Goal: Task Accomplishment & Management: Manage account settings

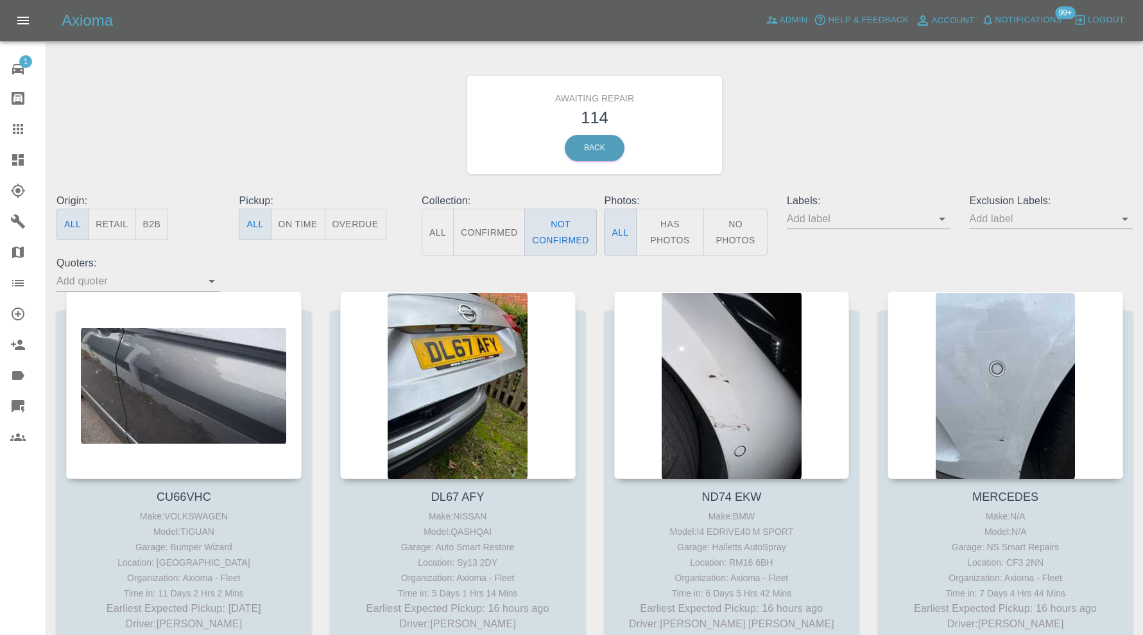
scroll to position [535, 0]
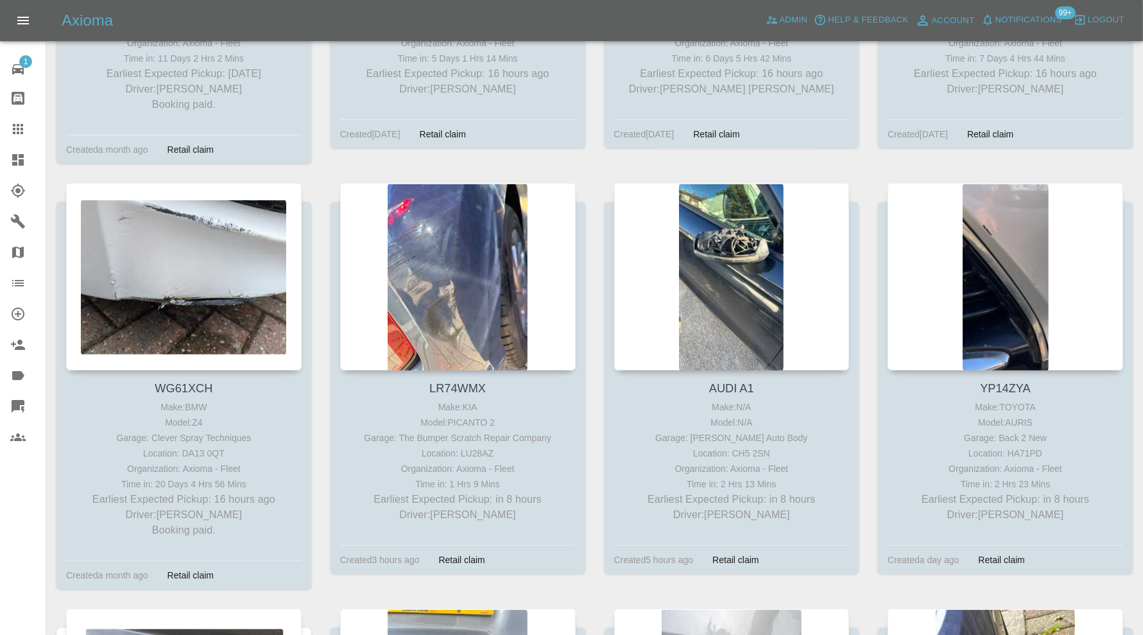
click at [22, 157] on icon at bounding box center [18, 160] width 12 height 12
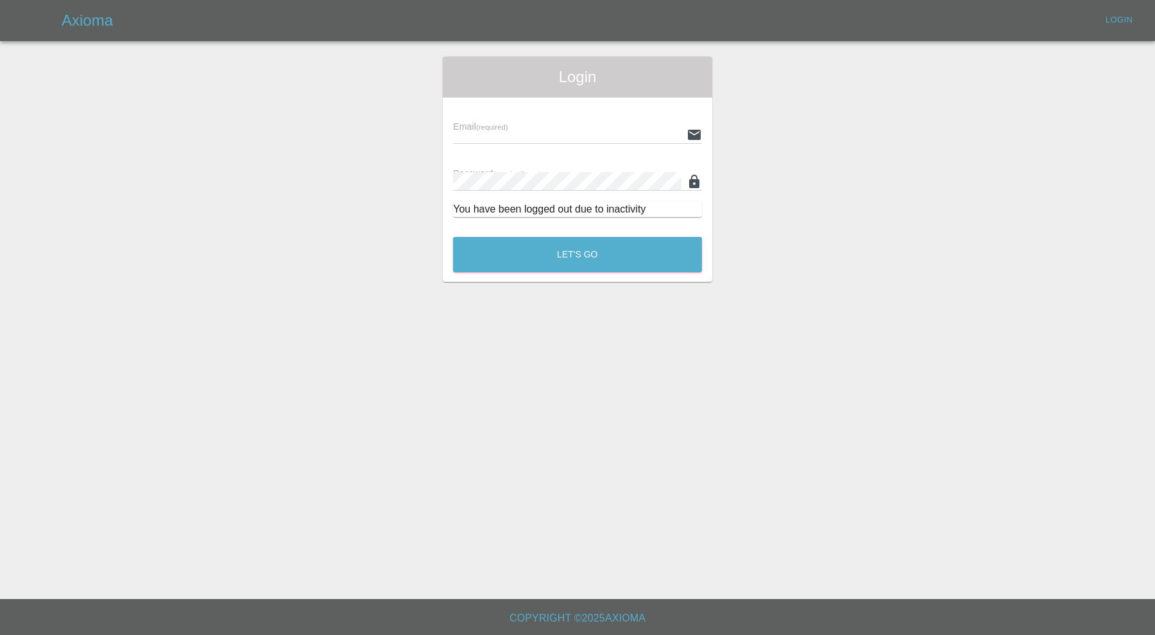
type input "carl.ainsworth@axioma.co.uk"
click at [519, 252] on button "Let's Go" at bounding box center [577, 254] width 249 height 35
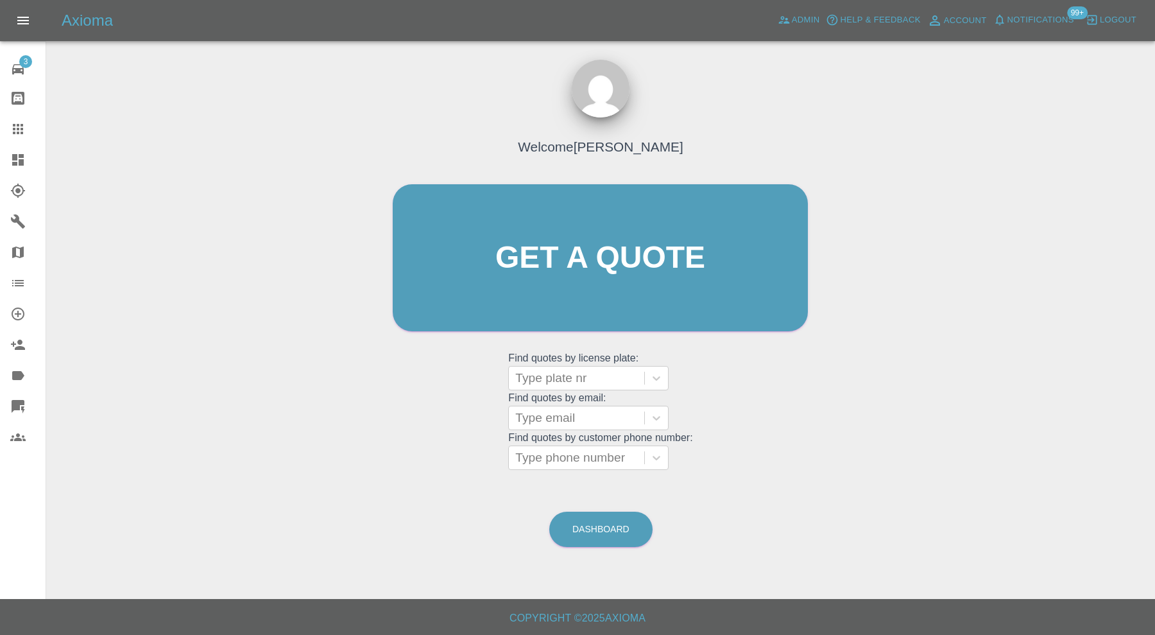
click at [19, 157] on icon at bounding box center [18, 160] width 12 height 12
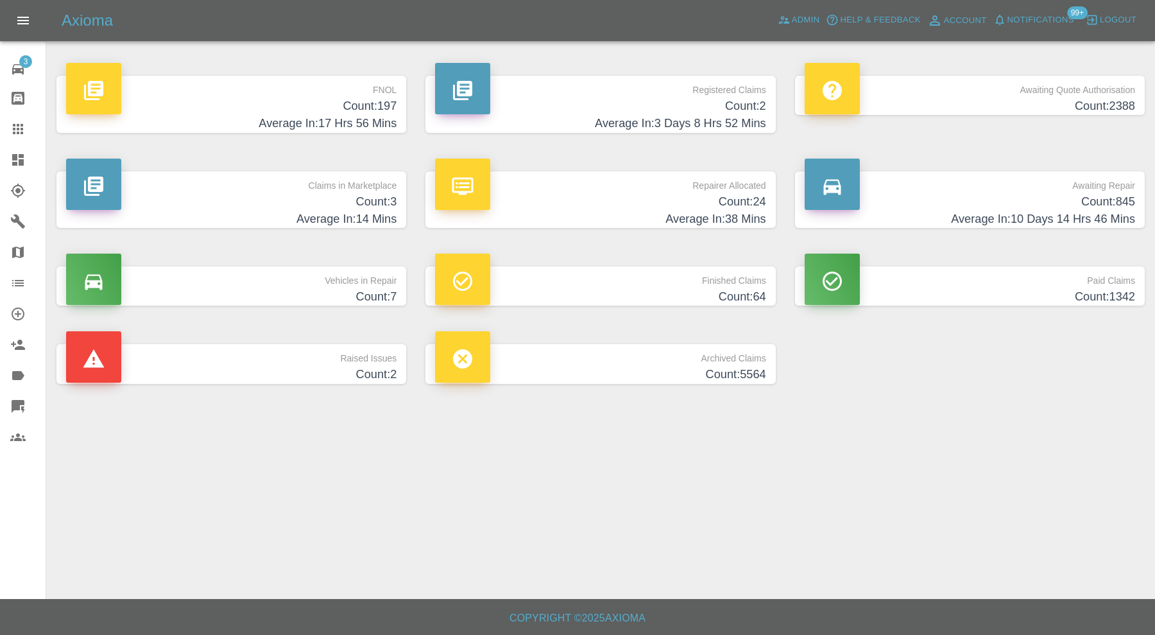
click at [358, 373] on h4 "Count: 2" at bounding box center [231, 374] width 331 height 17
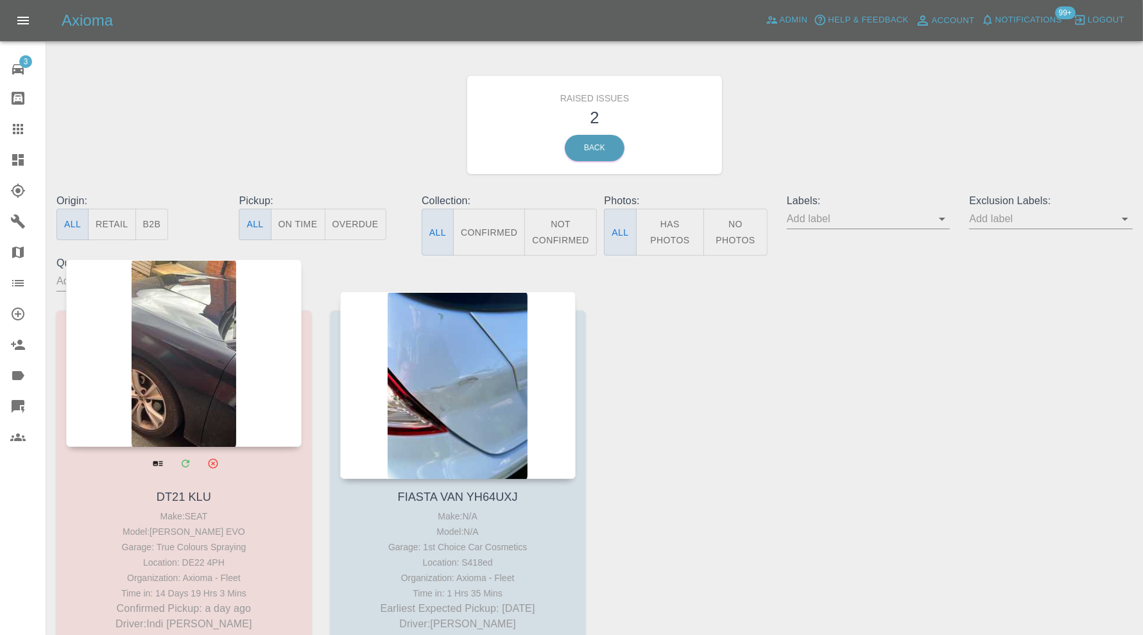
click at [241, 372] on div at bounding box center [184, 352] width 236 height 187
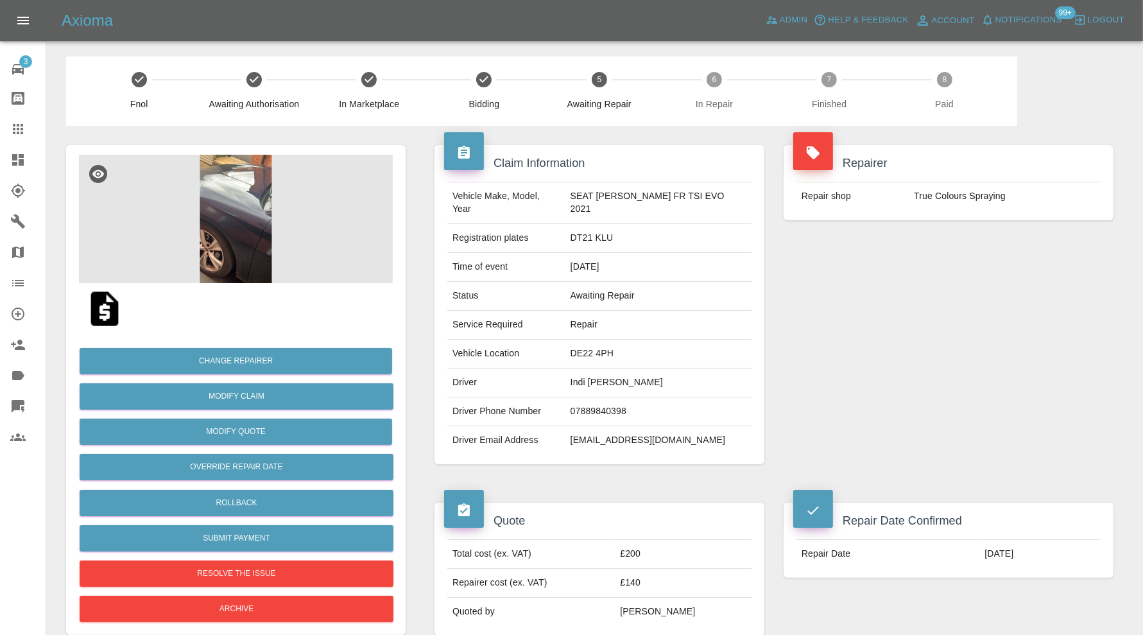
click at [252, 225] on img at bounding box center [236, 219] width 314 height 128
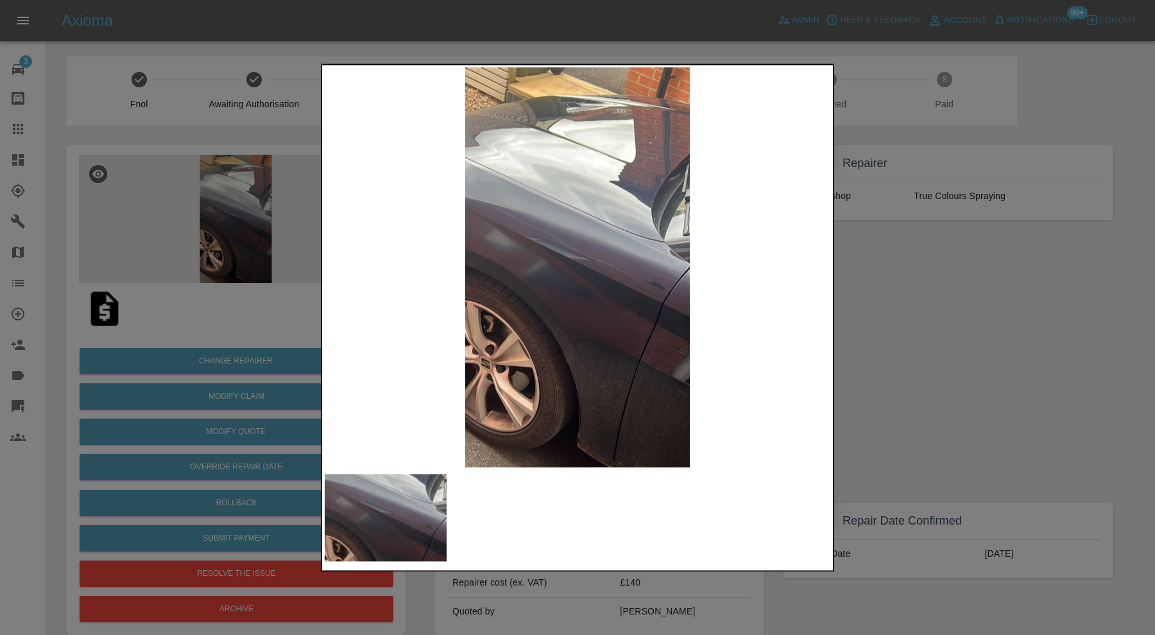
click at [870, 337] on div at bounding box center [577, 317] width 1155 height 635
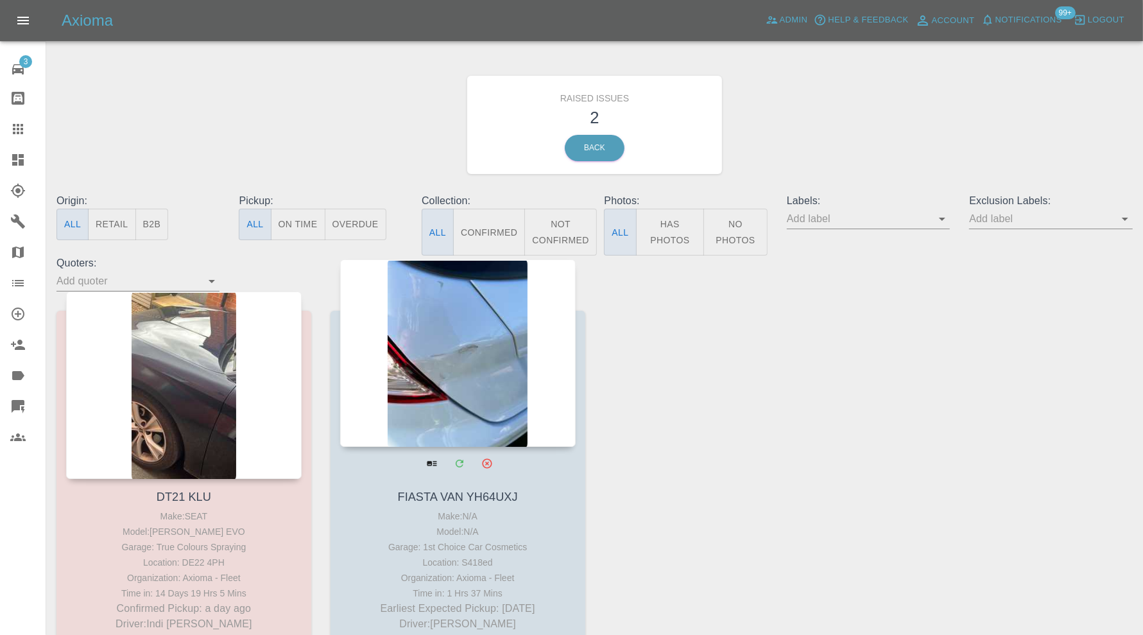
click at [469, 321] on div at bounding box center [458, 352] width 236 height 187
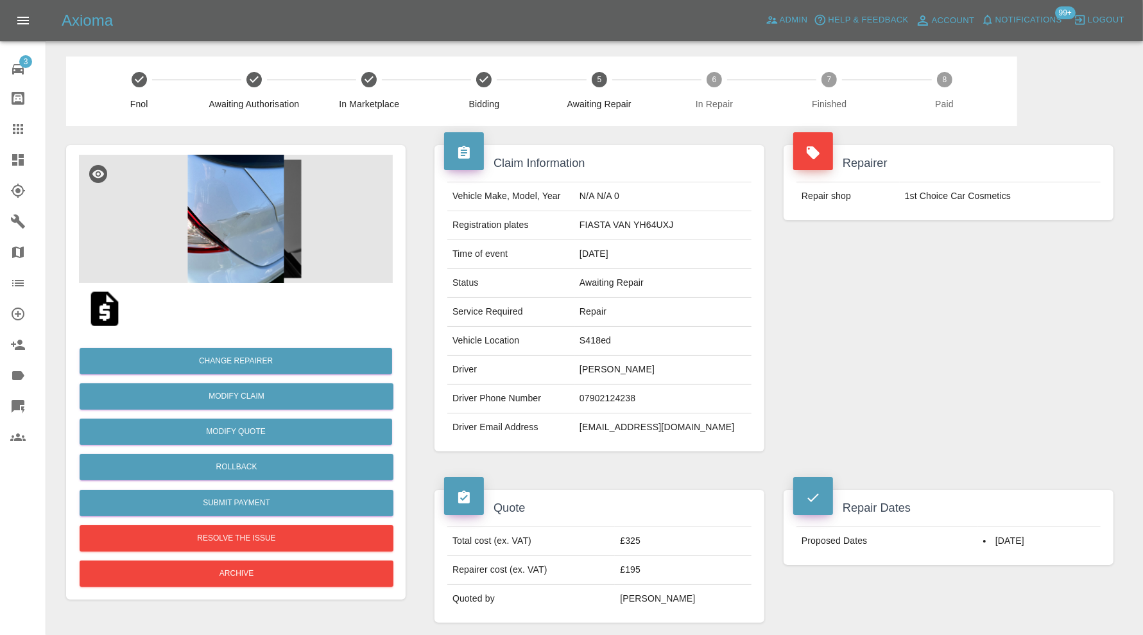
click at [260, 260] on img at bounding box center [236, 219] width 314 height 128
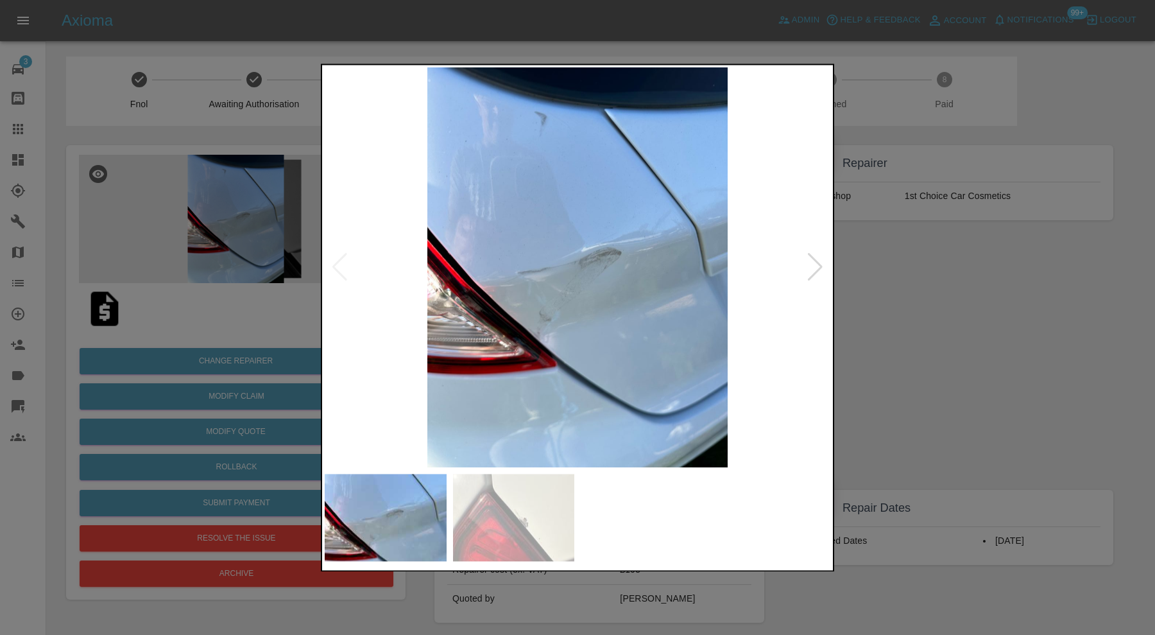
click at [561, 486] on img at bounding box center [514, 517] width 122 height 87
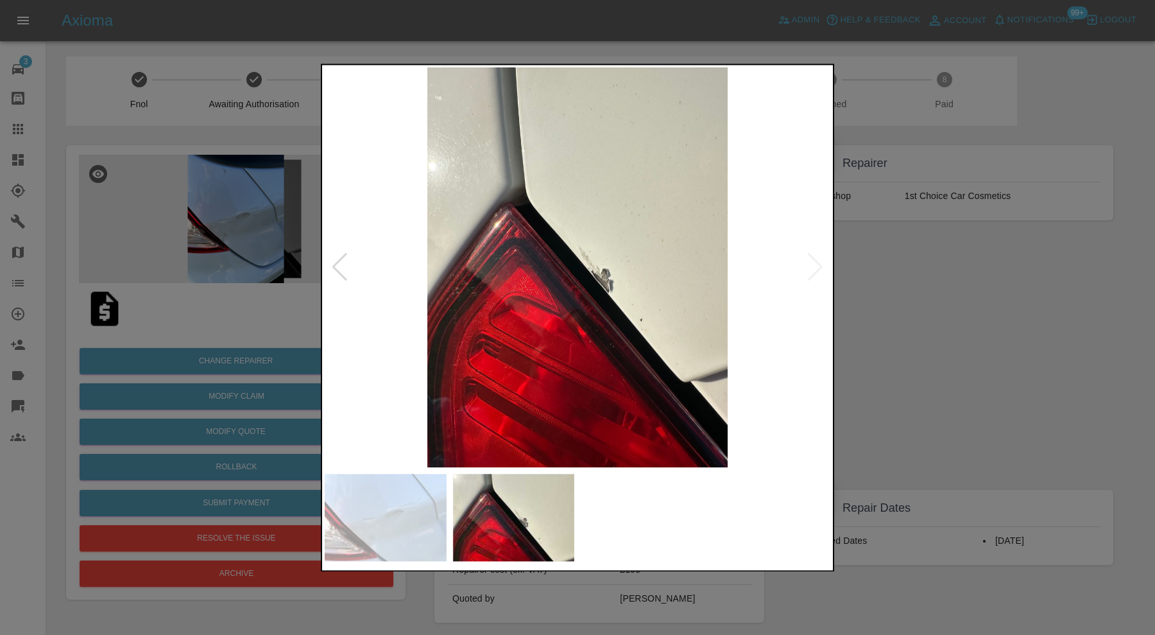
click at [254, 196] on div at bounding box center [577, 317] width 1155 height 635
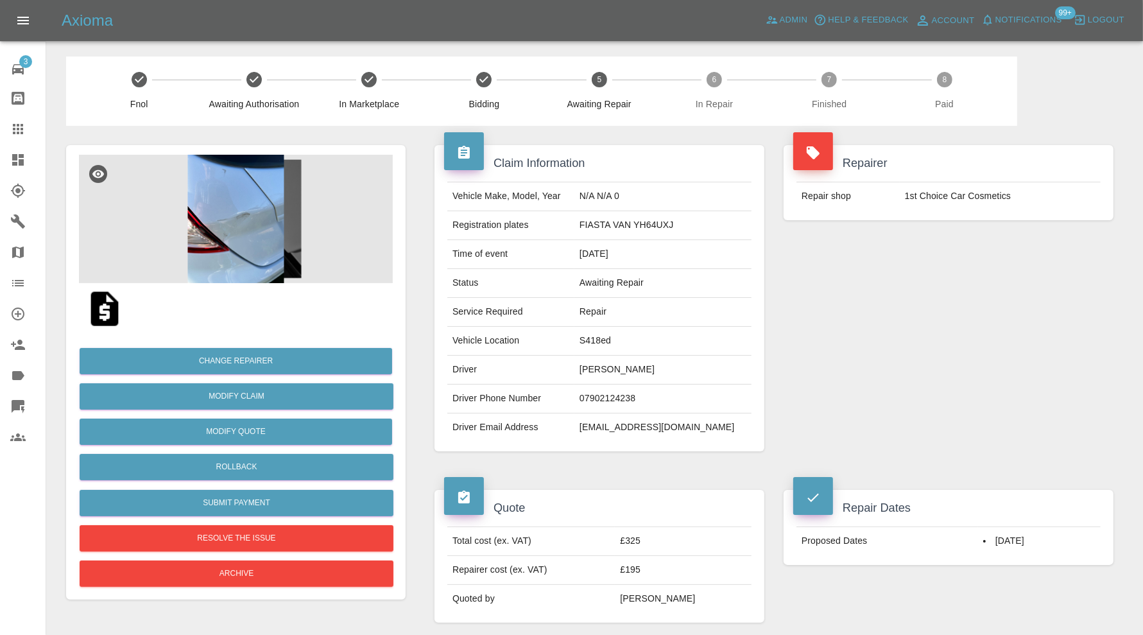
click at [254, 205] on img at bounding box center [236, 219] width 314 height 128
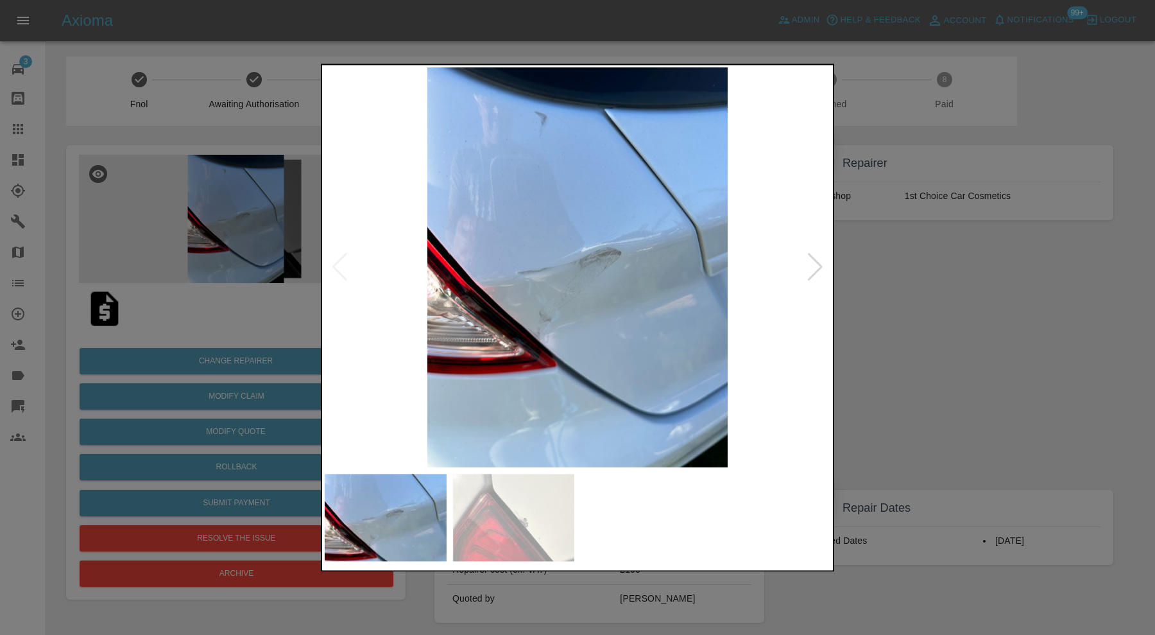
click at [824, 264] on img at bounding box center [578, 267] width 506 height 400
click at [818, 266] on div at bounding box center [815, 268] width 17 height 28
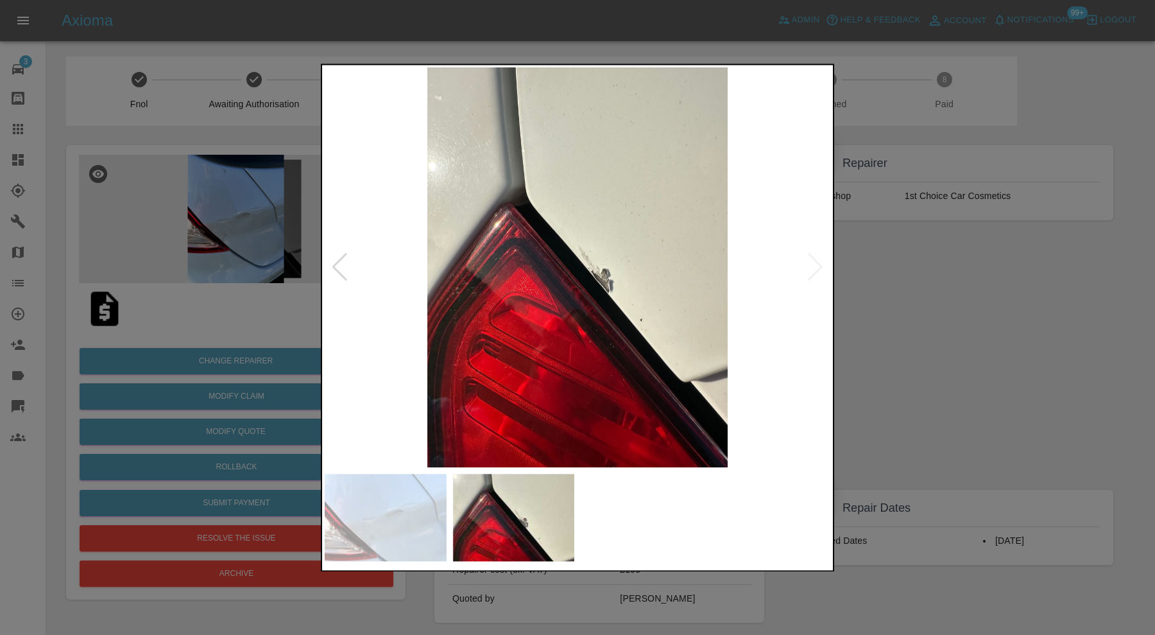
click at [875, 273] on div at bounding box center [577, 317] width 1155 height 635
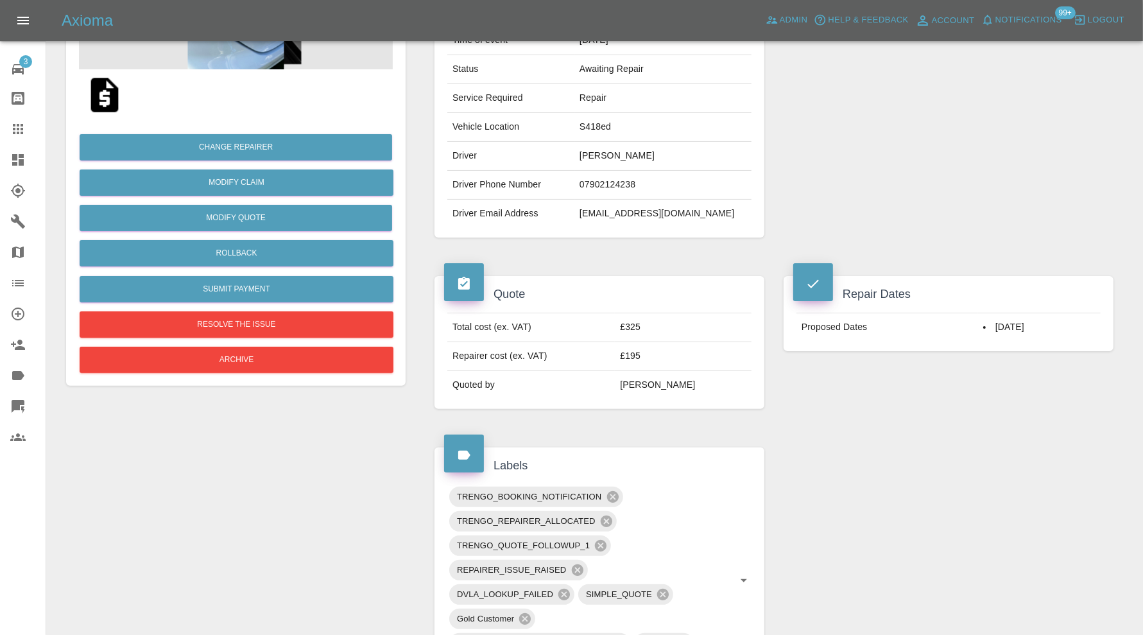
scroll to position [856, 0]
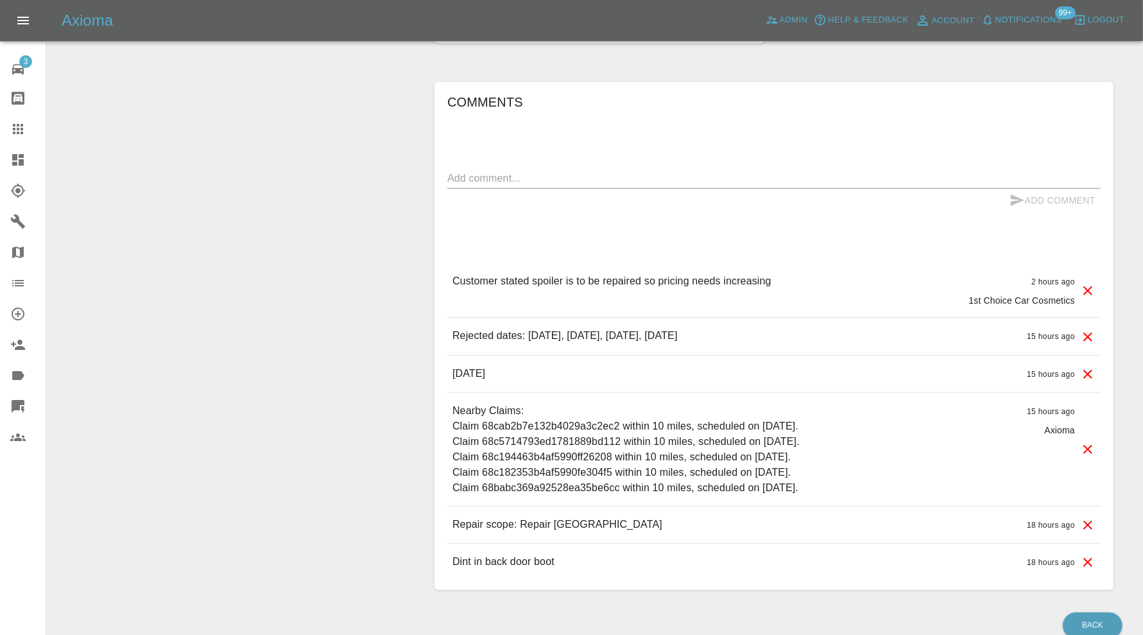
click at [661, 181] on textarea at bounding box center [773, 178] width 653 height 15
type textarea "requesting further images"
click at [1032, 200] on button "Add Comment" at bounding box center [1053, 201] width 96 height 24
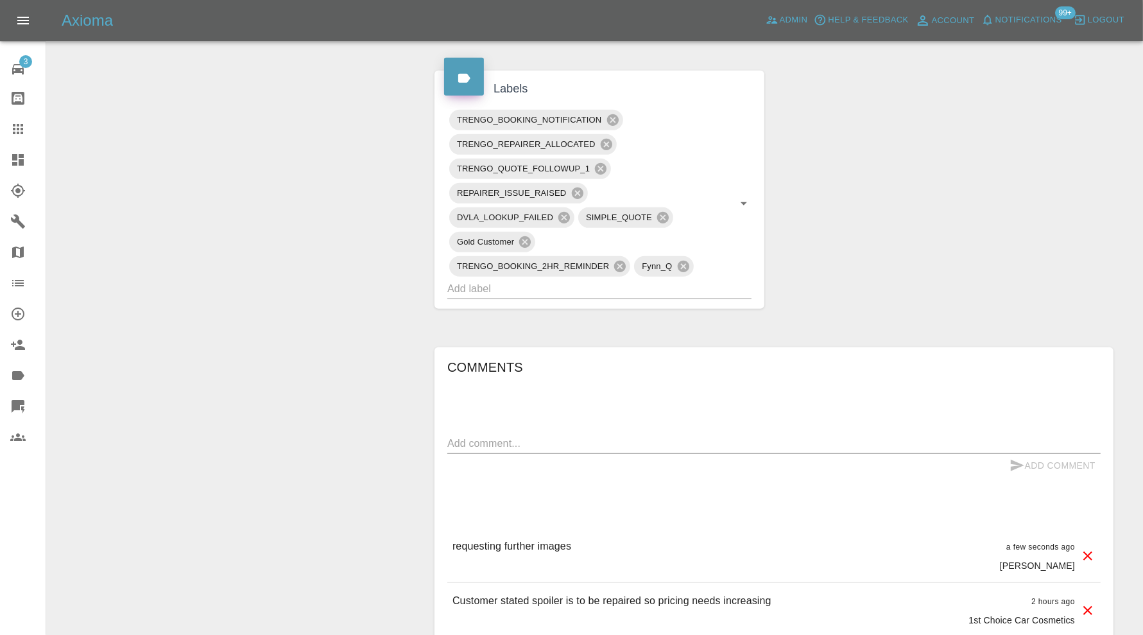
scroll to position [321, 0]
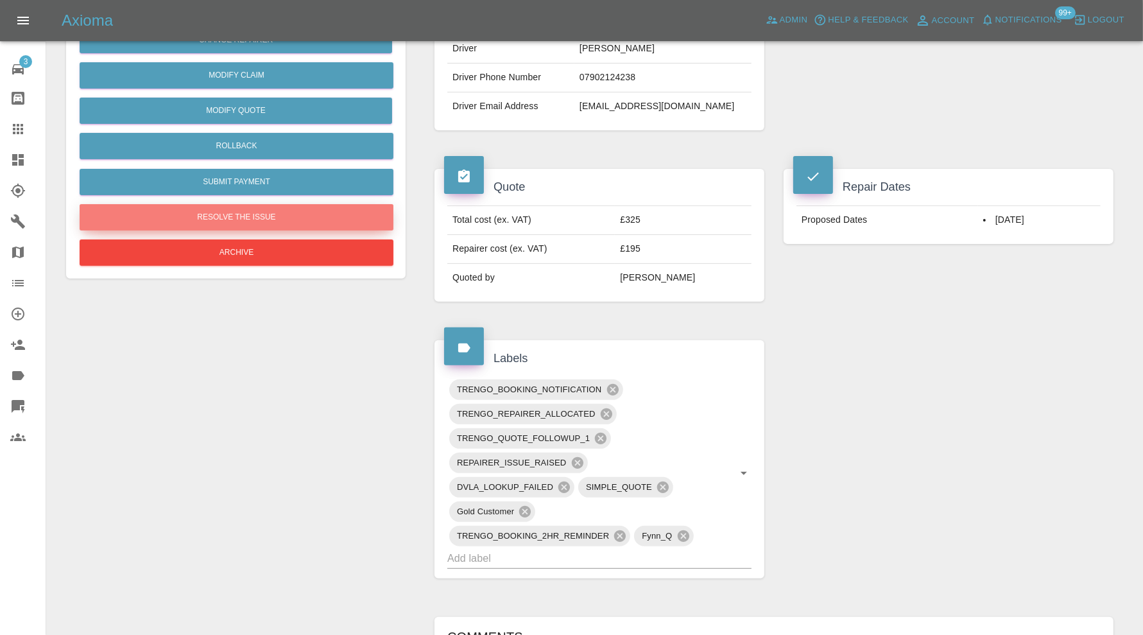
click at [189, 219] on button "Resolve the issue" at bounding box center [237, 217] width 314 height 26
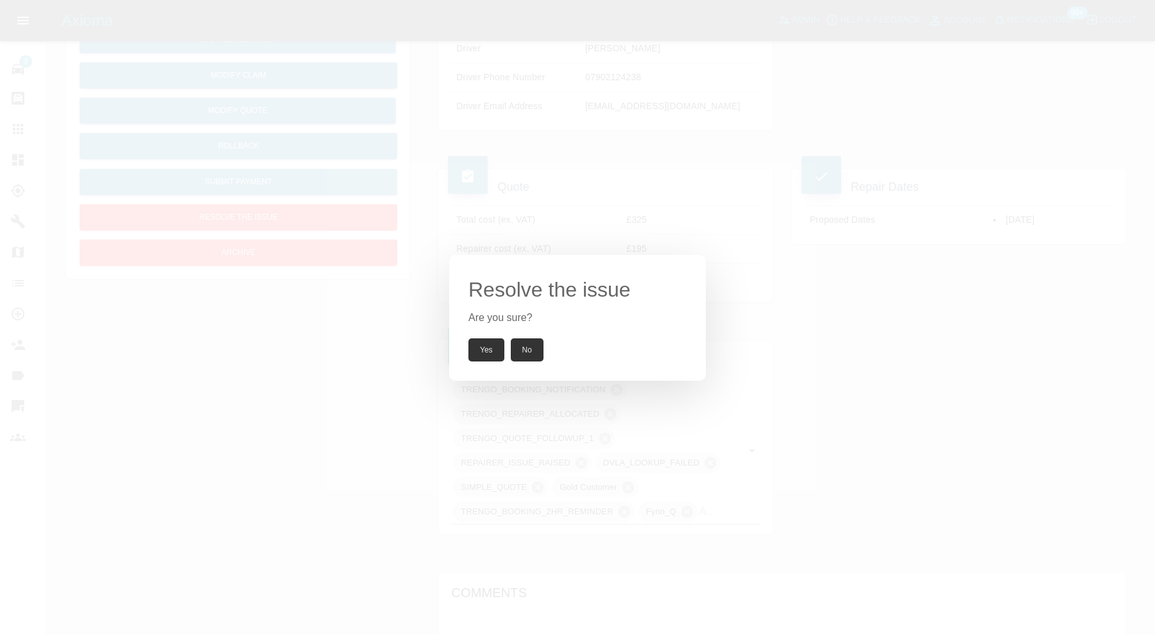
click at [483, 354] on button "Yes" at bounding box center [487, 349] width 36 height 23
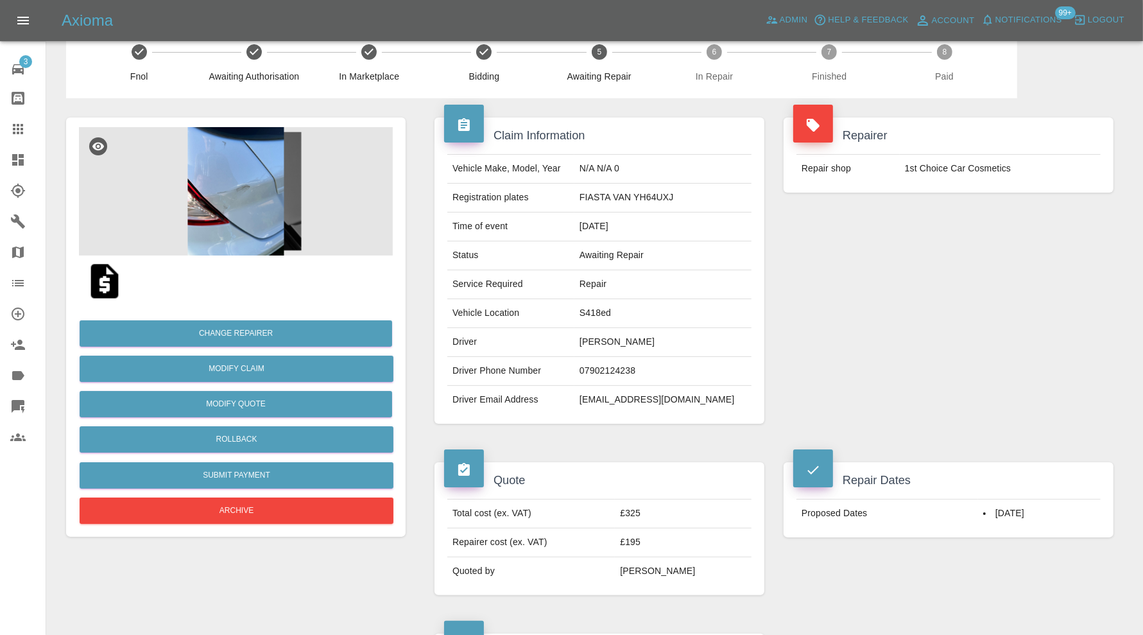
scroll to position [0, 0]
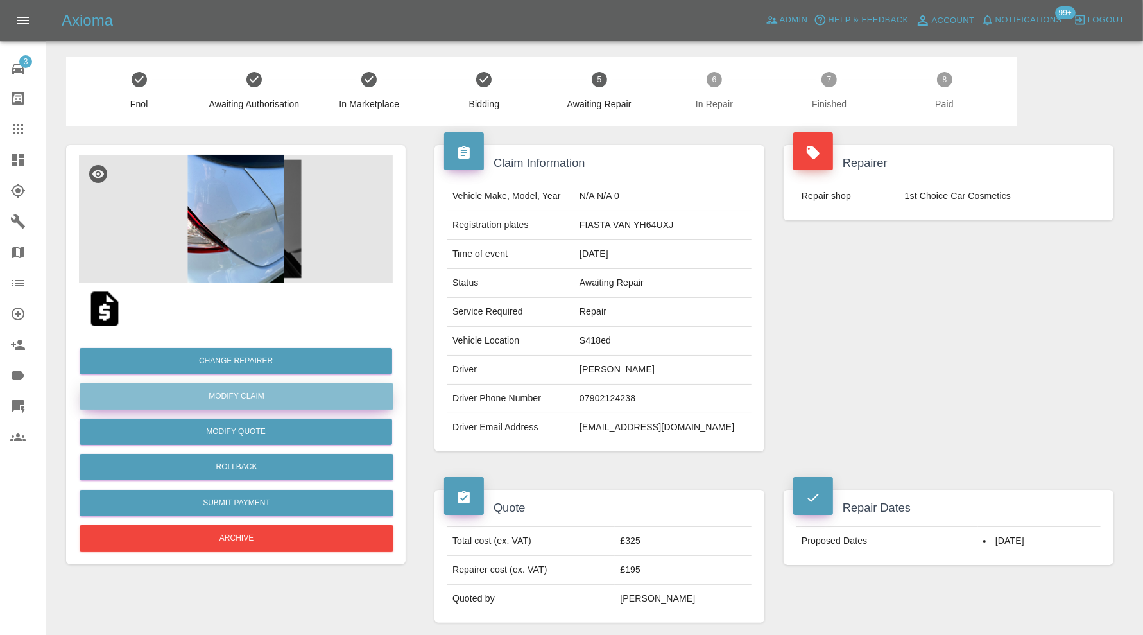
click at [285, 395] on link "Modify Claim" at bounding box center [237, 396] width 314 height 26
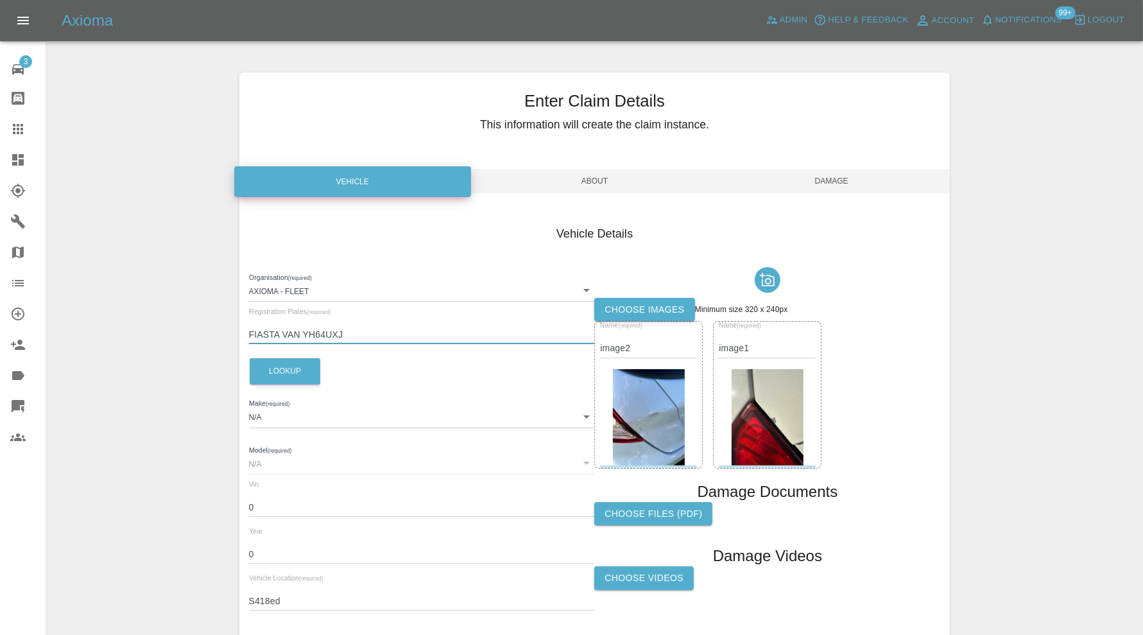
drag, startPoint x: 302, startPoint y: 336, endPoint x: 230, endPoint y: 336, distance: 71.9
click at [230, 336] on div "Enter Claim Details This information will create the claim instance. Vehicle Ab…" at bounding box center [595, 369] width 730 height 626
type input "YH64UXJ"
click at [270, 363] on button "Lookup" at bounding box center [285, 371] width 71 height 26
type input "FORD"
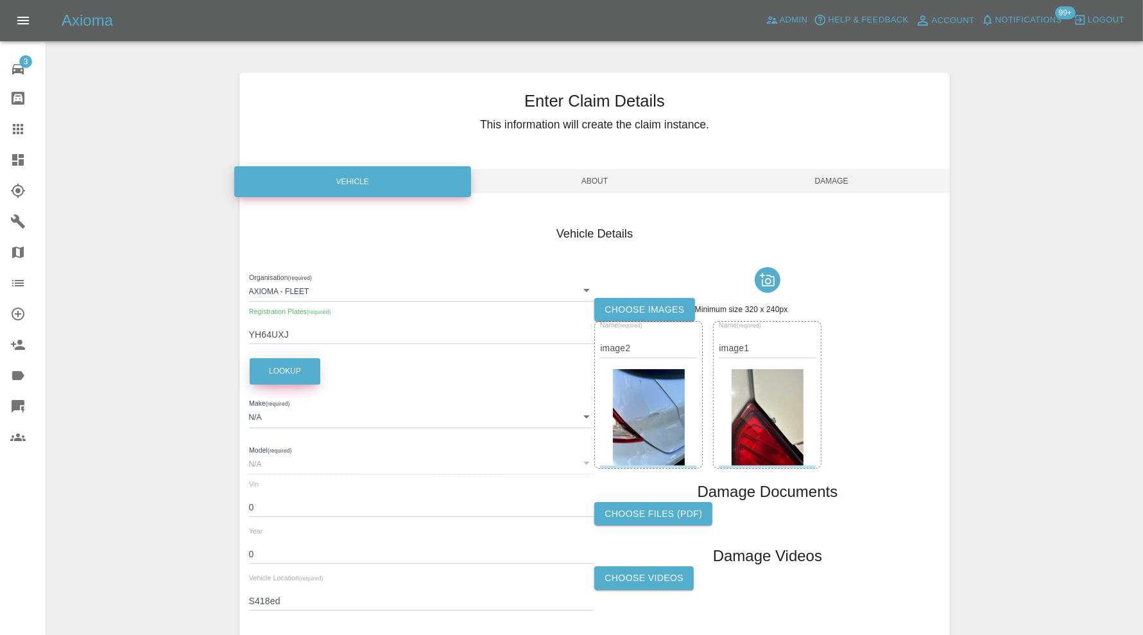
type input "FIESTA"
type input "WF0RXXGAKREB80618"
type input "2014"
click at [825, 182] on span "Damage" at bounding box center [831, 181] width 237 height 24
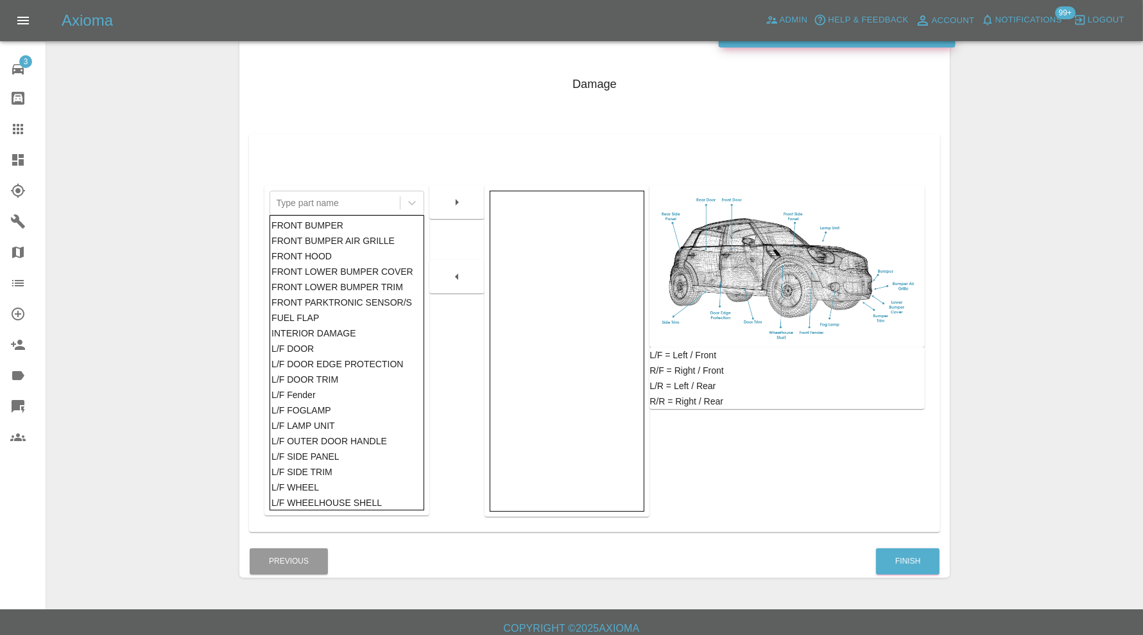
scroll to position [160, 0]
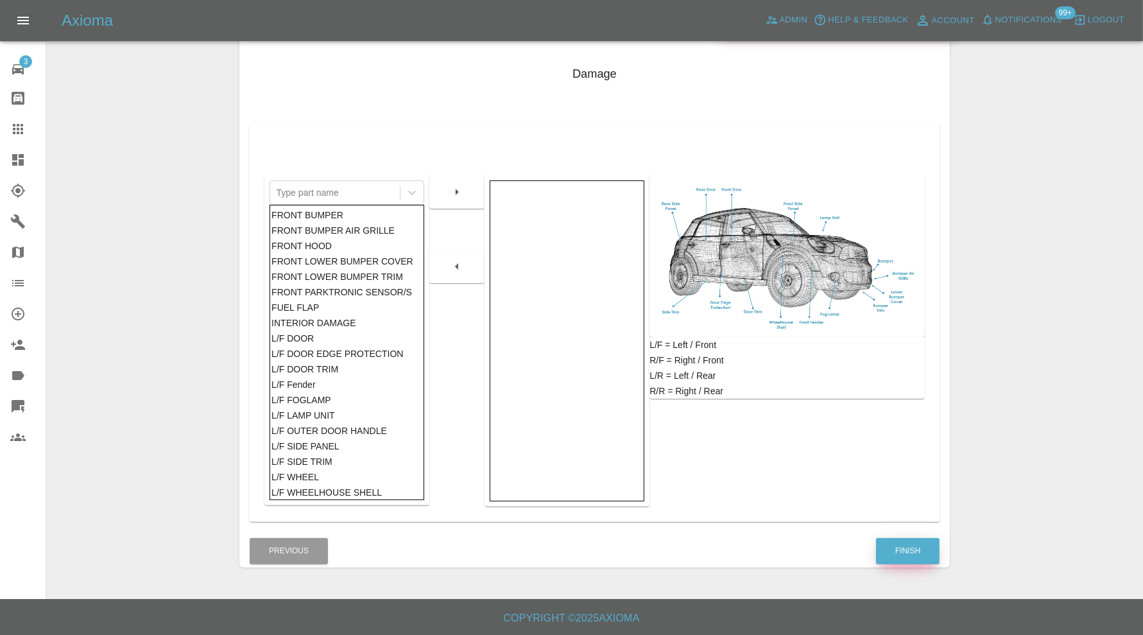
click at [913, 549] on button "Finish" at bounding box center [908, 551] width 64 height 26
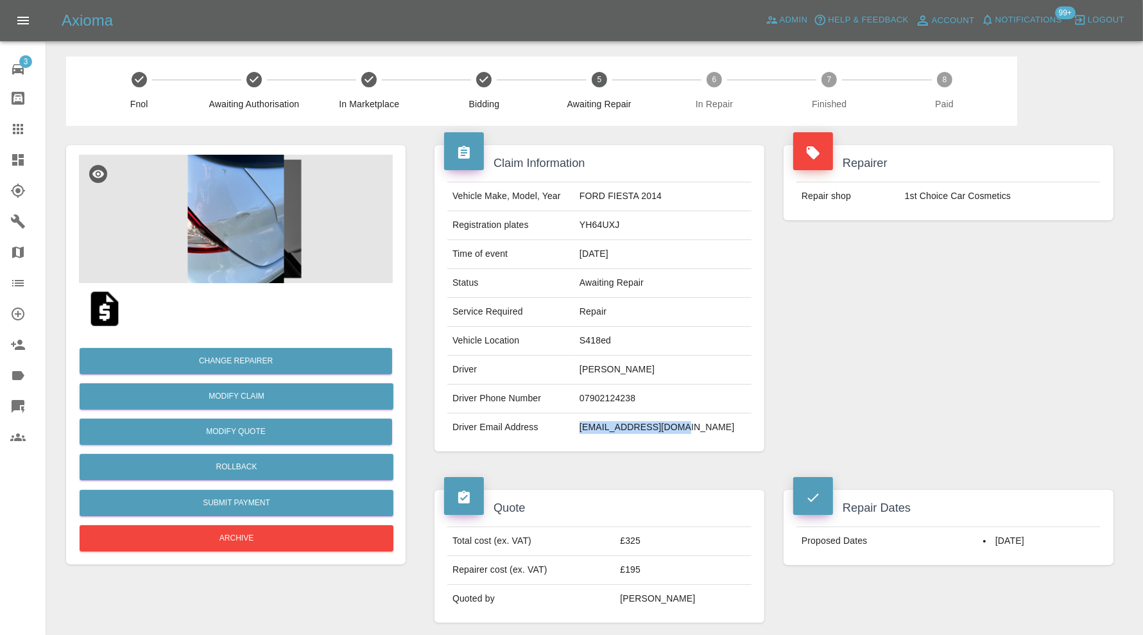
drag, startPoint x: 719, startPoint y: 429, endPoint x: 614, endPoint y: 436, distance: 104.9
click at [614, 436] on td "darren_70@icloud.com" at bounding box center [662, 427] width 177 height 28
copy td "darren_70@icloud.com"
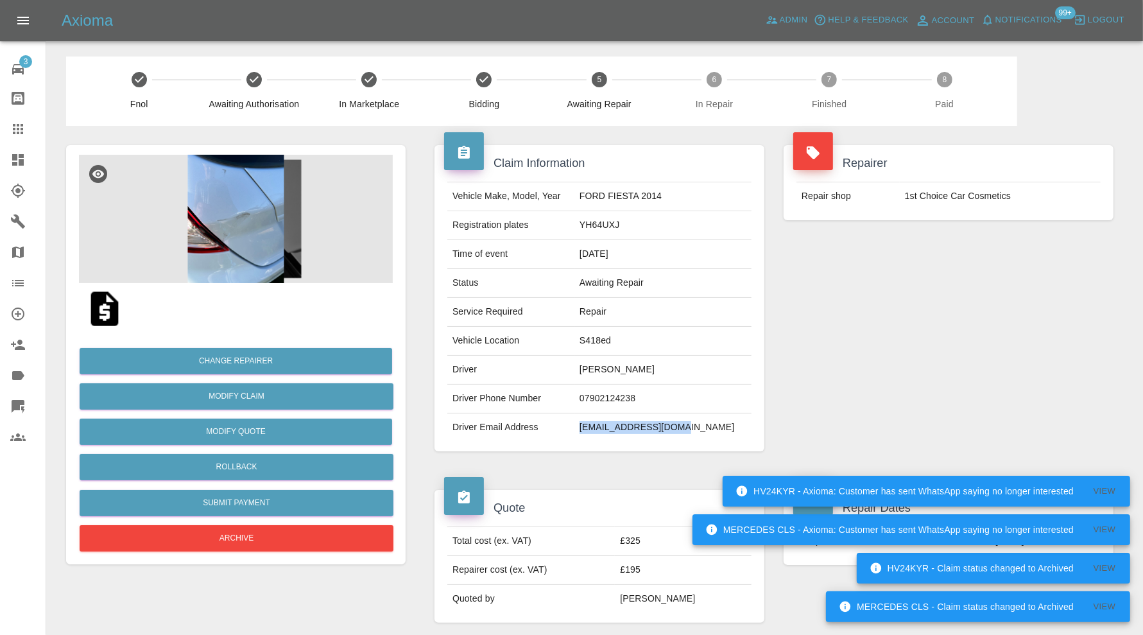
click at [646, 220] on td "YH64UXJ" at bounding box center [662, 225] width 177 height 29
copy td "YH64UXJ"
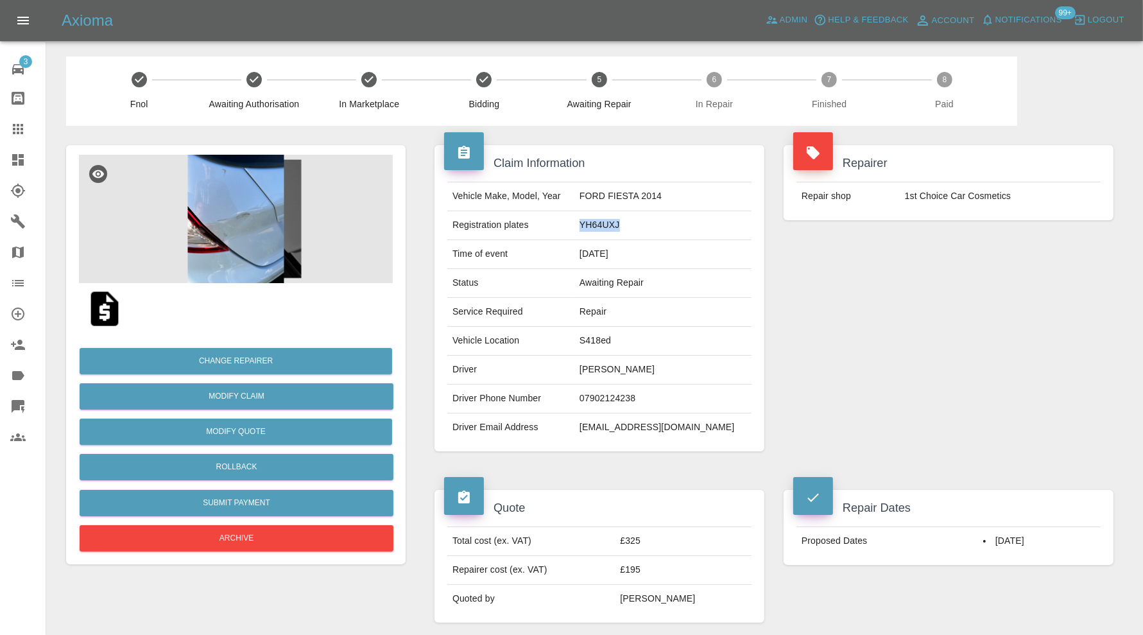
click at [24, 158] on icon at bounding box center [17, 159] width 15 height 15
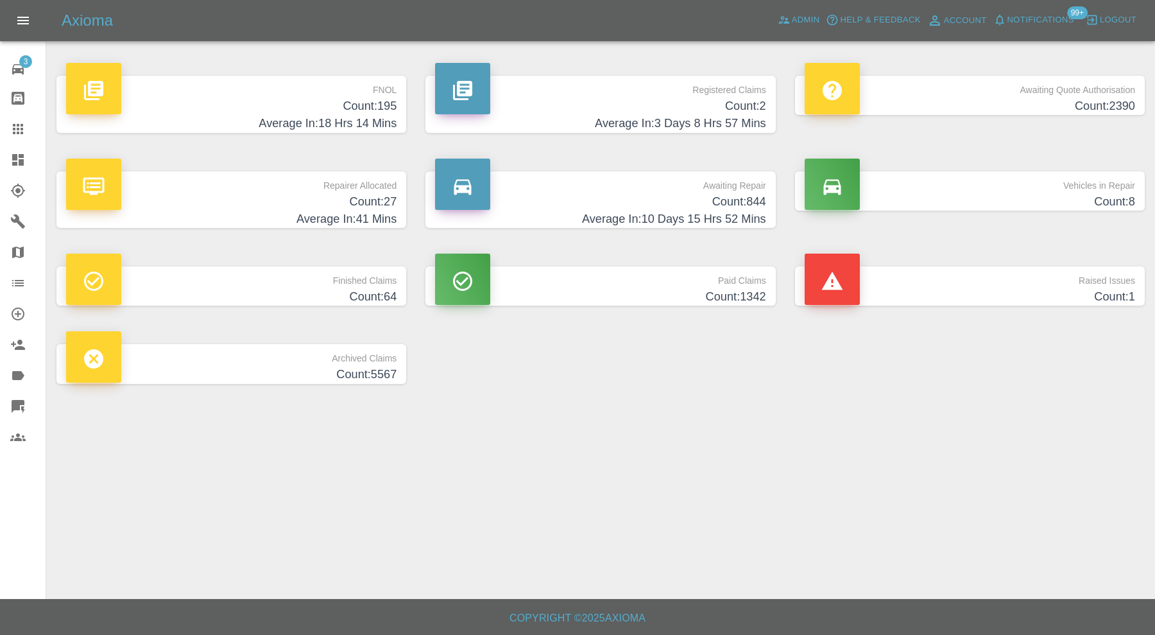
click at [1057, 288] on h4 "Count: 1" at bounding box center [970, 296] width 331 height 17
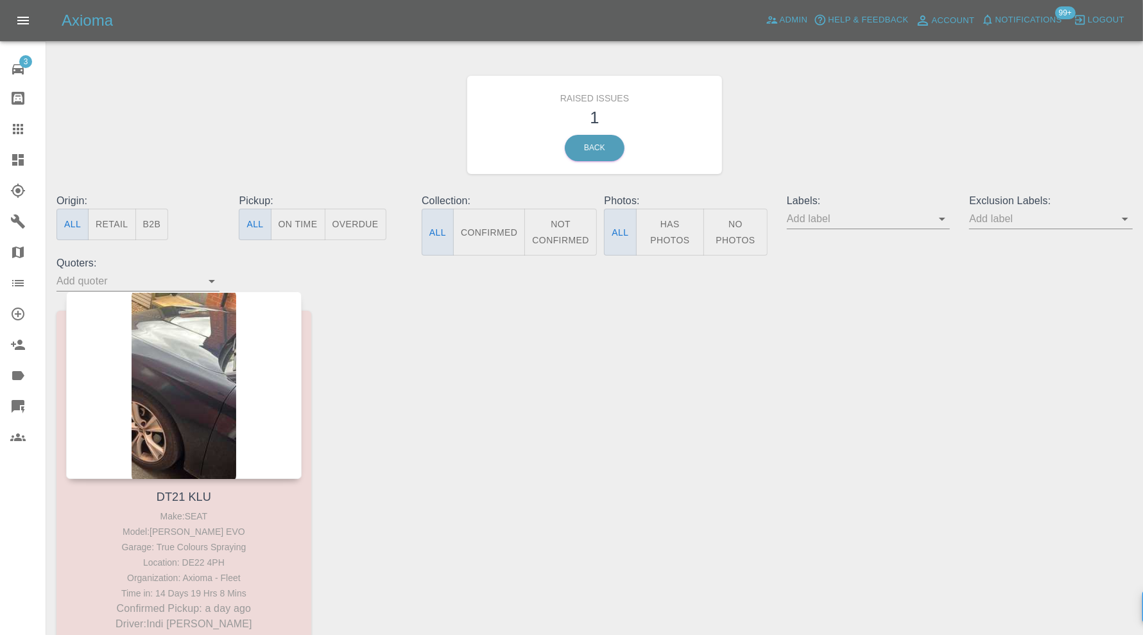
click at [29, 153] on div at bounding box center [28, 159] width 36 height 15
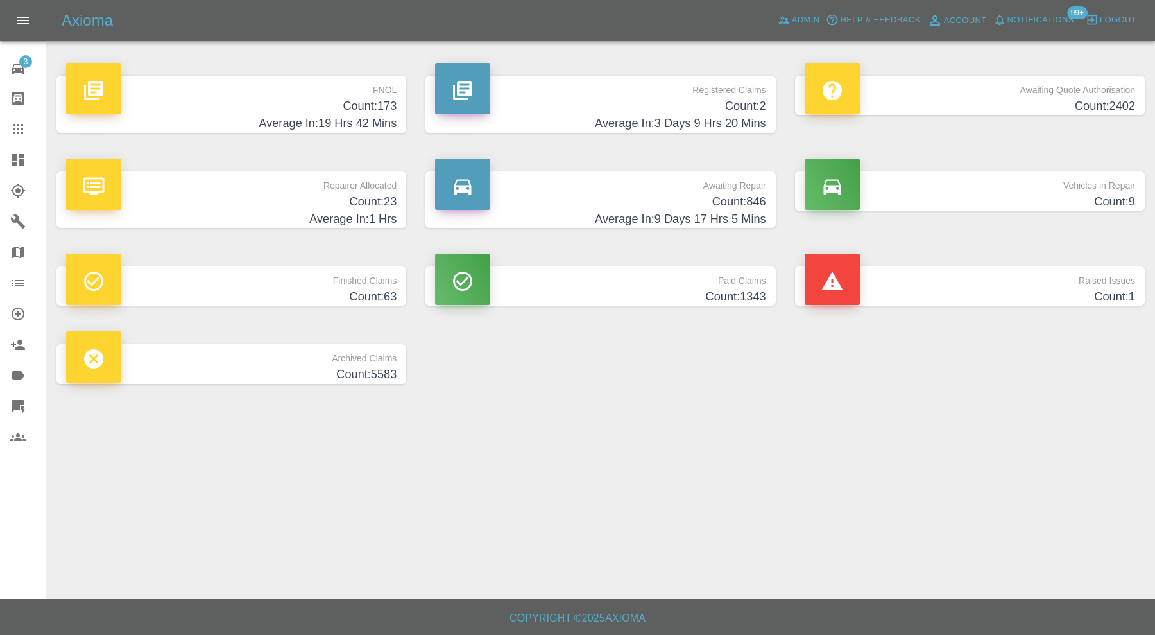
click at [372, 205] on h4 "Count: 23" at bounding box center [231, 201] width 331 height 17
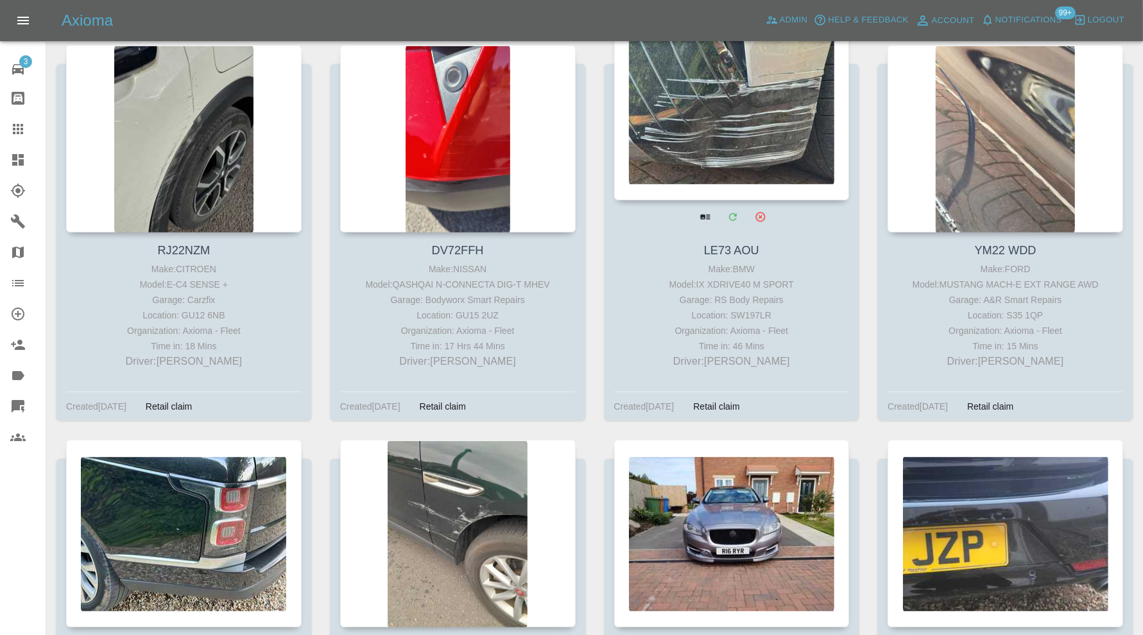
scroll to position [963, 0]
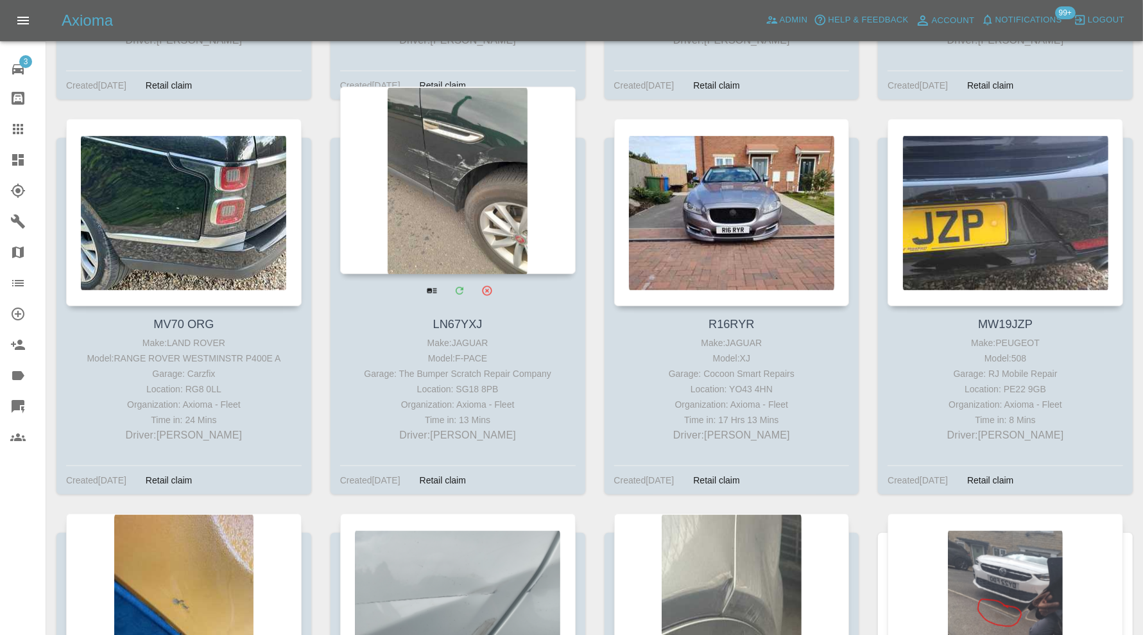
click at [491, 214] on div at bounding box center [458, 180] width 236 height 187
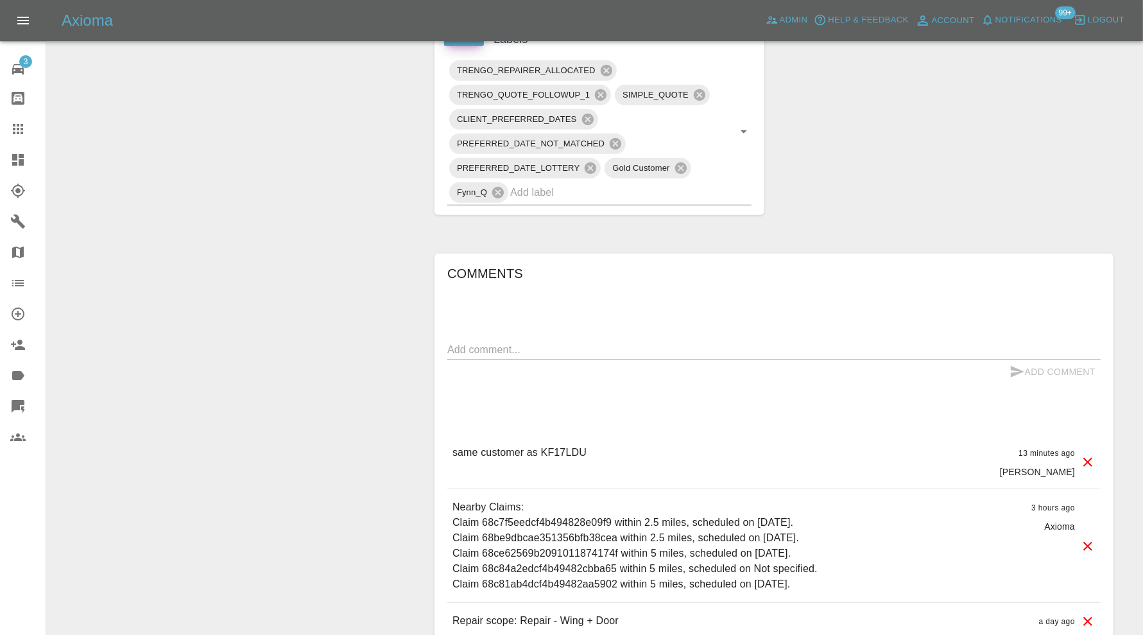
scroll to position [806, 0]
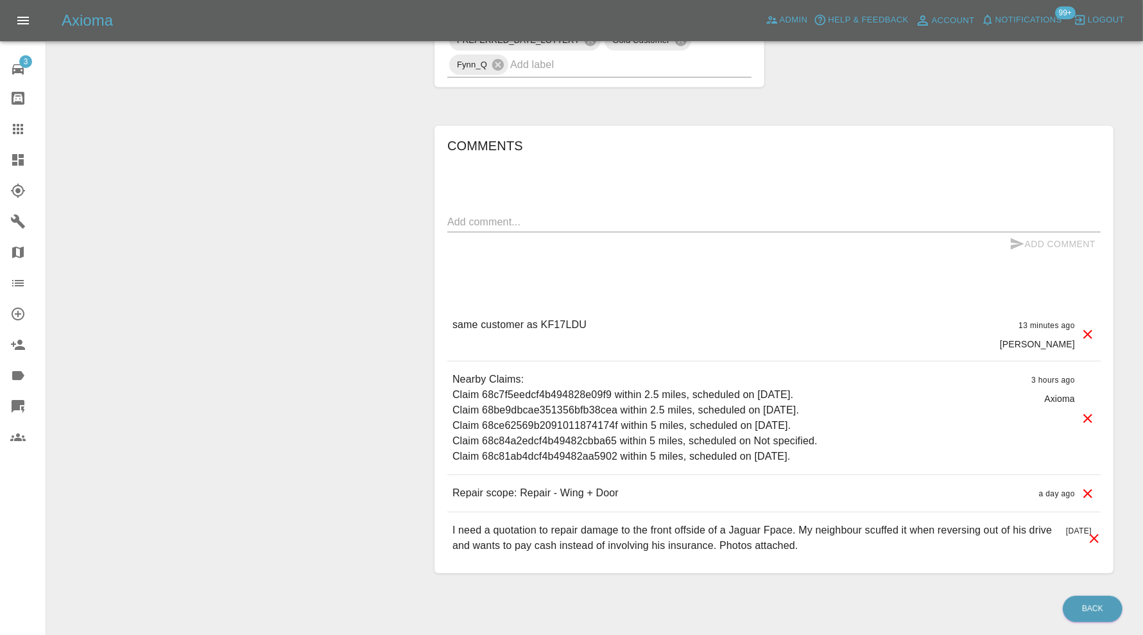
click at [569, 317] on p "same customer as KF17LDU" at bounding box center [520, 324] width 134 height 15
copy p "KF17LDU"
click at [29, 123] on div at bounding box center [28, 128] width 36 height 15
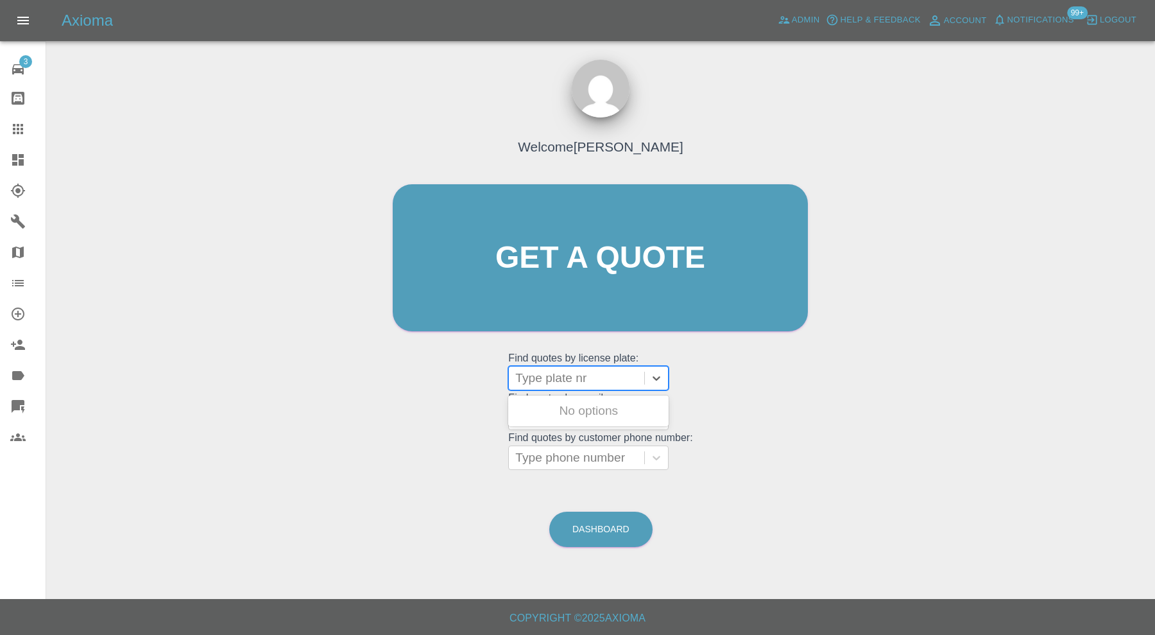
click at [552, 372] on div at bounding box center [576, 378] width 123 height 18
paste input "KF17LDU"
type input "KF17LDU"
click at [582, 404] on div "KF17LDU, Awaiting Repair" at bounding box center [588, 418] width 160 height 41
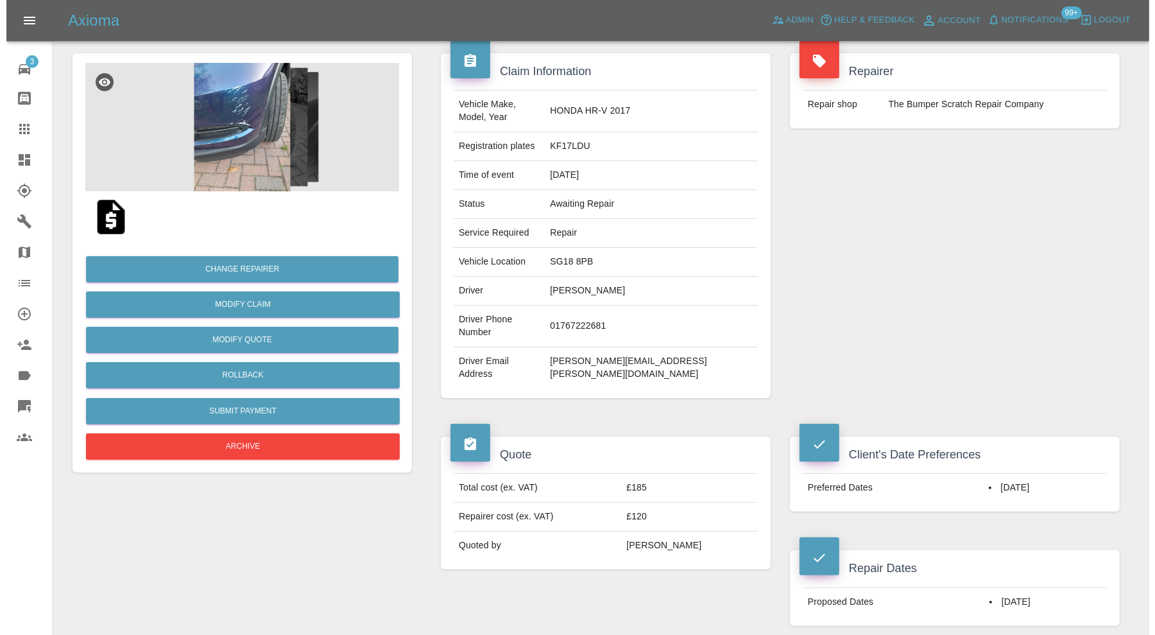
scroll to position [107, 0]
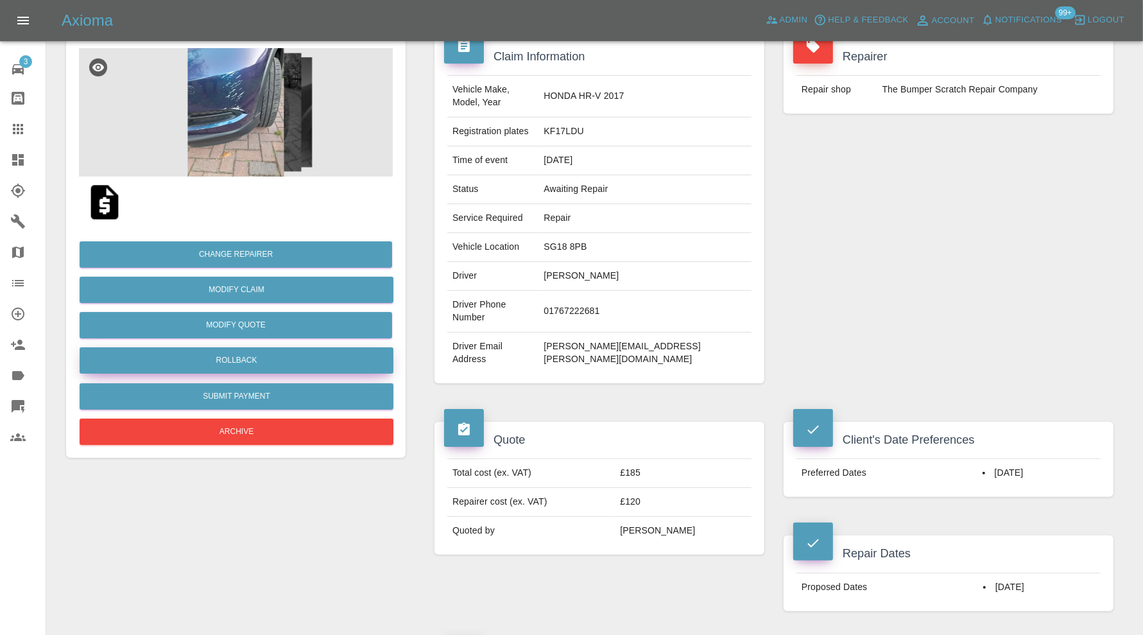
click at [347, 359] on button "Rollback" at bounding box center [237, 360] width 314 height 26
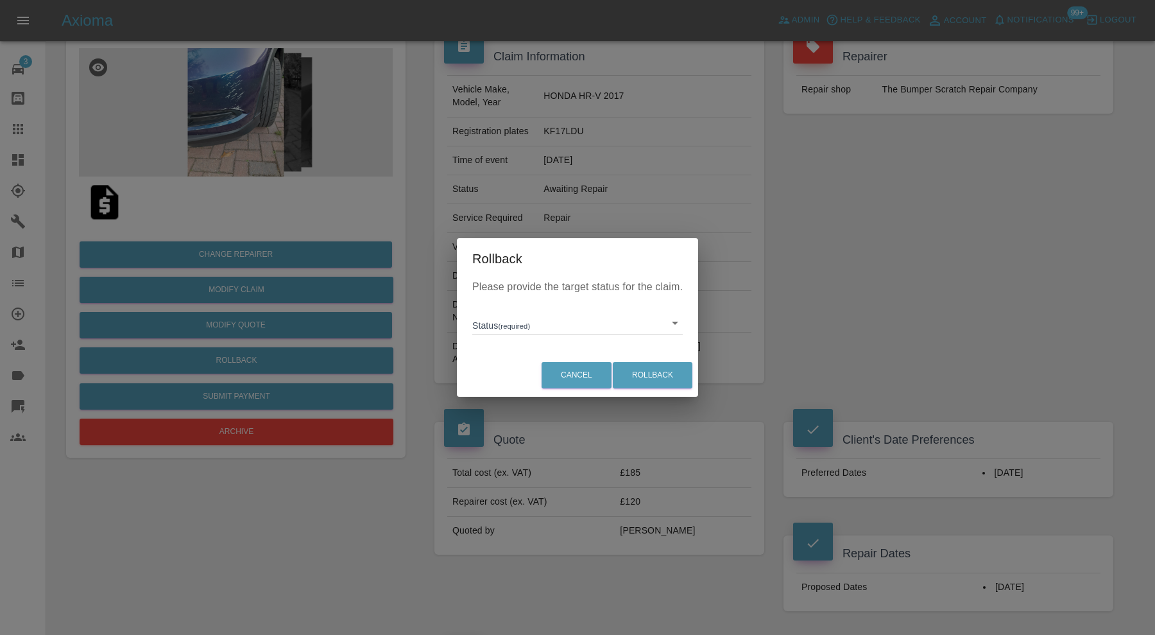
click at [568, 327] on body "Axioma Admin Help & Feedback Account Notifications 99+ Logout 3 Repair home Bod…" at bounding box center [577, 631] width 1155 height 1476
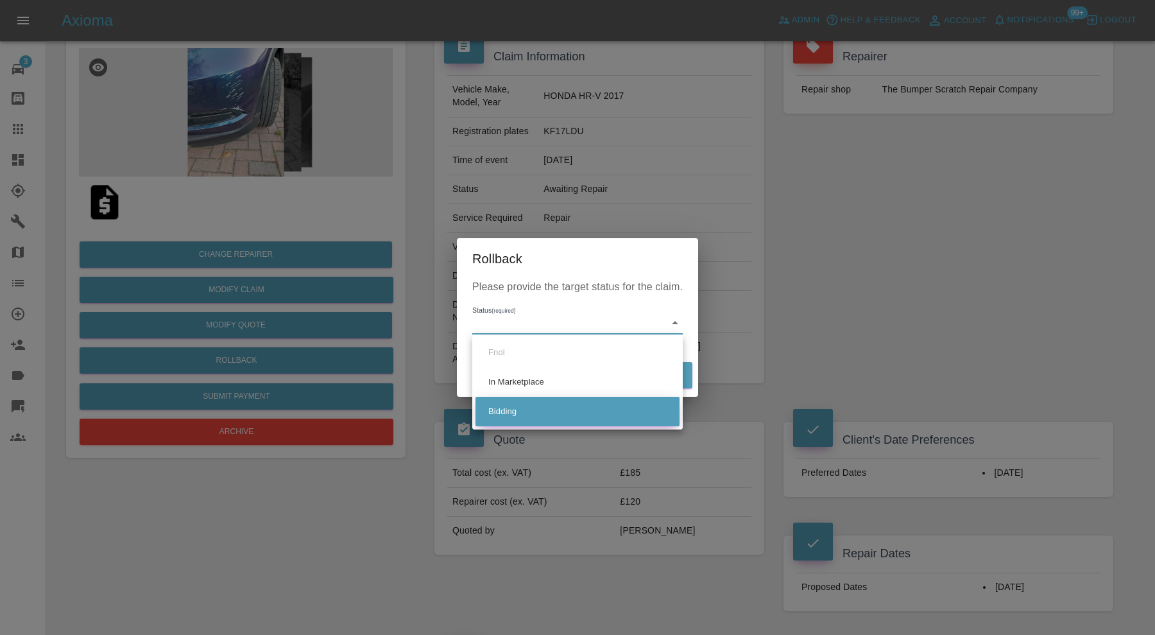
click at [549, 406] on li "Bidding" at bounding box center [578, 412] width 204 height 30
type input "bidding"
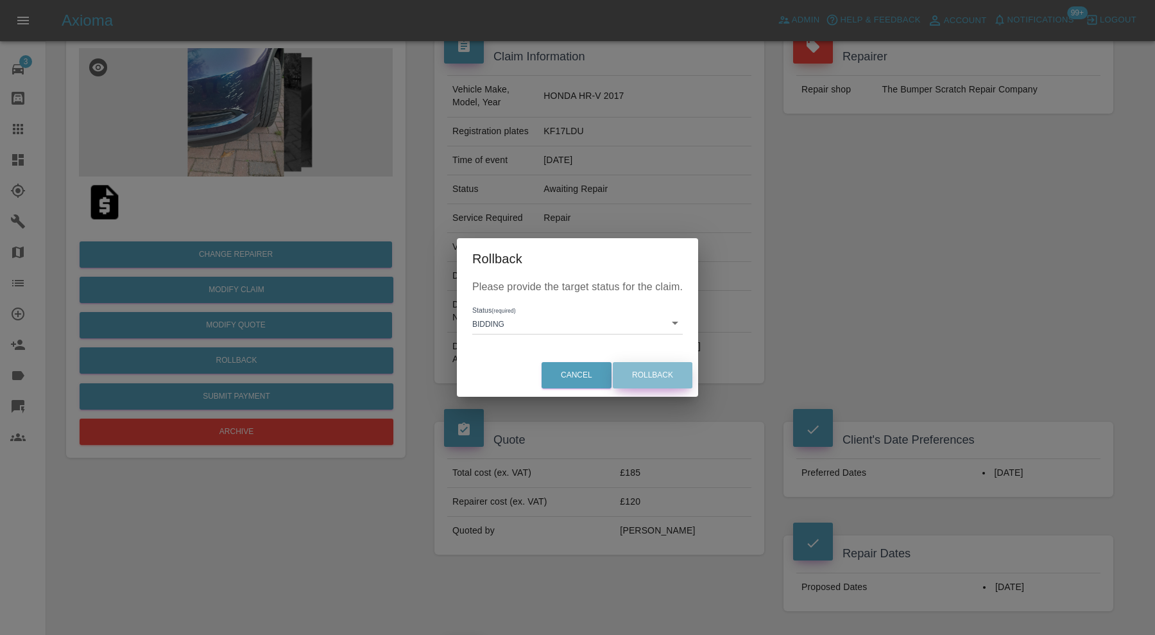
click at [650, 370] on button "Rollback" at bounding box center [653, 375] width 80 height 26
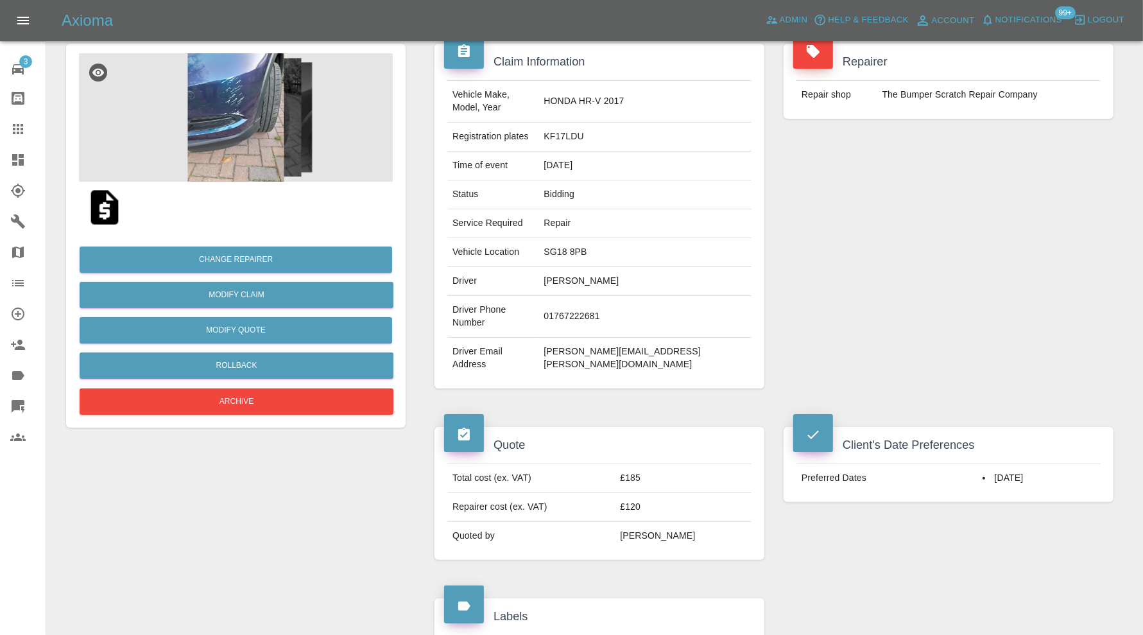
scroll to position [315, 0]
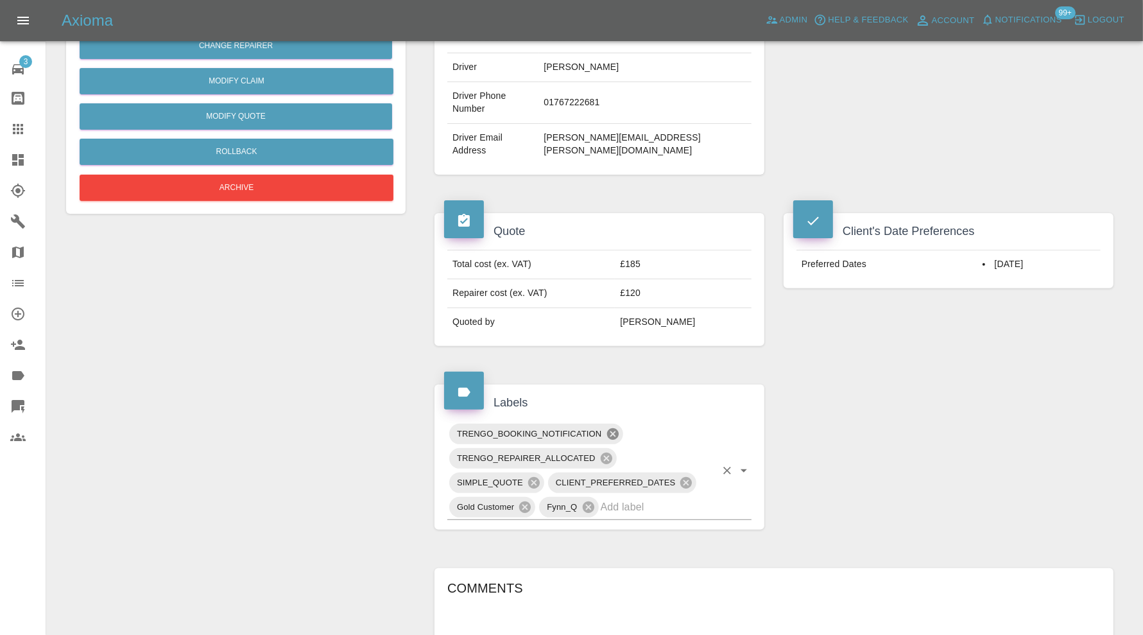
click at [611, 428] on icon at bounding box center [613, 434] width 12 height 12
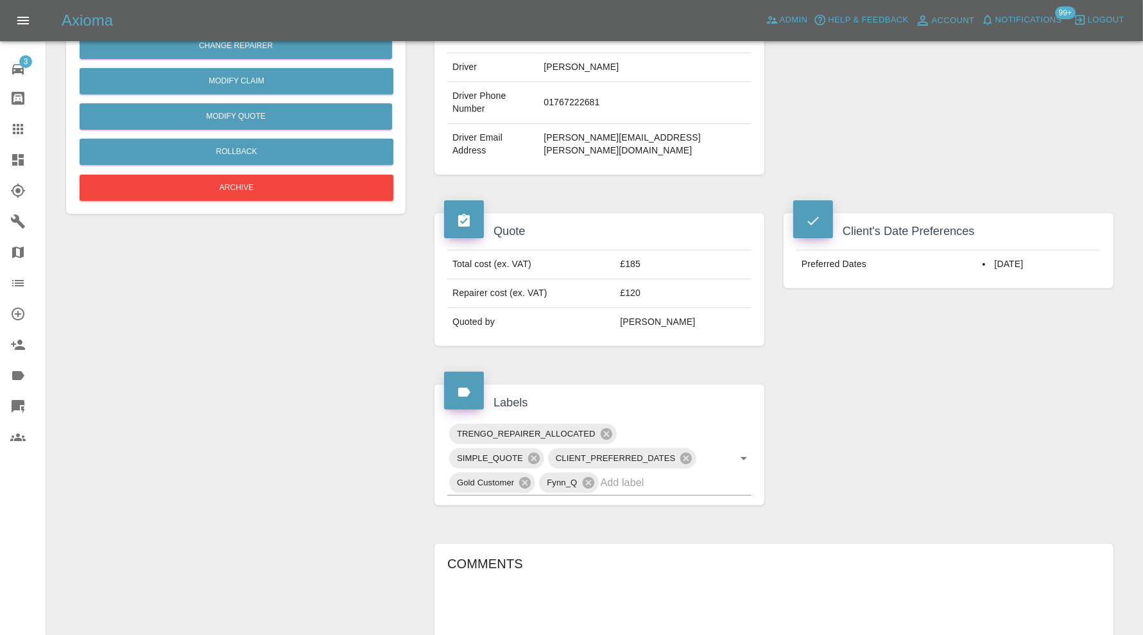
click at [17, 133] on icon at bounding box center [18, 129] width 10 height 10
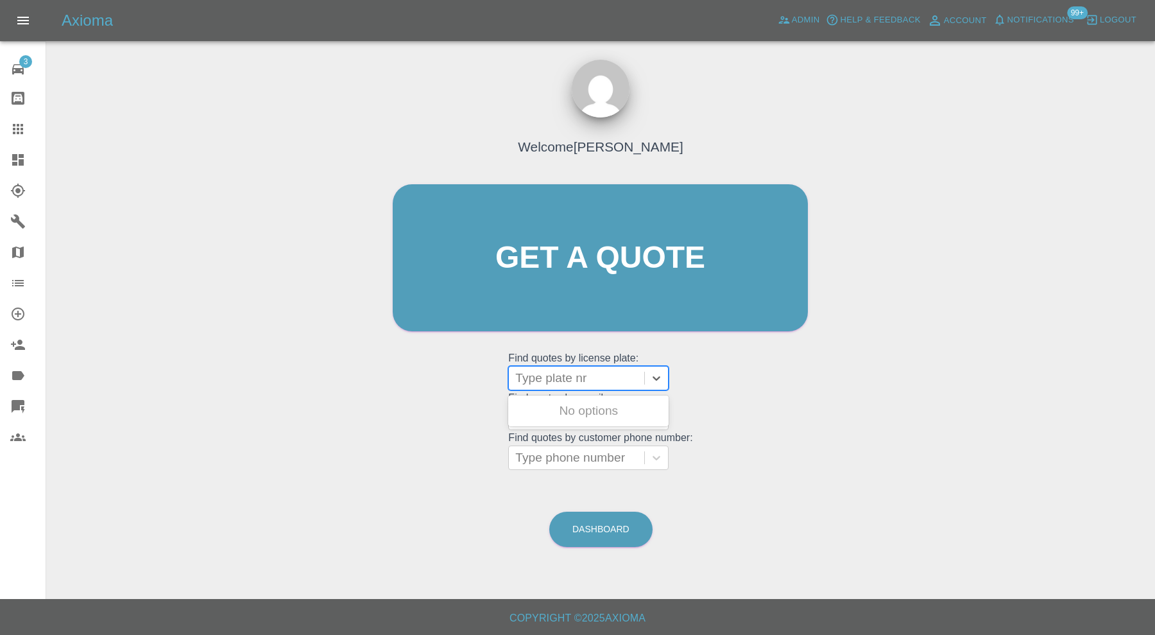
click at [547, 376] on div at bounding box center [576, 378] width 123 height 18
paste input "ml74 upo"
type input "ml74 upo"
click at [555, 401] on div "ML74 UPO, Archived" at bounding box center [588, 411] width 160 height 26
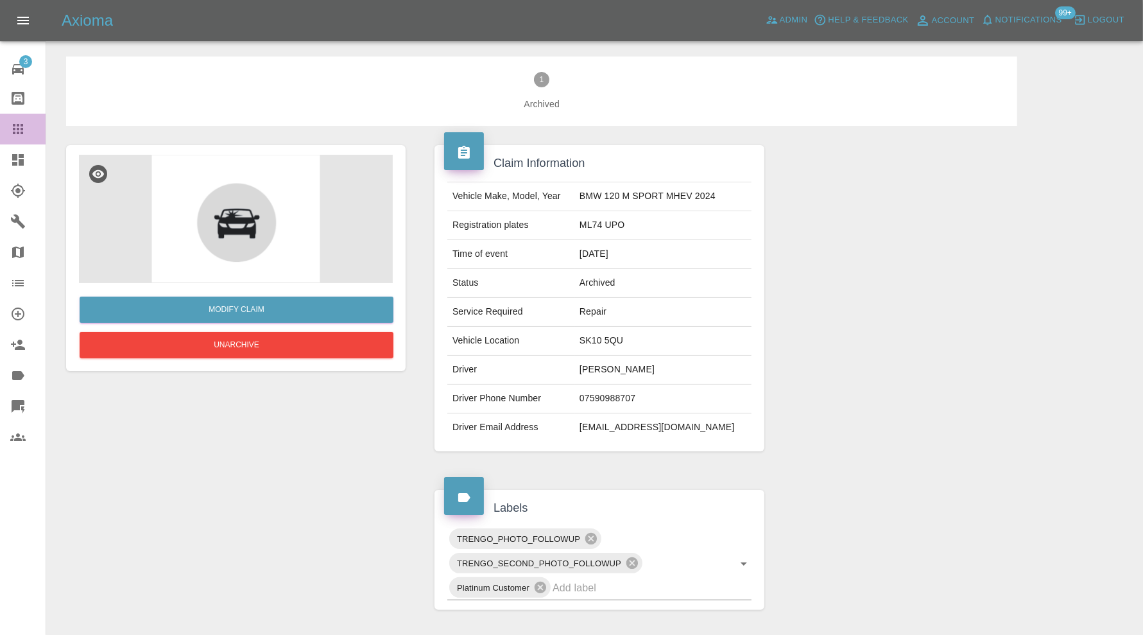
click at [24, 127] on icon at bounding box center [17, 128] width 15 height 15
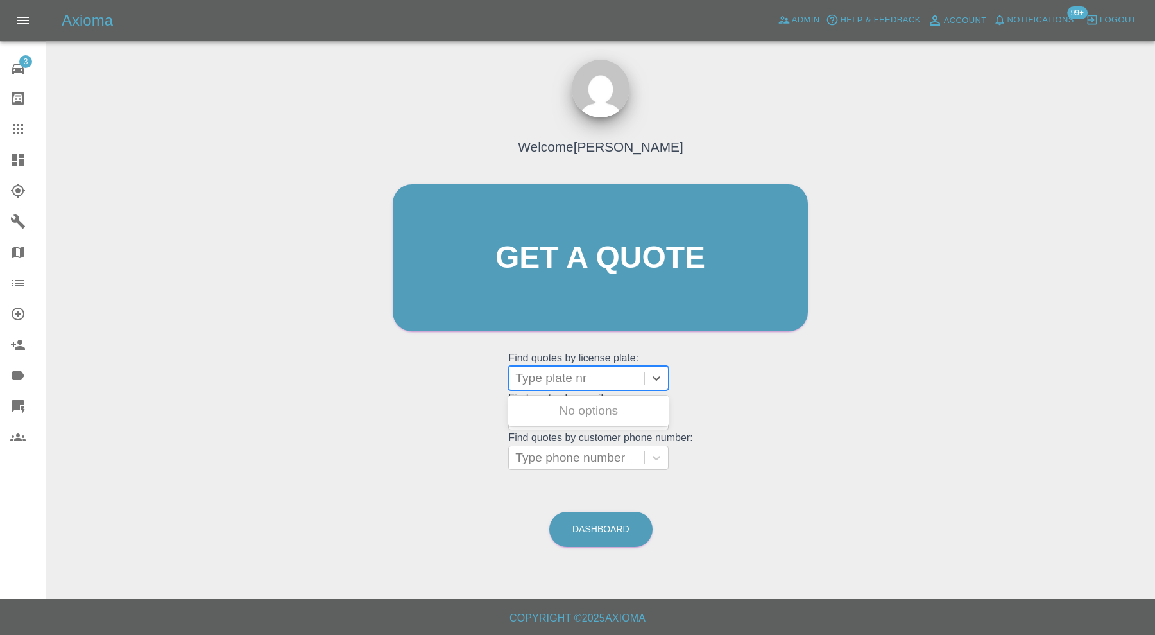
click at [594, 372] on div at bounding box center [576, 378] width 123 height 18
type input "ml74"
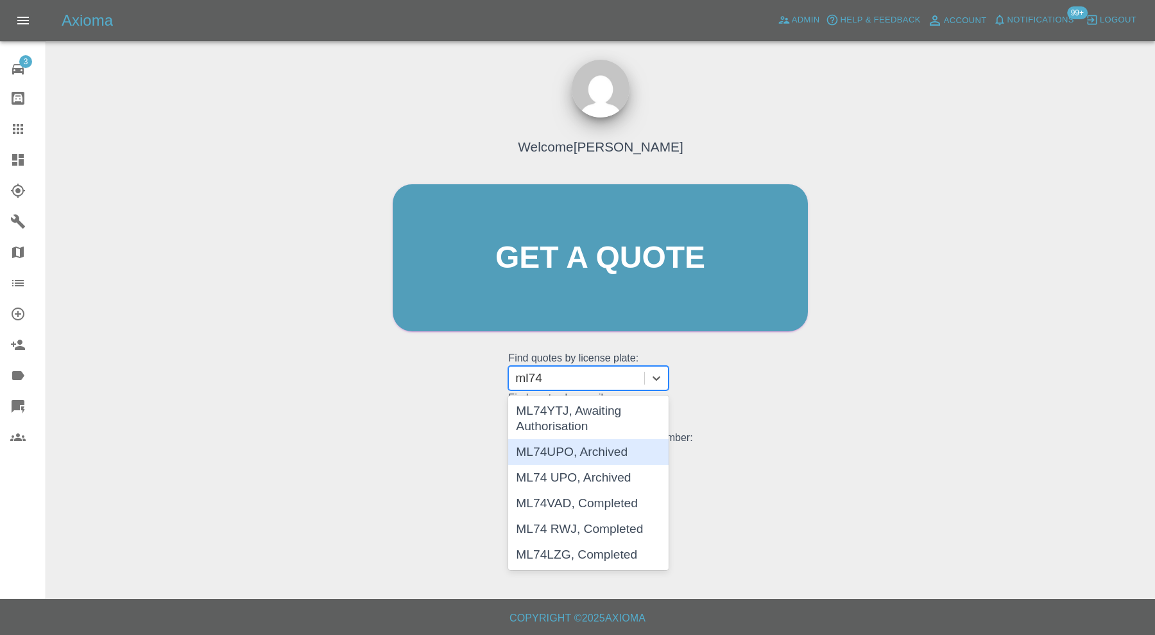
click at [593, 440] on div "ML74UPO, Archived" at bounding box center [588, 452] width 160 height 26
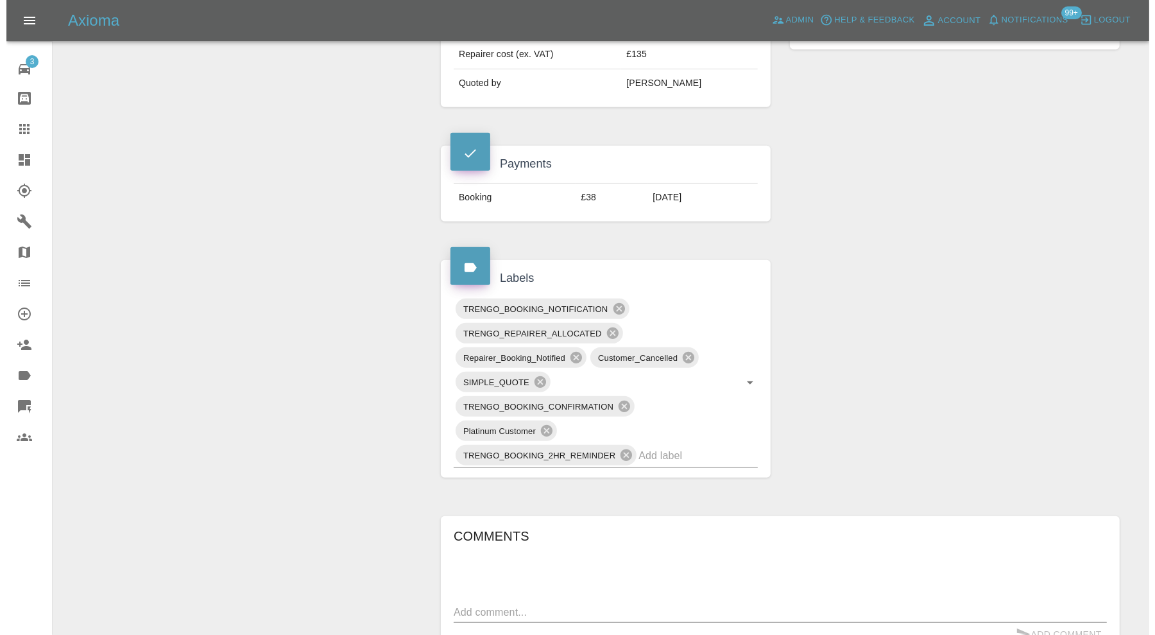
scroll to position [856, 0]
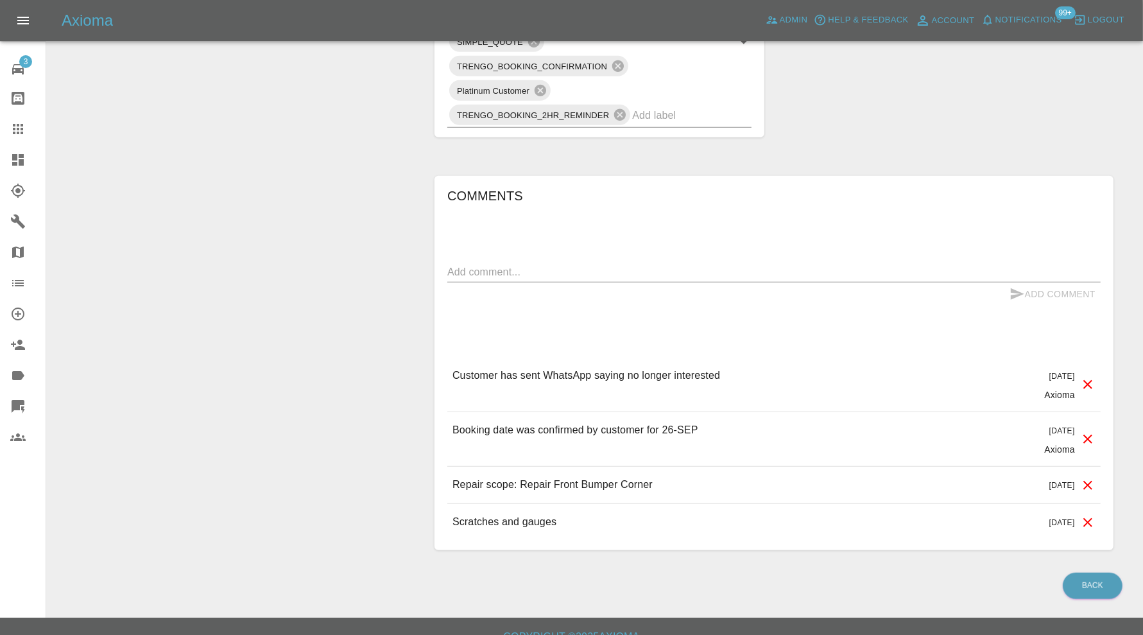
click at [1089, 381] on icon at bounding box center [1087, 384] width 9 height 9
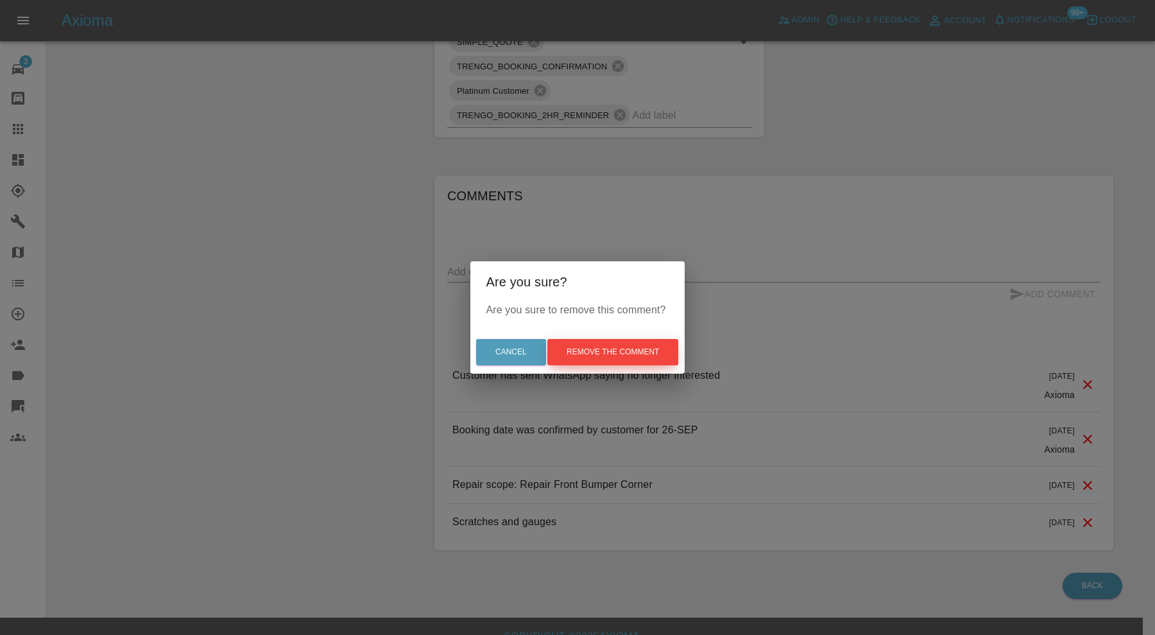
drag, startPoint x: 628, startPoint y: 352, endPoint x: 600, endPoint y: 366, distance: 31.0
click at [628, 350] on button "Remove the comment" at bounding box center [613, 352] width 131 height 26
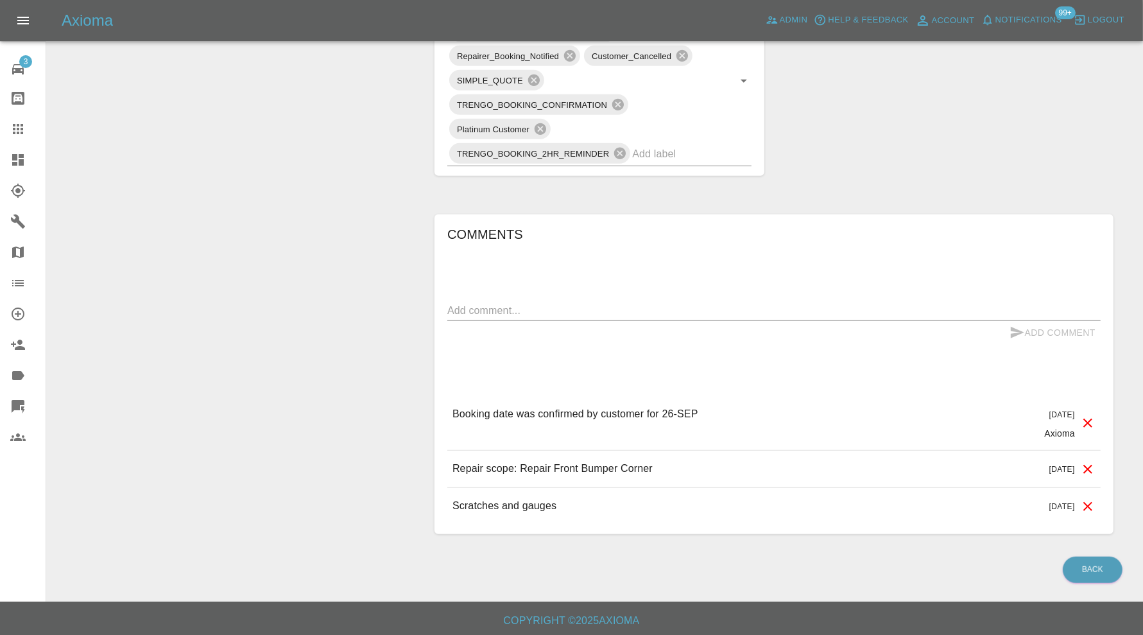
scroll to position [282, 0]
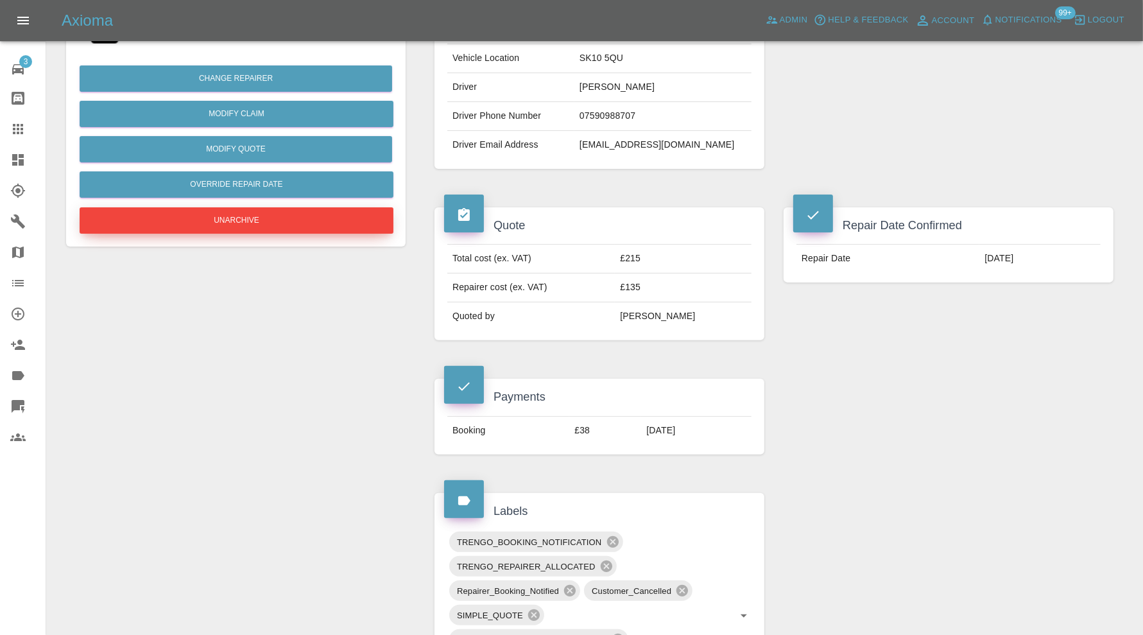
click at [289, 221] on button "Unarchive" at bounding box center [237, 220] width 314 height 26
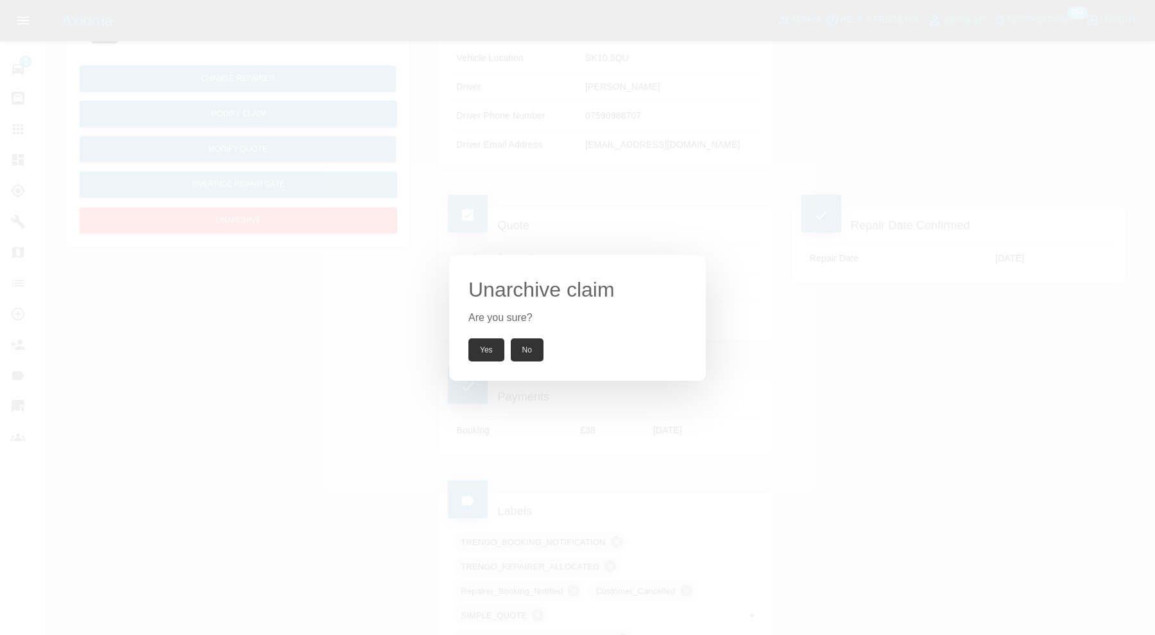
click at [487, 348] on button "Yes" at bounding box center [487, 349] width 36 height 23
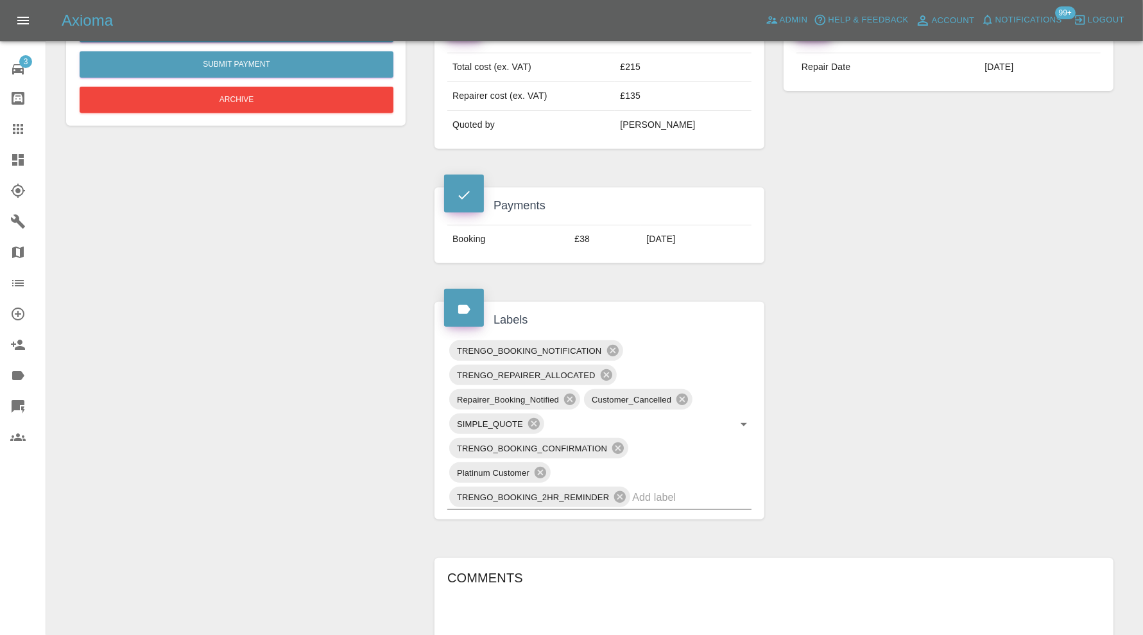
scroll to position [603, 0]
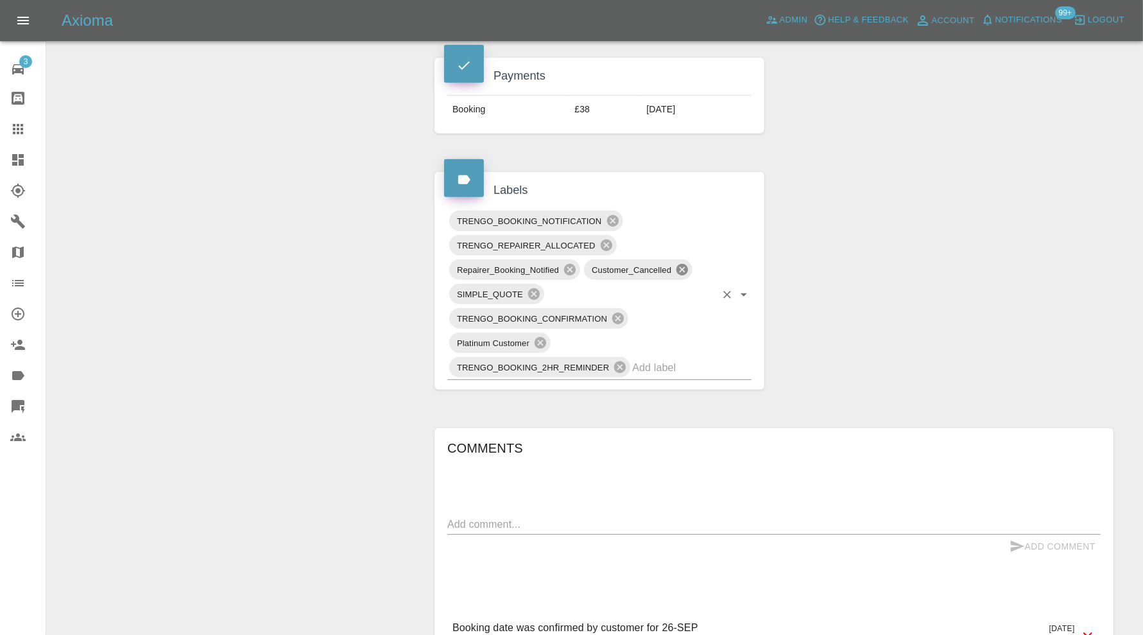
click at [683, 264] on icon at bounding box center [682, 270] width 14 height 14
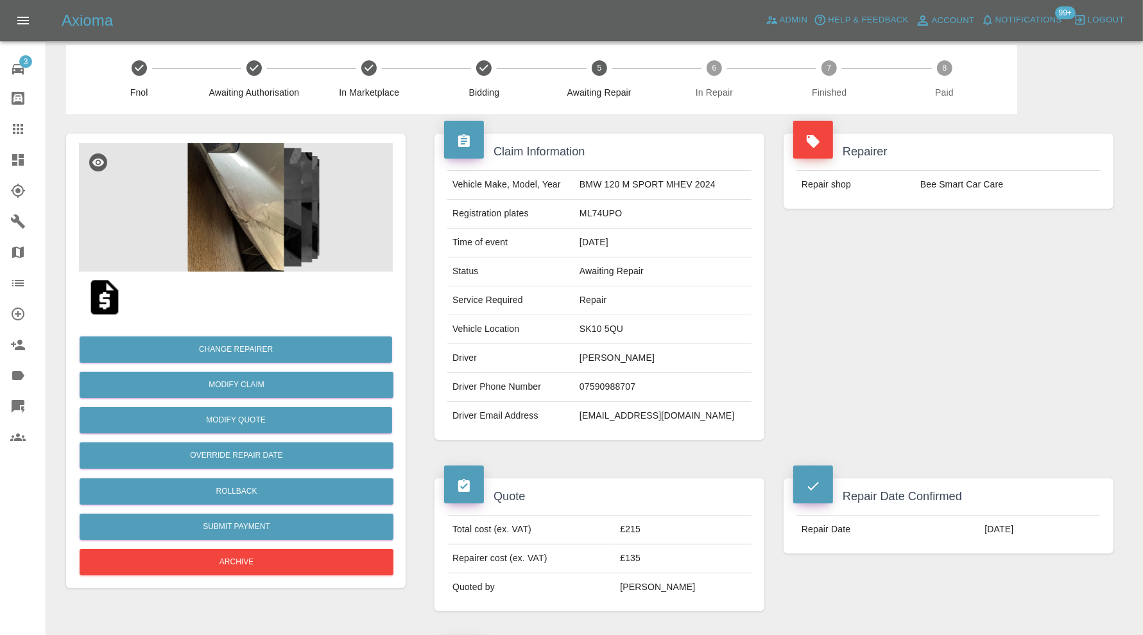
scroll to position [0, 0]
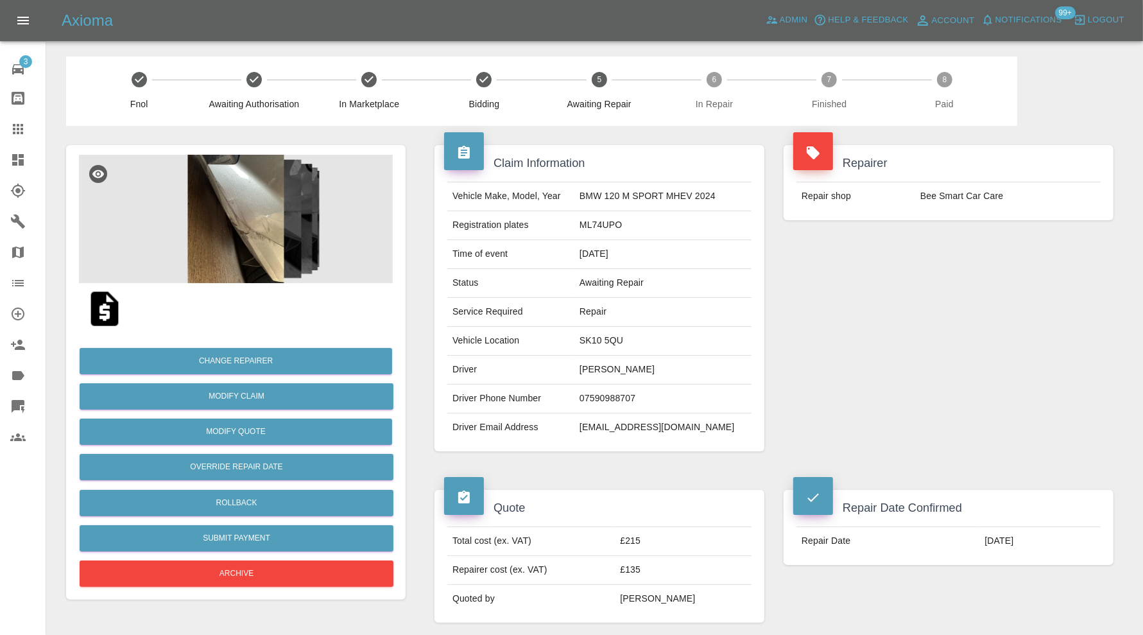
drag, startPoint x: 657, startPoint y: 367, endPoint x: 588, endPoint y: 372, distance: 68.9
click at [588, 372] on td "Louise Bromilow" at bounding box center [662, 370] width 177 height 29
copy td "Louise Bromilow"
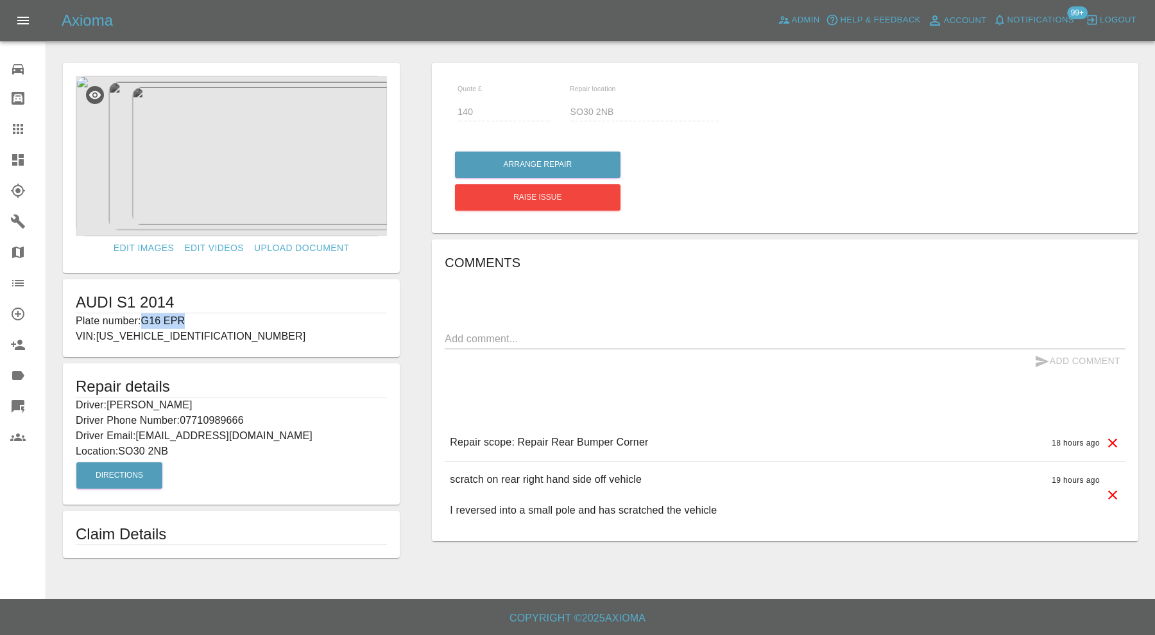
drag, startPoint x: 194, startPoint y: 318, endPoint x: 145, endPoint y: 322, distance: 48.9
click at [145, 322] on p "Plate number: G16 EPR" at bounding box center [231, 320] width 311 height 15
copy p "G16 EPR"
click at [24, 135] on icon at bounding box center [17, 128] width 15 height 15
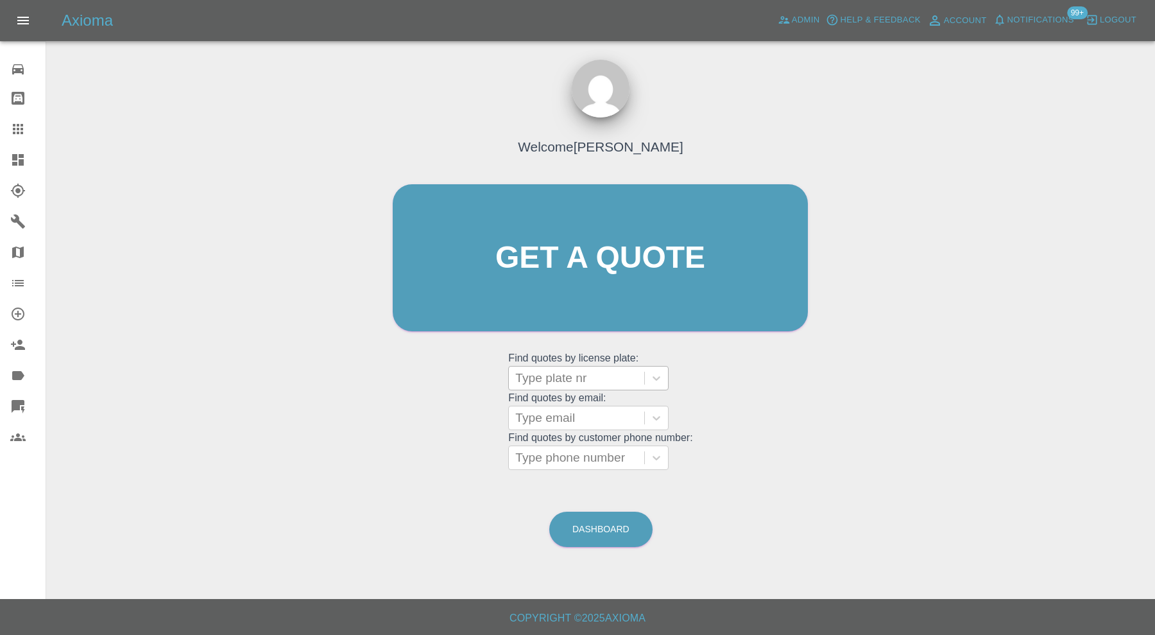
click at [580, 373] on div at bounding box center [576, 378] width 123 height 18
paste input "G16 EPR"
type input "G16 EPR"
click at [546, 410] on div "G16 EPR, Bidding" at bounding box center [588, 411] width 160 height 26
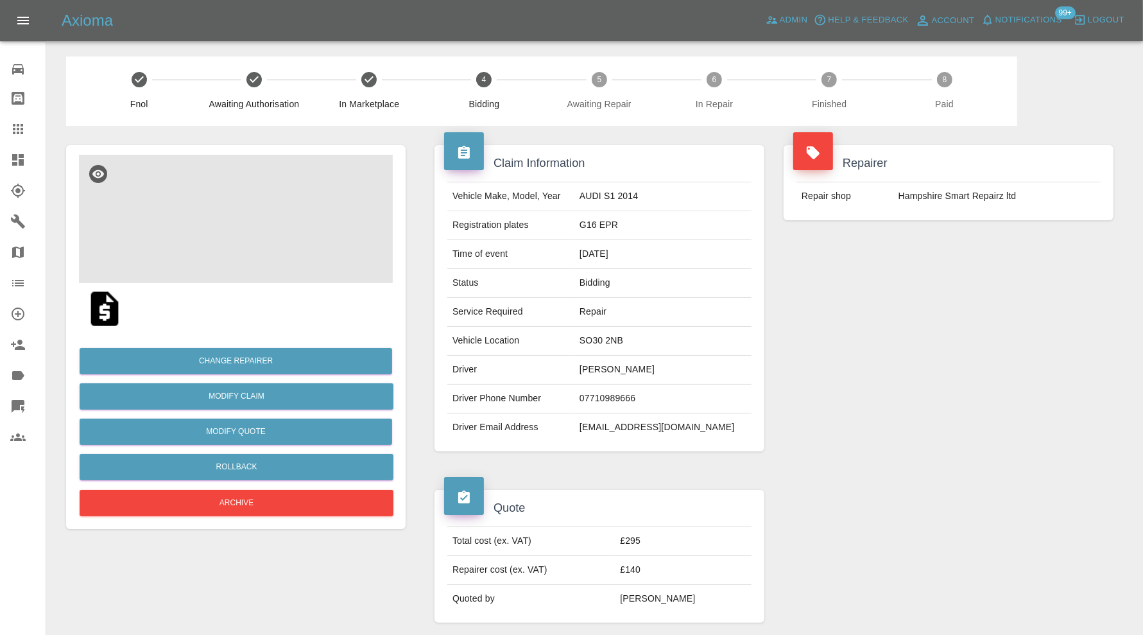
click at [249, 229] on img at bounding box center [236, 219] width 314 height 128
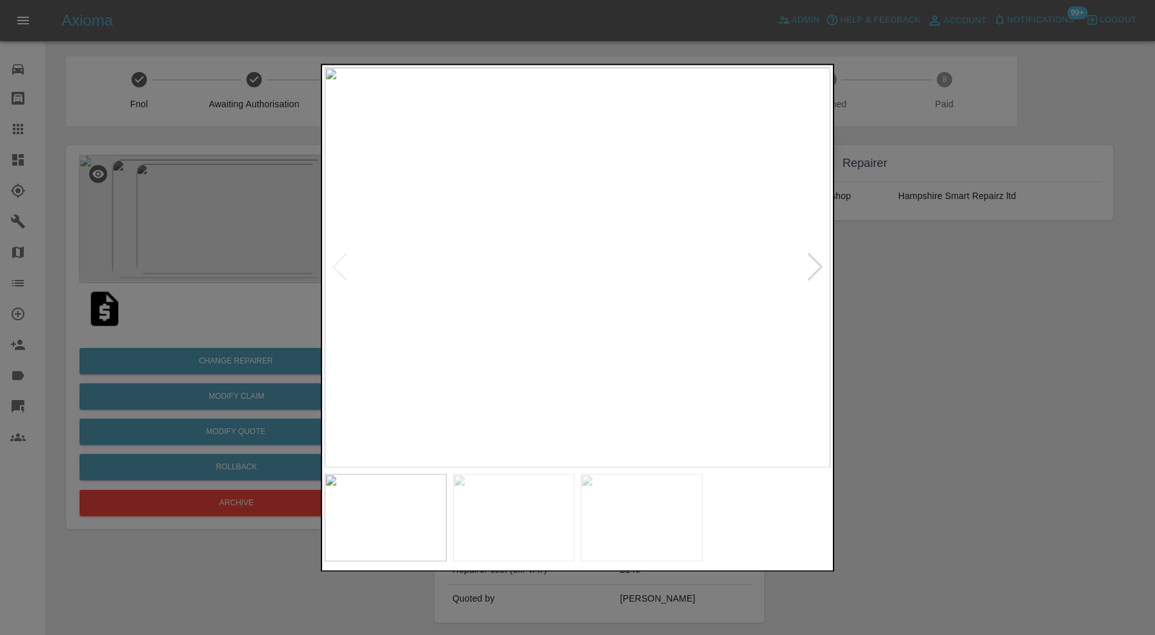
click at [812, 266] on div at bounding box center [815, 268] width 17 height 28
click at [812, 266] on img at bounding box center [578, 267] width 506 height 400
click at [338, 262] on div at bounding box center [339, 268] width 17 height 28
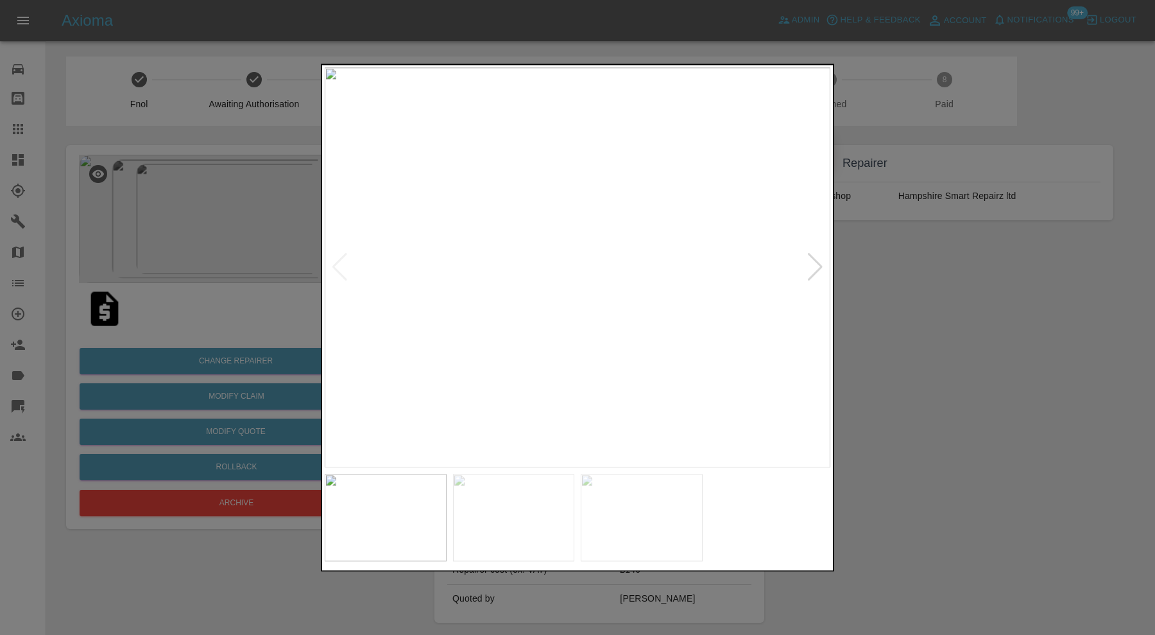
click at [873, 300] on div at bounding box center [577, 317] width 1155 height 635
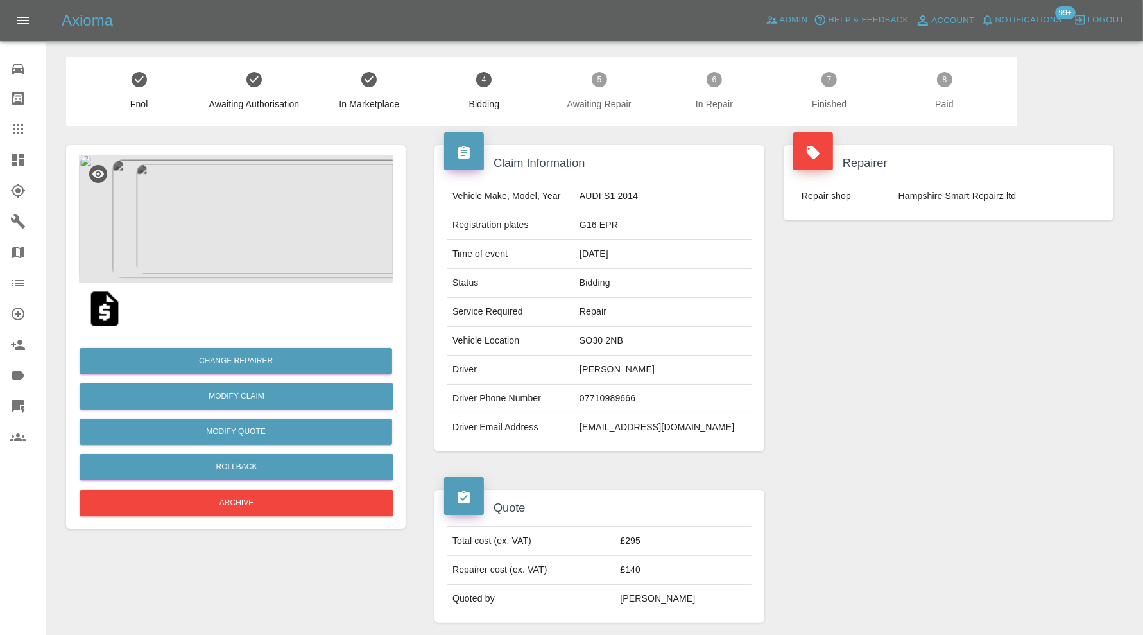
click at [264, 254] on img at bounding box center [236, 219] width 314 height 128
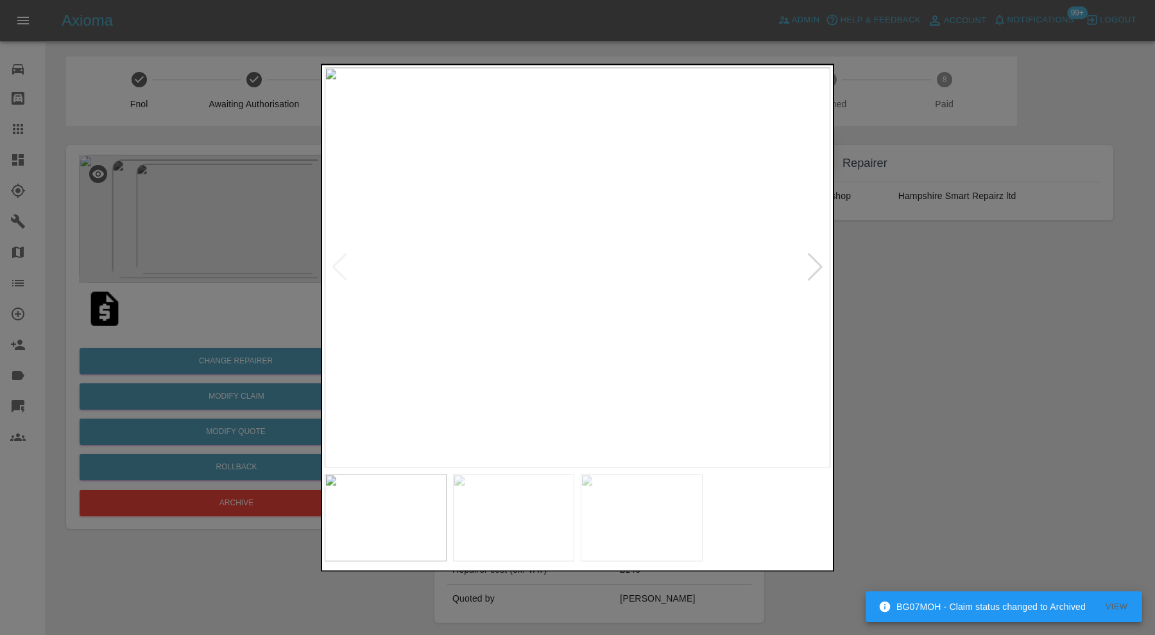
click at [921, 289] on div at bounding box center [577, 317] width 1155 height 635
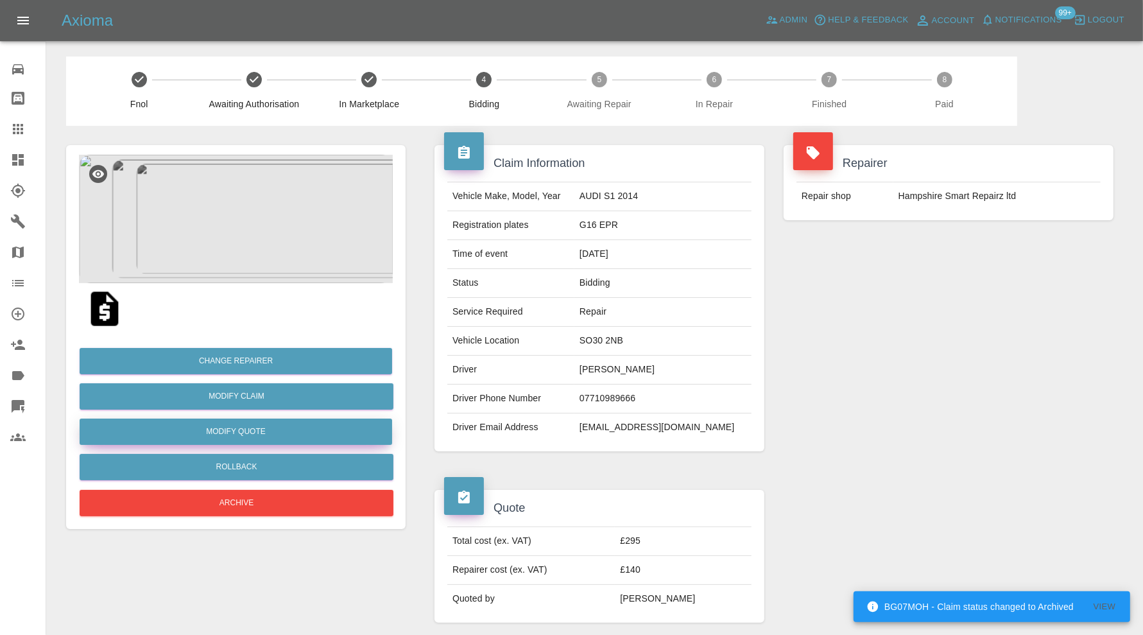
click at [327, 425] on button "Modify Quote" at bounding box center [236, 432] width 313 height 26
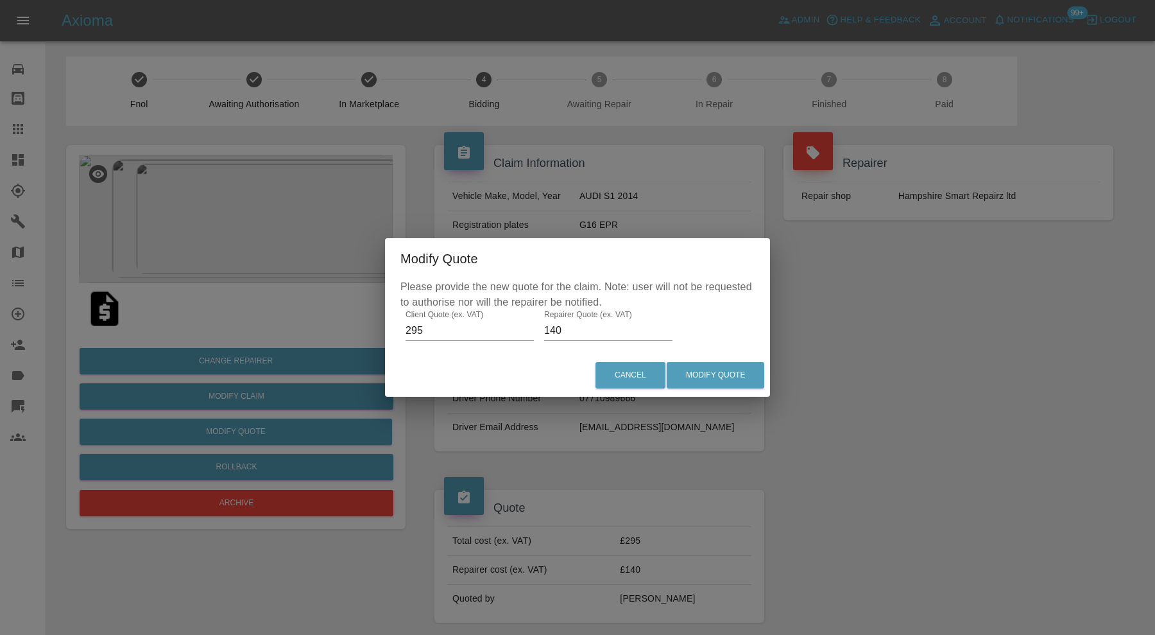
click at [596, 325] on input "140" at bounding box center [608, 330] width 128 height 21
type input "165"
click at [698, 374] on button "Modify Quote" at bounding box center [716, 375] width 98 height 26
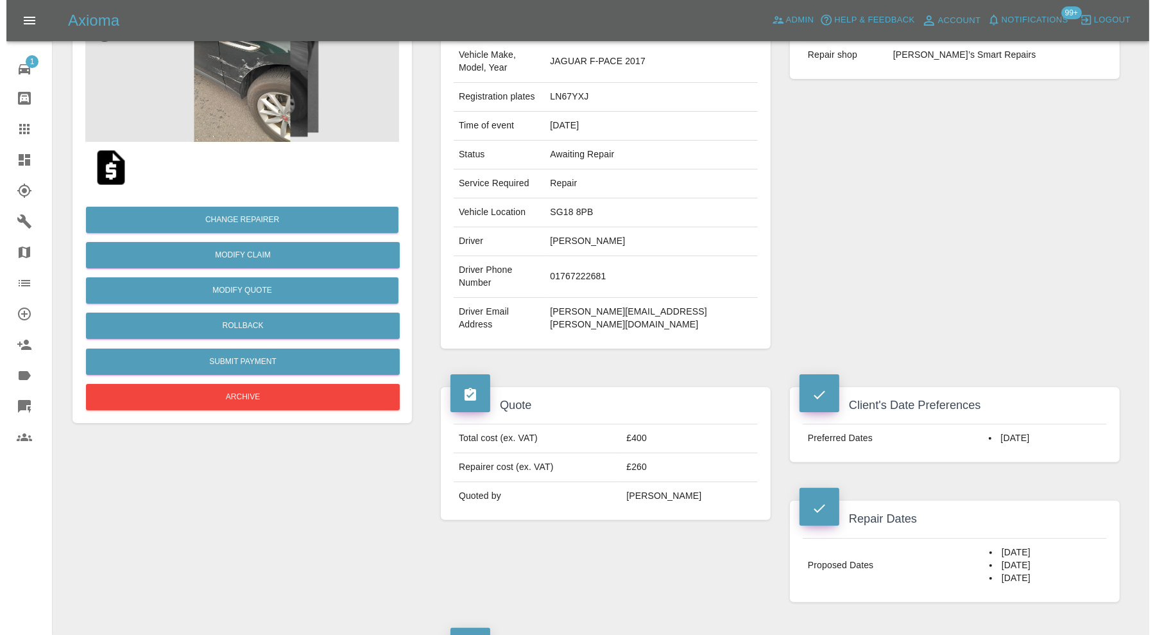
scroll to position [107, 0]
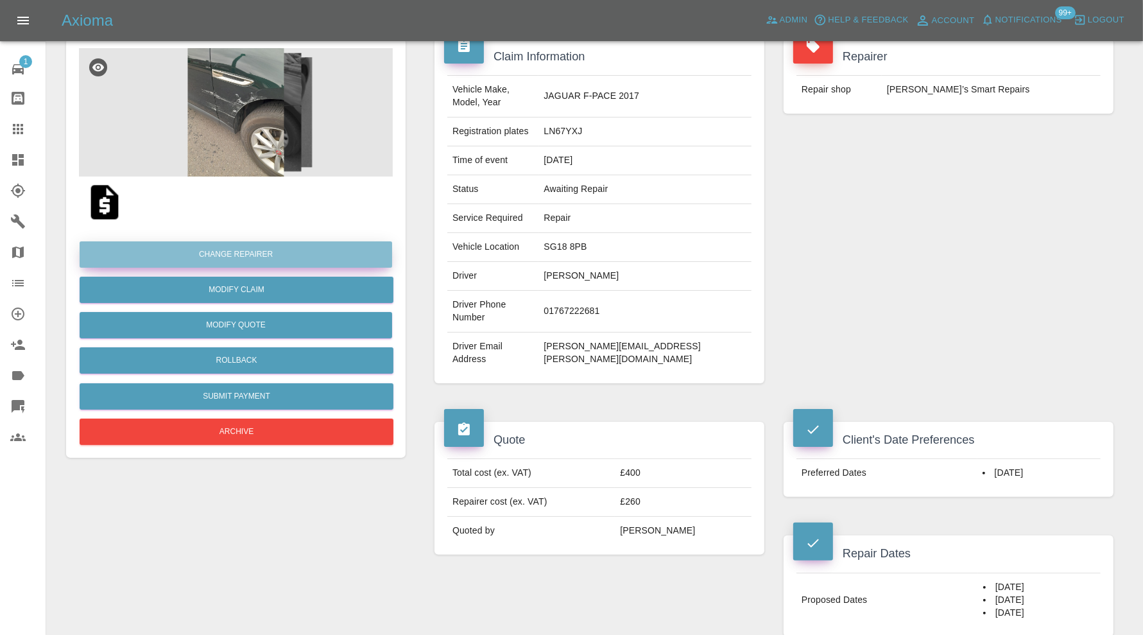
click at [296, 257] on button "Change Repairer" at bounding box center [236, 254] width 313 height 26
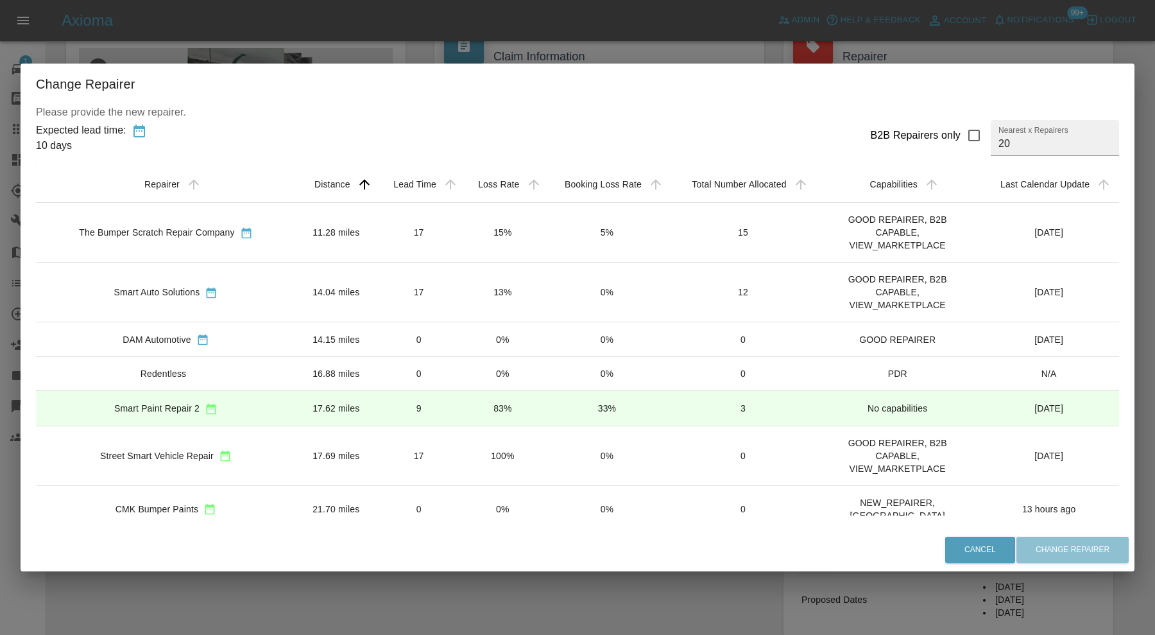
click at [296, 223] on td "11.28 miles" at bounding box center [336, 232] width 81 height 60
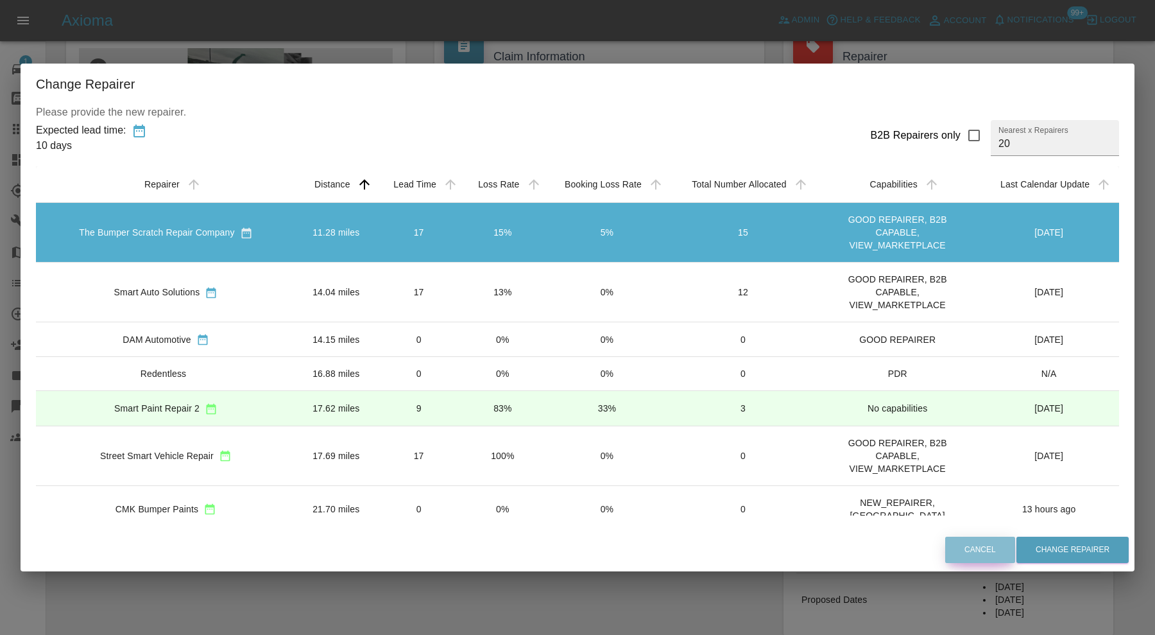
click at [976, 547] on button "Cancel" at bounding box center [980, 550] width 70 height 26
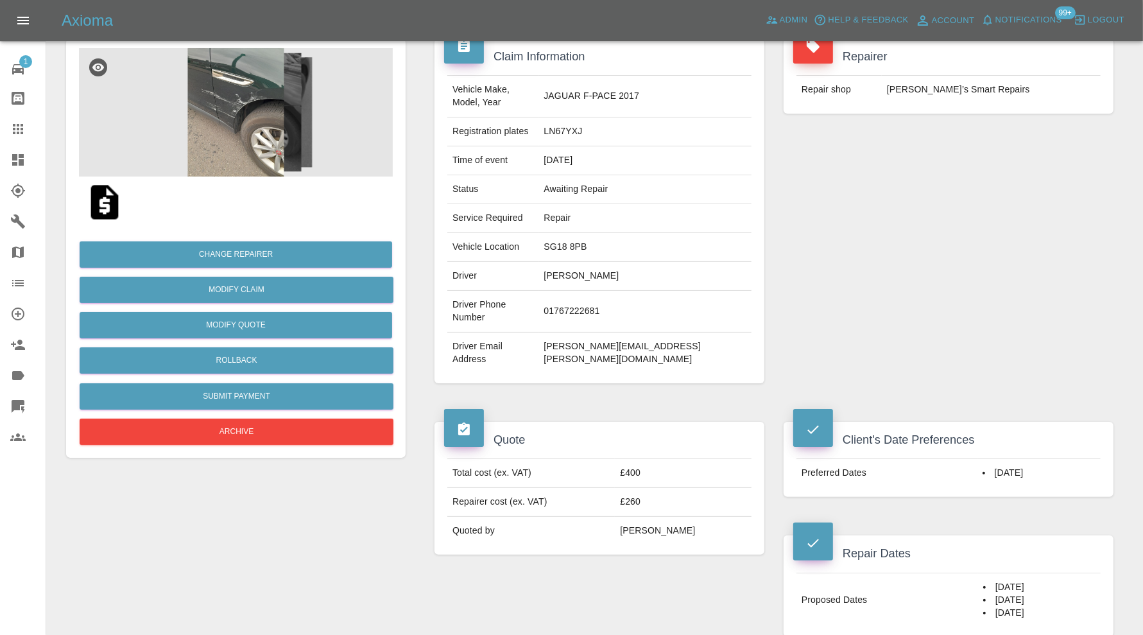
click at [261, 136] on img at bounding box center [236, 112] width 314 height 128
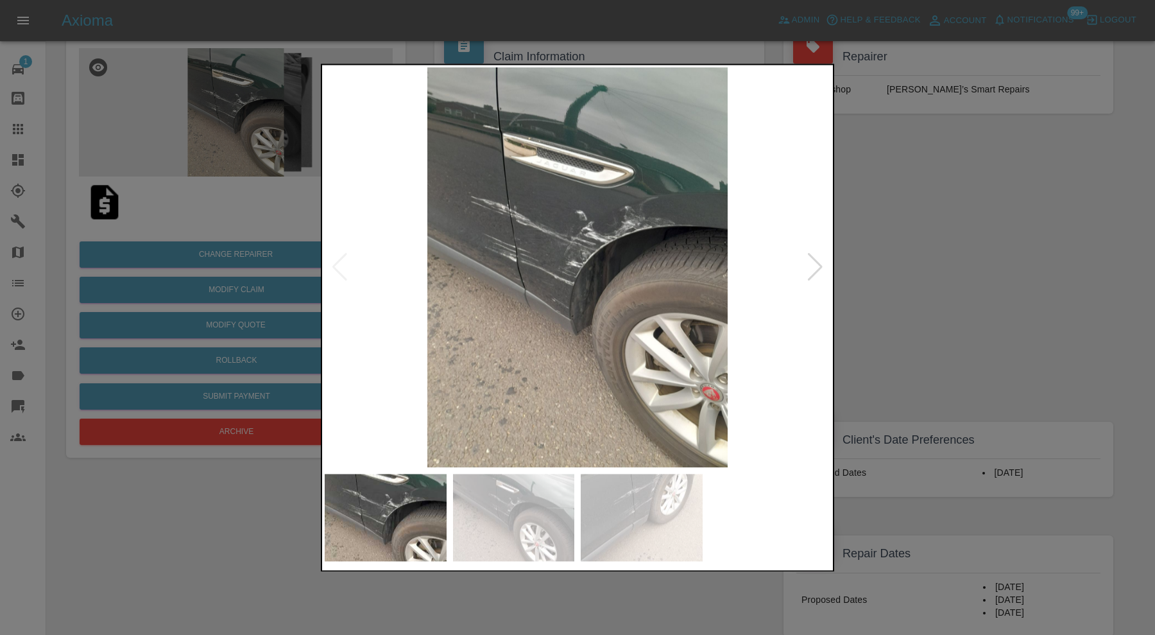
click at [810, 269] on div at bounding box center [815, 268] width 17 height 28
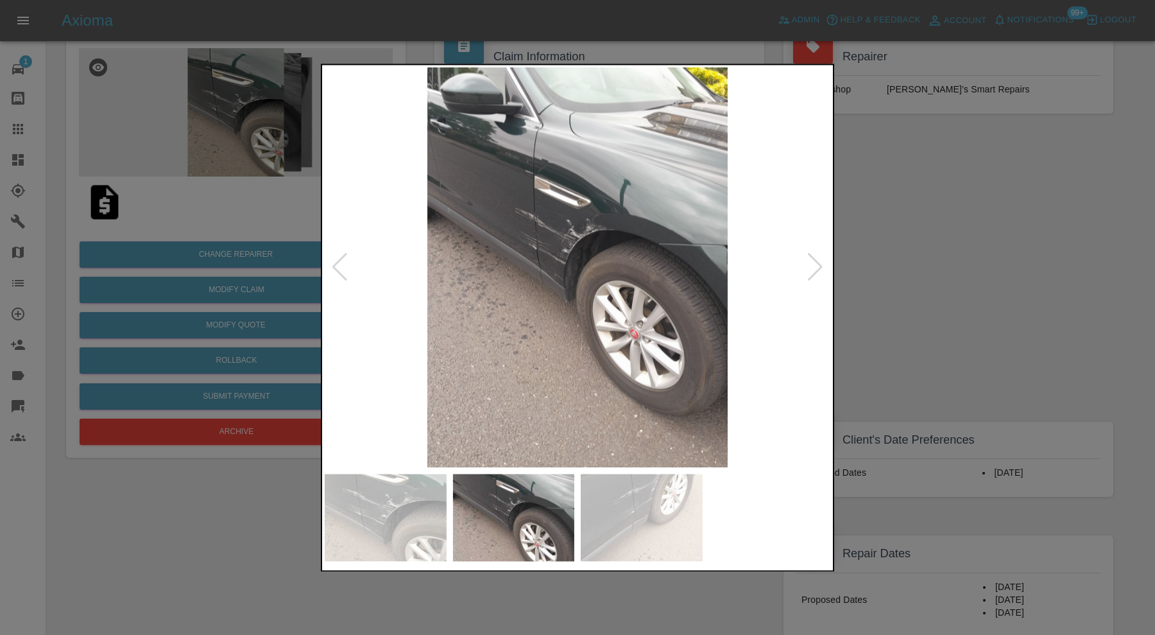
click at [881, 270] on div at bounding box center [577, 317] width 1155 height 635
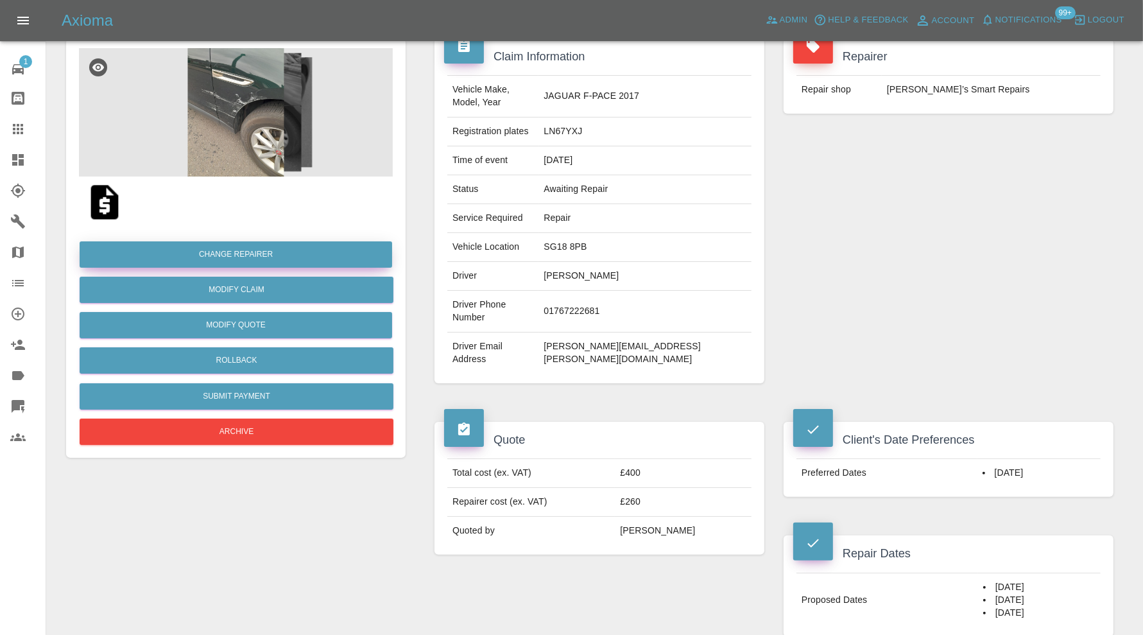
click at [352, 253] on button "Change Repairer" at bounding box center [236, 254] width 313 height 26
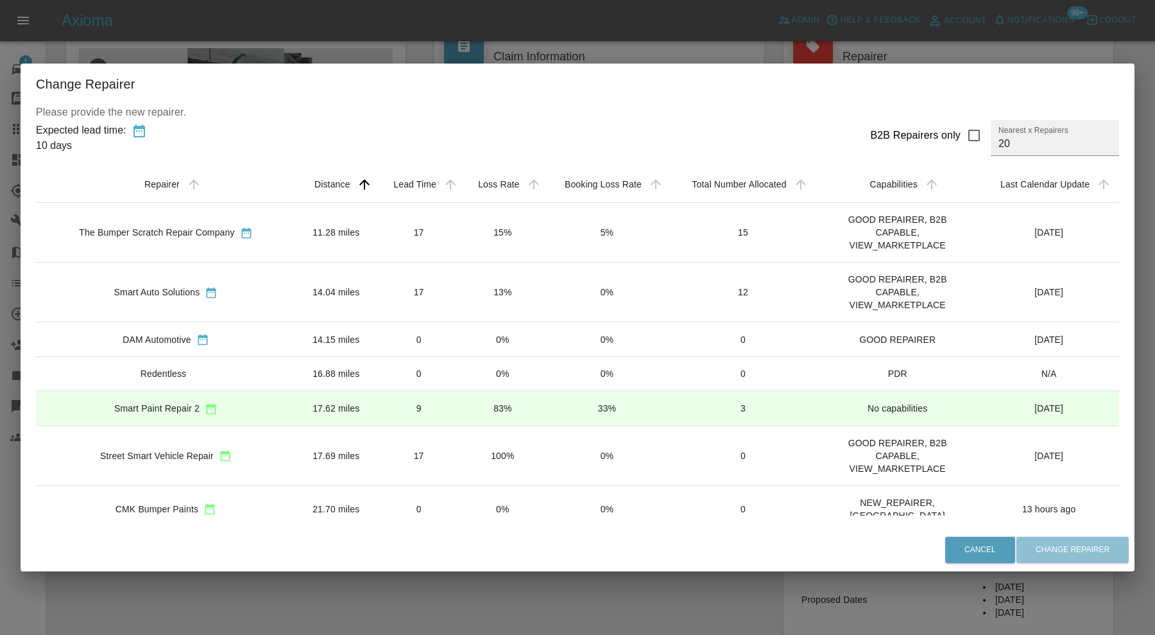
click at [254, 229] on div "The Bumper Scratch Repair Company" at bounding box center [165, 231] width 239 height 13
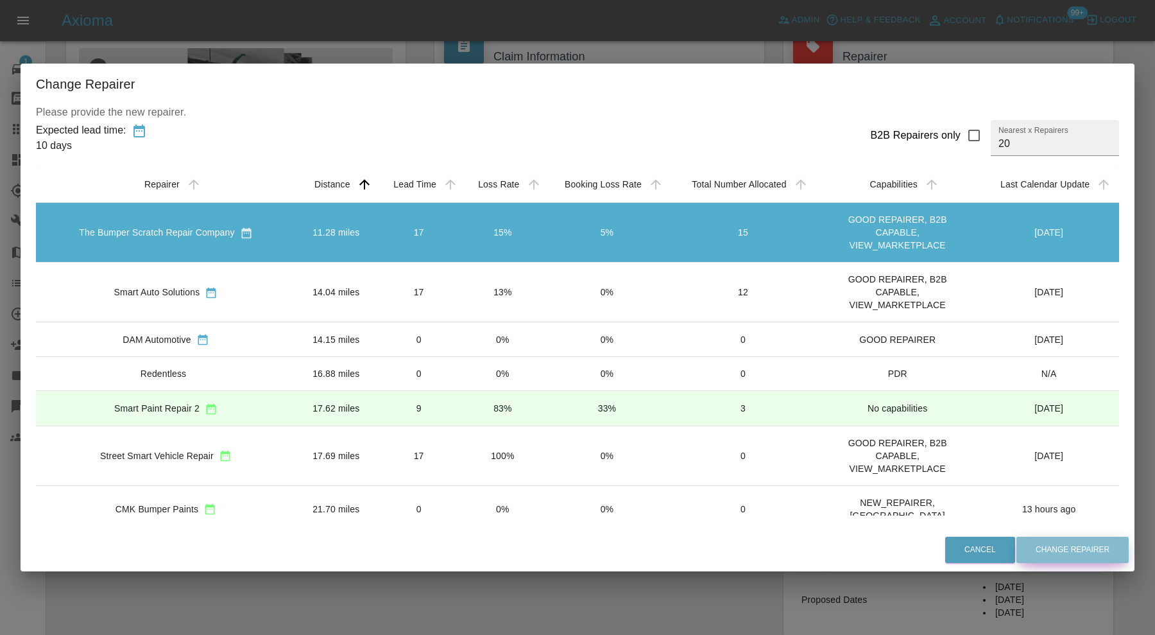
click at [1055, 546] on button "Change Repairer" at bounding box center [1073, 550] width 112 height 26
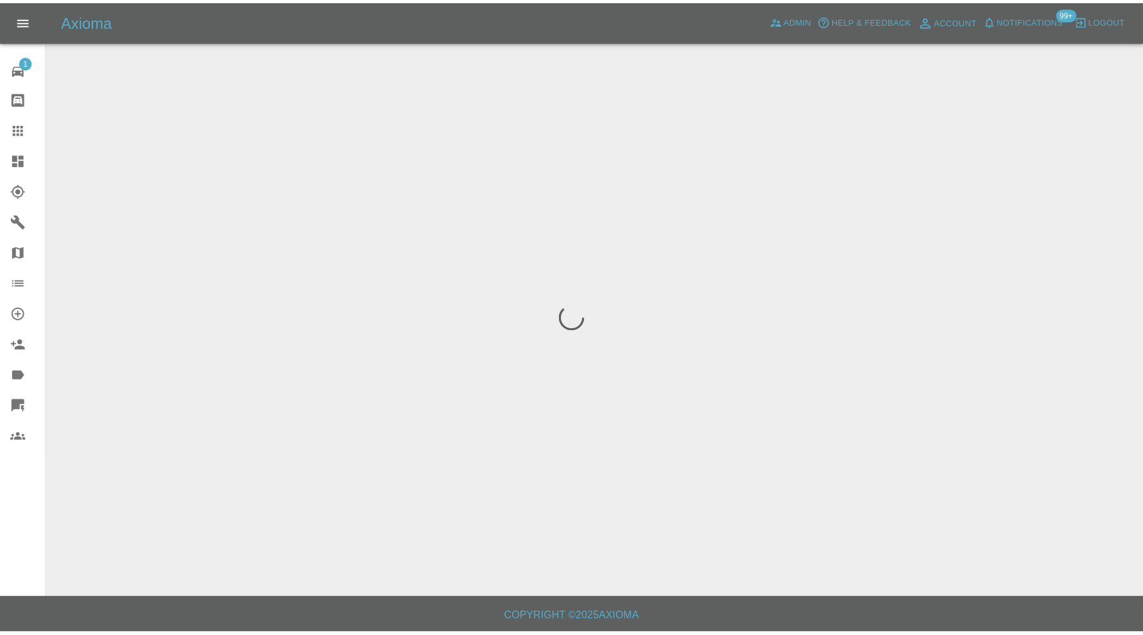
scroll to position [0, 0]
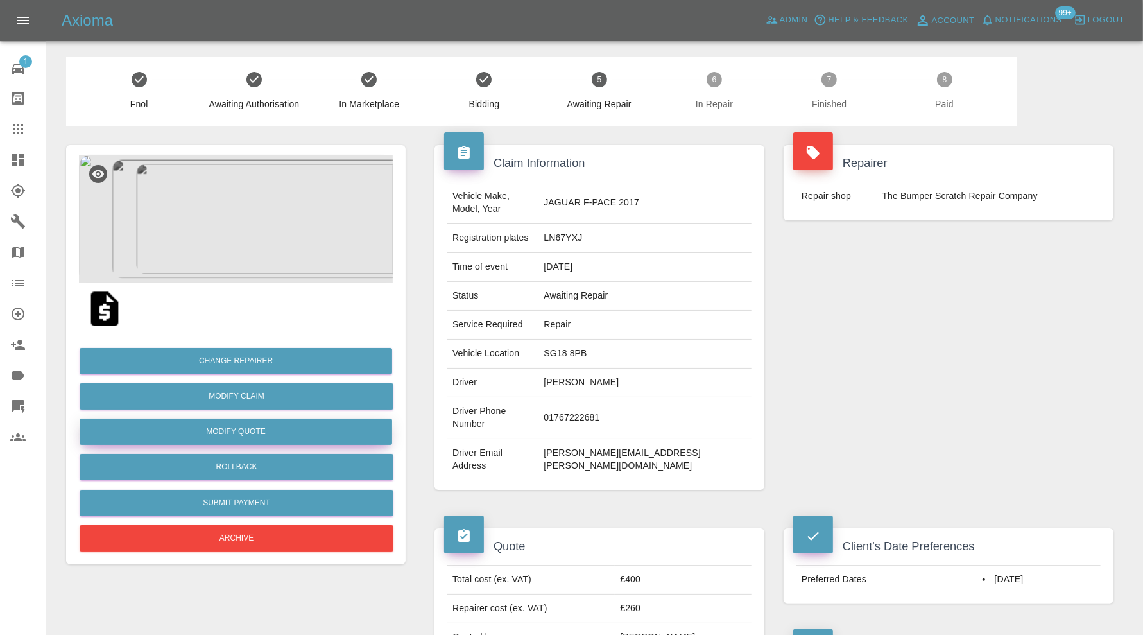
click at [311, 429] on button "Modify Quote" at bounding box center [236, 432] width 313 height 26
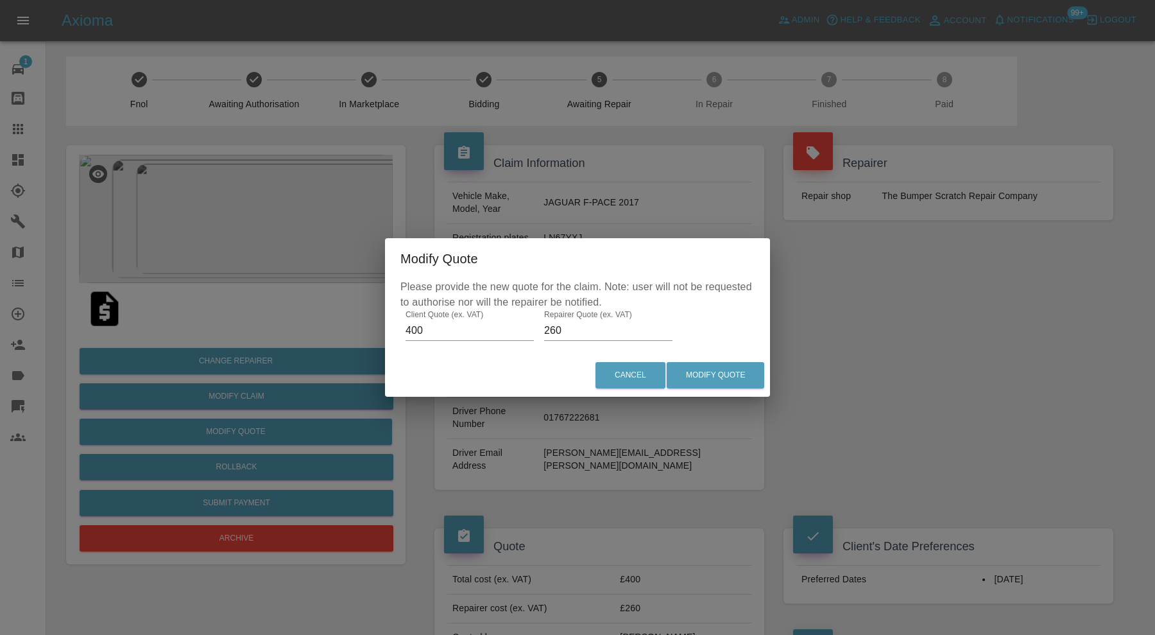
click at [569, 331] on input "260" at bounding box center [608, 330] width 128 height 21
type input "275"
click at [689, 372] on button "Modify Quote" at bounding box center [716, 375] width 98 height 26
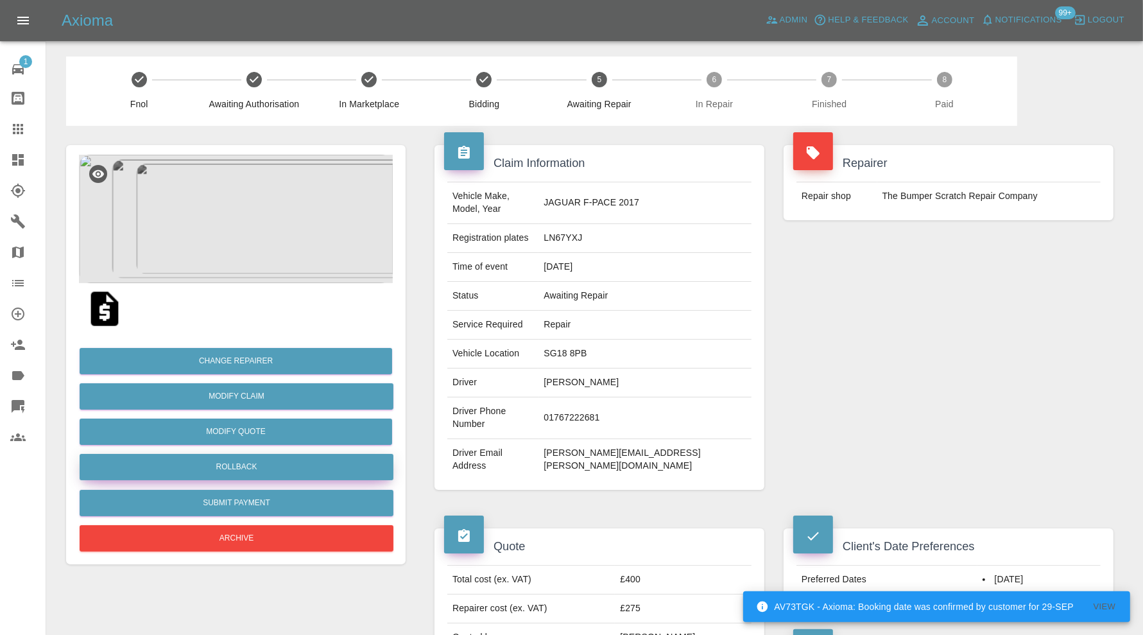
click at [284, 467] on button "Rollback" at bounding box center [237, 467] width 314 height 26
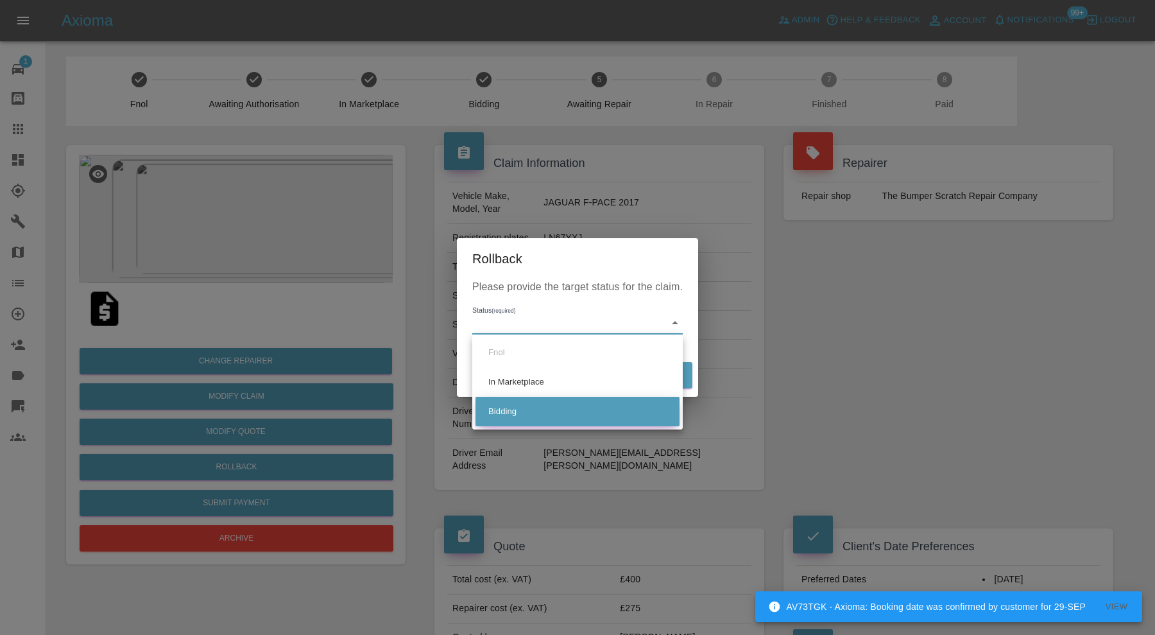
click at [536, 405] on li "Bidding" at bounding box center [578, 412] width 204 height 30
type input "bidding"
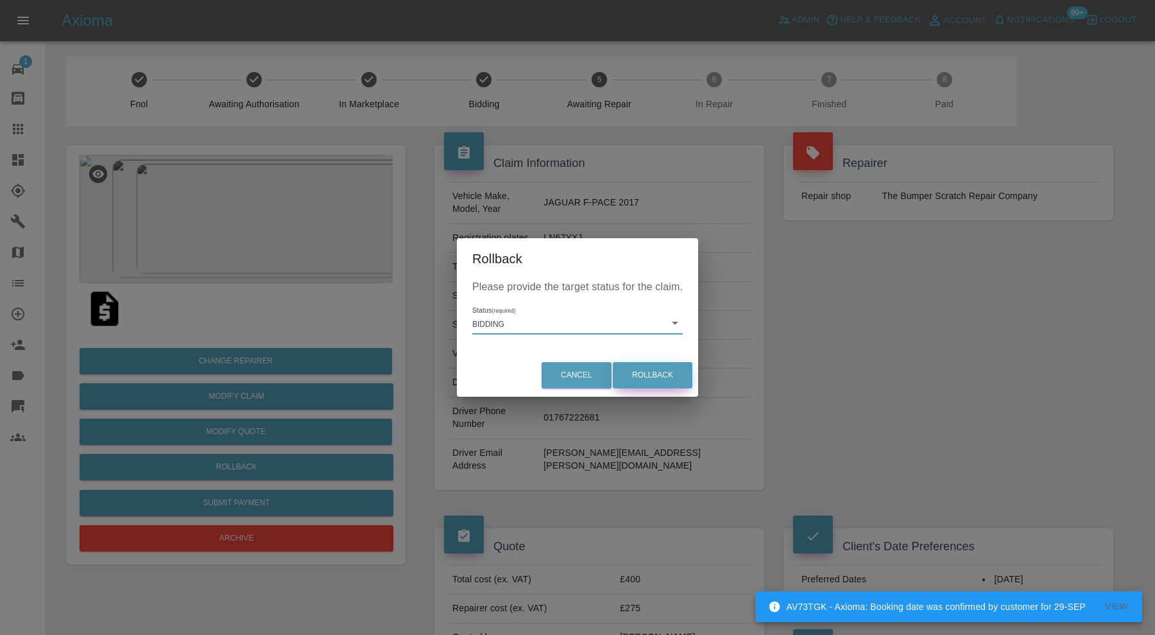
click at [642, 372] on button "Rollback" at bounding box center [653, 375] width 80 height 26
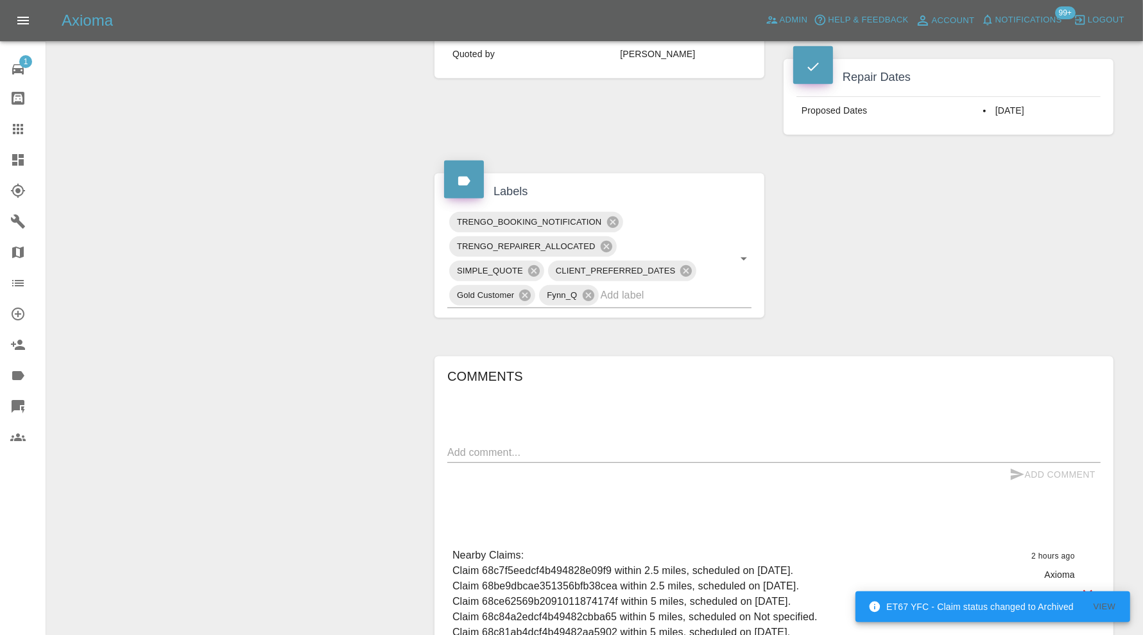
scroll to position [424, 0]
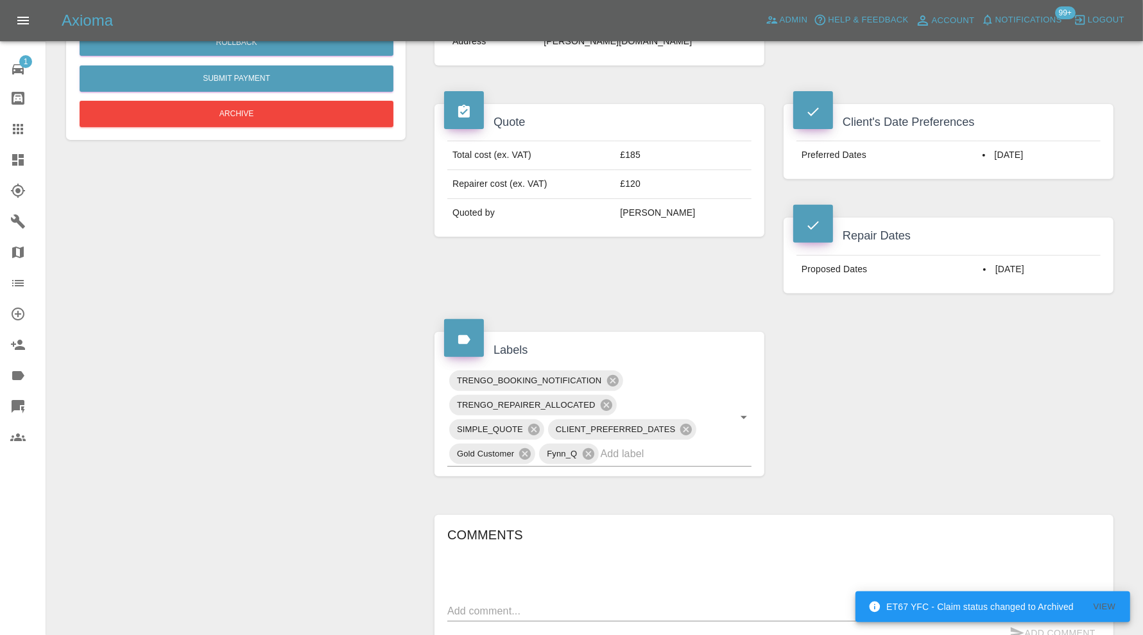
click at [538, 603] on textarea at bounding box center [773, 610] width 653 height 15
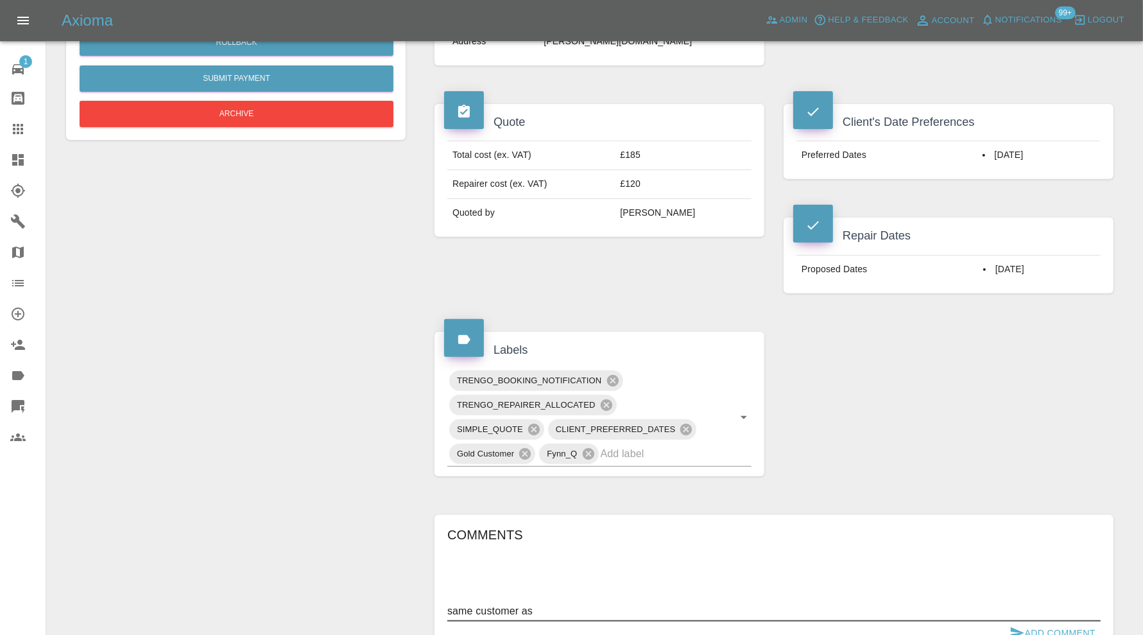
paste textarea "LN67YXJ"
type textarea "same customer as LN67YXJ"
click at [1024, 621] on button "Add Comment" at bounding box center [1053, 633] width 96 height 24
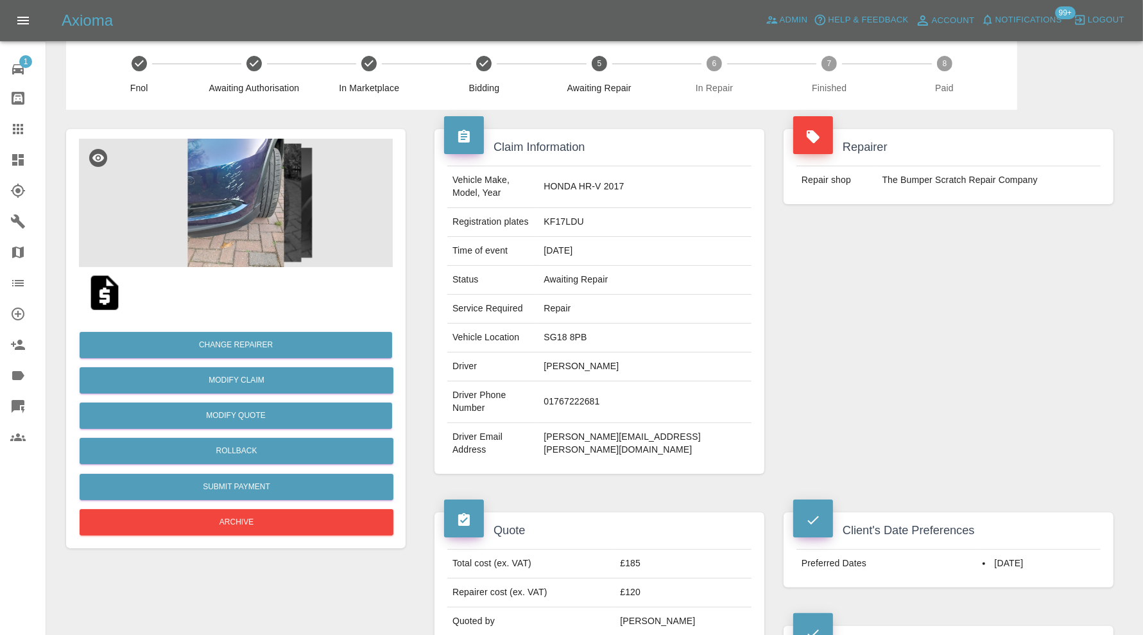
scroll to position [0, 0]
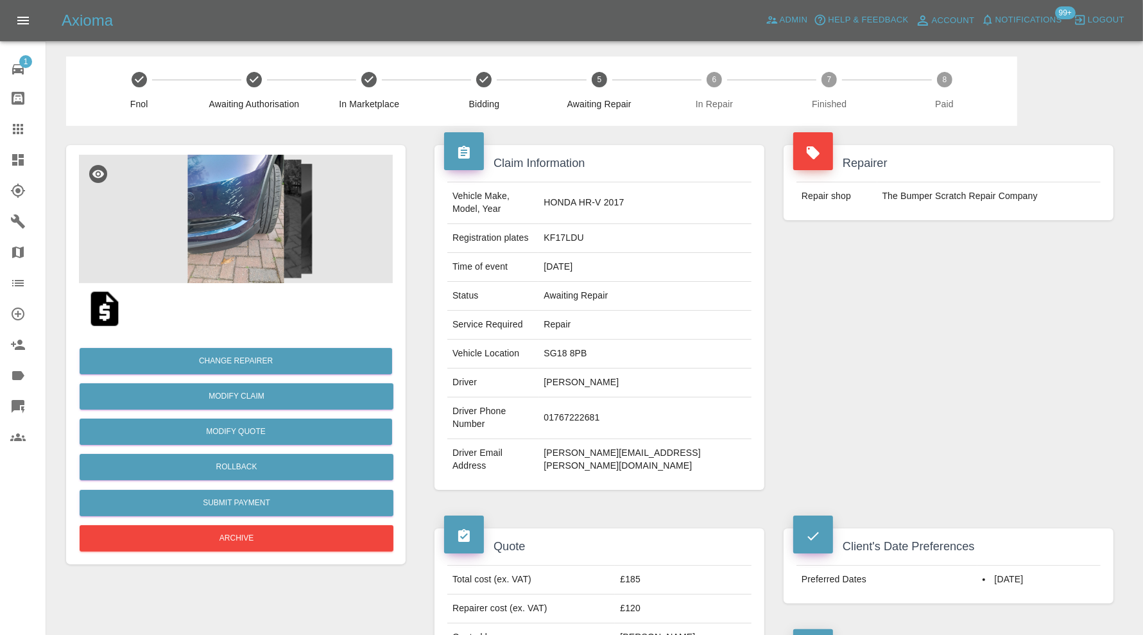
click at [629, 225] on td "KF17LDU" at bounding box center [645, 238] width 213 height 29
copy td "KF17LDU"
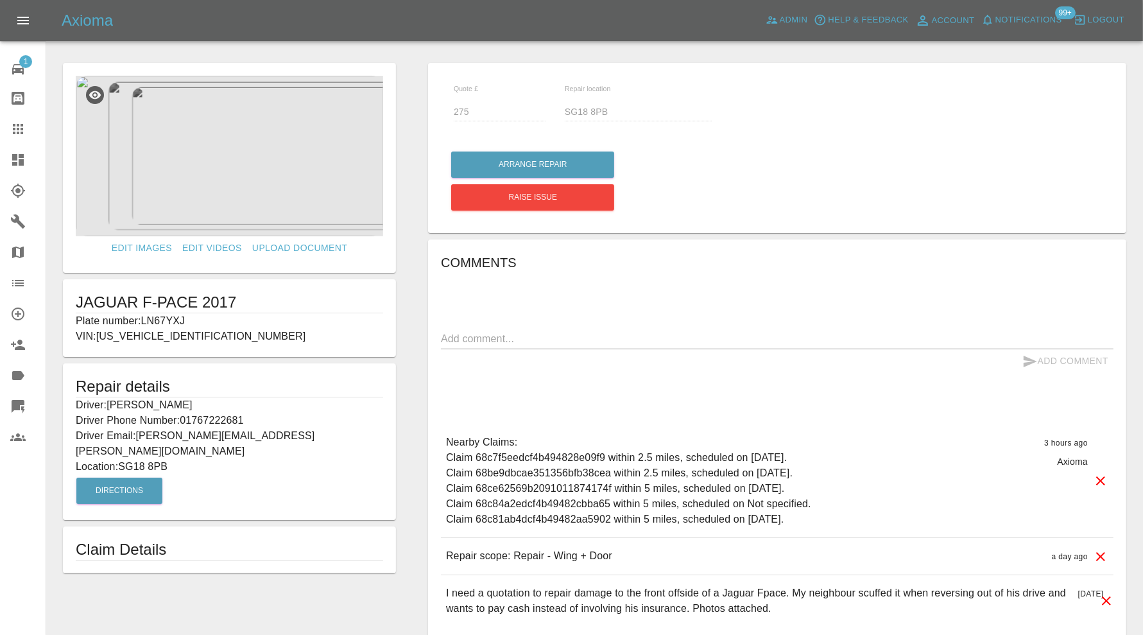
click at [175, 317] on p "Plate number: LN67YXJ" at bounding box center [229, 320] width 307 height 15
copy p "LN67YXJ"
click at [521, 337] on textarea at bounding box center [777, 338] width 673 height 15
paste textarea "KF17LDU"
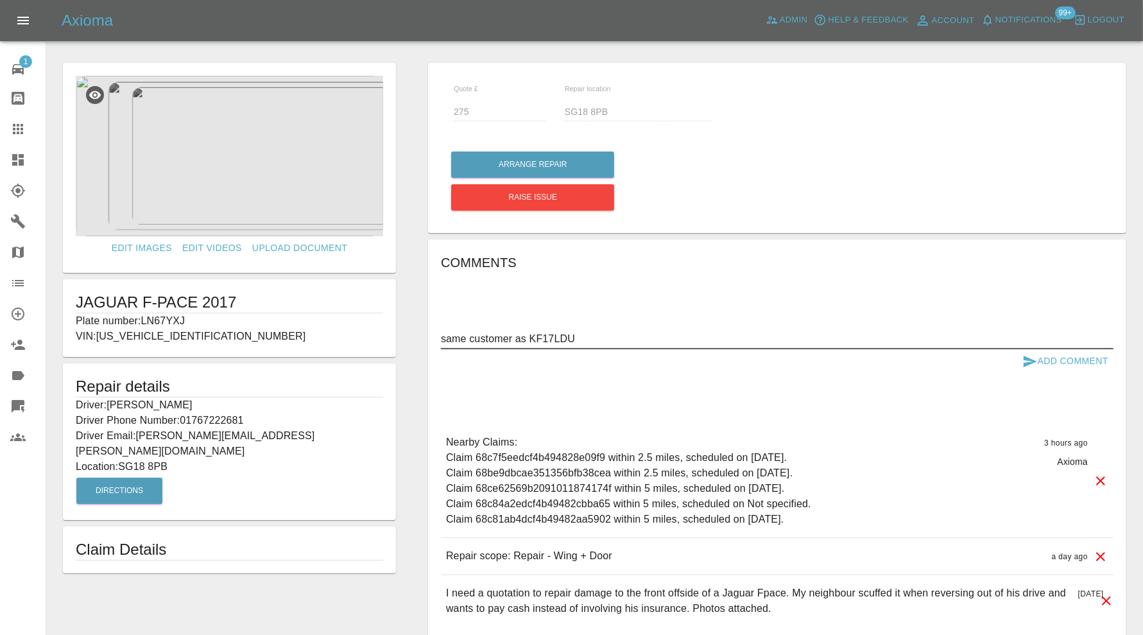
type textarea "same customer as KF17LDU"
click at [1030, 352] on button "Add Comment" at bounding box center [1065, 361] width 96 height 24
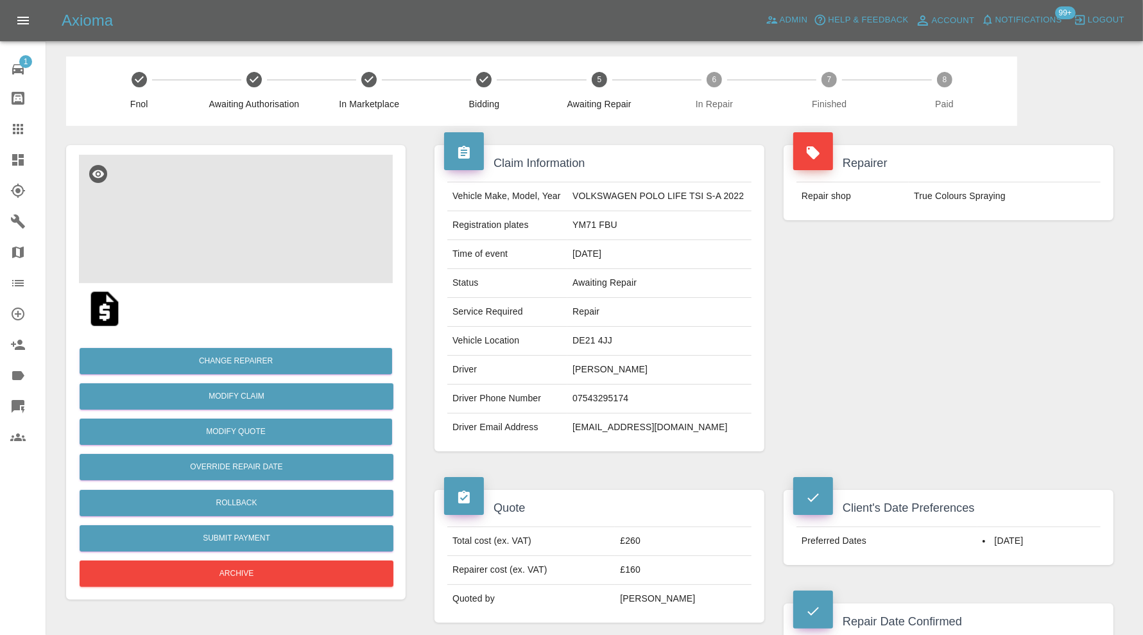
click at [250, 234] on img at bounding box center [236, 219] width 314 height 128
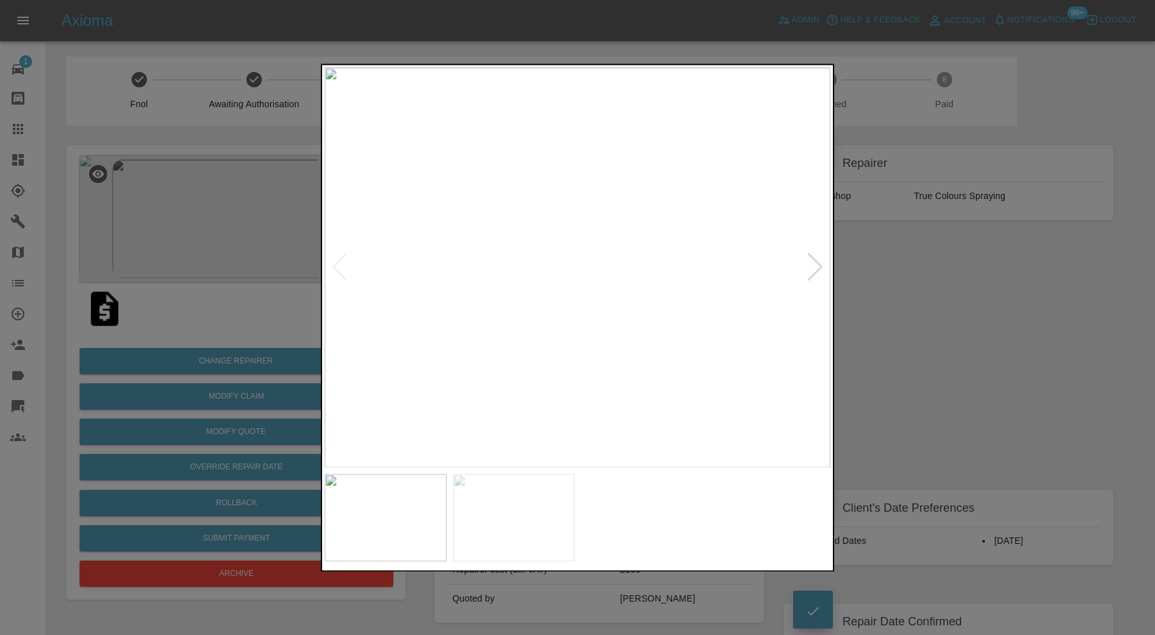
click at [823, 257] on div at bounding box center [815, 268] width 17 height 28
click at [816, 263] on img at bounding box center [578, 267] width 506 height 400
click at [898, 275] on div at bounding box center [577, 317] width 1155 height 635
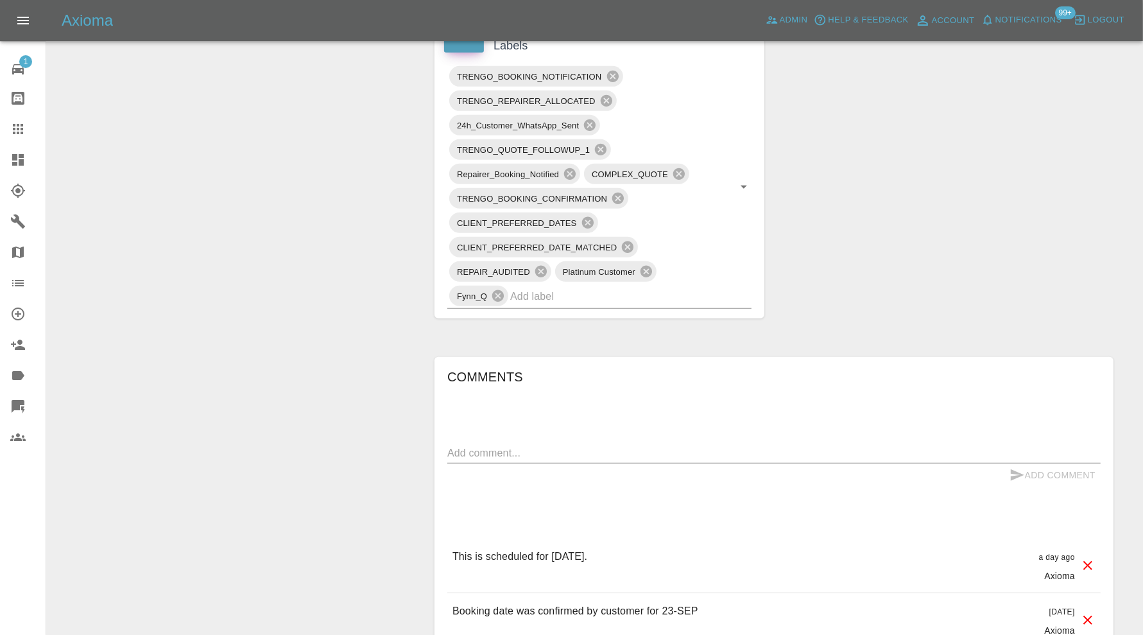
scroll to position [748, 0]
click at [737, 453] on textarea at bounding box center [773, 452] width 653 height 15
type textarea "quote revised. Awaiting response"
click at [1028, 464] on button "Add Comment" at bounding box center [1053, 475] width 96 height 24
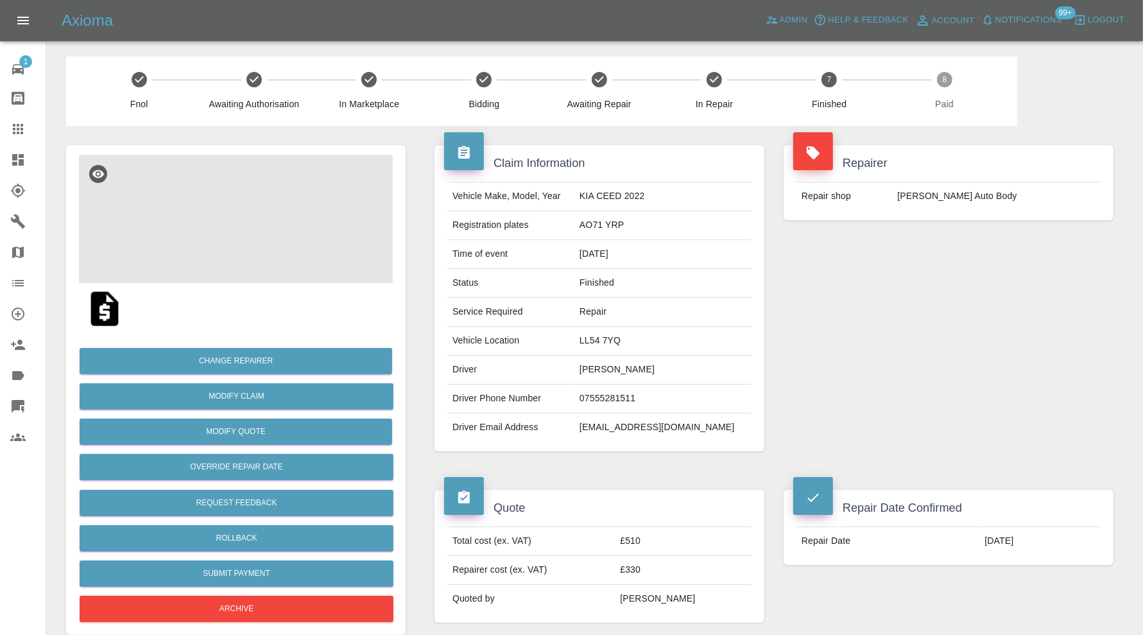
click at [245, 237] on img at bounding box center [236, 219] width 314 height 128
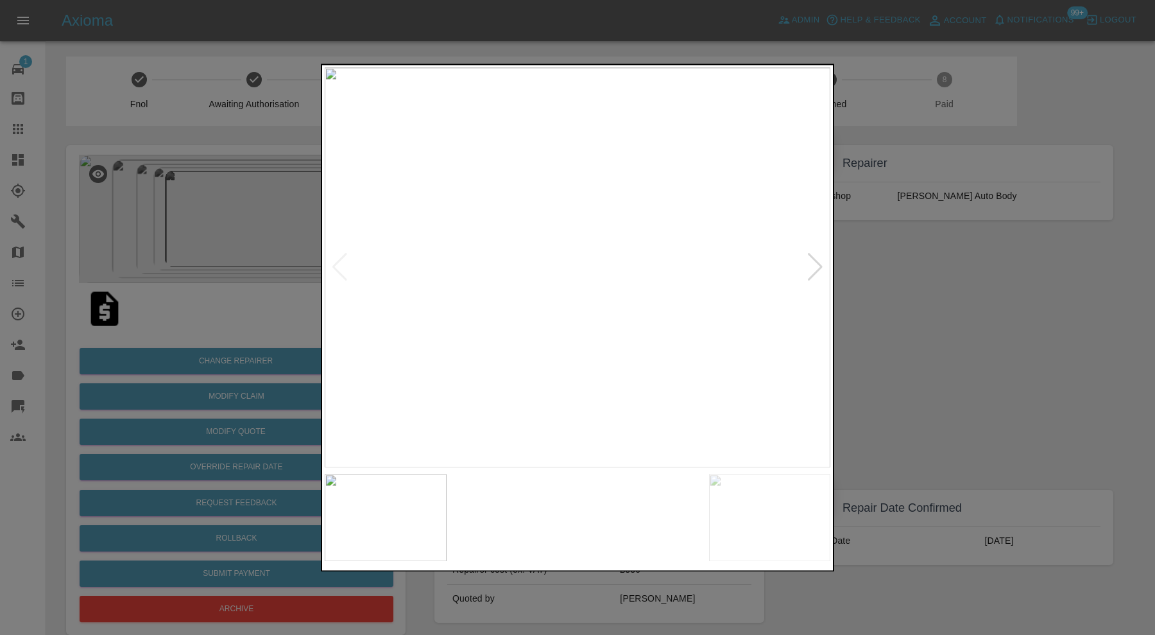
click at [814, 265] on div at bounding box center [815, 268] width 17 height 28
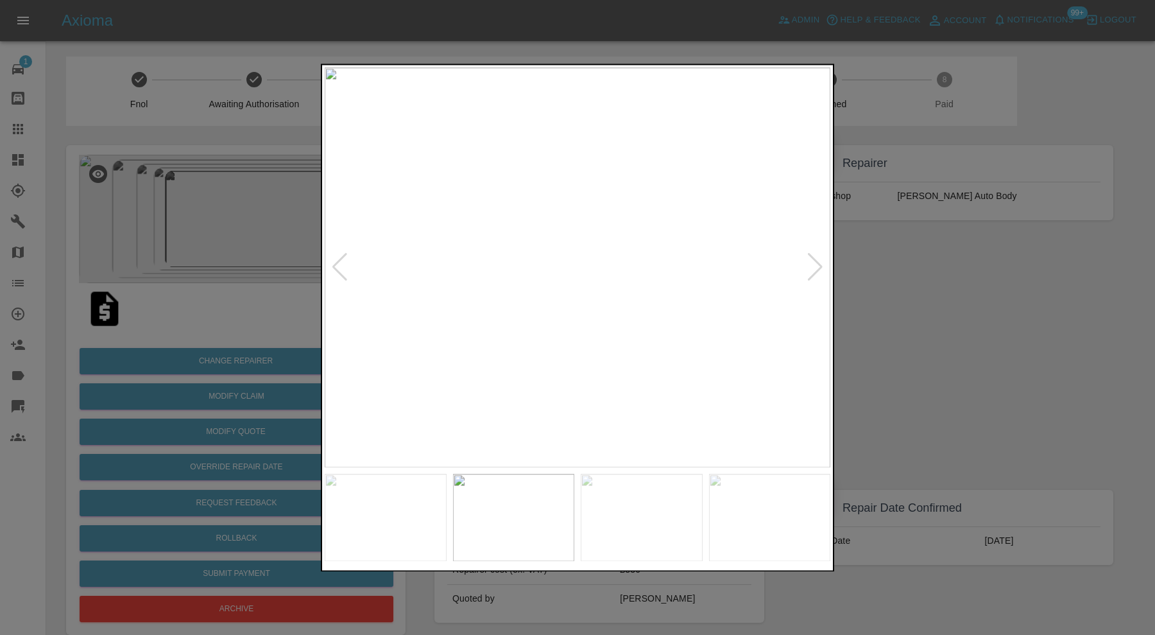
click at [814, 265] on div at bounding box center [815, 268] width 17 height 28
click at [816, 265] on div at bounding box center [815, 268] width 17 height 28
click at [811, 267] on div at bounding box center [815, 268] width 17 height 28
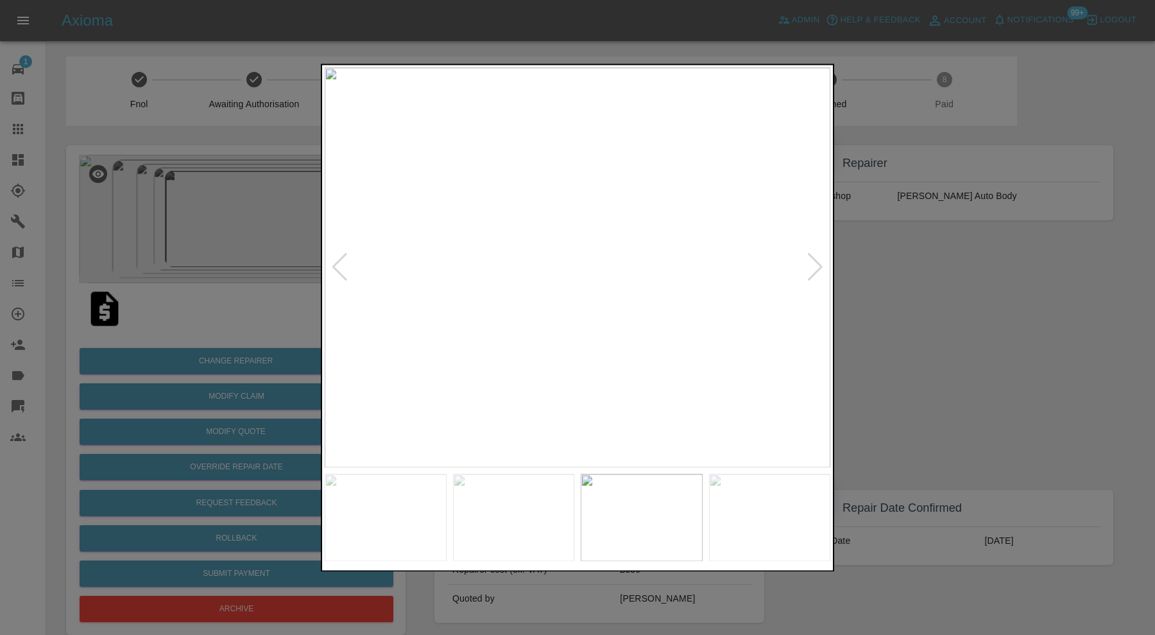
click at [811, 267] on div at bounding box center [815, 268] width 17 height 28
click at [574, 289] on img at bounding box center [578, 267] width 506 height 400
click at [622, 275] on img at bounding box center [596, 275] width 1517 height 1200
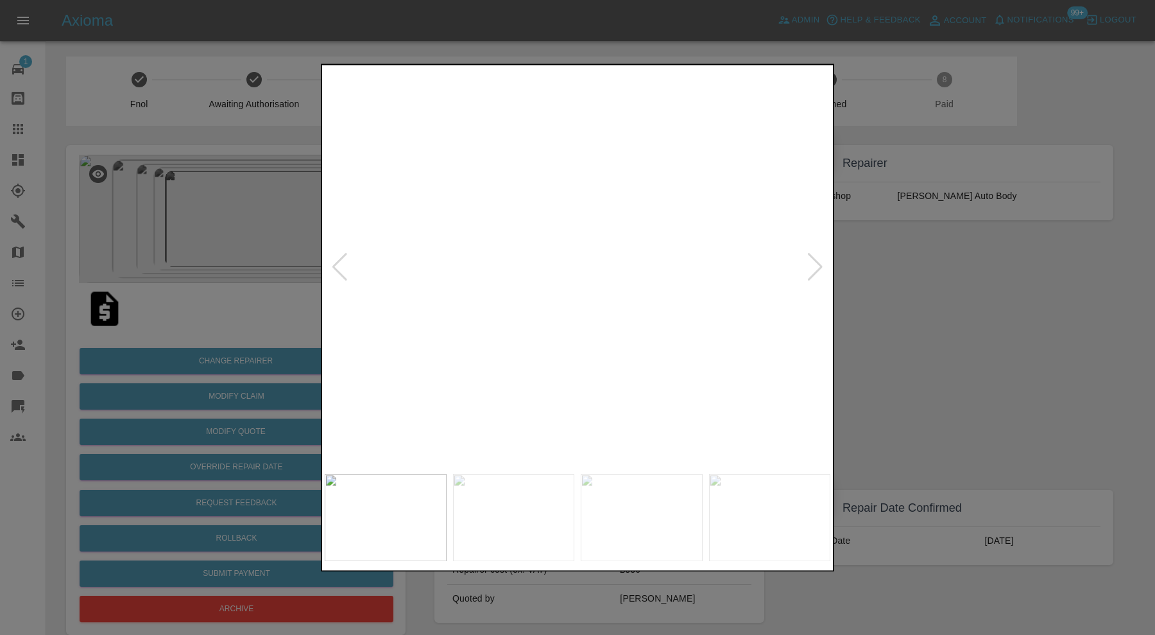
click at [816, 267] on div at bounding box center [815, 268] width 17 height 28
click at [867, 279] on div at bounding box center [577, 317] width 1155 height 635
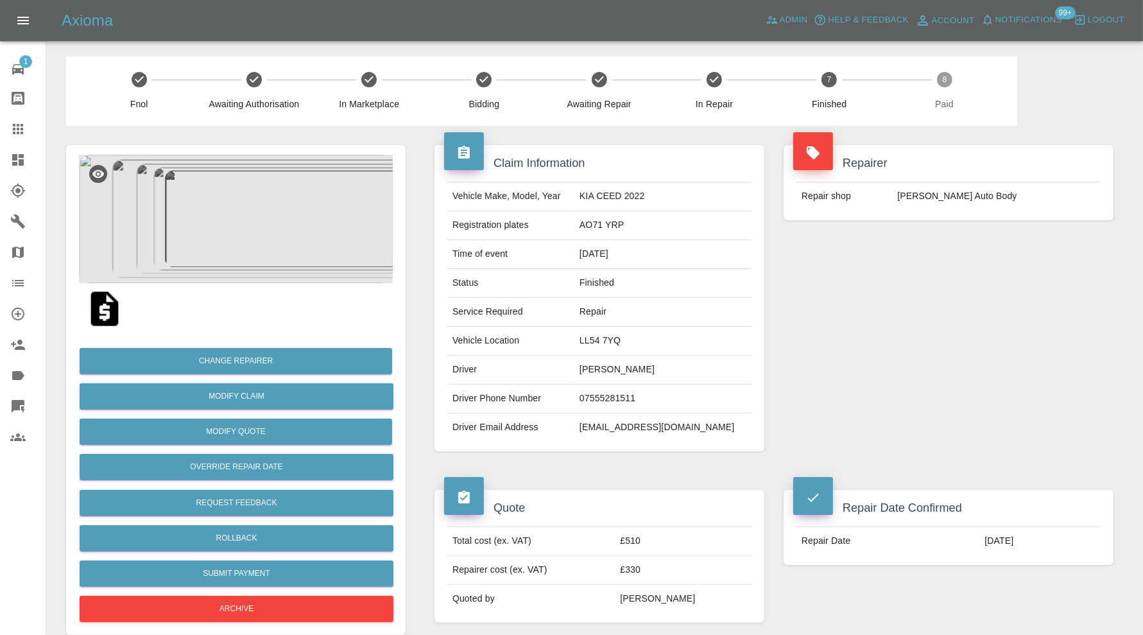
click at [214, 231] on img at bounding box center [236, 219] width 314 height 128
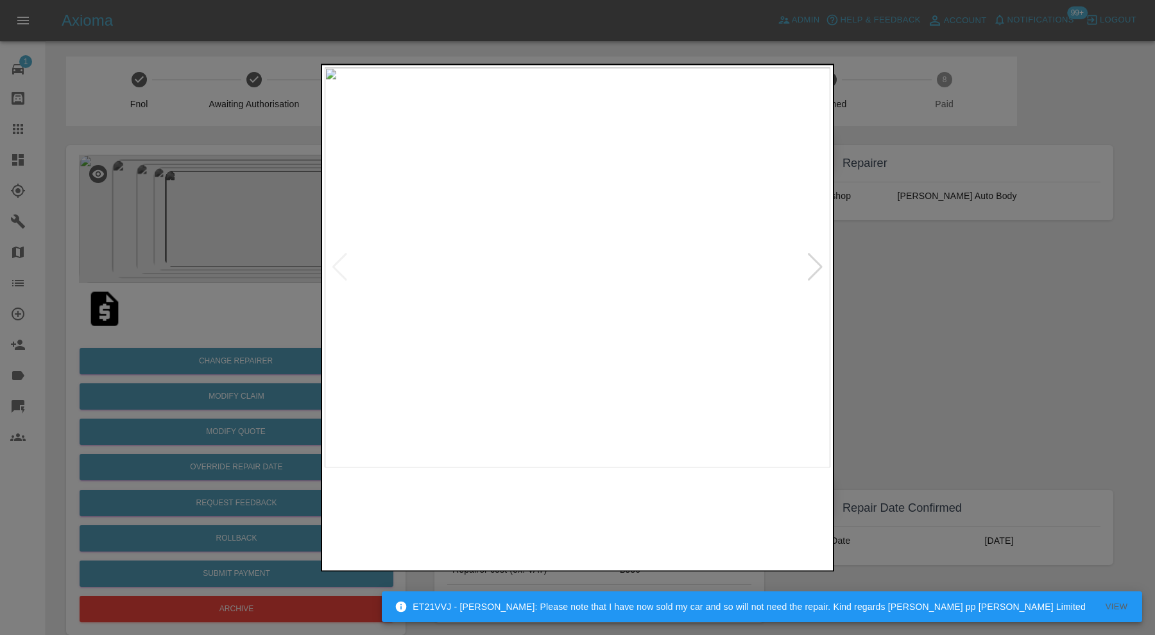
click at [820, 266] on div at bounding box center [815, 268] width 17 height 28
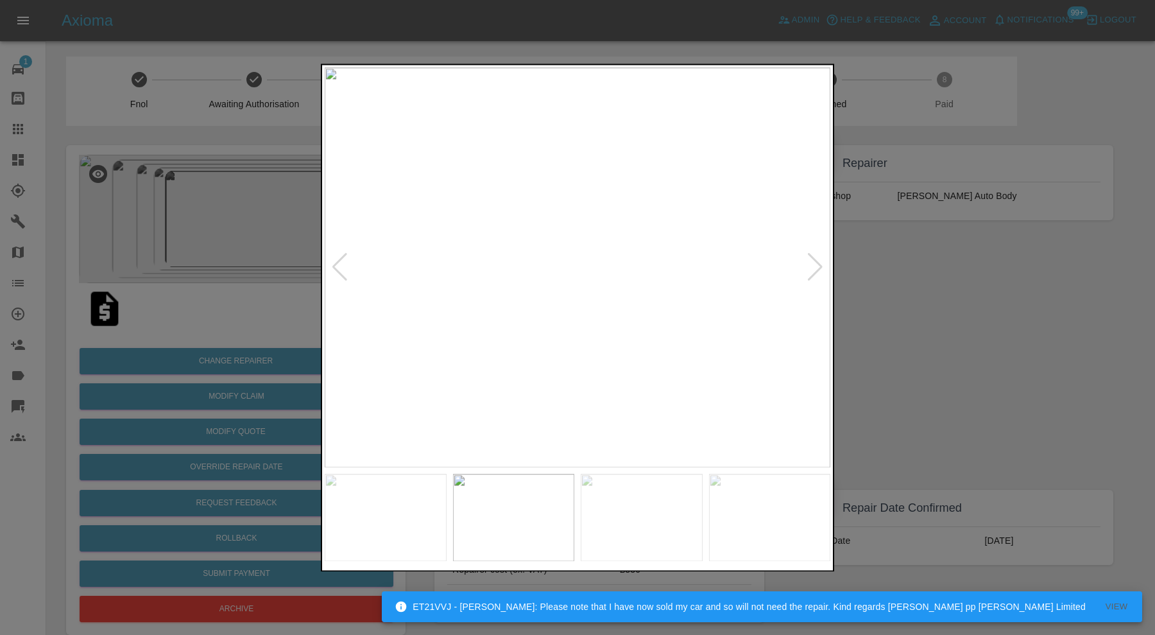
click at [820, 266] on div at bounding box center [815, 268] width 17 height 28
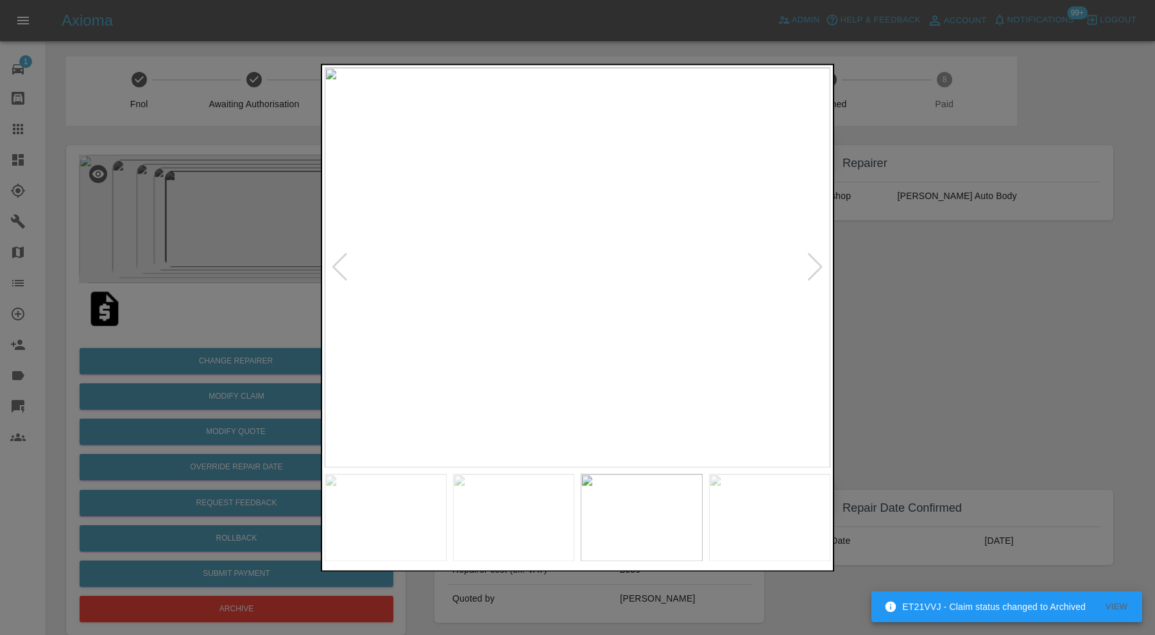
click at [820, 266] on div at bounding box center [815, 268] width 17 height 28
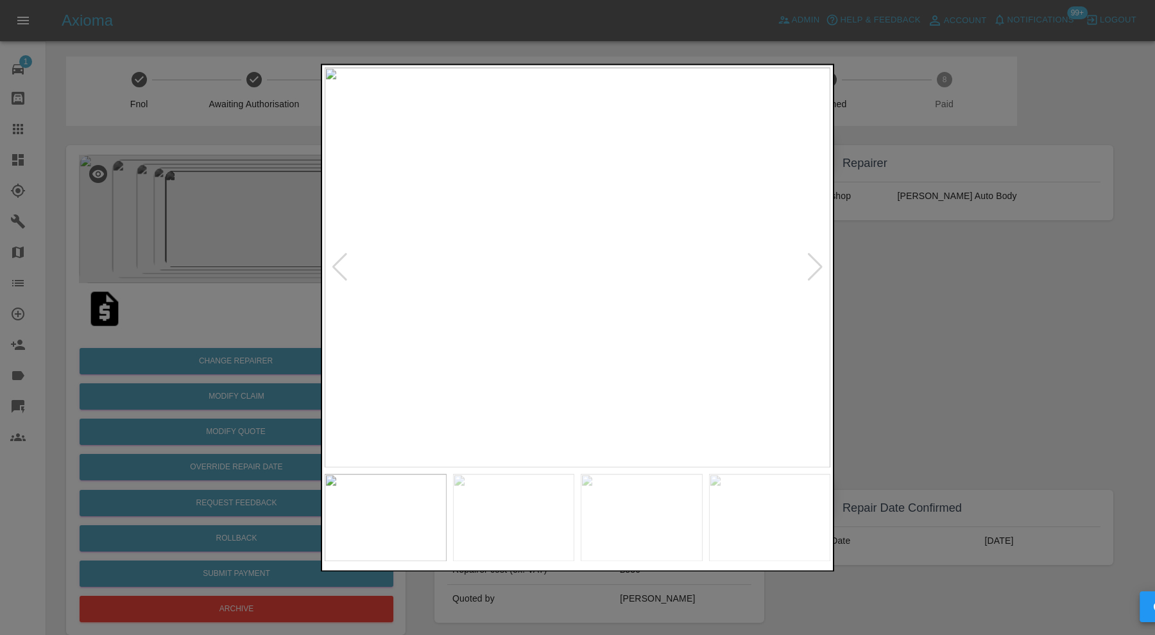
click at [820, 266] on div at bounding box center [815, 268] width 17 height 28
click at [926, 282] on div at bounding box center [577, 317] width 1155 height 635
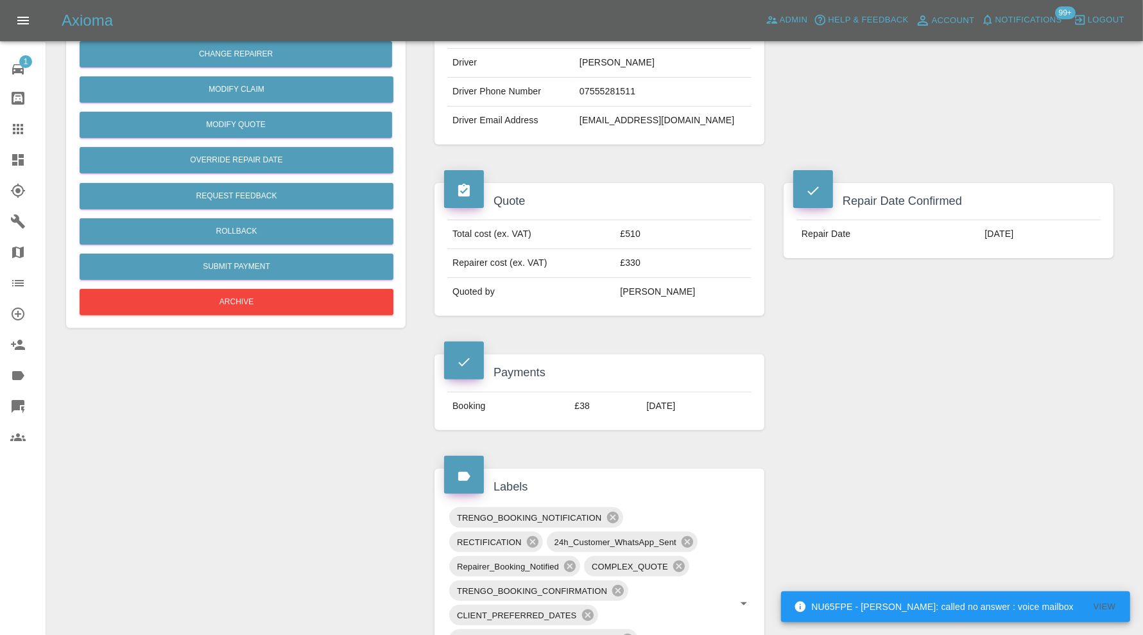
scroll to position [642, 0]
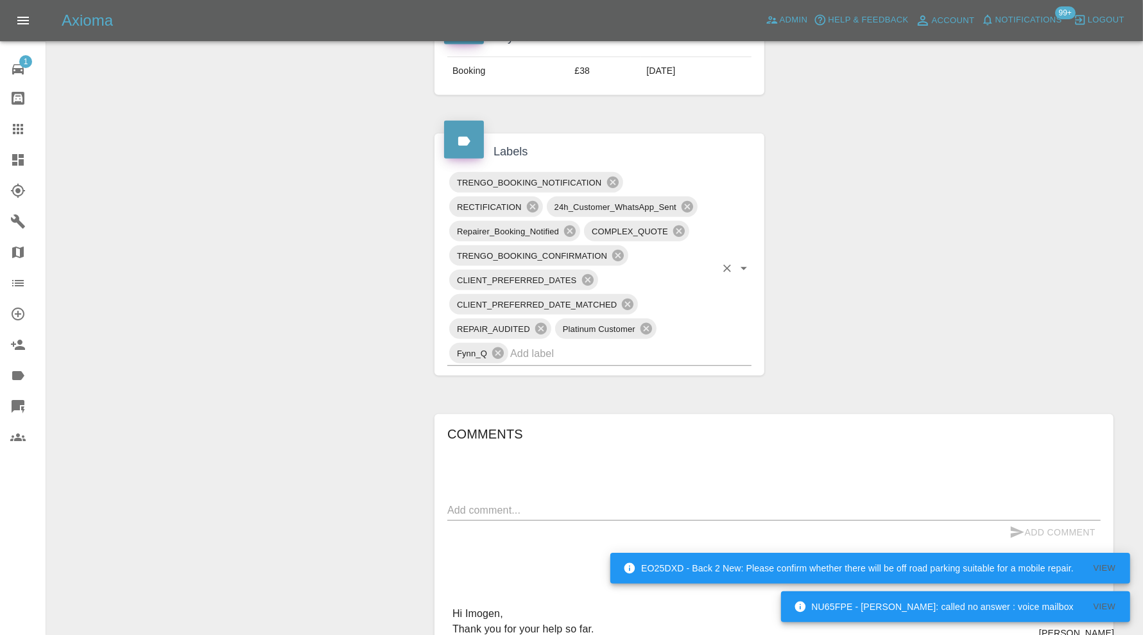
click at [668, 350] on input "text" at bounding box center [612, 353] width 205 height 20
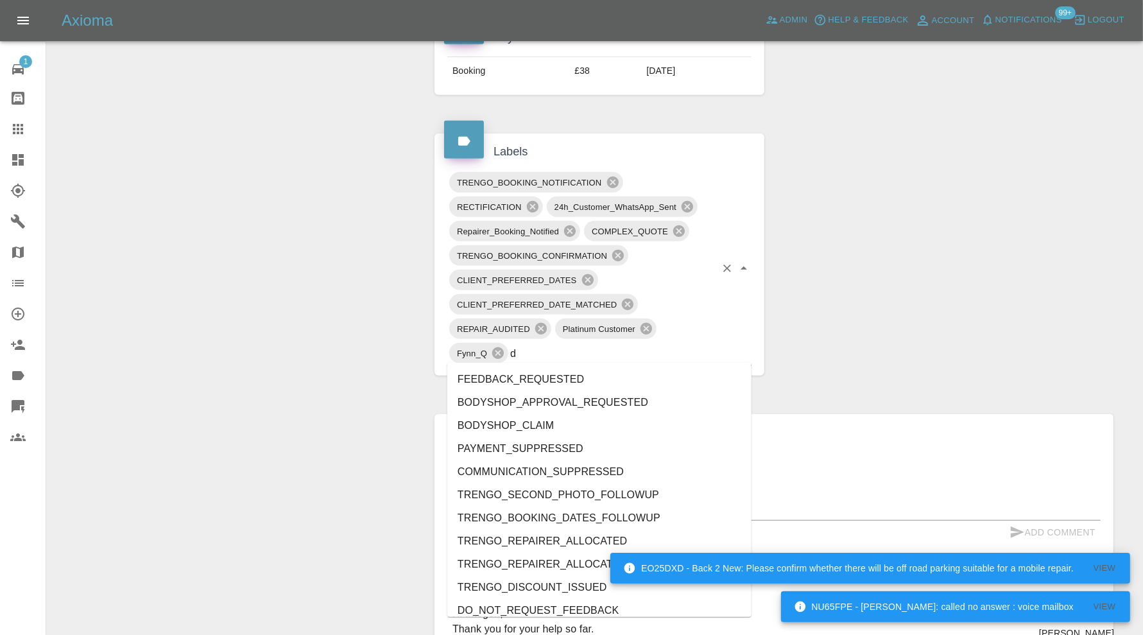
type input "do"
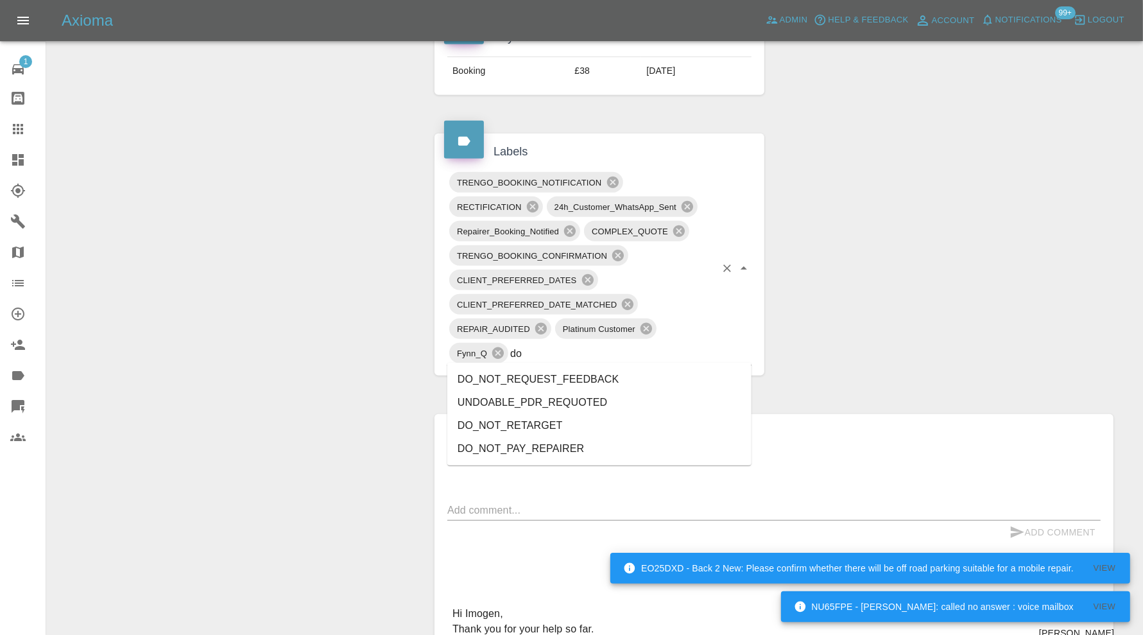
click at [596, 371] on li "DO_NOT_REQUEST_FEEDBACK" at bounding box center [599, 379] width 304 height 23
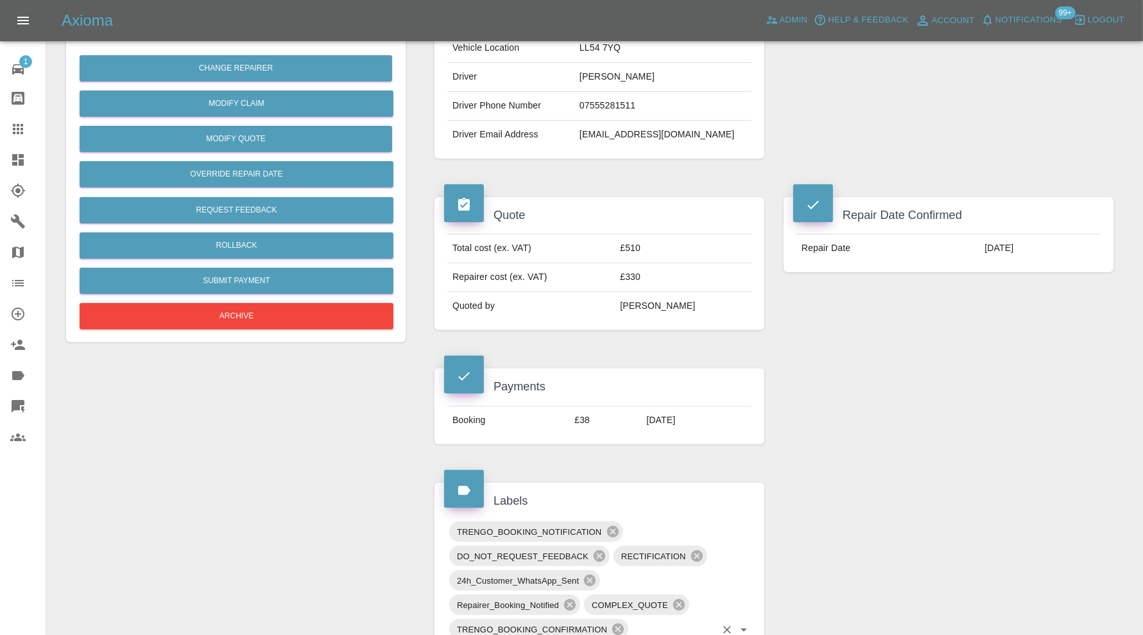
scroll to position [321, 0]
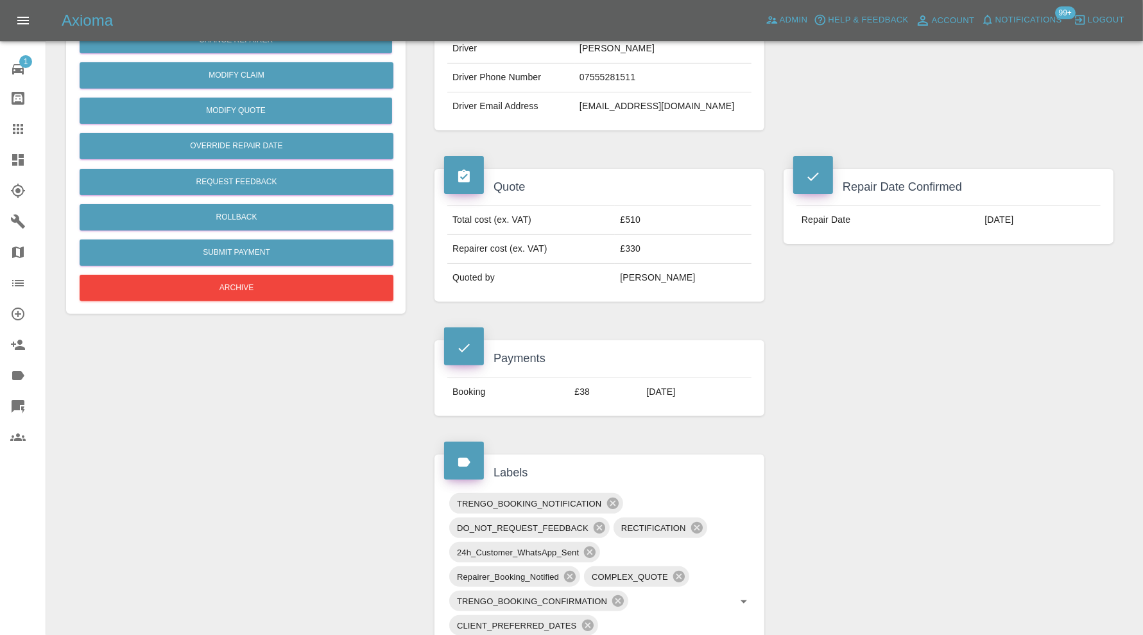
click at [678, 105] on td "gmaxwms@gmail.com" at bounding box center [662, 106] width 177 height 28
copy div "gmaxwms@gmail.com"
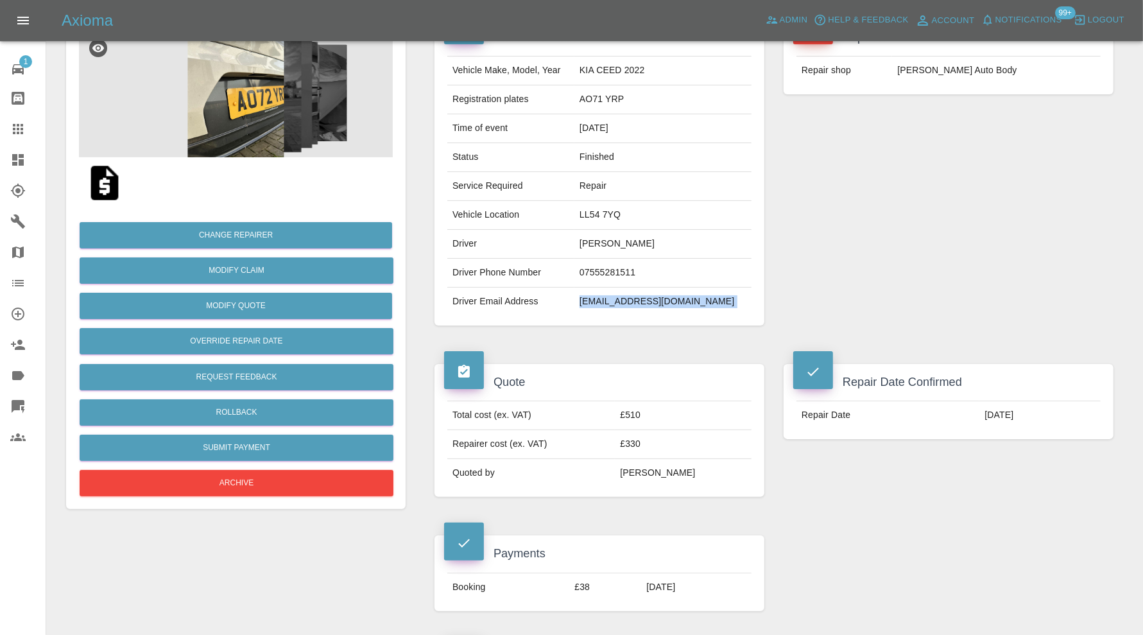
scroll to position [0, 0]
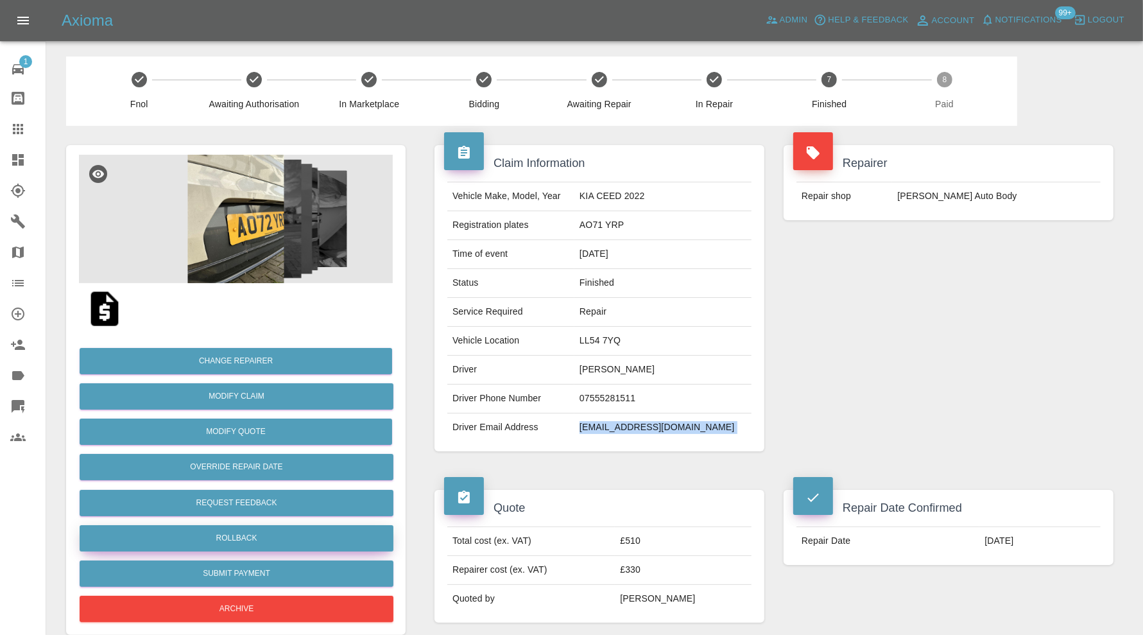
click at [307, 535] on button "Rollback" at bounding box center [237, 538] width 314 height 26
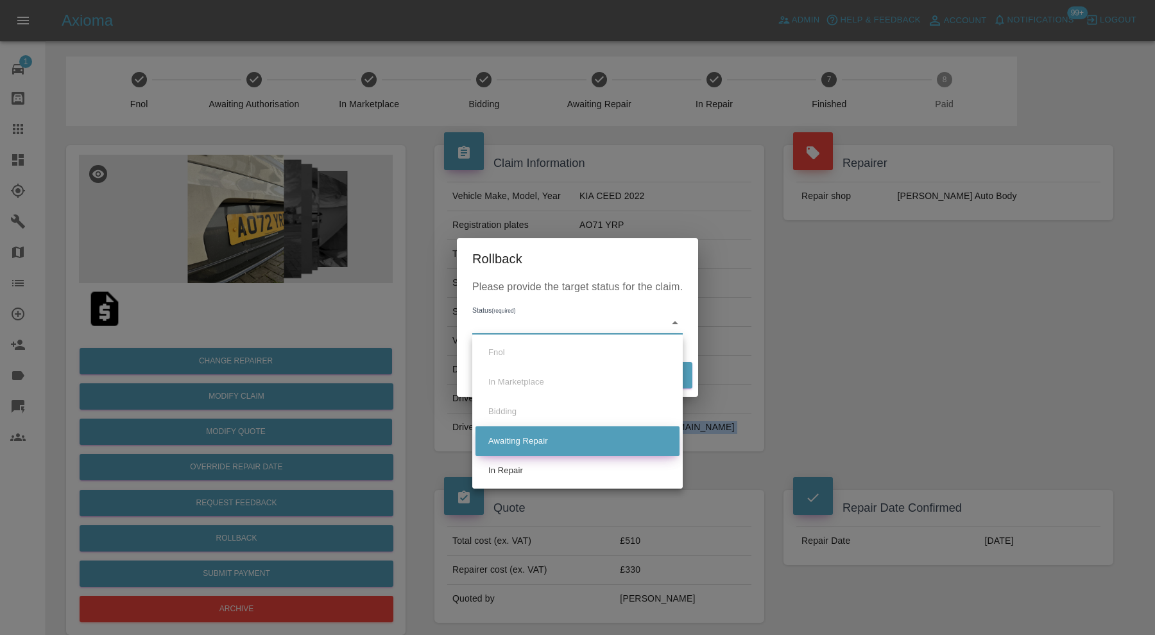
click at [543, 432] on li "Awaiting Repair" at bounding box center [578, 441] width 204 height 30
type input "awaiting-pickup"
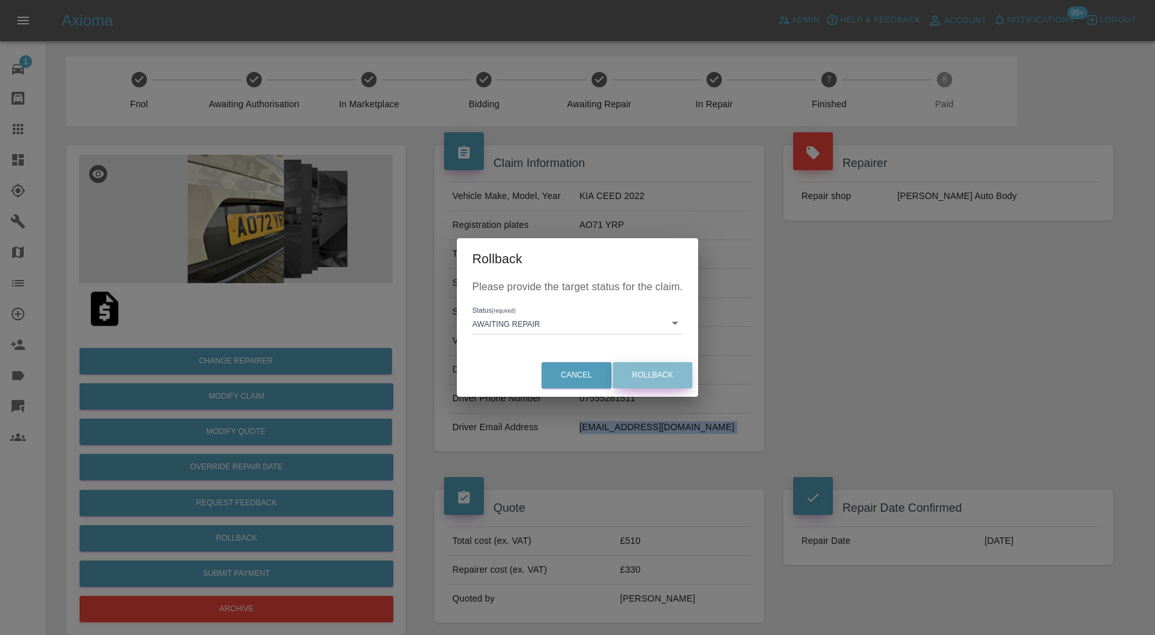
click at [657, 385] on button "Rollback" at bounding box center [653, 375] width 80 height 26
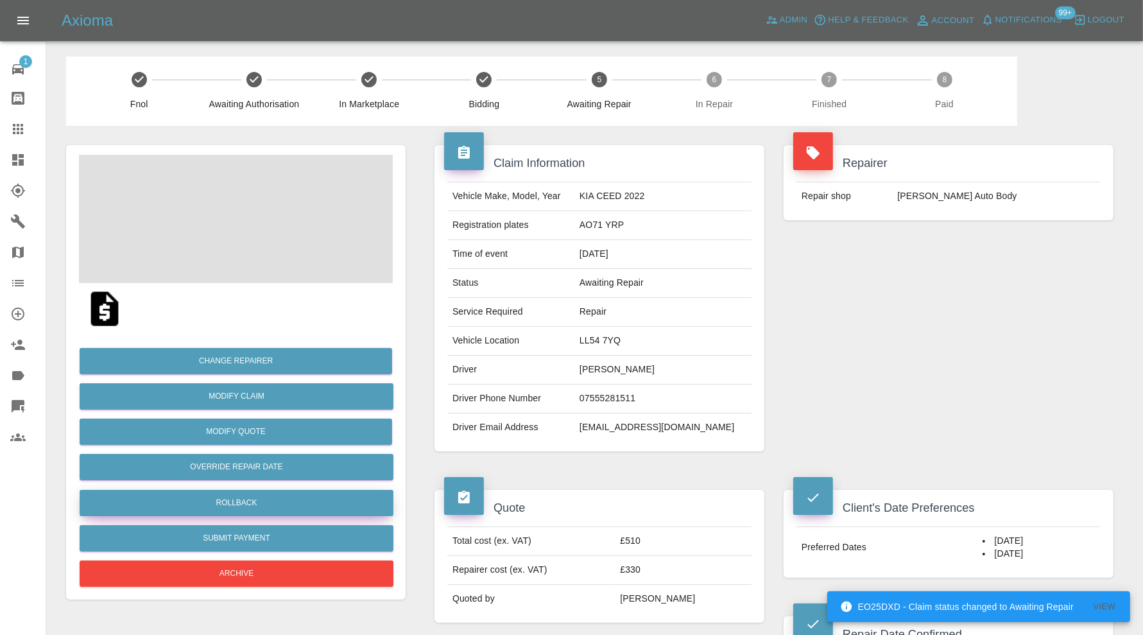
click at [285, 501] on button "Rollback" at bounding box center [237, 503] width 314 height 26
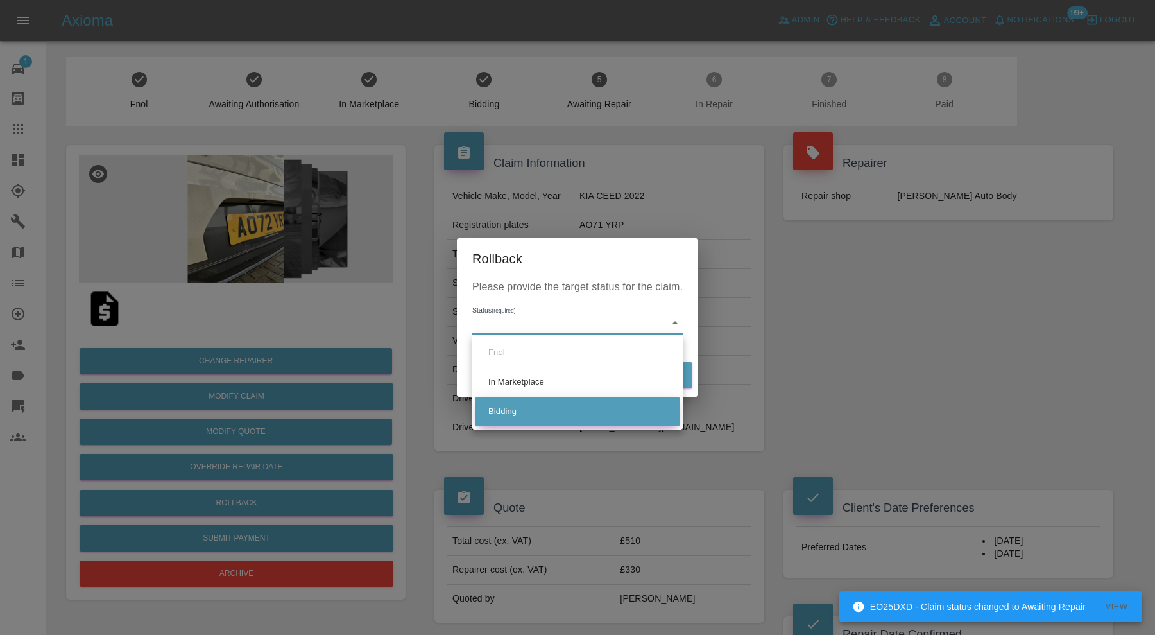
click at [562, 398] on li "Bidding" at bounding box center [578, 412] width 204 height 30
type input "bidding"
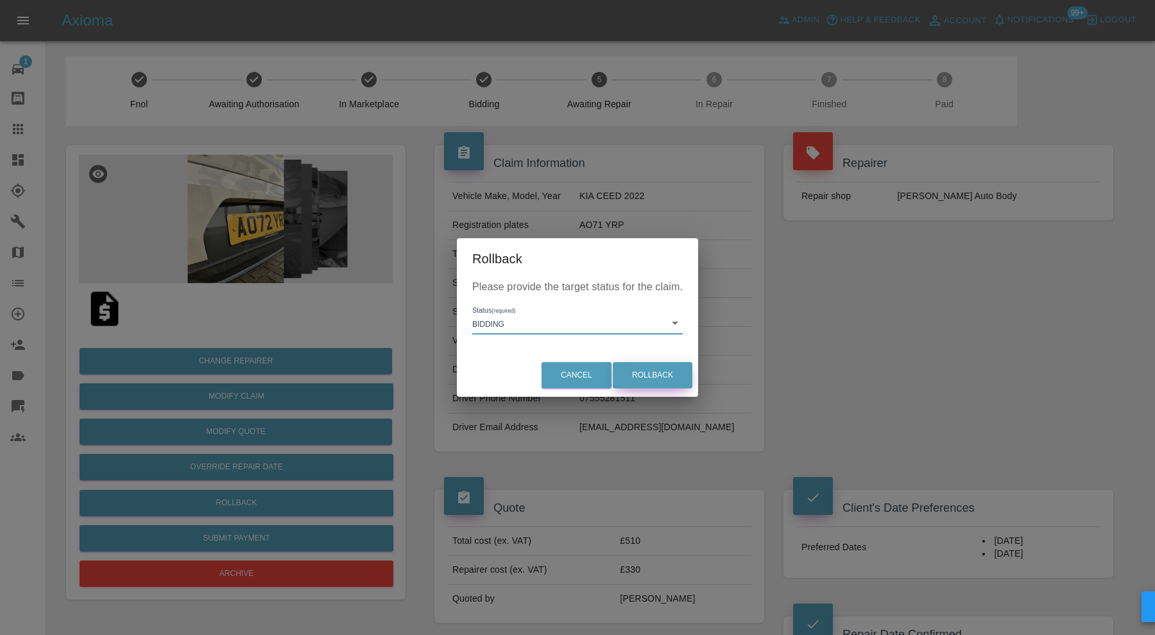
click at [635, 377] on button "Rollback" at bounding box center [653, 375] width 80 height 26
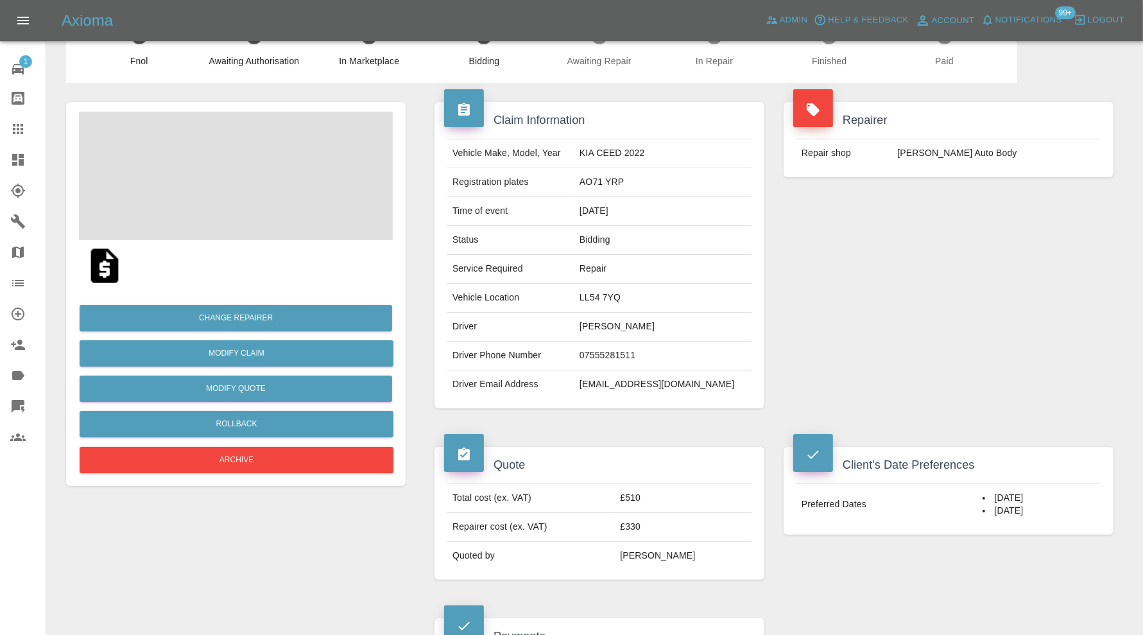
scroll to position [535, 0]
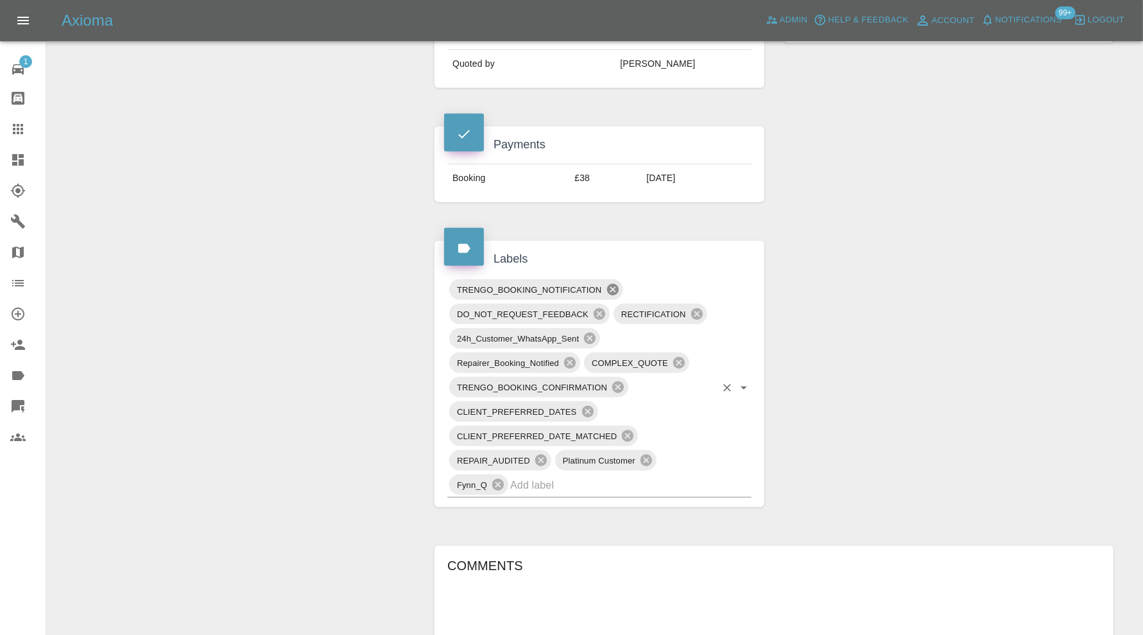
click at [609, 284] on icon at bounding box center [613, 290] width 12 height 12
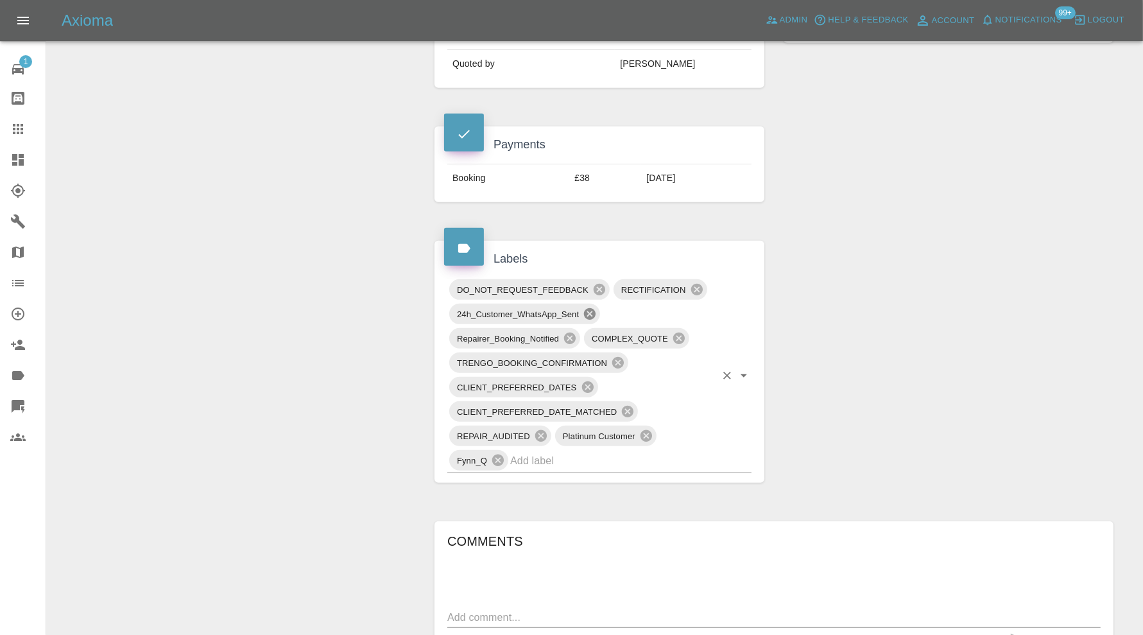
click at [591, 312] on icon at bounding box center [590, 314] width 14 height 14
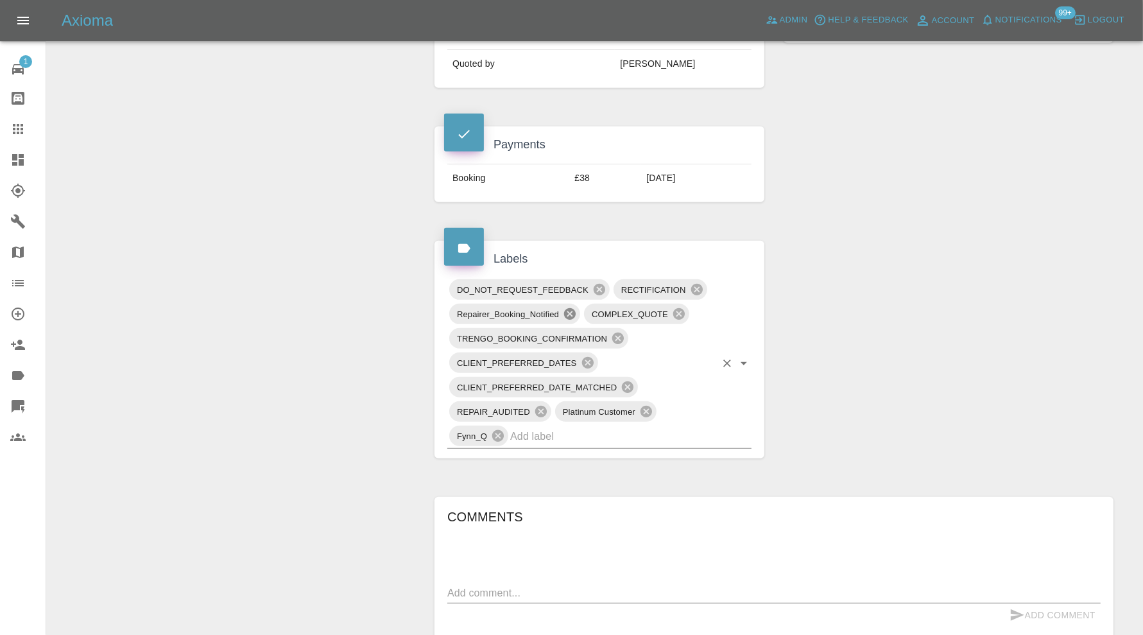
click at [569, 313] on icon at bounding box center [570, 314] width 12 height 12
click at [618, 332] on icon at bounding box center [618, 338] width 12 height 12
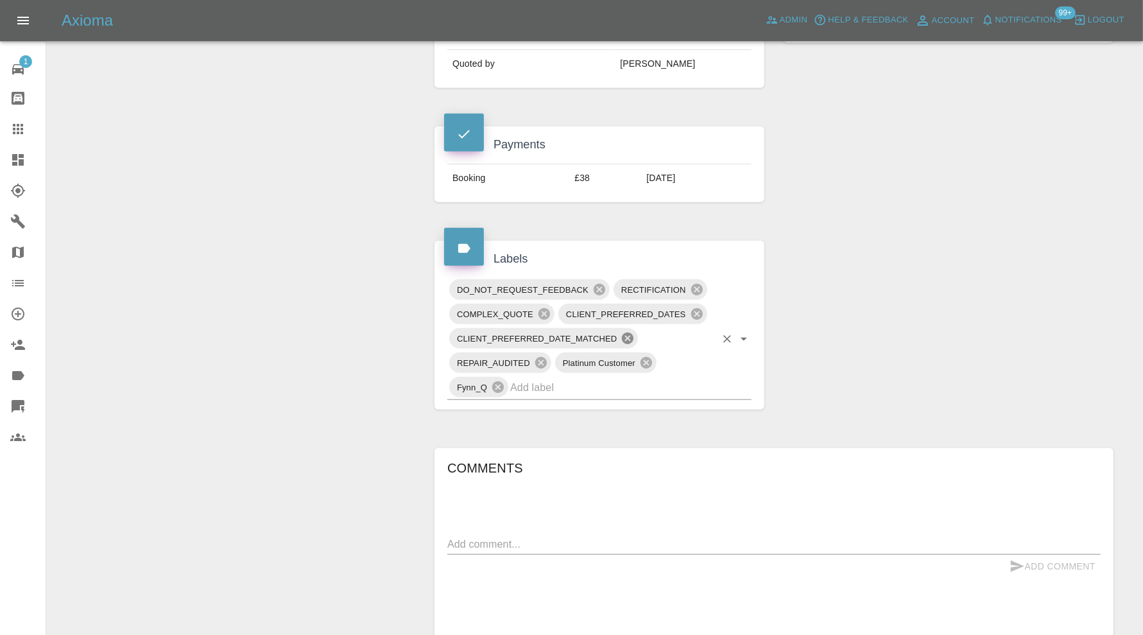
click at [629, 334] on icon at bounding box center [628, 338] width 14 height 14
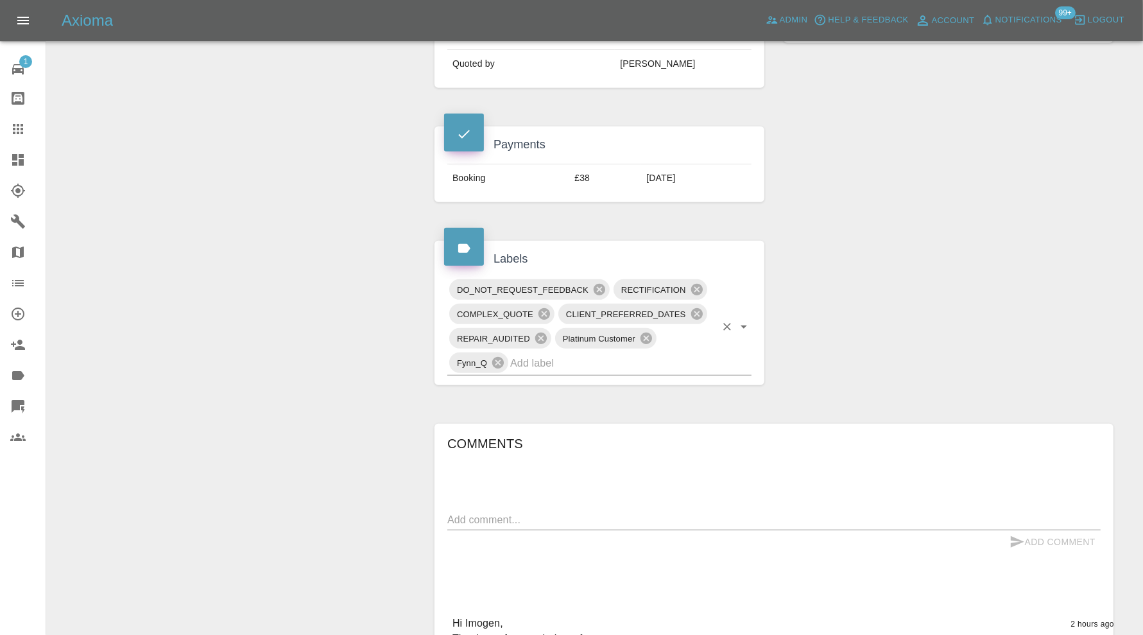
click at [623, 364] on input "text" at bounding box center [612, 363] width 205 height 20
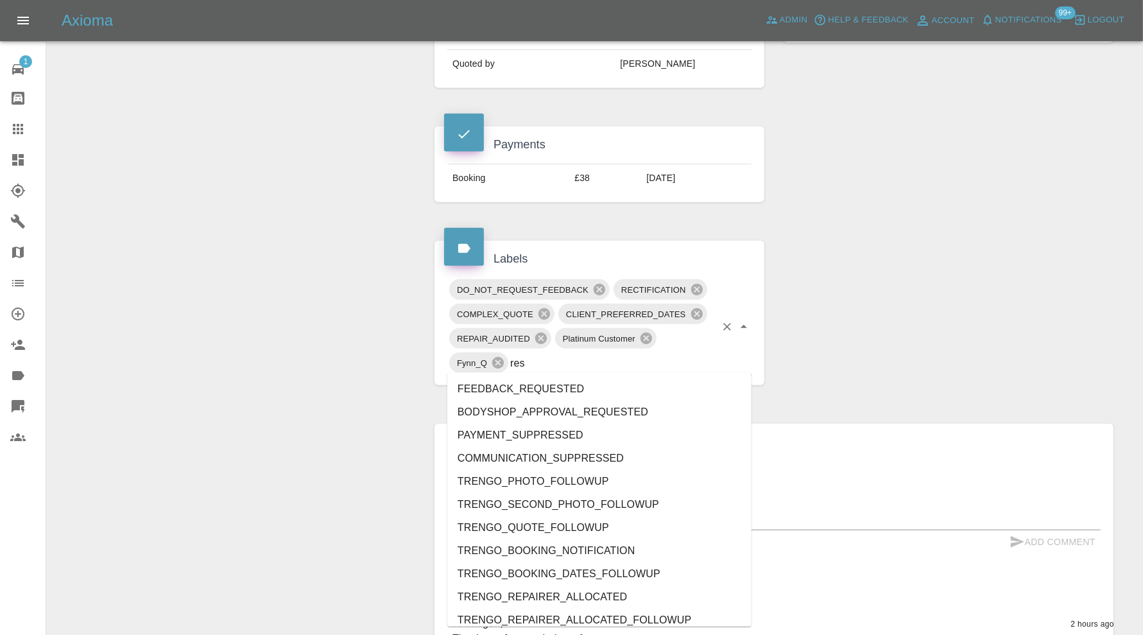
type input "resc"
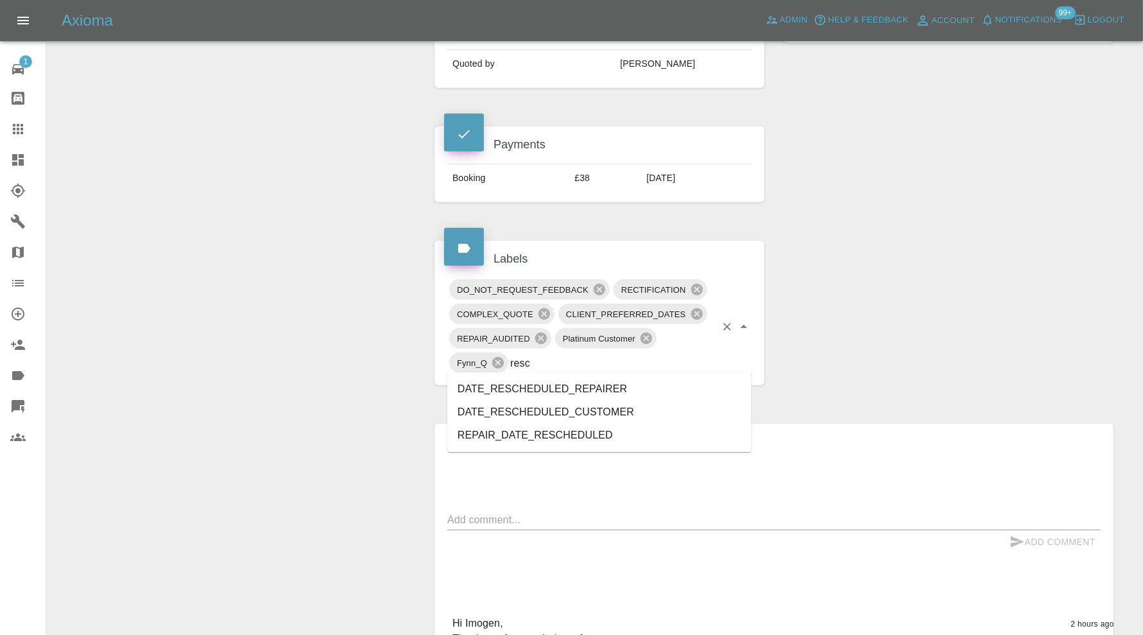
click at [617, 429] on li "REPAIR_DATE_RESCHEDULED" at bounding box center [599, 435] width 304 height 23
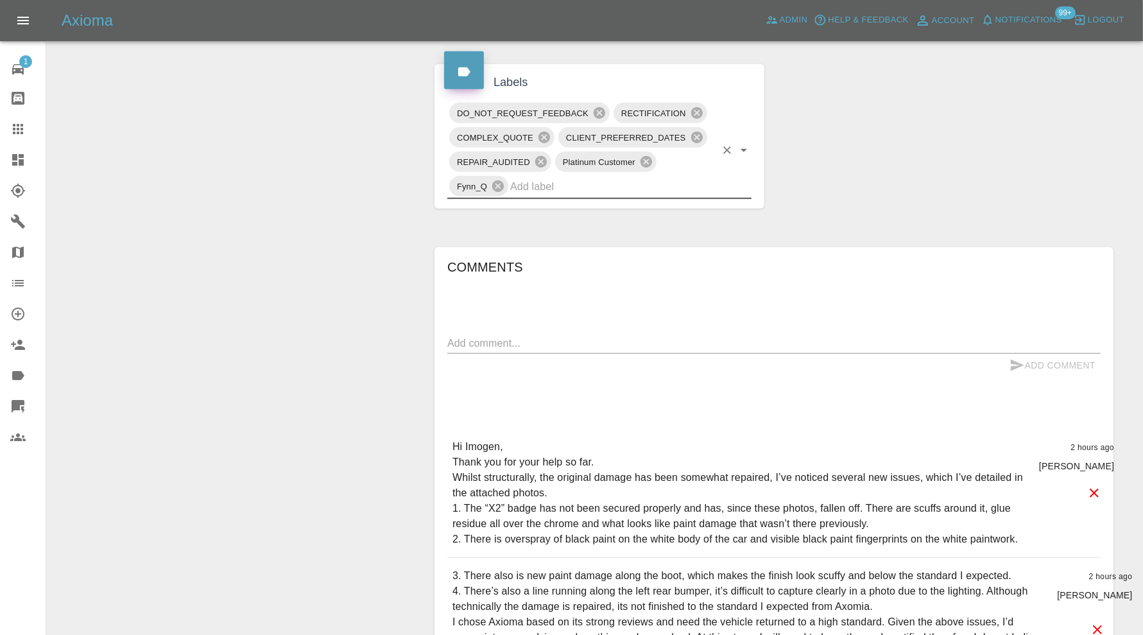
scroll to position [748, 0]
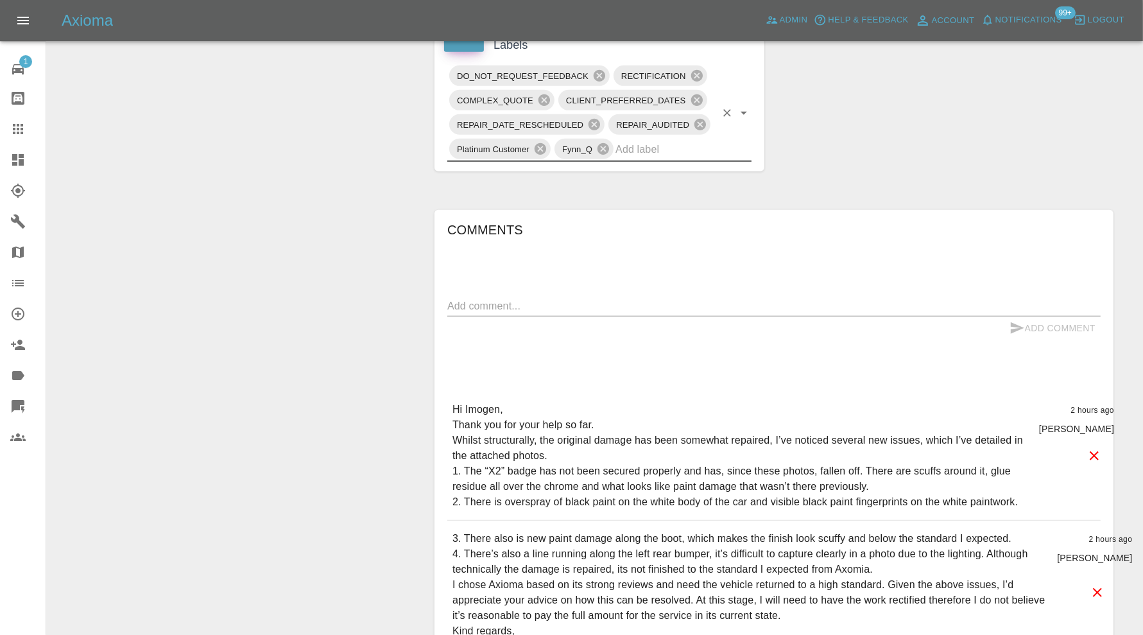
click at [597, 300] on textarea at bounding box center [773, 305] width 653 height 15
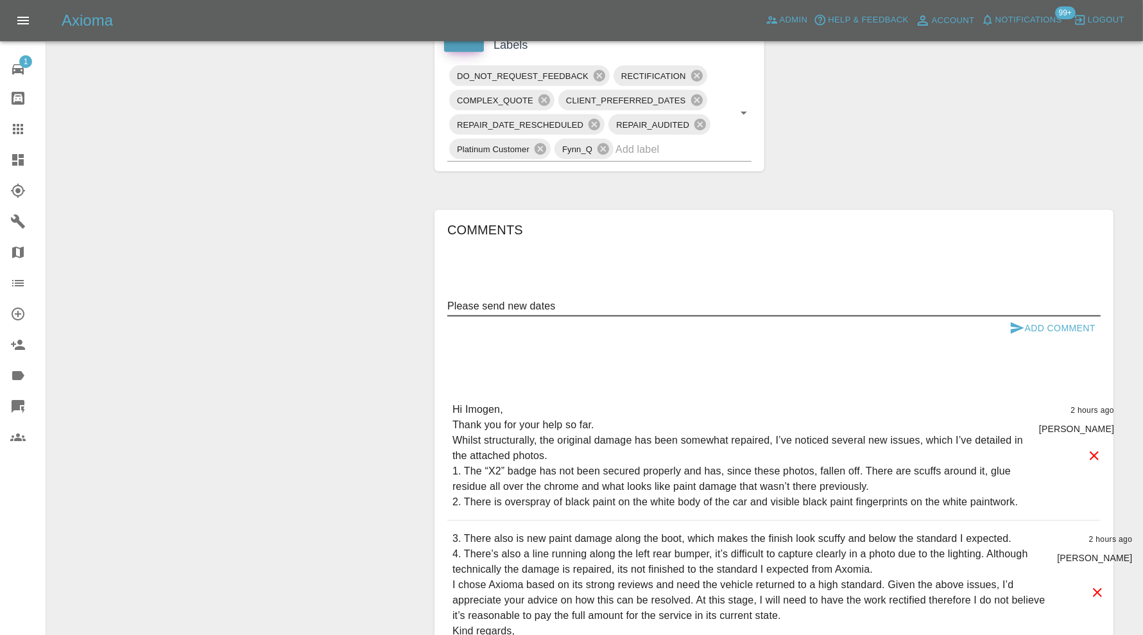
click at [526, 301] on textarea "Please send new dates" at bounding box center [773, 305] width 653 height 15
click at [578, 299] on textarea "Please send dates" at bounding box center [773, 305] width 653 height 15
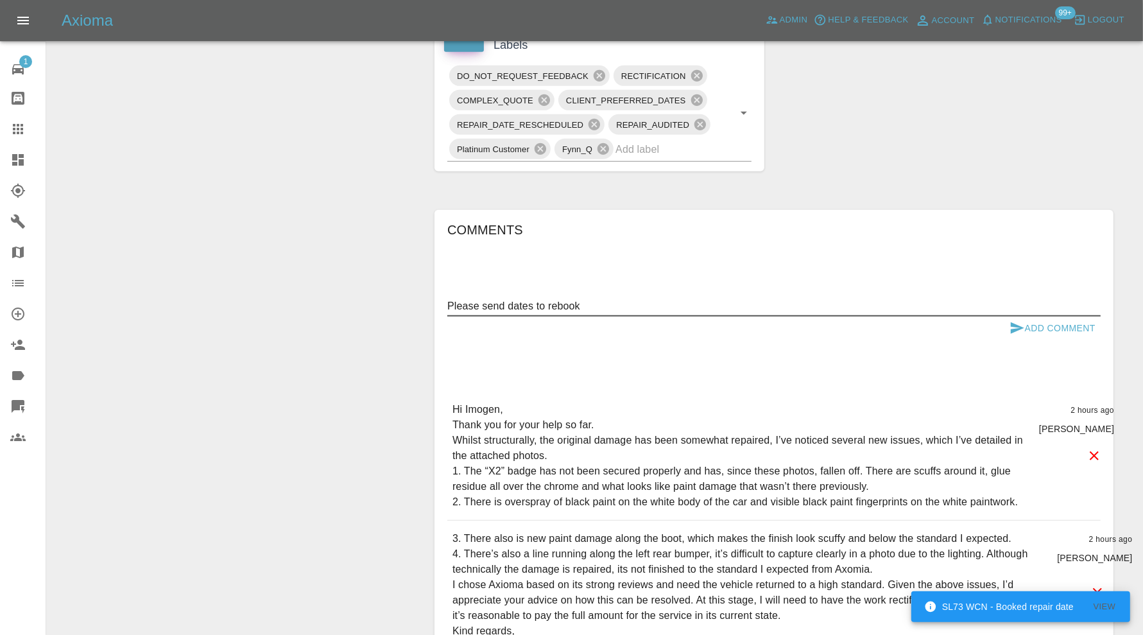
type textarea "Please send dates to rebook"
click at [1089, 325] on button "Add Comment" at bounding box center [1053, 328] width 96 height 24
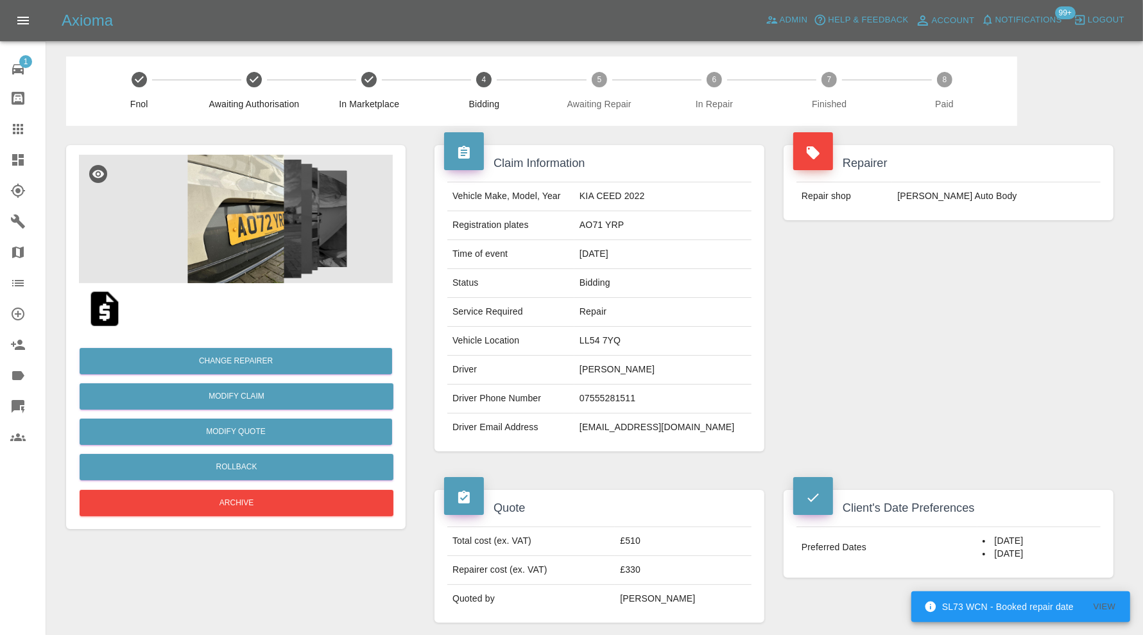
scroll to position [0, 0]
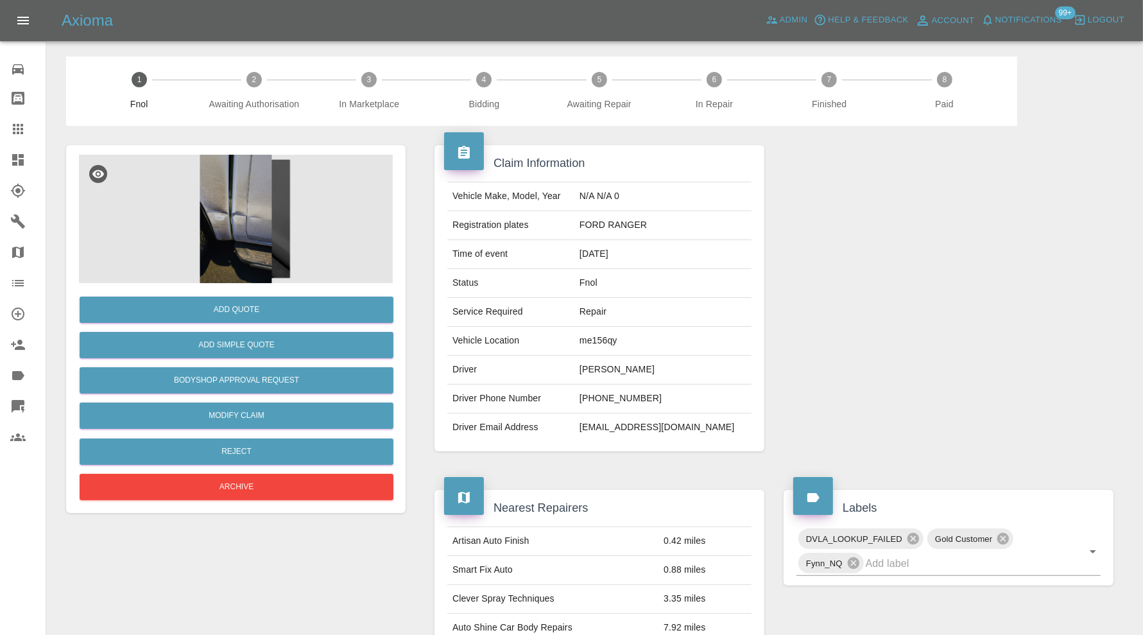
click at [257, 227] on img at bounding box center [236, 219] width 314 height 128
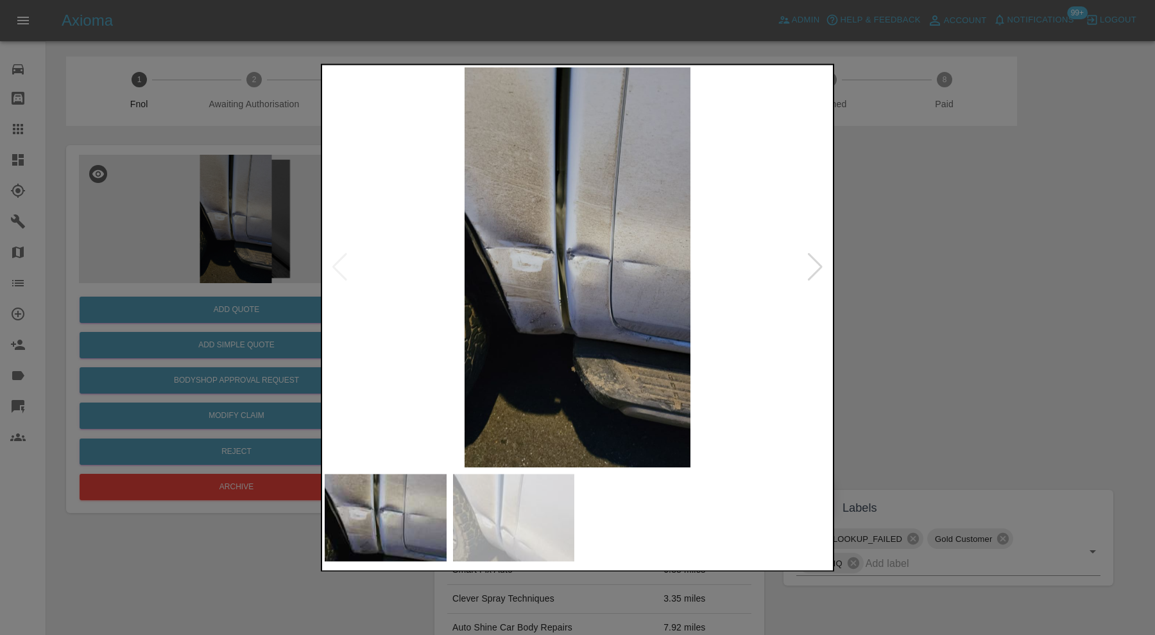
click at [976, 279] on div at bounding box center [577, 317] width 1155 height 635
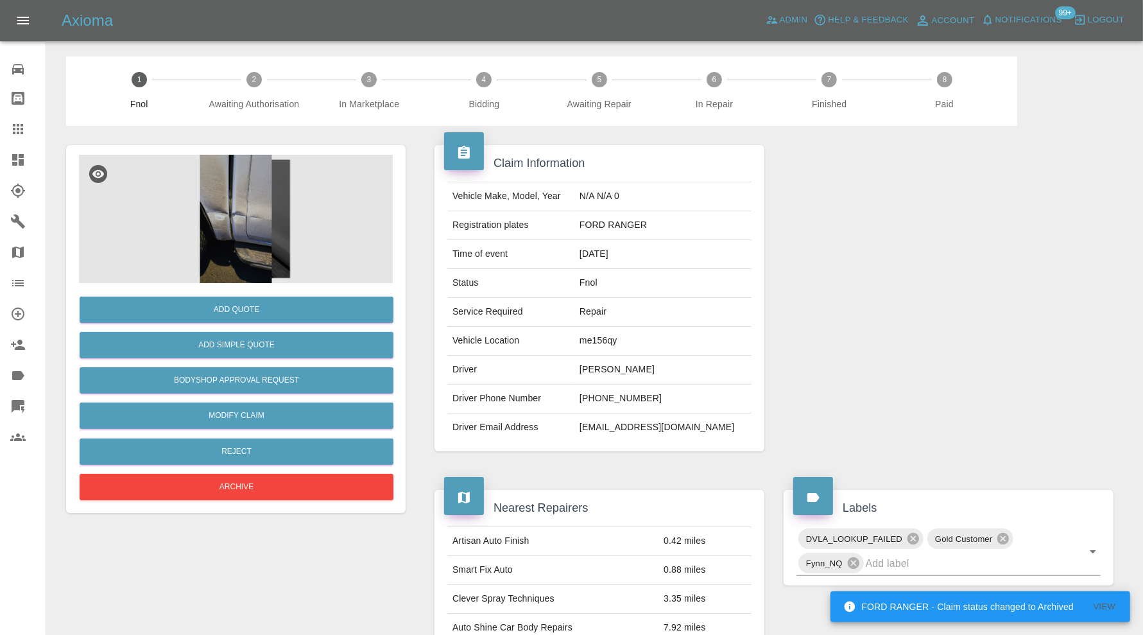
click at [17, 125] on icon at bounding box center [18, 129] width 10 height 10
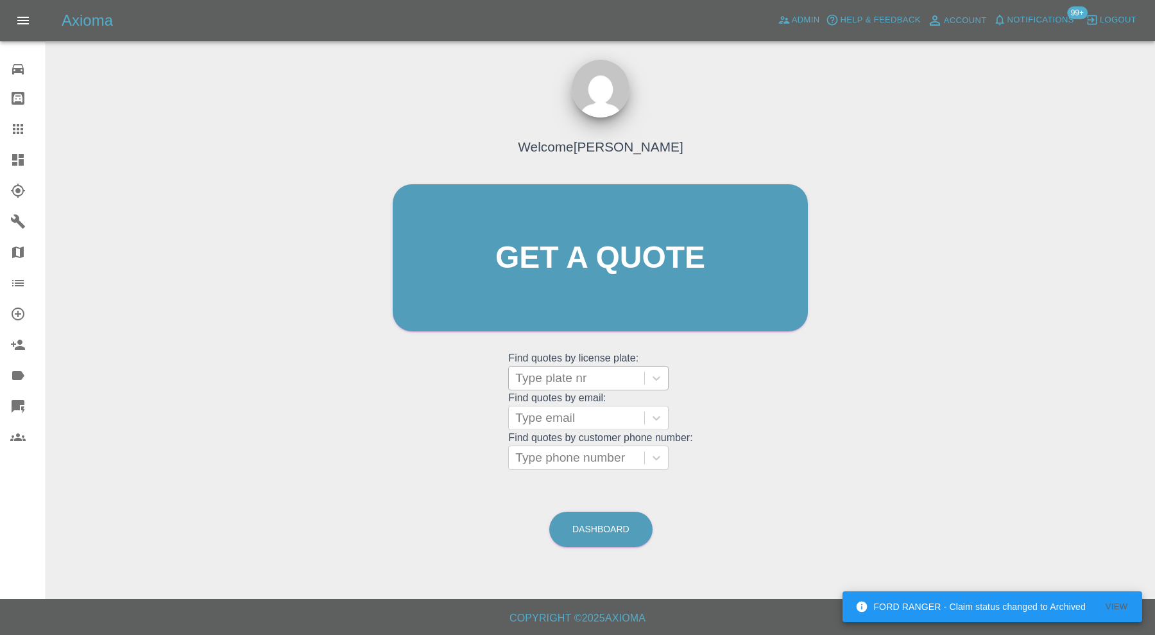
click at [625, 371] on div at bounding box center [576, 378] width 123 height 18
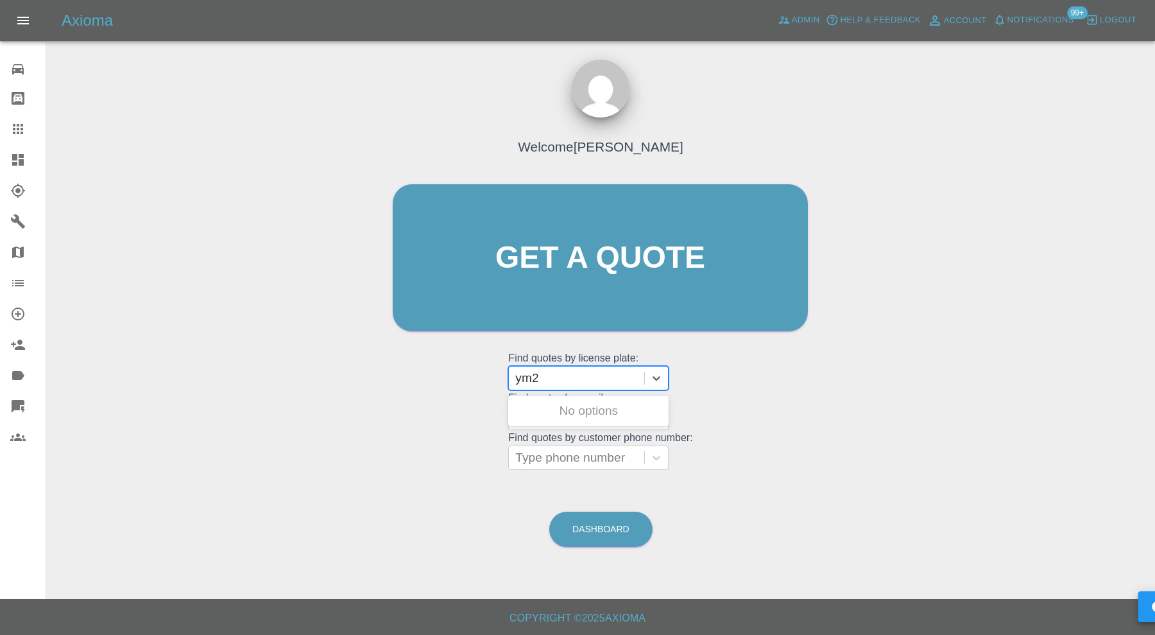
type input "ym22"
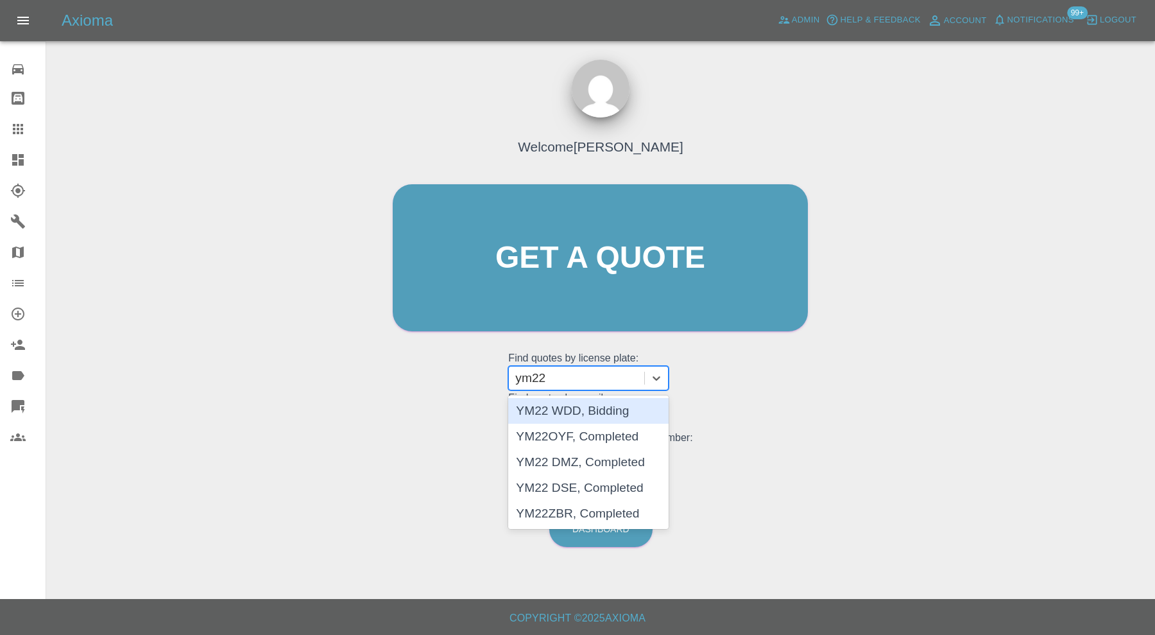
click at [629, 404] on div "YM22 WDD, Bidding" at bounding box center [588, 411] width 160 height 26
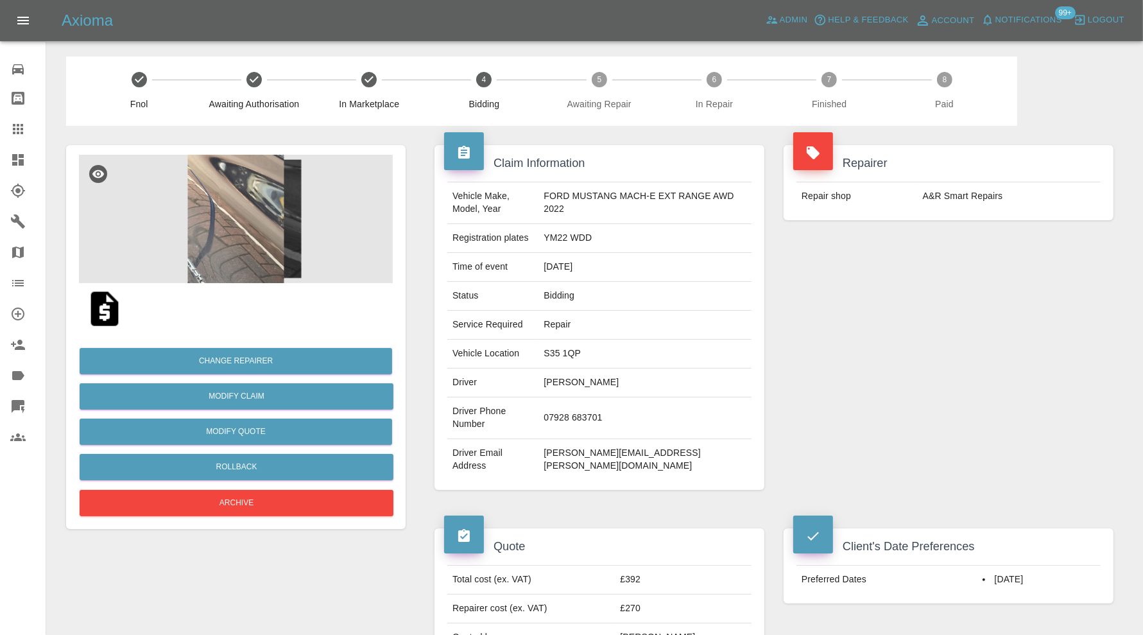
click at [259, 237] on img at bounding box center [236, 219] width 314 height 128
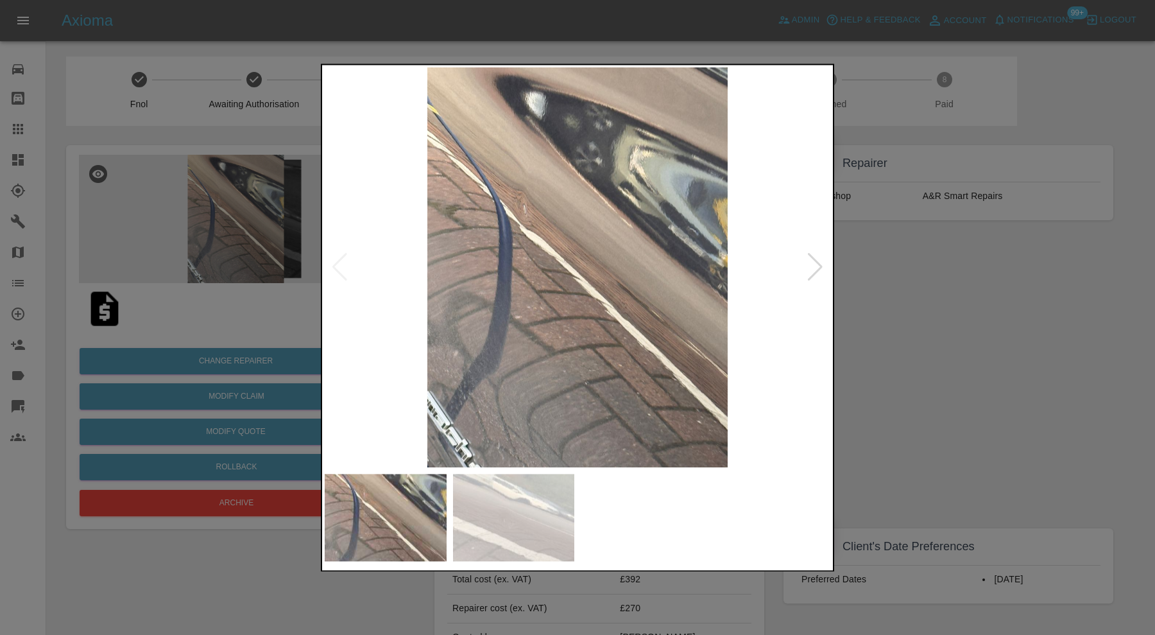
click at [818, 264] on div at bounding box center [815, 268] width 17 height 28
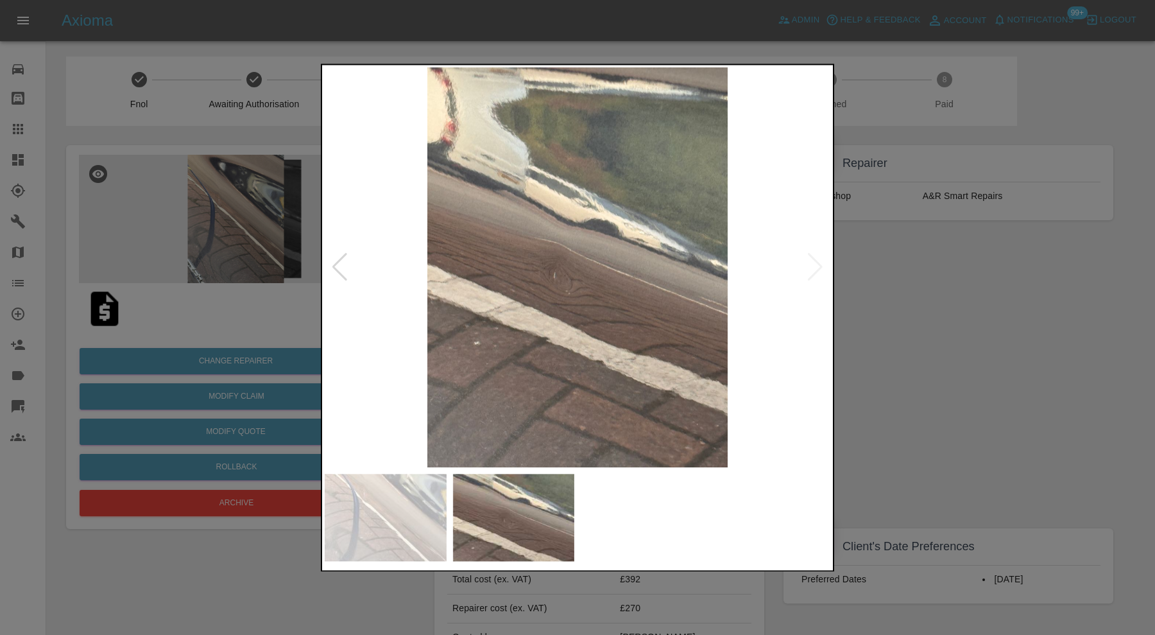
click at [818, 264] on img at bounding box center [578, 267] width 506 height 400
click at [349, 261] on img at bounding box center [578, 267] width 506 height 400
click at [343, 265] on div at bounding box center [339, 268] width 17 height 28
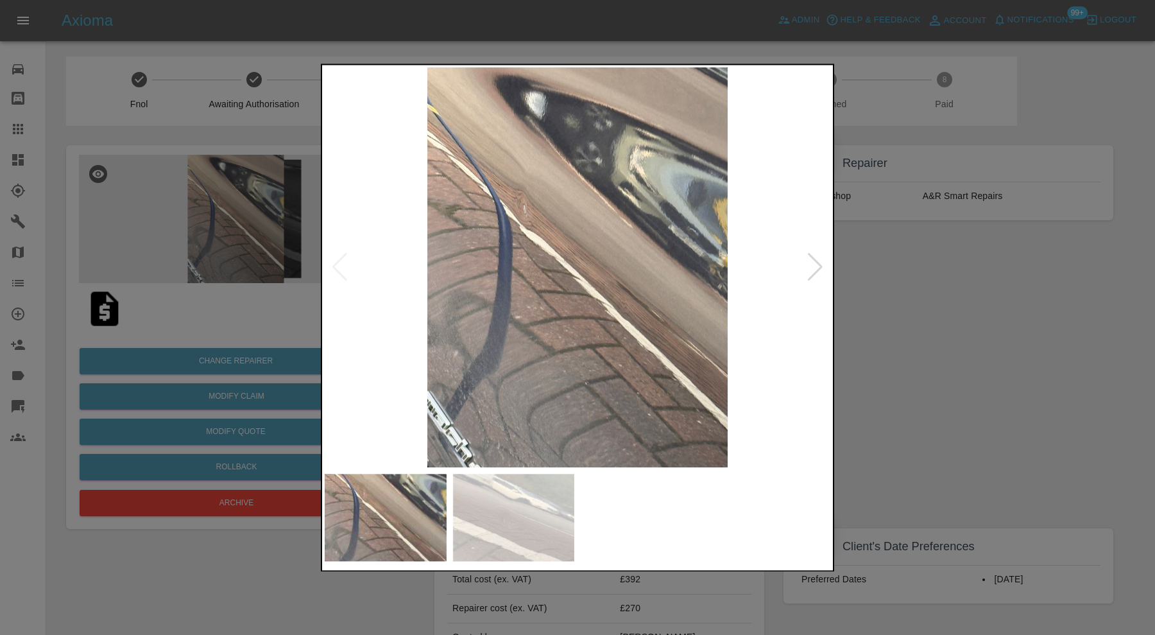
click at [940, 282] on div at bounding box center [577, 317] width 1155 height 635
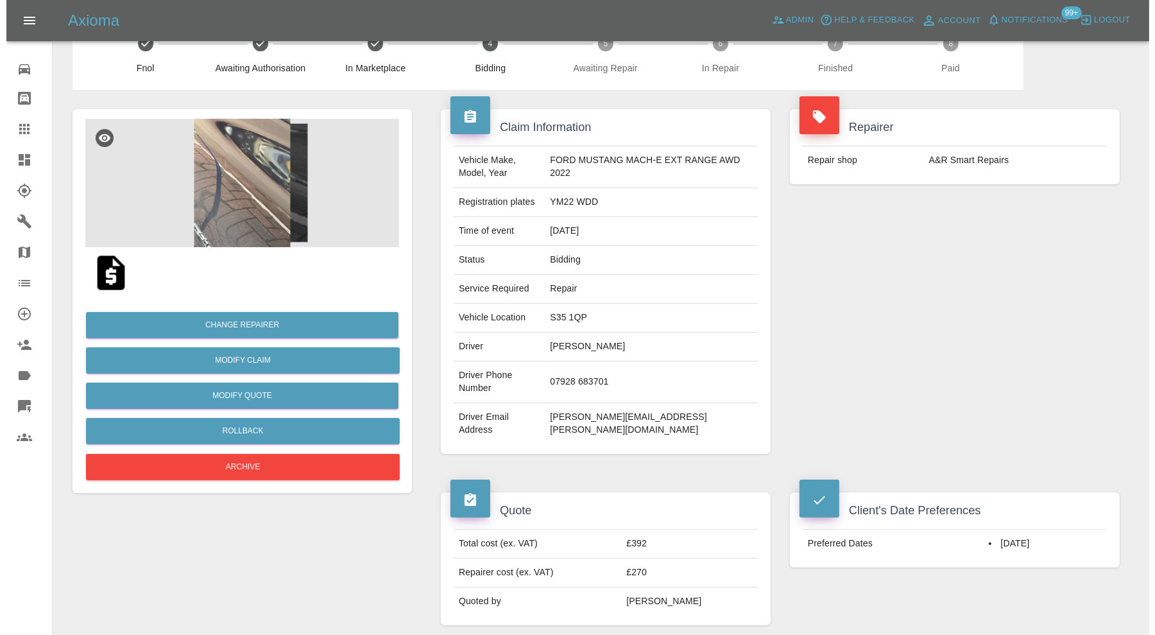
scroll to position [21, 0]
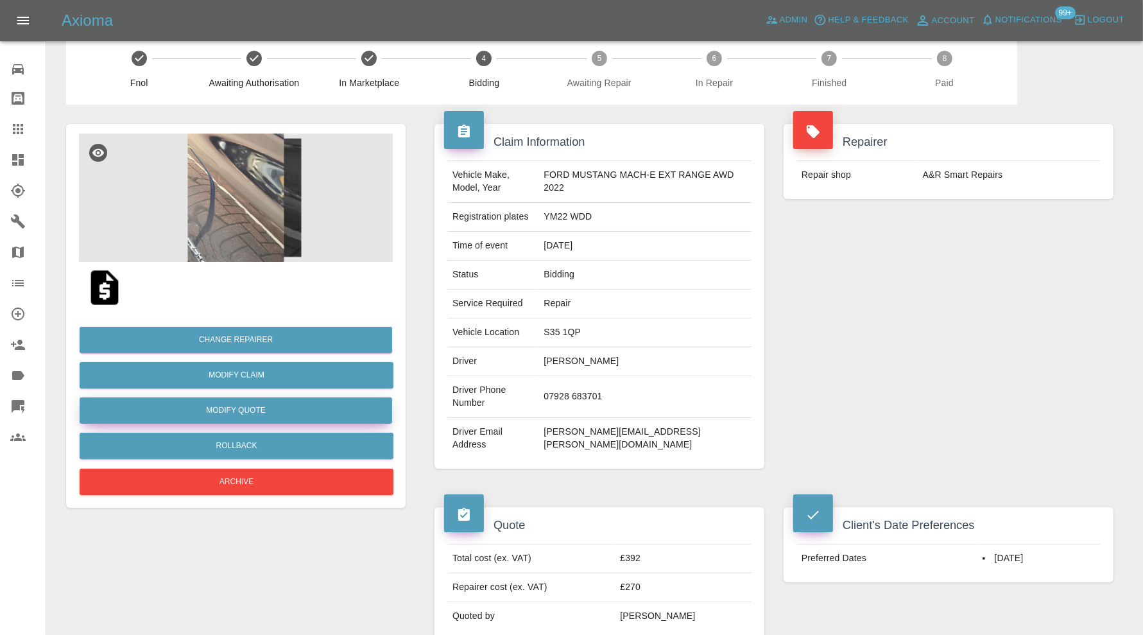
click at [293, 408] on button "Modify Quote" at bounding box center [236, 410] width 313 height 26
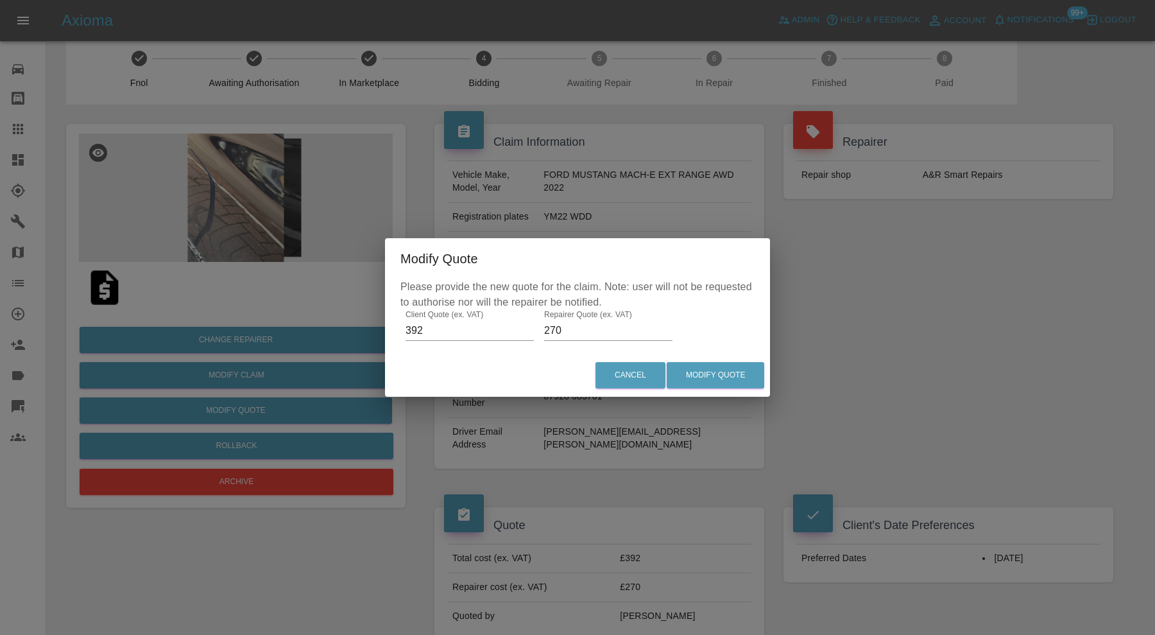
click at [569, 334] on input "270" at bounding box center [608, 330] width 128 height 21
type input "285"
click at [723, 371] on button "Modify Quote" at bounding box center [716, 375] width 98 height 26
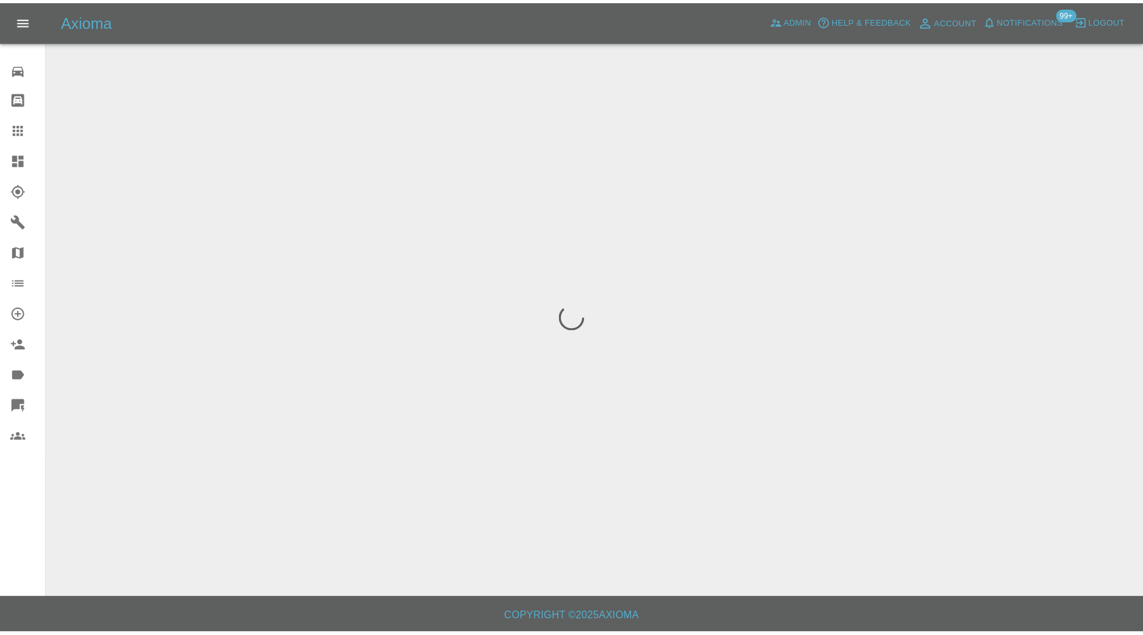
scroll to position [0, 0]
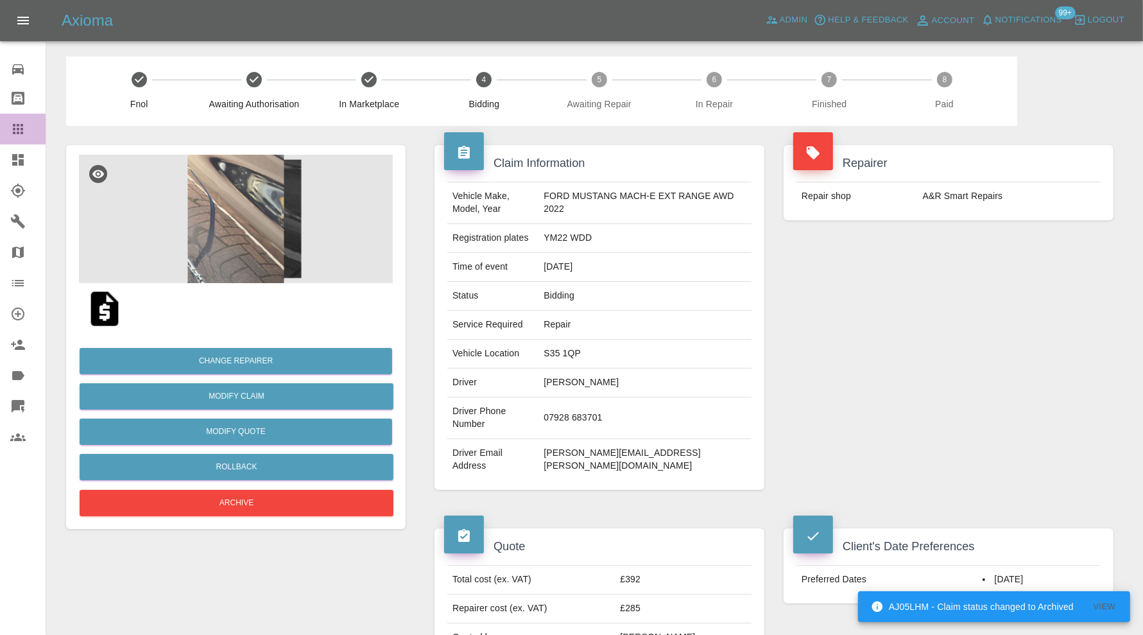
click at [10, 125] on icon at bounding box center [17, 128] width 15 height 15
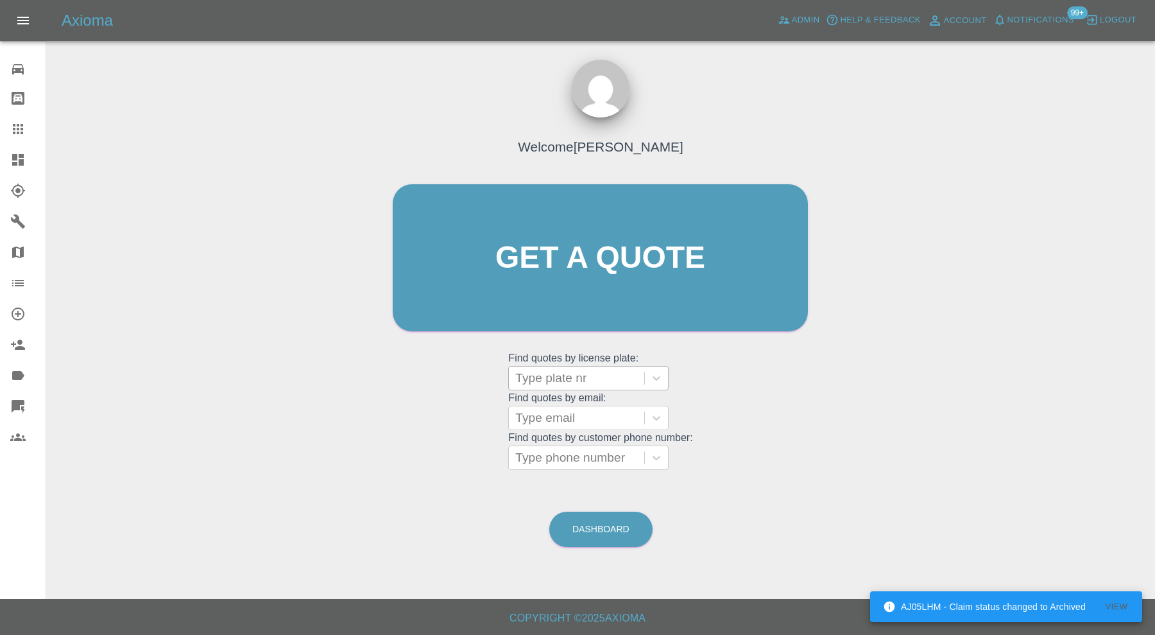
click at [583, 371] on div at bounding box center [576, 378] width 123 height 18
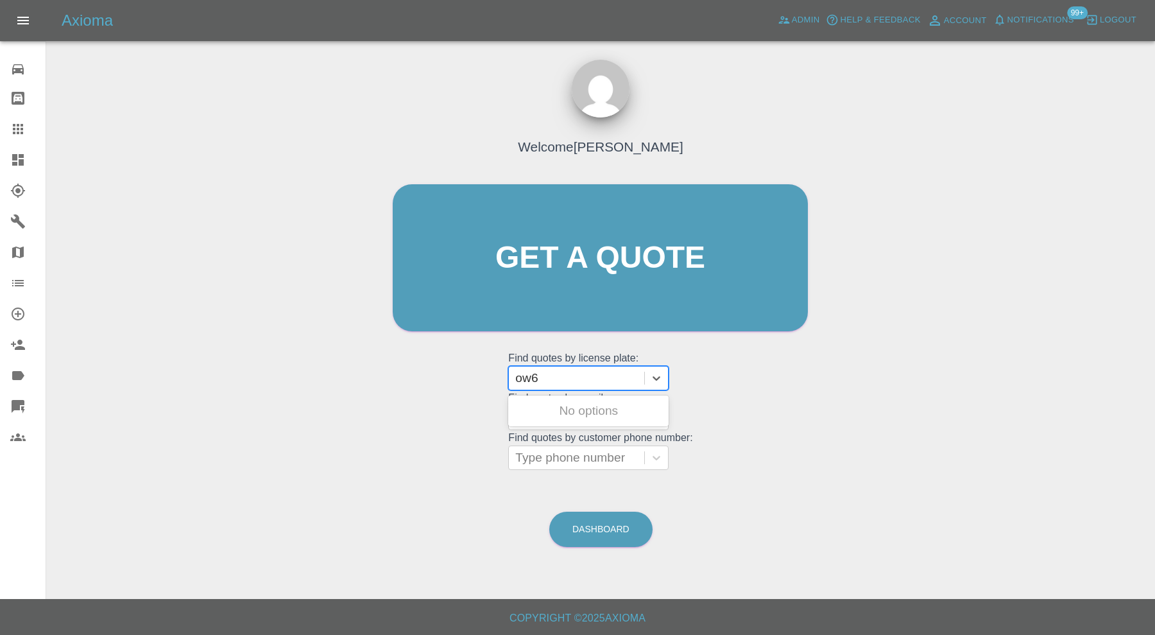
type input "ow69"
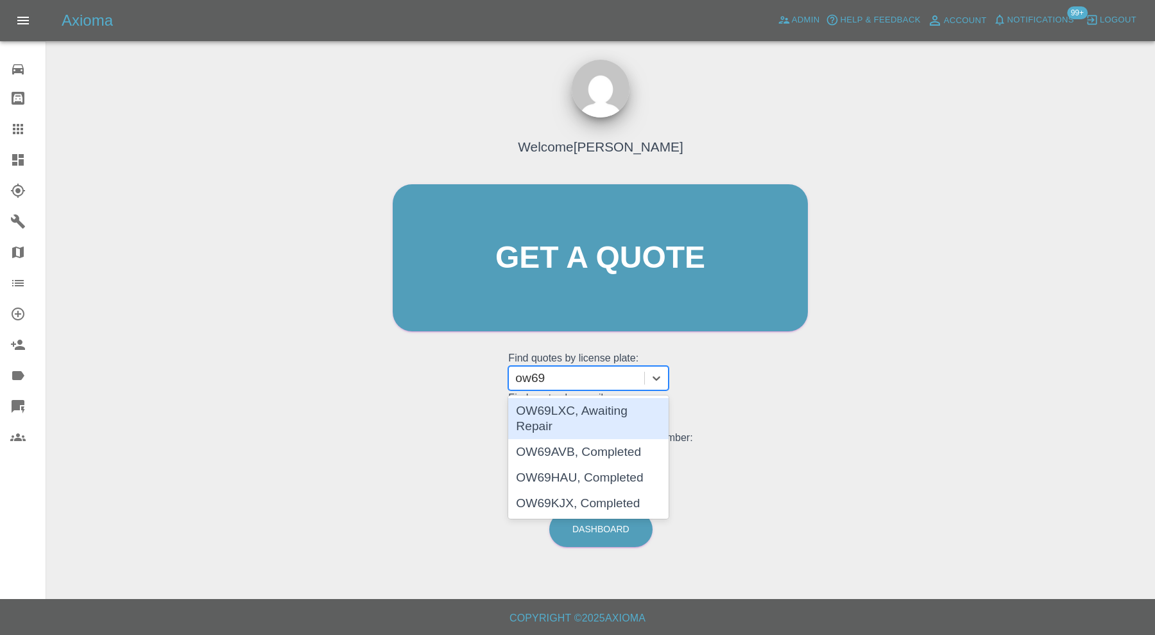
click at [595, 408] on div "OW69LXC, Awaiting Repair" at bounding box center [588, 418] width 160 height 41
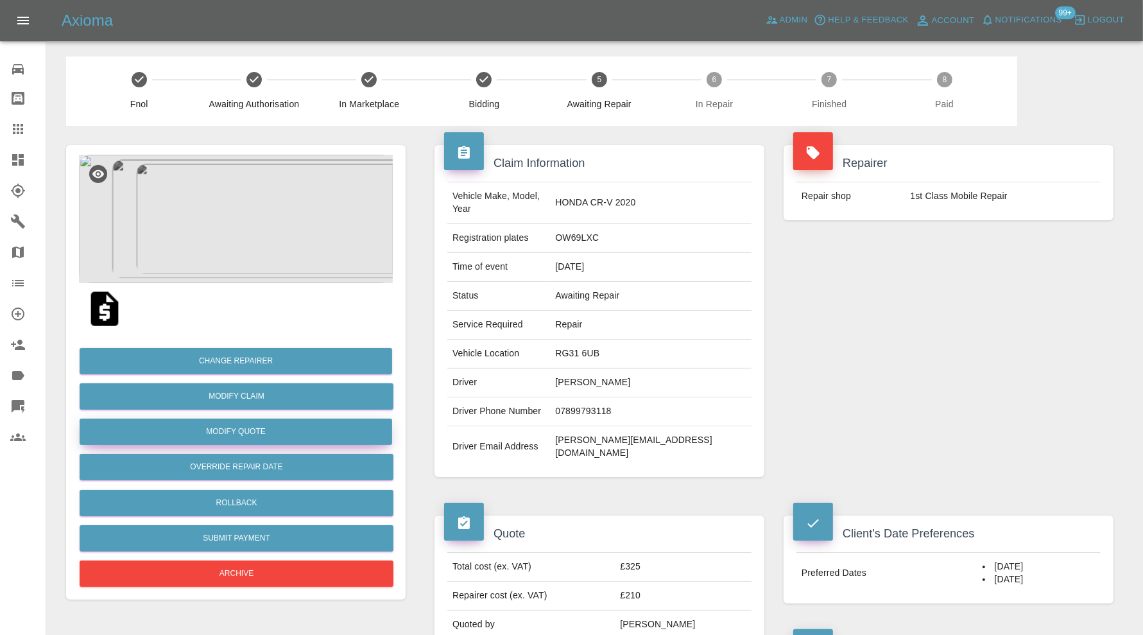
click at [289, 436] on button "Modify Quote" at bounding box center [236, 432] width 313 height 26
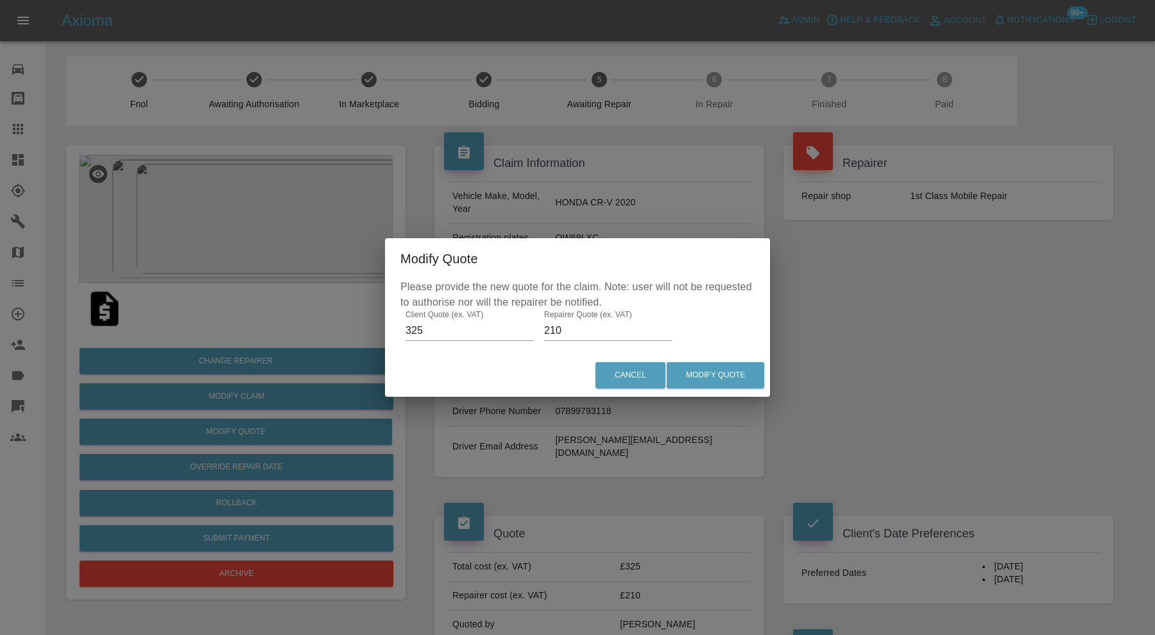
click at [418, 331] on input "325" at bounding box center [470, 330] width 128 height 21
type input "375"
click at [553, 331] on input "210" at bounding box center [608, 330] width 128 height 21
type input "260"
click at [697, 364] on button "Modify Quote" at bounding box center [716, 375] width 98 height 26
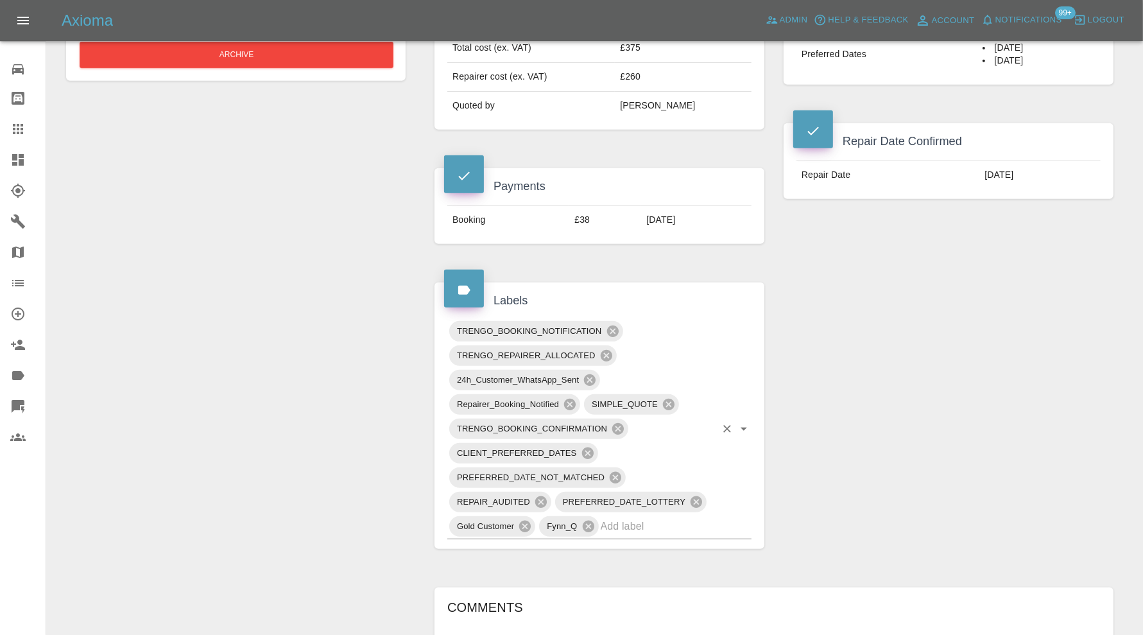
scroll to position [535, 0]
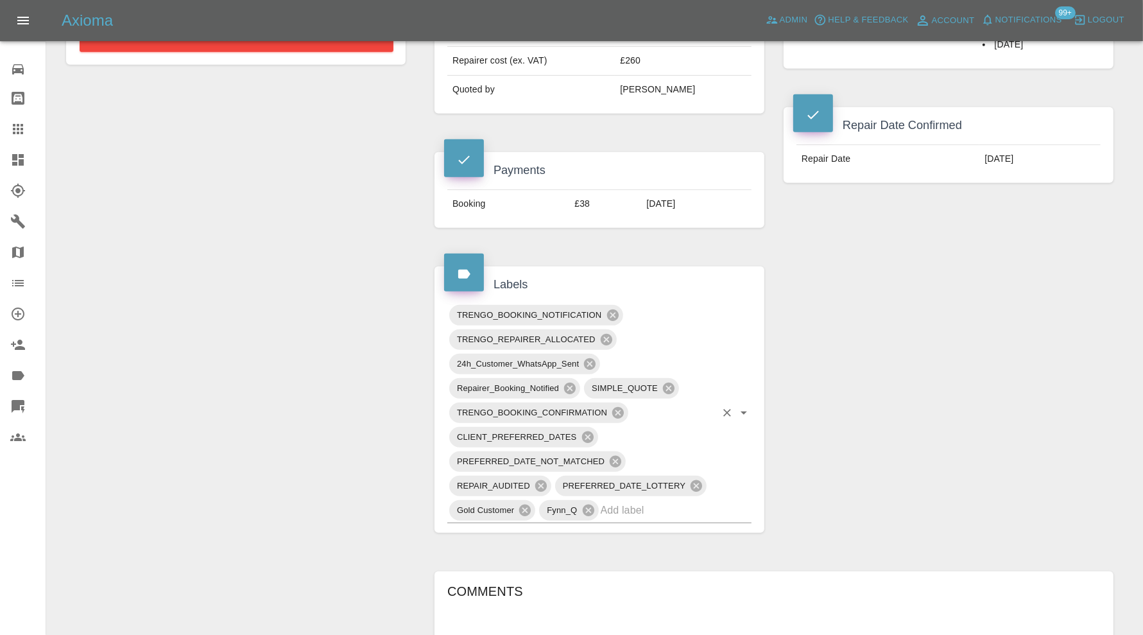
click at [666, 500] on input "text" at bounding box center [658, 510] width 115 height 20
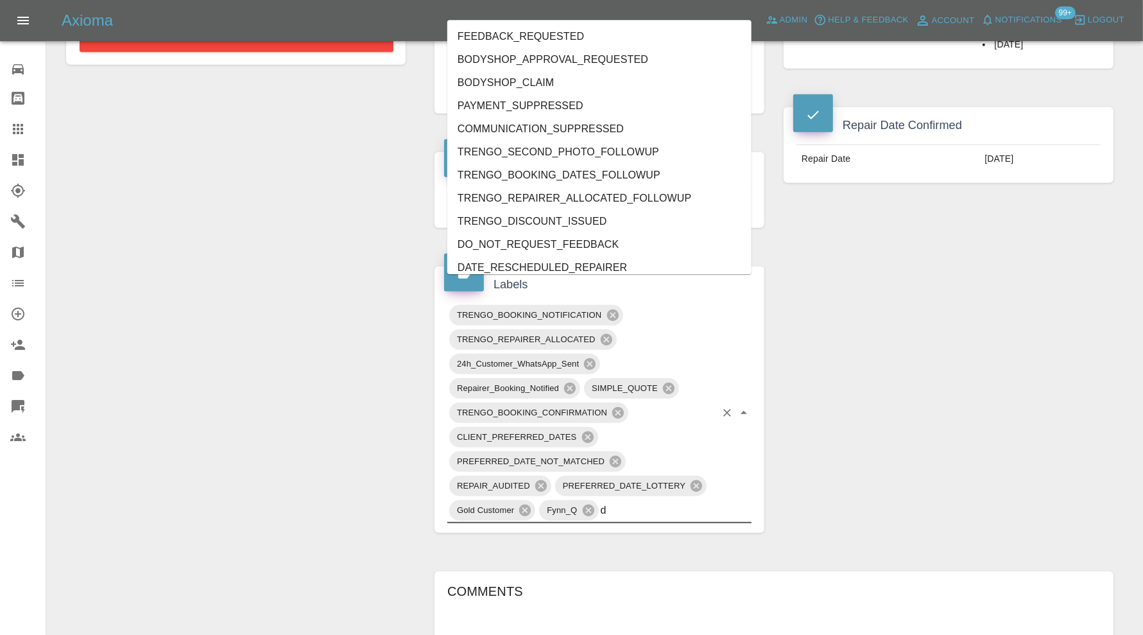
type input "do"
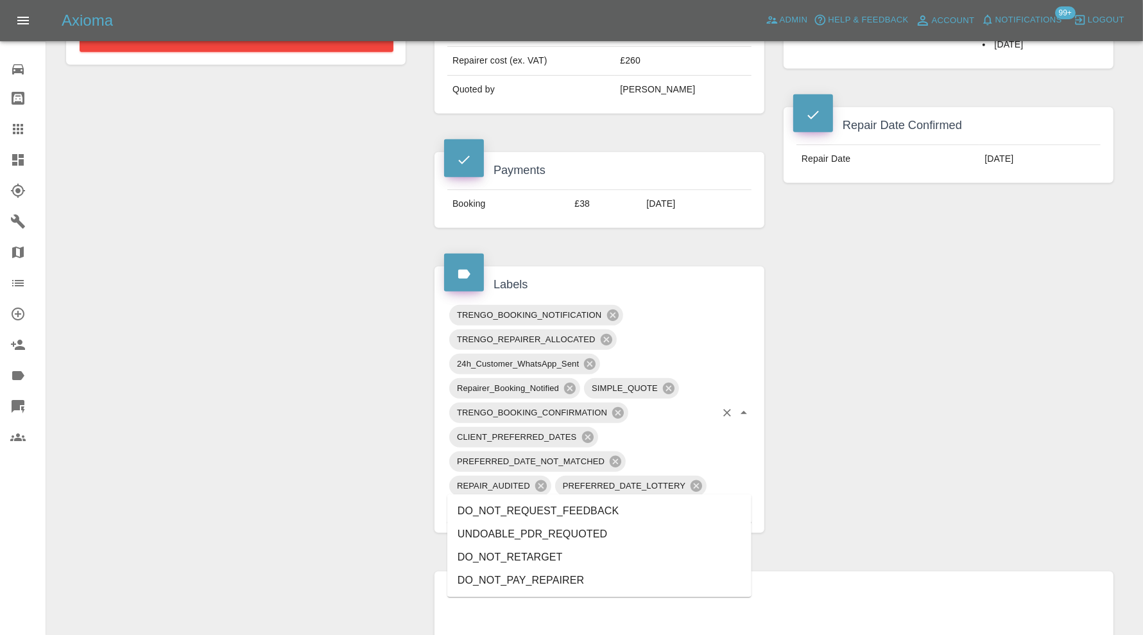
click at [637, 507] on li "DO_NOT_REQUEST_FEEDBACK" at bounding box center [599, 510] width 304 height 23
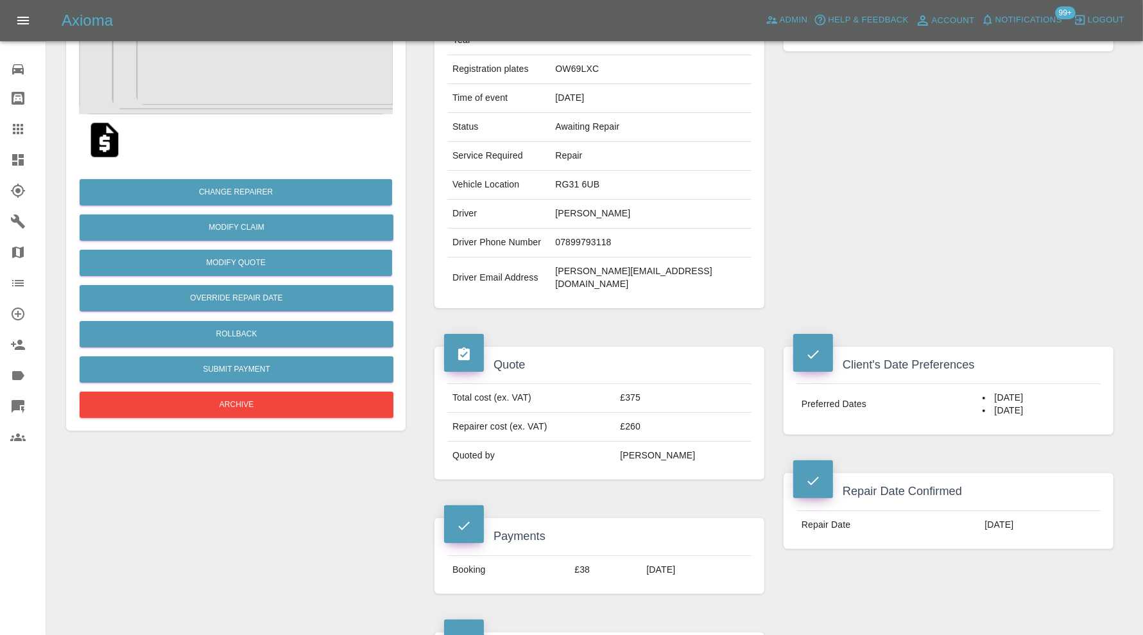
scroll to position [107, 0]
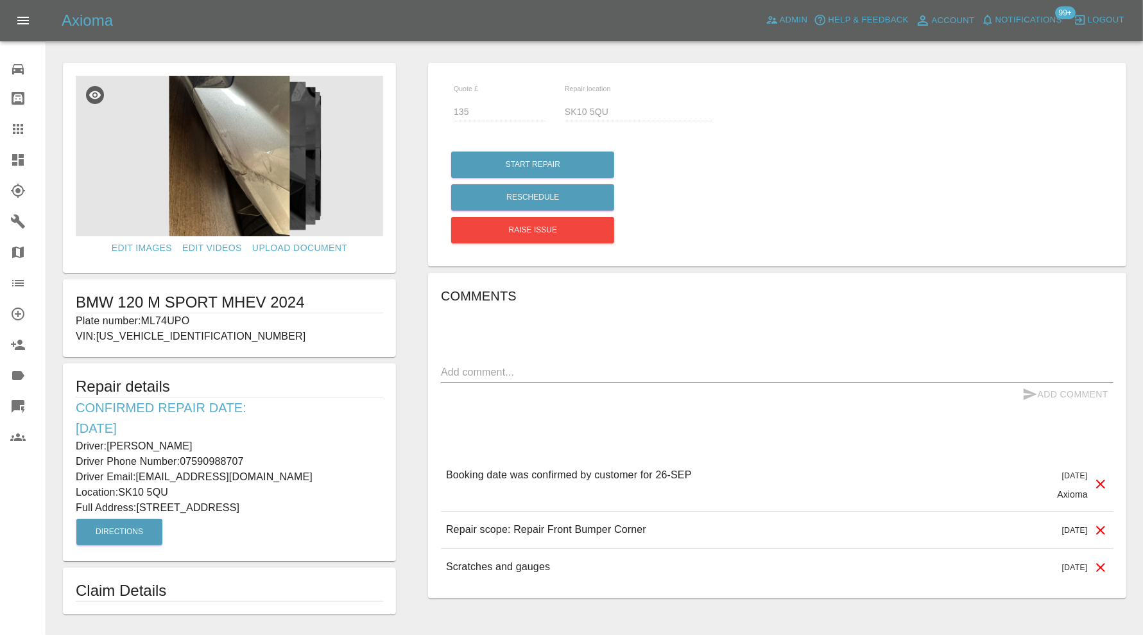
click at [20, 164] on icon at bounding box center [18, 160] width 12 height 12
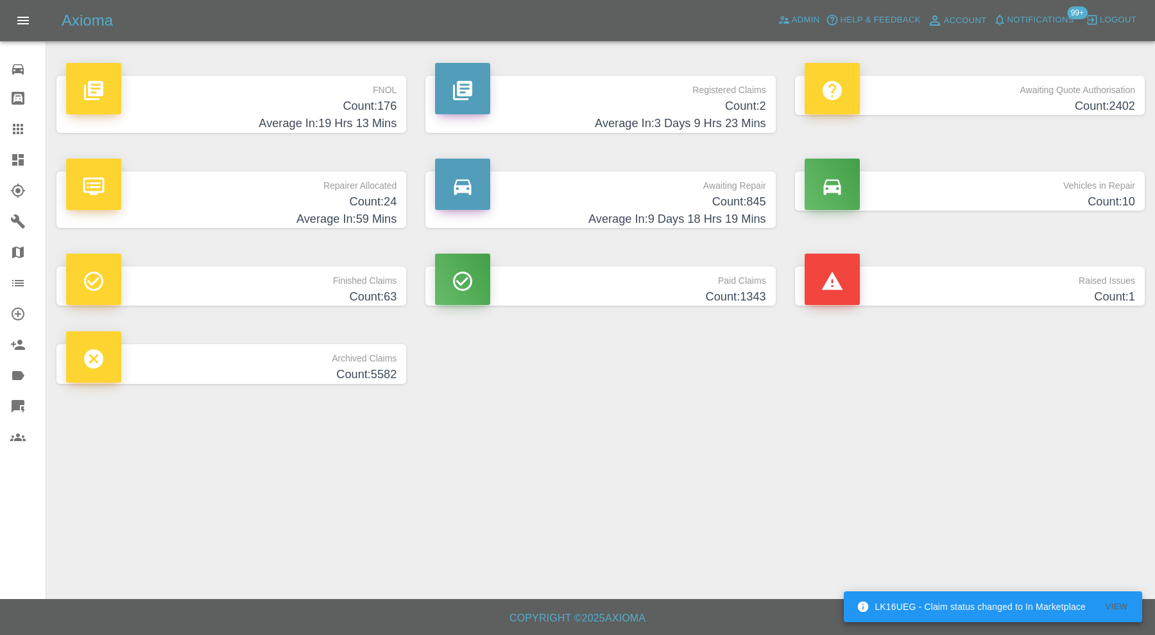
click at [1001, 276] on p "Raised Issues" at bounding box center [970, 277] width 331 height 22
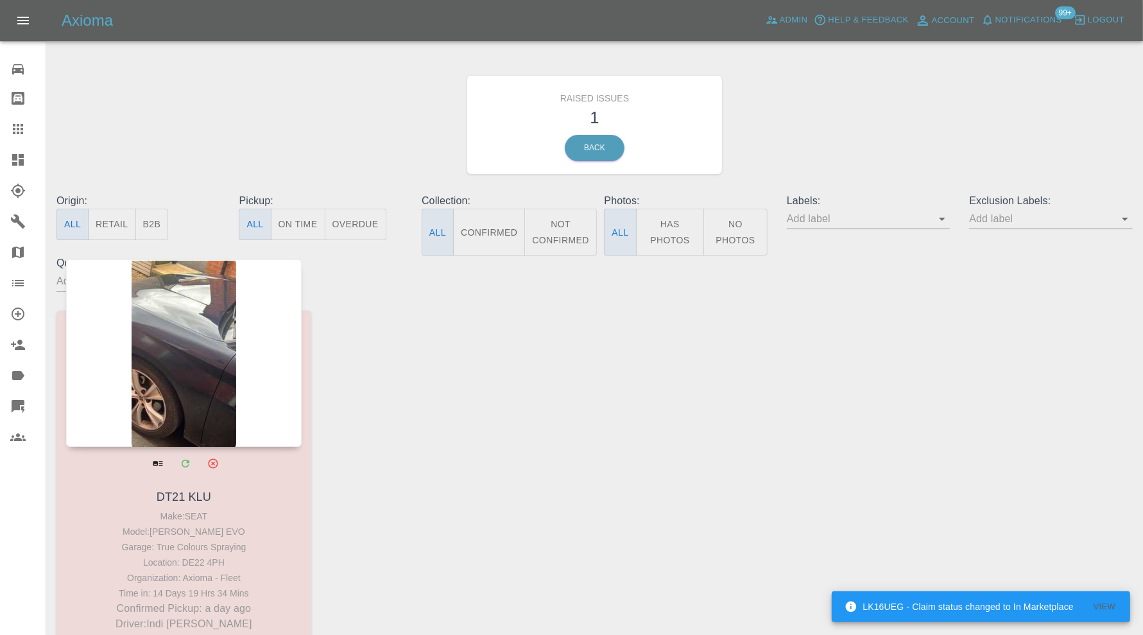
click at [215, 357] on div at bounding box center [184, 352] width 236 height 187
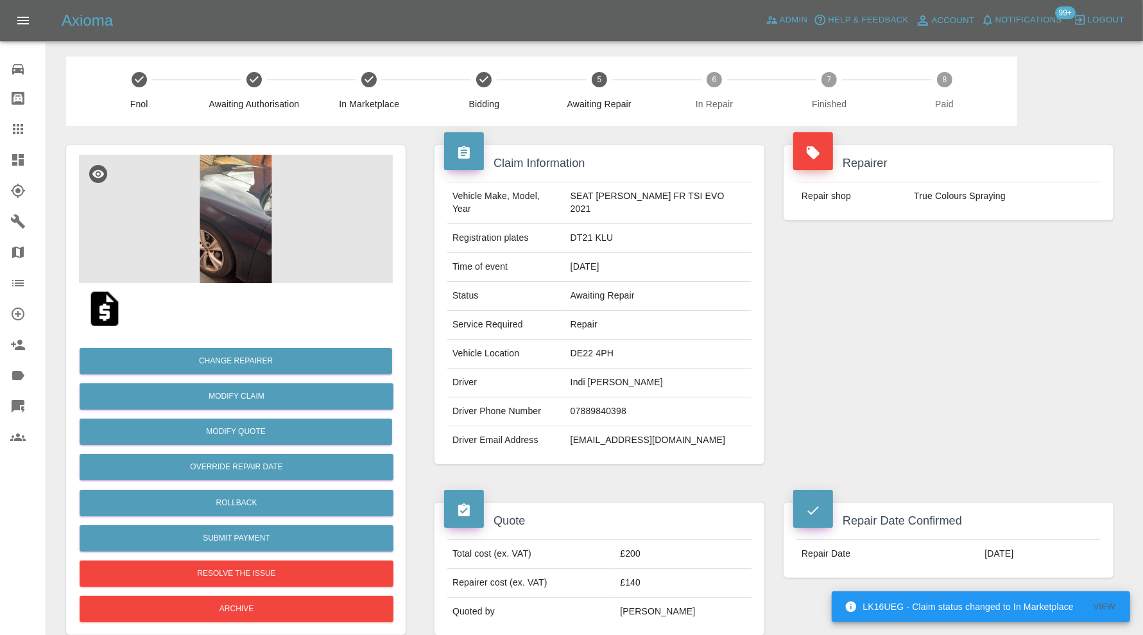
click at [230, 238] on img at bounding box center [236, 219] width 314 height 128
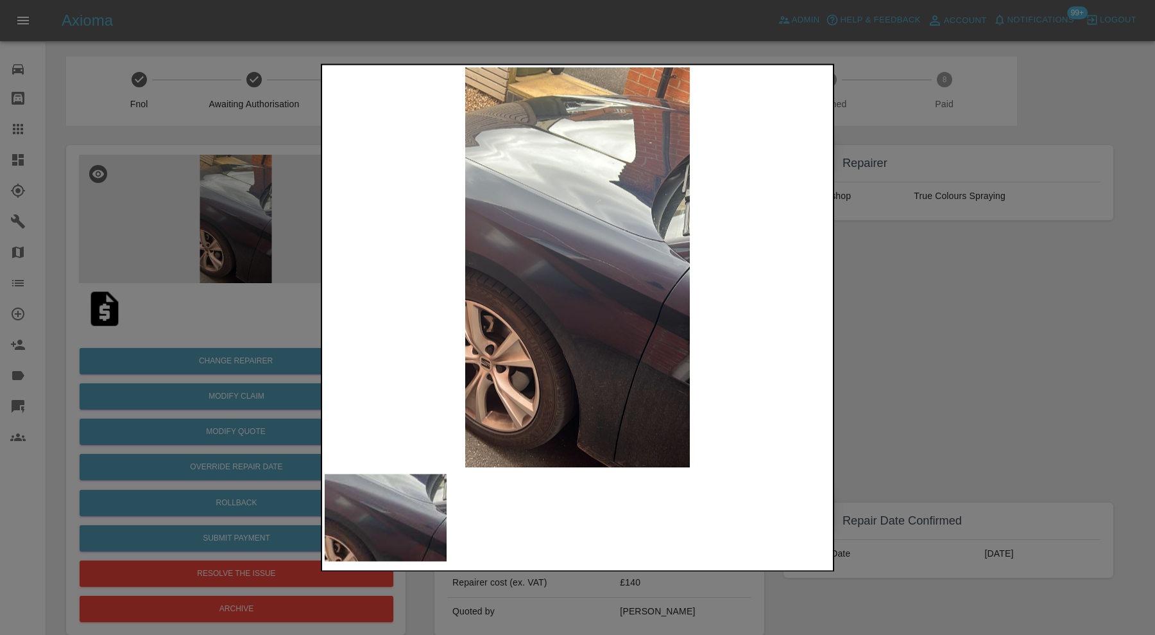
click at [895, 271] on div at bounding box center [577, 317] width 1155 height 635
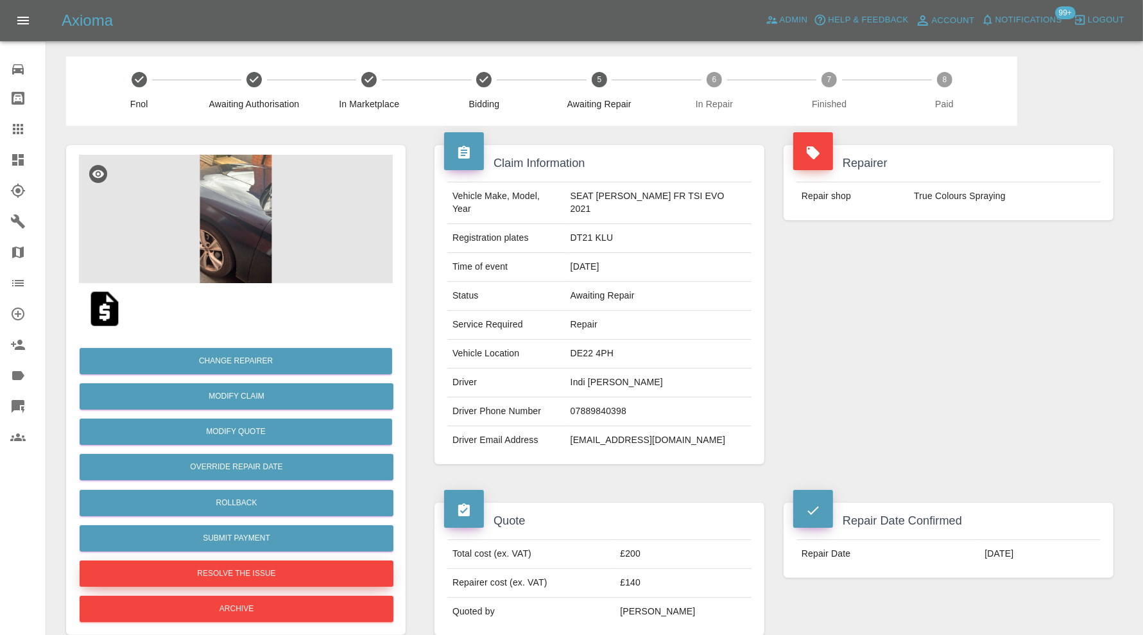
click at [315, 573] on button "Resolve the issue" at bounding box center [237, 573] width 314 height 26
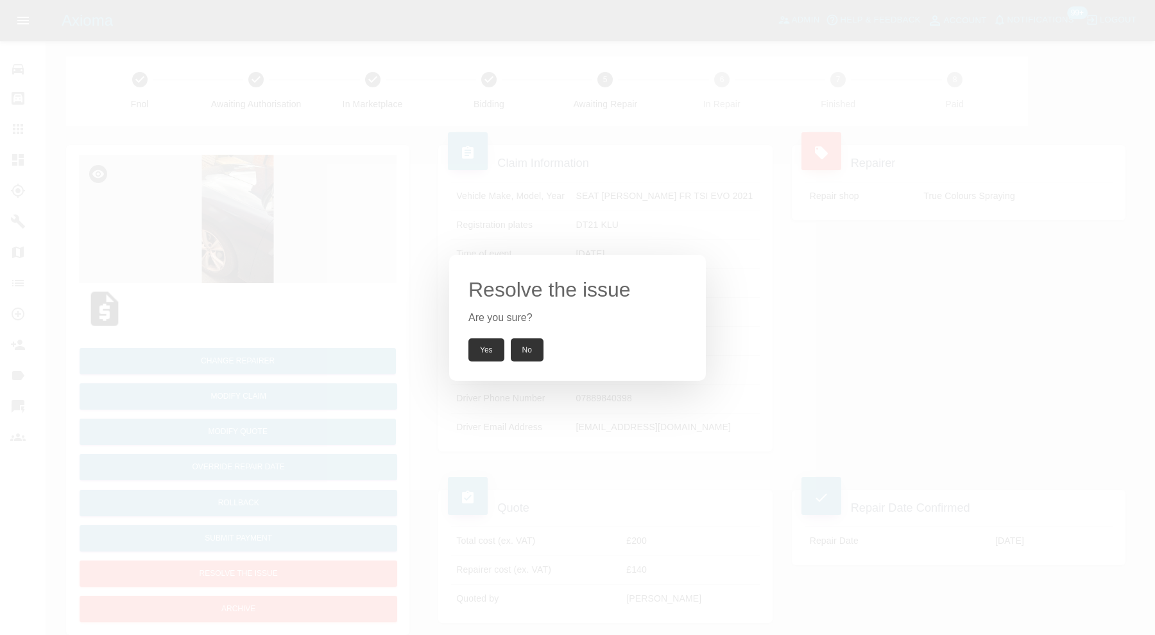
click at [490, 357] on button "Yes" at bounding box center [487, 349] width 36 height 23
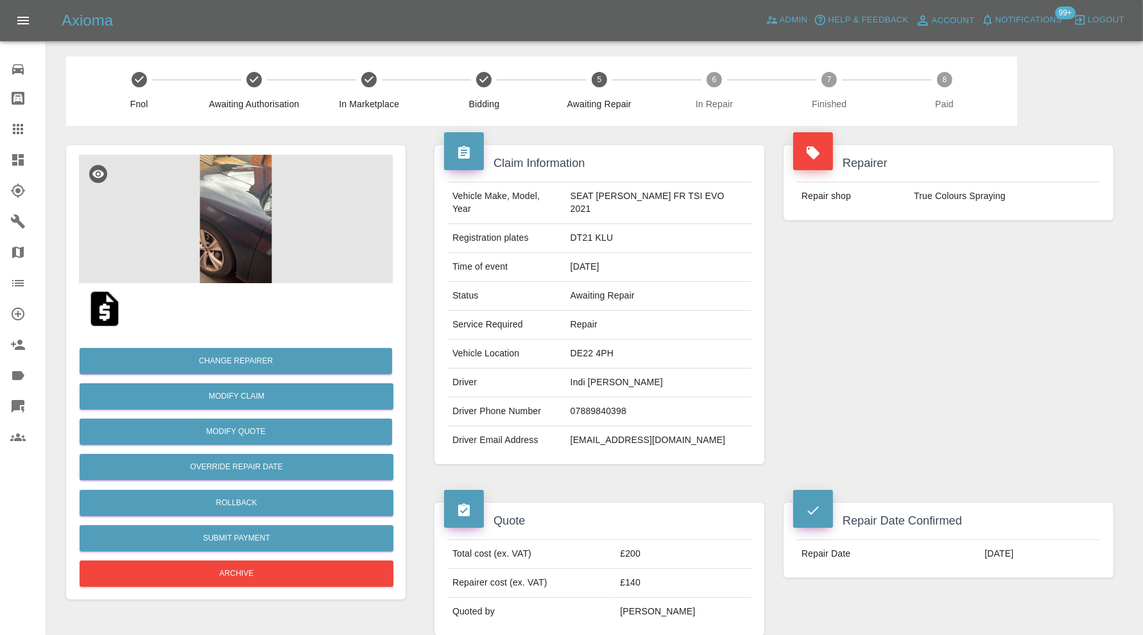
scroll to position [321, 0]
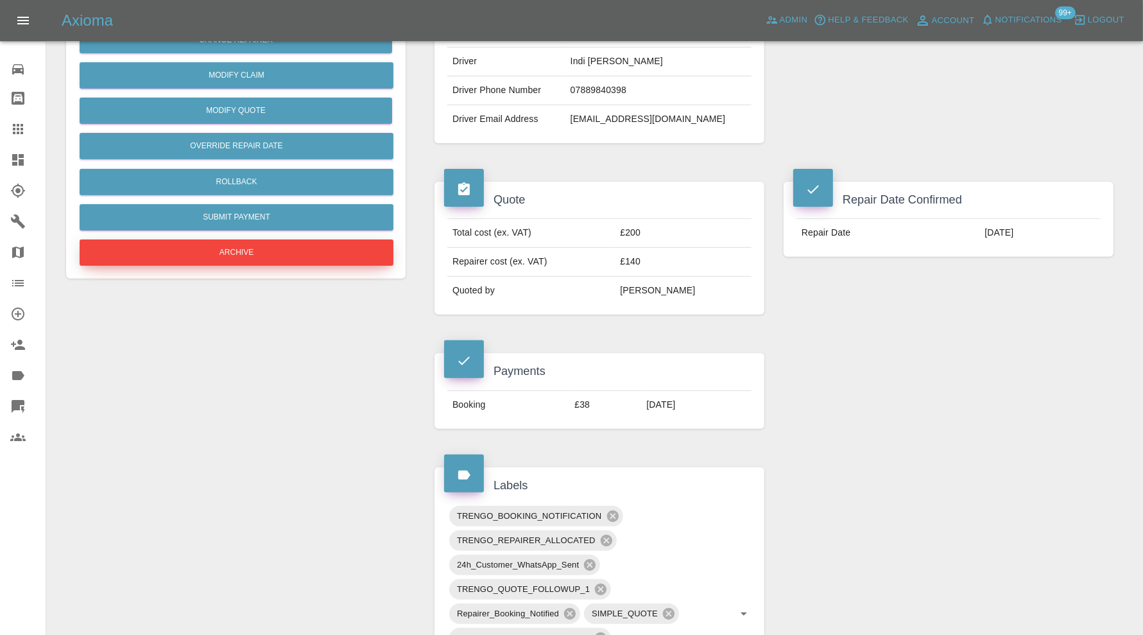
click at [347, 254] on button "Archive" at bounding box center [237, 252] width 314 height 26
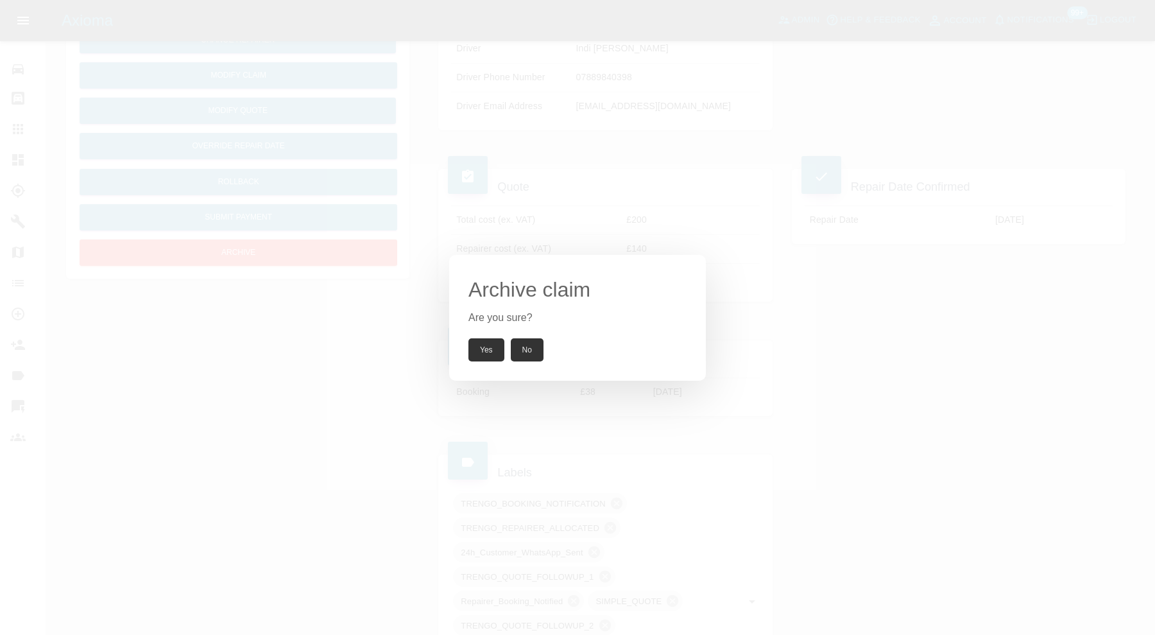
click at [494, 347] on button "Yes" at bounding box center [487, 349] width 36 height 23
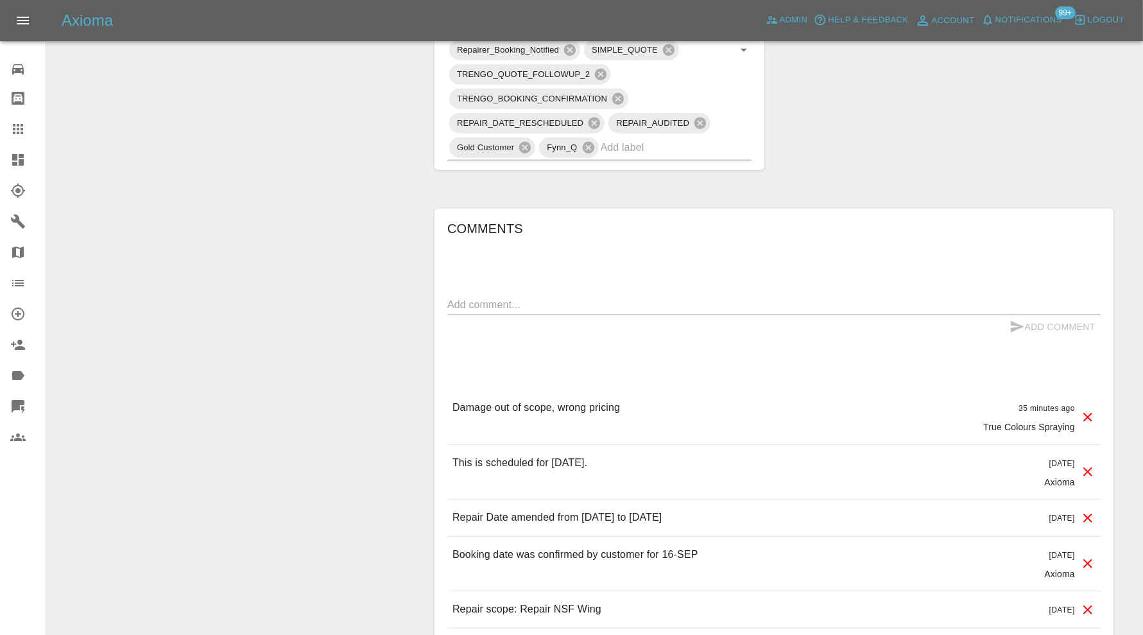
scroll to position [963, 0]
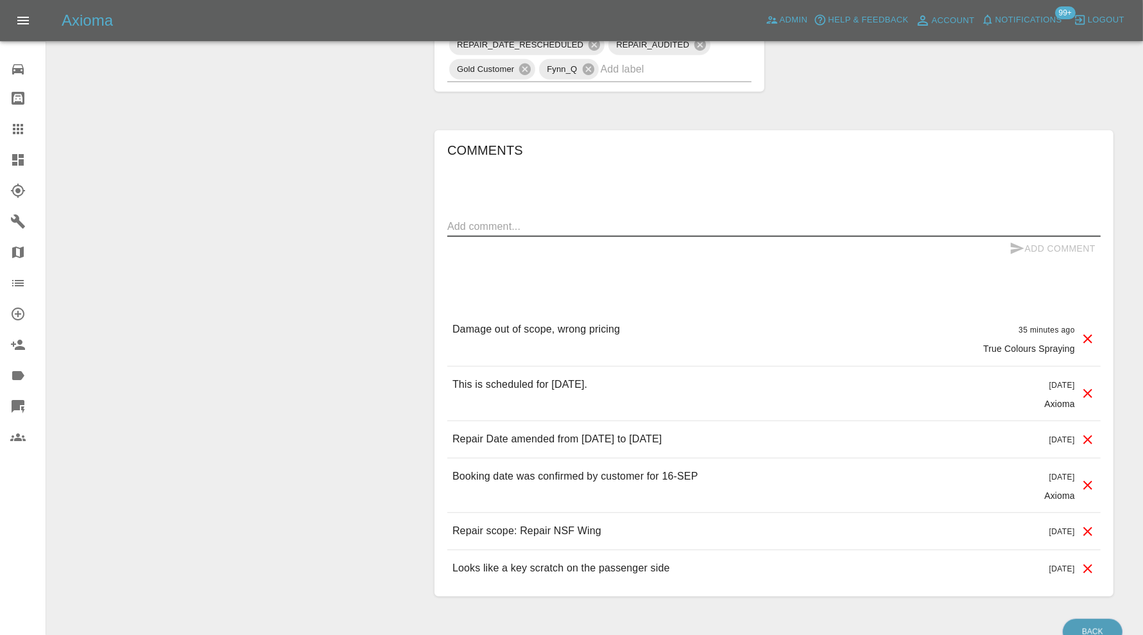
click at [620, 219] on textarea at bounding box center [773, 226] width 653 height 15
type textarea "2 panels. customer was expecting both done within the price."
click at [1040, 237] on button "Add Comment" at bounding box center [1053, 249] width 96 height 24
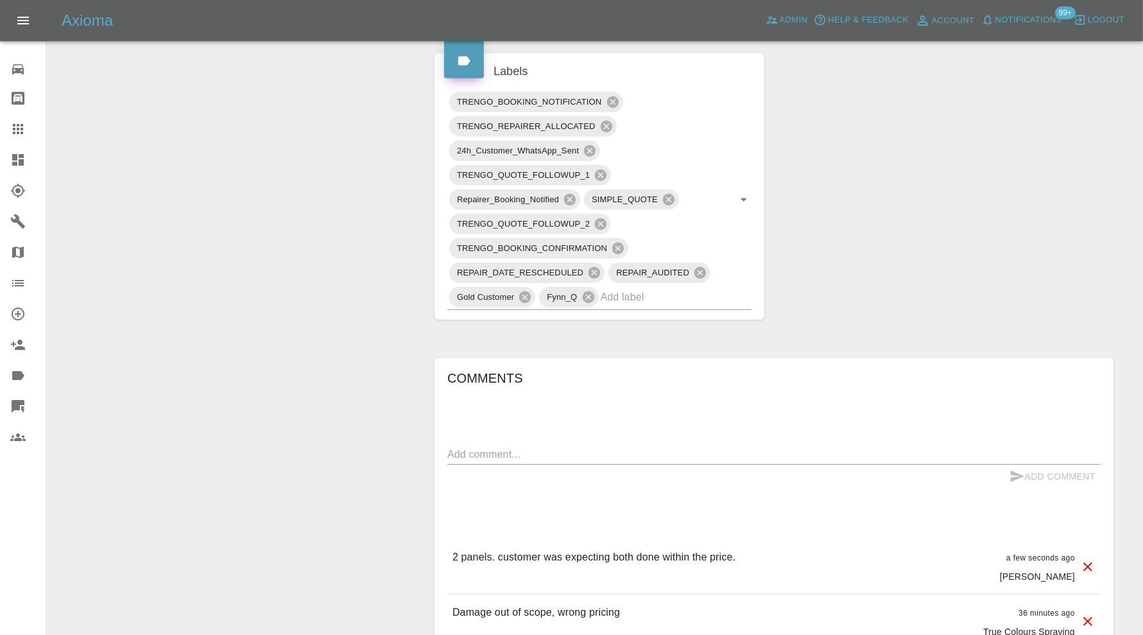
scroll to position [642, 0]
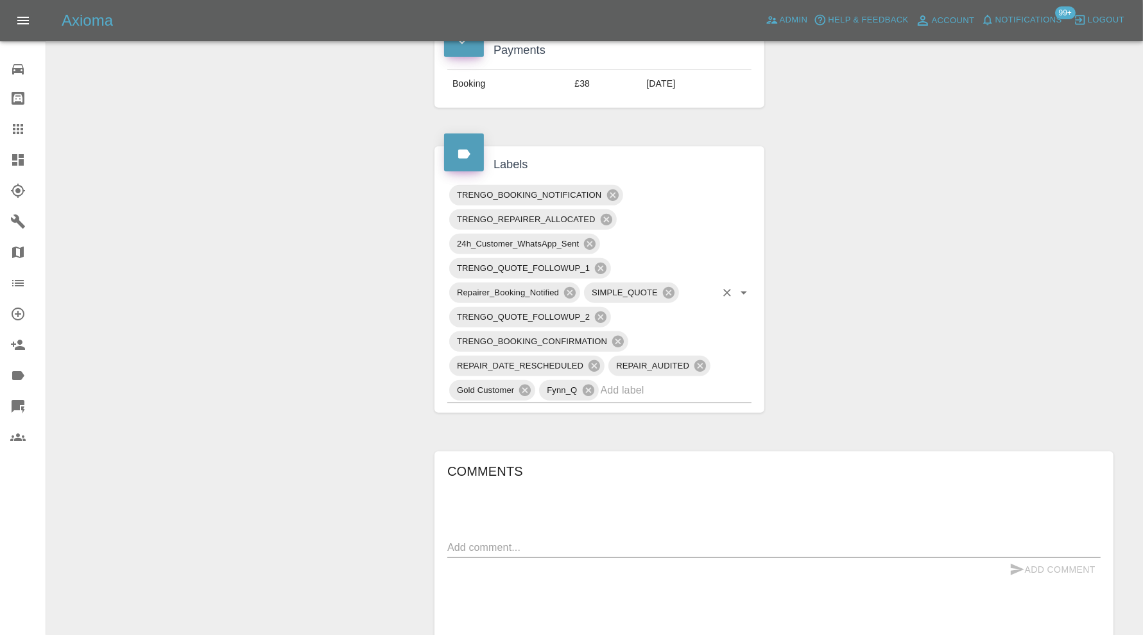
click at [671, 380] on input "text" at bounding box center [658, 390] width 115 height 20
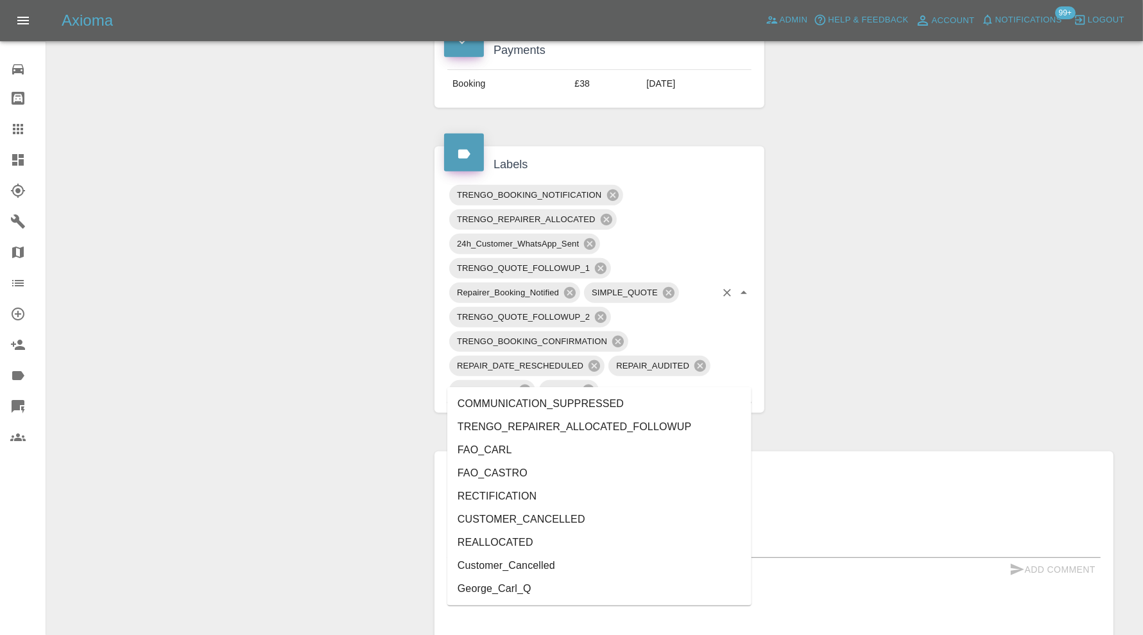
type input "can"
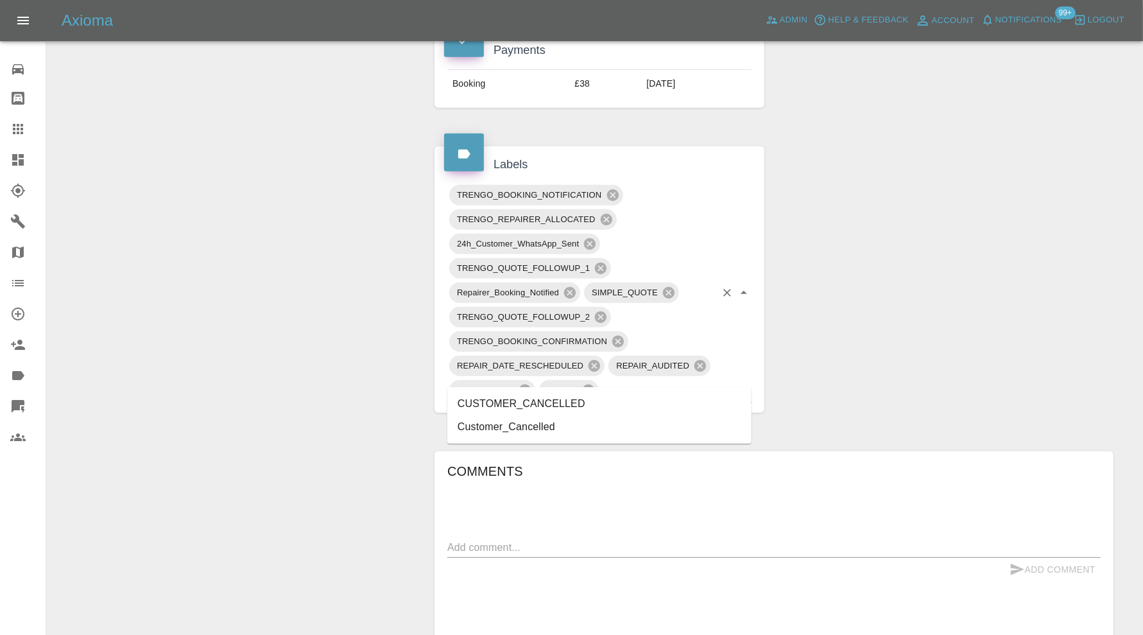
click at [542, 400] on li "CUSTOMER_CANCELLED" at bounding box center [599, 403] width 304 height 23
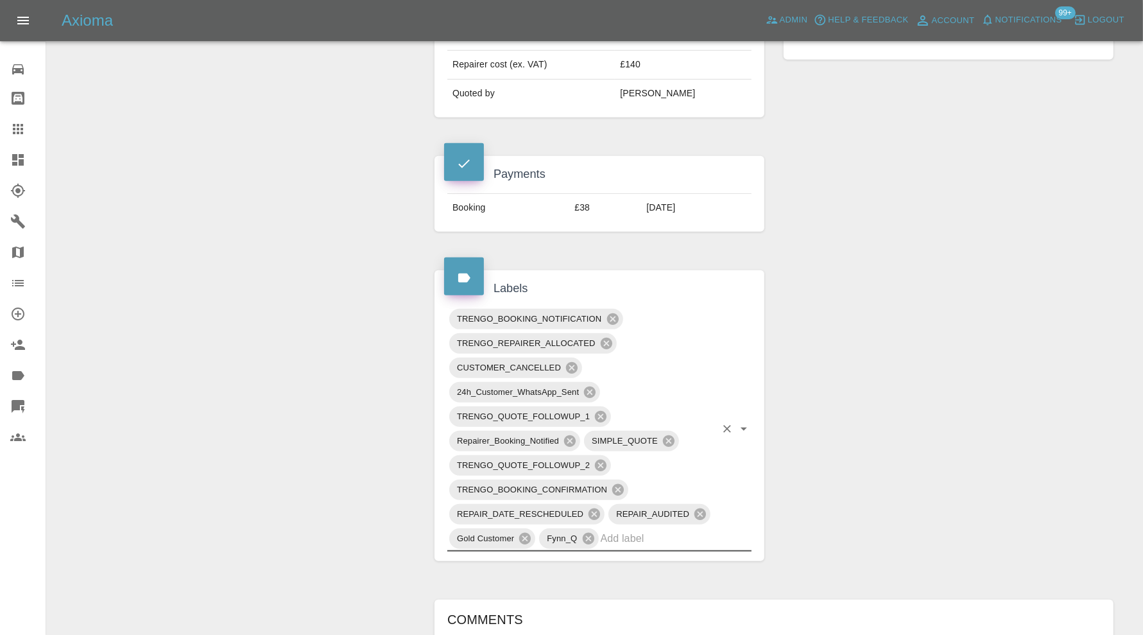
scroll to position [0, 0]
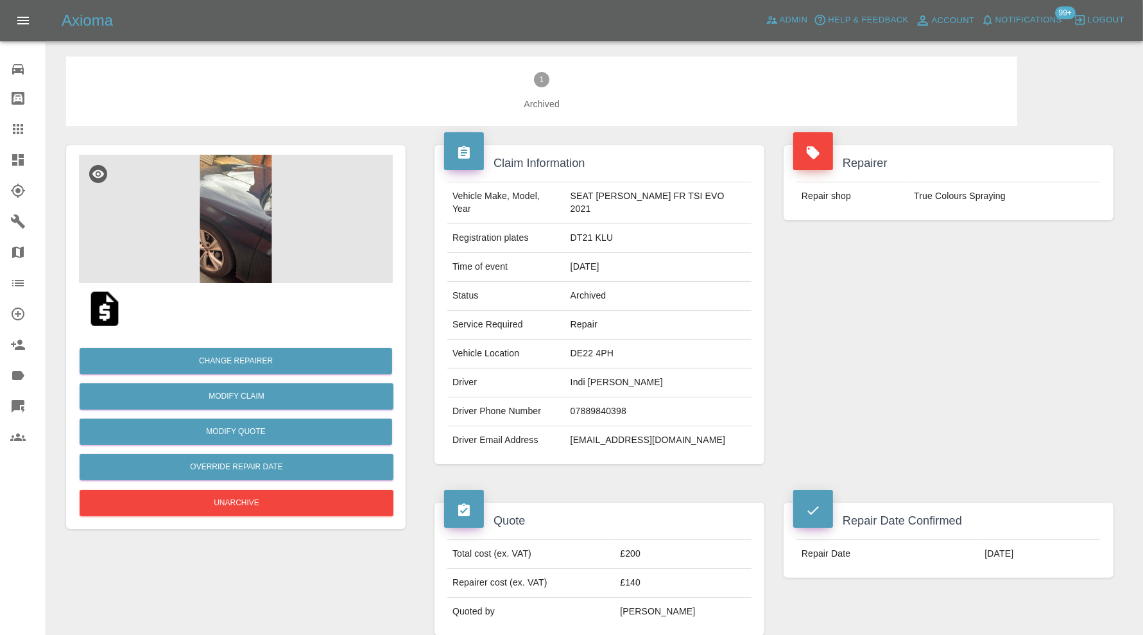
click at [21, 157] on icon at bounding box center [18, 160] width 12 height 12
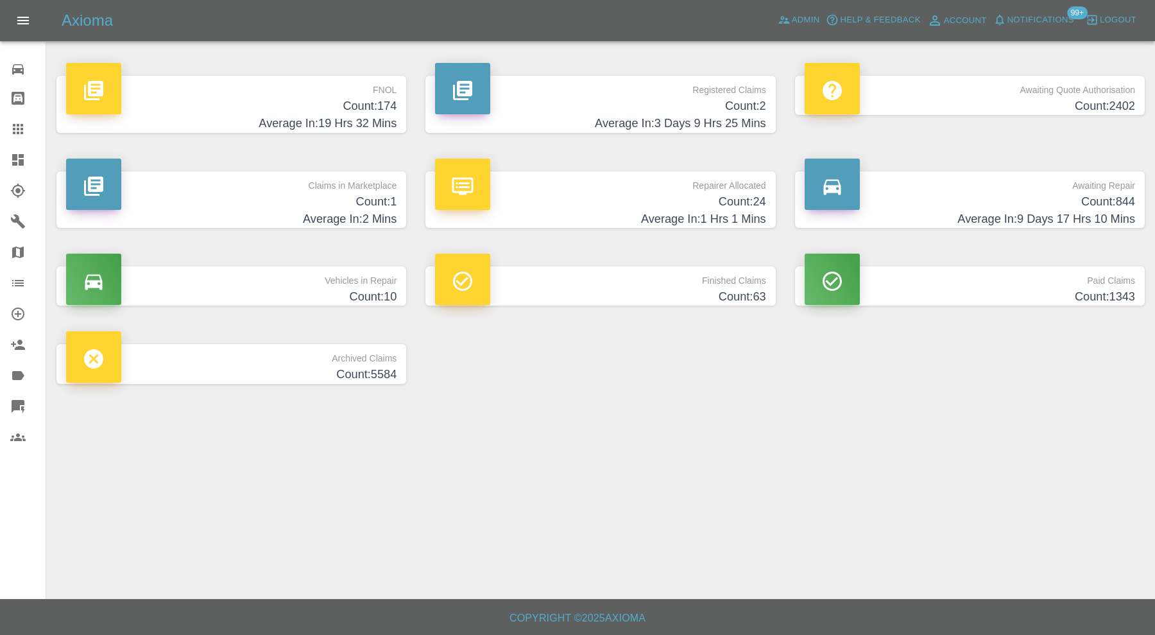
click at [945, 180] on p "Awaiting Repair" at bounding box center [970, 182] width 331 height 22
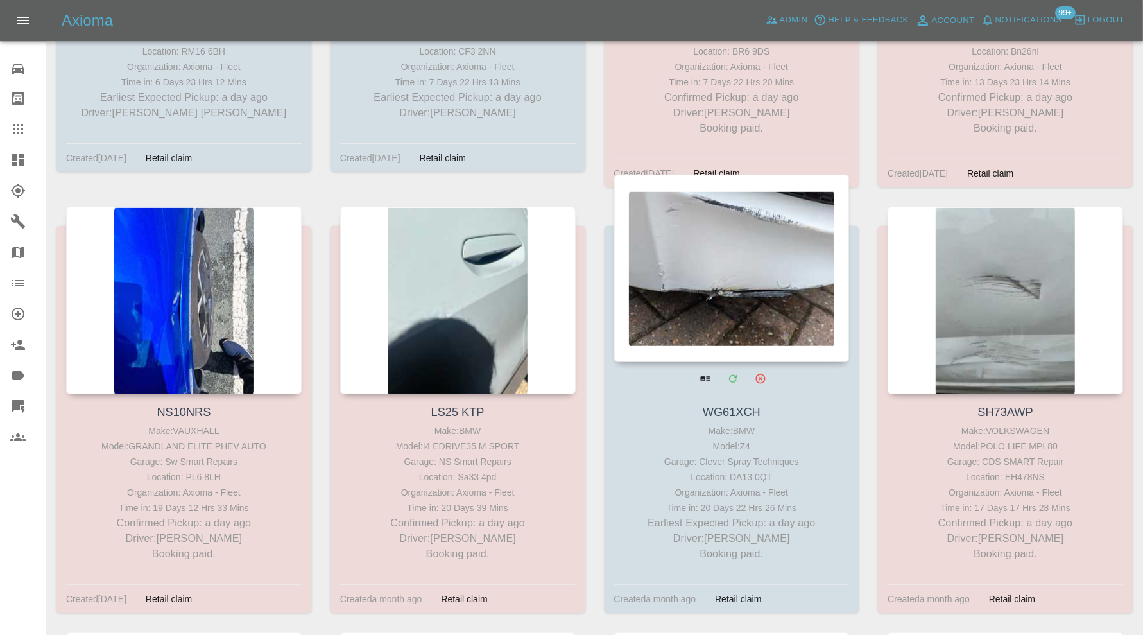
scroll to position [963, 0]
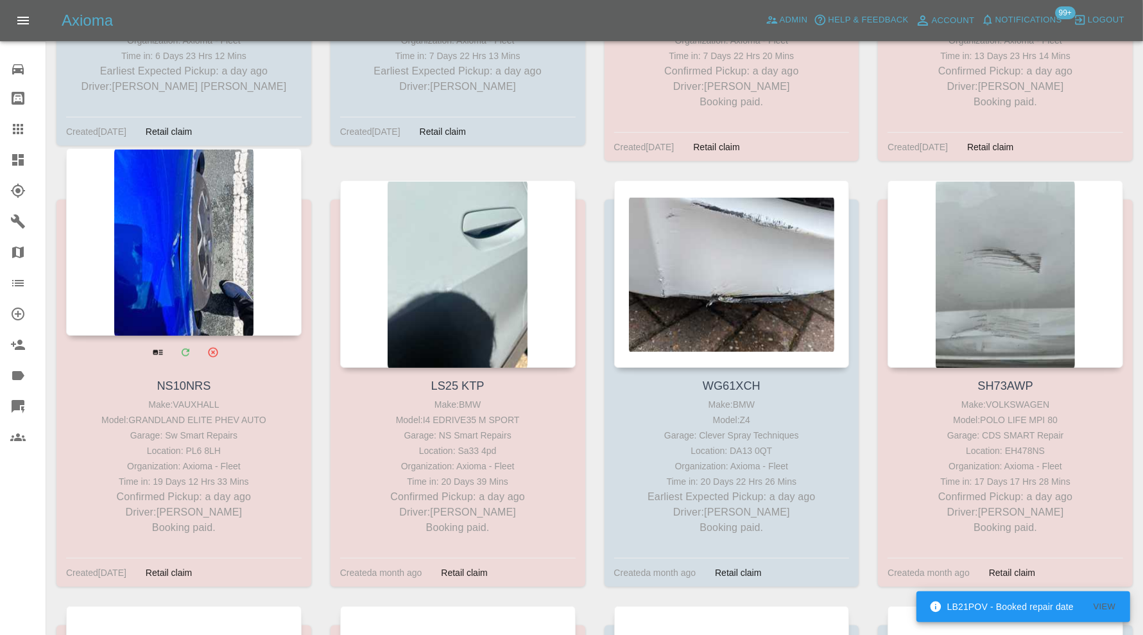
click at [209, 250] on div at bounding box center [184, 241] width 236 height 187
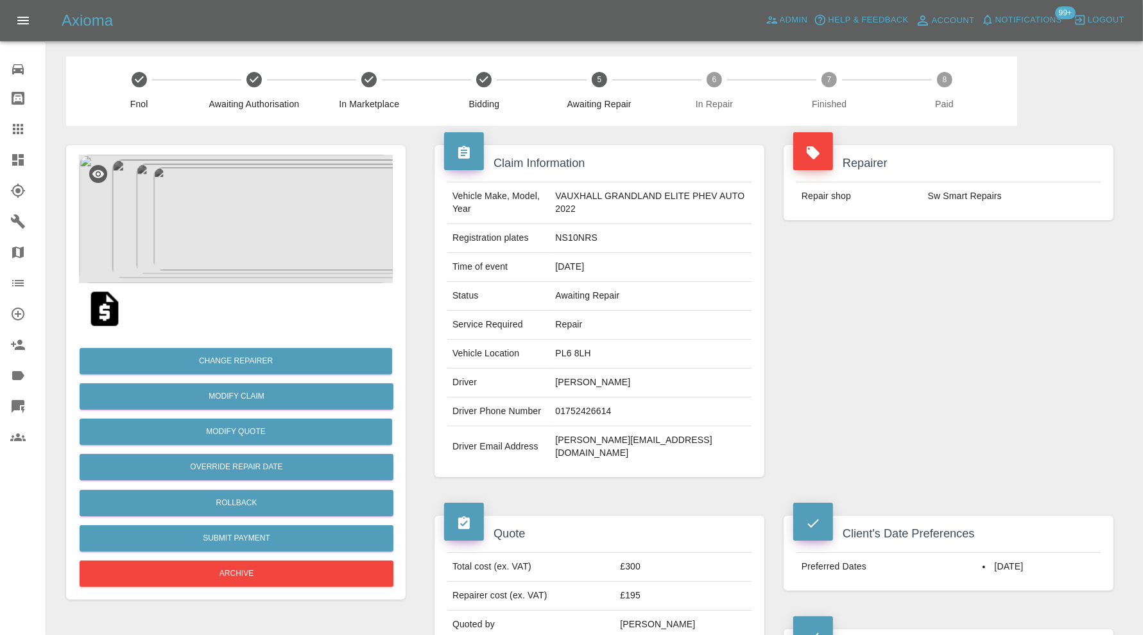
click at [34, 155] on div at bounding box center [28, 159] width 36 height 15
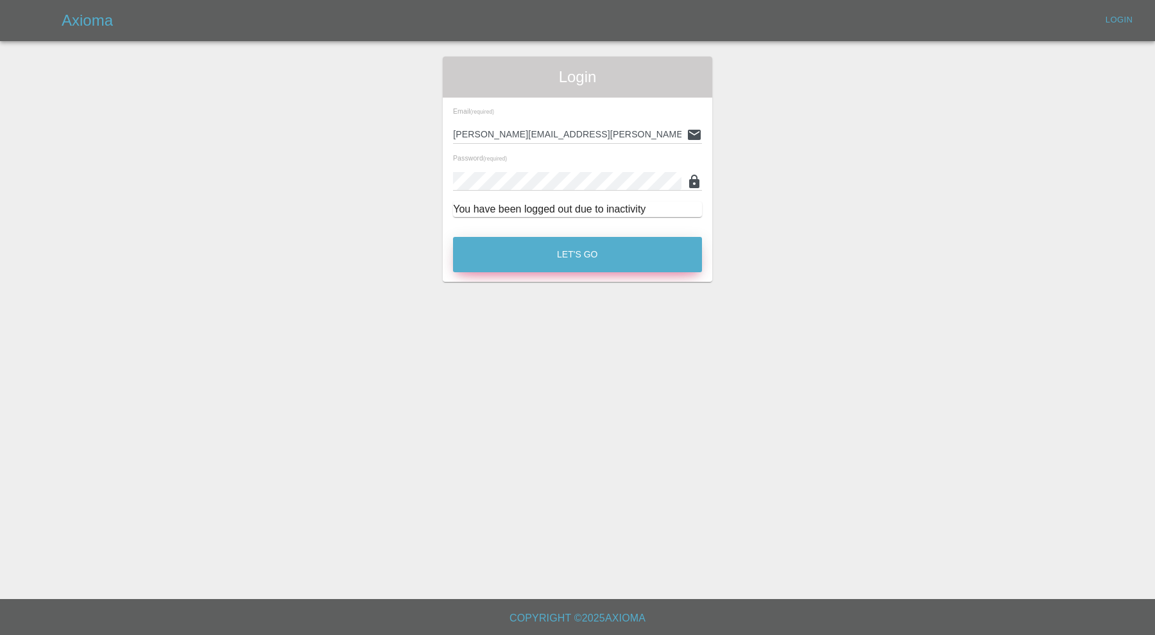
click at [549, 241] on button "Let's Go" at bounding box center [577, 254] width 249 height 35
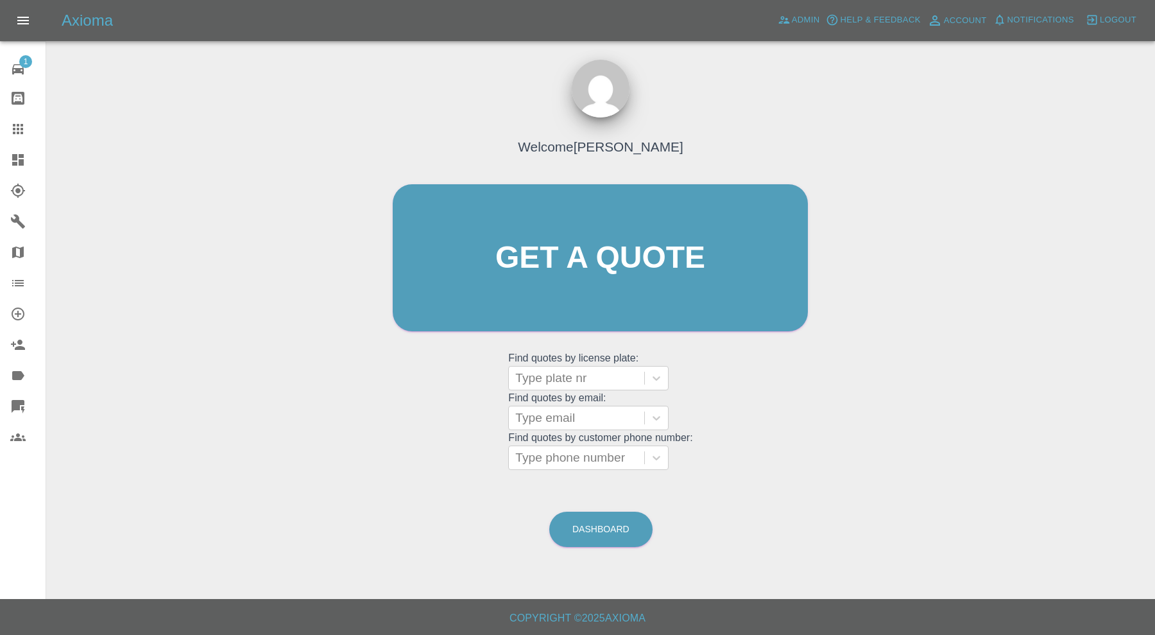
click at [23, 153] on icon at bounding box center [17, 159] width 15 height 15
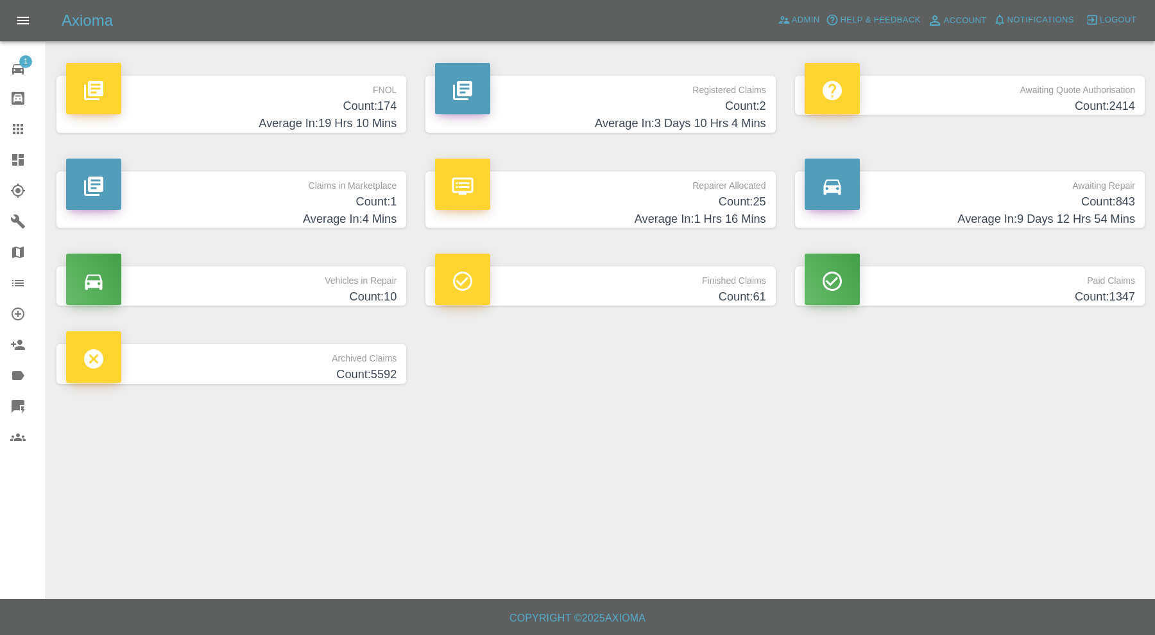
click at [241, 111] on h4 "Count: 174" at bounding box center [231, 106] width 331 height 17
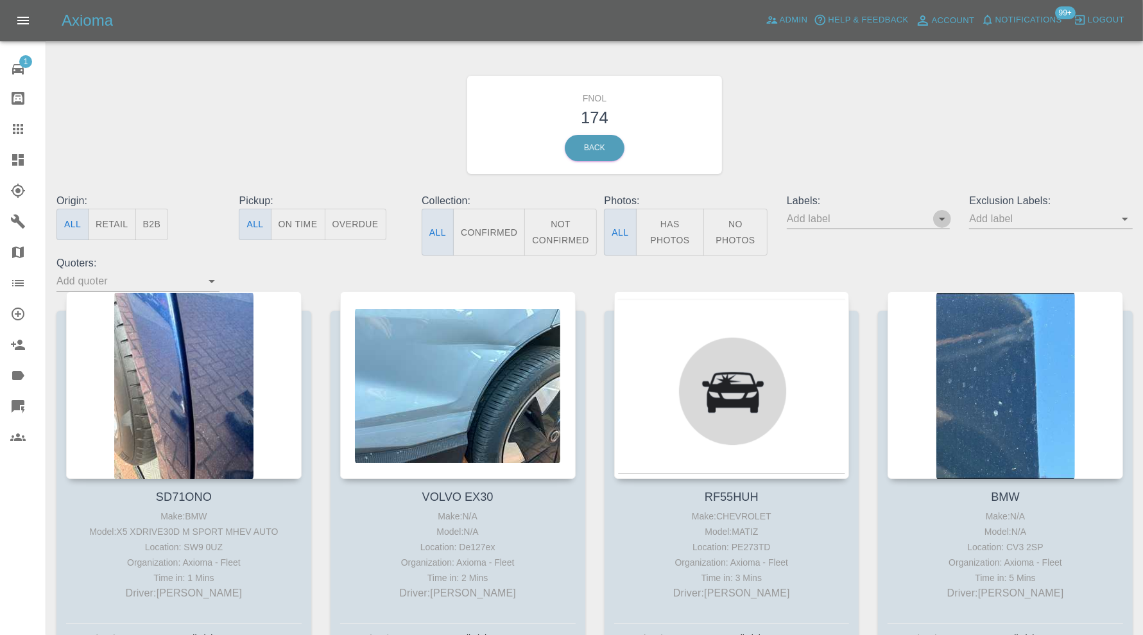
click at [940, 217] on icon "Open" at bounding box center [942, 218] width 15 height 15
type input "geor"
click at [903, 265] on li "George_Carl_Q" at bounding box center [869, 269] width 94 height 23
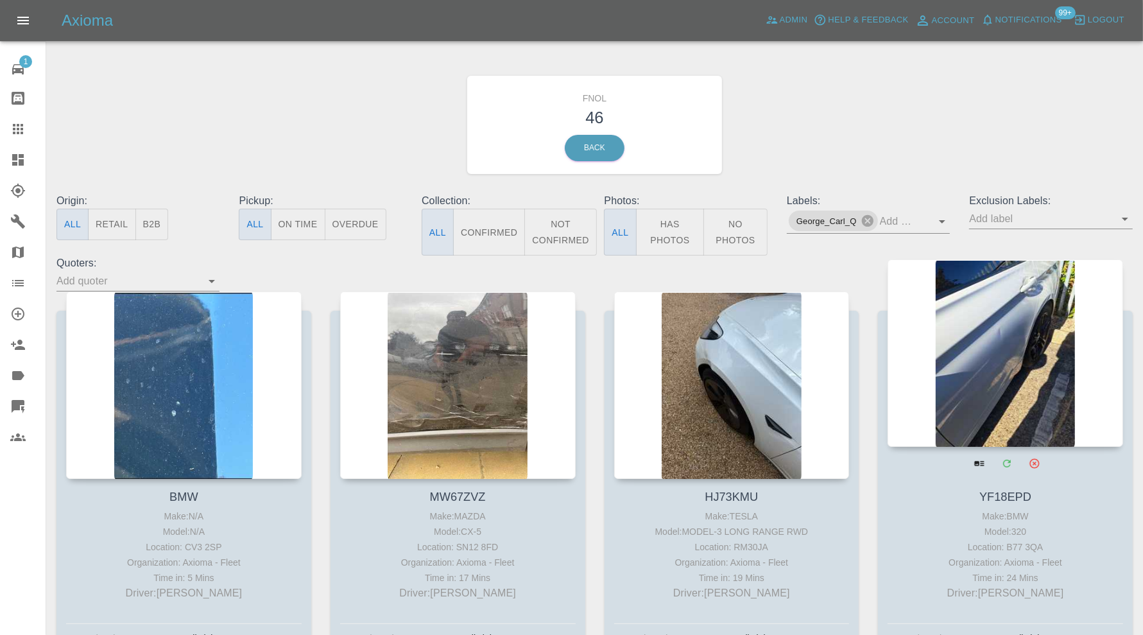
click at [970, 373] on div at bounding box center [1006, 352] width 236 height 187
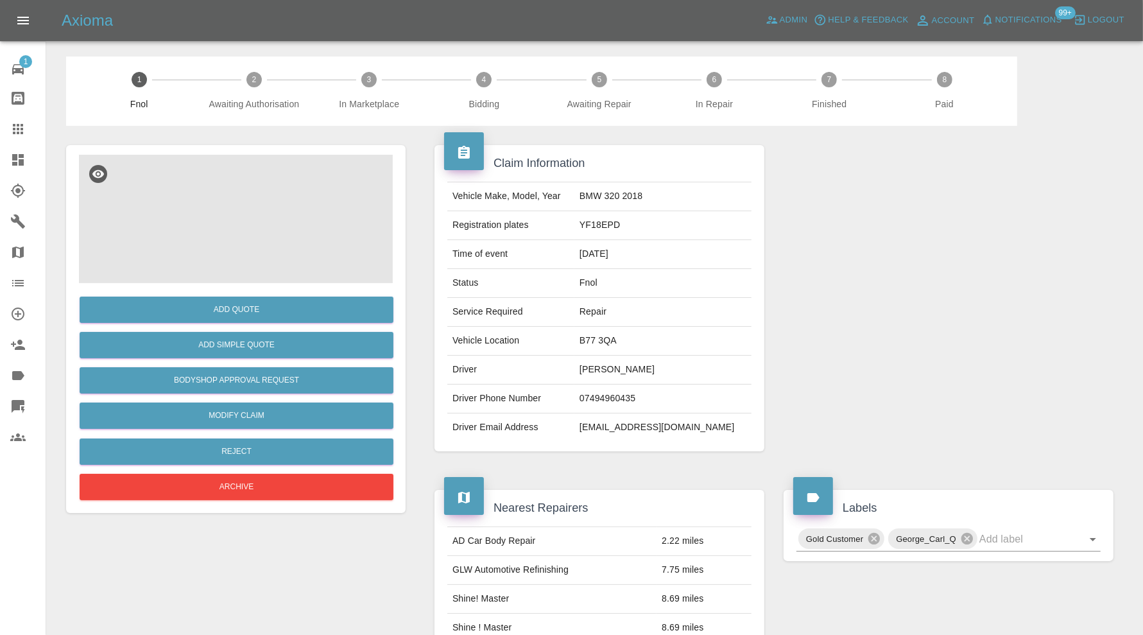
click at [211, 212] on img at bounding box center [236, 219] width 314 height 128
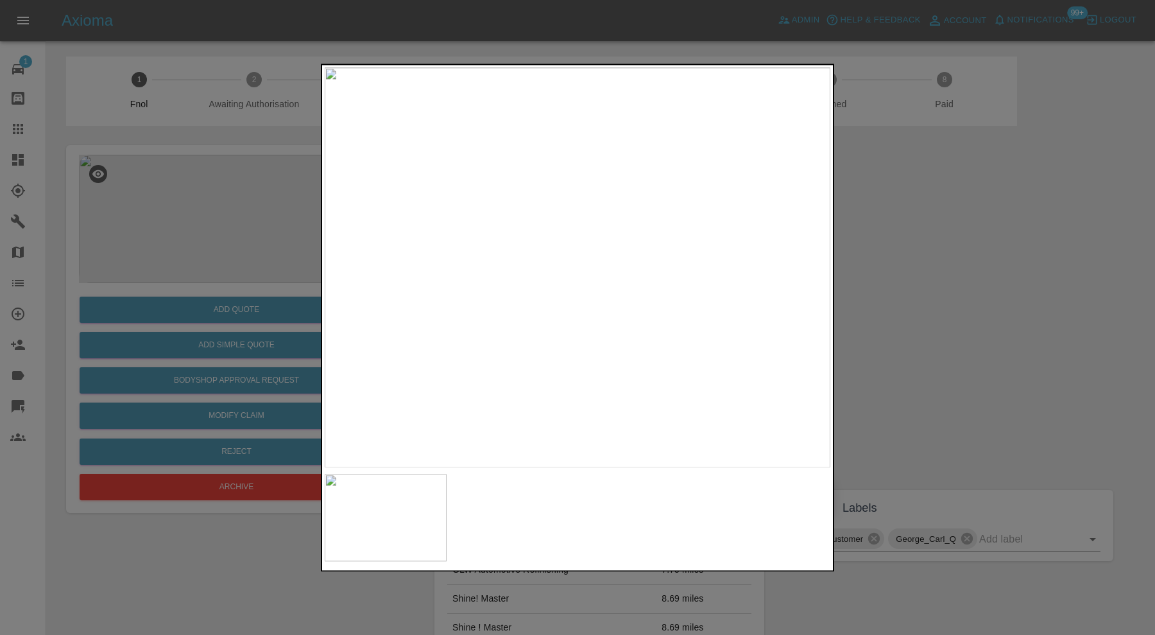
click at [874, 305] on div at bounding box center [577, 317] width 1155 height 635
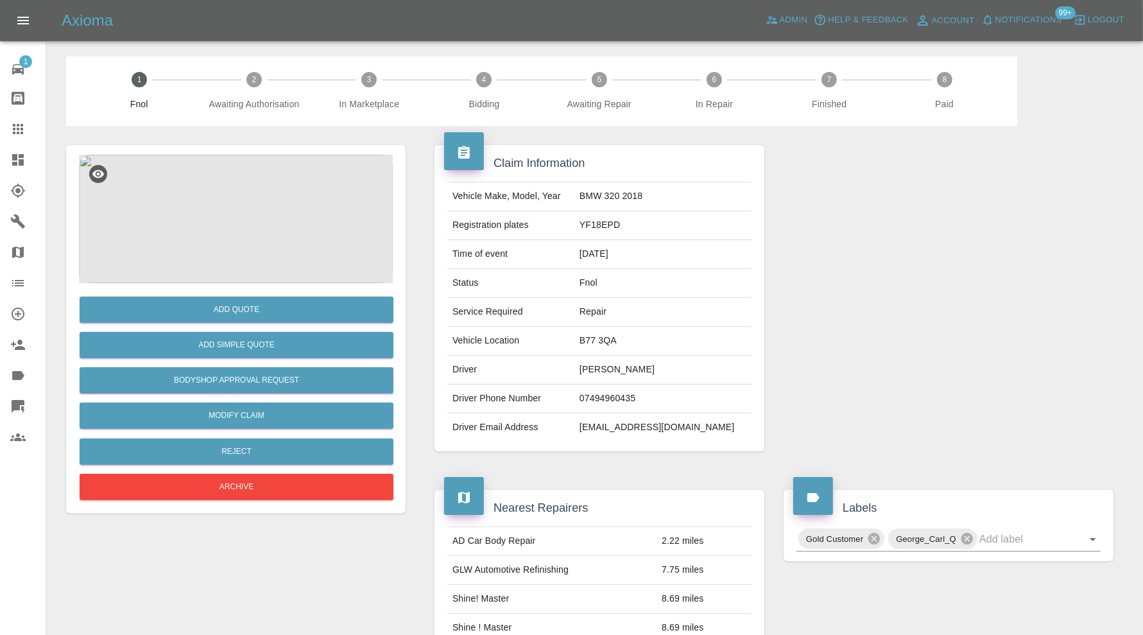
click at [251, 218] on img at bounding box center [236, 219] width 314 height 128
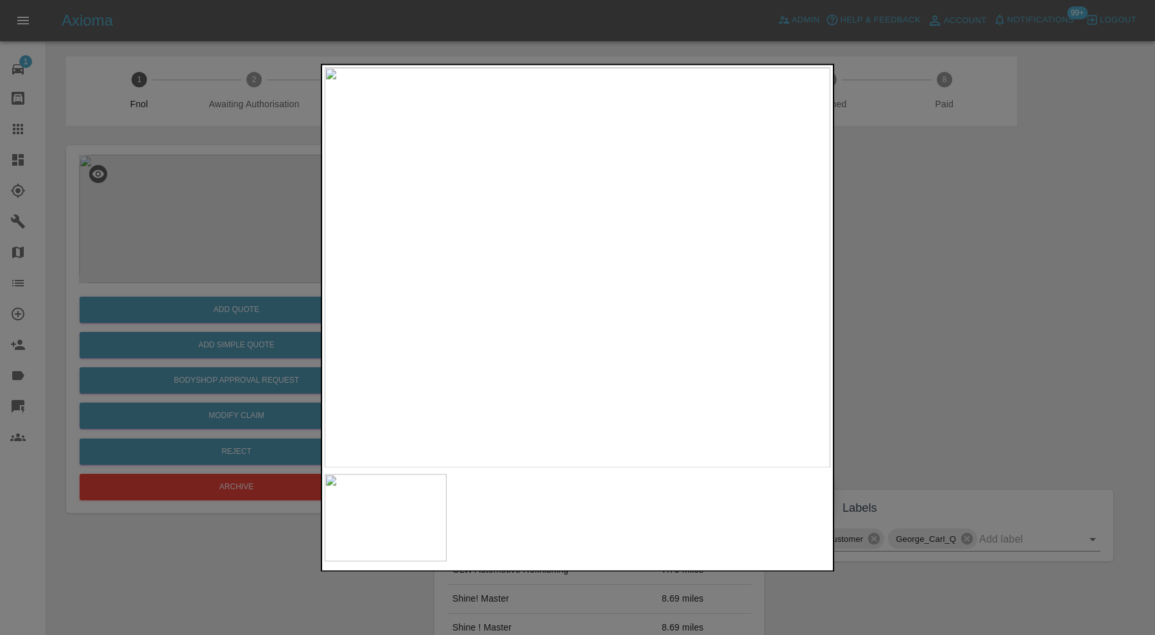
click at [944, 304] on div at bounding box center [577, 317] width 1155 height 635
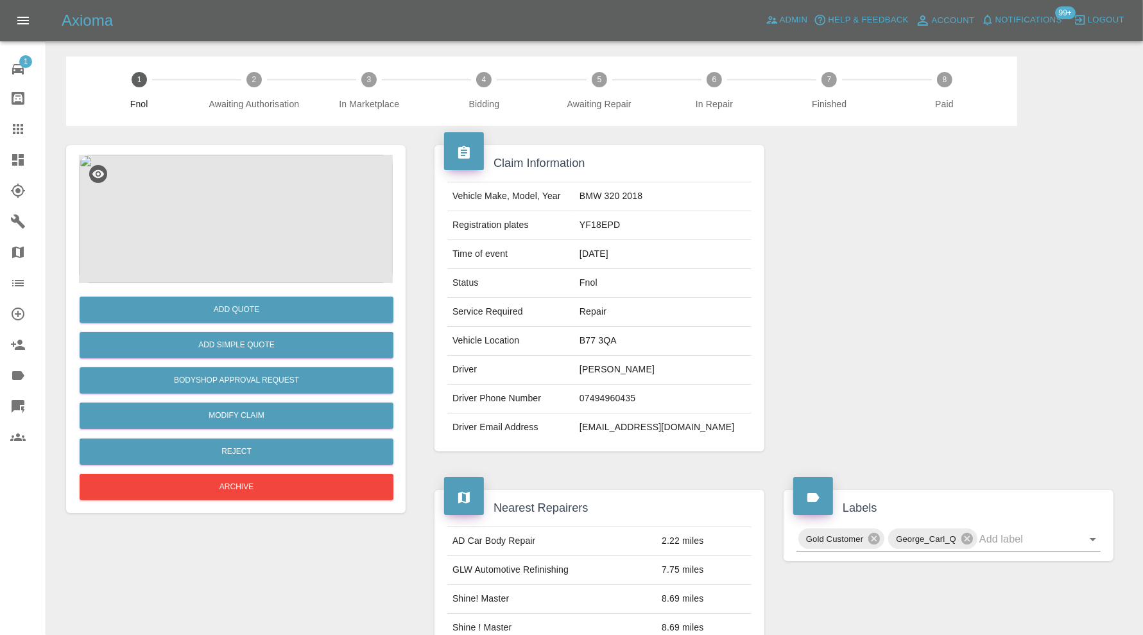
click at [257, 237] on img at bounding box center [236, 219] width 314 height 128
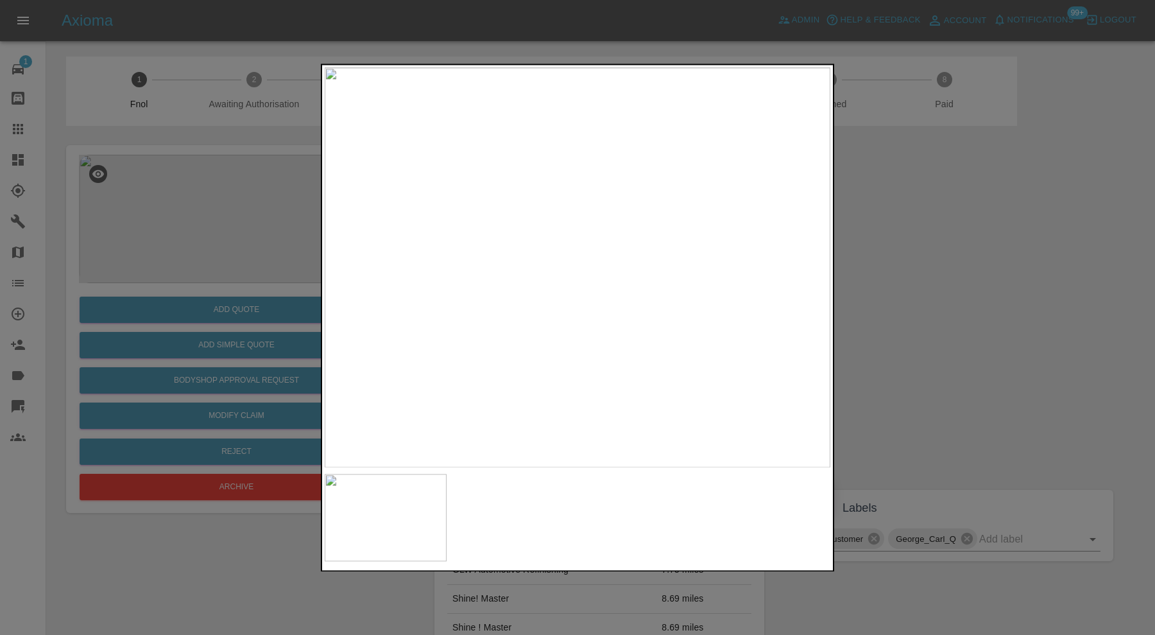
click at [926, 238] on div at bounding box center [577, 317] width 1155 height 635
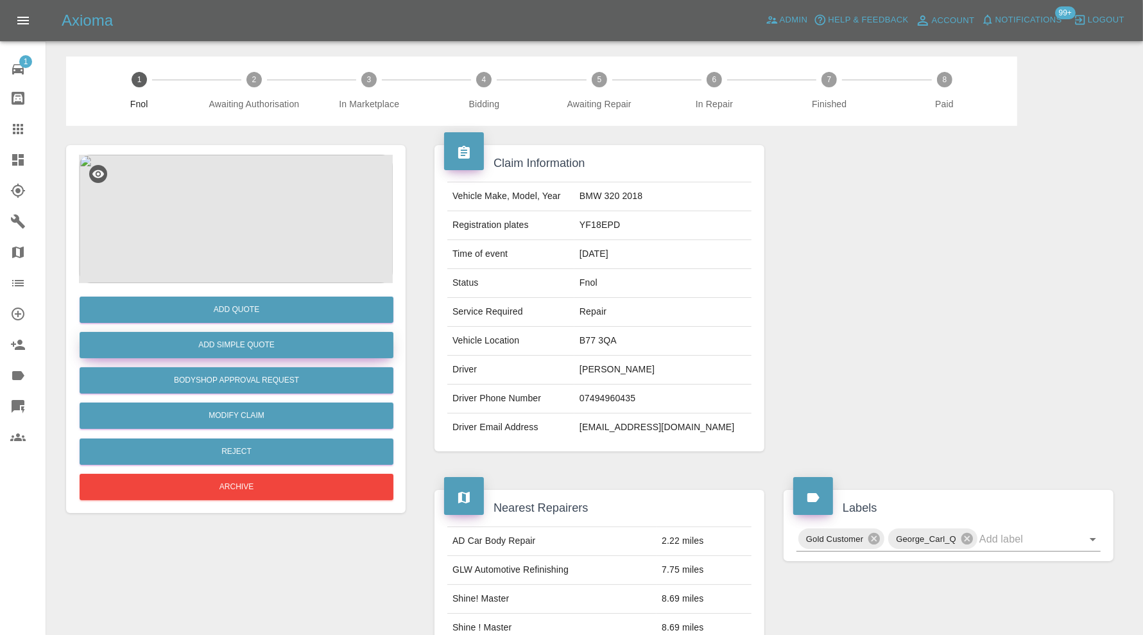
click at [265, 339] on button "Add Simple Quote" at bounding box center [237, 345] width 314 height 26
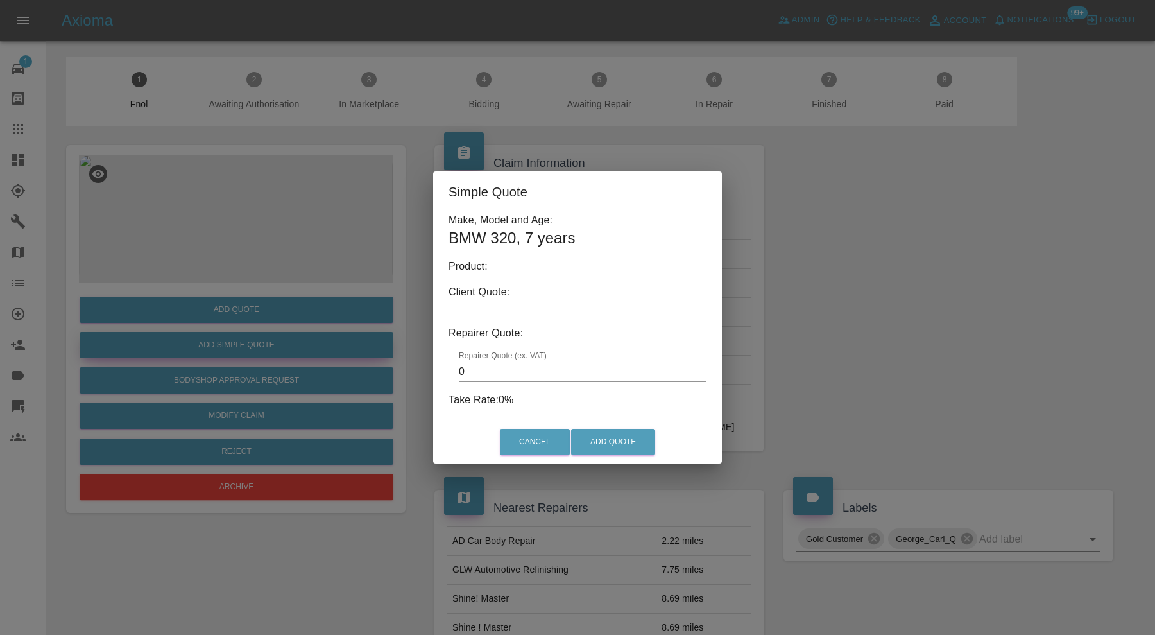
type input "140"
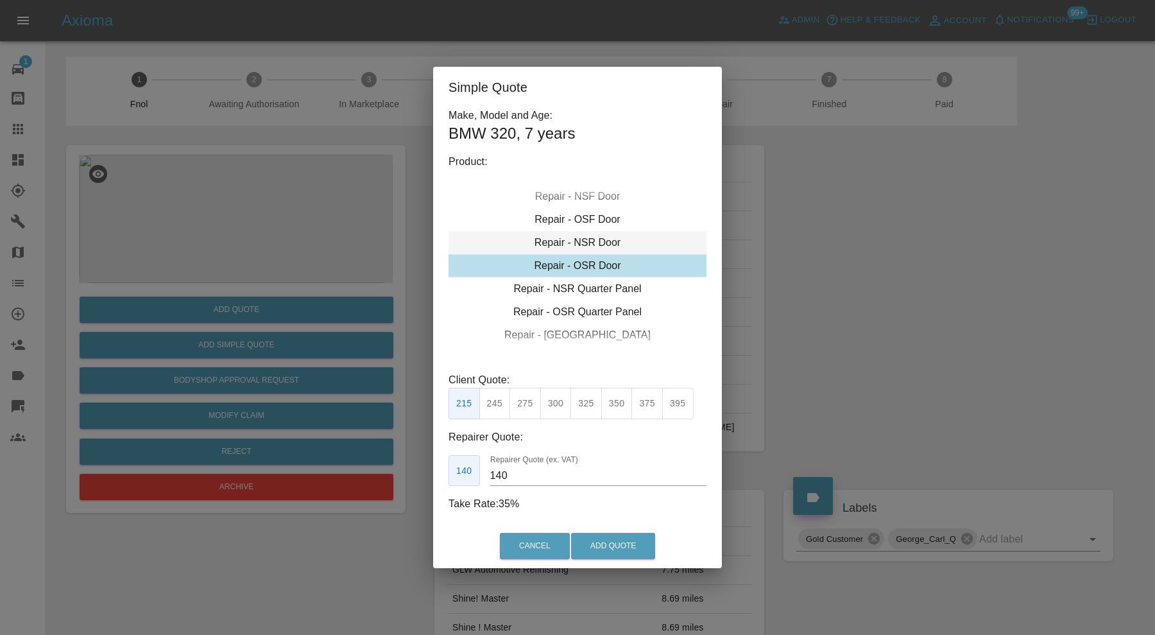
click at [621, 245] on div "Repair - NSR Door" at bounding box center [578, 242] width 258 height 23
click at [841, 248] on div "Simple Quote Make, Model and Age: BMW 320 , 7 years Product: Repair - Front Bum…" at bounding box center [577, 317] width 1155 height 635
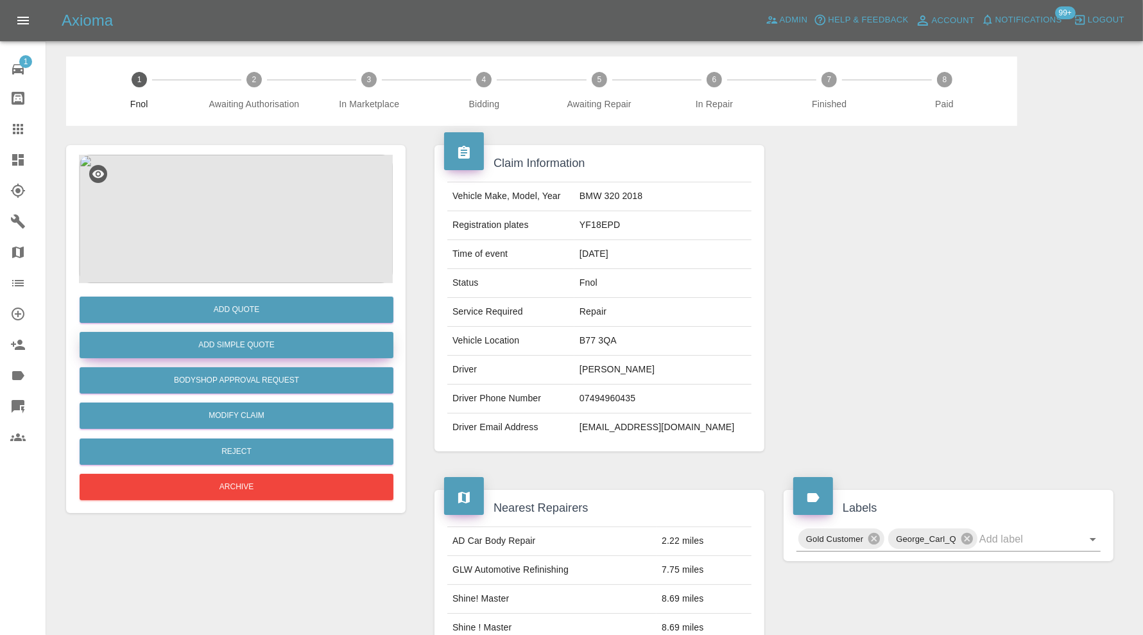
click at [277, 344] on button "Add Simple Quote" at bounding box center [237, 345] width 314 height 26
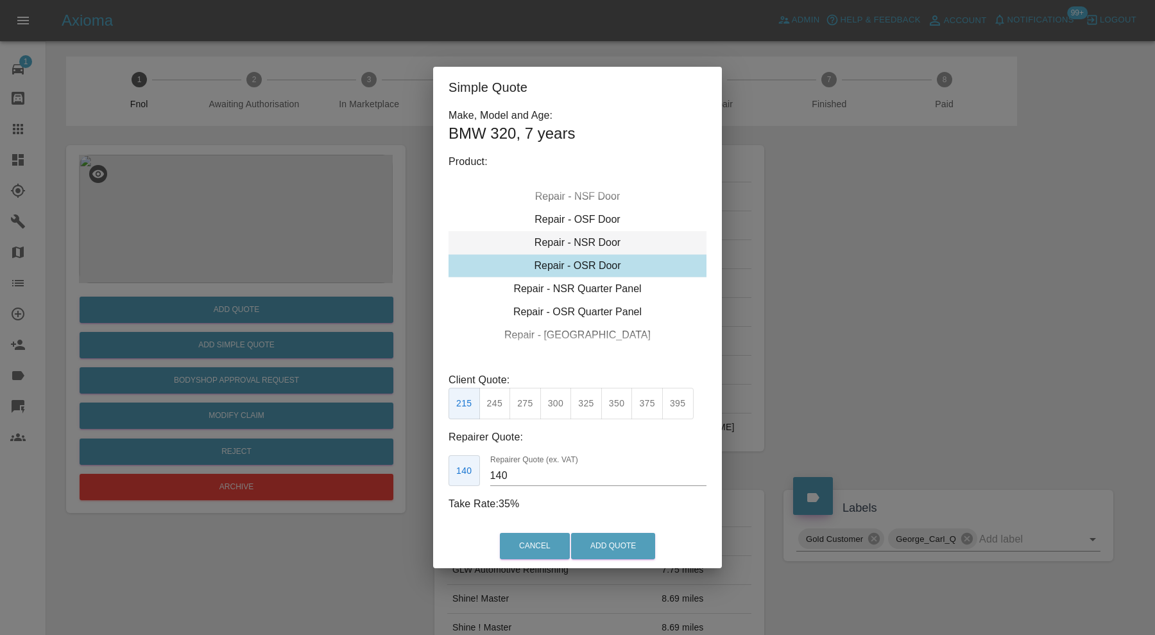
click at [614, 245] on div "Repair - NSR Door" at bounding box center [578, 242] width 258 height 23
click at [560, 398] on button "300" at bounding box center [555, 403] width 31 height 31
type input "190"
click at [598, 543] on button "Add Quote" at bounding box center [613, 546] width 84 height 26
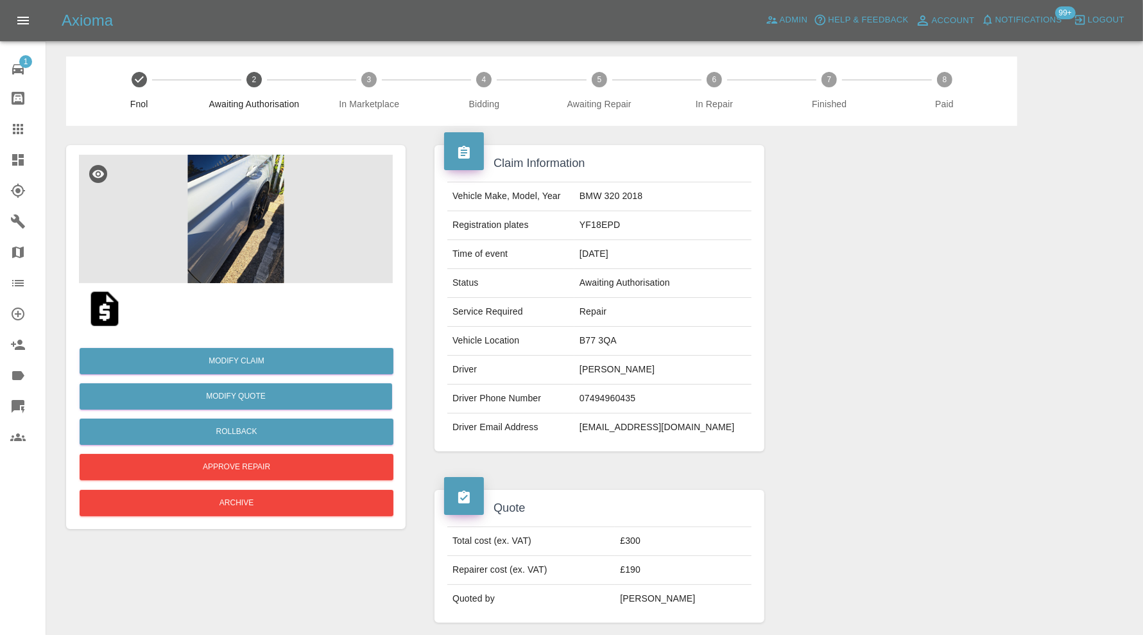
click at [25, 159] on icon at bounding box center [17, 159] width 15 height 15
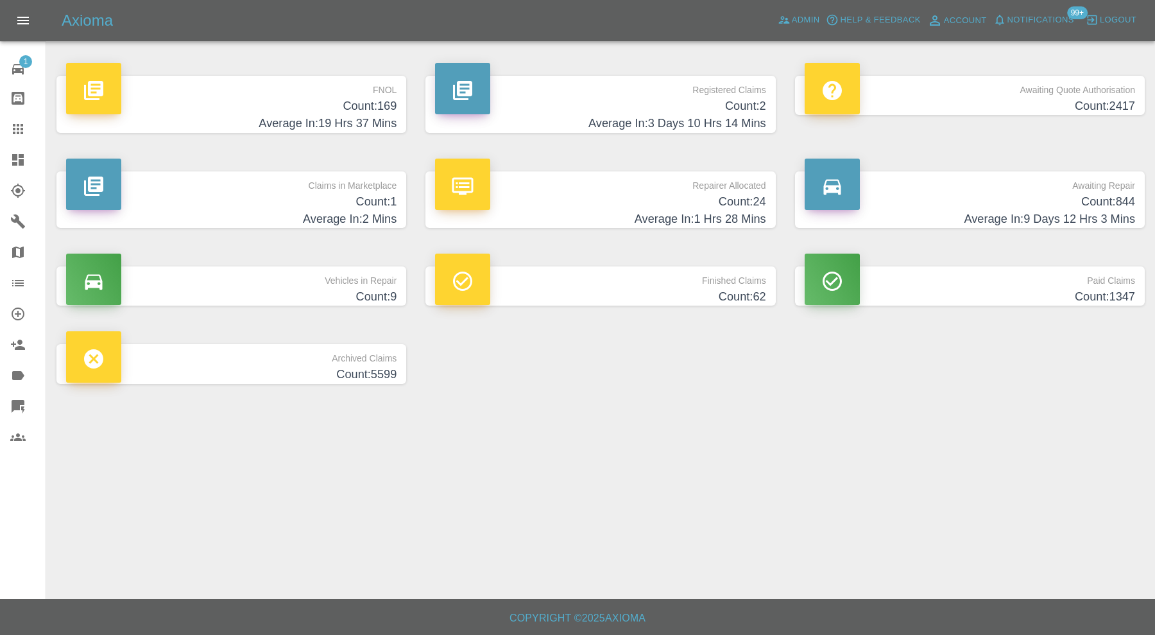
click at [286, 116] on h4 "Average In: 19 Hrs 37 Mins" at bounding box center [231, 123] width 331 height 17
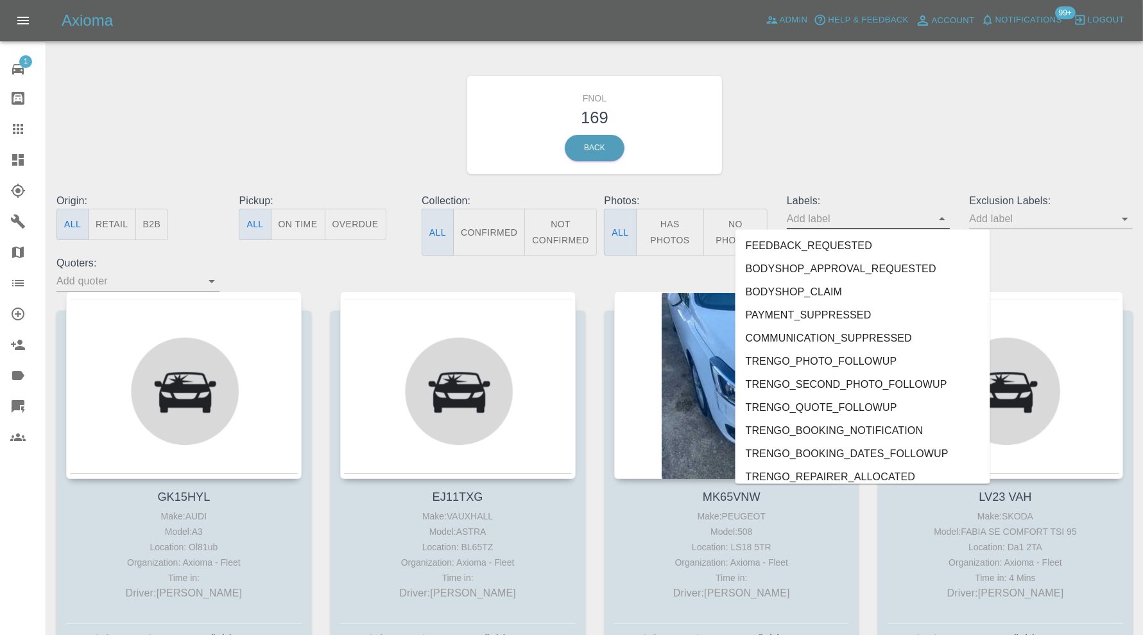
click at [867, 222] on input "text" at bounding box center [859, 219] width 144 height 20
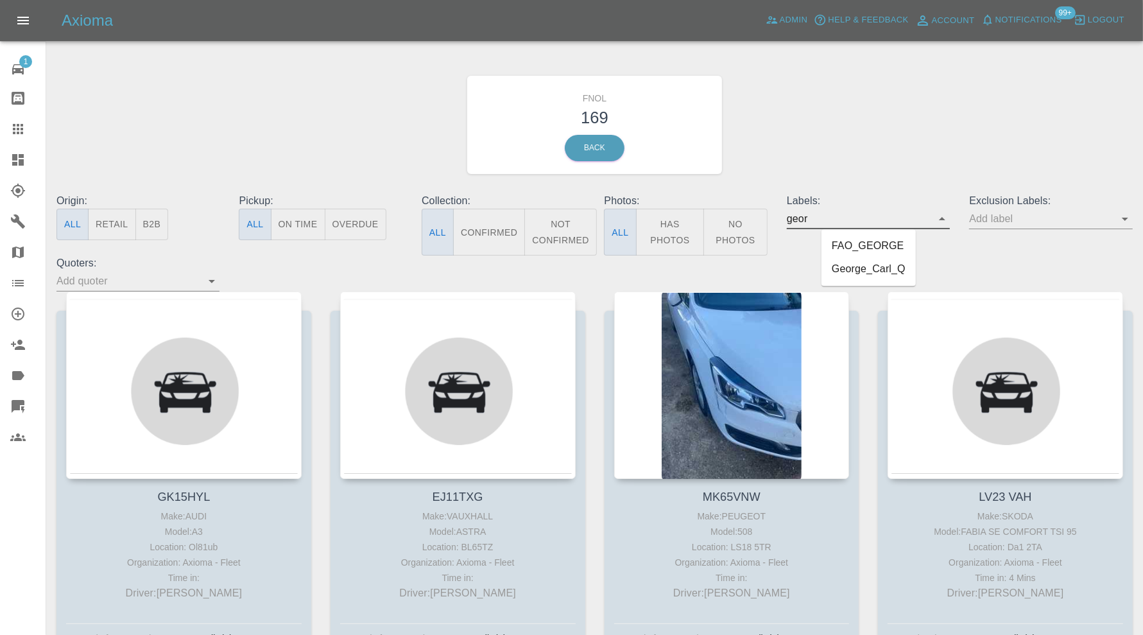
type input "georg"
click at [884, 262] on li "George_Carl_Q" at bounding box center [869, 269] width 94 height 23
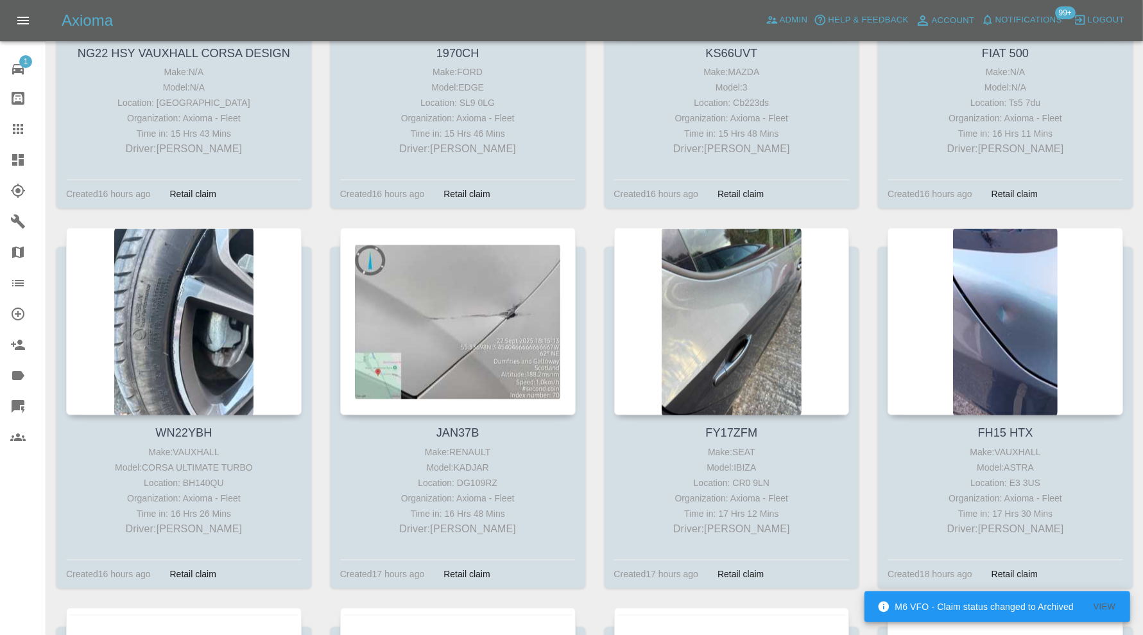
scroll to position [2460, 0]
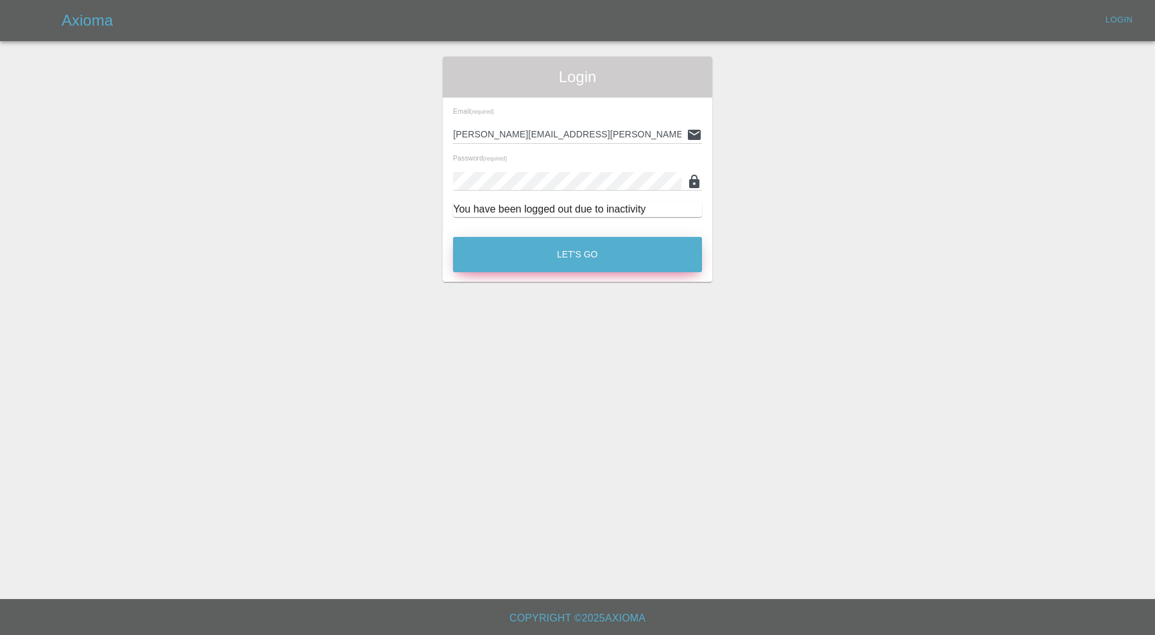
click at [501, 257] on button "Let's Go" at bounding box center [577, 254] width 249 height 35
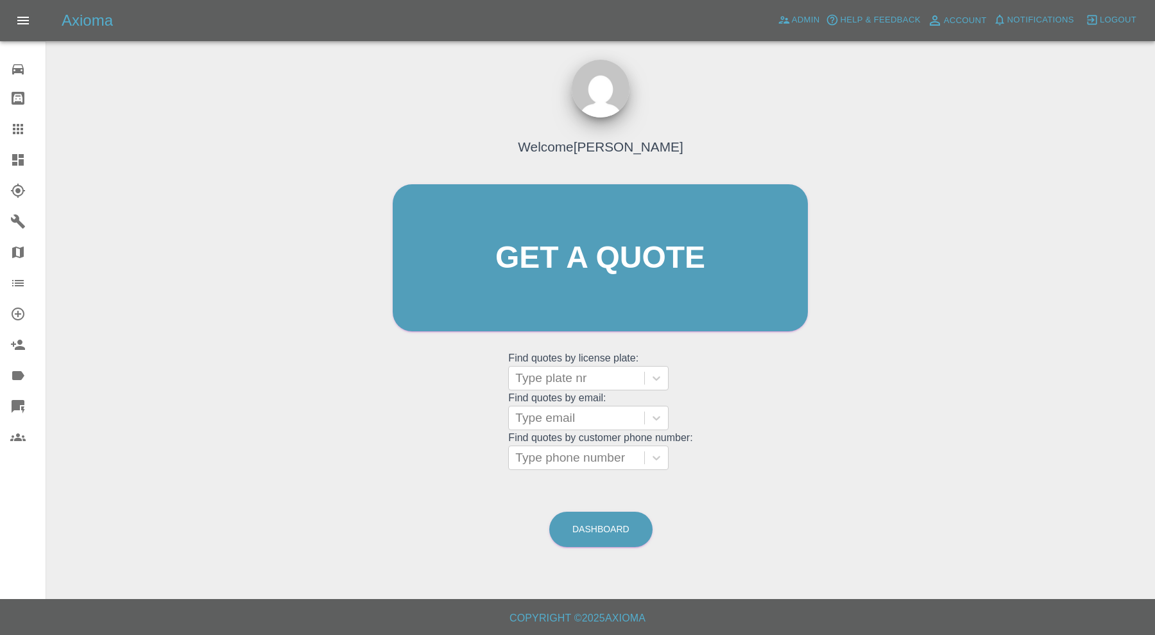
click at [20, 151] on link "Dashboard" at bounding box center [23, 159] width 46 height 31
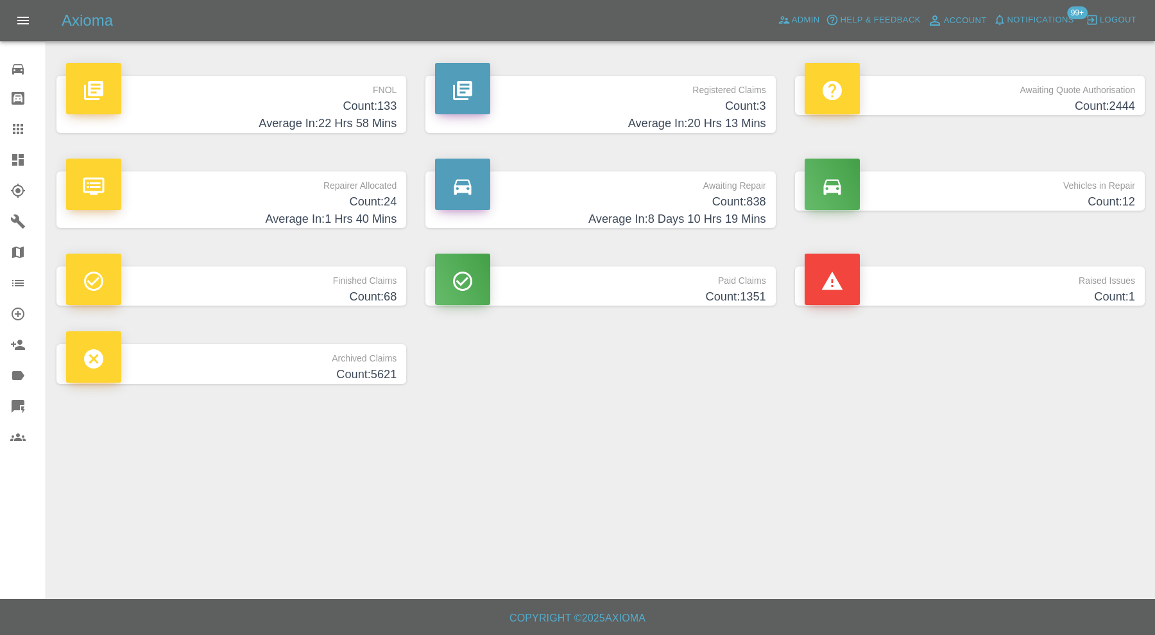
click at [286, 112] on h4 "Count: 133" at bounding box center [231, 106] width 331 height 17
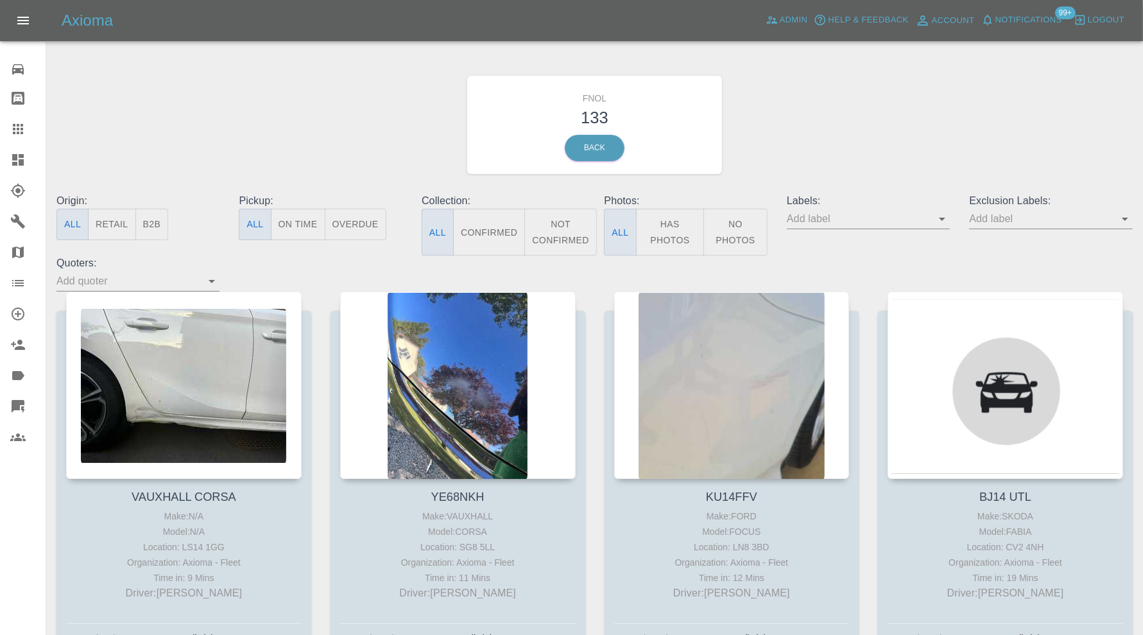
click at [902, 214] on input "text" at bounding box center [859, 219] width 144 height 20
type input "georg"
click at [891, 268] on li "George_Carl_Q" at bounding box center [869, 269] width 94 height 23
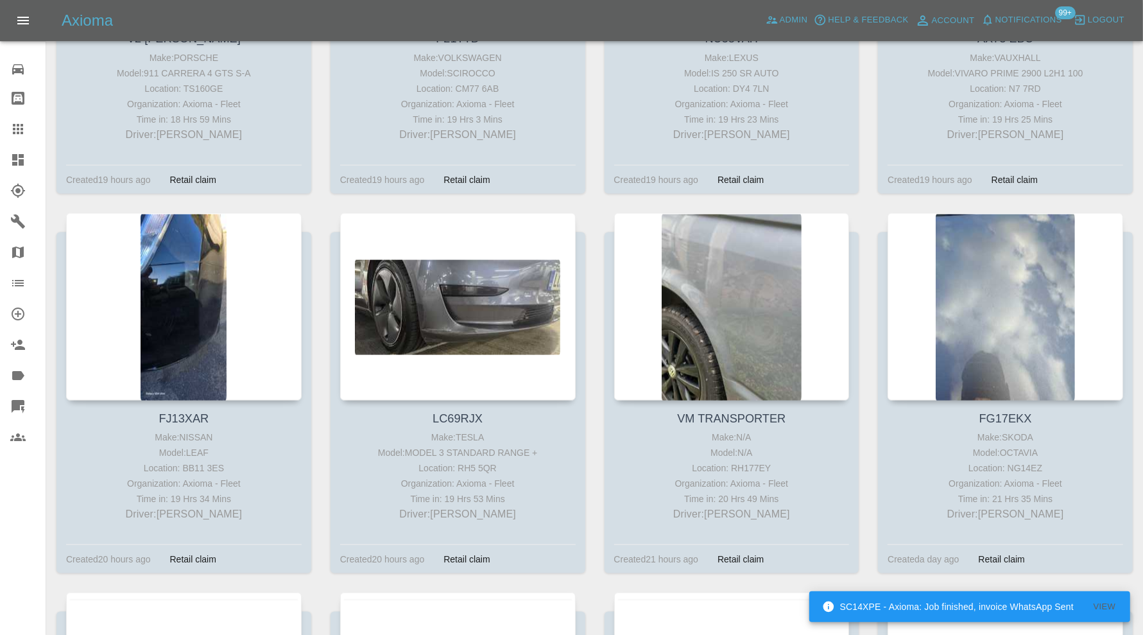
scroll to position [1711, 0]
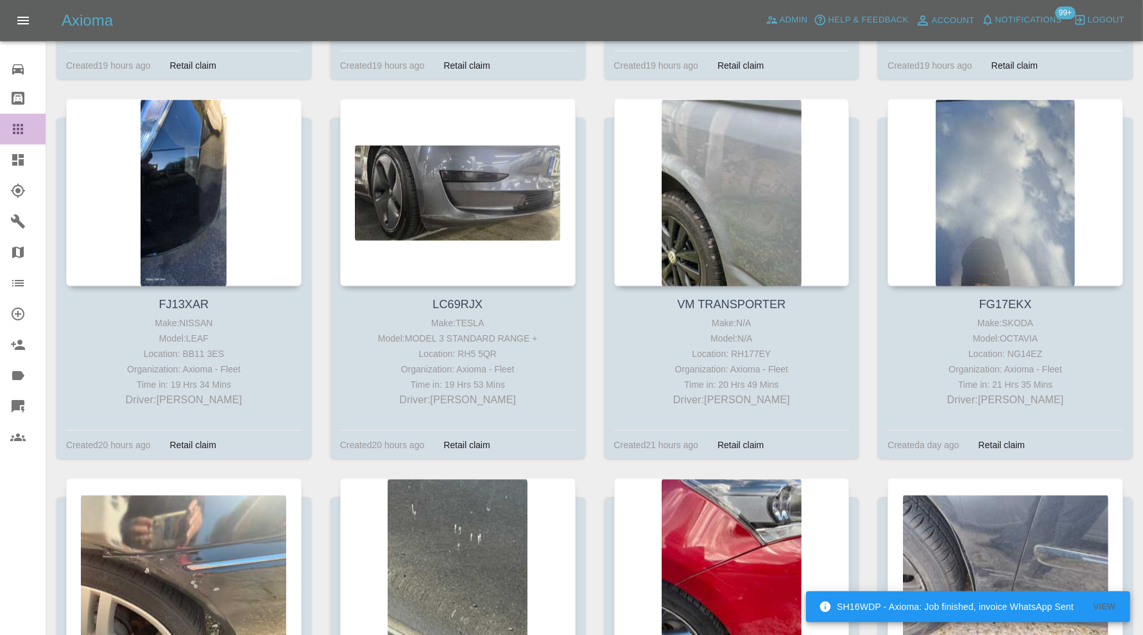
click at [15, 125] on icon at bounding box center [18, 129] width 10 height 10
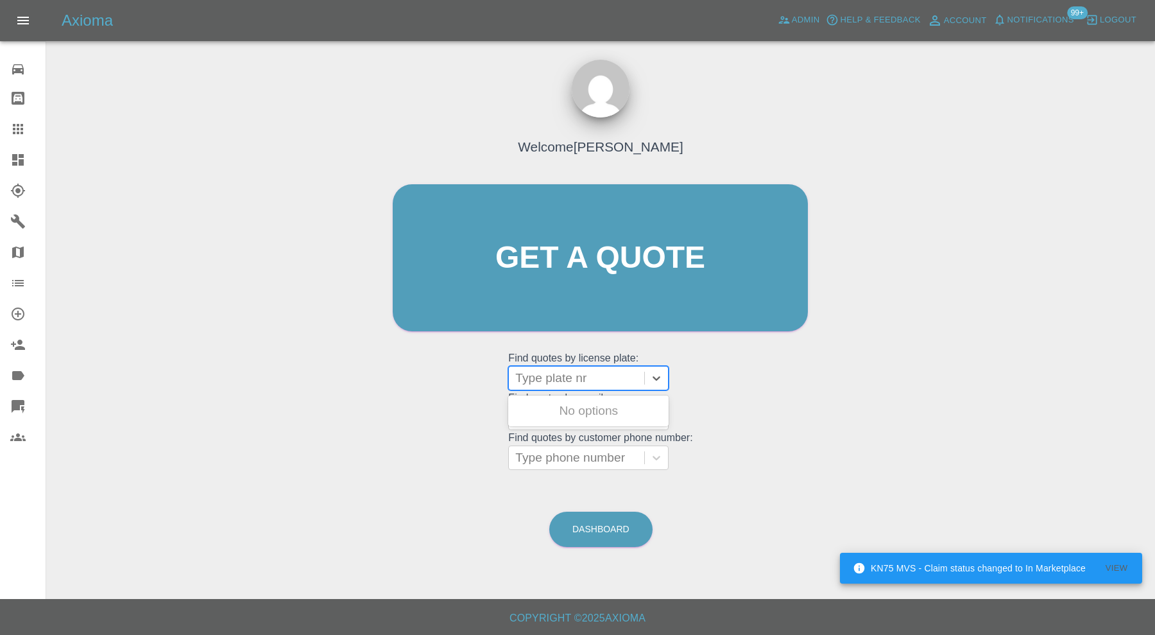
click at [561, 382] on div at bounding box center [576, 378] width 123 height 18
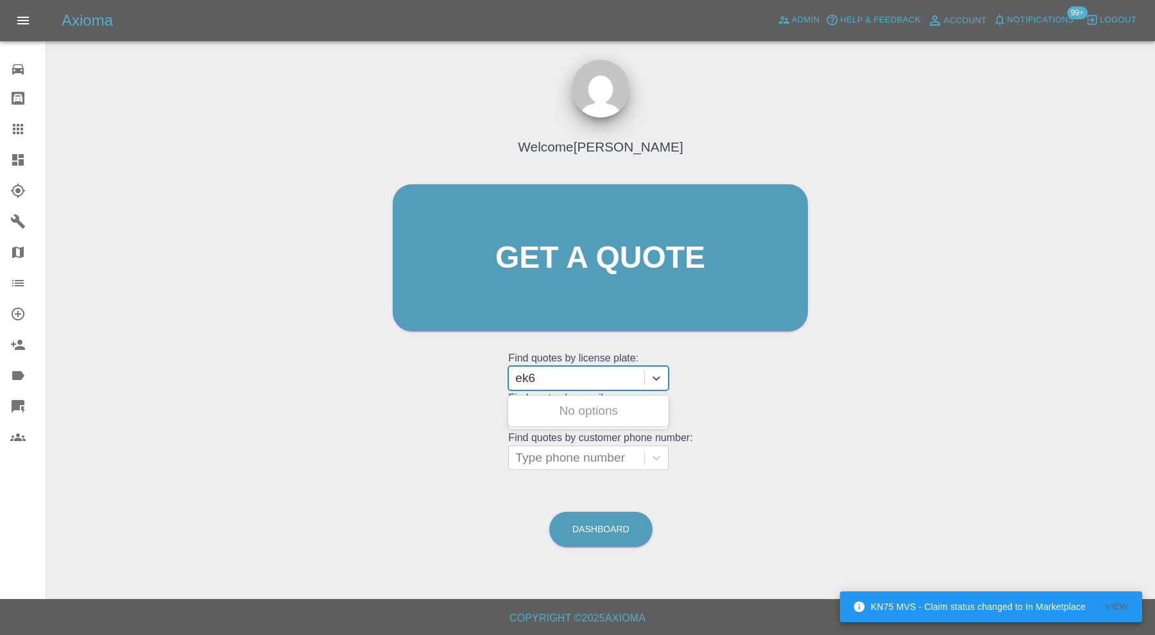
type input "ek65"
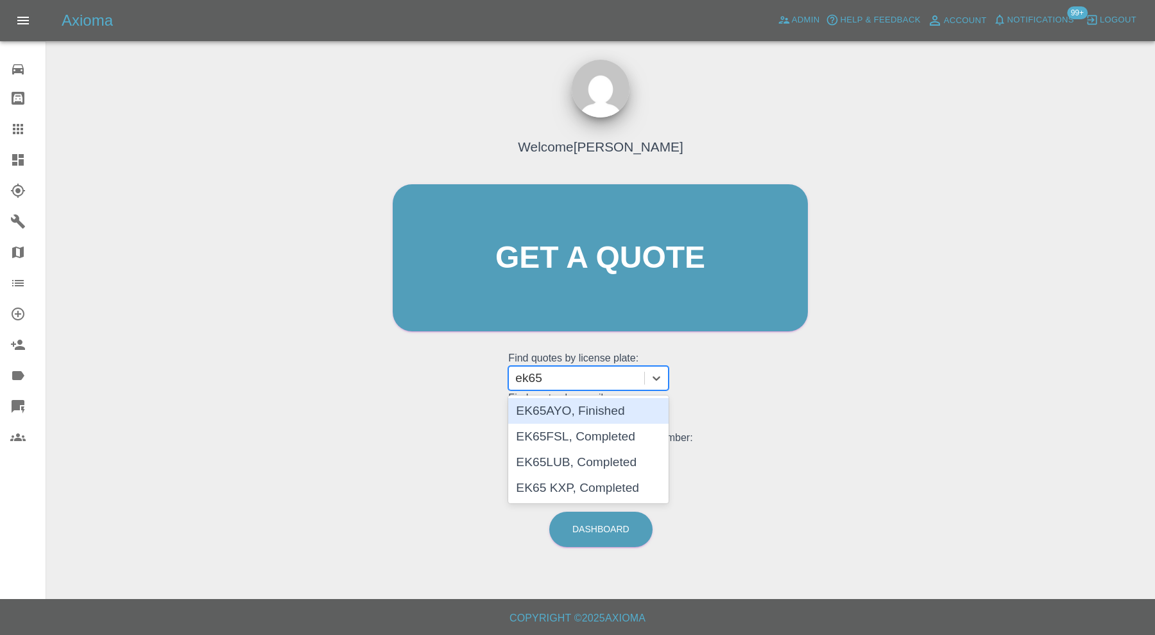
click at [571, 405] on div "EK65AYO, Finished" at bounding box center [588, 411] width 160 height 26
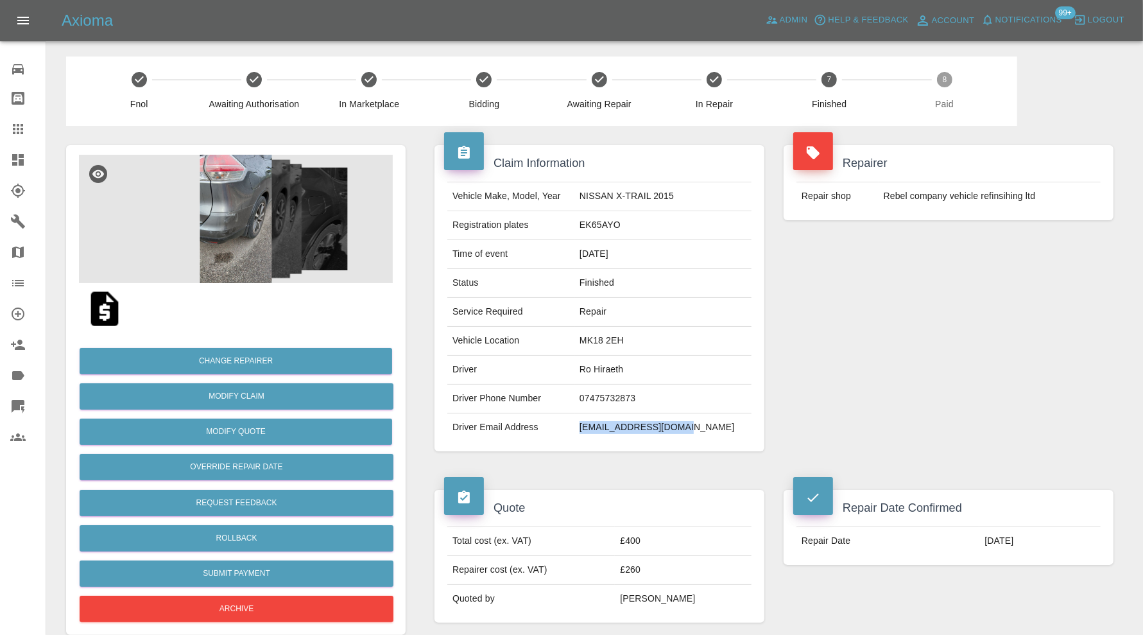
drag, startPoint x: 724, startPoint y: 426, endPoint x: 613, endPoint y: 437, distance: 111.6
click at [613, 437] on td "rohiraeth@outlook.com" at bounding box center [662, 427] width 177 height 28
copy td "rohiraeth@outlook.com"
click at [635, 365] on td "Ro Hiraeth" at bounding box center [662, 370] width 177 height 29
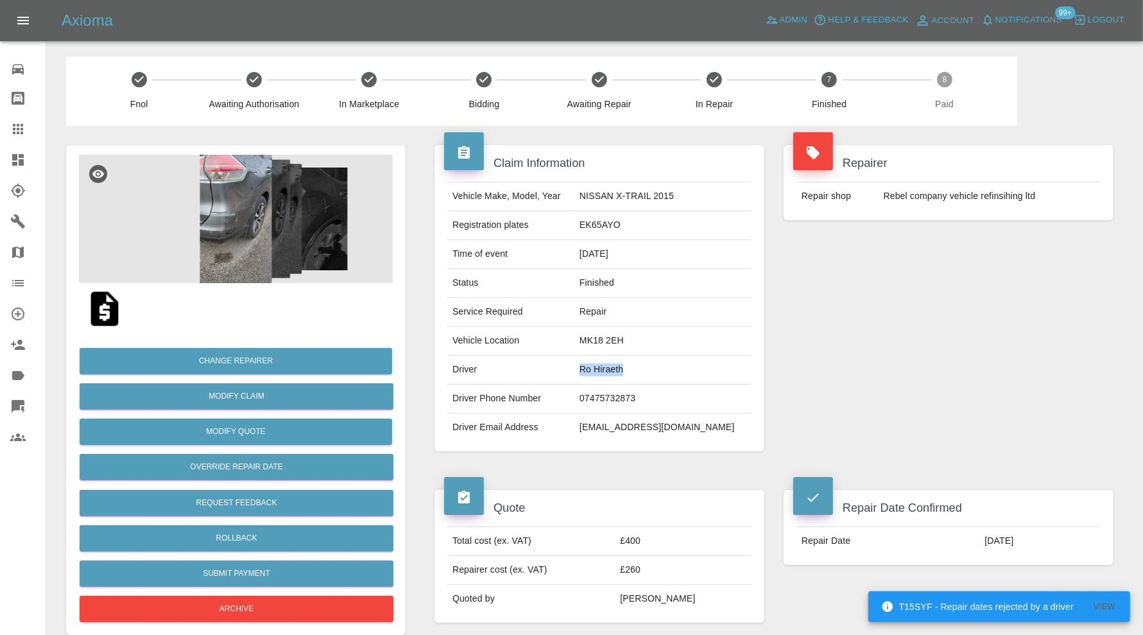
drag, startPoint x: 687, startPoint y: 376, endPoint x: 614, endPoint y: 375, distance: 72.5
click at [614, 375] on td "Ro Hiraeth" at bounding box center [662, 370] width 177 height 29
copy td "Ro Hiraeth"
drag, startPoint x: 723, startPoint y: 430, endPoint x: 607, endPoint y: 432, distance: 115.6
click at [607, 432] on tr "Driver Email Address rohiraeth@outlook.com" at bounding box center [599, 427] width 304 height 28
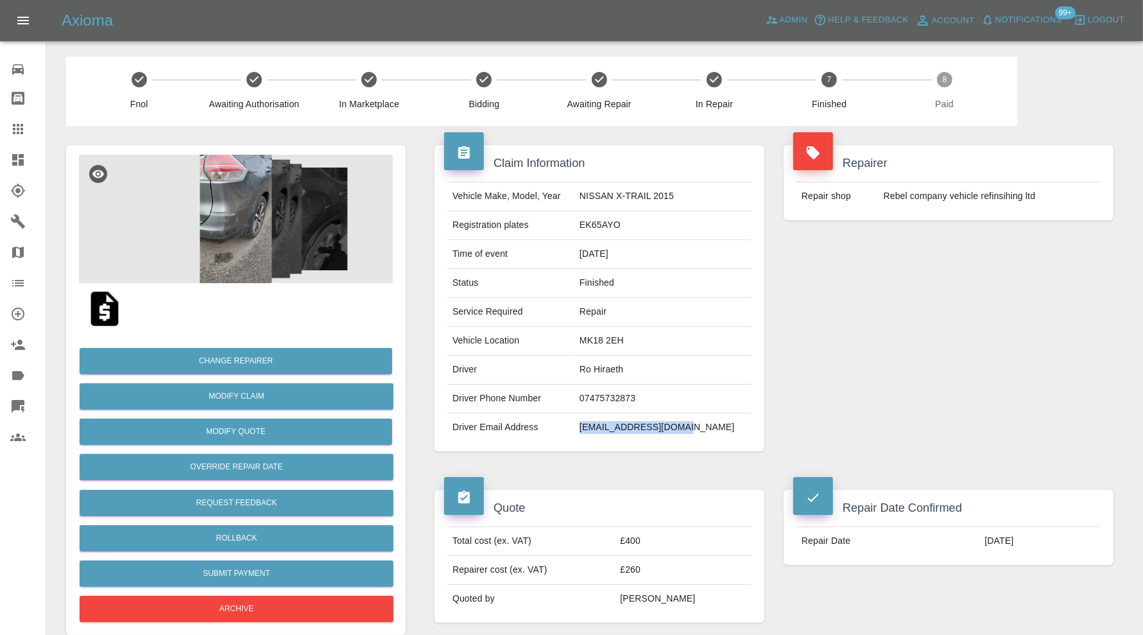
copy tr "rohiraeth@outlook.com"
drag, startPoint x: 677, startPoint y: 363, endPoint x: 453, endPoint y: 376, distance: 225.0
click at [453, 376] on tr "Driver Ro Hiraeth" at bounding box center [599, 370] width 304 height 29
copy tr "Driver Ro Hiraeth"
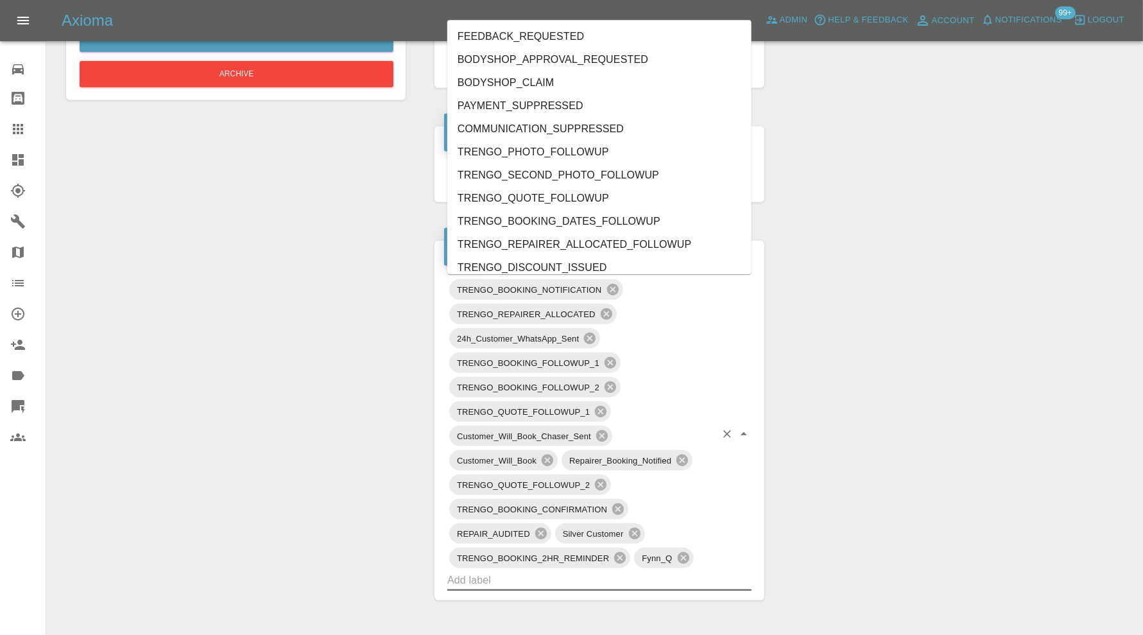
click at [615, 576] on input "text" at bounding box center [581, 580] width 268 height 20
type input "do"
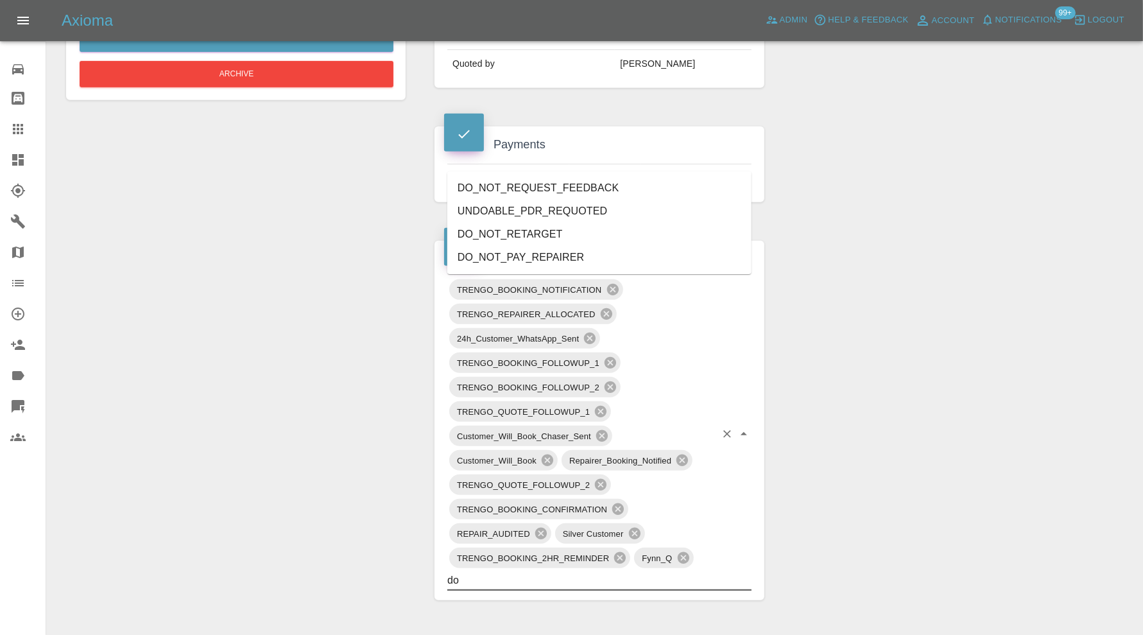
click at [558, 189] on li "DO_NOT_REQUEST_FEEDBACK" at bounding box center [599, 188] width 304 height 23
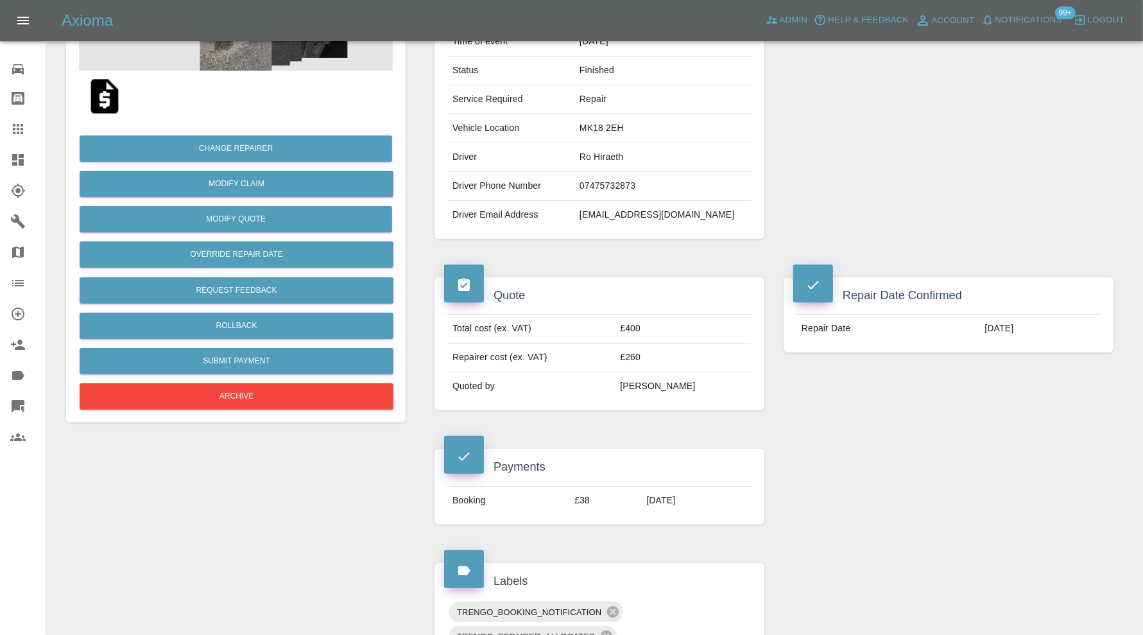
scroll to position [321, 0]
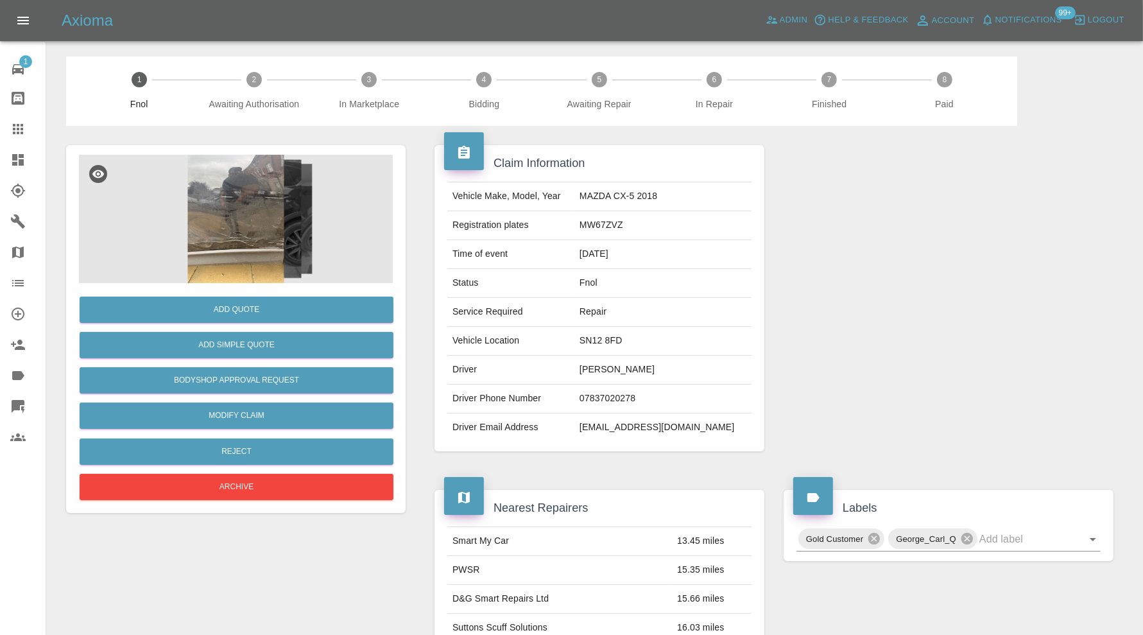
click at [238, 218] on img at bounding box center [236, 219] width 314 height 128
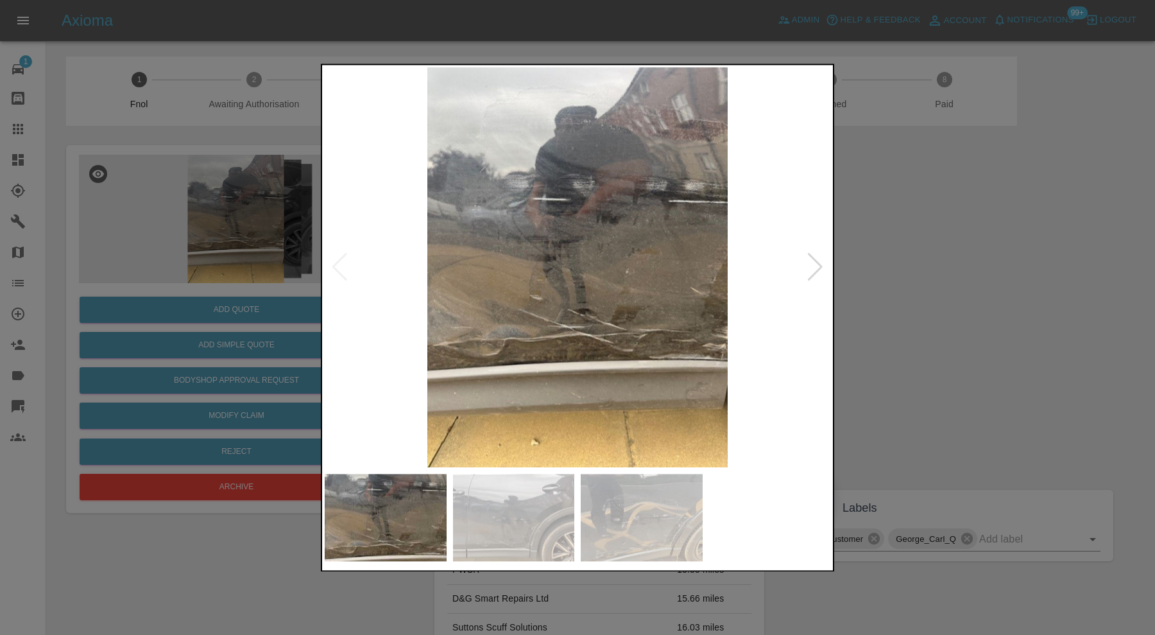
click at [612, 501] on img at bounding box center [642, 517] width 122 height 87
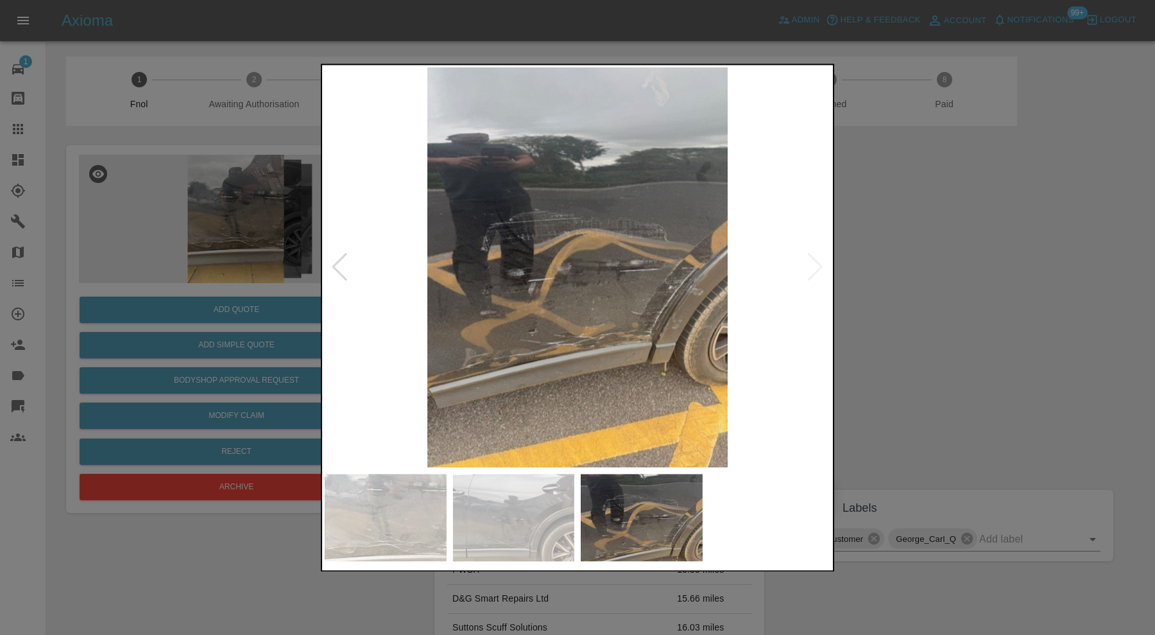
click at [919, 261] on div at bounding box center [577, 317] width 1155 height 635
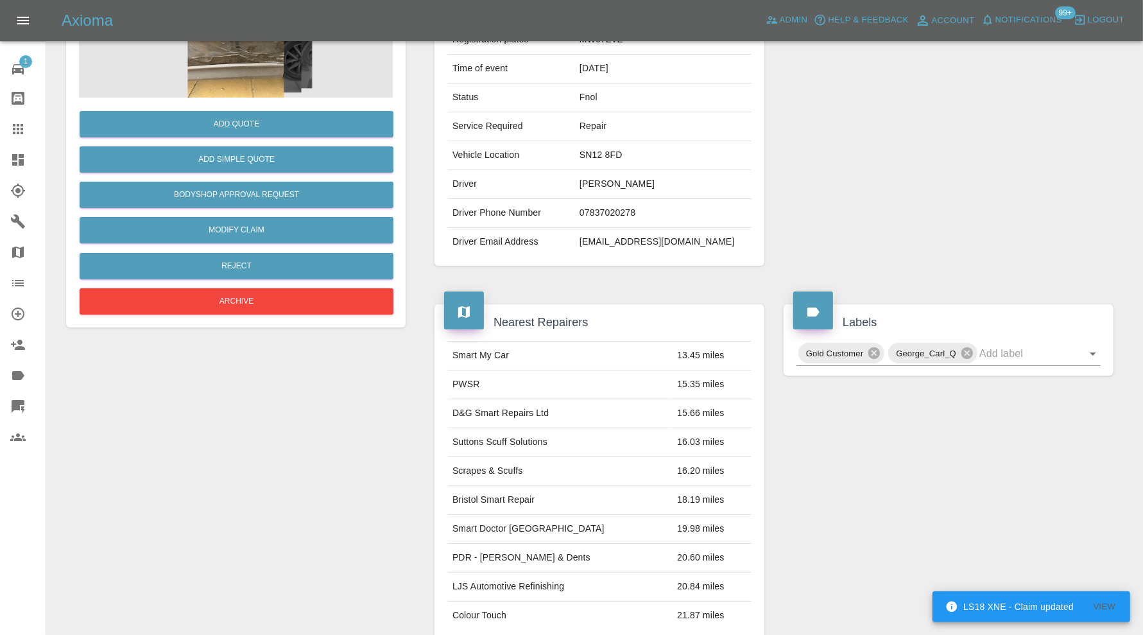
scroll to position [21, 0]
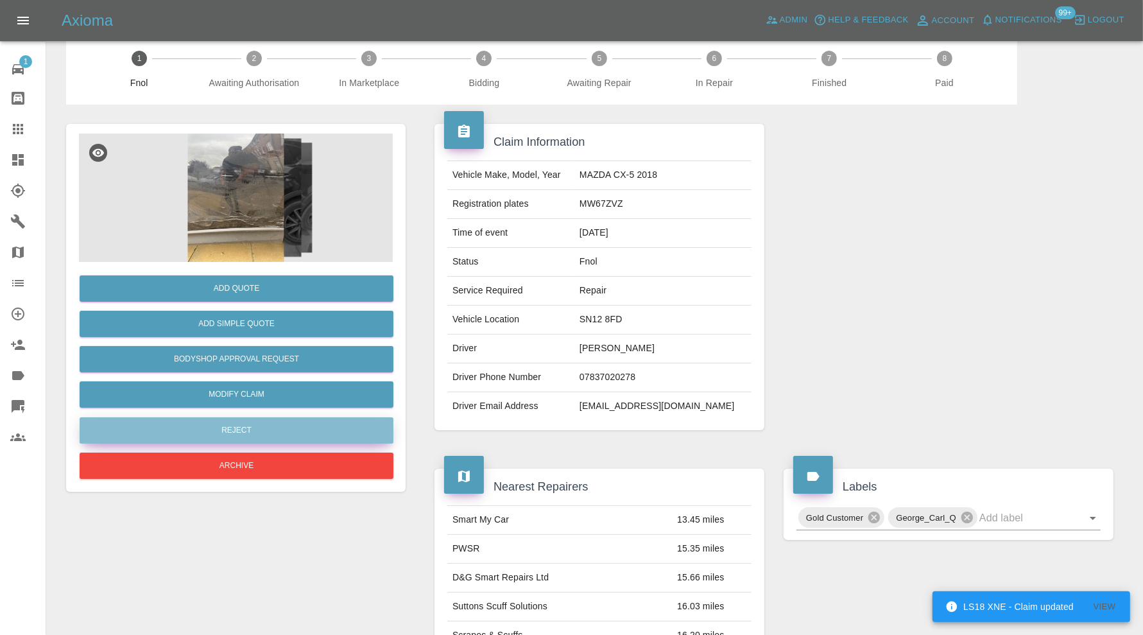
click at [329, 432] on button "Reject" at bounding box center [237, 430] width 314 height 26
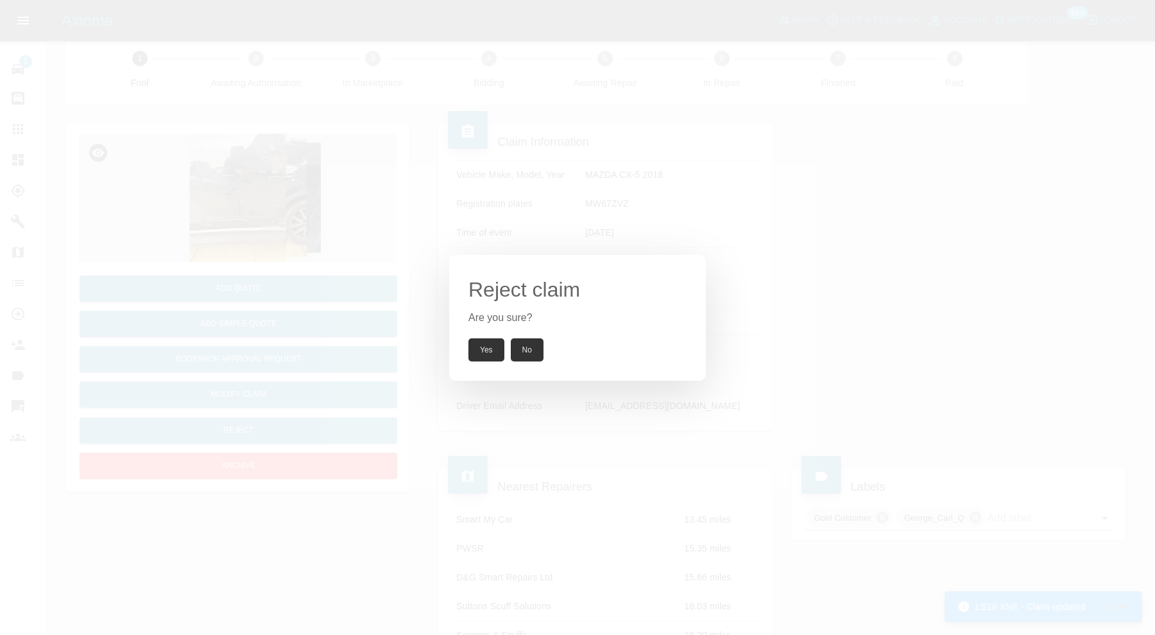
click at [485, 353] on button "Yes" at bounding box center [487, 349] width 36 height 23
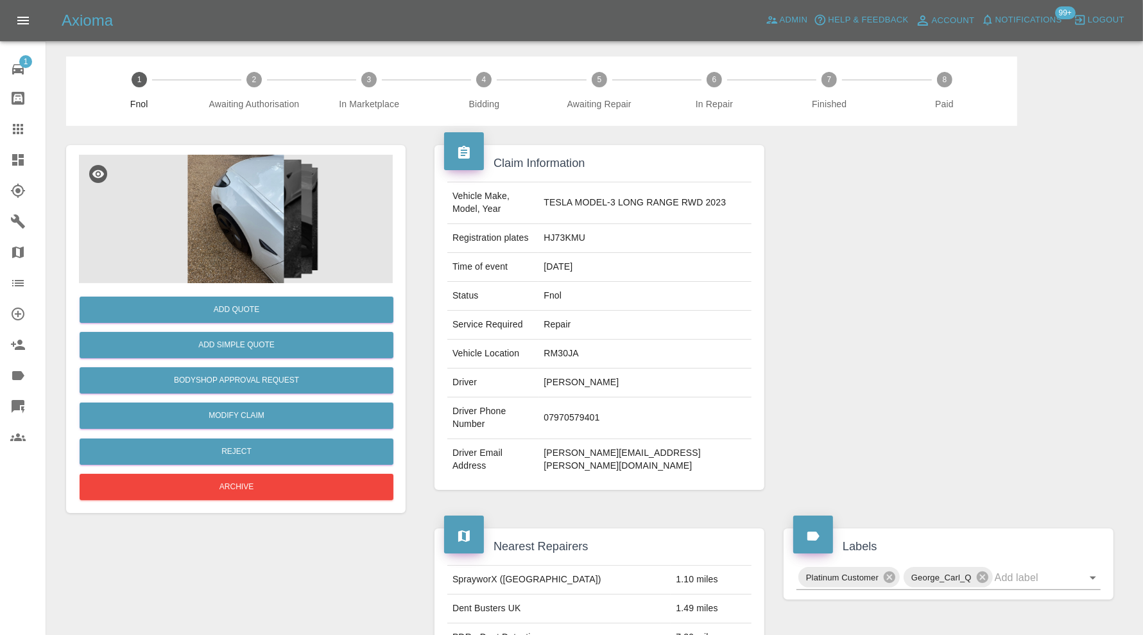
click at [205, 224] on img at bounding box center [236, 219] width 314 height 128
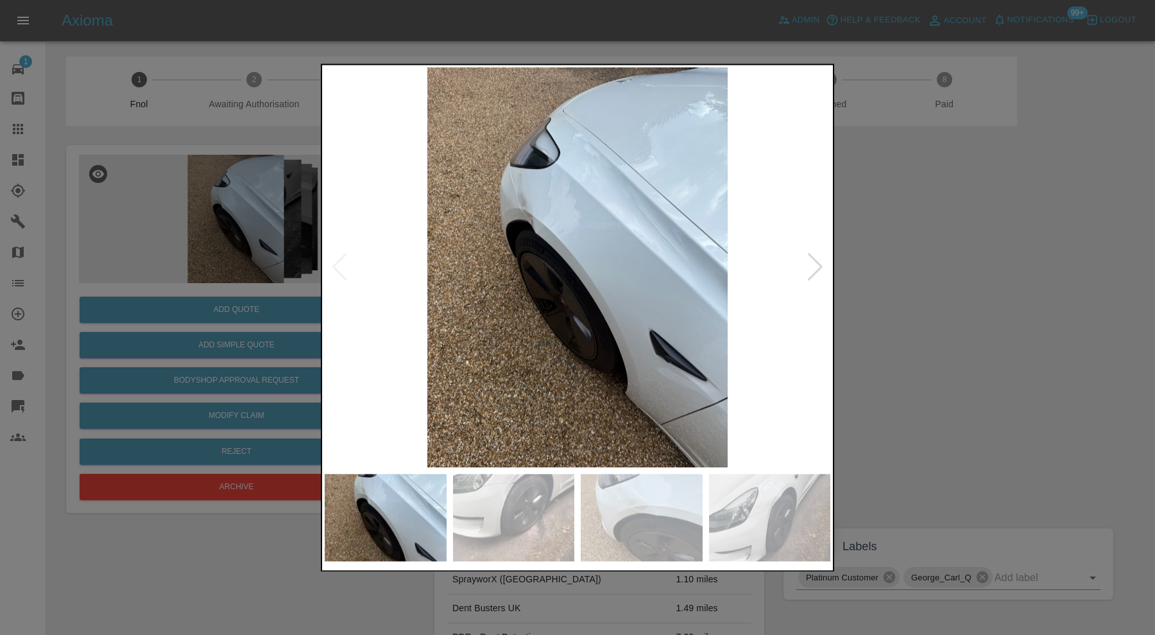
click at [810, 263] on div at bounding box center [815, 268] width 17 height 28
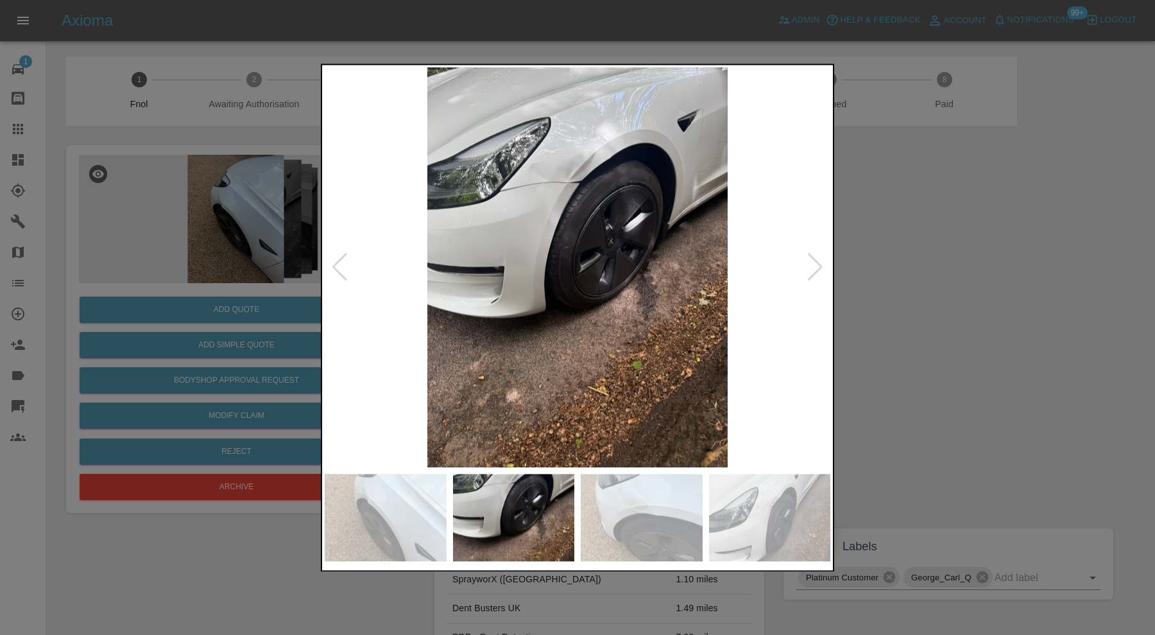
click at [811, 263] on div at bounding box center [815, 268] width 17 height 28
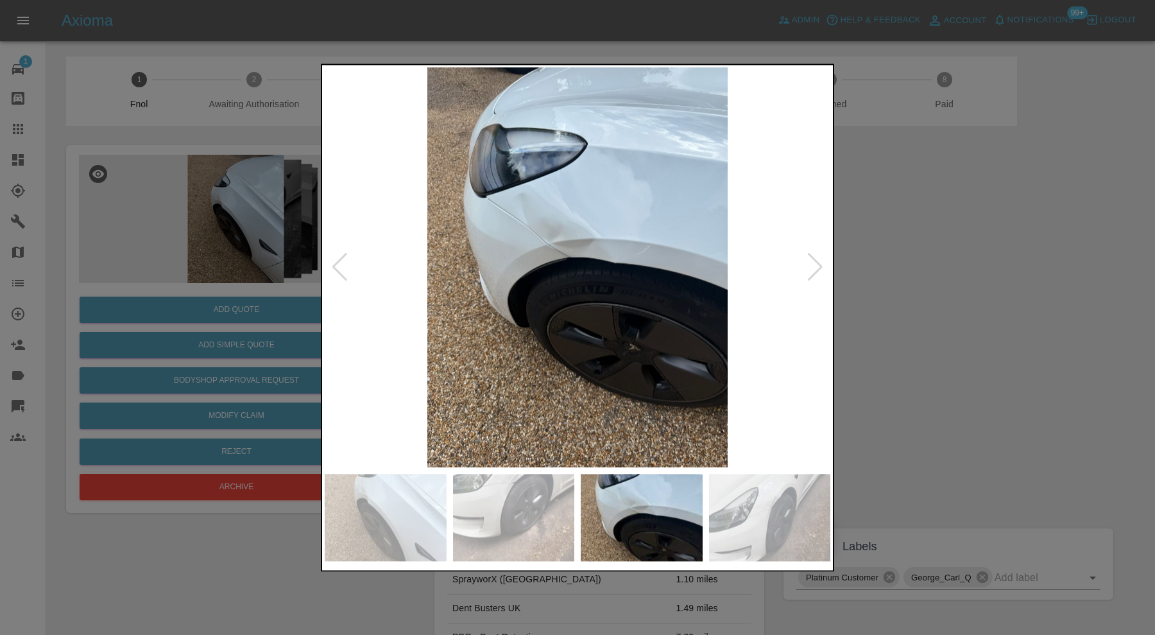
click at [883, 257] on div at bounding box center [577, 317] width 1155 height 635
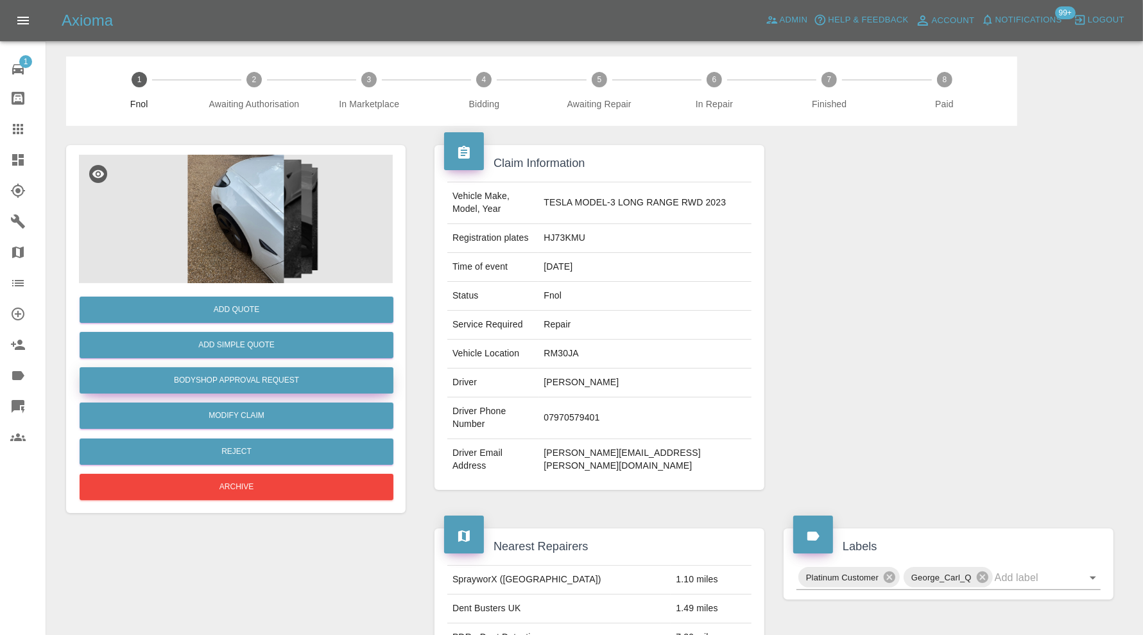
click at [251, 375] on button "Bodyshop Approval Request" at bounding box center [237, 380] width 314 height 26
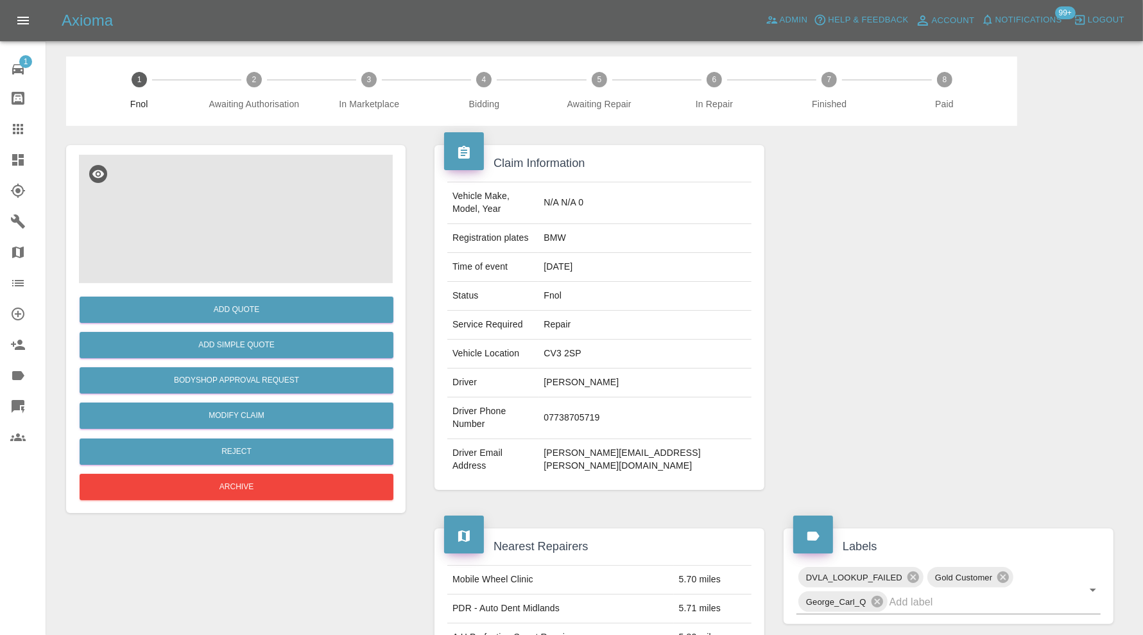
click at [205, 254] on img at bounding box center [236, 219] width 314 height 128
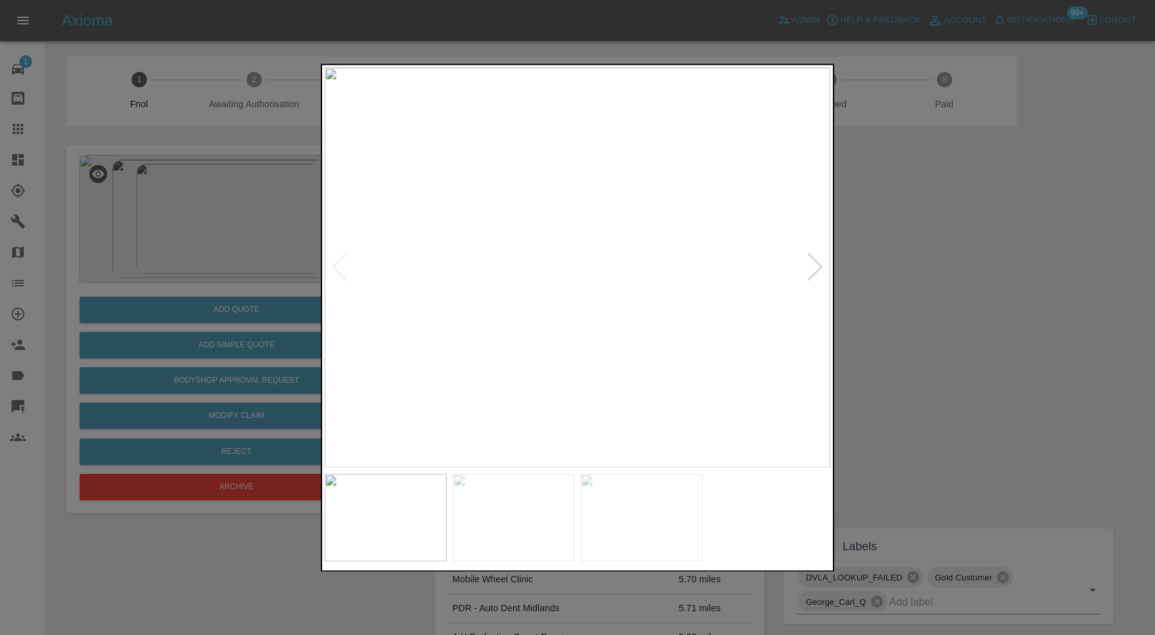
click at [541, 501] on img at bounding box center [514, 517] width 122 height 87
click at [646, 507] on img at bounding box center [642, 517] width 122 height 87
click at [911, 334] on div at bounding box center [577, 317] width 1155 height 635
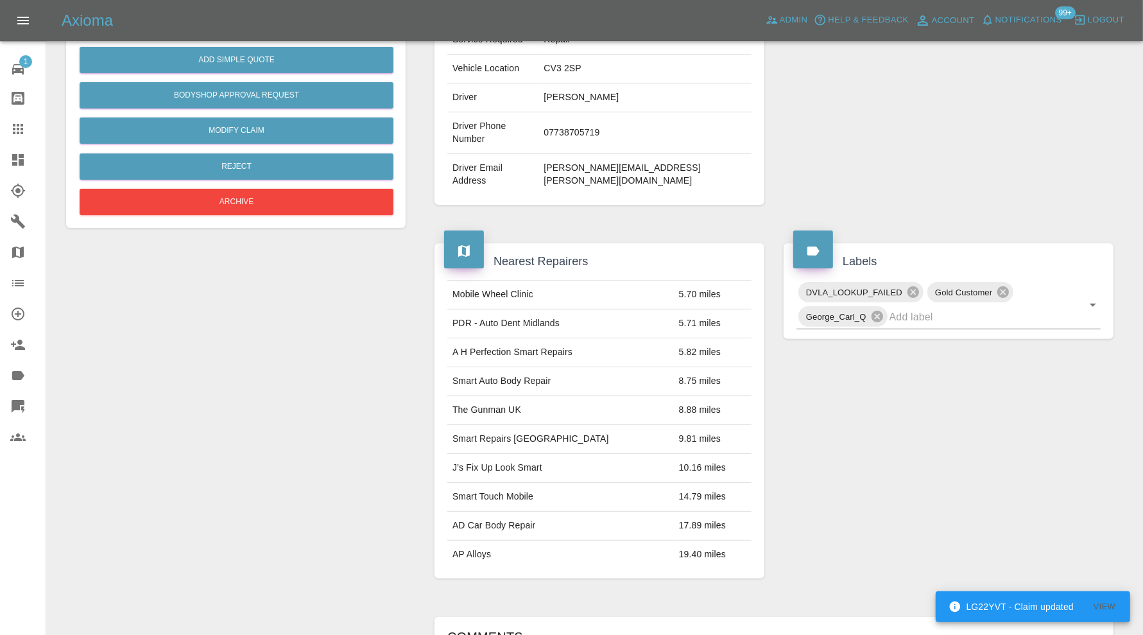
scroll to position [21, 0]
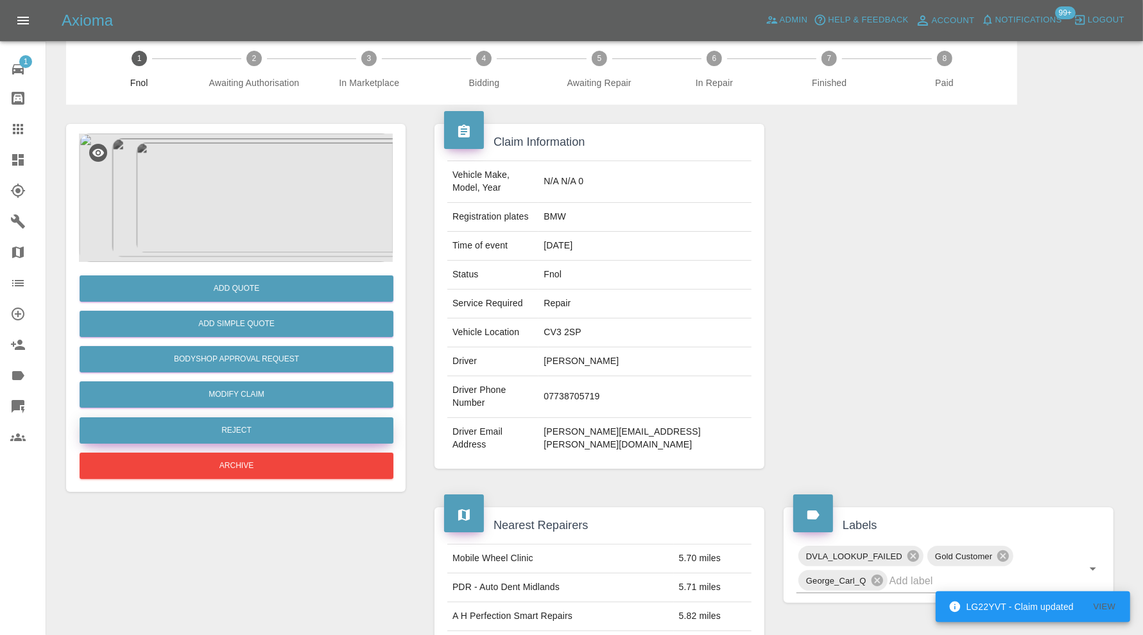
click at [307, 422] on button "Reject" at bounding box center [237, 430] width 314 height 26
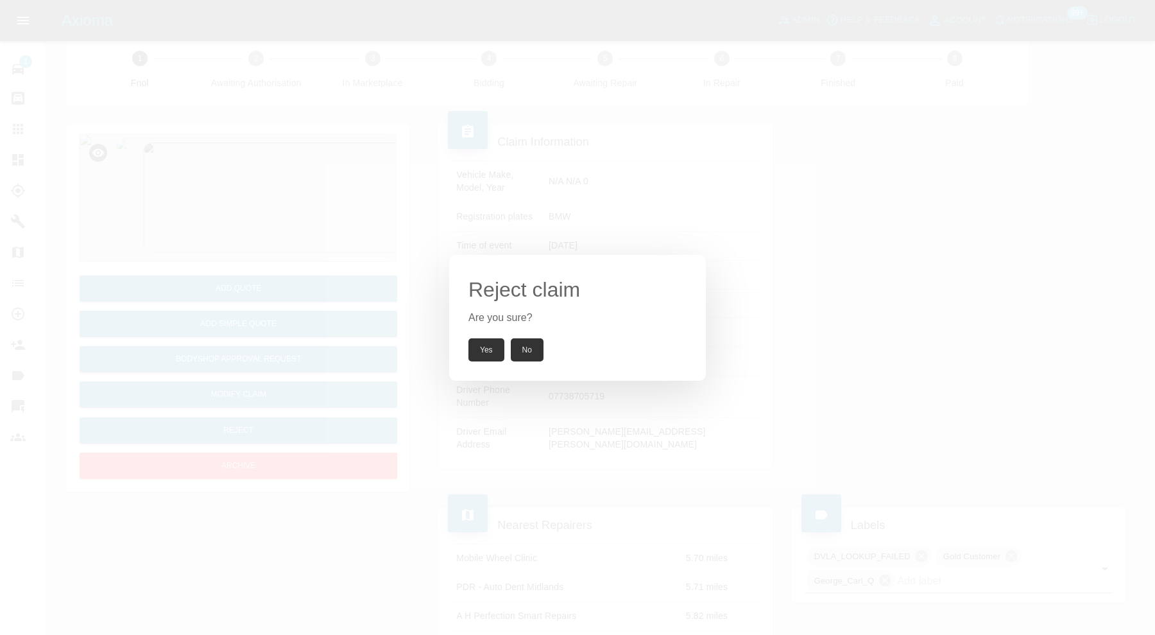
click at [490, 338] on button "Yes" at bounding box center [487, 349] width 36 height 23
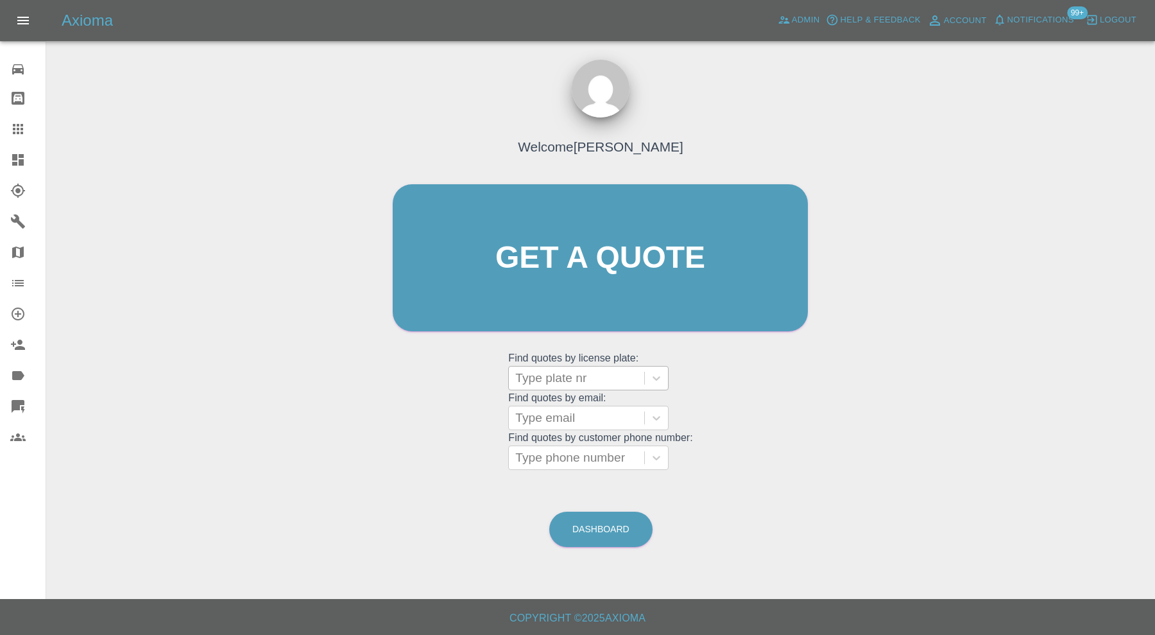
click at [579, 371] on div at bounding box center [576, 378] width 123 height 18
type input "km19"
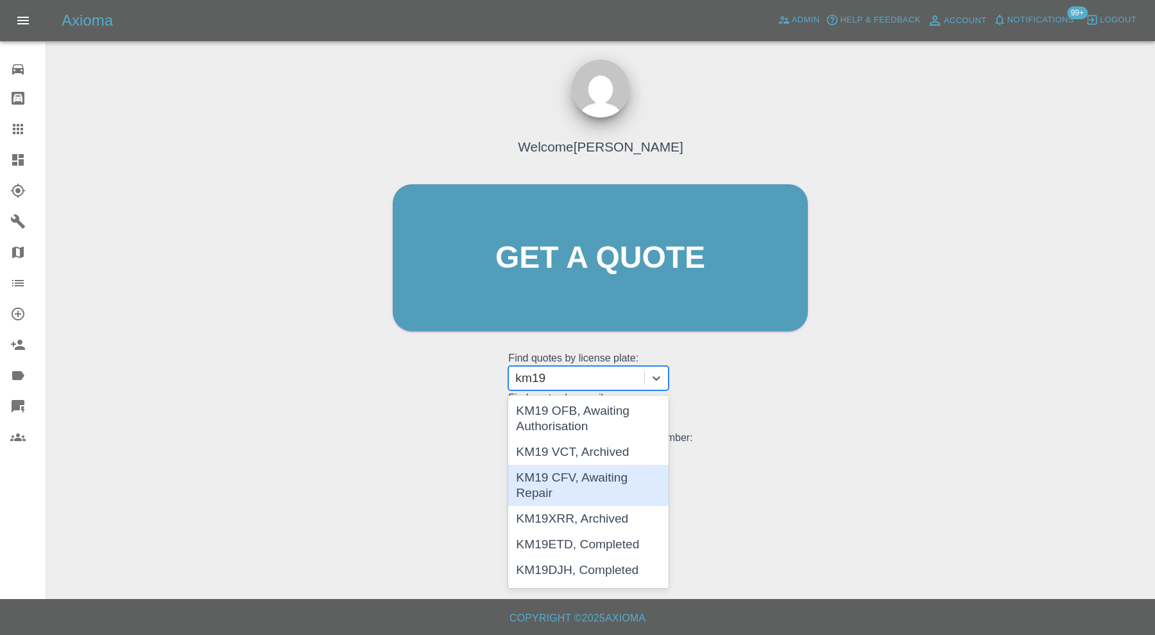
click at [596, 475] on div "KM19 CFV, Awaiting Repair" at bounding box center [588, 485] width 160 height 41
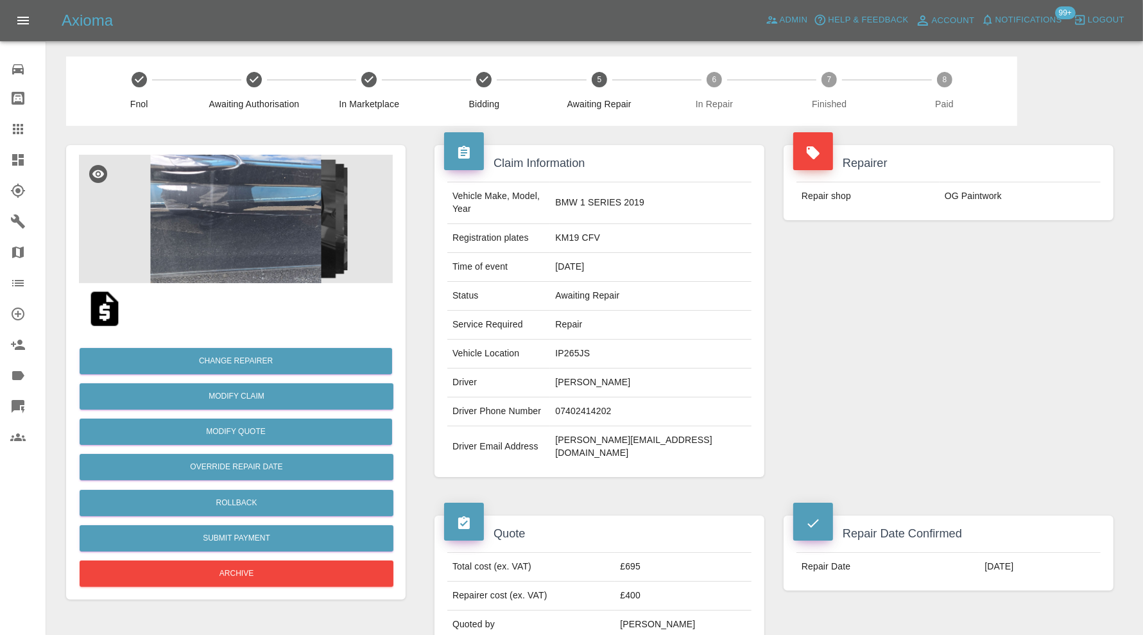
click at [252, 234] on img at bounding box center [236, 219] width 314 height 128
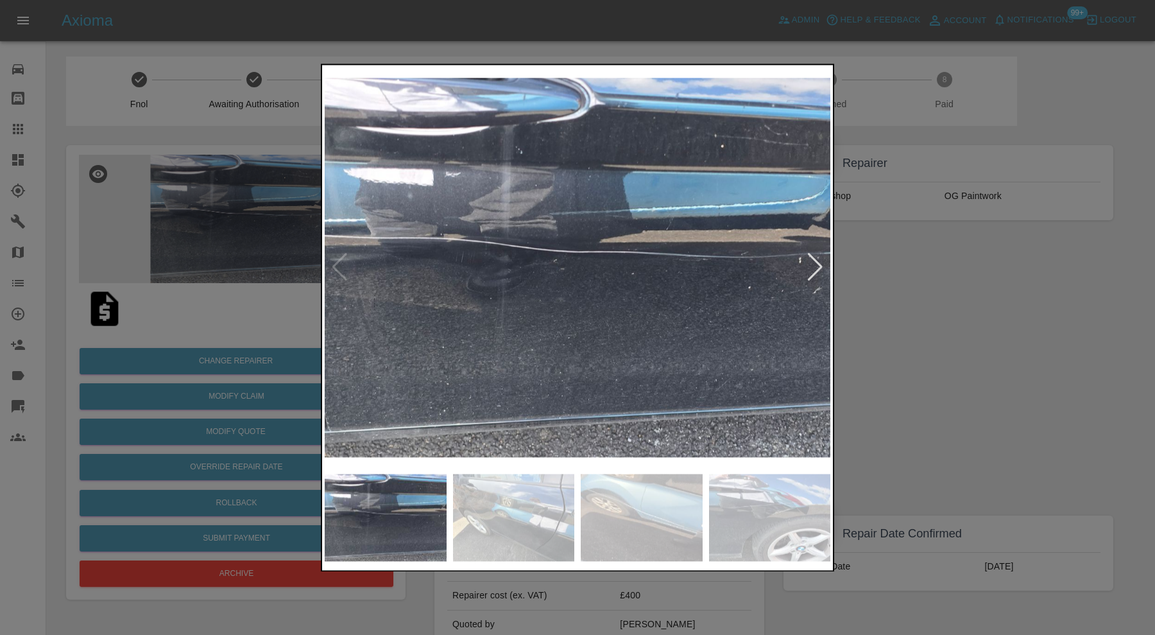
click at [816, 264] on div at bounding box center [815, 268] width 17 height 28
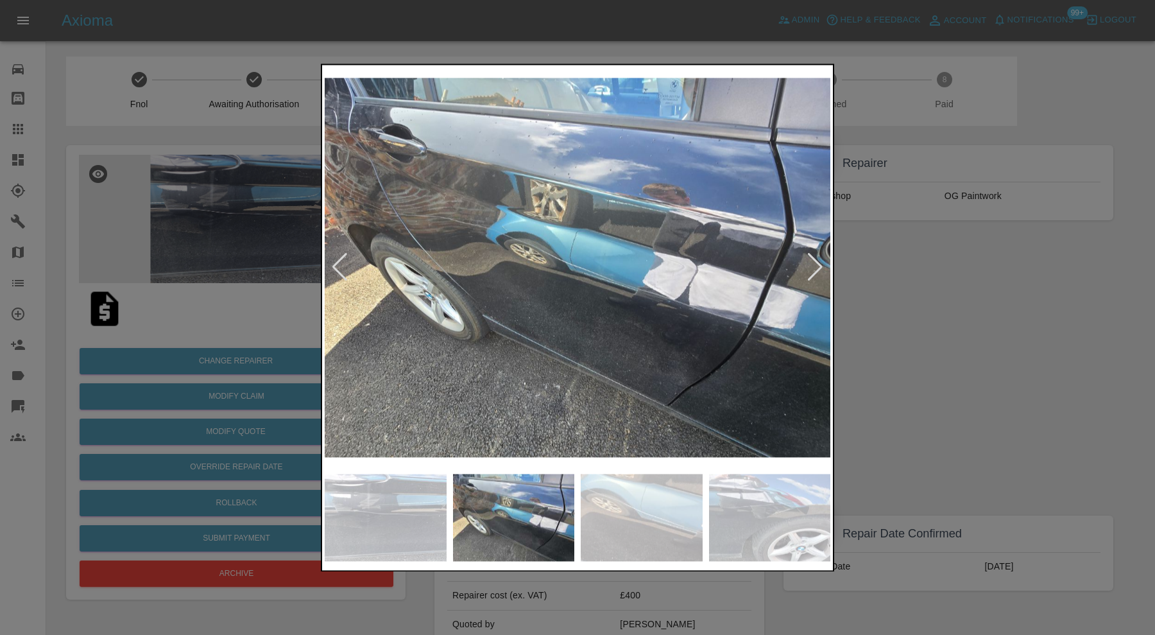
click at [816, 264] on div at bounding box center [815, 268] width 17 height 28
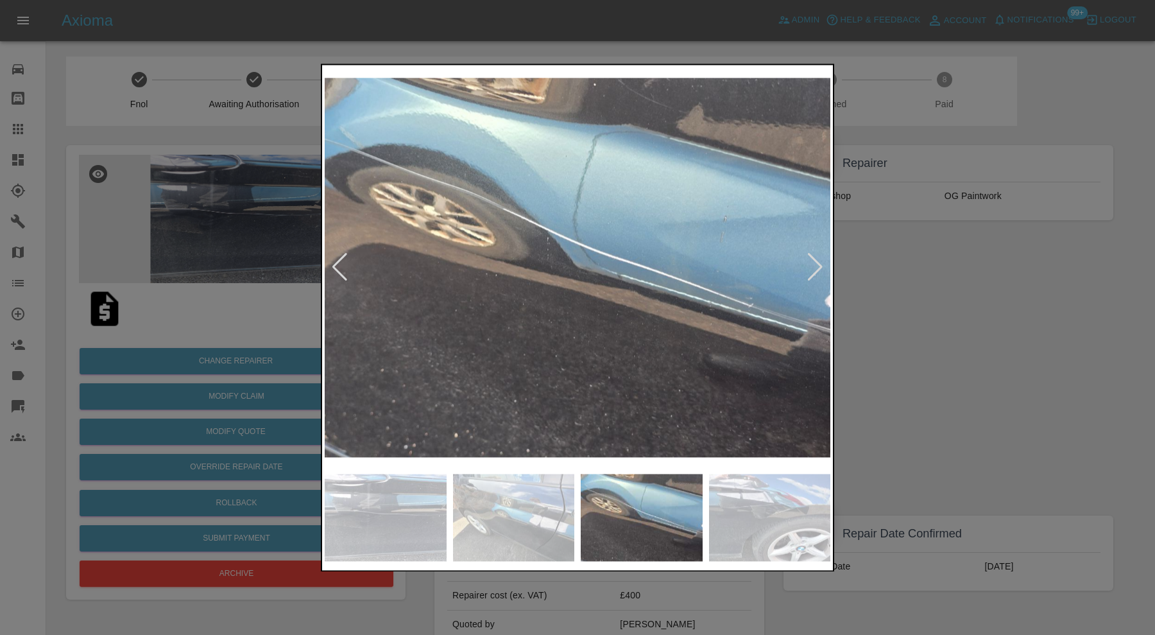
click at [816, 264] on div at bounding box center [815, 268] width 17 height 28
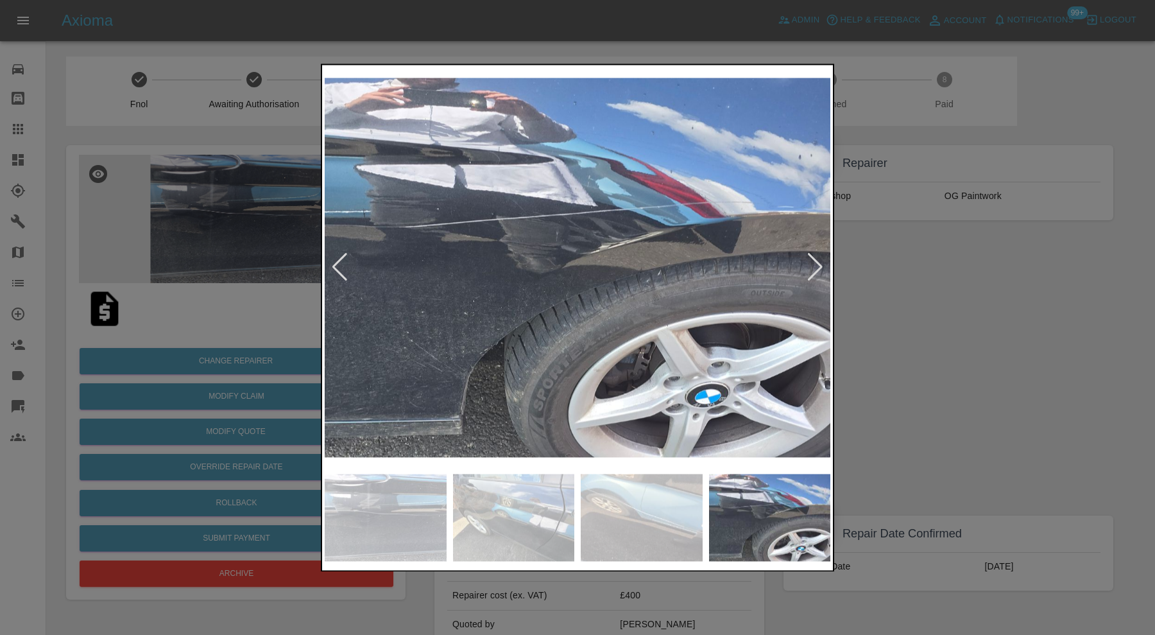
click at [816, 264] on div at bounding box center [815, 268] width 17 height 28
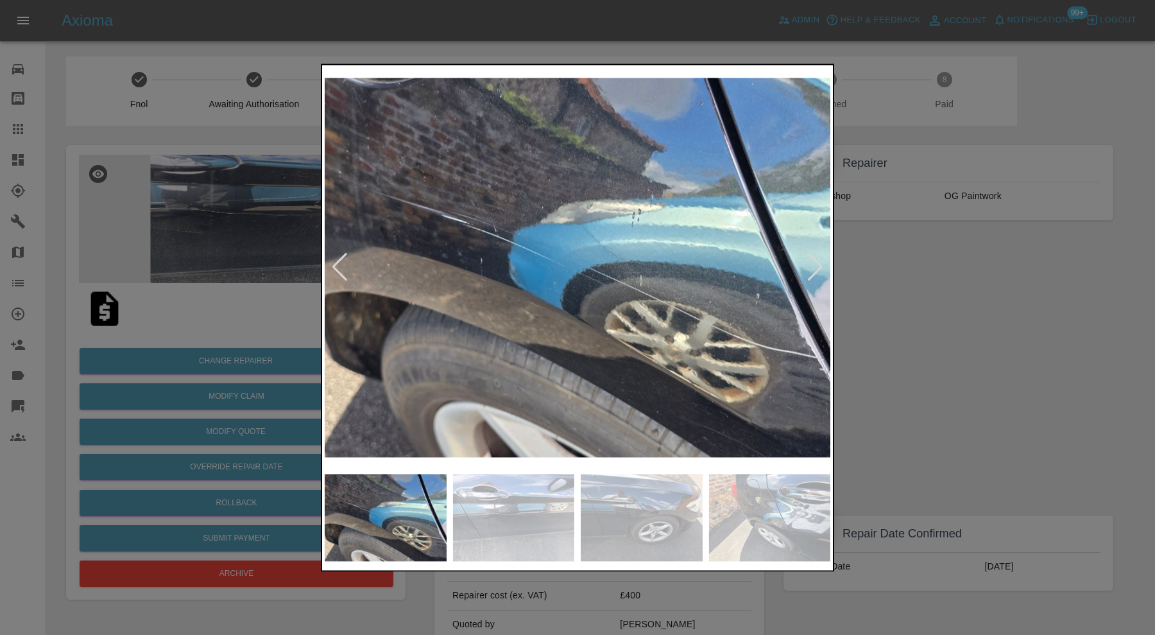
click at [816, 264] on div at bounding box center [815, 268] width 17 height 28
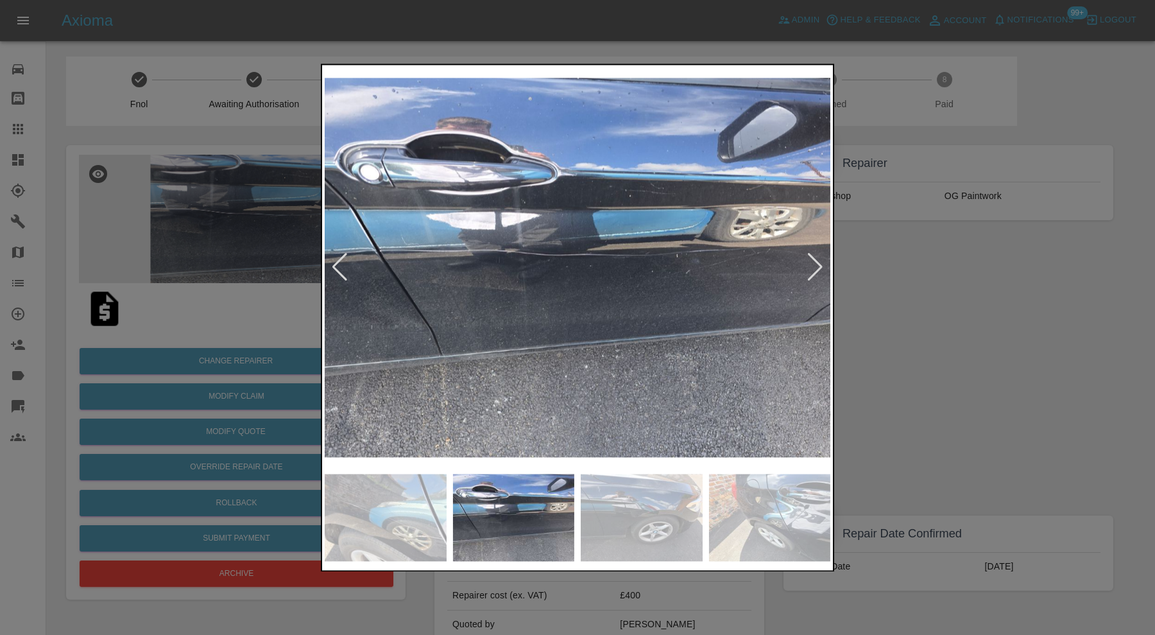
click at [816, 264] on div at bounding box center [815, 268] width 17 height 28
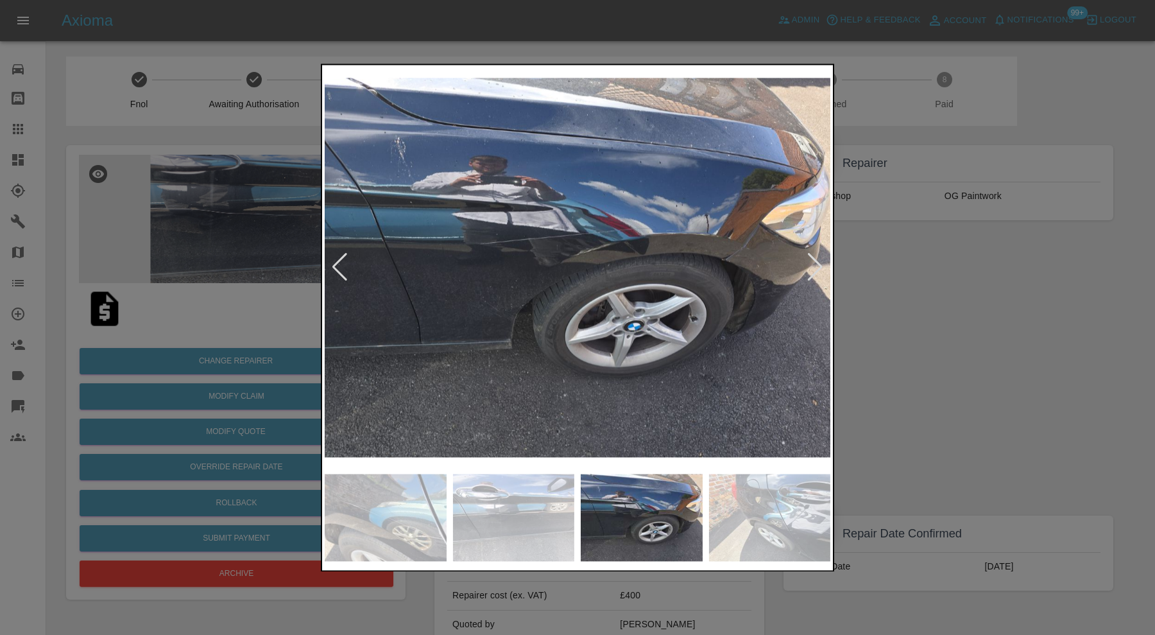
click at [816, 264] on div at bounding box center [815, 268] width 17 height 28
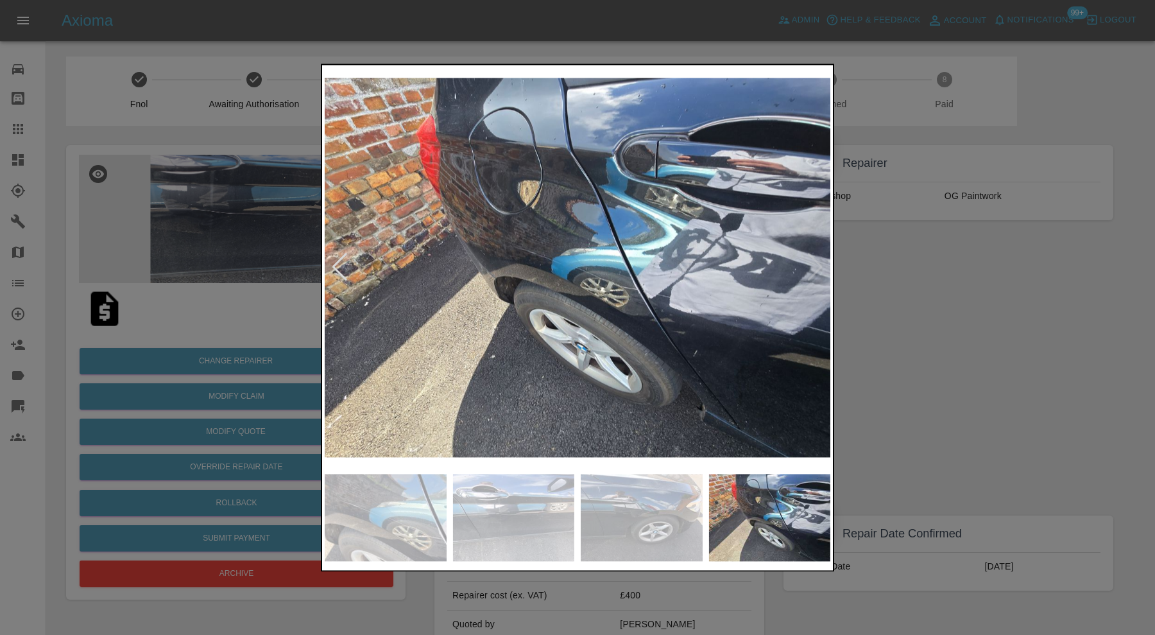
click at [816, 264] on img at bounding box center [578, 267] width 506 height 400
click at [908, 273] on div at bounding box center [577, 317] width 1155 height 635
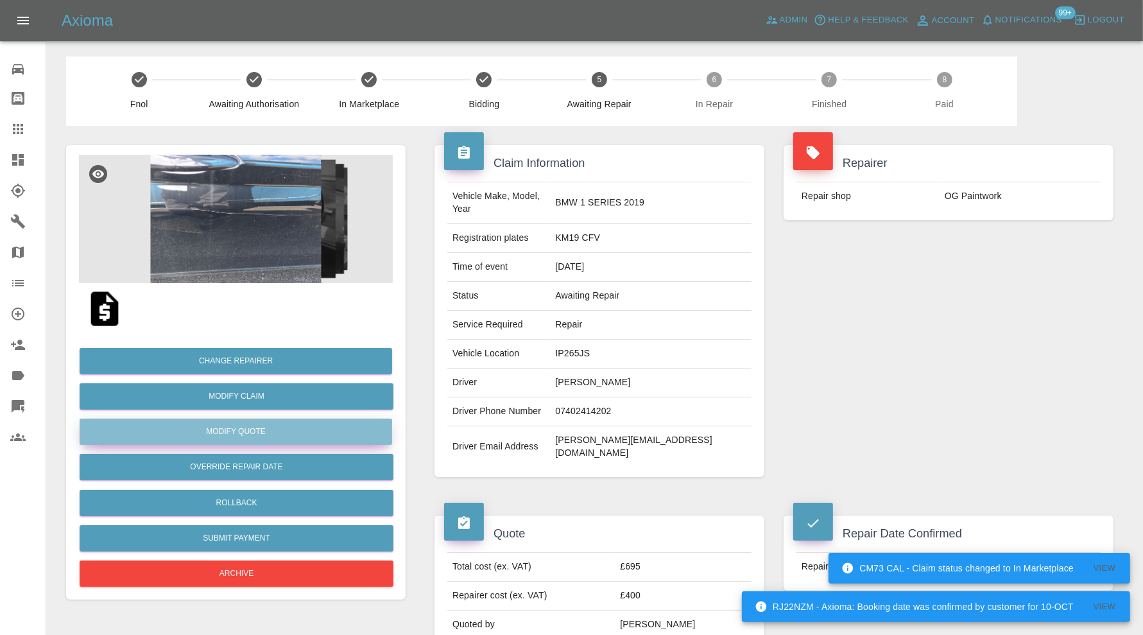
click at [309, 433] on button "Modify Quote" at bounding box center [236, 432] width 313 height 26
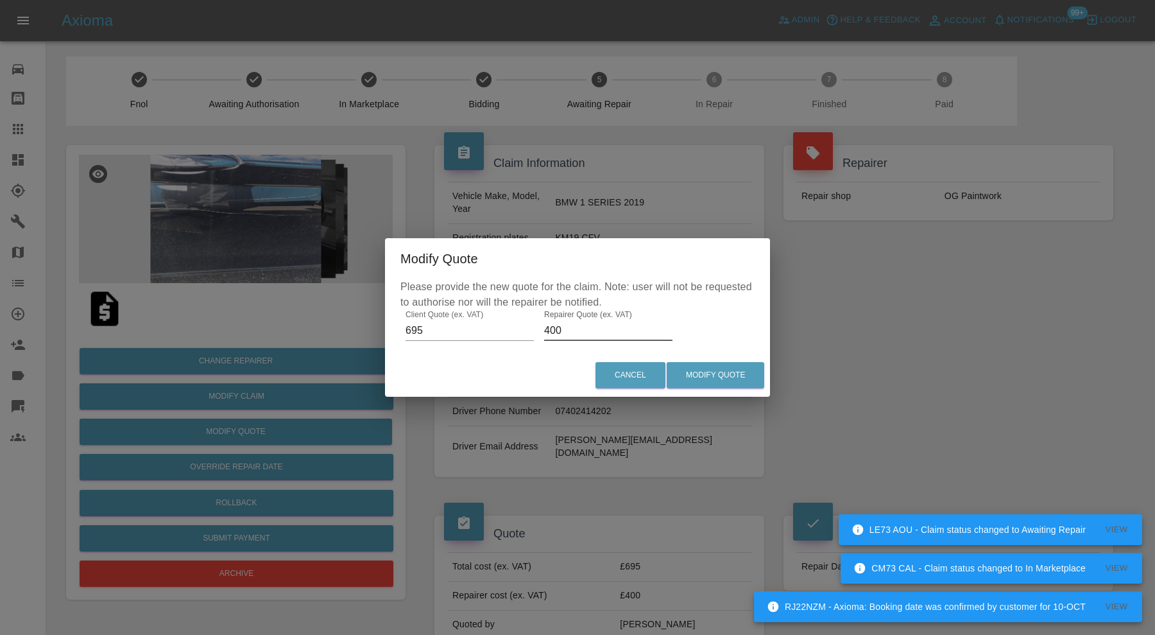
click at [584, 327] on input "400" at bounding box center [608, 330] width 128 height 21
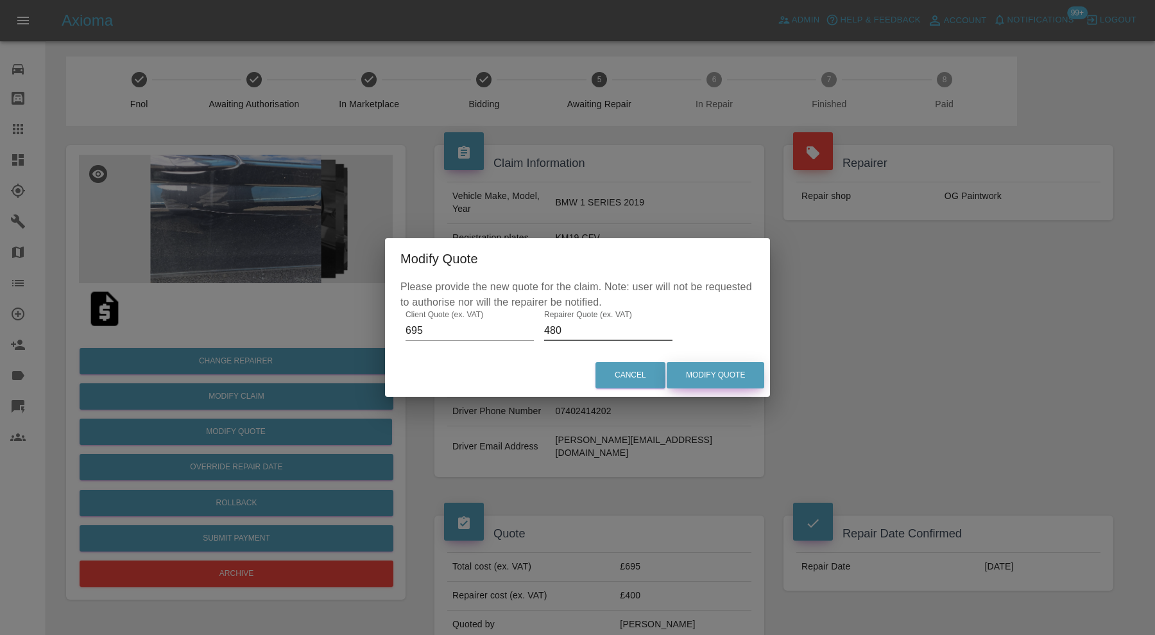
type input "480"
click at [723, 373] on button "Modify Quote" at bounding box center [716, 375] width 98 height 26
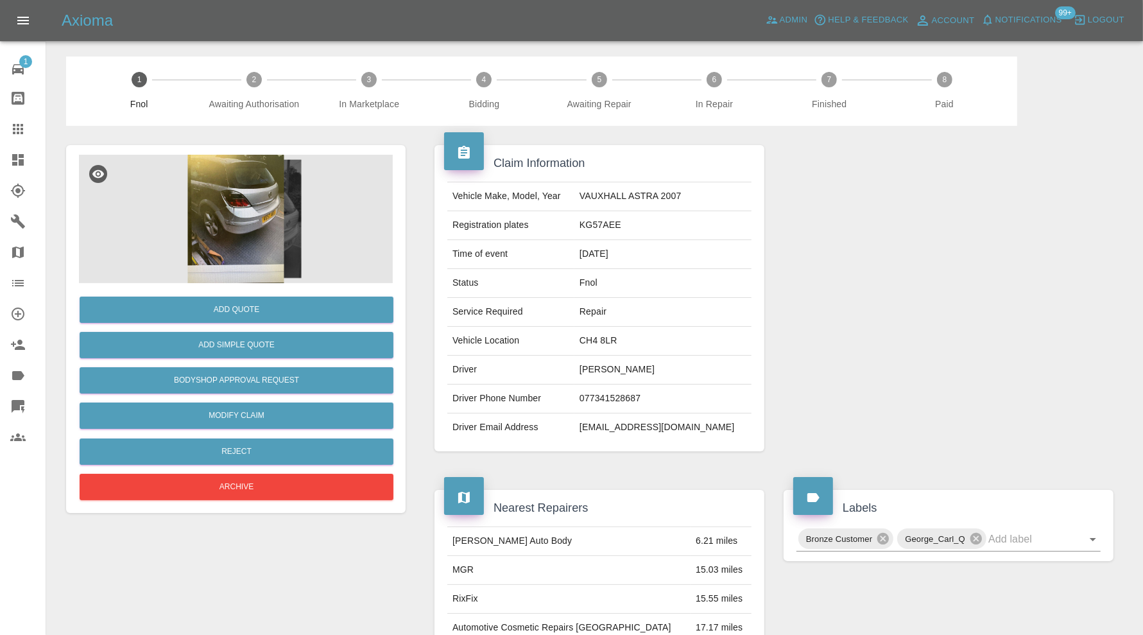
click at [248, 238] on img at bounding box center [236, 219] width 314 height 128
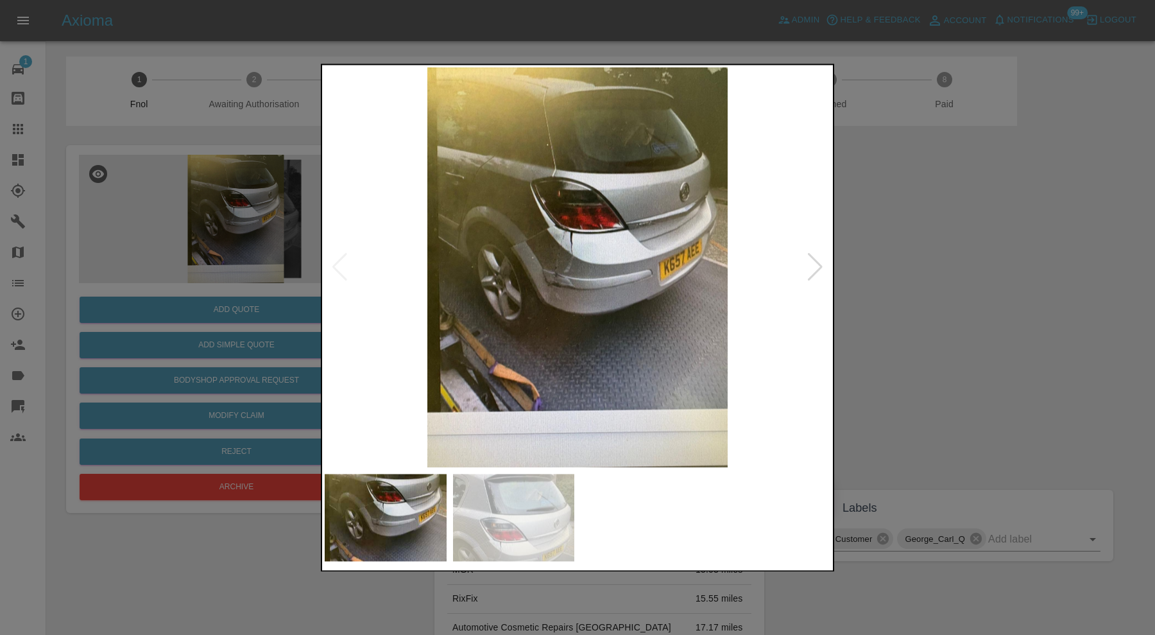
click at [813, 260] on div at bounding box center [815, 268] width 17 height 28
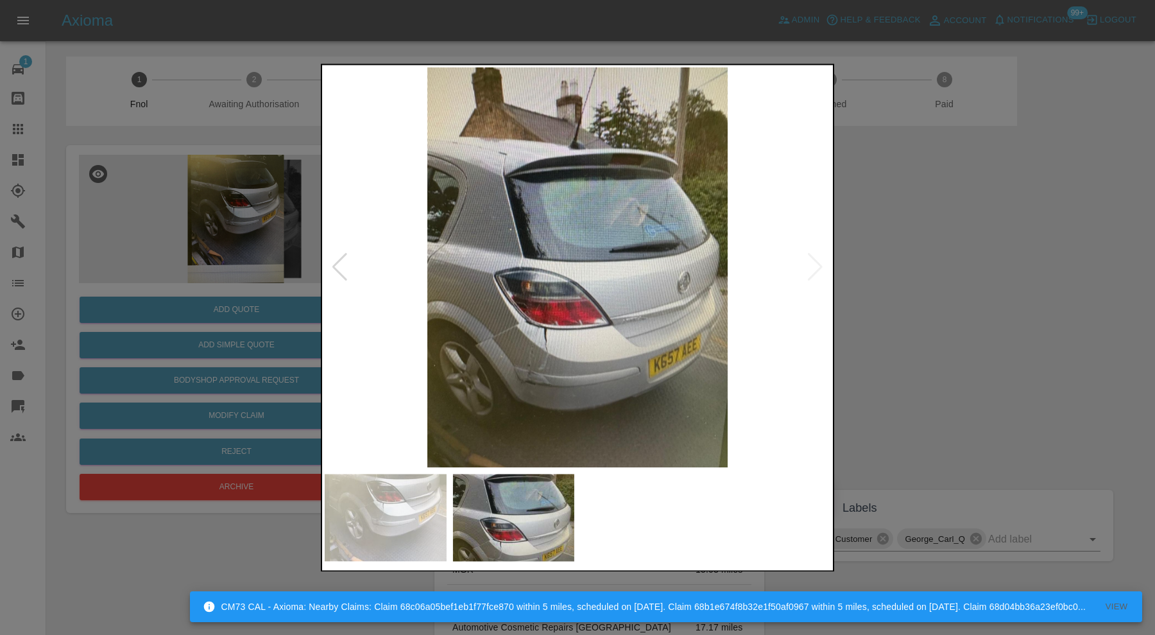
click at [854, 260] on div at bounding box center [577, 317] width 1155 height 635
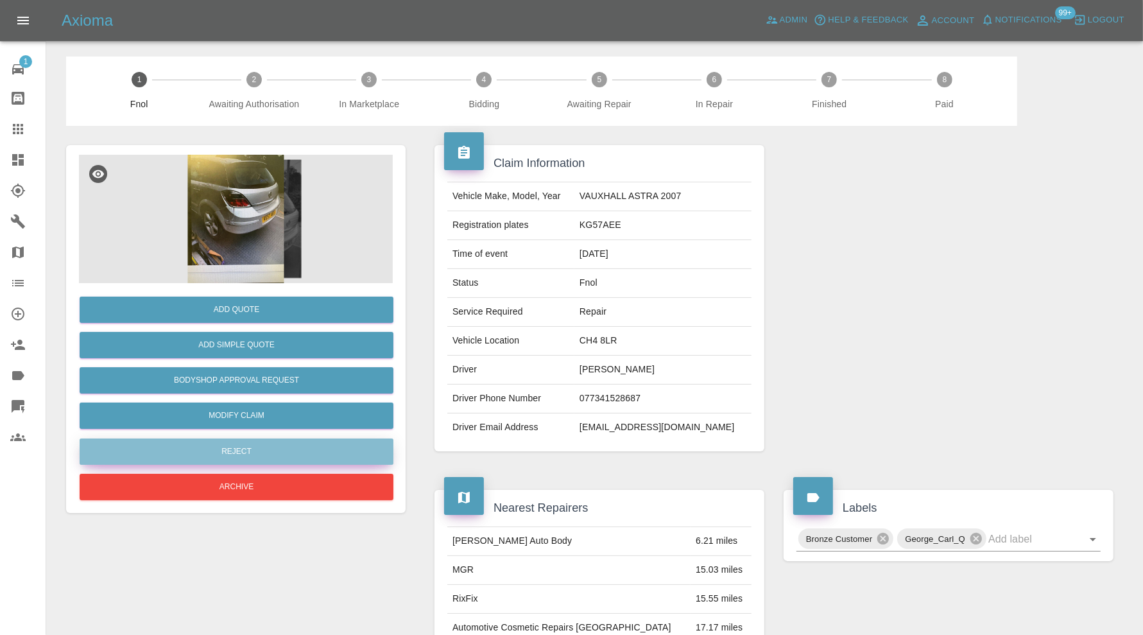
click at [295, 445] on button "Reject" at bounding box center [237, 451] width 314 height 26
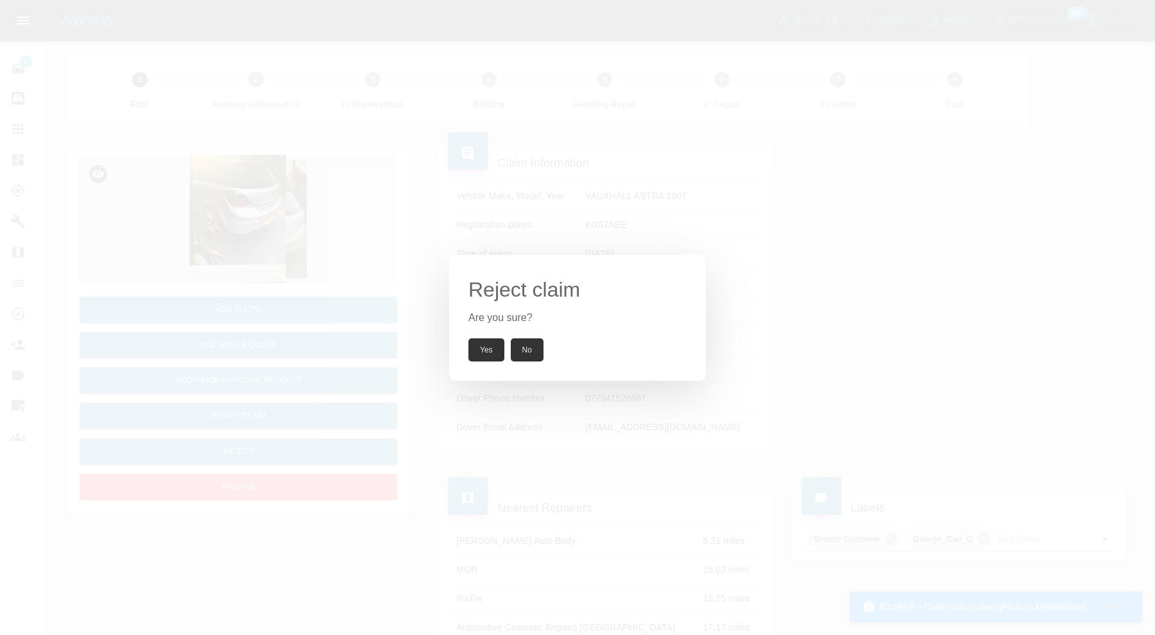
click at [485, 346] on button "Yes" at bounding box center [487, 349] width 36 height 23
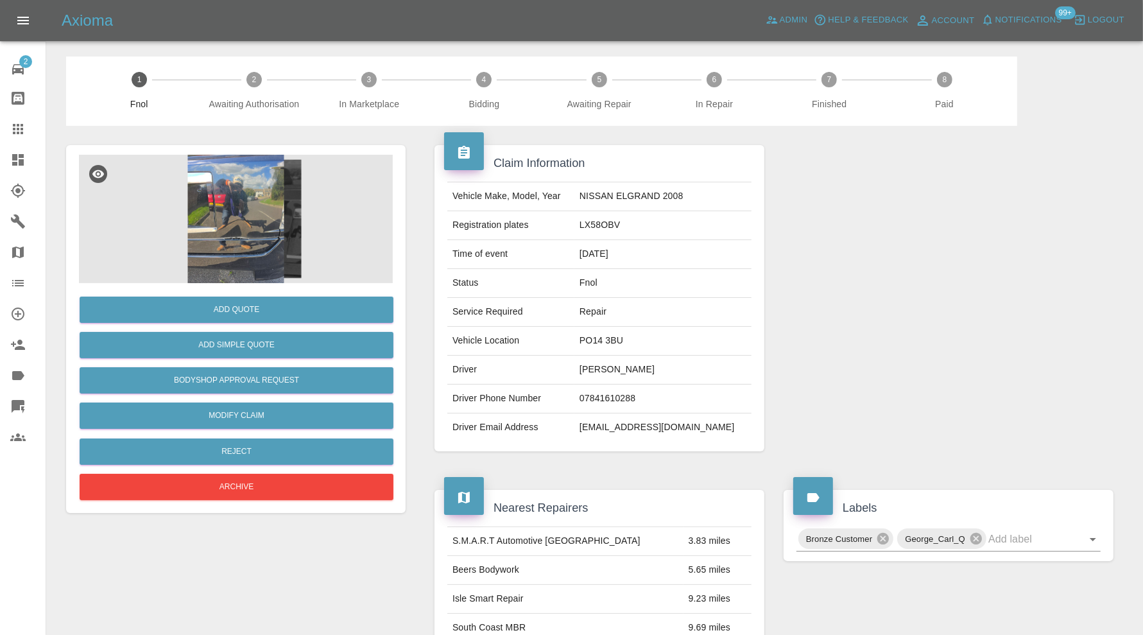
click at [221, 166] on img at bounding box center [236, 219] width 314 height 128
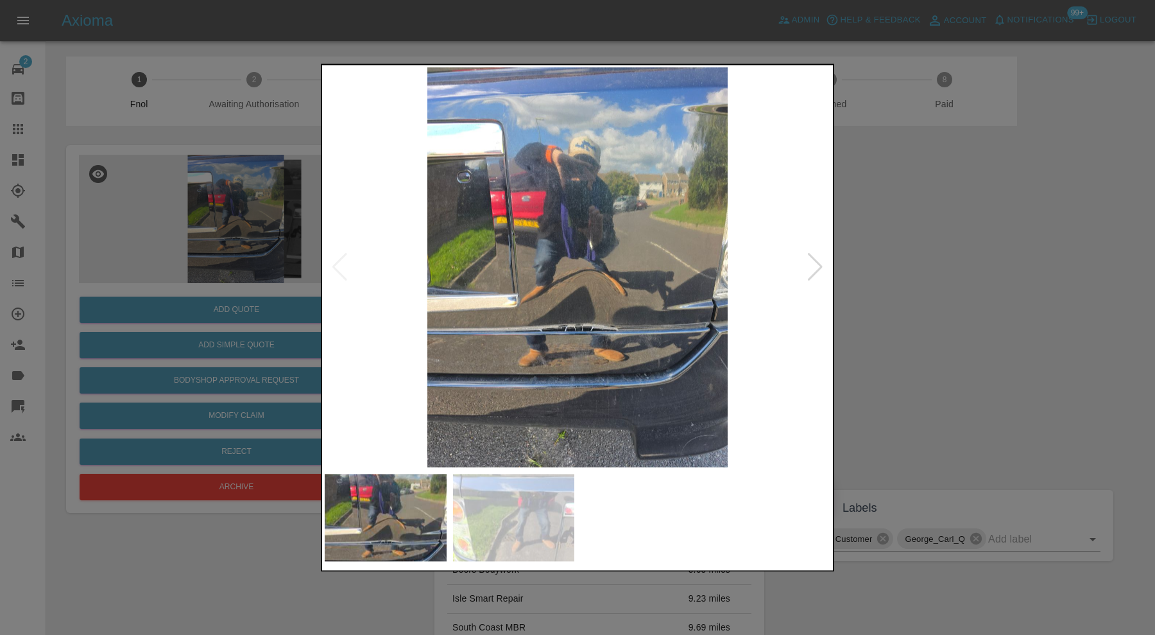
click at [807, 265] on div at bounding box center [815, 268] width 17 height 28
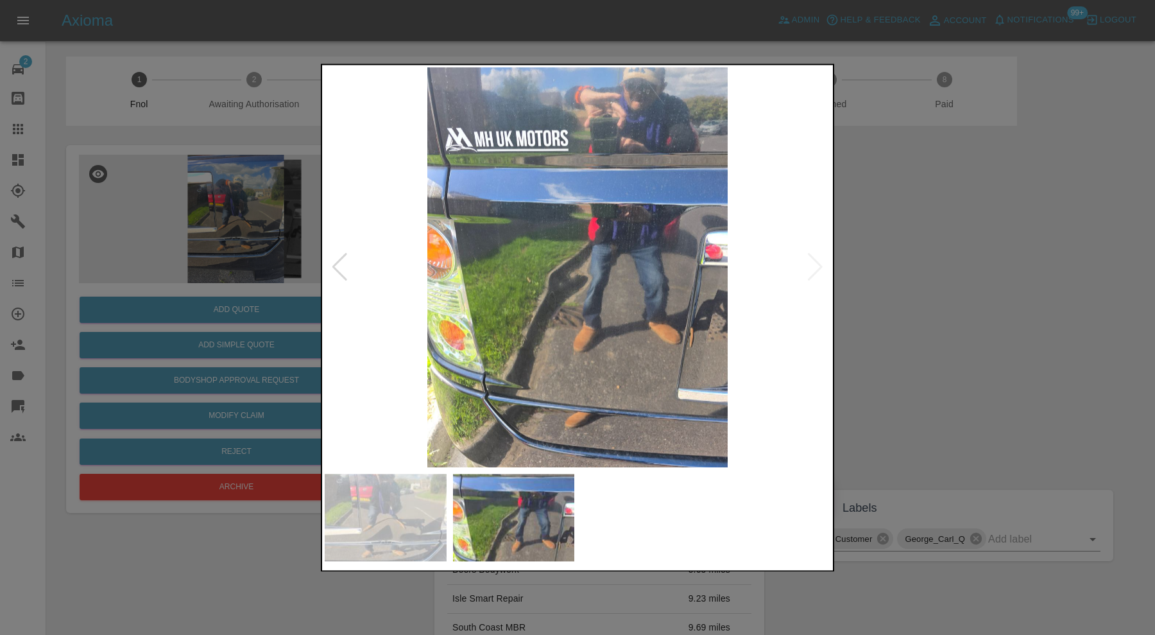
click at [807, 265] on img at bounding box center [578, 267] width 506 height 400
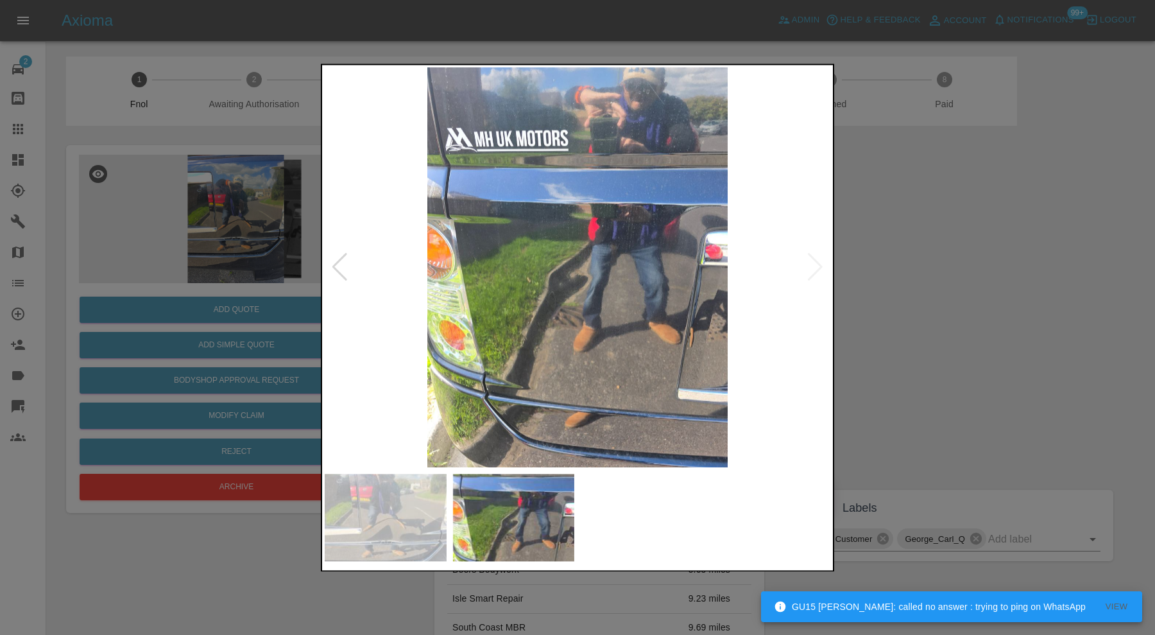
click at [429, 510] on img at bounding box center [386, 517] width 122 height 87
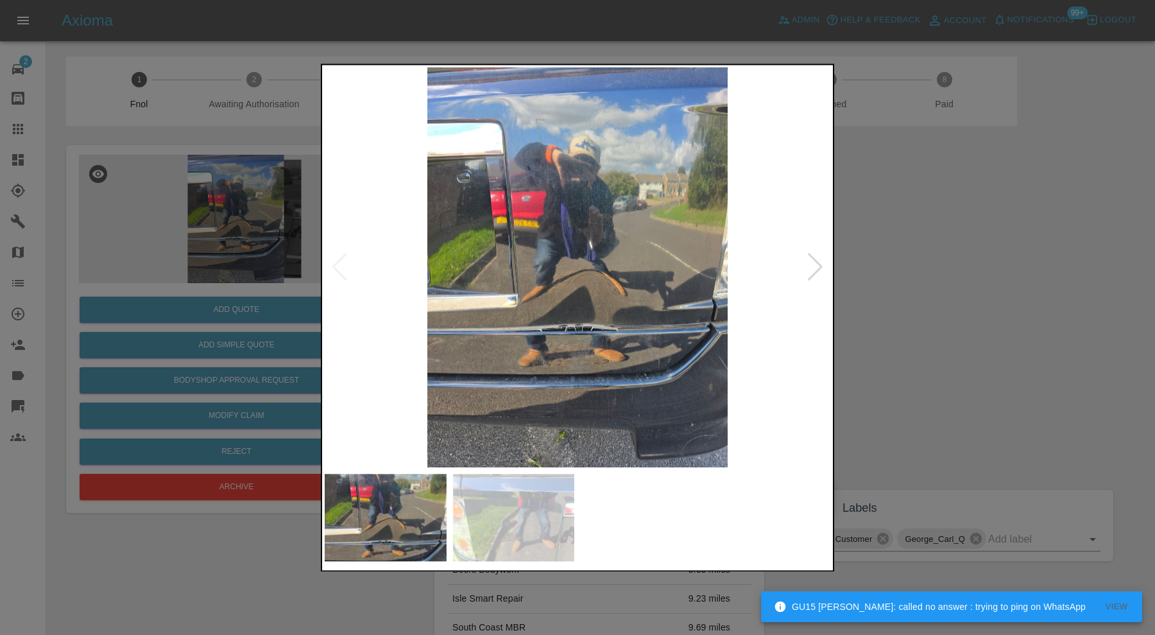
click at [555, 341] on img at bounding box center [578, 267] width 506 height 400
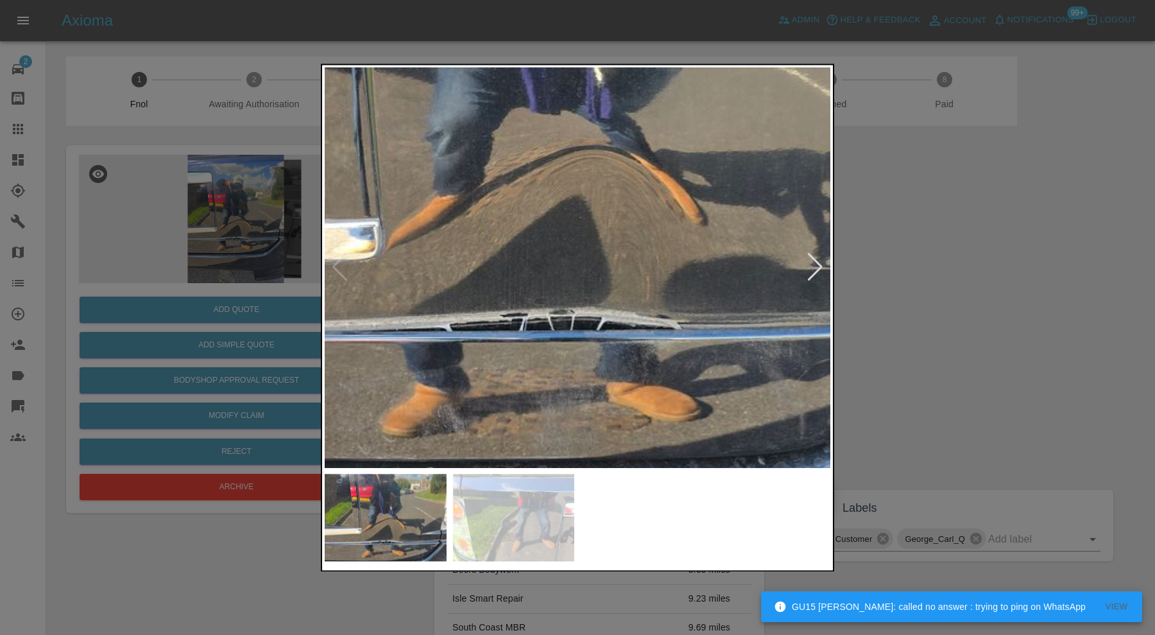
click at [580, 367] on img at bounding box center [557, 140] width 1517 height 1200
click at [942, 319] on div at bounding box center [577, 317] width 1155 height 635
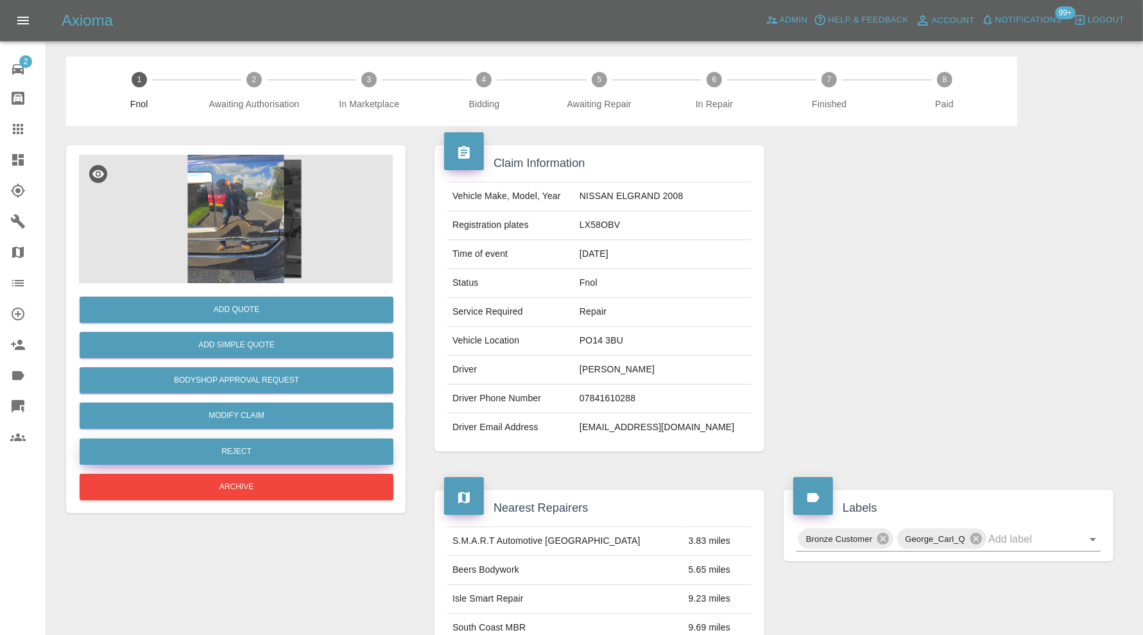
click at [310, 449] on button "Reject" at bounding box center [237, 451] width 314 height 26
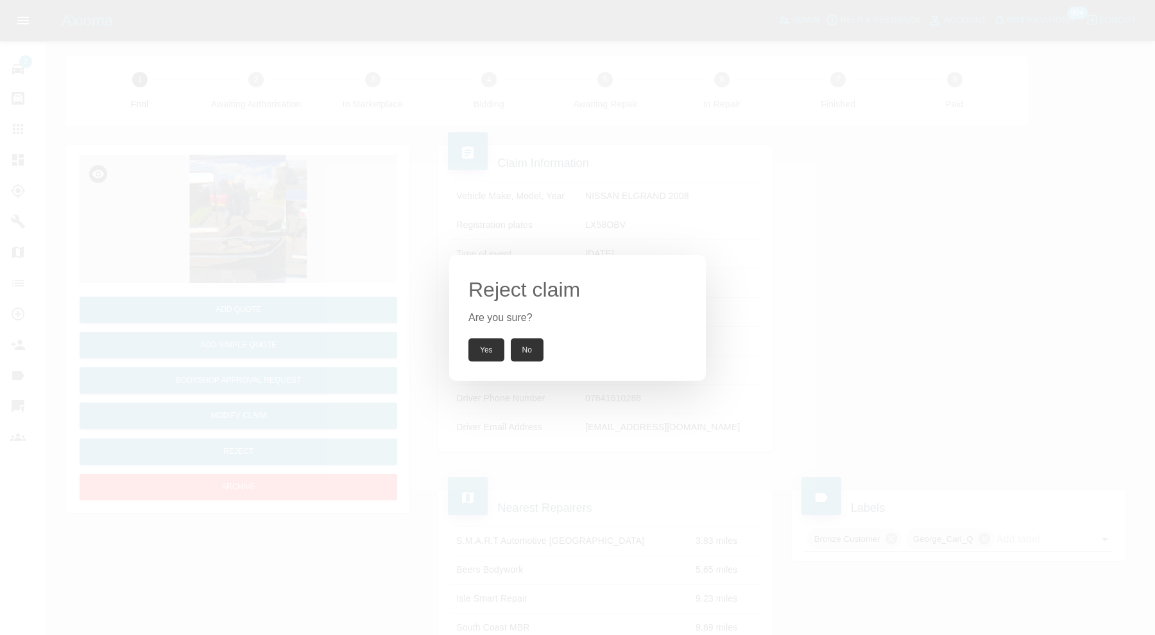
click at [488, 350] on button "Yes" at bounding box center [487, 349] width 36 height 23
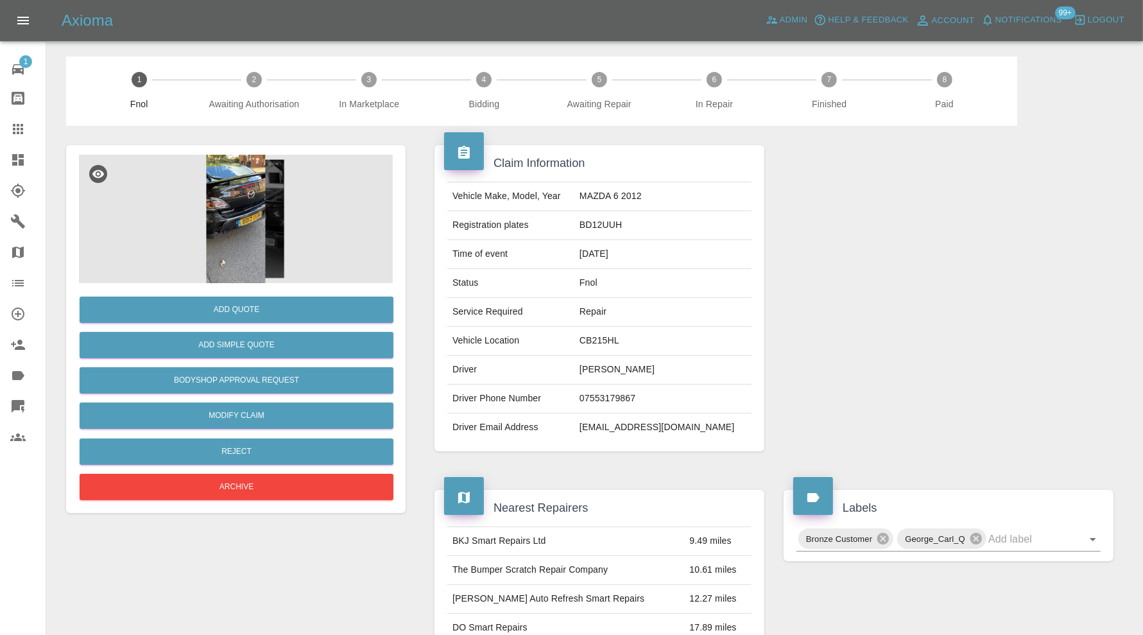
click at [229, 230] on img at bounding box center [236, 219] width 314 height 128
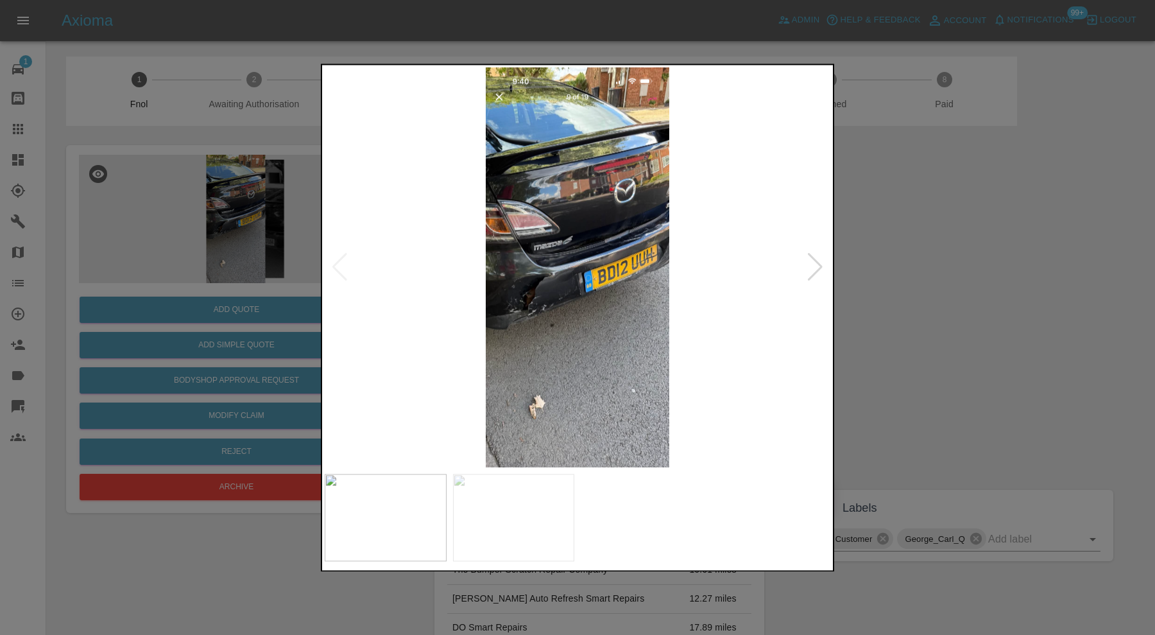
click at [822, 265] on div at bounding box center [815, 268] width 17 height 28
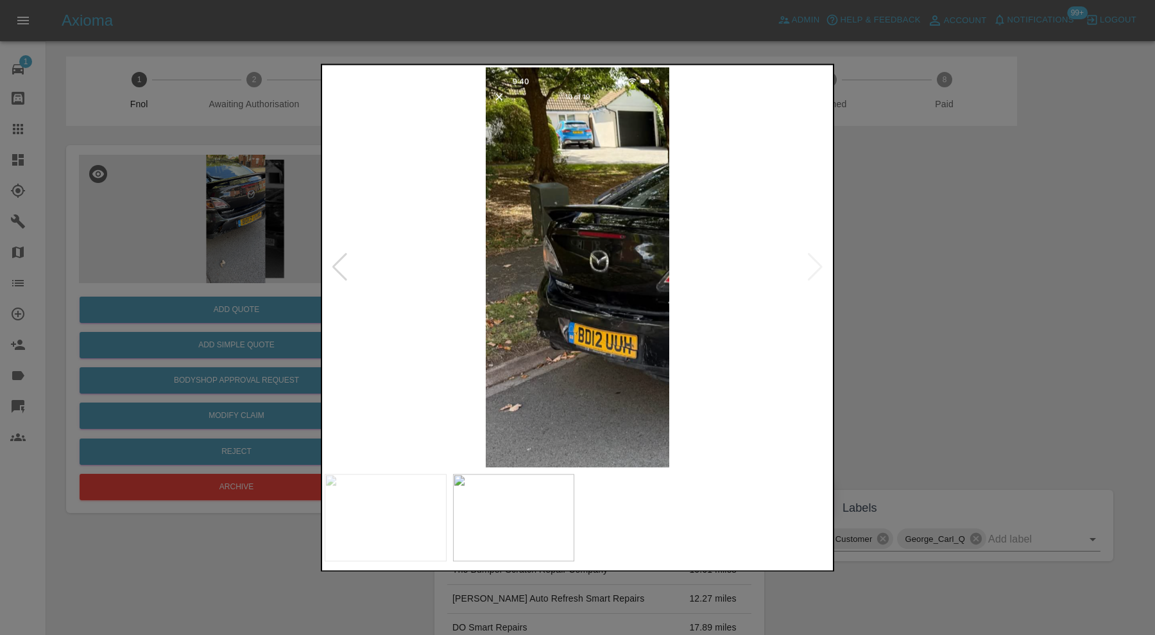
click at [521, 526] on img at bounding box center [514, 517] width 122 height 87
click at [390, 515] on img at bounding box center [386, 517] width 122 height 87
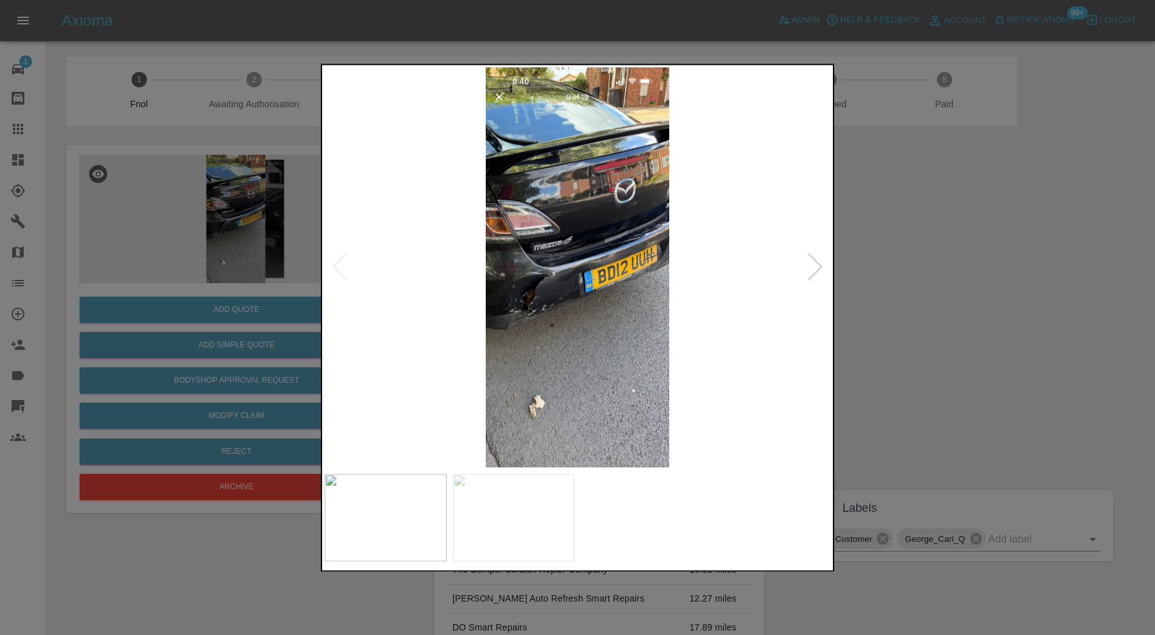
click at [922, 304] on div at bounding box center [577, 317] width 1155 height 635
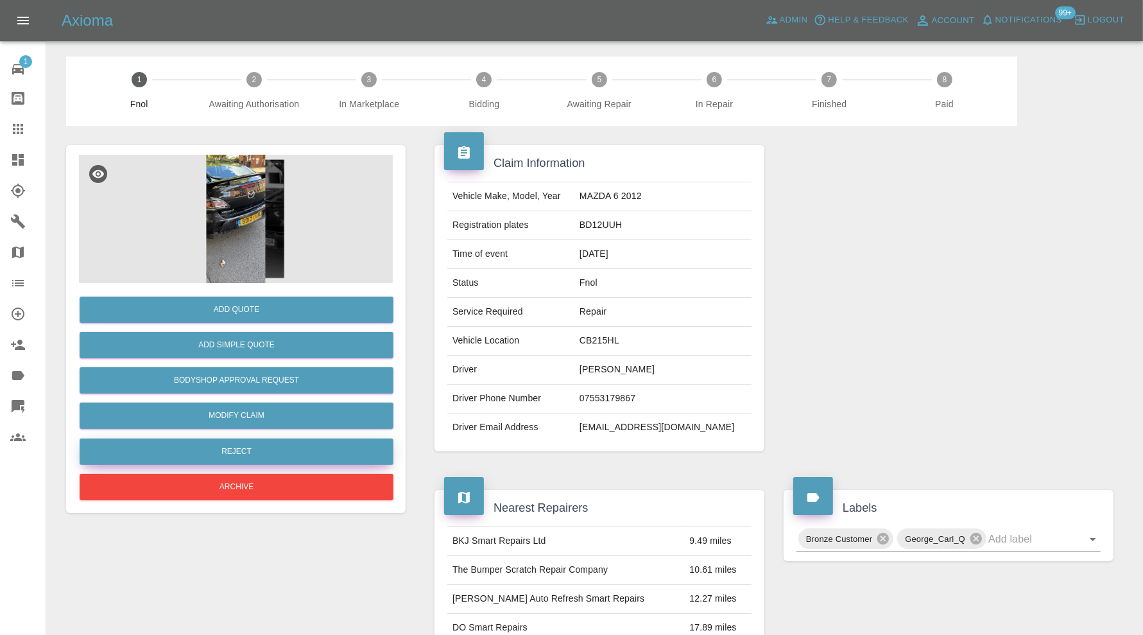
click at [250, 449] on button "Reject" at bounding box center [237, 451] width 314 height 26
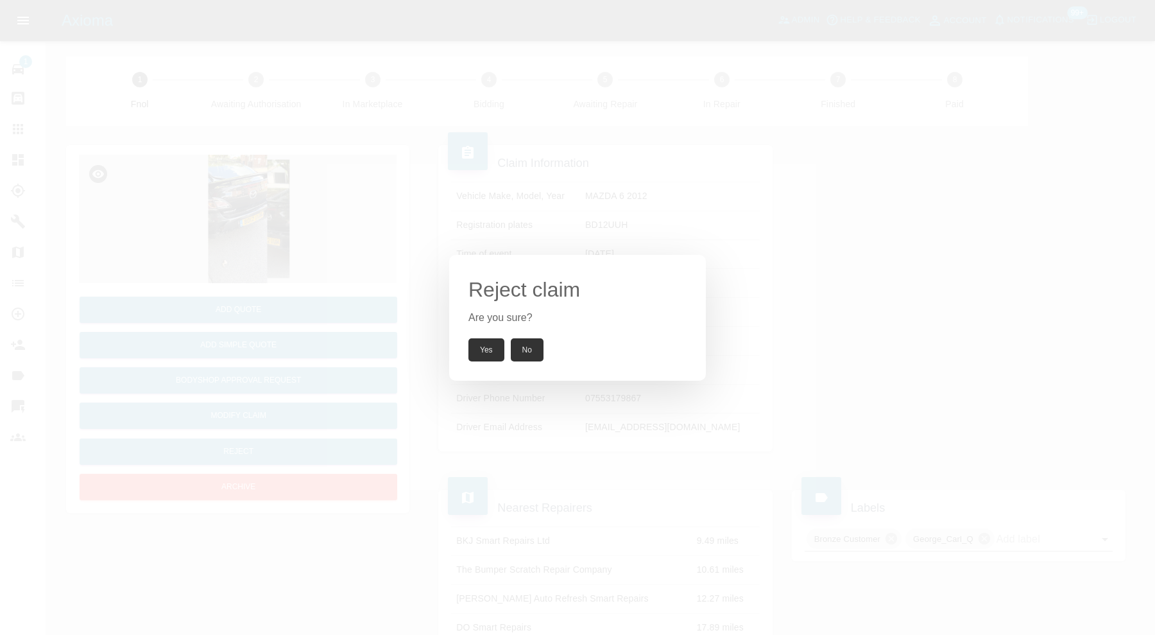
click at [485, 343] on button "Yes" at bounding box center [487, 349] width 36 height 23
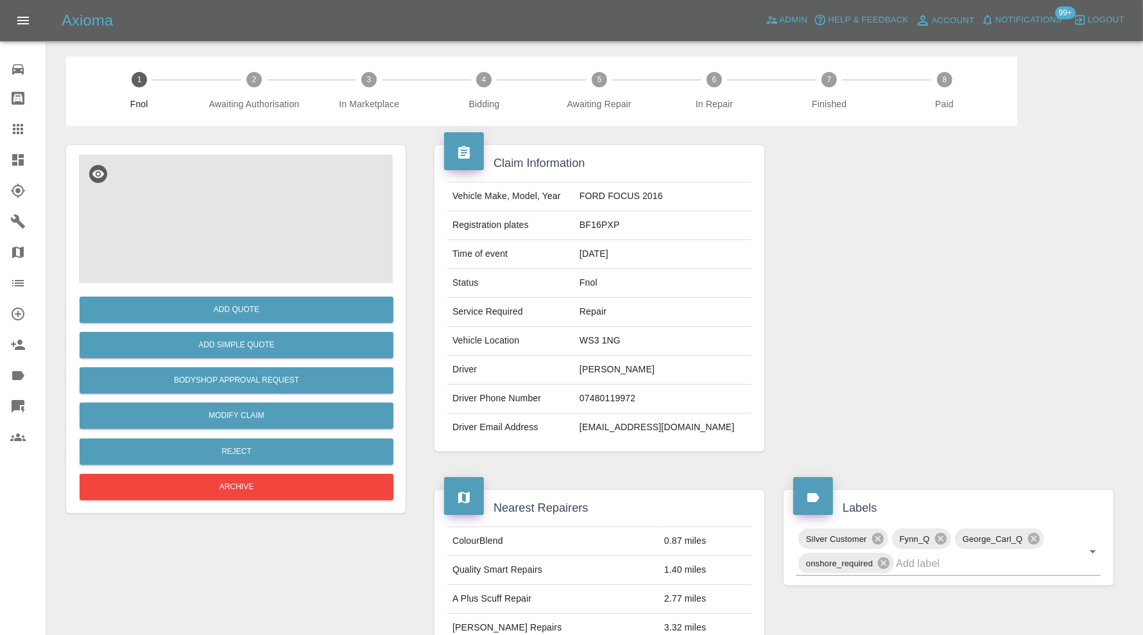
click at [237, 241] on img at bounding box center [236, 219] width 314 height 128
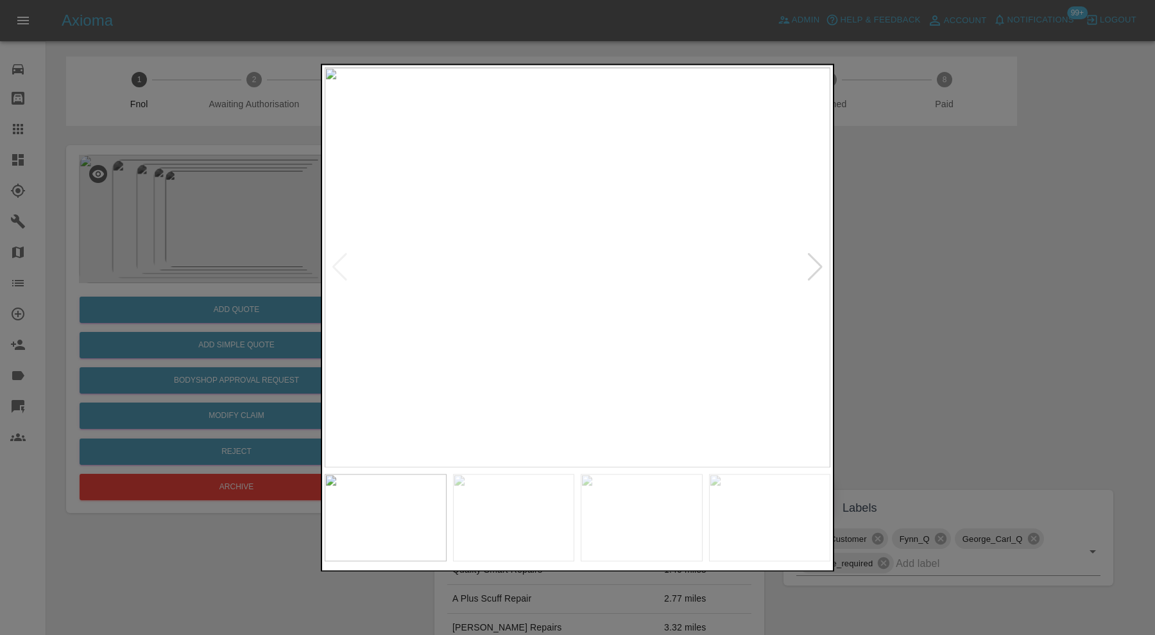
click at [818, 265] on div at bounding box center [815, 268] width 17 height 28
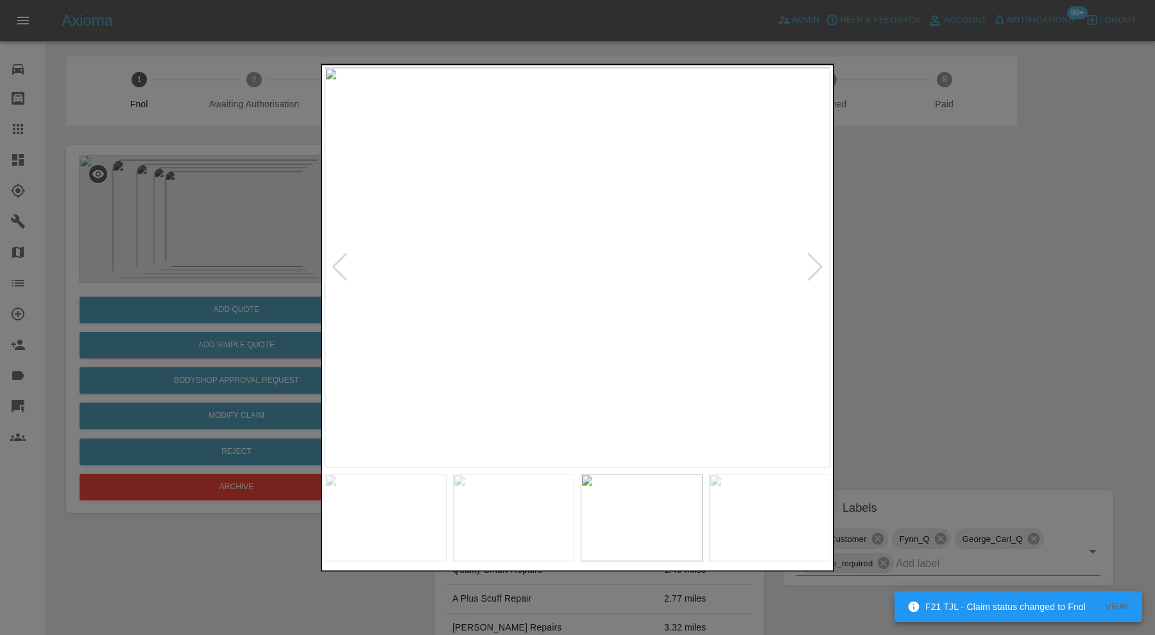
click at [818, 265] on div at bounding box center [815, 268] width 17 height 28
click at [818, 265] on img at bounding box center [578, 267] width 506 height 400
click at [944, 271] on div at bounding box center [577, 317] width 1155 height 635
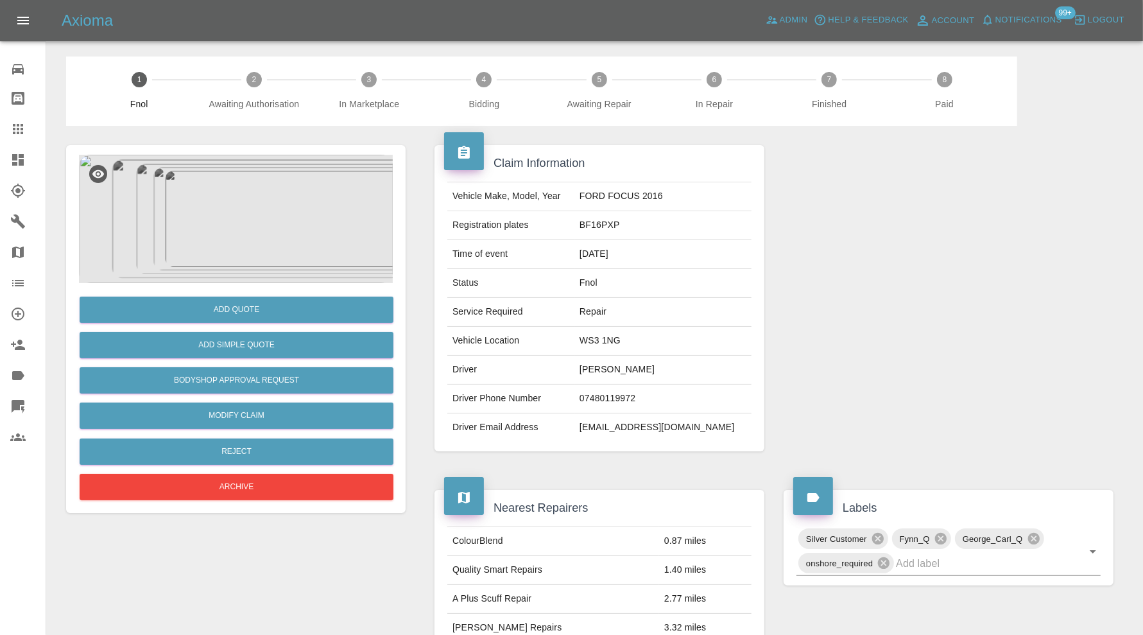
click at [234, 236] on img at bounding box center [236, 219] width 314 height 128
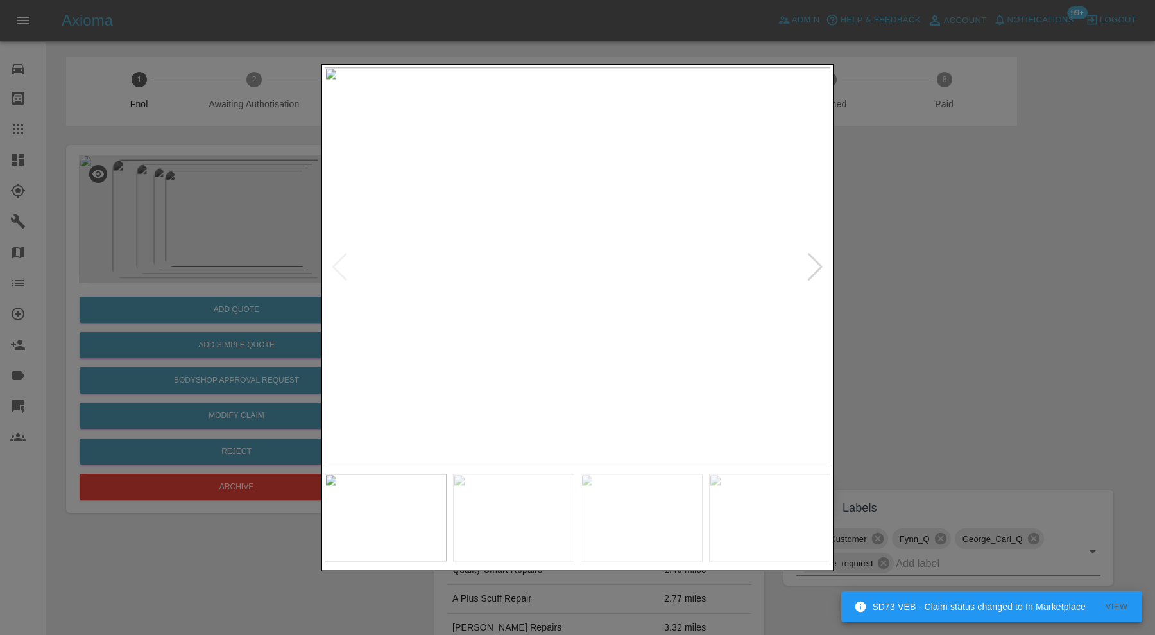
click at [822, 264] on div at bounding box center [815, 268] width 17 height 28
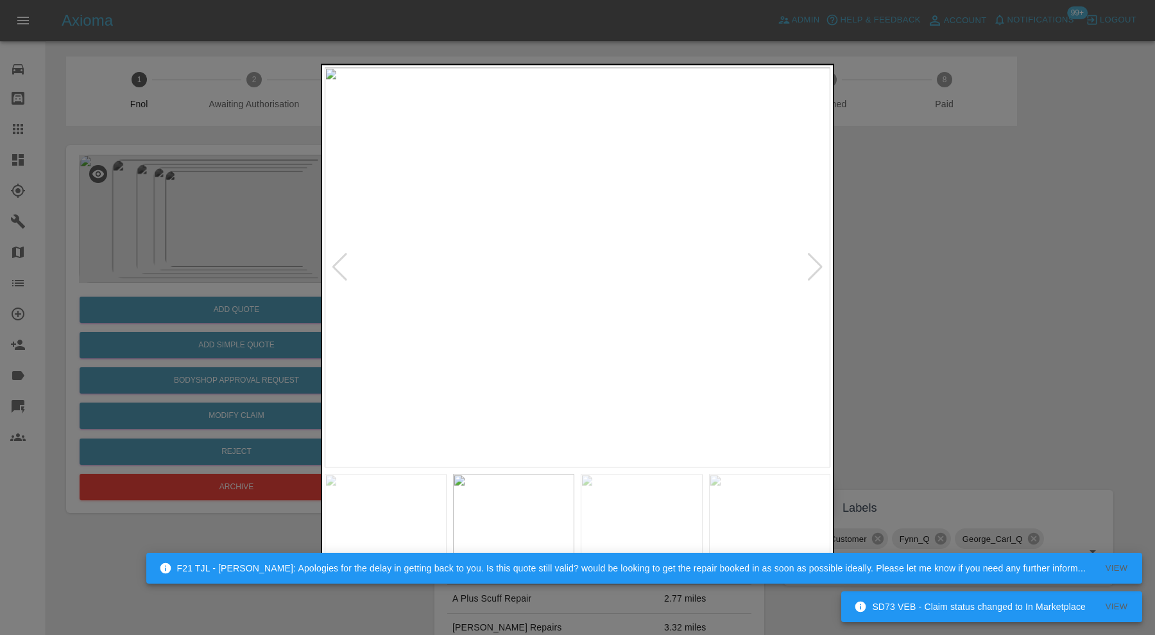
click at [822, 264] on div at bounding box center [815, 268] width 17 height 28
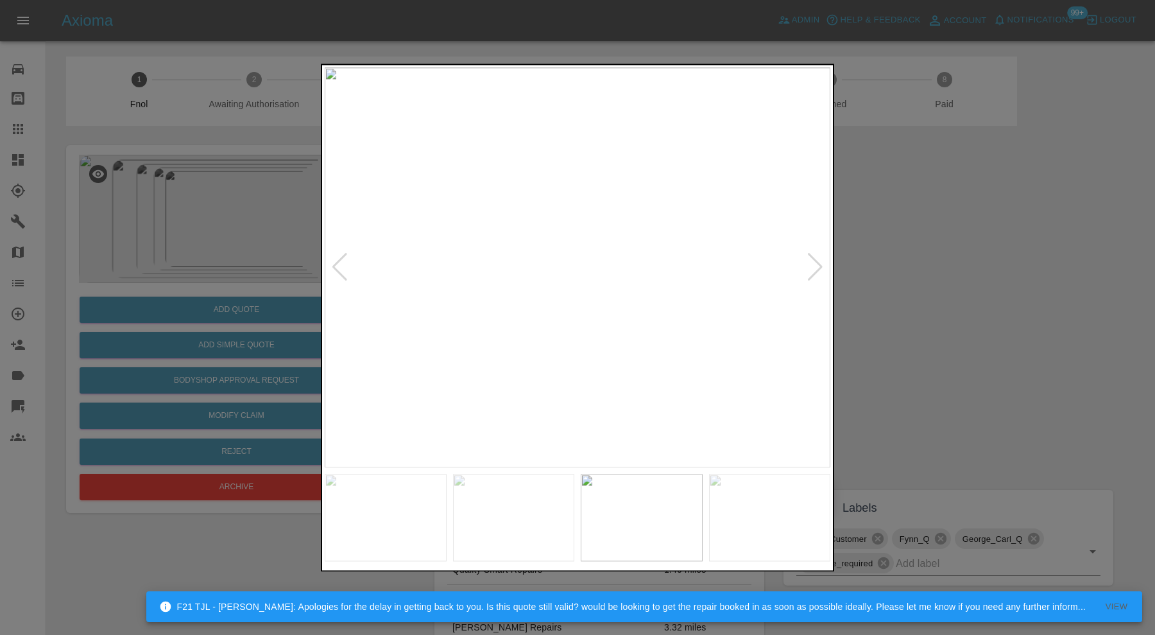
click at [822, 264] on div at bounding box center [815, 268] width 17 height 28
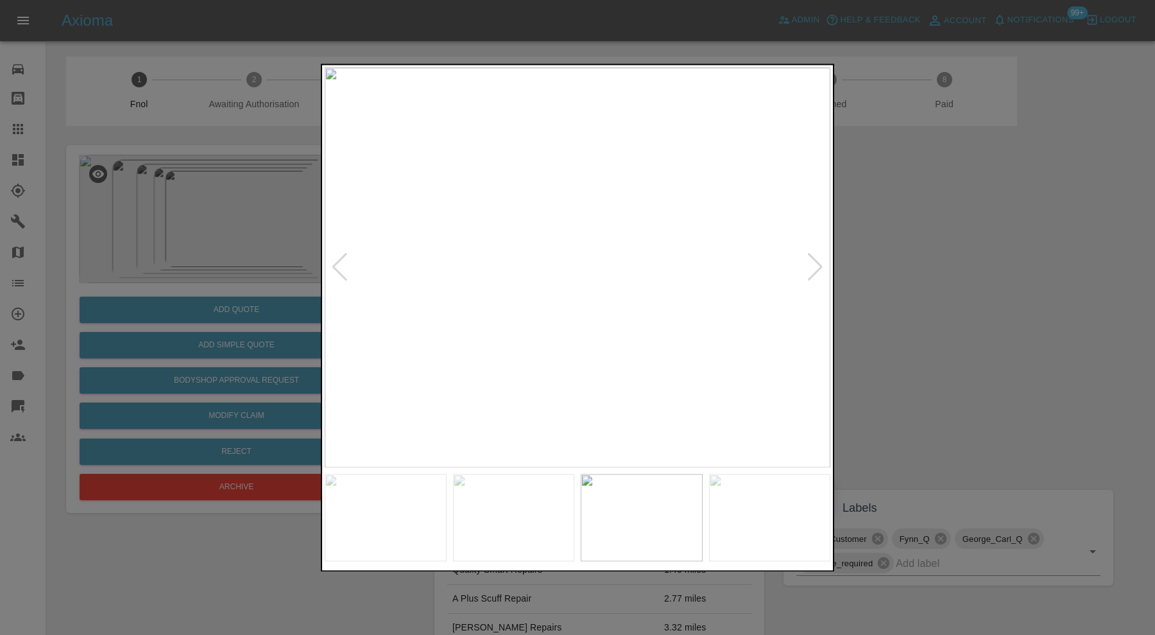
click at [822, 264] on div at bounding box center [815, 268] width 17 height 28
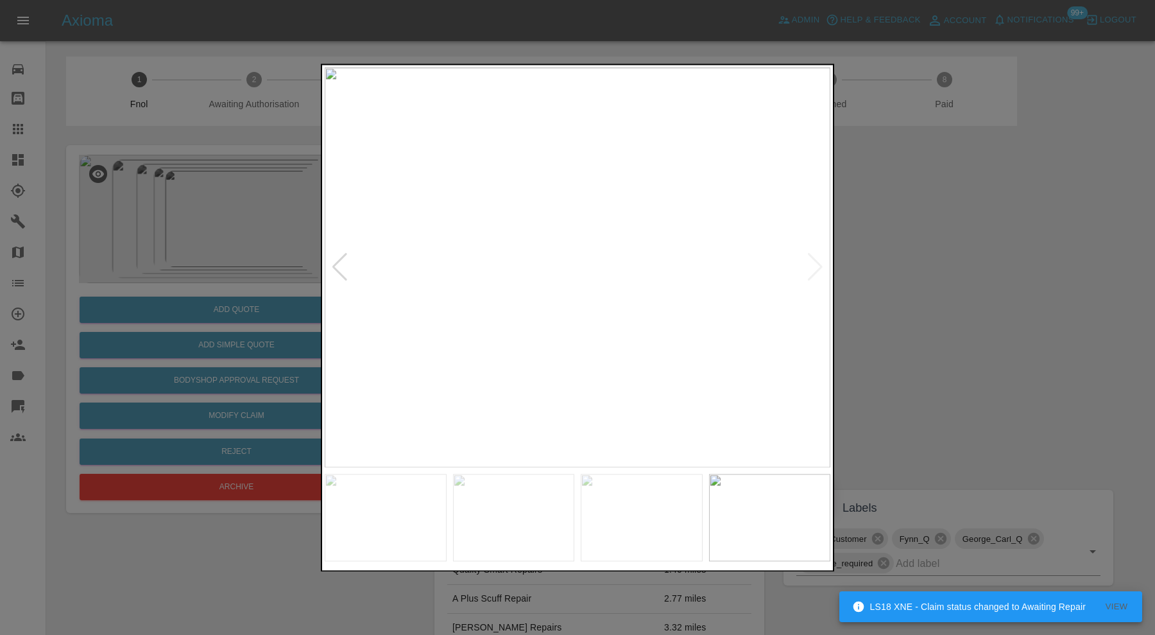
click at [928, 291] on div at bounding box center [577, 317] width 1155 height 635
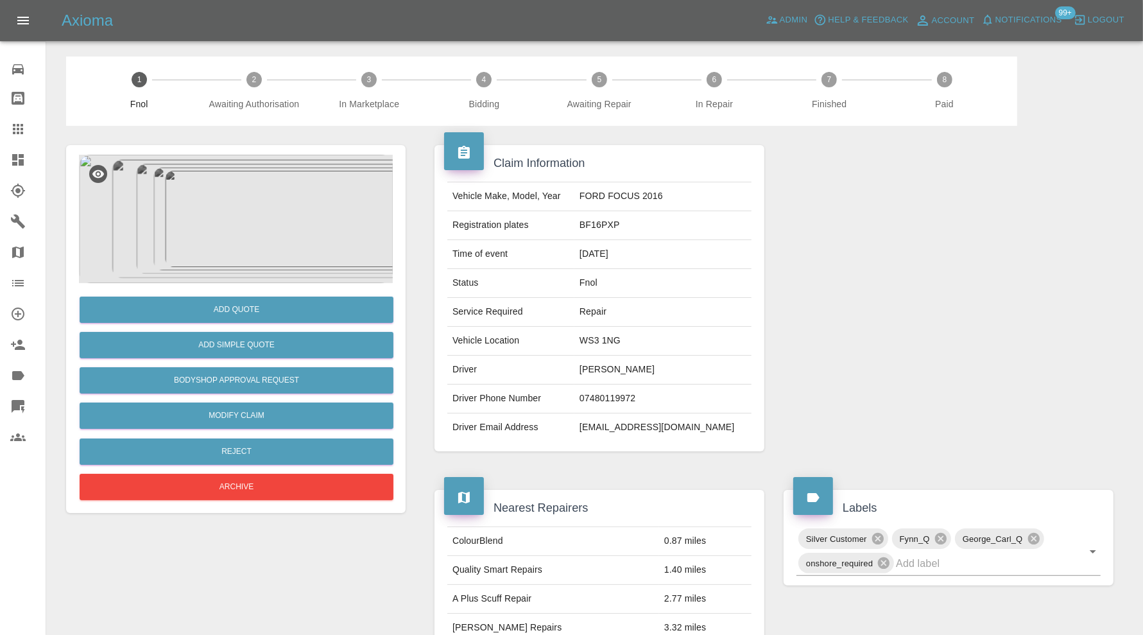
click at [250, 212] on img at bounding box center [236, 219] width 314 height 128
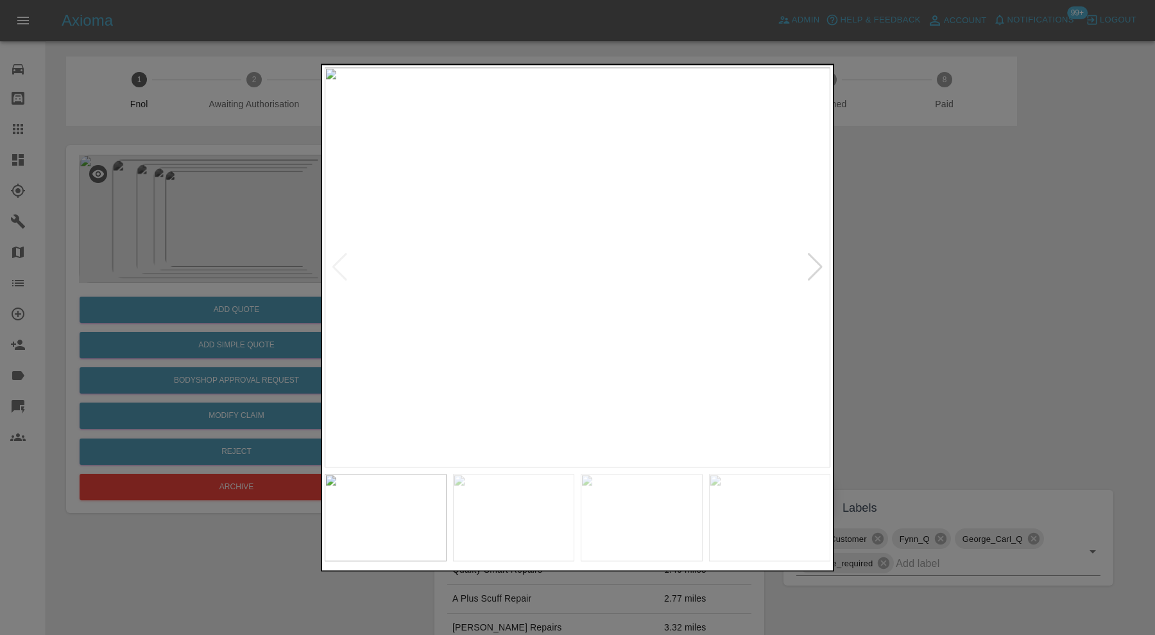
click at [899, 268] on div at bounding box center [577, 317] width 1155 height 635
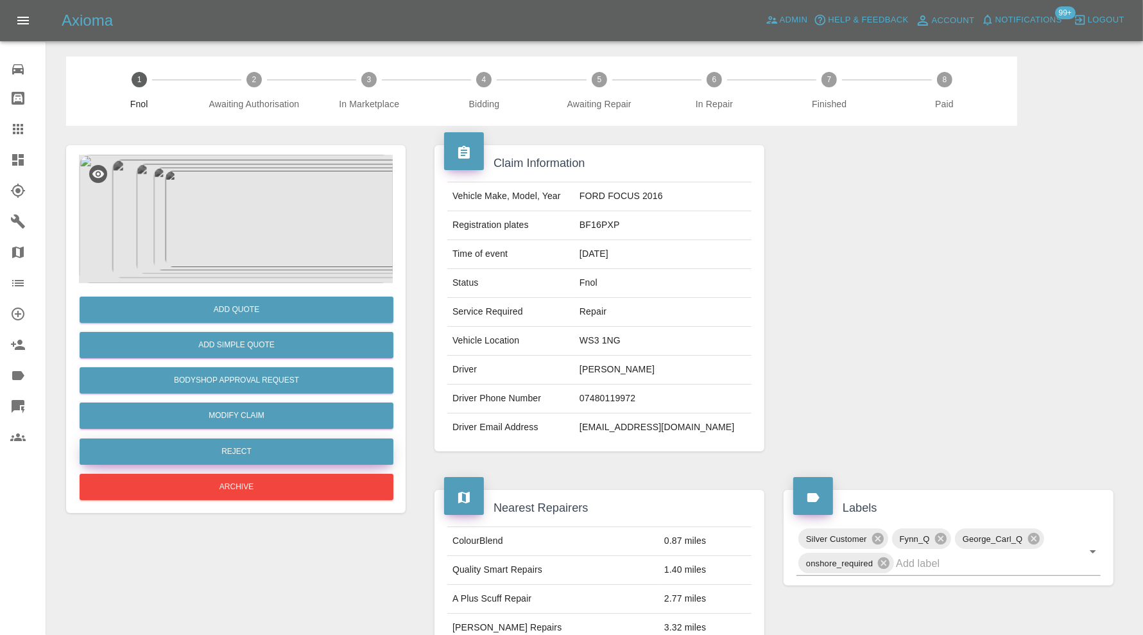
click at [334, 444] on button "Reject" at bounding box center [237, 451] width 314 height 26
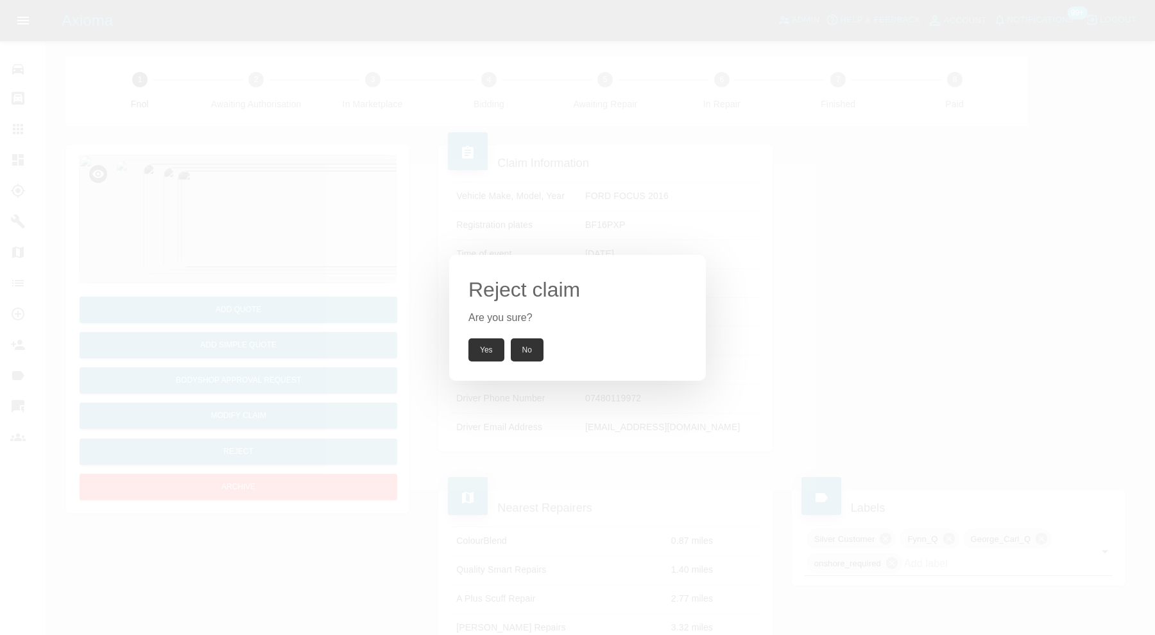
click at [493, 344] on button "Yes" at bounding box center [487, 349] width 36 height 23
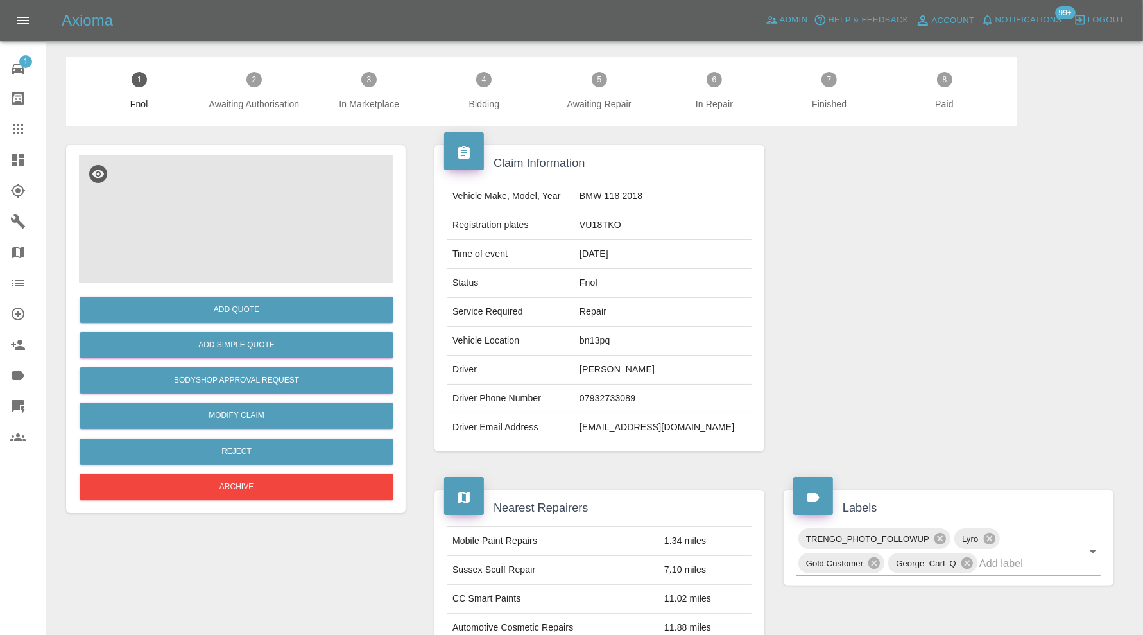
click at [270, 223] on img at bounding box center [236, 219] width 314 height 128
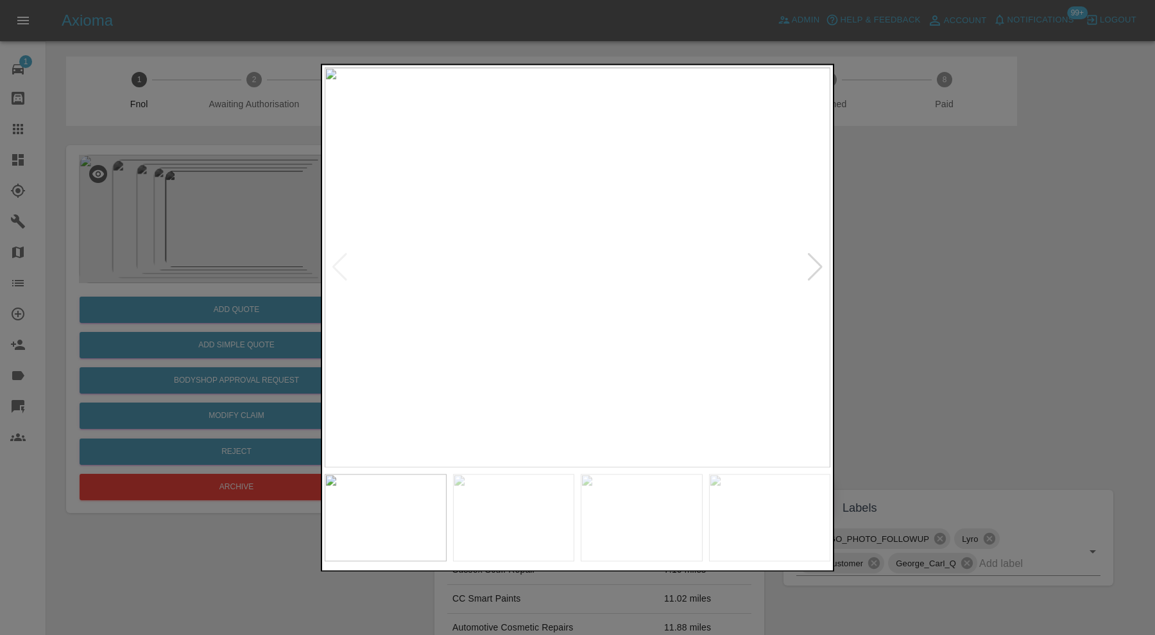
click at [813, 256] on div at bounding box center [815, 268] width 17 height 28
click at [813, 257] on div at bounding box center [815, 268] width 17 height 28
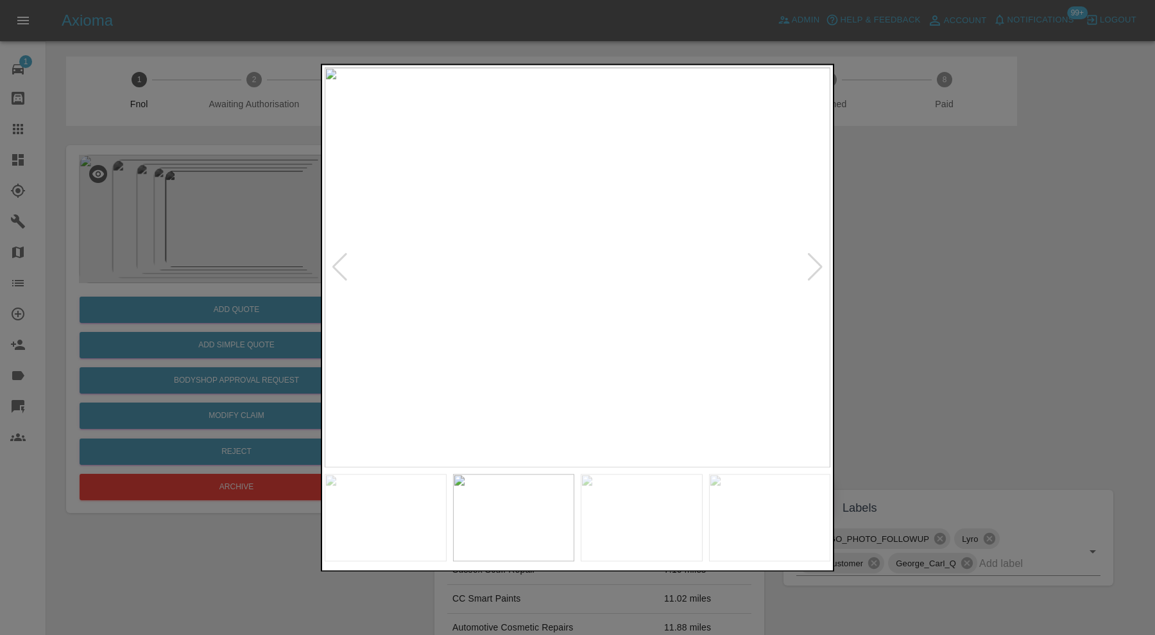
click at [814, 256] on div at bounding box center [815, 268] width 17 height 28
click at [814, 257] on div at bounding box center [815, 268] width 17 height 28
click at [814, 257] on img at bounding box center [578, 267] width 506 height 400
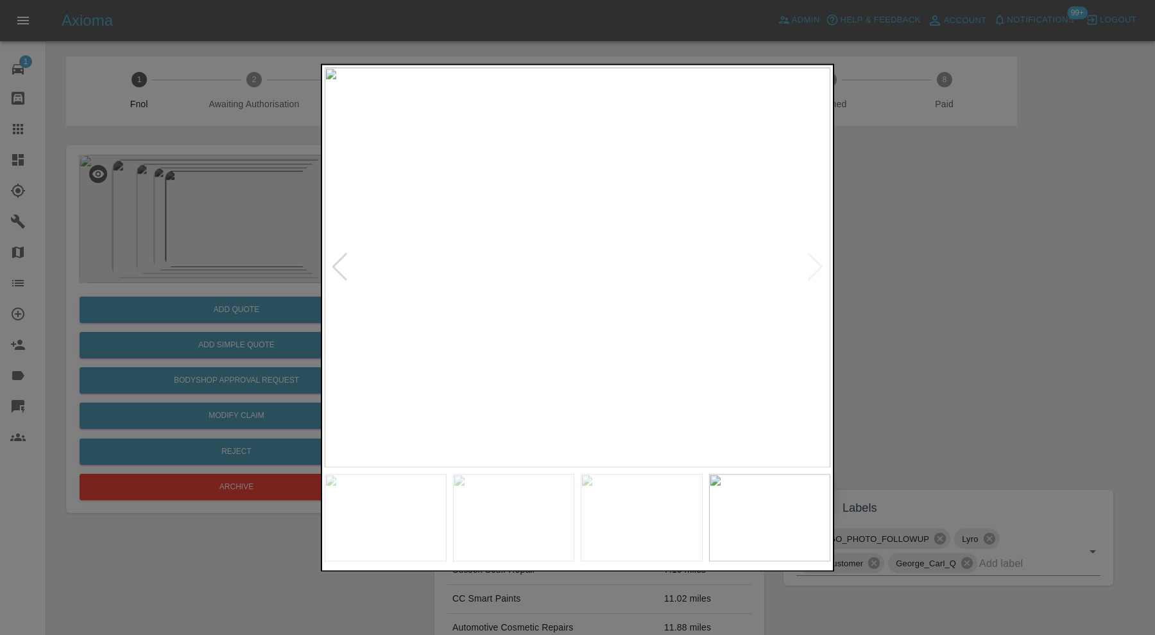
click at [343, 257] on div at bounding box center [339, 268] width 17 height 28
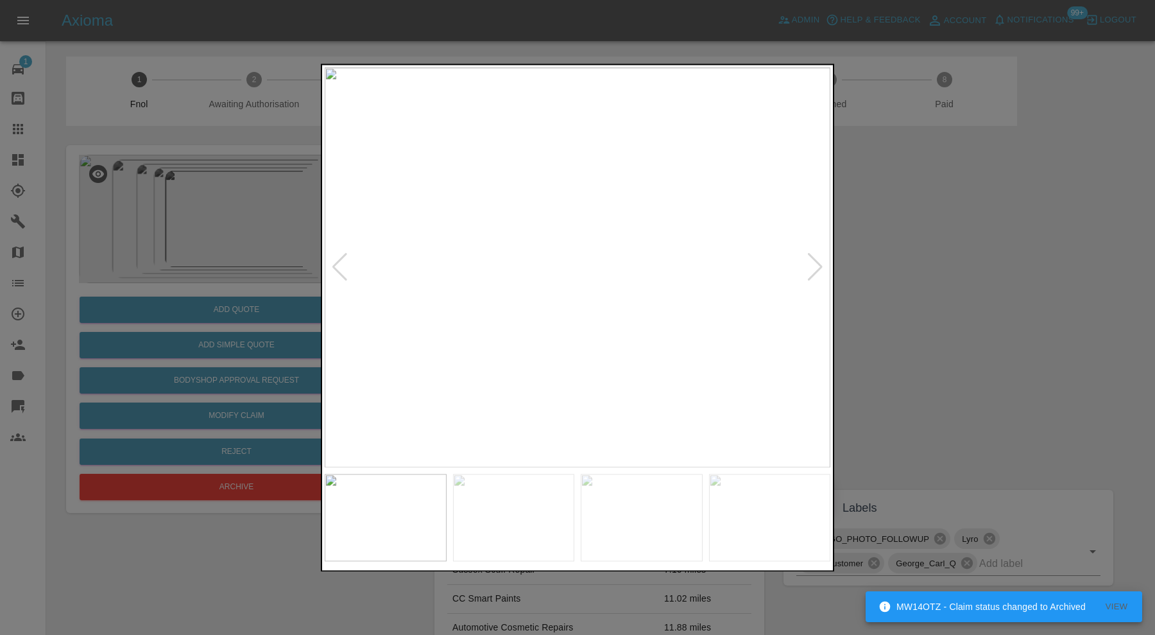
click at [341, 261] on div at bounding box center [339, 268] width 17 height 28
click at [936, 263] on div at bounding box center [577, 317] width 1155 height 635
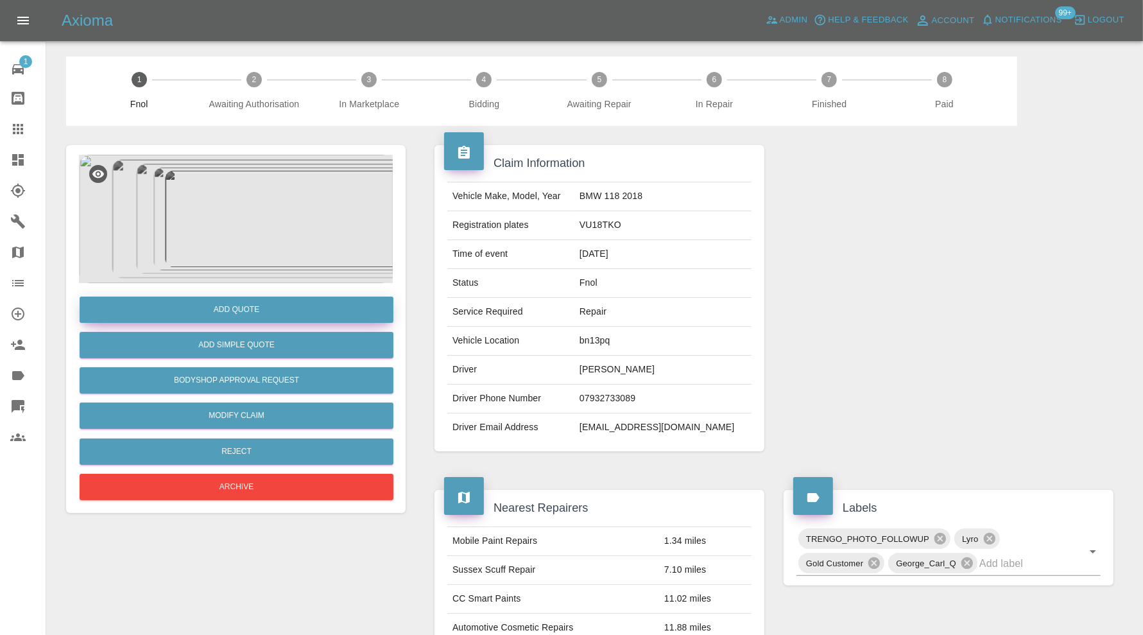
click at [272, 315] on button "Add Quote" at bounding box center [237, 310] width 314 height 26
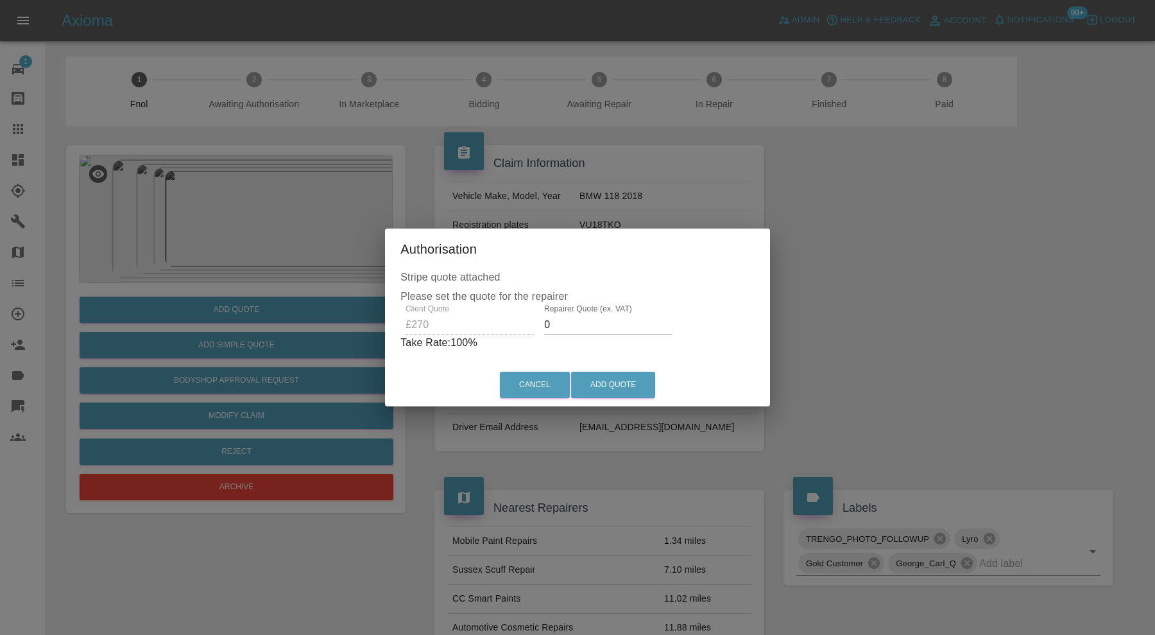
click at [572, 313] on label "Repairer Quote (ex. VAT)" at bounding box center [588, 308] width 88 height 11
click at [572, 315] on input "0" at bounding box center [608, 325] width 128 height 21
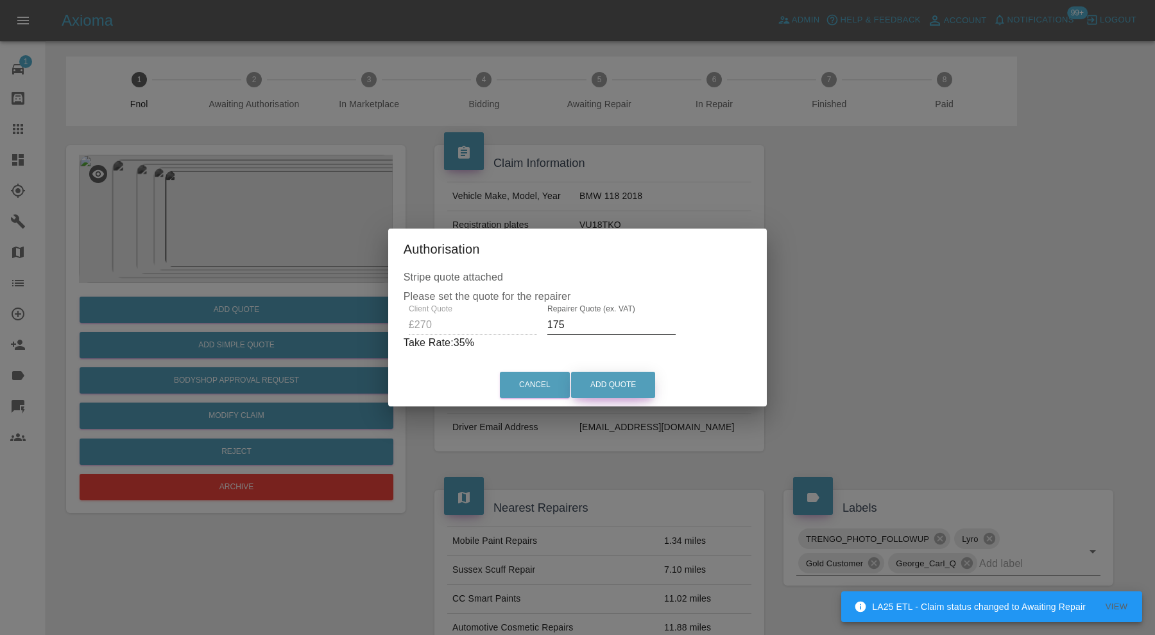
type input "175"
click at [587, 376] on button "Add Quote" at bounding box center [613, 385] width 84 height 26
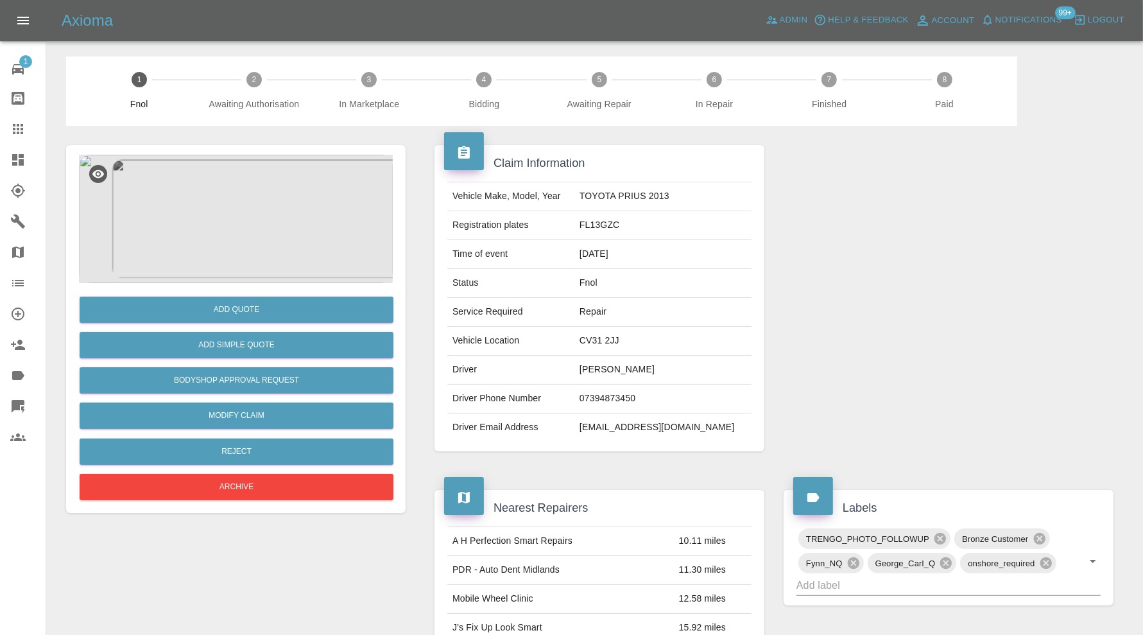
click at [262, 212] on img at bounding box center [236, 219] width 314 height 128
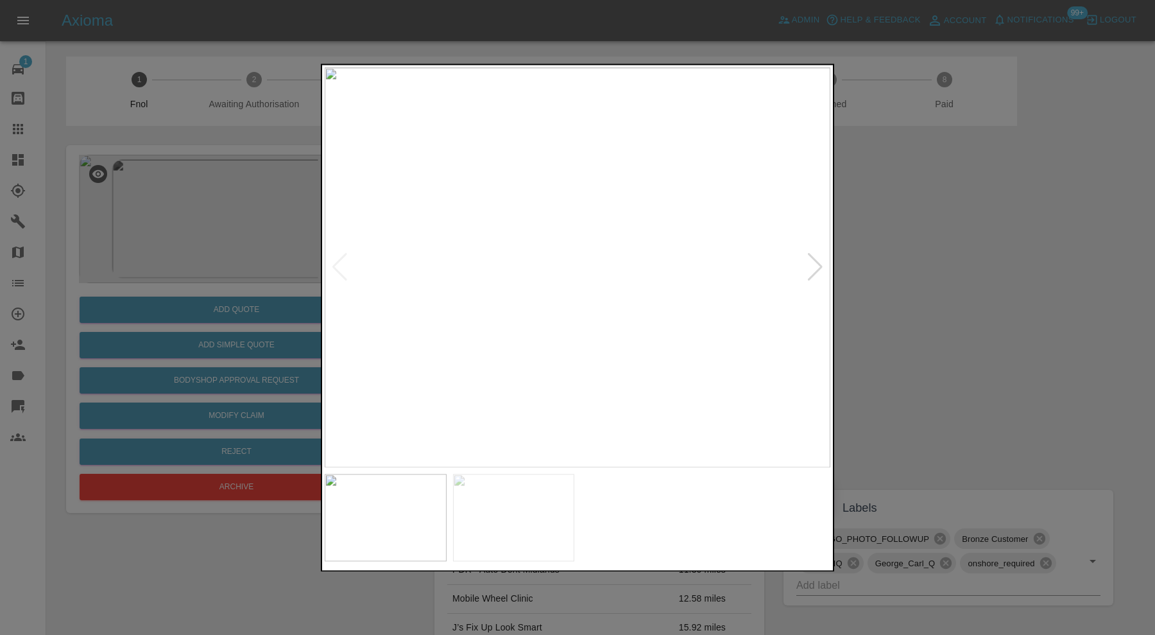
click at [815, 272] on div at bounding box center [815, 268] width 17 height 28
click at [816, 271] on img at bounding box center [578, 267] width 506 height 400
click at [926, 286] on div at bounding box center [577, 317] width 1155 height 635
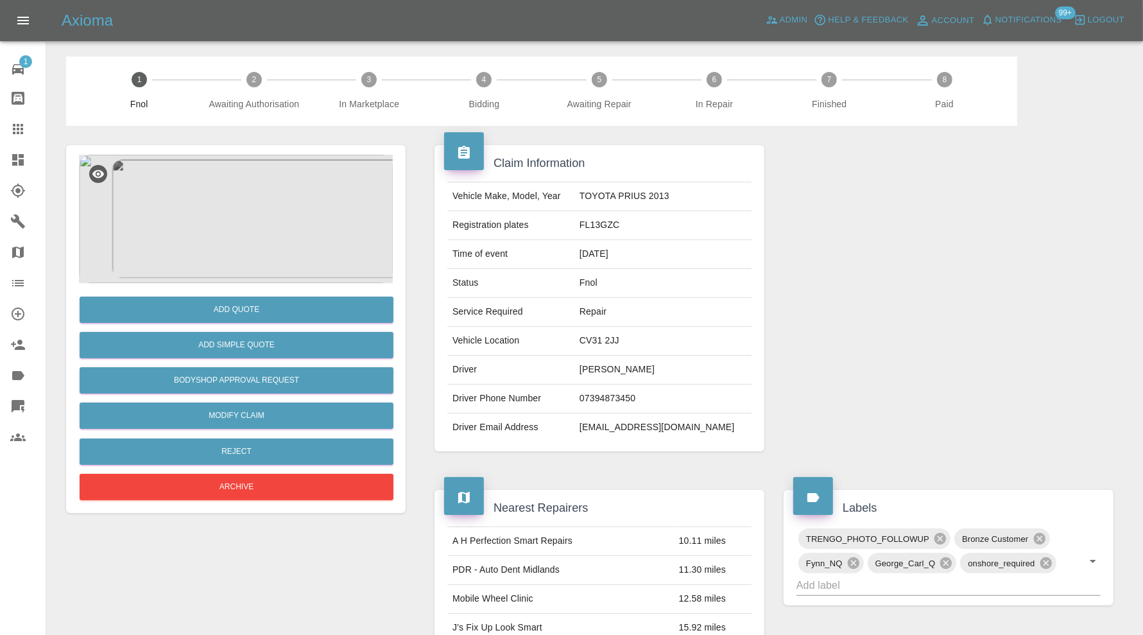
click at [242, 241] on img at bounding box center [236, 219] width 314 height 128
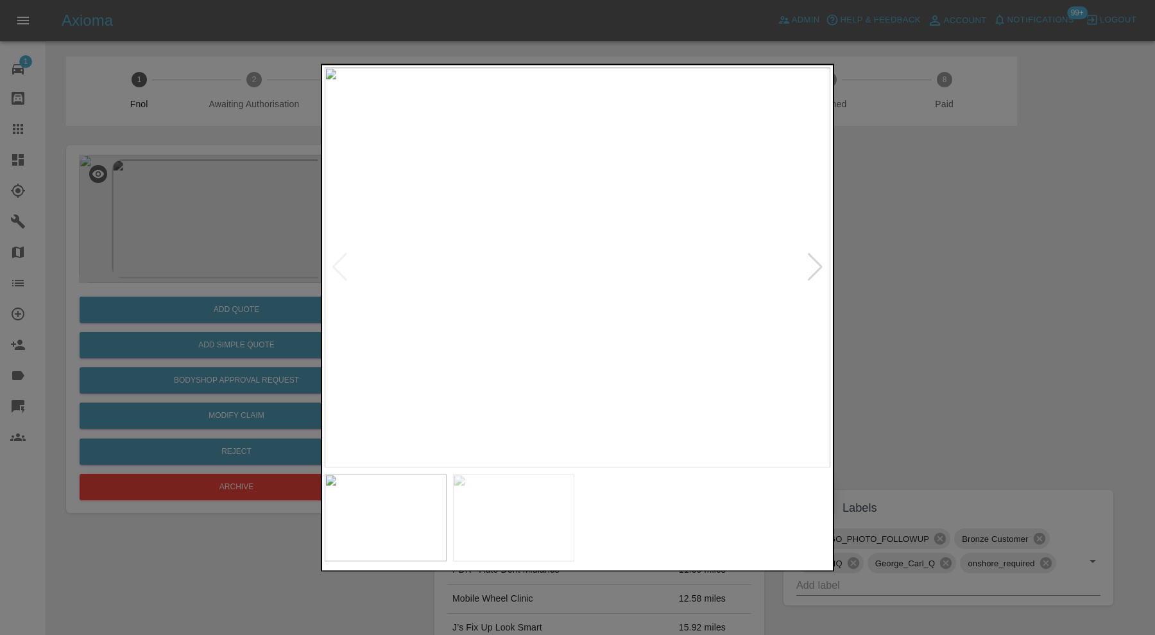
click at [926, 272] on div at bounding box center [577, 317] width 1155 height 635
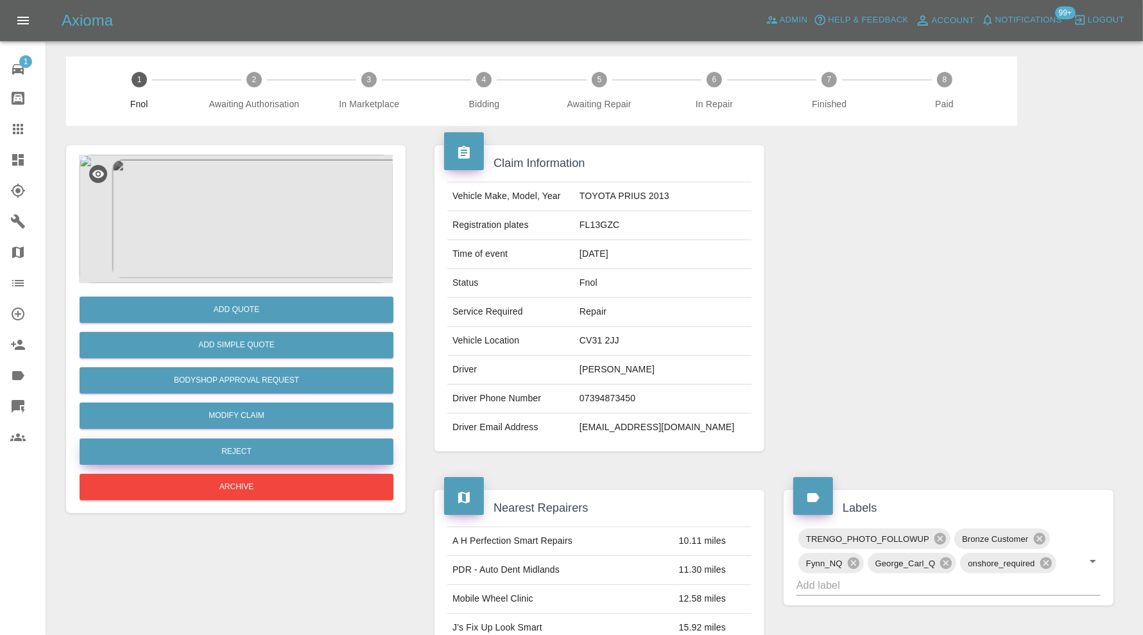
click at [279, 450] on button "Reject" at bounding box center [237, 451] width 314 height 26
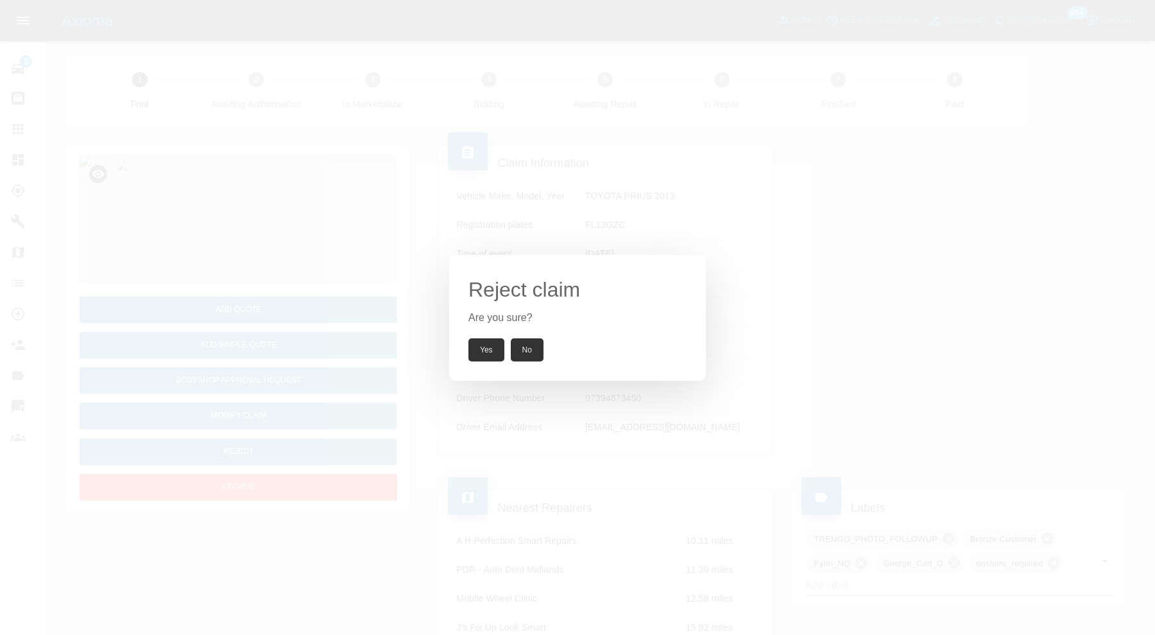
click at [485, 343] on button "Yes" at bounding box center [487, 349] width 36 height 23
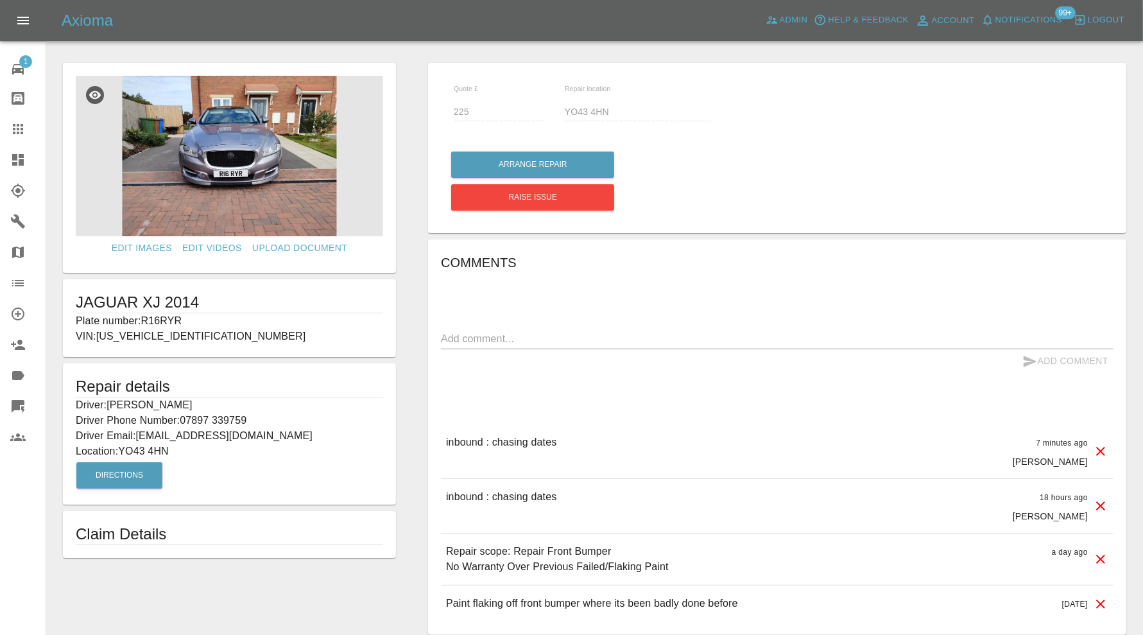
click at [257, 155] on img at bounding box center [229, 156] width 307 height 160
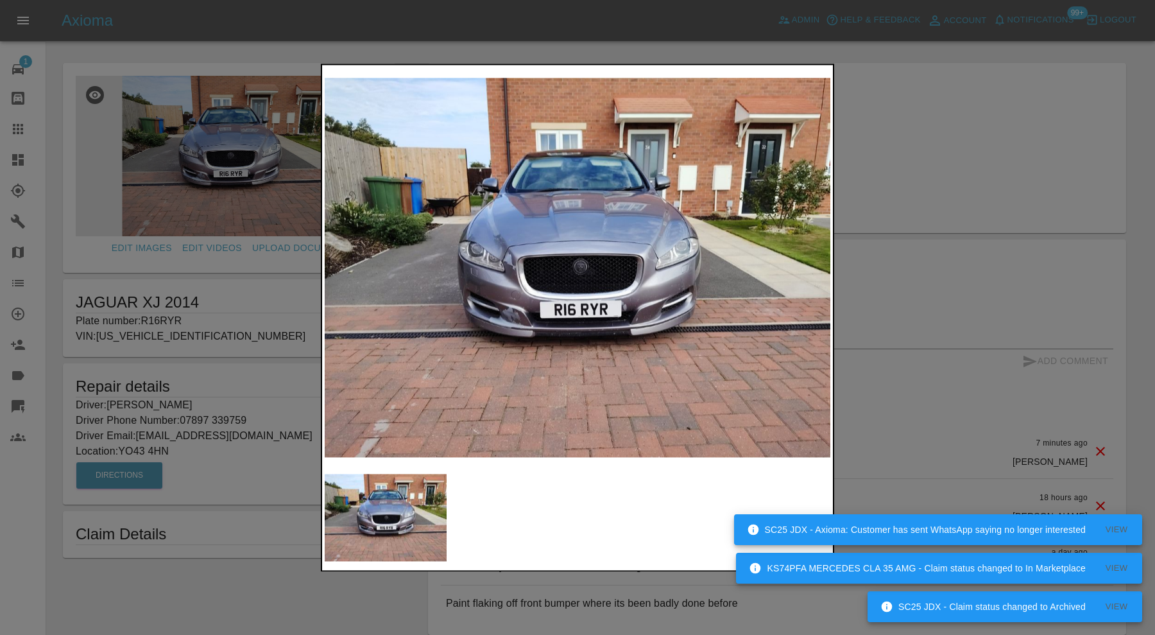
click at [607, 315] on img at bounding box center [578, 267] width 506 height 400
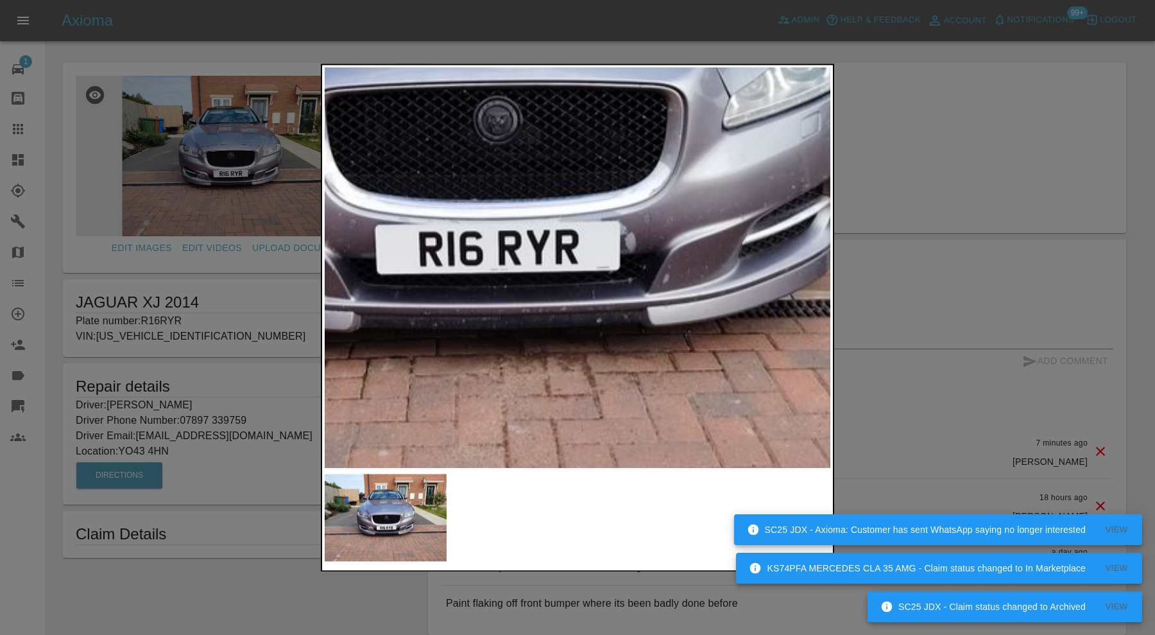
click at [640, 303] on img at bounding box center [488, 123] width 1517 height 1200
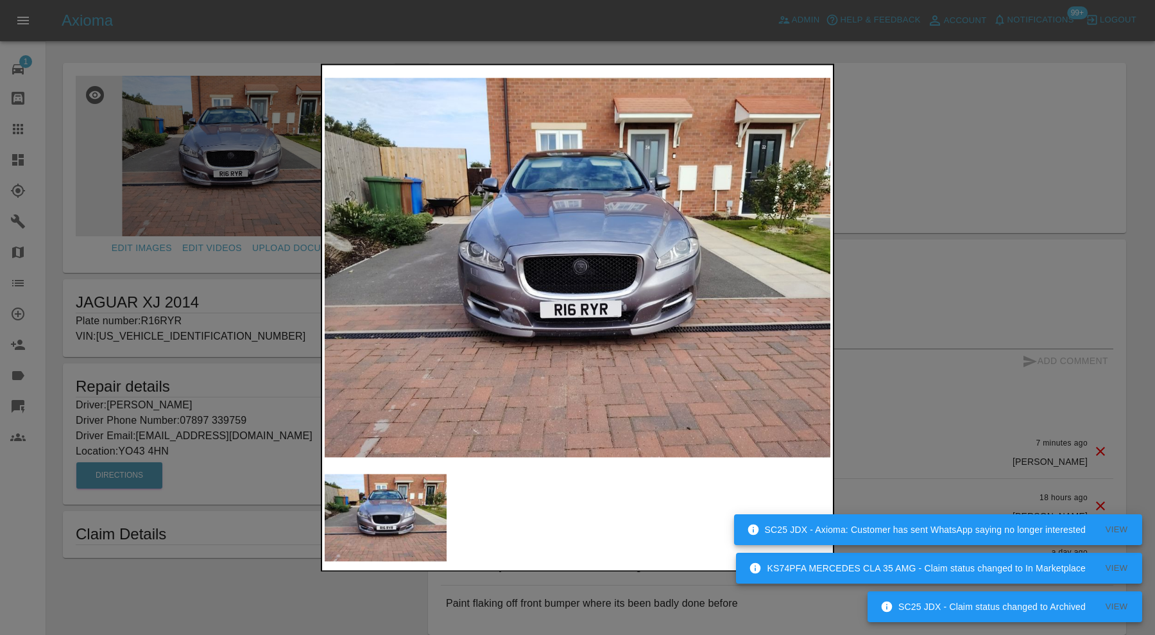
click at [954, 274] on div at bounding box center [577, 317] width 1155 height 635
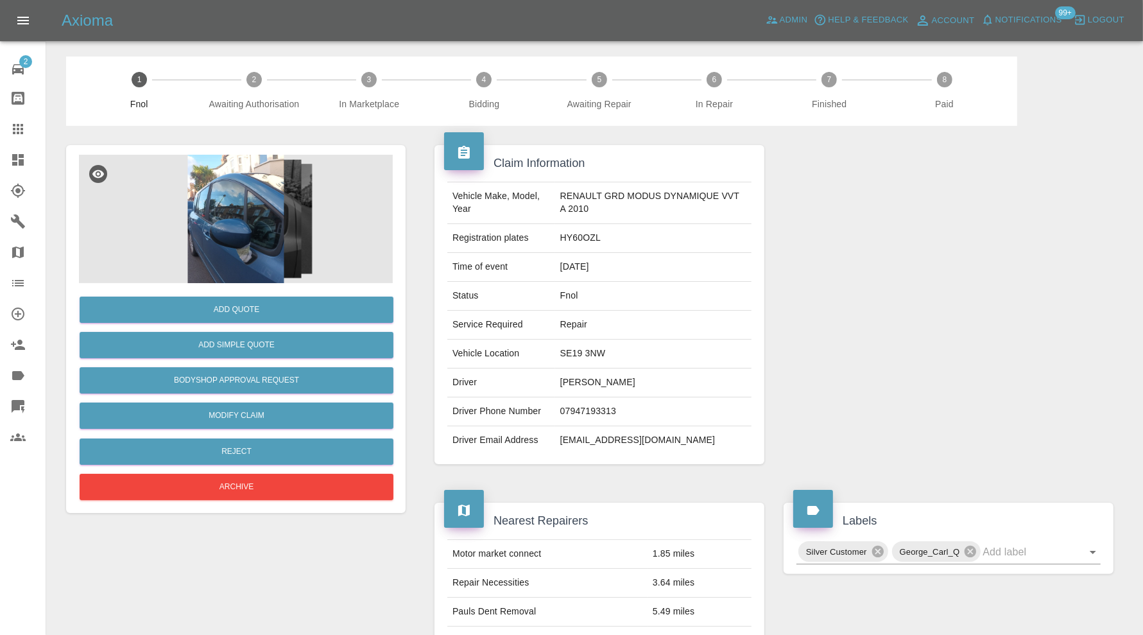
click at [218, 231] on img at bounding box center [236, 219] width 314 height 128
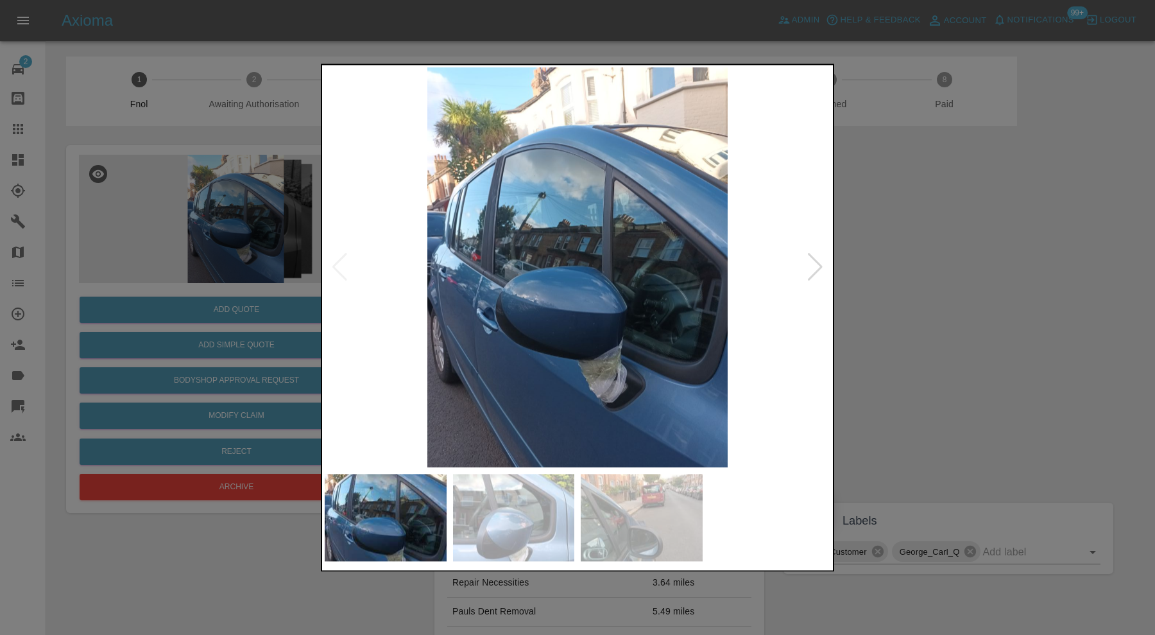
click at [806, 270] on img at bounding box center [578, 267] width 506 height 400
click at [813, 264] on div at bounding box center [815, 268] width 17 height 28
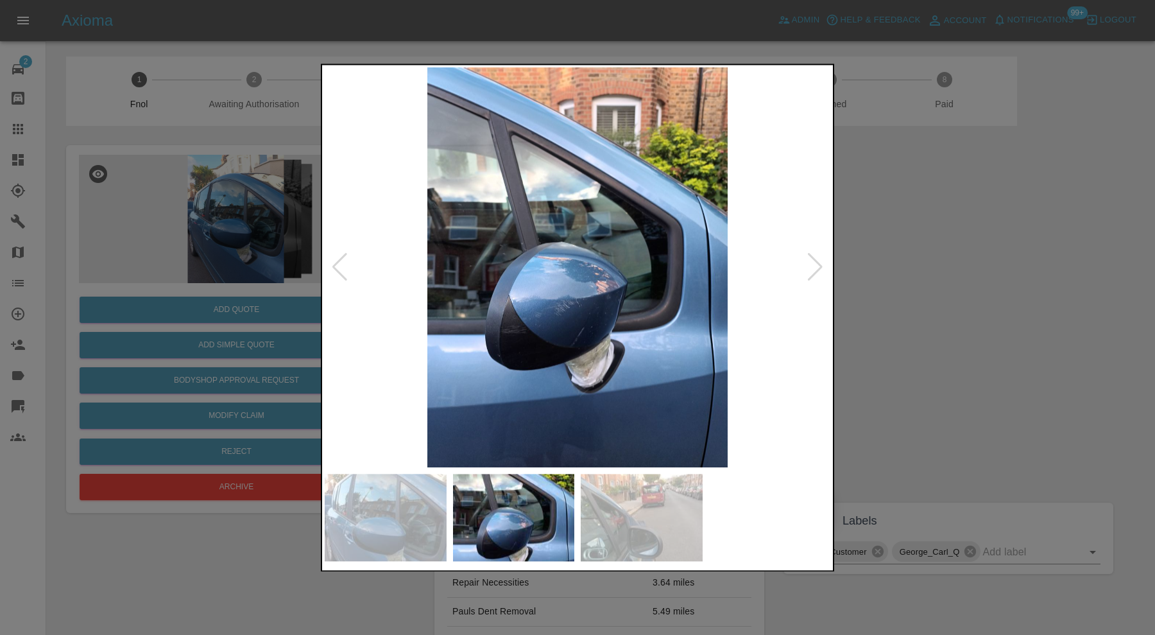
click at [813, 264] on div at bounding box center [815, 268] width 17 height 28
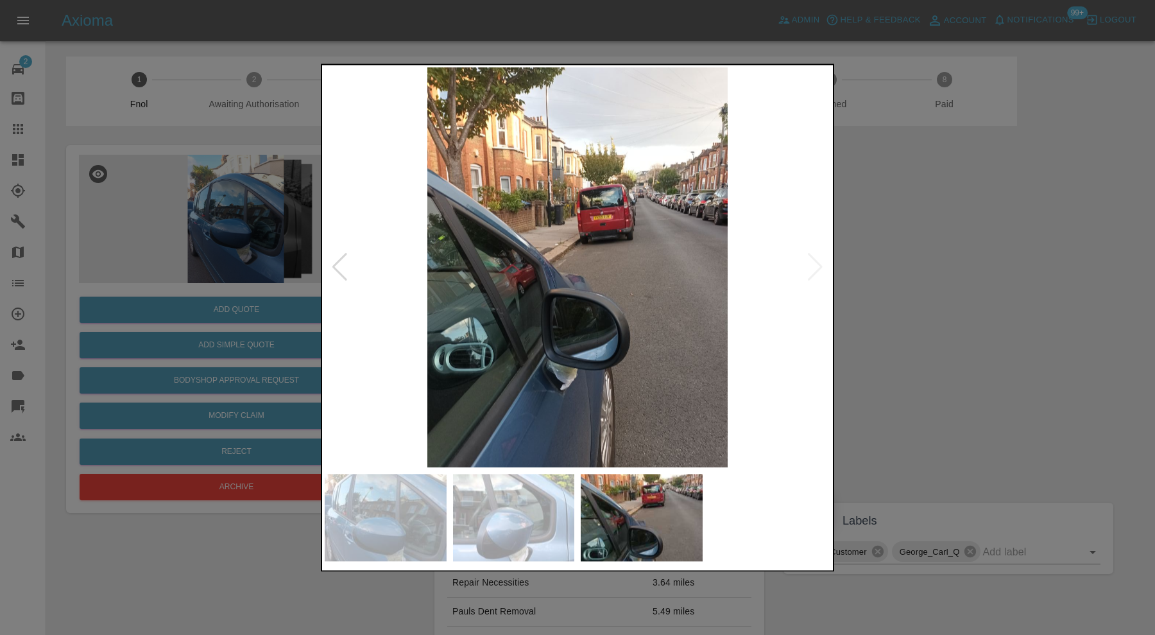
click at [813, 264] on img at bounding box center [578, 267] width 506 height 400
click at [996, 273] on div at bounding box center [577, 317] width 1155 height 635
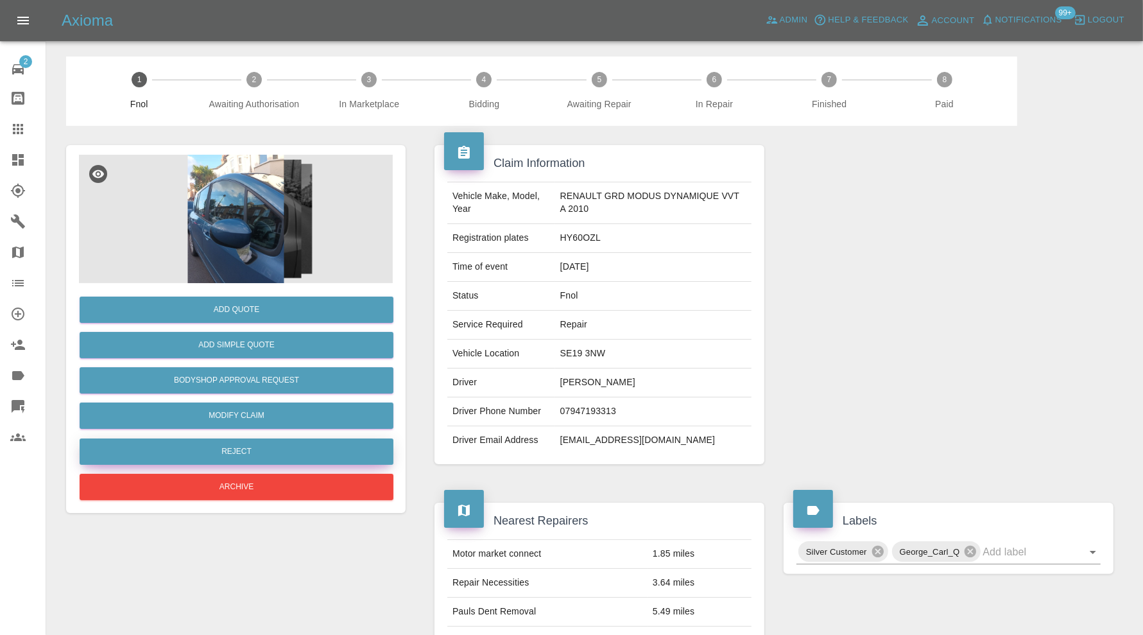
click at [256, 447] on button "Reject" at bounding box center [237, 451] width 314 height 26
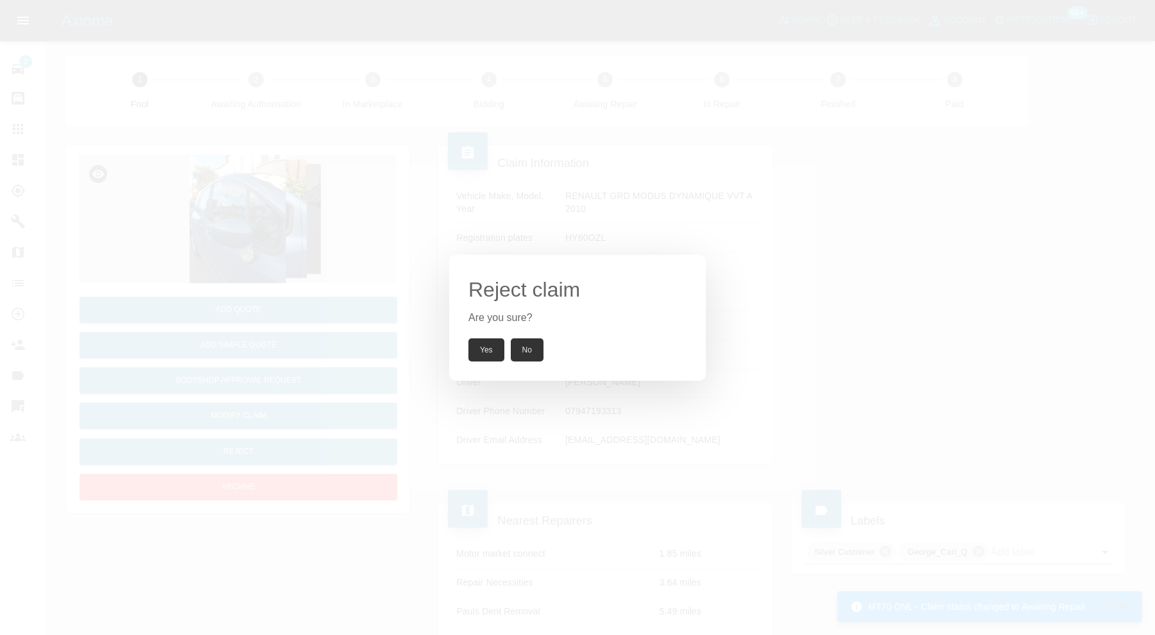
click at [484, 355] on button "Yes" at bounding box center [487, 349] width 36 height 23
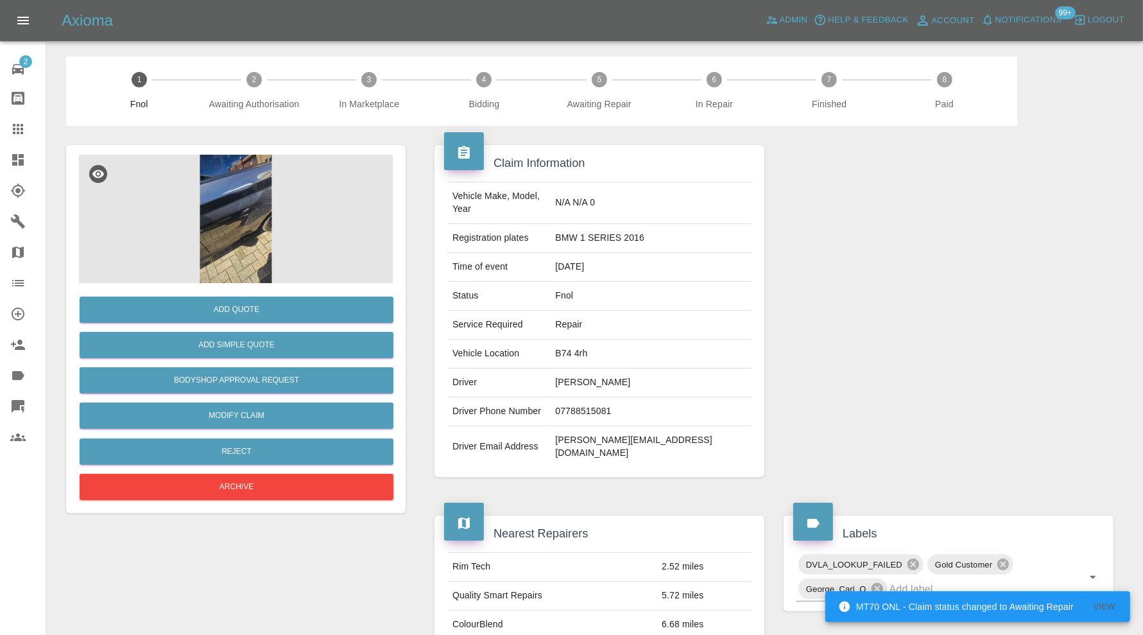
click at [260, 198] on img at bounding box center [236, 219] width 314 height 128
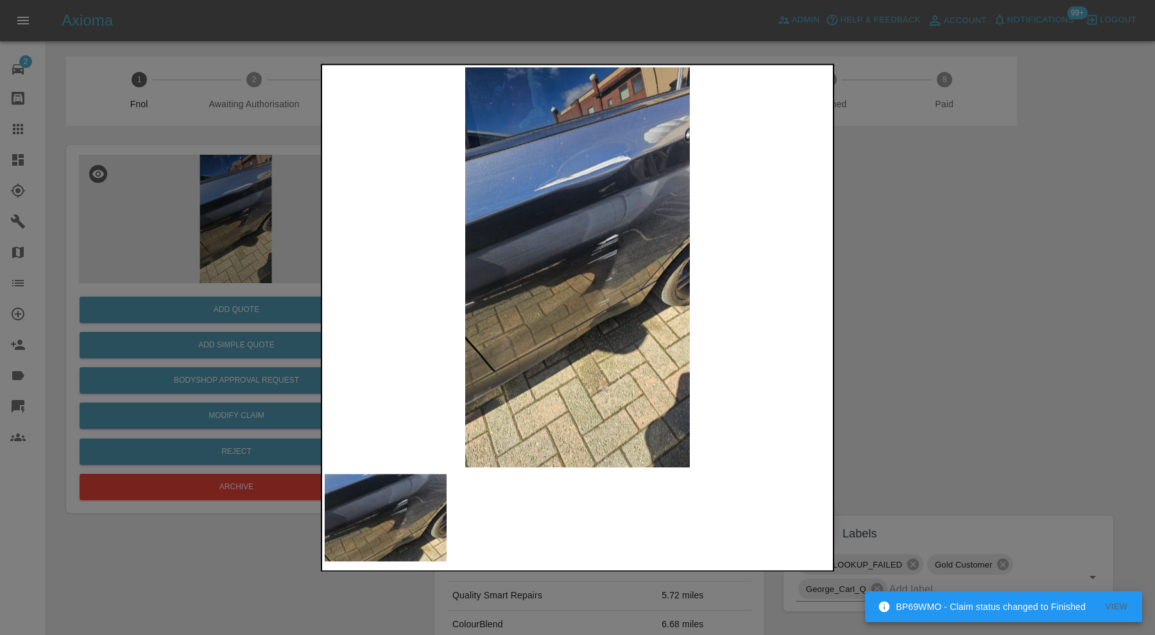
click at [851, 339] on div at bounding box center [577, 317] width 1155 height 635
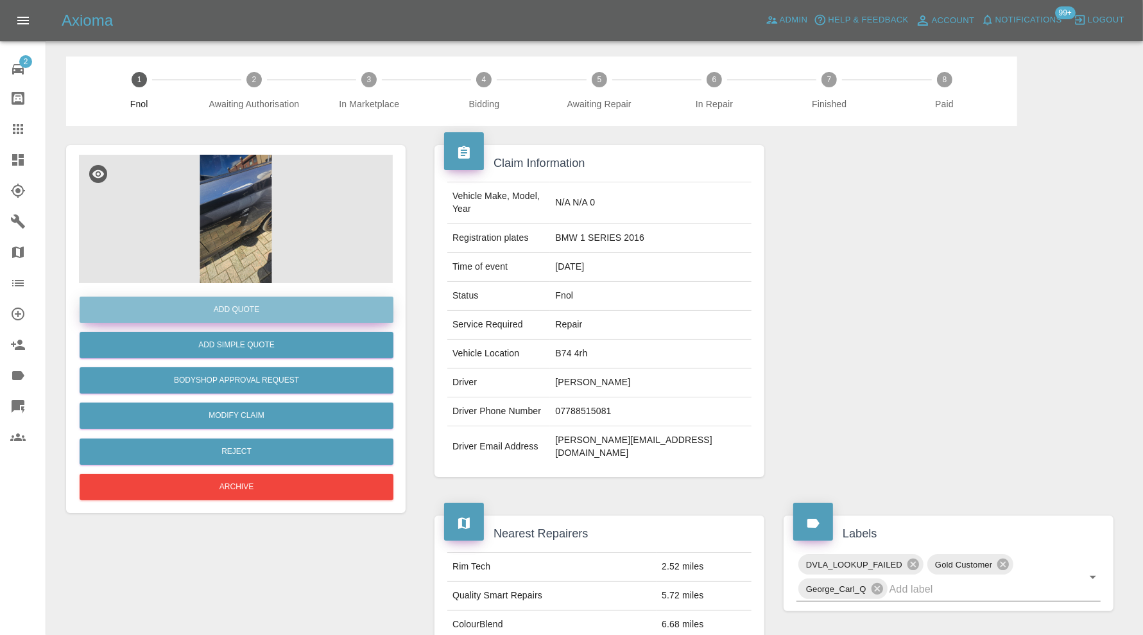
click at [218, 308] on button "Add Quote" at bounding box center [237, 310] width 314 height 26
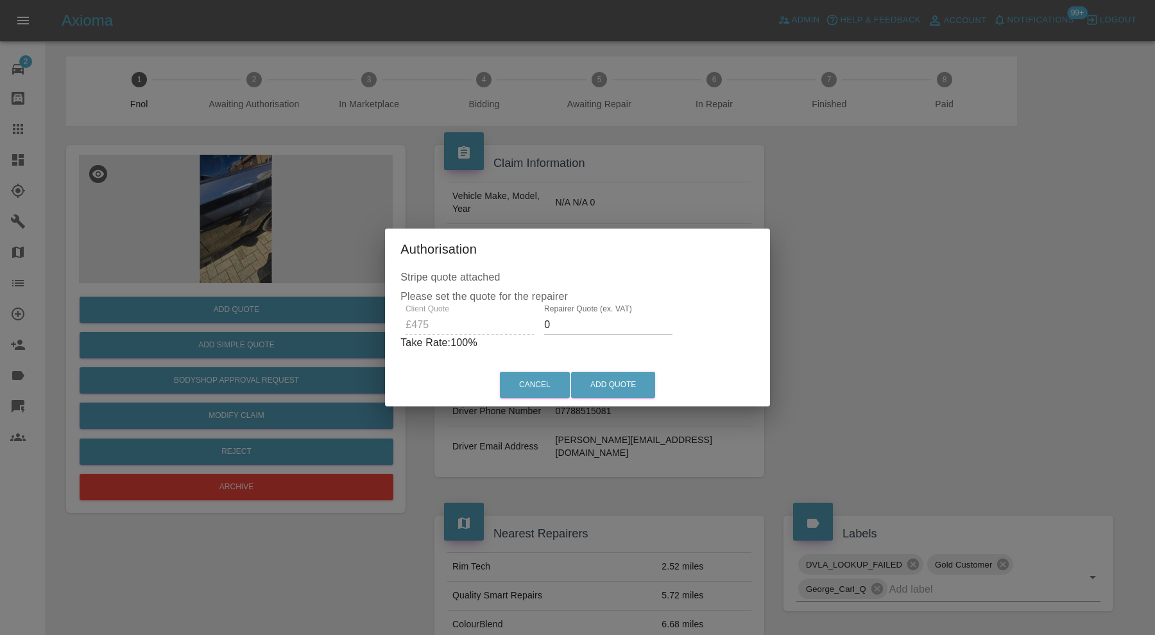
click at [593, 323] on input "0" at bounding box center [608, 325] width 128 height 21
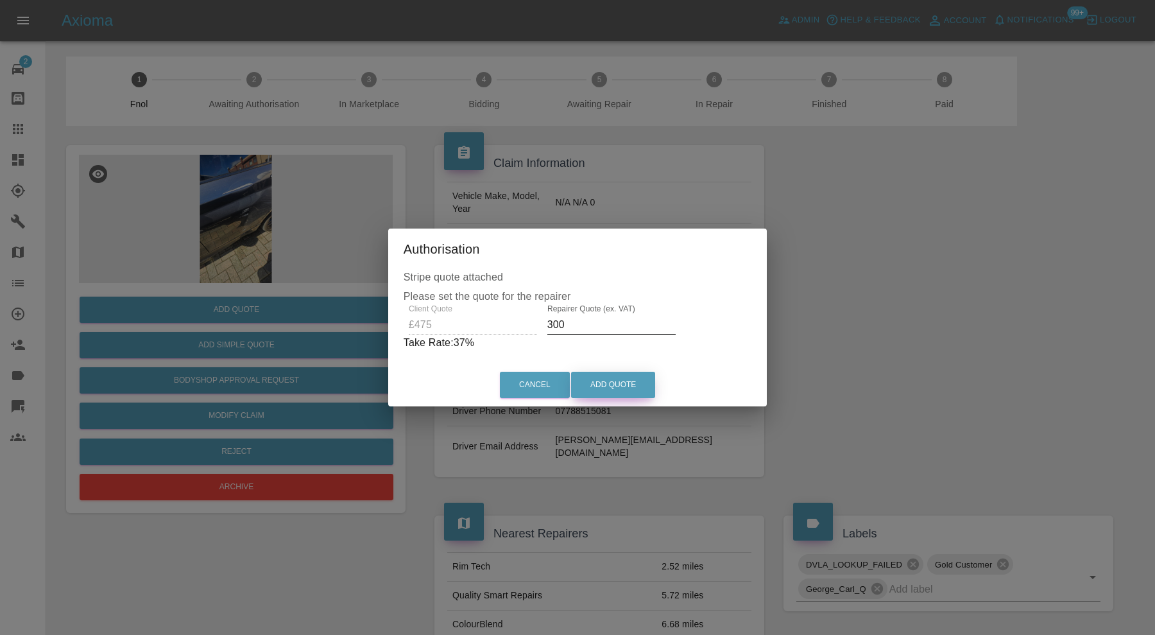
type input "300"
click at [612, 379] on button "Add Quote" at bounding box center [613, 385] width 84 height 26
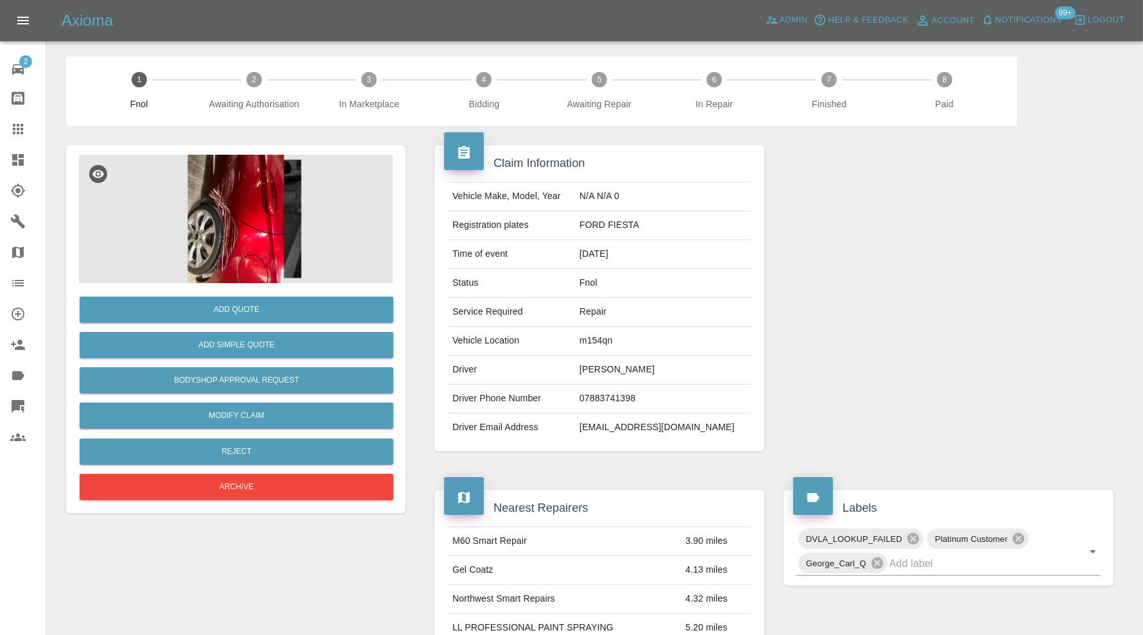
click at [261, 246] on img at bounding box center [236, 219] width 314 height 128
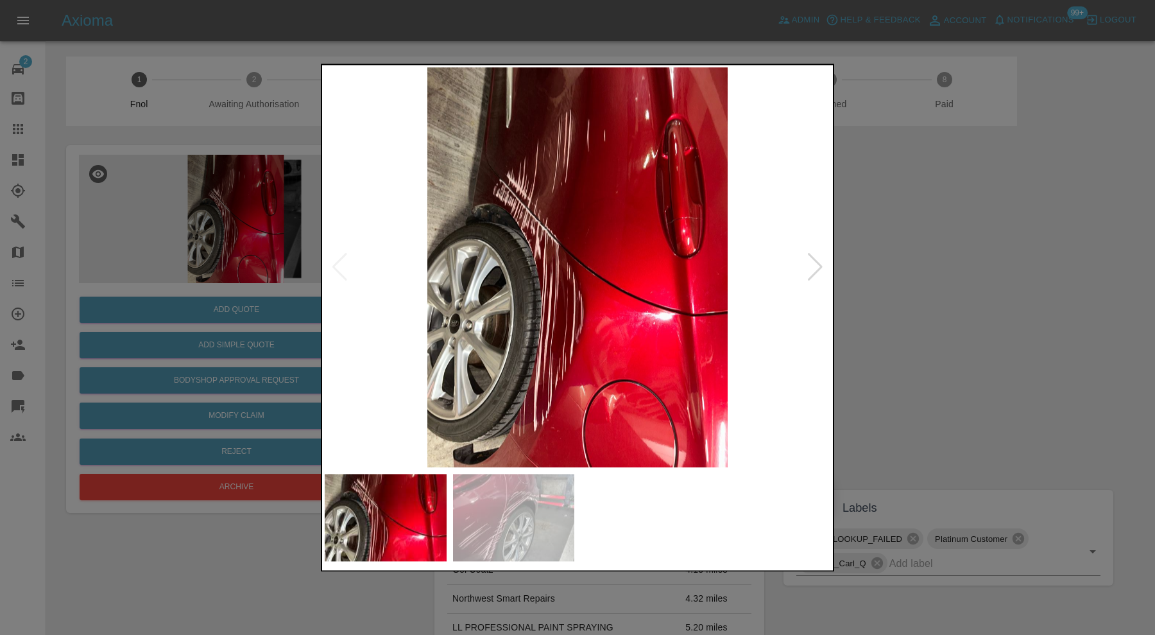
click at [816, 275] on div at bounding box center [815, 268] width 17 height 28
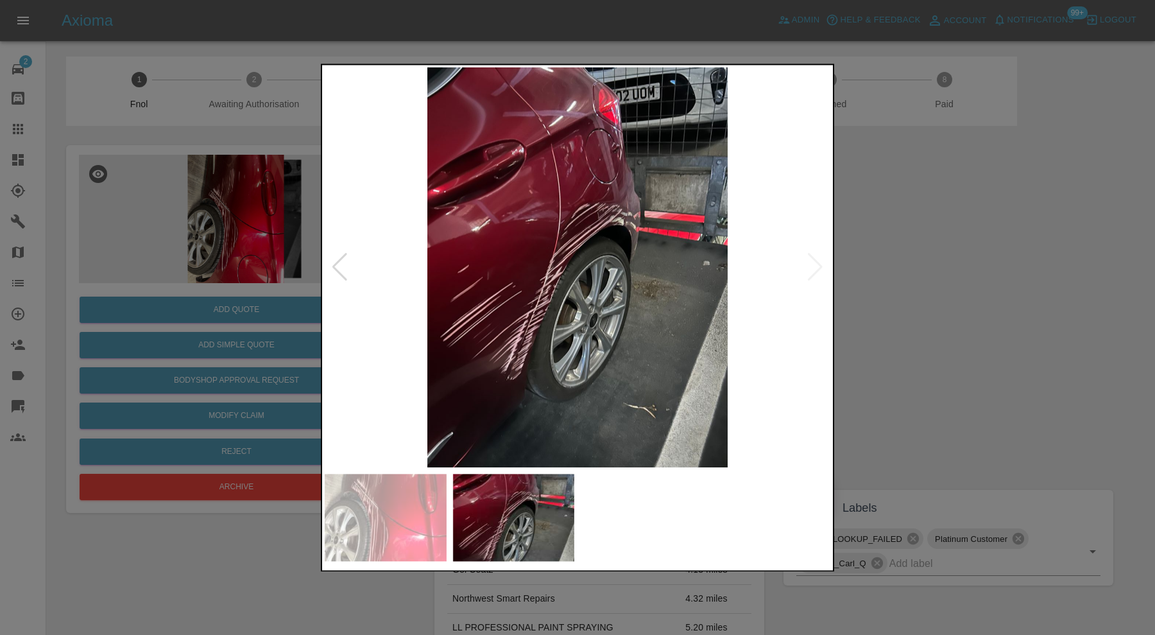
click at [337, 261] on div at bounding box center [339, 268] width 17 height 28
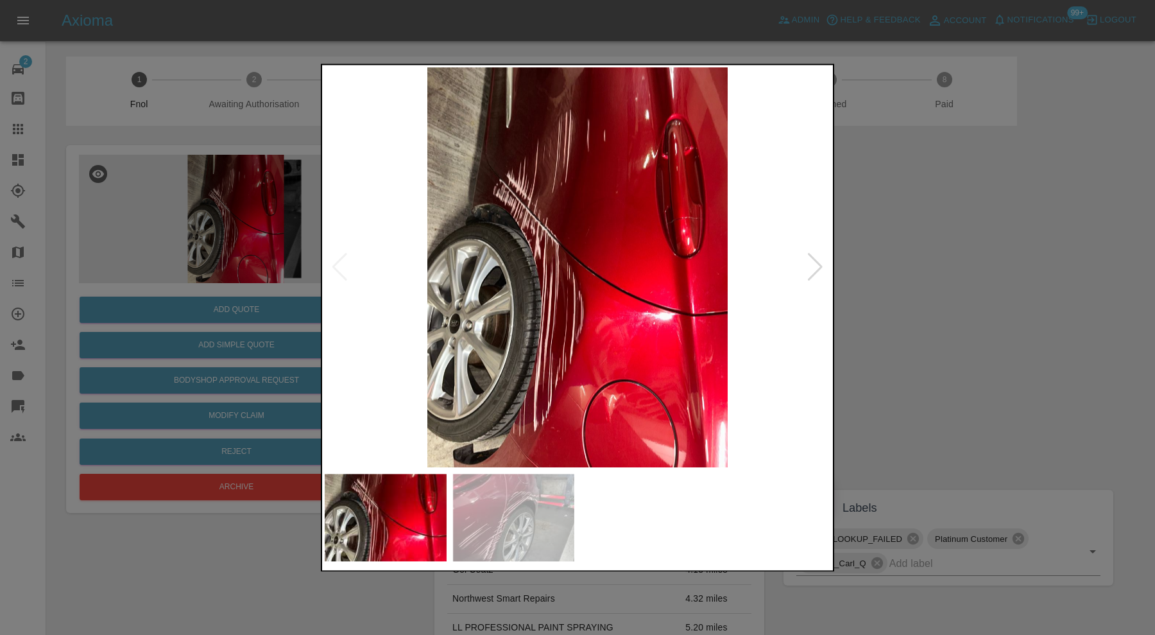
click at [567, 205] on img at bounding box center [578, 267] width 506 height 400
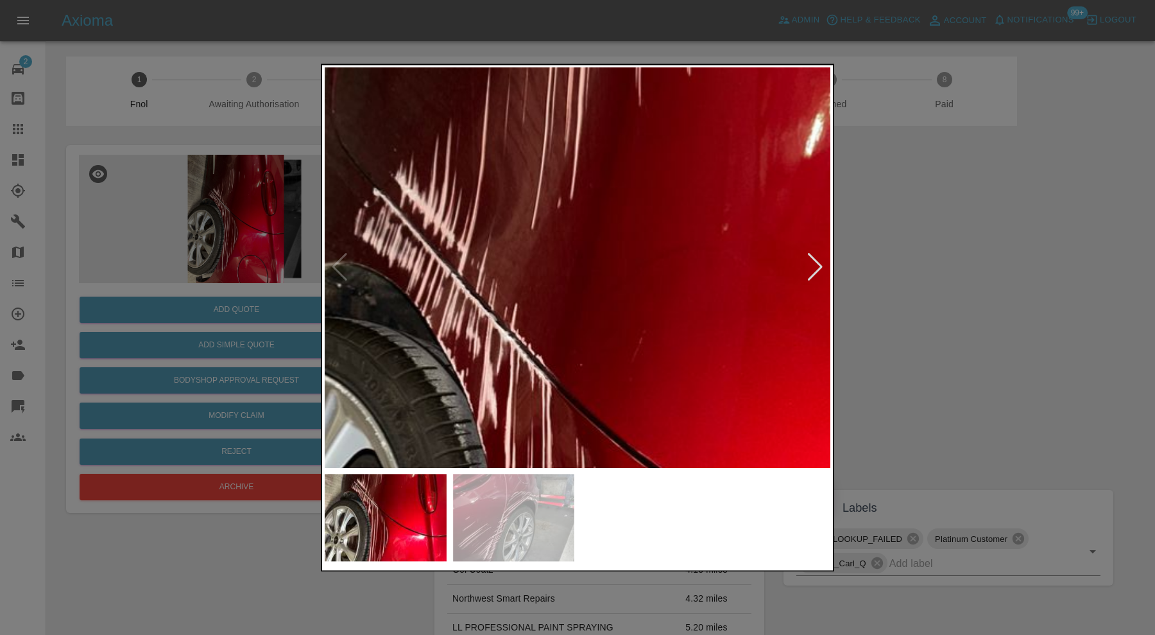
click at [591, 219] on img at bounding box center [607, 454] width 1517 height 1200
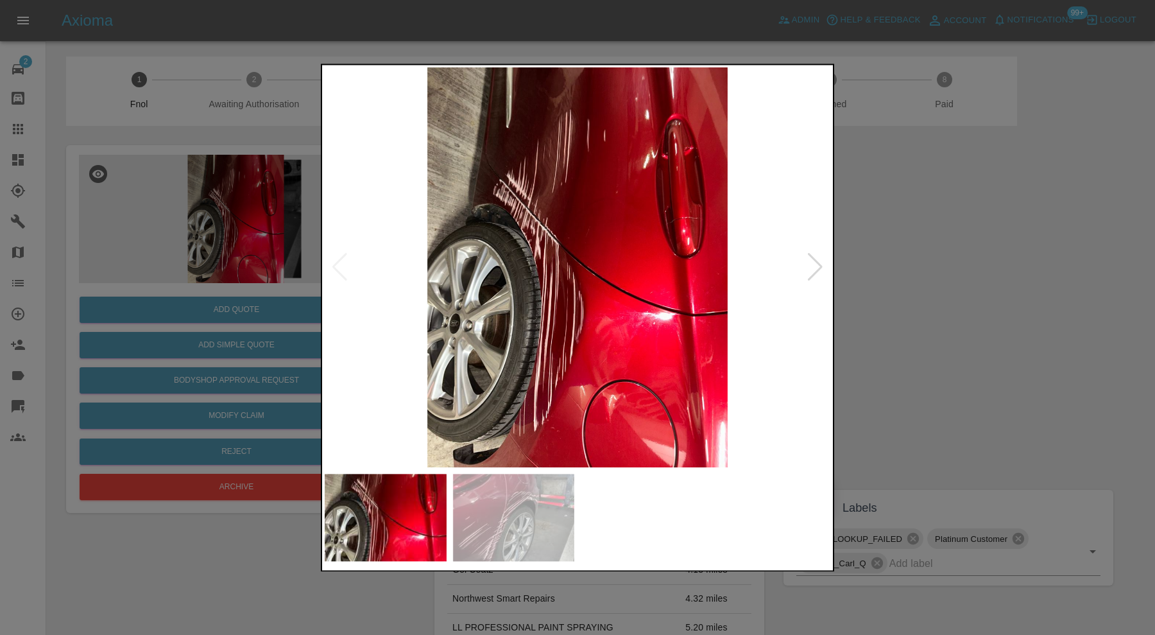
click at [945, 321] on div at bounding box center [577, 317] width 1155 height 635
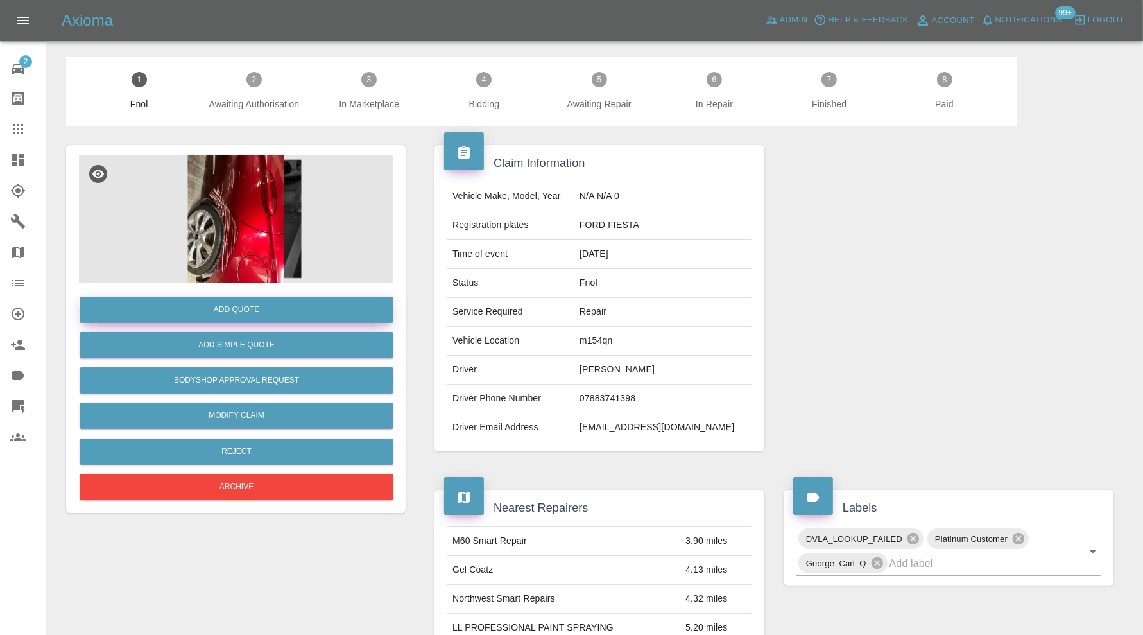
click at [264, 311] on button "Add Quote" at bounding box center [237, 310] width 314 height 26
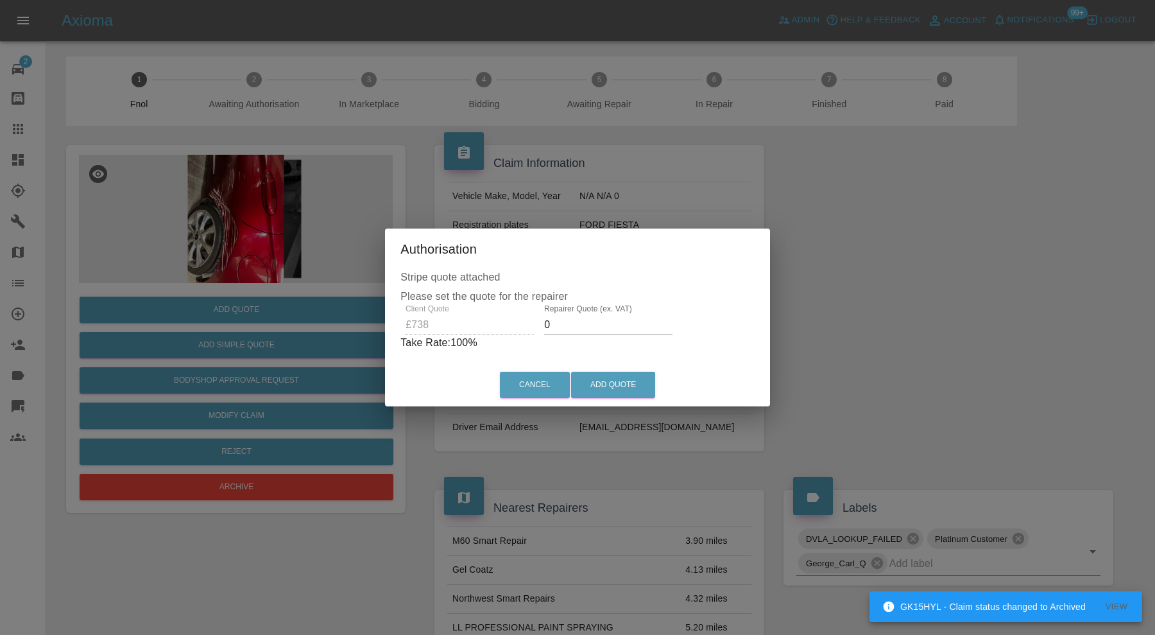
click at [578, 324] on input "0" at bounding box center [608, 325] width 128 height 21
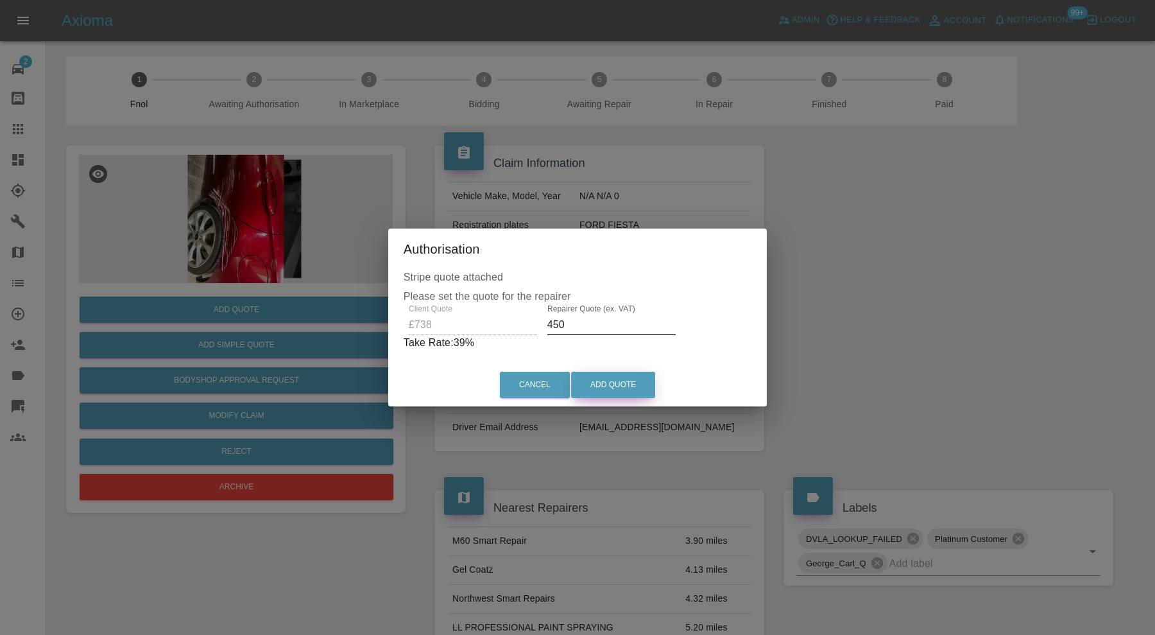
type input "450"
click at [626, 384] on button "Add Quote" at bounding box center [613, 385] width 84 height 26
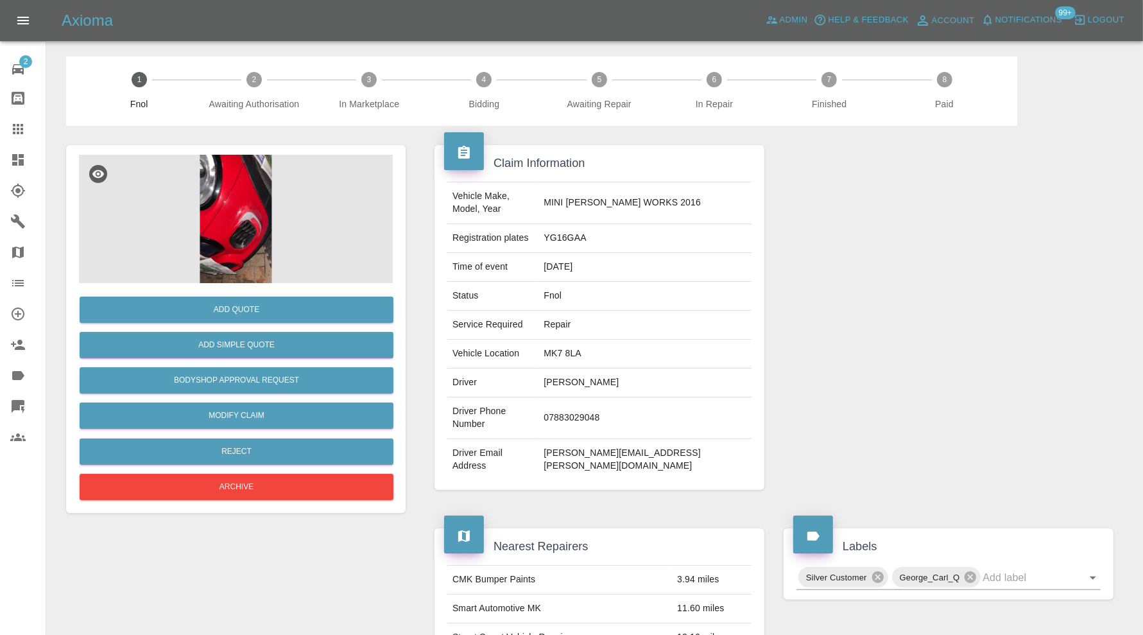
click at [207, 227] on img at bounding box center [236, 219] width 314 height 128
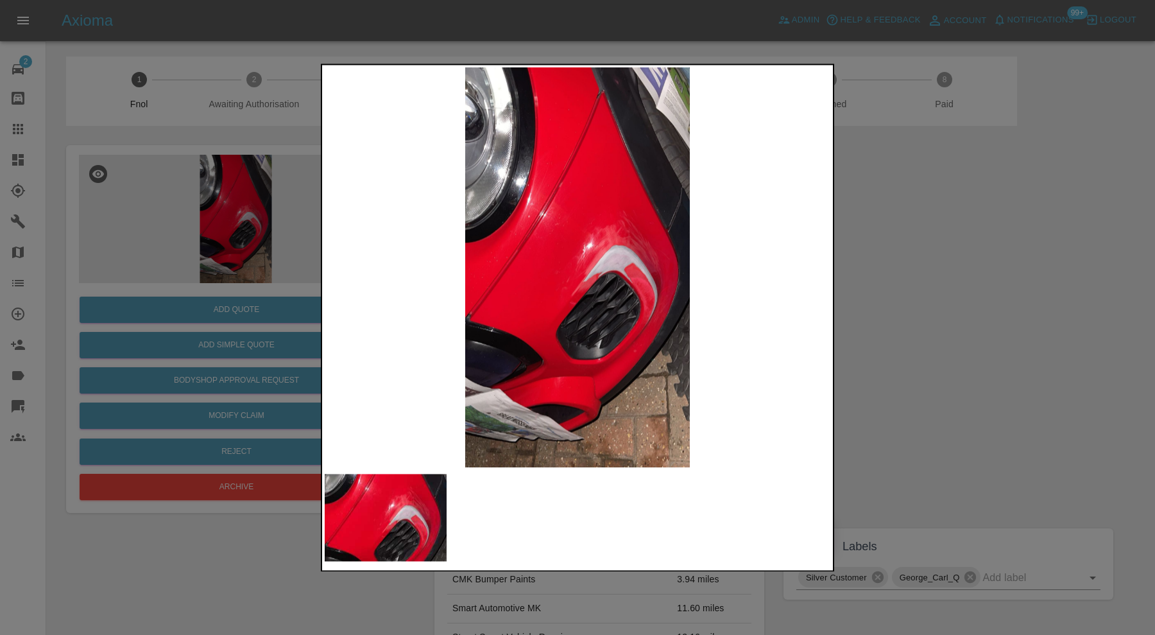
click at [639, 279] on img at bounding box center [578, 267] width 506 height 400
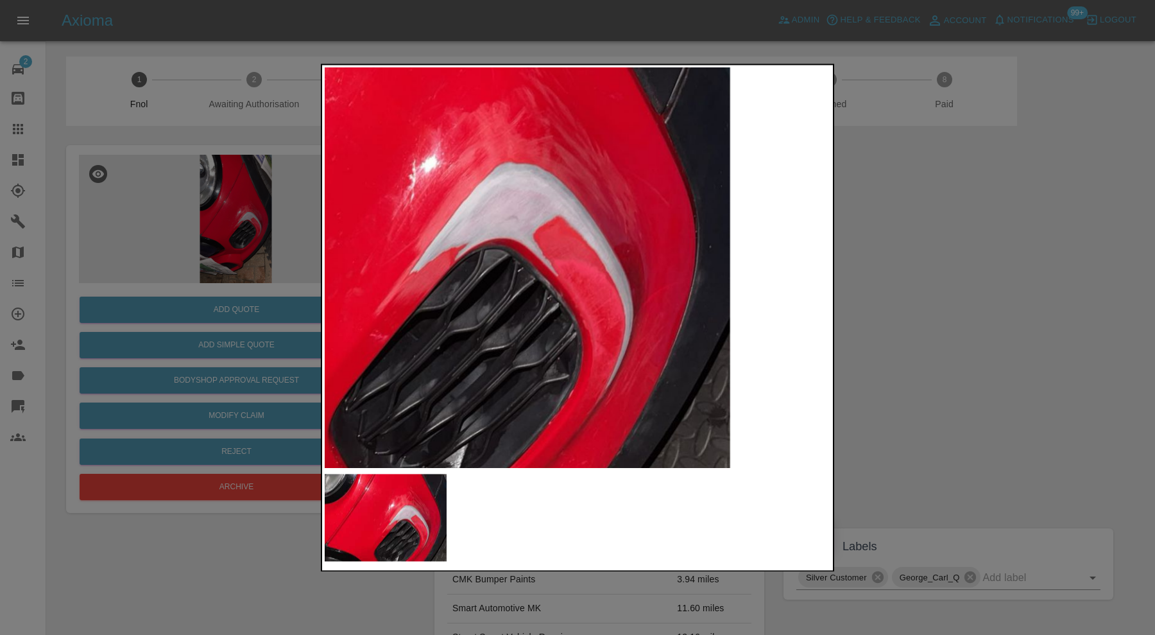
click at [938, 275] on div at bounding box center [577, 317] width 1155 height 635
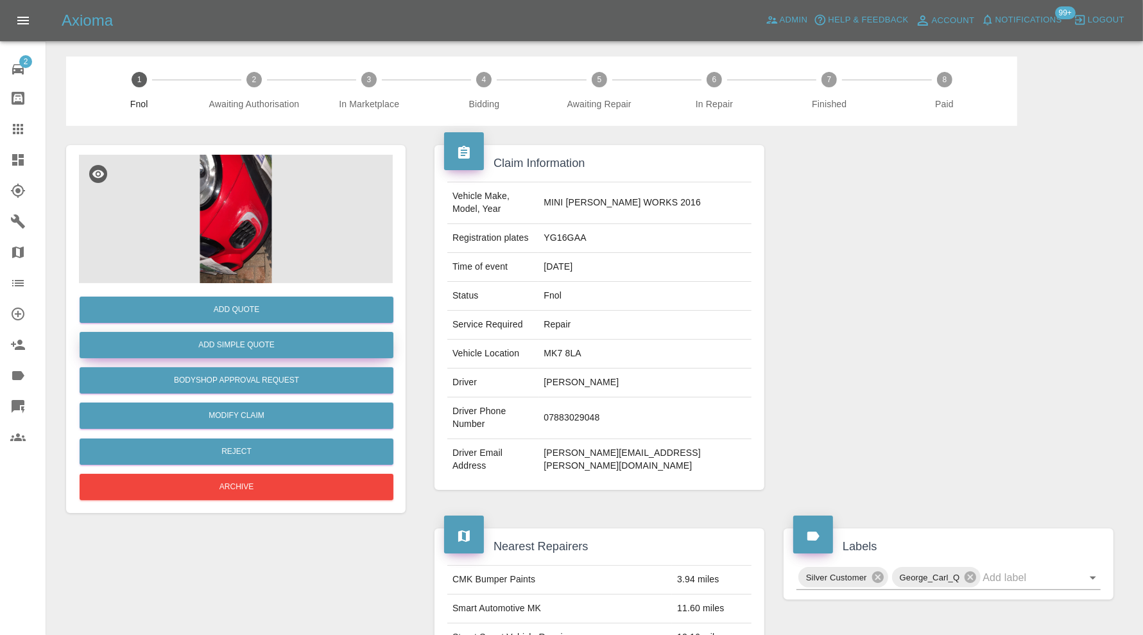
click at [289, 341] on button "Add Simple Quote" at bounding box center [237, 345] width 314 height 26
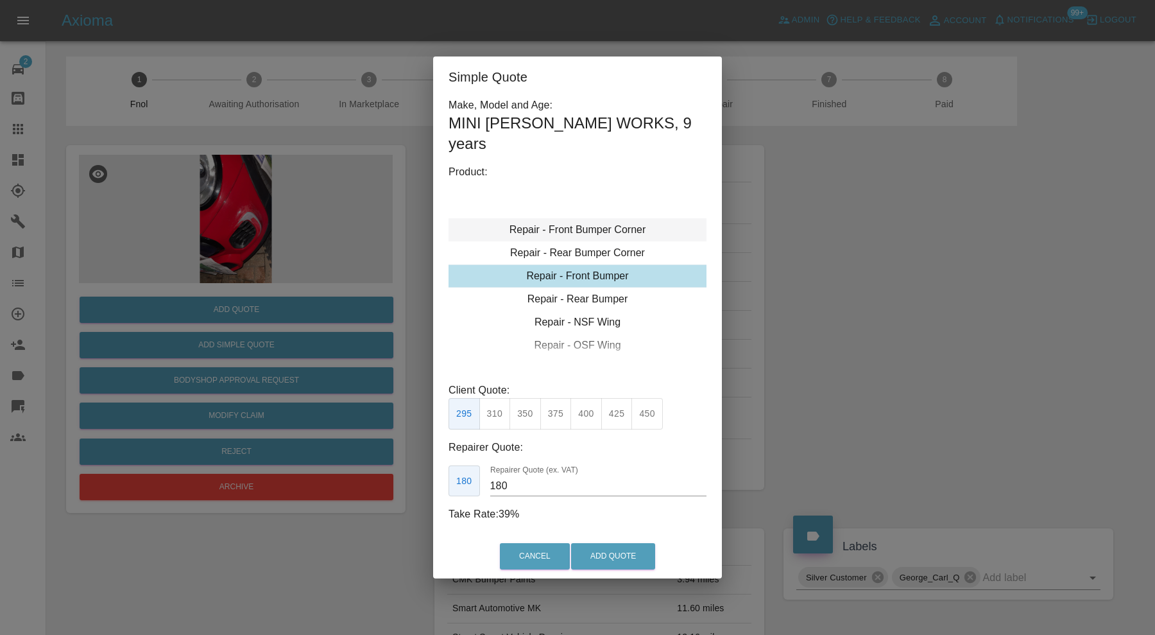
click at [603, 223] on div "Repair - Front Bumper Corner" at bounding box center [578, 229] width 258 height 23
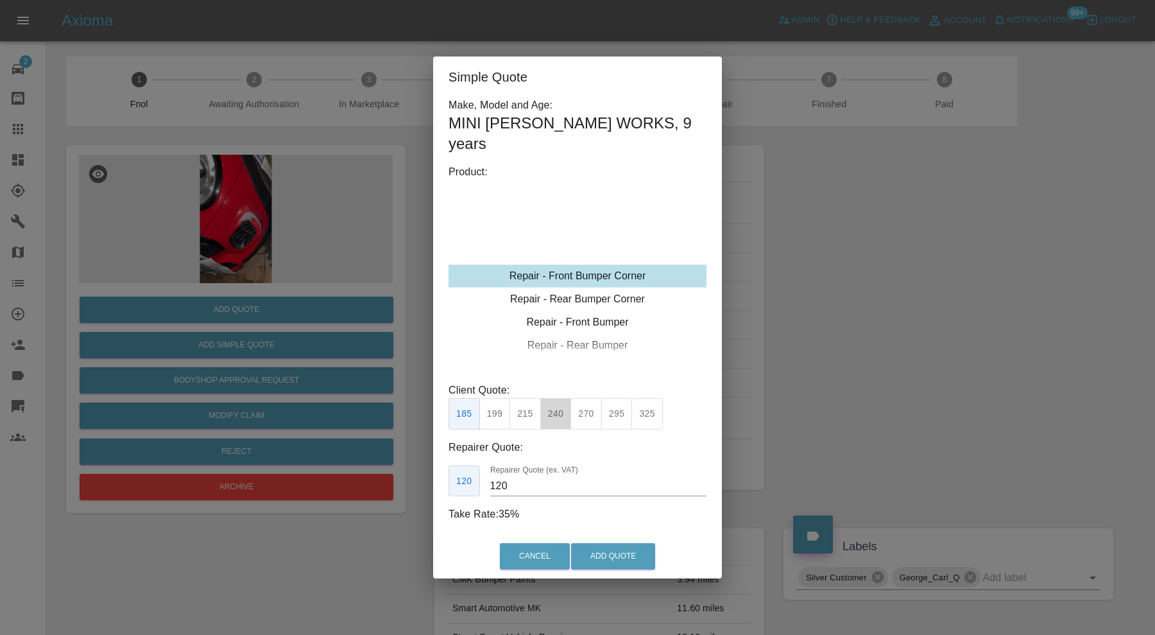
click at [553, 408] on button "240" at bounding box center [555, 413] width 31 height 31
type input "150"
click at [612, 552] on button "Add Quote" at bounding box center [613, 556] width 84 height 26
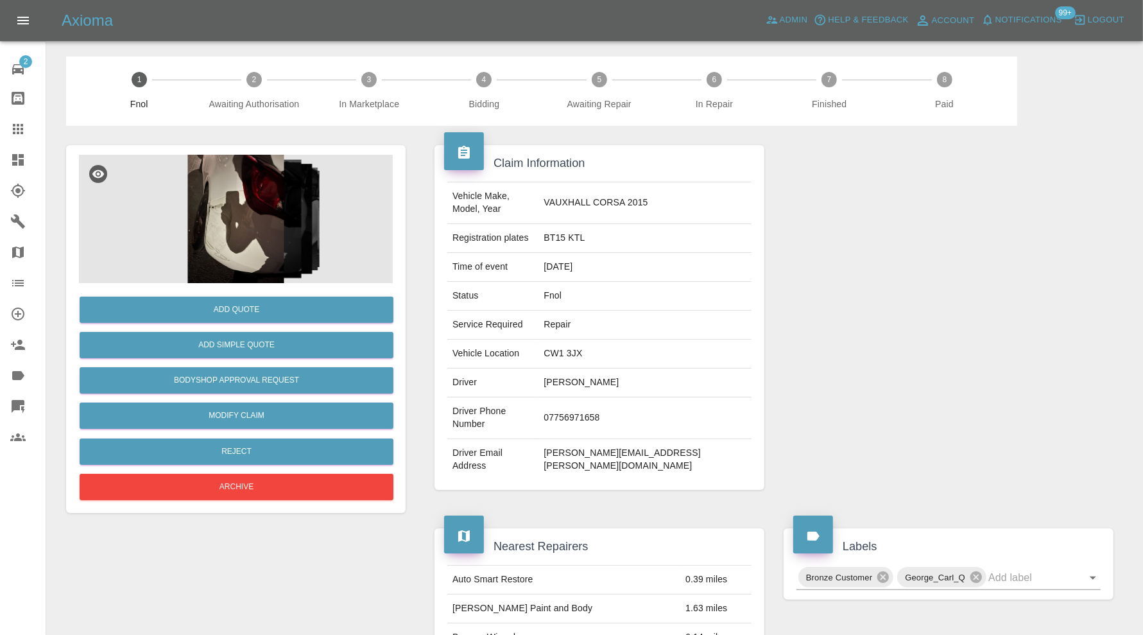
click at [256, 193] on img at bounding box center [236, 219] width 314 height 128
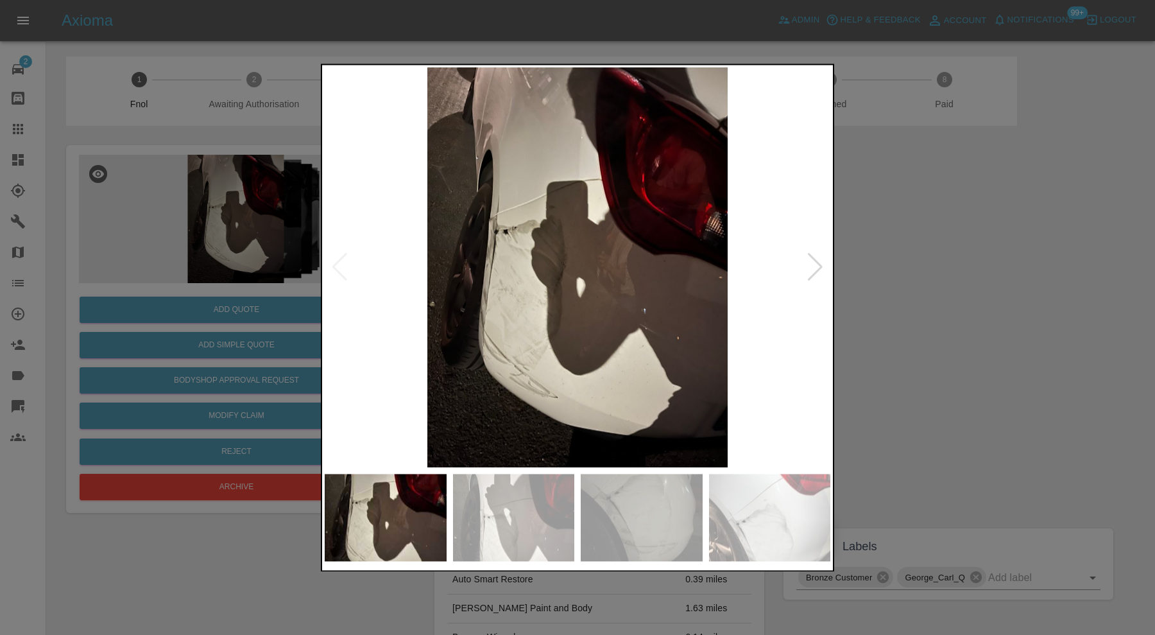
click at [815, 270] on div at bounding box center [815, 268] width 17 height 28
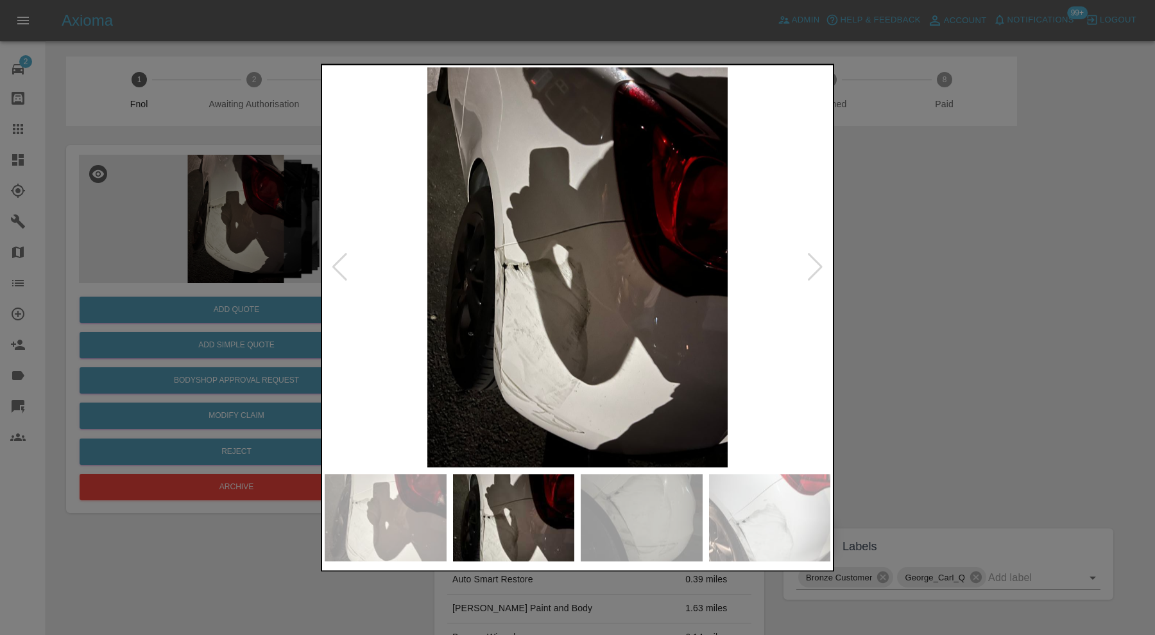
click at [815, 270] on div at bounding box center [815, 268] width 17 height 28
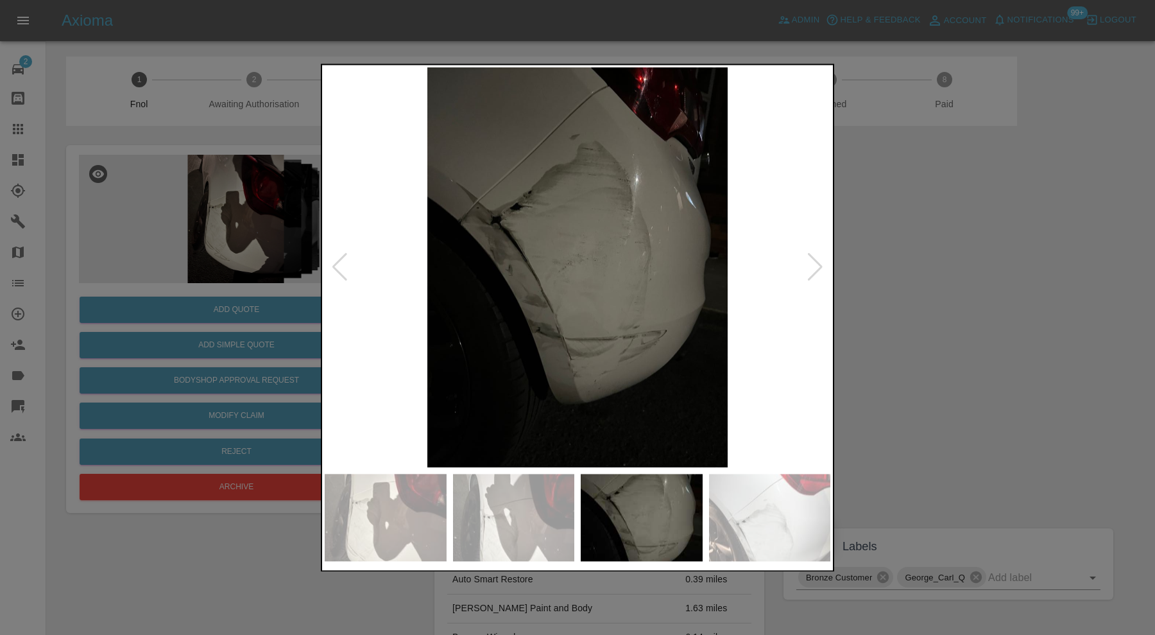
click at [815, 270] on div at bounding box center [815, 268] width 17 height 28
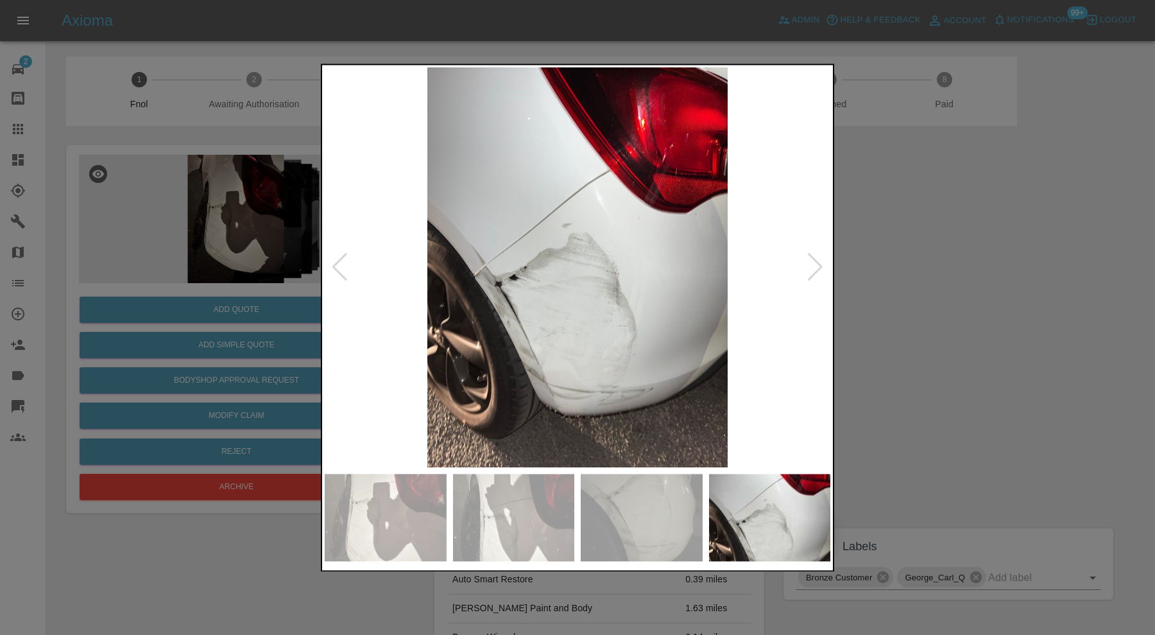
click at [815, 270] on div at bounding box center [815, 268] width 17 height 28
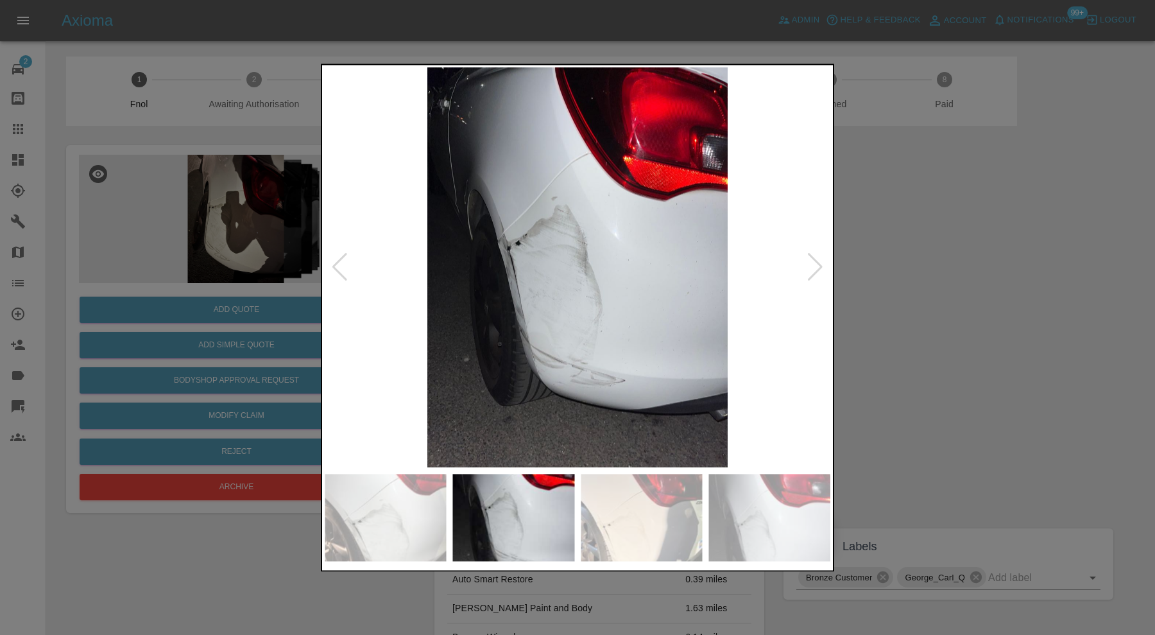
click at [815, 270] on div at bounding box center [815, 268] width 17 height 28
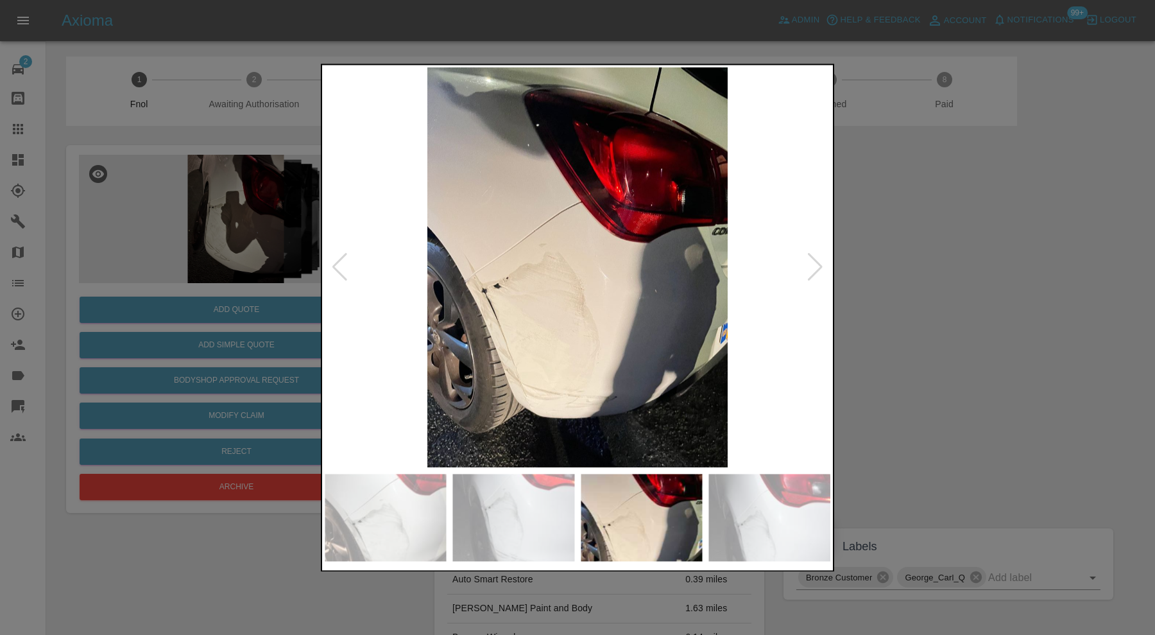
click at [815, 270] on div at bounding box center [815, 268] width 17 height 28
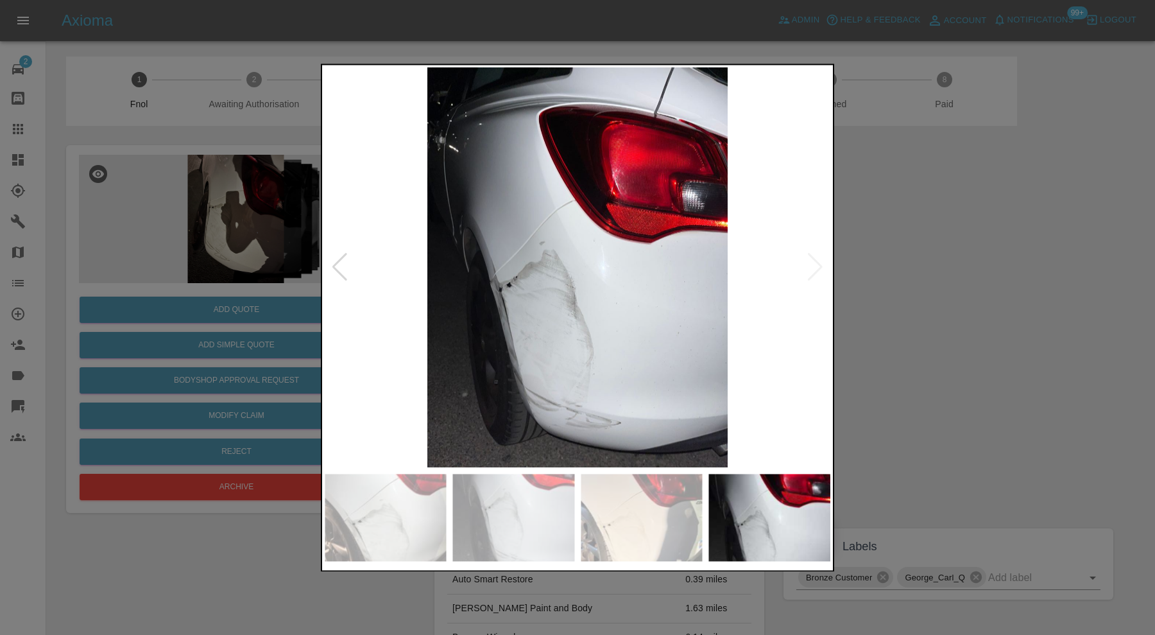
click at [815, 270] on img at bounding box center [578, 267] width 506 height 400
click at [957, 267] on div at bounding box center [577, 317] width 1155 height 635
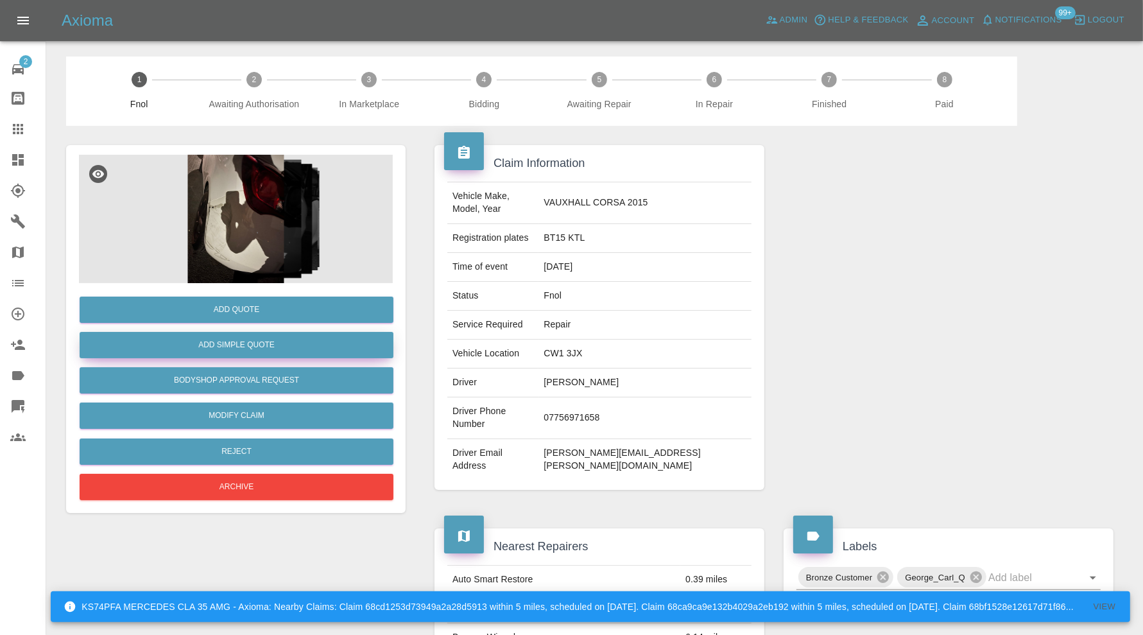
click at [299, 344] on button "Add Simple Quote" at bounding box center [237, 345] width 314 height 26
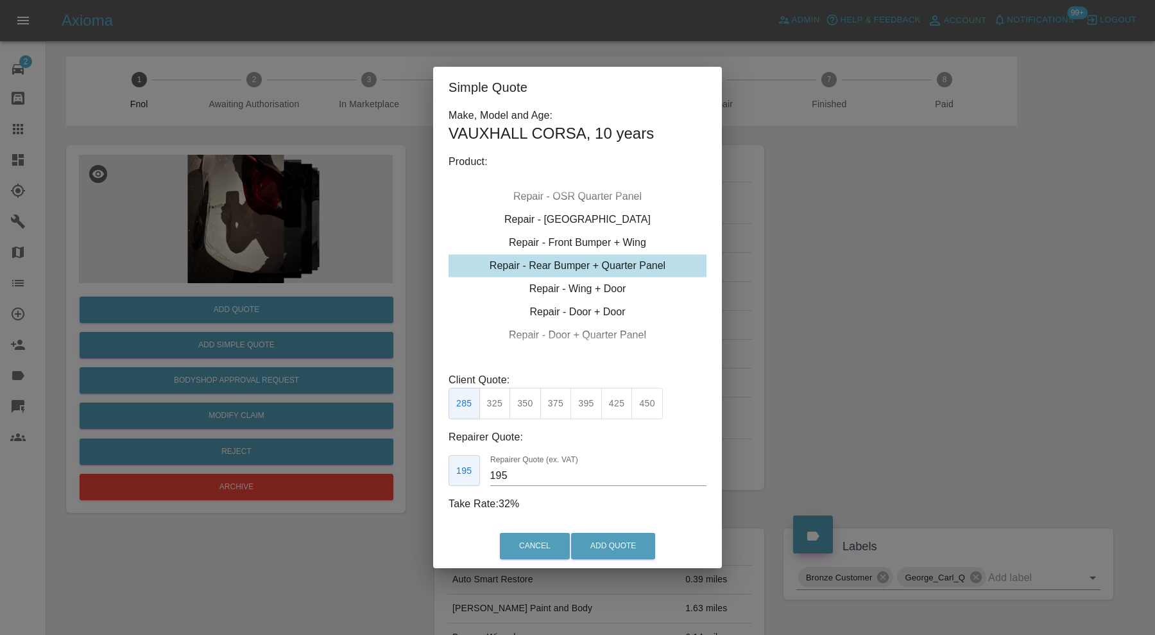
click at [599, 269] on div "Repair - Rear Bumper + Quarter Panel" at bounding box center [578, 265] width 258 height 23
click at [490, 397] on button "325" at bounding box center [494, 403] width 31 height 31
click at [530, 478] on input "200" at bounding box center [598, 475] width 216 height 21
type input "210"
click at [607, 537] on button "Add Quote" at bounding box center [613, 546] width 84 height 26
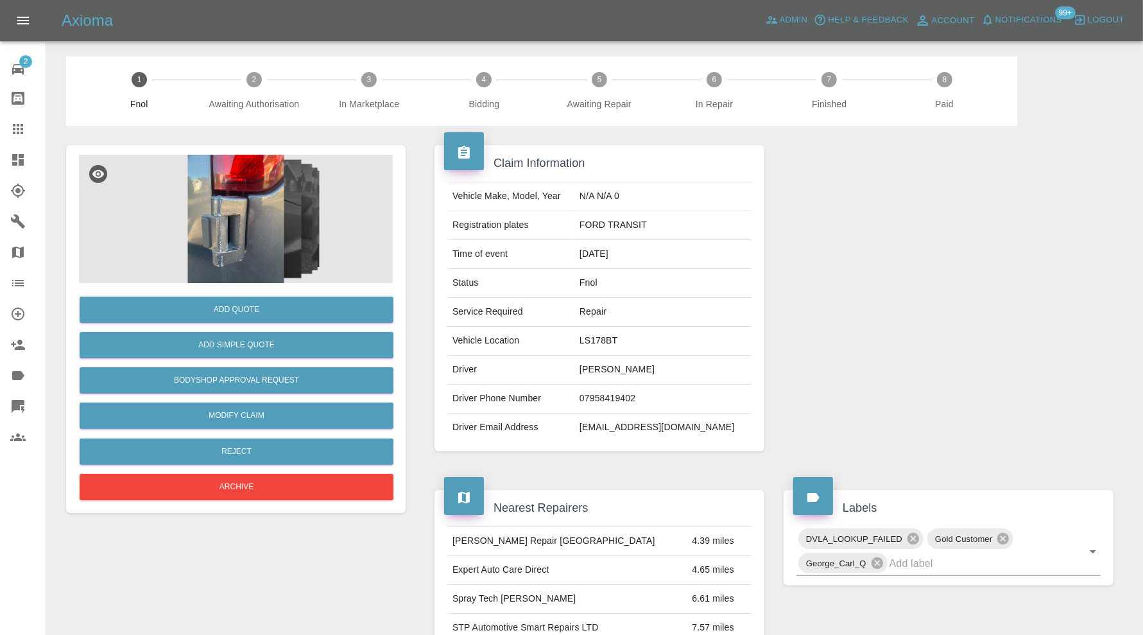
click at [226, 238] on img at bounding box center [236, 219] width 314 height 128
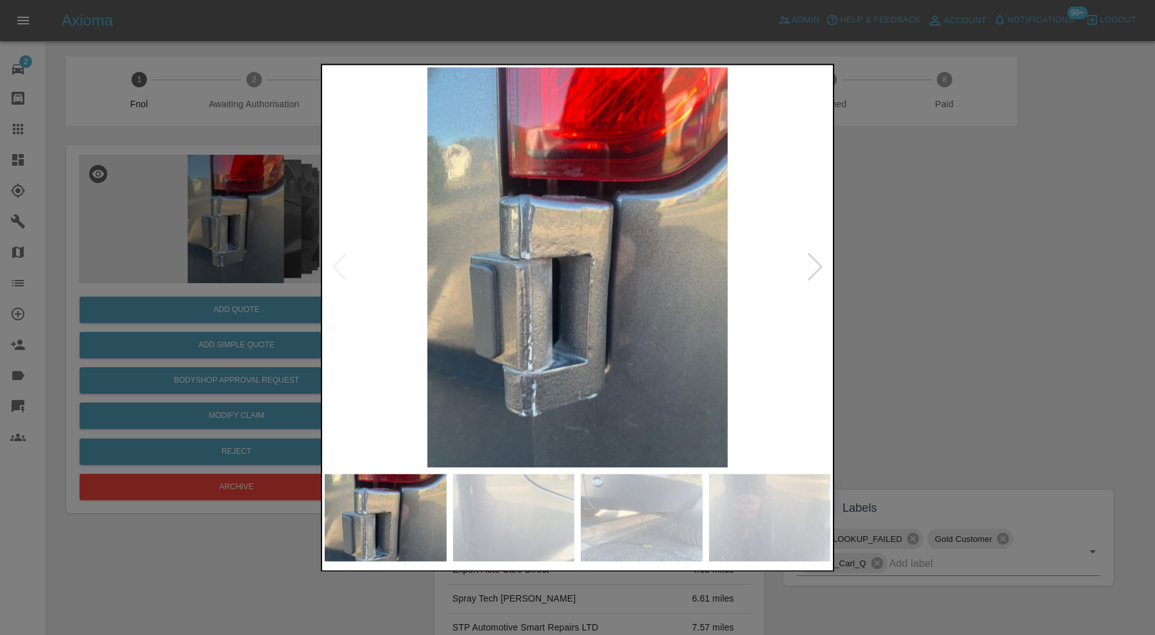
click at [822, 262] on div at bounding box center [815, 268] width 17 height 28
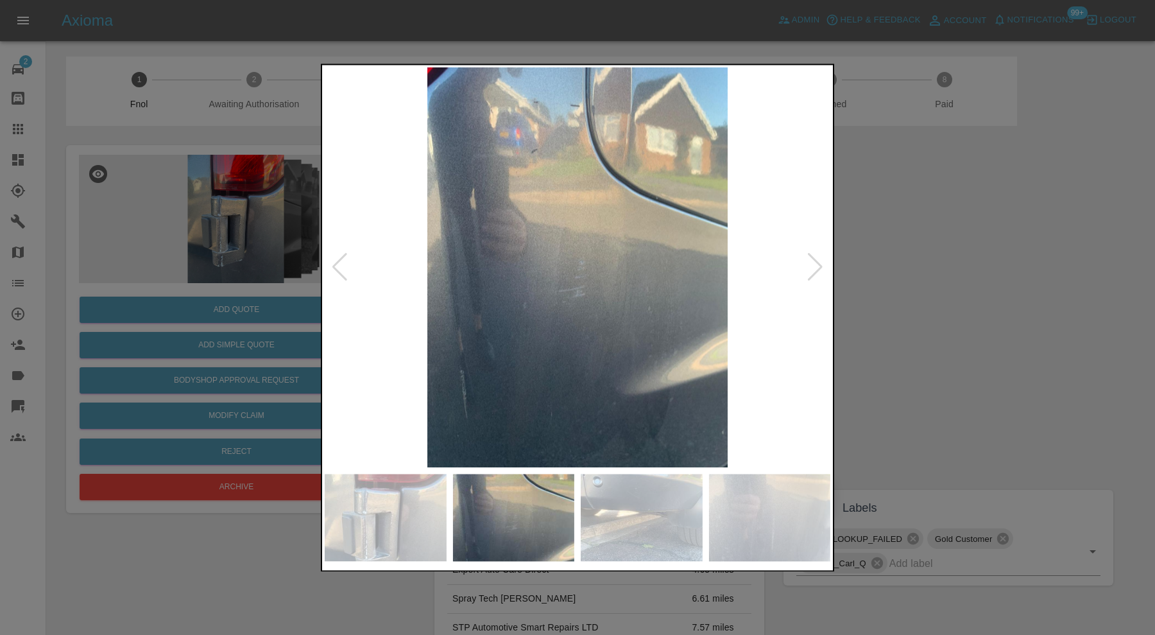
click at [822, 262] on div at bounding box center [815, 268] width 17 height 28
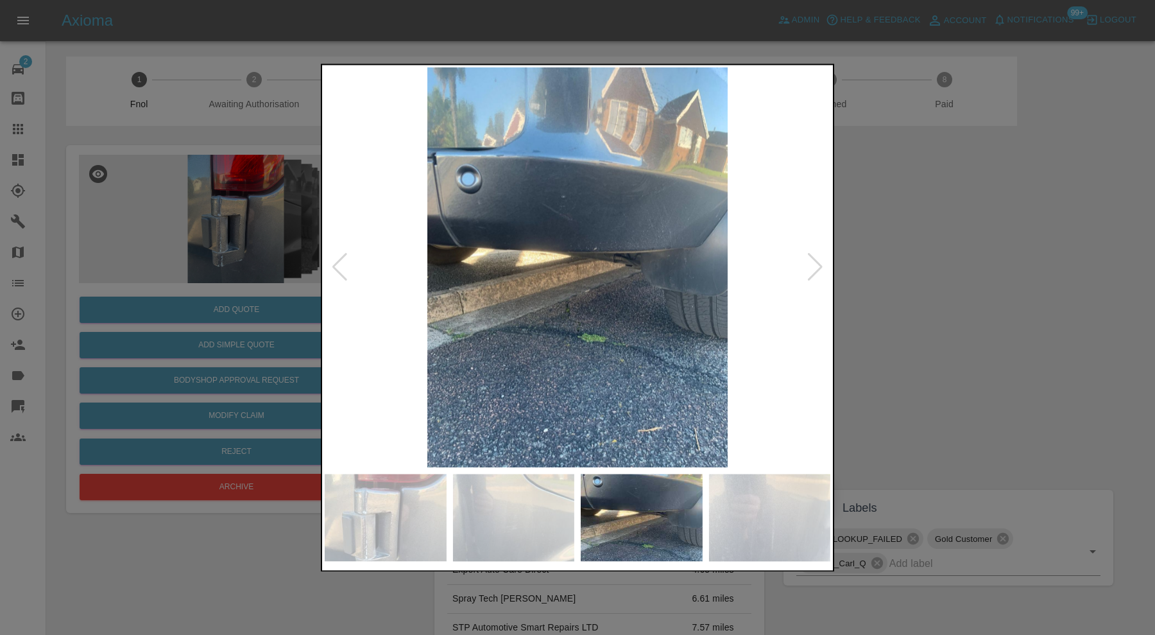
click at [821, 264] on div at bounding box center [815, 268] width 17 height 28
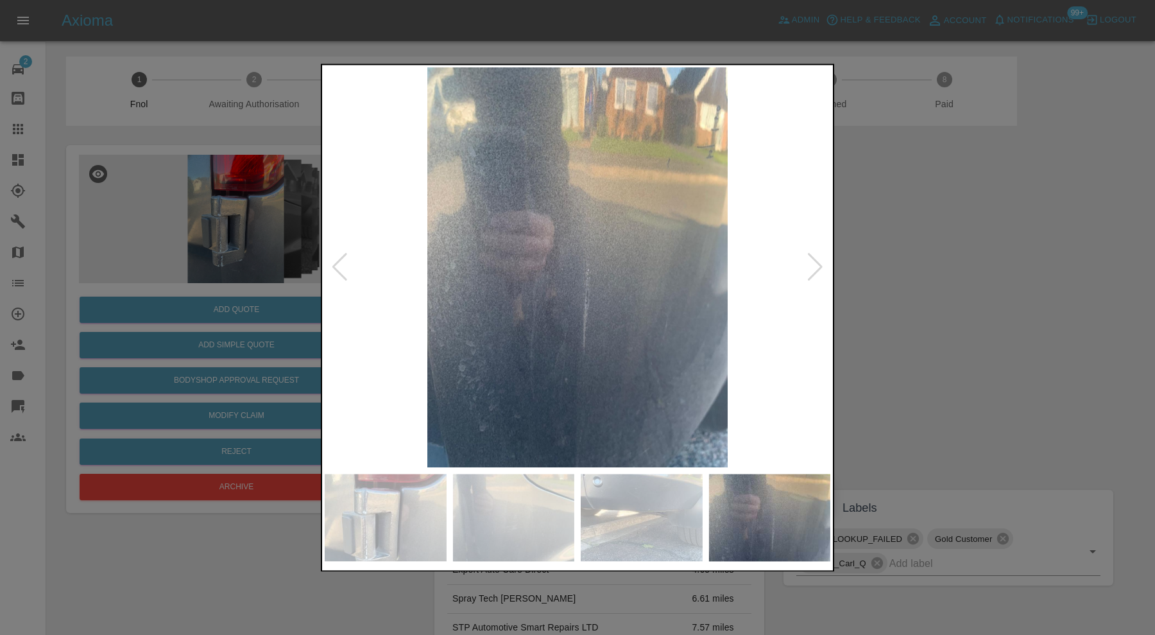
click at [821, 264] on div at bounding box center [815, 268] width 17 height 28
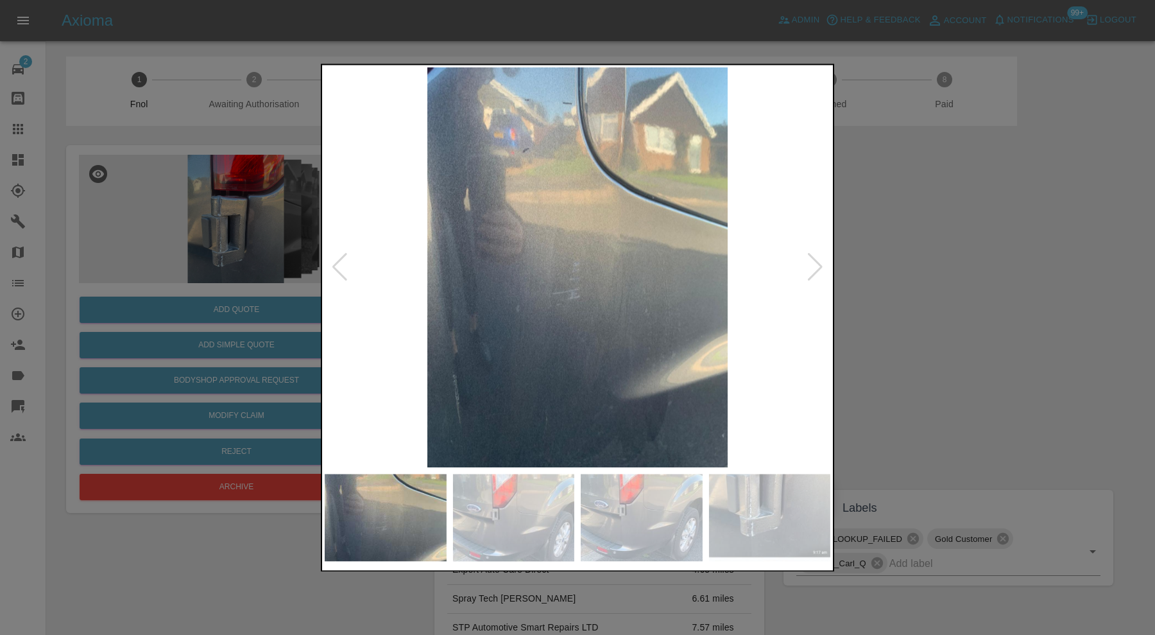
click at [821, 264] on div at bounding box center [815, 268] width 17 height 28
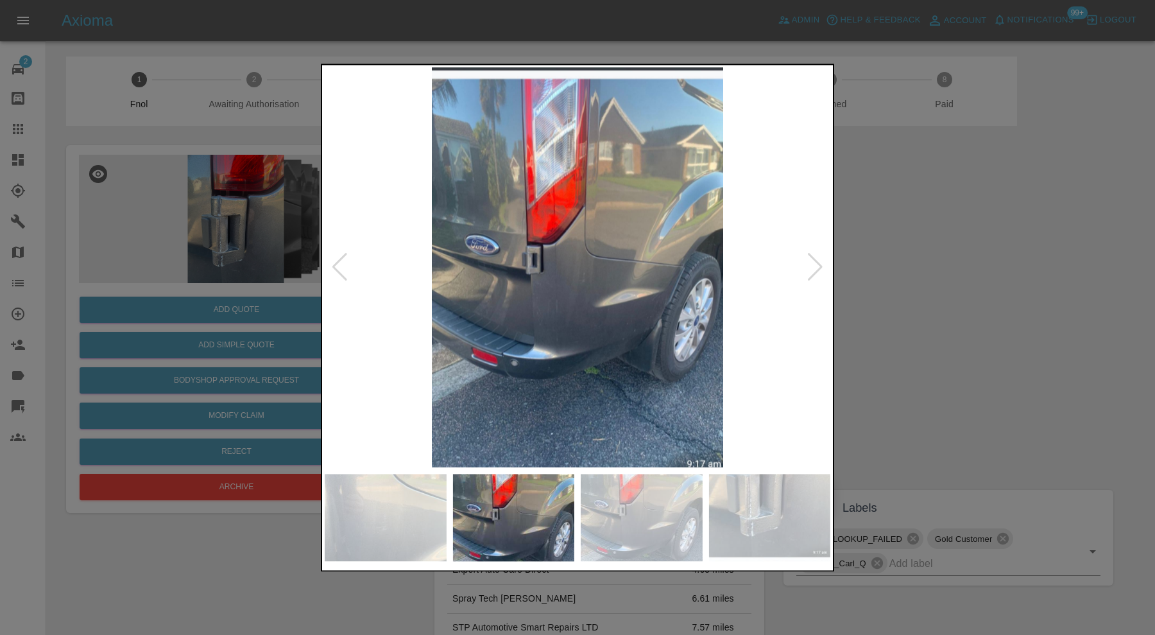
click at [821, 264] on div at bounding box center [815, 268] width 17 height 28
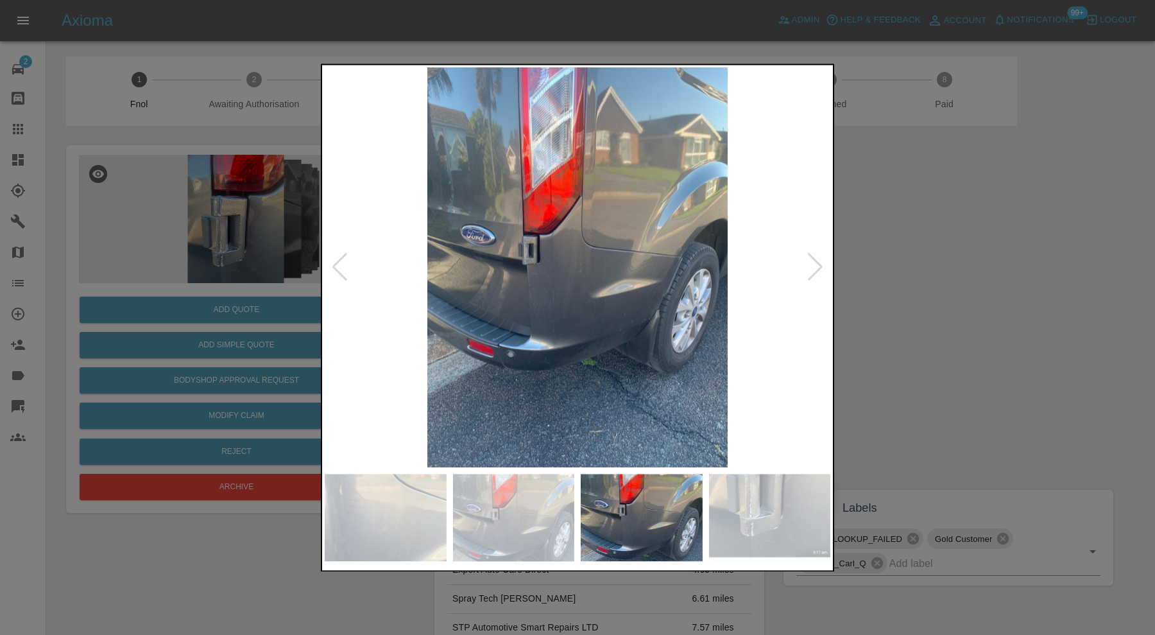
click at [821, 264] on div at bounding box center [815, 268] width 17 height 28
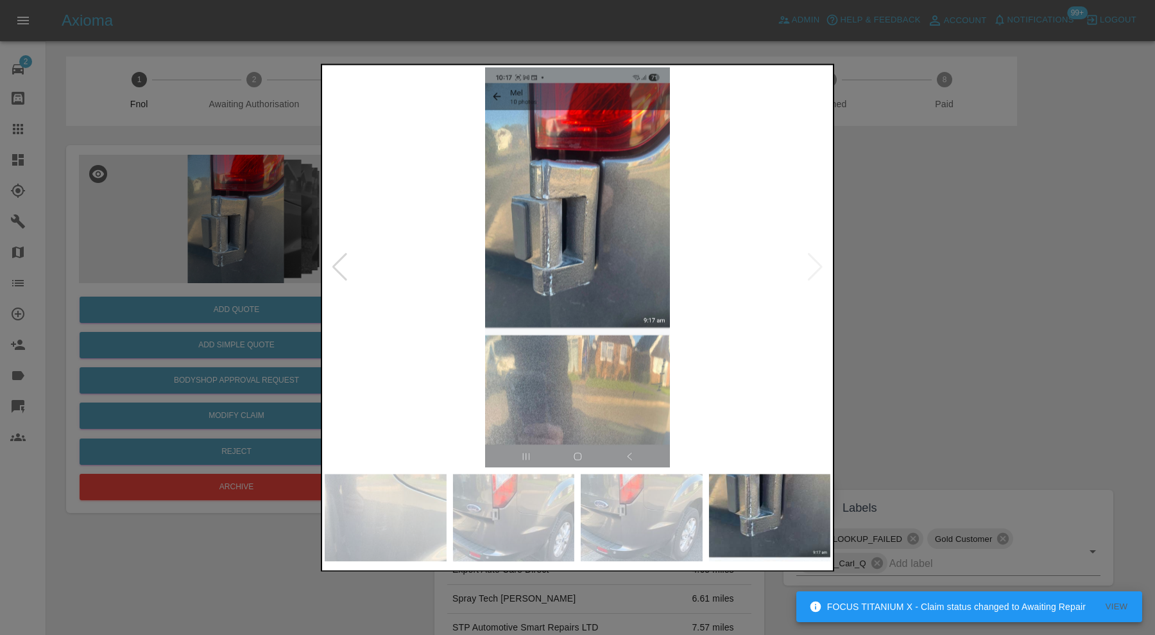
click at [821, 264] on img at bounding box center [578, 267] width 506 height 400
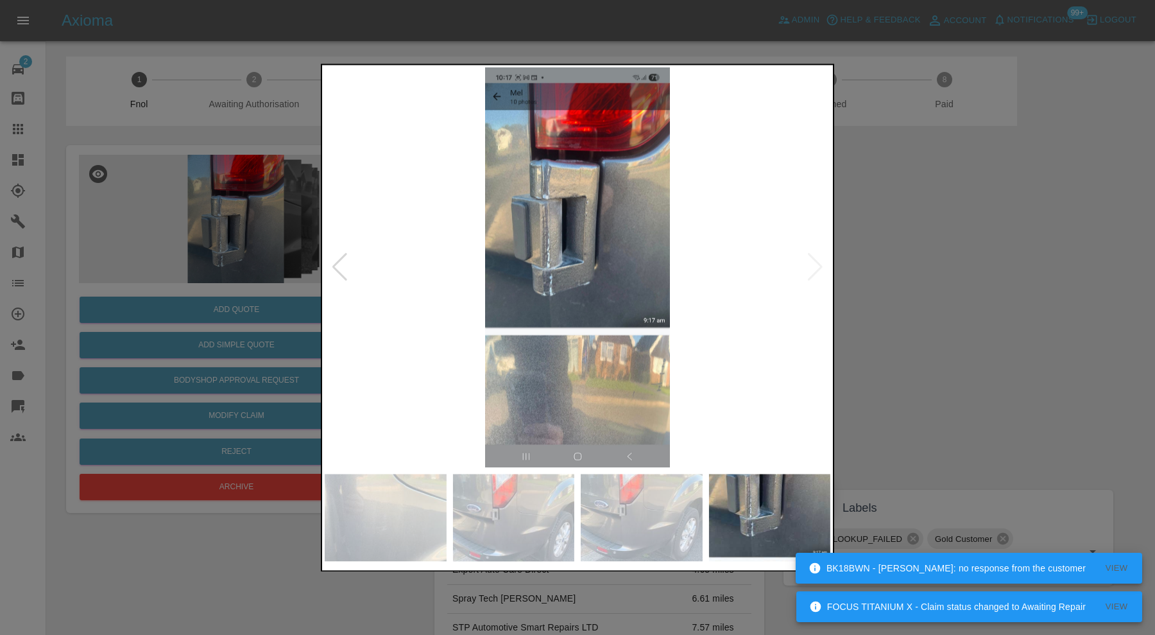
click at [346, 264] on div at bounding box center [339, 268] width 17 height 28
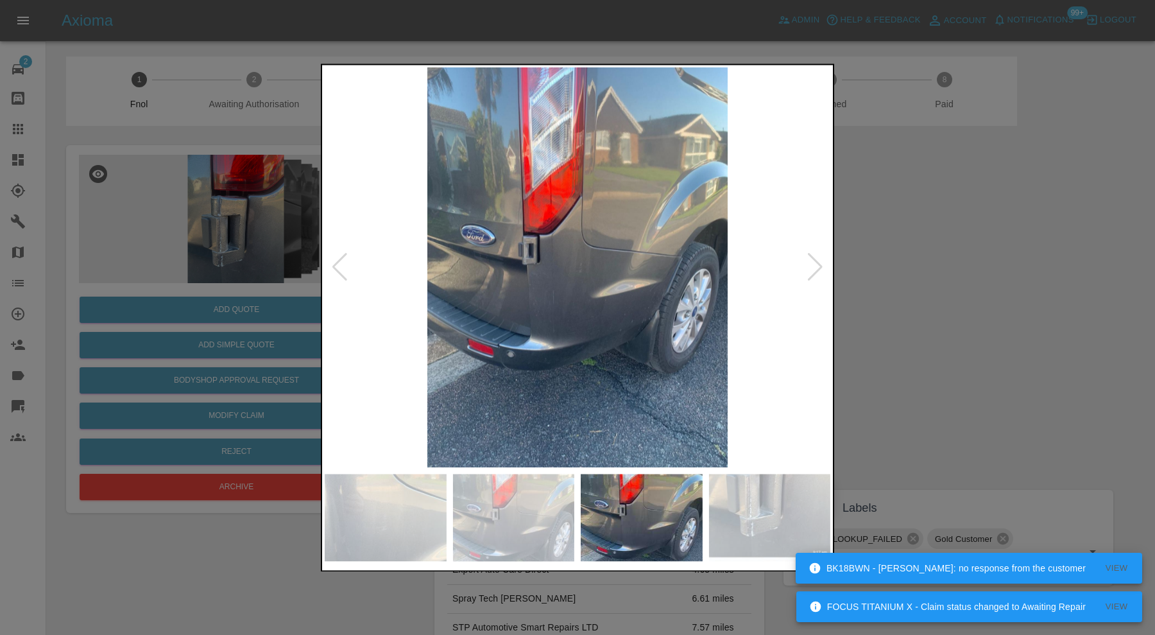
click at [346, 264] on div at bounding box center [339, 268] width 17 height 28
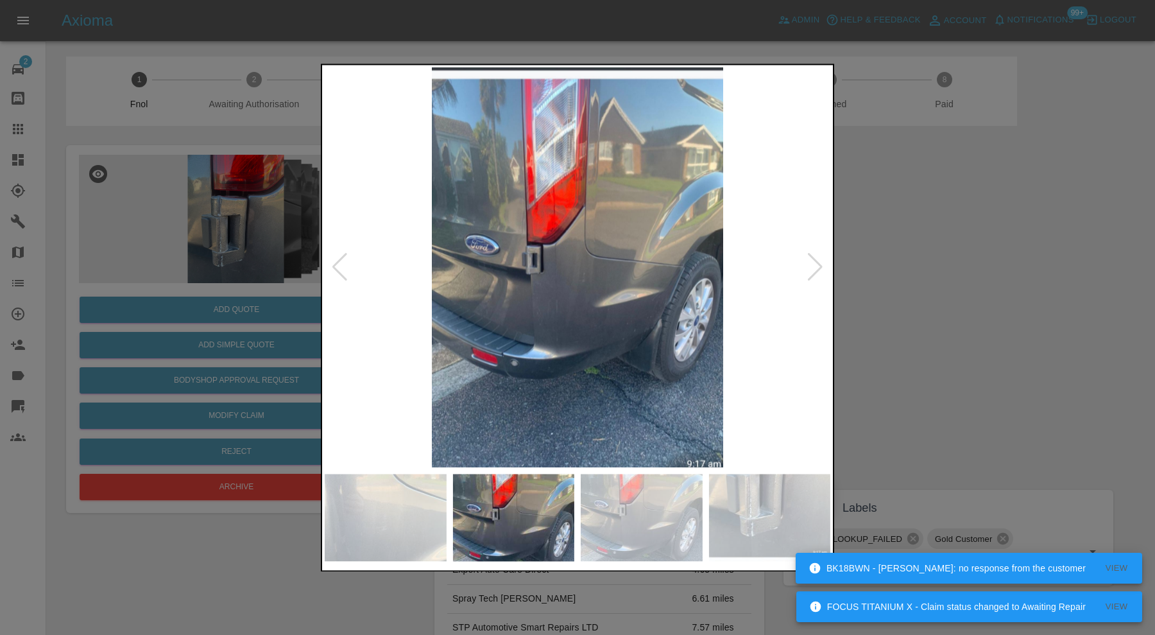
click at [346, 264] on div at bounding box center [339, 268] width 17 height 28
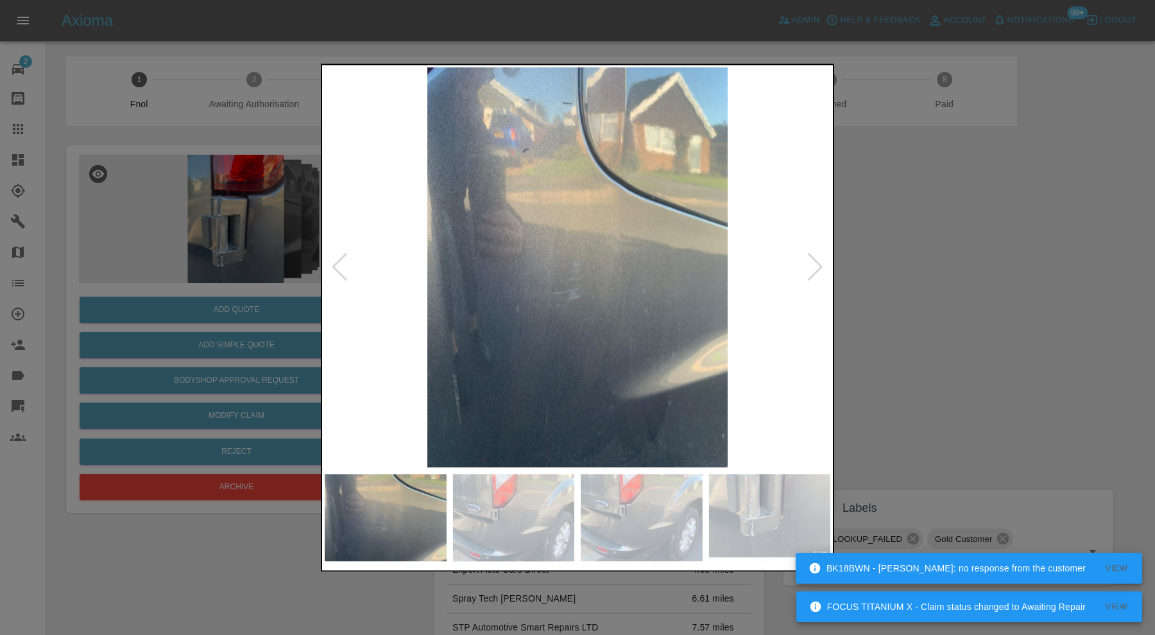
click at [346, 264] on div at bounding box center [339, 268] width 17 height 28
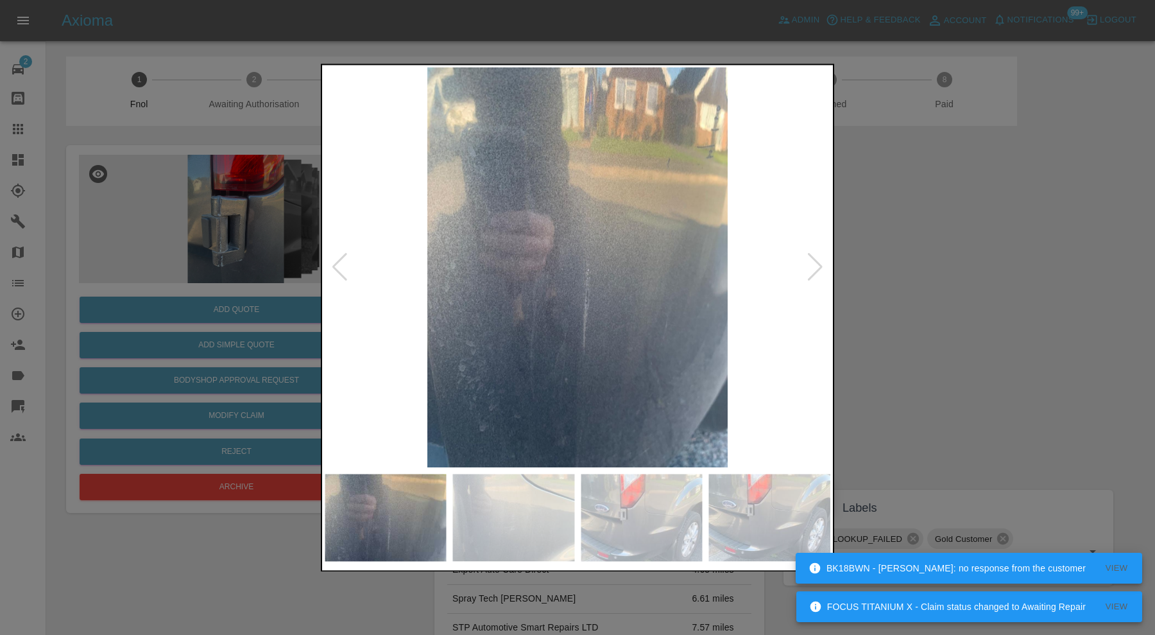
click at [346, 264] on div at bounding box center [339, 268] width 17 height 28
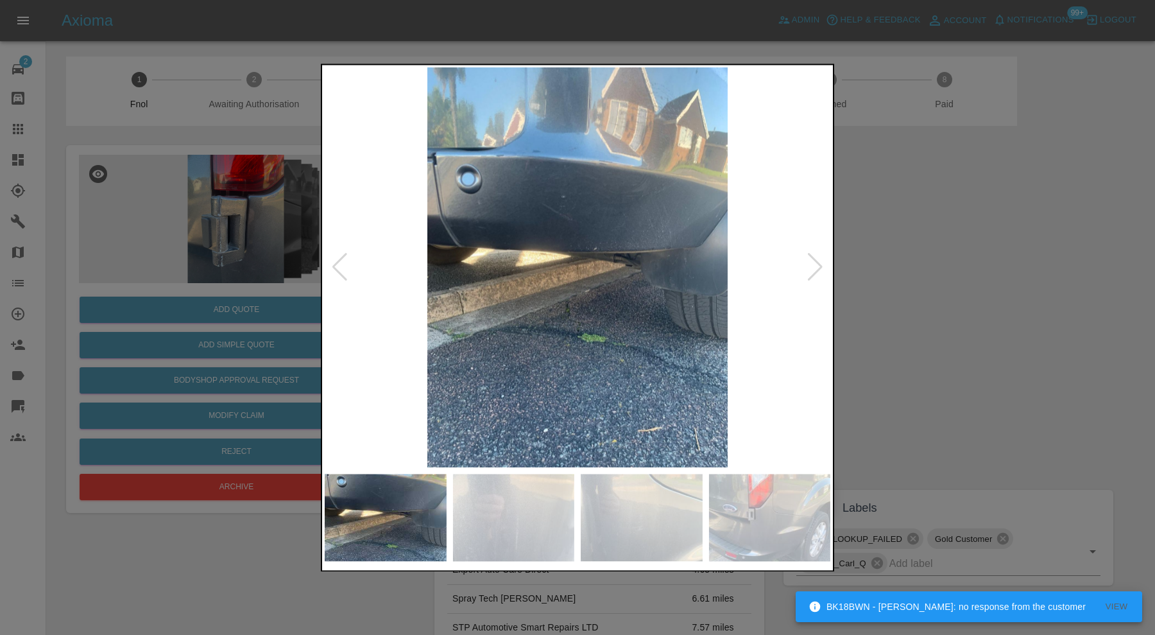
click at [346, 264] on div at bounding box center [339, 268] width 17 height 28
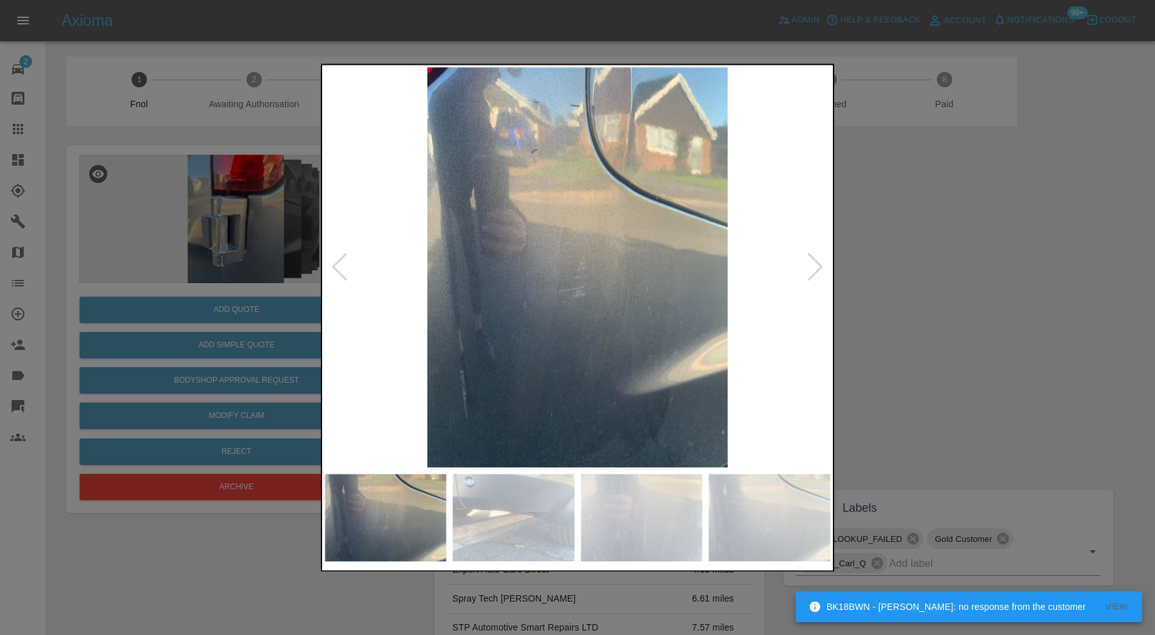
click at [346, 264] on div at bounding box center [339, 268] width 17 height 28
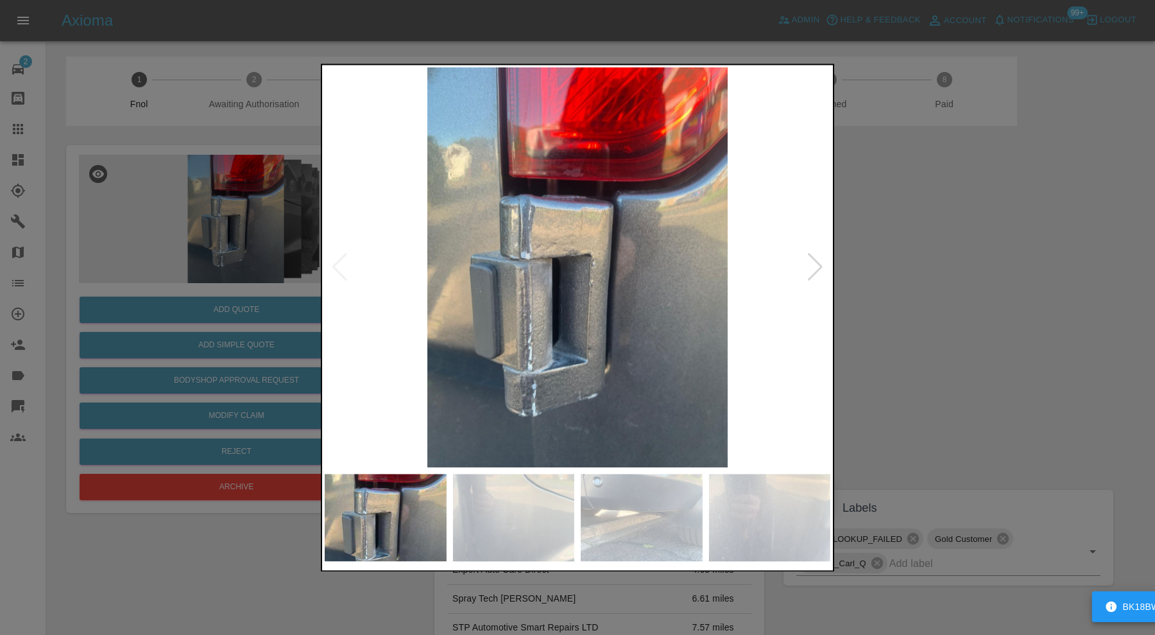
click at [346, 264] on img at bounding box center [578, 267] width 506 height 400
click at [933, 265] on div at bounding box center [577, 317] width 1155 height 635
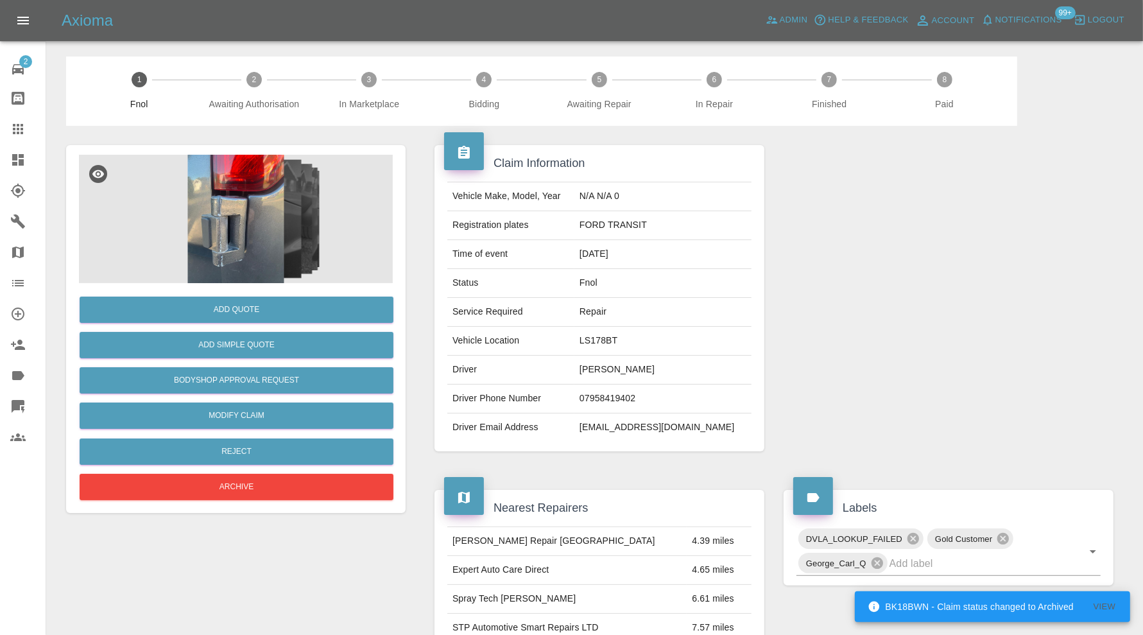
click at [263, 233] on img at bounding box center [236, 219] width 314 height 128
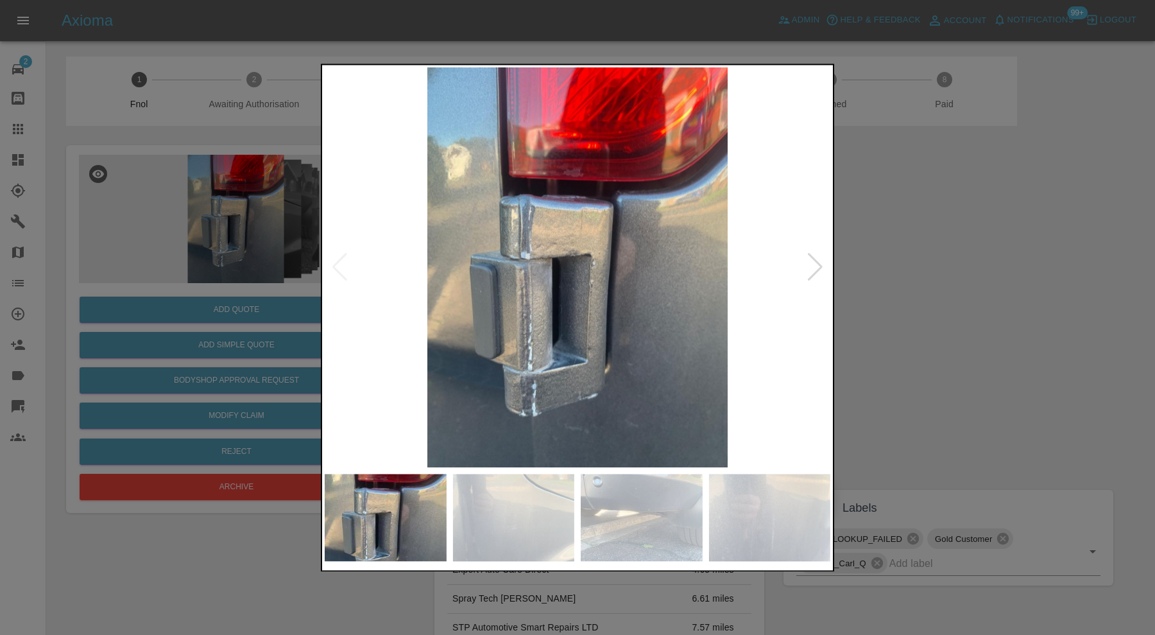
click at [516, 507] on img at bounding box center [514, 517] width 122 height 87
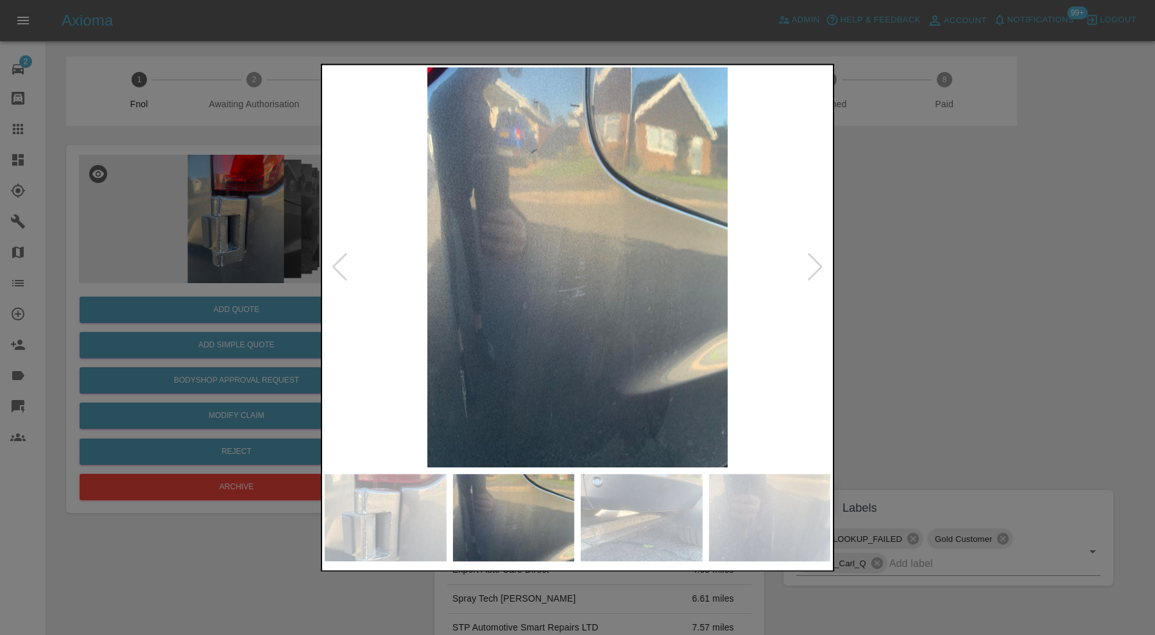
click at [666, 508] on img at bounding box center [642, 517] width 122 height 87
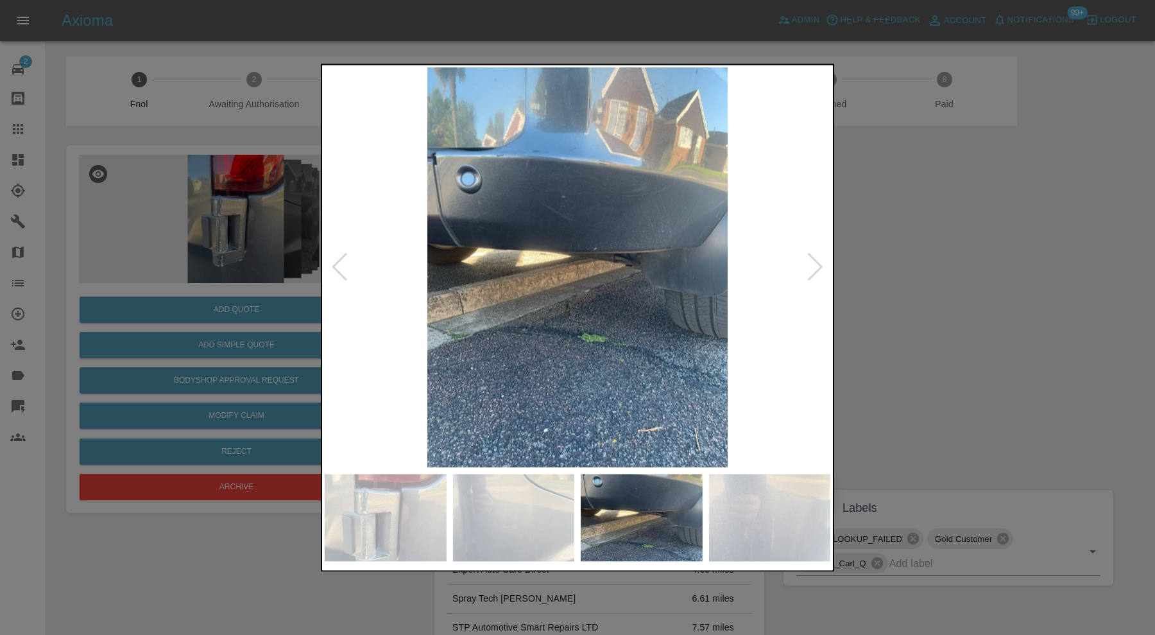
click at [815, 524] on img at bounding box center [770, 517] width 122 height 87
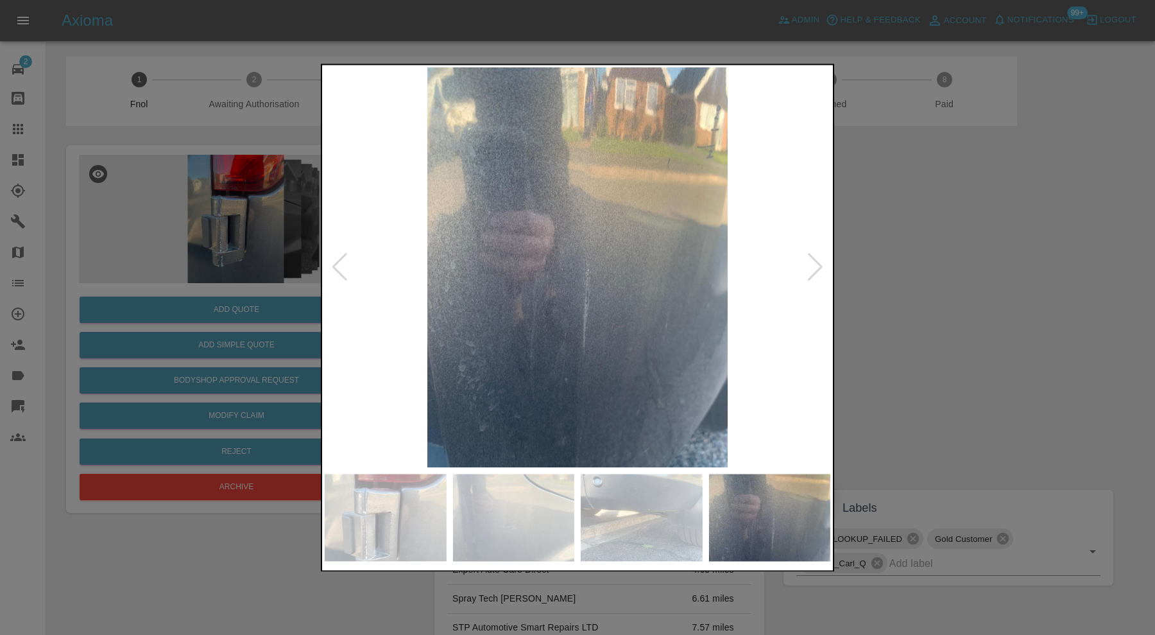
click at [948, 343] on div at bounding box center [577, 317] width 1155 height 635
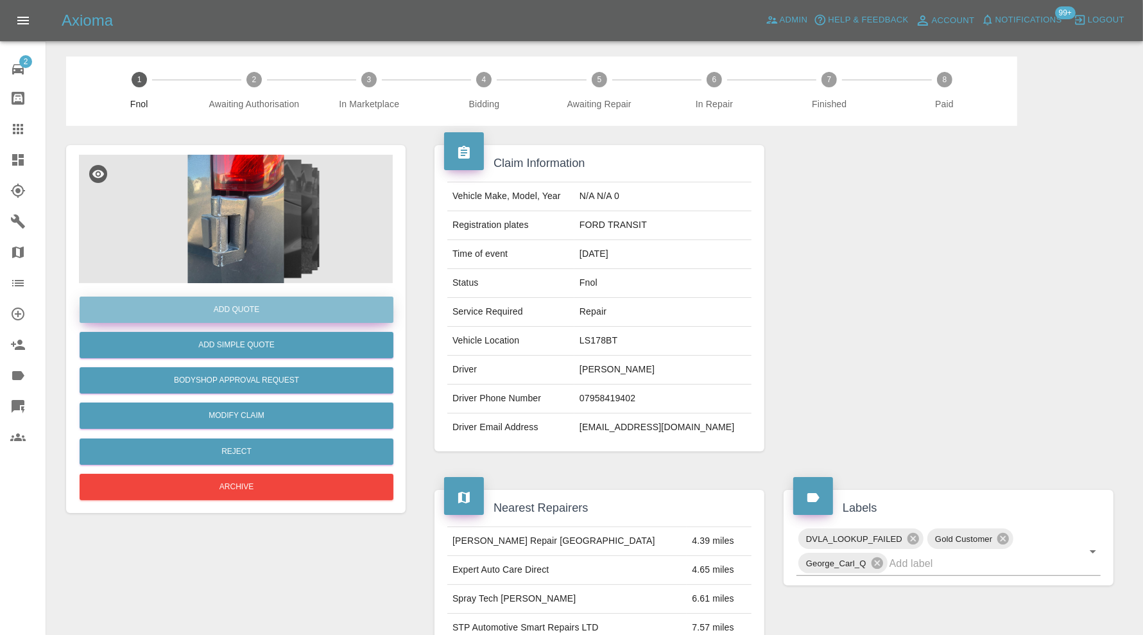
click at [255, 309] on button "Add Quote" at bounding box center [237, 310] width 314 height 26
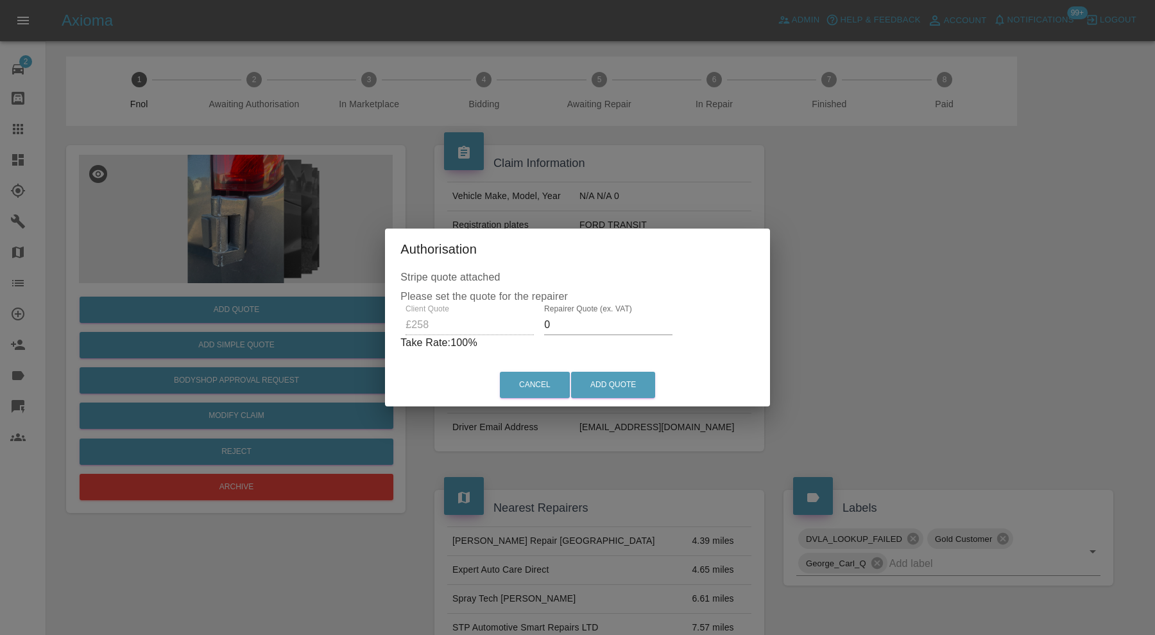
click at [591, 329] on input "0" at bounding box center [608, 325] width 128 height 21
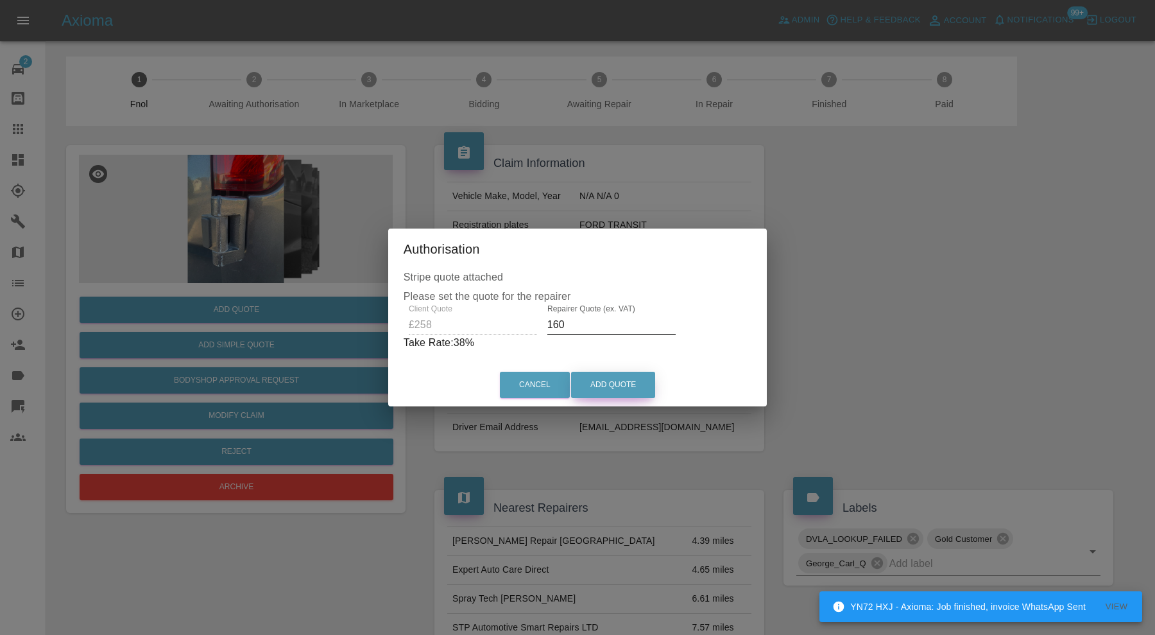
type input "160"
click at [607, 377] on button "Add Quote" at bounding box center [613, 385] width 84 height 26
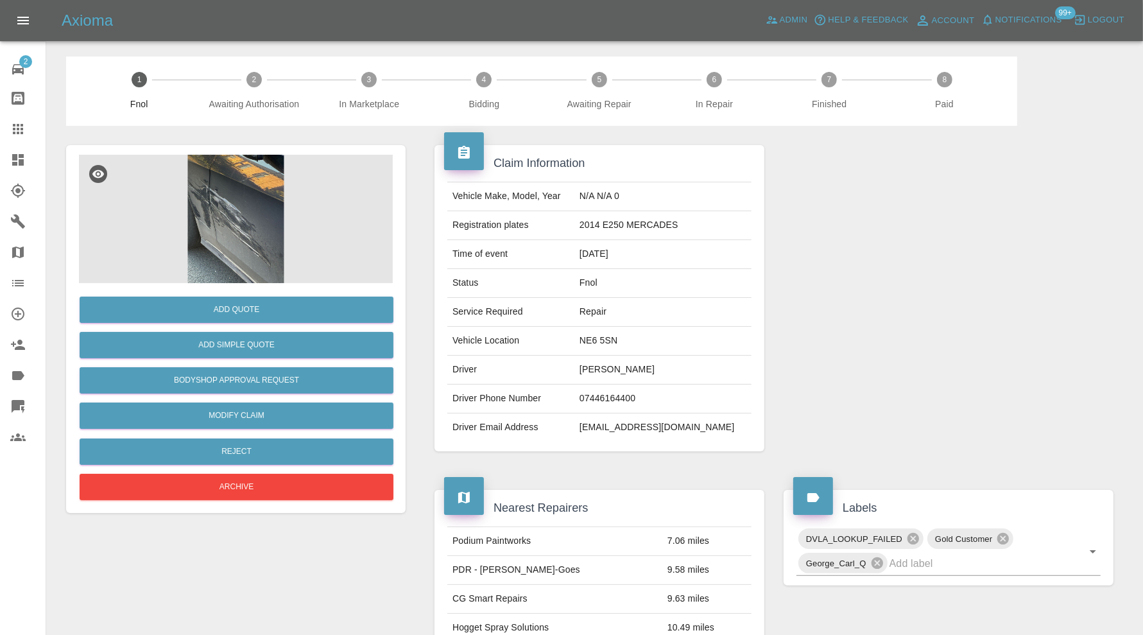
click at [245, 230] on img at bounding box center [236, 219] width 314 height 128
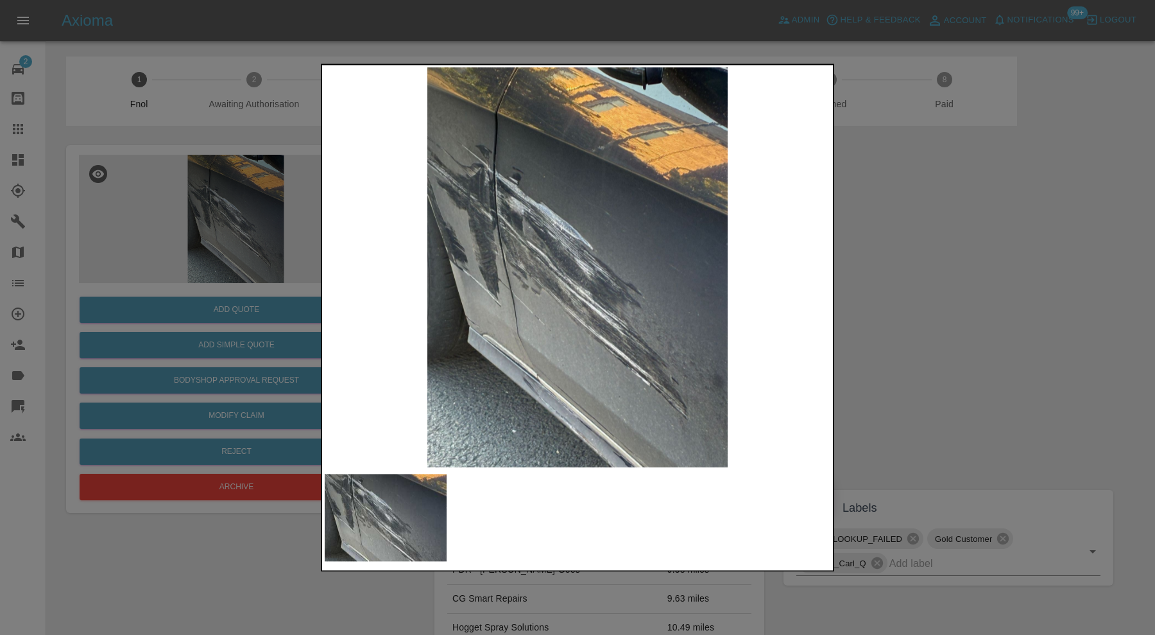
click at [942, 288] on div at bounding box center [577, 317] width 1155 height 635
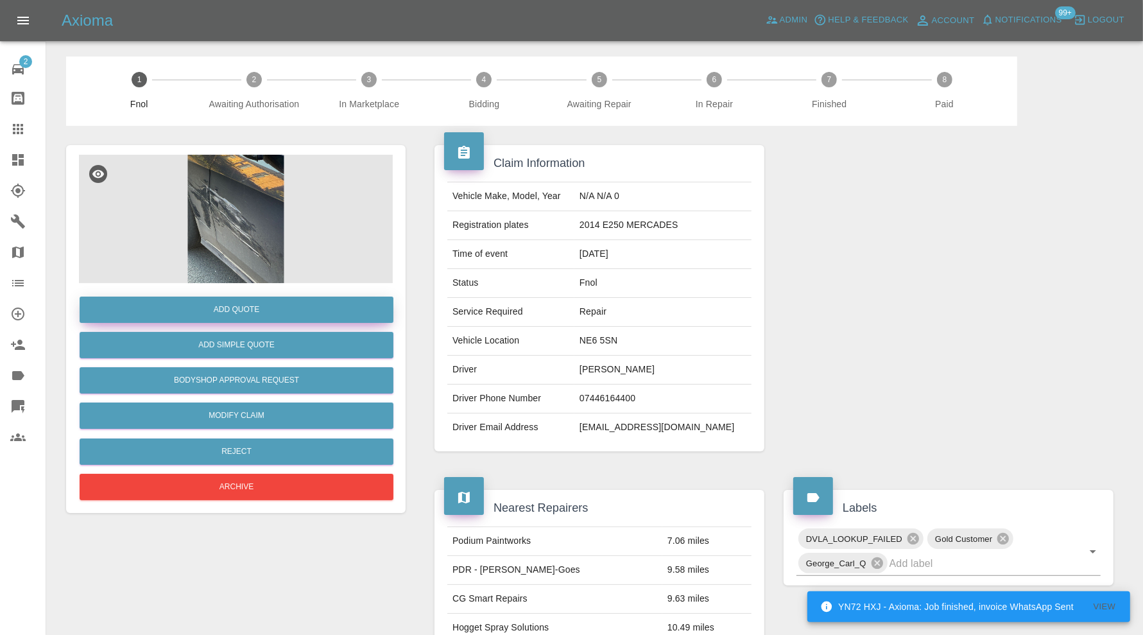
click at [271, 309] on button "Add Quote" at bounding box center [237, 310] width 314 height 26
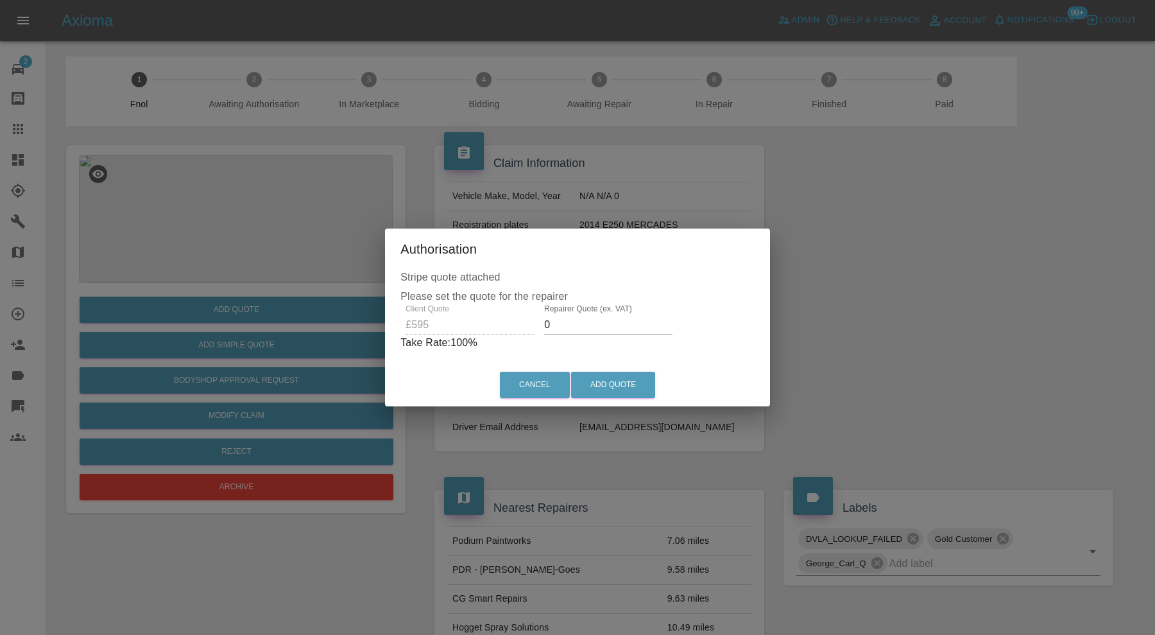
click at [555, 328] on input "0" at bounding box center [608, 325] width 128 height 21
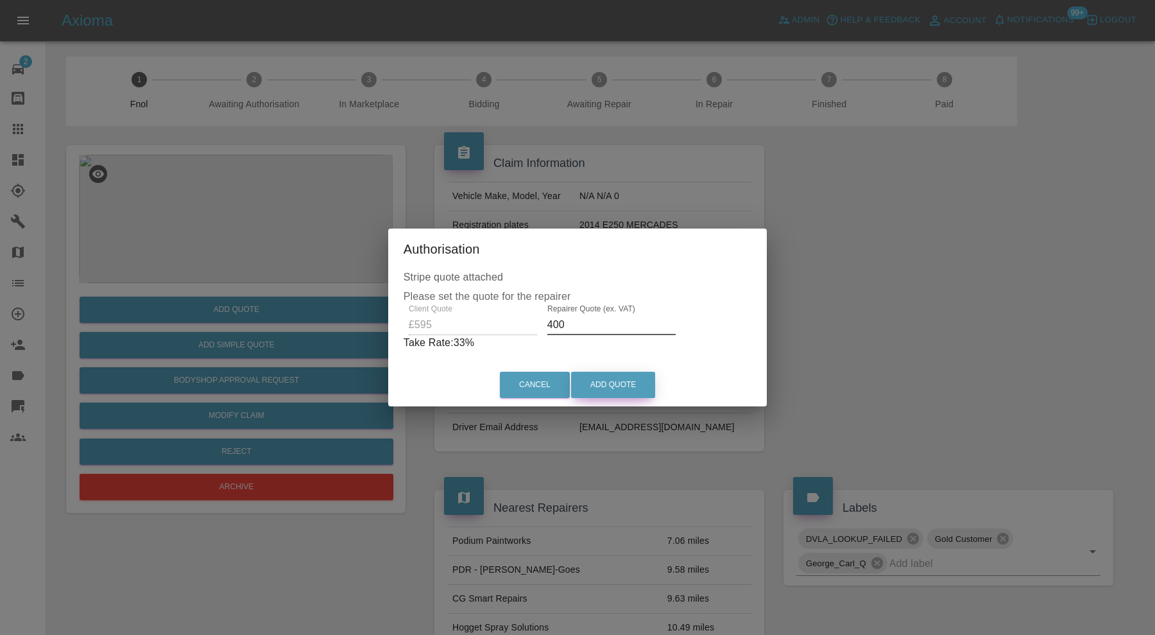
type input "400"
click at [605, 388] on button "Add Quote" at bounding box center [613, 385] width 84 height 26
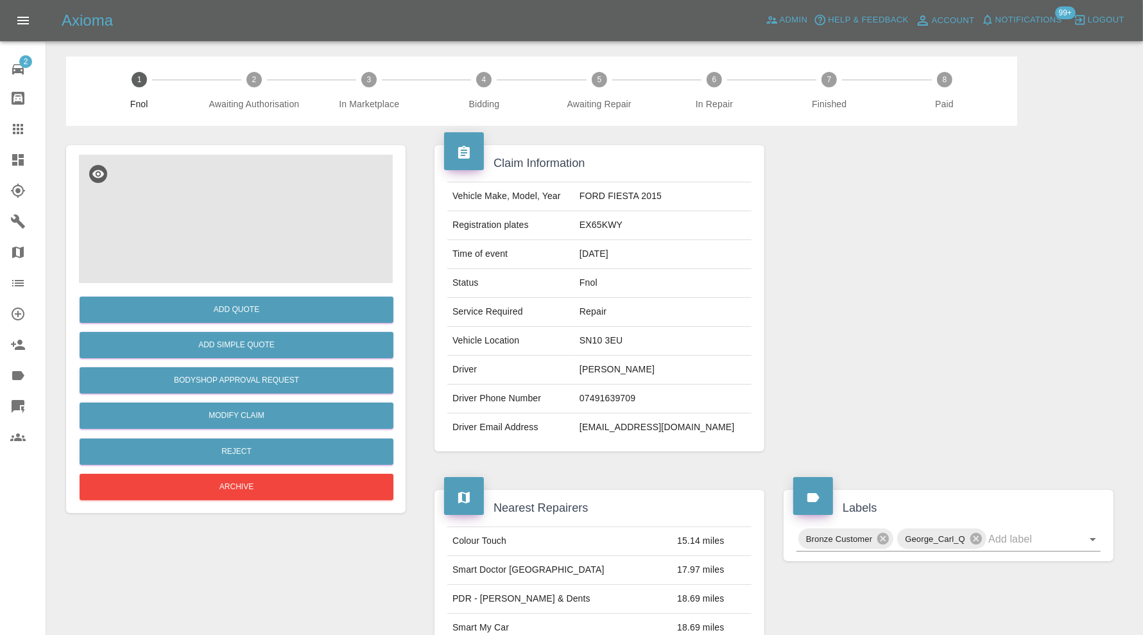
click at [287, 236] on img at bounding box center [236, 219] width 314 height 128
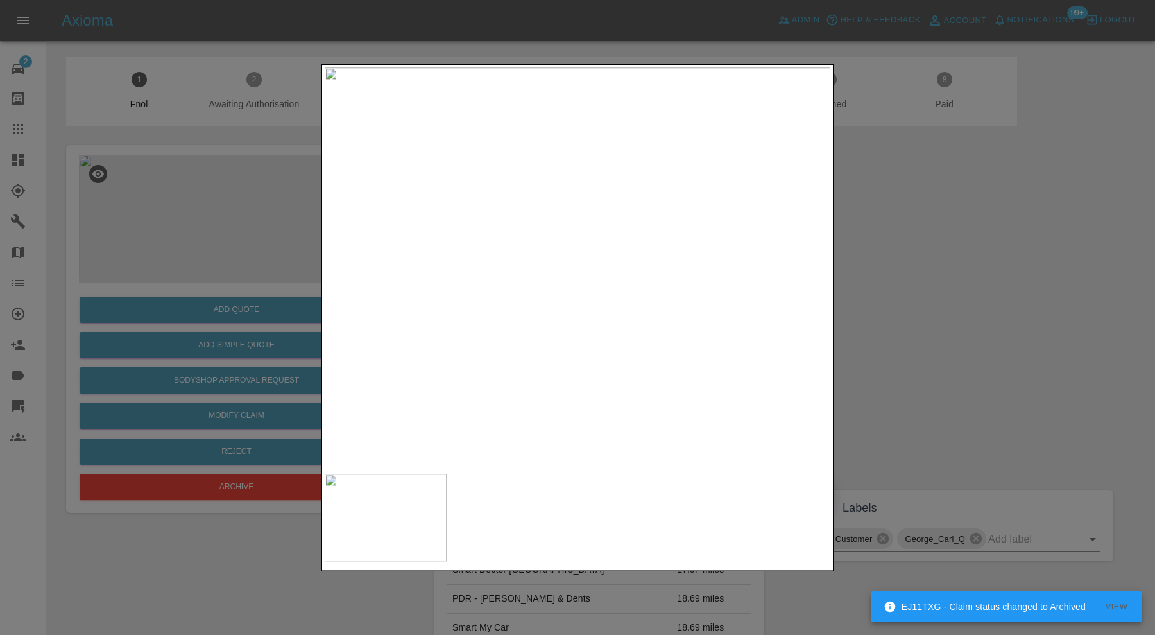
click at [881, 281] on div at bounding box center [577, 317] width 1155 height 635
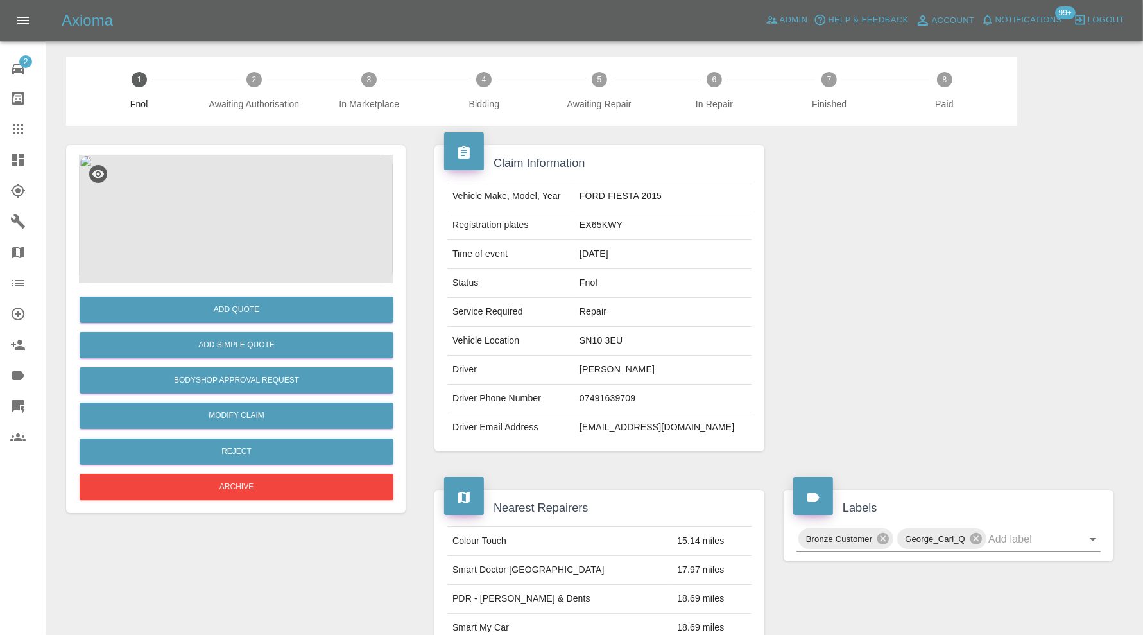
click at [250, 227] on img at bounding box center [236, 219] width 314 height 128
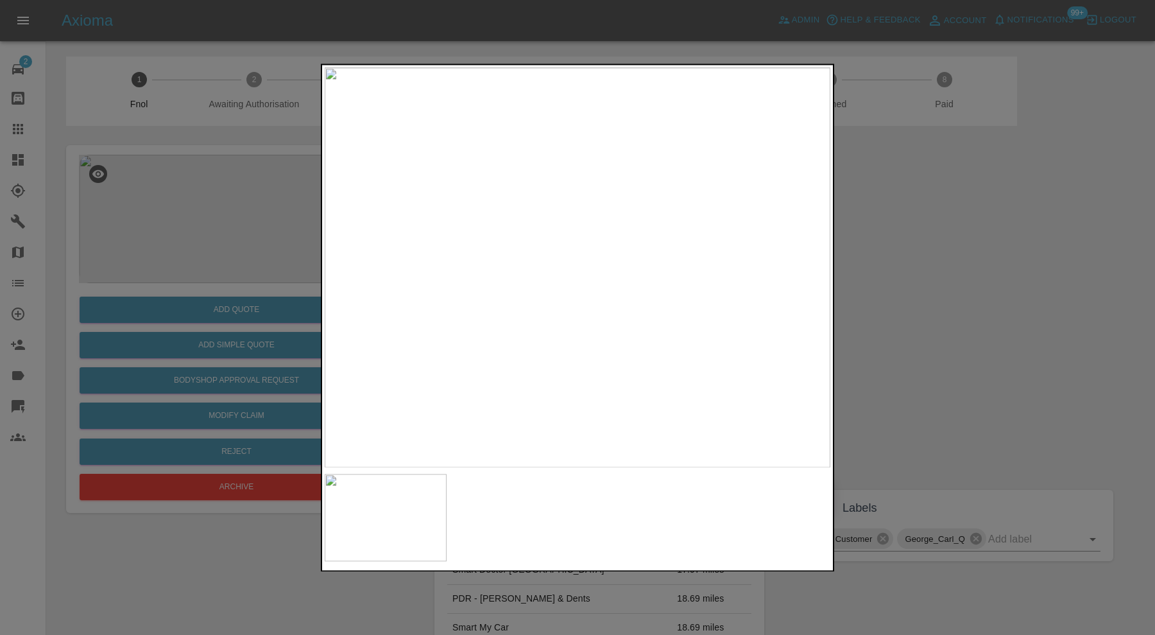
click at [985, 304] on div at bounding box center [577, 317] width 1155 height 635
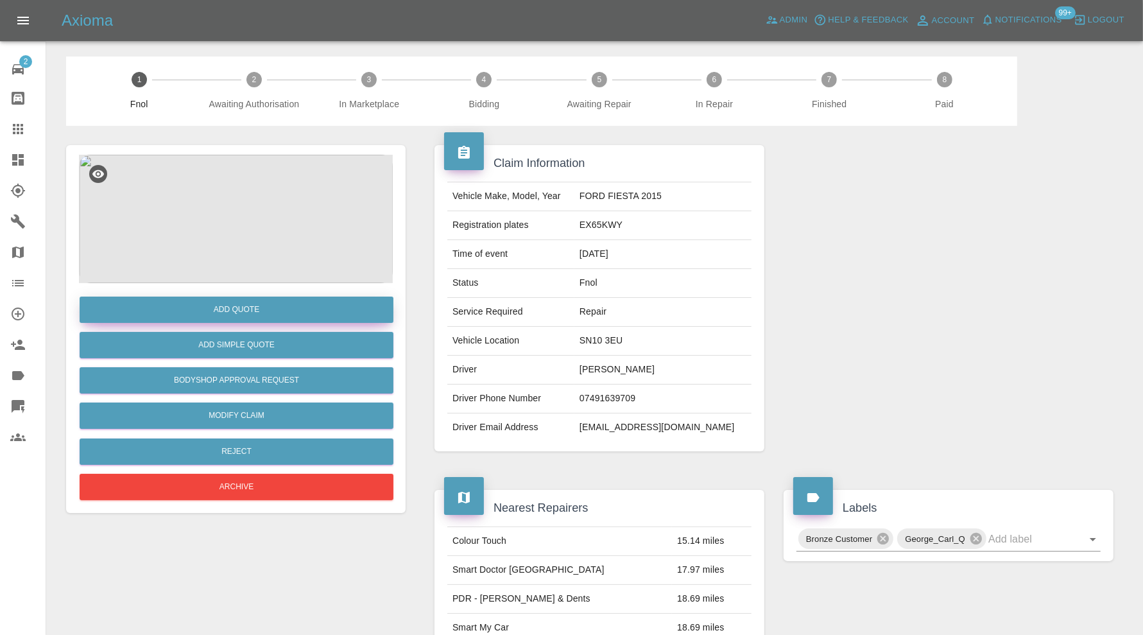
click at [304, 307] on button "Add Quote" at bounding box center [237, 310] width 314 height 26
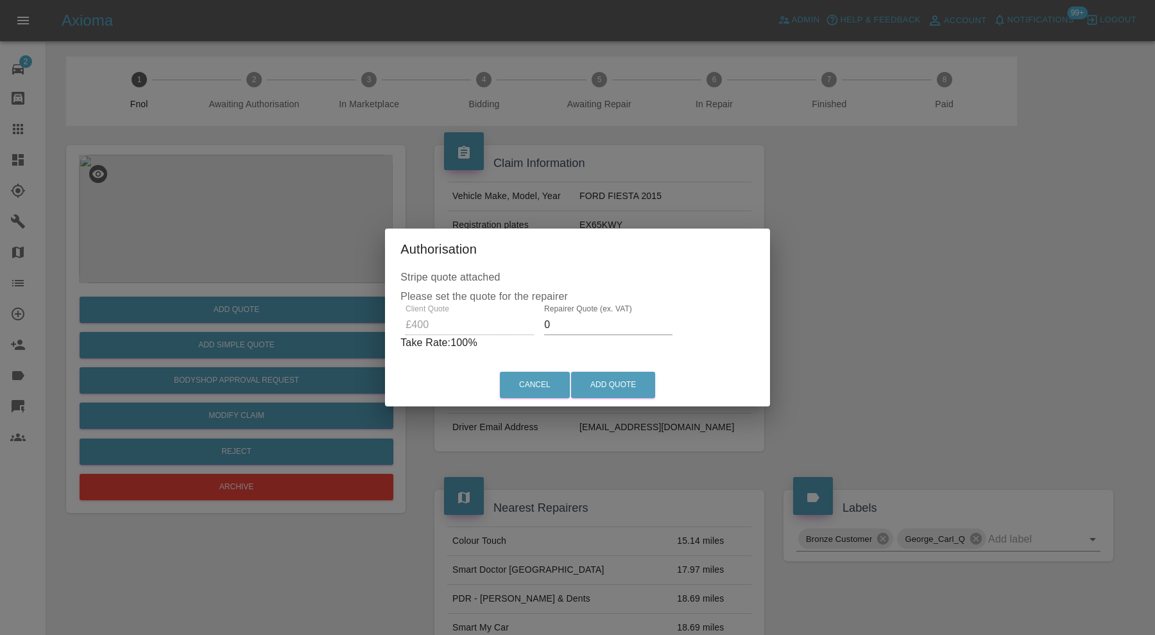
click at [571, 321] on input "0" at bounding box center [608, 325] width 128 height 21
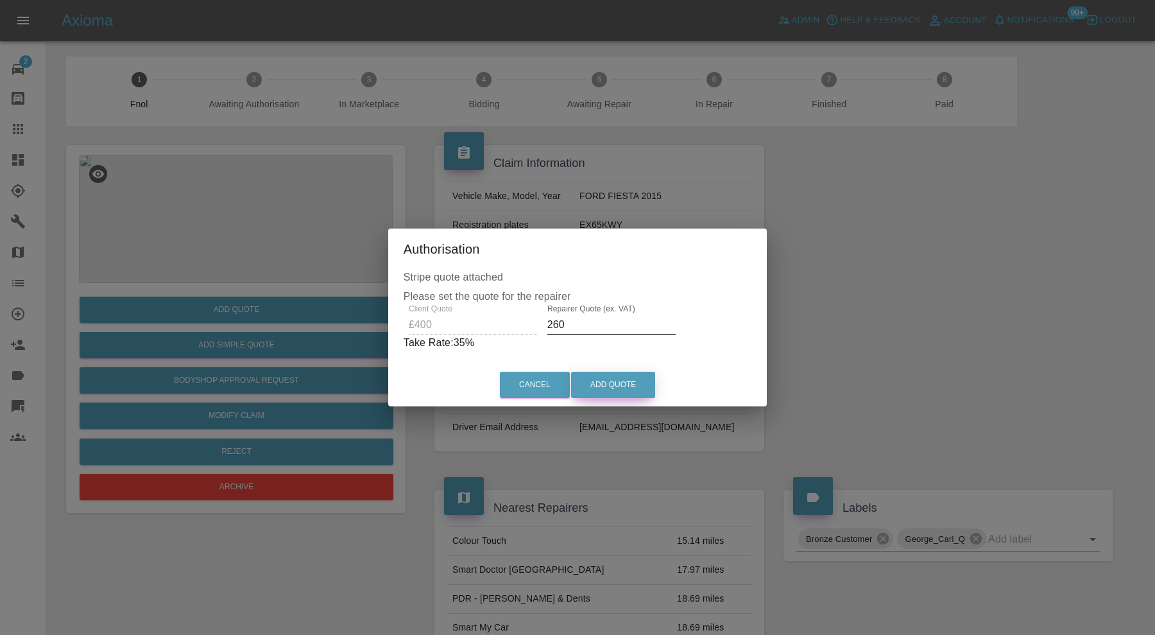
type input "260"
click at [639, 384] on button "Add Quote" at bounding box center [613, 385] width 84 height 26
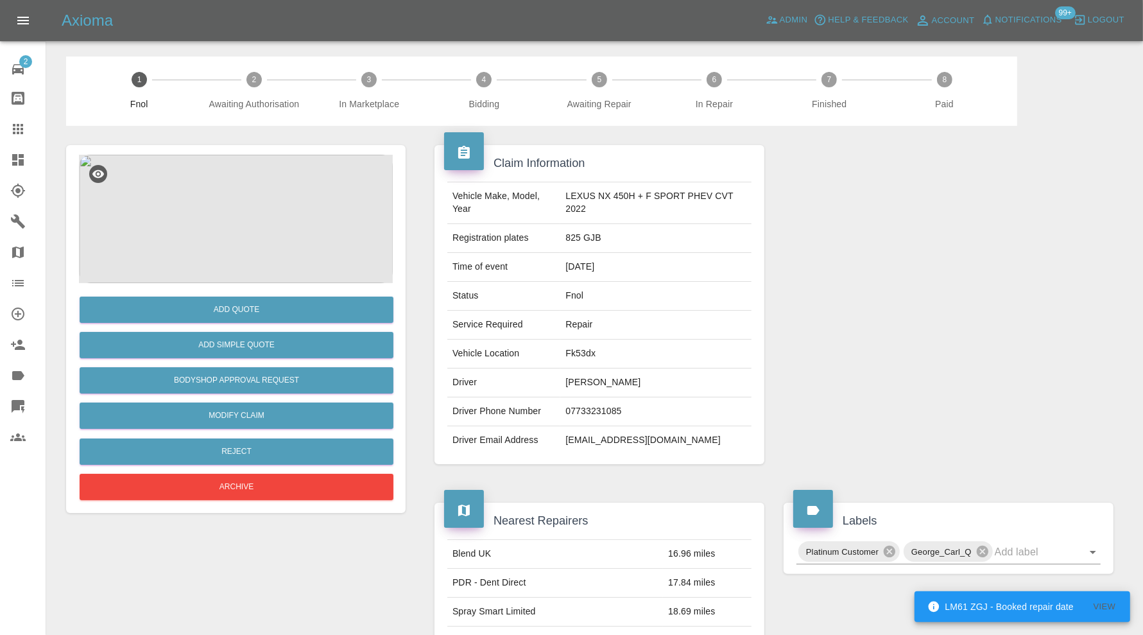
click at [241, 211] on img at bounding box center [236, 219] width 314 height 128
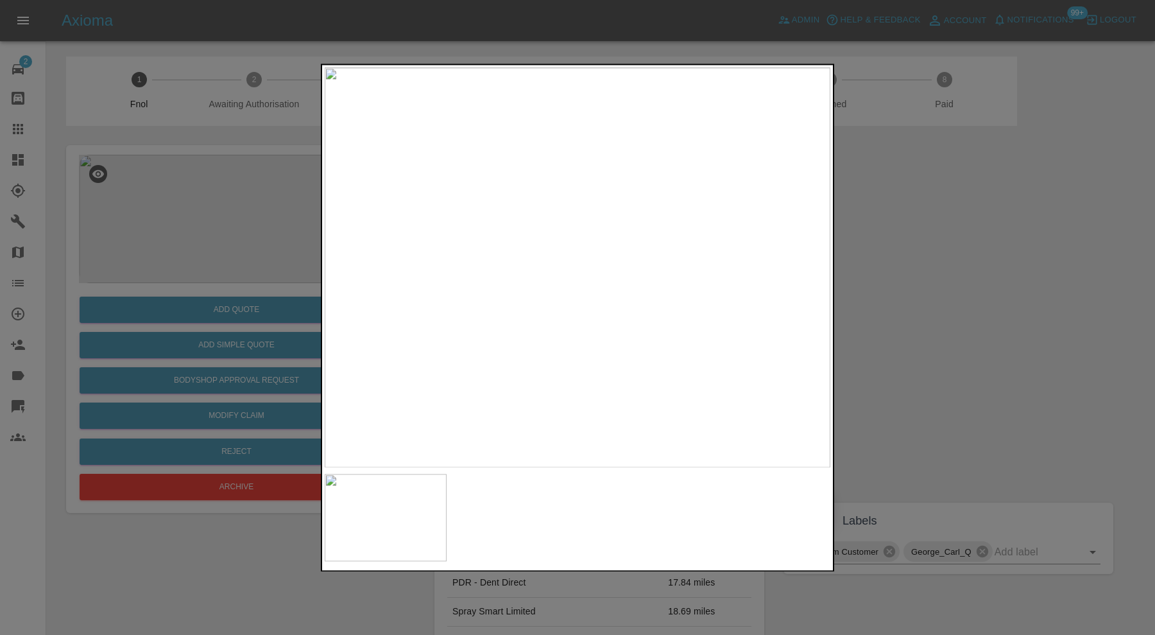
click at [934, 323] on div at bounding box center [577, 317] width 1155 height 635
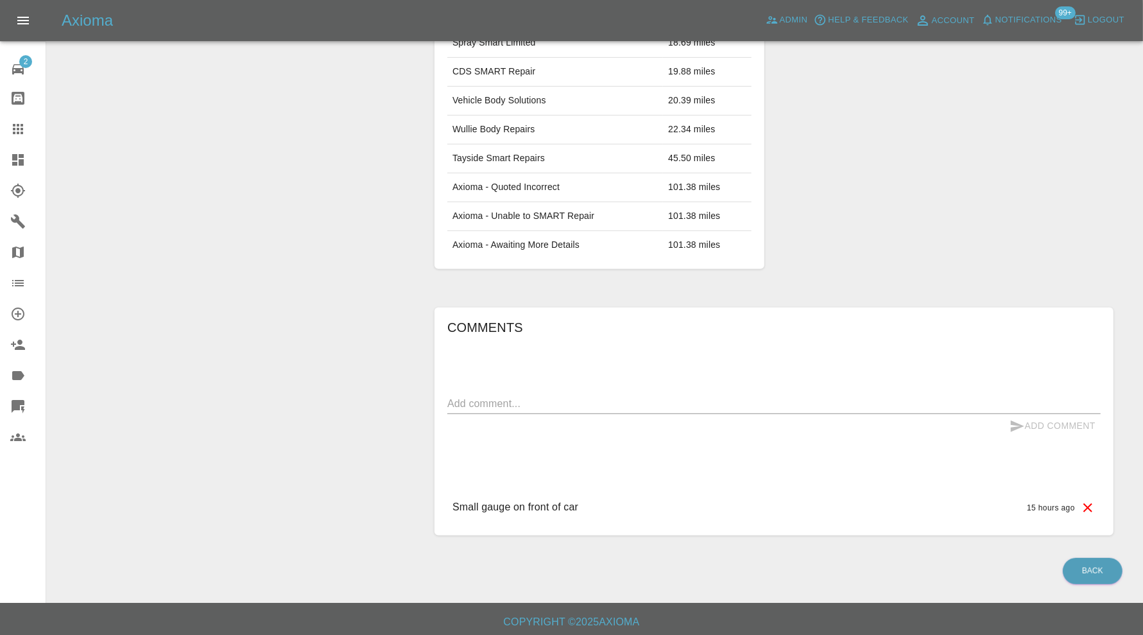
scroll to position [34, 0]
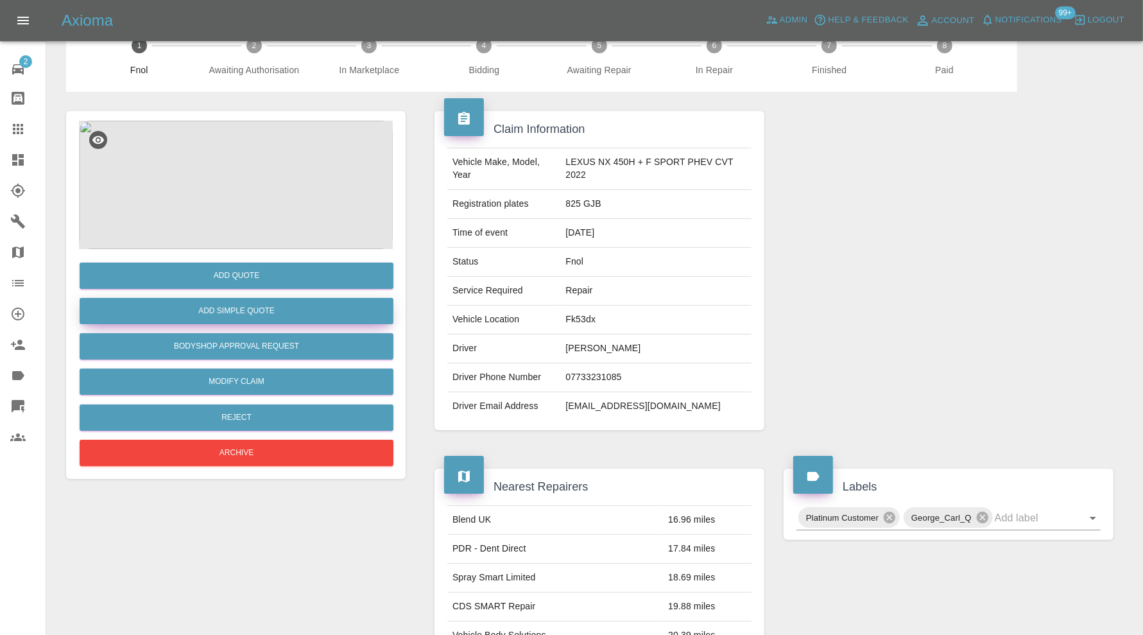
click at [299, 310] on button "Add Simple Quote" at bounding box center [237, 311] width 314 height 26
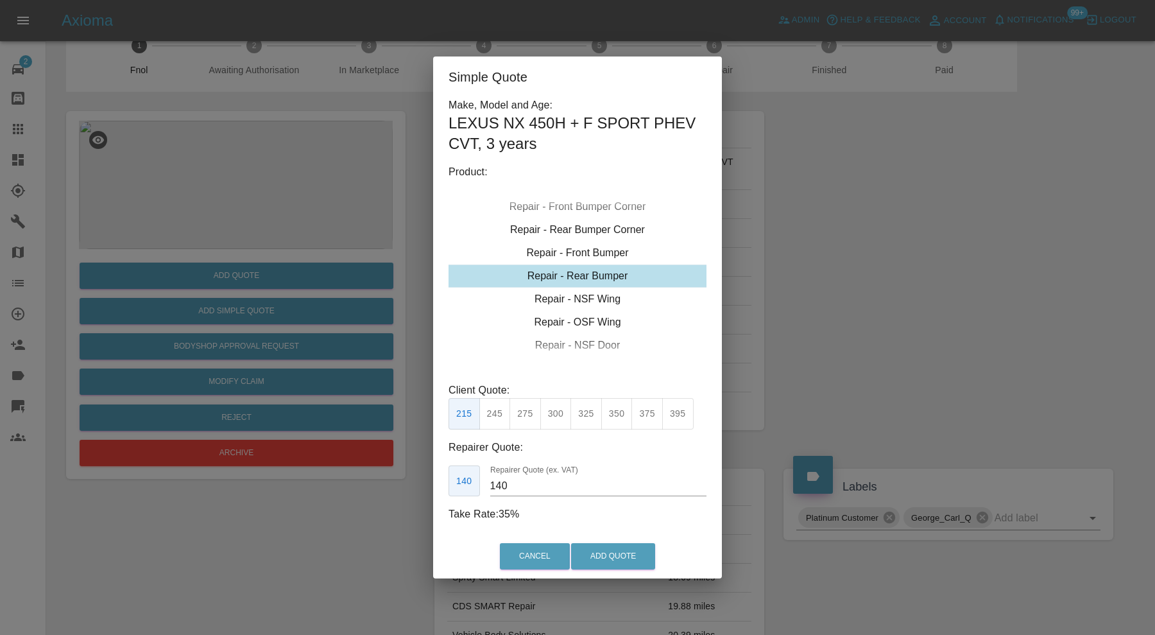
type input "180"
click at [565, 279] on div "Repair - Front Bumper" at bounding box center [578, 275] width 258 height 23
click at [604, 557] on button "Add Quote" at bounding box center [613, 556] width 84 height 26
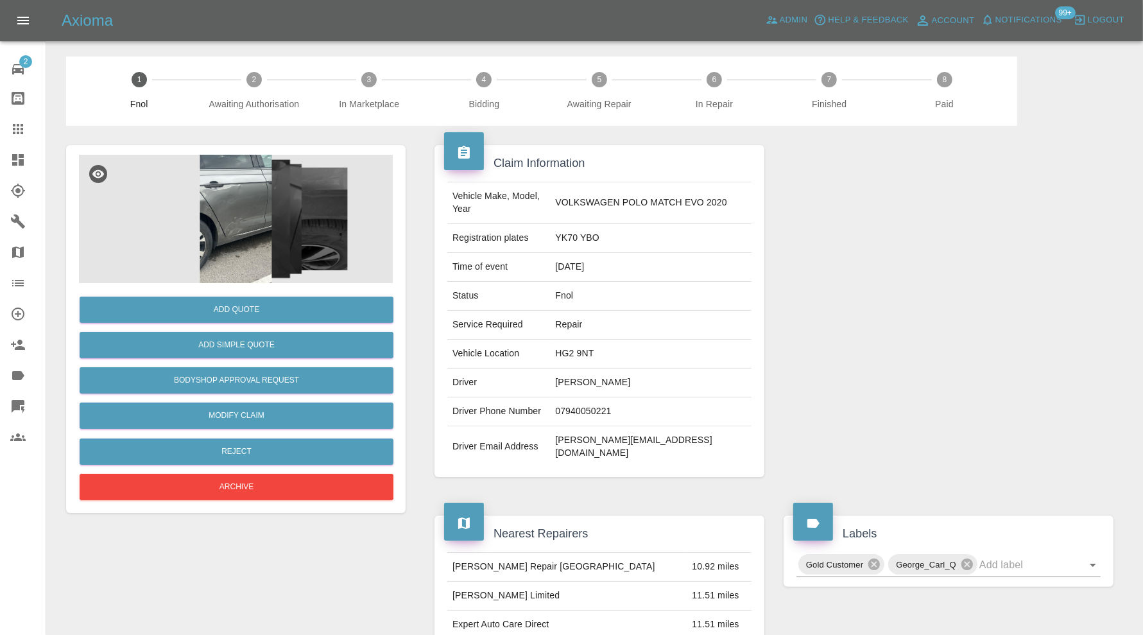
click at [232, 234] on img at bounding box center [236, 219] width 314 height 128
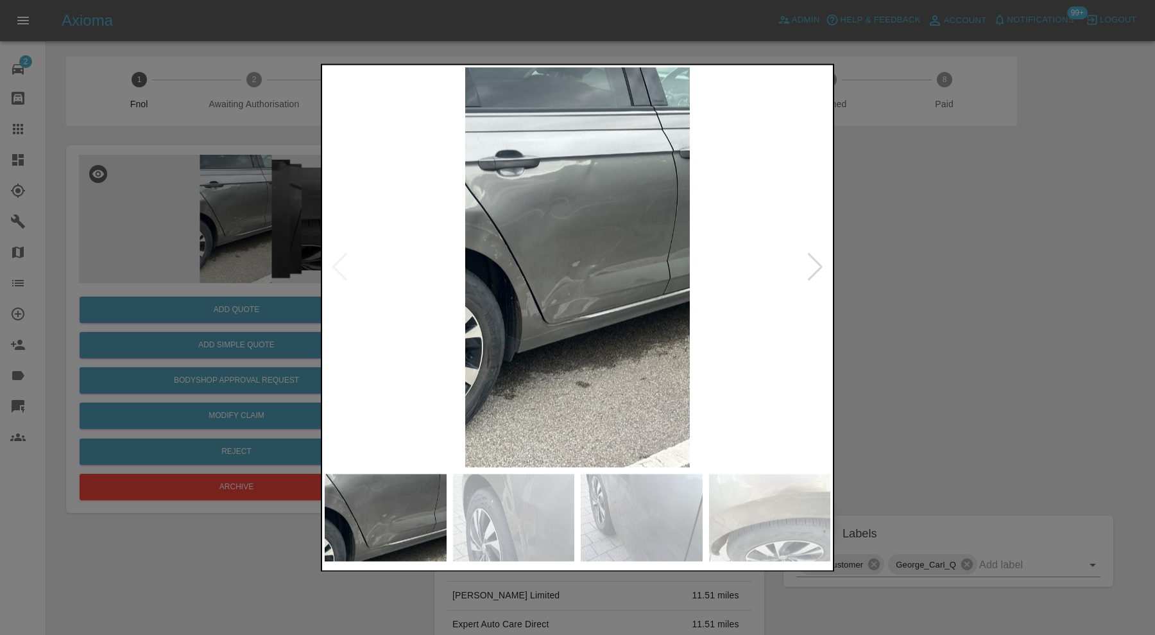
click at [827, 261] on img at bounding box center [578, 267] width 506 height 400
click at [822, 265] on div at bounding box center [815, 268] width 17 height 28
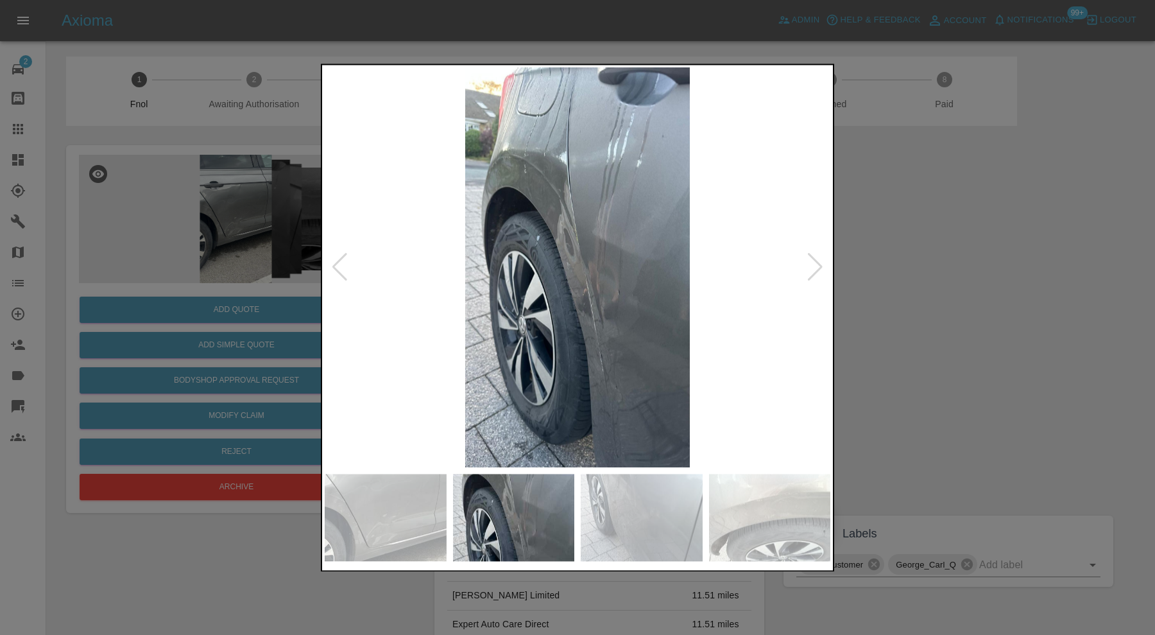
click at [822, 265] on div at bounding box center [815, 268] width 17 height 28
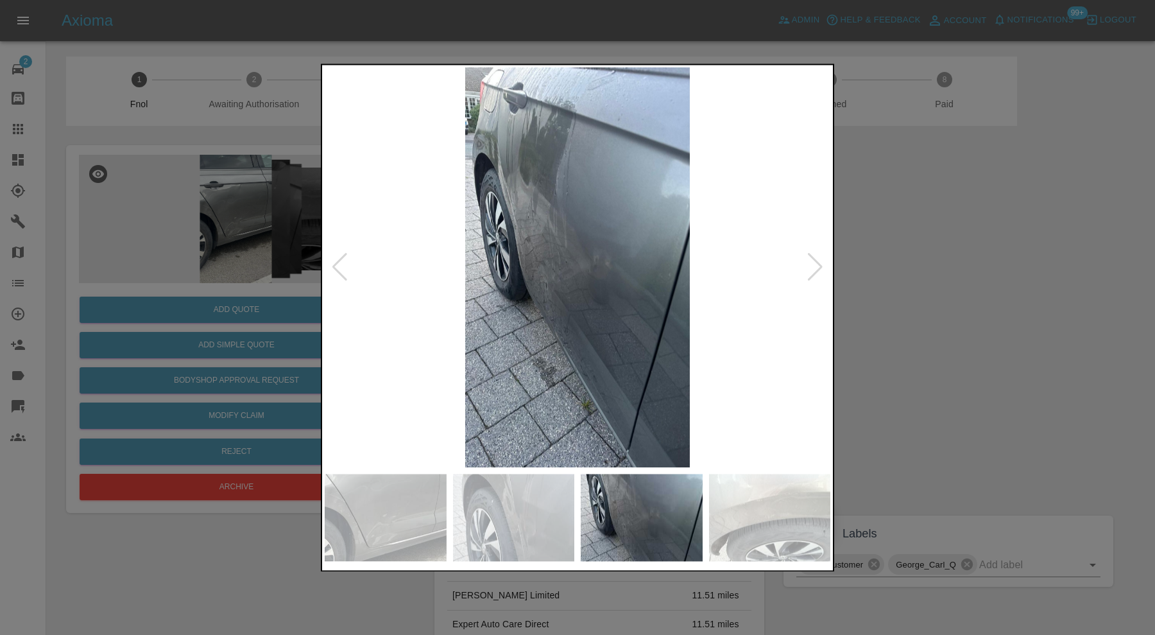
click at [822, 265] on div at bounding box center [815, 268] width 17 height 28
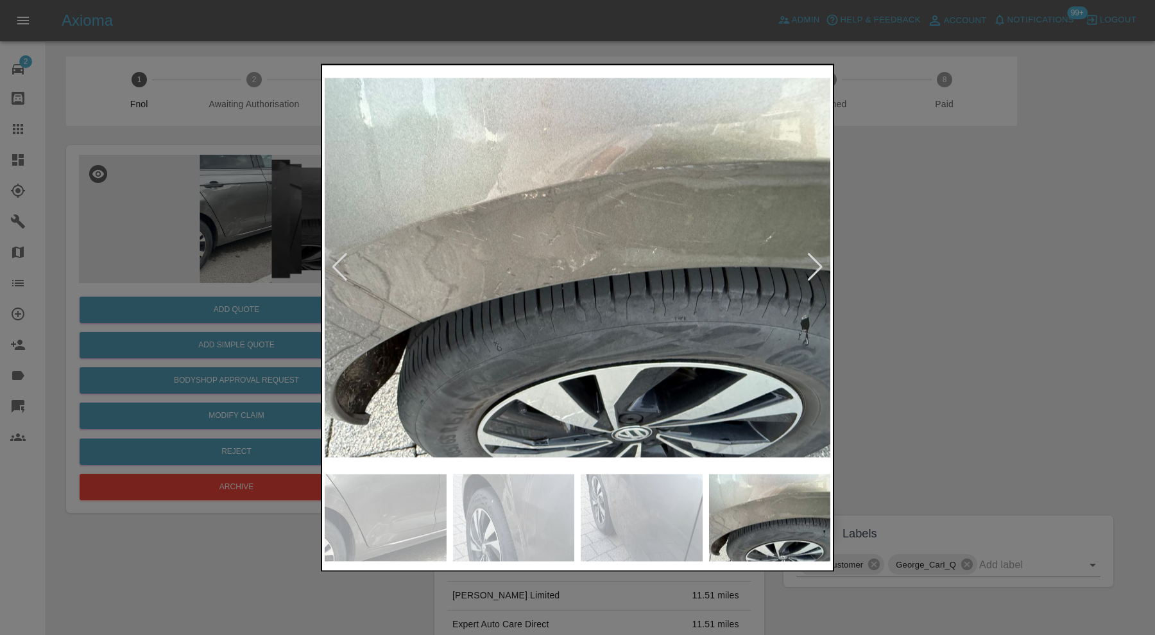
click at [822, 265] on div at bounding box center [815, 268] width 17 height 28
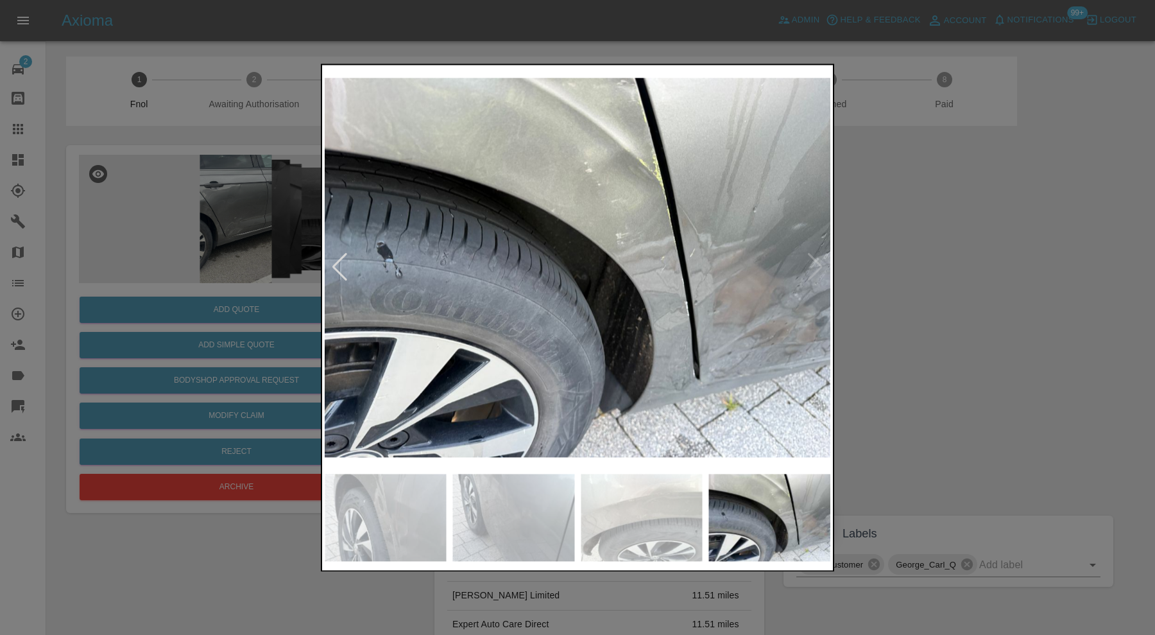
click at [883, 259] on div at bounding box center [577, 317] width 1155 height 635
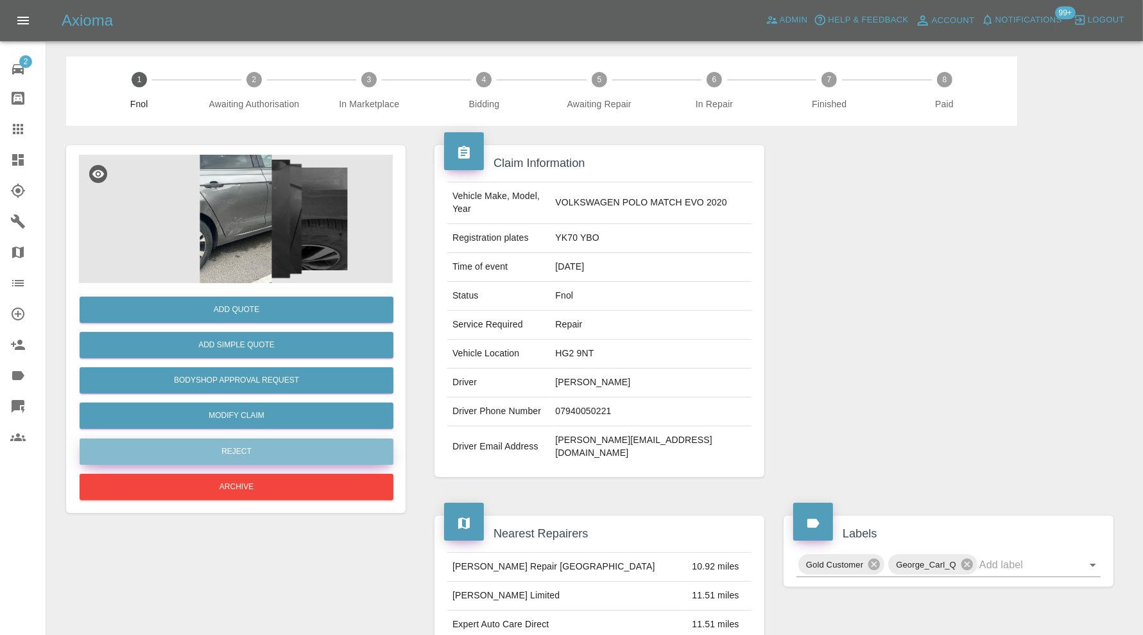
click at [266, 442] on button "Reject" at bounding box center [237, 451] width 314 height 26
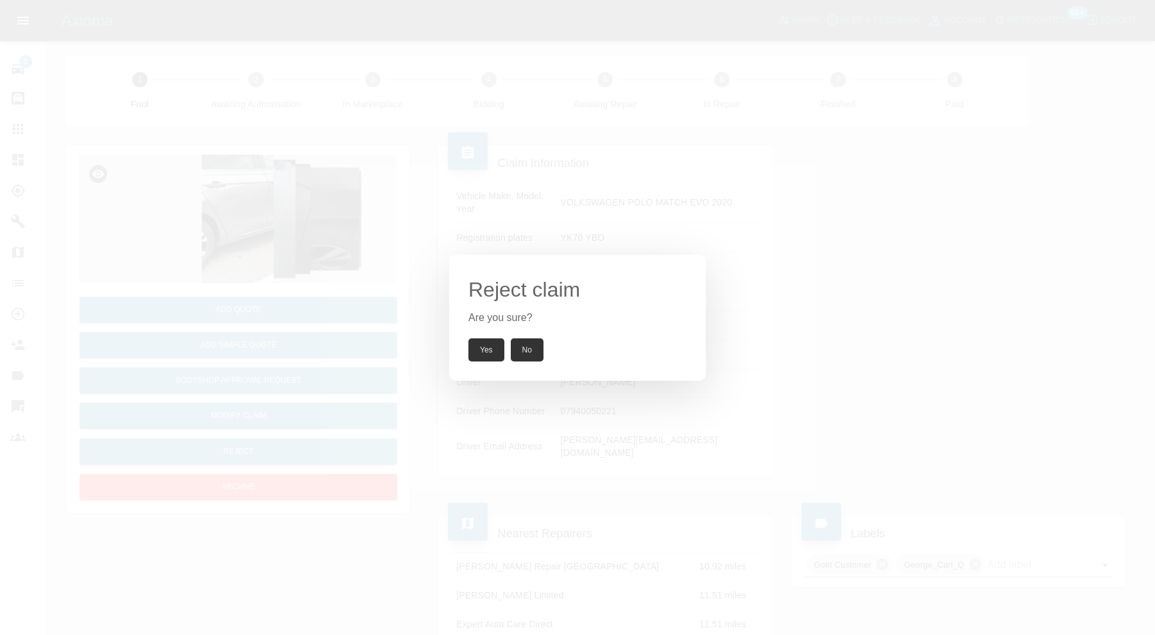
click at [487, 347] on button "Yes" at bounding box center [487, 349] width 36 height 23
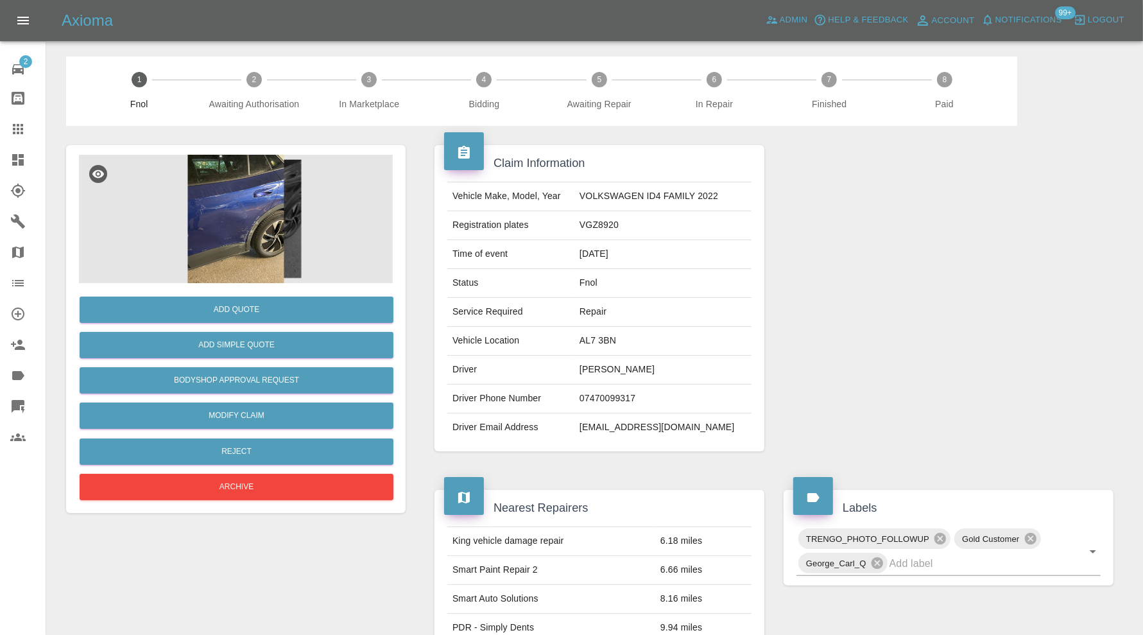
click at [291, 214] on img at bounding box center [236, 219] width 314 height 128
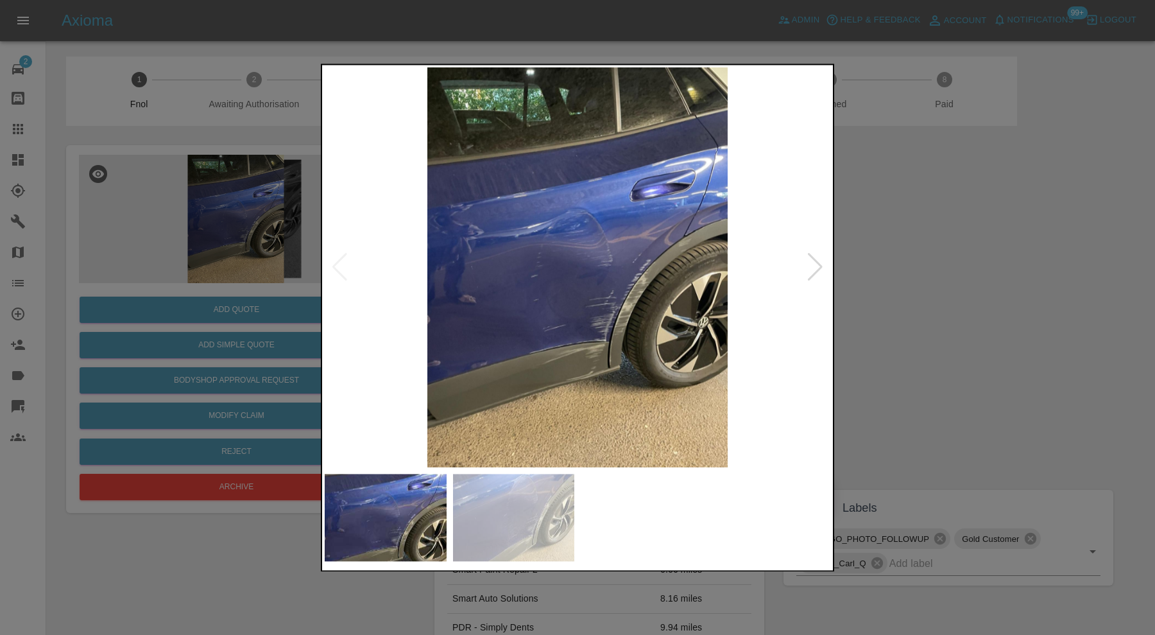
click at [814, 273] on div at bounding box center [815, 268] width 17 height 28
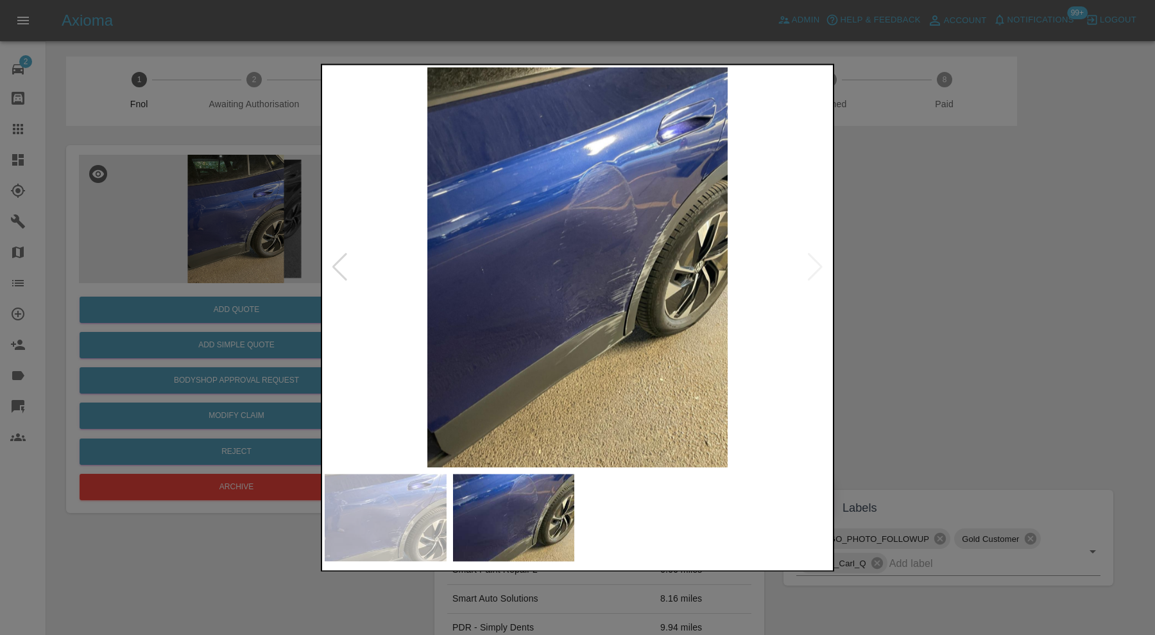
click at [911, 273] on div at bounding box center [577, 317] width 1155 height 635
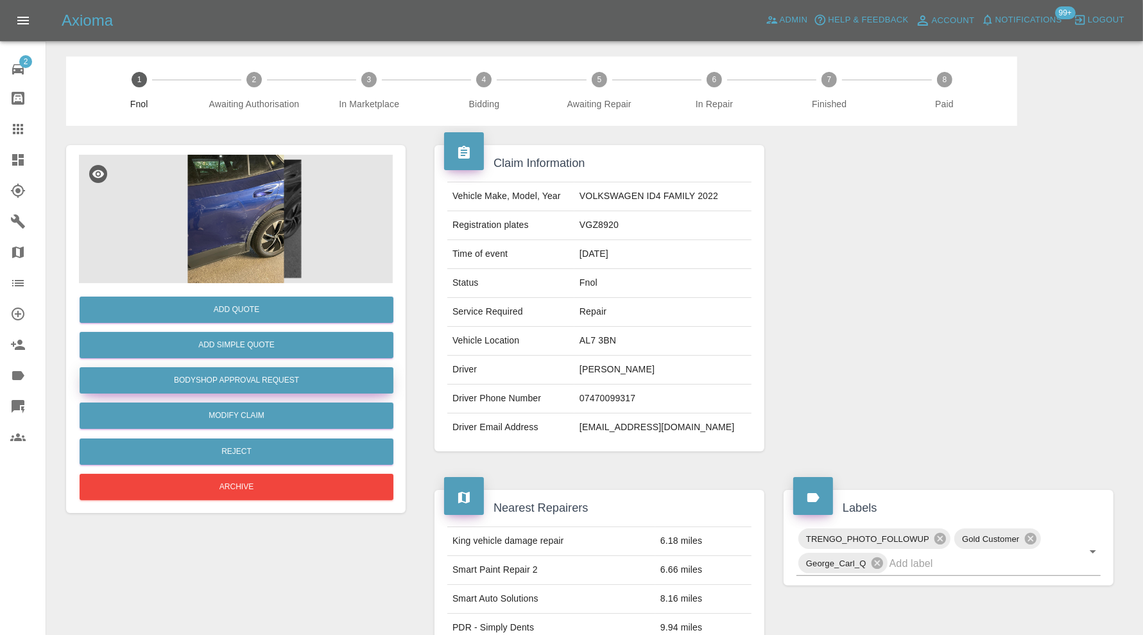
click at [263, 386] on button "Bodyshop Approval Request" at bounding box center [237, 380] width 314 height 26
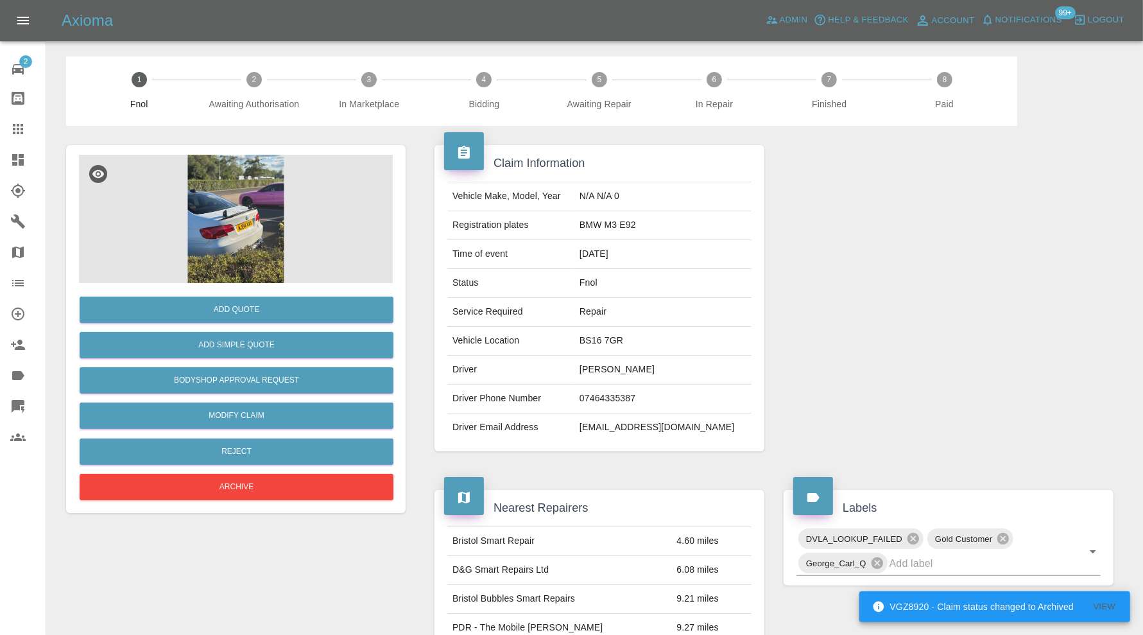
click at [244, 209] on img at bounding box center [236, 219] width 314 height 128
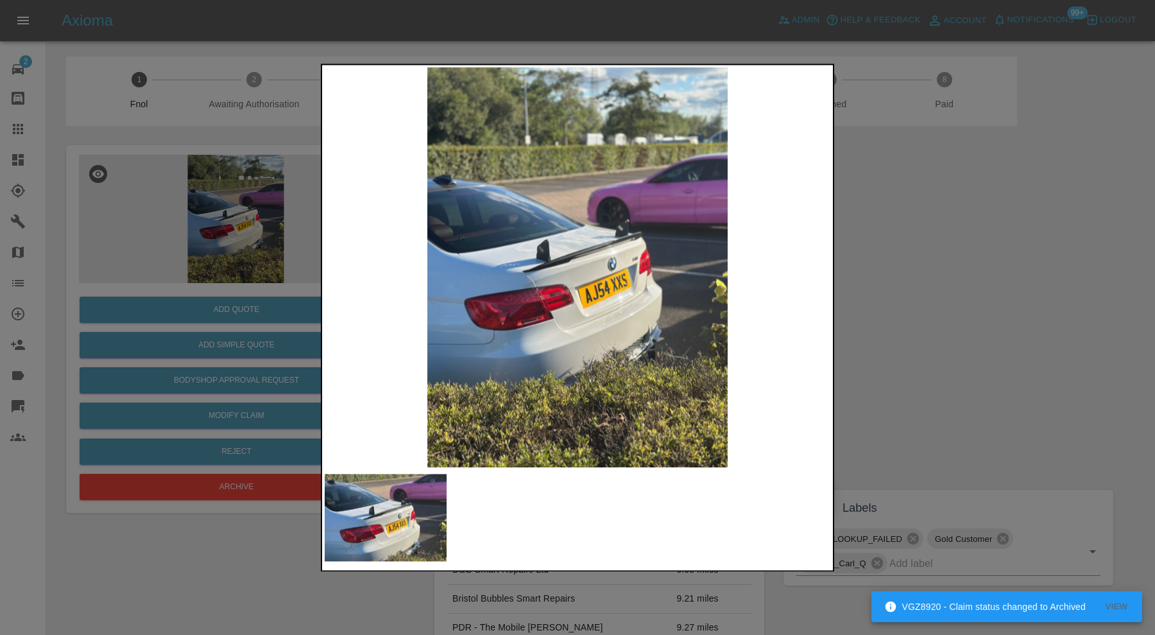
click at [913, 281] on div at bounding box center [577, 317] width 1155 height 635
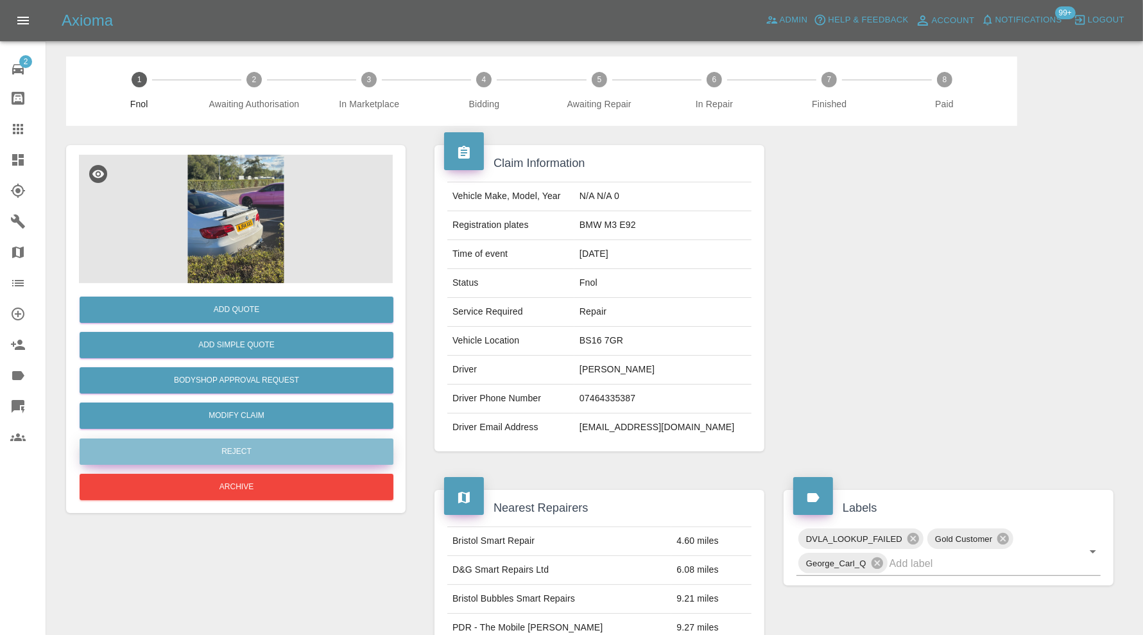
click at [313, 450] on button "Reject" at bounding box center [237, 451] width 314 height 26
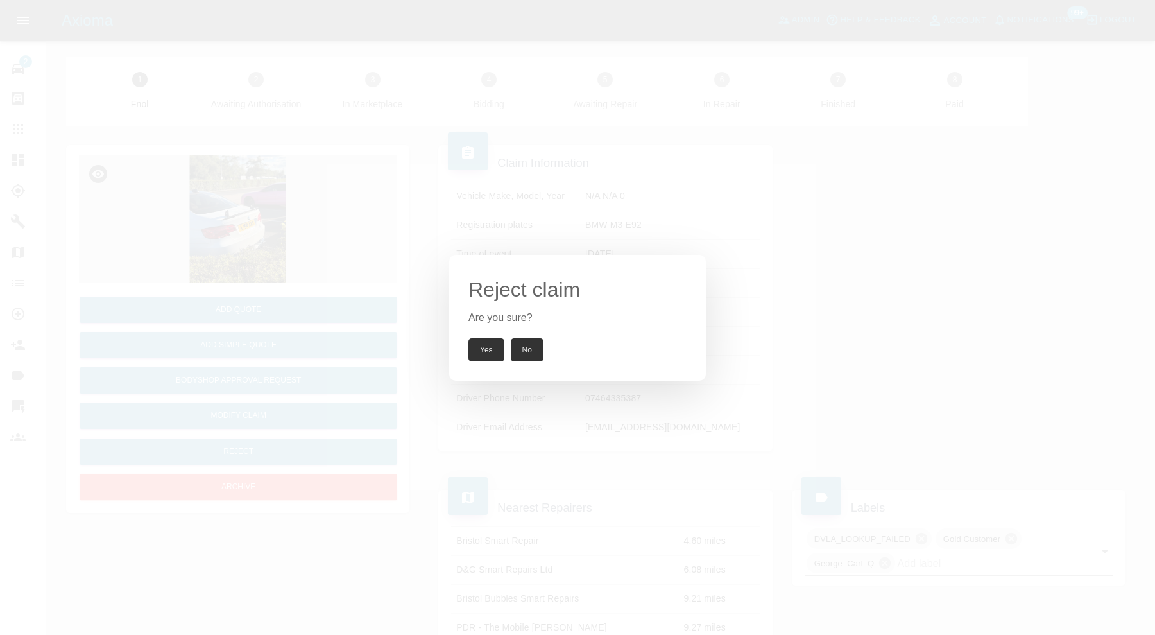
click at [492, 343] on button "Yes" at bounding box center [487, 349] width 36 height 23
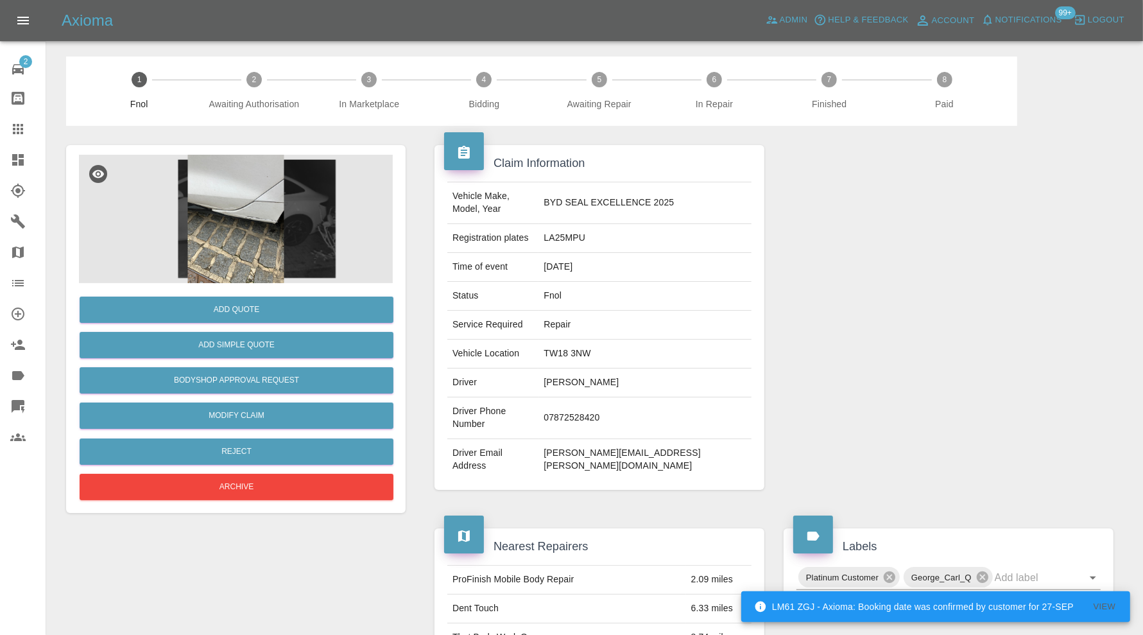
click at [254, 241] on img at bounding box center [236, 219] width 314 height 128
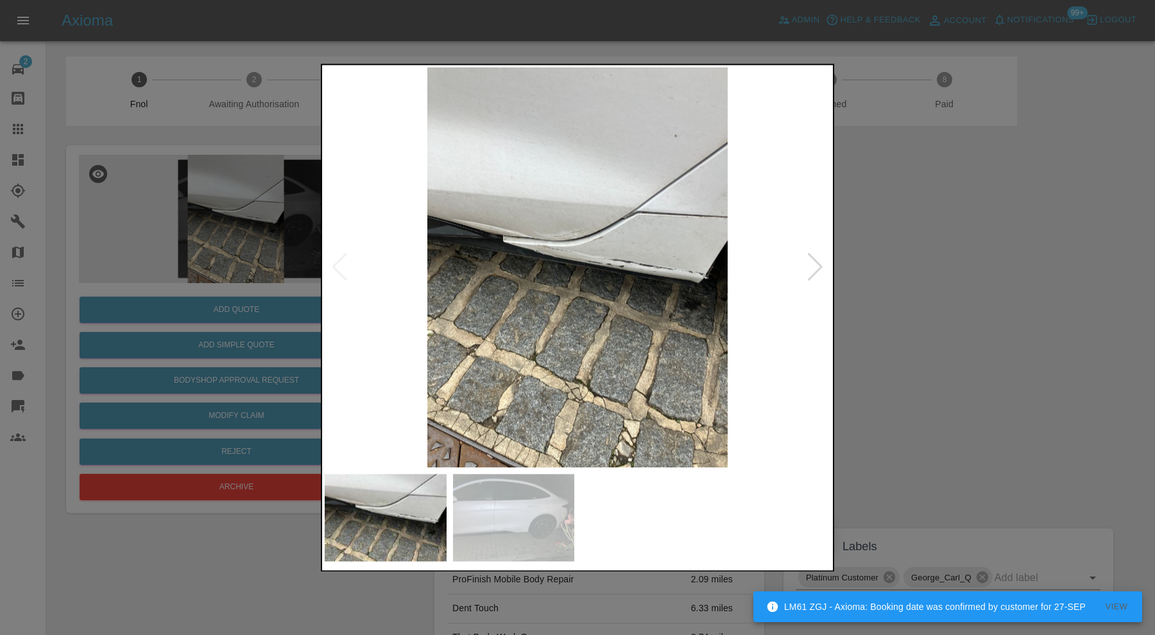
click at [811, 269] on div at bounding box center [815, 268] width 17 height 28
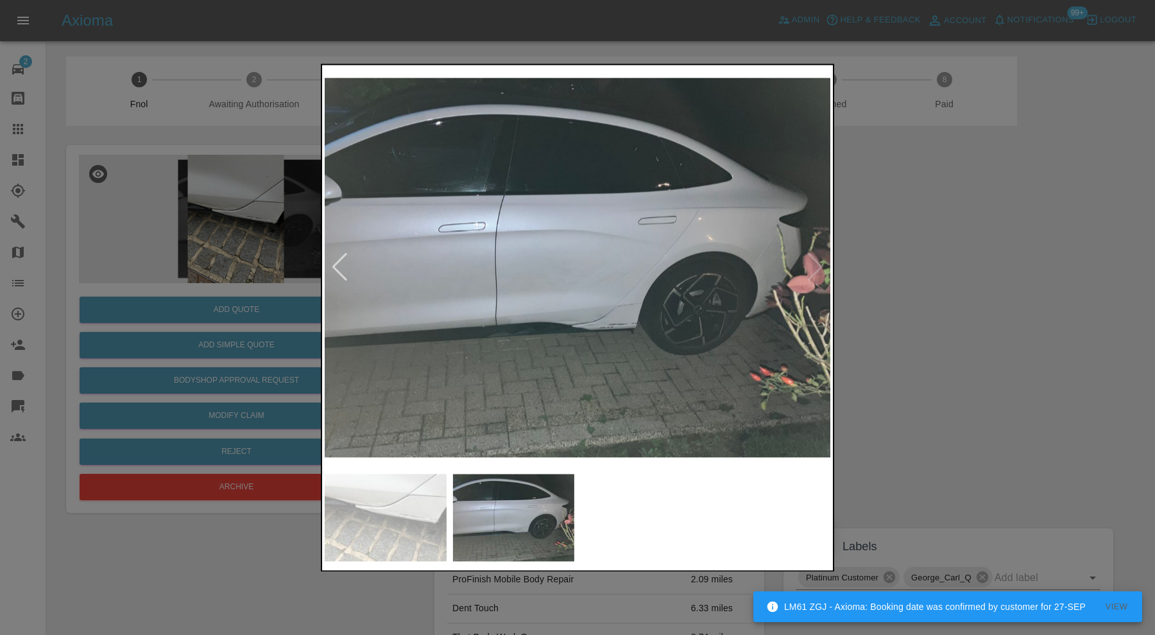
click at [811, 269] on img at bounding box center [578, 267] width 506 height 400
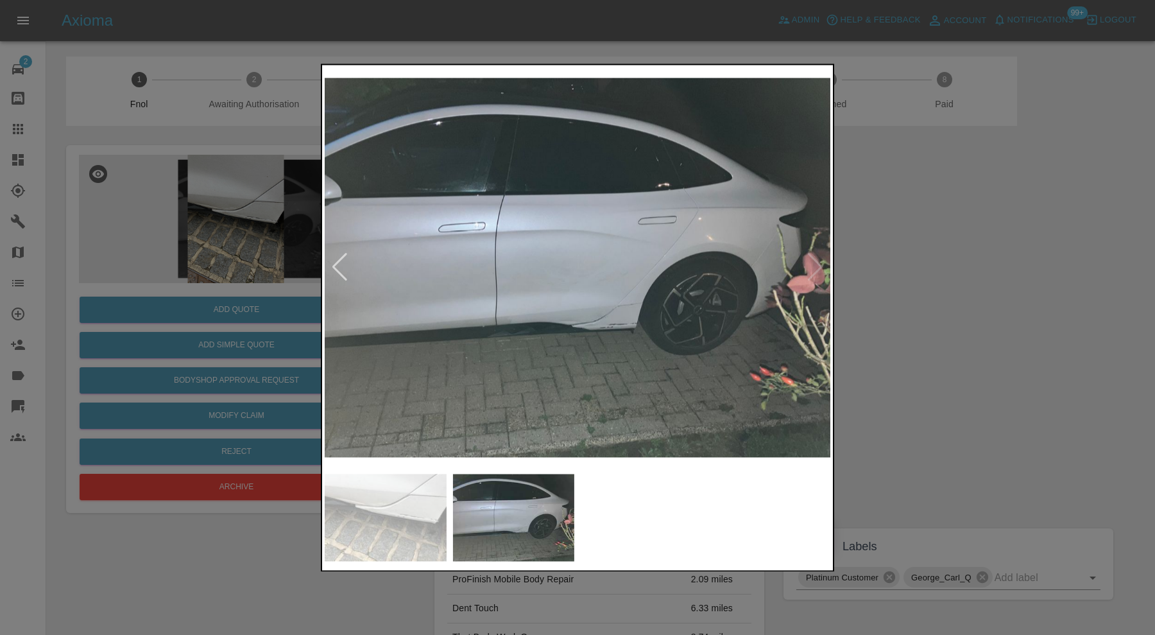
click at [544, 315] on img at bounding box center [578, 267] width 506 height 400
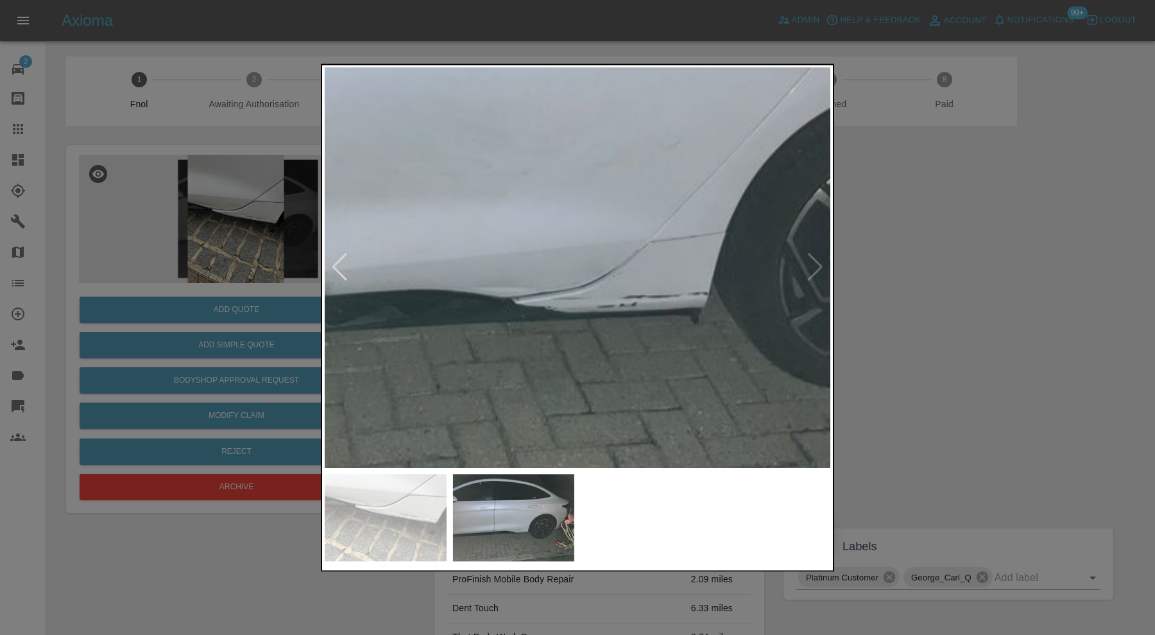
click at [503, 349] on img at bounding box center [529, 126] width 1517 height 1200
click at [404, 501] on img at bounding box center [386, 517] width 122 height 87
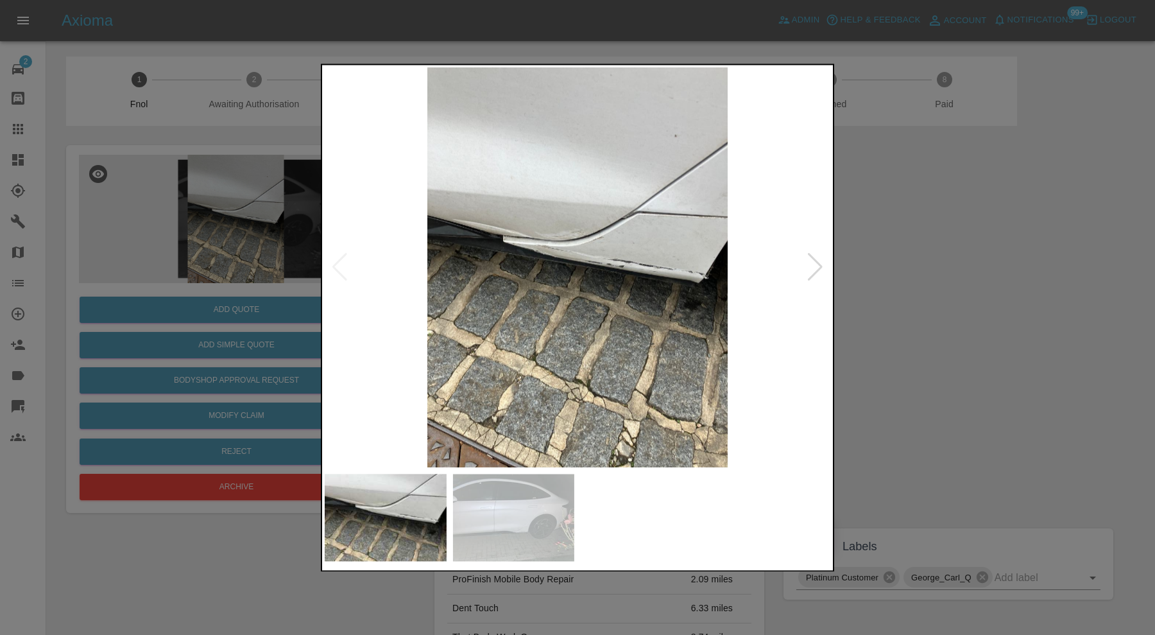
click at [534, 245] on img at bounding box center [578, 267] width 506 height 400
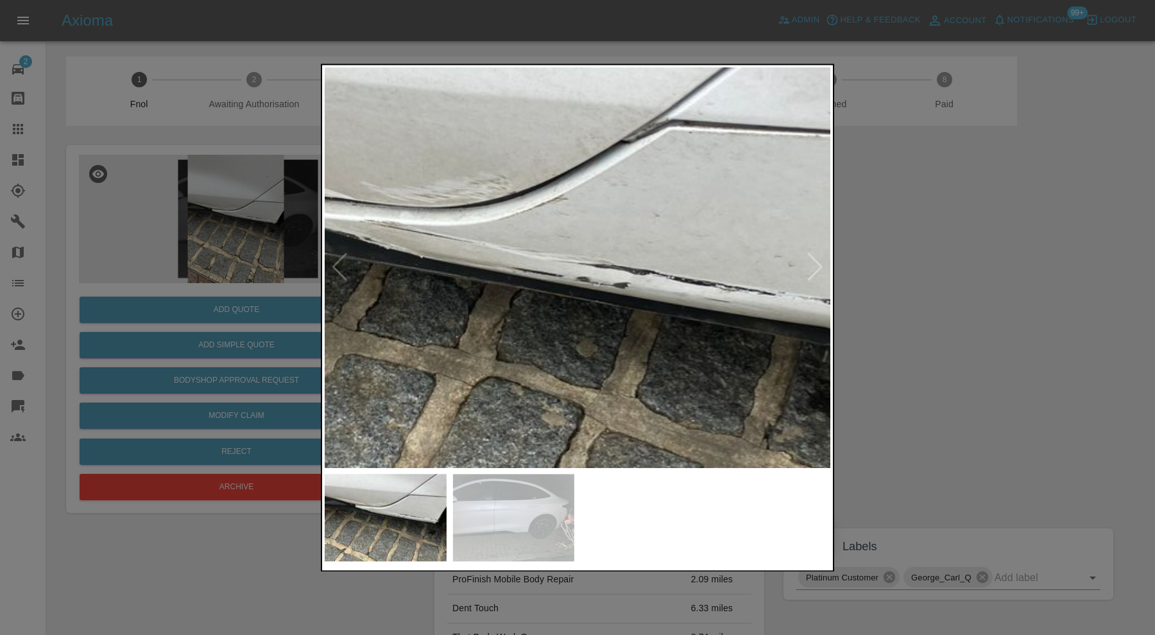
click at [636, 444] on img at bounding box center [488, 289] width 1517 height 1200
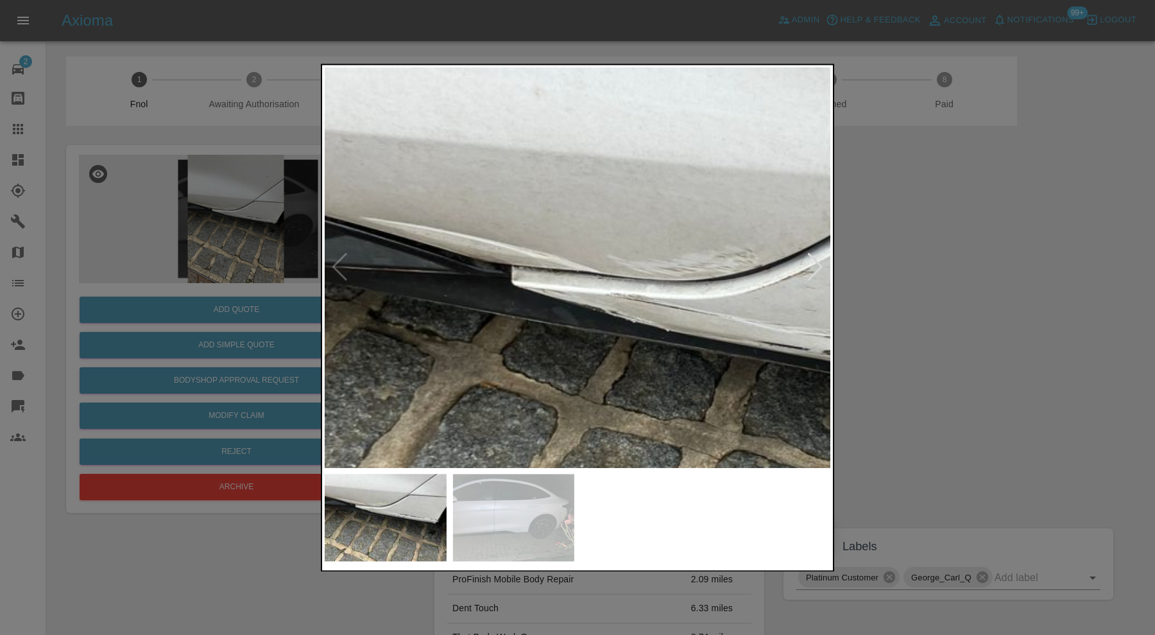
click at [736, 322] on img at bounding box center [734, 363] width 1517 height 1200
click at [1050, 337] on div at bounding box center [577, 317] width 1155 height 635
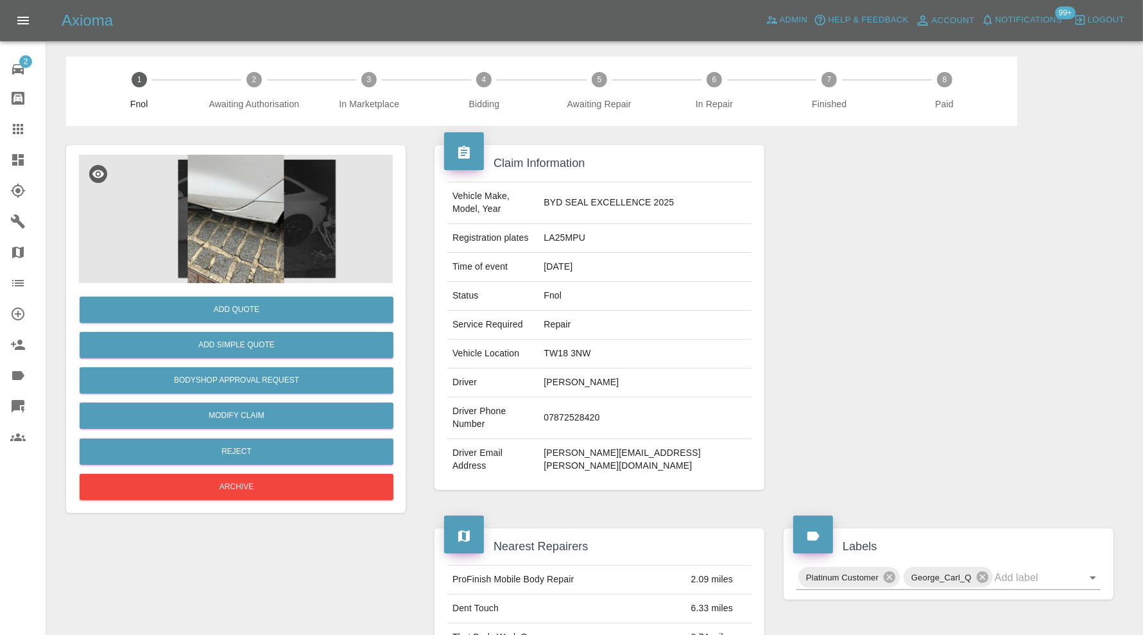
click at [257, 216] on img at bounding box center [236, 219] width 314 height 128
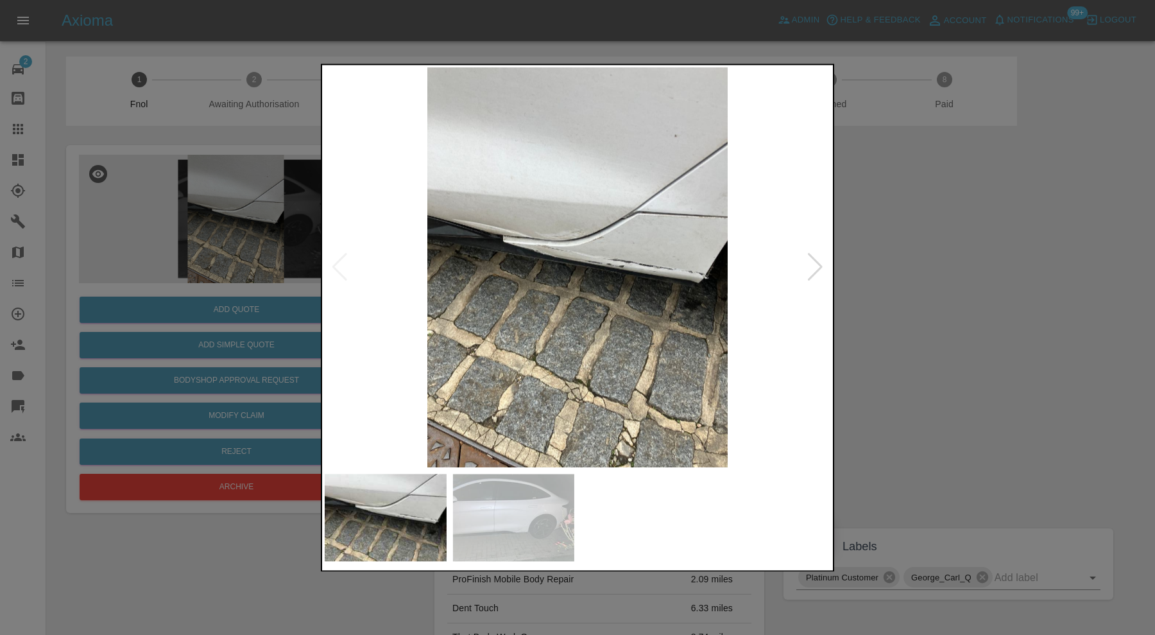
click at [870, 281] on div at bounding box center [577, 317] width 1155 height 635
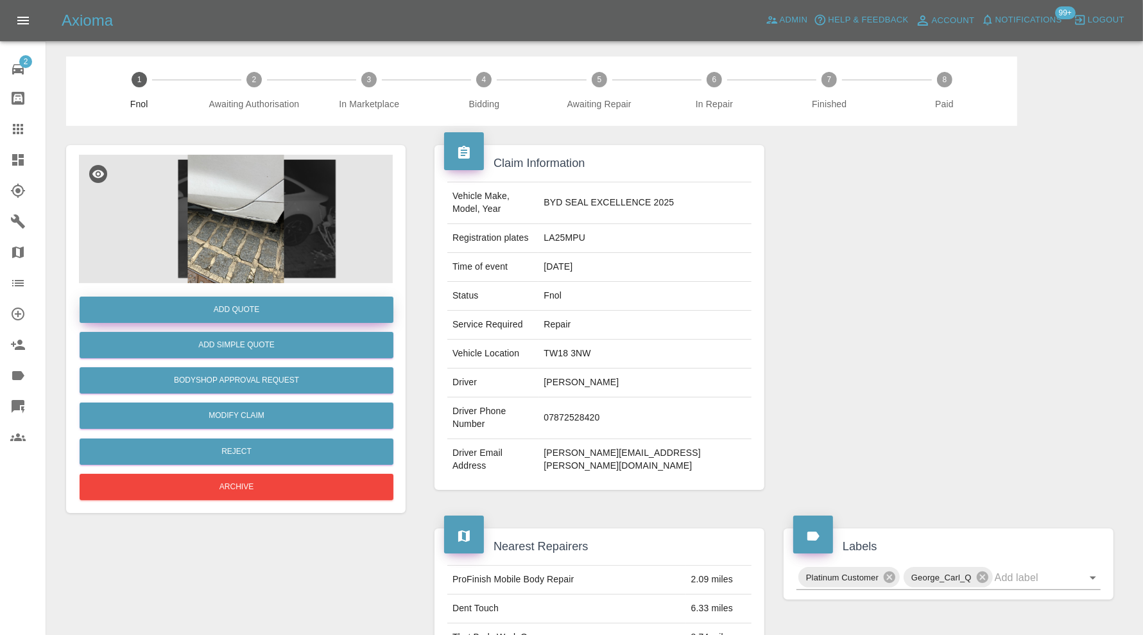
click at [207, 305] on button "Add Quote" at bounding box center [237, 310] width 314 height 26
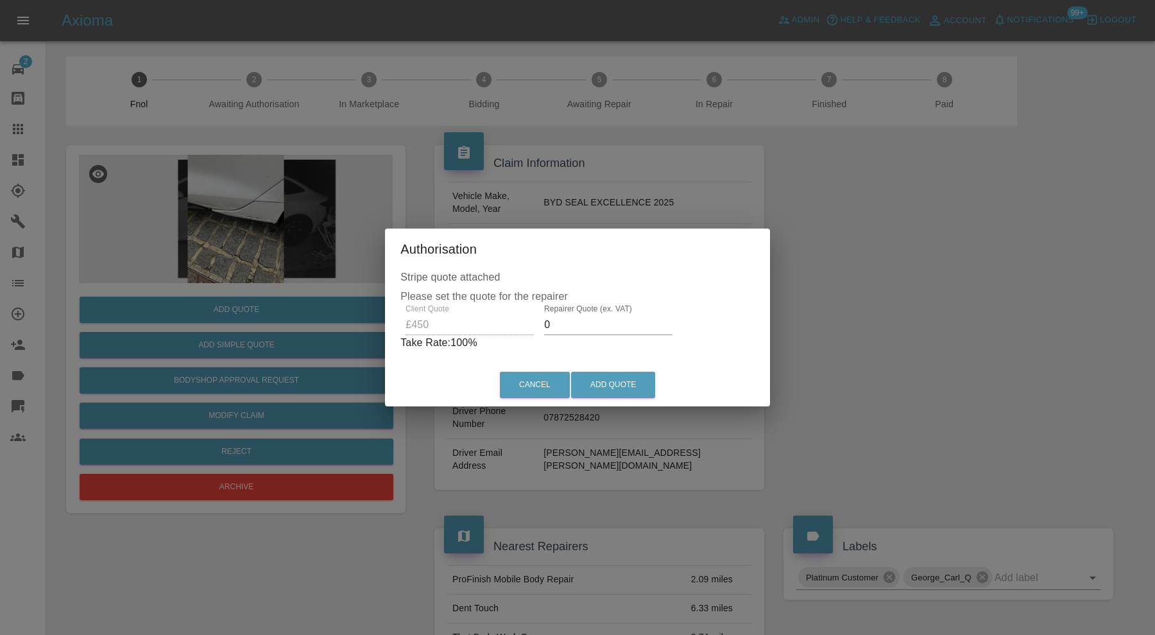
click at [617, 331] on input "0" at bounding box center [608, 325] width 128 height 21
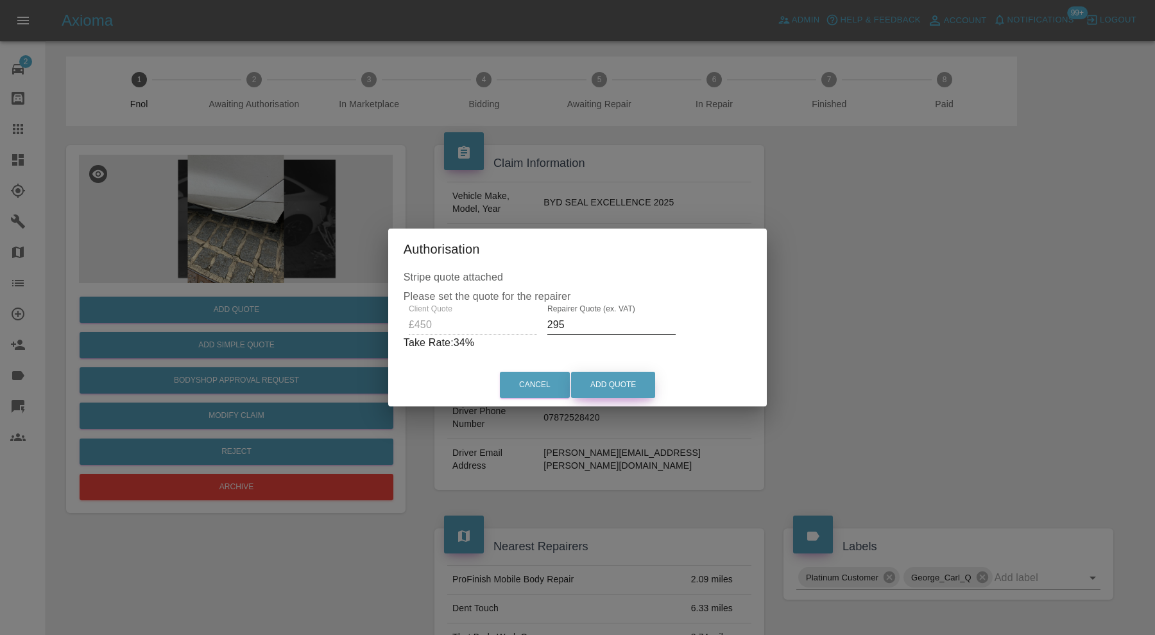
type input "295"
click at [615, 382] on button "Add Quote" at bounding box center [613, 385] width 84 height 26
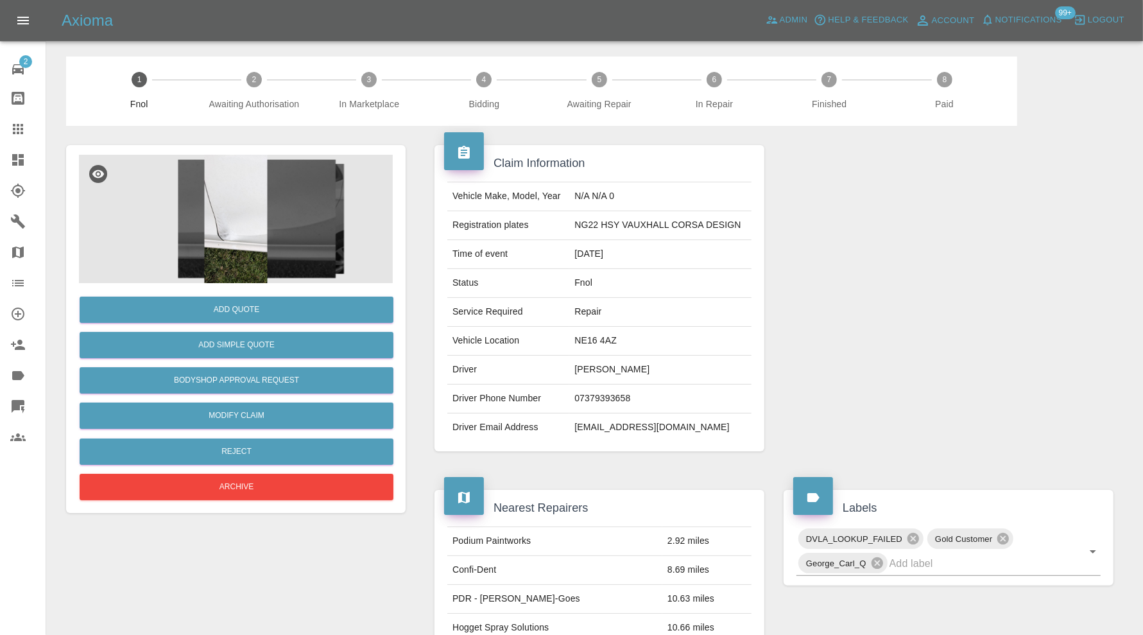
click at [227, 234] on img at bounding box center [236, 219] width 314 height 128
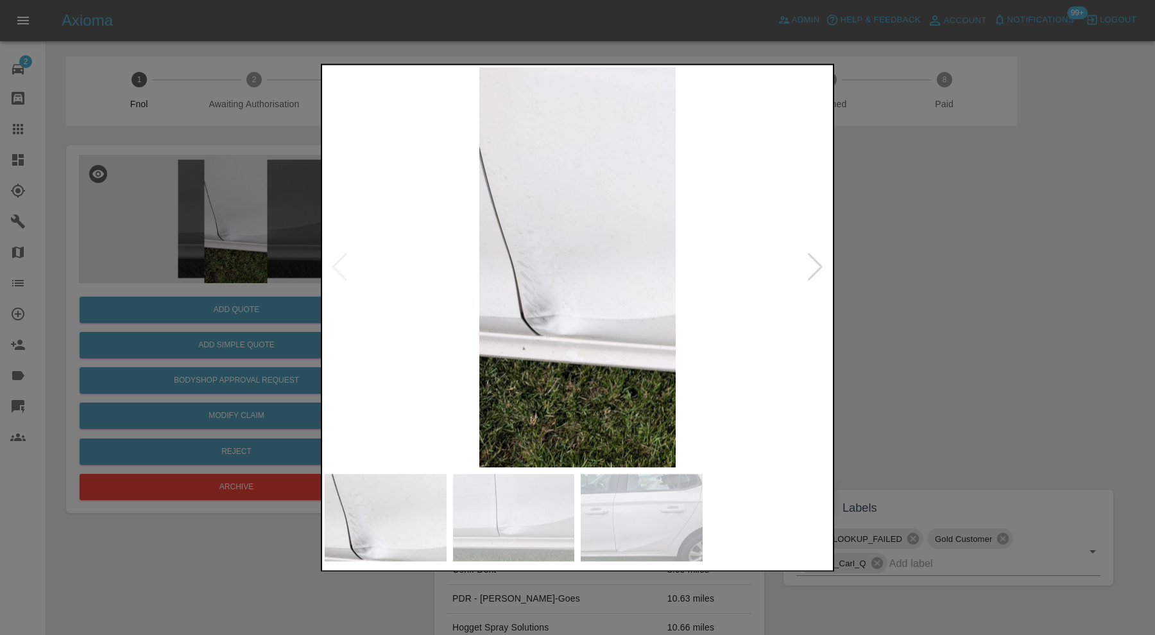
click at [819, 268] on div at bounding box center [815, 268] width 17 height 28
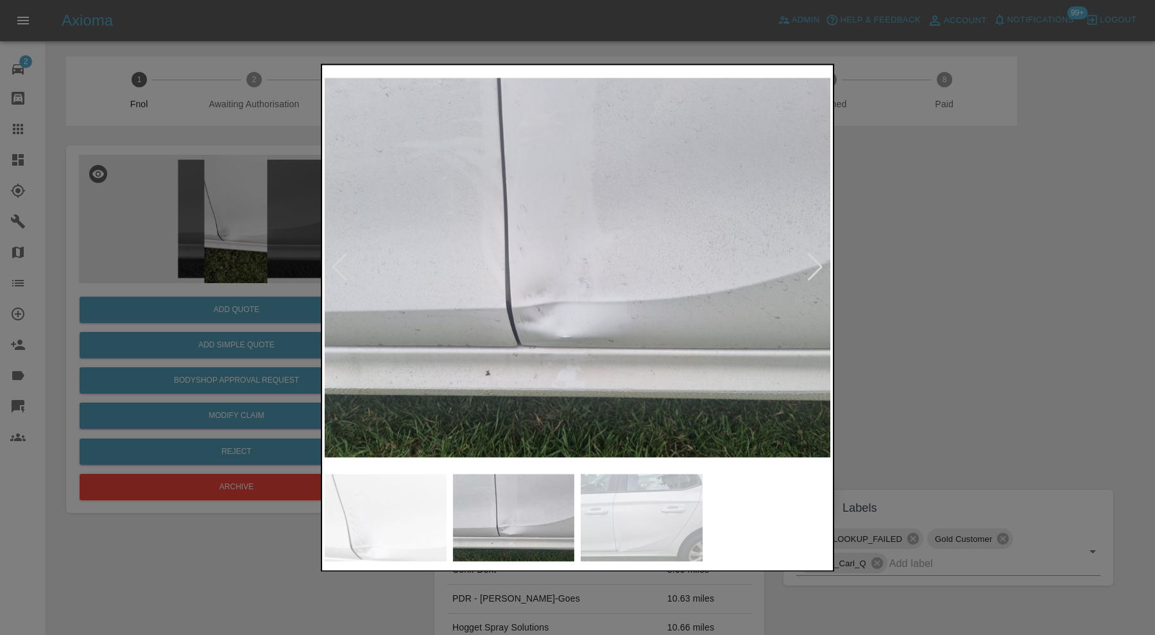
click at [819, 268] on div at bounding box center [815, 268] width 17 height 28
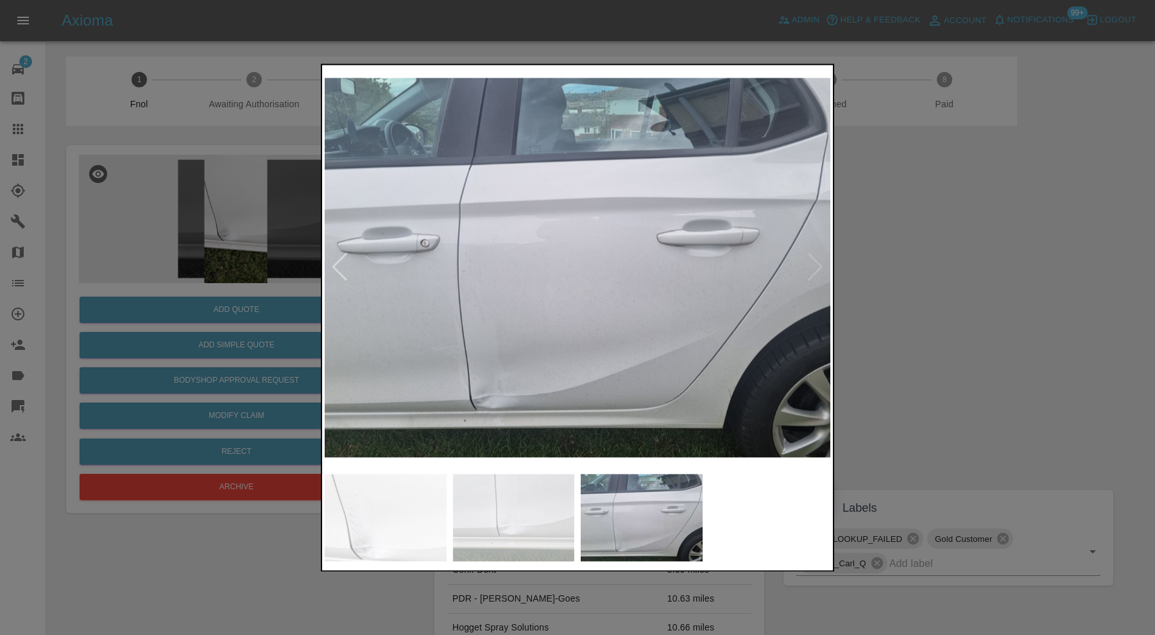
click at [816, 266] on img at bounding box center [578, 267] width 506 height 400
click at [469, 510] on img at bounding box center [514, 517] width 122 height 87
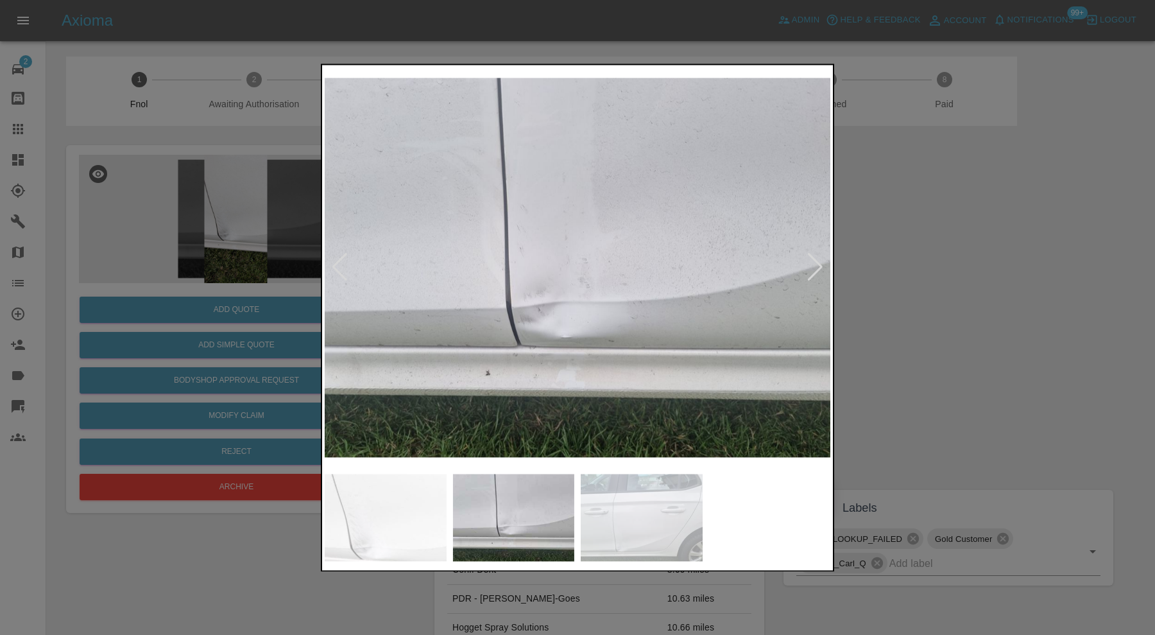
click at [939, 339] on div at bounding box center [577, 317] width 1155 height 635
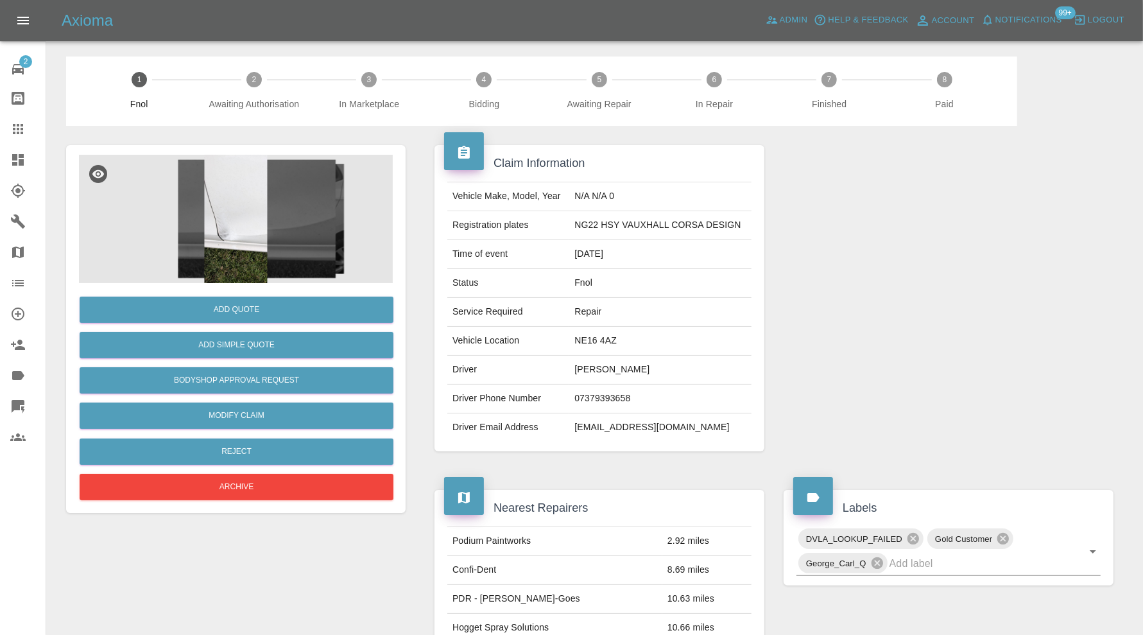
click at [255, 206] on img at bounding box center [236, 219] width 314 height 128
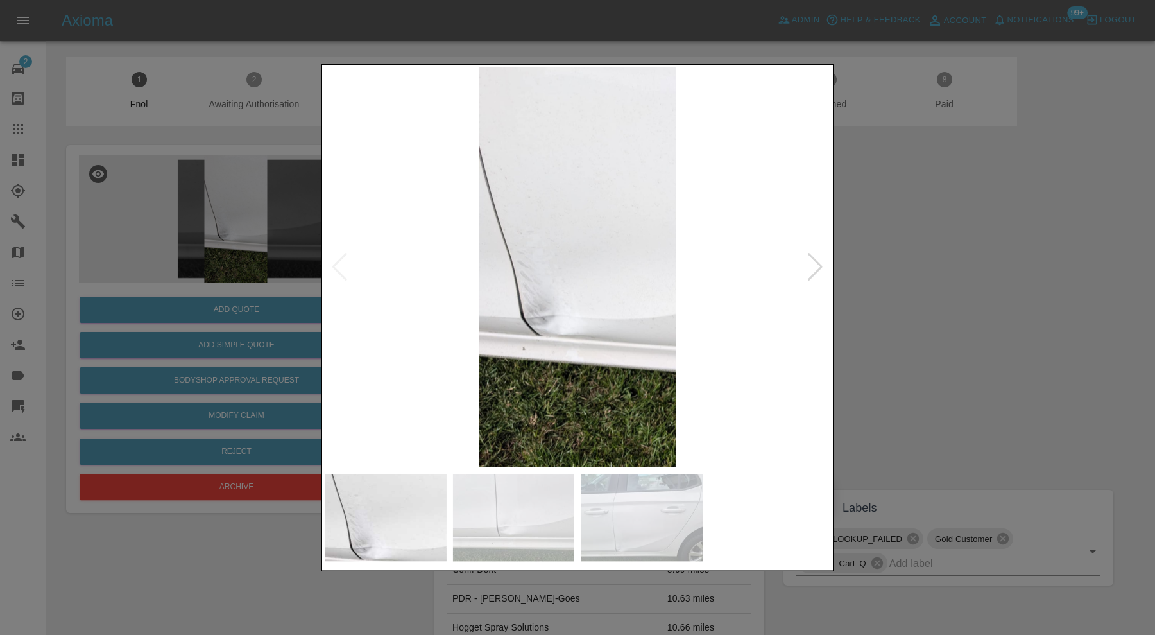
click at [817, 262] on div at bounding box center [815, 268] width 17 height 28
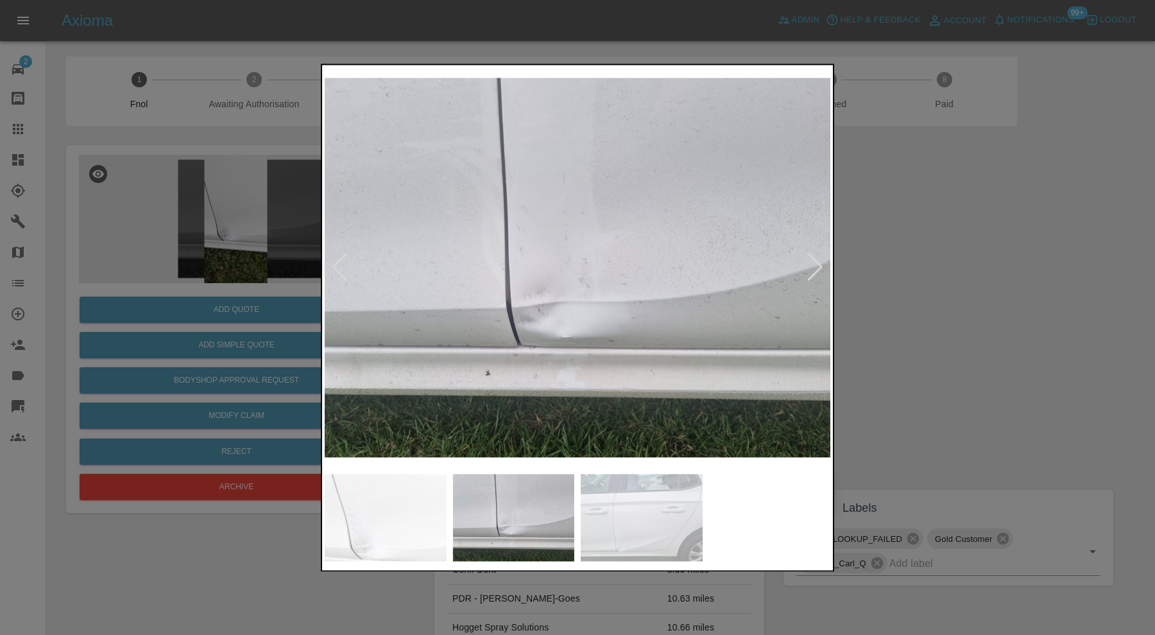
click at [817, 262] on div at bounding box center [815, 268] width 17 height 28
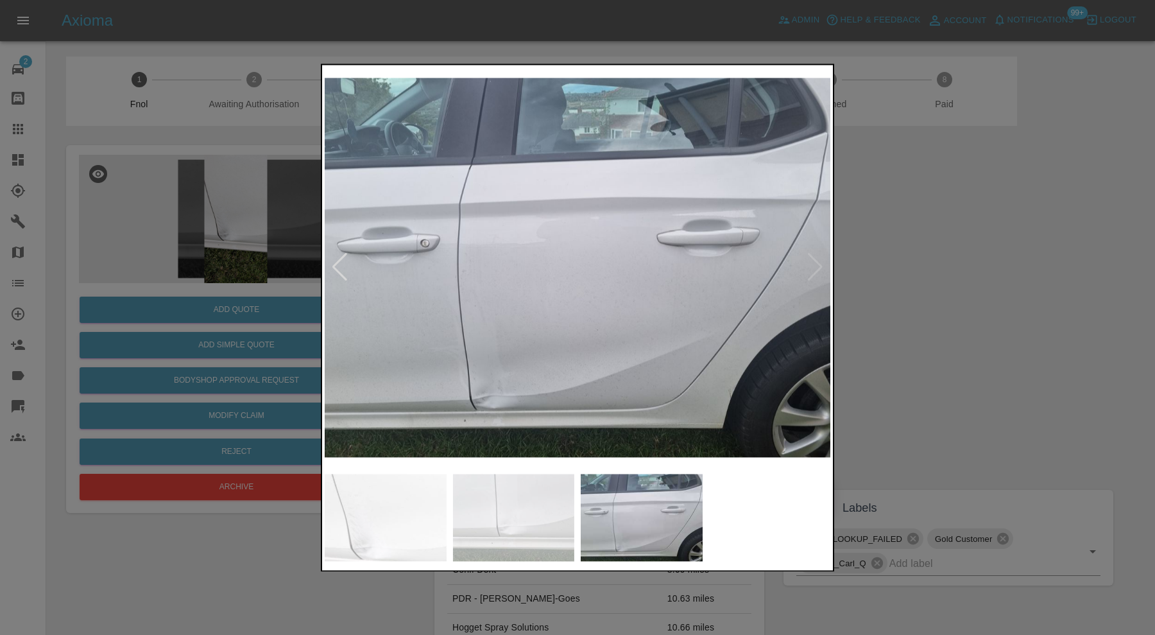
click at [931, 262] on div at bounding box center [577, 317] width 1155 height 635
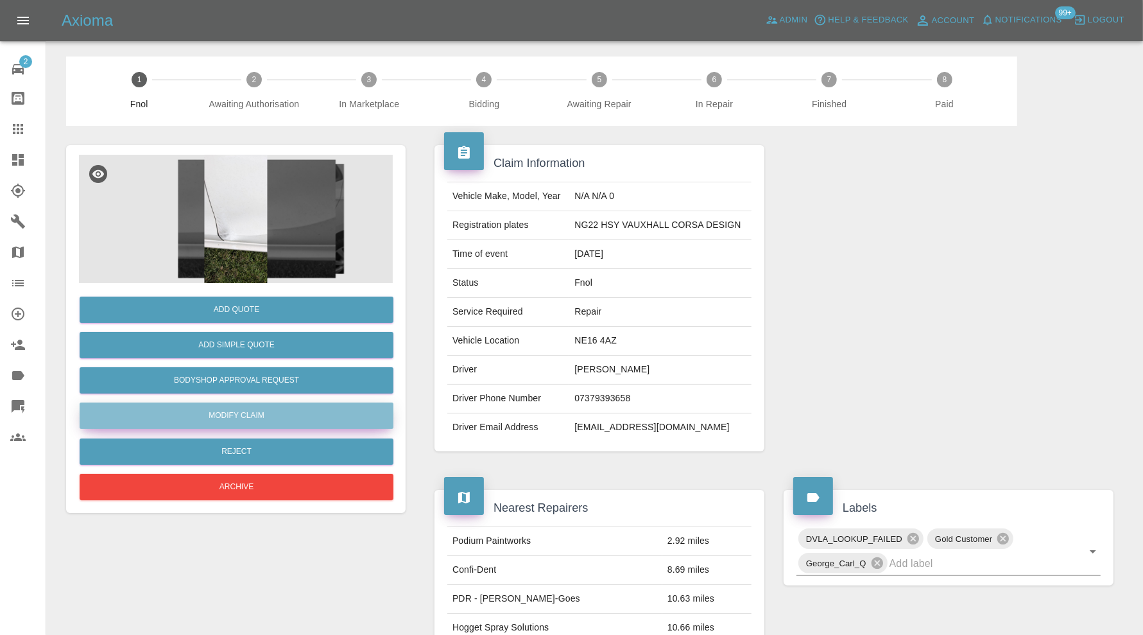
click at [281, 410] on link "Modify Claim" at bounding box center [237, 415] width 314 height 26
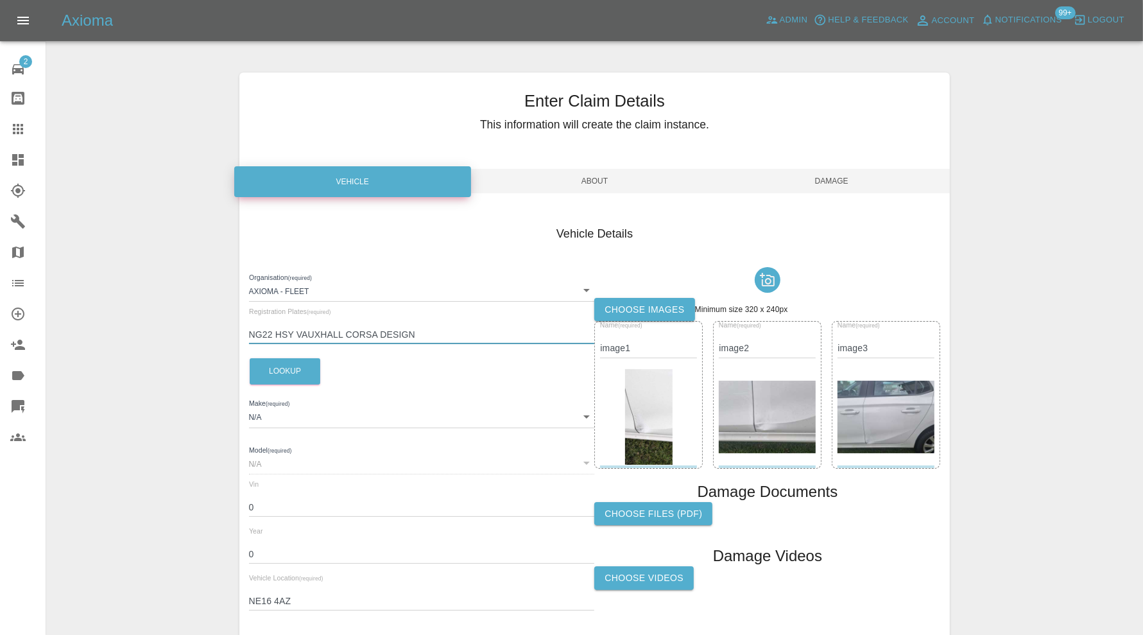
drag, startPoint x: 401, startPoint y: 339, endPoint x: 296, endPoint y: 341, distance: 105.3
click at [296, 341] on input "NG22 HSY VAUXHALL CORSA DESIGN" at bounding box center [422, 334] width 346 height 19
type input "NG22 HSY"
click at [275, 369] on button "Lookup" at bounding box center [285, 371] width 71 height 26
type input "VAUXHALL"
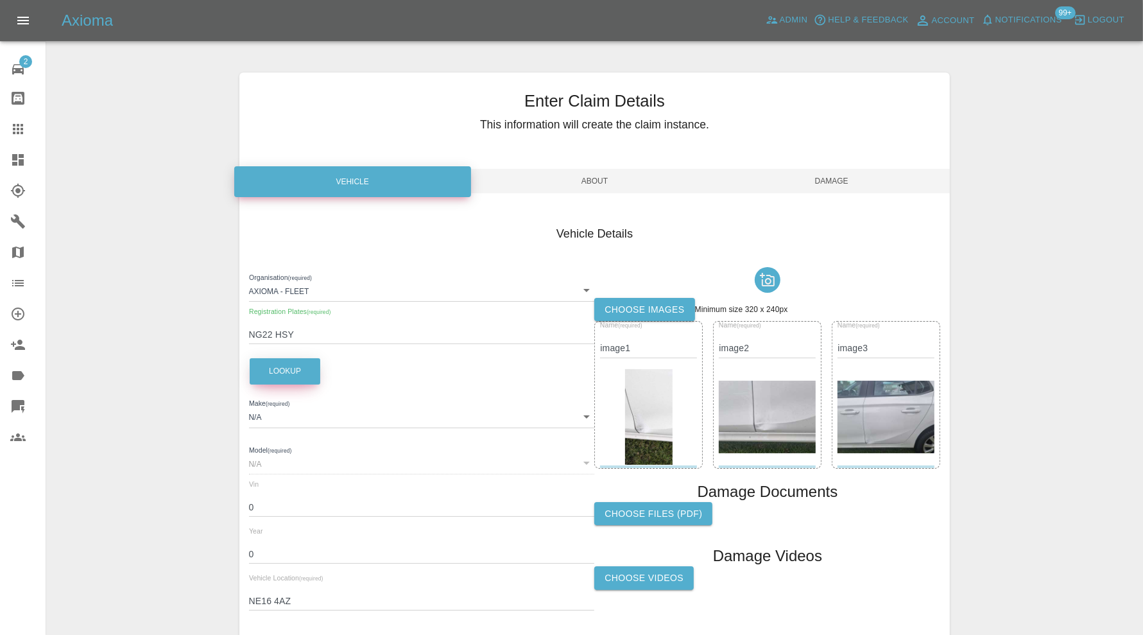
type input "CORSA DESIGN"
type input "VXKUPHMHDN4316819"
type input "2022"
click at [840, 183] on span "Damage" at bounding box center [831, 181] width 237 height 24
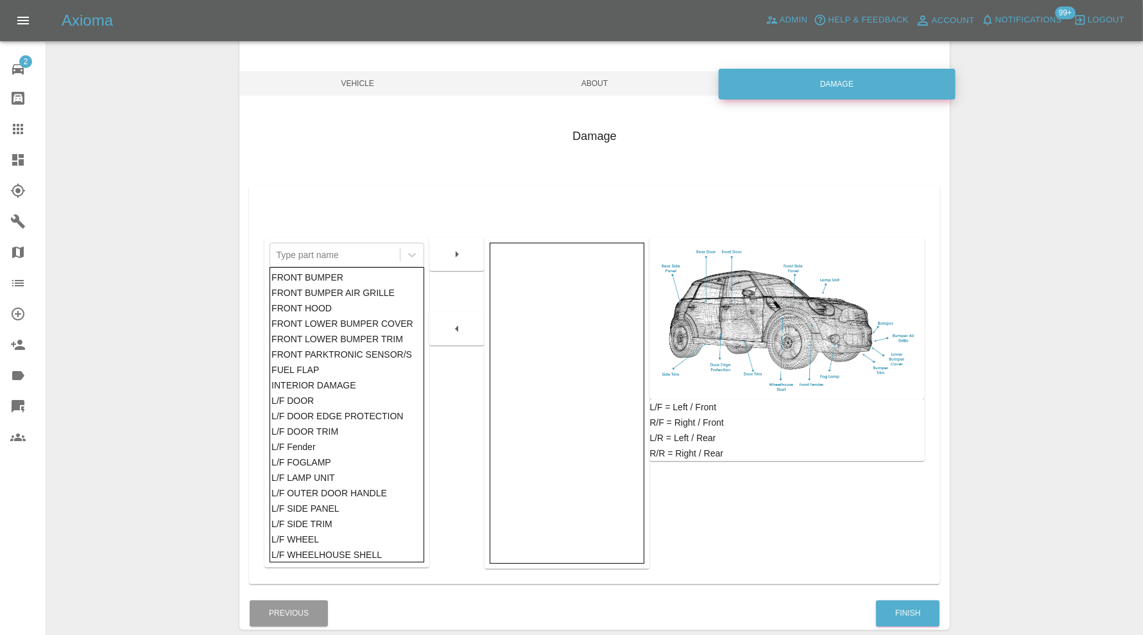
scroll to position [160, 0]
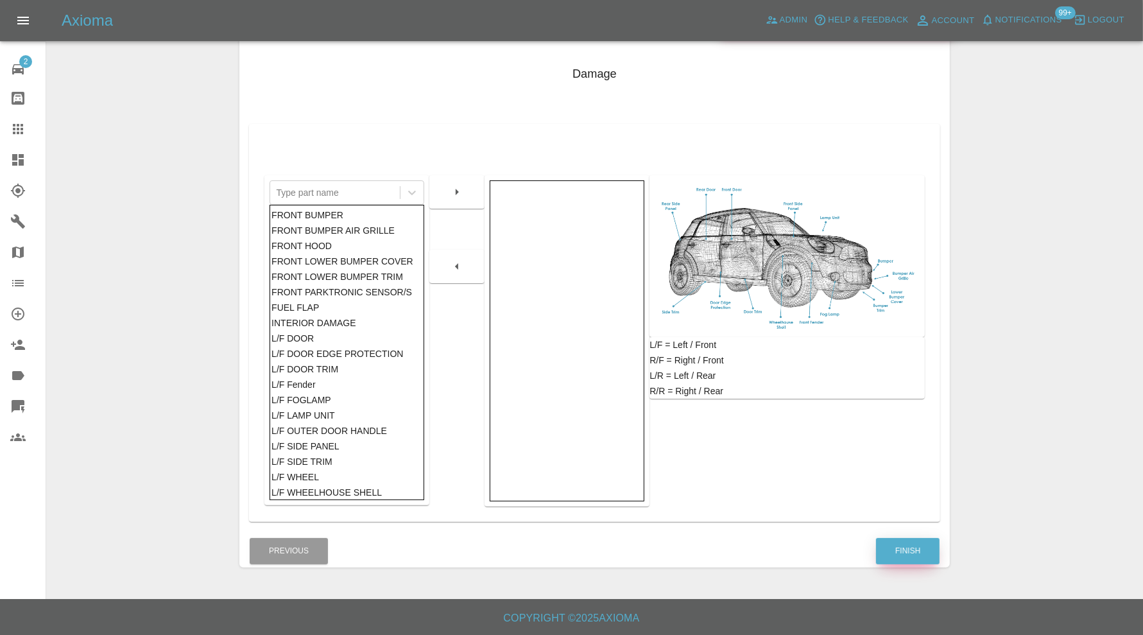
click at [905, 550] on button "Finish" at bounding box center [908, 551] width 64 height 26
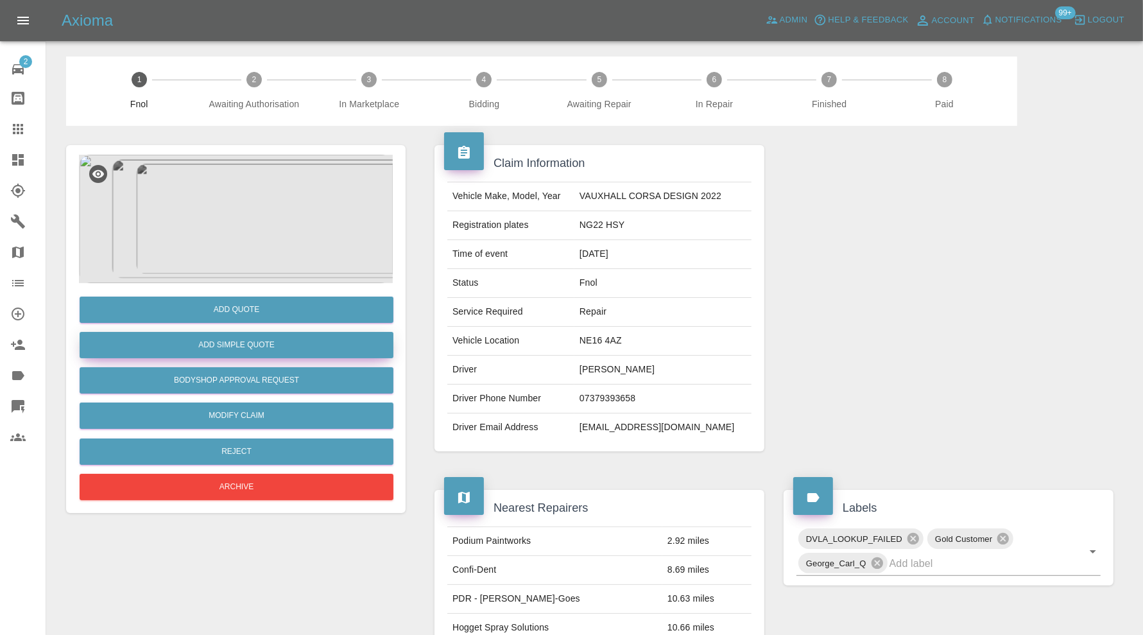
click at [264, 341] on button "Add Simple Quote" at bounding box center [237, 345] width 314 height 26
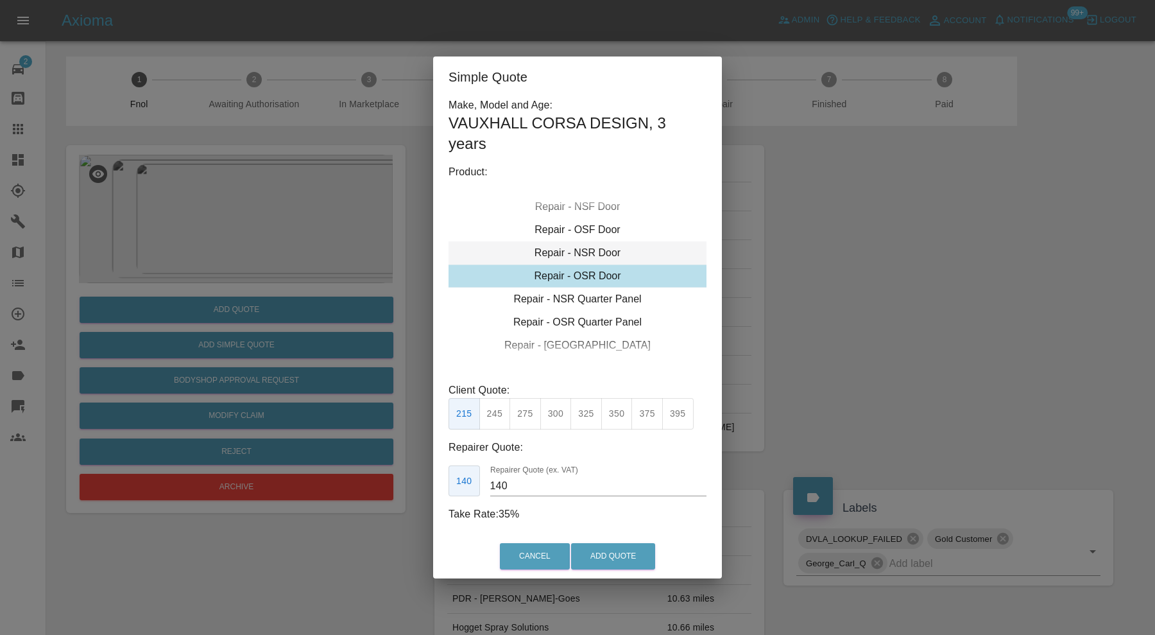
click at [587, 252] on div "Repair - NSR Door" at bounding box center [578, 252] width 258 height 23
drag, startPoint x: 639, startPoint y: 410, endPoint x: 640, endPoint y: 435, distance: 25.7
click at [640, 410] on button "375" at bounding box center [647, 413] width 31 height 31
type input "250"
click at [631, 547] on button "Add Quote" at bounding box center [613, 556] width 84 height 26
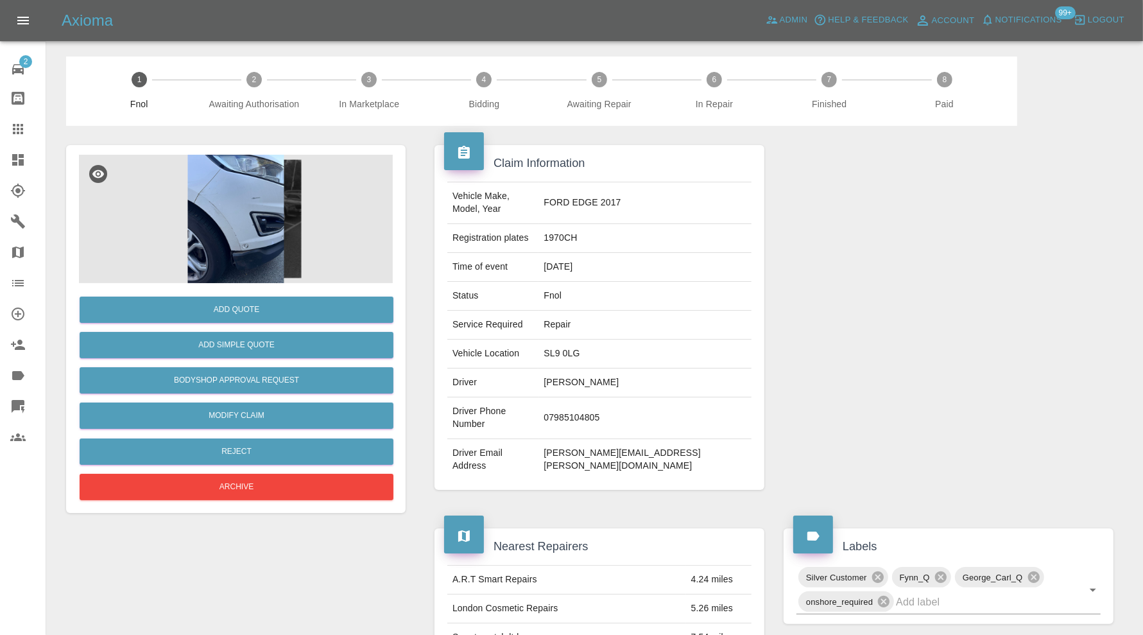
click at [248, 230] on img at bounding box center [236, 219] width 314 height 128
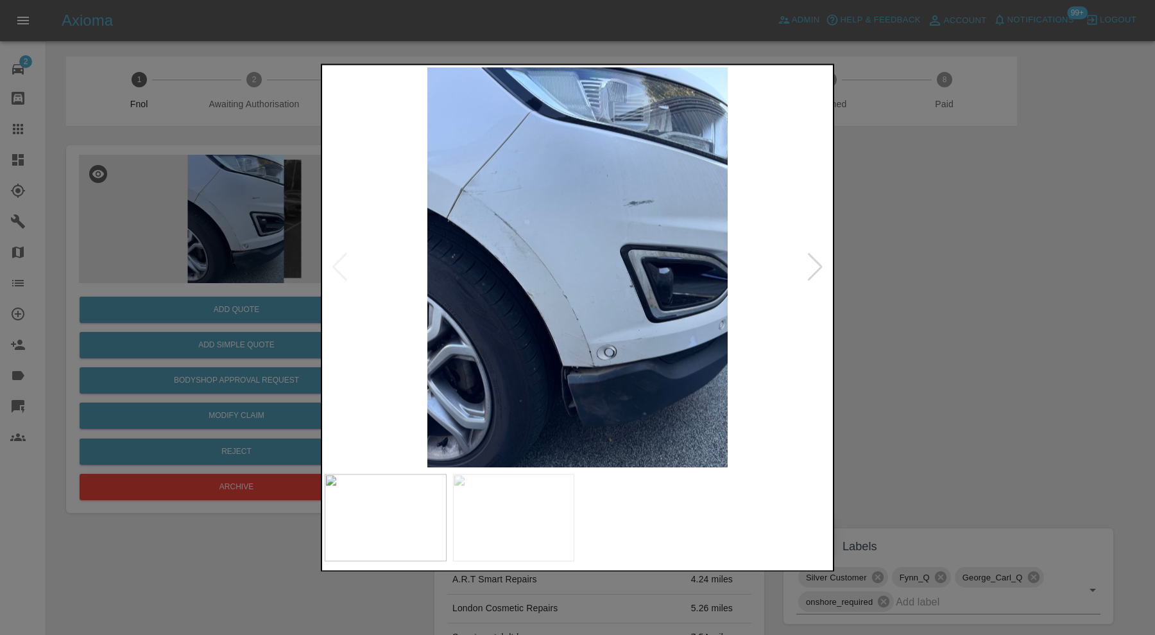
click at [811, 264] on div at bounding box center [815, 268] width 17 height 28
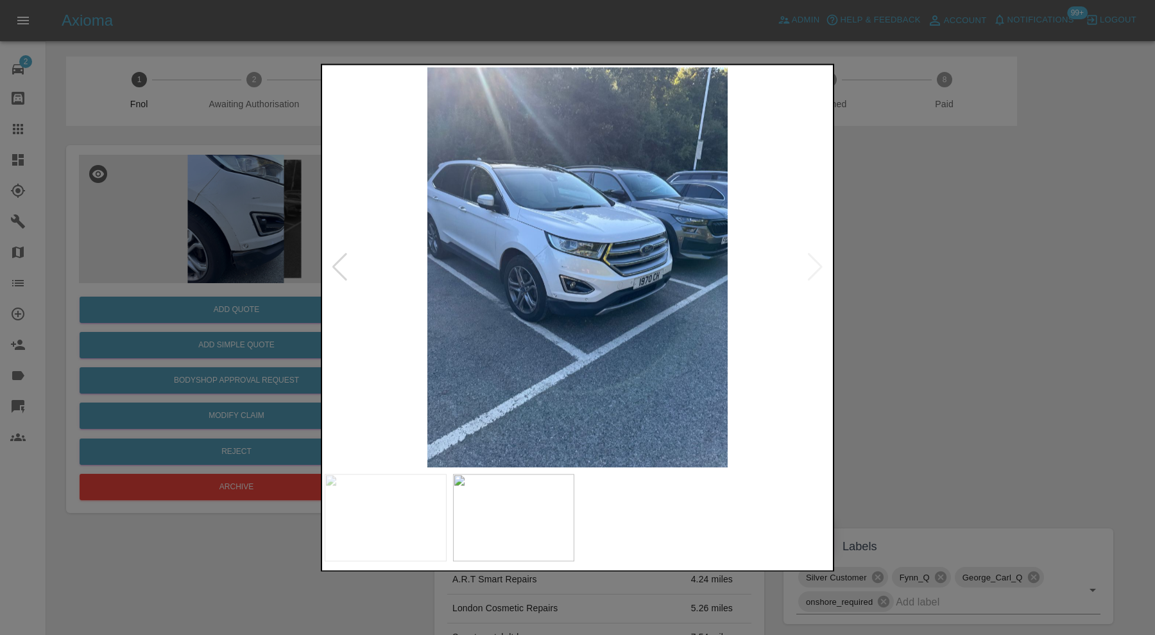
click at [811, 264] on img at bounding box center [578, 267] width 506 height 400
click at [342, 267] on div at bounding box center [339, 268] width 17 height 28
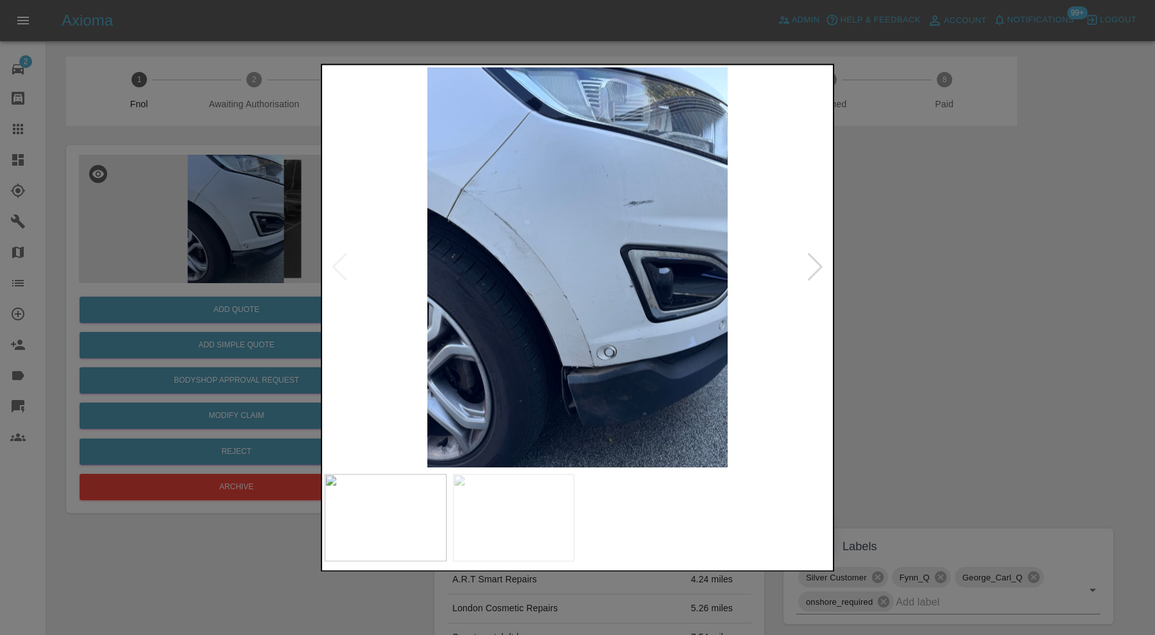
click at [929, 273] on div at bounding box center [577, 317] width 1155 height 635
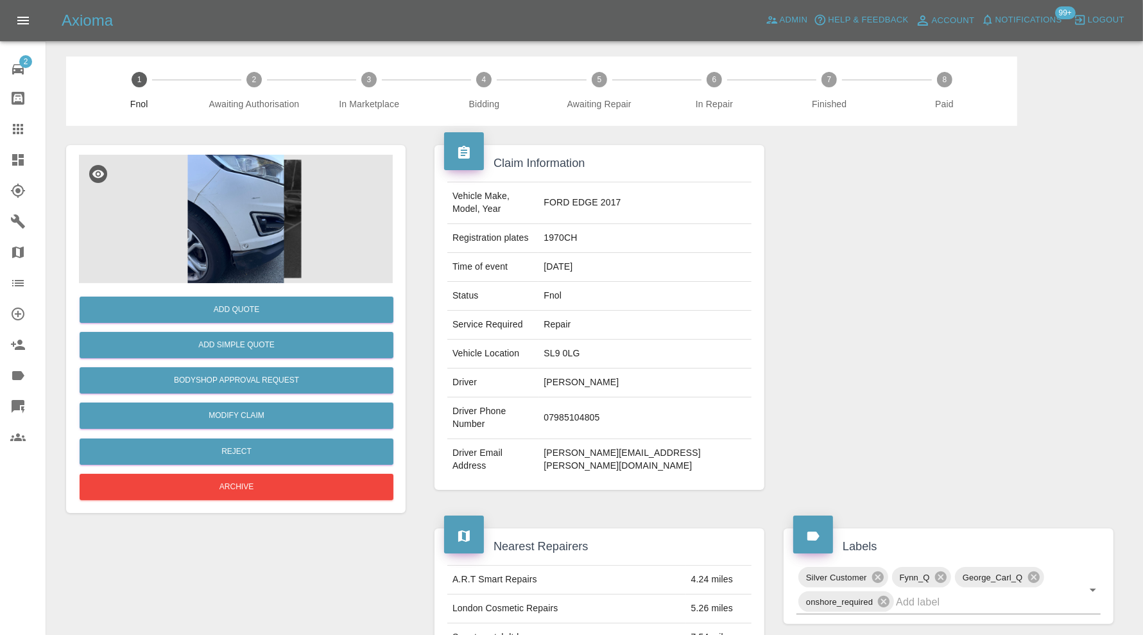
click at [246, 257] on img at bounding box center [236, 219] width 314 height 128
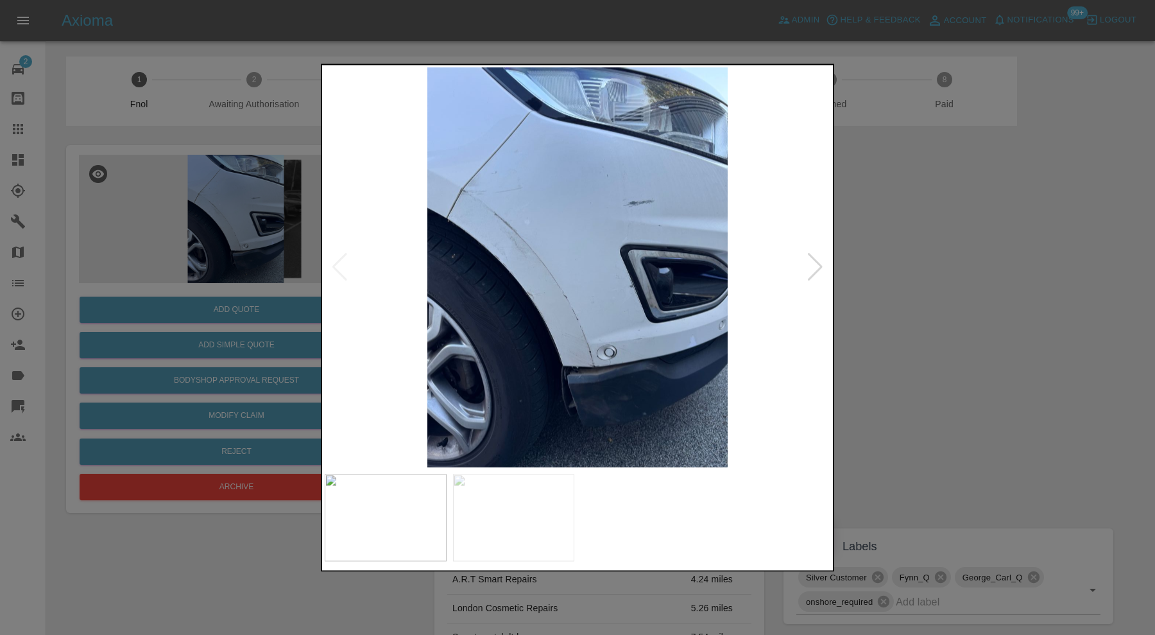
click at [808, 264] on div at bounding box center [815, 268] width 17 height 28
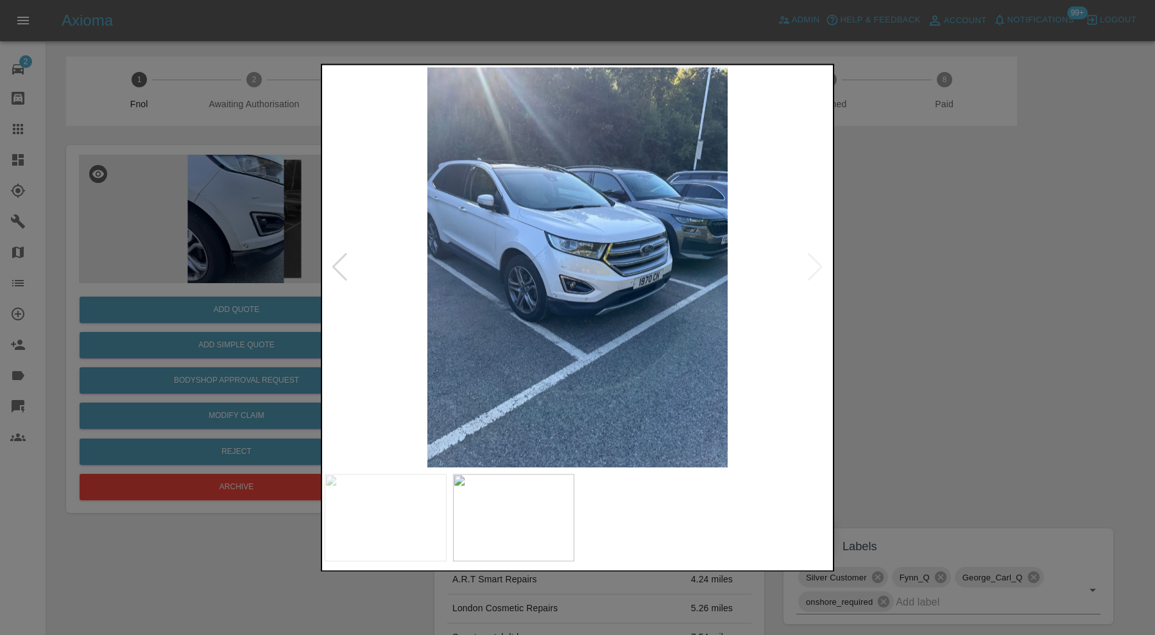
click at [591, 293] on img at bounding box center [578, 267] width 506 height 400
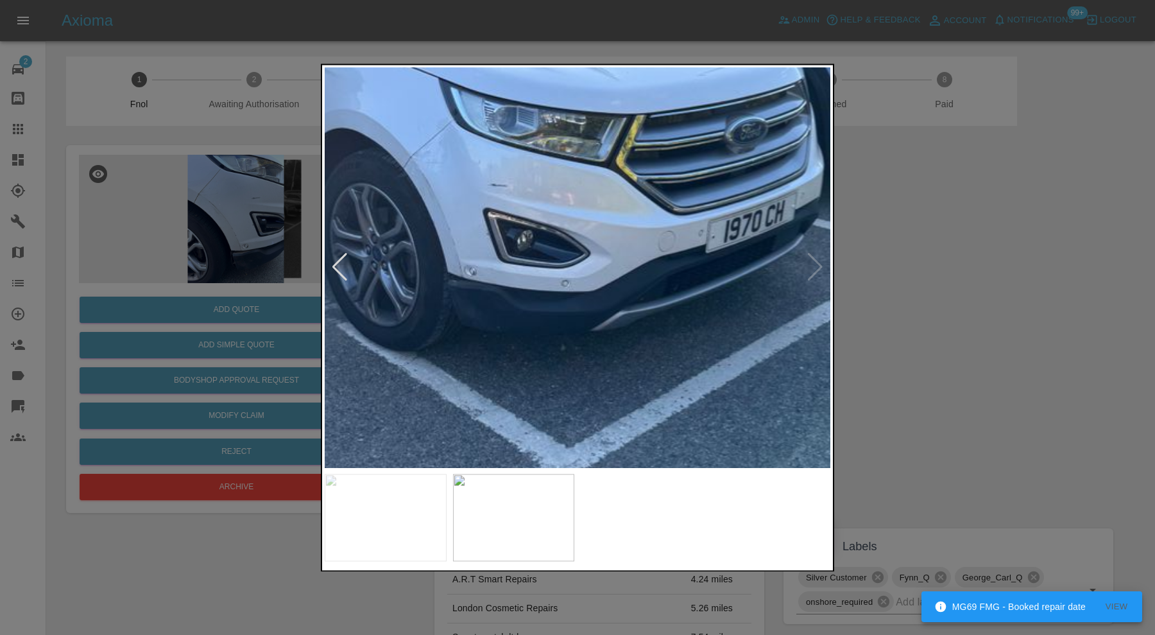
click at [979, 283] on div at bounding box center [577, 317] width 1155 height 635
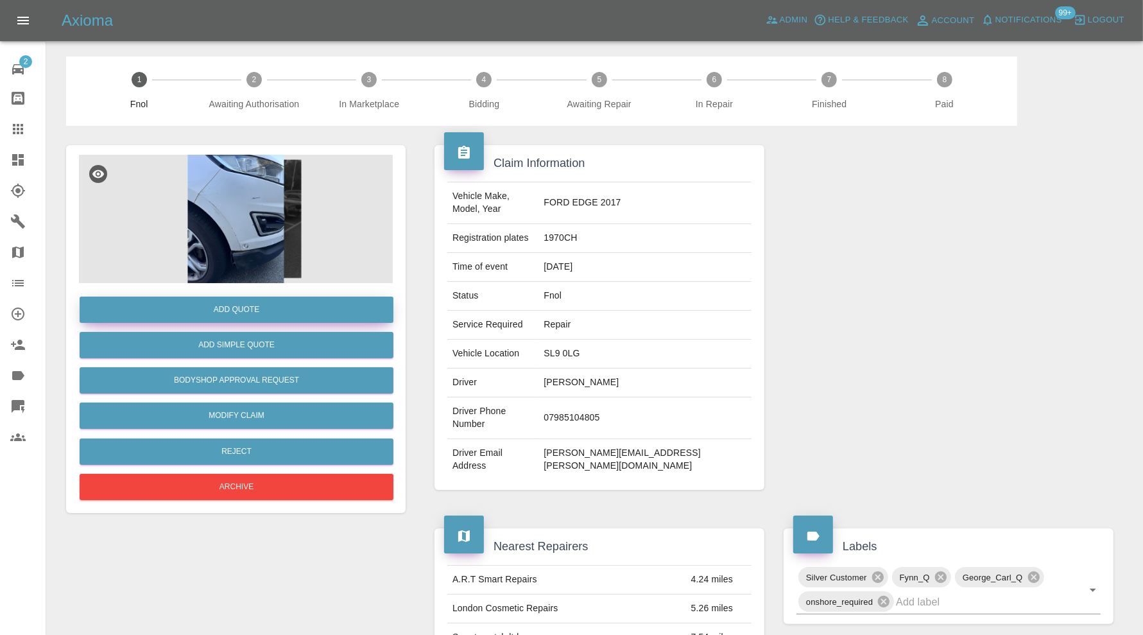
click at [277, 311] on button "Add Quote" at bounding box center [237, 310] width 314 height 26
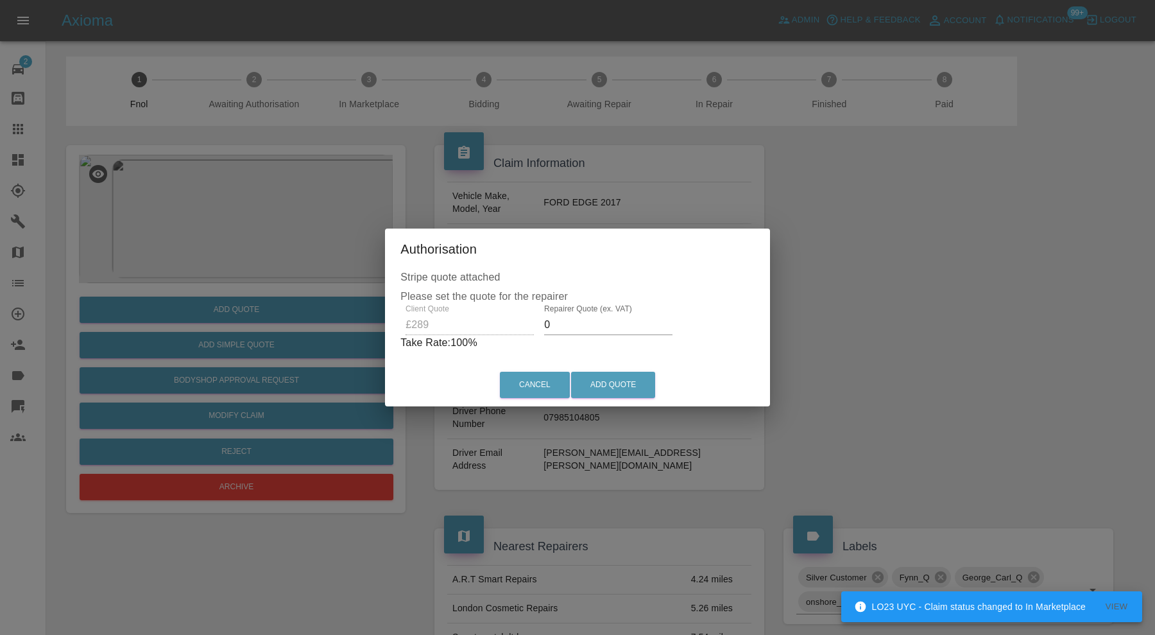
click at [587, 325] on input "0" at bounding box center [608, 325] width 128 height 21
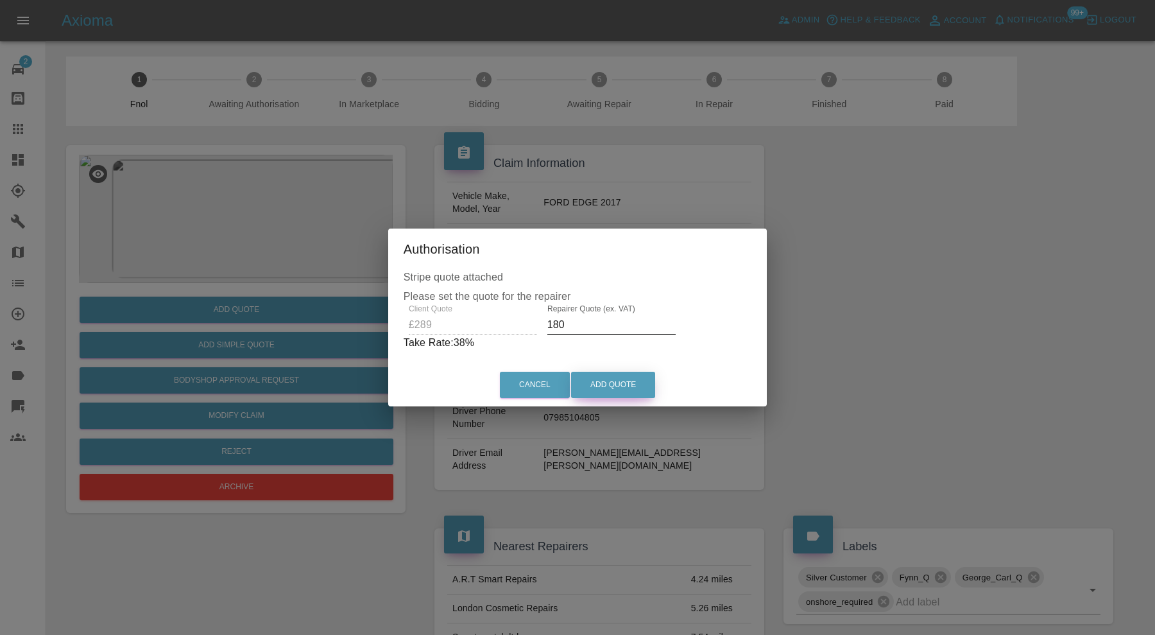
type input "180"
click at [614, 384] on button "Add Quote" at bounding box center [613, 385] width 84 height 26
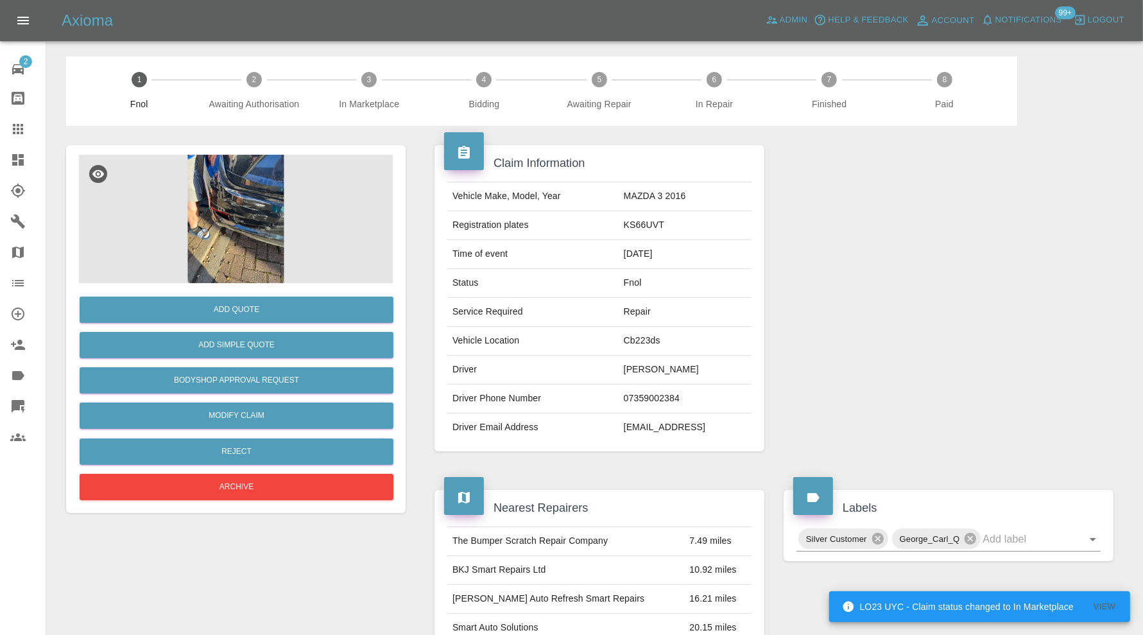
click at [247, 196] on img at bounding box center [236, 219] width 314 height 128
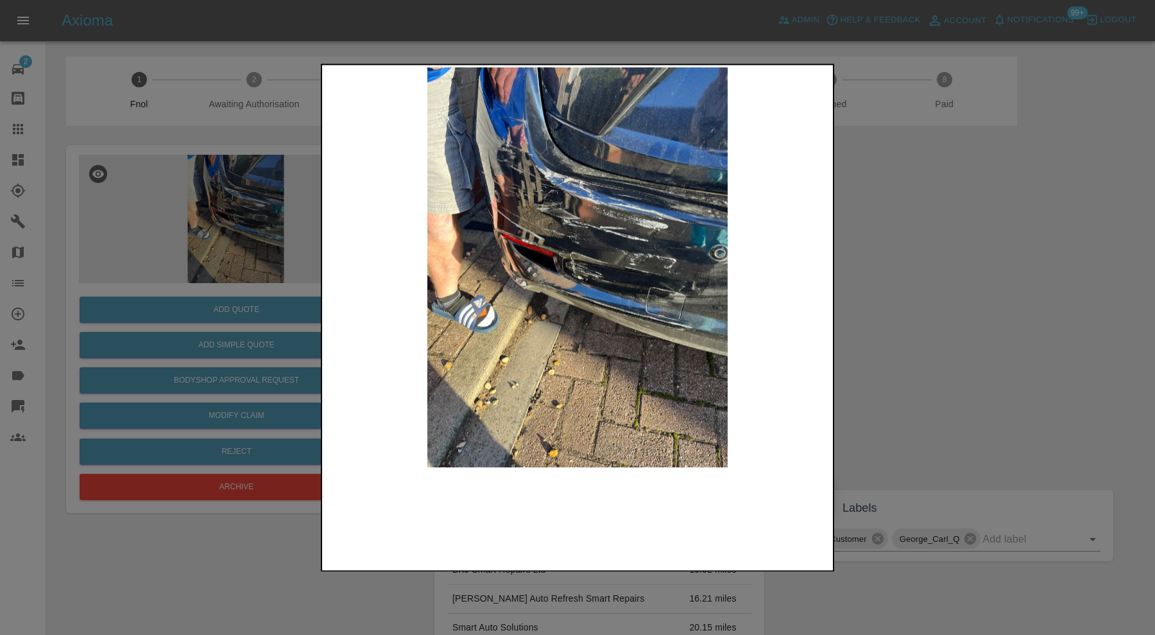
click at [631, 245] on img at bounding box center [578, 267] width 506 height 400
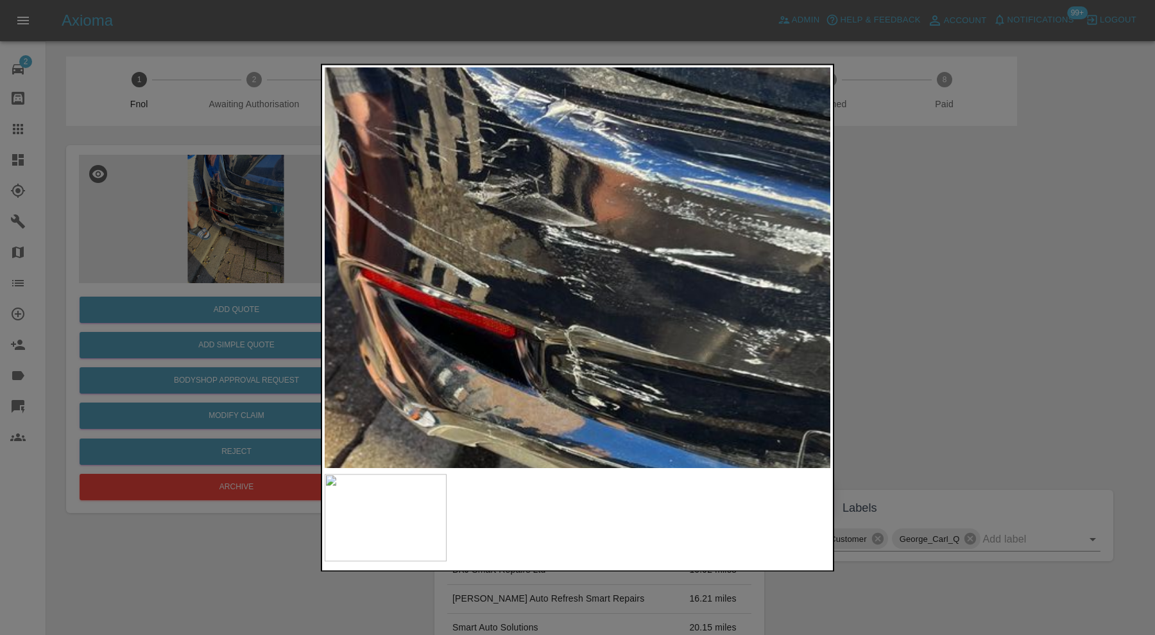
click at [803, 251] on img at bounding box center [587, 371] width 1517 height 1200
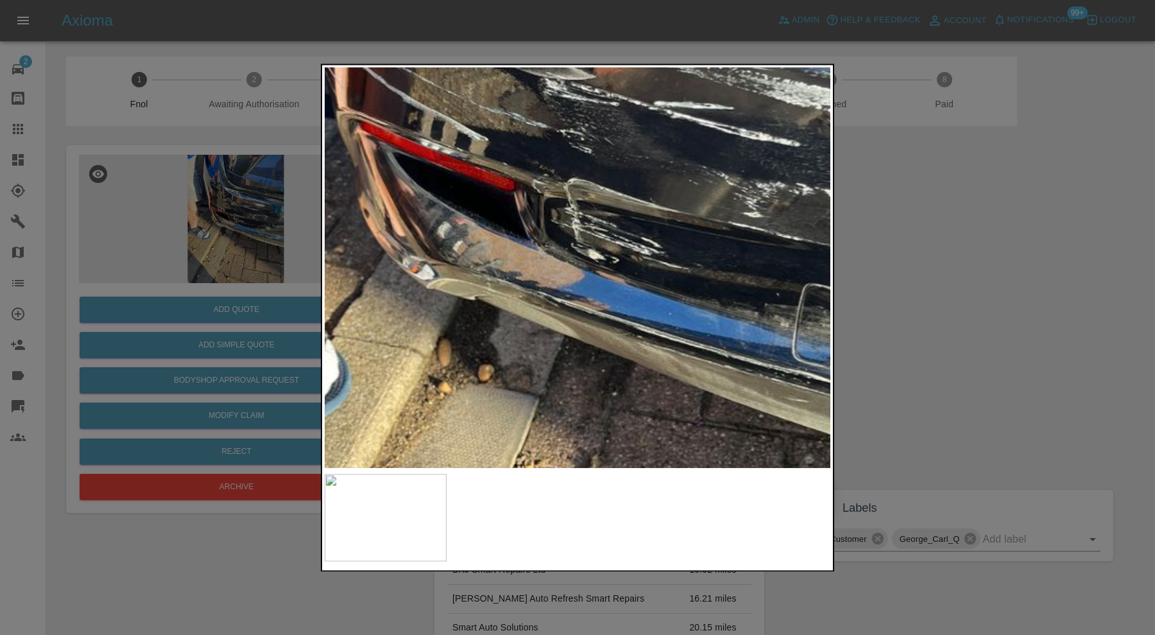
click at [585, 159] on img at bounding box center [587, 225] width 1517 height 1200
click at [1003, 282] on div at bounding box center [577, 317] width 1155 height 635
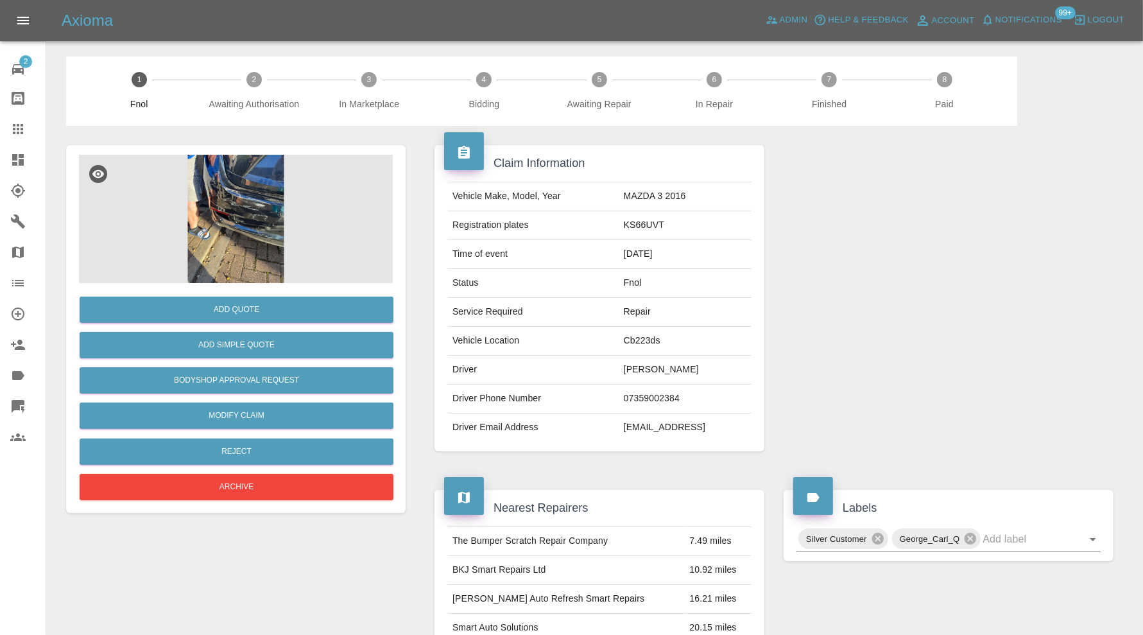
click at [212, 236] on img at bounding box center [236, 219] width 314 height 128
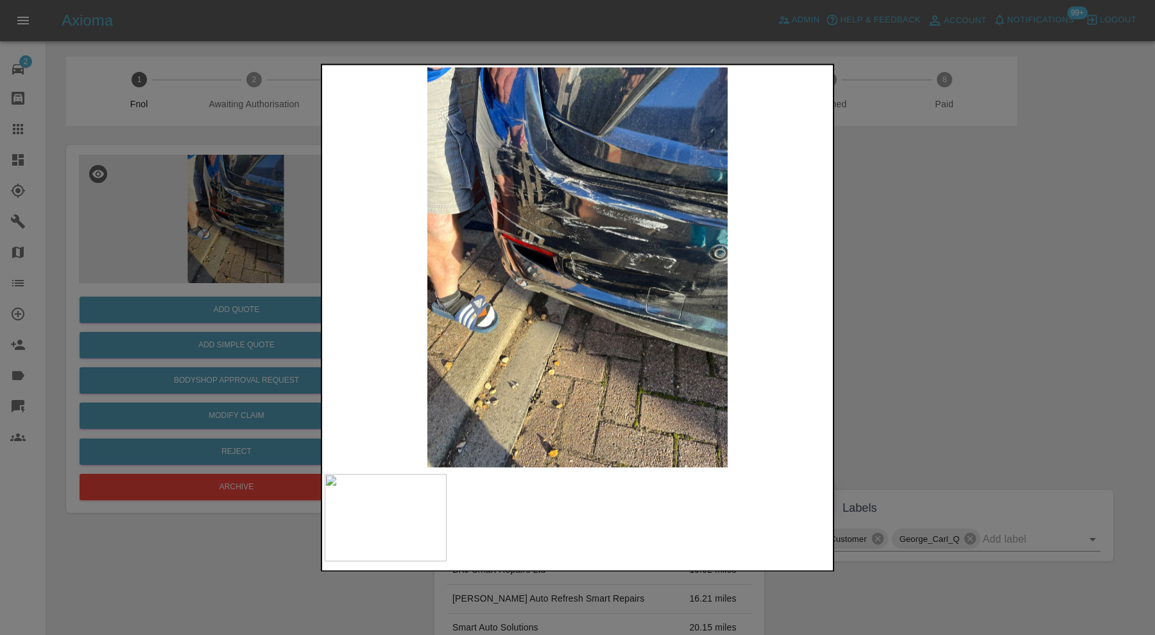
click at [883, 269] on div at bounding box center [577, 317] width 1155 height 635
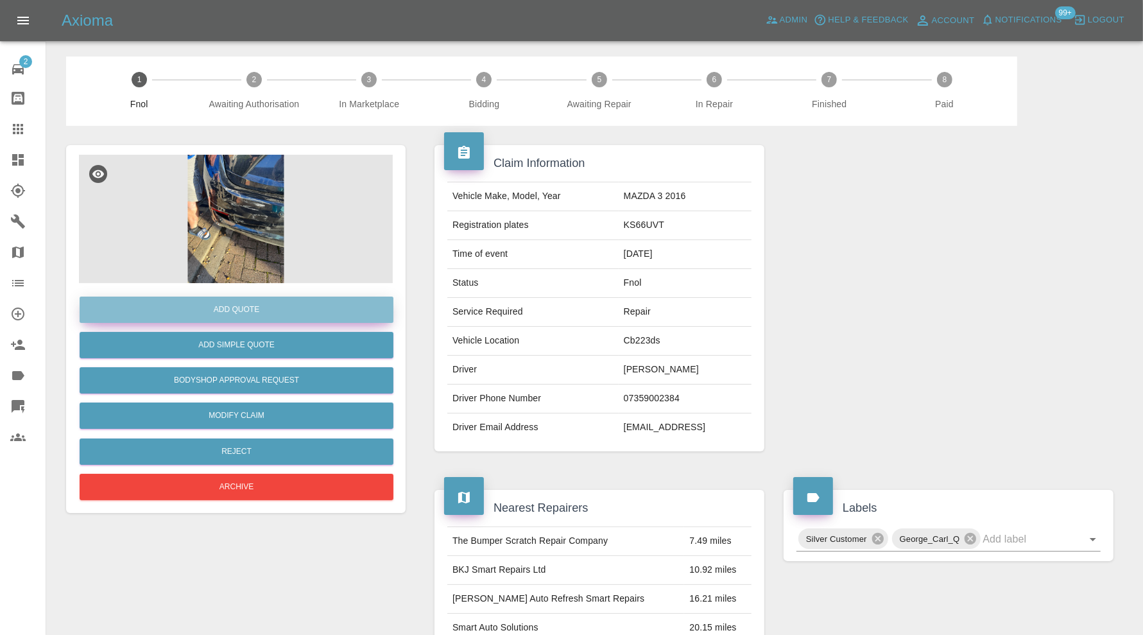
click at [273, 302] on button "Add Quote" at bounding box center [237, 310] width 314 height 26
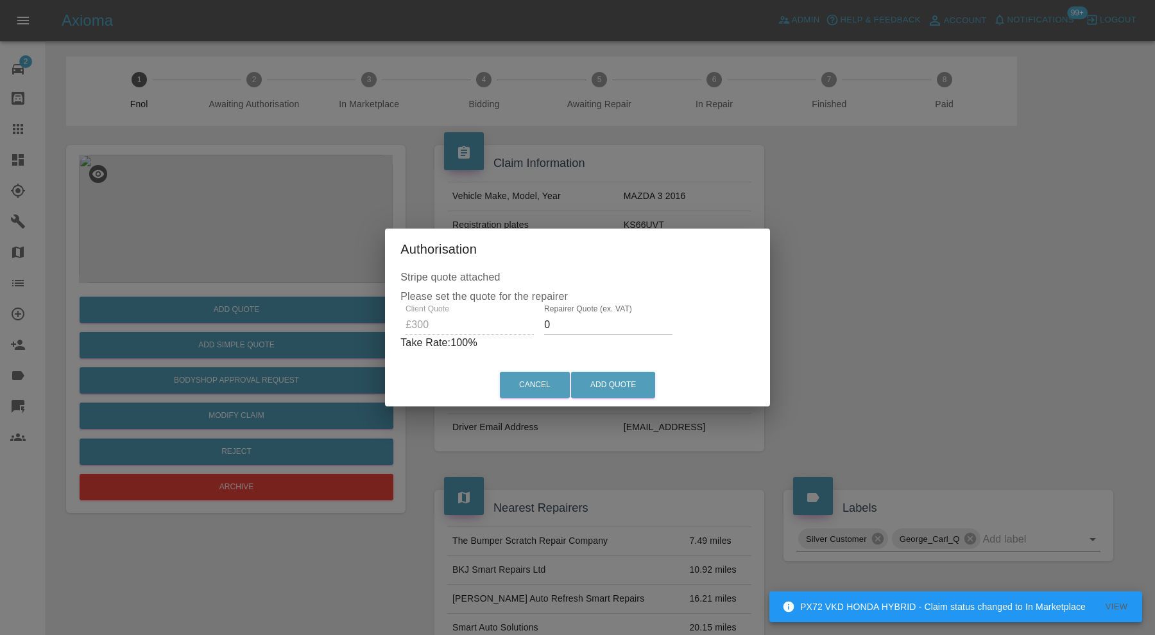
click at [578, 331] on input "0" at bounding box center [608, 325] width 128 height 21
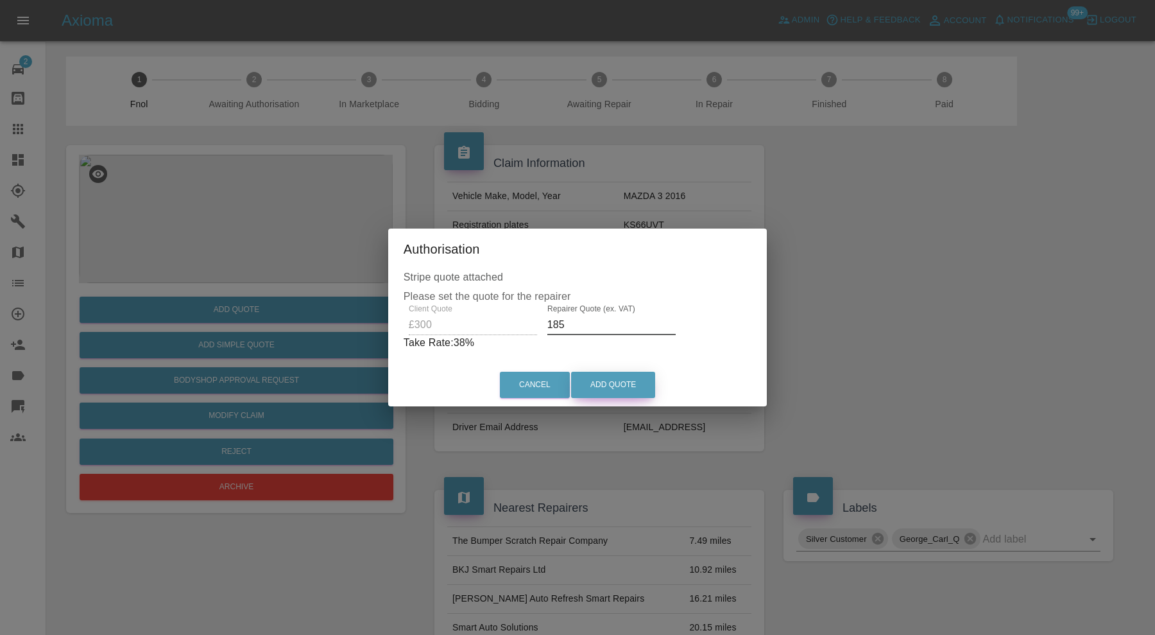
type input "185"
click at [601, 384] on button "Add Quote" at bounding box center [613, 385] width 84 height 26
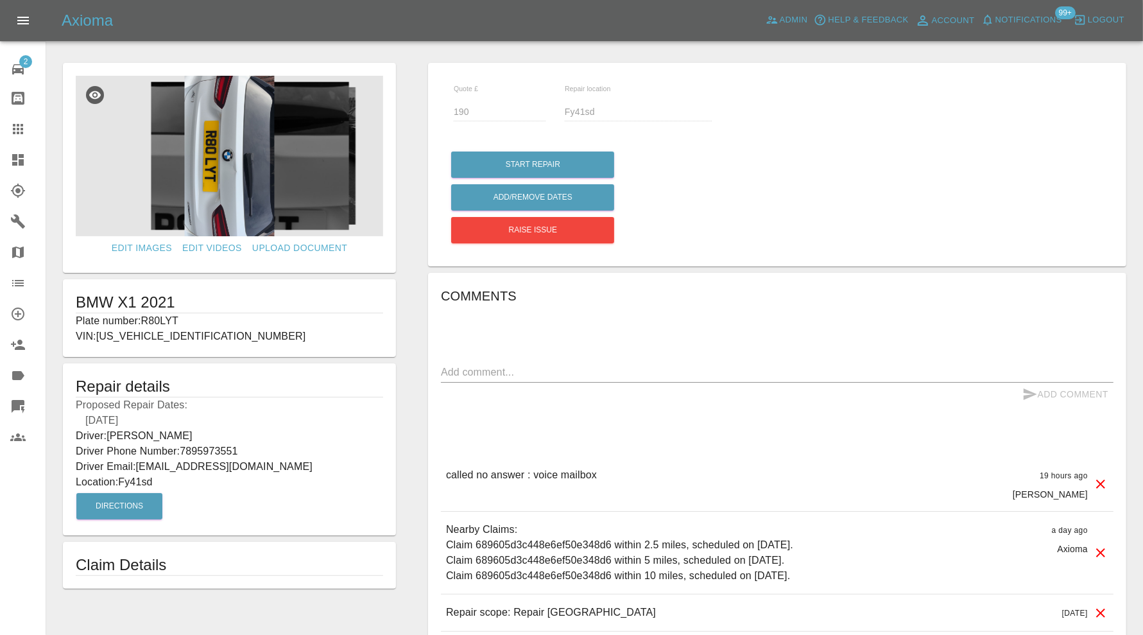
click at [219, 176] on img at bounding box center [229, 156] width 307 height 160
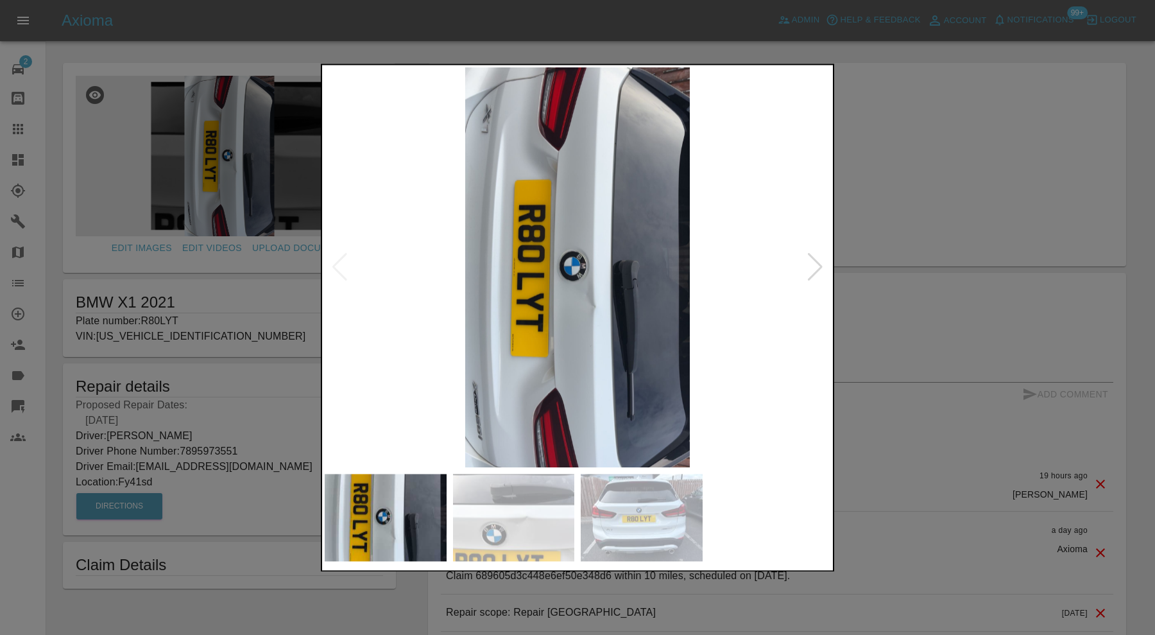
click at [820, 271] on div at bounding box center [815, 268] width 17 height 28
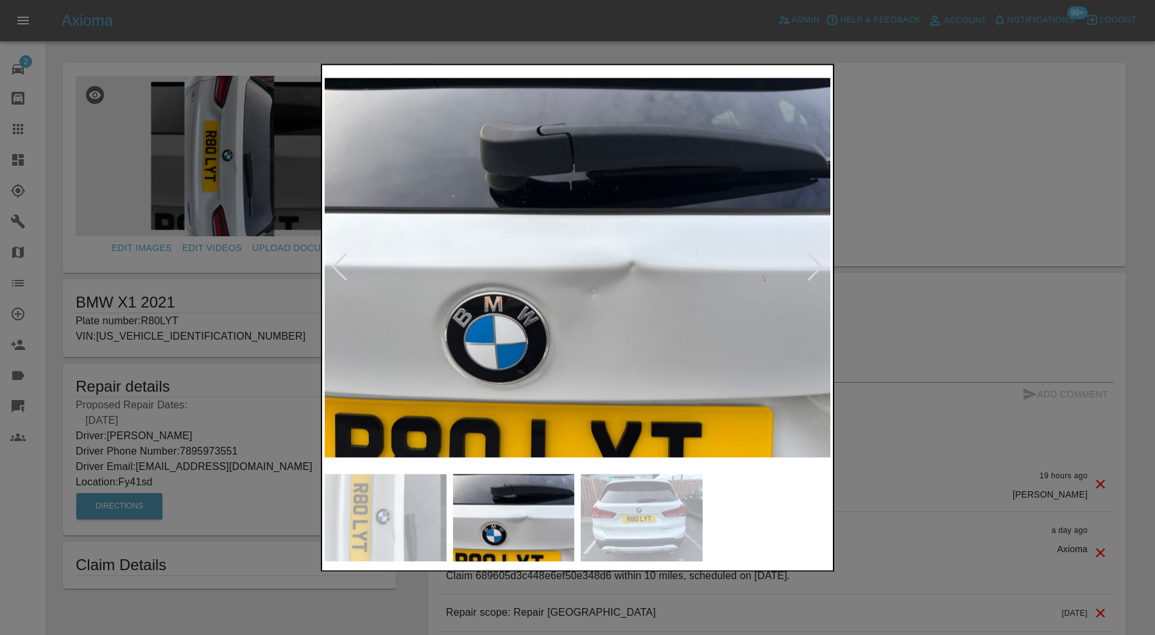
click at [820, 271] on div at bounding box center [815, 268] width 17 height 28
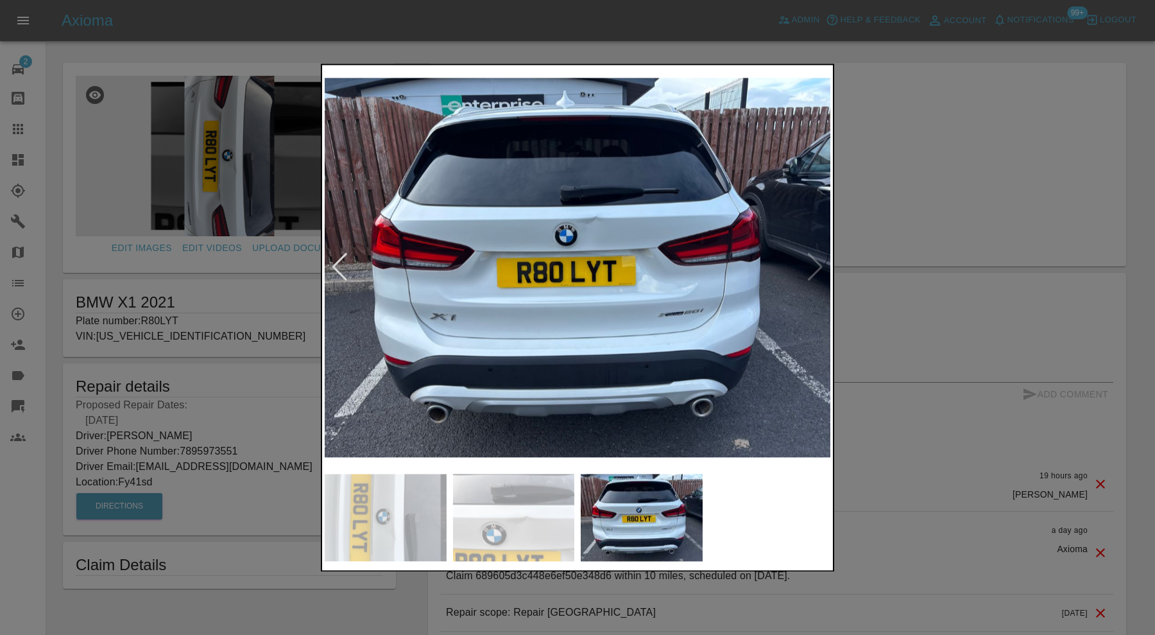
click at [820, 271] on img at bounding box center [578, 267] width 506 height 400
click at [897, 249] on div at bounding box center [577, 317] width 1155 height 635
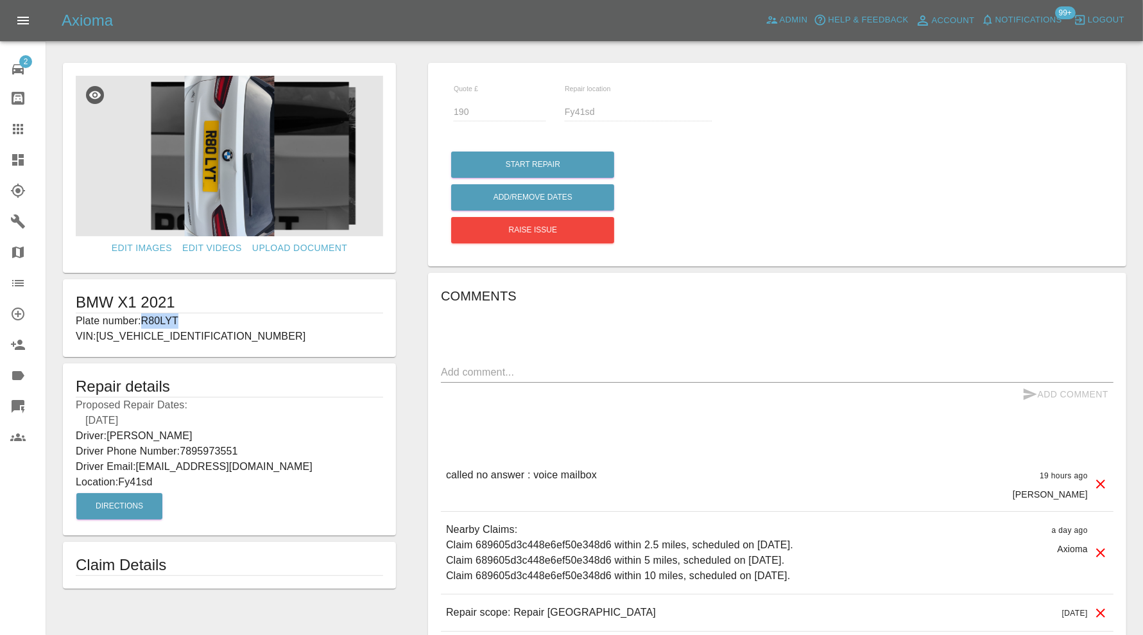
drag, startPoint x: 199, startPoint y: 318, endPoint x: 145, endPoint y: 322, distance: 54.0
click at [145, 322] on p "Plate number: R80LYT" at bounding box center [229, 320] width 307 height 15
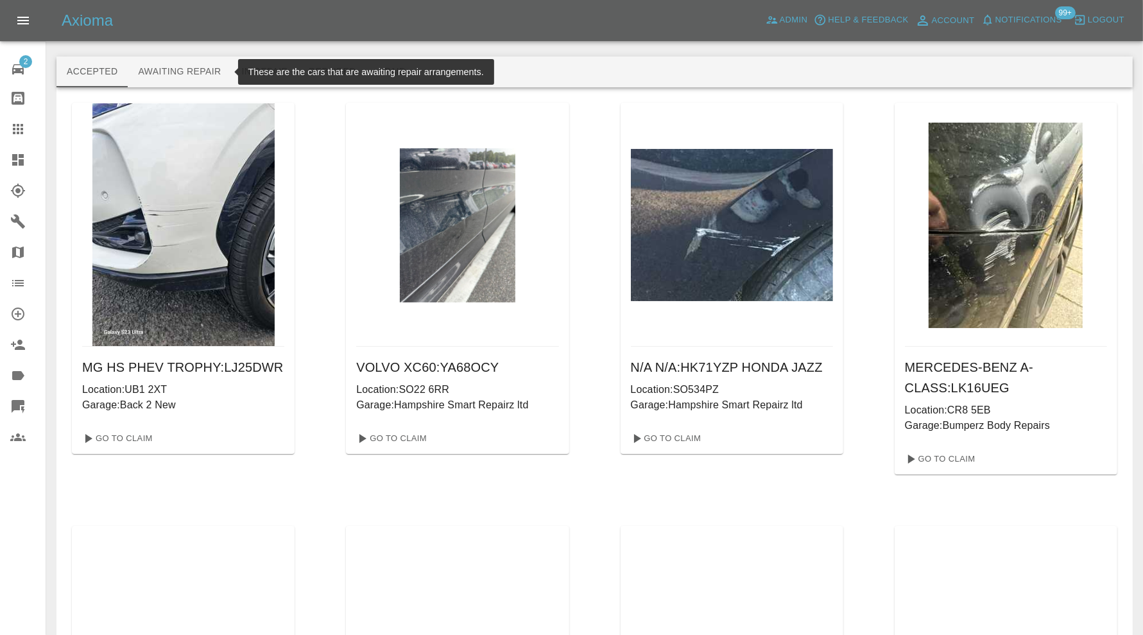
click at [205, 63] on button "Awaiting Repair" at bounding box center [179, 71] width 103 height 31
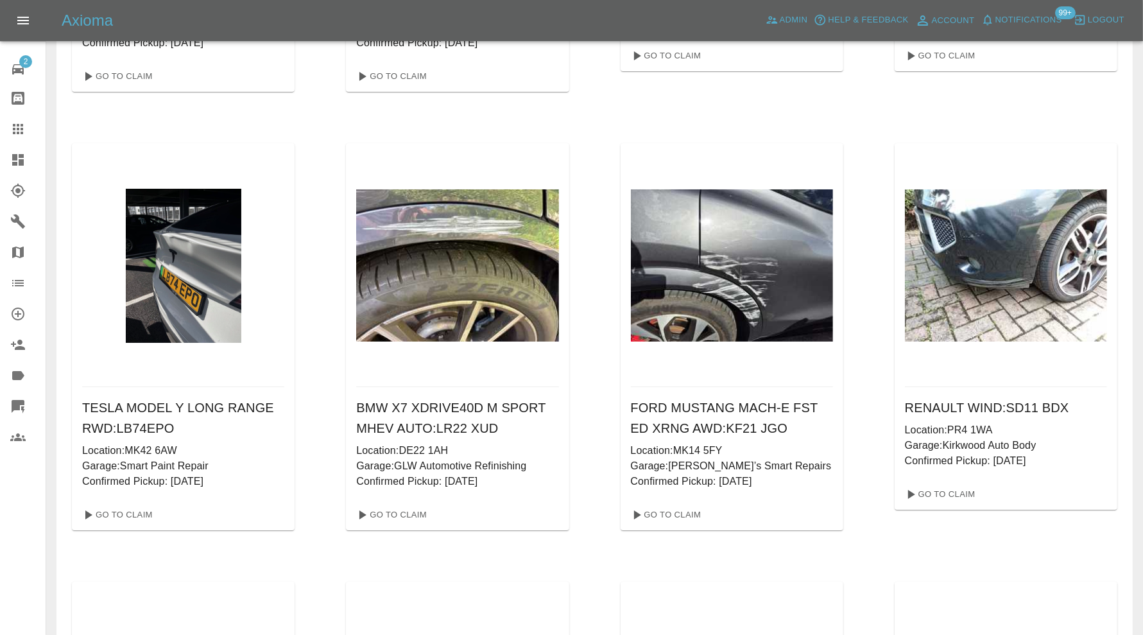
scroll to position [68669, 0]
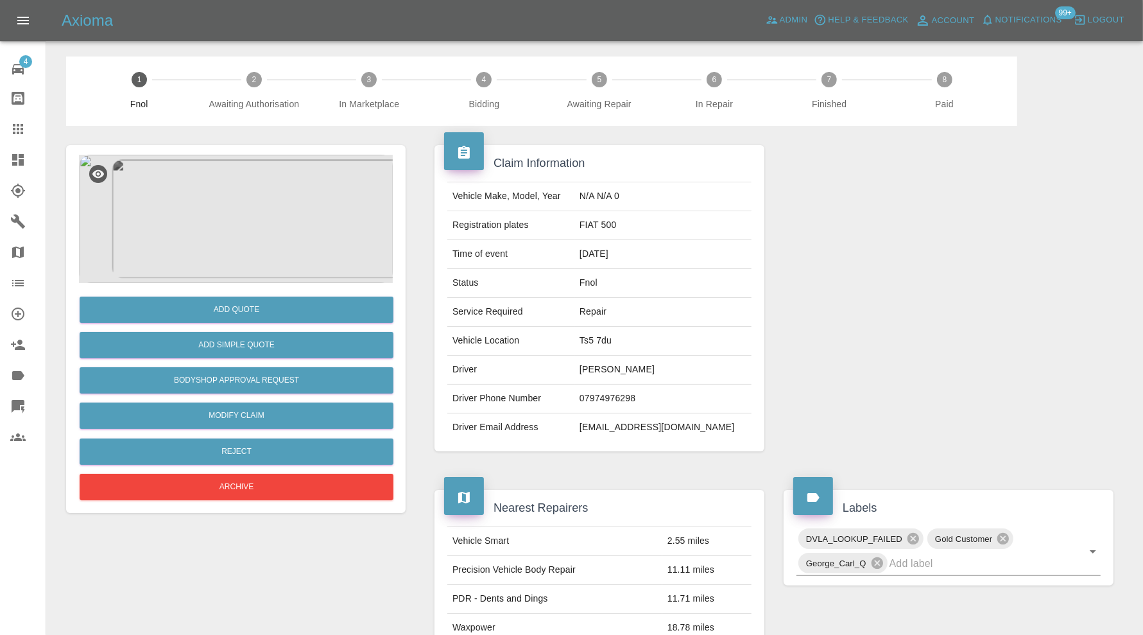
click at [266, 207] on img at bounding box center [236, 219] width 314 height 128
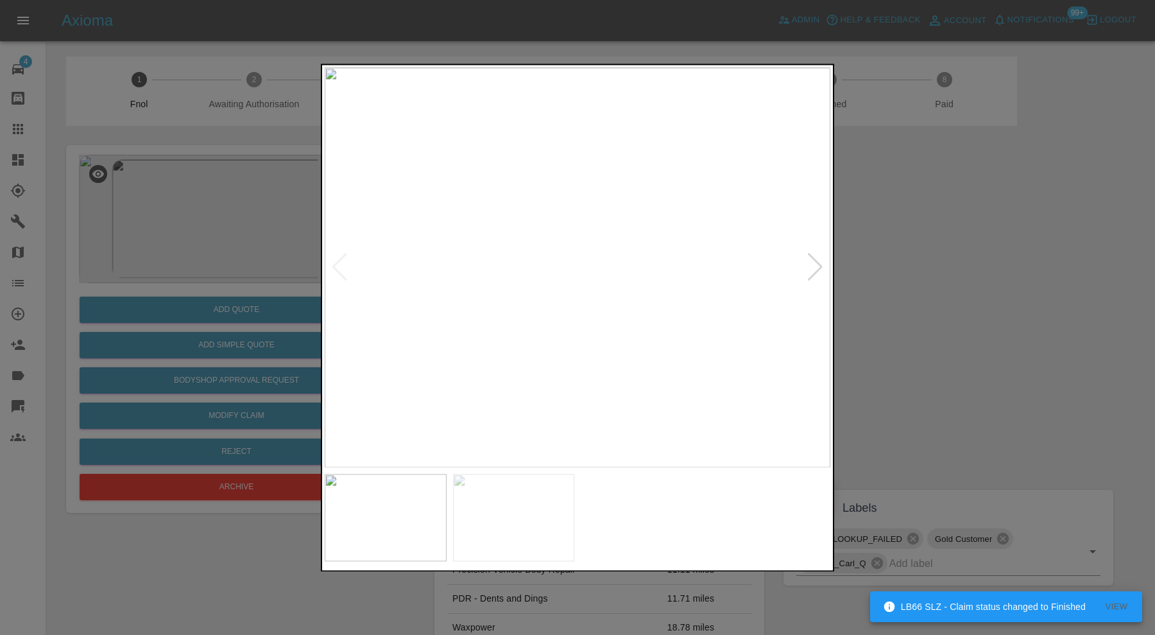
click at [818, 264] on div at bounding box center [815, 268] width 17 height 28
click at [613, 307] on img at bounding box center [578, 267] width 506 height 400
click at [884, 254] on div at bounding box center [577, 317] width 1155 height 635
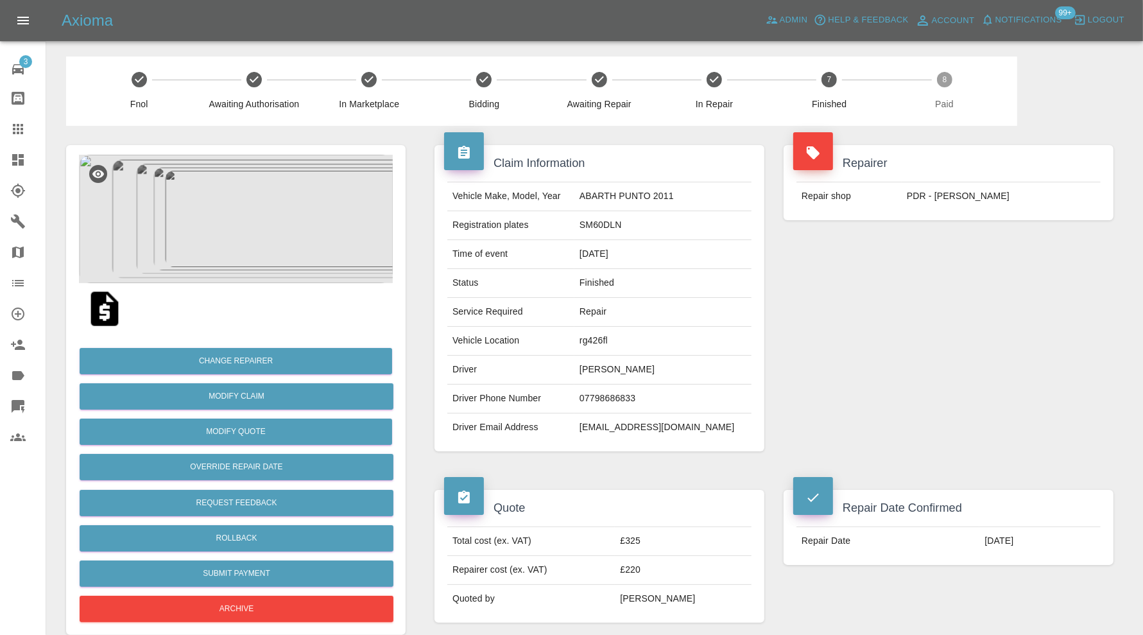
click at [28, 132] on div at bounding box center [28, 128] width 36 height 15
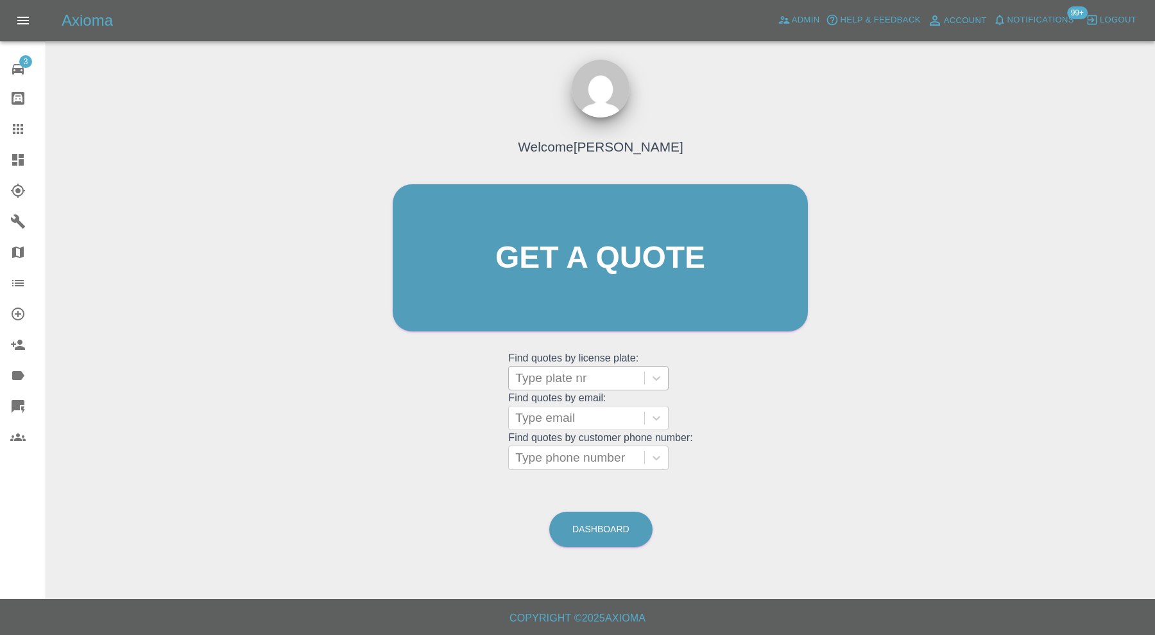
click at [594, 373] on div at bounding box center [576, 378] width 123 height 18
type input "hy68"
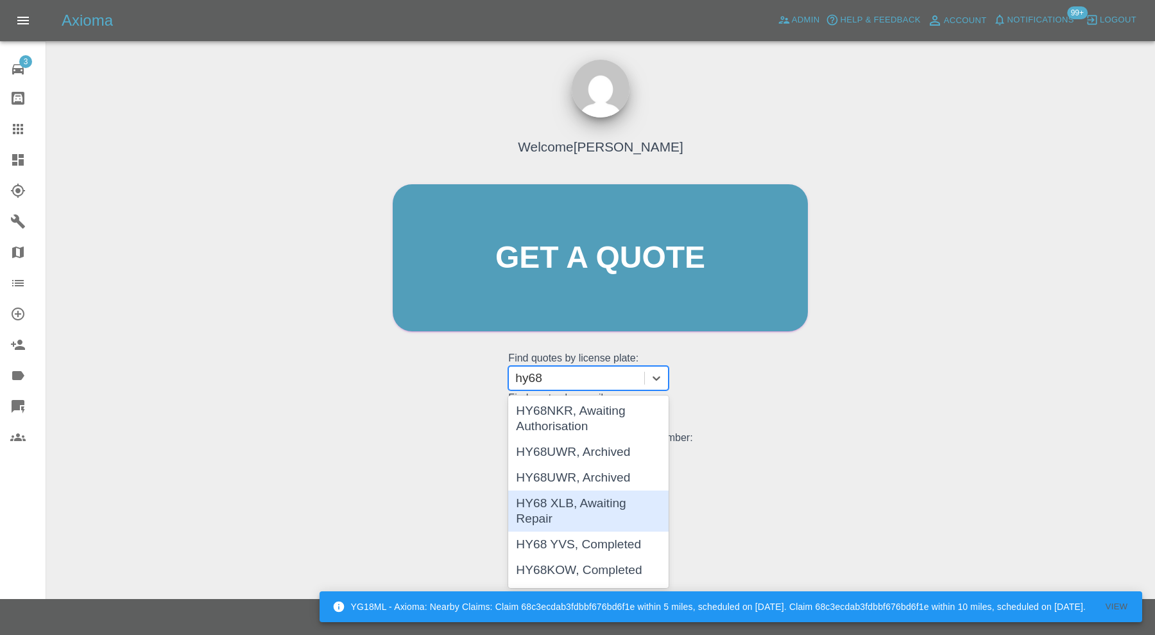
click at [623, 495] on div "HY68 XLB, Awaiting Repair" at bounding box center [588, 510] width 160 height 41
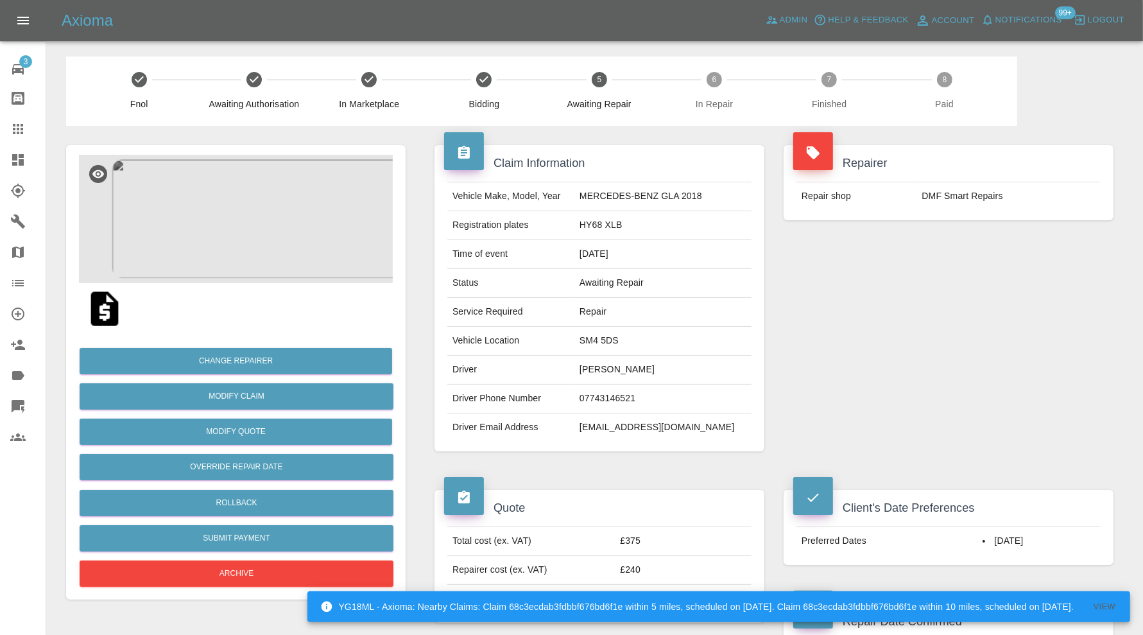
click at [248, 232] on img at bounding box center [236, 219] width 314 height 128
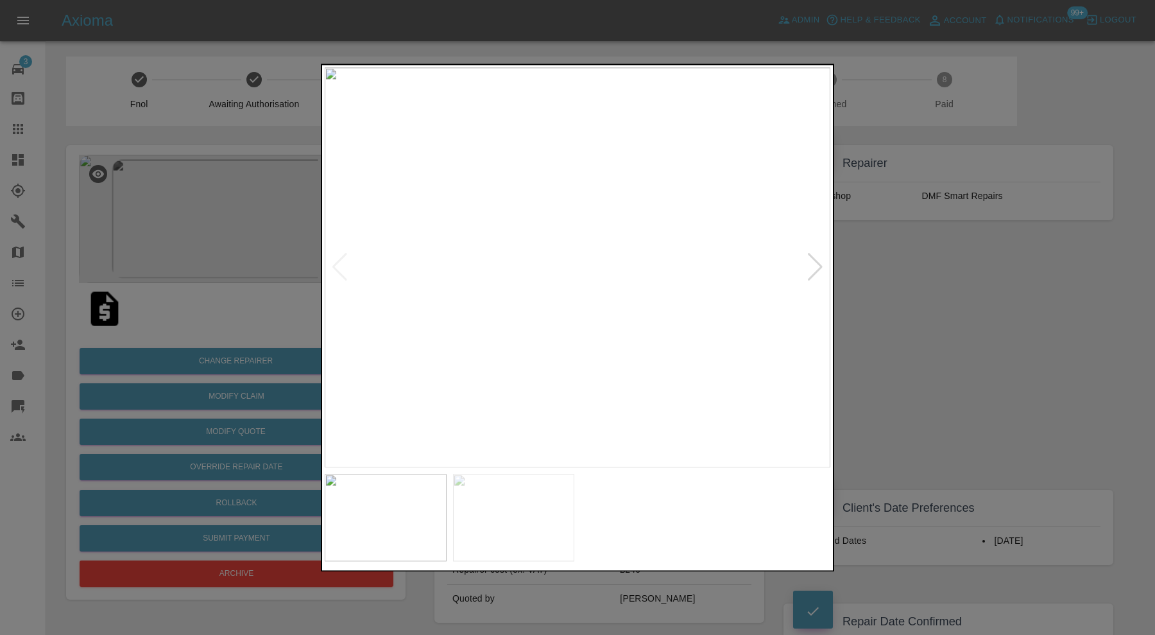
click at [817, 259] on div at bounding box center [815, 268] width 17 height 28
click at [846, 264] on div at bounding box center [577, 317] width 1155 height 635
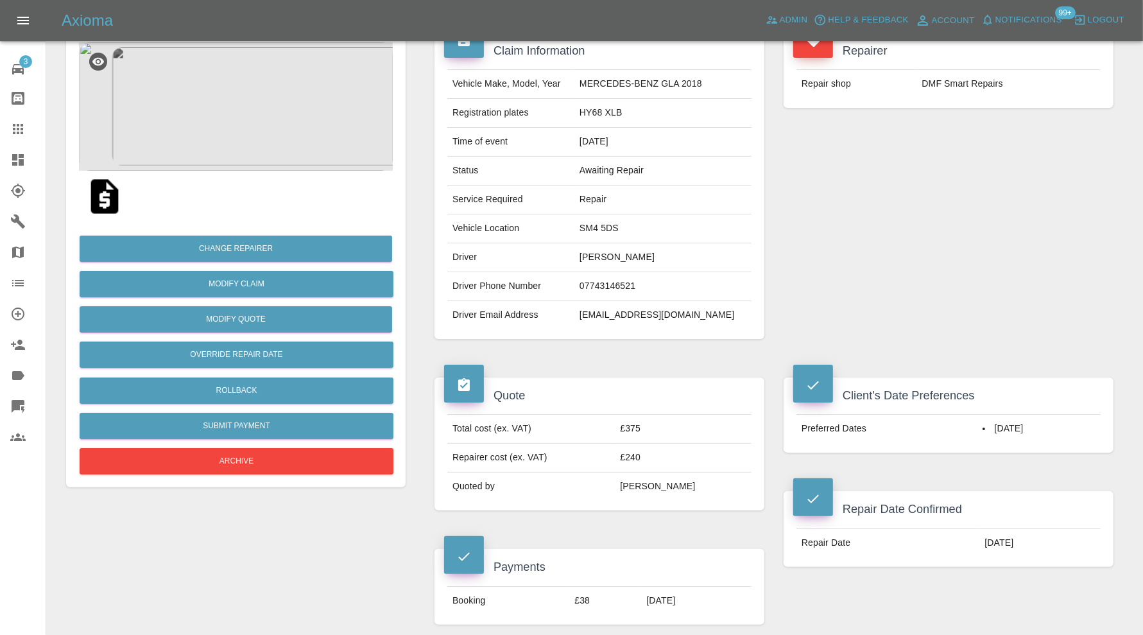
scroll to position [13, 0]
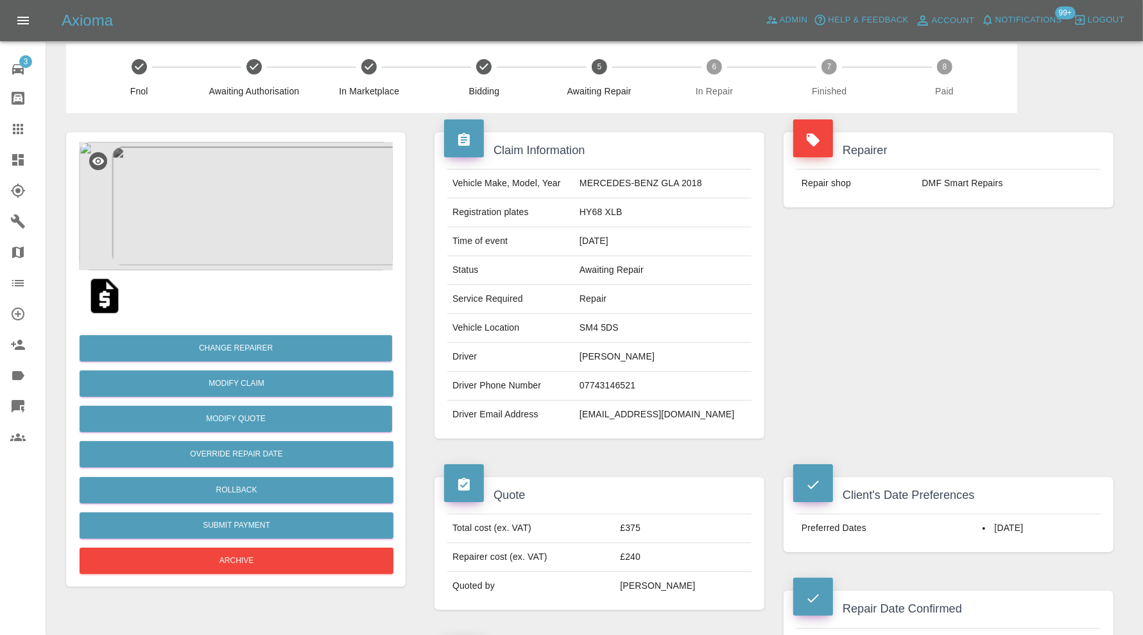
click at [261, 220] on img at bounding box center [236, 206] width 314 height 128
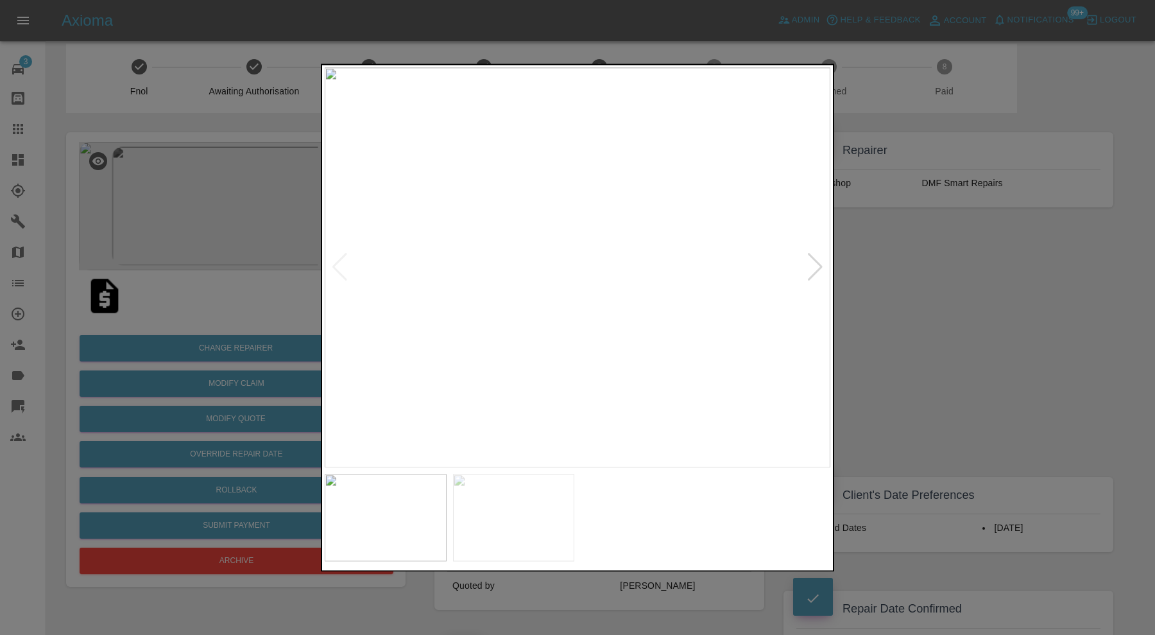
click at [971, 290] on div at bounding box center [577, 317] width 1155 height 635
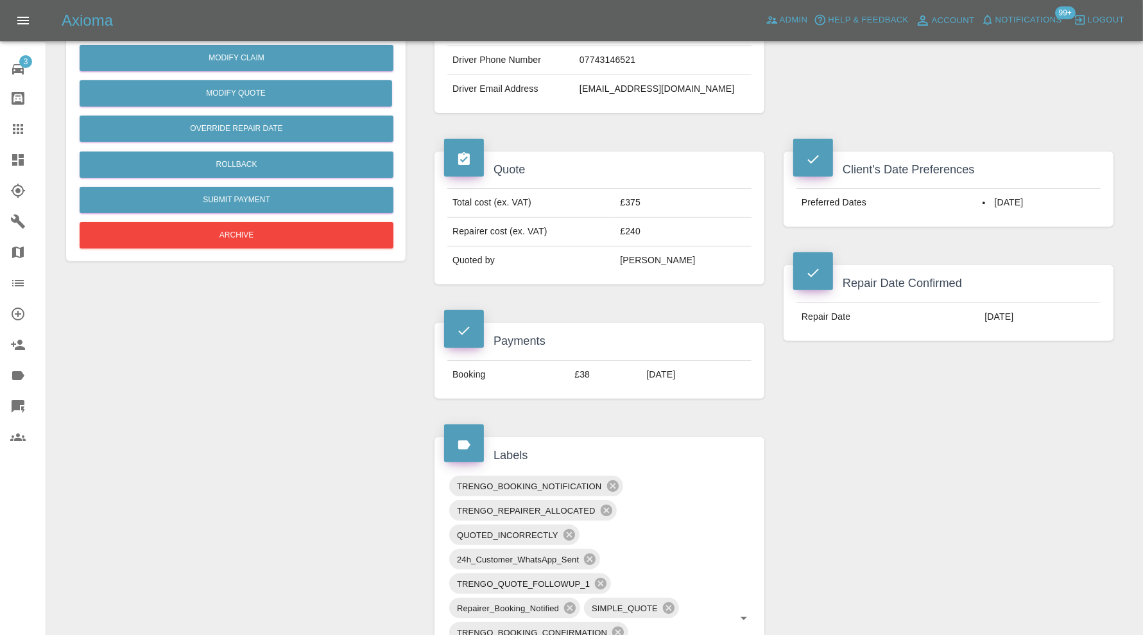
scroll to position [119, 0]
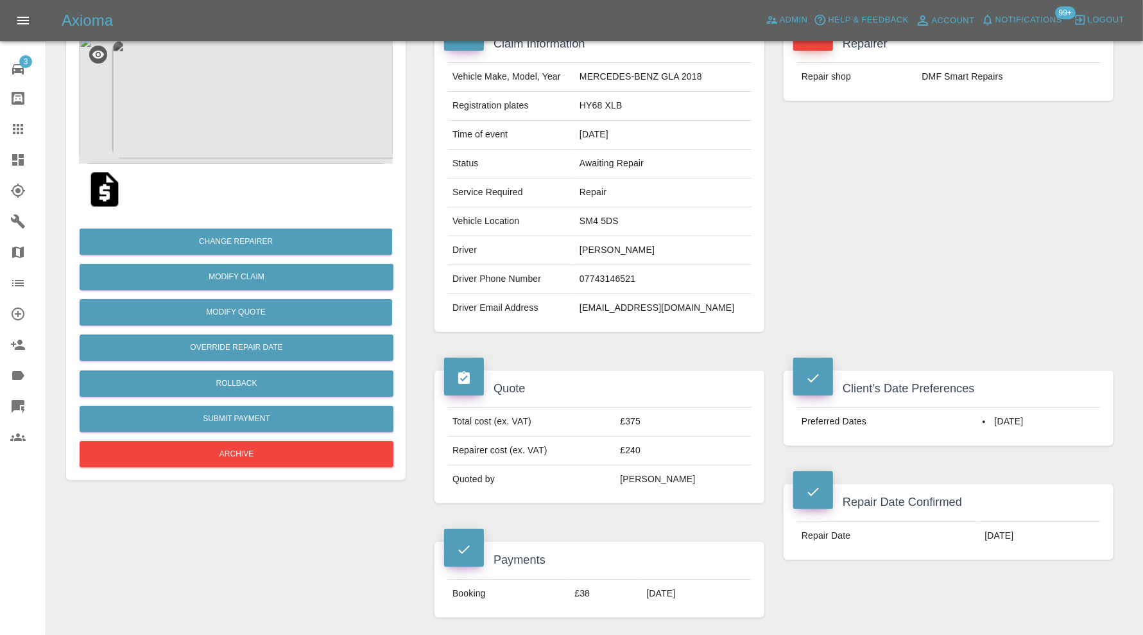
click at [269, 109] on img at bounding box center [236, 99] width 314 height 128
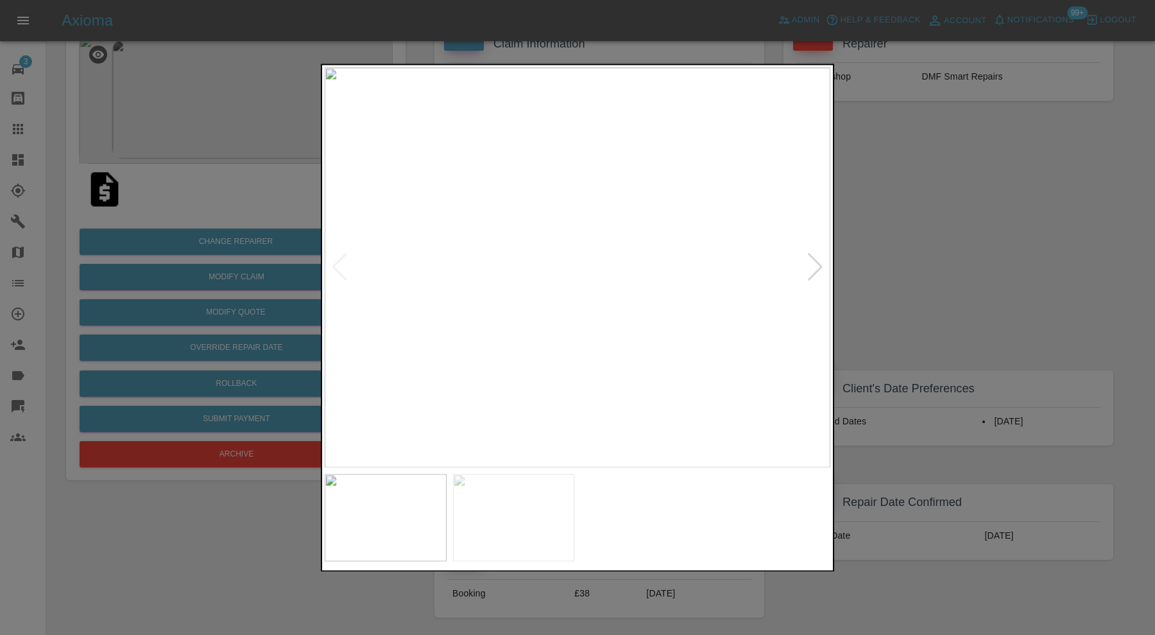
click at [819, 261] on div at bounding box center [815, 268] width 17 height 28
click at [819, 261] on img at bounding box center [578, 267] width 506 height 400
click at [969, 248] on div at bounding box center [577, 317] width 1155 height 635
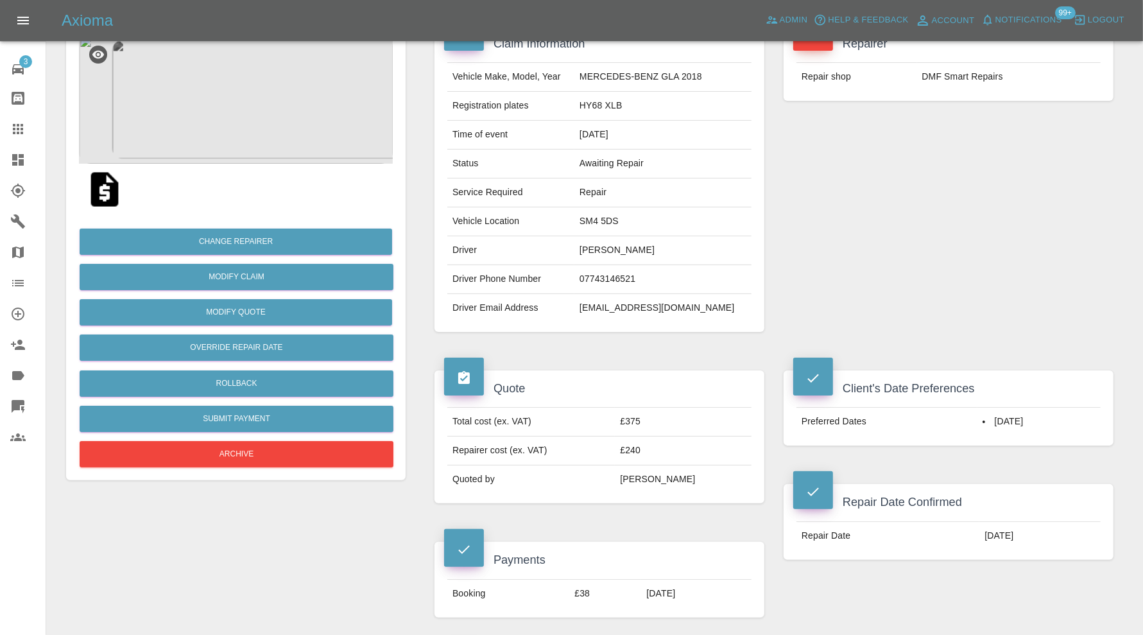
click at [109, 187] on img at bounding box center [104, 189] width 41 height 41
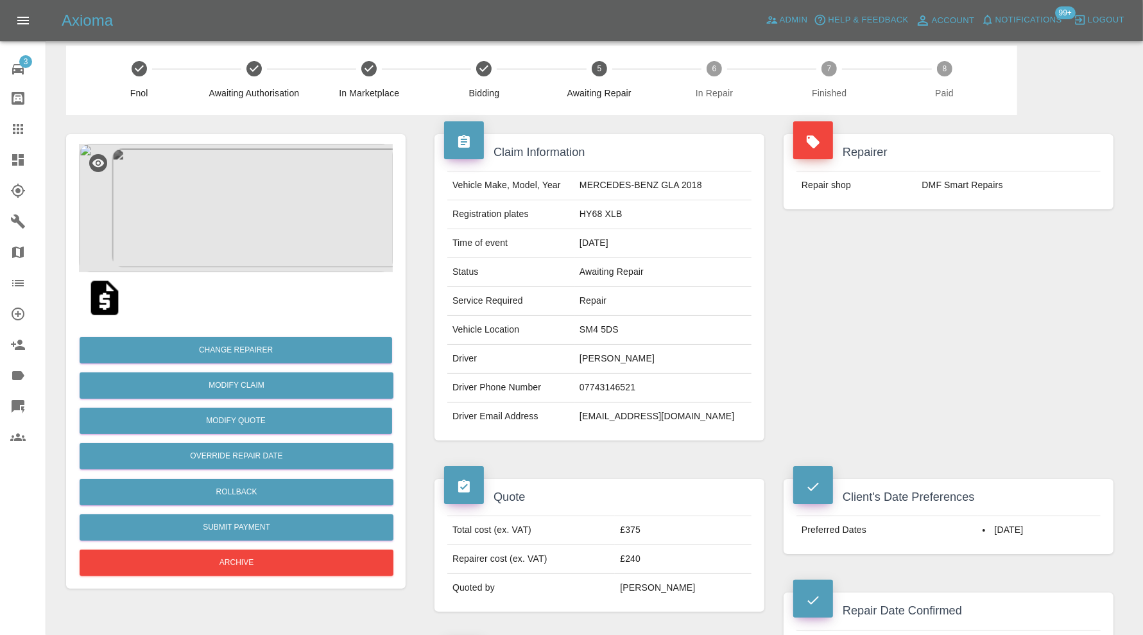
scroll to position [0, 0]
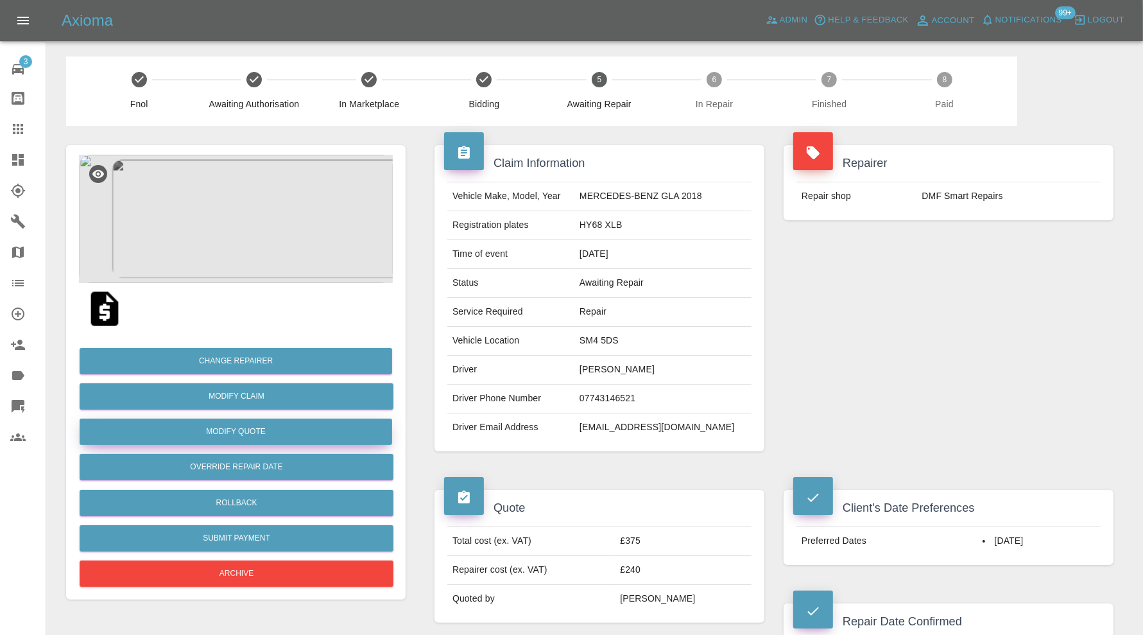
click at [259, 429] on button "Modify Quote" at bounding box center [236, 432] width 313 height 26
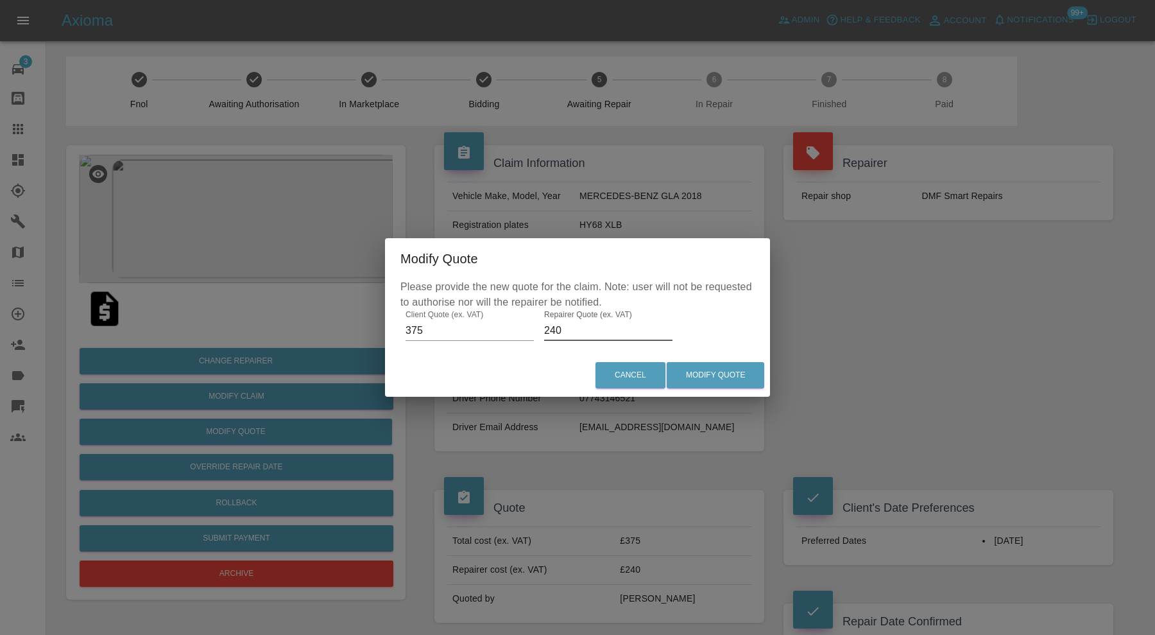
drag, startPoint x: 599, startPoint y: 328, endPoint x: 528, endPoint y: 334, distance: 70.9
click at [528, 334] on div "Please provide the new quote for the claim. Note: user will not be requested to…" at bounding box center [577, 316] width 385 height 74
type input "300"
click at [722, 375] on button "Modify Quote" at bounding box center [716, 375] width 98 height 26
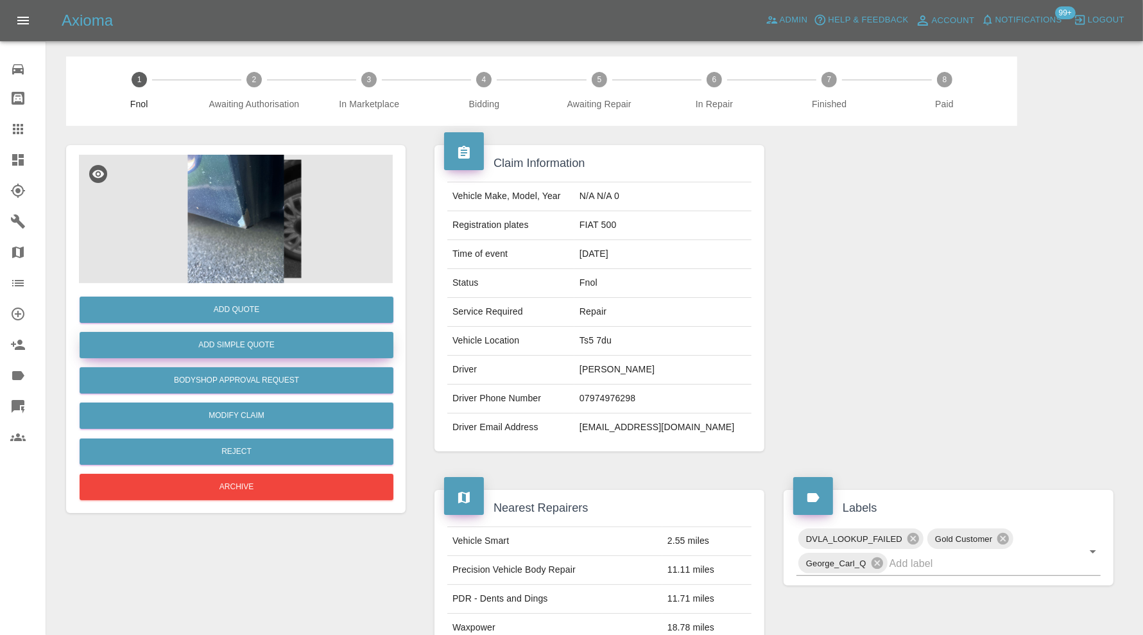
click at [277, 347] on button "Add Simple Quote" at bounding box center [237, 345] width 314 height 26
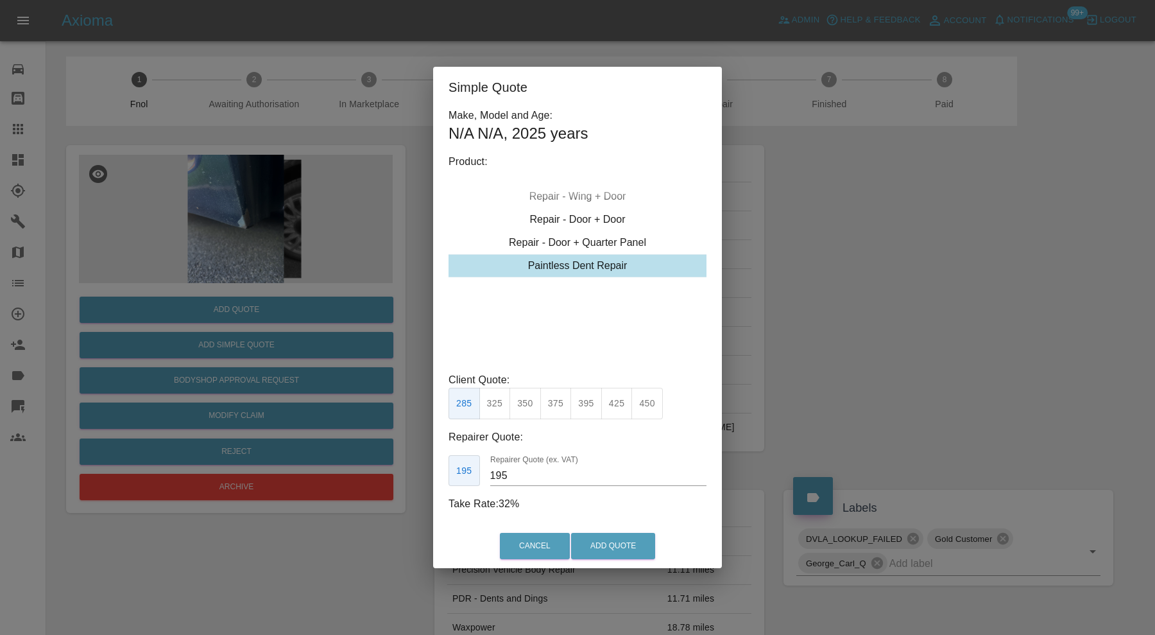
type input "75"
click at [545, 541] on button "Cancel" at bounding box center [535, 546] width 70 height 26
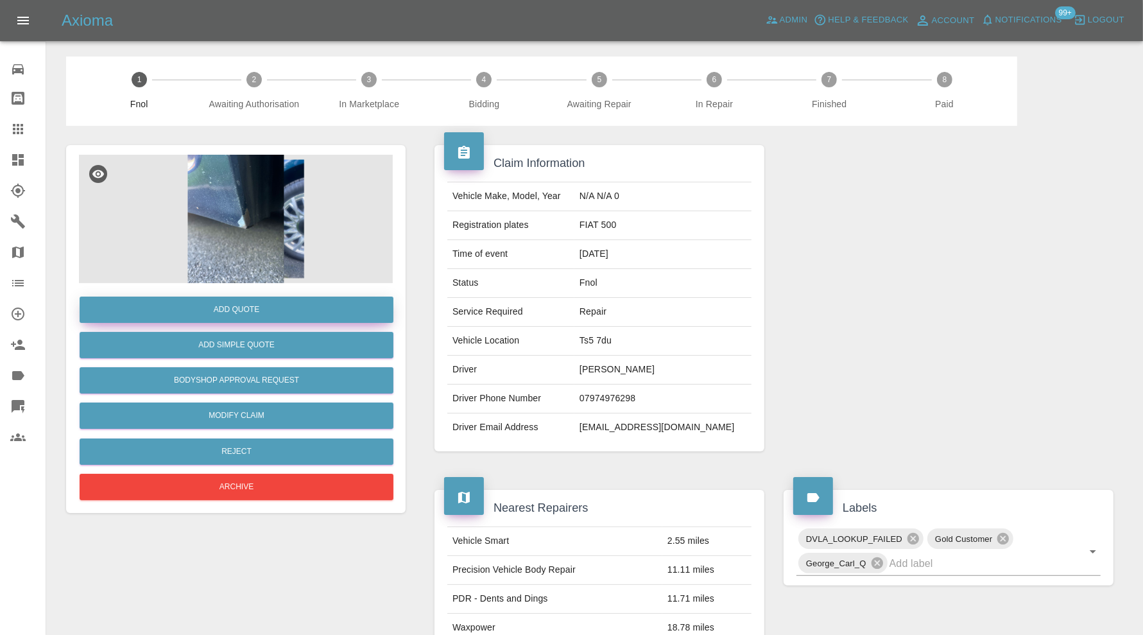
click at [255, 306] on button "Add Quote" at bounding box center [237, 310] width 314 height 26
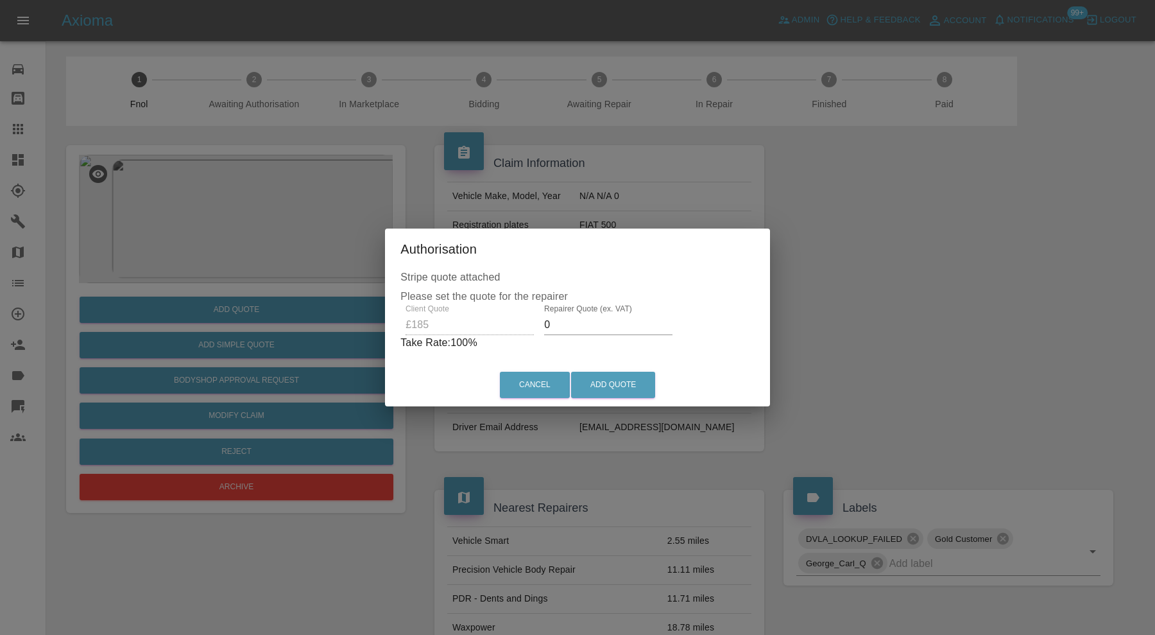
click at [565, 322] on input "0" at bounding box center [608, 325] width 128 height 21
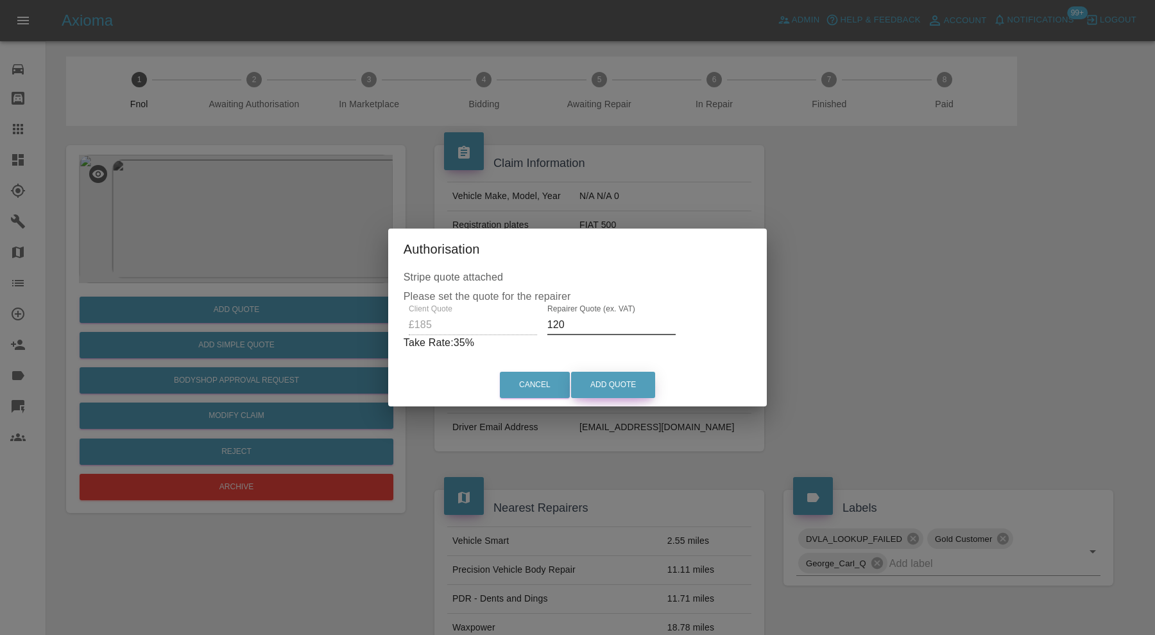
type input "120"
click at [610, 381] on button "Add Quote" at bounding box center [613, 385] width 84 height 26
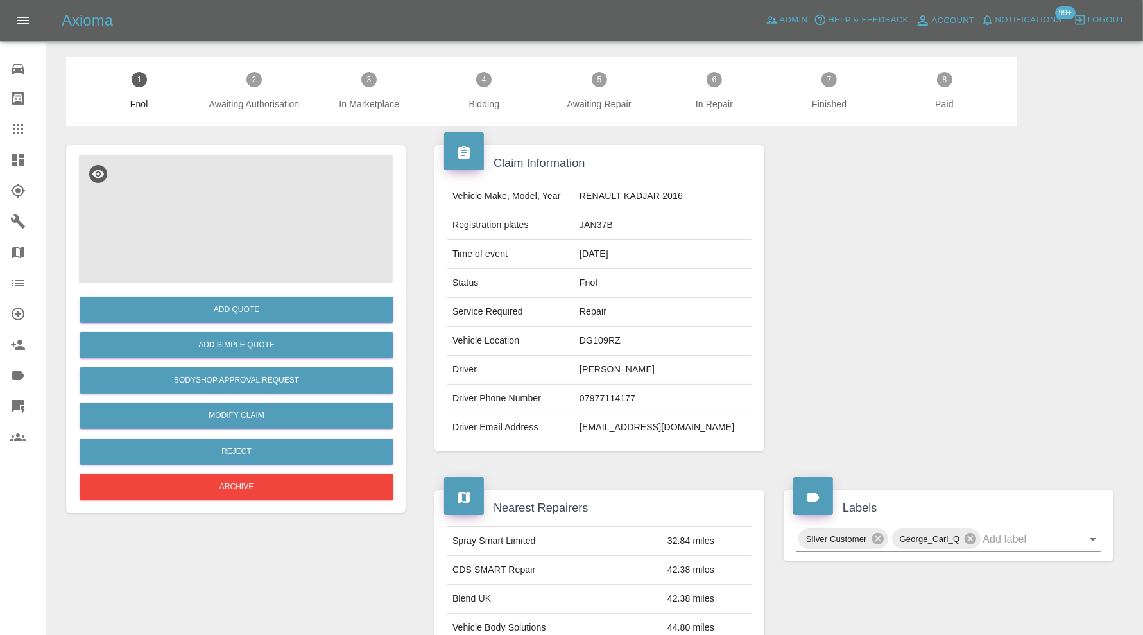
click at [225, 213] on img at bounding box center [236, 219] width 314 height 128
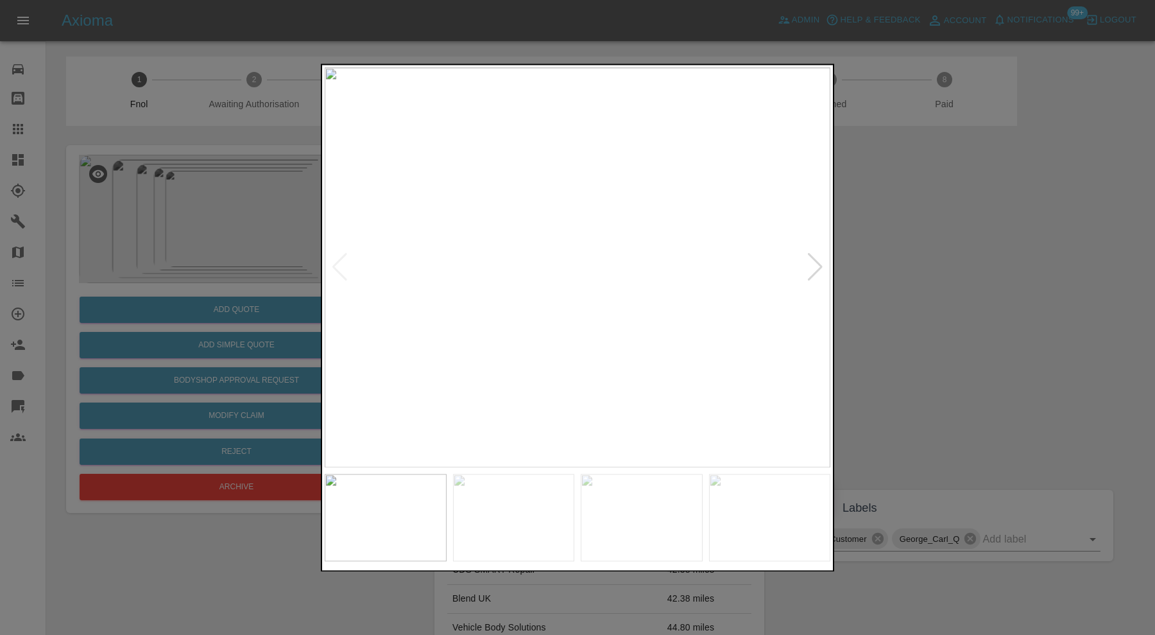
click at [818, 263] on div at bounding box center [815, 268] width 17 height 28
click at [820, 263] on div at bounding box center [815, 268] width 17 height 28
click at [815, 263] on div at bounding box center [815, 268] width 17 height 28
click at [816, 263] on div at bounding box center [815, 268] width 17 height 28
click at [862, 257] on div at bounding box center [577, 317] width 1155 height 635
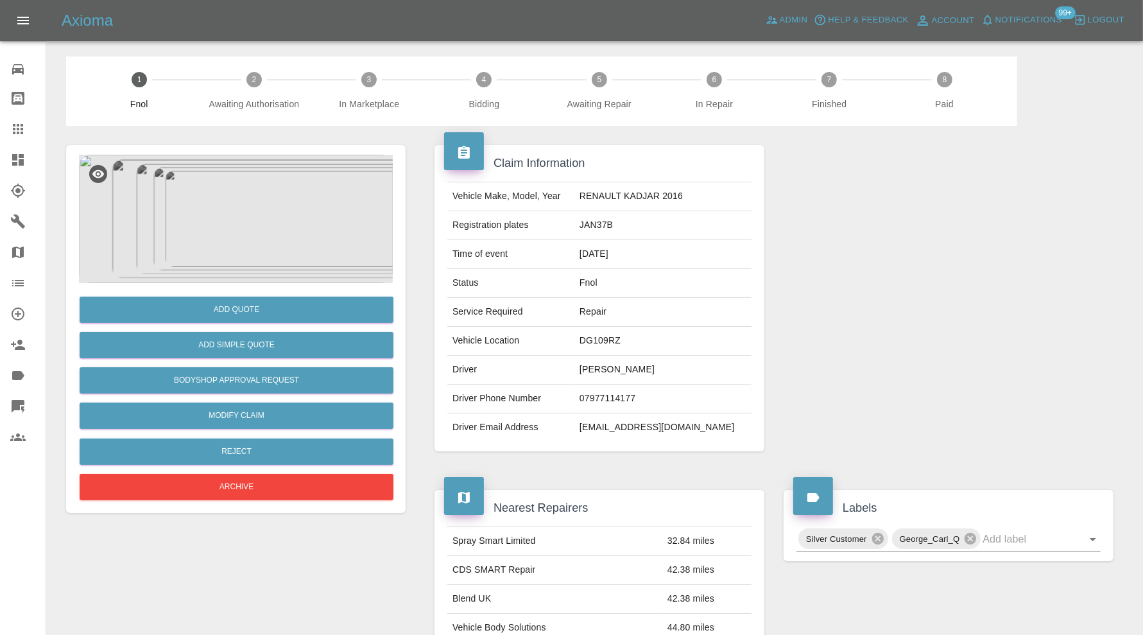
click at [261, 225] on img at bounding box center [236, 219] width 314 height 128
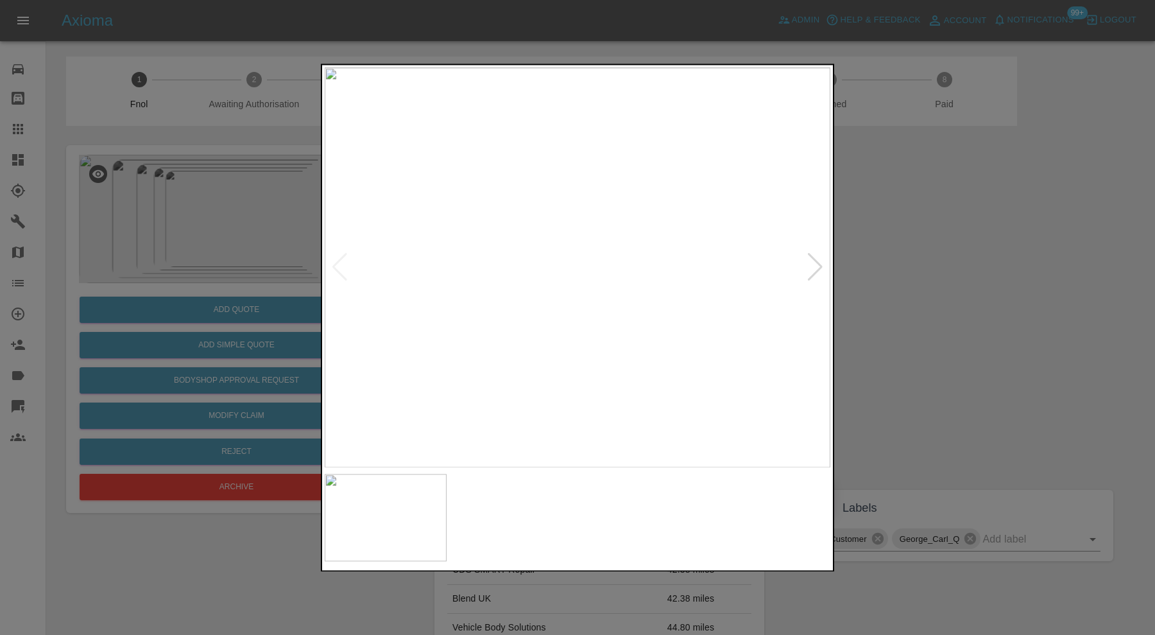
click at [660, 499] on img at bounding box center [642, 517] width 122 height 87
click at [791, 494] on img at bounding box center [770, 517] width 122 height 87
click at [907, 296] on div at bounding box center [577, 317] width 1155 height 635
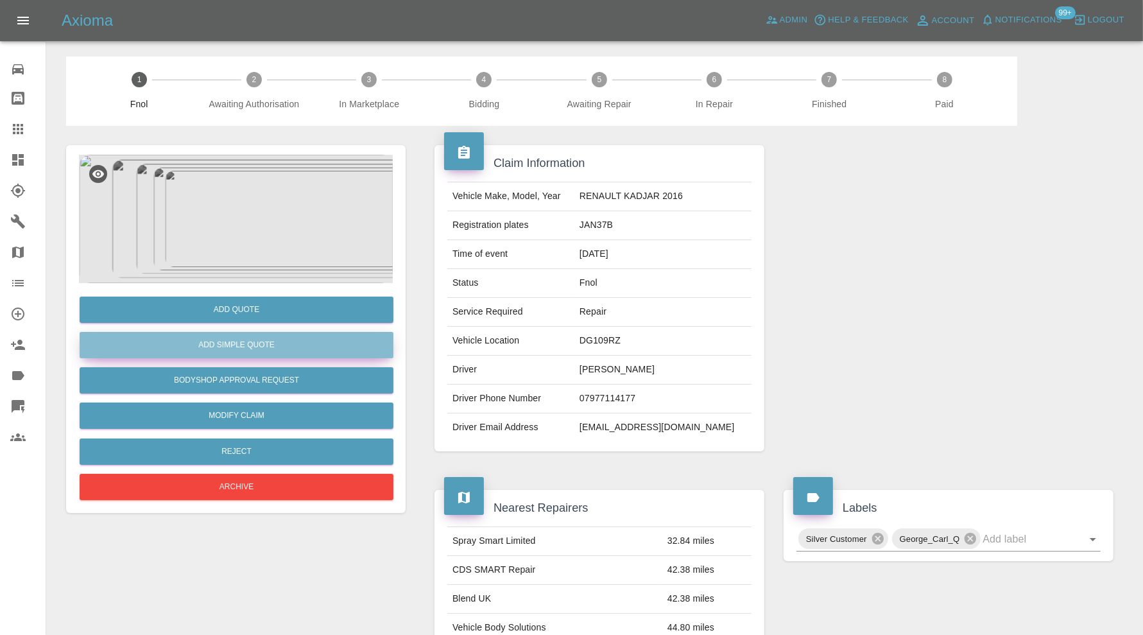
click at [343, 341] on button "Add Simple Quote" at bounding box center [237, 345] width 314 height 26
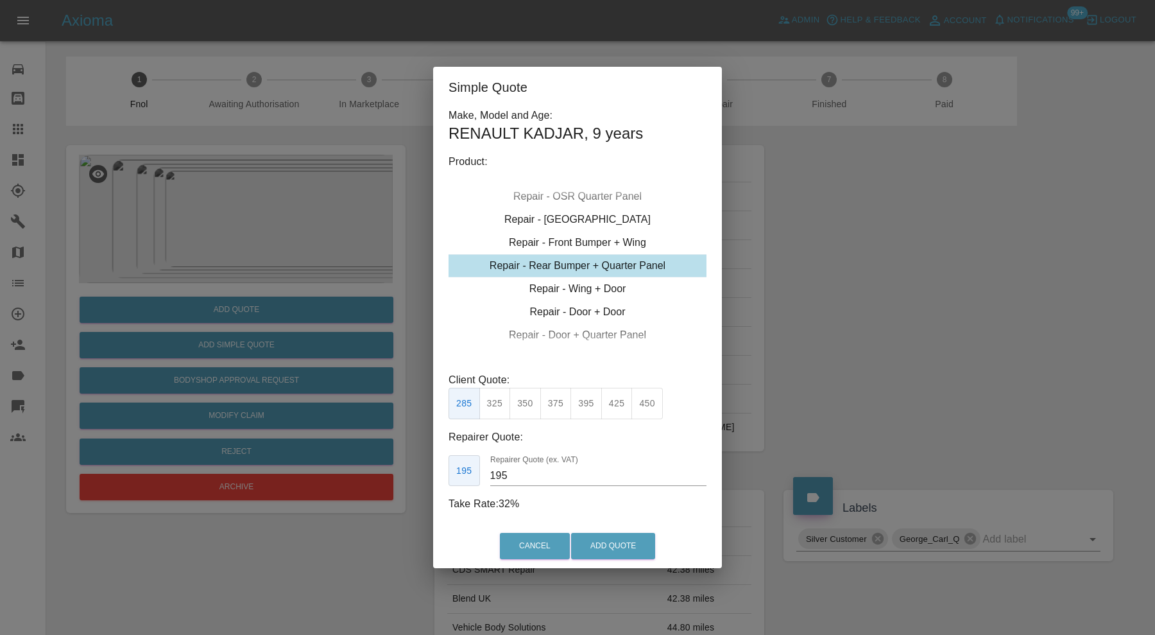
click at [588, 267] on div "Repair - Rear Bumper + Quarter Panel" at bounding box center [578, 265] width 258 height 23
click at [582, 397] on button "395" at bounding box center [586, 403] width 31 height 31
type input "250"
click at [592, 541] on button "Add Quote" at bounding box center [613, 546] width 84 height 26
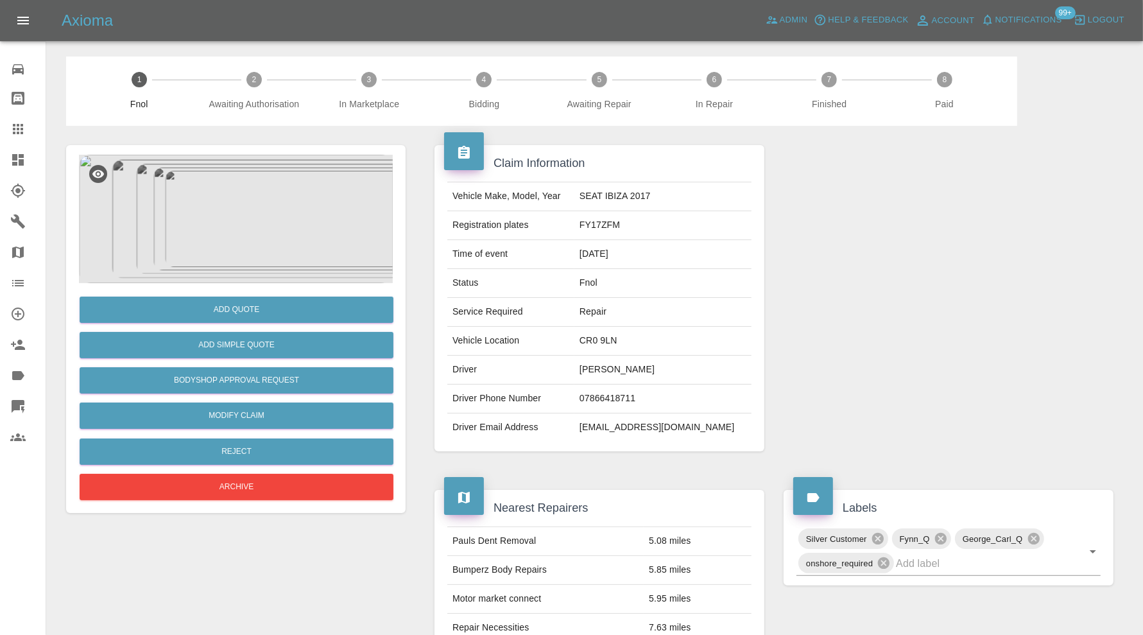
click at [272, 239] on img at bounding box center [236, 219] width 314 height 128
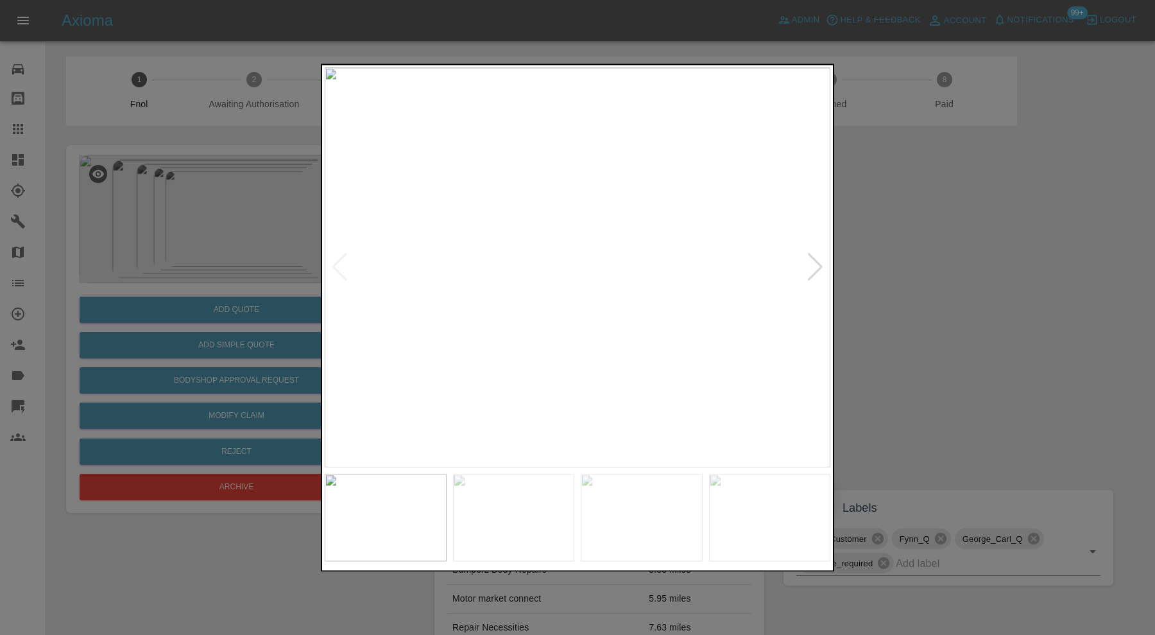
click at [811, 276] on div at bounding box center [815, 268] width 17 height 28
click at [811, 274] on div at bounding box center [815, 268] width 17 height 28
click at [811, 274] on img at bounding box center [578, 267] width 506 height 400
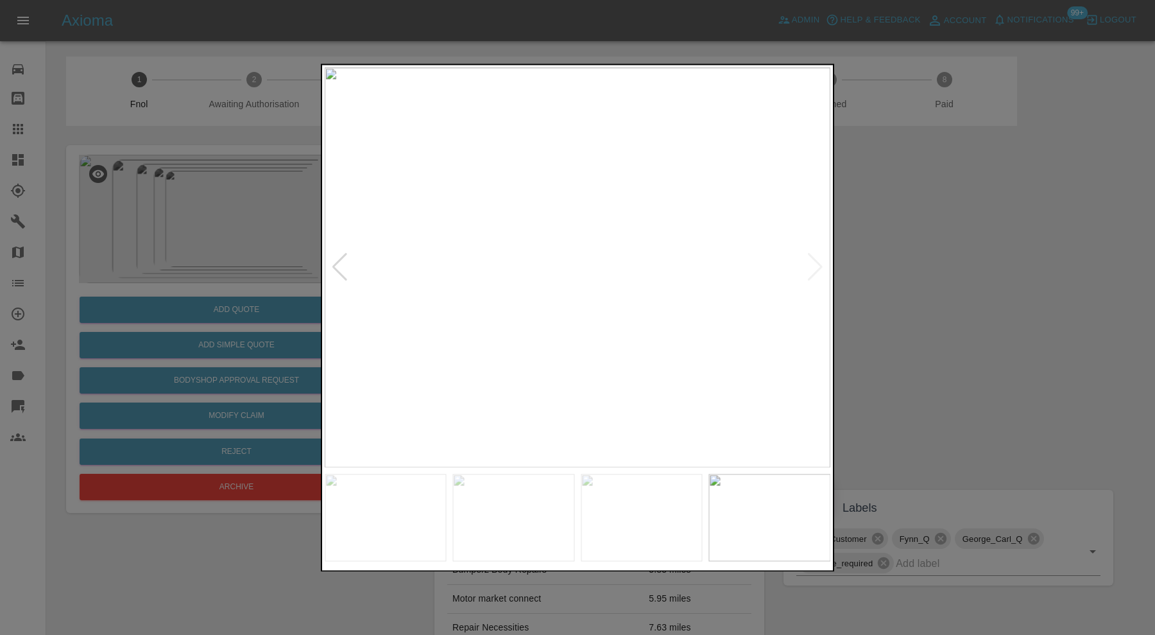
click at [884, 270] on div at bounding box center [577, 317] width 1155 height 635
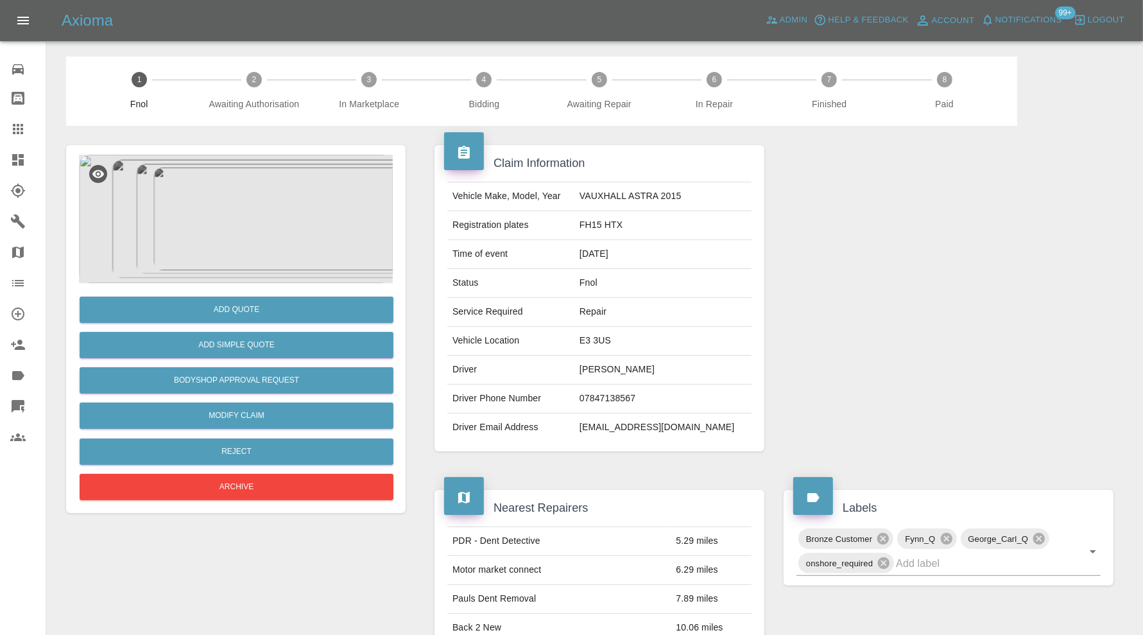
click at [229, 233] on img at bounding box center [236, 219] width 314 height 128
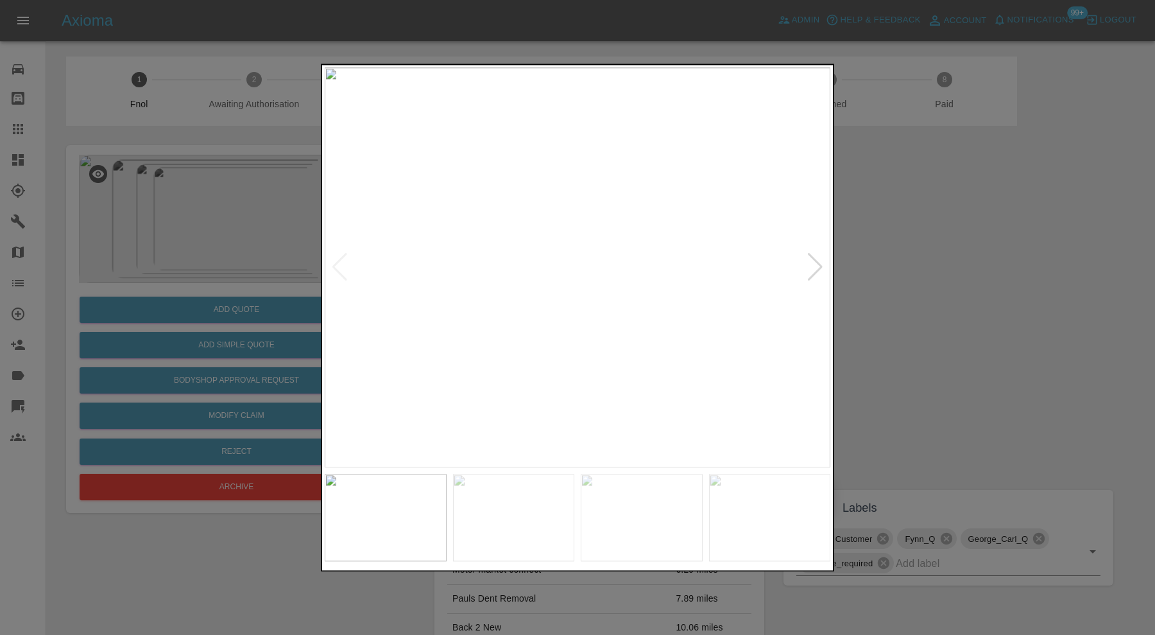
click at [809, 267] on div at bounding box center [815, 268] width 17 height 28
click at [809, 267] on img at bounding box center [578, 267] width 506 height 400
click at [341, 273] on div at bounding box center [339, 268] width 17 height 28
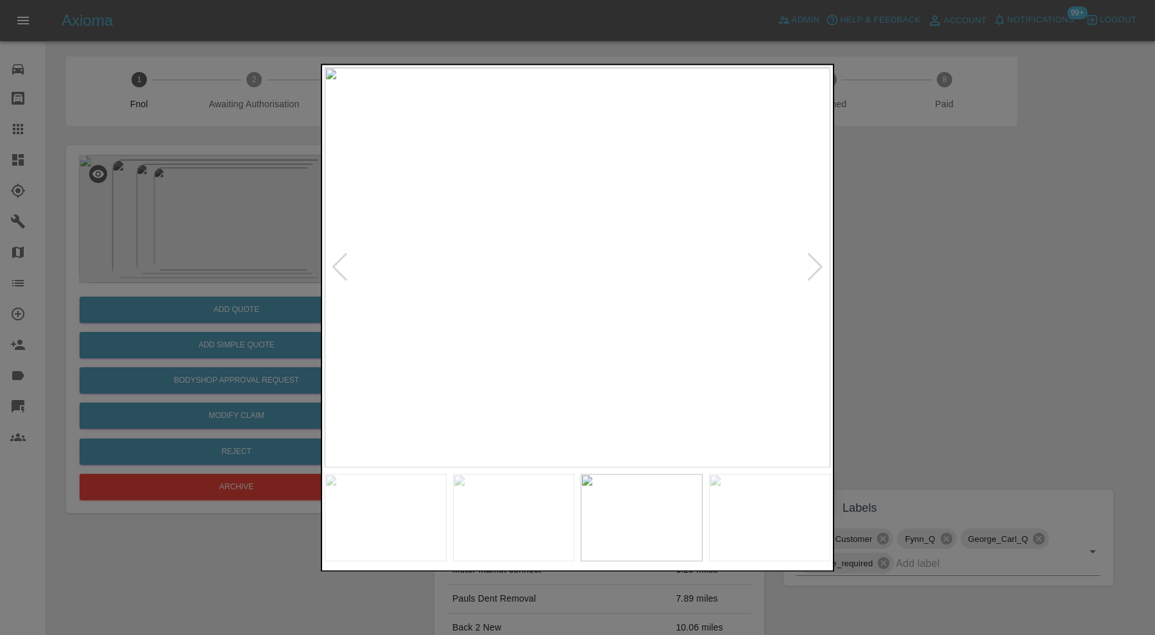
click at [341, 273] on div at bounding box center [339, 268] width 17 height 28
click at [341, 273] on img at bounding box center [578, 267] width 506 height 400
click at [920, 281] on div at bounding box center [577, 317] width 1155 height 635
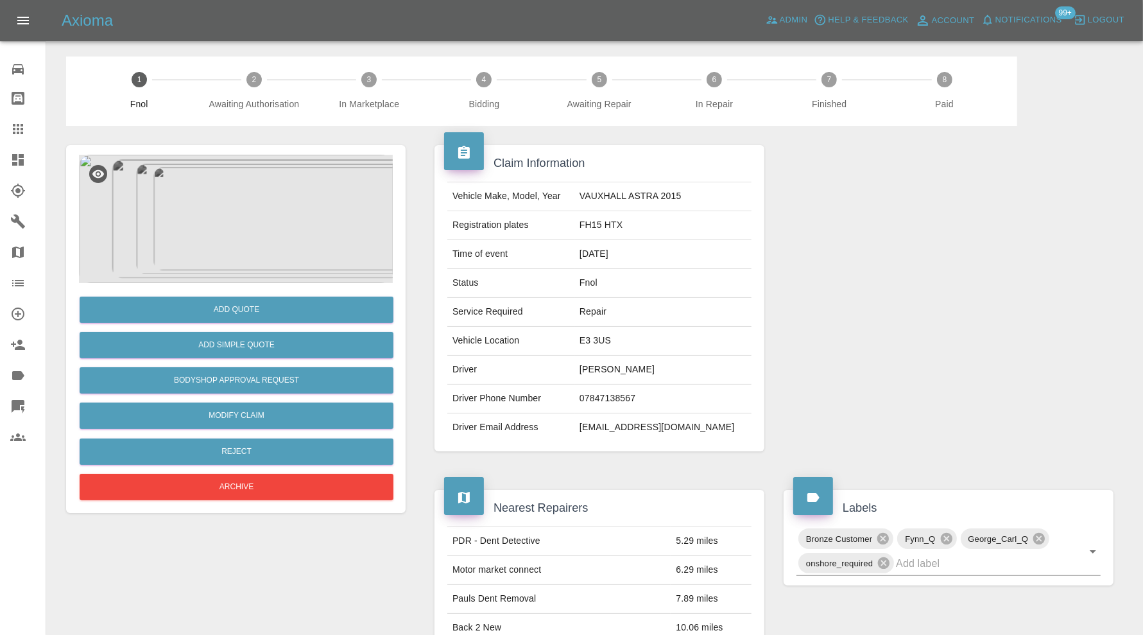
click at [252, 234] on img at bounding box center [236, 219] width 314 height 128
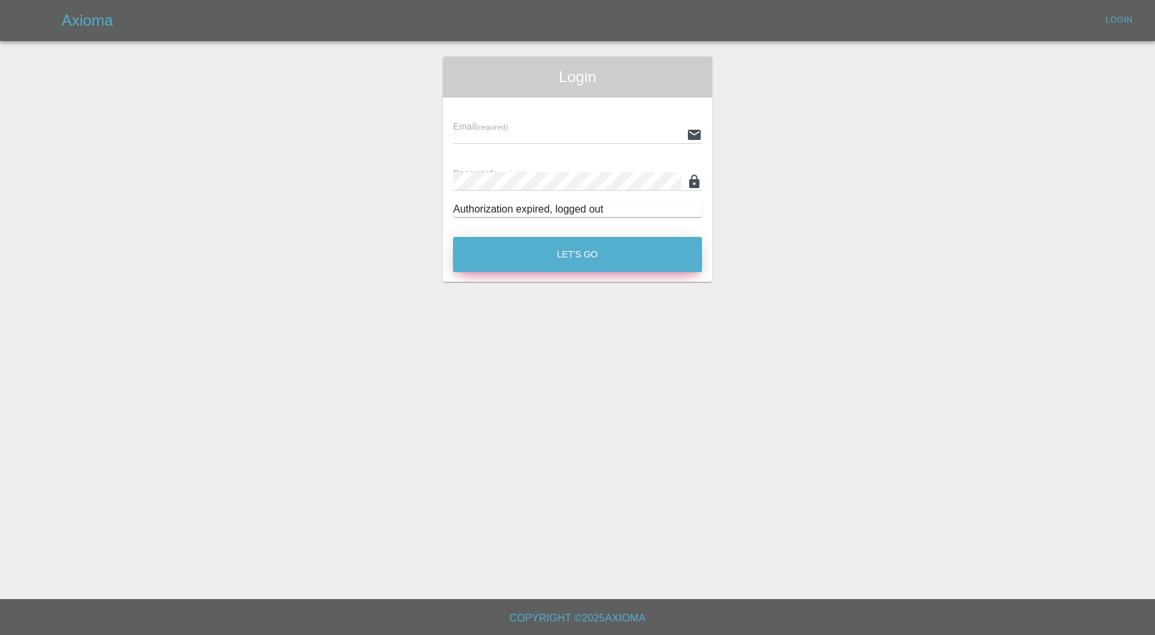
type input "[PERSON_NAME][EMAIL_ADDRESS][PERSON_NAME][DOMAIN_NAME]"
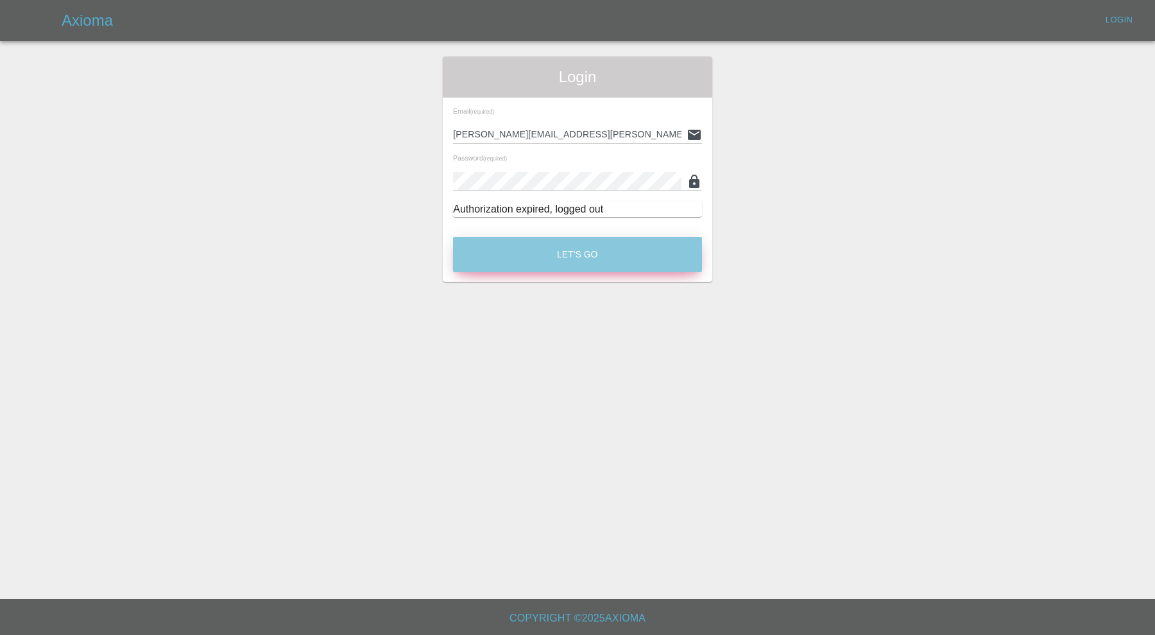
click at [549, 237] on button "Let's Go" at bounding box center [577, 254] width 249 height 35
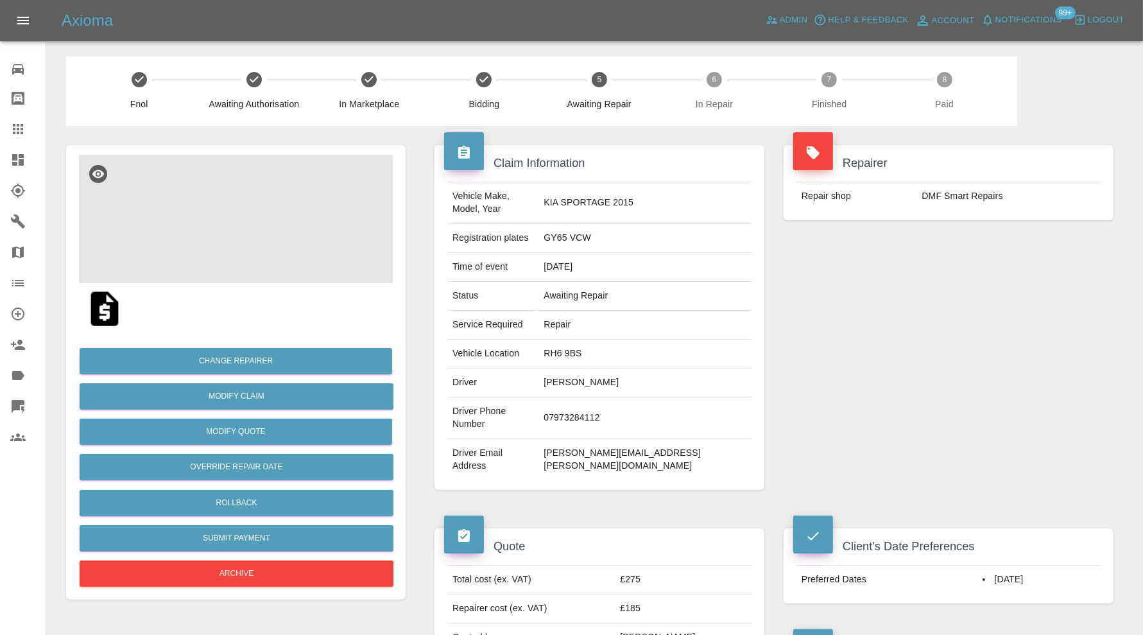
click at [257, 216] on img at bounding box center [236, 219] width 314 height 128
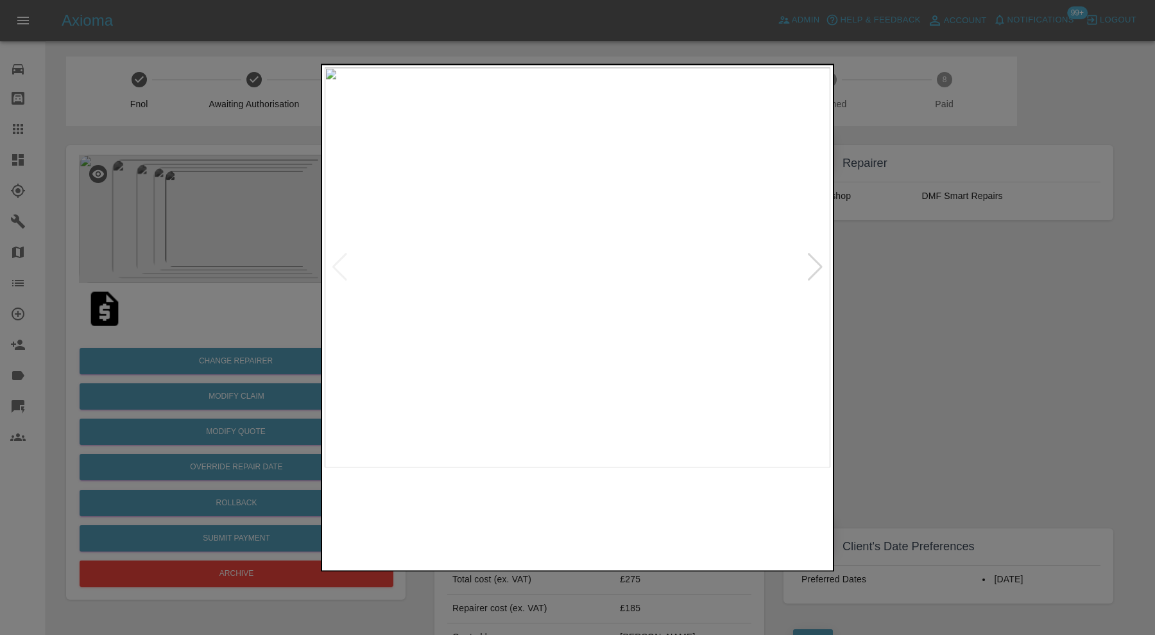
click at [546, 503] on img at bounding box center [514, 517] width 122 height 87
click at [668, 515] on img at bounding box center [642, 517] width 122 height 87
click at [736, 511] on img at bounding box center [770, 517] width 122 height 87
click at [862, 388] on div at bounding box center [577, 317] width 1155 height 635
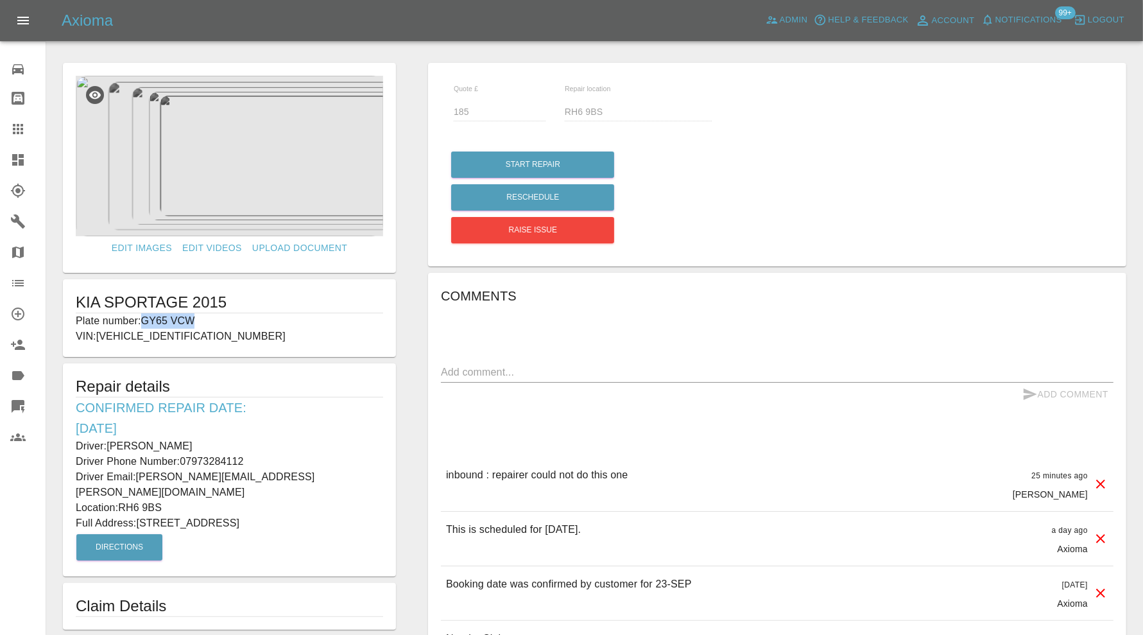
drag, startPoint x: 200, startPoint y: 324, endPoint x: 148, endPoint y: 323, distance: 52.6
click at [148, 323] on p "Plate number: GY65 VCW" at bounding box center [229, 320] width 307 height 15
copy p "GY65 VCW"
click at [27, 122] on div at bounding box center [28, 128] width 36 height 15
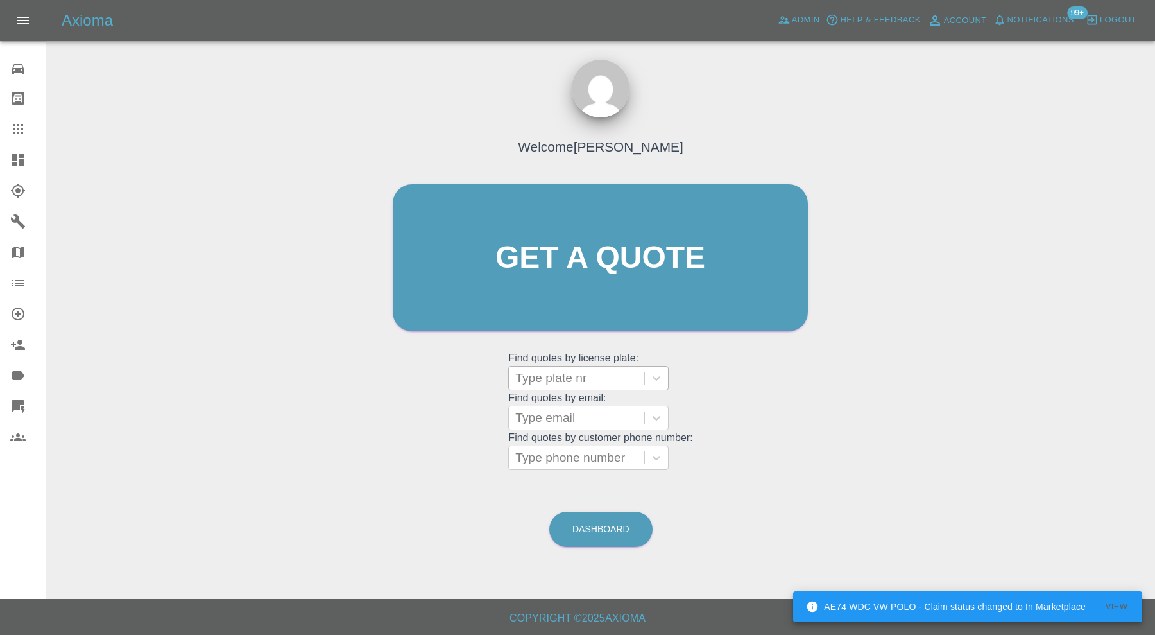
click at [598, 382] on div at bounding box center [576, 378] width 123 height 18
paste input "GY65 VCW"
type input "GY65 VCW"
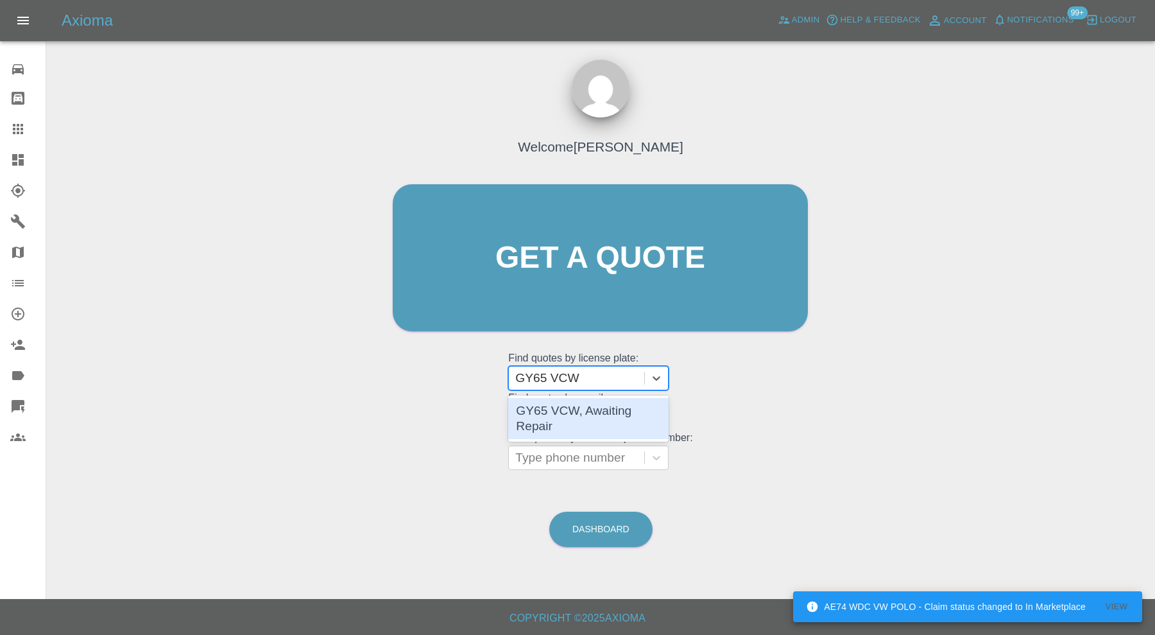
click at [601, 409] on div "GY65 VCW, Awaiting Repair" at bounding box center [588, 418] width 160 height 41
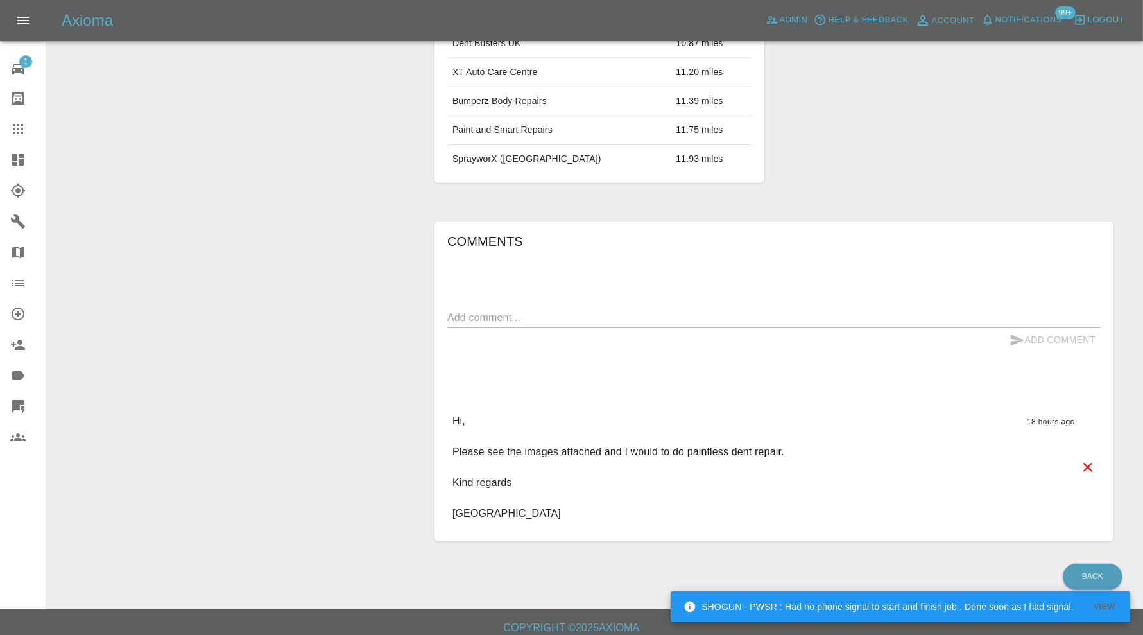
scroll to position [107, 0]
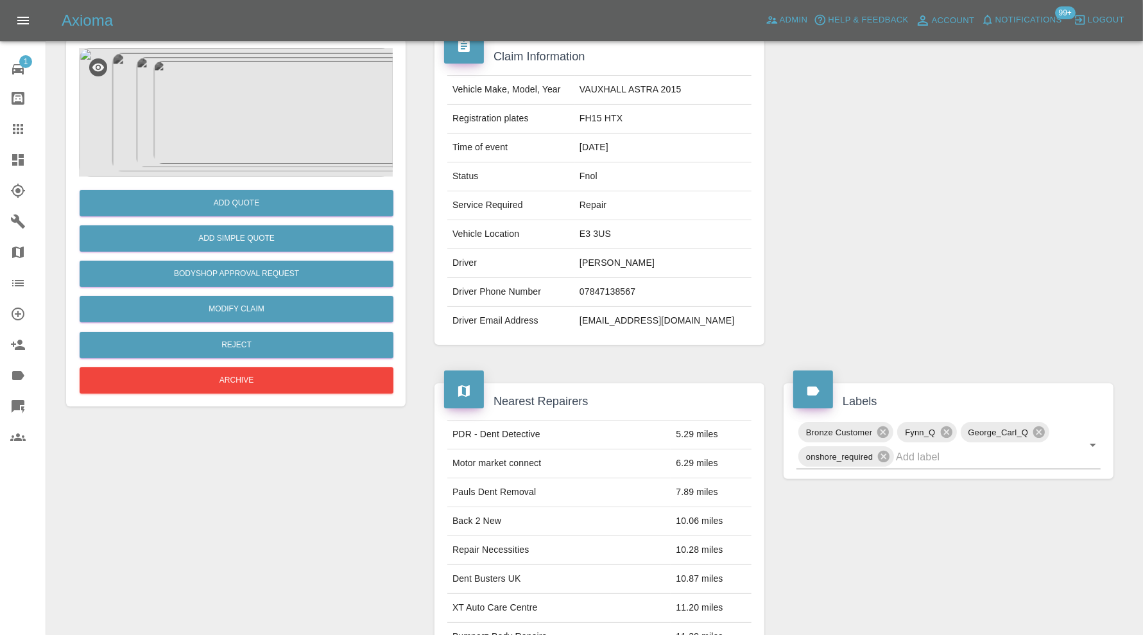
click at [246, 135] on img at bounding box center [236, 112] width 314 height 128
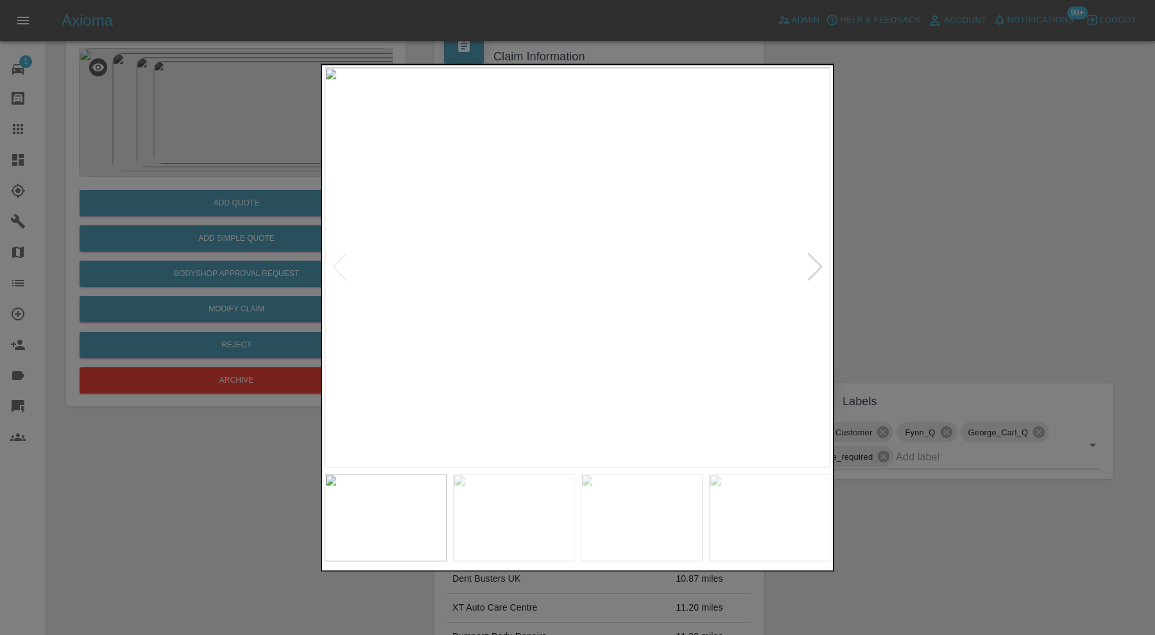
click at [817, 260] on div at bounding box center [815, 268] width 17 height 28
click at [341, 264] on div at bounding box center [339, 268] width 17 height 28
click at [810, 270] on div at bounding box center [815, 268] width 17 height 28
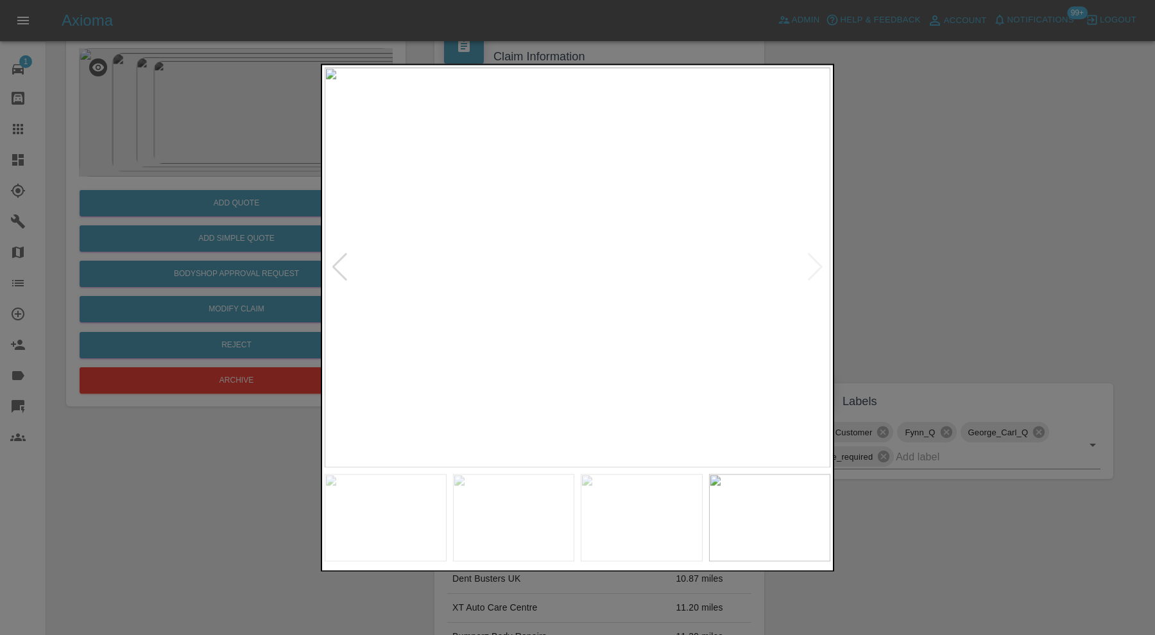
click at [810, 270] on img at bounding box center [578, 267] width 506 height 400
click at [922, 257] on div at bounding box center [577, 317] width 1155 height 635
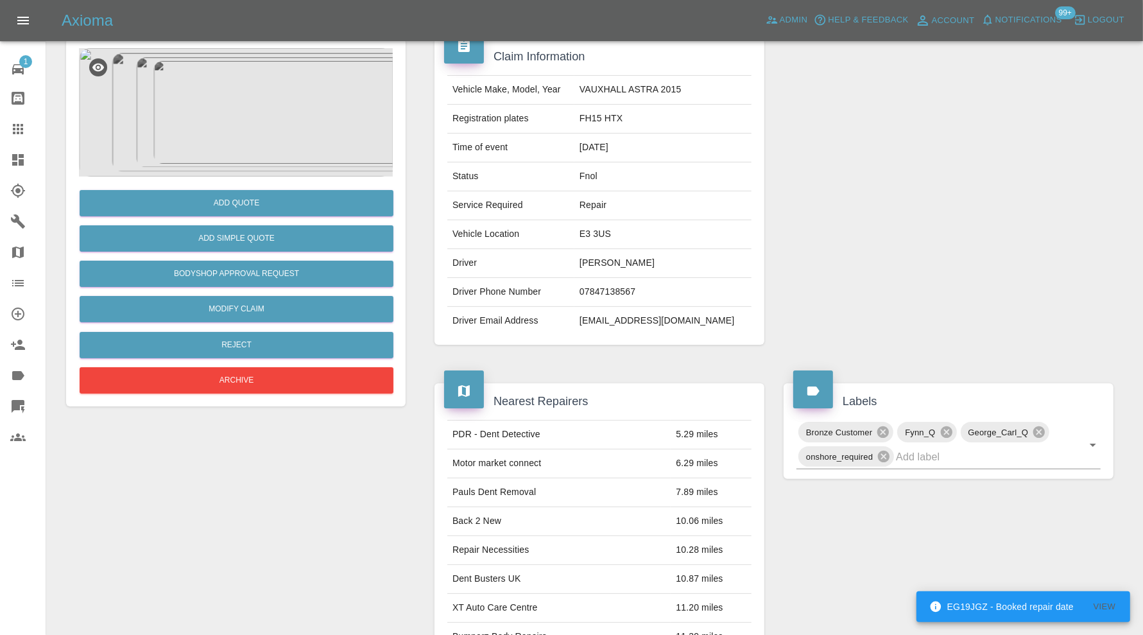
click at [243, 153] on img at bounding box center [236, 112] width 314 height 128
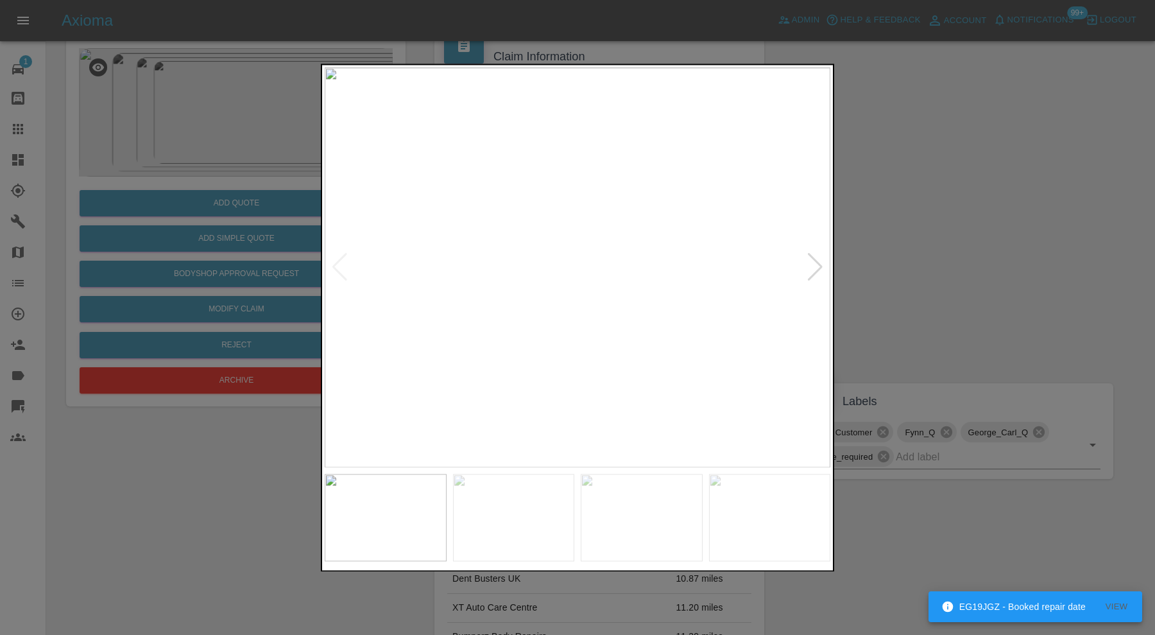
click at [809, 261] on div at bounding box center [815, 268] width 17 height 28
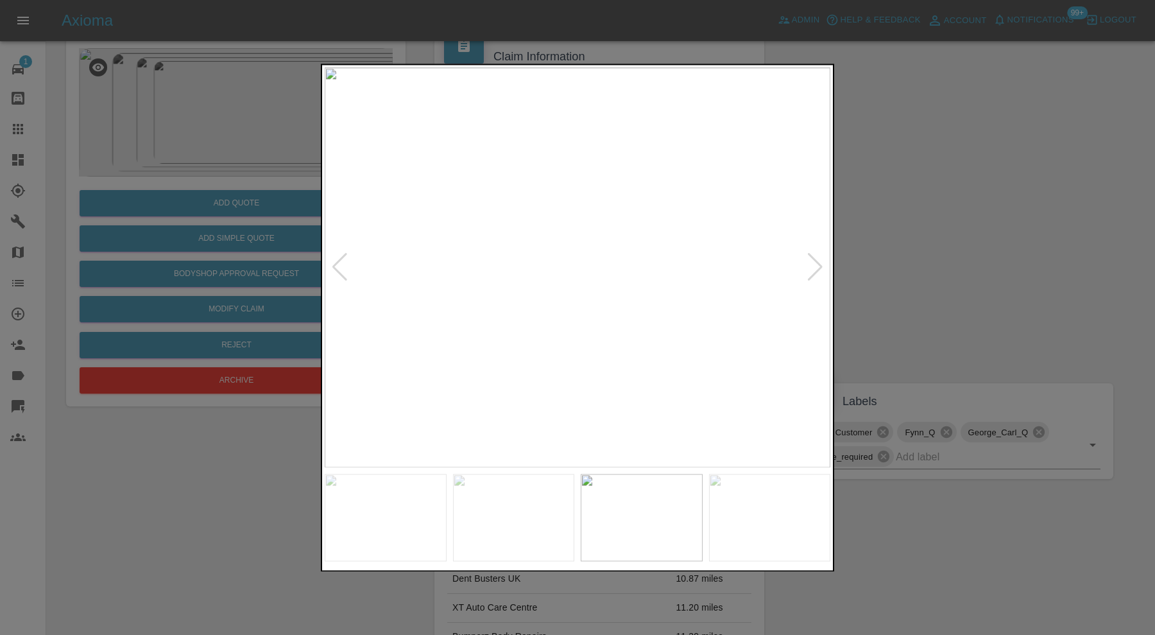
click at [811, 268] on div at bounding box center [815, 268] width 17 height 28
click at [923, 268] on div at bounding box center [577, 317] width 1155 height 635
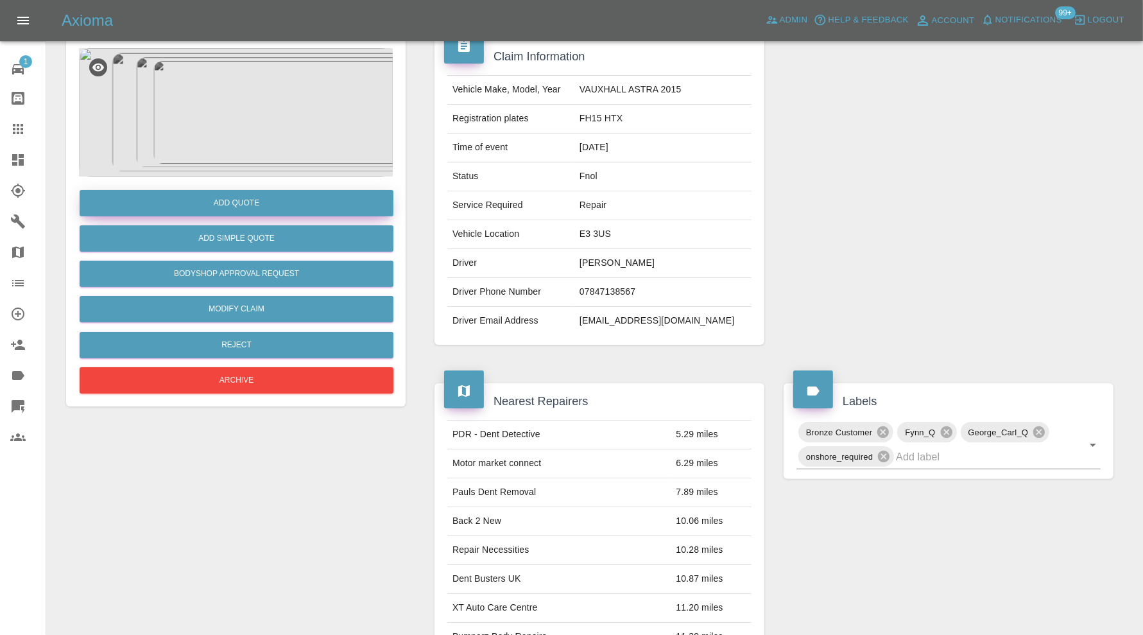
click at [261, 200] on button "Add Quote" at bounding box center [237, 203] width 314 height 26
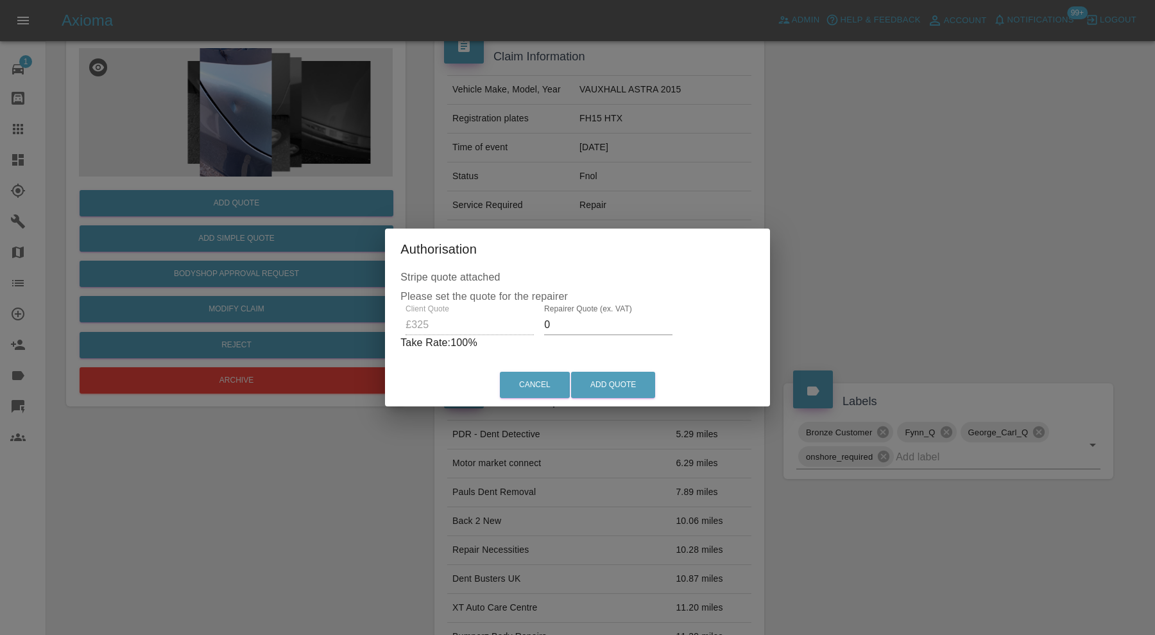
click at [587, 326] on input "0" at bounding box center [608, 325] width 128 height 21
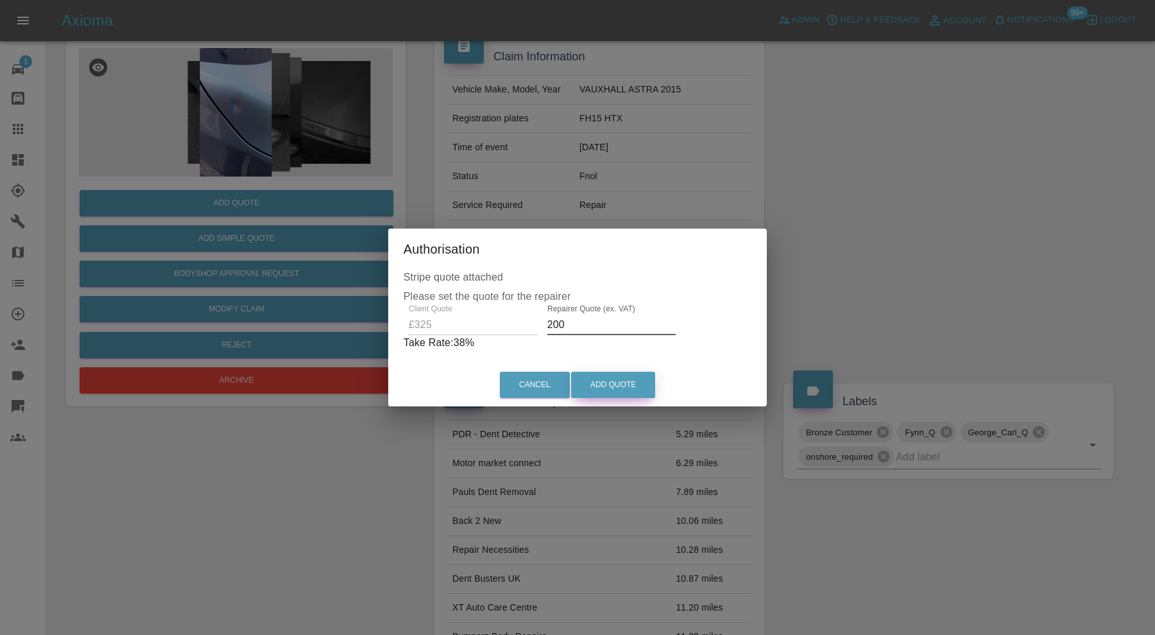
type input "200"
click at [615, 388] on button "Add Quote" at bounding box center [613, 385] width 84 height 26
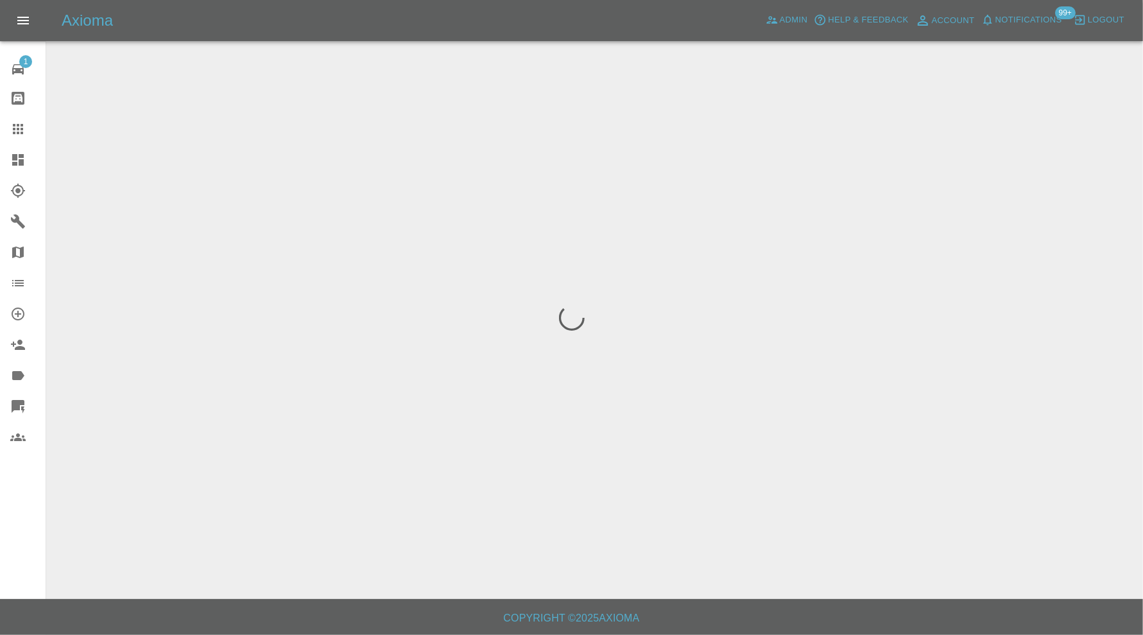
scroll to position [0, 0]
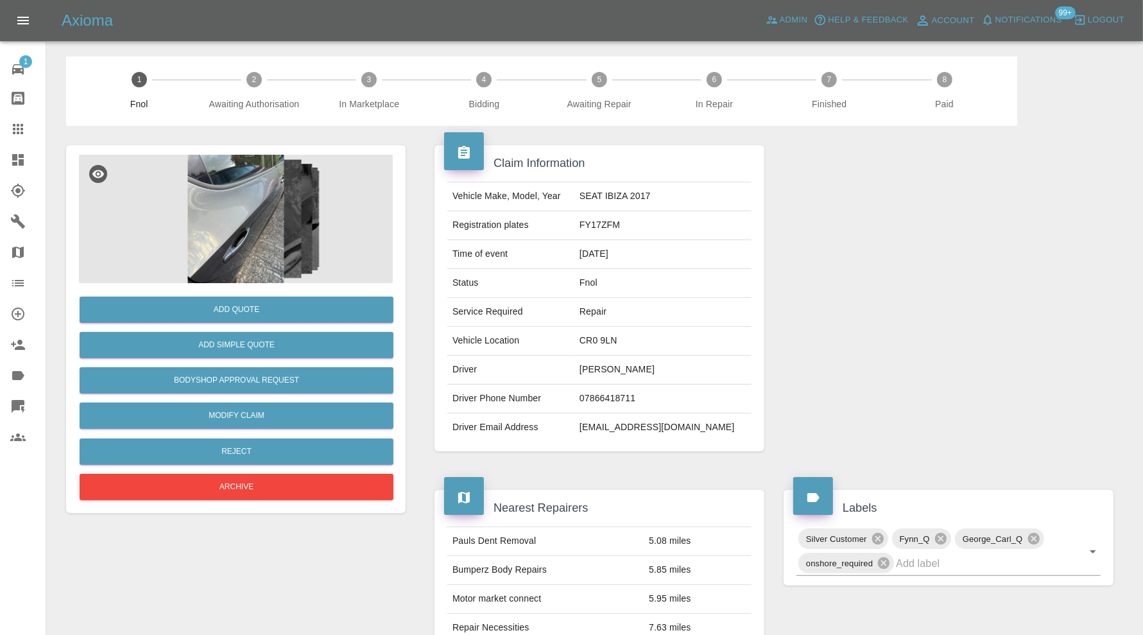
click at [234, 221] on img at bounding box center [236, 219] width 314 height 128
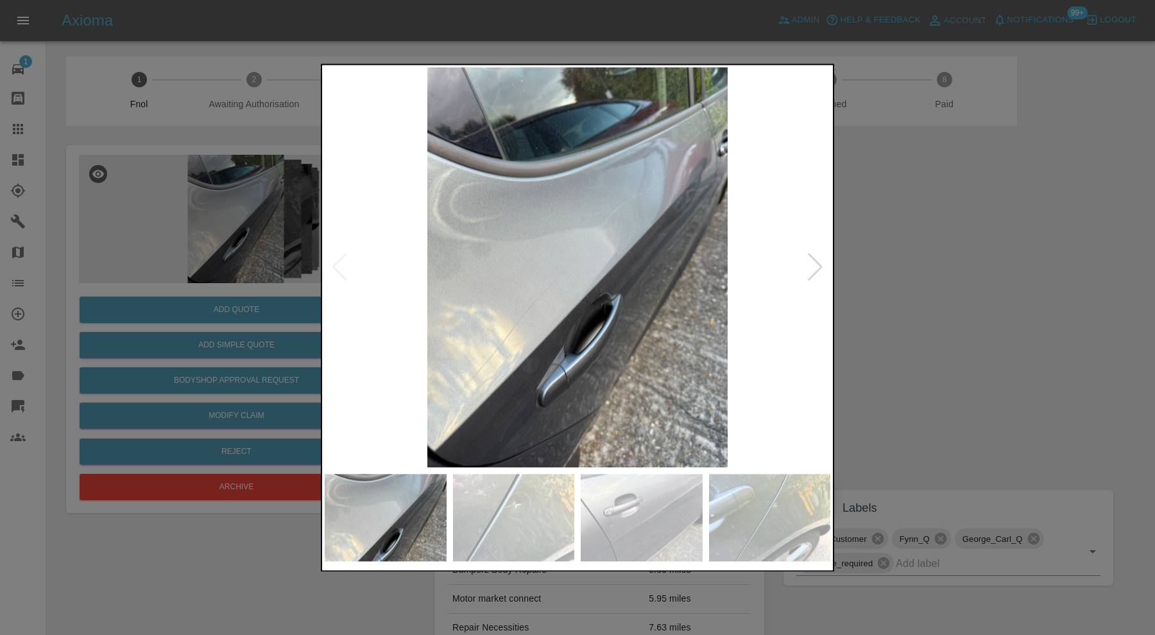
click at [824, 267] on div at bounding box center [815, 268] width 17 height 28
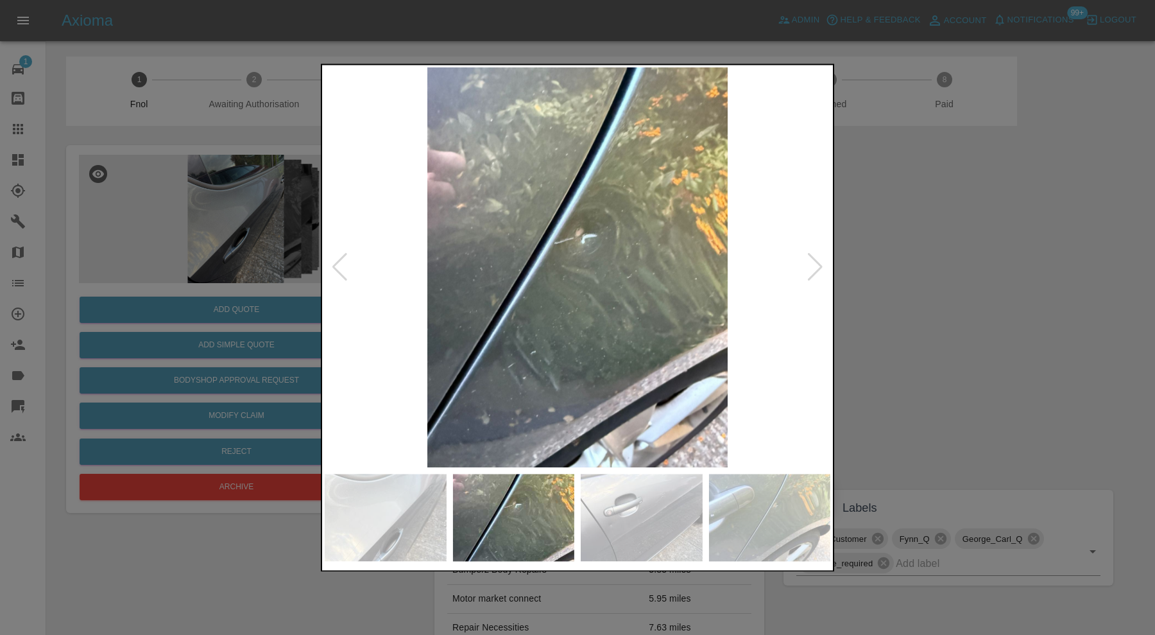
click at [824, 267] on div at bounding box center [815, 268] width 17 height 28
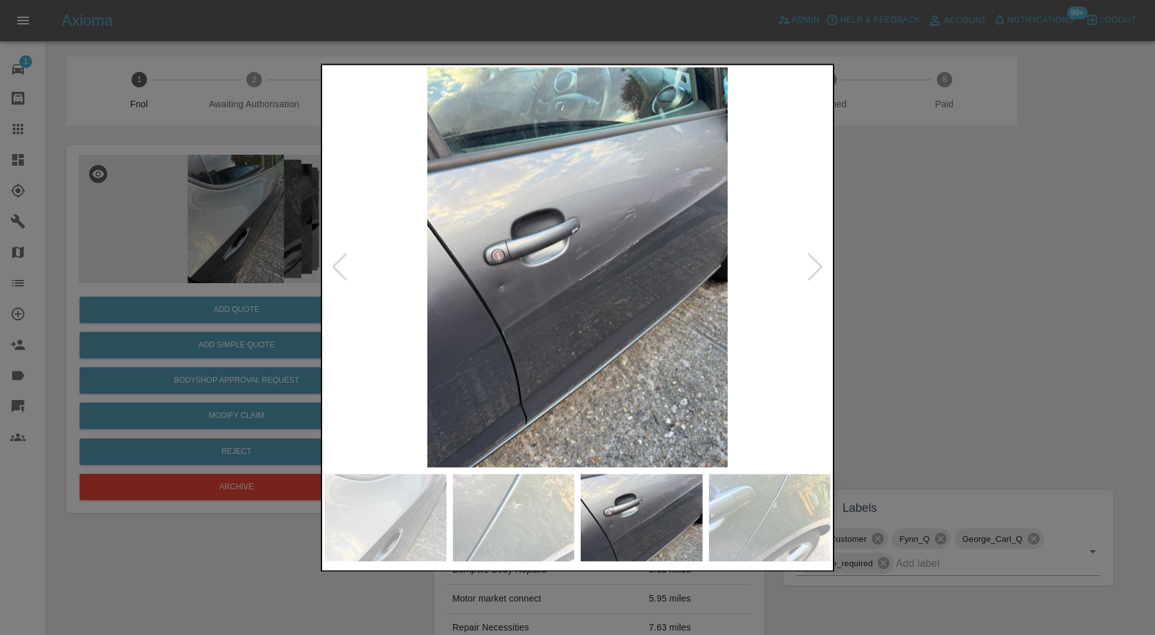
click at [818, 268] on div at bounding box center [815, 268] width 17 height 28
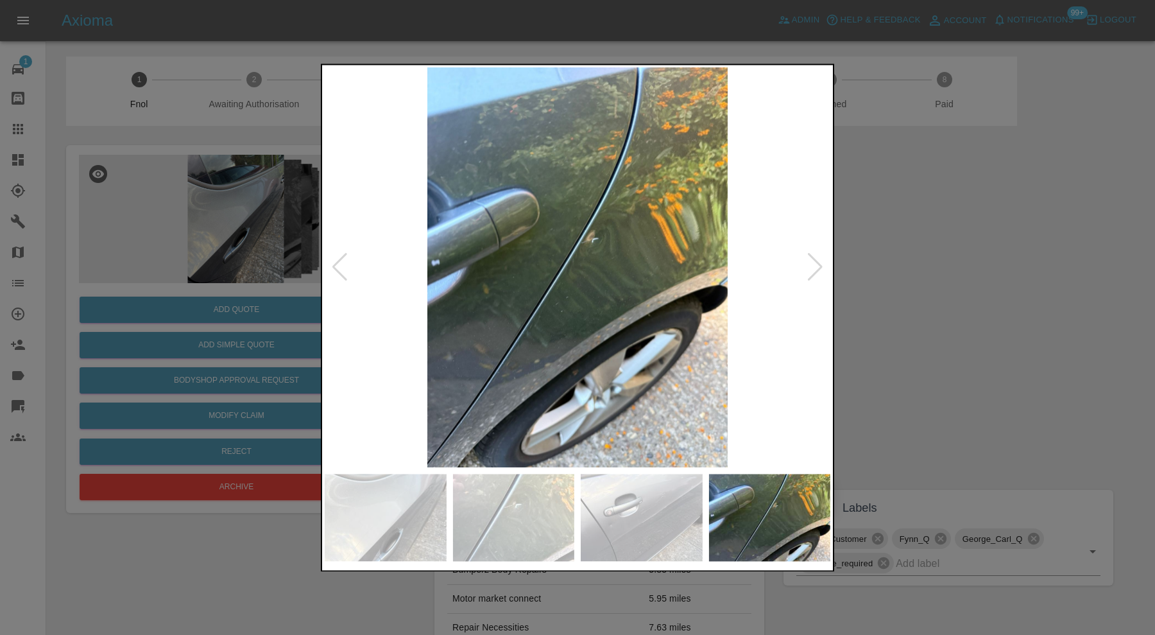
click at [818, 268] on div at bounding box center [815, 268] width 17 height 28
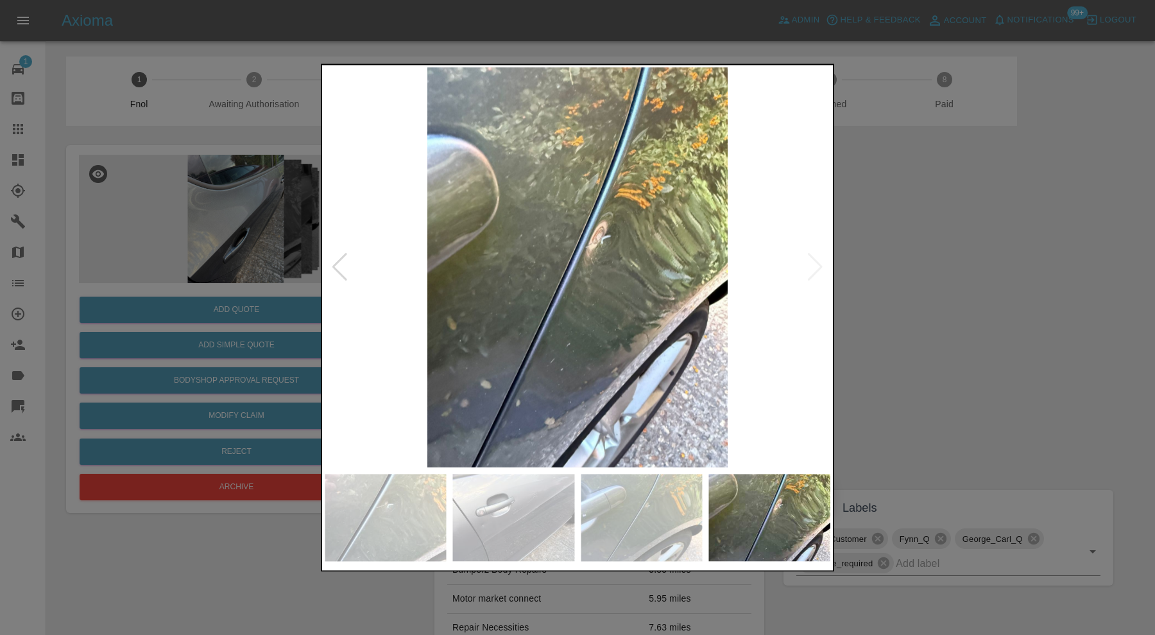
click at [818, 268] on img at bounding box center [578, 267] width 506 height 400
click at [338, 259] on div at bounding box center [339, 268] width 17 height 28
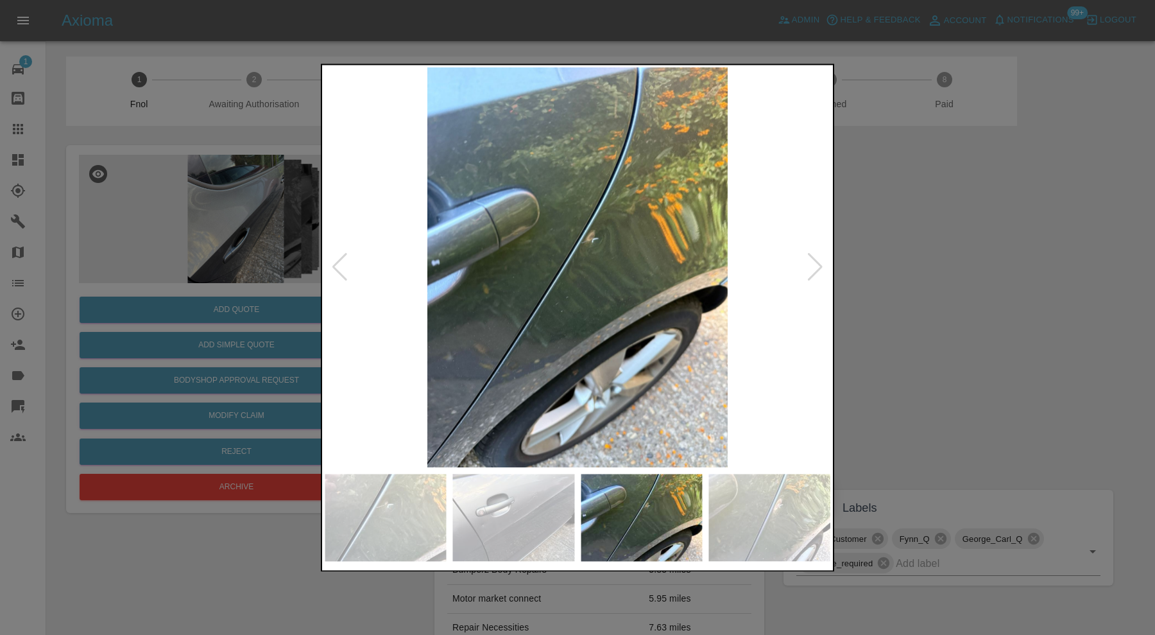
click at [338, 259] on div at bounding box center [339, 268] width 17 height 28
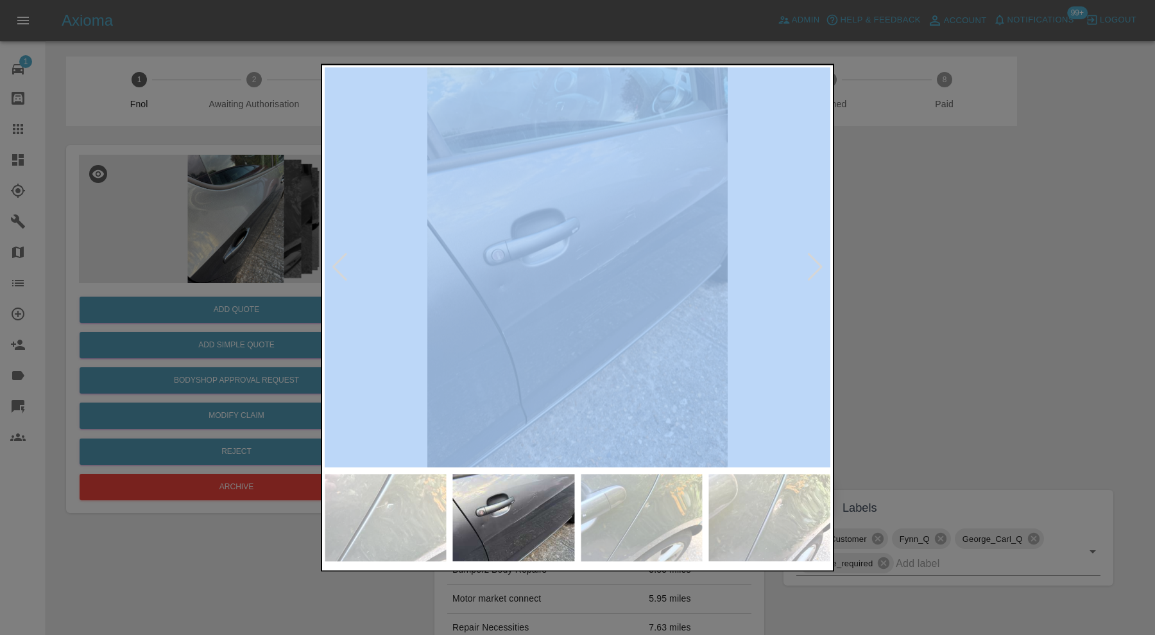
click at [338, 259] on div at bounding box center [339, 268] width 17 height 28
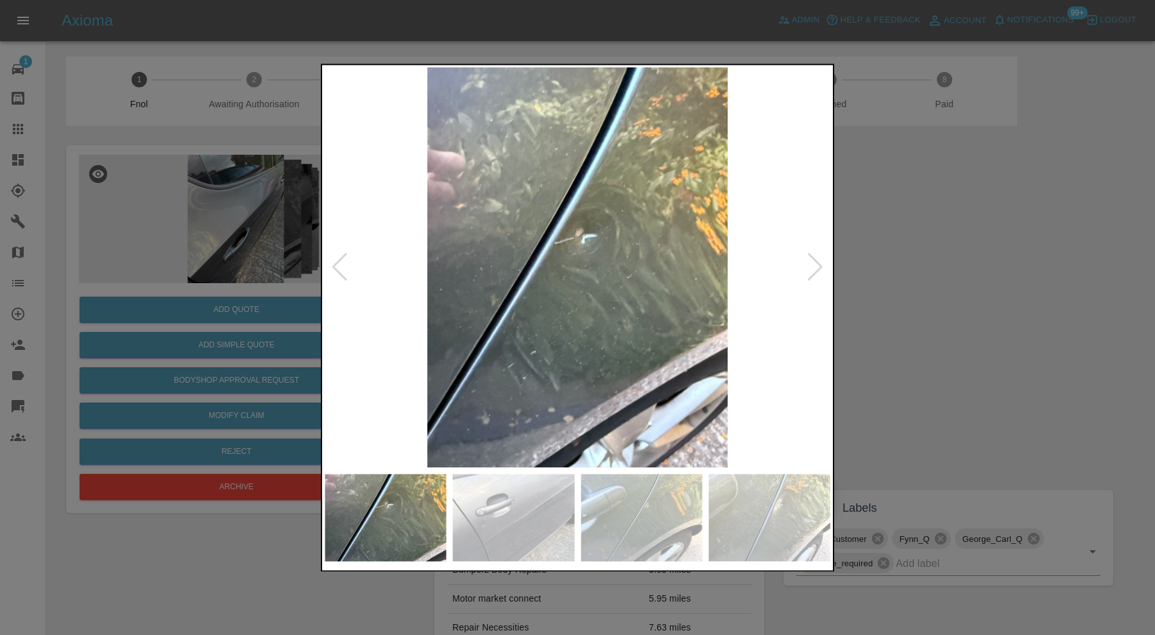
click at [338, 259] on div at bounding box center [339, 268] width 17 height 28
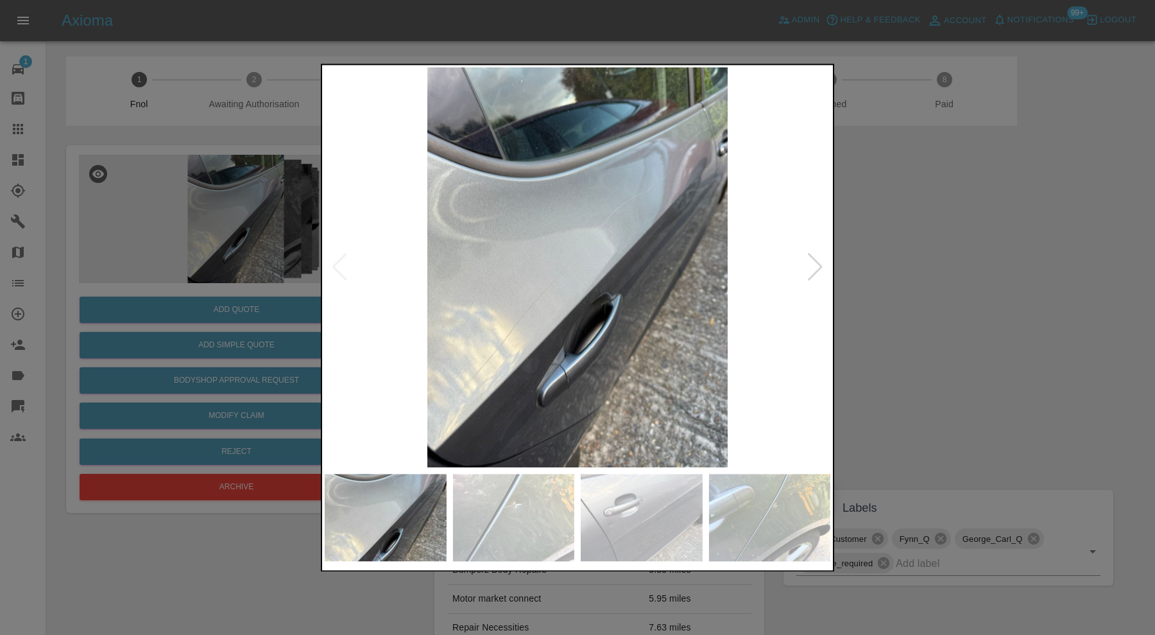
click at [338, 259] on img at bounding box center [578, 267] width 506 height 400
click at [905, 254] on div at bounding box center [577, 317] width 1155 height 635
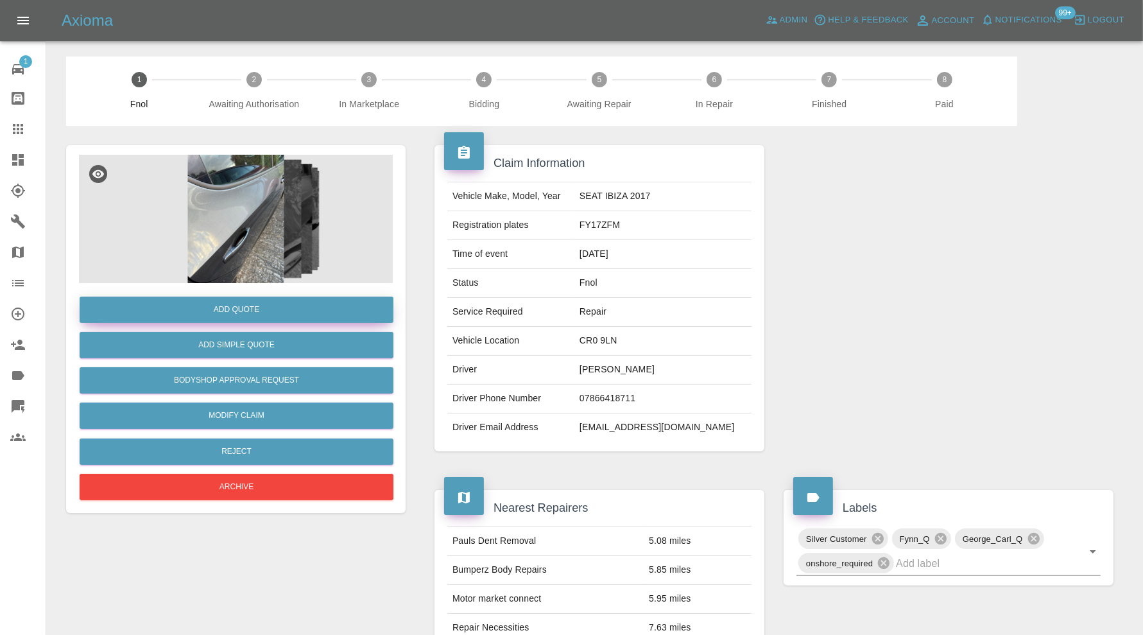
click at [273, 310] on button "Add Quote" at bounding box center [237, 310] width 314 height 26
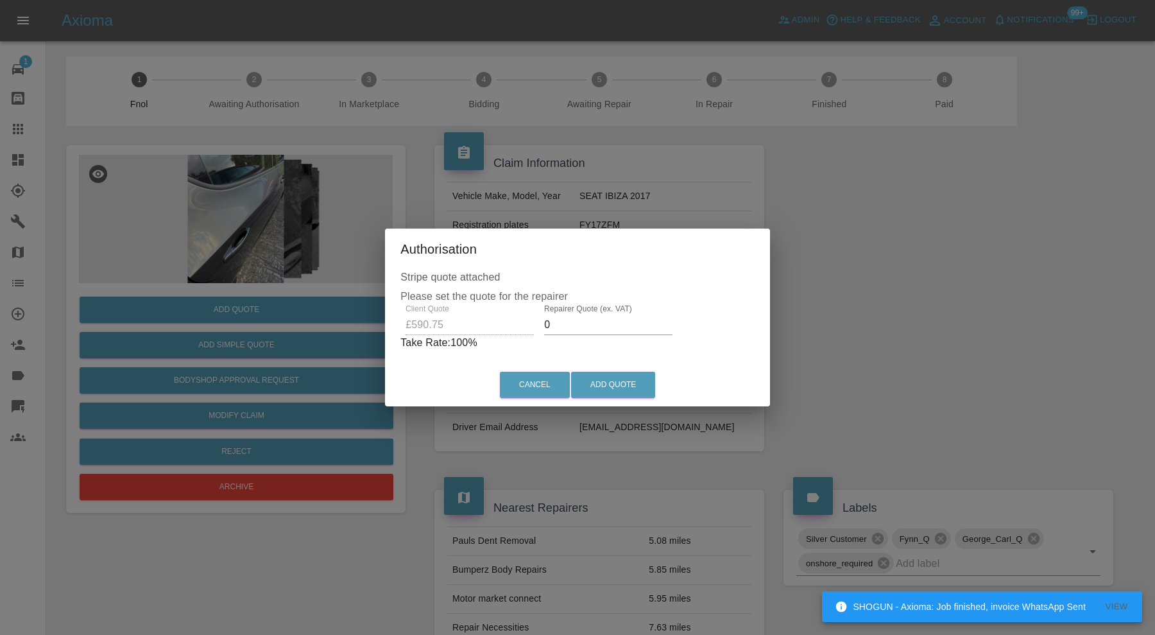
click at [593, 316] on input "0" at bounding box center [608, 325] width 128 height 21
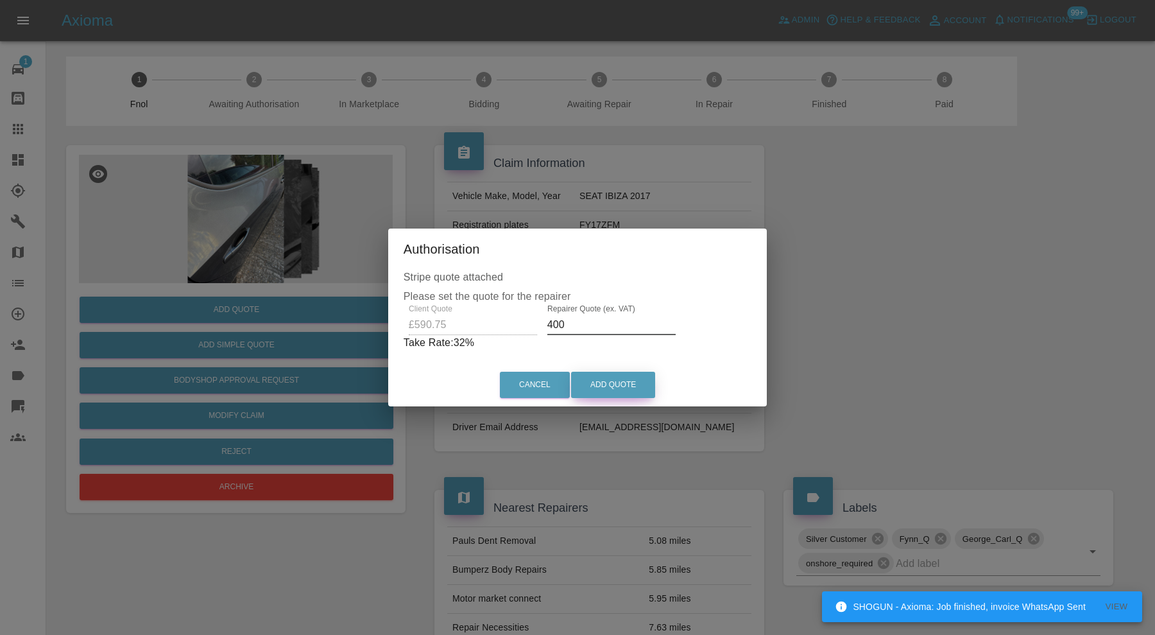
type input "400"
drag, startPoint x: 604, startPoint y: 381, endPoint x: 593, endPoint y: 372, distance: 13.7
click at [604, 381] on button "Add Quote" at bounding box center [613, 385] width 84 height 26
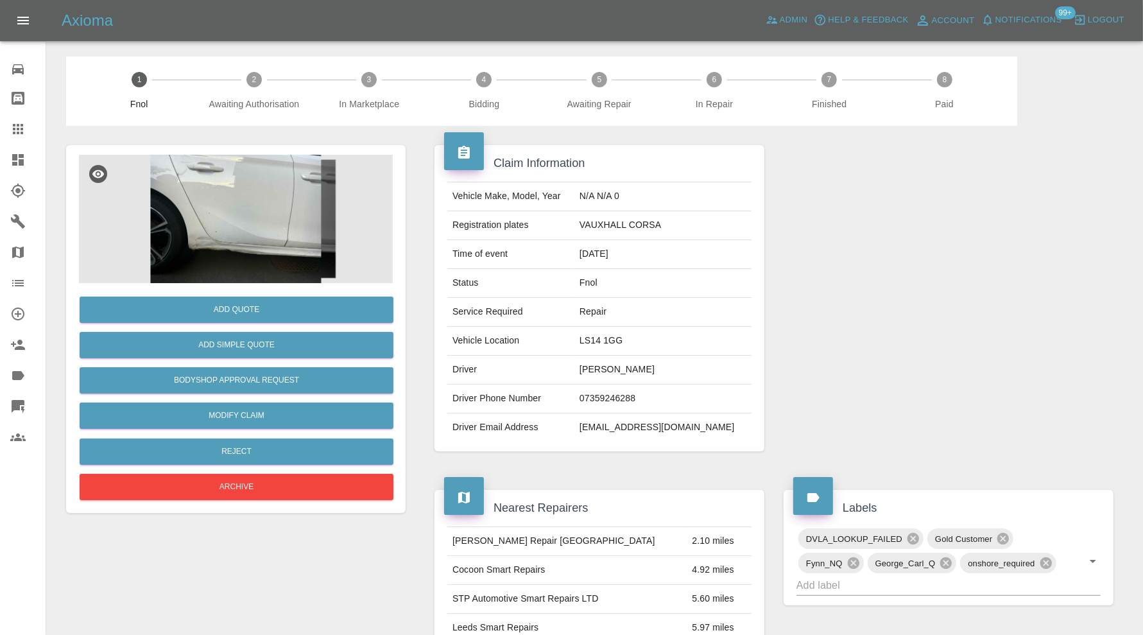
click at [305, 250] on img at bounding box center [236, 219] width 314 height 128
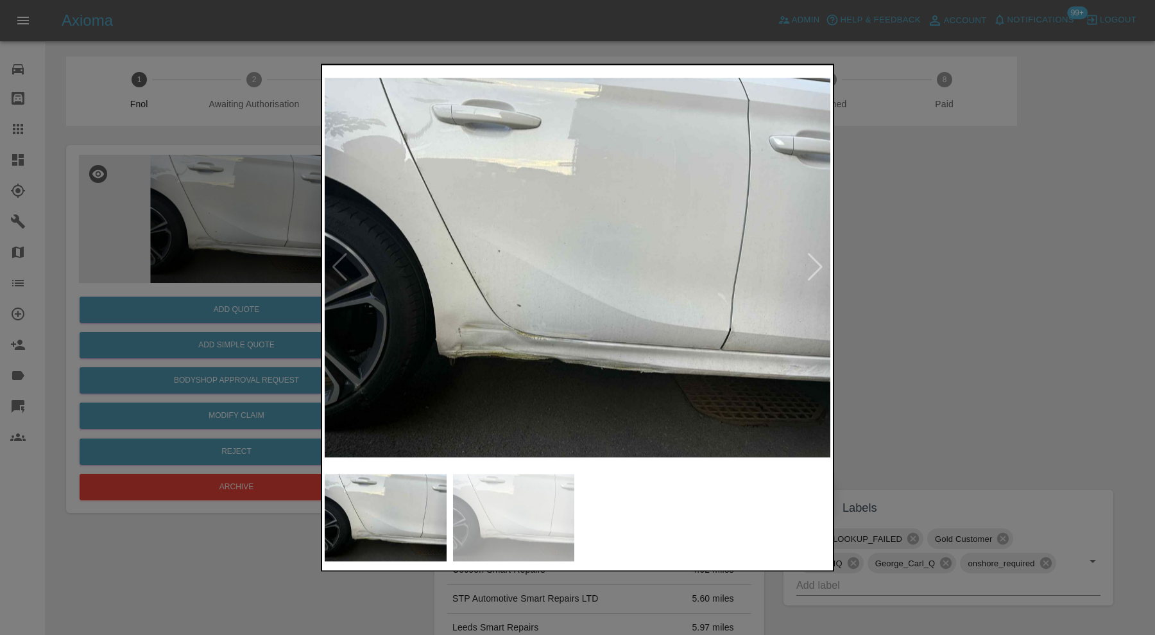
click at [899, 284] on div at bounding box center [577, 317] width 1155 height 635
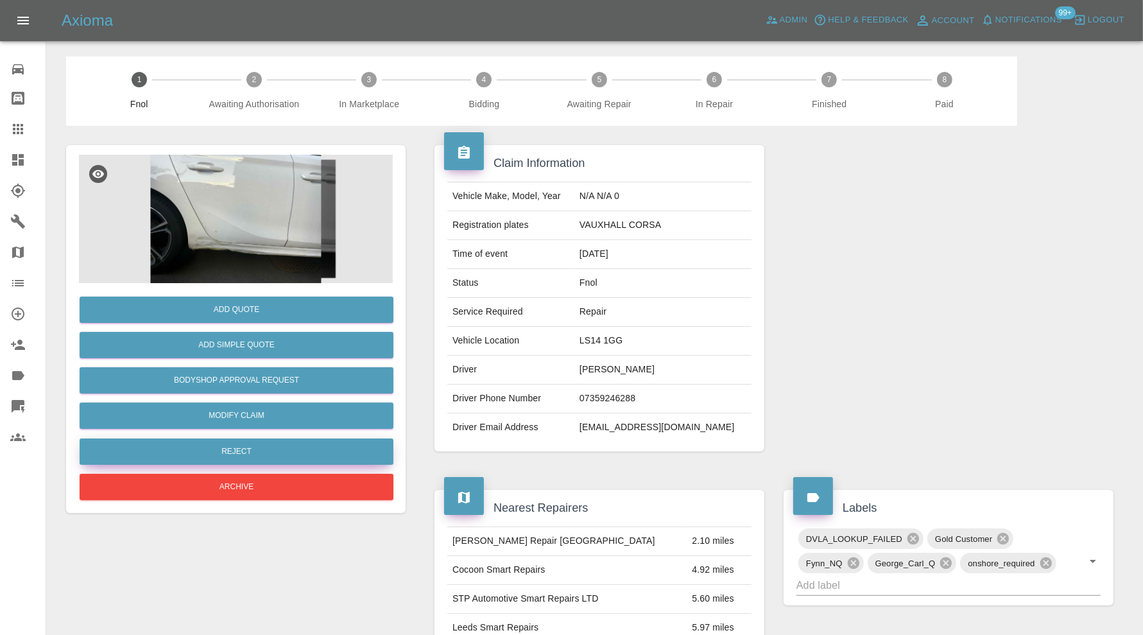
click at [252, 442] on button "Reject" at bounding box center [237, 451] width 314 height 26
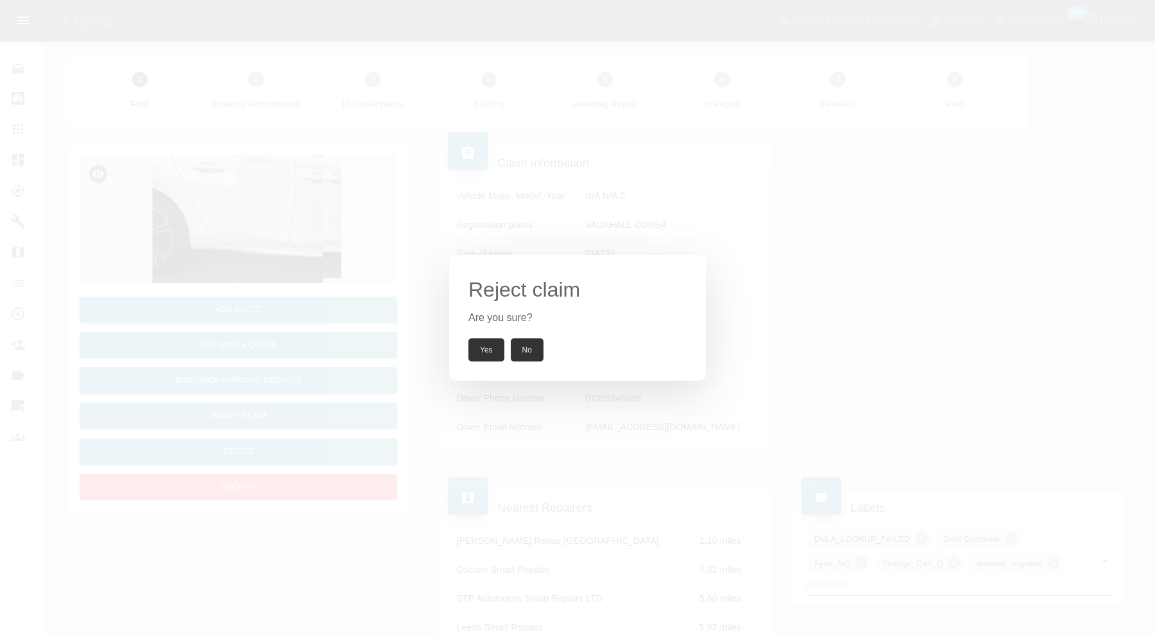
click at [483, 341] on button "Yes" at bounding box center [487, 349] width 36 height 23
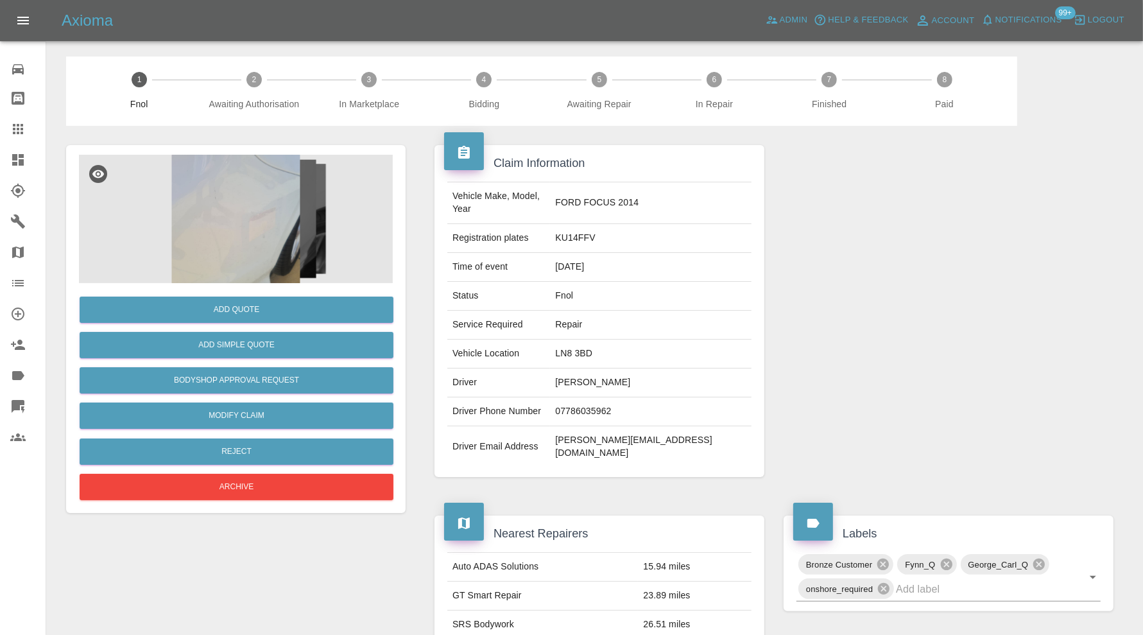
click at [243, 233] on img at bounding box center [236, 219] width 314 height 128
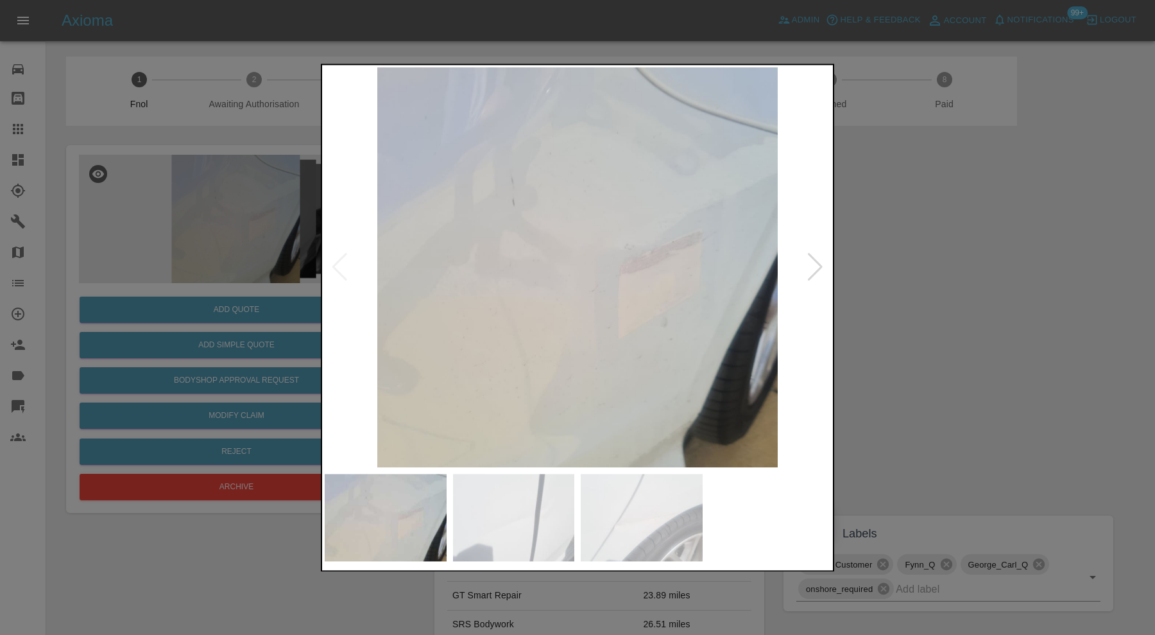
click at [813, 260] on div at bounding box center [815, 268] width 17 height 28
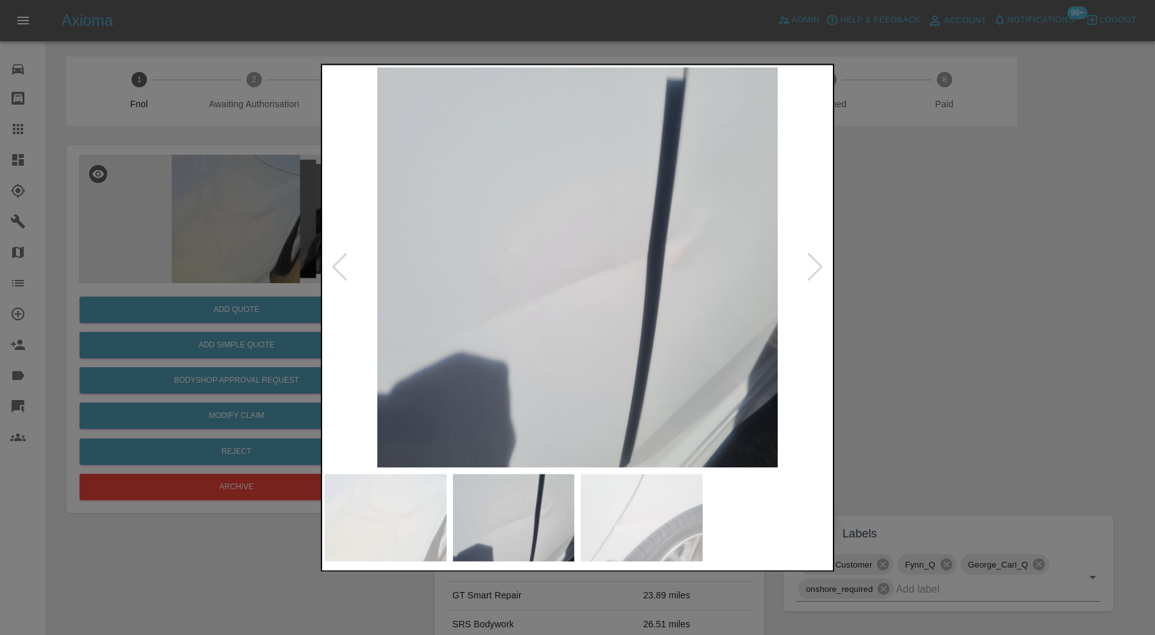
click at [815, 263] on div at bounding box center [815, 268] width 17 height 28
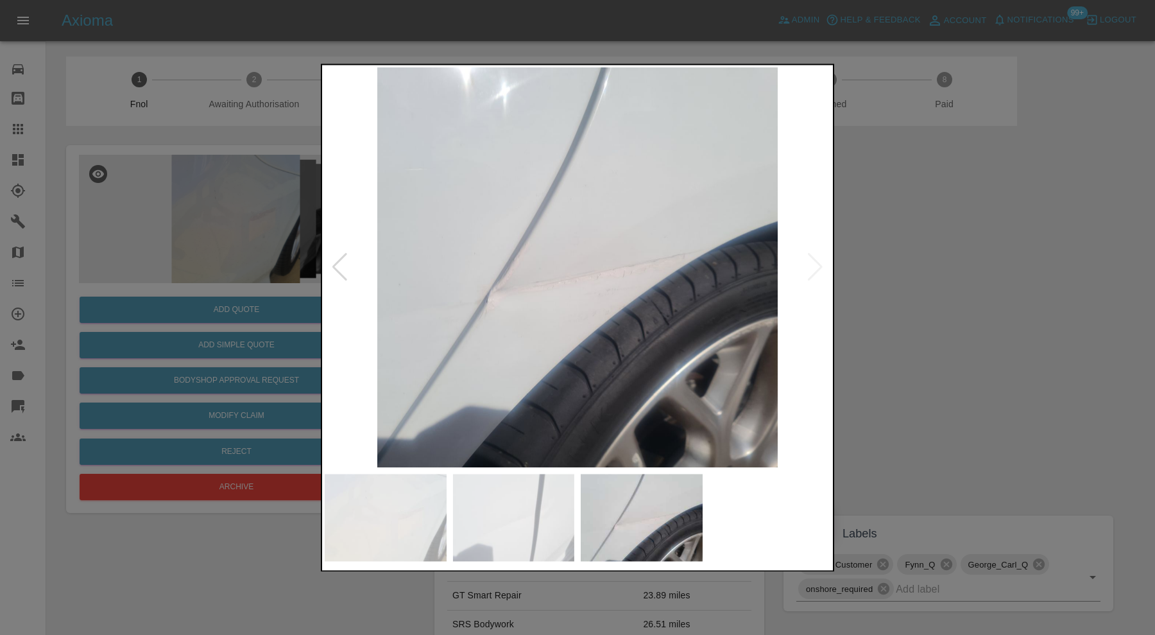
click at [815, 263] on img at bounding box center [578, 267] width 506 height 400
click at [920, 272] on div at bounding box center [577, 317] width 1155 height 635
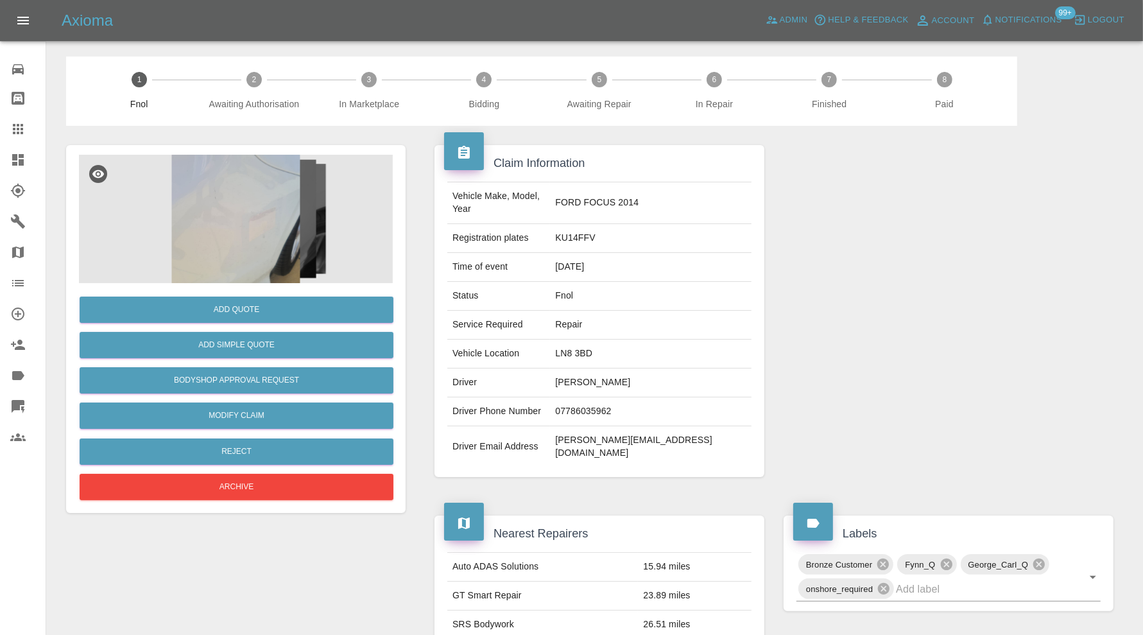
click at [247, 214] on img at bounding box center [236, 219] width 314 height 128
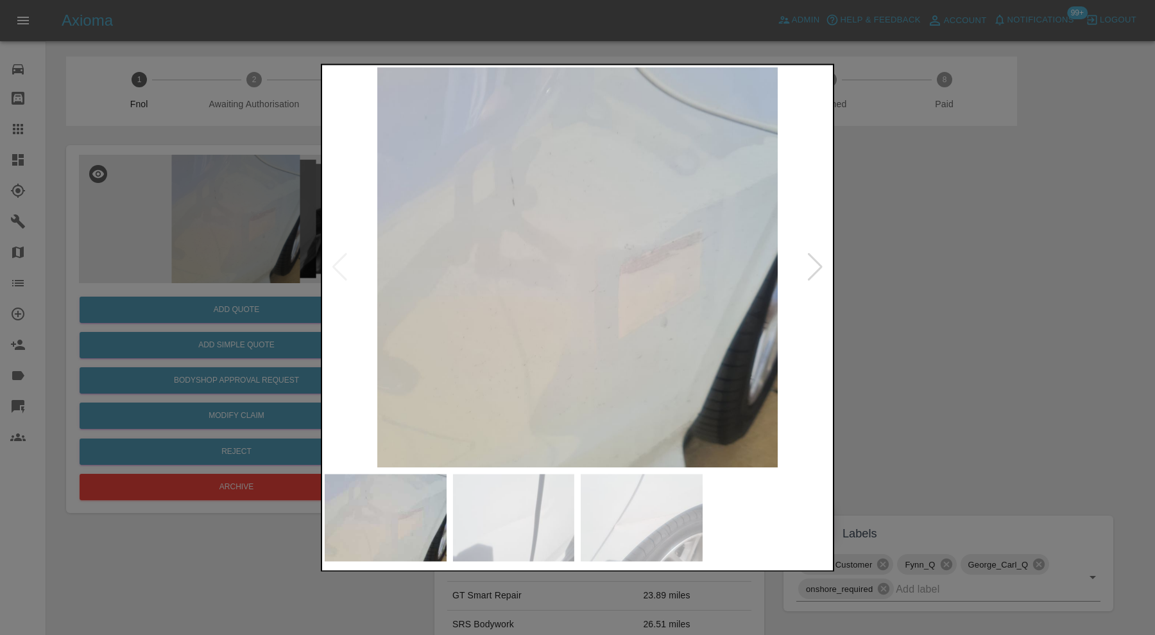
click at [816, 270] on div at bounding box center [815, 268] width 17 height 28
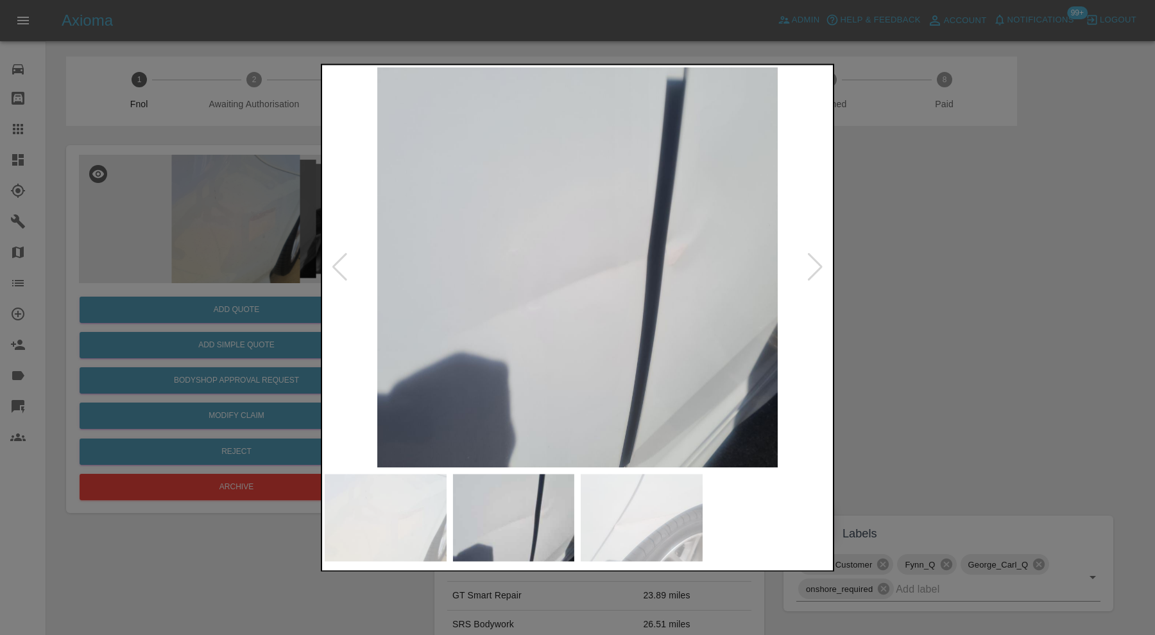
click at [816, 270] on div at bounding box center [815, 268] width 17 height 28
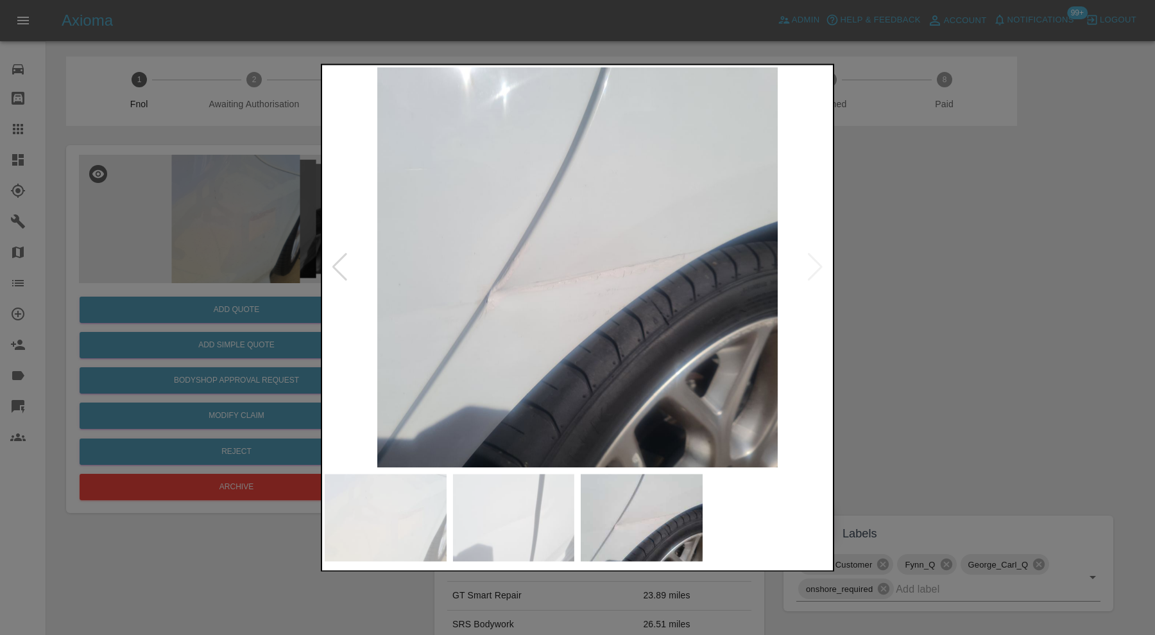
click at [816, 270] on img at bounding box center [578, 267] width 506 height 400
click at [338, 263] on div at bounding box center [339, 268] width 17 height 28
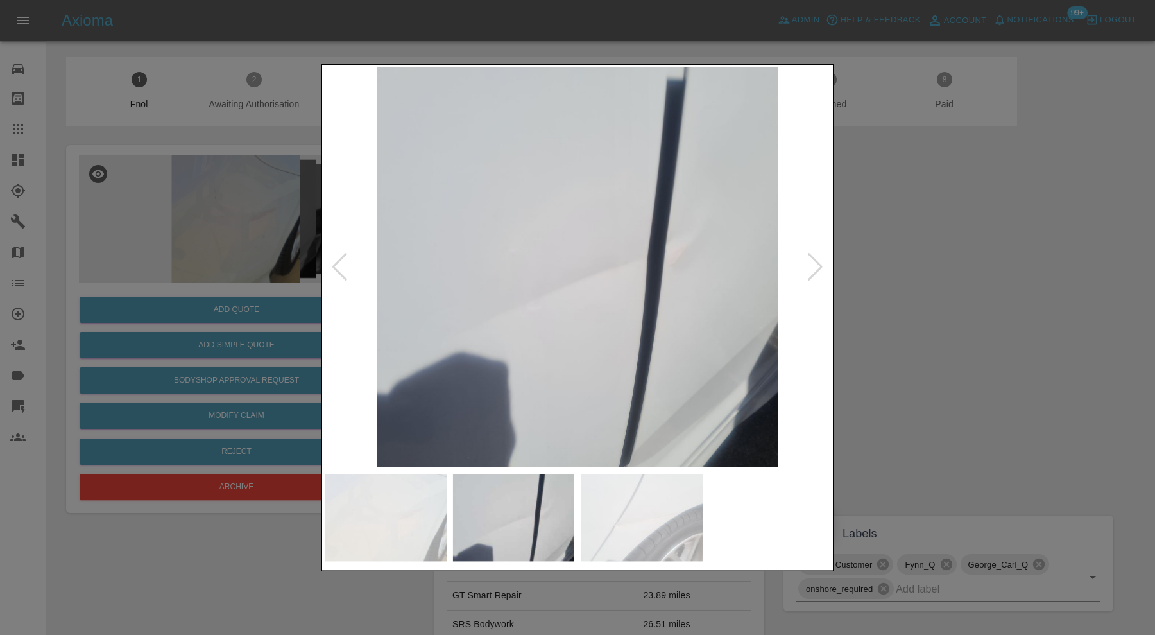
click at [1037, 304] on div at bounding box center [577, 317] width 1155 height 635
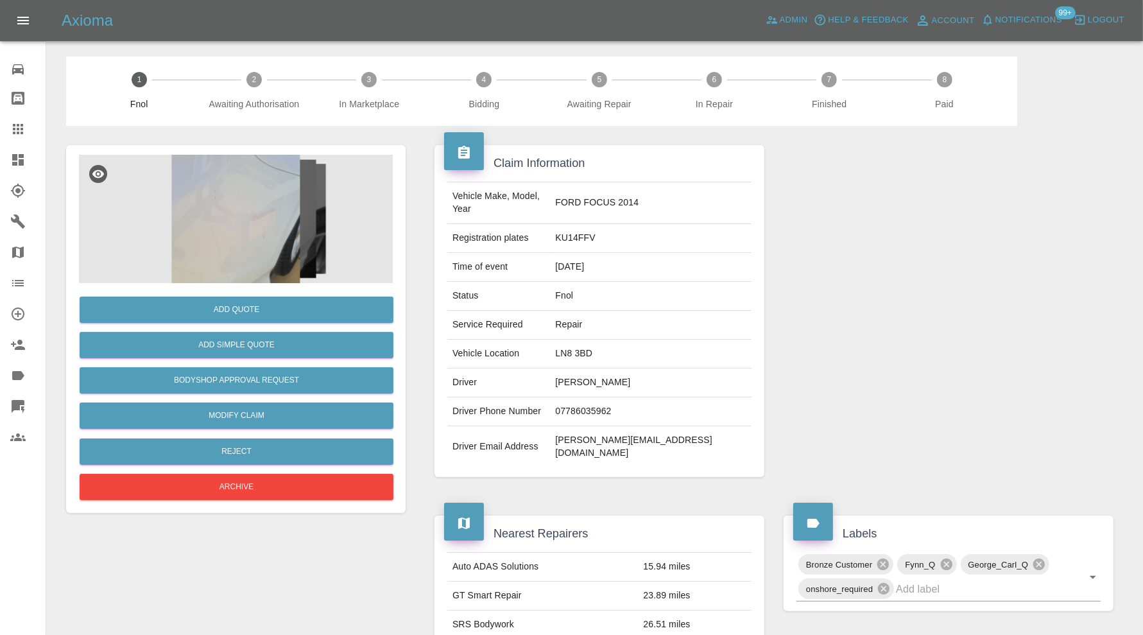
click at [293, 237] on img at bounding box center [236, 219] width 314 height 128
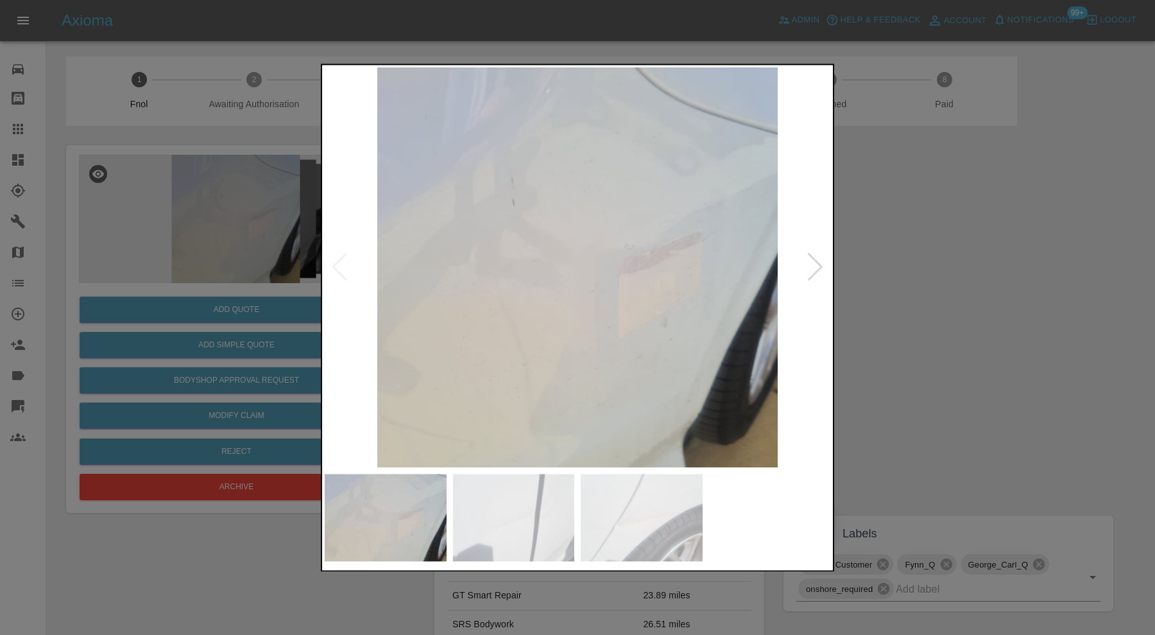
click at [965, 305] on div at bounding box center [577, 317] width 1155 height 635
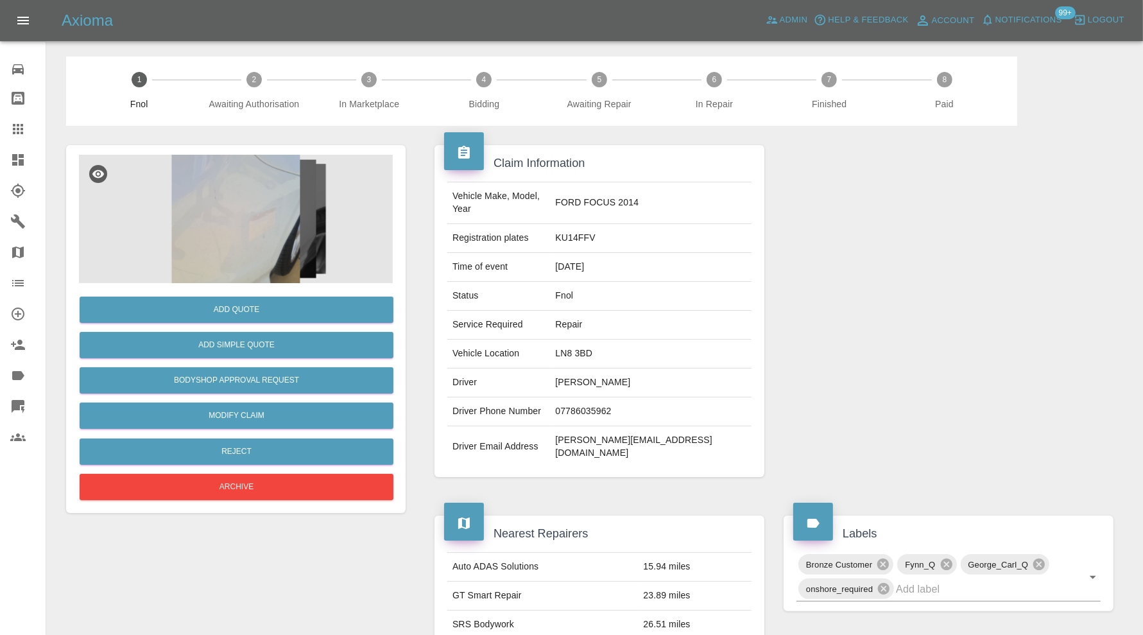
click at [272, 200] on img at bounding box center [236, 219] width 314 height 128
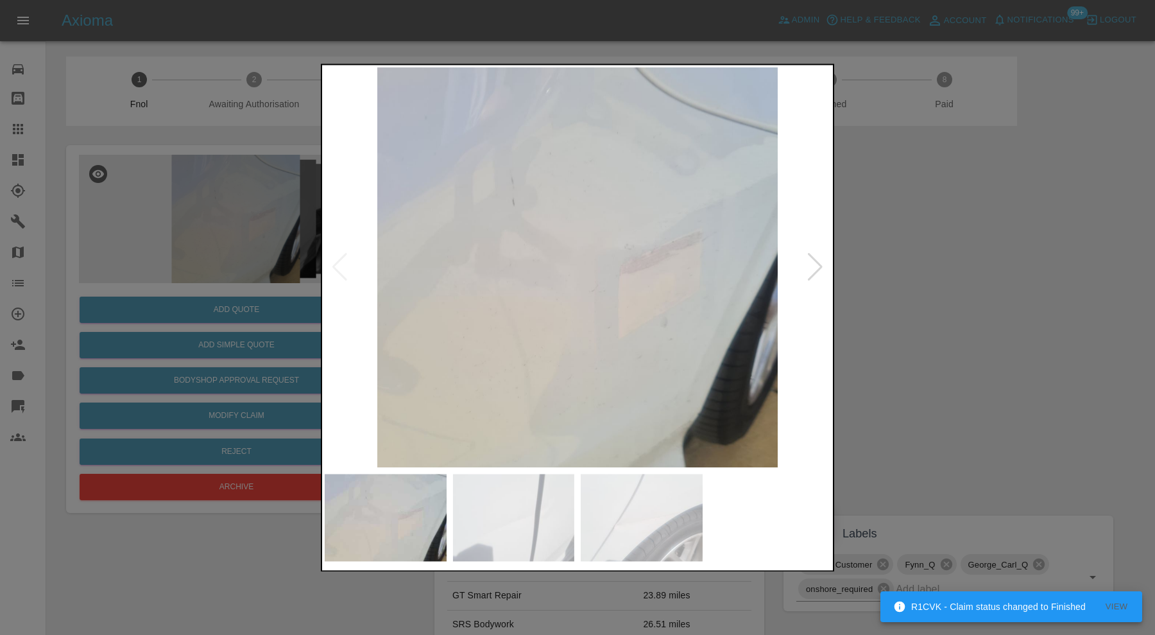
click at [553, 504] on img at bounding box center [514, 517] width 122 height 87
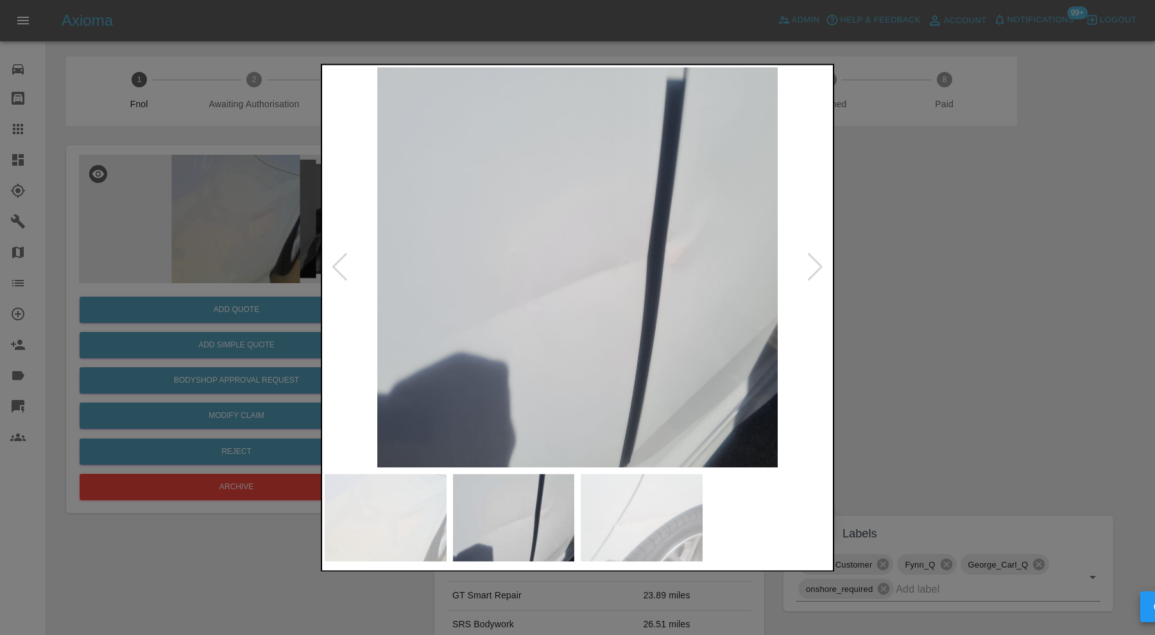
click at [928, 334] on div at bounding box center [577, 317] width 1155 height 635
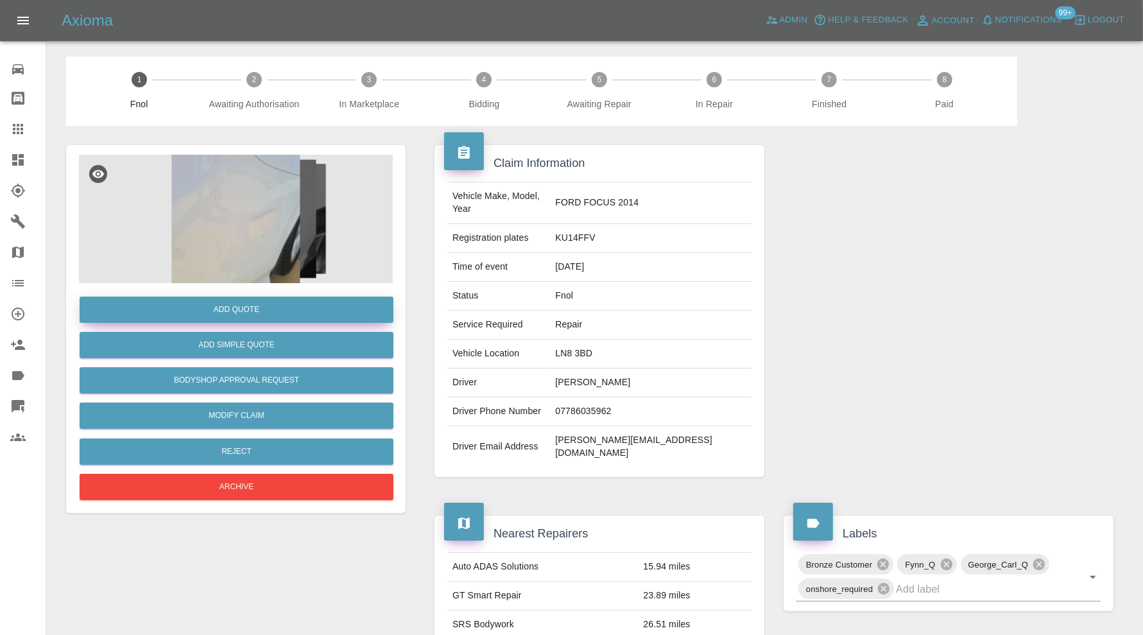
click at [269, 310] on button "Add Quote" at bounding box center [237, 310] width 314 height 26
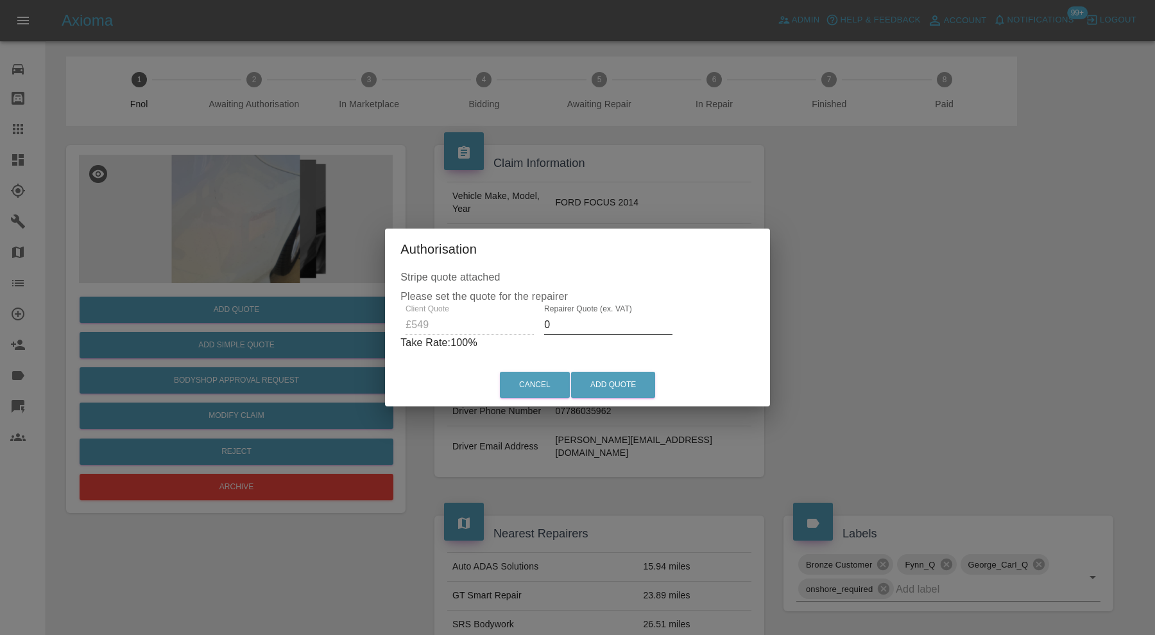
click at [570, 324] on input "0" at bounding box center [608, 325] width 128 height 21
type input "350"
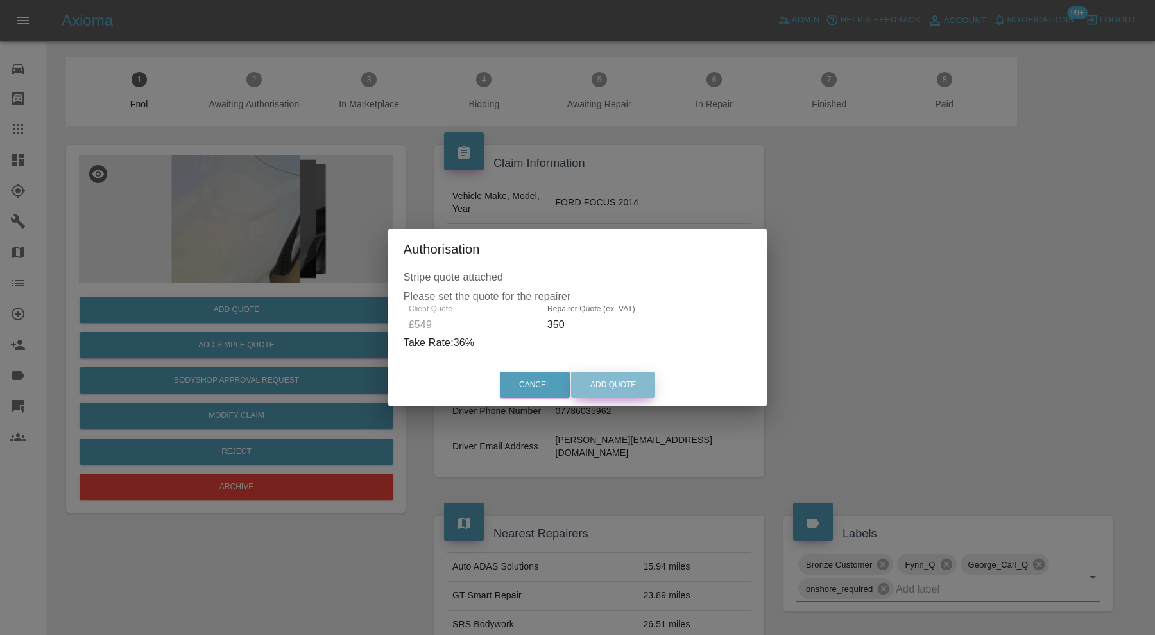
click at [612, 390] on button "Add Quote" at bounding box center [613, 385] width 84 height 26
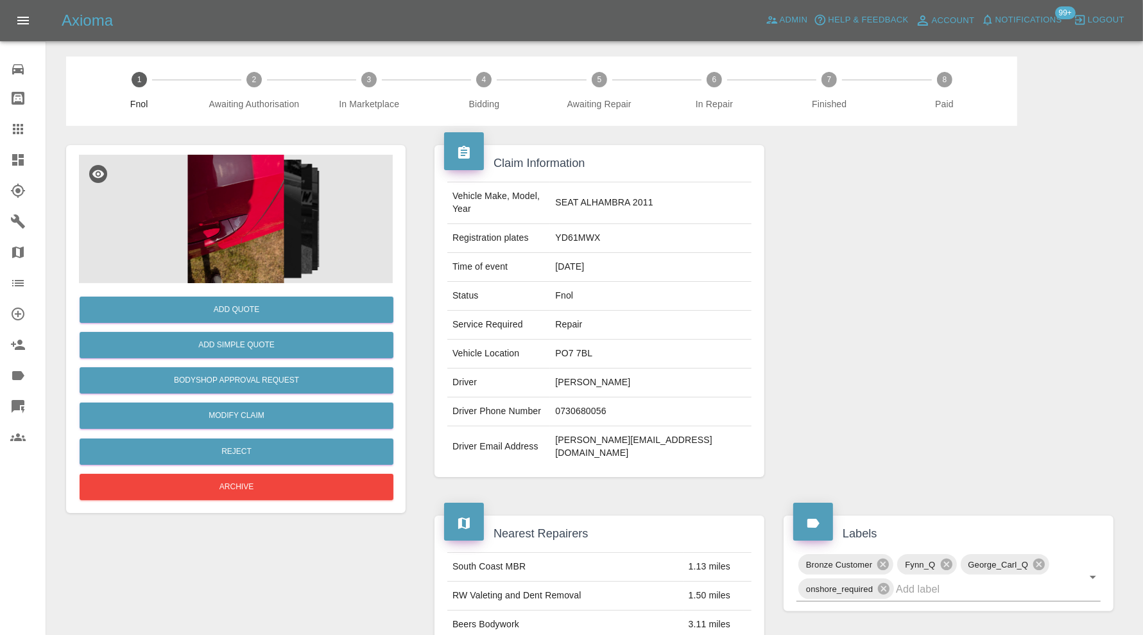
click at [286, 240] on img at bounding box center [236, 219] width 314 height 128
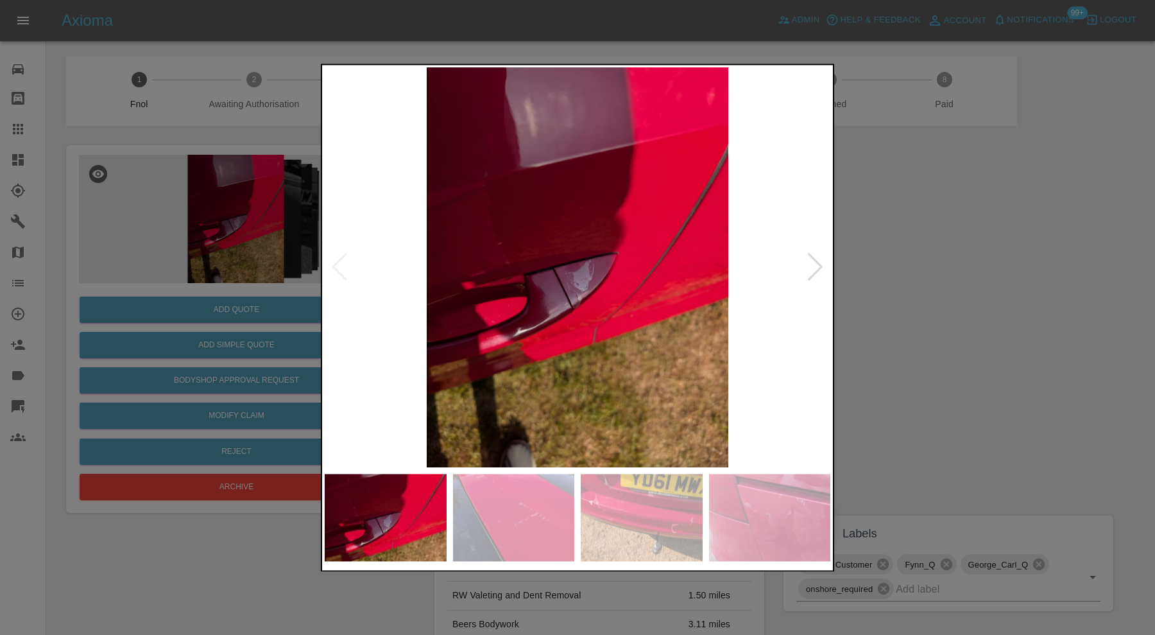
click at [813, 254] on div at bounding box center [815, 268] width 17 height 28
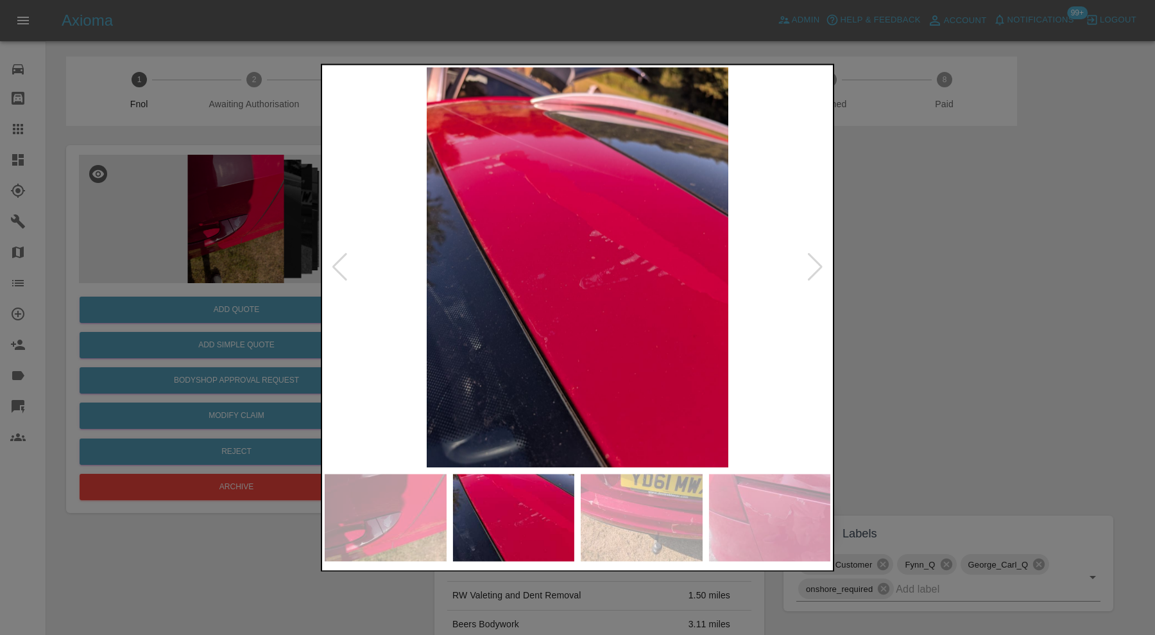
click at [813, 257] on div at bounding box center [815, 268] width 17 height 28
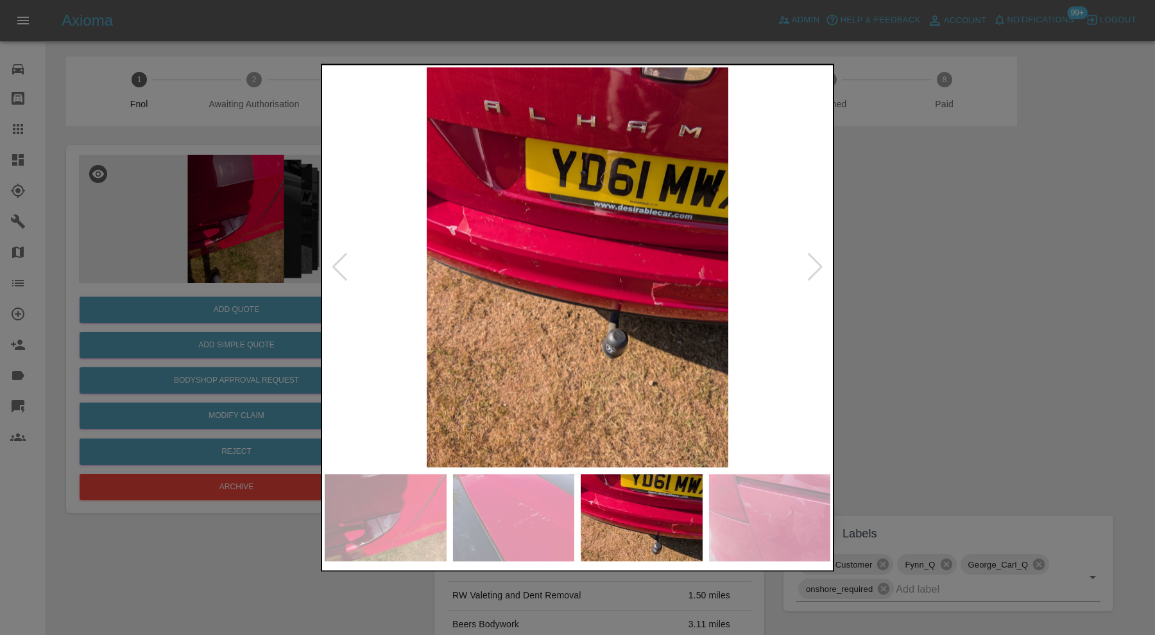
click at [813, 257] on div at bounding box center [815, 268] width 17 height 28
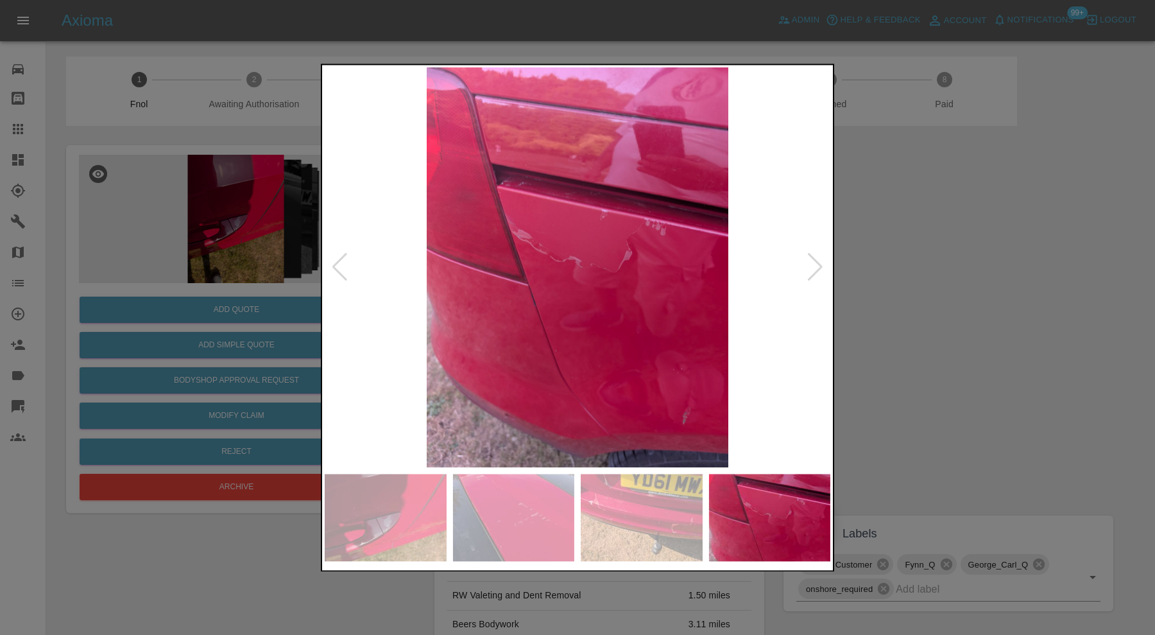
click at [813, 257] on div at bounding box center [815, 268] width 17 height 28
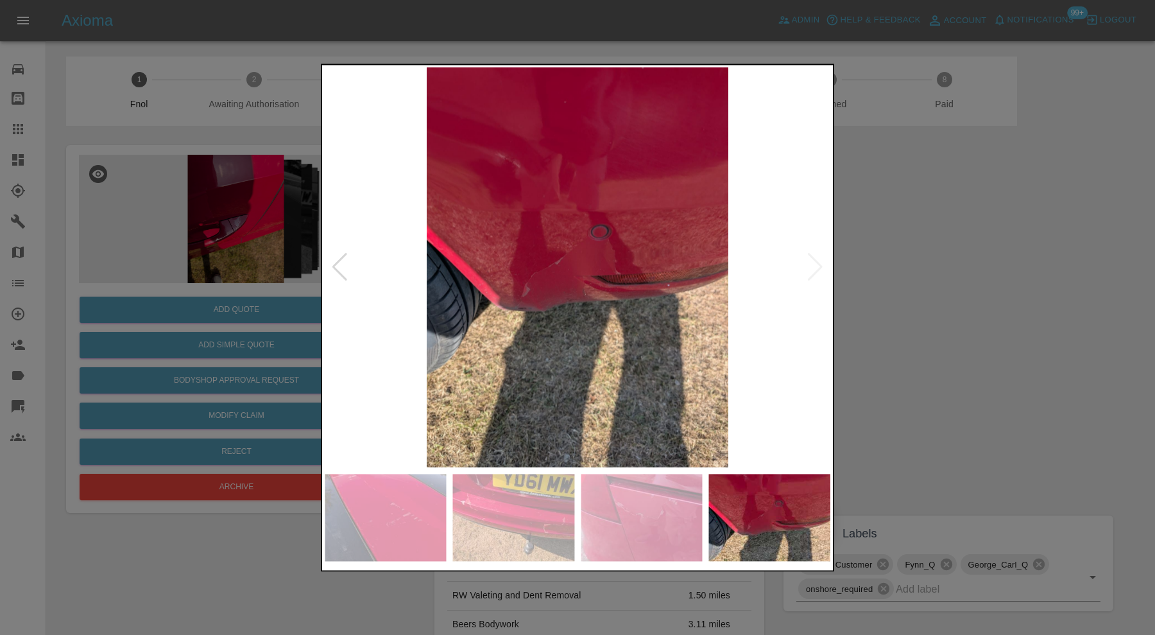
click at [813, 257] on img at bounding box center [578, 267] width 506 height 400
click at [916, 261] on div at bounding box center [577, 317] width 1155 height 635
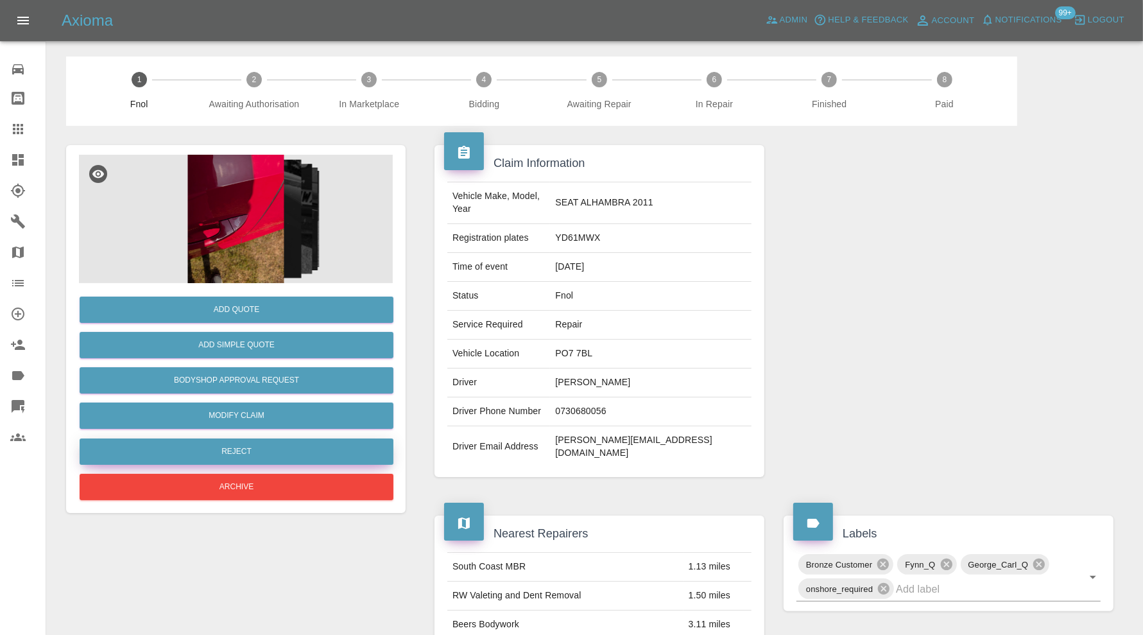
click at [249, 448] on button "Reject" at bounding box center [237, 451] width 314 height 26
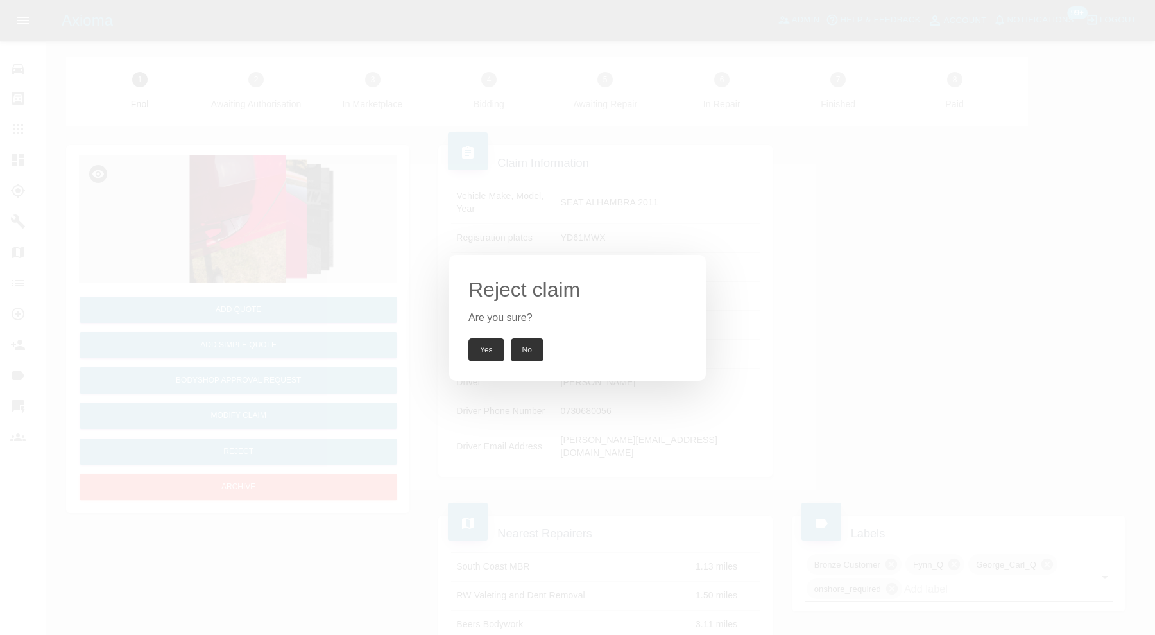
click at [488, 350] on button "Yes" at bounding box center [487, 349] width 36 height 23
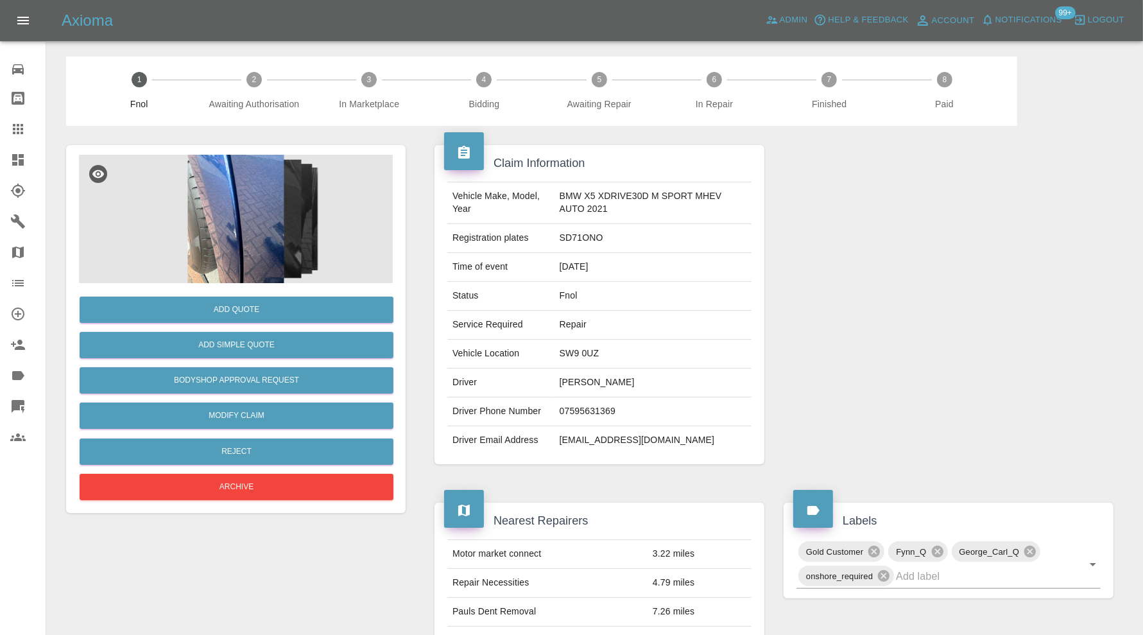
click at [259, 232] on img at bounding box center [236, 219] width 314 height 128
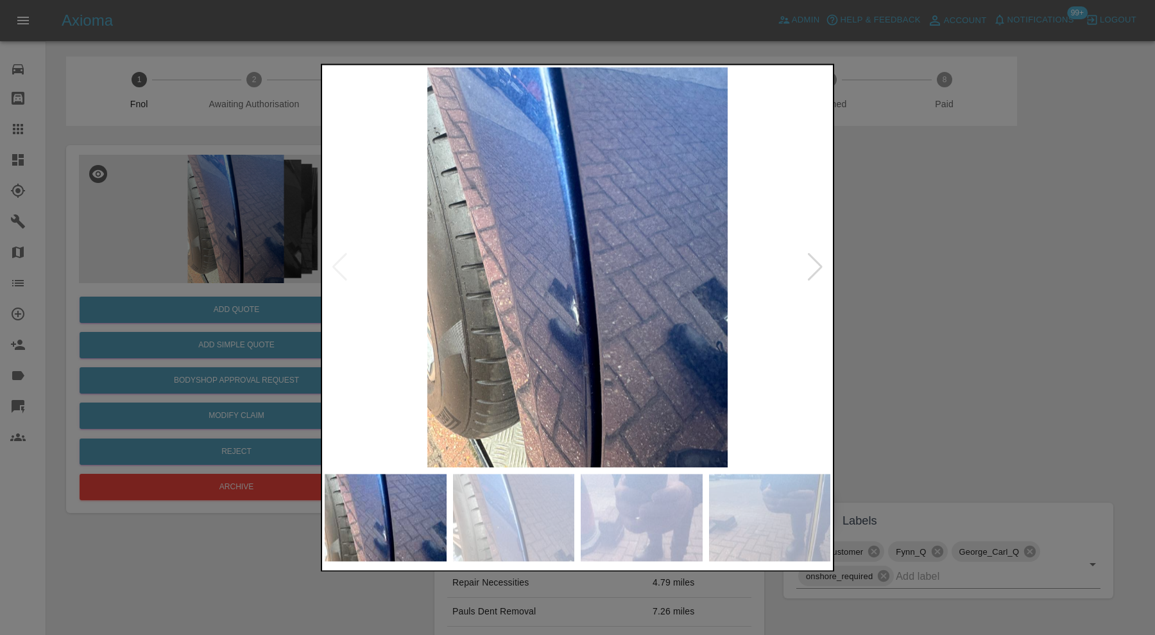
click at [809, 266] on div at bounding box center [815, 268] width 17 height 28
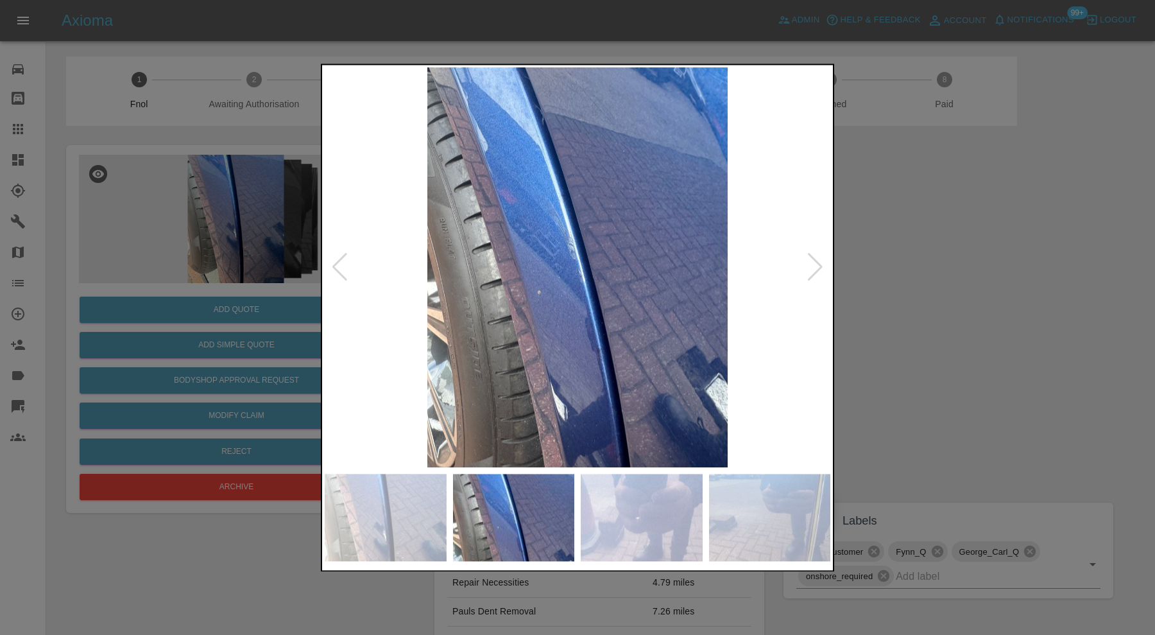
click at [813, 264] on div at bounding box center [815, 268] width 17 height 28
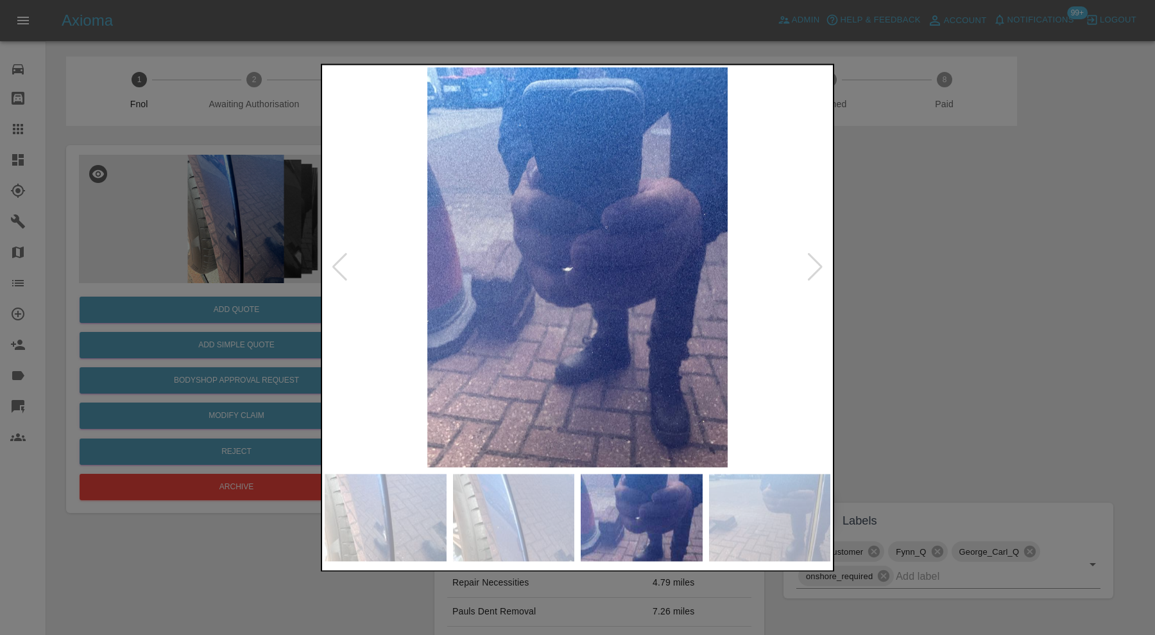
click at [813, 264] on div at bounding box center [815, 268] width 17 height 28
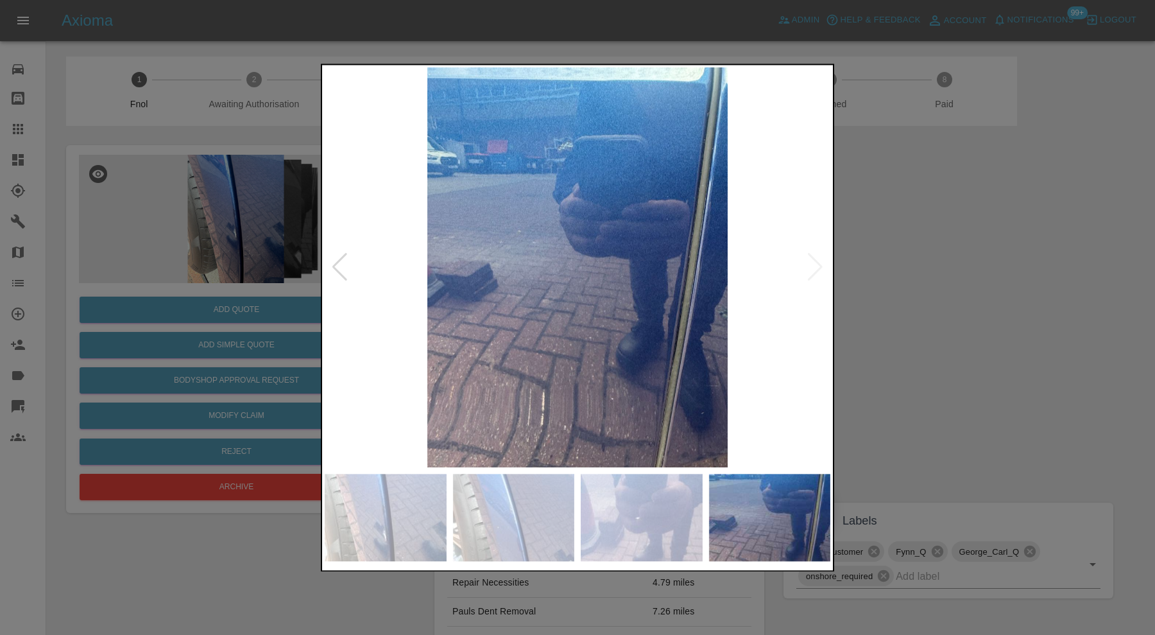
click at [813, 264] on img at bounding box center [578, 267] width 506 height 400
click at [883, 264] on div at bounding box center [577, 317] width 1155 height 635
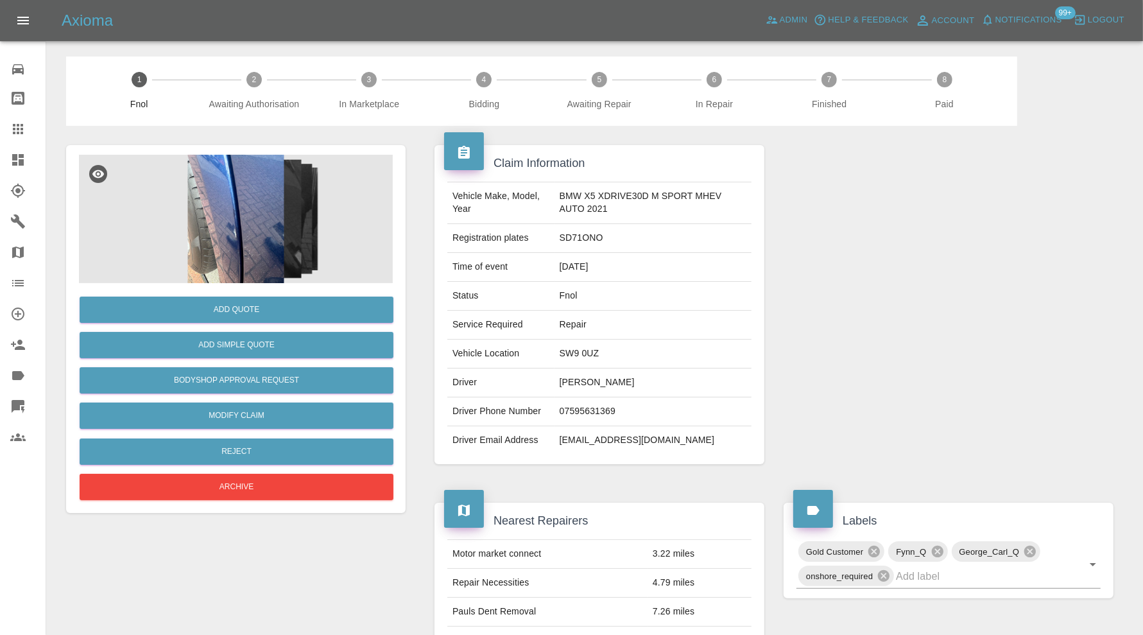
click at [220, 218] on img at bounding box center [236, 219] width 314 height 128
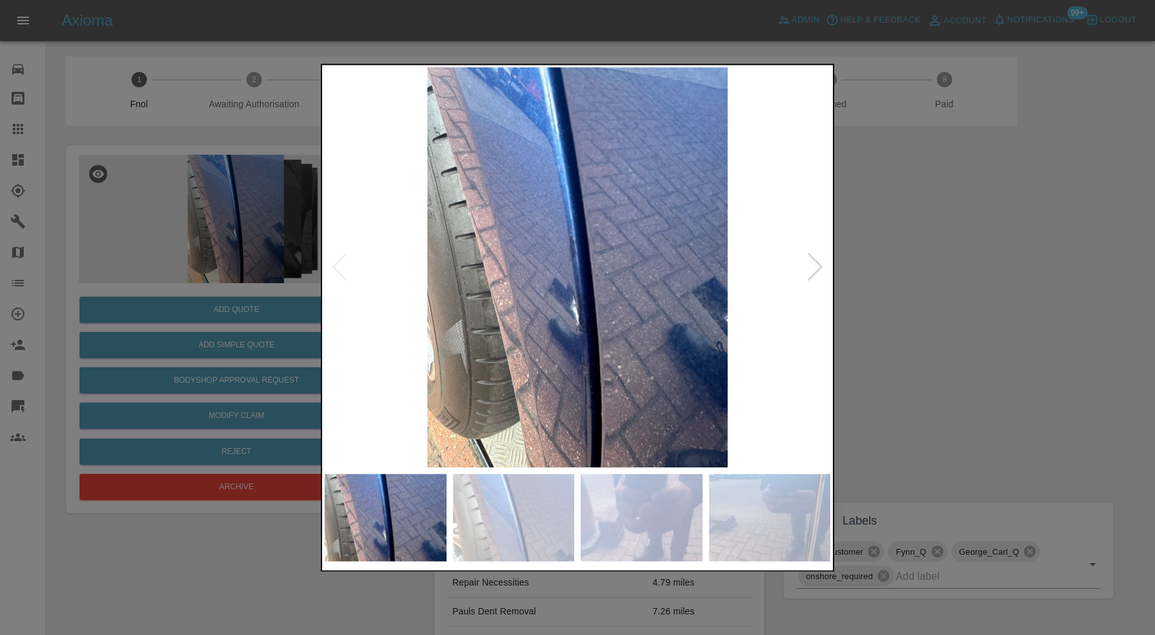
click at [812, 264] on div at bounding box center [815, 268] width 17 height 28
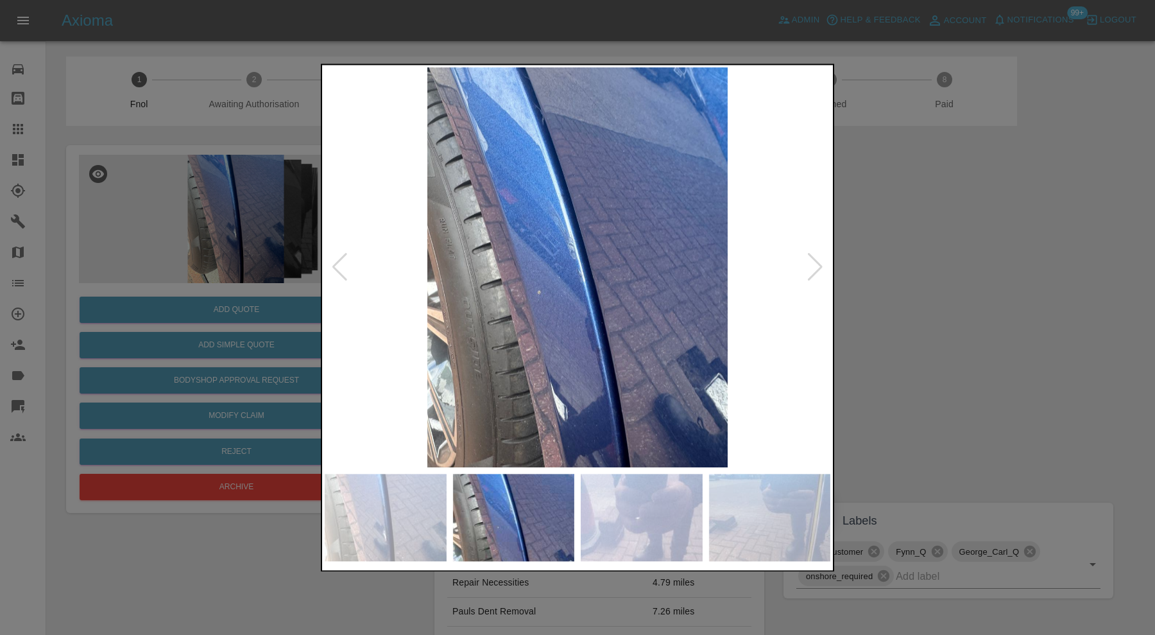
click at [812, 264] on div at bounding box center [815, 268] width 17 height 28
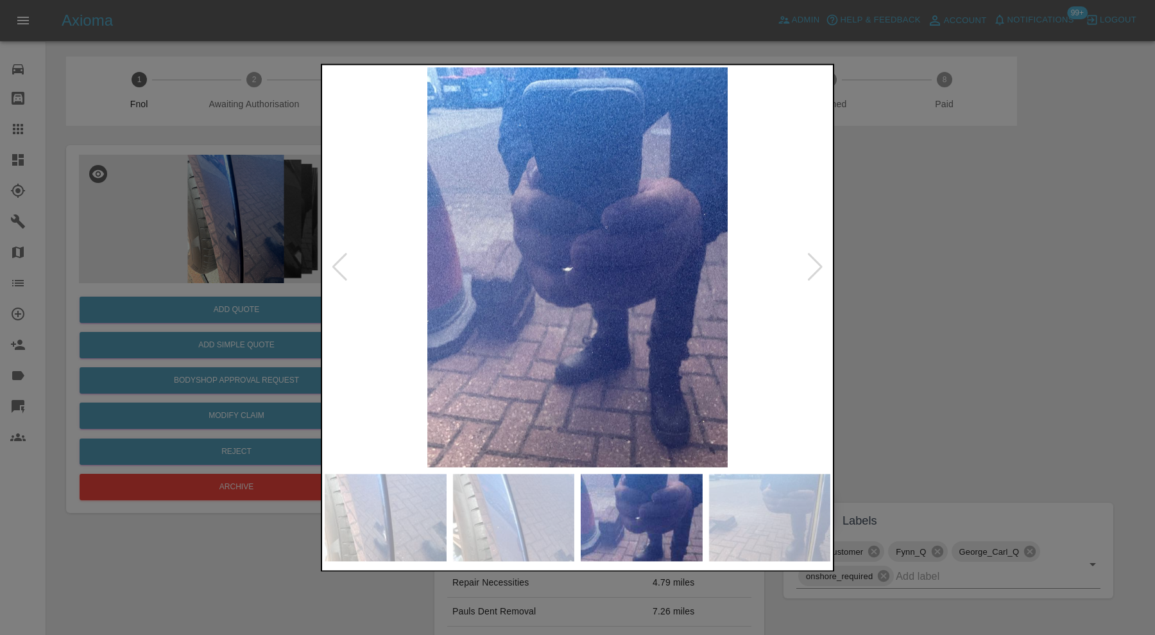
click at [812, 264] on div at bounding box center [815, 268] width 17 height 28
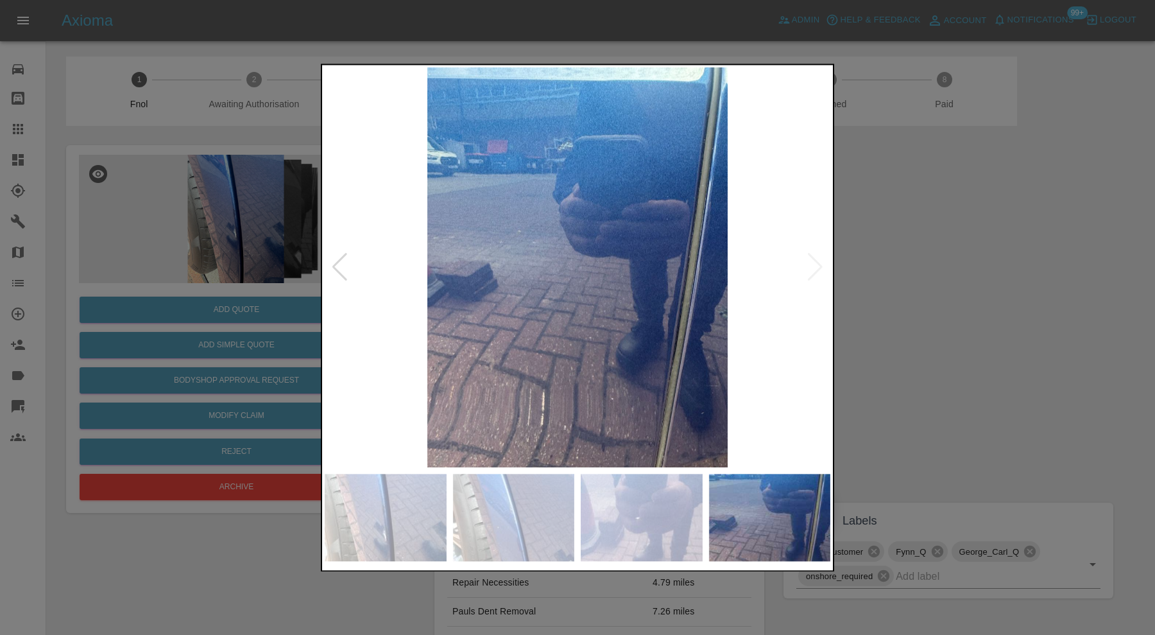
click at [940, 263] on div at bounding box center [577, 317] width 1155 height 635
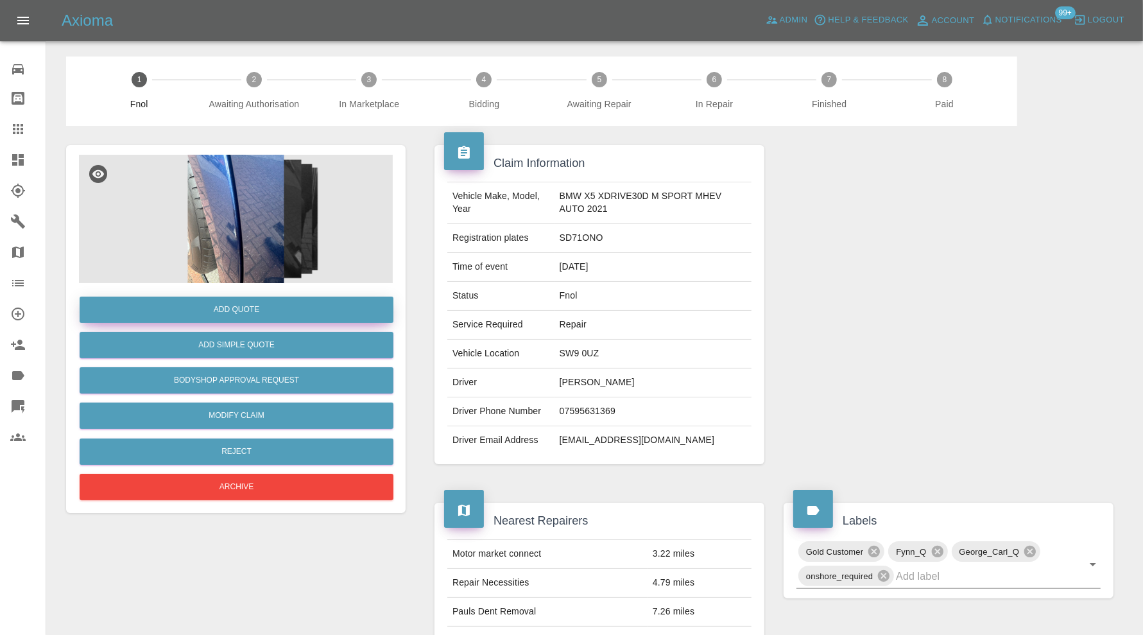
click at [223, 306] on button "Add Quote" at bounding box center [237, 310] width 314 height 26
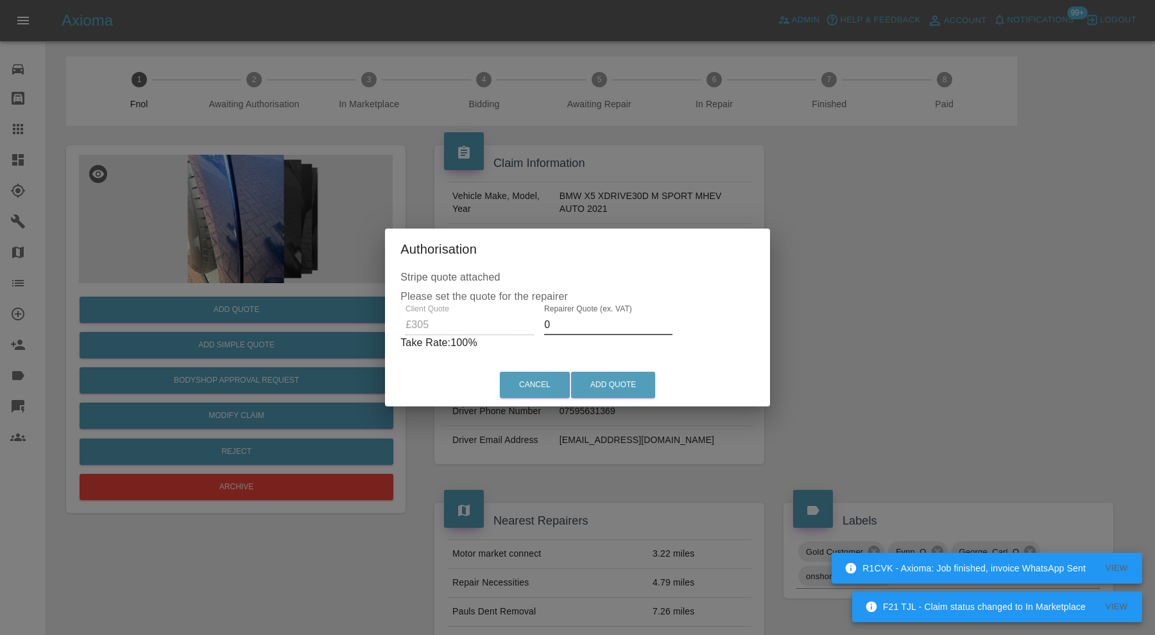
click at [592, 327] on input "0" at bounding box center [608, 325] width 128 height 21
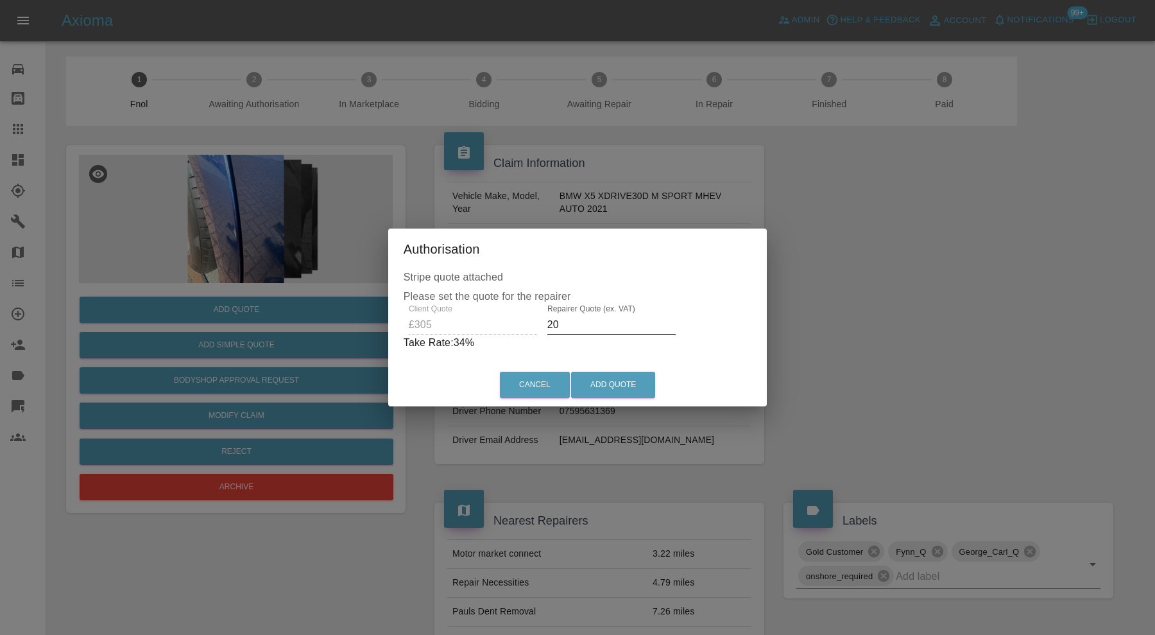
type input "2"
type input "190"
click at [608, 381] on button "Add Quote" at bounding box center [613, 385] width 84 height 26
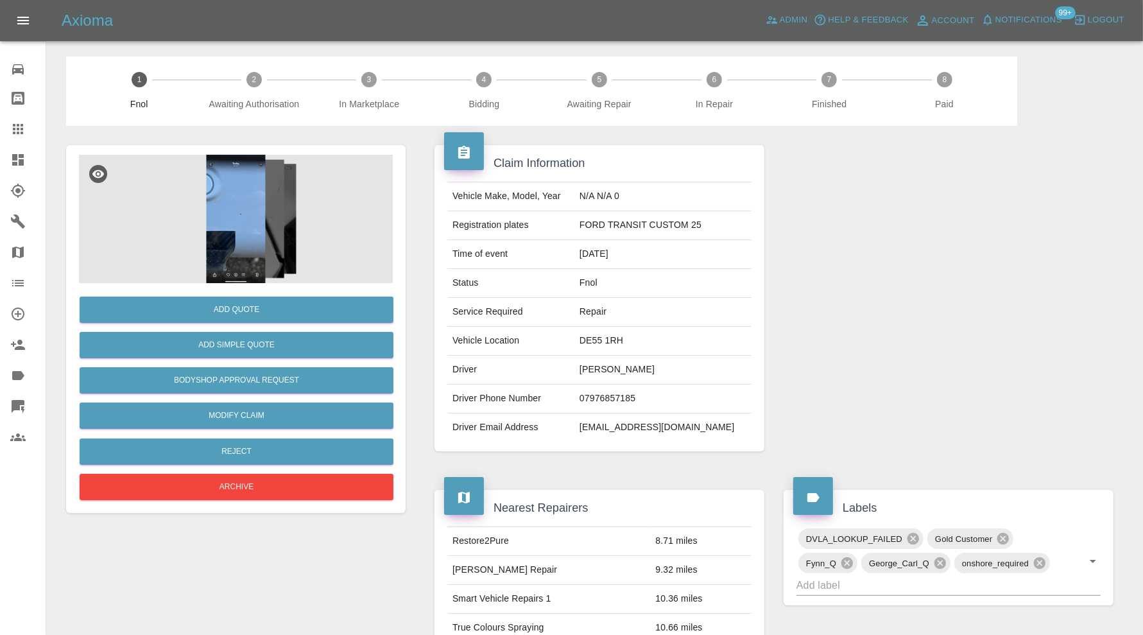
click at [250, 229] on img at bounding box center [236, 219] width 314 height 128
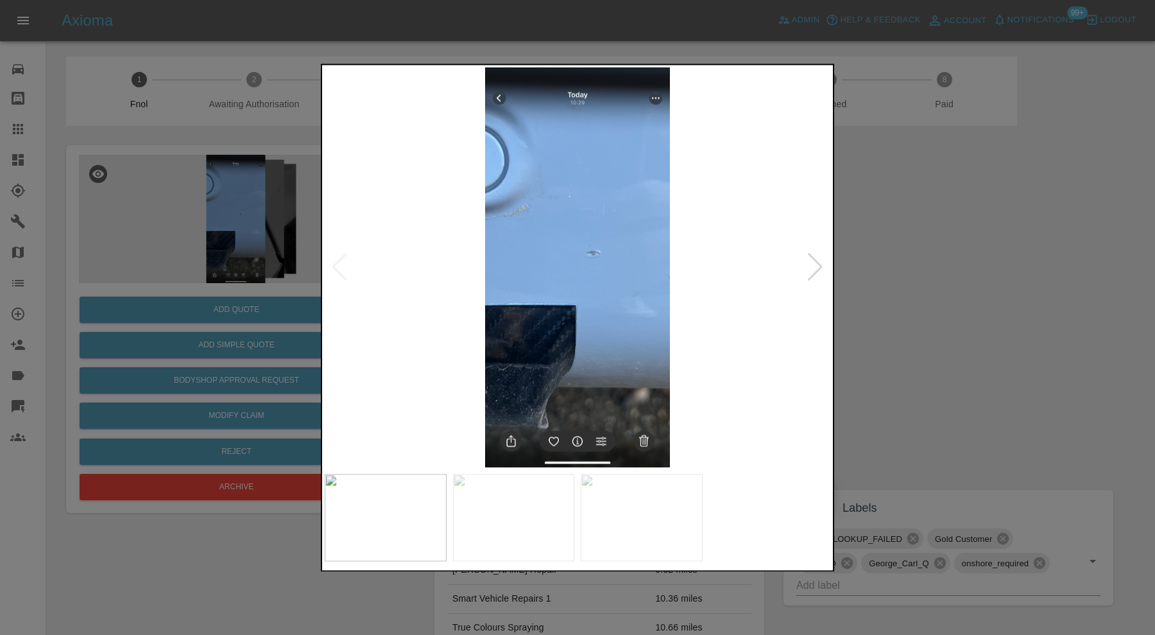
click at [815, 262] on div at bounding box center [815, 268] width 17 height 28
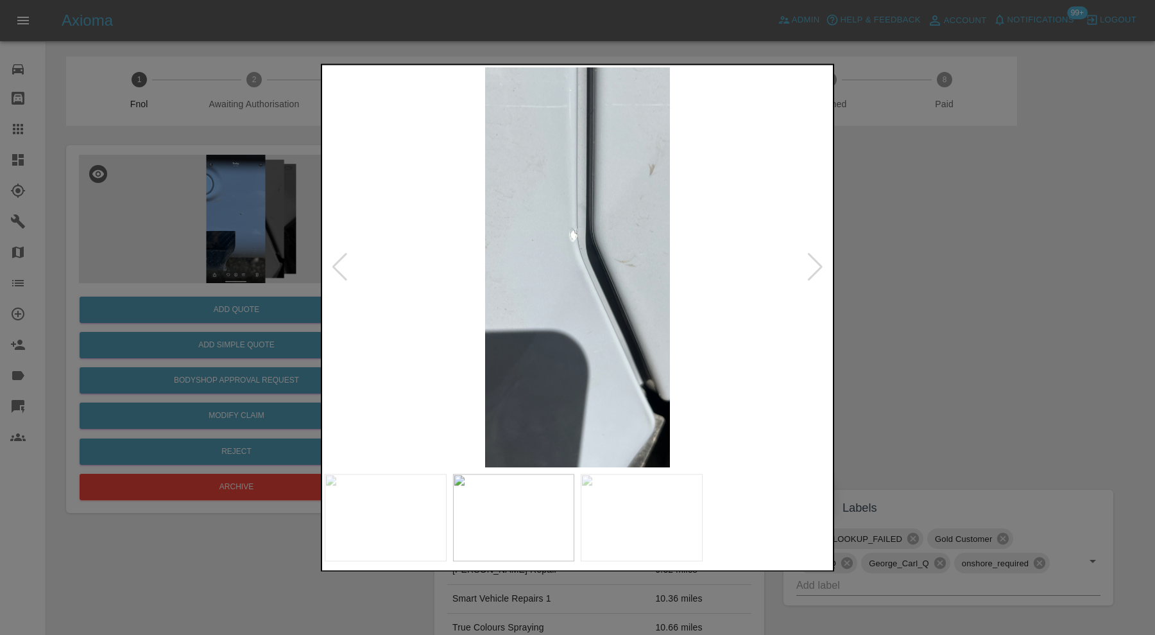
click at [815, 262] on div at bounding box center [815, 268] width 17 height 28
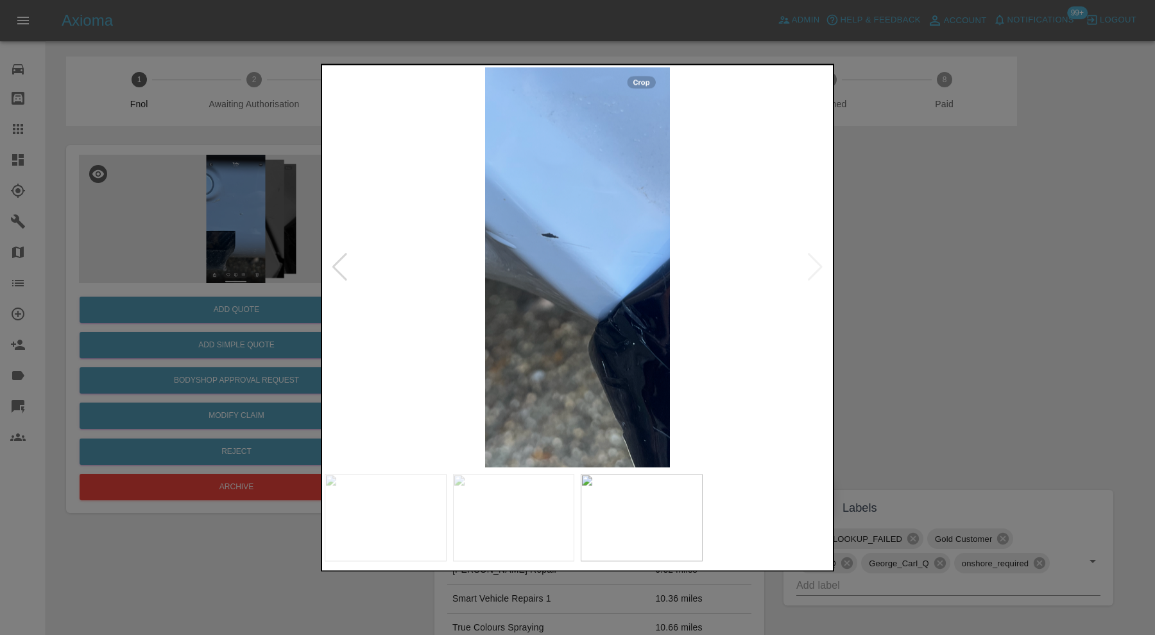
click at [815, 262] on img at bounding box center [578, 267] width 506 height 400
click at [981, 286] on div at bounding box center [577, 317] width 1155 height 635
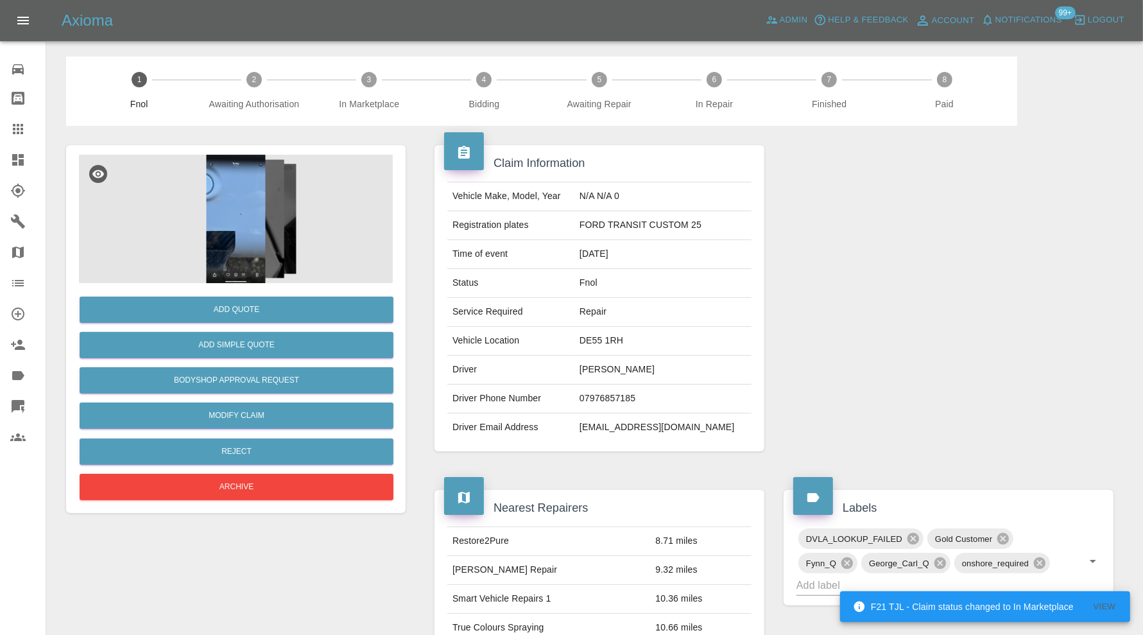
click at [244, 241] on img at bounding box center [236, 219] width 314 height 128
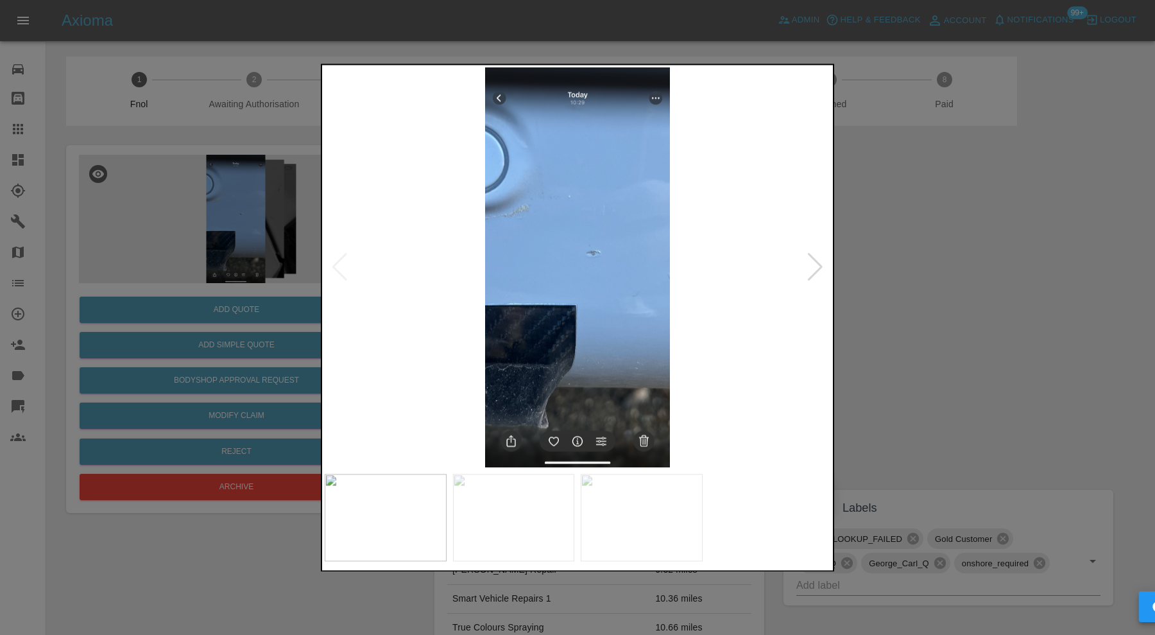
click at [811, 255] on div at bounding box center [815, 268] width 17 height 28
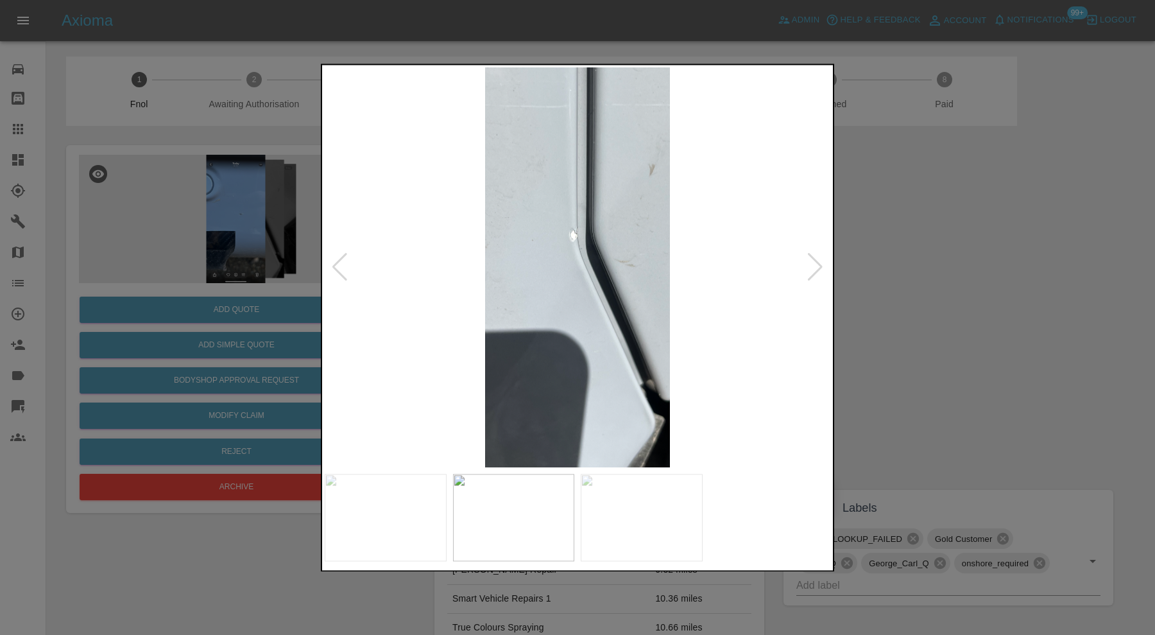
click at [813, 259] on div at bounding box center [815, 268] width 17 height 28
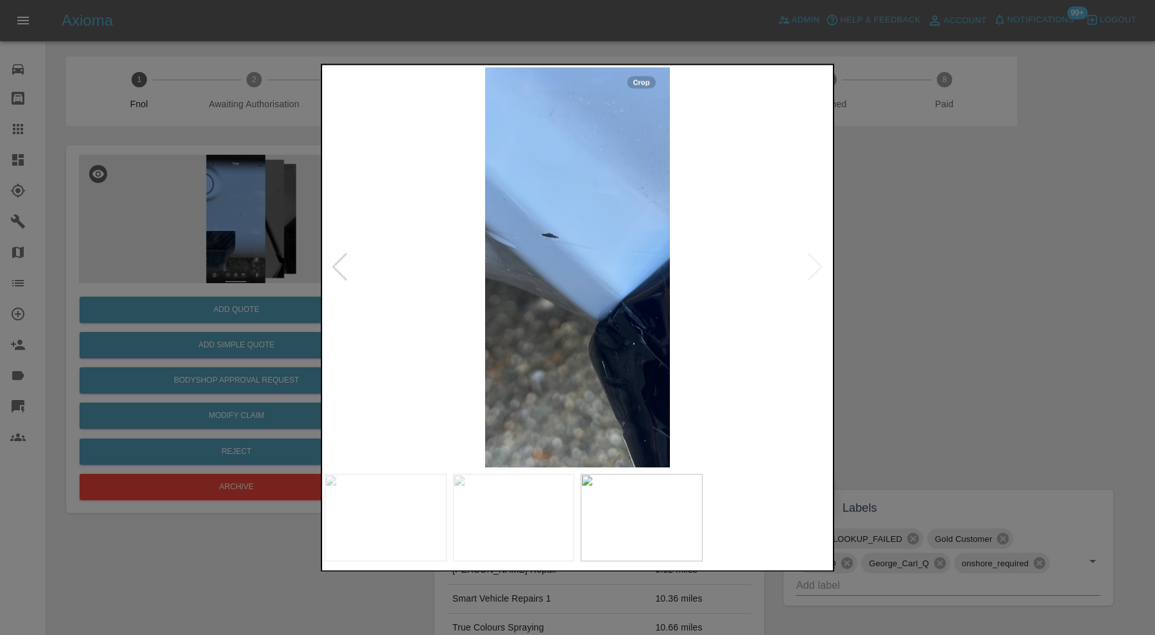
click at [617, 343] on img at bounding box center [578, 267] width 506 height 400
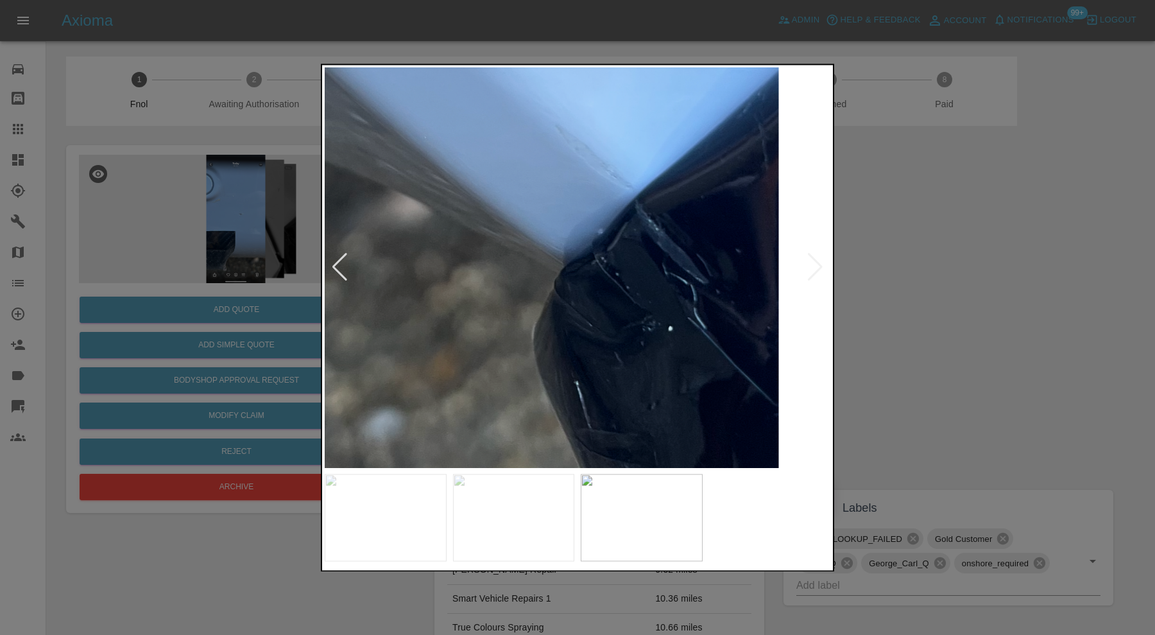
click at [718, 427] on img at bounding box center [501, 101] width 1517 height 1200
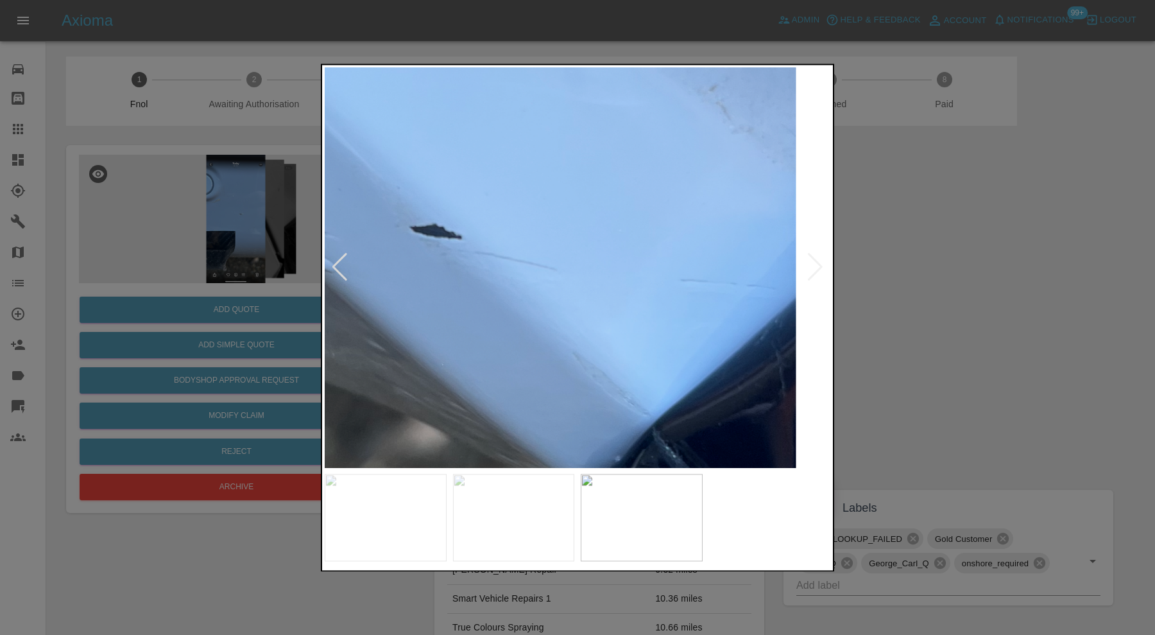
click at [659, 219] on img at bounding box center [518, 327] width 1517 height 1200
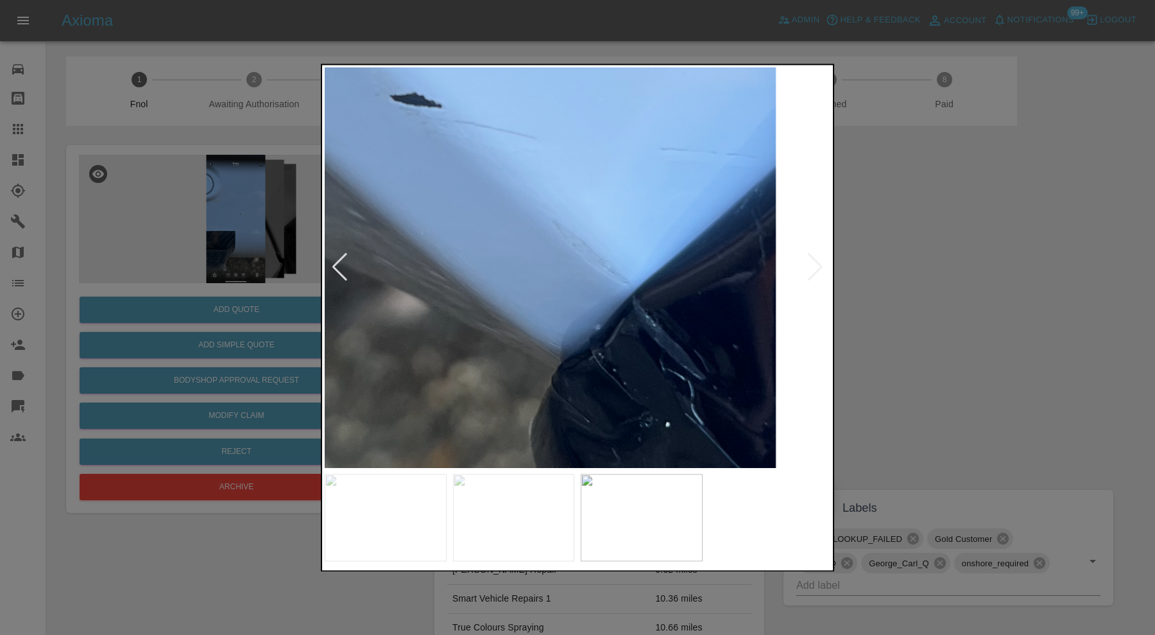
click at [961, 252] on div at bounding box center [577, 317] width 1155 height 635
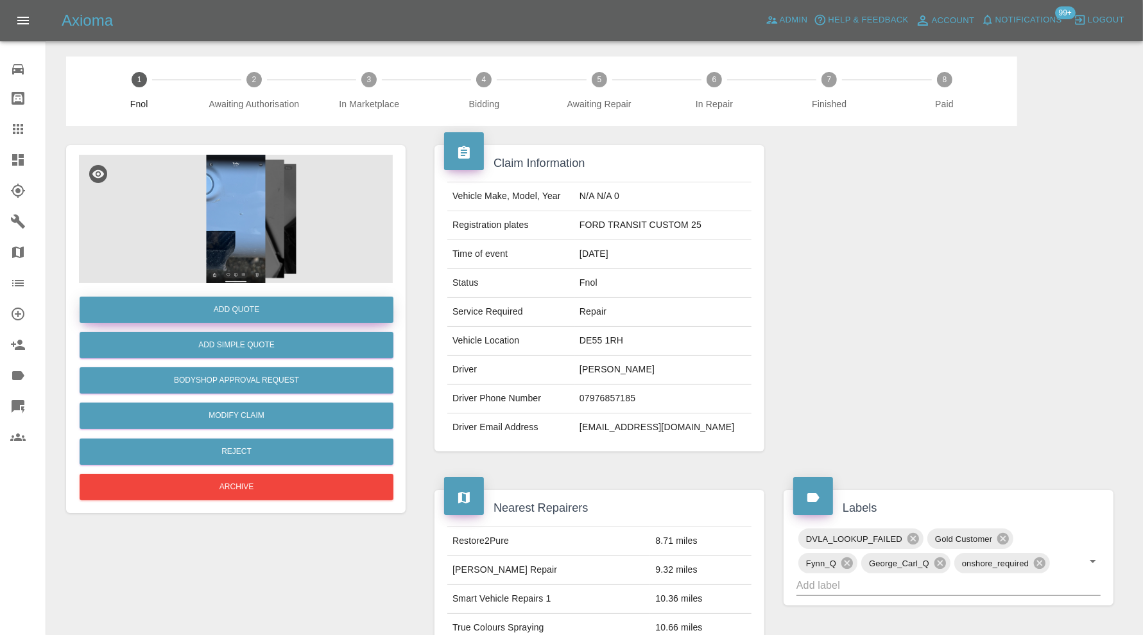
click at [279, 309] on button "Add Quote" at bounding box center [237, 310] width 314 height 26
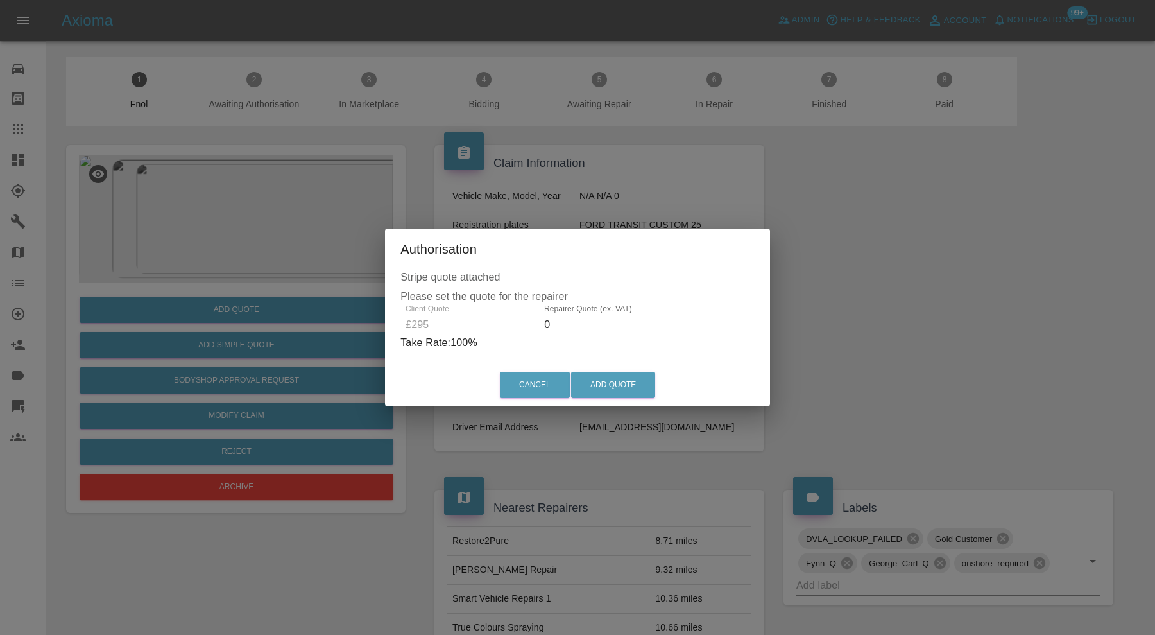
click at [591, 325] on input "0" at bounding box center [608, 325] width 128 height 21
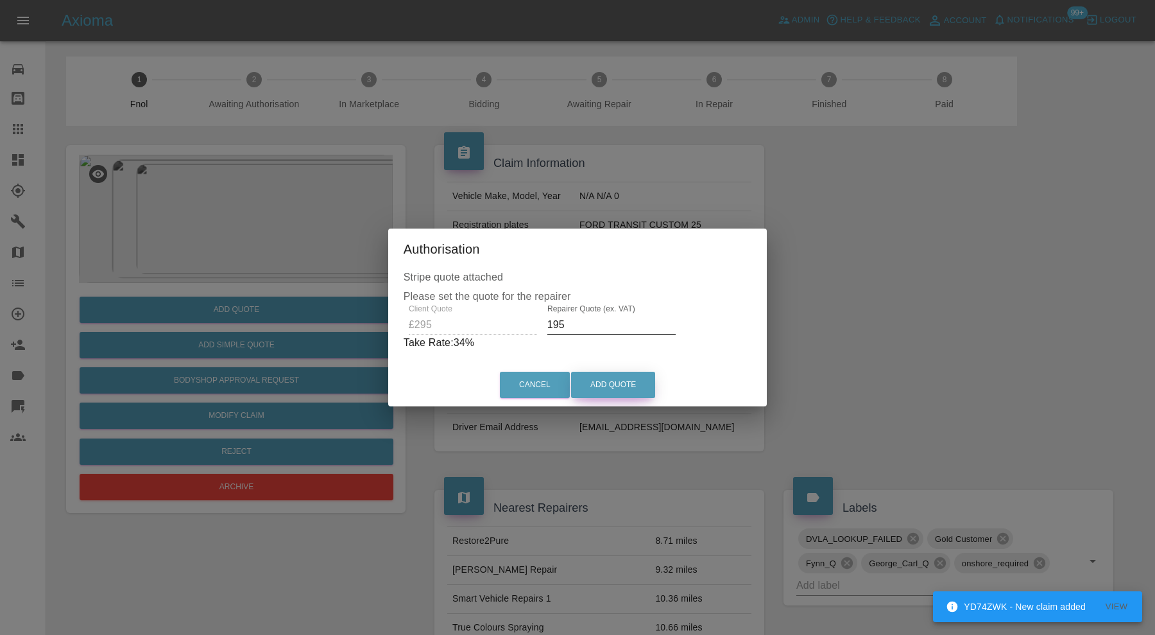
type input "195"
click at [612, 379] on button "Add Quote" at bounding box center [613, 385] width 84 height 26
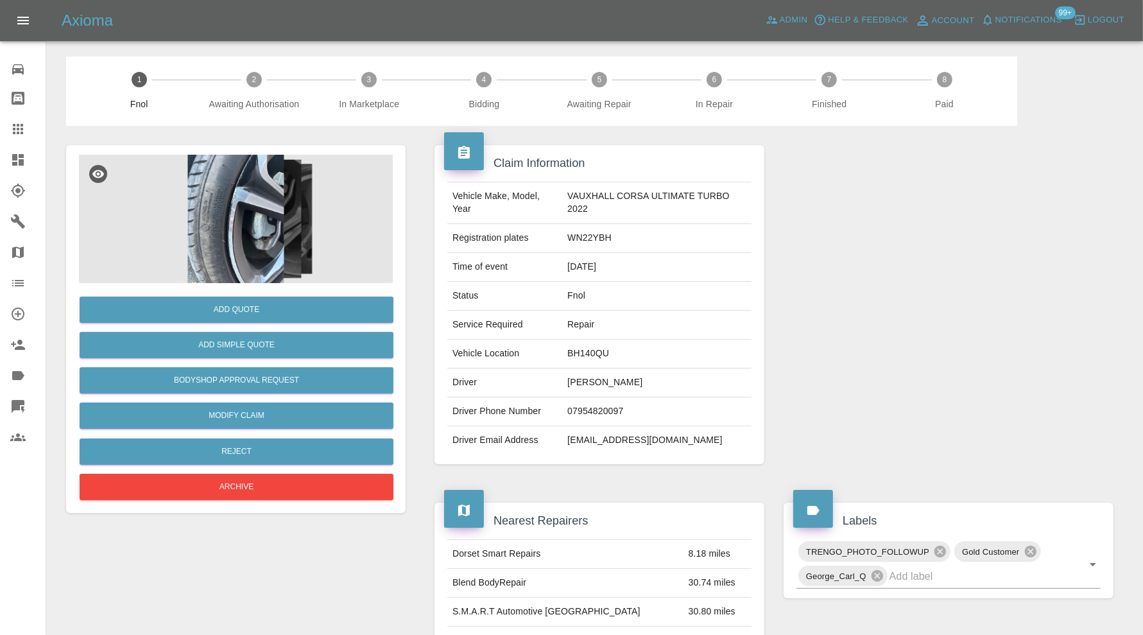
click at [279, 197] on img at bounding box center [236, 219] width 314 height 128
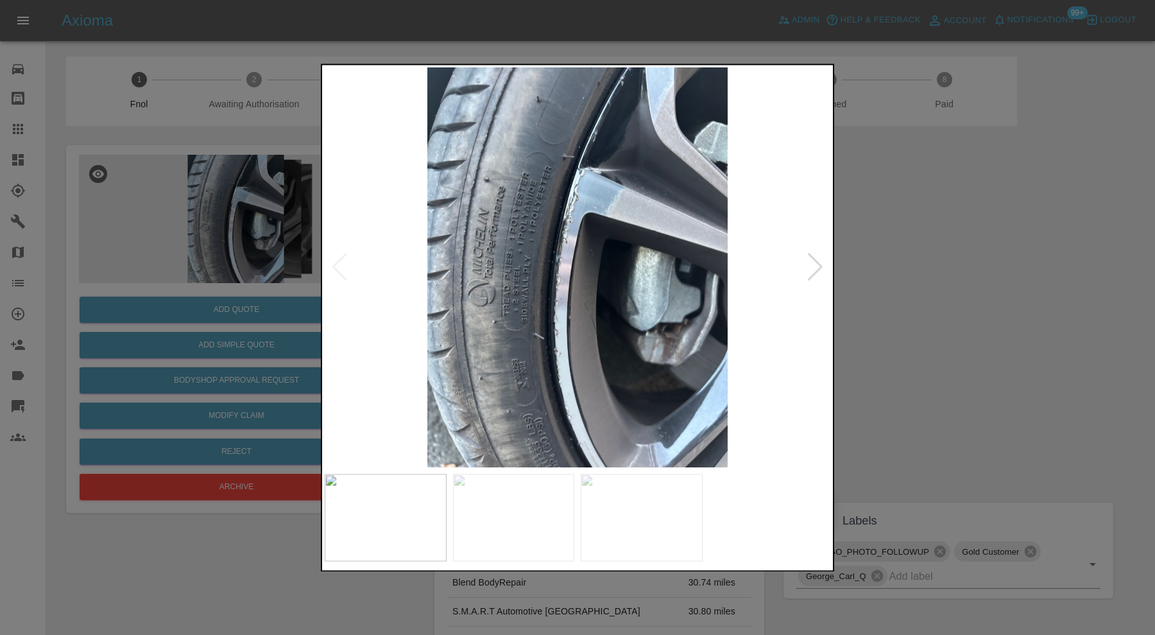
click at [1001, 280] on div at bounding box center [577, 317] width 1155 height 635
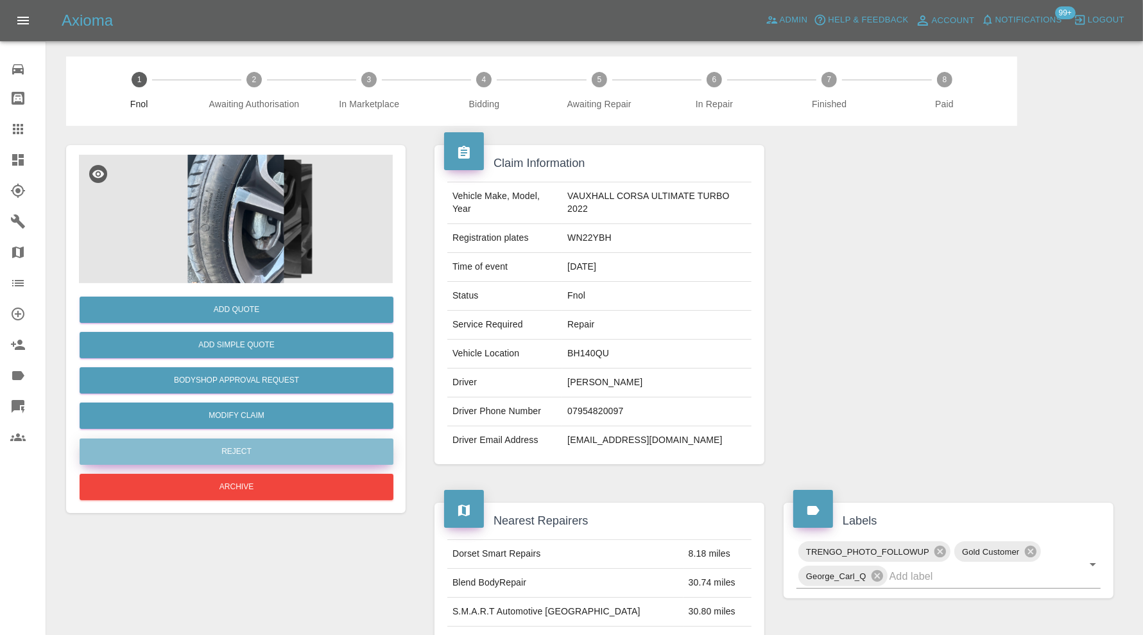
click at [368, 442] on button "Reject" at bounding box center [237, 451] width 314 height 26
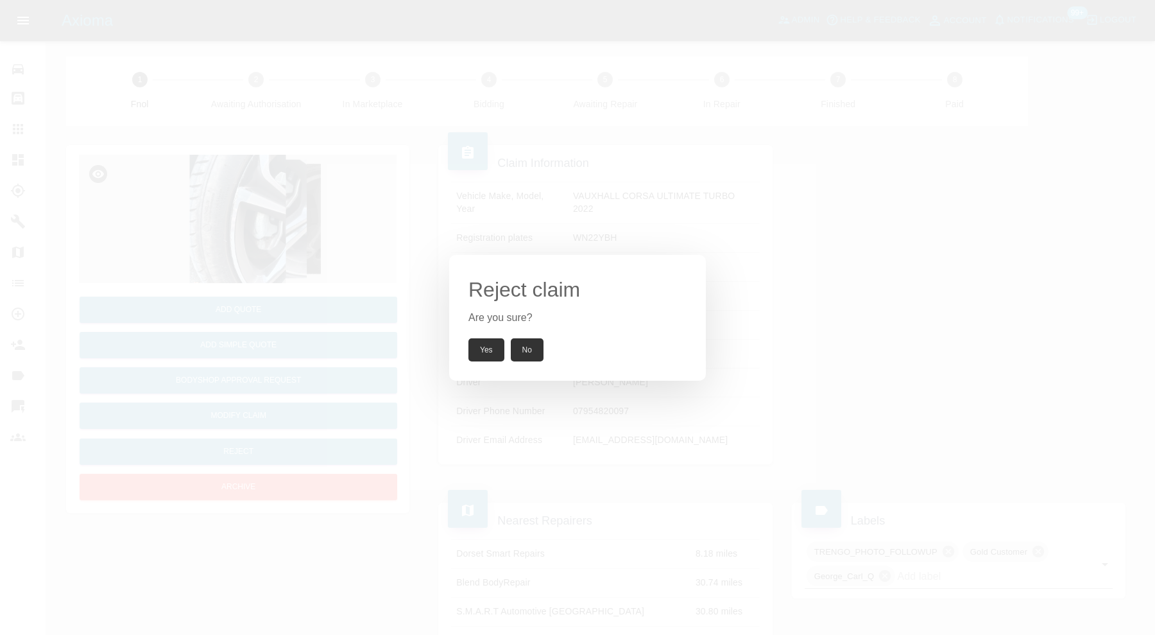
click at [487, 343] on button "Yes" at bounding box center [487, 349] width 36 height 23
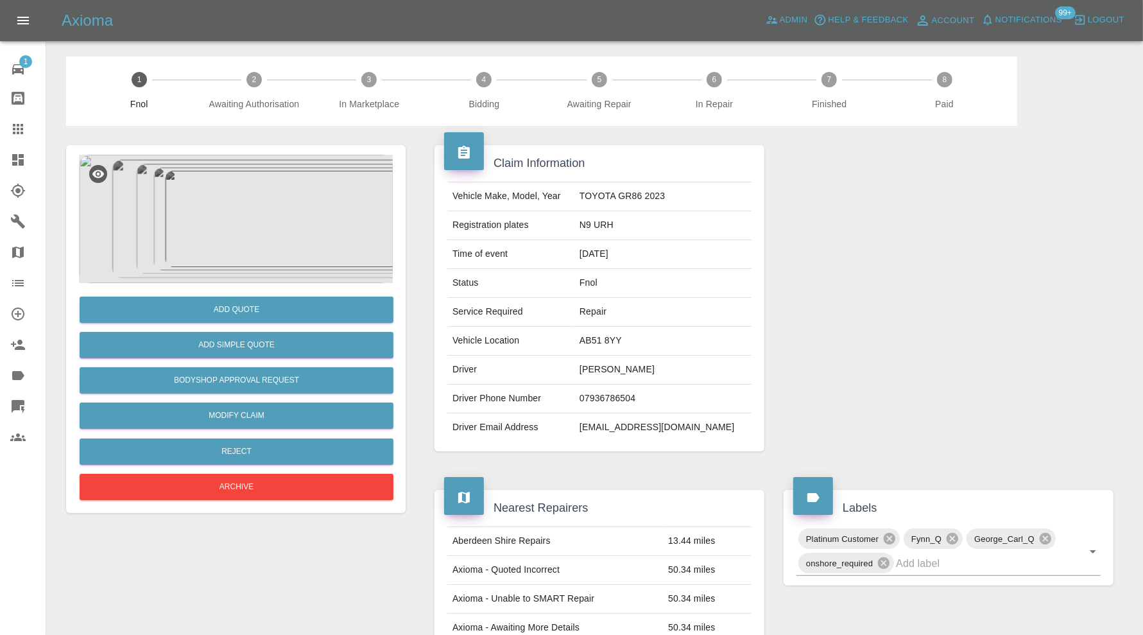
click at [239, 242] on img at bounding box center [236, 219] width 314 height 128
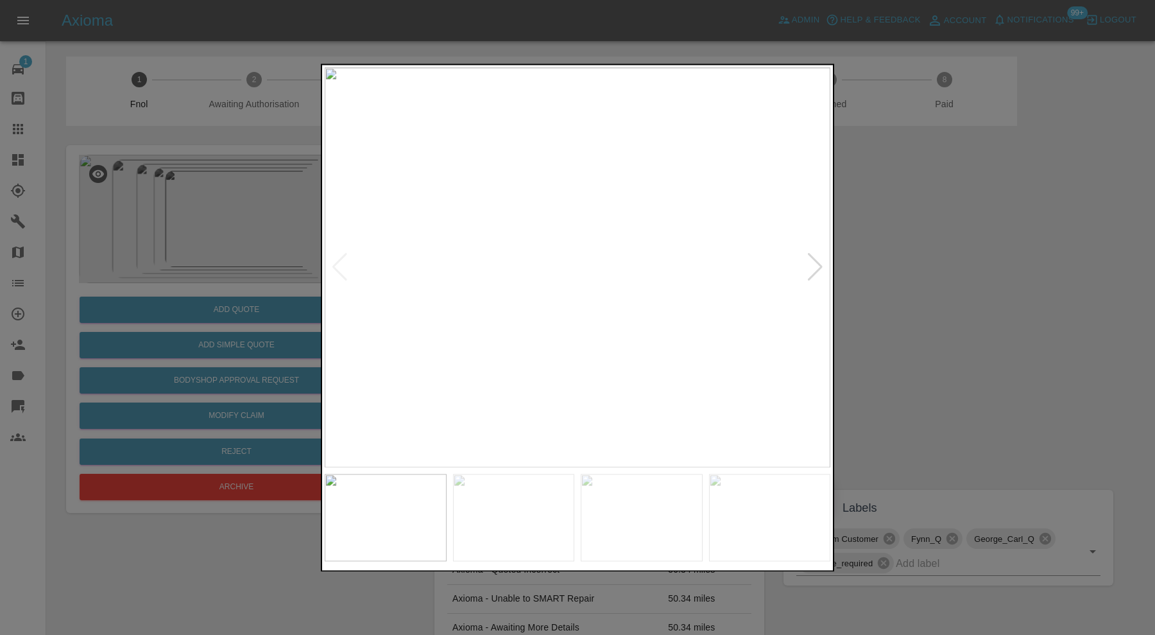
click at [809, 264] on div at bounding box center [815, 268] width 17 height 28
click at [815, 268] on div at bounding box center [815, 268] width 17 height 28
click at [817, 266] on div at bounding box center [815, 268] width 17 height 28
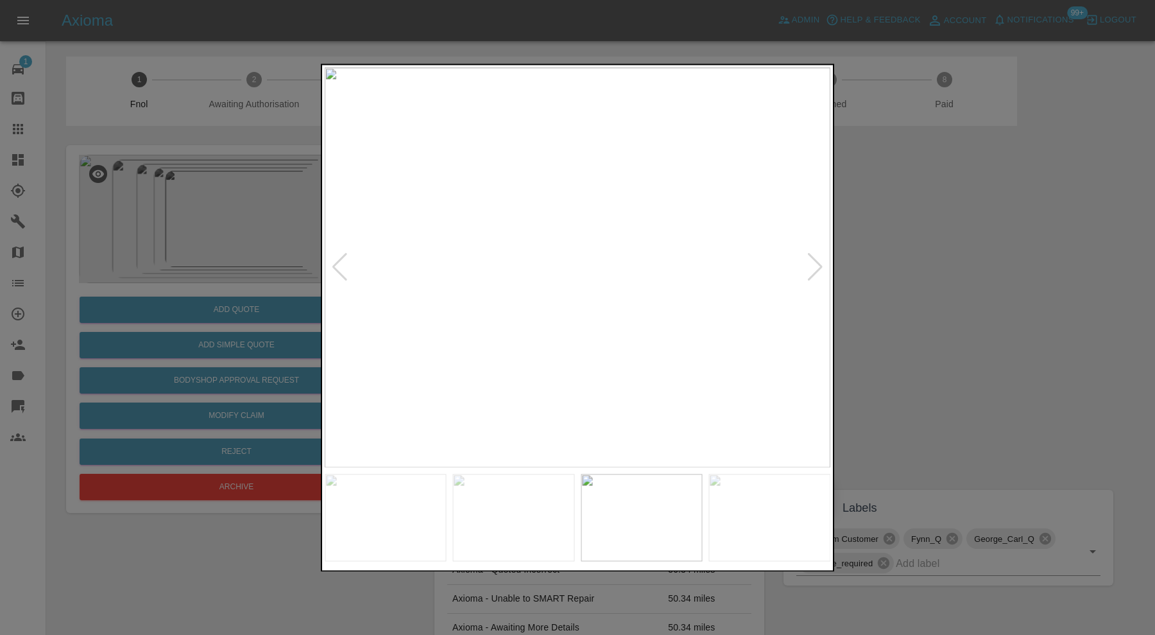
click at [817, 266] on div at bounding box center [815, 268] width 17 height 28
click at [817, 266] on img at bounding box center [578, 267] width 506 height 400
click at [893, 268] on div at bounding box center [577, 317] width 1155 height 635
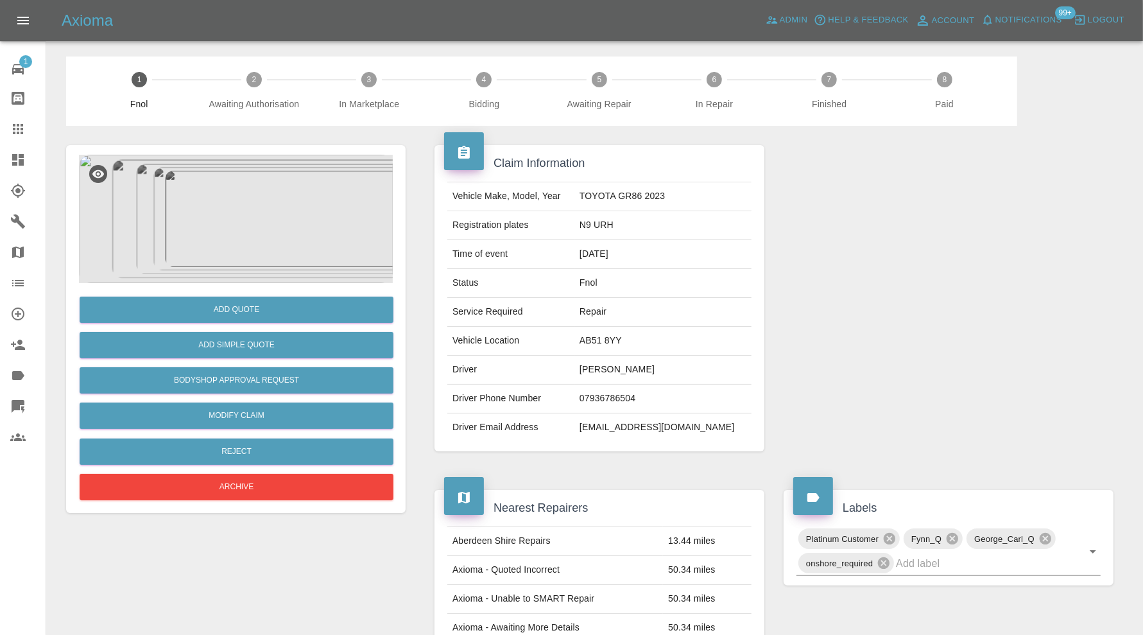
click at [272, 220] on img at bounding box center [236, 219] width 314 height 128
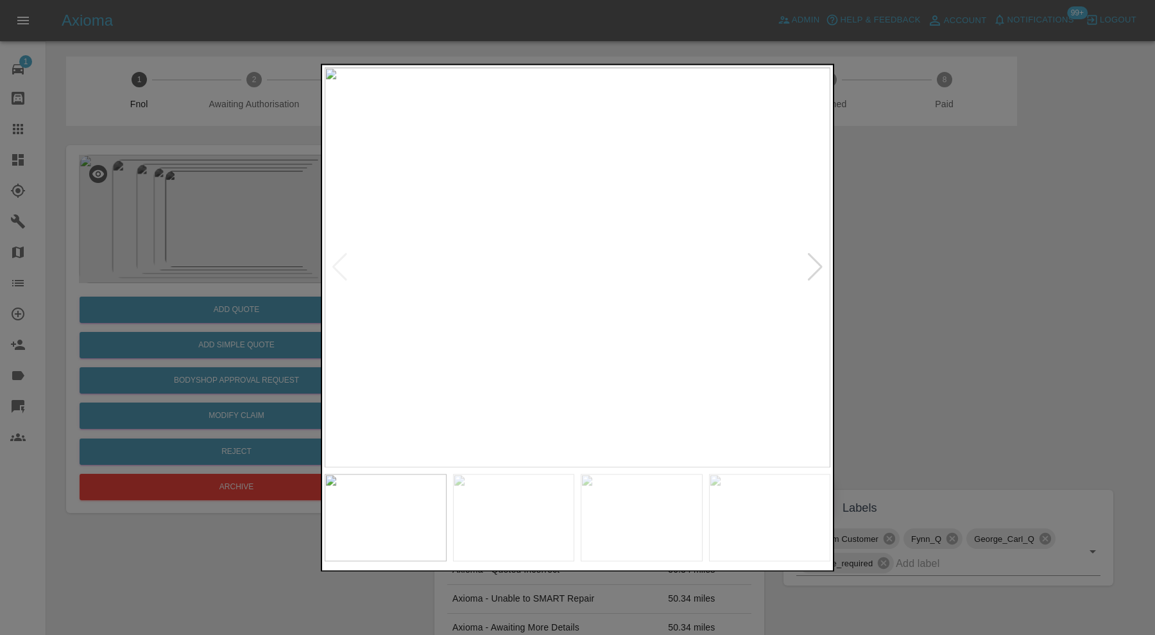
click at [809, 260] on div at bounding box center [815, 268] width 17 height 28
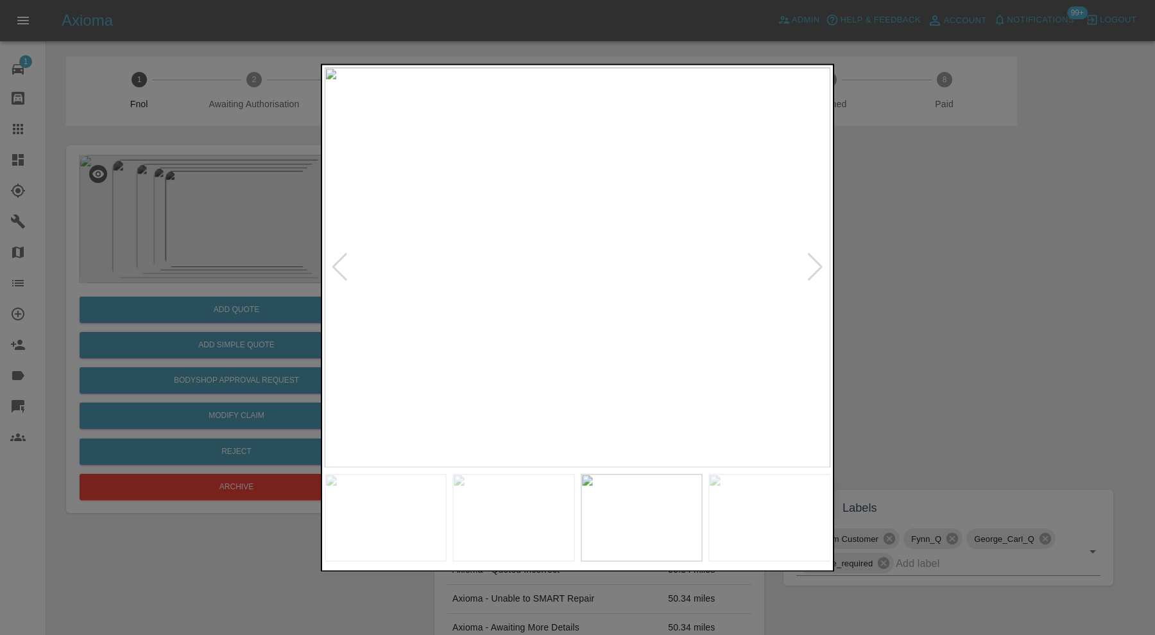
click at [809, 260] on div at bounding box center [815, 268] width 17 height 28
click at [809, 260] on img at bounding box center [578, 267] width 506 height 400
click at [976, 263] on div at bounding box center [577, 317] width 1155 height 635
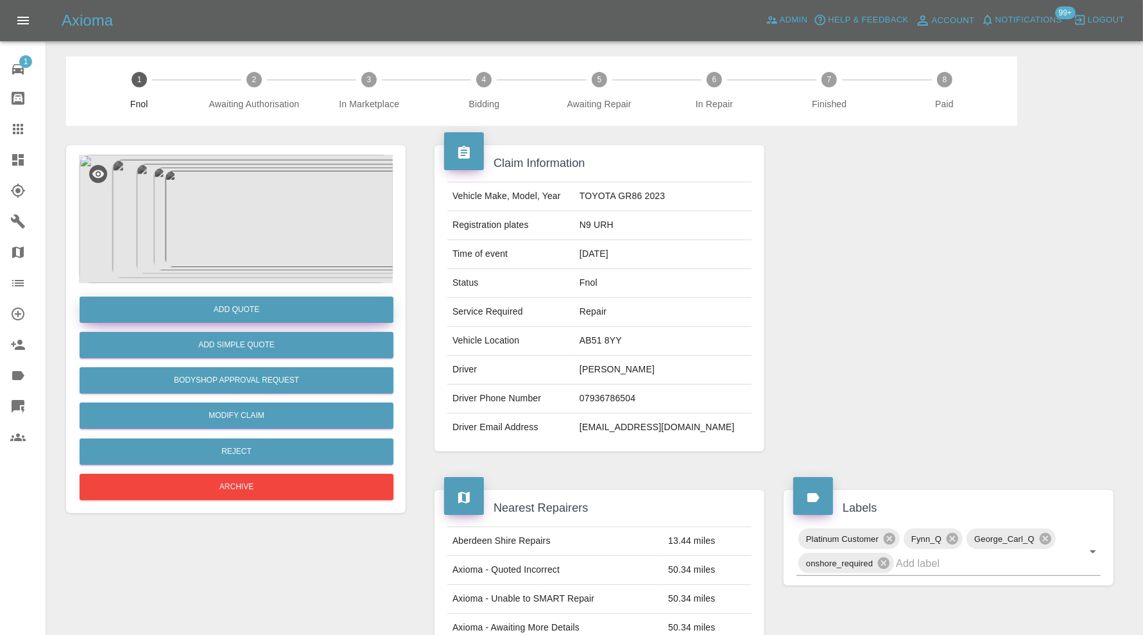
click at [267, 308] on button "Add Quote" at bounding box center [237, 310] width 314 height 26
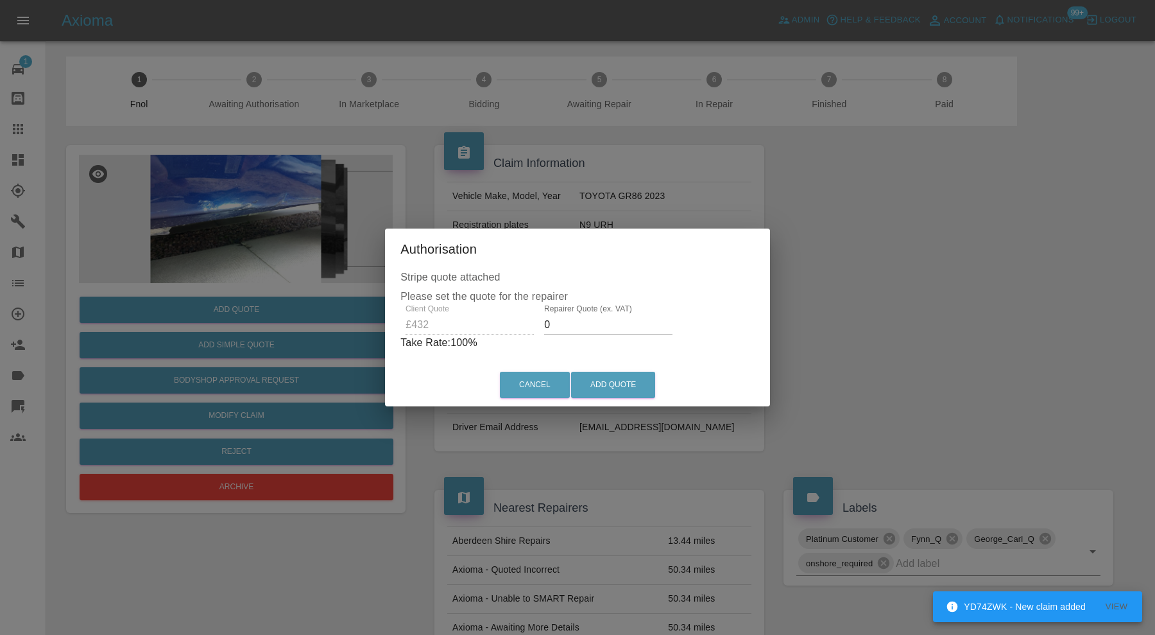
click at [602, 321] on input "0" at bounding box center [608, 325] width 128 height 21
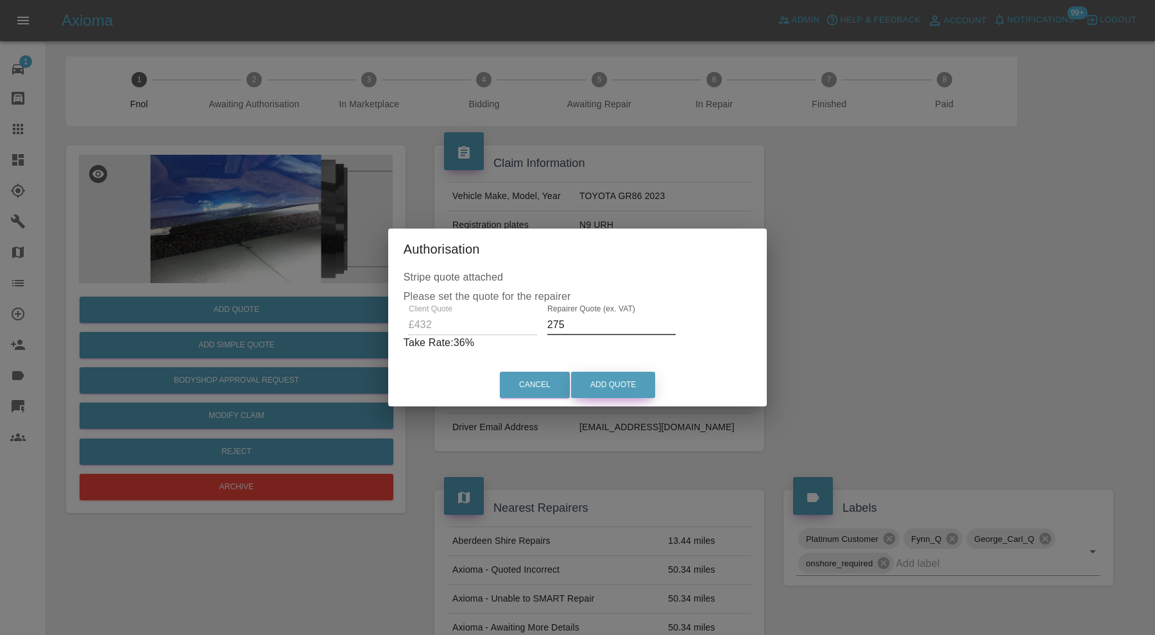
type input "275"
click at [617, 379] on button "Add Quote" at bounding box center [613, 385] width 84 height 26
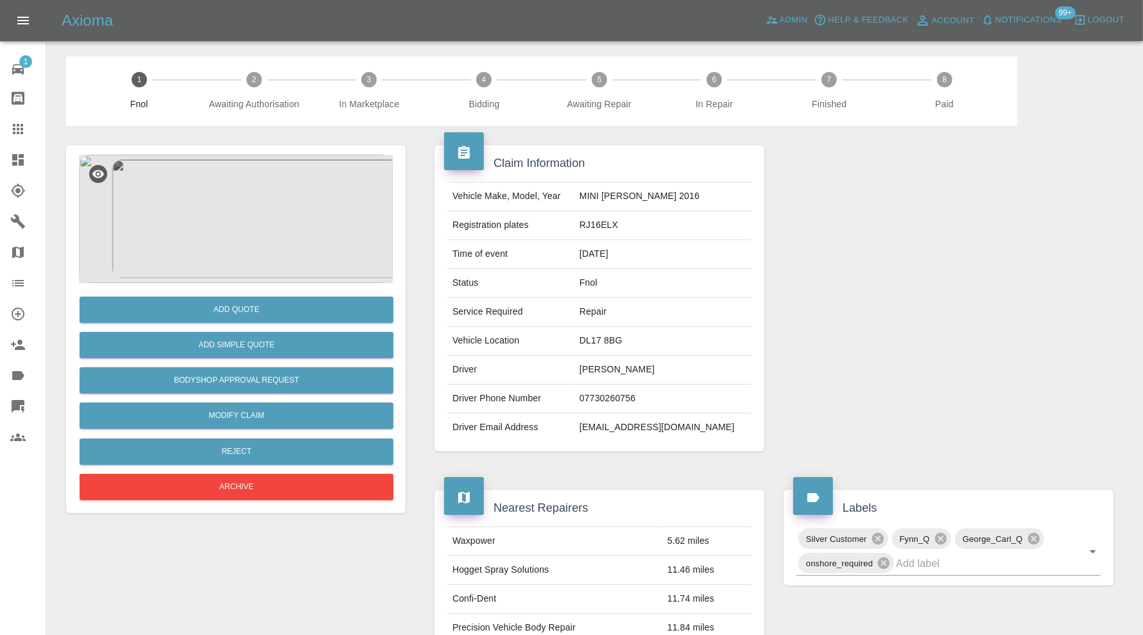
click at [260, 229] on img at bounding box center [236, 219] width 314 height 128
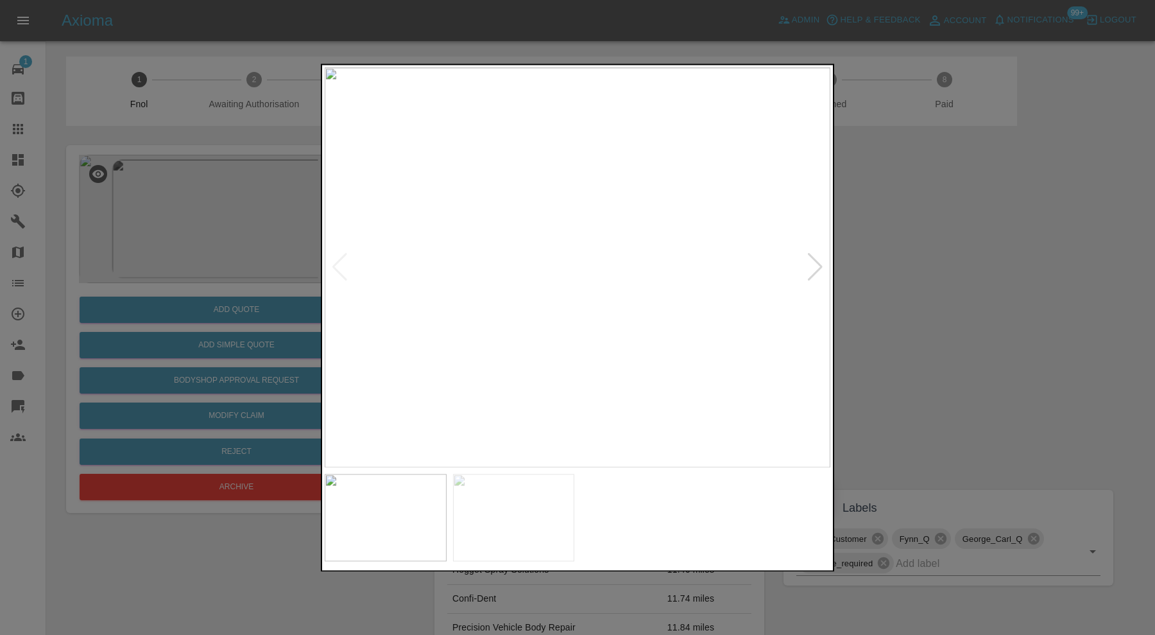
click at [827, 267] on img at bounding box center [578, 267] width 506 height 400
click at [822, 267] on div at bounding box center [815, 268] width 17 height 28
click at [819, 267] on img at bounding box center [578, 267] width 506 height 400
click at [347, 264] on div at bounding box center [339, 268] width 17 height 28
click at [947, 277] on div at bounding box center [577, 317] width 1155 height 635
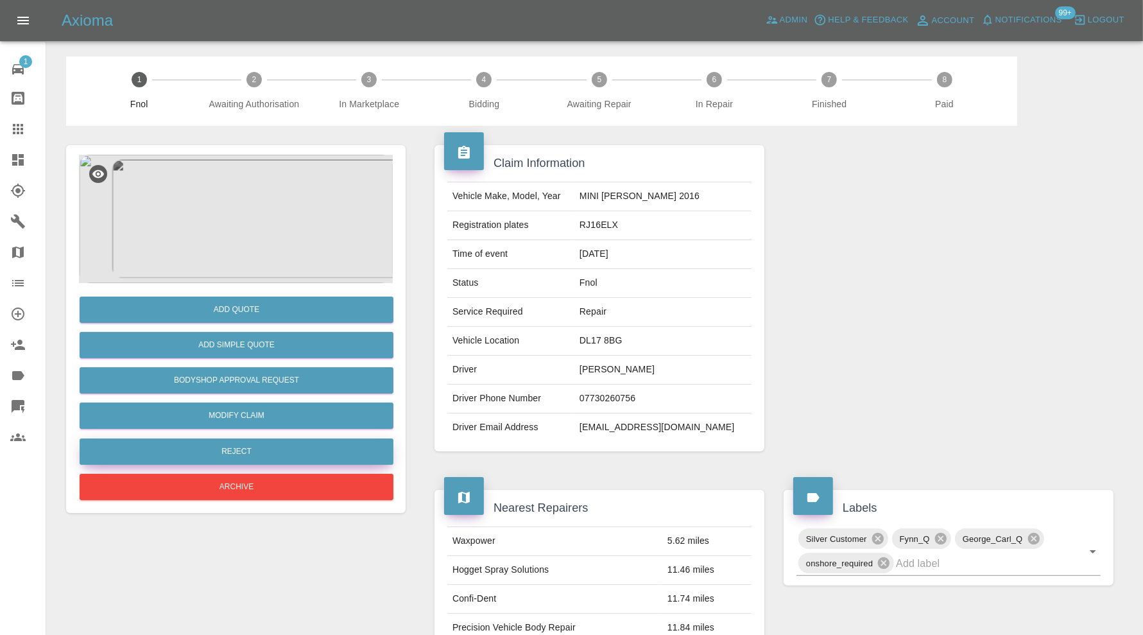
click at [281, 442] on button "Reject" at bounding box center [237, 451] width 314 height 26
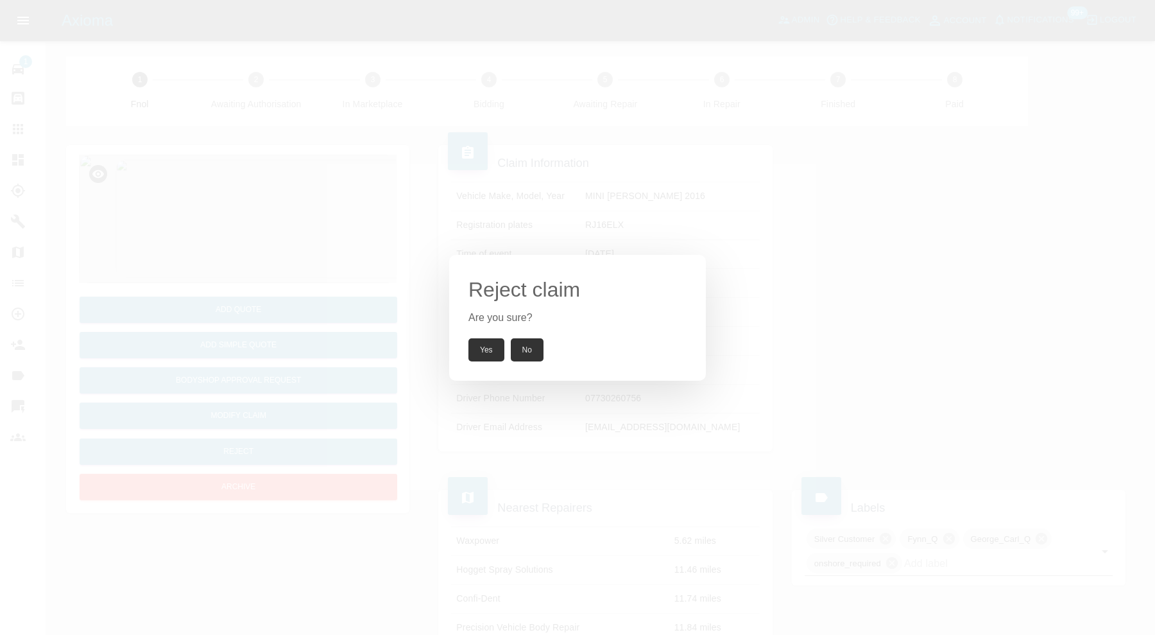
click at [476, 352] on button "Yes" at bounding box center [487, 349] width 36 height 23
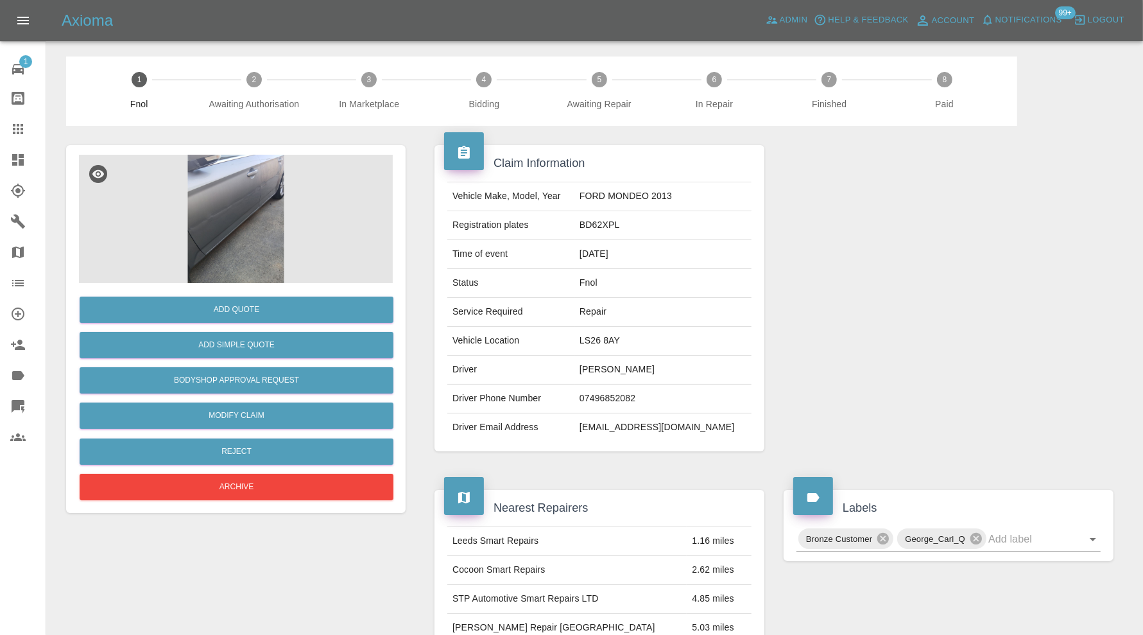
click at [233, 222] on img at bounding box center [236, 219] width 314 height 128
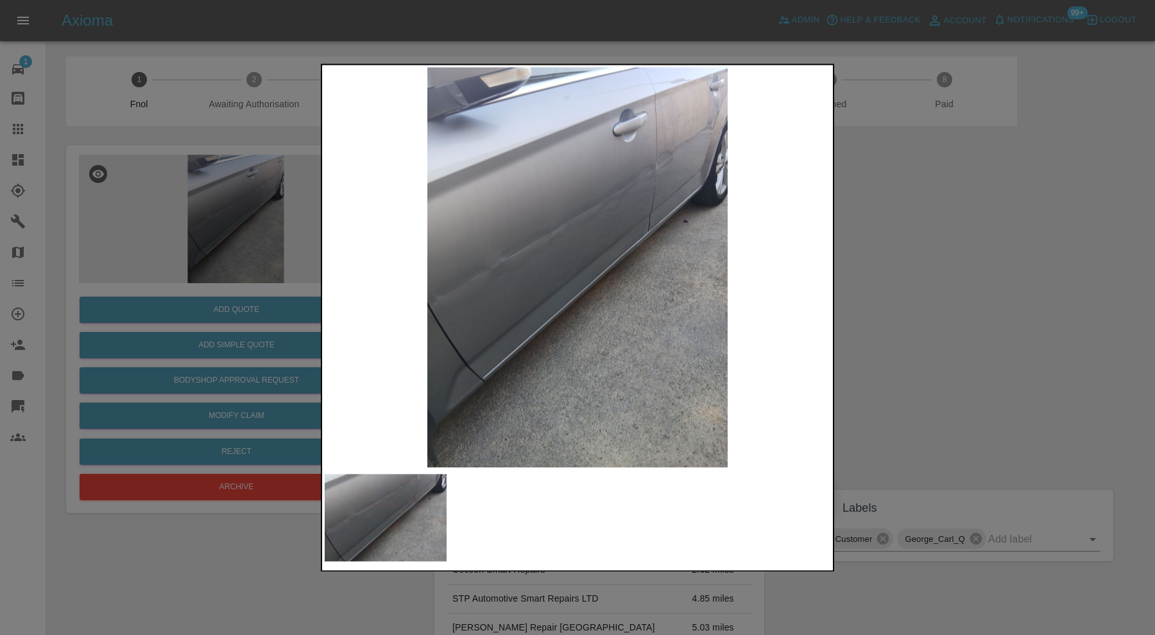
click at [963, 236] on div at bounding box center [577, 317] width 1155 height 635
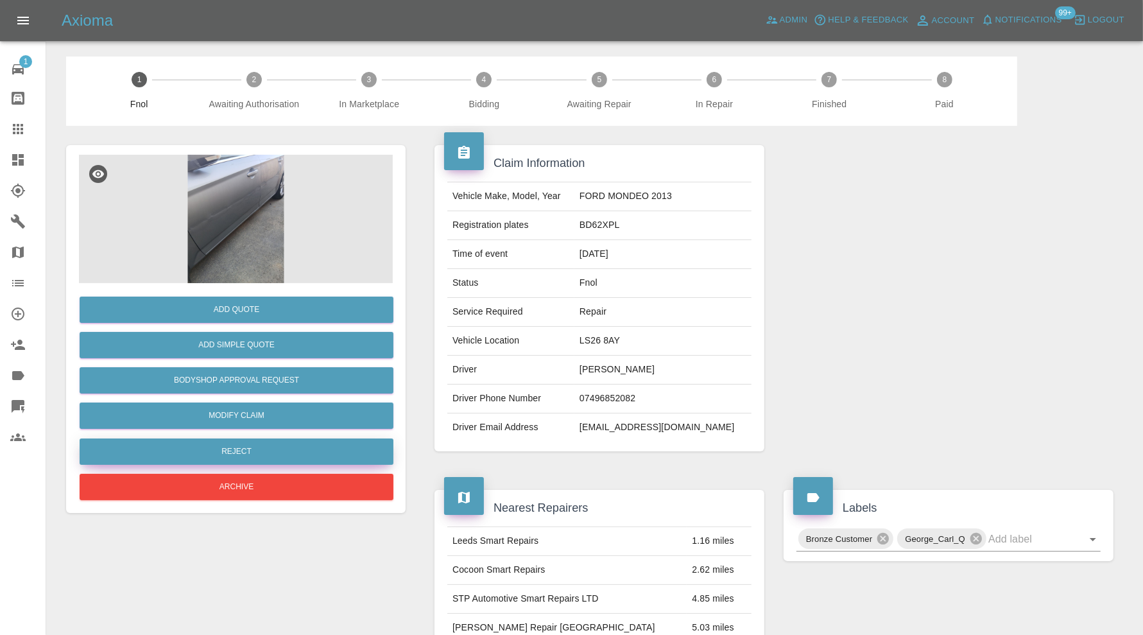
click at [288, 449] on button "Reject" at bounding box center [237, 451] width 314 height 26
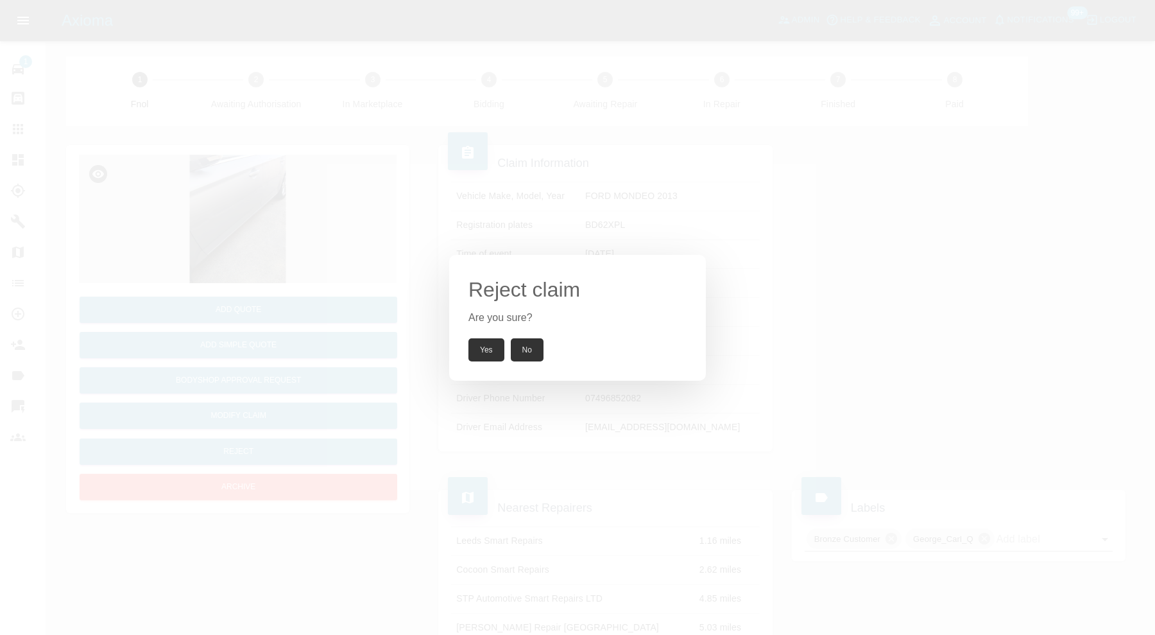
click at [485, 347] on button "Yes" at bounding box center [487, 349] width 36 height 23
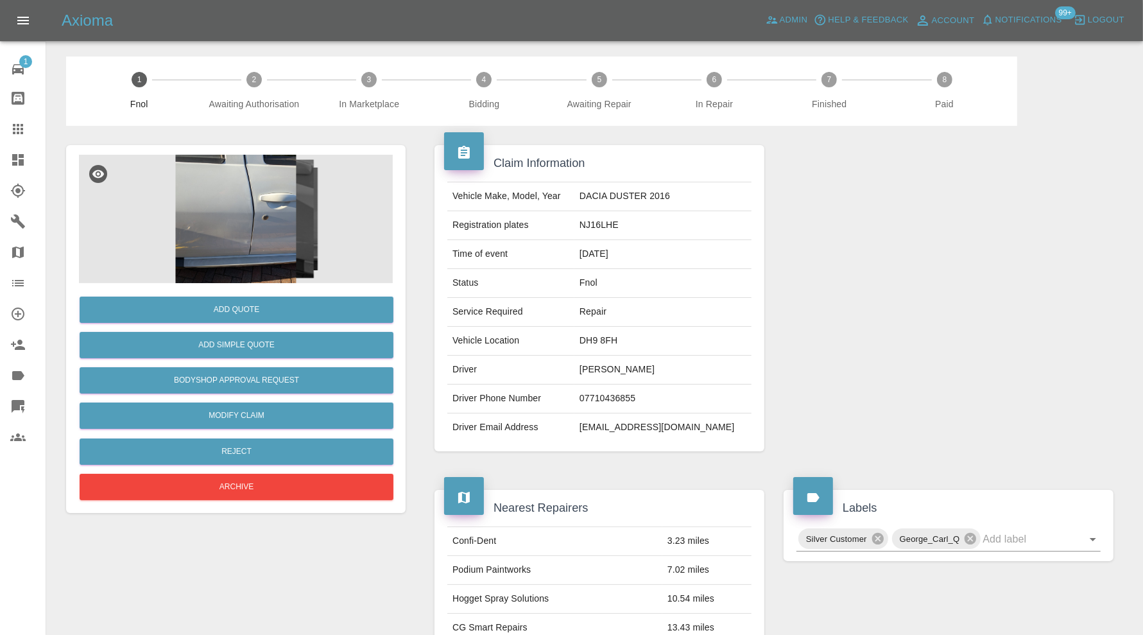
click at [225, 213] on img at bounding box center [236, 219] width 314 height 128
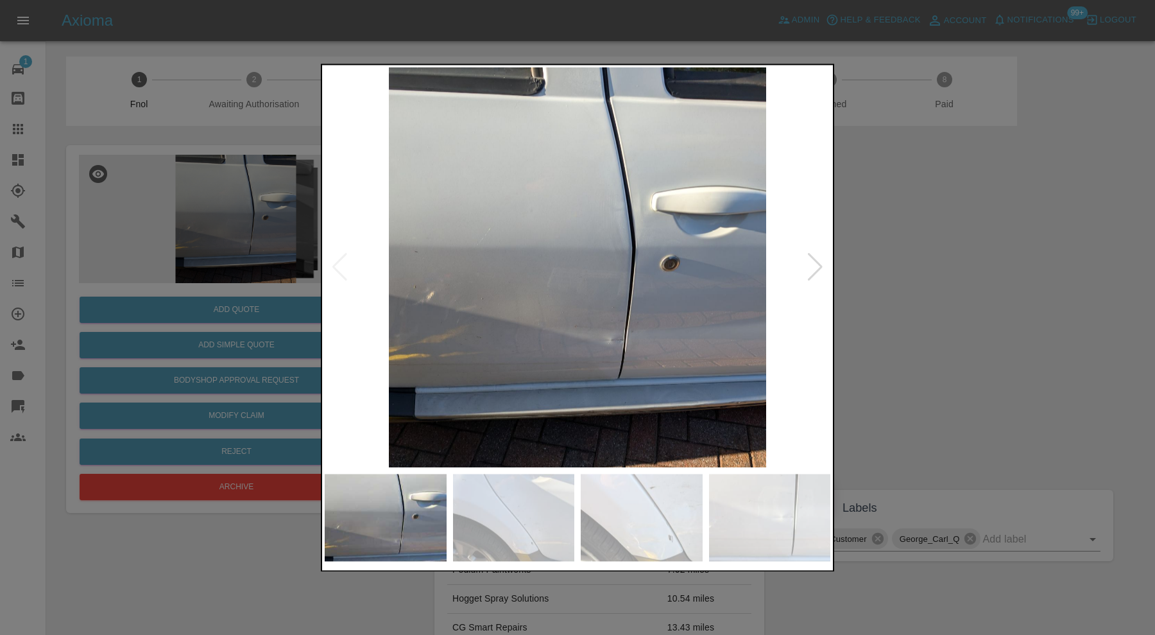
click at [817, 268] on div at bounding box center [815, 268] width 17 height 28
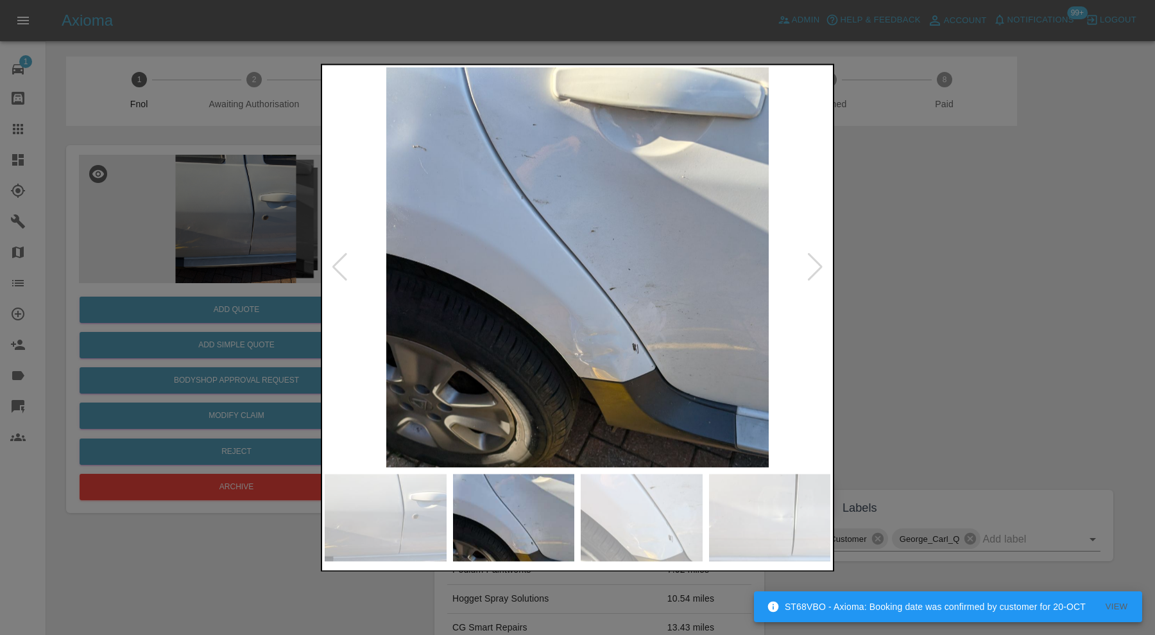
click at [817, 268] on div at bounding box center [815, 268] width 17 height 28
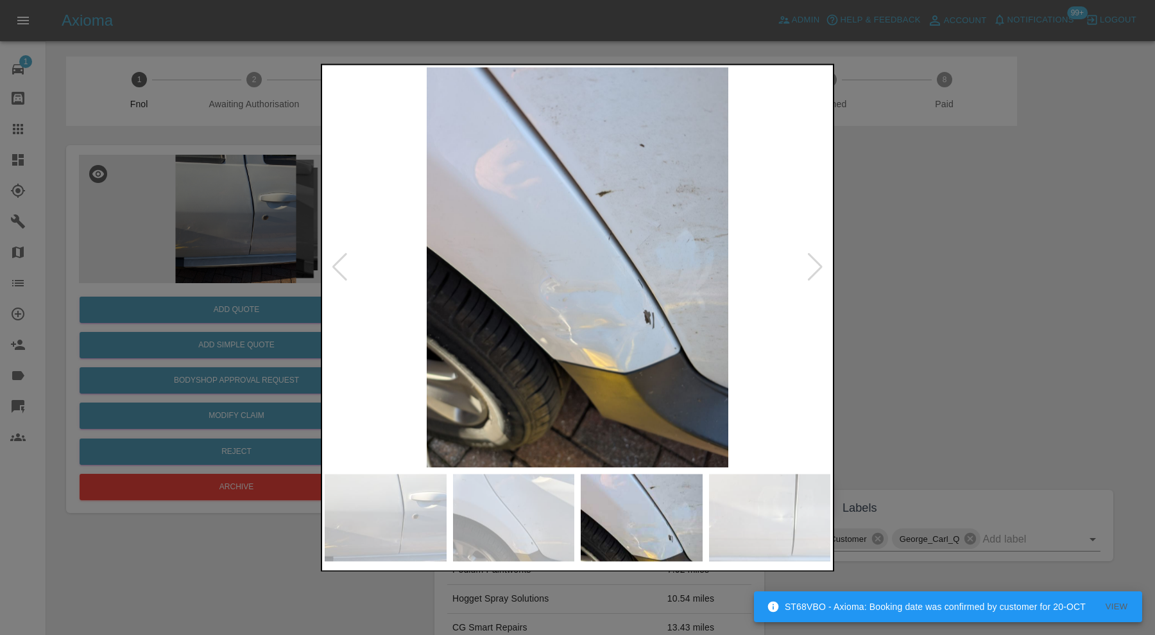
click at [817, 268] on div at bounding box center [815, 268] width 17 height 28
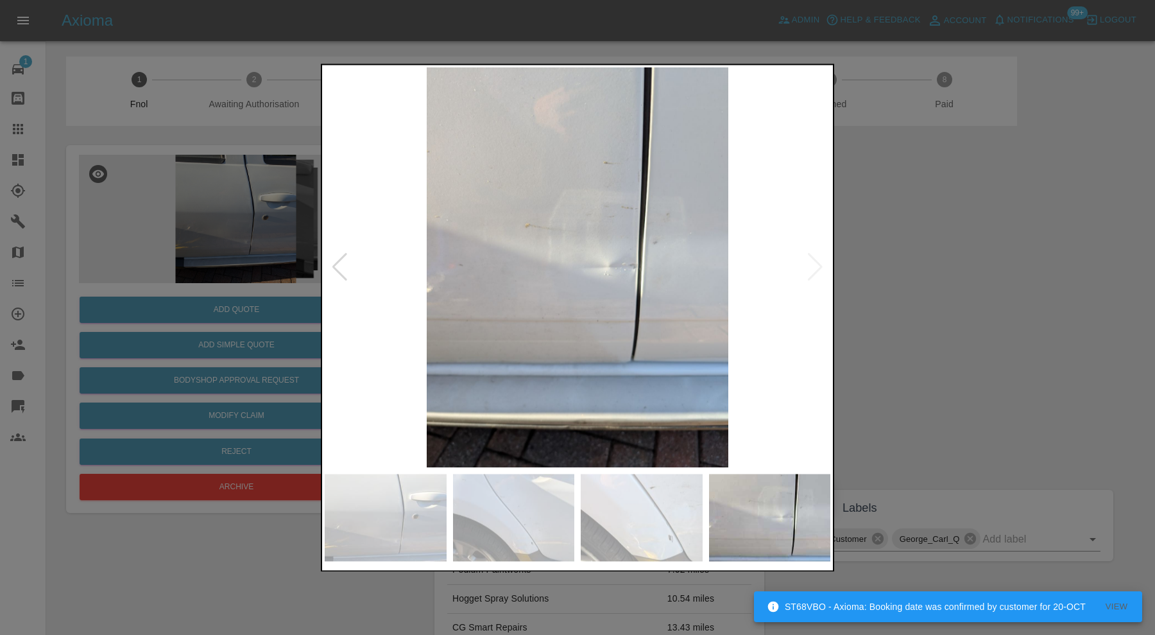
click at [817, 268] on img at bounding box center [578, 267] width 506 height 400
click at [345, 265] on div at bounding box center [339, 268] width 17 height 28
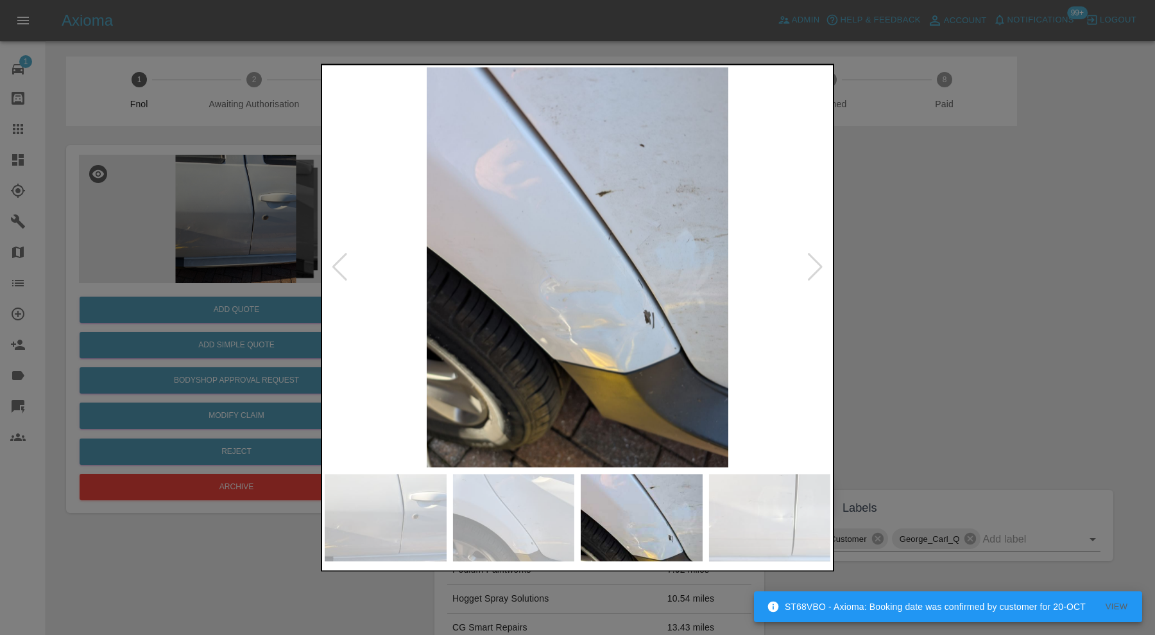
click at [345, 265] on div at bounding box center [339, 268] width 17 height 28
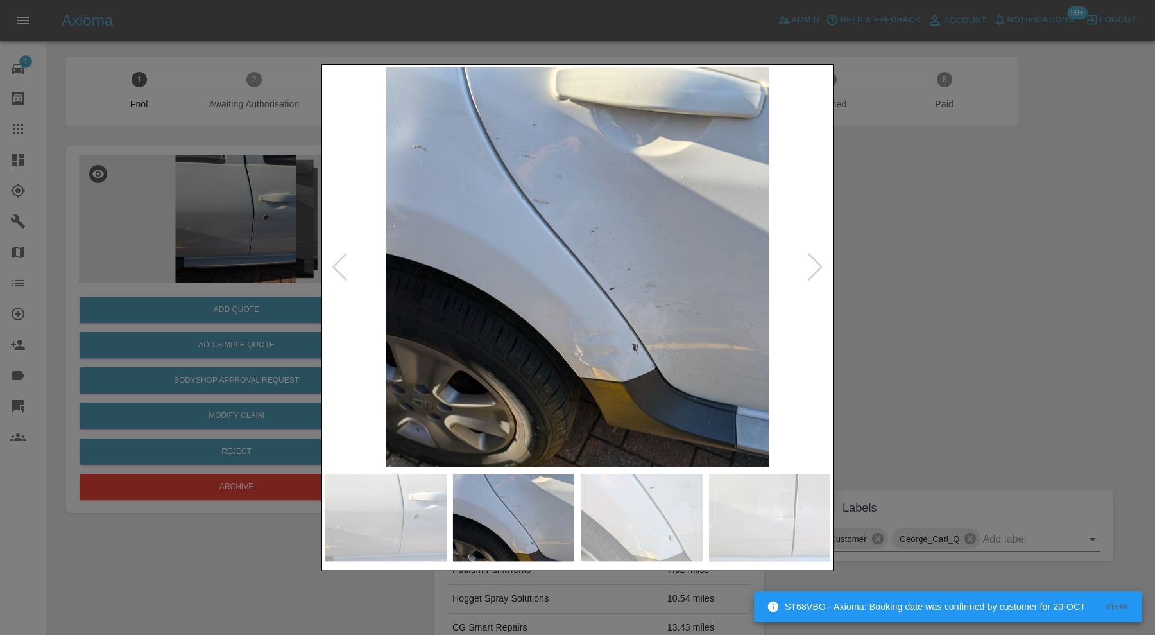
click at [345, 265] on div at bounding box center [339, 268] width 17 height 28
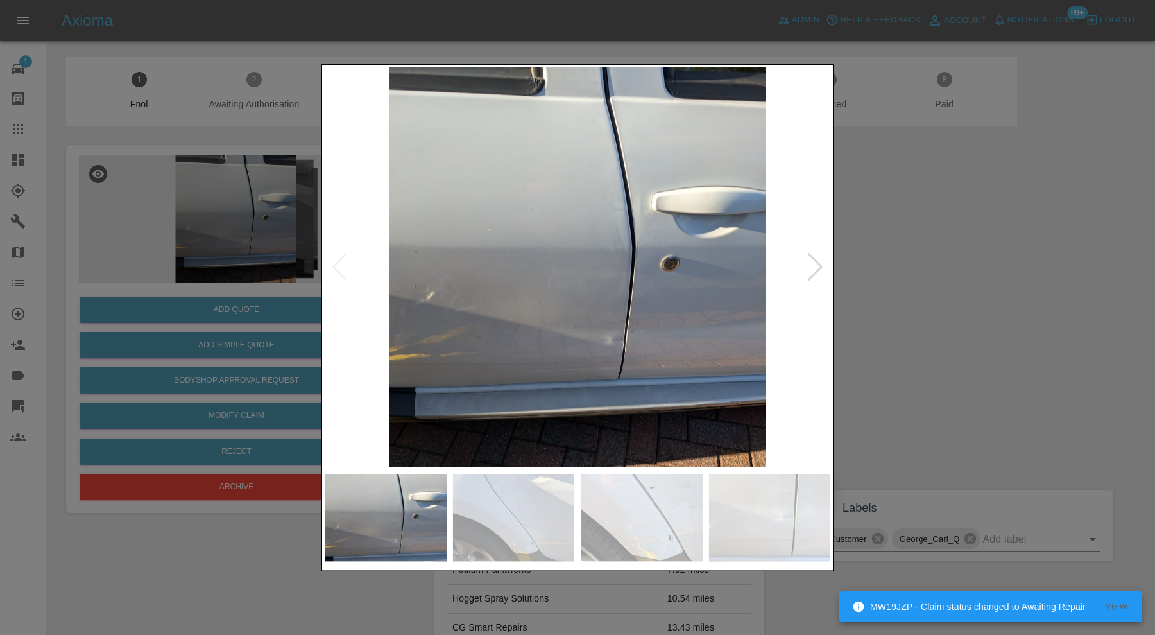
click at [639, 341] on img at bounding box center [578, 267] width 506 height 400
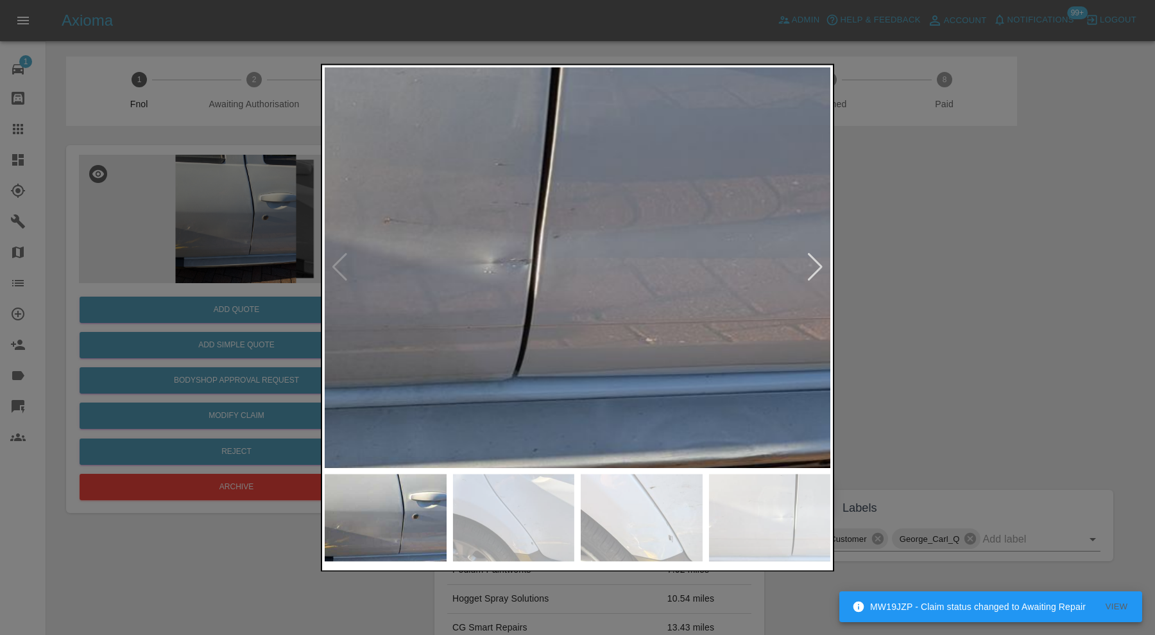
click at [1031, 308] on div at bounding box center [577, 317] width 1155 height 635
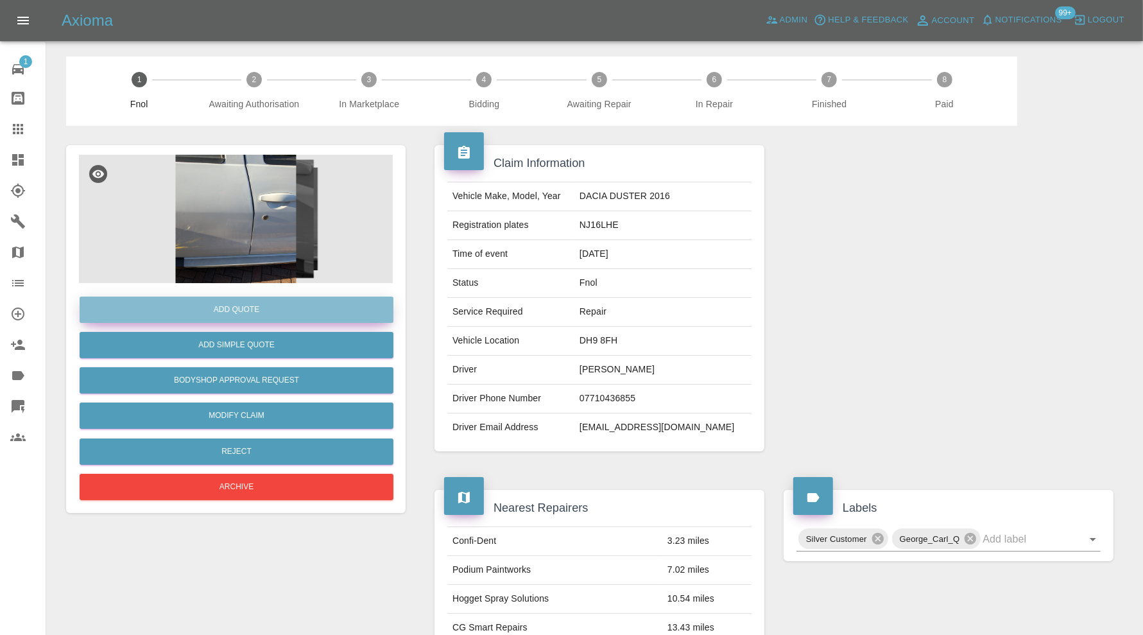
click at [237, 306] on button "Add Quote" at bounding box center [237, 310] width 314 height 26
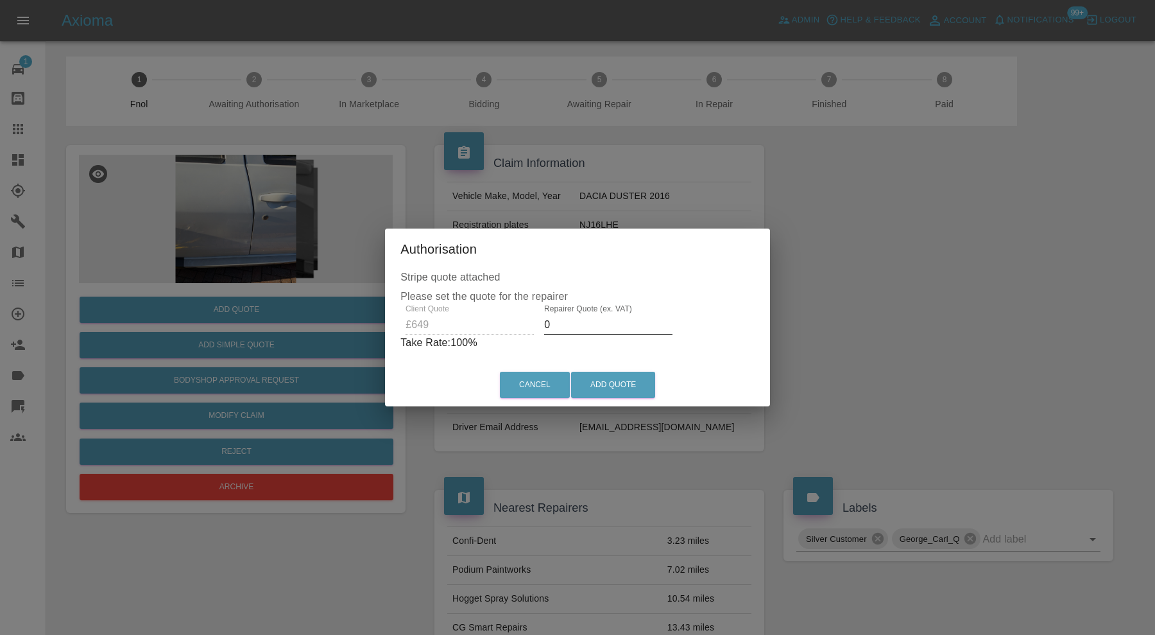
click at [603, 325] on input "0" at bounding box center [608, 325] width 128 height 21
type input "400"
click at [611, 383] on button "Add Quote" at bounding box center [613, 385] width 84 height 26
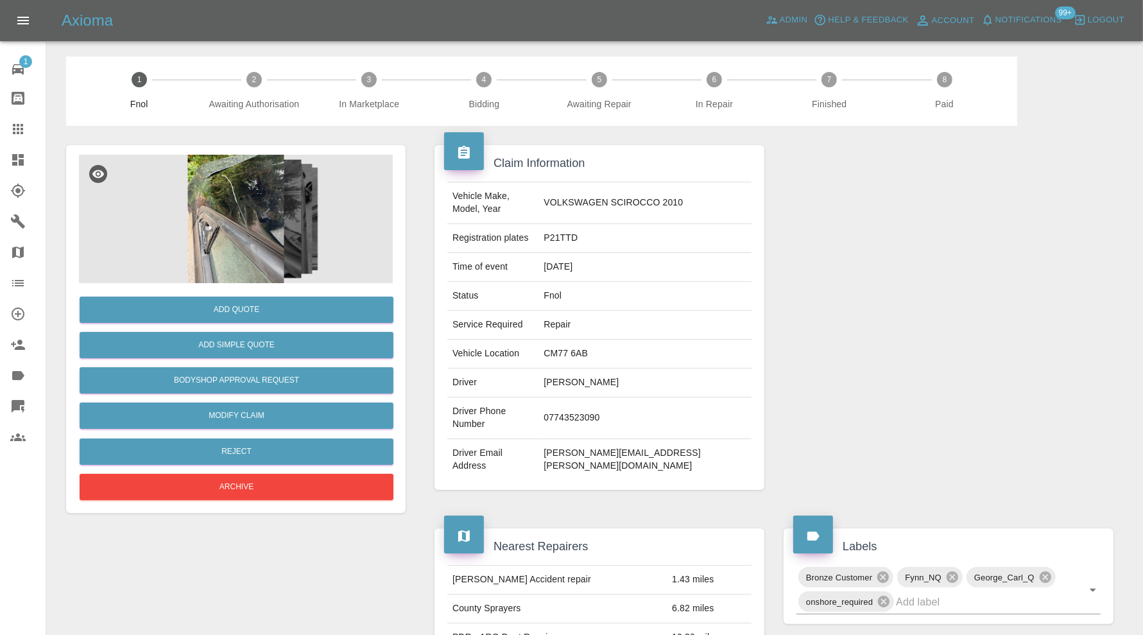
click at [259, 239] on img at bounding box center [236, 219] width 314 height 128
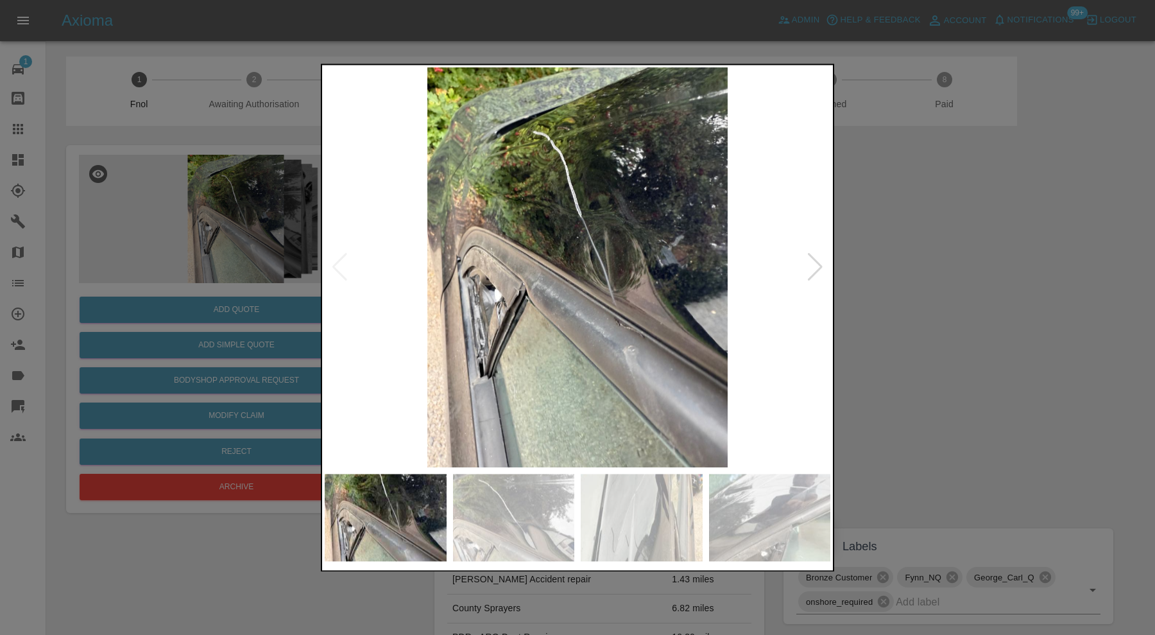
click at [809, 262] on div at bounding box center [815, 268] width 17 height 28
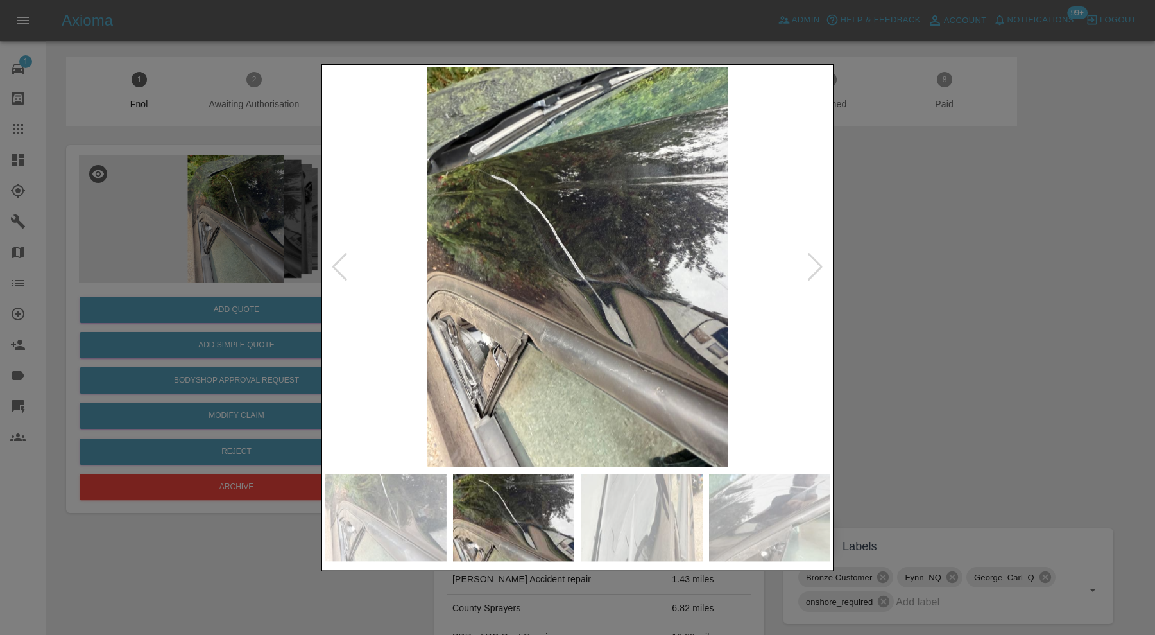
click at [809, 262] on div at bounding box center [815, 268] width 17 height 28
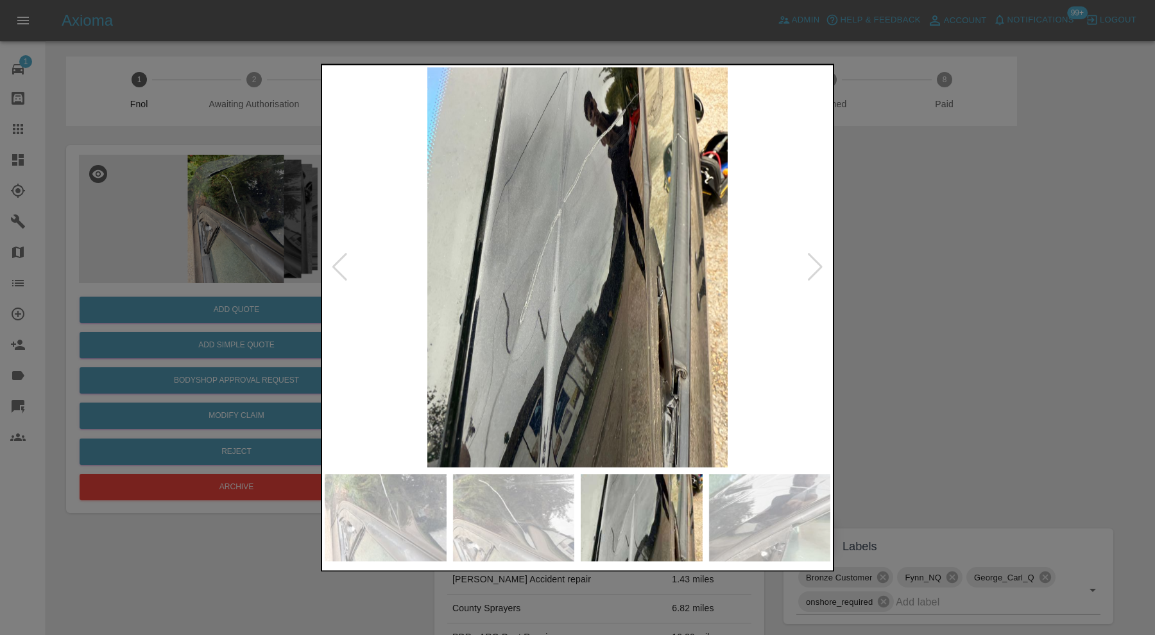
click at [809, 262] on div at bounding box center [815, 268] width 17 height 28
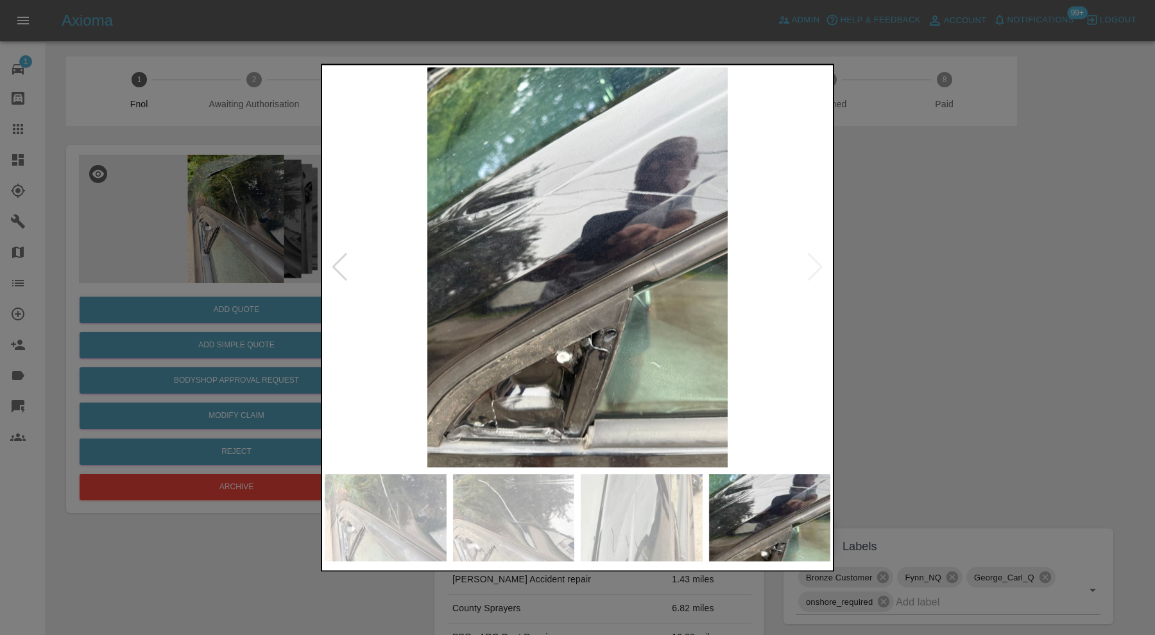
click at [809, 262] on img at bounding box center [578, 267] width 506 height 400
click at [345, 267] on div at bounding box center [339, 268] width 17 height 28
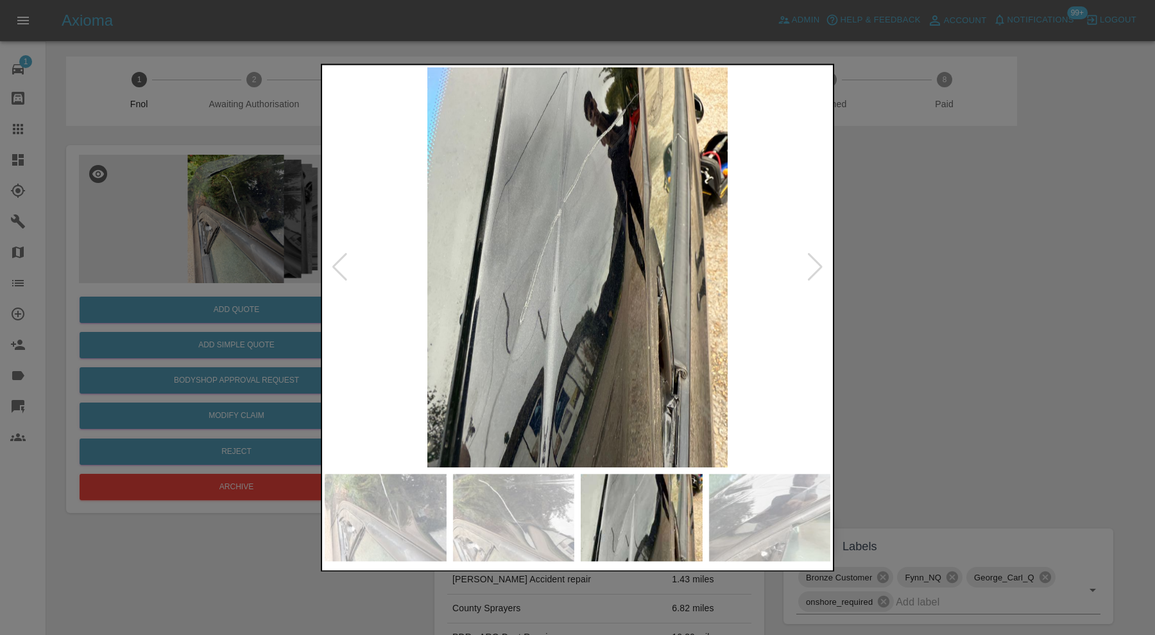
click at [345, 267] on div at bounding box center [339, 268] width 17 height 28
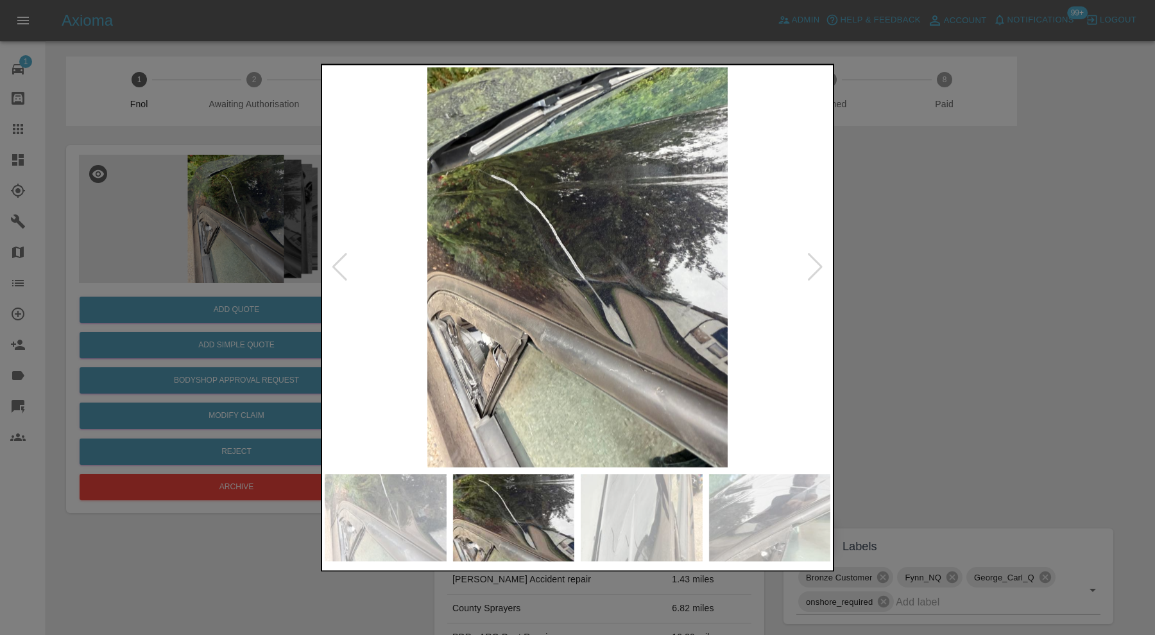
click at [345, 267] on div at bounding box center [339, 268] width 17 height 28
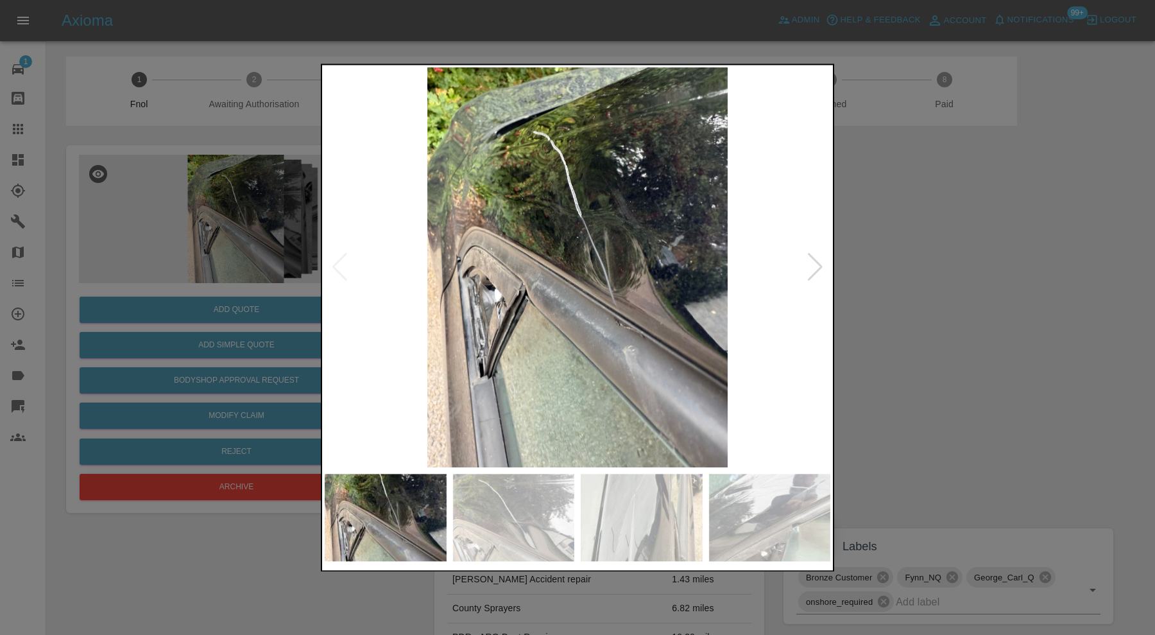
click at [345, 267] on img at bounding box center [578, 267] width 506 height 400
click at [944, 266] on div at bounding box center [577, 317] width 1155 height 635
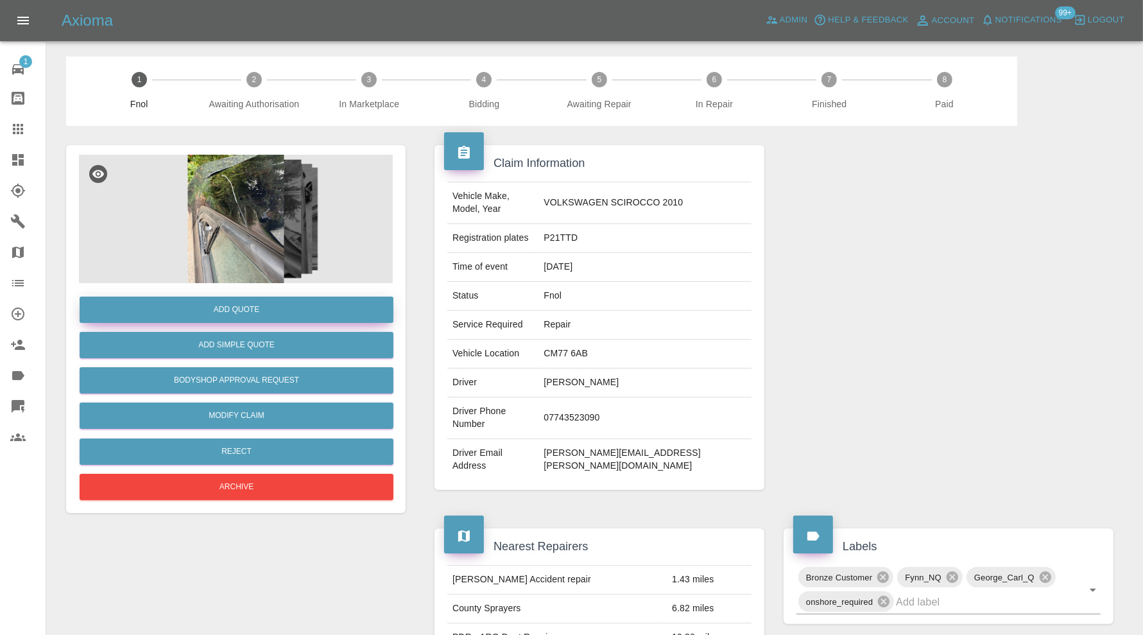
click at [272, 306] on button "Add Quote" at bounding box center [237, 310] width 314 height 26
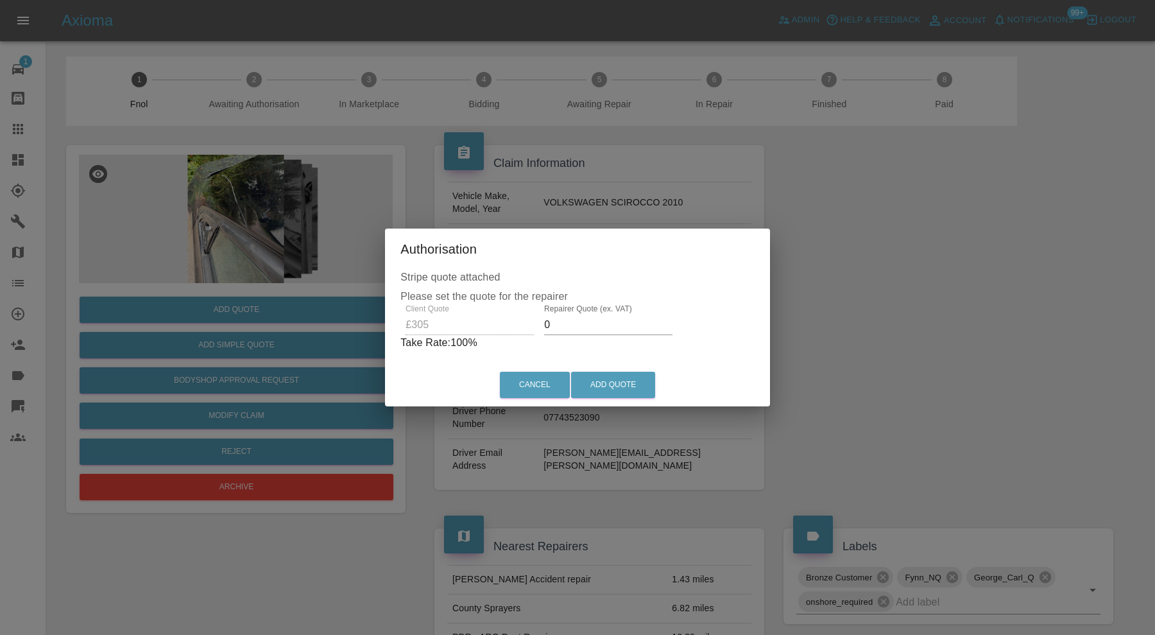
click at [621, 327] on input "0" at bounding box center [608, 325] width 128 height 21
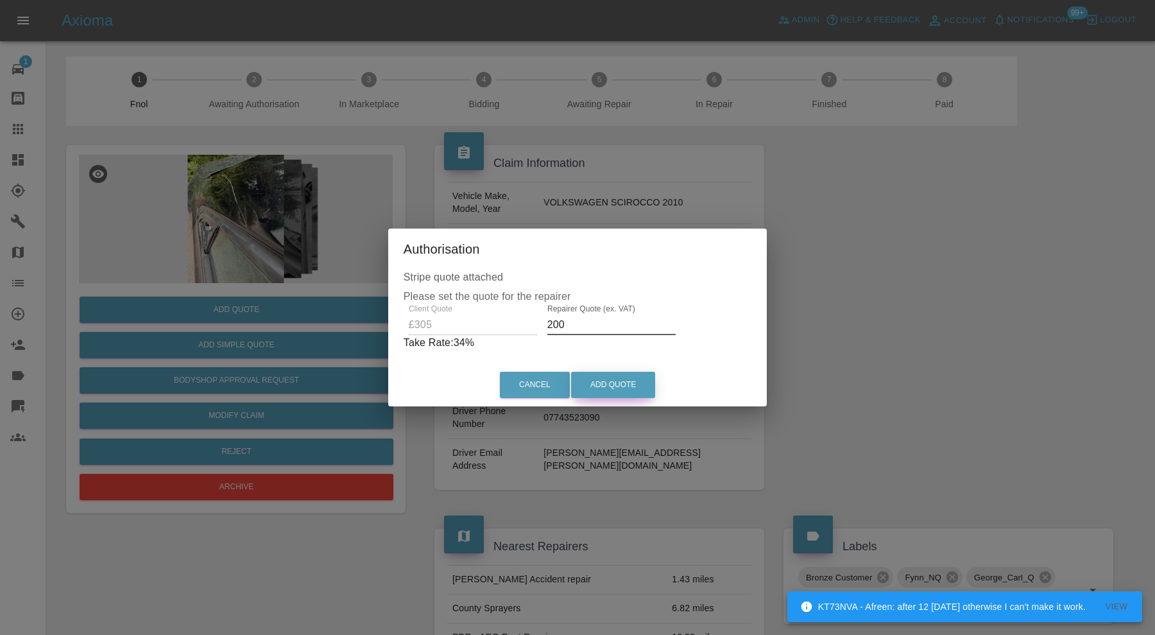
type input "200"
click at [631, 379] on button "Add Quote" at bounding box center [613, 385] width 84 height 26
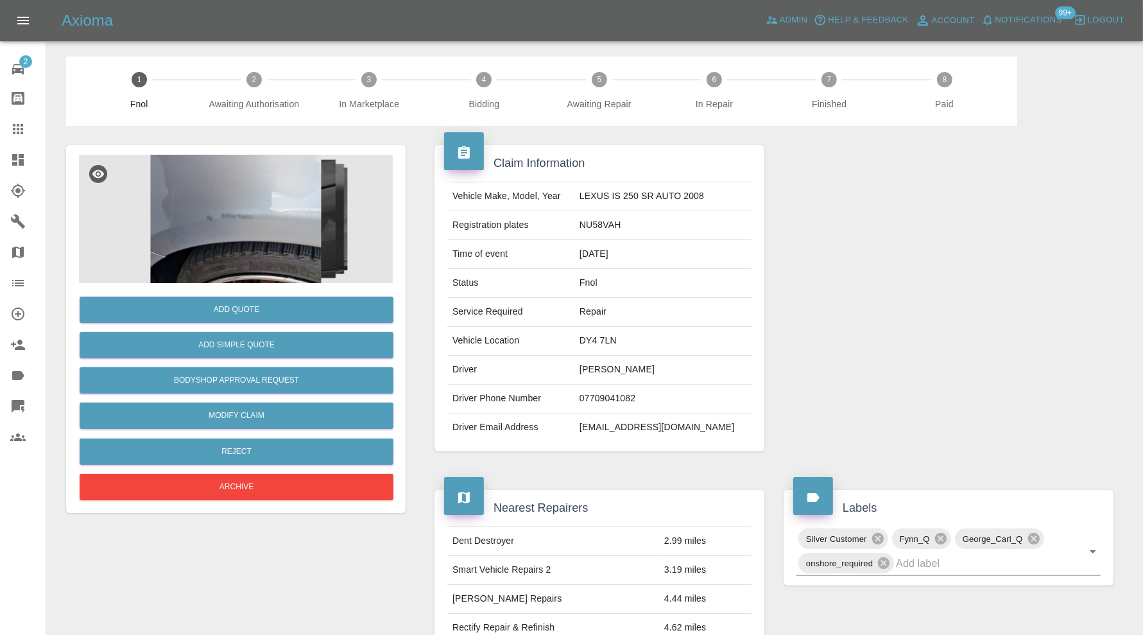
click at [237, 212] on img at bounding box center [236, 219] width 314 height 128
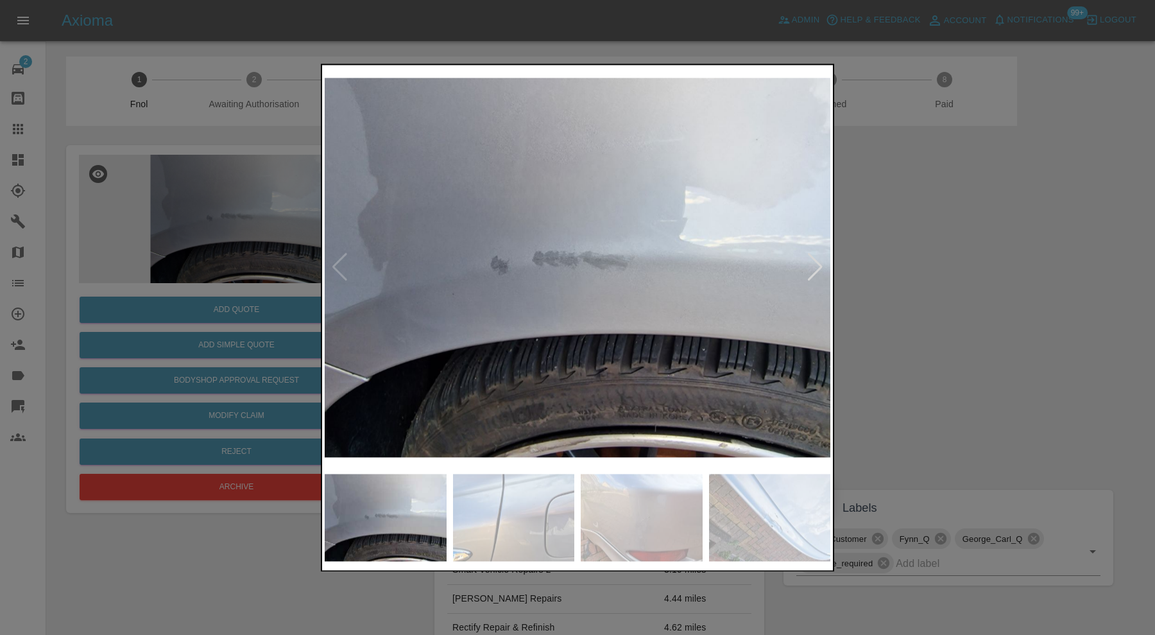
click at [812, 275] on div at bounding box center [815, 268] width 17 height 28
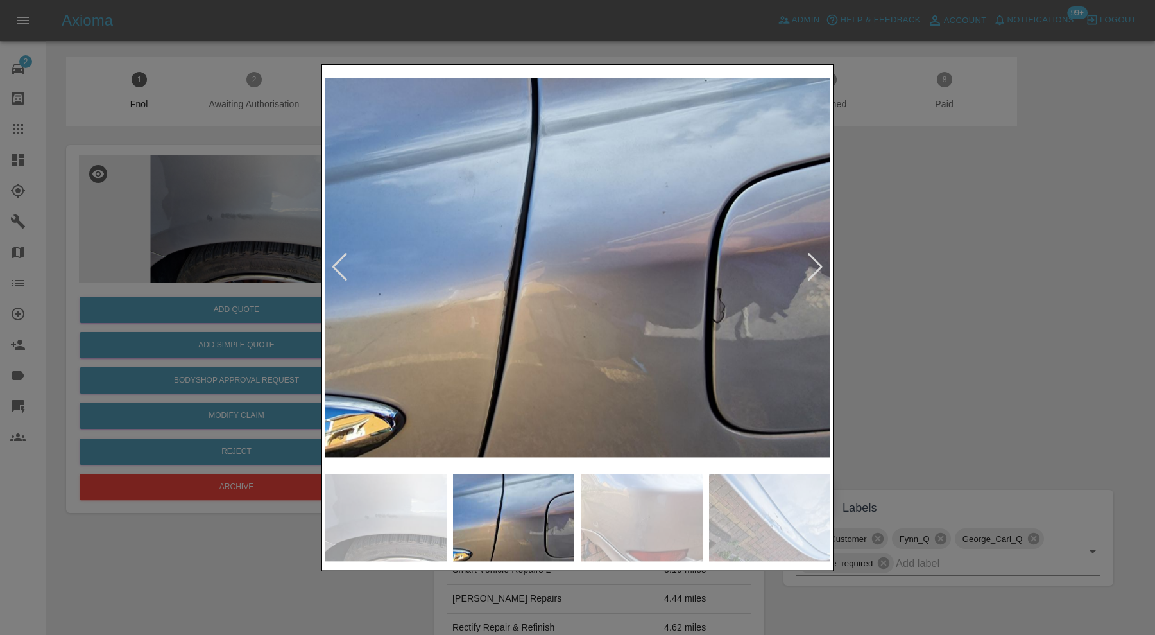
click at [815, 272] on div at bounding box center [815, 268] width 17 height 28
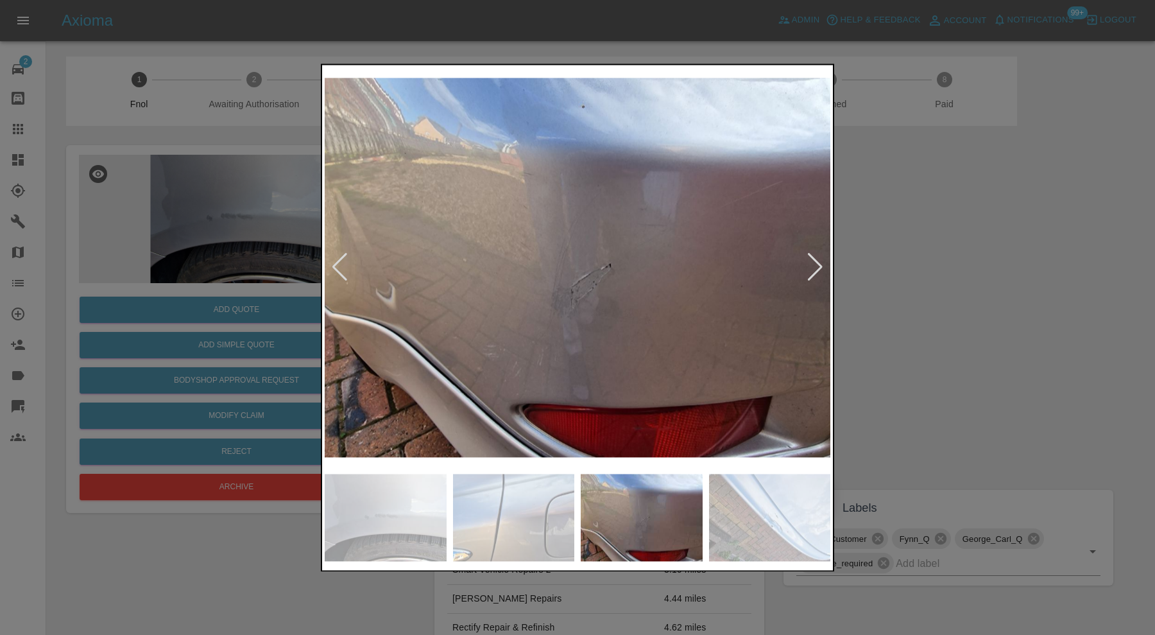
click at [816, 271] on div at bounding box center [815, 268] width 17 height 28
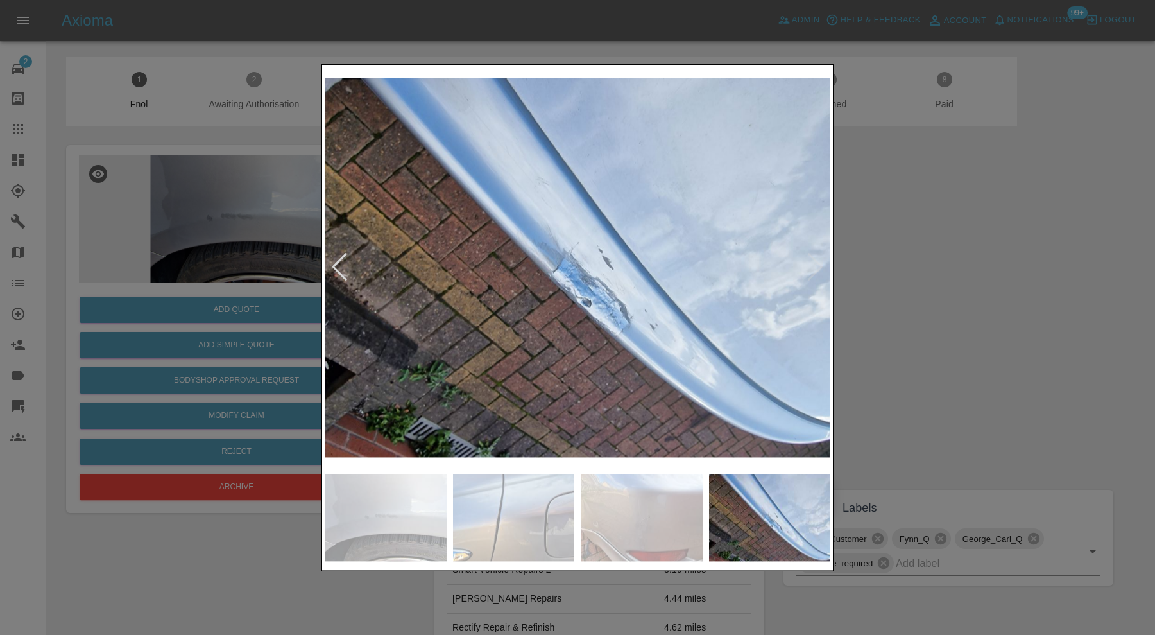
click at [816, 271] on img at bounding box center [578, 267] width 506 height 400
click at [338, 266] on div at bounding box center [339, 268] width 17 height 28
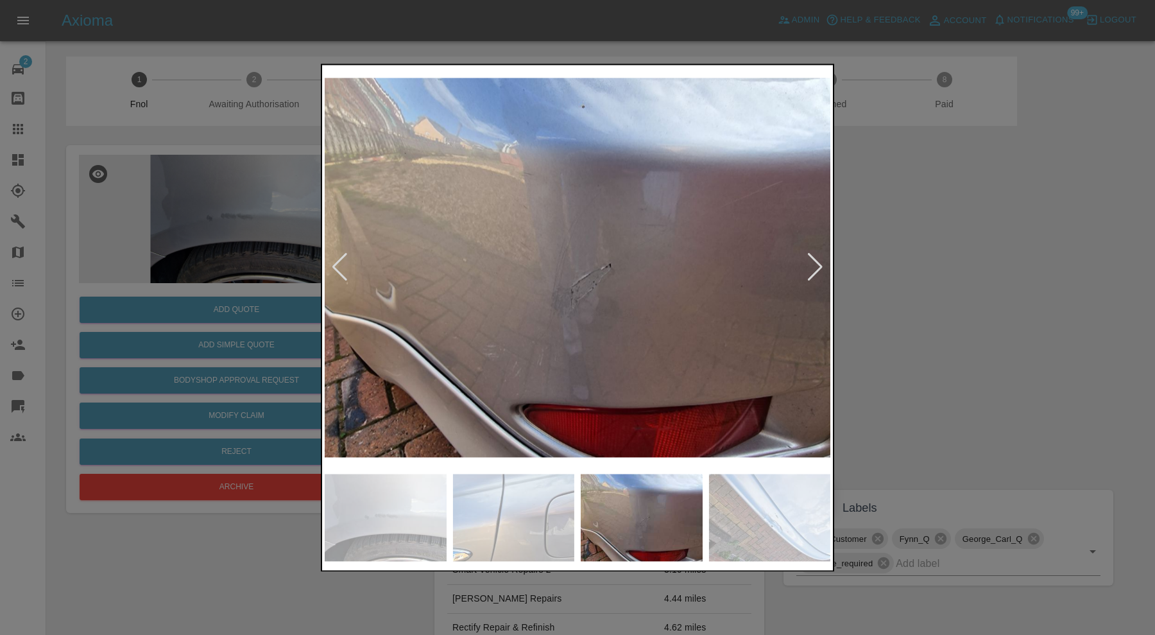
click at [338, 266] on div at bounding box center [339, 268] width 17 height 28
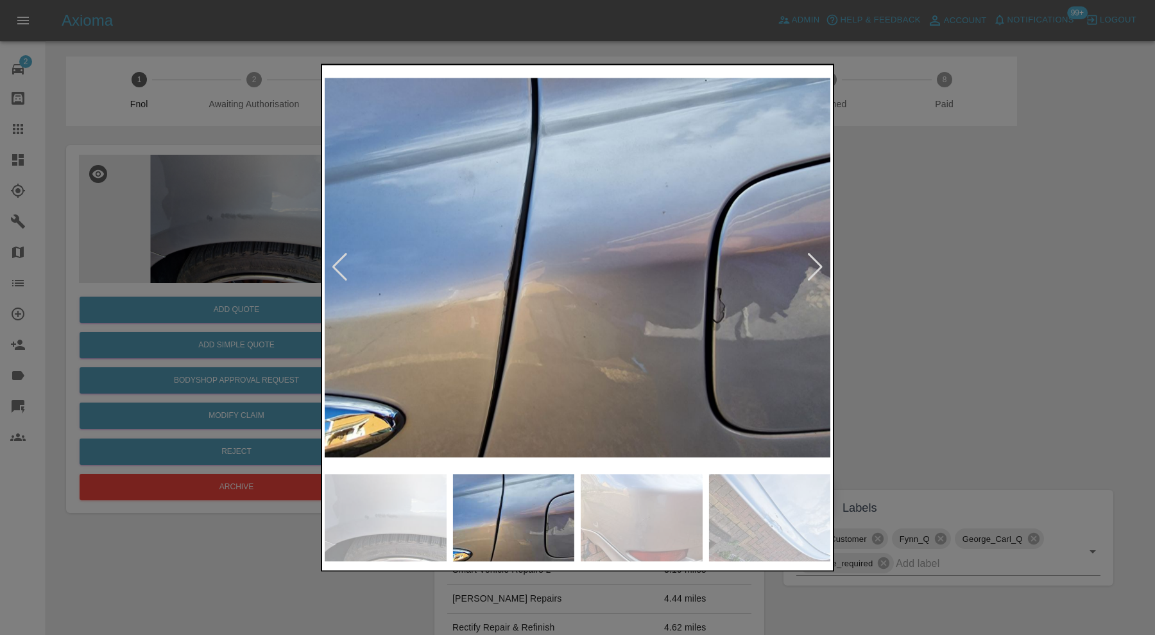
click at [338, 266] on div at bounding box center [339, 268] width 17 height 28
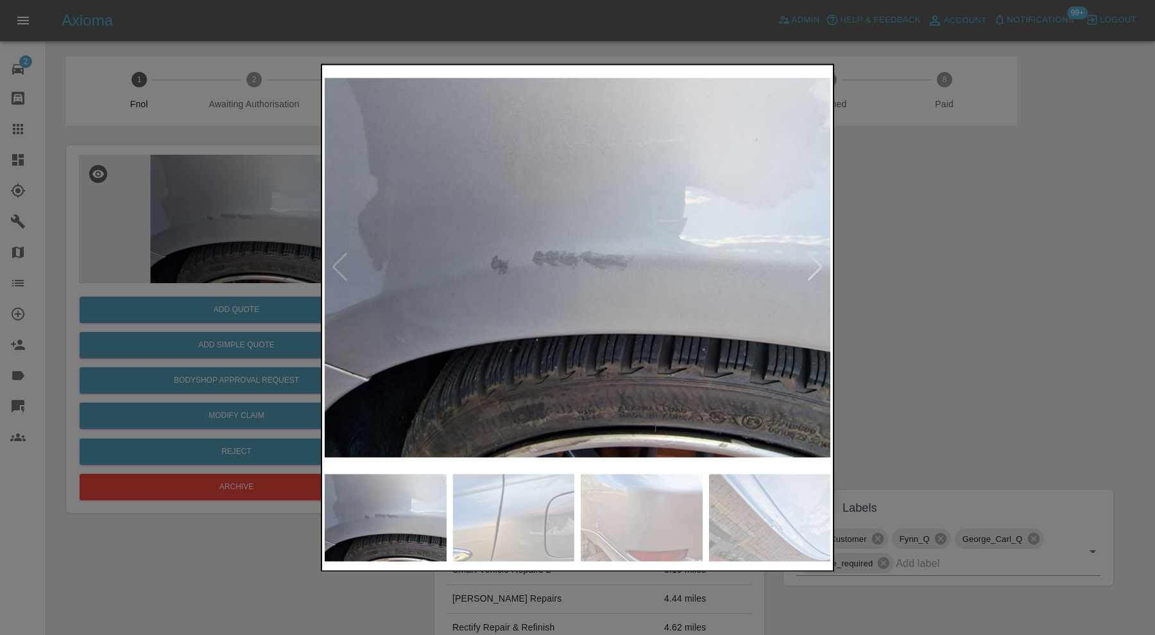
click at [338, 266] on img at bounding box center [578, 267] width 506 height 400
click at [992, 281] on div at bounding box center [577, 317] width 1155 height 635
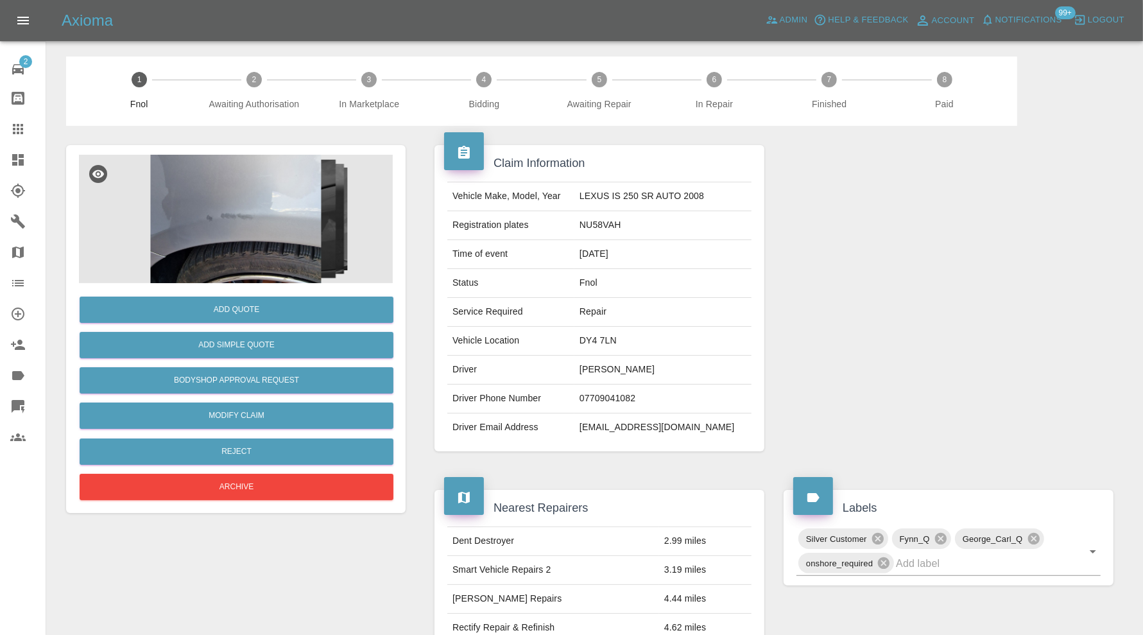
click at [218, 234] on img at bounding box center [236, 219] width 314 height 128
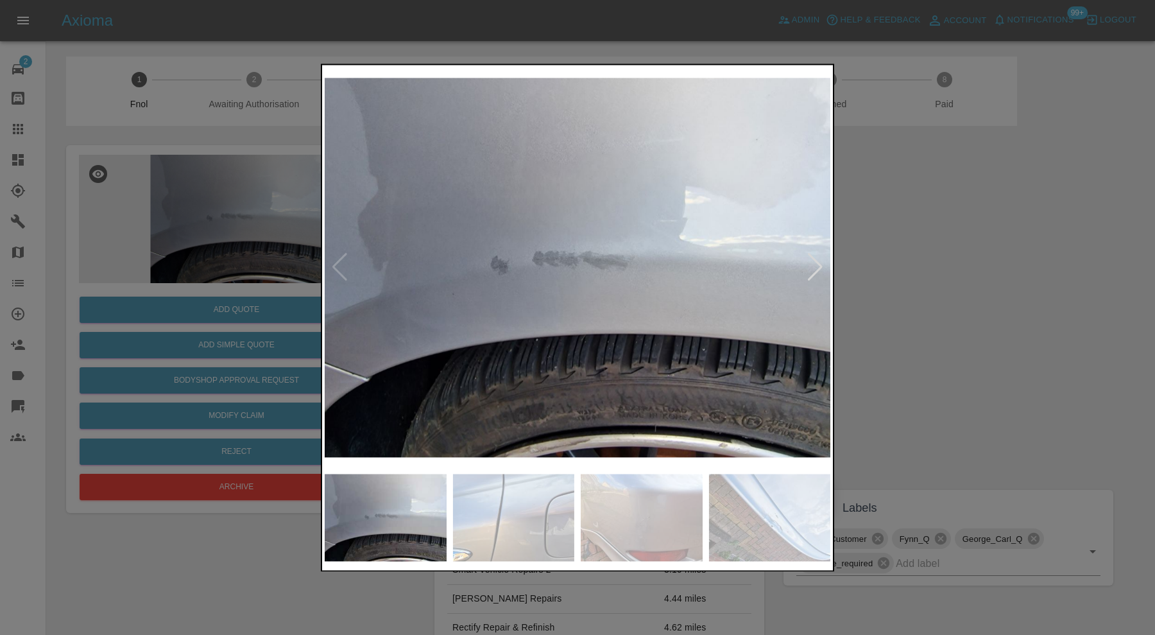
click at [483, 521] on img at bounding box center [514, 517] width 122 height 87
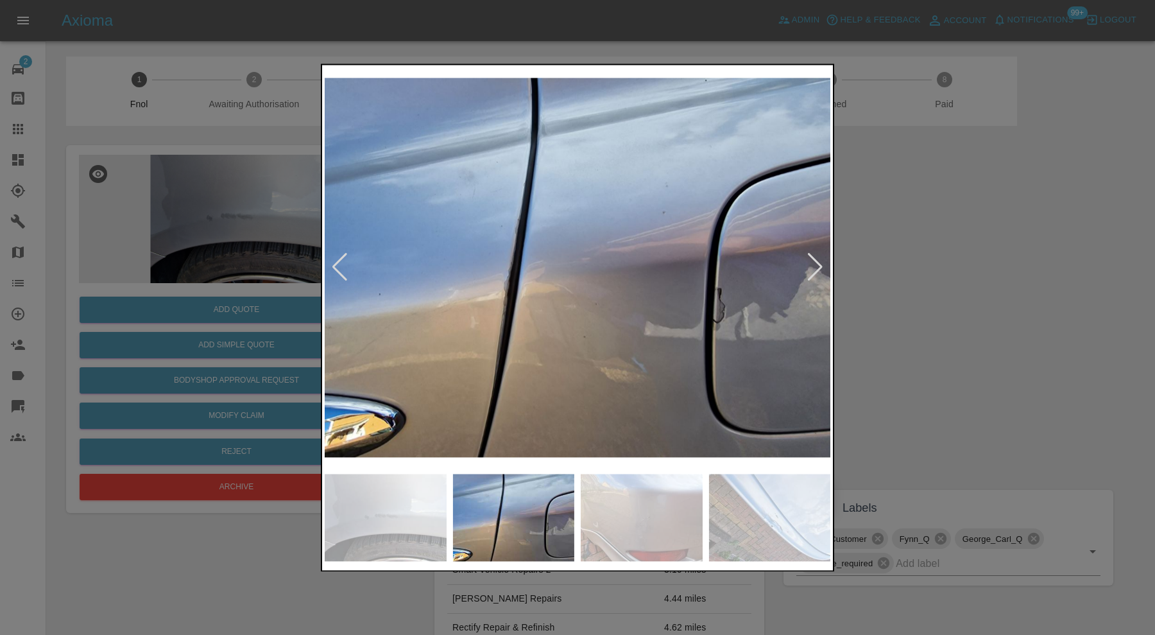
click at [662, 513] on img at bounding box center [642, 517] width 122 height 87
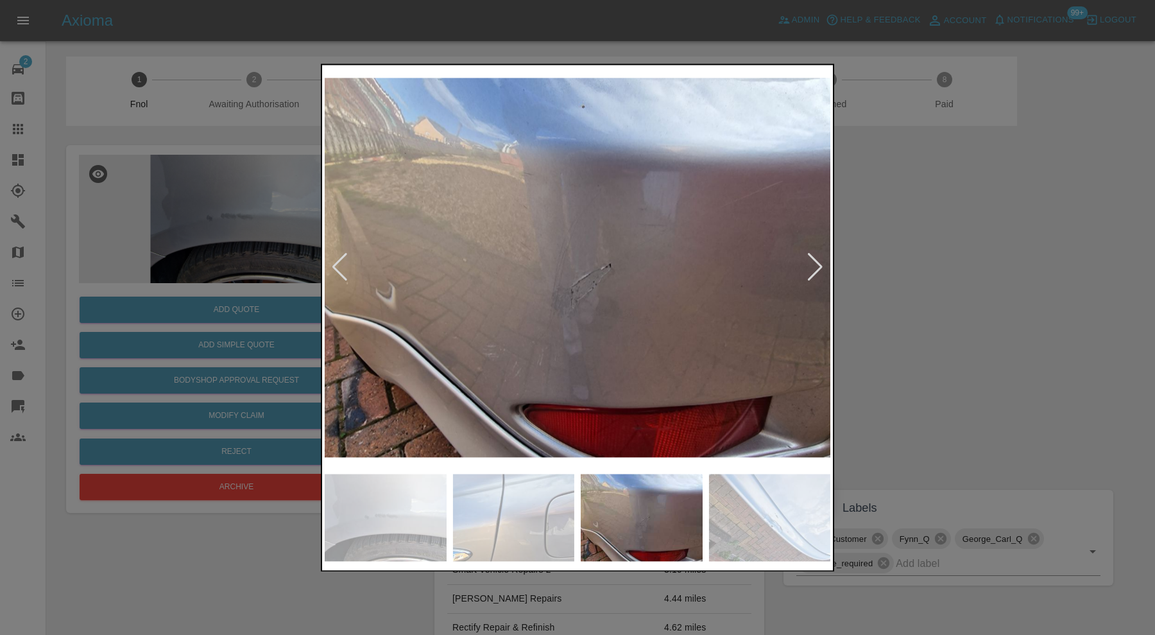
click at [723, 510] on img at bounding box center [770, 517] width 122 height 87
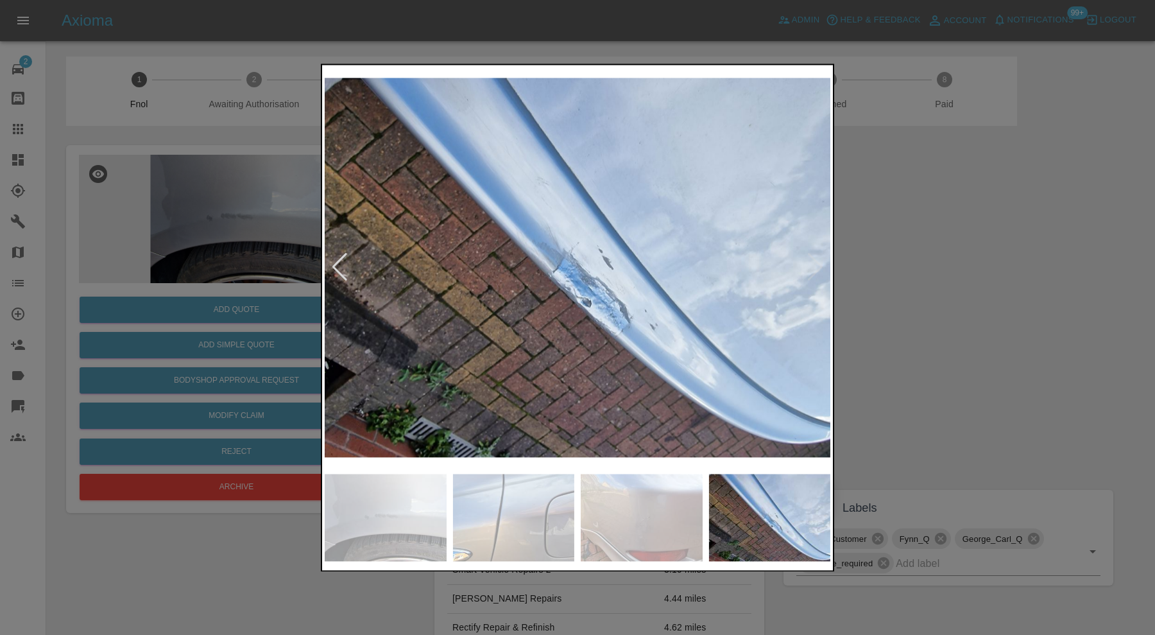
click at [536, 513] on img at bounding box center [514, 517] width 122 height 87
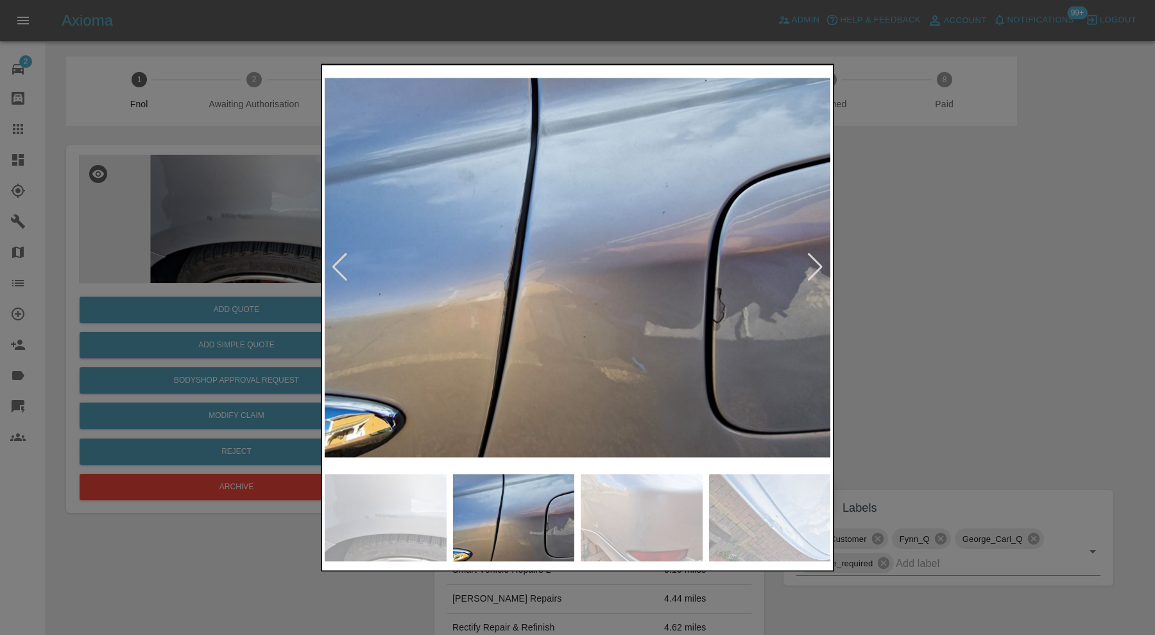
click at [394, 514] on img at bounding box center [386, 517] width 122 height 87
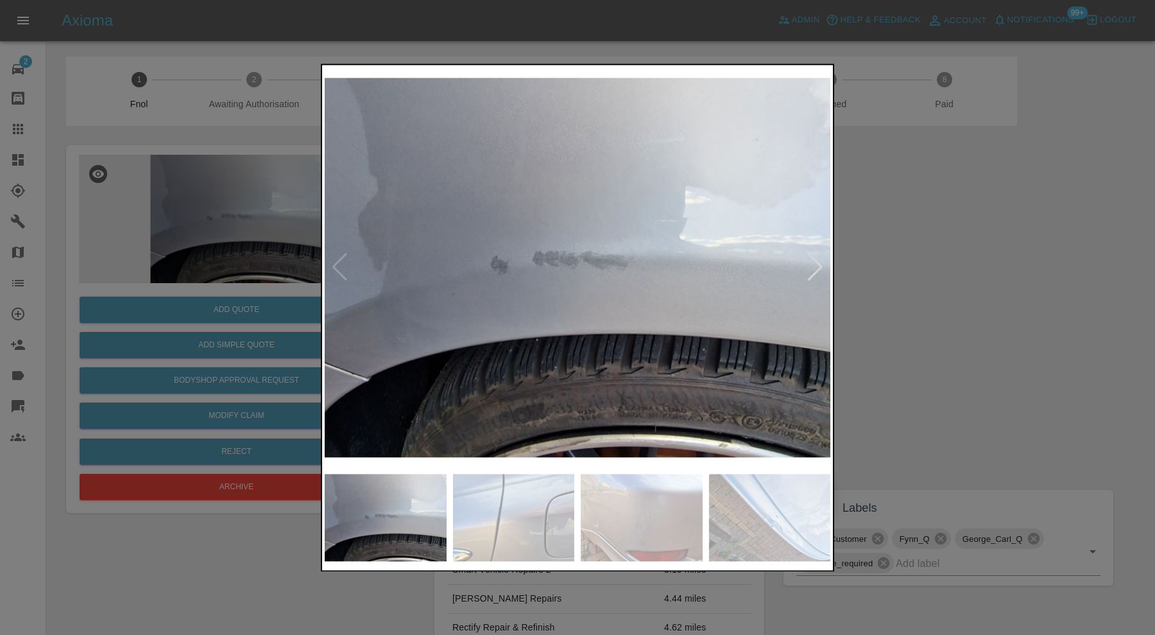
click at [878, 318] on div at bounding box center [577, 317] width 1155 height 635
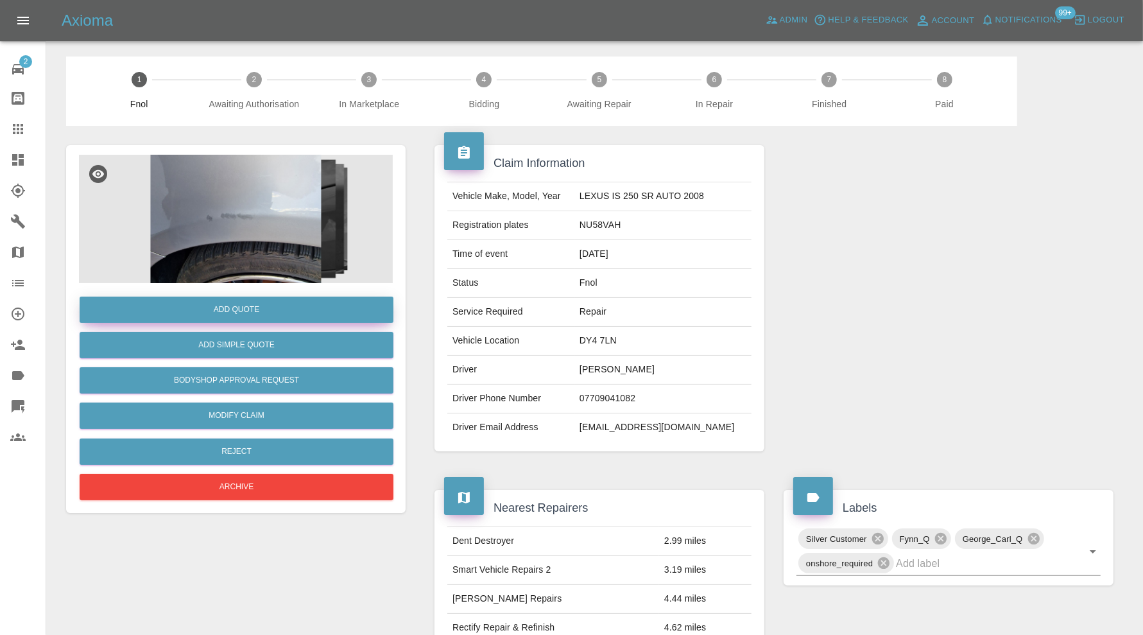
click at [254, 307] on button "Add Quote" at bounding box center [237, 310] width 314 height 26
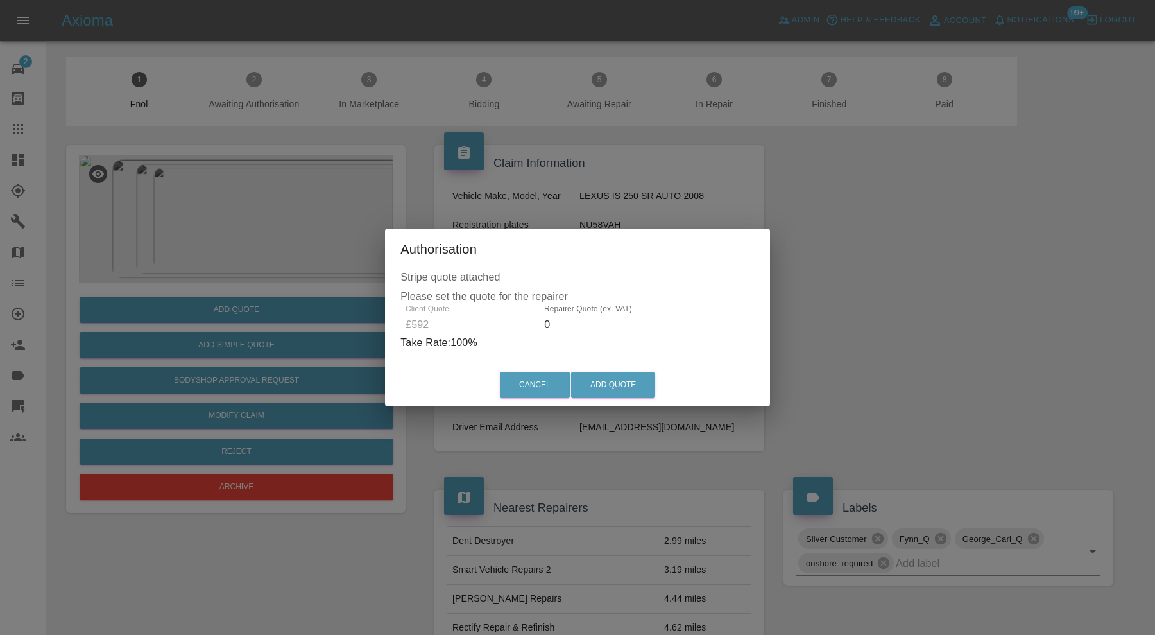
click at [568, 324] on input "0" at bounding box center [608, 325] width 128 height 21
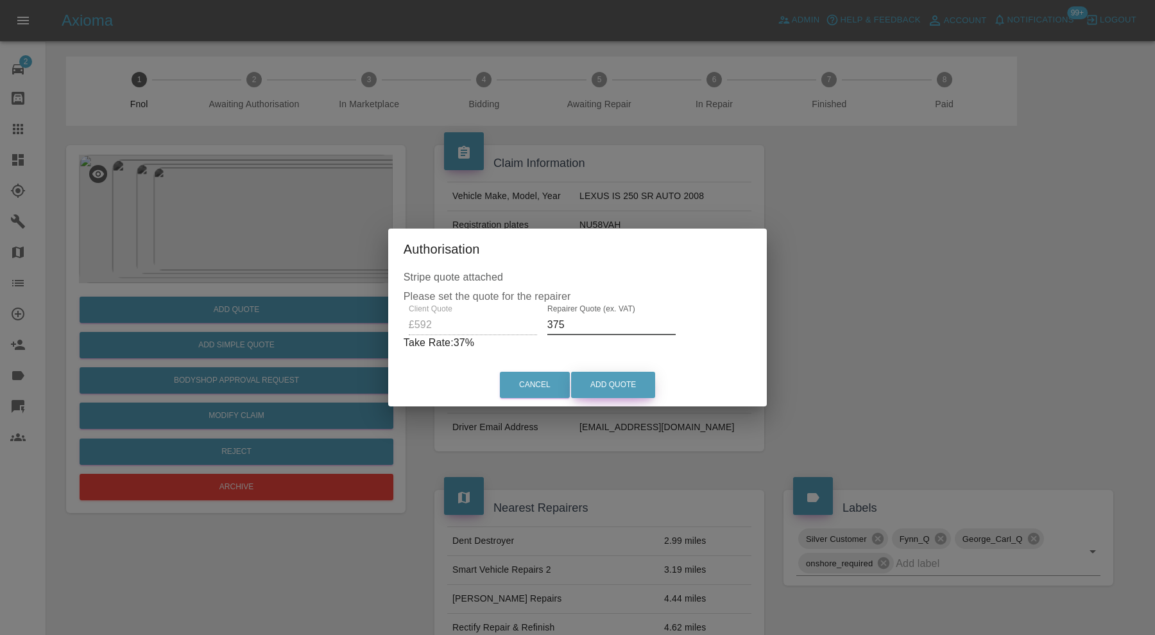
type input "375"
click at [603, 378] on button "Add Quote" at bounding box center [613, 385] width 84 height 26
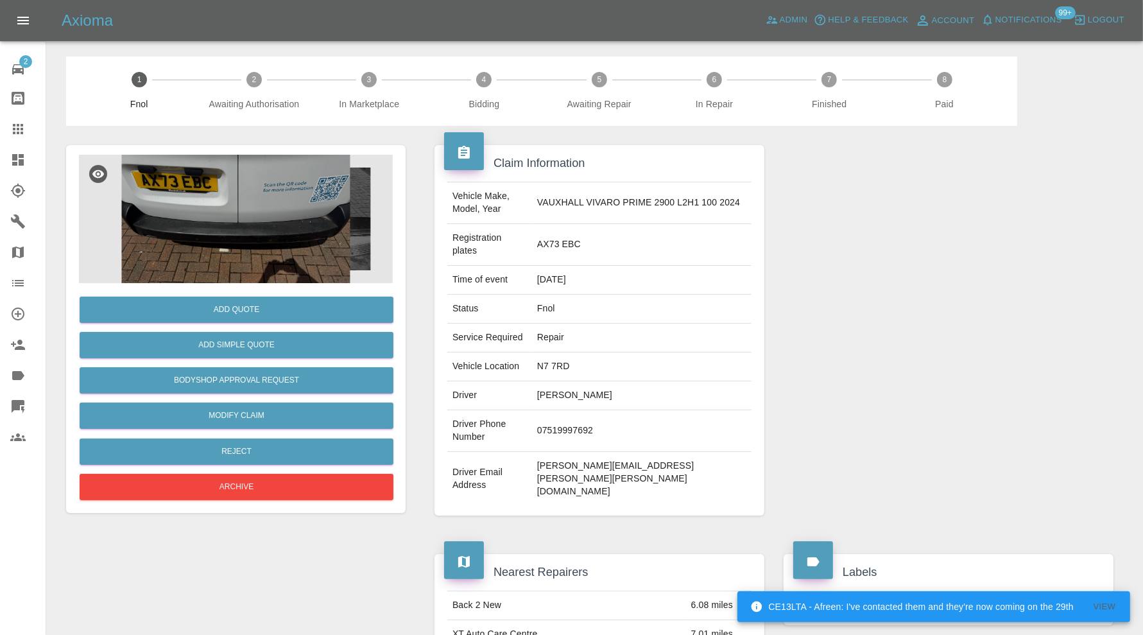
click at [212, 202] on img at bounding box center [236, 219] width 314 height 128
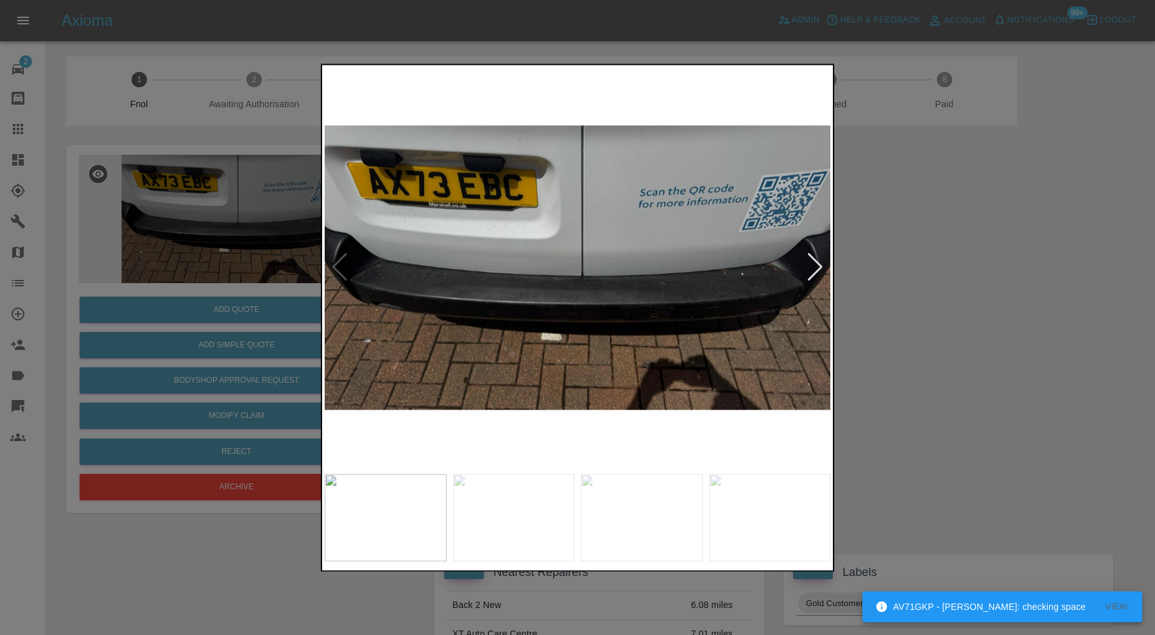
click at [811, 257] on div at bounding box center [815, 268] width 17 height 28
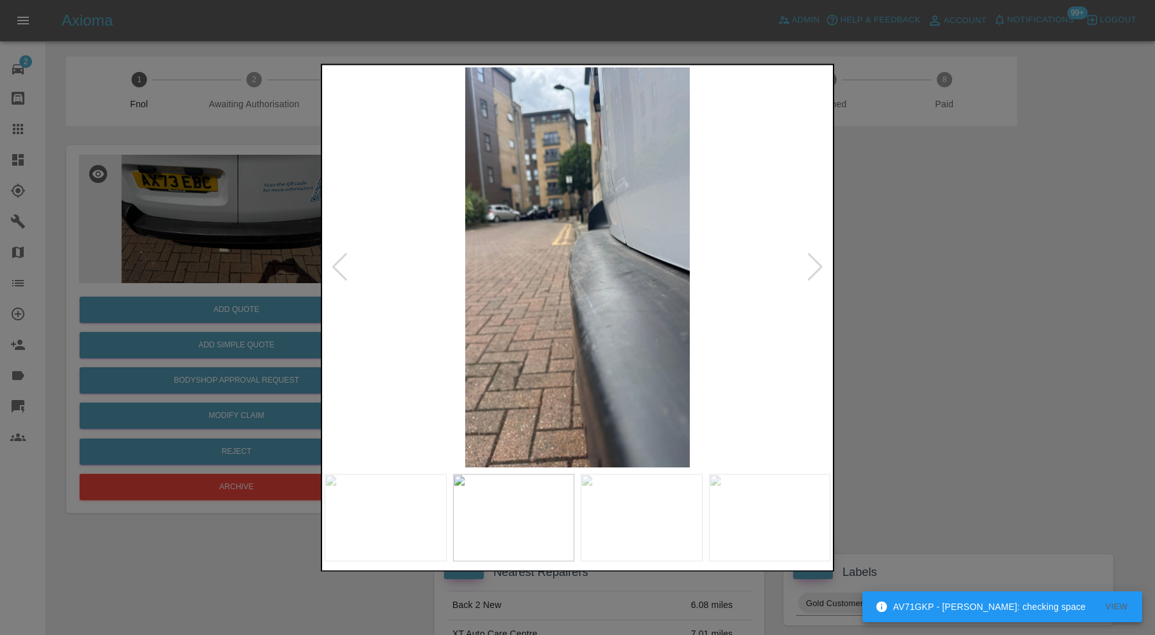
click at [811, 257] on div at bounding box center [815, 268] width 17 height 28
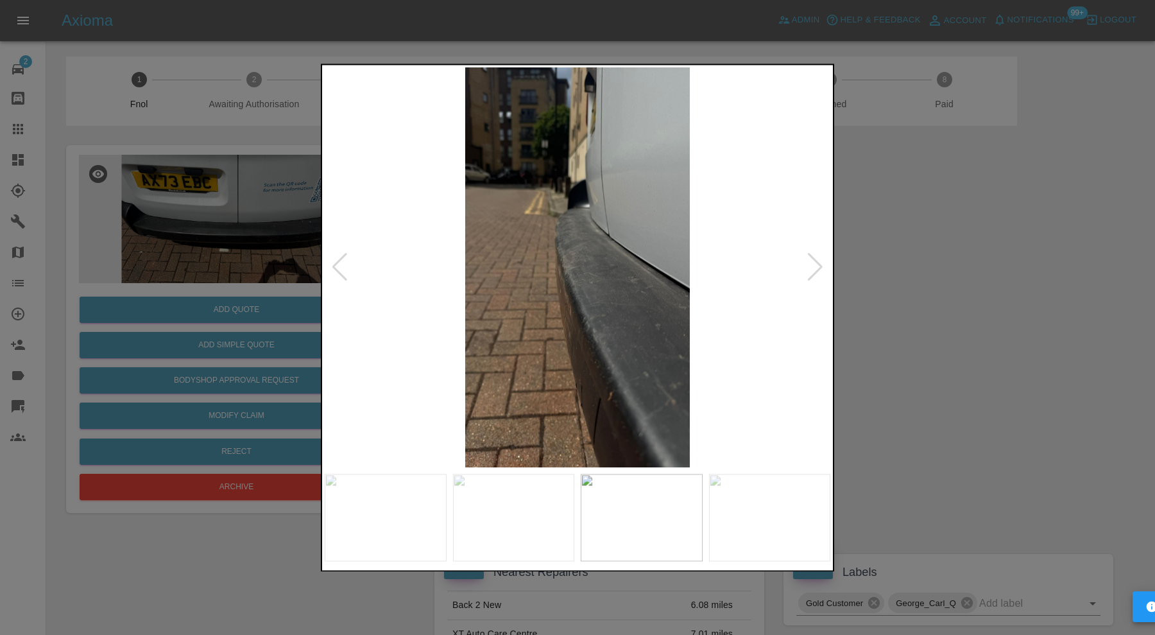
click at [811, 257] on div at bounding box center [815, 268] width 17 height 28
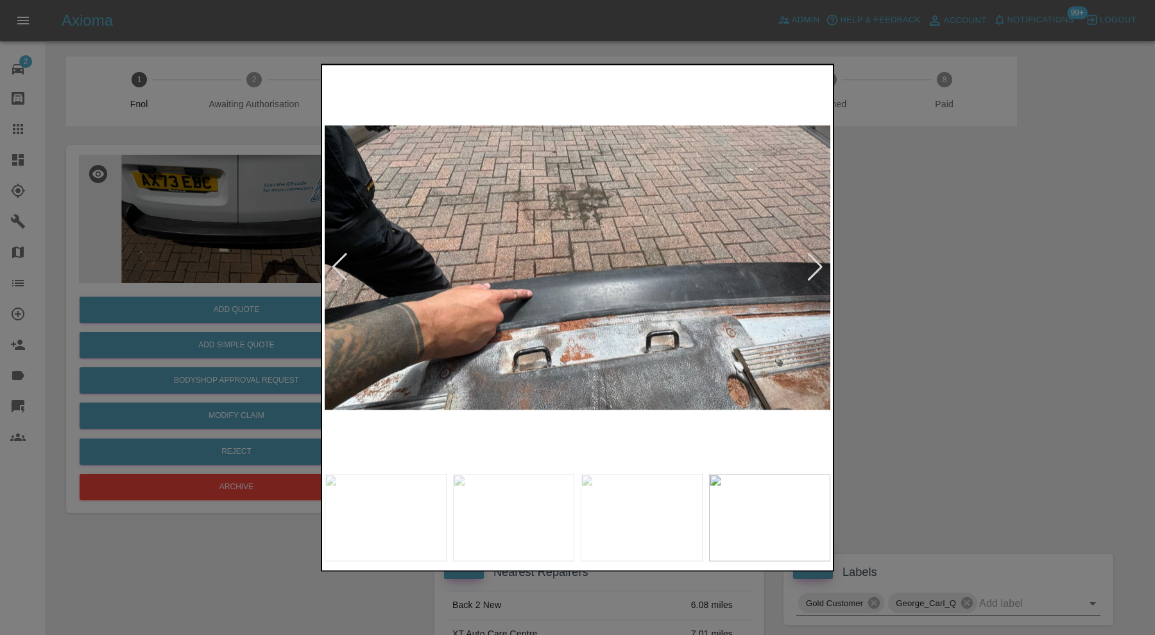
click at [811, 257] on div at bounding box center [815, 268] width 17 height 28
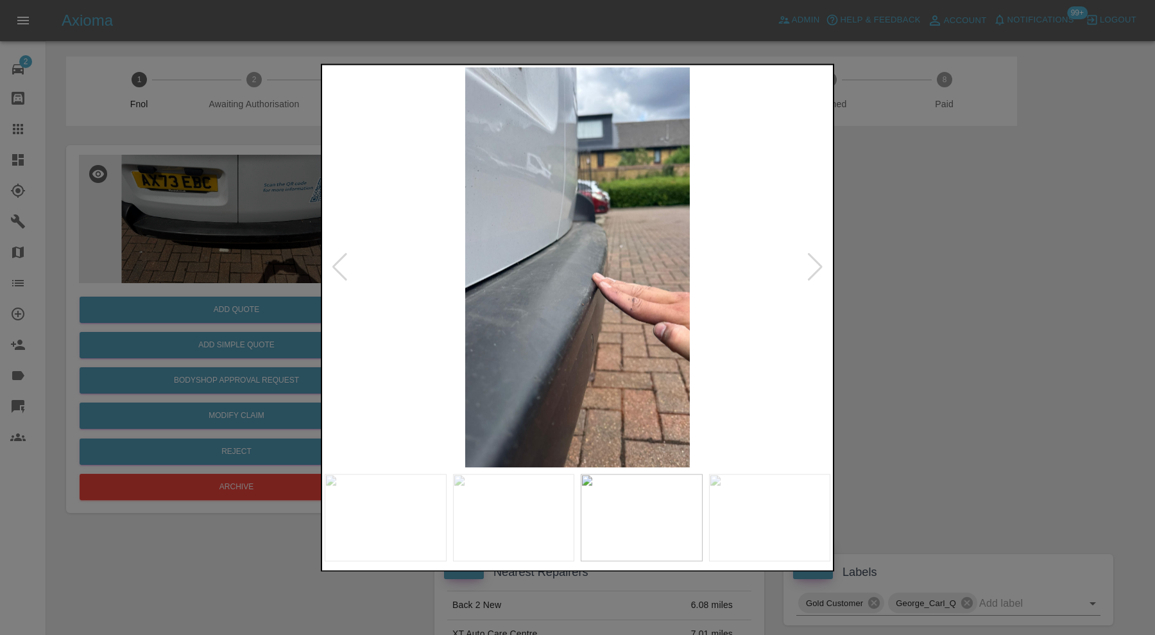
click at [811, 257] on div at bounding box center [815, 268] width 17 height 28
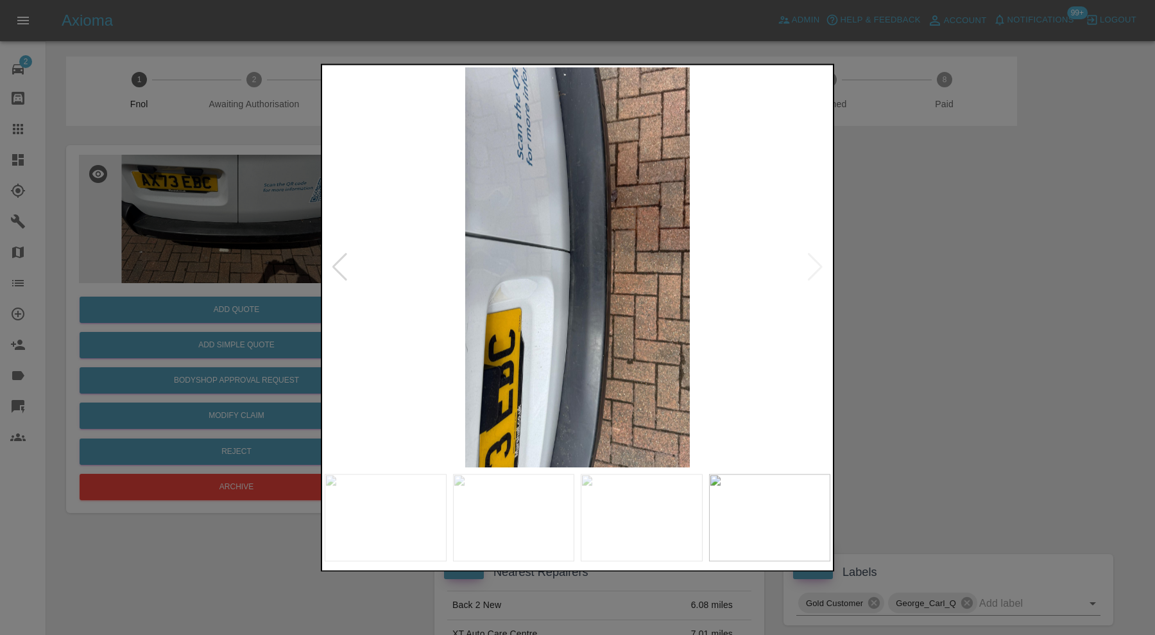
click at [811, 257] on img at bounding box center [578, 267] width 506 height 400
click at [976, 263] on div at bounding box center [577, 317] width 1155 height 635
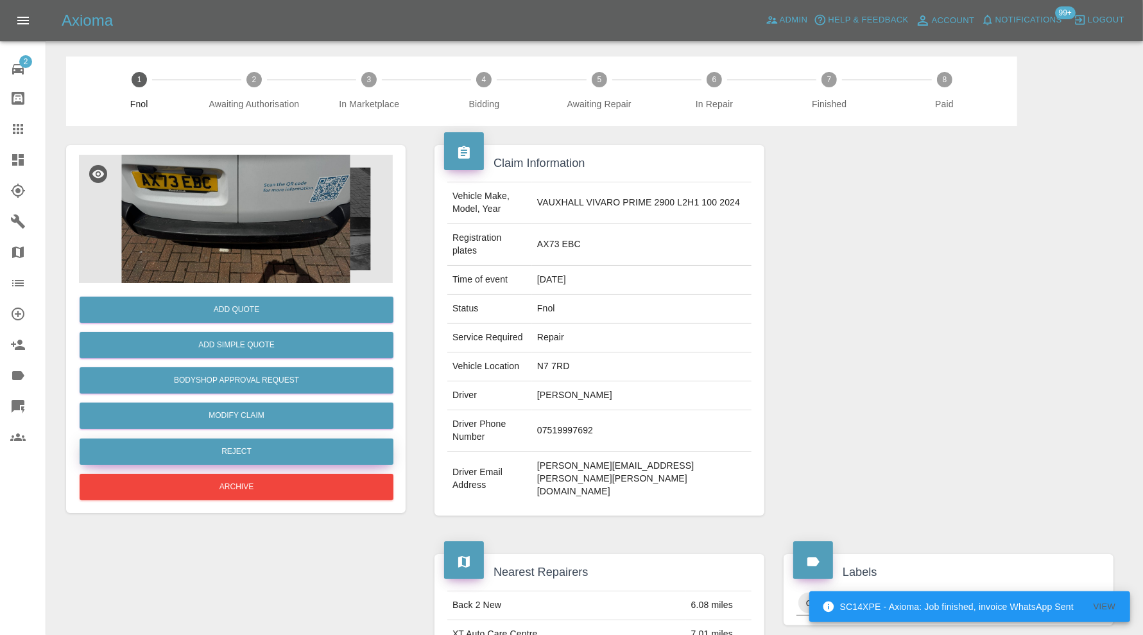
click at [220, 445] on button "Reject" at bounding box center [237, 451] width 314 height 26
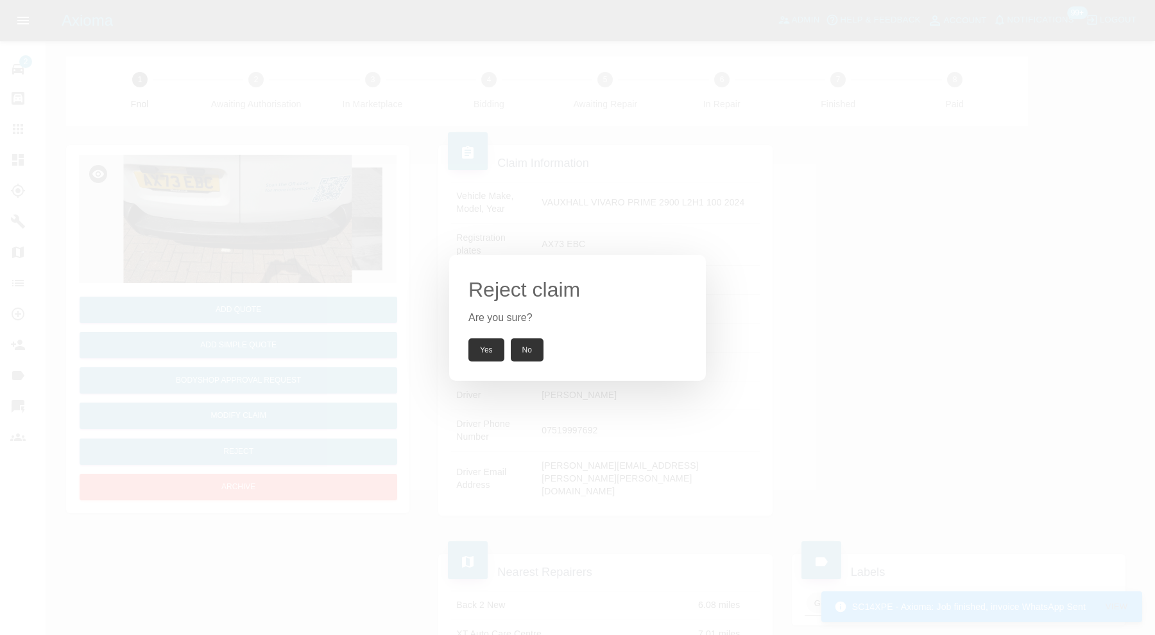
click at [486, 343] on button "Yes" at bounding box center [487, 349] width 36 height 23
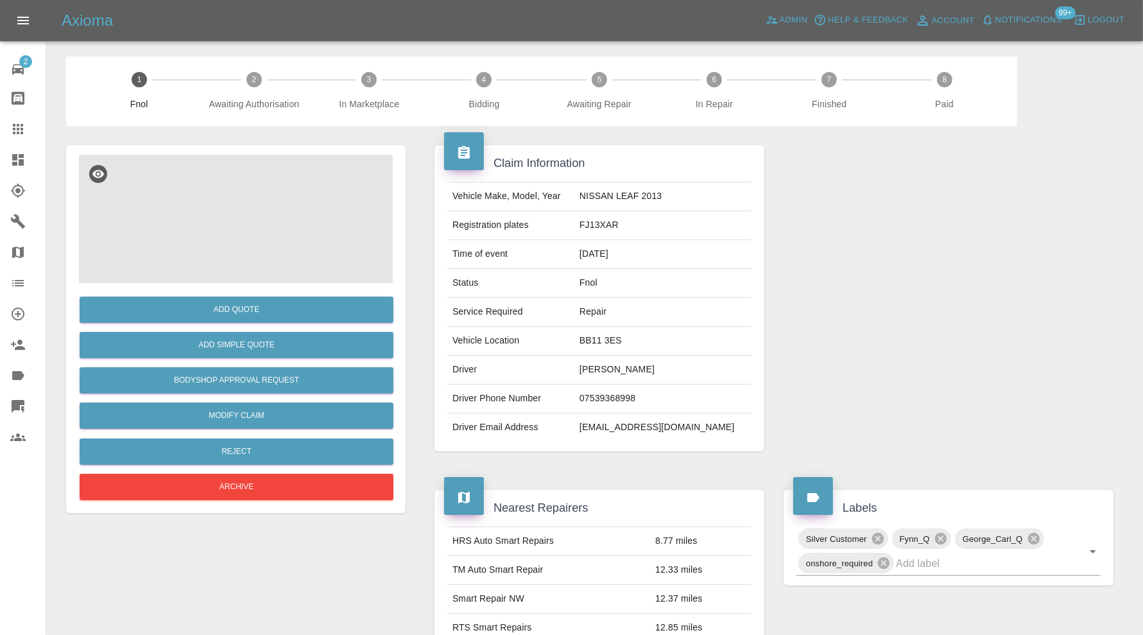
click at [223, 223] on img at bounding box center [236, 219] width 314 height 128
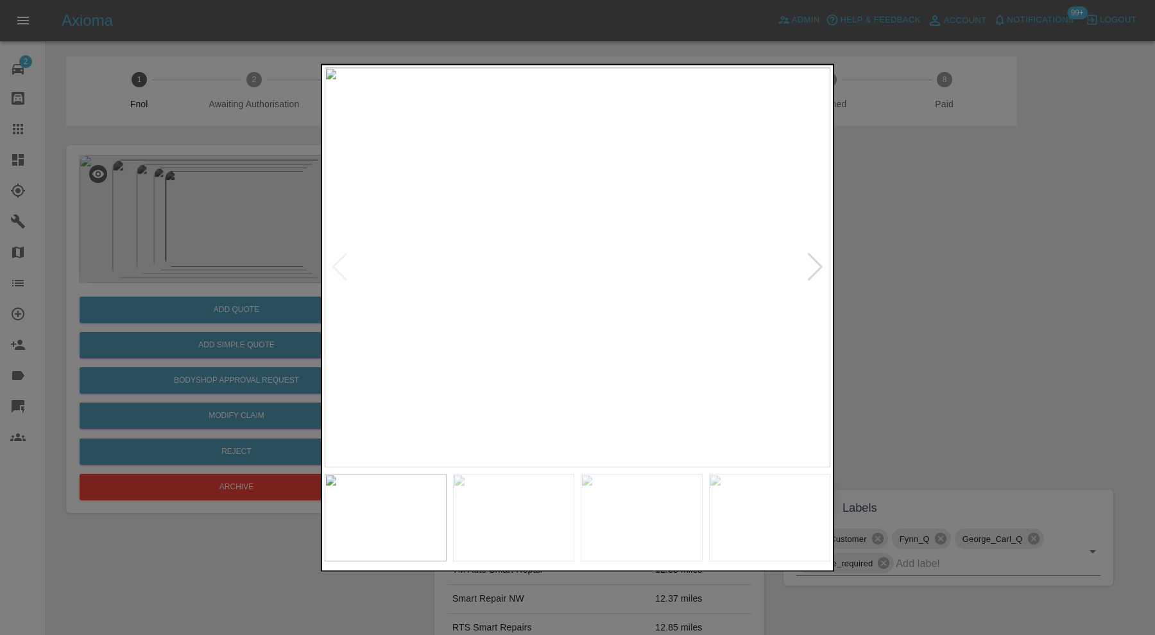
click at [824, 258] on img at bounding box center [578, 267] width 506 height 400
click at [824, 262] on div at bounding box center [815, 268] width 17 height 28
click at [818, 264] on div at bounding box center [815, 268] width 17 height 28
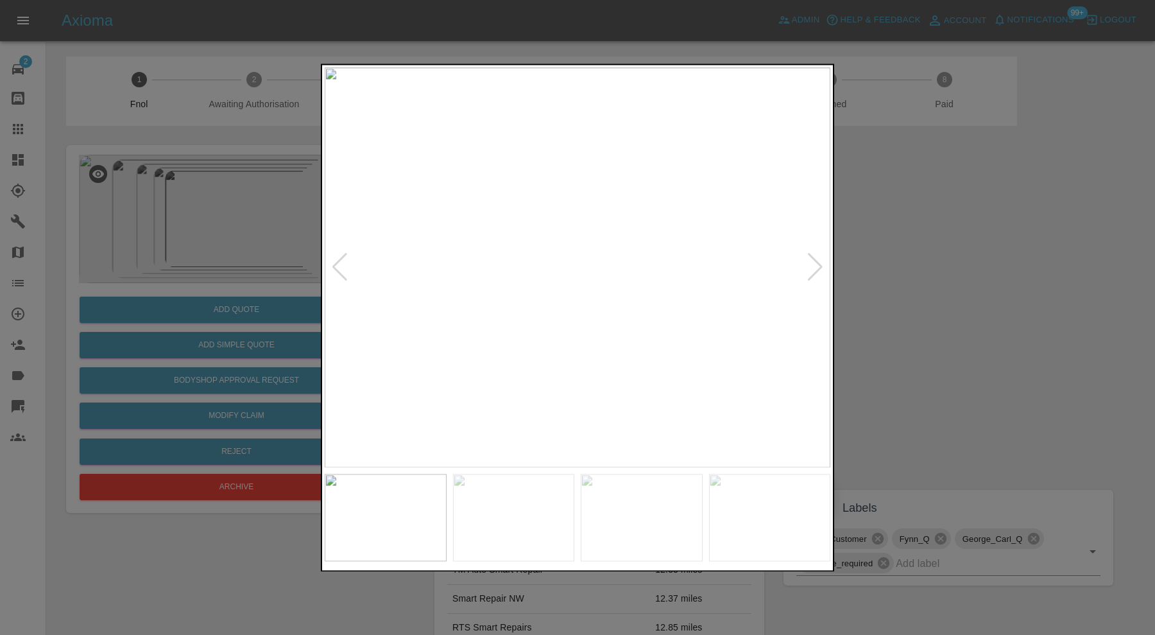
click at [818, 264] on div at bounding box center [815, 268] width 17 height 28
click at [818, 264] on img at bounding box center [578, 267] width 506 height 400
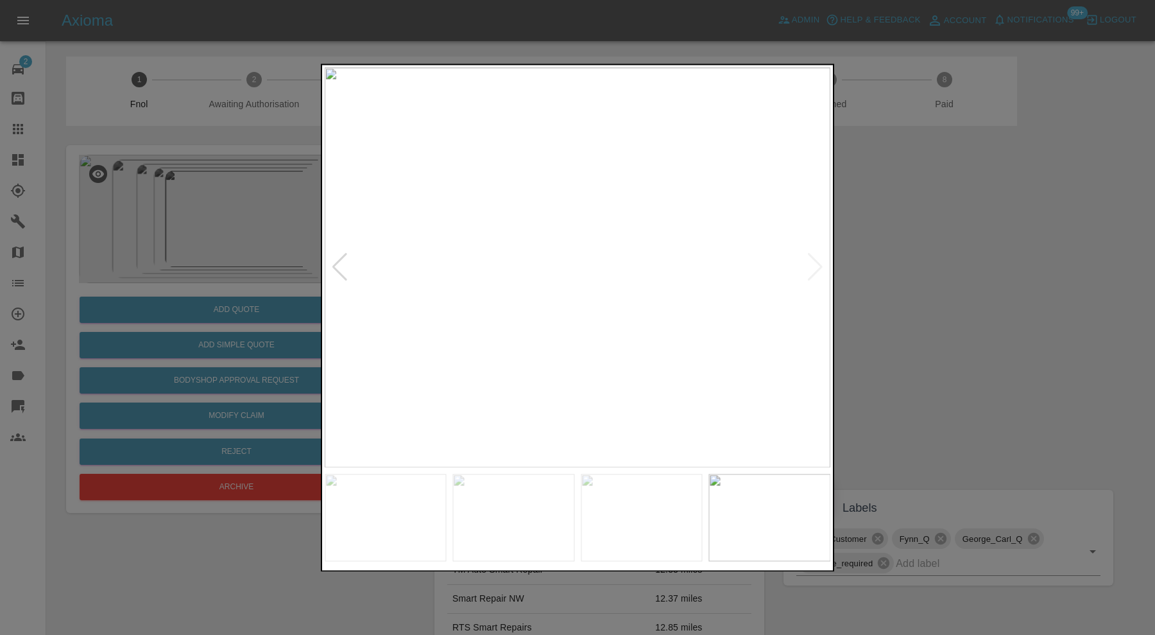
click at [908, 289] on div at bounding box center [577, 317] width 1155 height 635
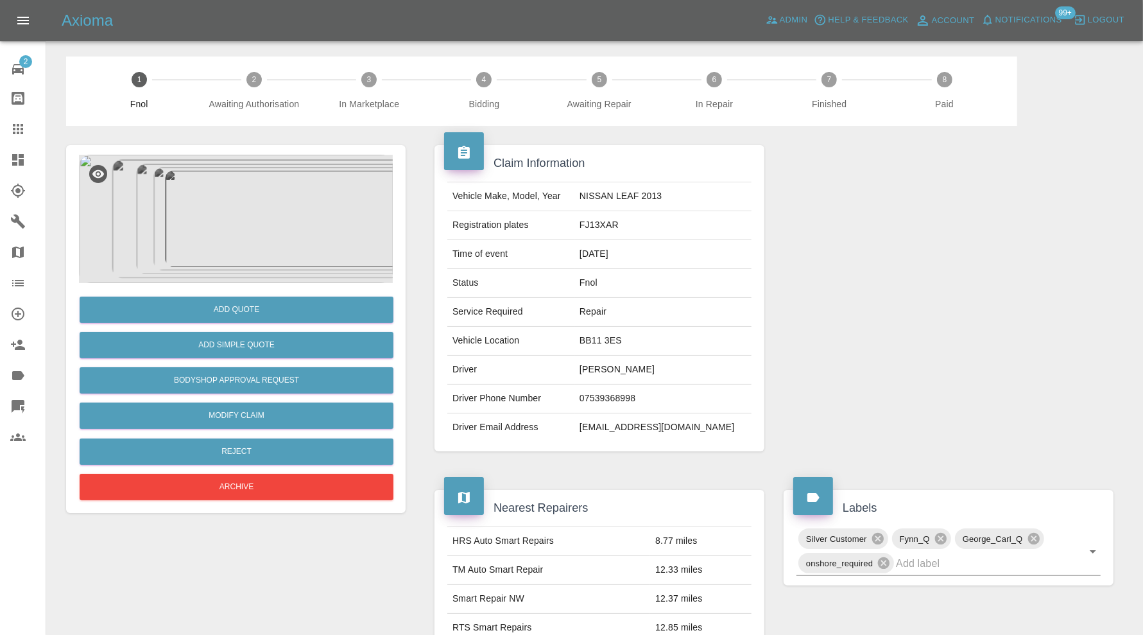
click at [237, 212] on img at bounding box center [236, 219] width 314 height 128
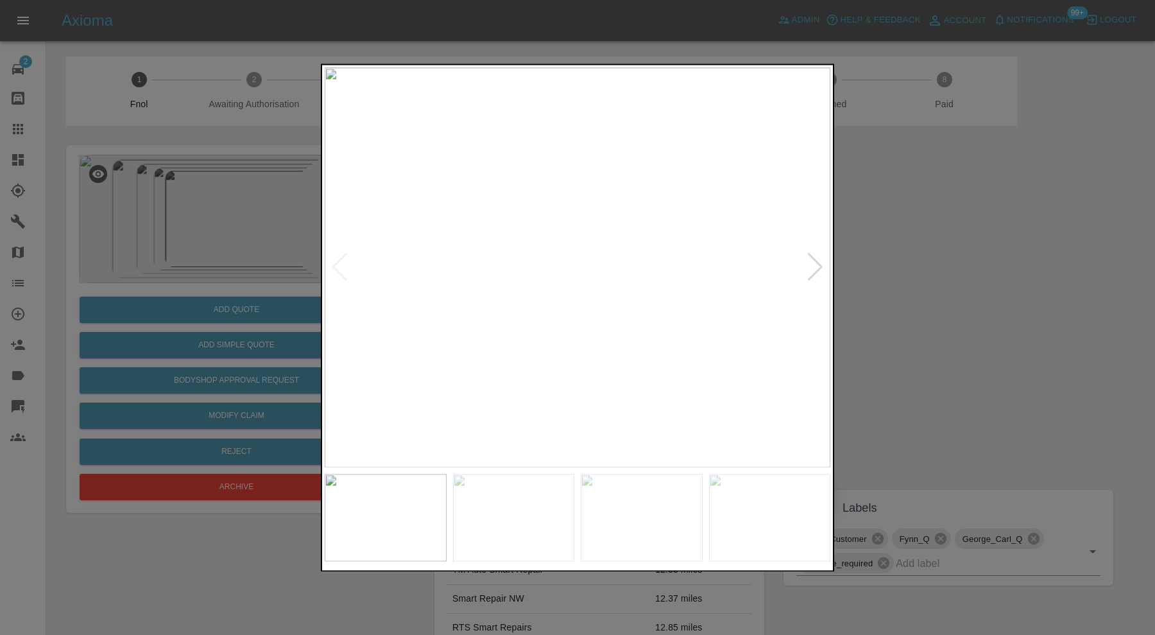
click at [815, 270] on div at bounding box center [815, 268] width 17 height 28
click at [815, 267] on div at bounding box center [815, 268] width 17 height 28
click at [900, 267] on div at bounding box center [577, 317] width 1155 height 635
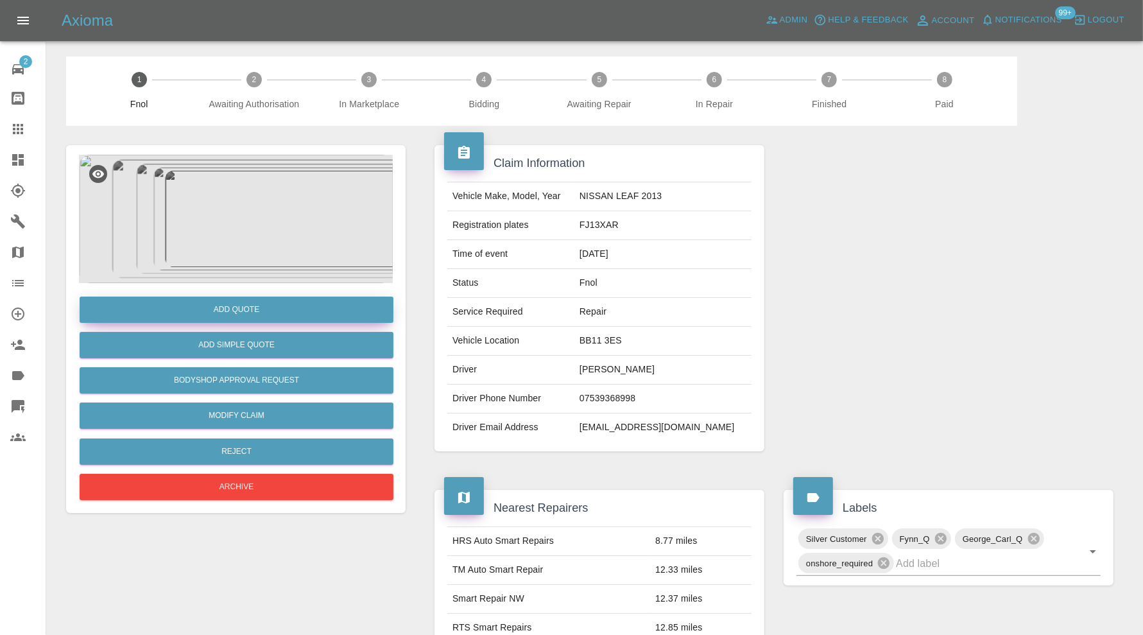
click at [255, 312] on button "Add Quote" at bounding box center [237, 310] width 314 height 26
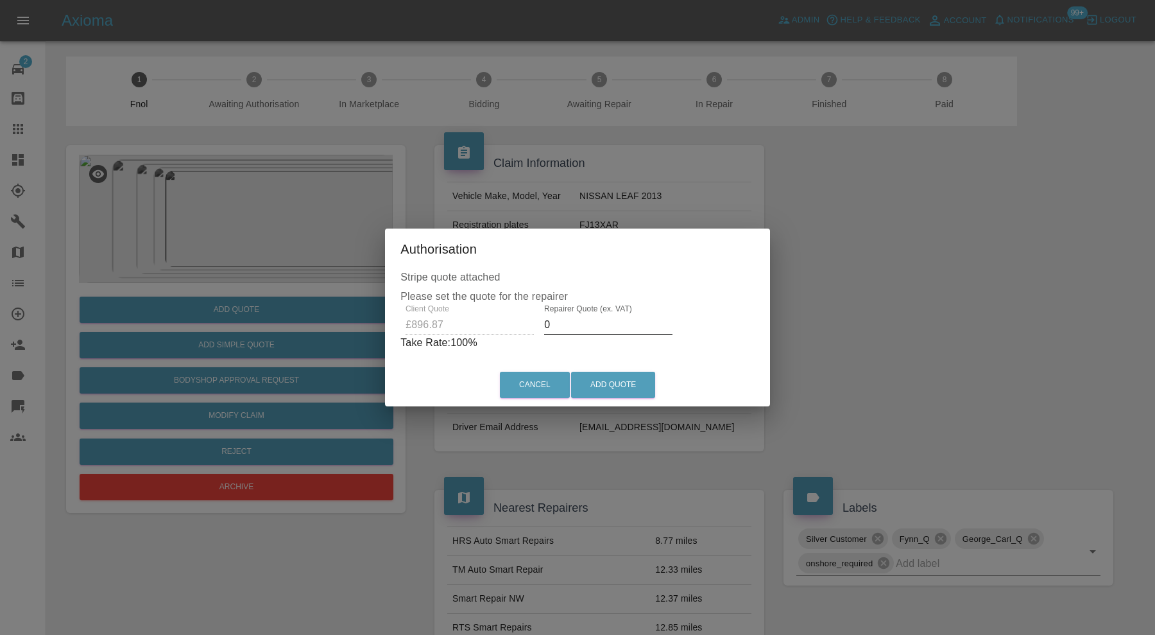
click at [597, 320] on input "0" at bounding box center [608, 325] width 128 height 21
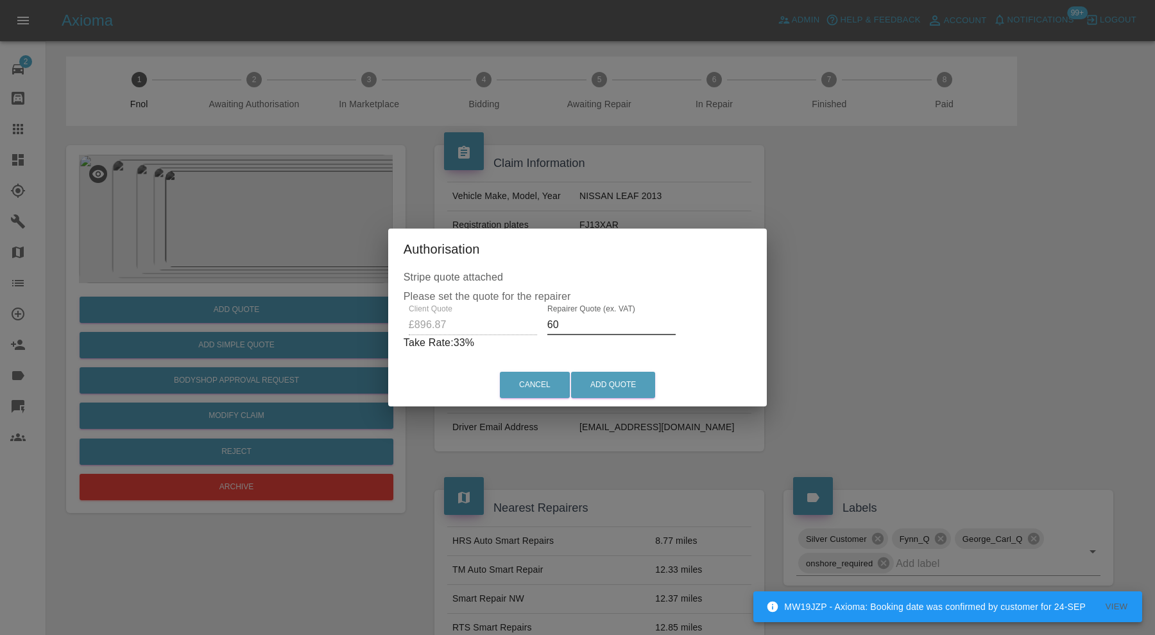
type input "6"
type input "575"
click at [617, 379] on button "Add Quote" at bounding box center [613, 385] width 84 height 26
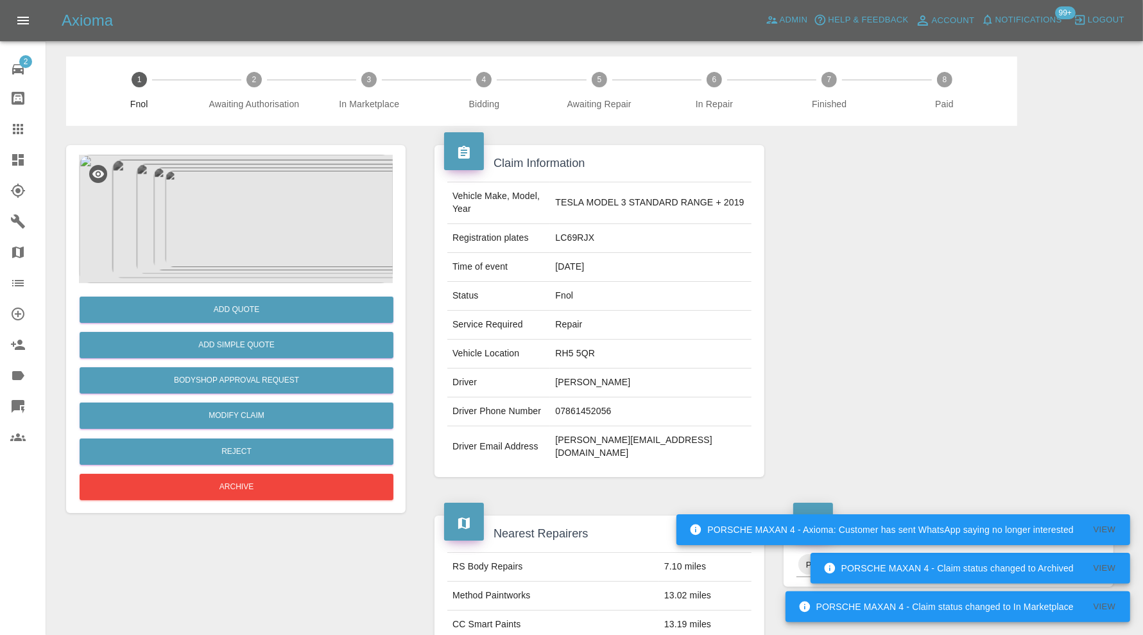
click at [260, 228] on img at bounding box center [236, 219] width 314 height 128
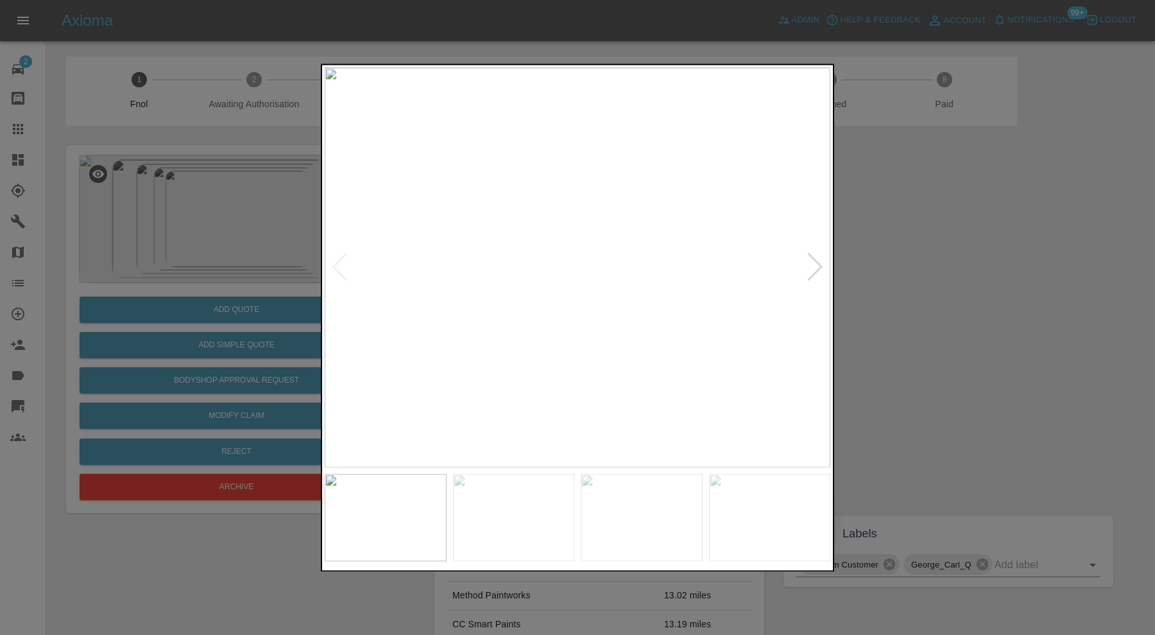
click at [818, 264] on div at bounding box center [815, 268] width 17 height 28
click at [647, 496] on img at bounding box center [642, 517] width 122 height 87
click at [814, 257] on div at bounding box center [815, 268] width 17 height 28
click at [814, 257] on img at bounding box center [578, 267] width 506 height 400
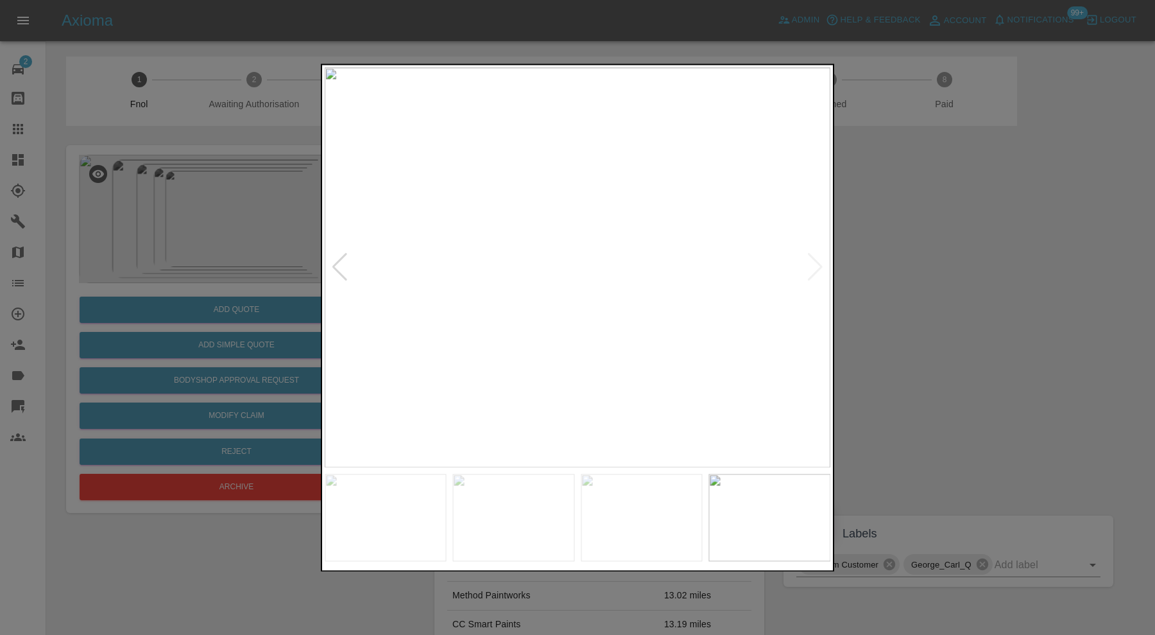
click at [339, 259] on div at bounding box center [339, 268] width 17 height 28
click at [1040, 260] on div at bounding box center [577, 317] width 1155 height 635
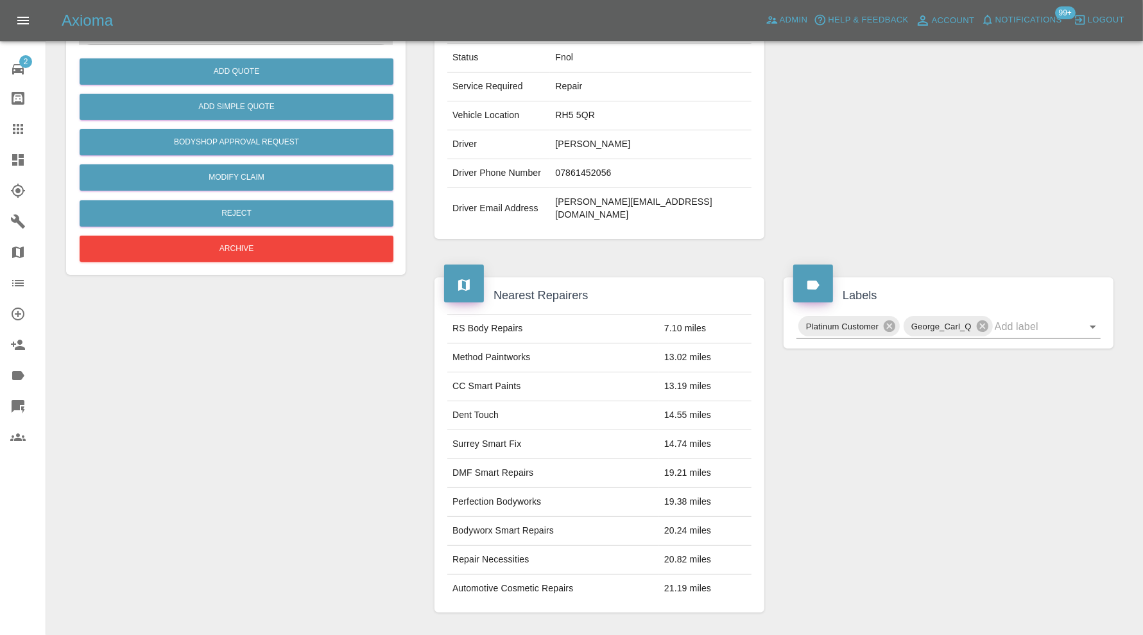
scroll to position [201, 0]
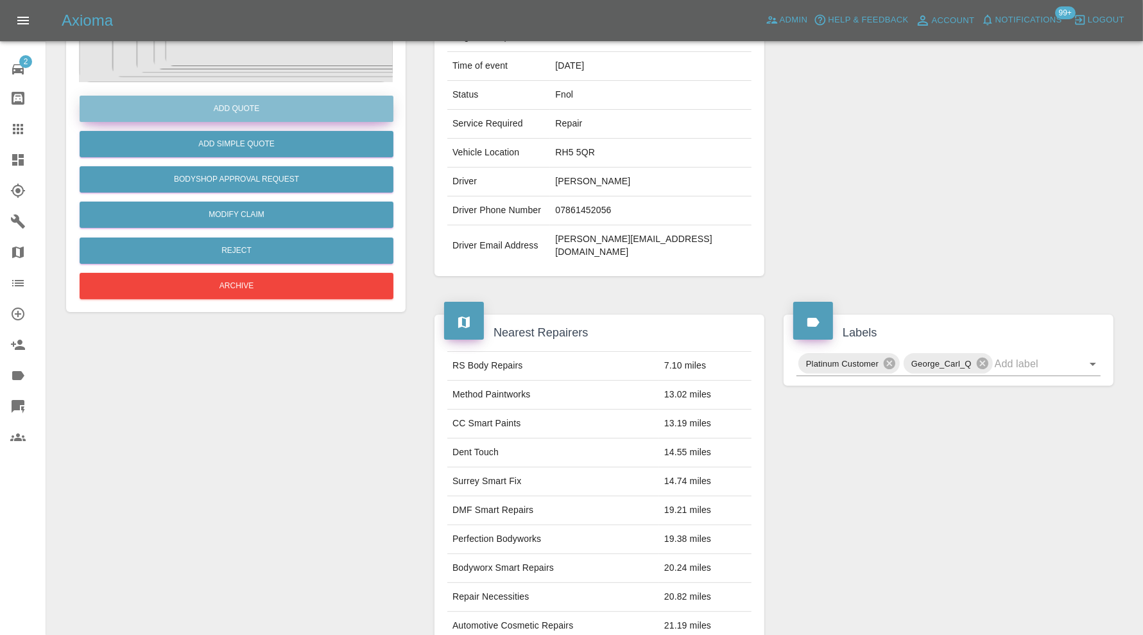
click at [293, 107] on button "Add Quote" at bounding box center [237, 109] width 314 height 26
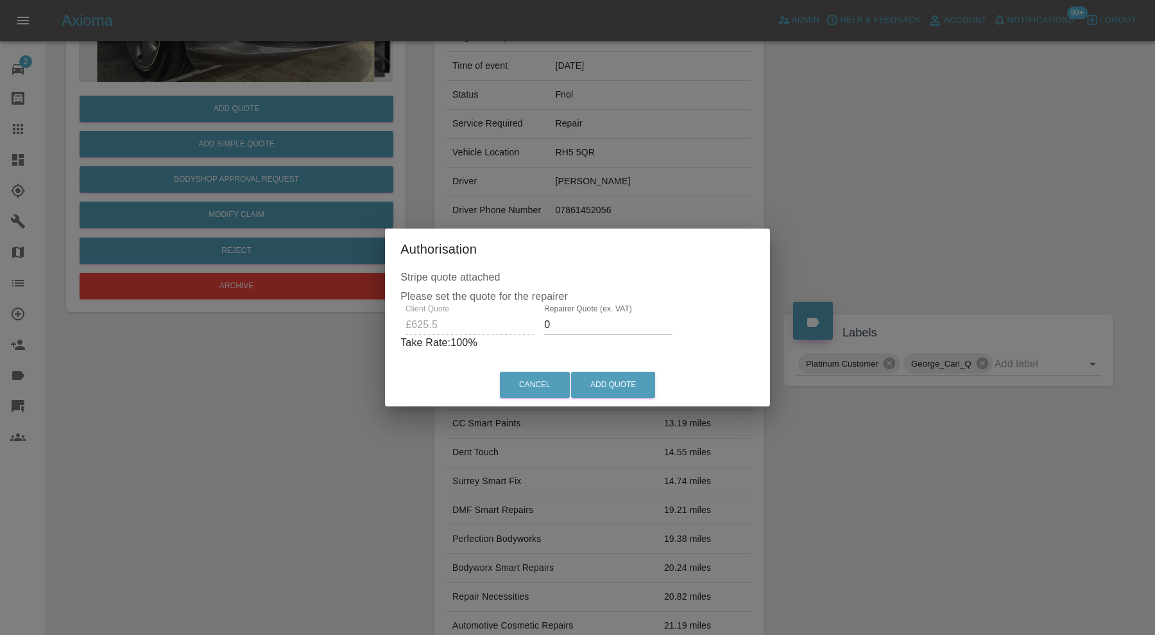
click at [573, 326] on input "0" at bounding box center [608, 325] width 128 height 21
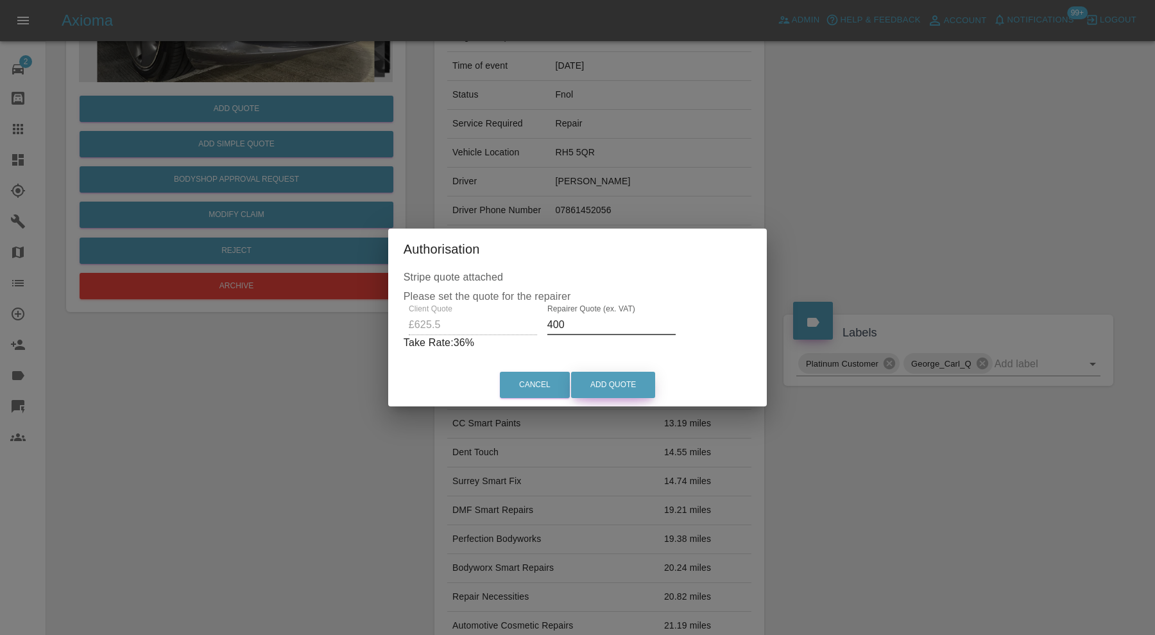
type input "400"
click at [619, 378] on button "Add Quote" at bounding box center [613, 385] width 84 height 26
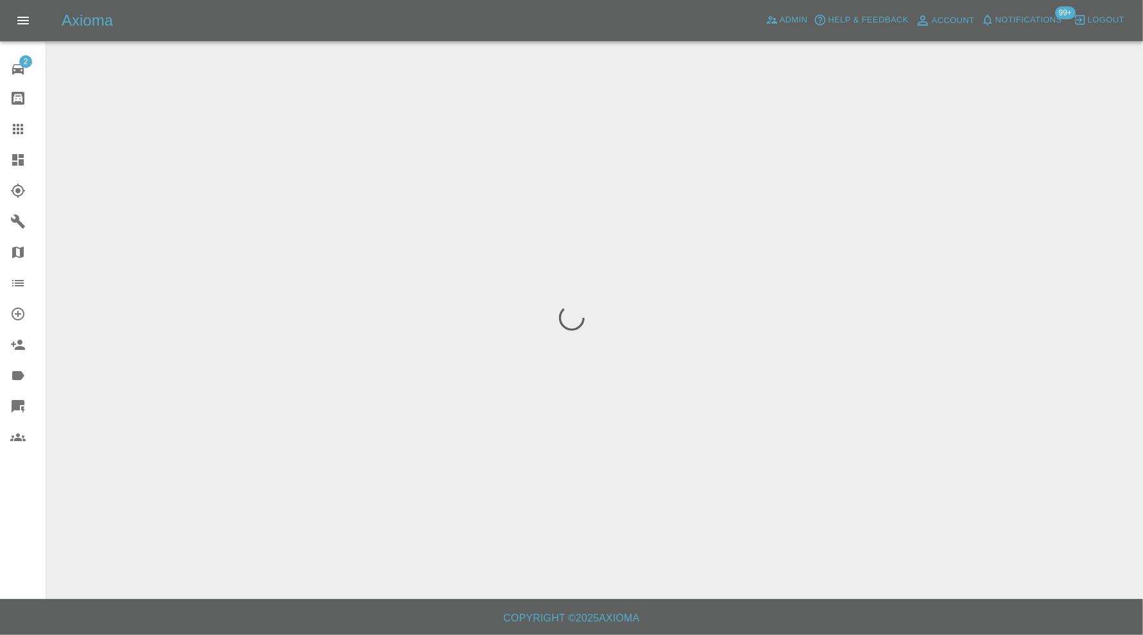
scroll to position [0, 0]
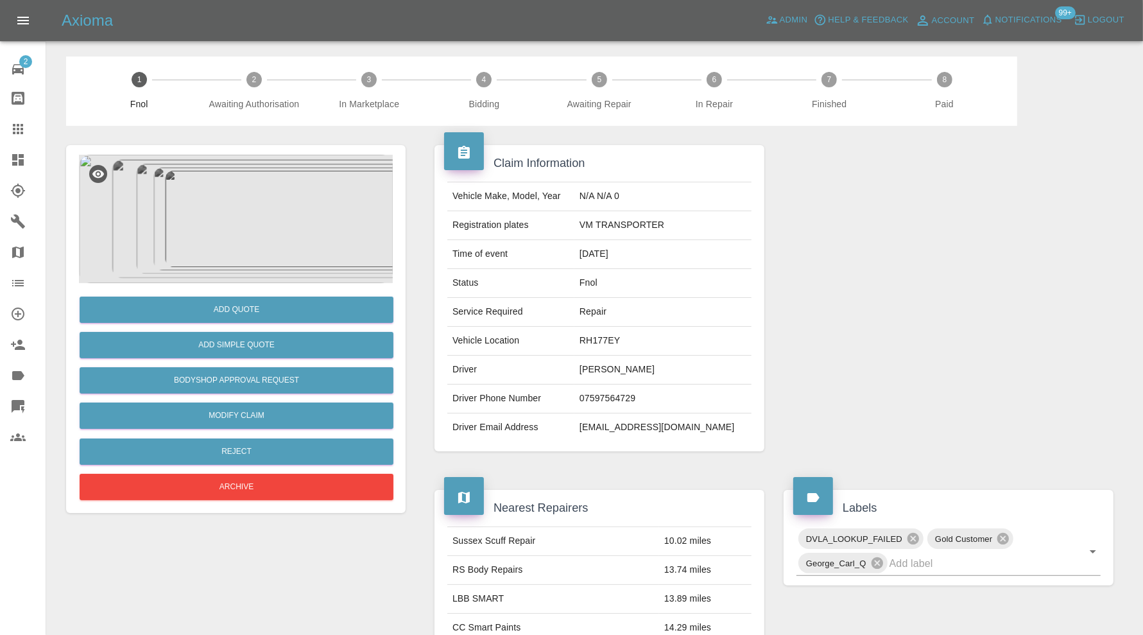
click at [283, 205] on img at bounding box center [236, 219] width 314 height 128
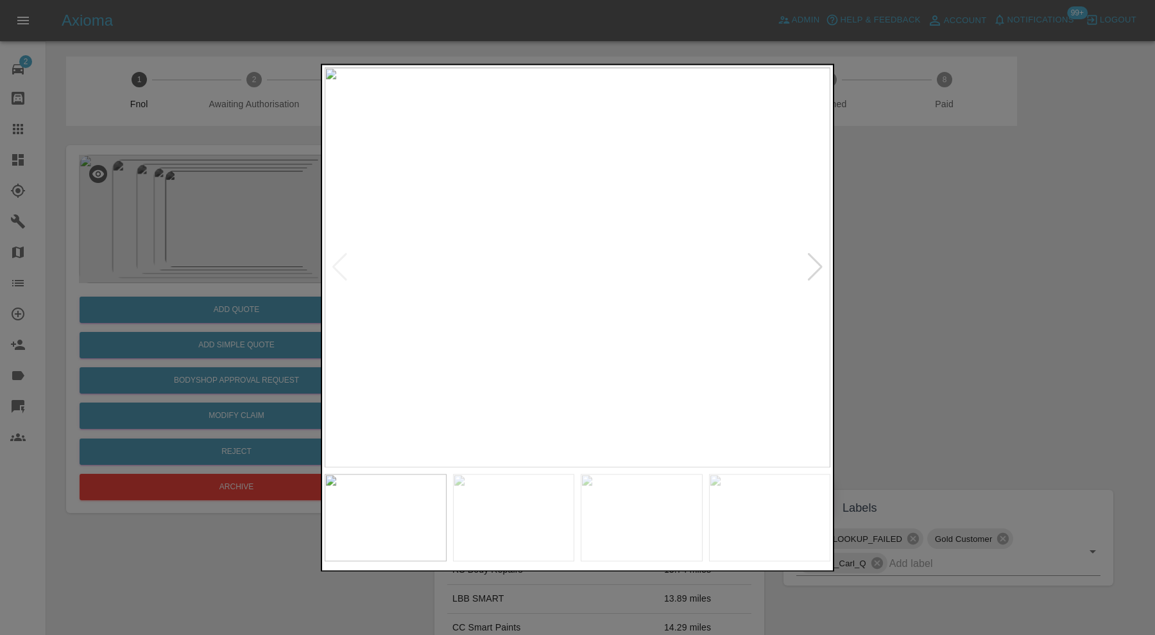
click at [822, 267] on div at bounding box center [815, 268] width 17 height 28
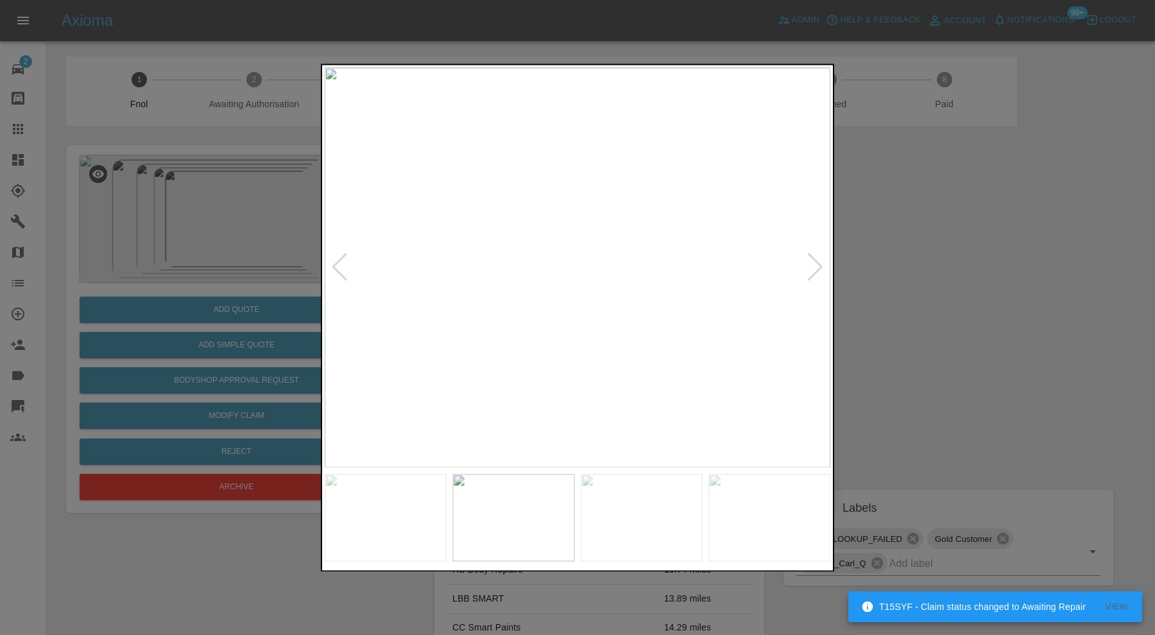
click at [822, 267] on div at bounding box center [815, 268] width 17 height 28
click at [818, 262] on img at bounding box center [578, 267] width 506 height 400
click at [908, 263] on div at bounding box center [577, 317] width 1155 height 635
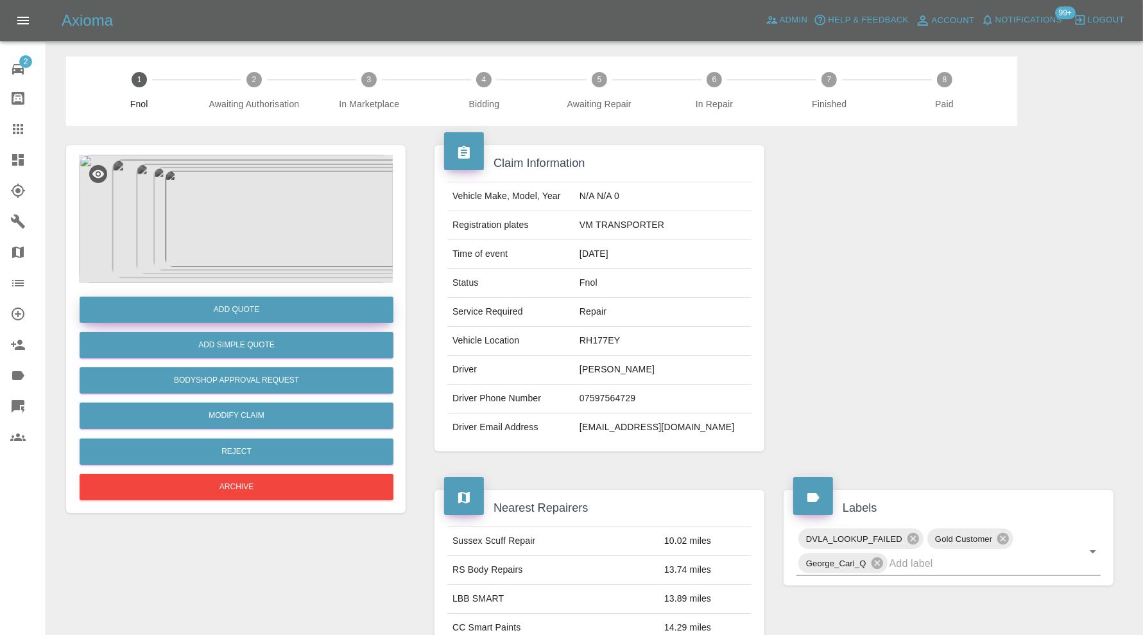
click at [286, 311] on button "Add Quote" at bounding box center [237, 310] width 314 height 26
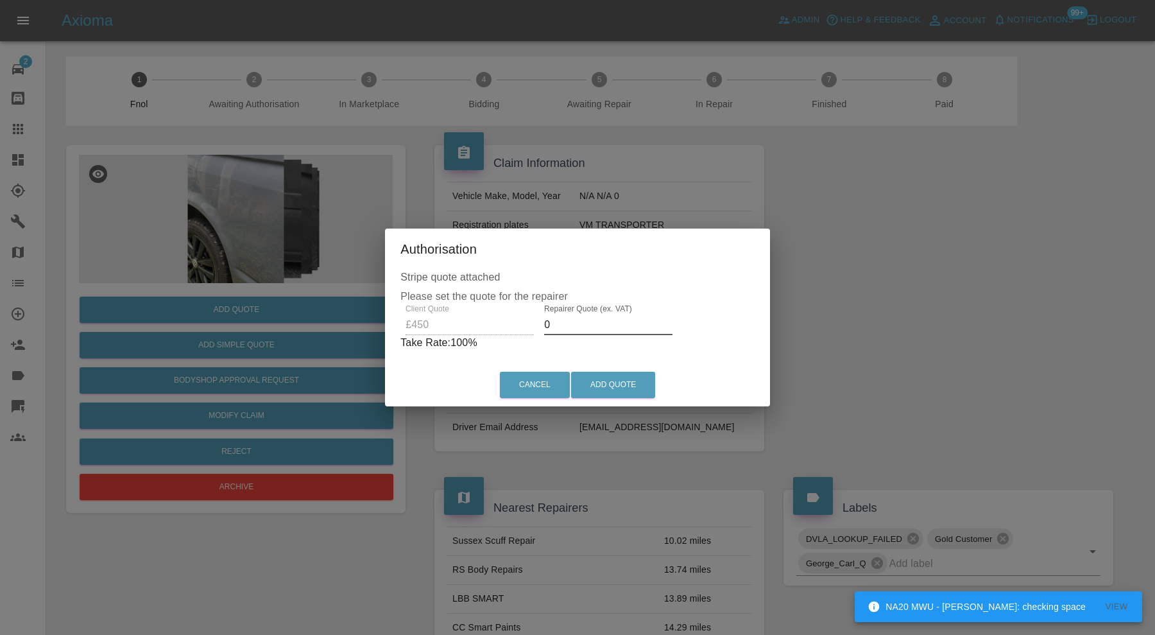
click at [607, 328] on input "0" at bounding box center [608, 325] width 128 height 21
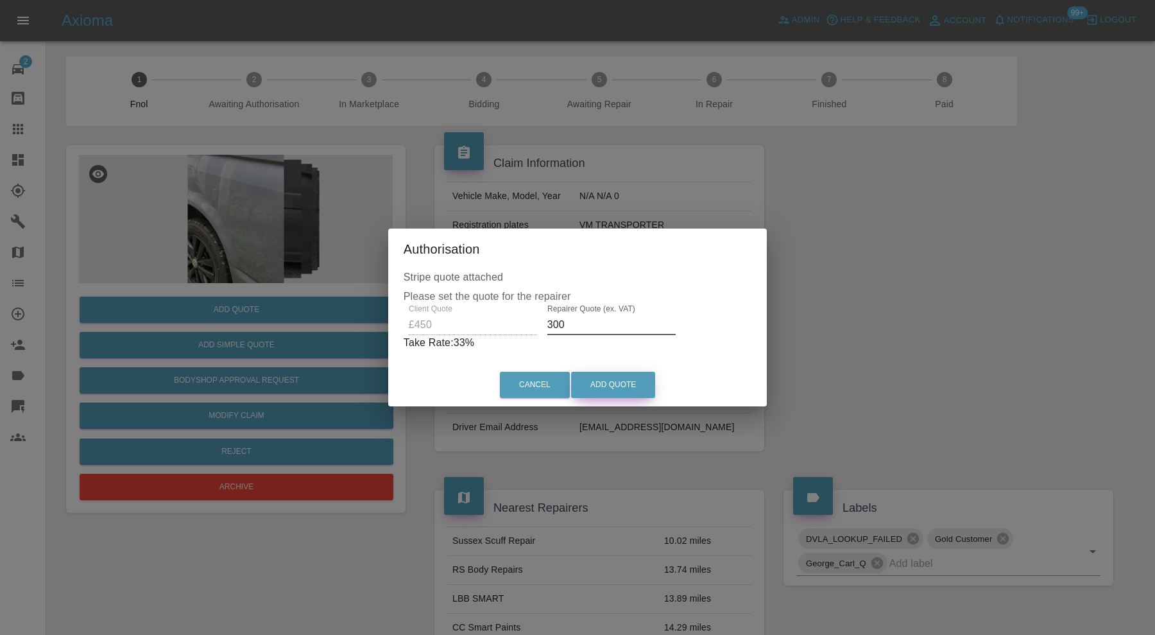
type input "300"
click at [608, 384] on button "Add Quote" at bounding box center [613, 385] width 84 height 26
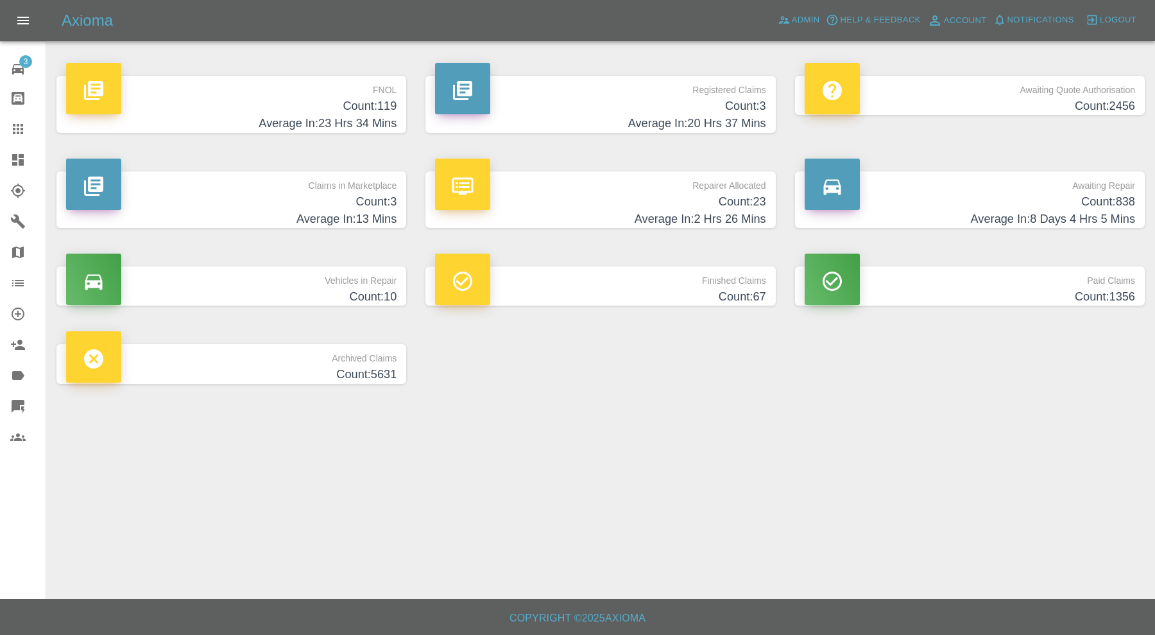
click at [248, 112] on h4 "Count: 119" at bounding box center [231, 106] width 331 height 17
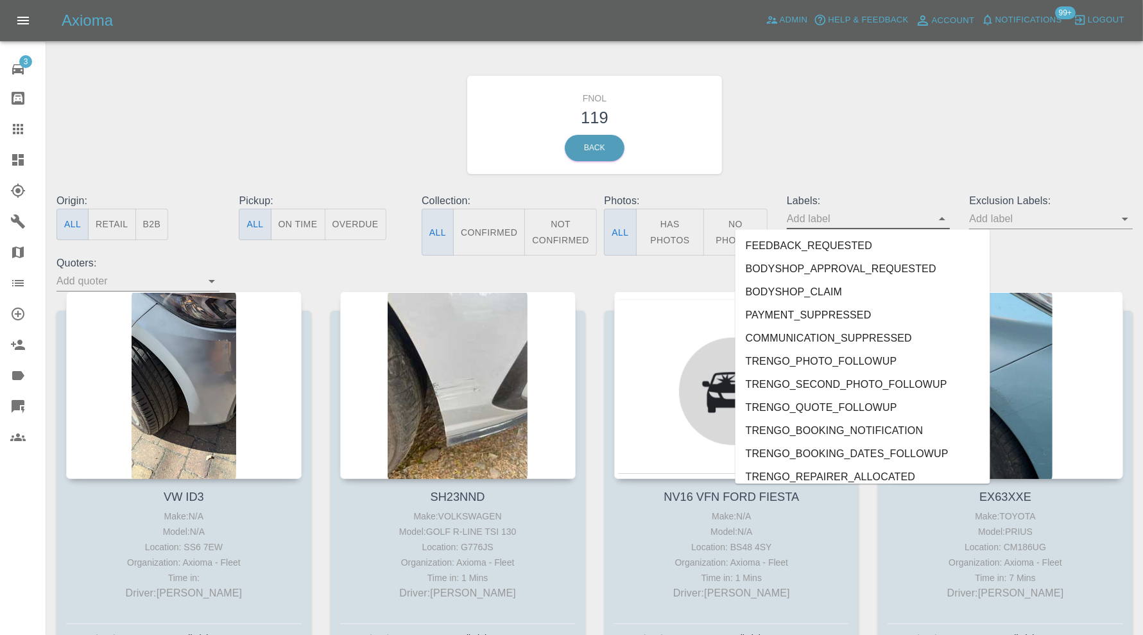
click at [869, 225] on input "text" at bounding box center [859, 219] width 144 height 20
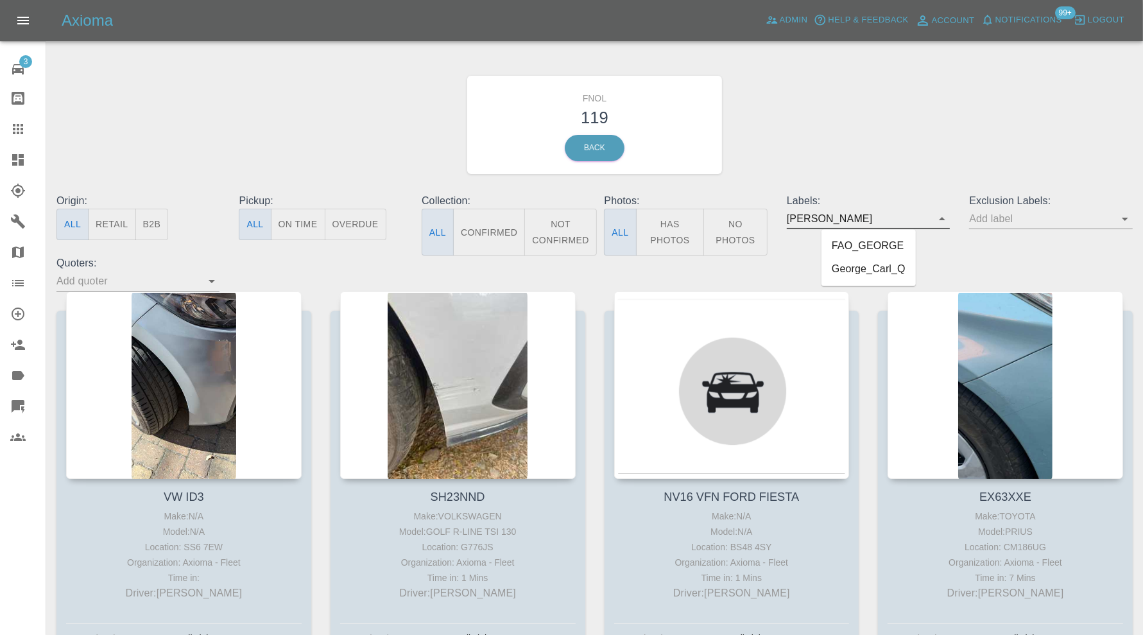
type input "[PERSON_NAME]"
click at [876, 267] on li "George_Carl_Q" at bounding box center [869, 269] width 94 height 23
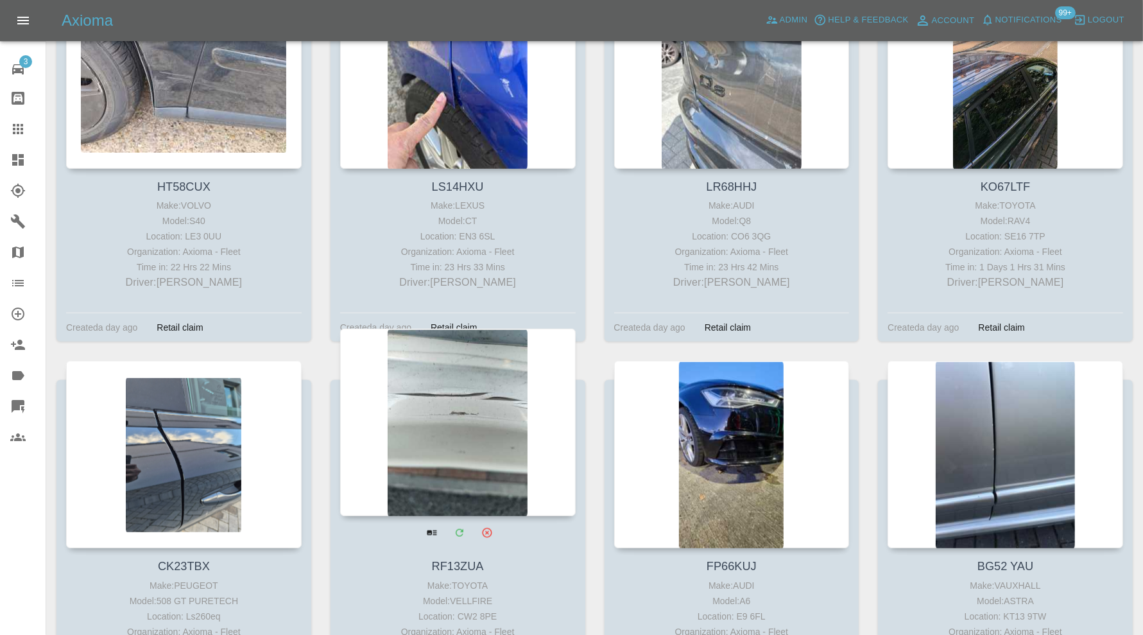
scroll to position [962, 0]
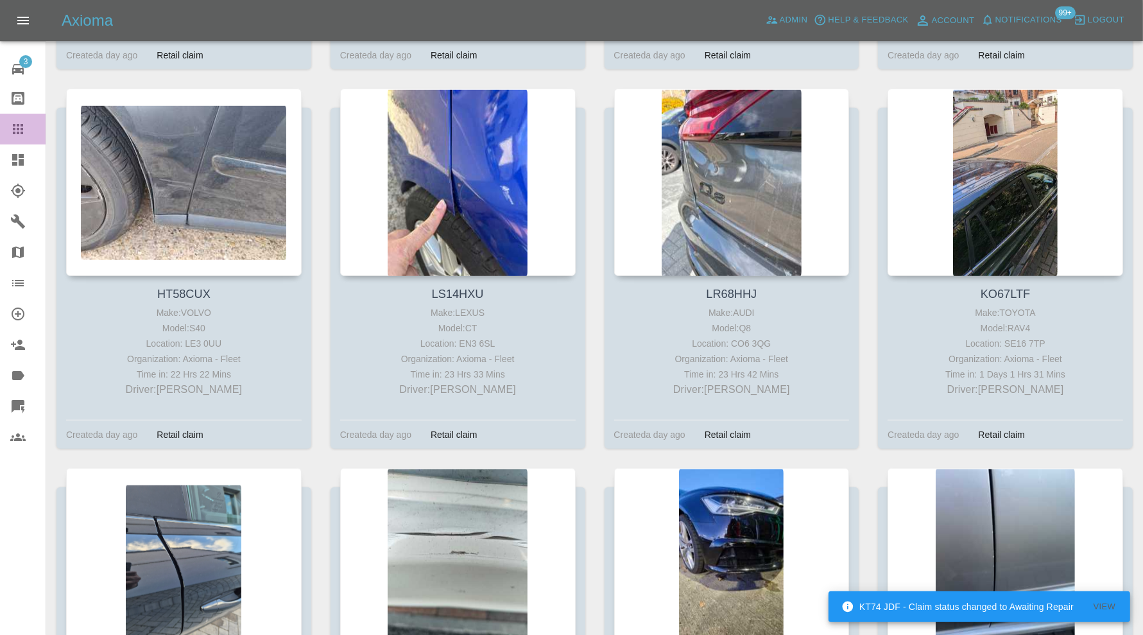
click at [16, 129] on icon at bounding box center [17, 128] width 15 height 15
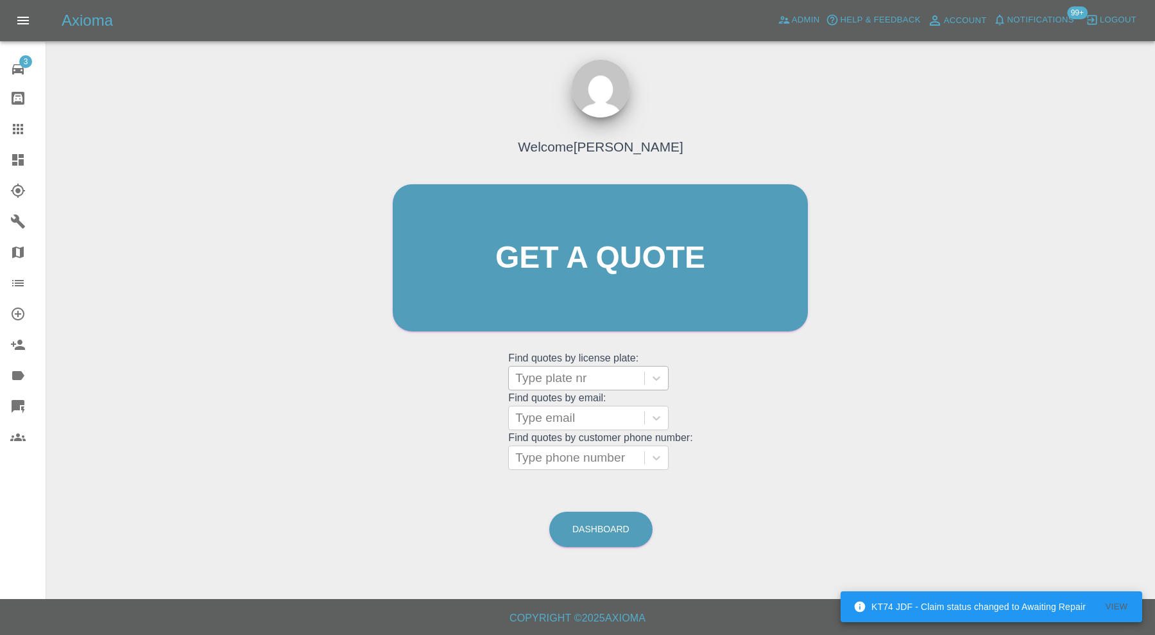
click at [561, 381] on div at bounding box center [576, 378] width 123 height 18
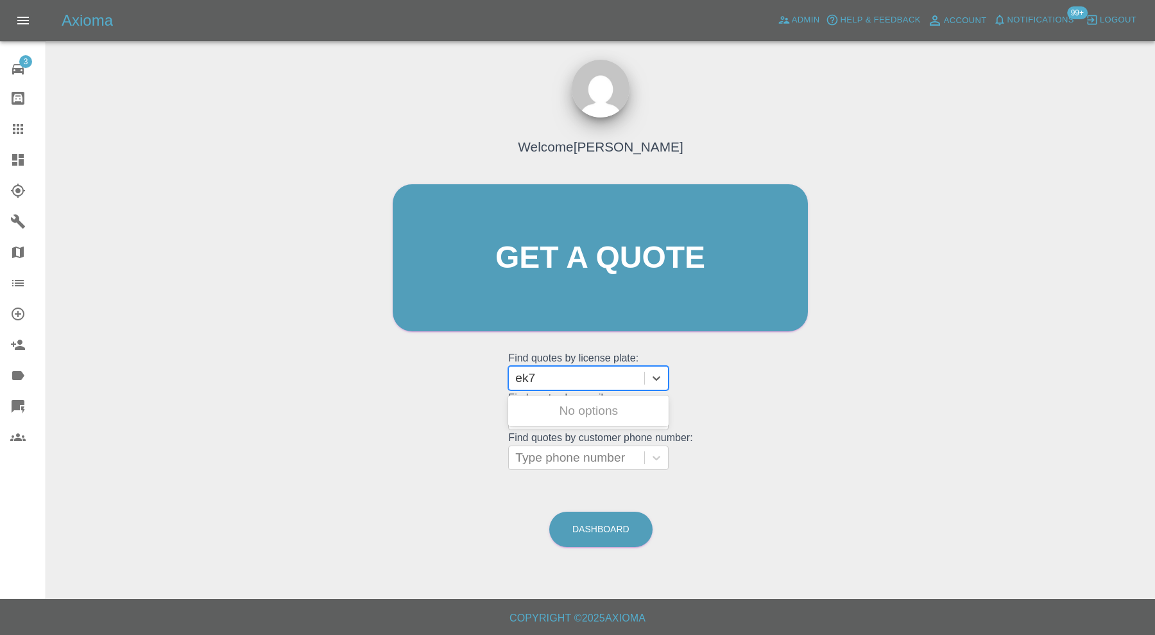
type input "ek70"
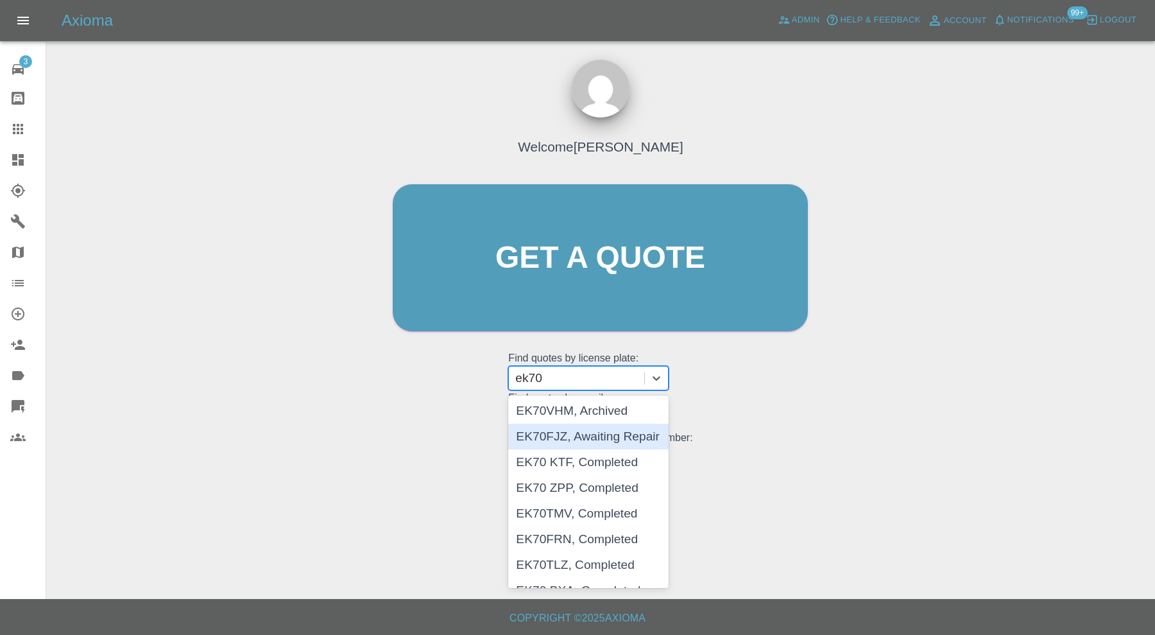
click at [575, 431] on div "EK70FJZ, Awaiting Repair" at bounding box center [588, 437] width 160 height 26
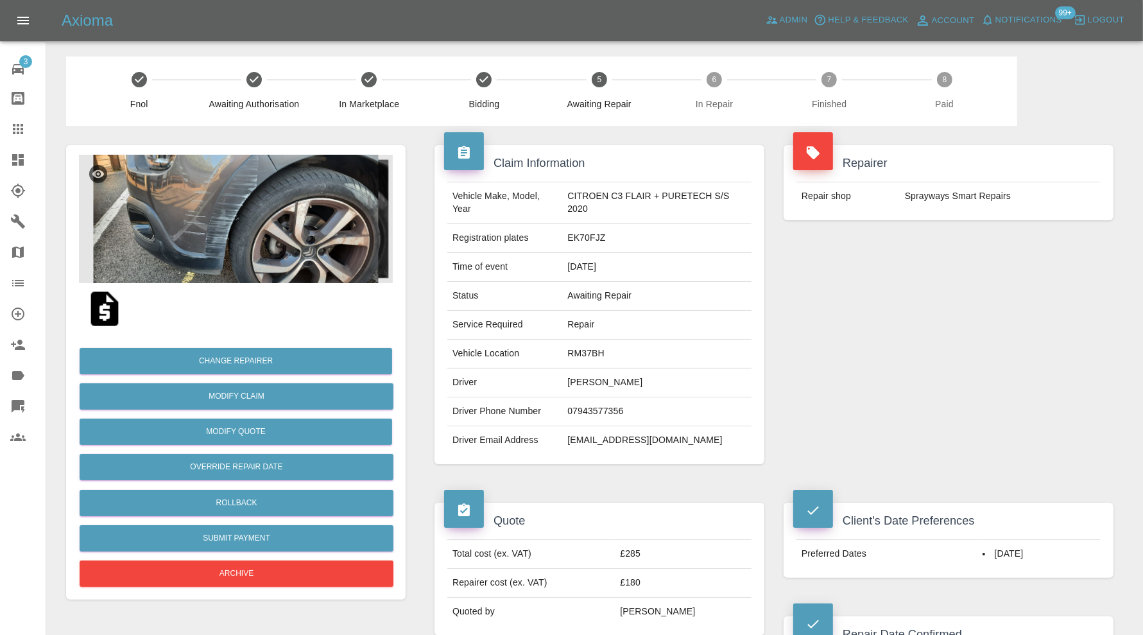
click at [228, 204] on img at bounding box center [236, 219] width 314 height 128
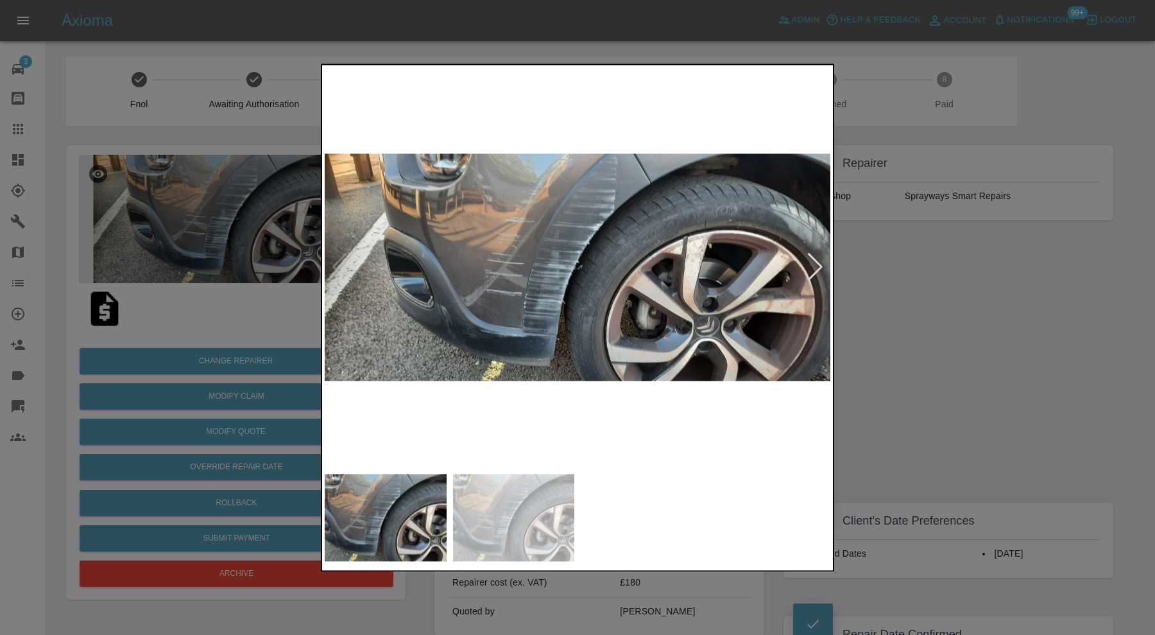
click at [815, 264] on div at bounding box center [815, 268] width 17 height 28
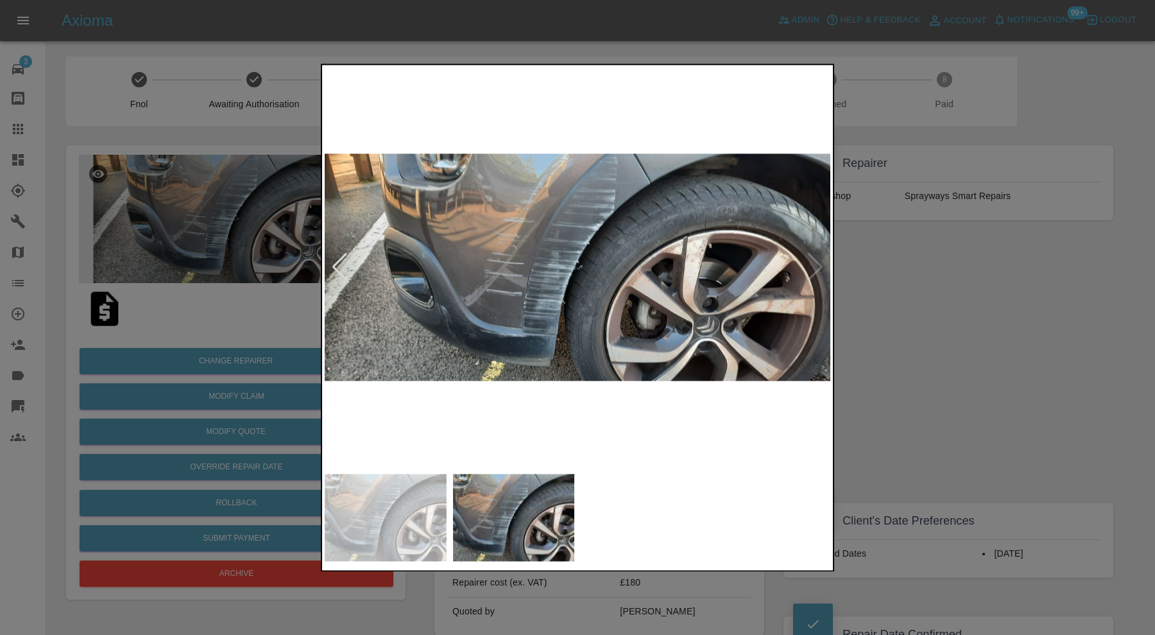
click at [815, 264] on img at bounding box center [578, 267] width 506 height 400
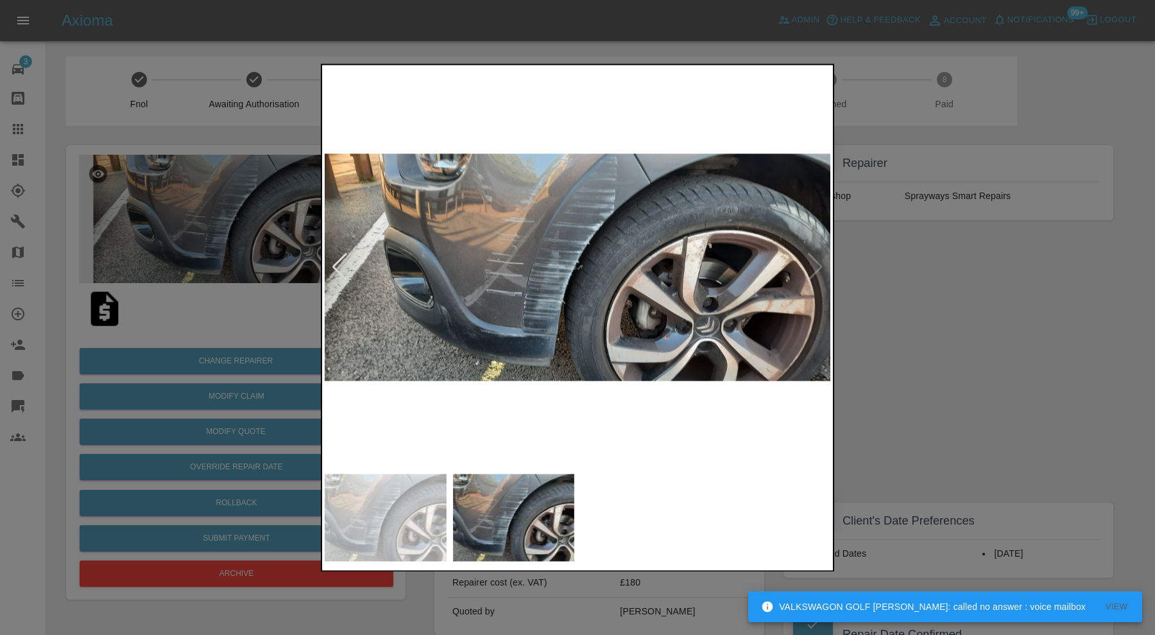
click at [335, 261] on div at bounding box center [339, 268] width 17 height 28
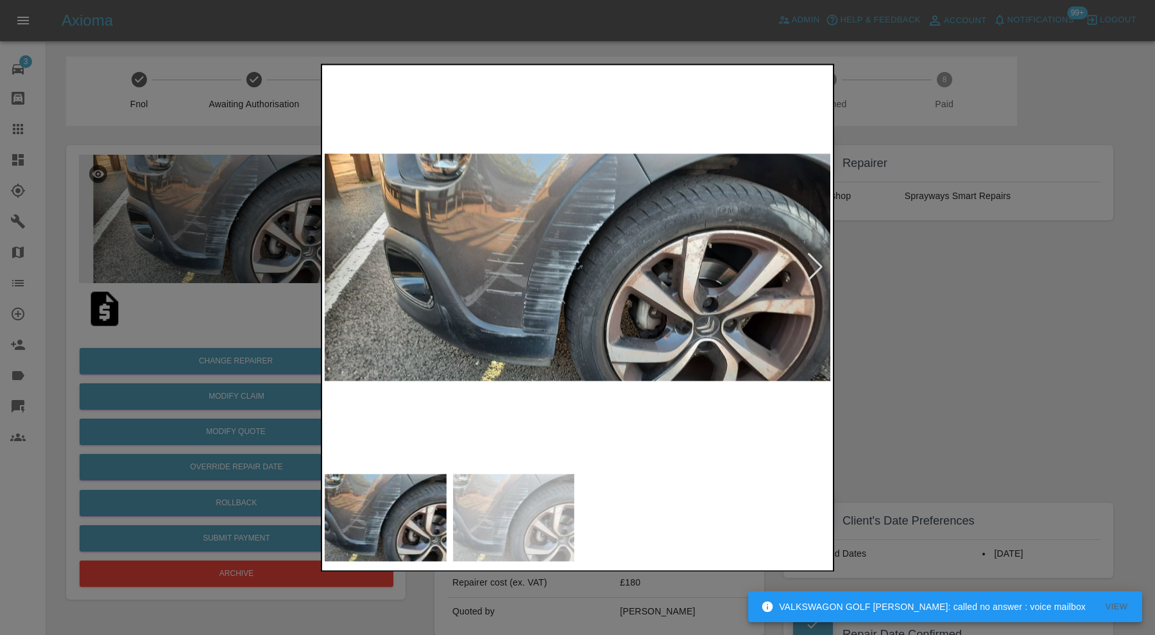
click at [896, 289] on div at bounding box center [577, 317] width 1155 height 635
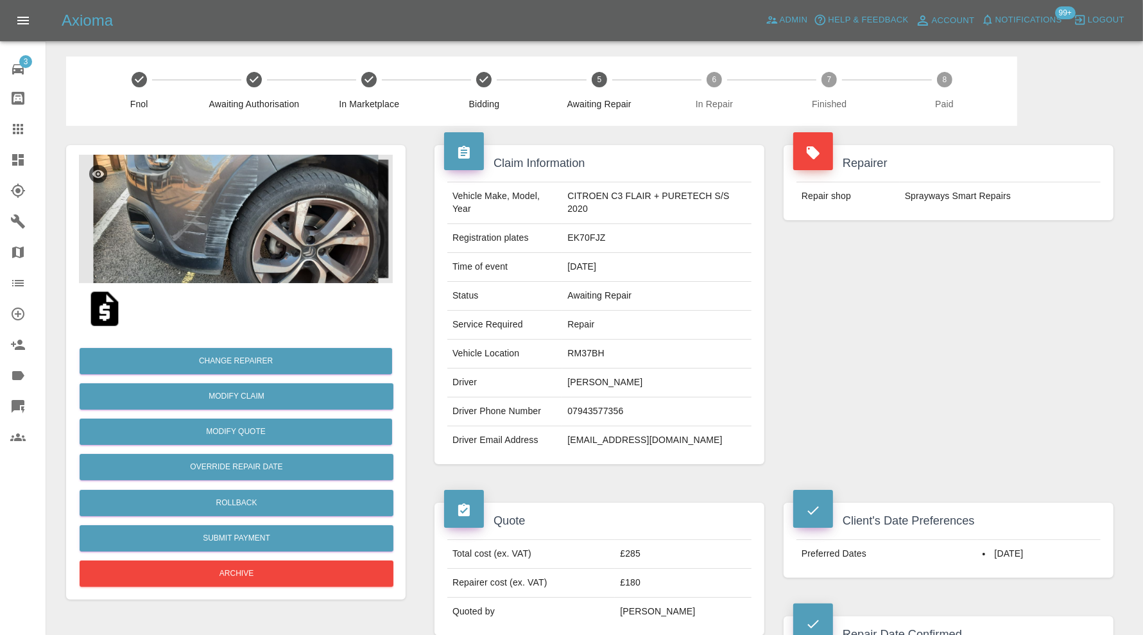
click at [218, 246] on img at bounding box center [236, 219] width 314 height 128
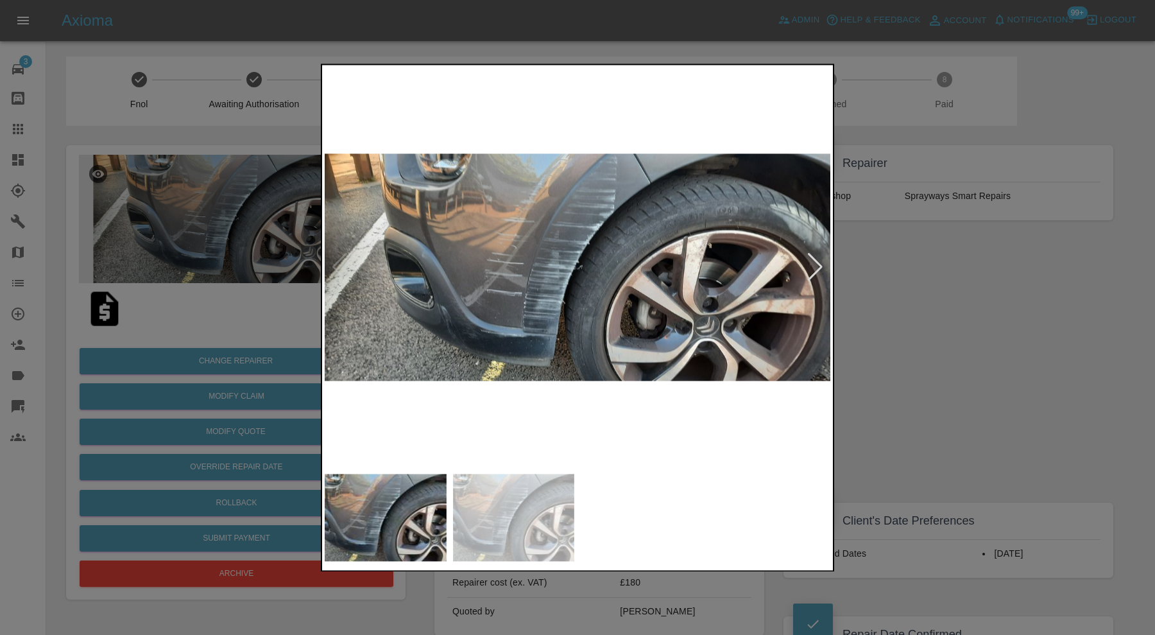
click at [508, 522] on img at bounding box center [514, 517] width 122 height 87
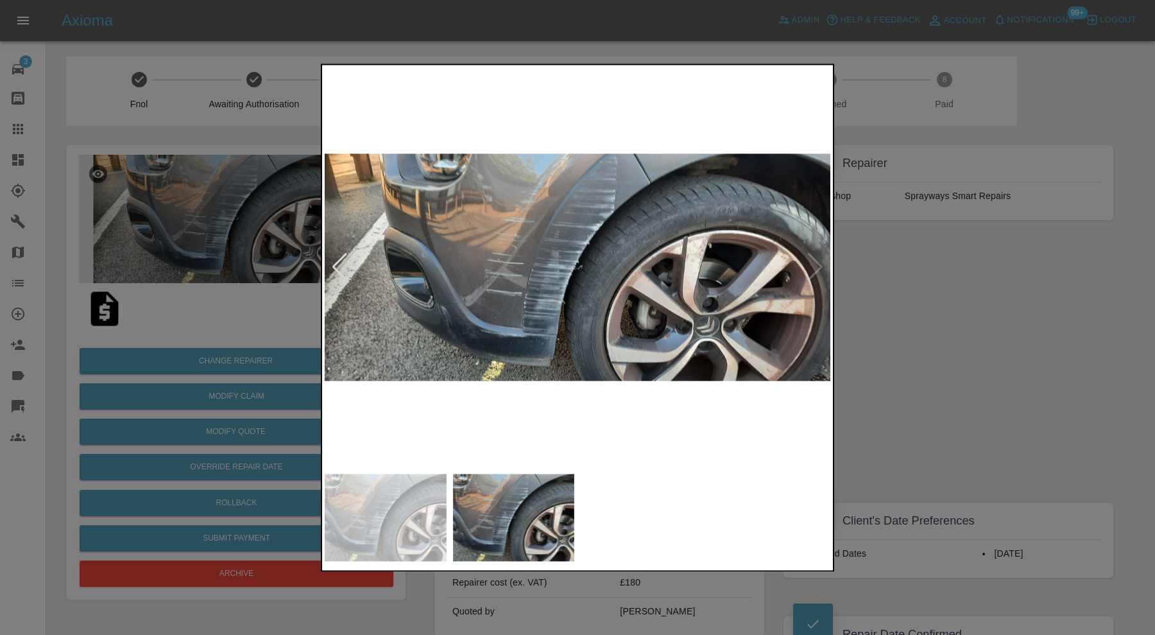
click at [350, 519] on img at bounding box center [386, 517] width 122 height 87
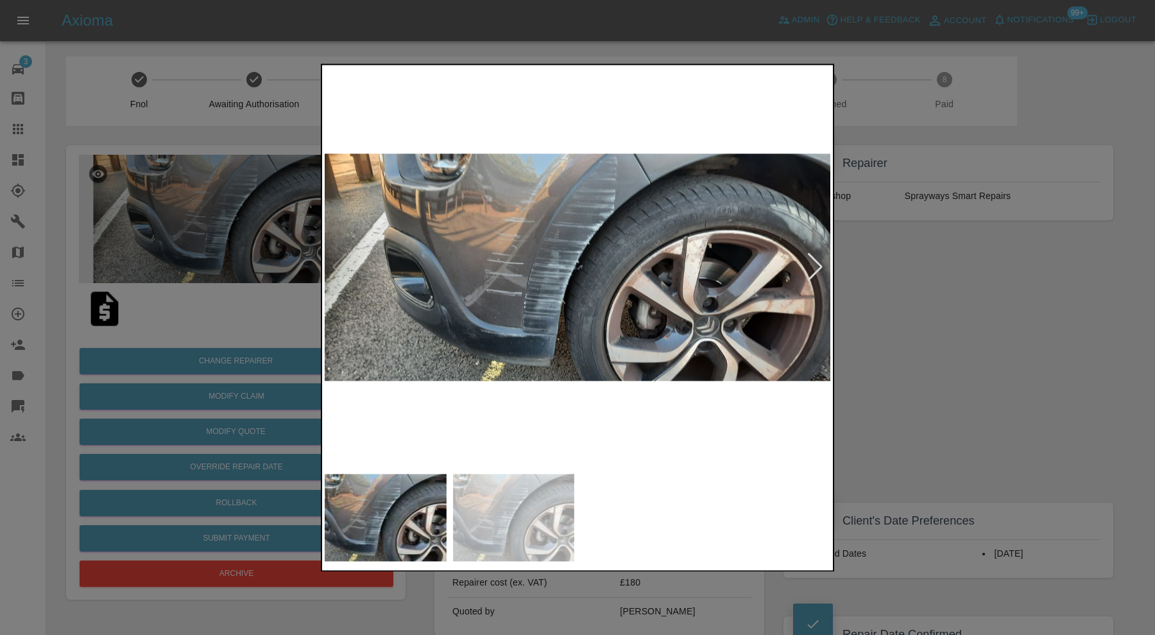
click at [493, 517] on img at bounding box center [514, 517] width 122 height 87
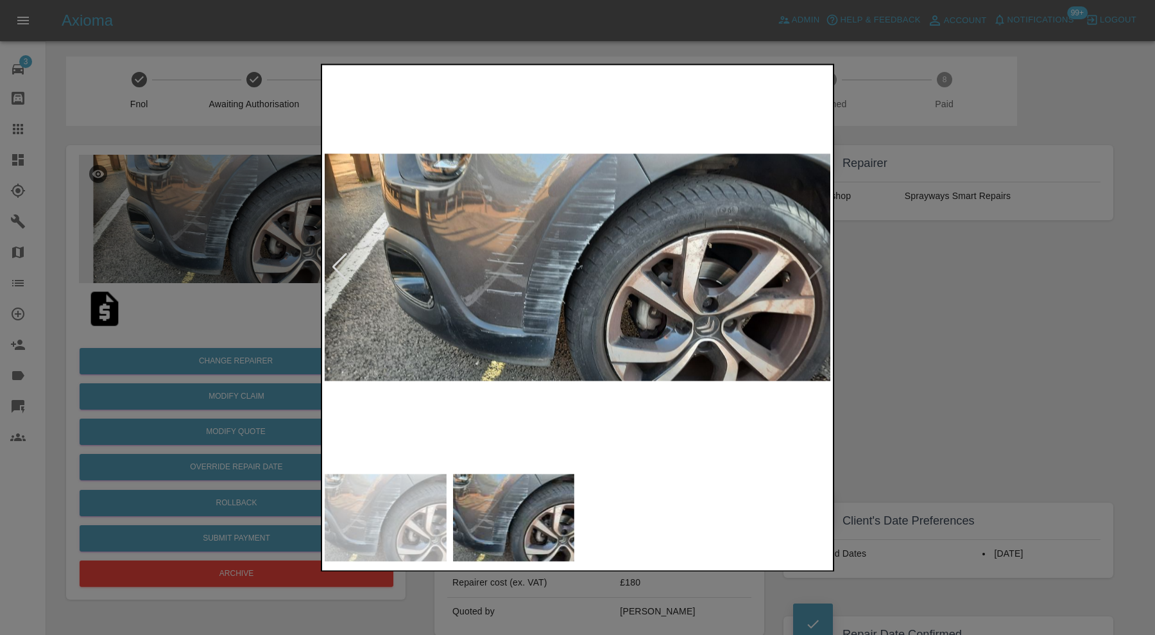
click at [1006, 353] on div at bounding box center [577, 317] width 1155 height 635
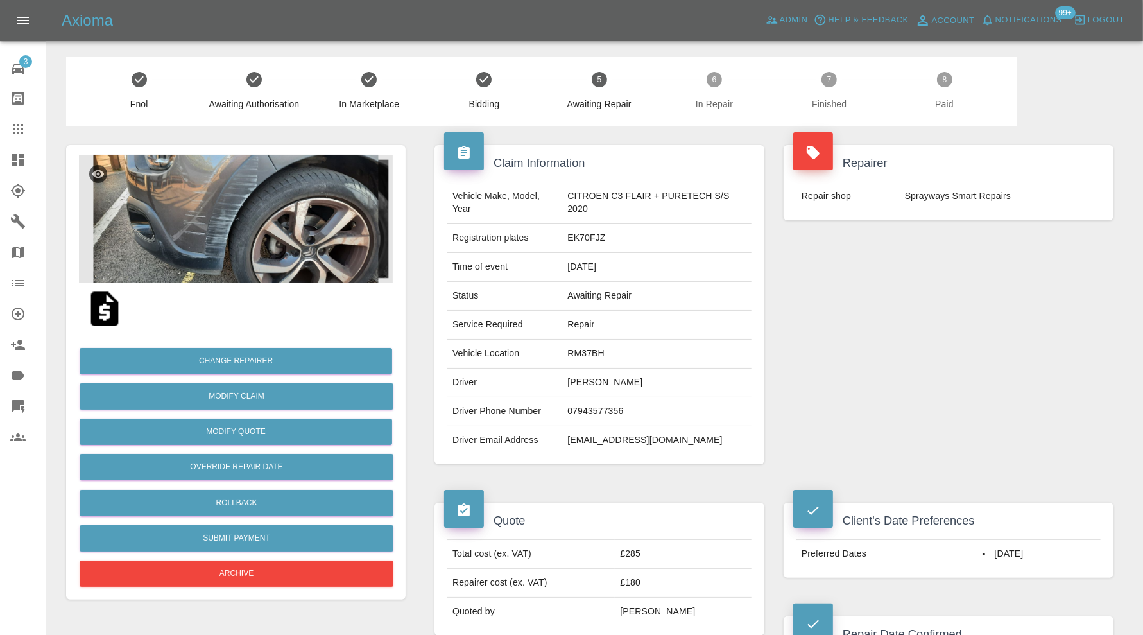
click at [194, 216] on img at bounding box center [236, 219] width 314 height 128
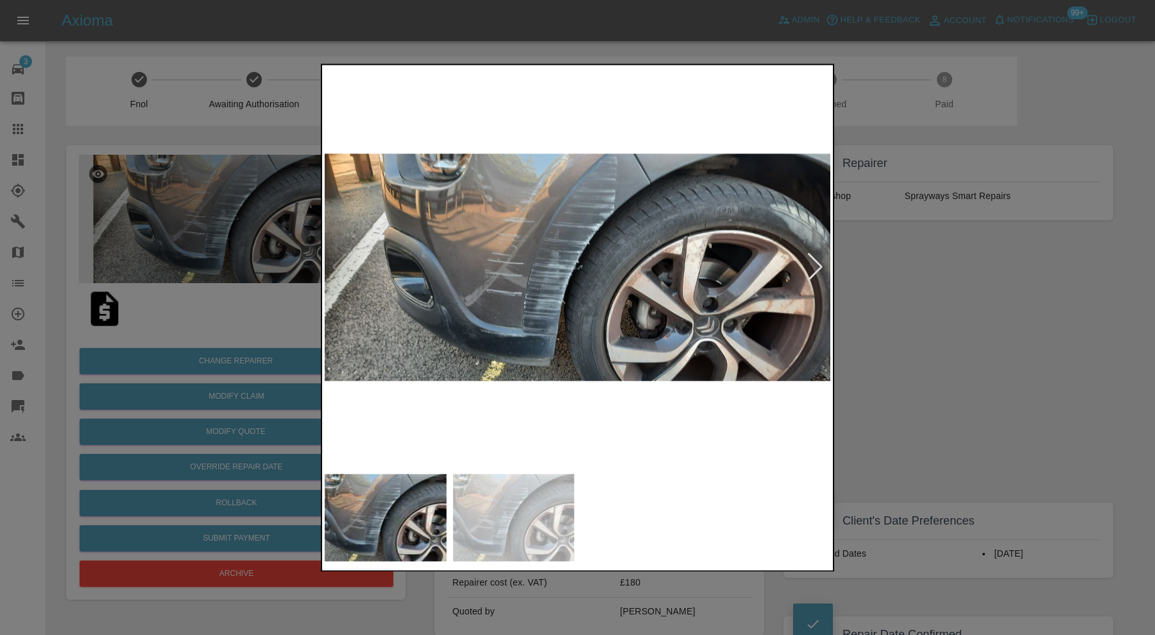
click at [888, 297] on div at bounding box center [577, 317] width 1155 height 635
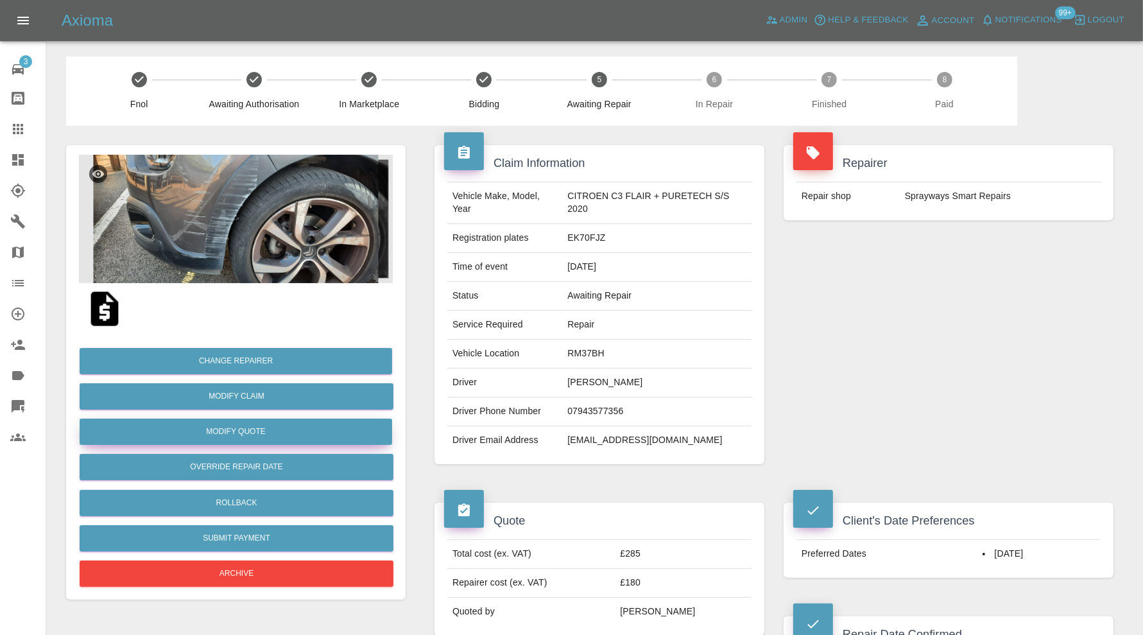
click at [251, 426] on button "Modify Quote" at bounding box center [236, 432] width 313 height 26
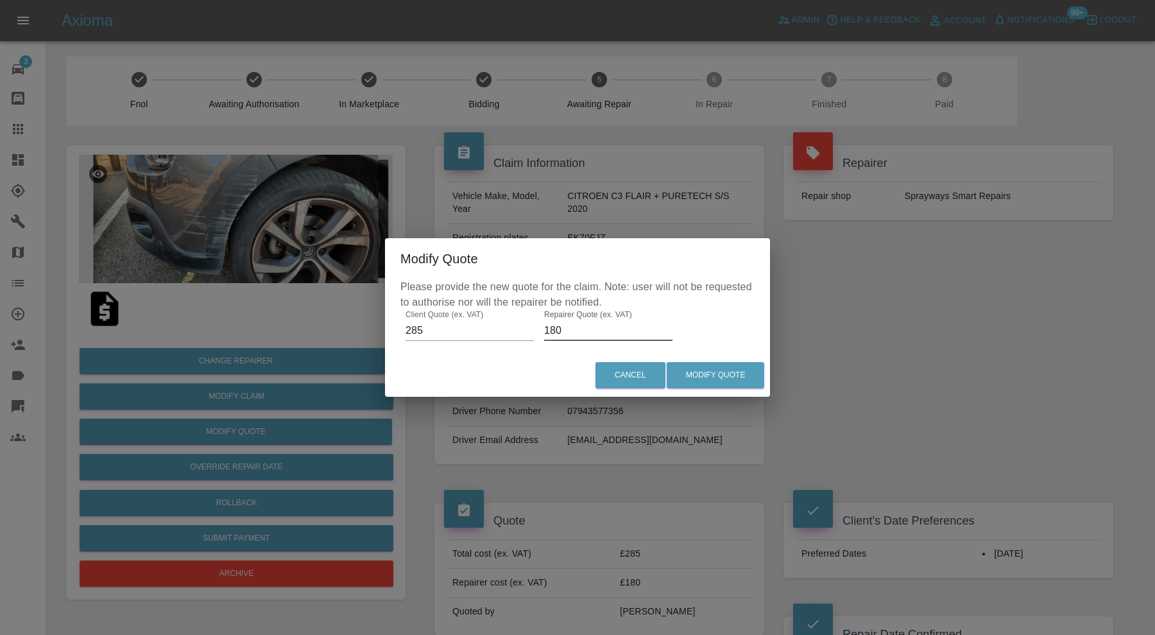
drag, startPoint x: 585, startPoint y: 332, endPoint x: 523, endPoint y: 330, distance: 62.3
click at [523, 330] on div "Please provide the new quote for the claim. Note: user will not be requested to…" at bounding box center [577, 316] width 385 height 74
type input "200"
click at [714, 378] on button "Modify Quote" at bounding box center [716, 375] width 98 height 26
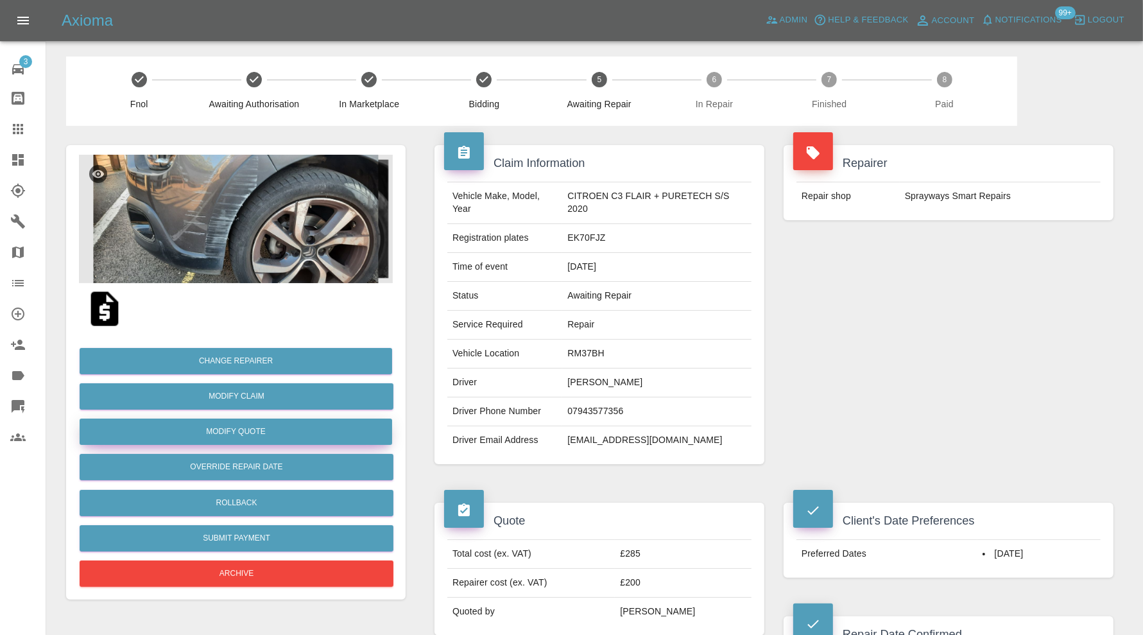
click at [250, 430] on button "Modify Quote" at bounding box center [236, 432] width 313 height 26
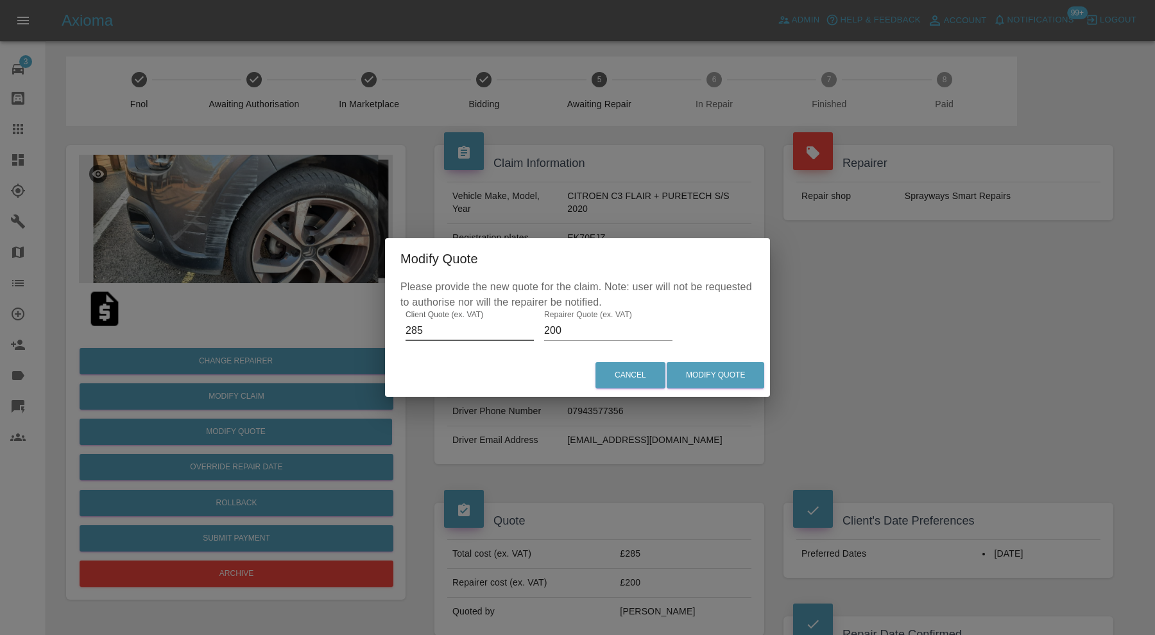
drag, startPoint x: 432, startPoint y: 334, endPoint x: 394, endPoint y: 334, distance: 37.9
click at [394, 334] on div "Please provide the new quote for the claim. Note: user will not be requested to…" at bounding box center [577, 316] width 385 height 74
type input "345"
drag, startPoint x: 571, startPoint y: 327, endPoint x: 535, endPoint y: 331, distance: 36.8
click at [535, 331] on div "Please provide the new quote for the claim. Note: user will not be requested to…" at bounding box center [577, 316] width 385 height 74
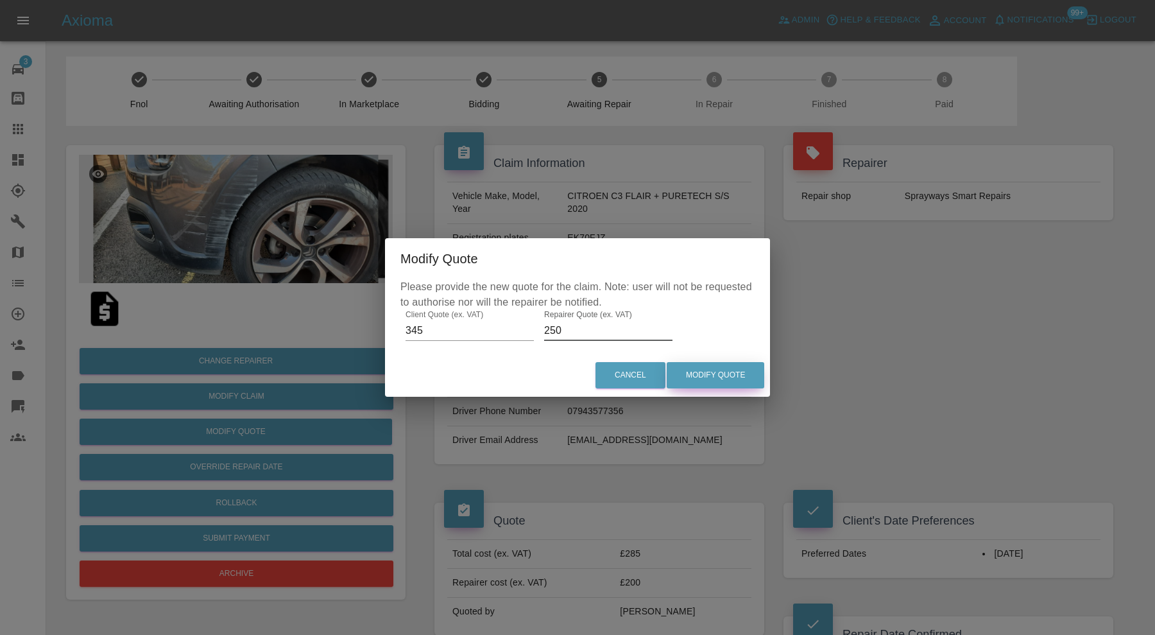
type input "250"
click at [698, 370] on button "Modify Quote" at bounding box center [716, 375] width 98 height 26
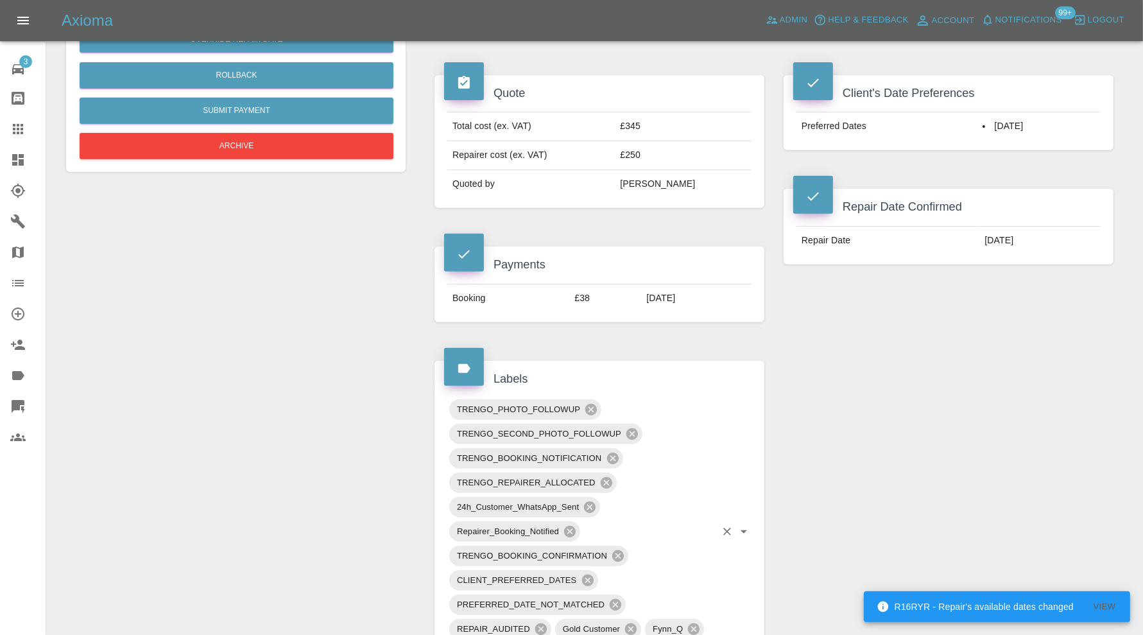
scroll to position [963, 0]
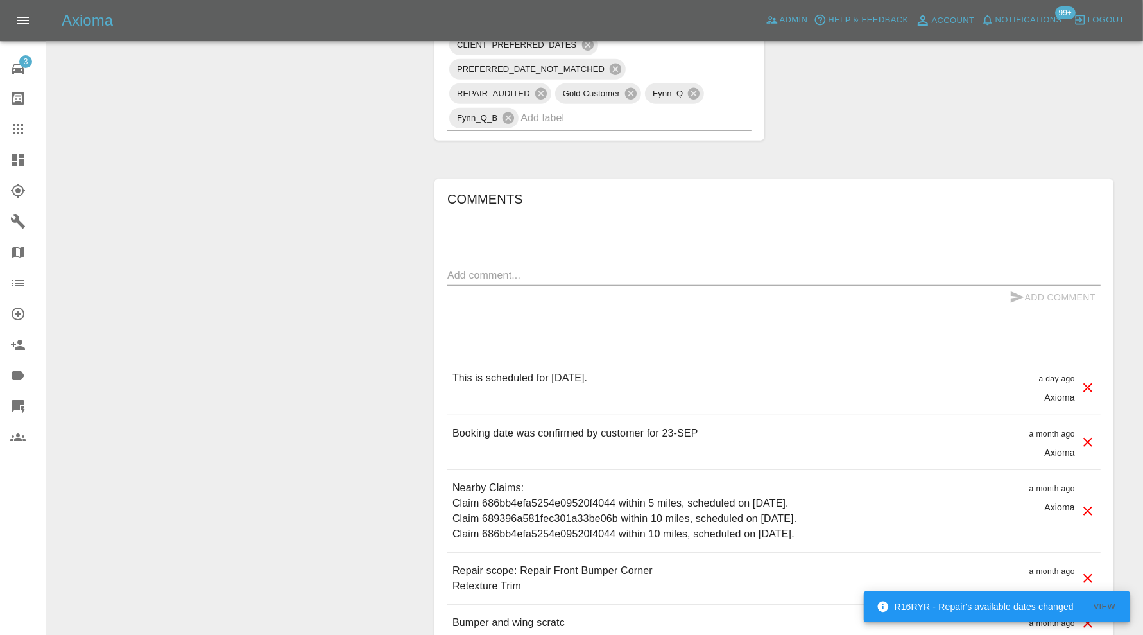
click at [648, 261] on div "Comments x Add Comment This is scheduled for [DATE]. a day ago Axioma This is s…" at bounding box center [773, 415] width 653 height 453
click at [647, 268] on textarea at bounding box center [773, 275] width 653 height 15
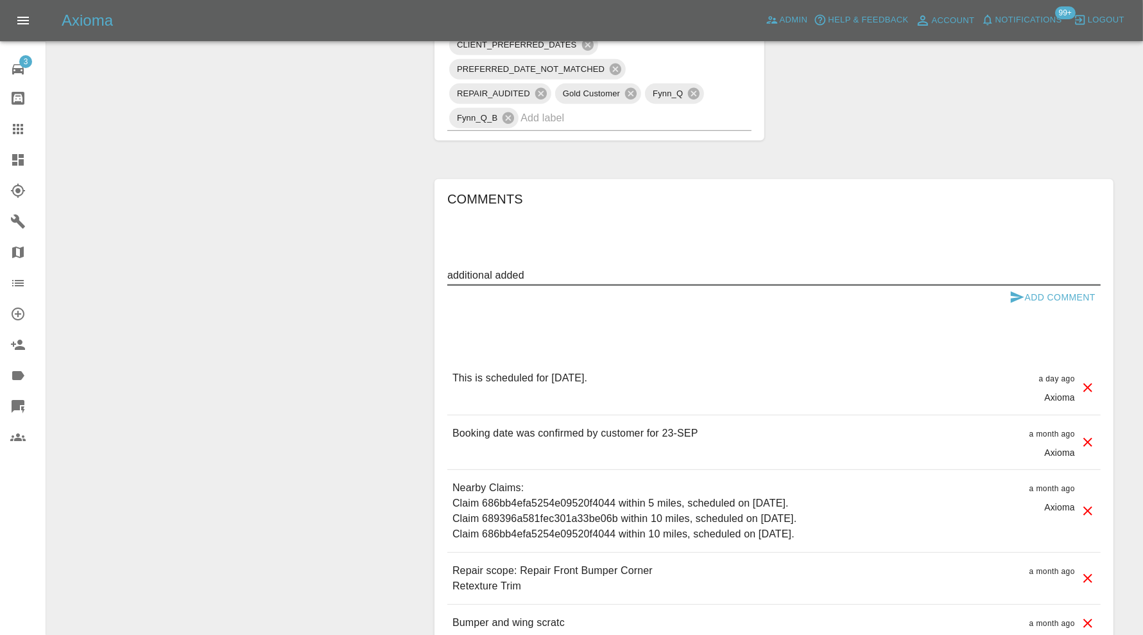
type textarea "additional added"
click at [1026, 290] on button "Add Comment" at bounding box center [1053, 298] width 96 height 24
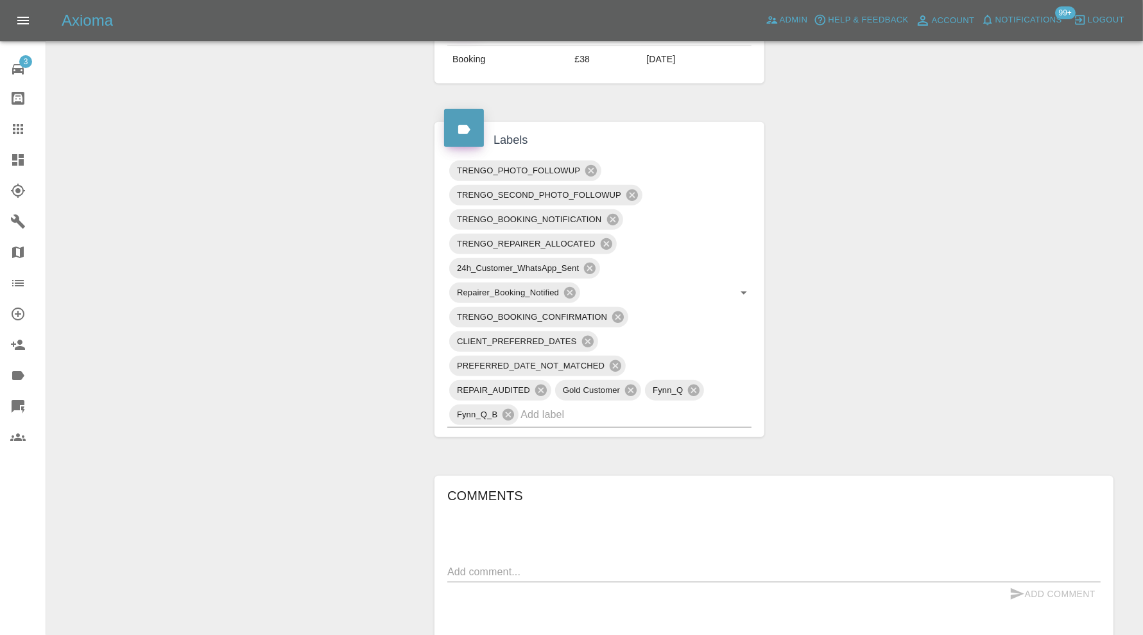
scroll to position [748, 0]
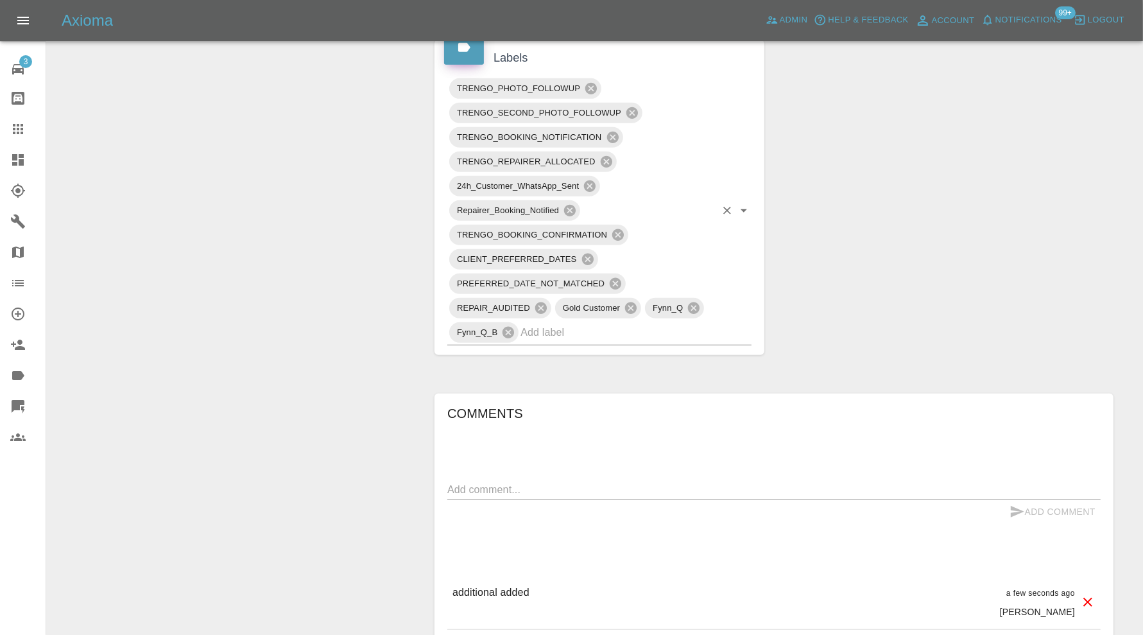
click at [633, 332] on input "text" at bounding box center [618, 332] width 195 height 20
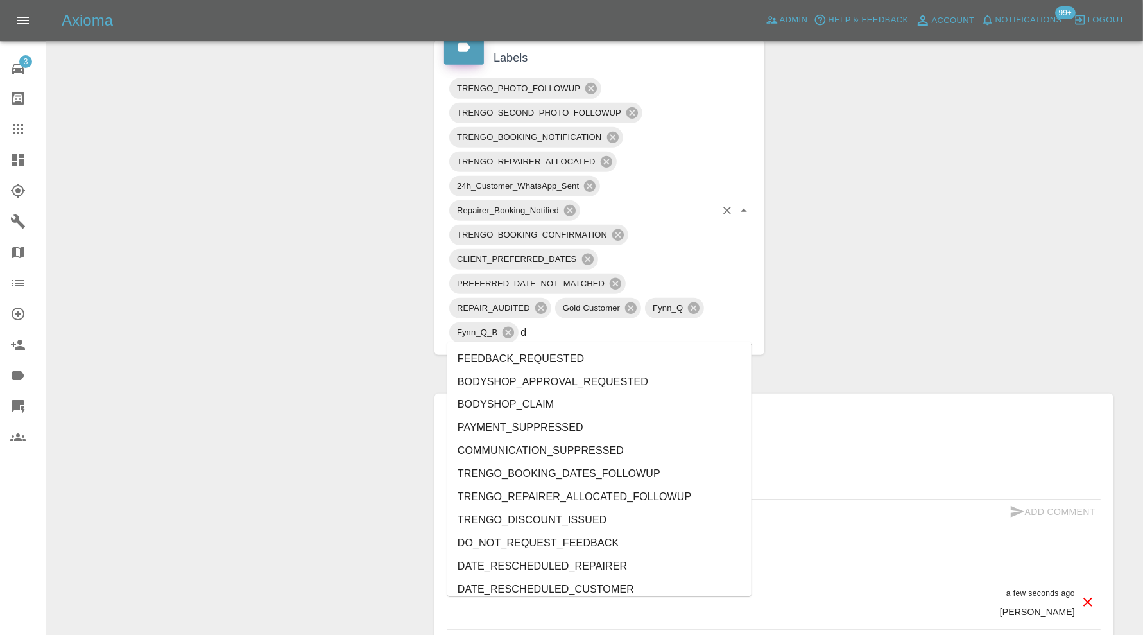
type input "do"
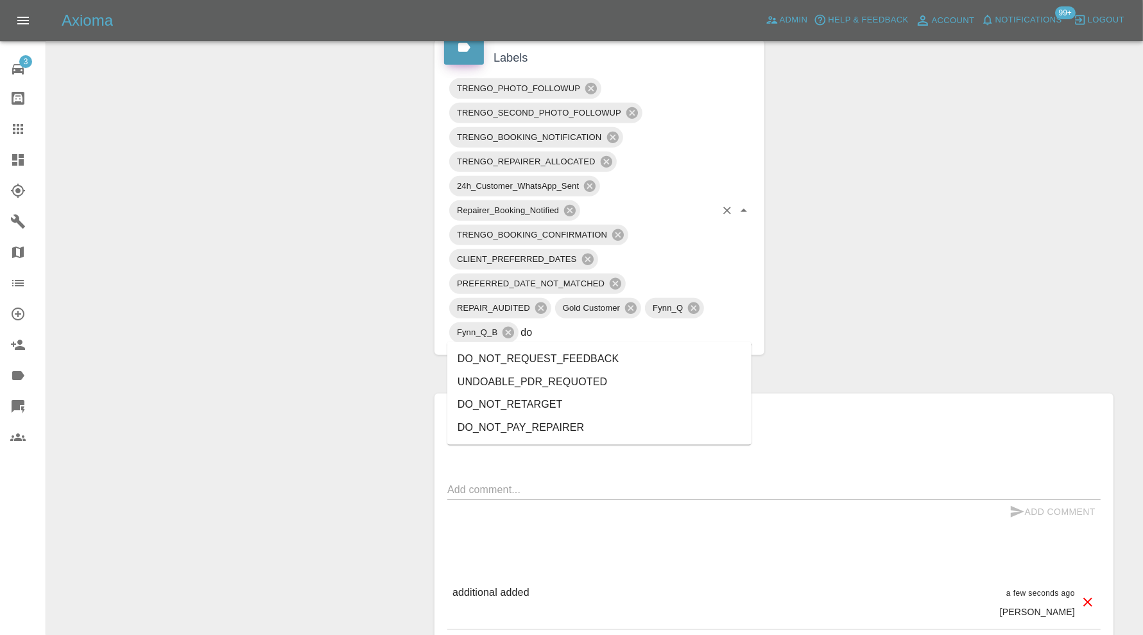
click at [589, 359] on li "DO_NOT_REQUEST_FEEDBACK" at bounding box center [599, 358] width 304 height 23
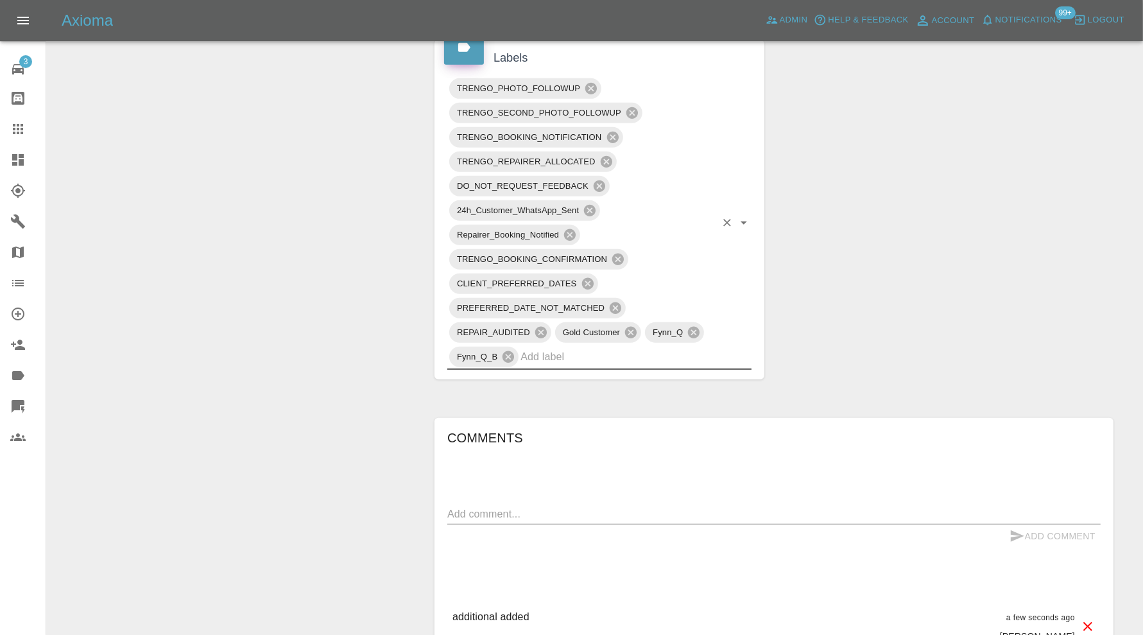
scroll to position [214, 0]
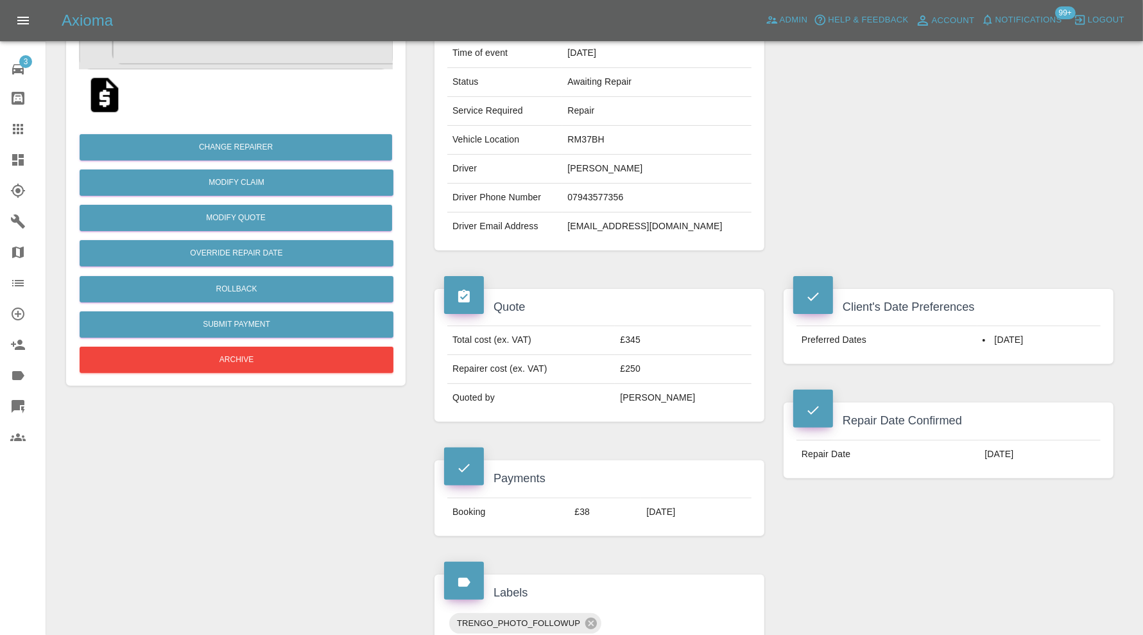
click at [20, 130] on icon at bounding box center [17, 128] width 15 height 15
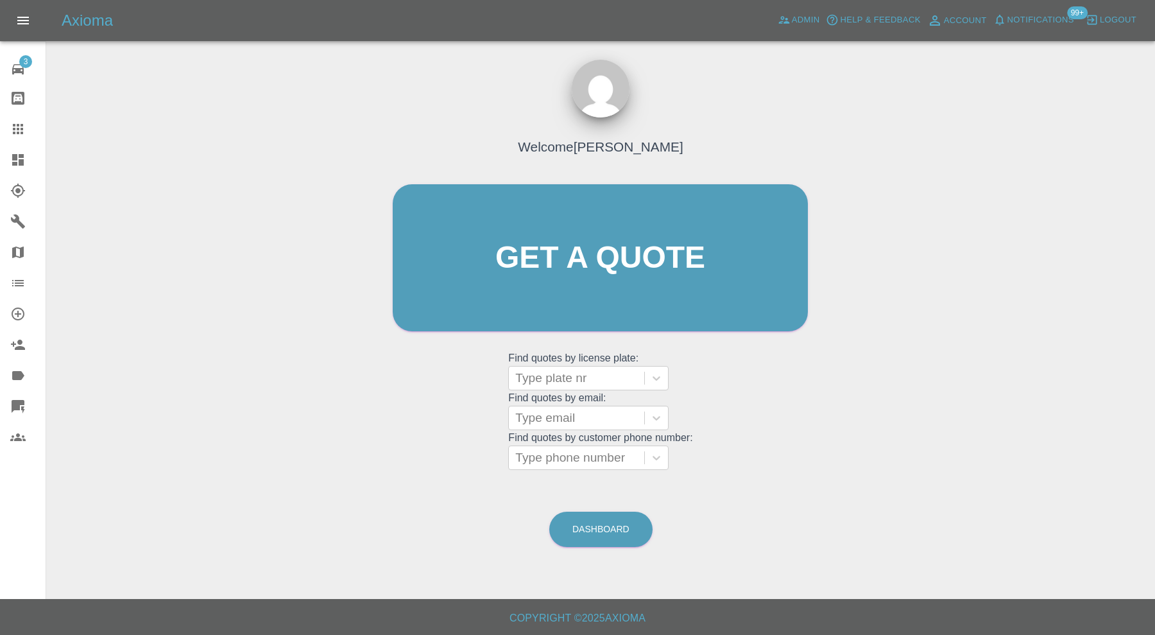
click at [19, 160] on icon at bounding box center [18, 160] width 12 height 12
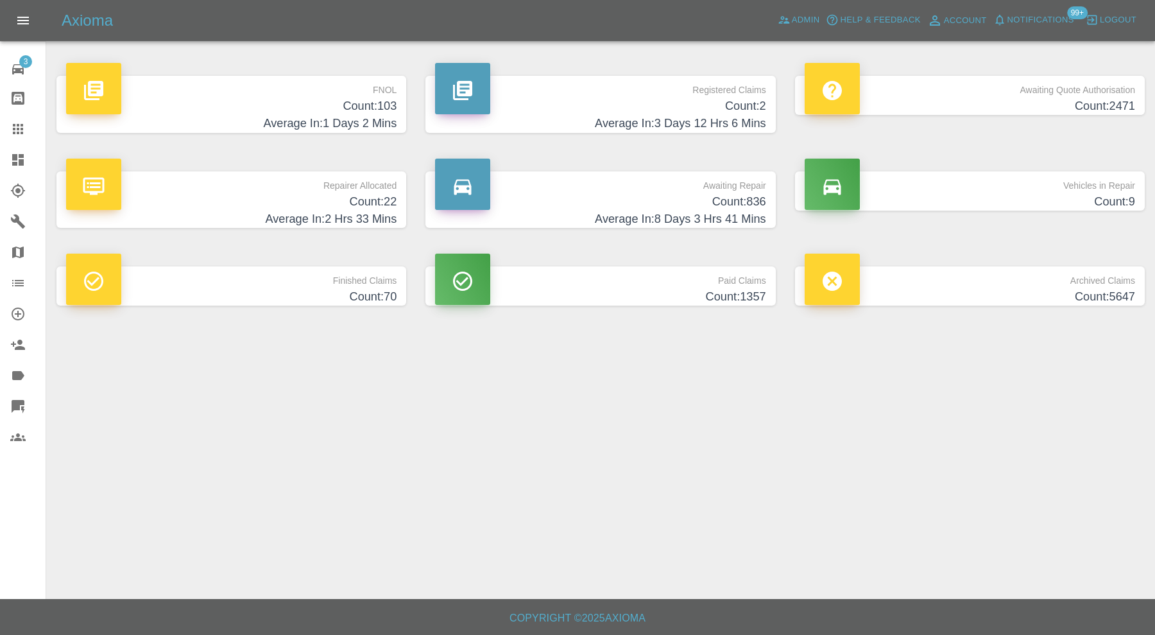
click at [318, 116] on h4 "Average In: 1 Days 2 Mins" at bounding box center [231, 123] width 331 height 17
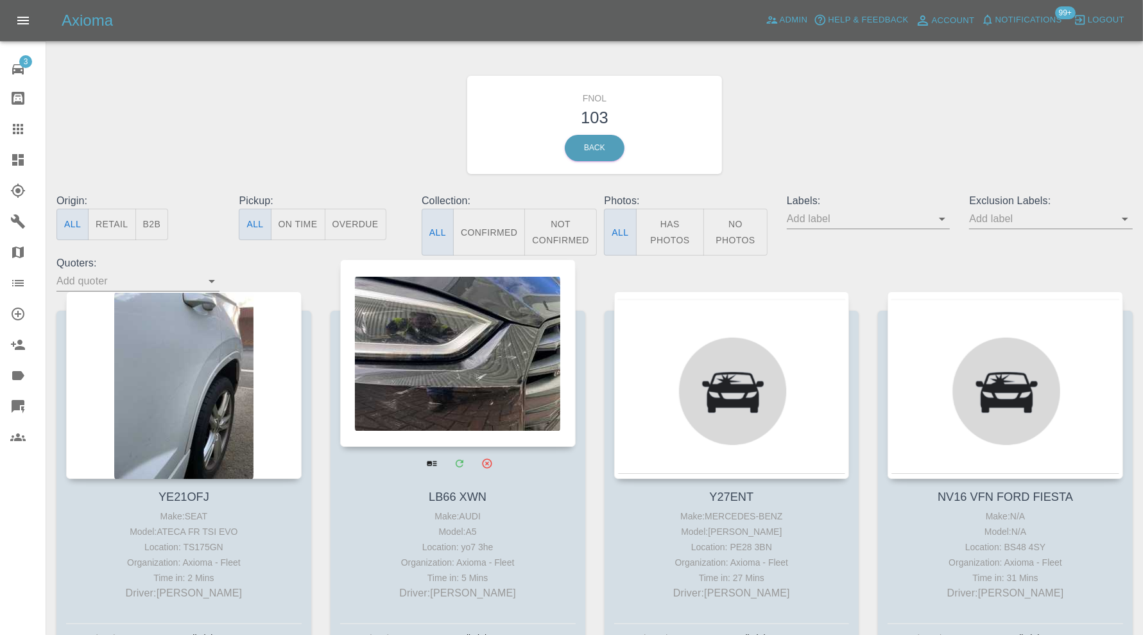
click at [499, 355] on div at bounding box center [458, 352] width 236 height 187
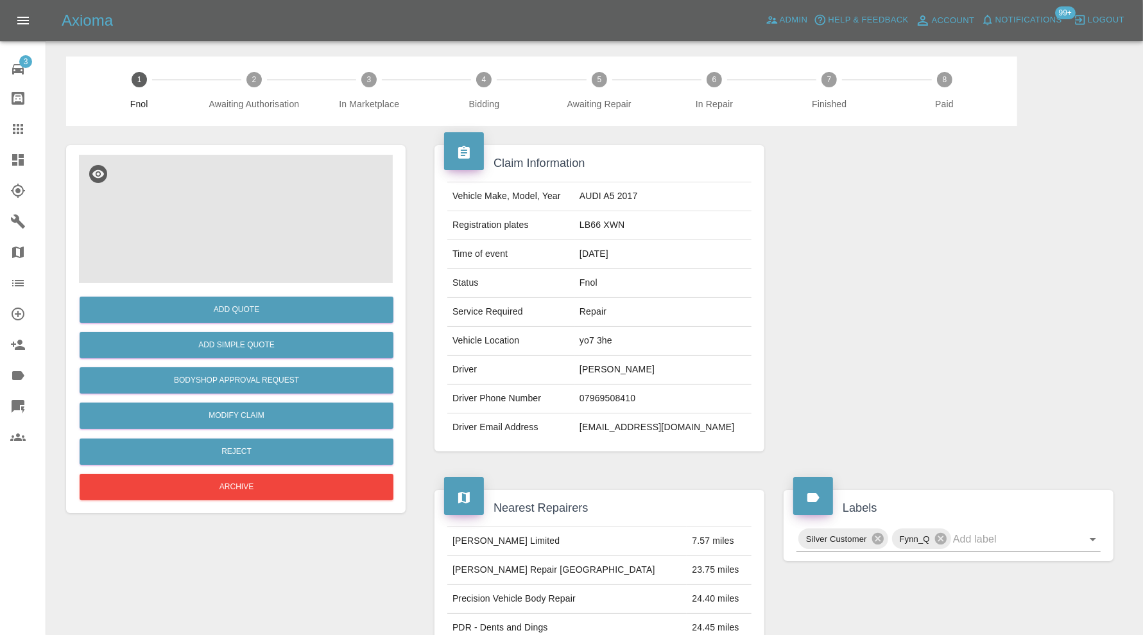
click at [219, 232] on img at bounding box center [236, 219] width 314 height 128
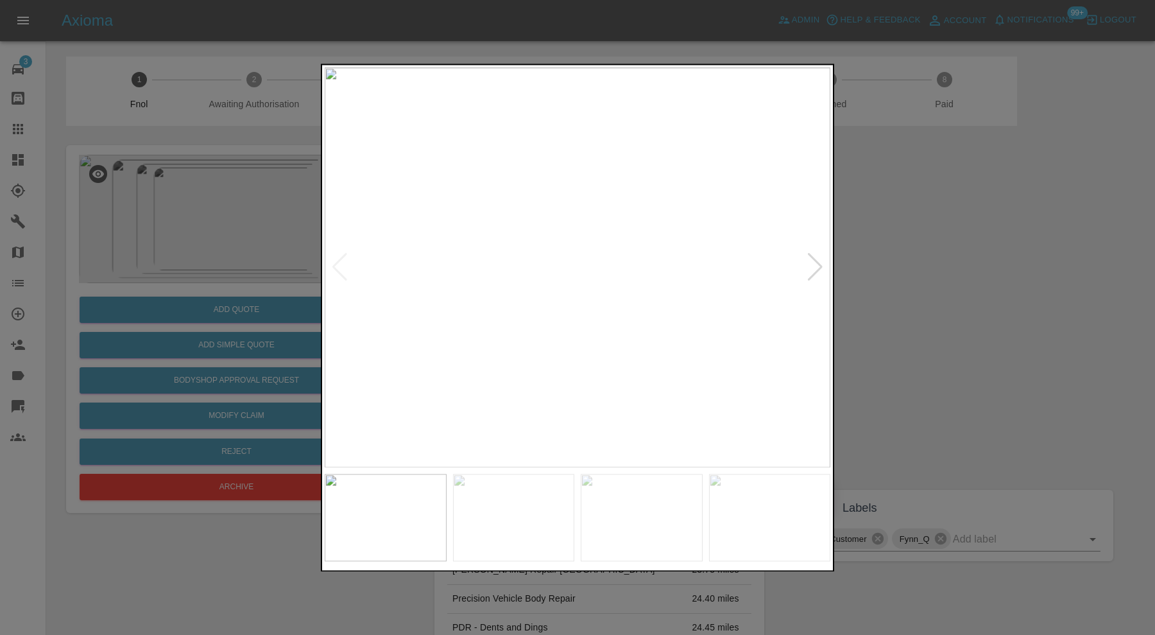
click at [815, 259] on div at bounding box center [815, 268] width 17 height 28
click at [815, 259] on img at bounding box center [578, 267] width 506 height 400
click at [345, 263] on div at bounding box center [339, 268] width 17 height 28
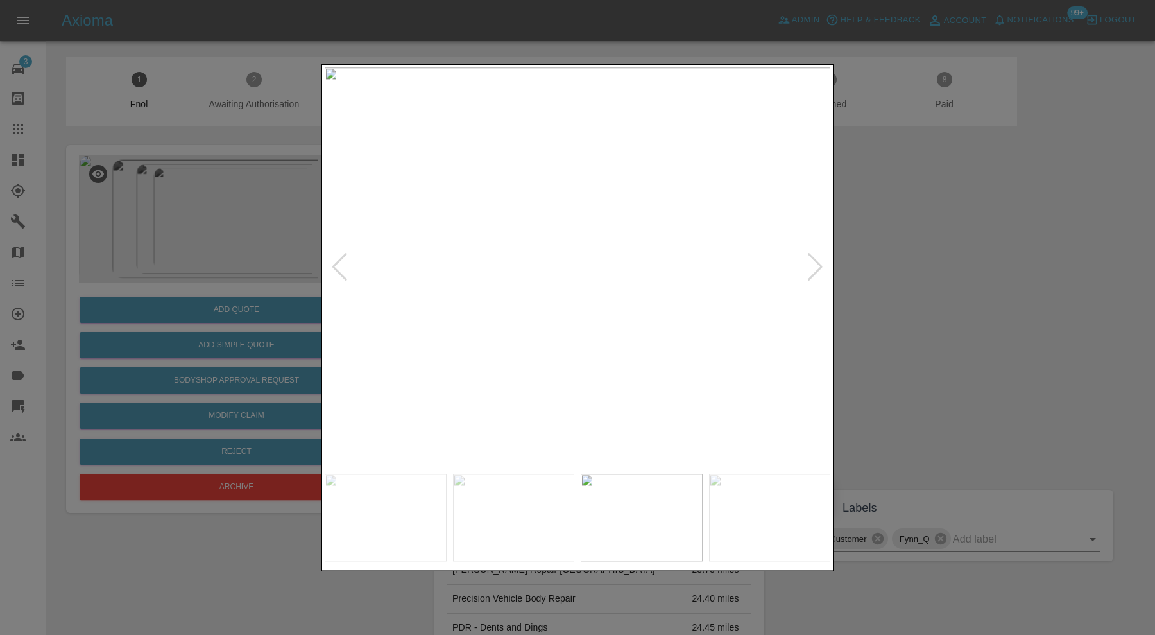
click at [344, 263] on div at bounding box center [339, 268] width 17 height 28
click at [338, 261] on img at bounding box center [578, 267] width 506 height 400
click at [815, 259] on div at bounding box center [815, 268] width 17 height 28
click at [343, 266] on div at bounding box center [339, 268] width 17 height 28
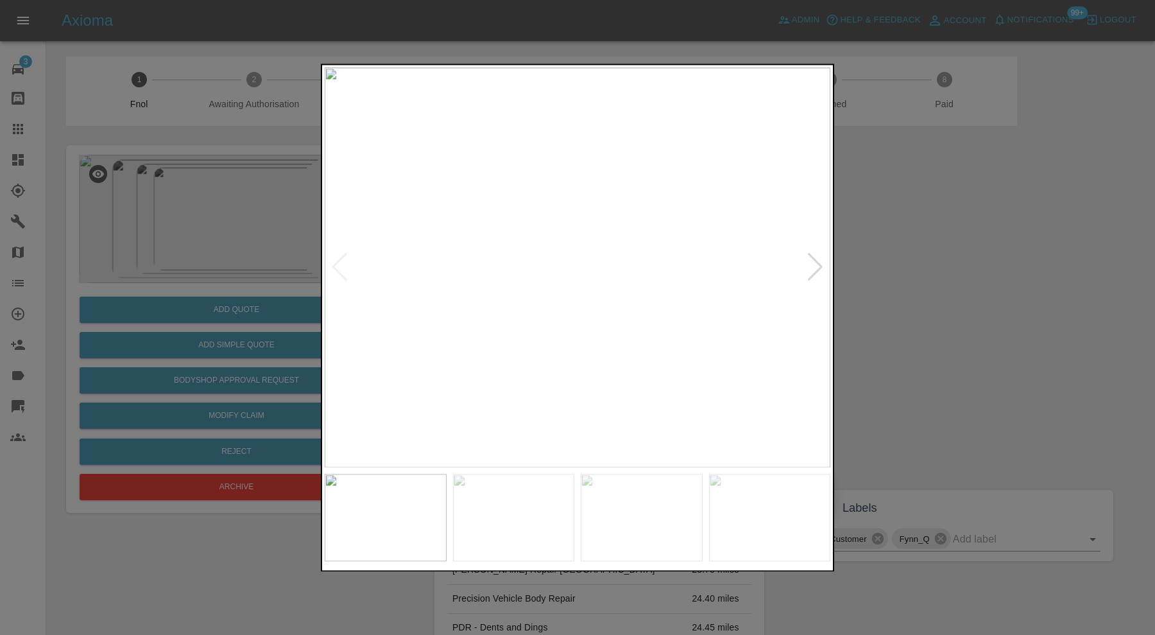
click at [814, 268] on div at bounding box center [815, 268] width 17 height 28
click at [347, 265] on div at bounding box center [339, 268] width 17 height 28
click at [922, 338] on div at bounding box center [577, 317] width 1155 height 635
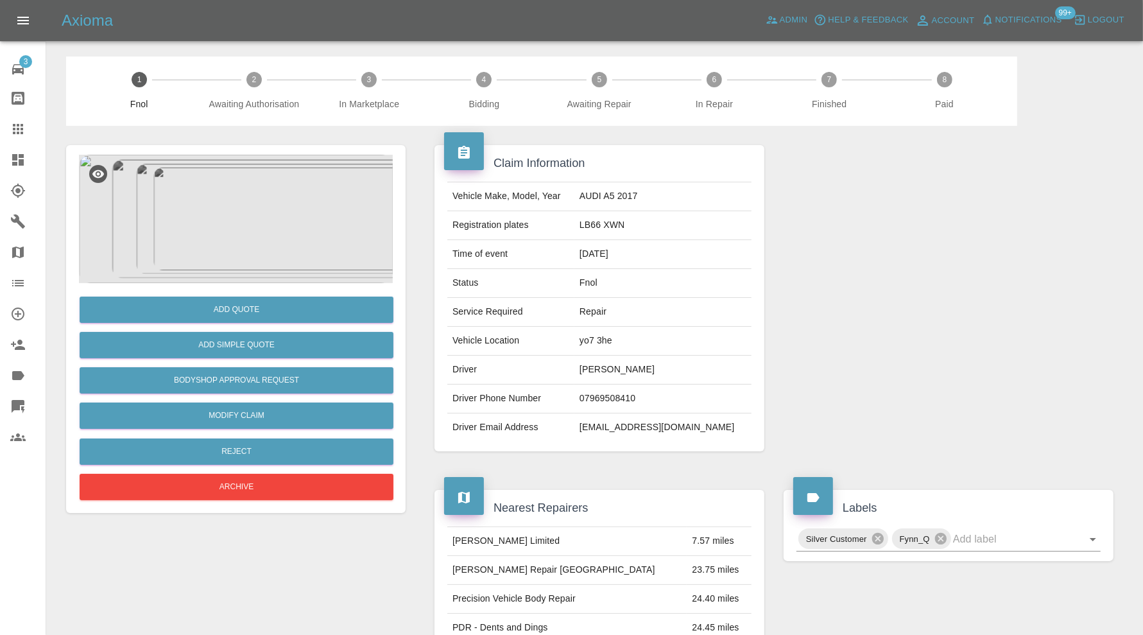
click at [222, 202] on img at bounding box center [236, 219] width 314 height 128
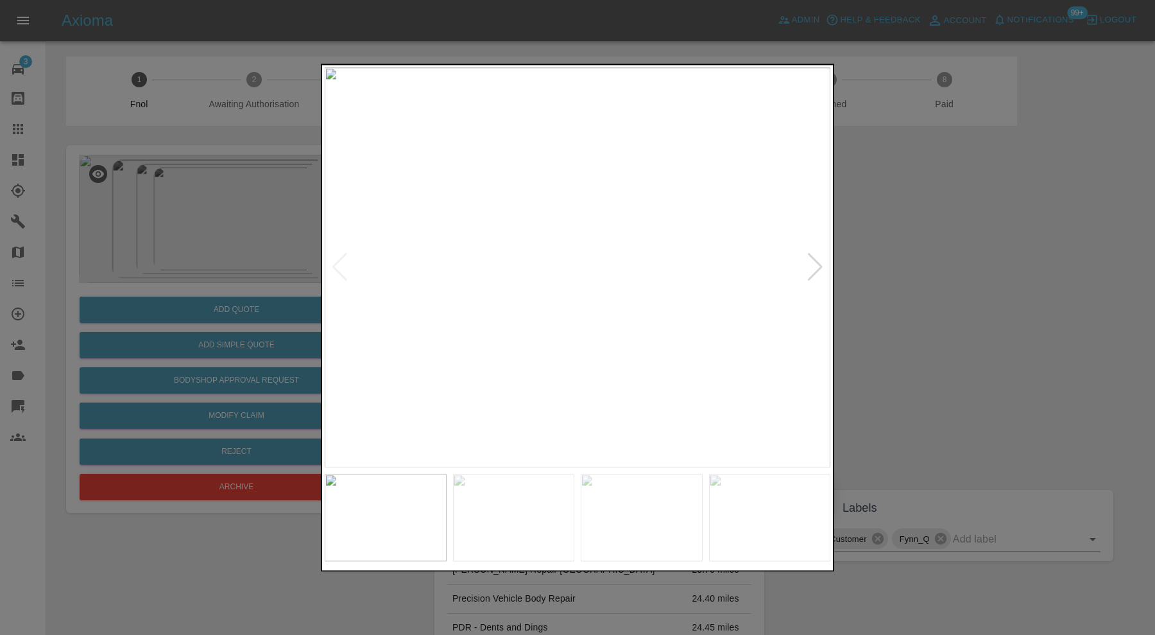
click at [815, 265] on div at bounding box center [815, 268] width 17 height 28
click at [967, 275] on div at bounding box center [577, 317] width 1155 height 635
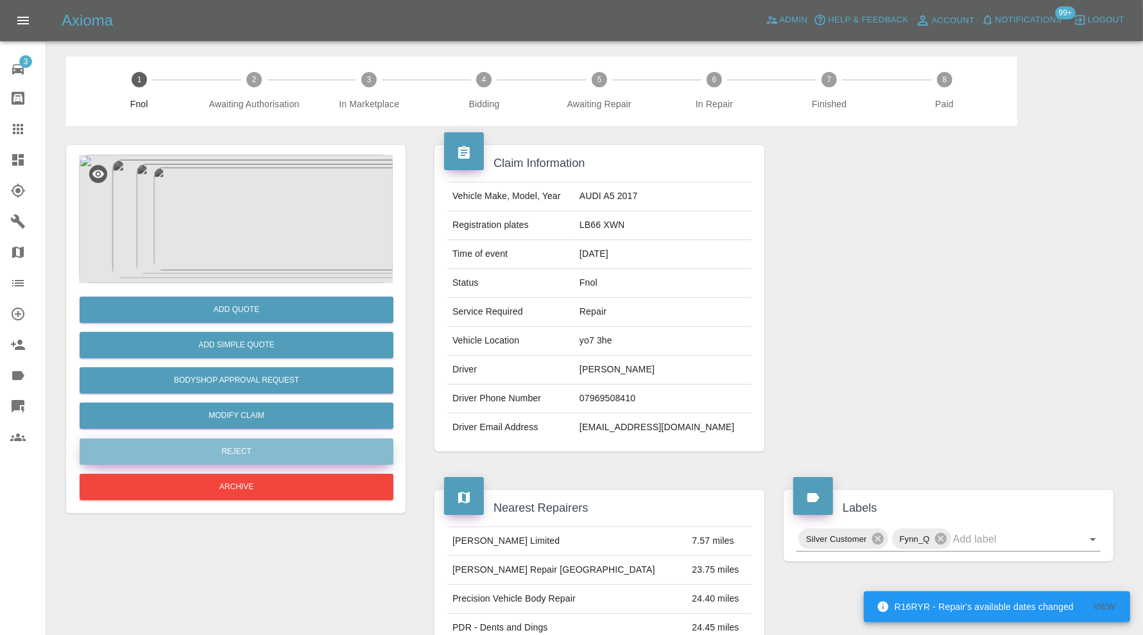
click at [367, 440] on button "Reject" at bounding box center [237, 451] width 314 height 26
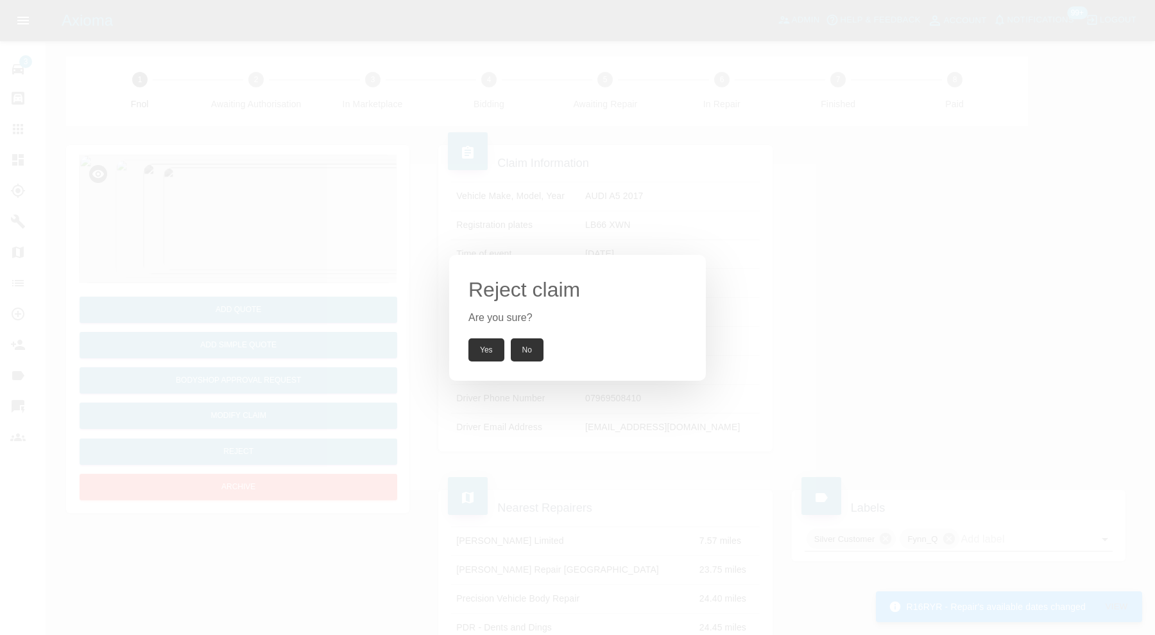
click at [492, 348] on button "Yes" at bounding box center [487, 349] width 36 height 23
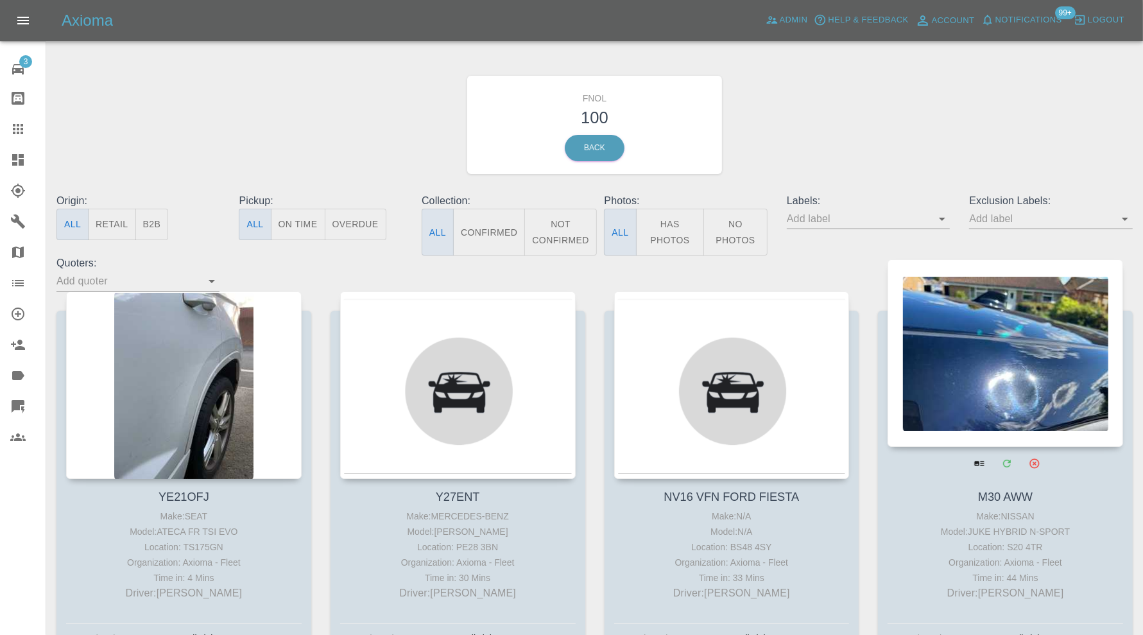
click at [942, 325] on div at bounding box center [1006, 352] width 236 height 187
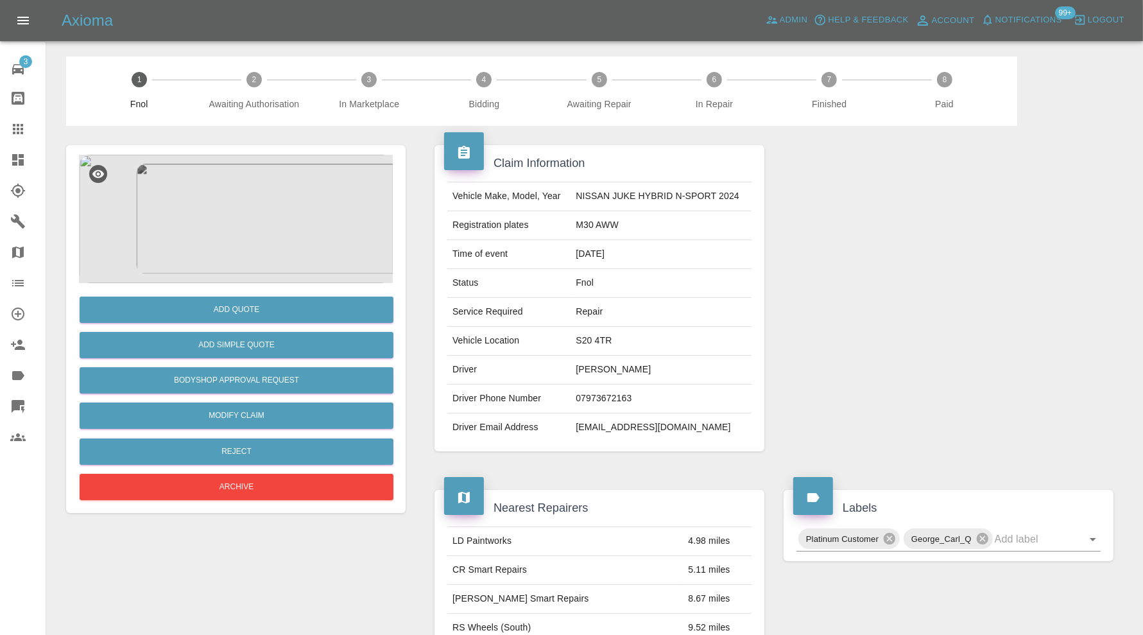
click at [211, 221] on img at bounding box center [236, 219] width 314 height 128
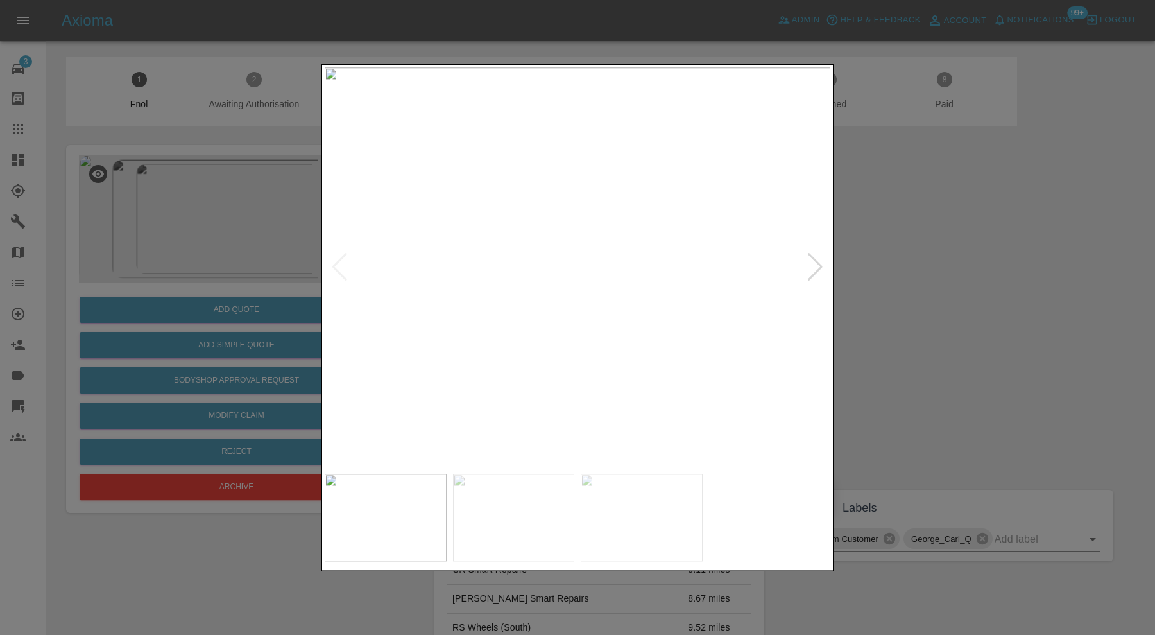
click at [814, 265] on div at bounding box center [815, 268] width 17 height 28
click at [814, 265] on img at bounding box center [578, 267] width 506 height 400
click at [940, 257] on div at bounding box center [577, 317] width 1155 height 635
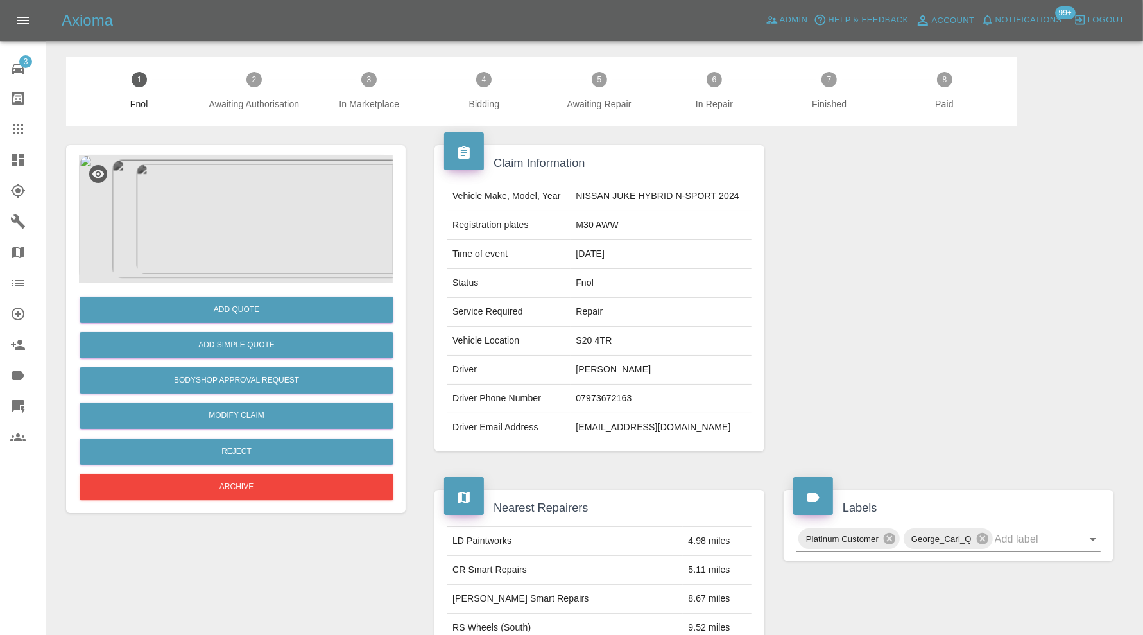
click at [282, 238] on img at bounding box center [236, 219] width 314 height 128
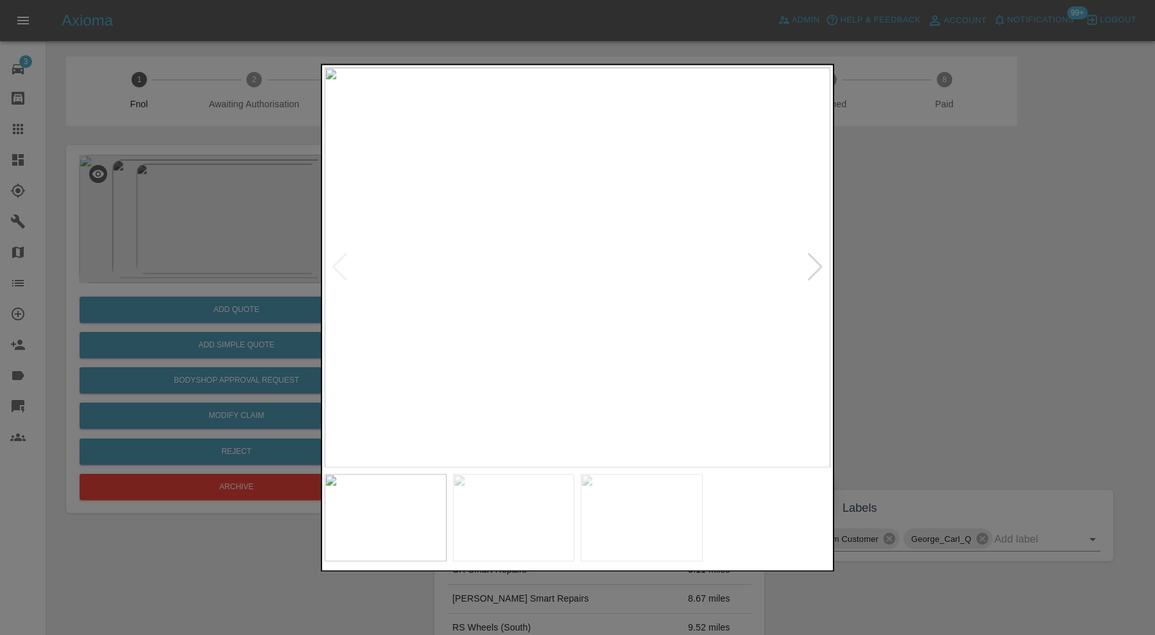
click at [811, 260] on div at bounding box center [815, 268] width 17 height 28
click at [811, 262] on div at bounding box center [815, 268] width 17 height 28
click at [811, 262] on img at bounding box center [578, 267] width 506 height 400
click at [880, 267] on div at bounding box center [577, 317] width 1155 height 635
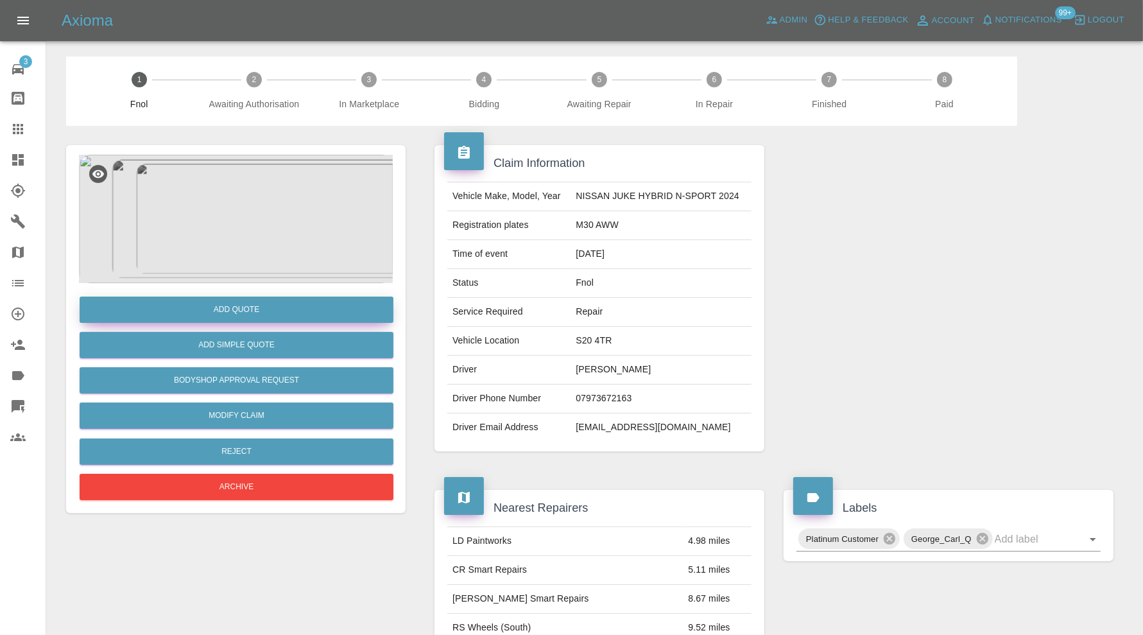
click at [338, 308] on button "Add Quote" at bounding box center [237, 310] width 314 height 26
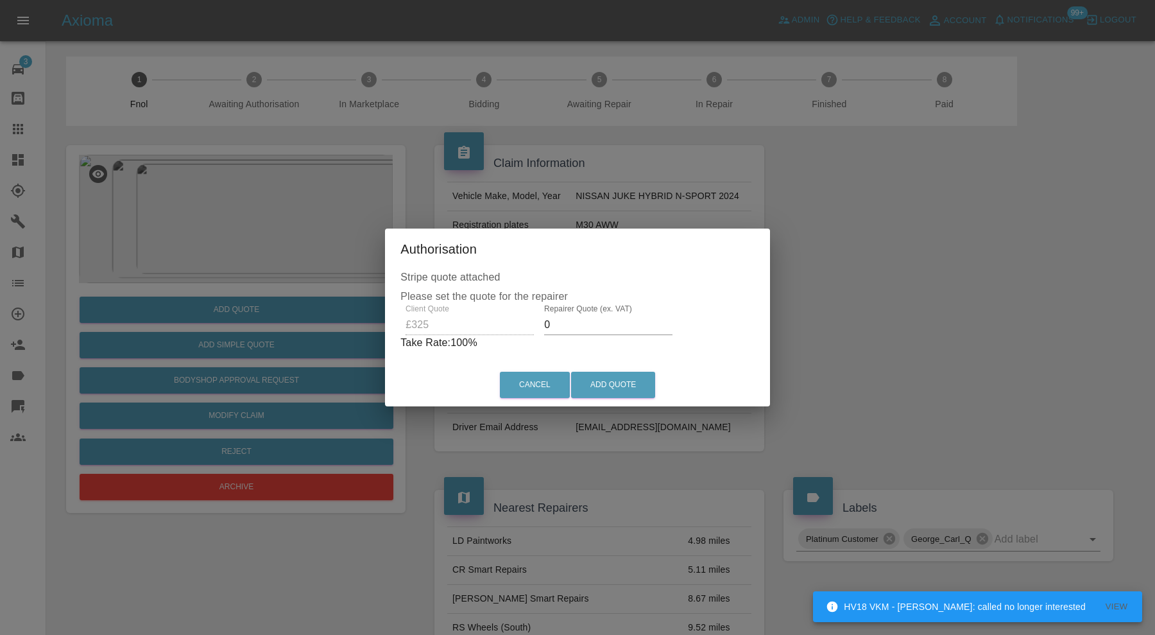
click at [571, 318] on input "0" at bounding box center [608, 325] width 128 height 21
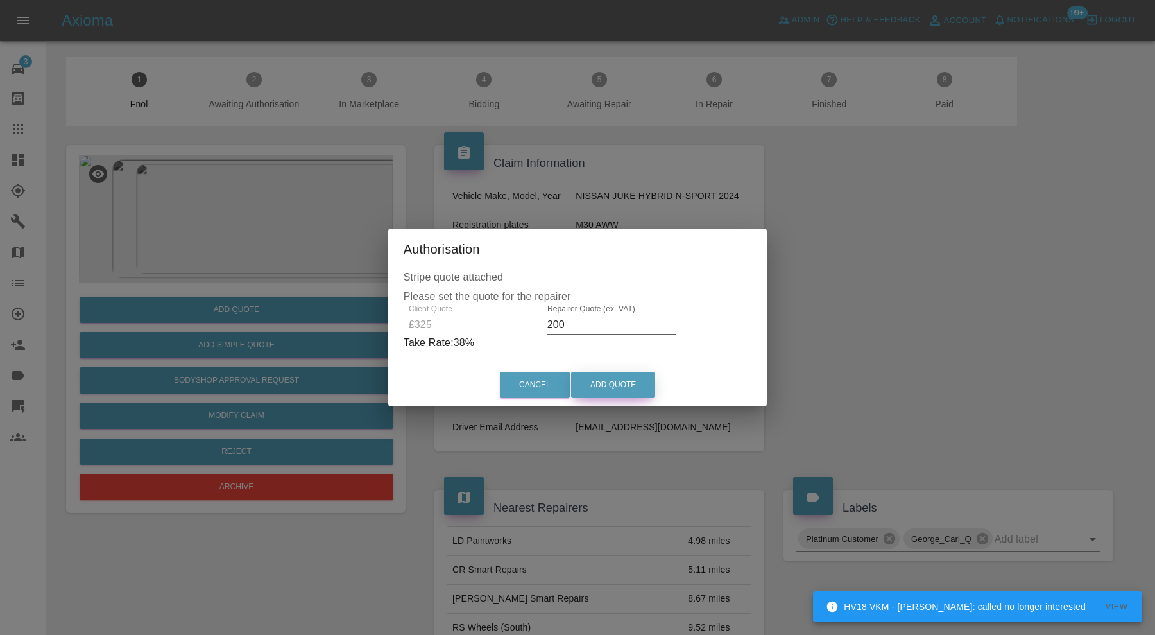
type input "200"
click at [623, 383] on button "Add Quote" at bounding box center [613, 385] width 84 height 26
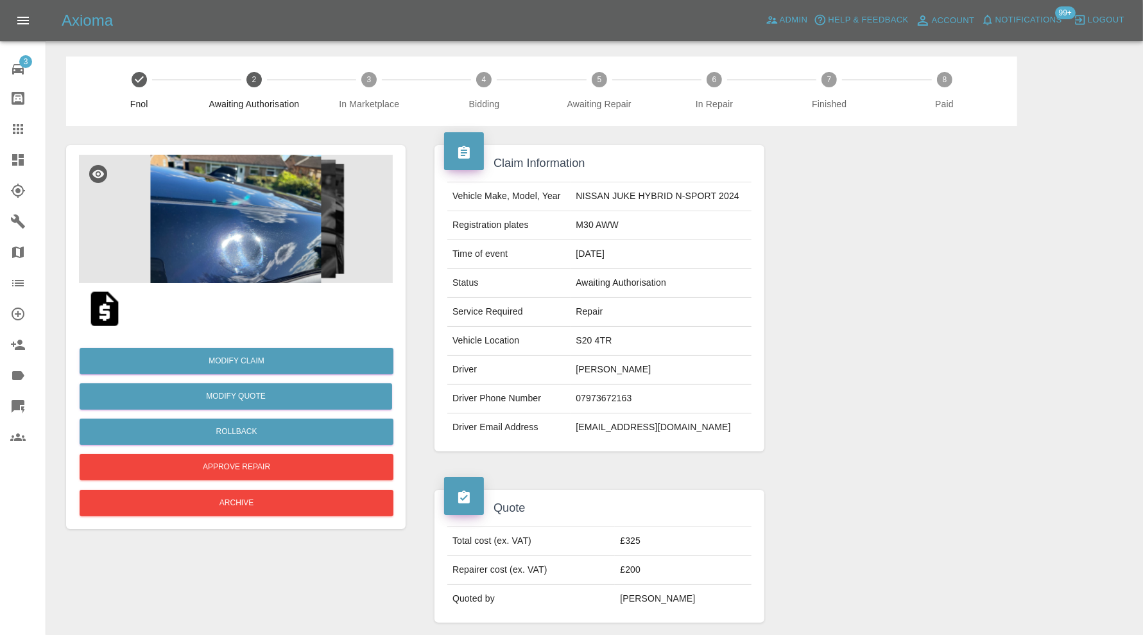
click at [28, 128] on div at bounding box center [28, 128] width 36 height 15
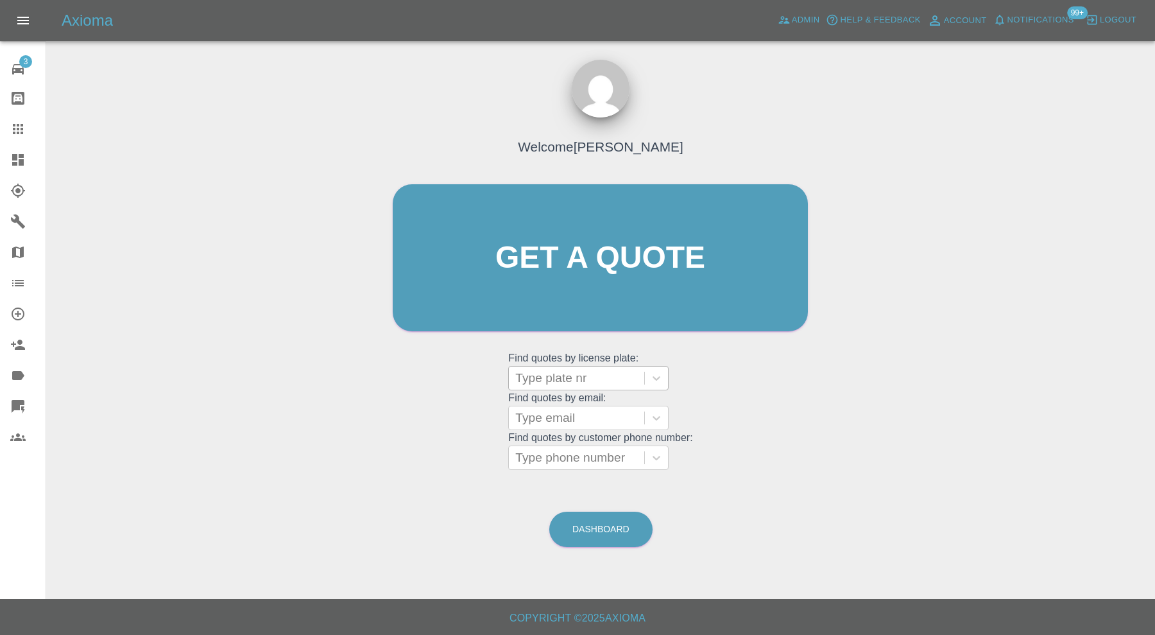
click at [644, 375] on div "Type plate nr" at bounding box center [576, 378] width 135 height 23
type input "lp17"
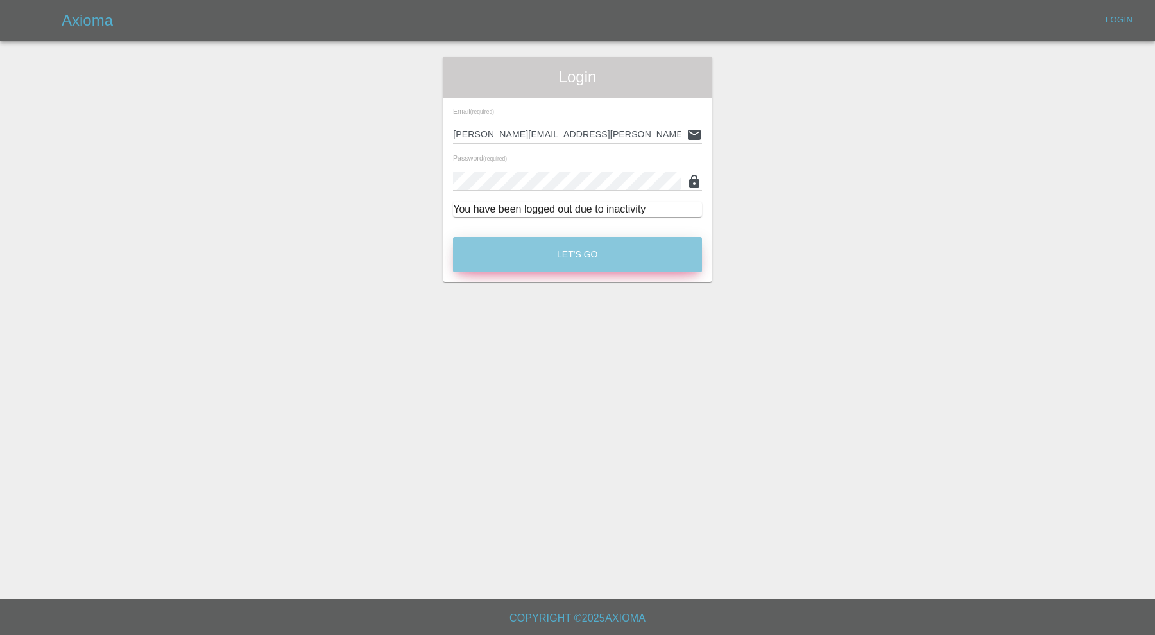
click at [597, 248] on button "Let's Go" at bounding box center [577, 254] width 249 height 35
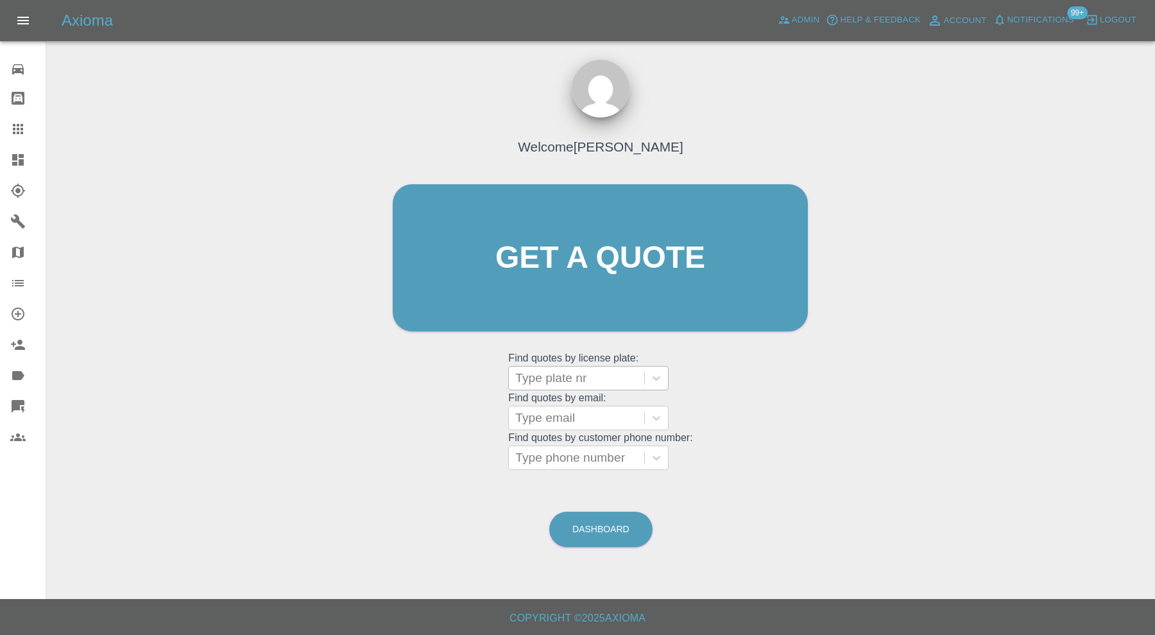
click at [592, 371] on div at bounding box center [576, 378] width 123 height 18
type input "lp17"
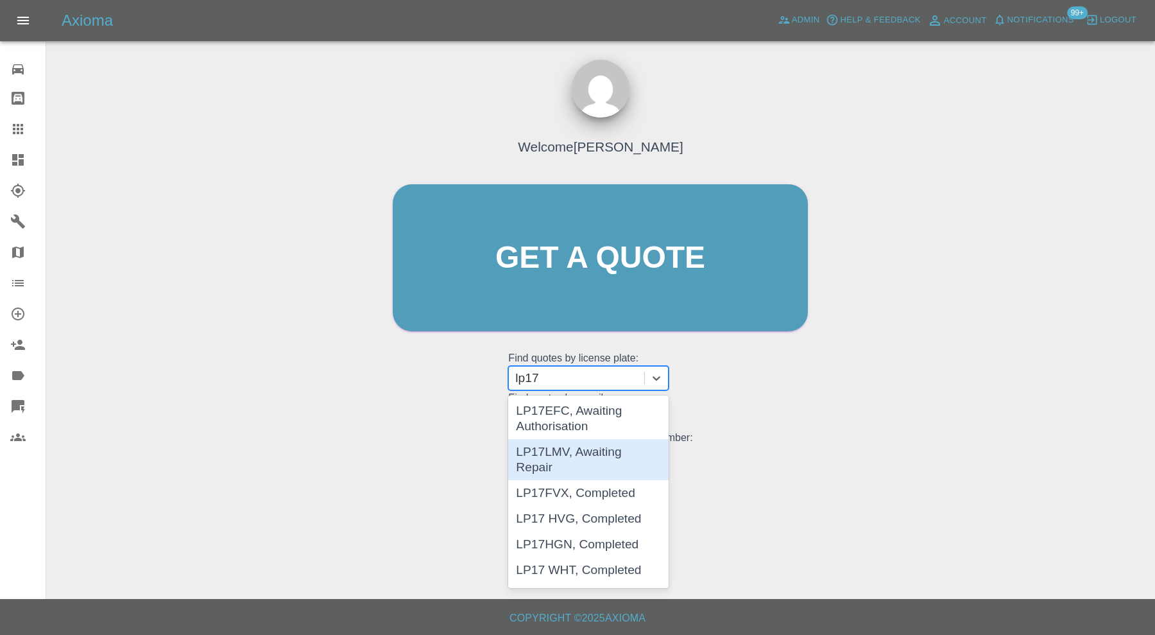
click at [607, 449] on div "LP17LMV, Awaiting Repair" at bounding box center [588, 459] width 160 height 41
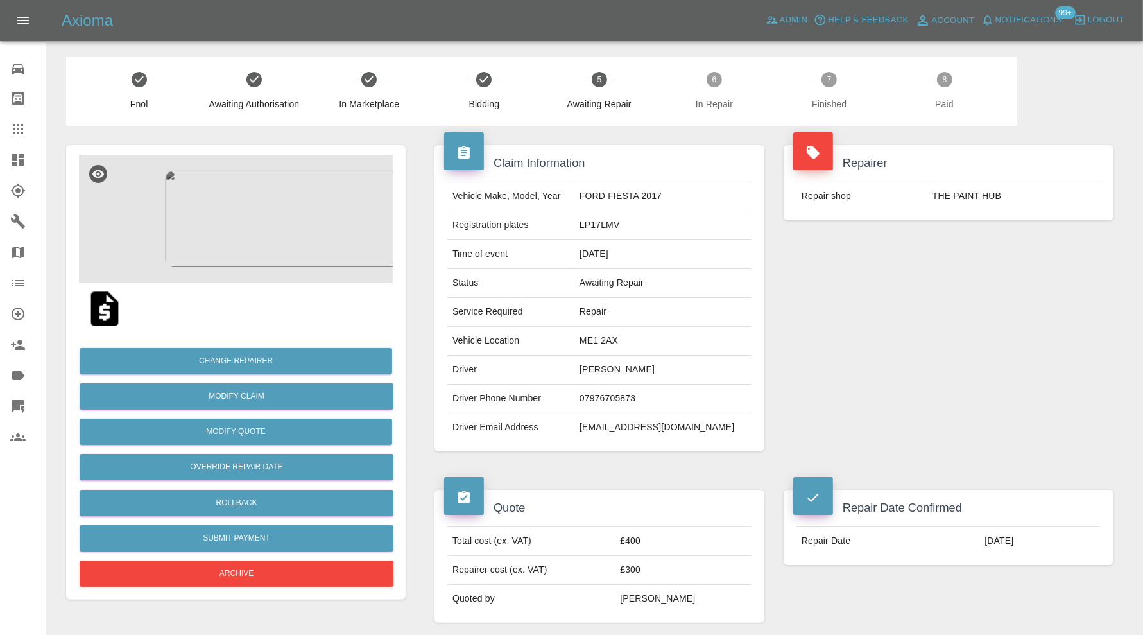
click at [283, 244] on img at bounding box center [236, 219] width 314 height 128
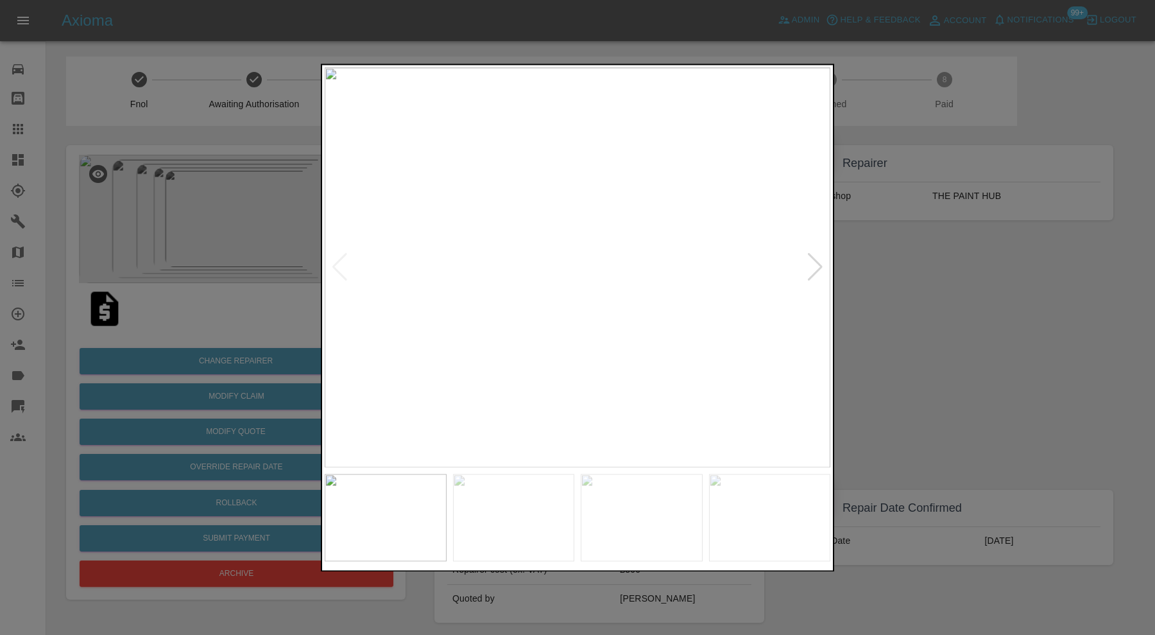
click at [813, 264] on div at bounding box center [815, 268] width 17 height 28
click at [814, 264] on div at bounding box center [815, 268] width 17 height 28
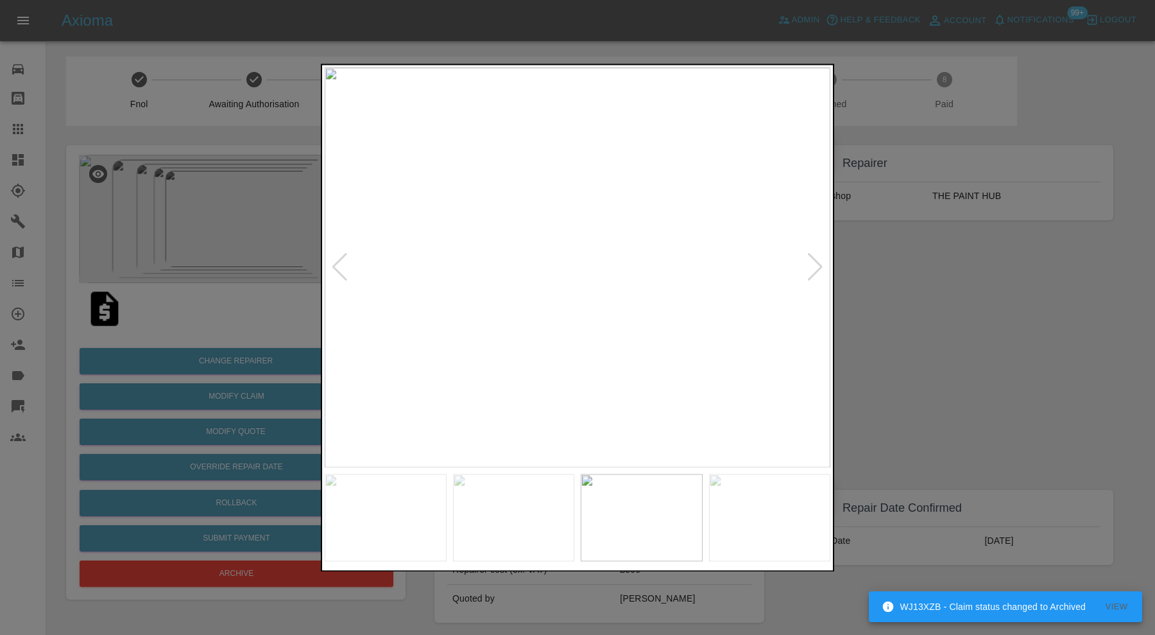
click at [814, 264] on div at bounding box center [815, 268] width 17 height 28
click at [814, 264] on img at bounding box center [578, 267] width 506 height 400
click at [944, 326] on div at bounding box center [577, 317] width 1155 height 635
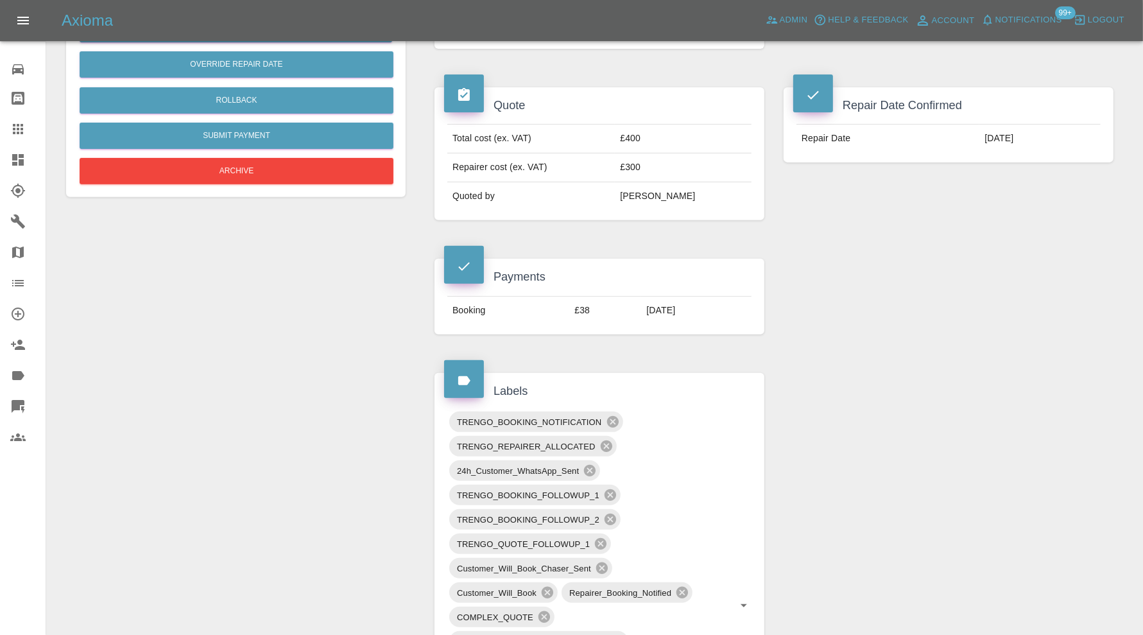
scroll to position [82, 0]
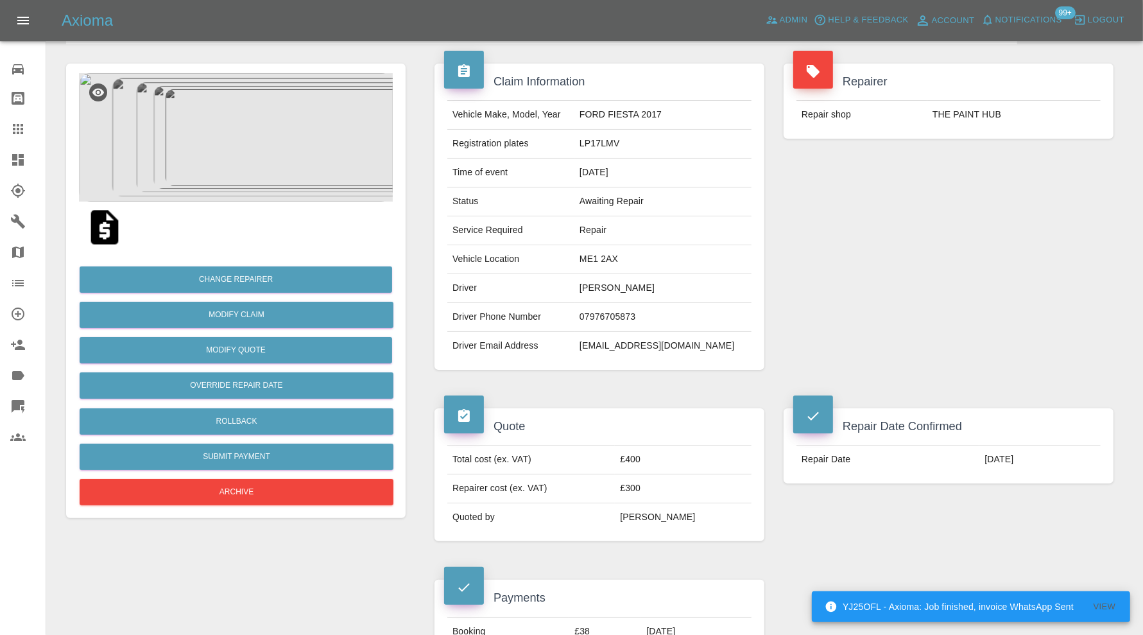
click at [272, 168] on img at bounding box center [236, 137] width 314 height 128
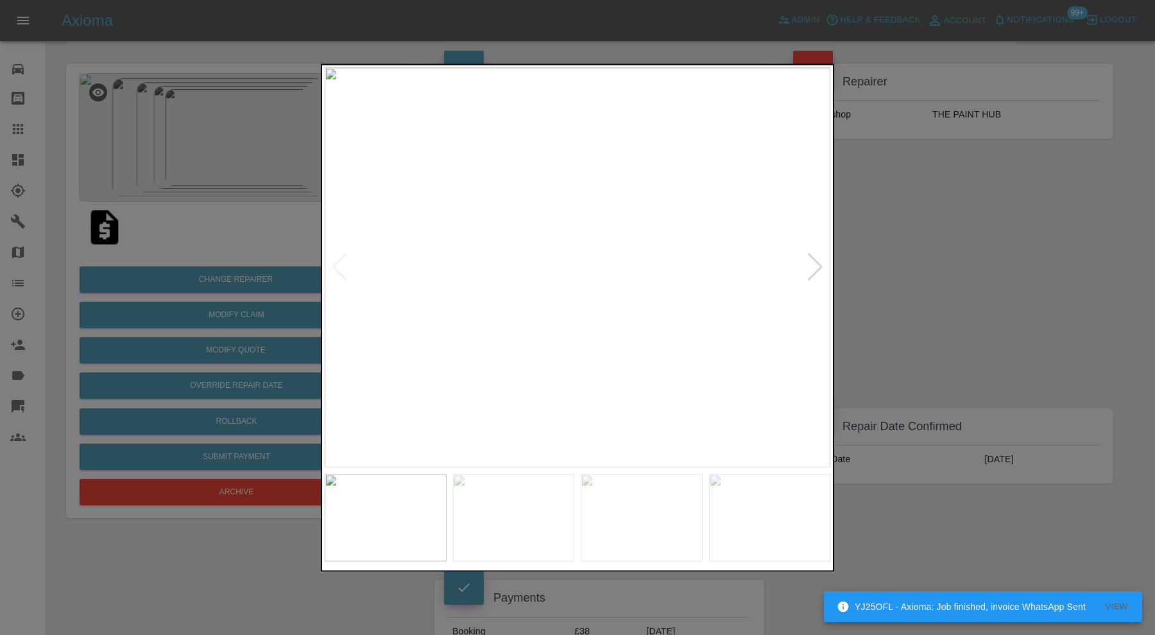
click at [816, 259] on div at bounding box center [815, 268] width 17 height 28
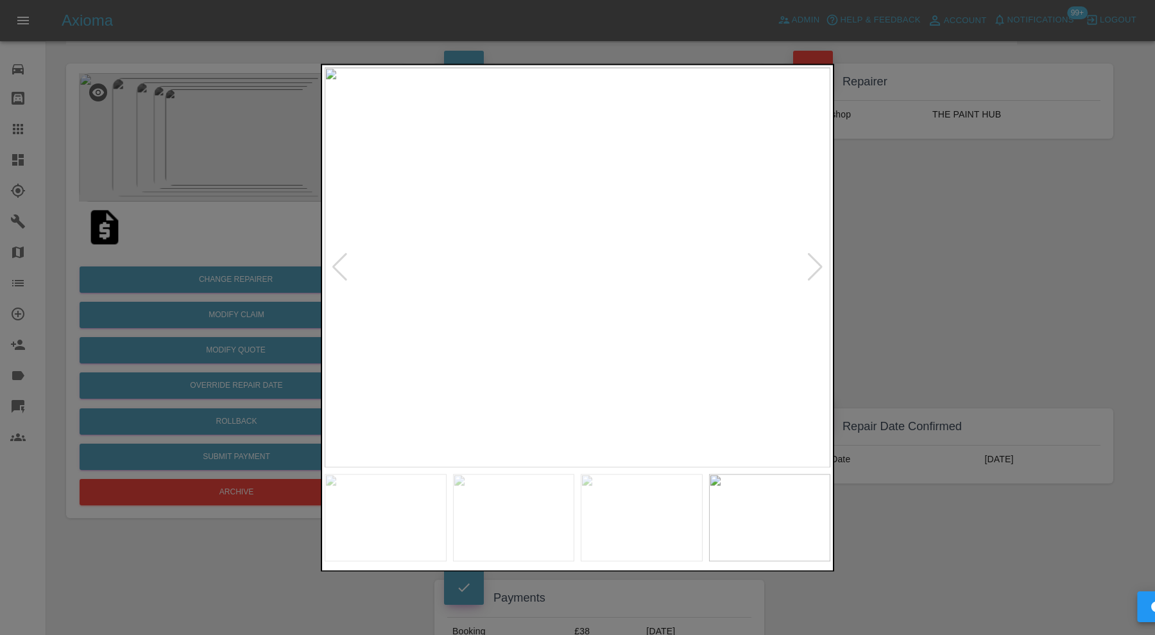
click at [816, 259] on div at bounding box center [815, 268] width 17 height 28
click at [818, 264] on img at bounding box center [578, 267] width 506 height 400
click at [874, 272] on div at bounding box center [577, 317] width 1155 height 635
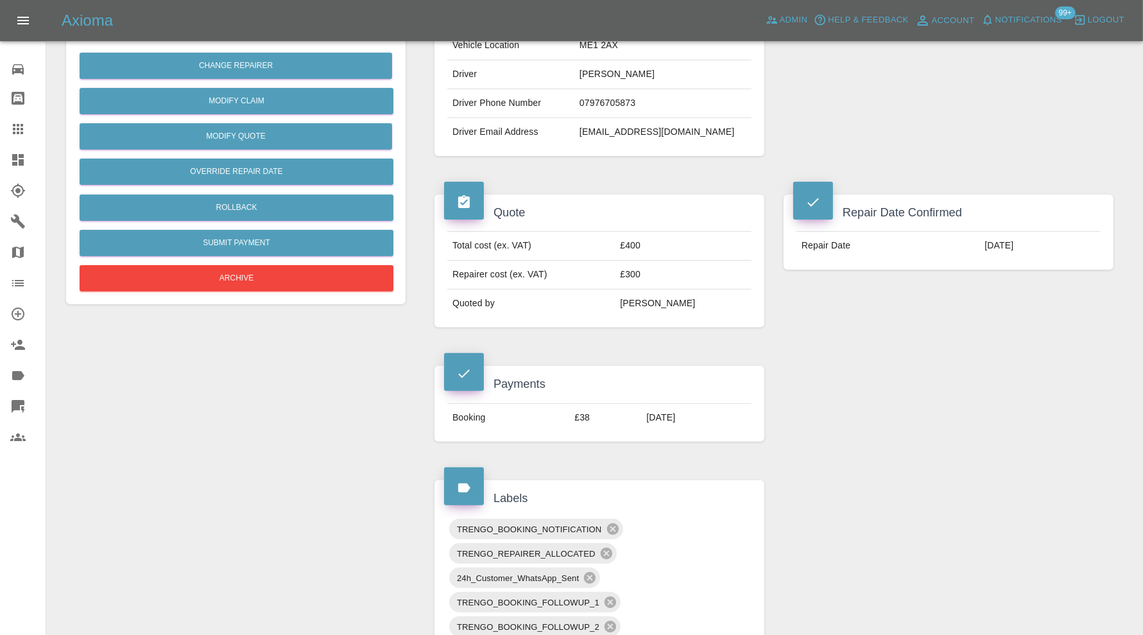
scroll to position [0, 0]
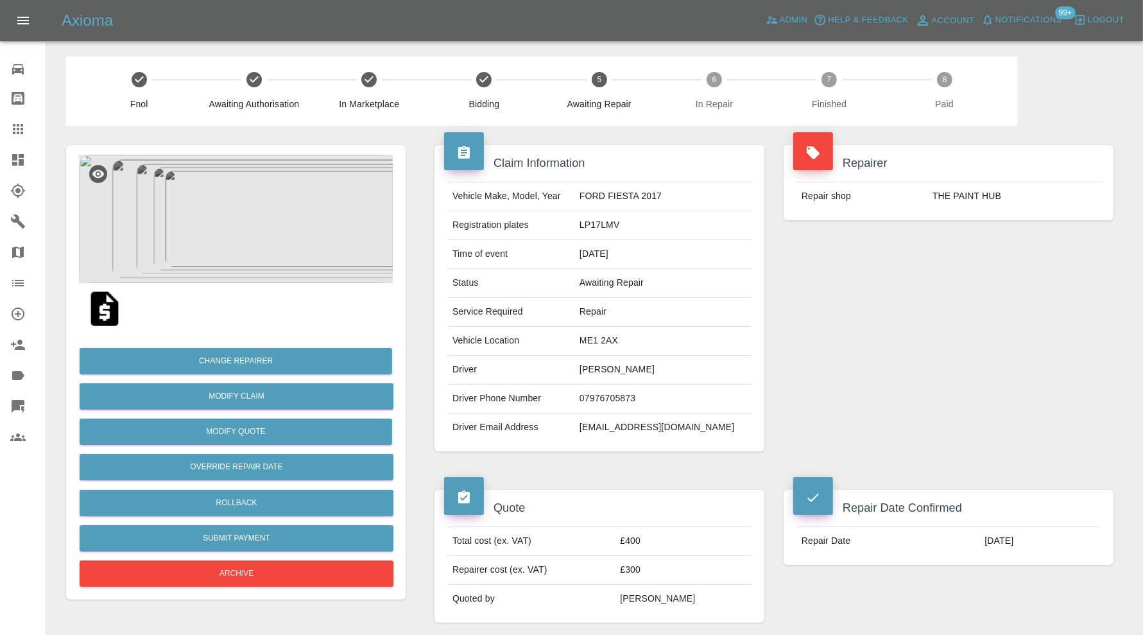
click at [264, 225] on img at bounding box center [236, 219] width 314 height 128
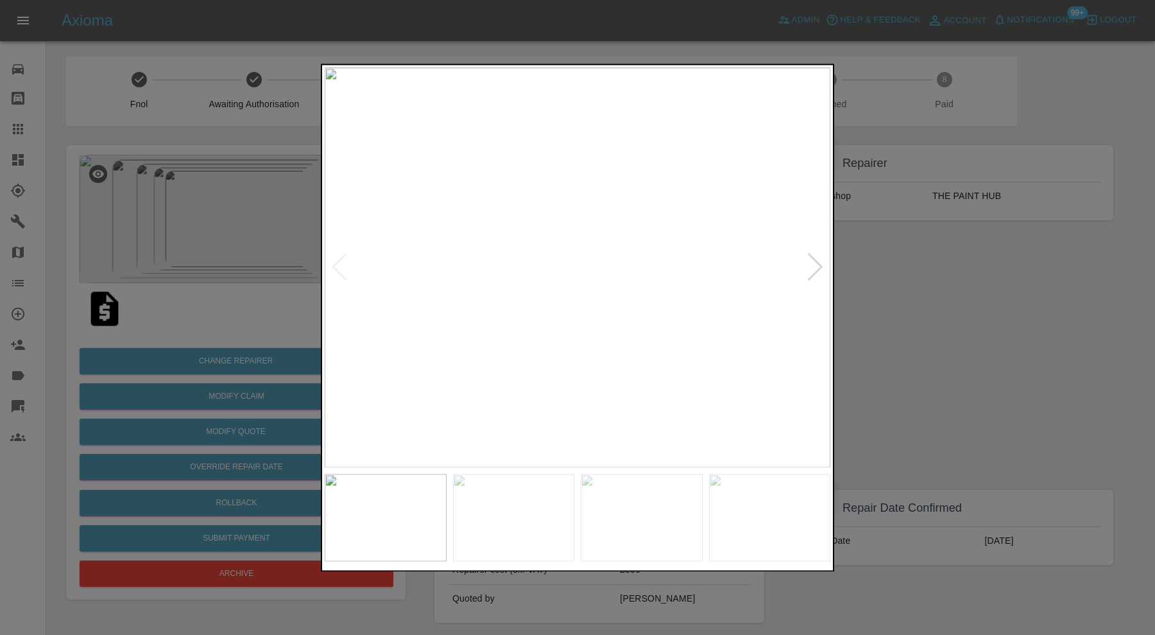
click at [813, 261] on div at bounding box center [815, 268] width 17 height 28
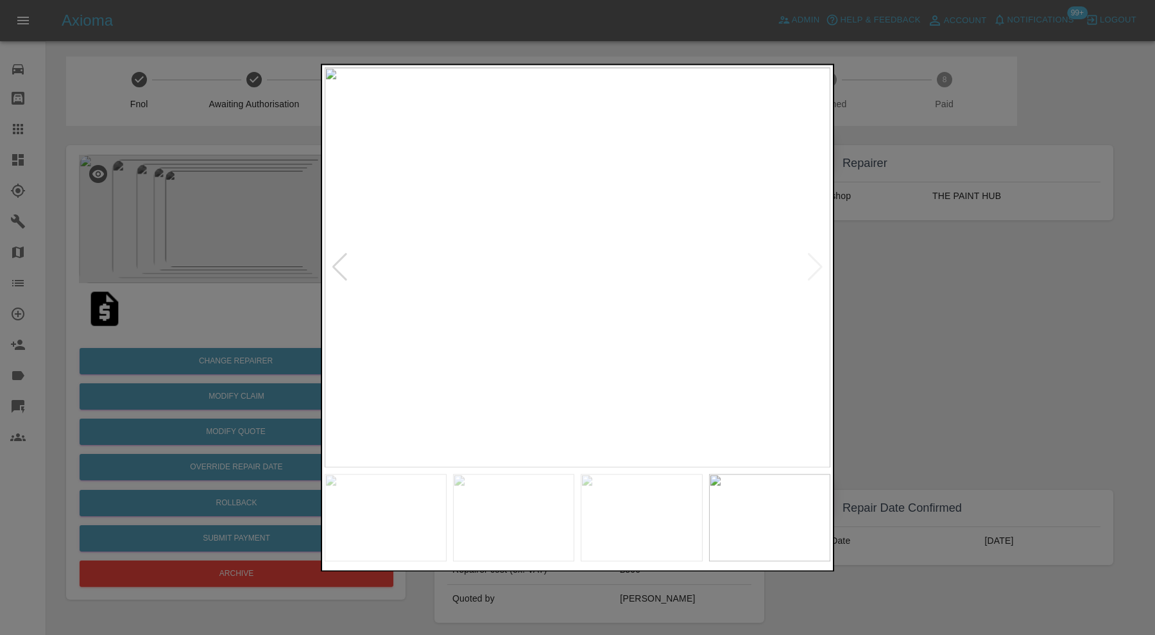
click at [813, 261] on img at bounding box center [578, 267] width 506 height 400
click at [811, 266] on img at bounding box center [578, 267] width 506 height 400
click at [1020, 316] on div at bounding box center [577, 317] width 1155 height 635
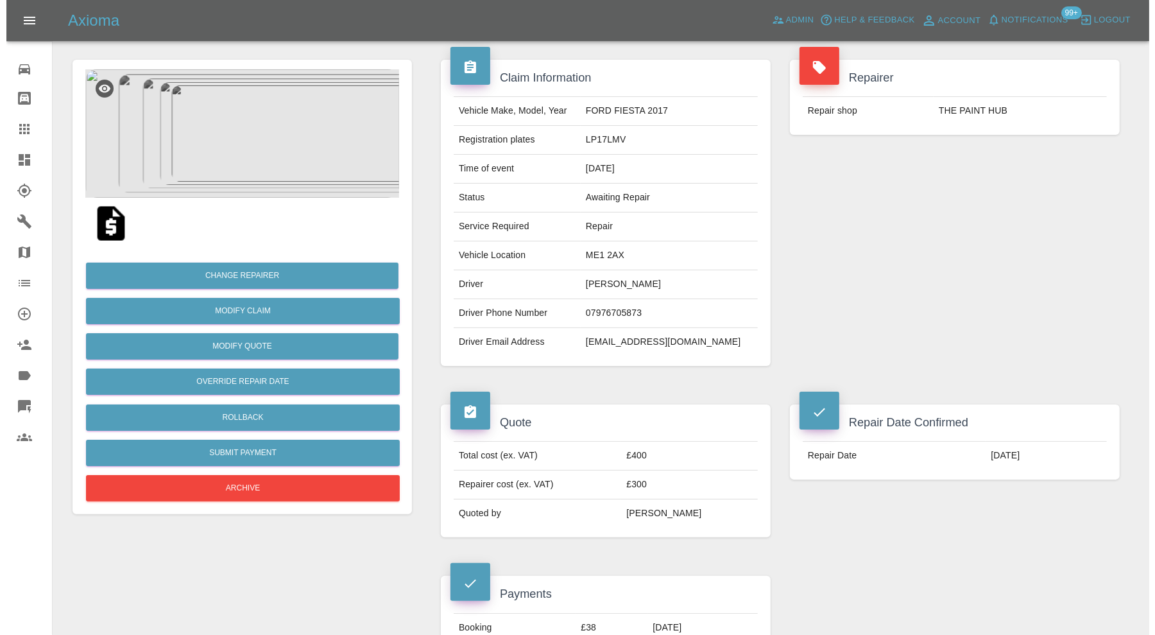
scroll to position [107, 0]
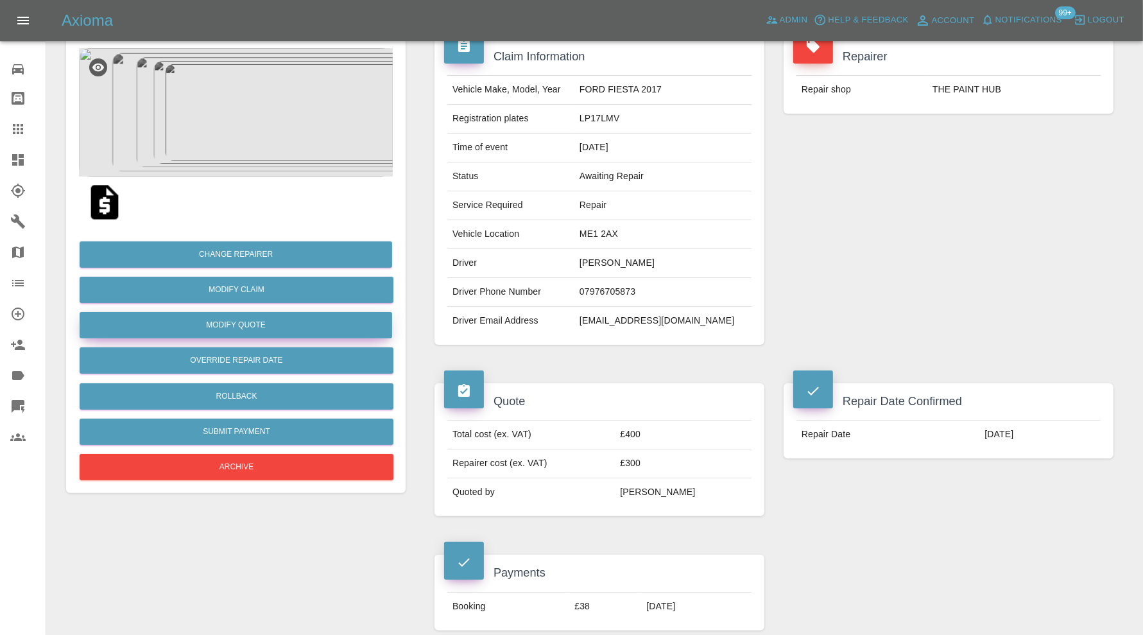
click at [311, 325] on button "Modify Quote" at bounding box center [236, 325] width 313 height 26
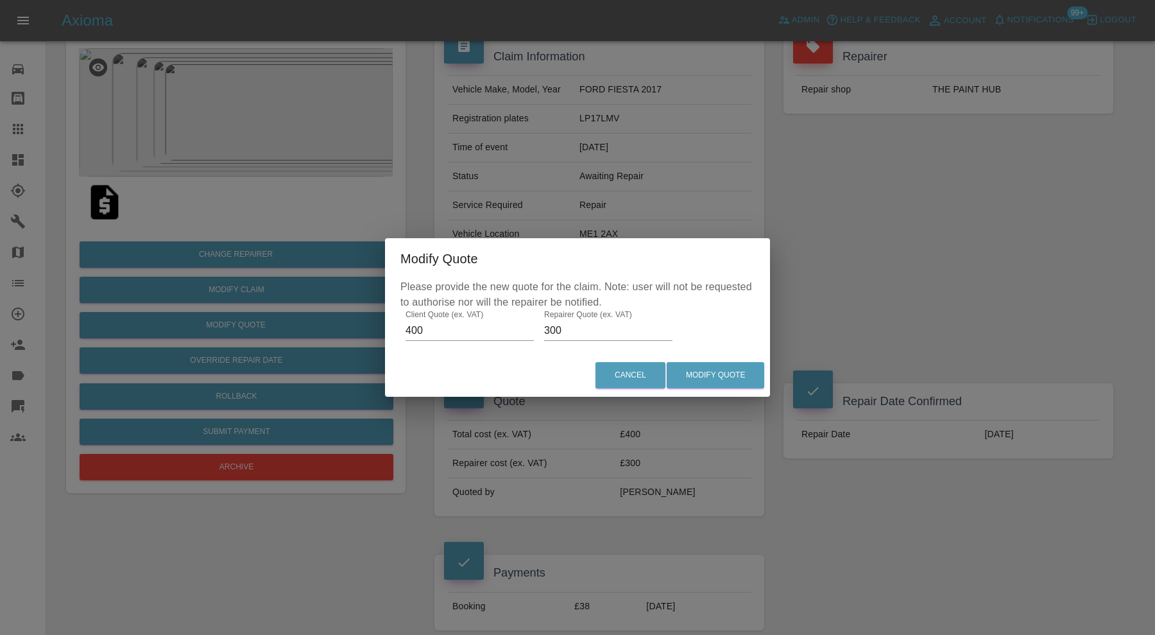
click at [562, 324] on input "300" at bounding box center [608, 330] width 128 height 21
type input "325"
click at [690, 373] on button "Modify Quote" at bounding box center [716, 375] width 98 height 26
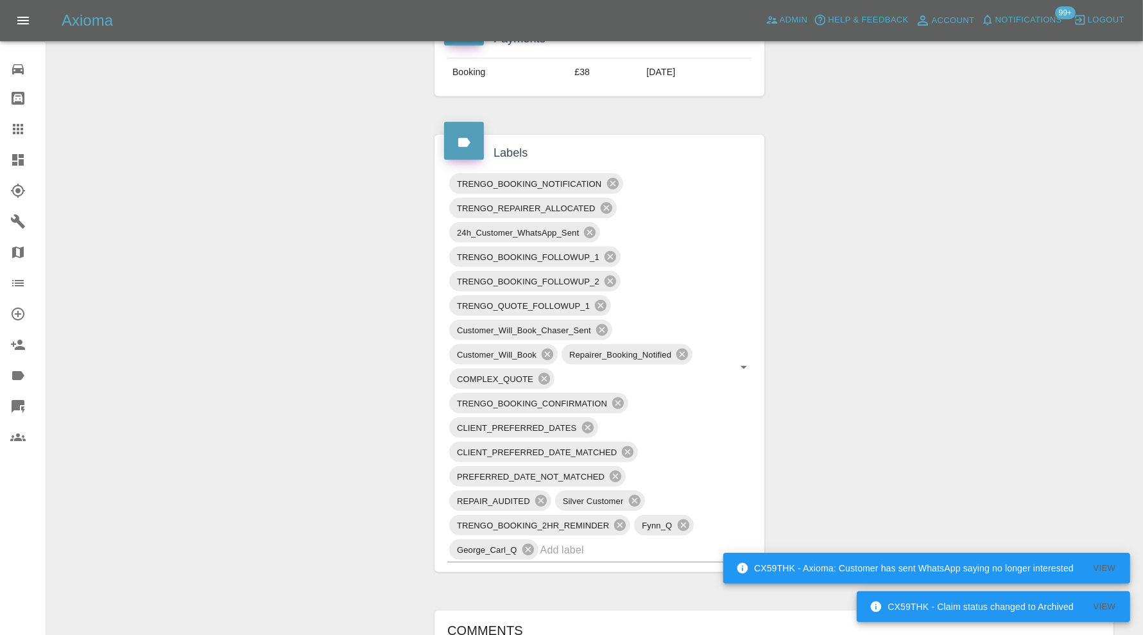
scroll to position [642, 0]
click at [671, 552] on input "text" at bounding box center [627, 549] width 175 height 20
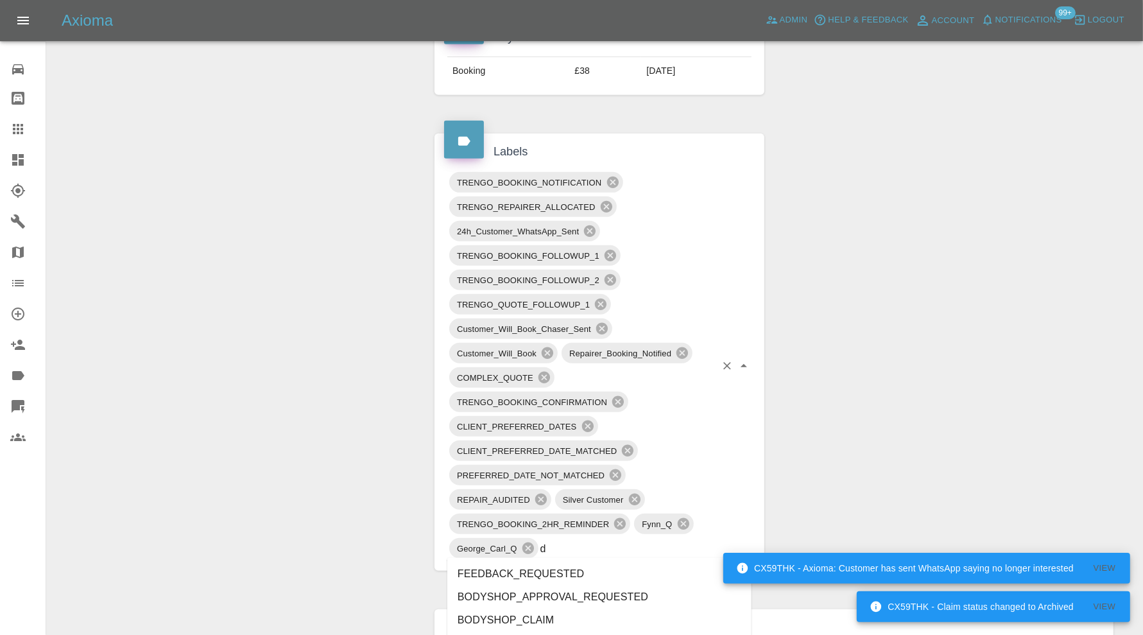
type input "do"
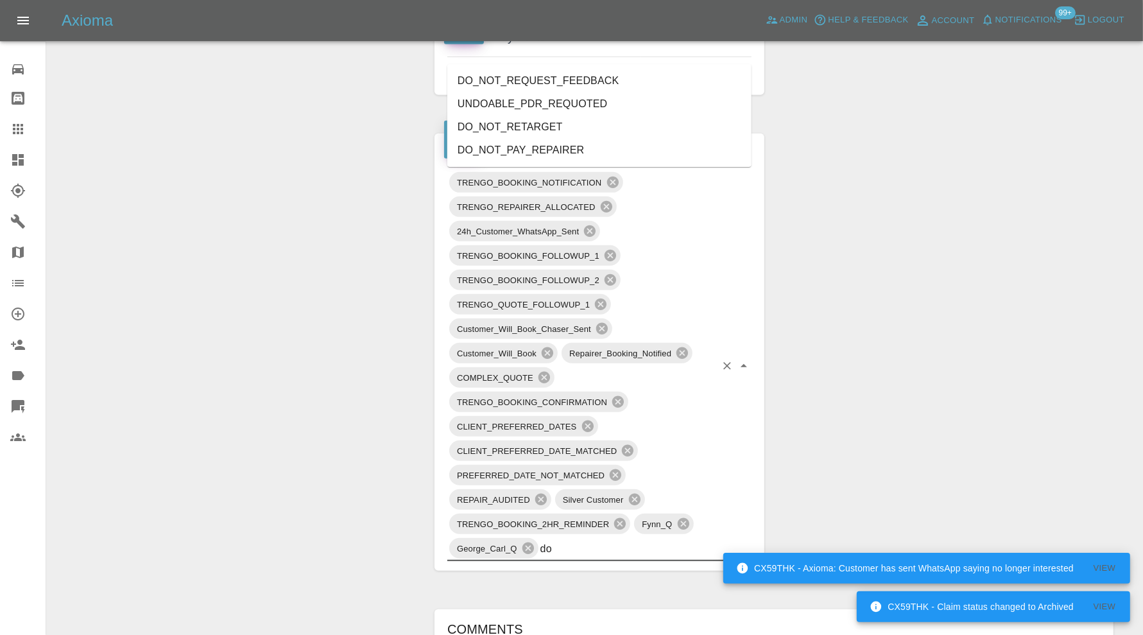
click at [610, 89] on li "DO_NOT_REQUEST_FEEDBACK" at bounding box center [599, 80] width 304 height 23
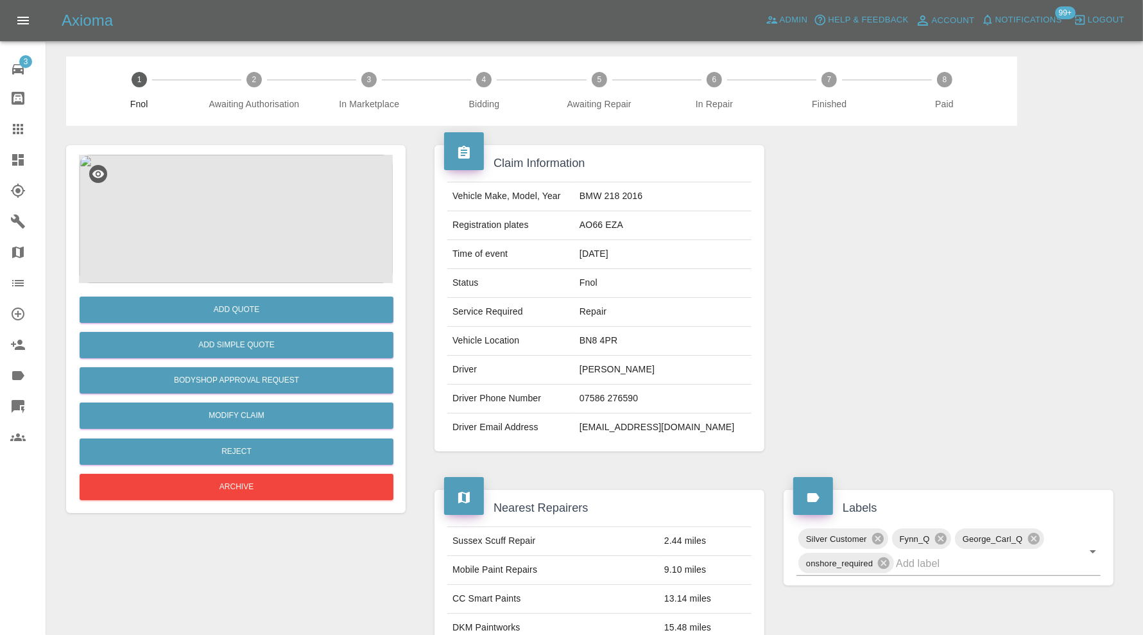
click at [232, 194] on img at bounding box center [236, 219] width 314 height 128
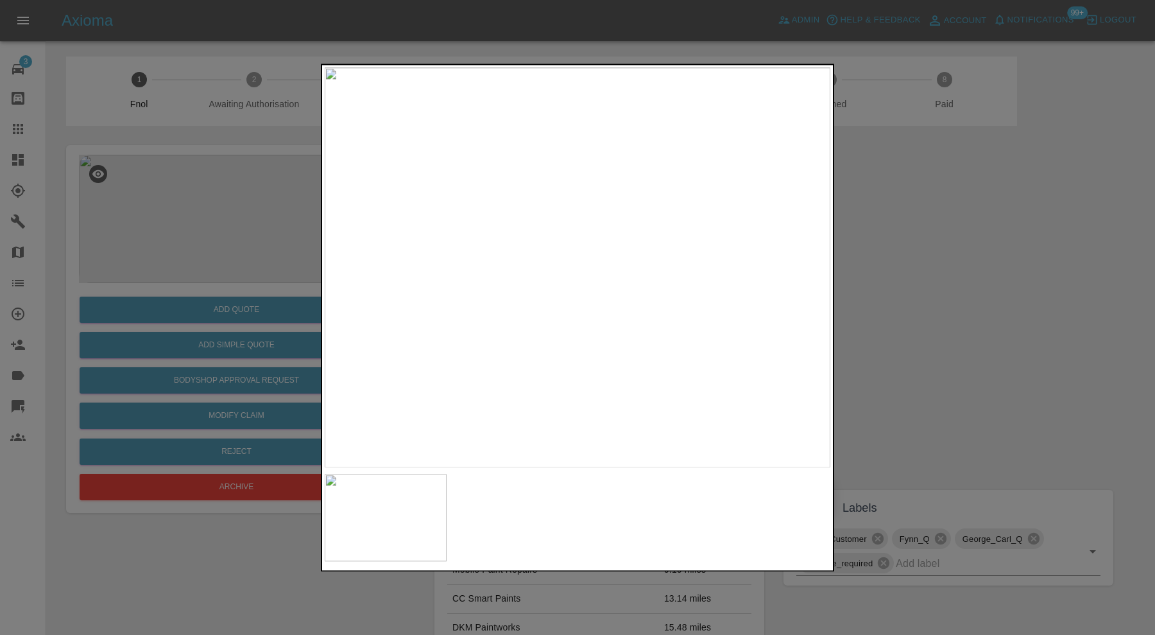
click at [941, 268] on div at bounding box center [577, 317] width 1155 height 635
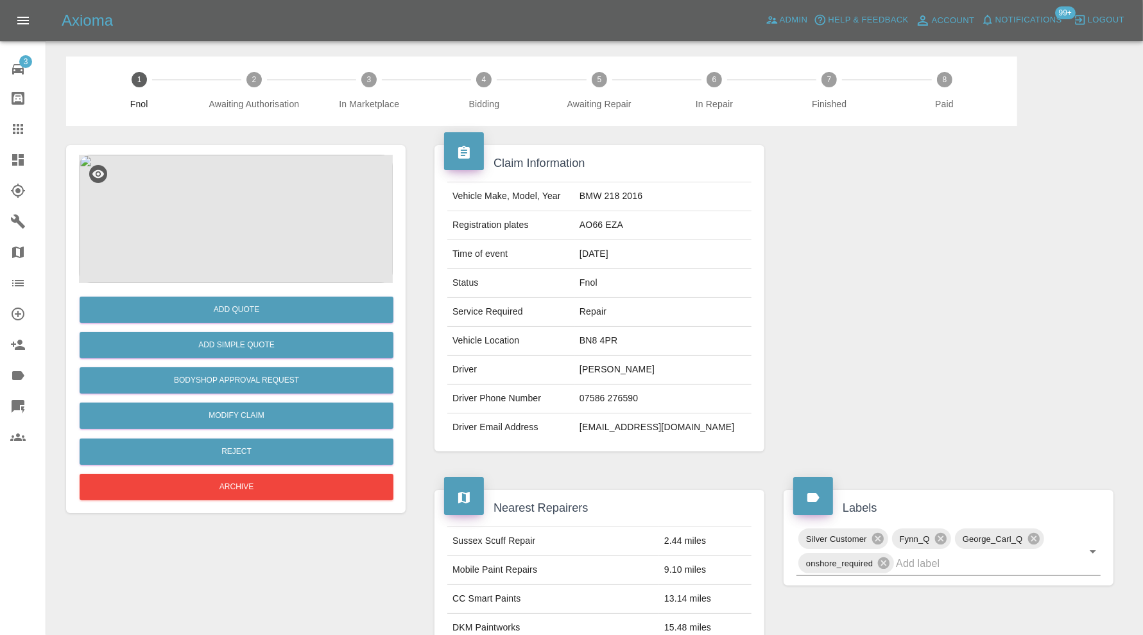
click at [214, 220] on img at bounding box center [236, 219] width 314 height 128
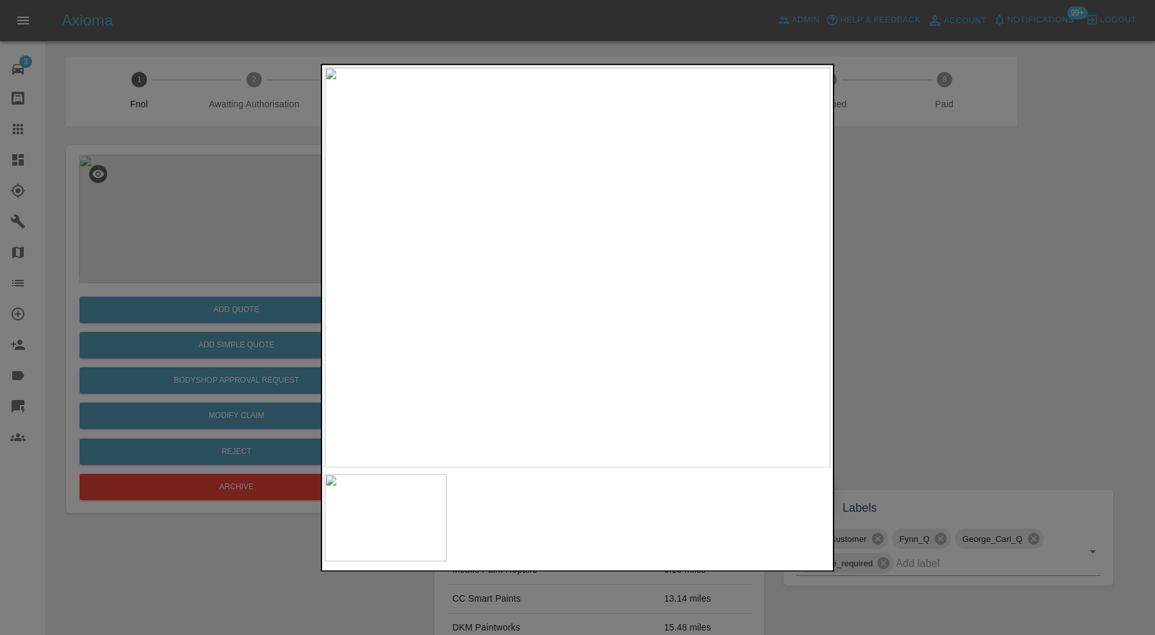
click at [923, 298] on div at bounding box center [577, 317] width 1155 height 635
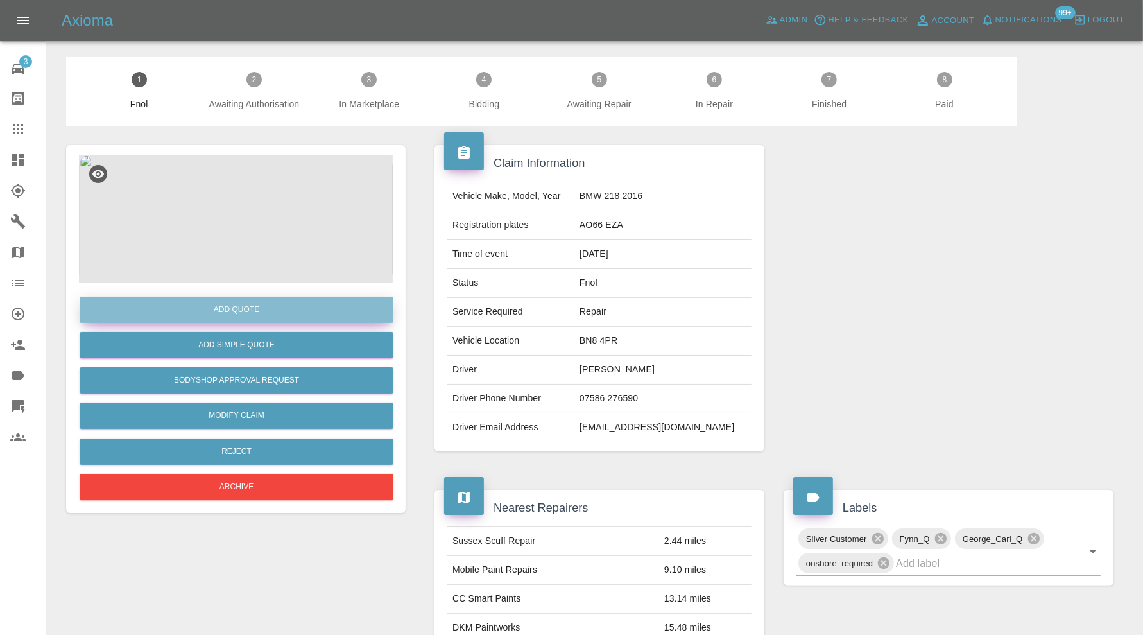
click at [306, 304] on button "Add Quote" at bounding box center [237, 310] width 314 height 26
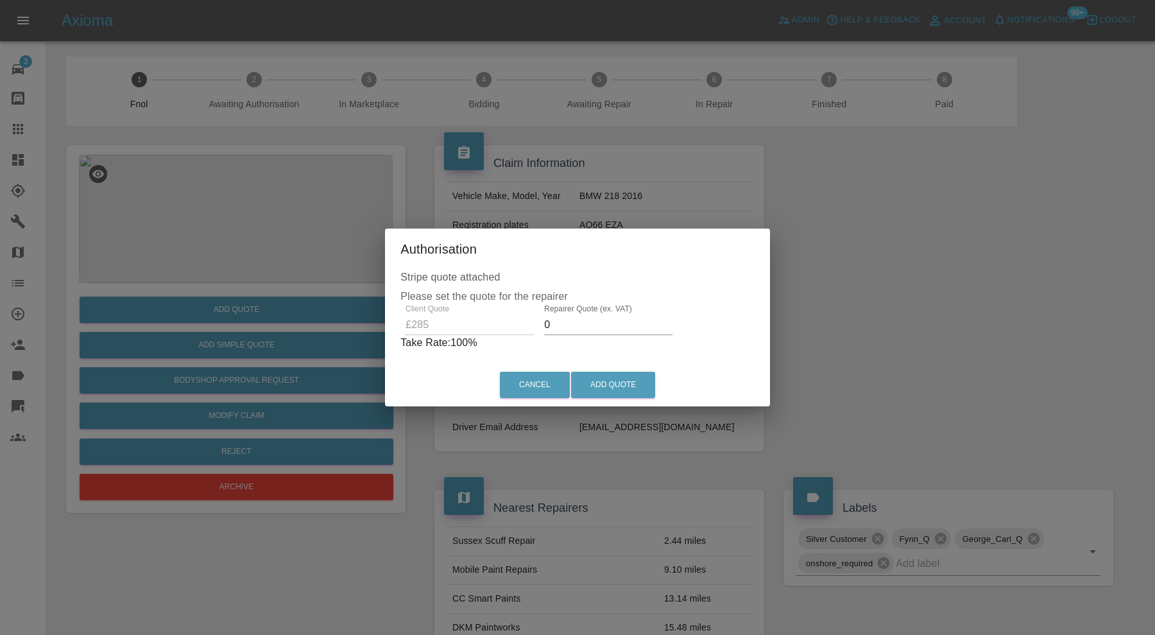
click at [572, 329] on input "0" at bounding box center [608, 325] width 128 height 21
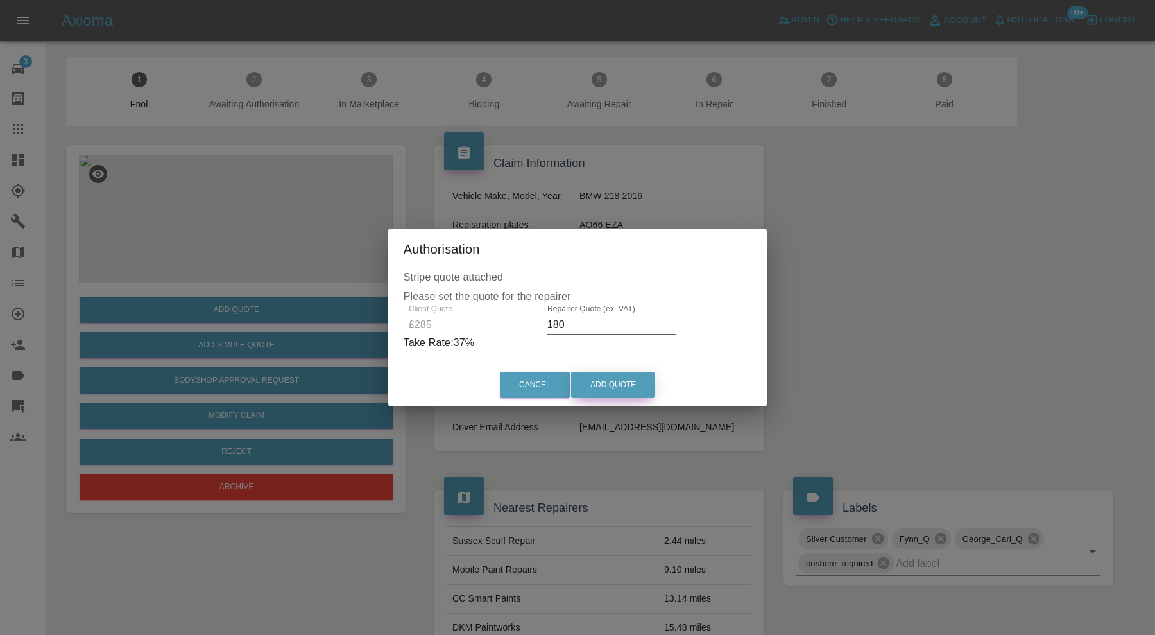
type input "180"
click at [602, 379] on button "Add Quote" at bounding box center [613, 385] width 84 height 26
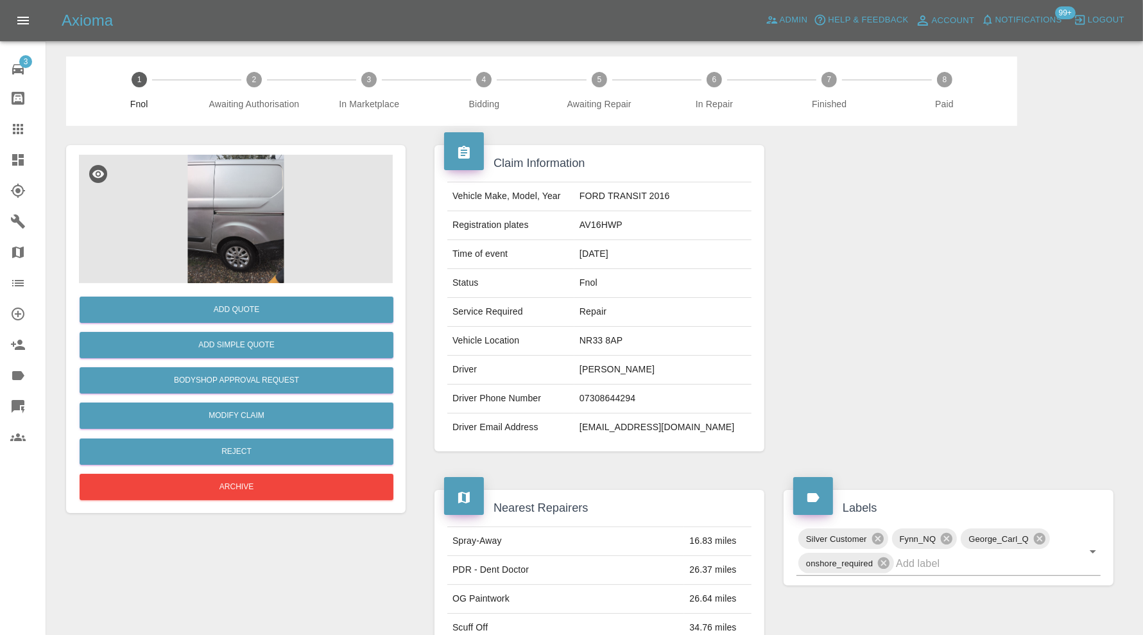
click at [234, 198] on img at bounding box center [236, 219] width 314 height 128
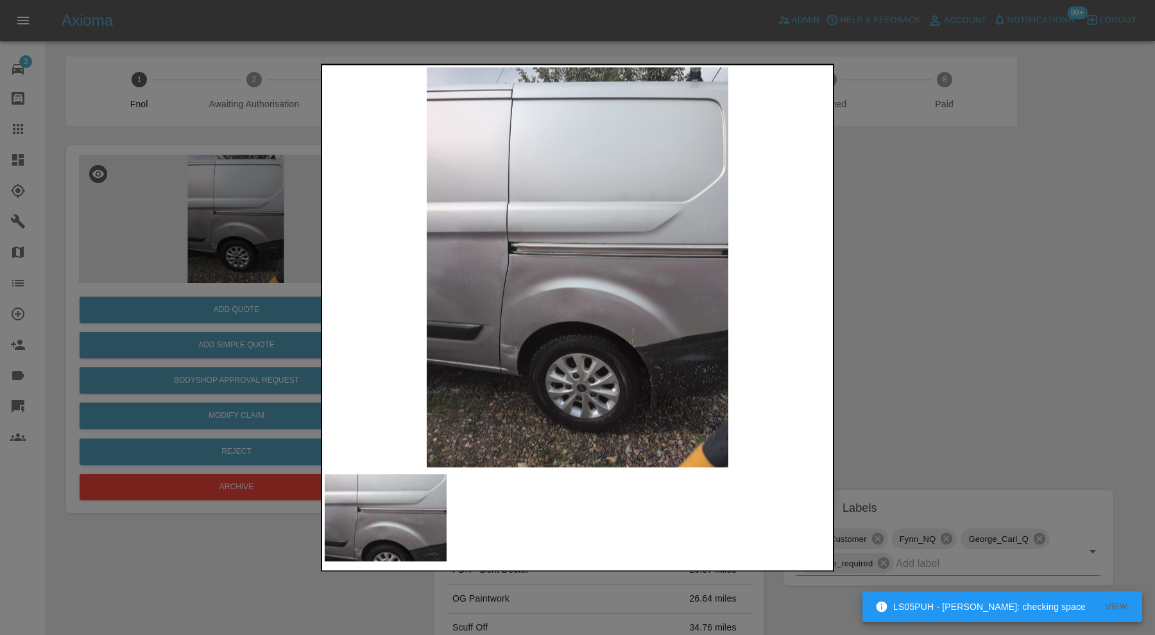
click at [974, 305] on div at bounding box center [577, 317] width 1155 height 635
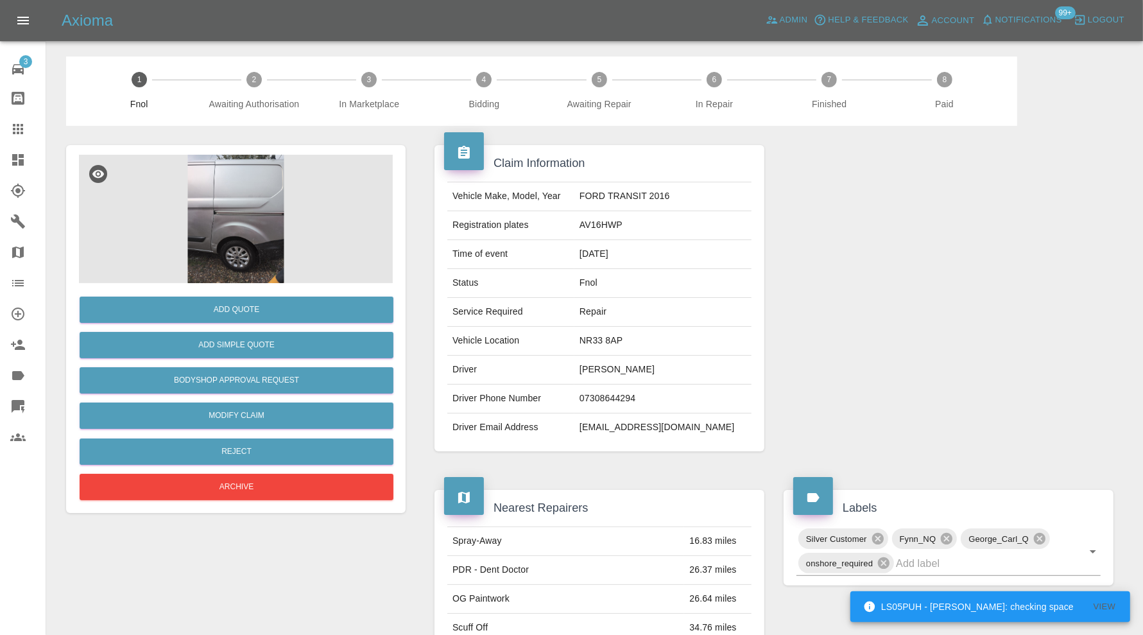
click at [246, 228] on img at bounding box center [236, 219] width 314 height 128
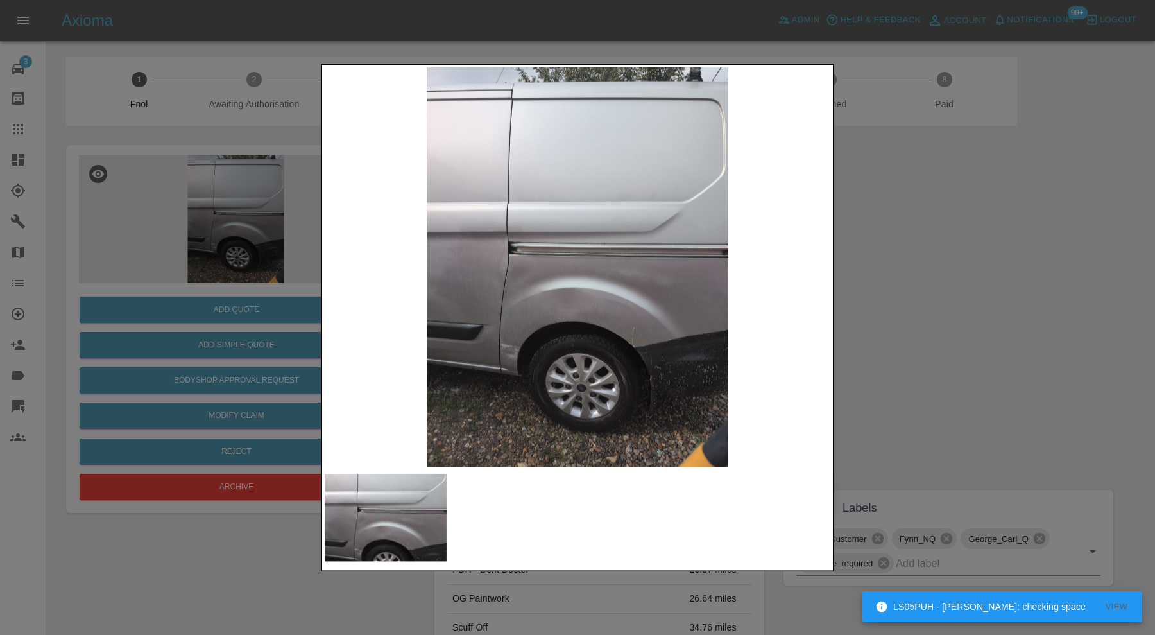
click at [510, 366] on img at bounding box center [578, 267] width 506 height 400
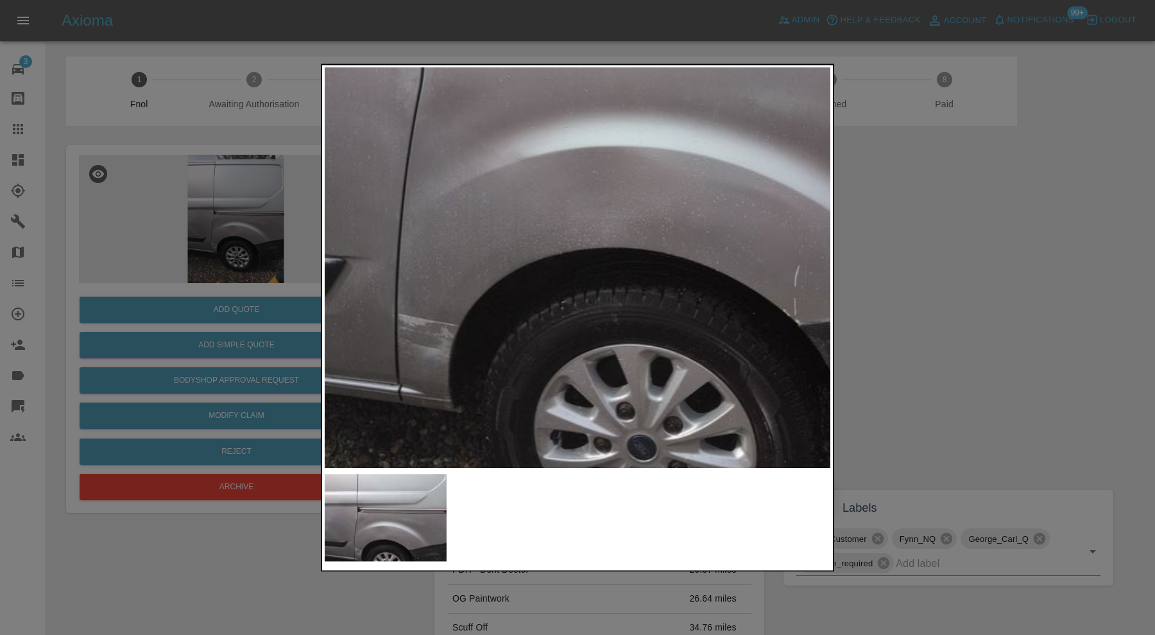
click at [548, 248] on img at bounding box center [629, 87] width 1517 height 1200
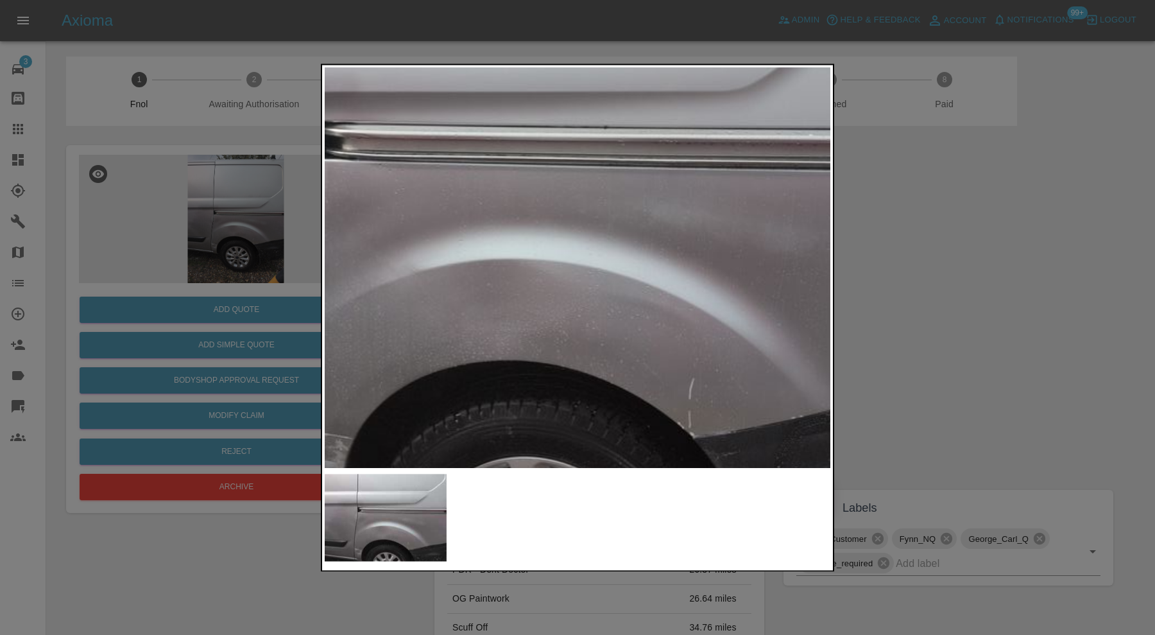
click at [485, 246] on img at bounding box center [524, 199] width 1517 height 1200
click at [965, 282] on div at bounding box center [577, 317] width 1155 height 635
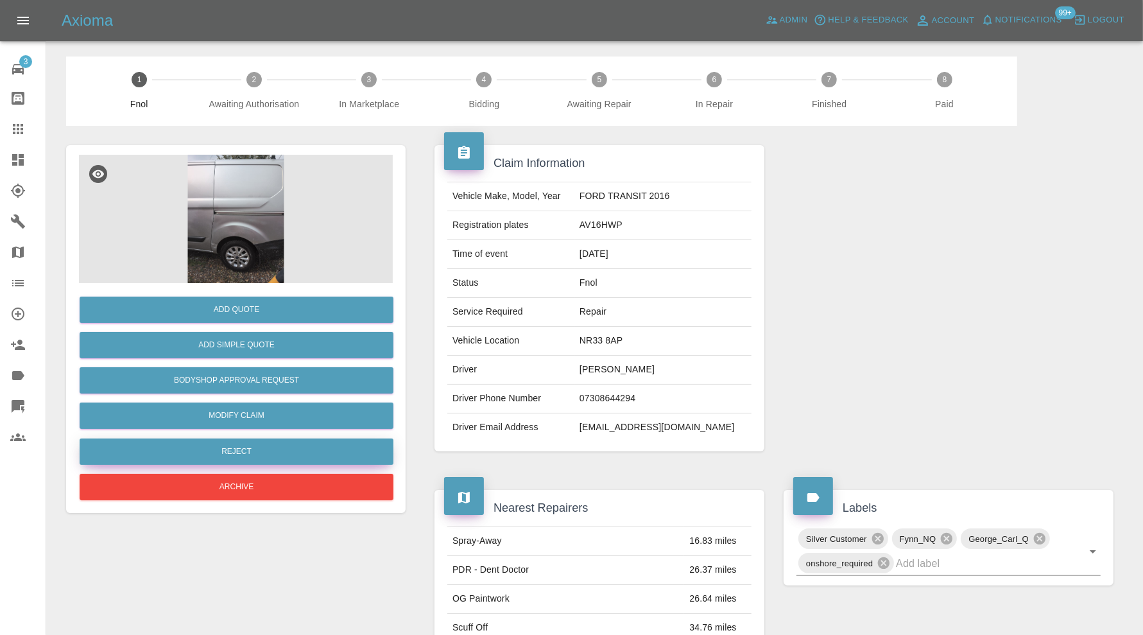
click at [239, 457] on button "Reject" at bounding box center [237, 451] width 314 height 26
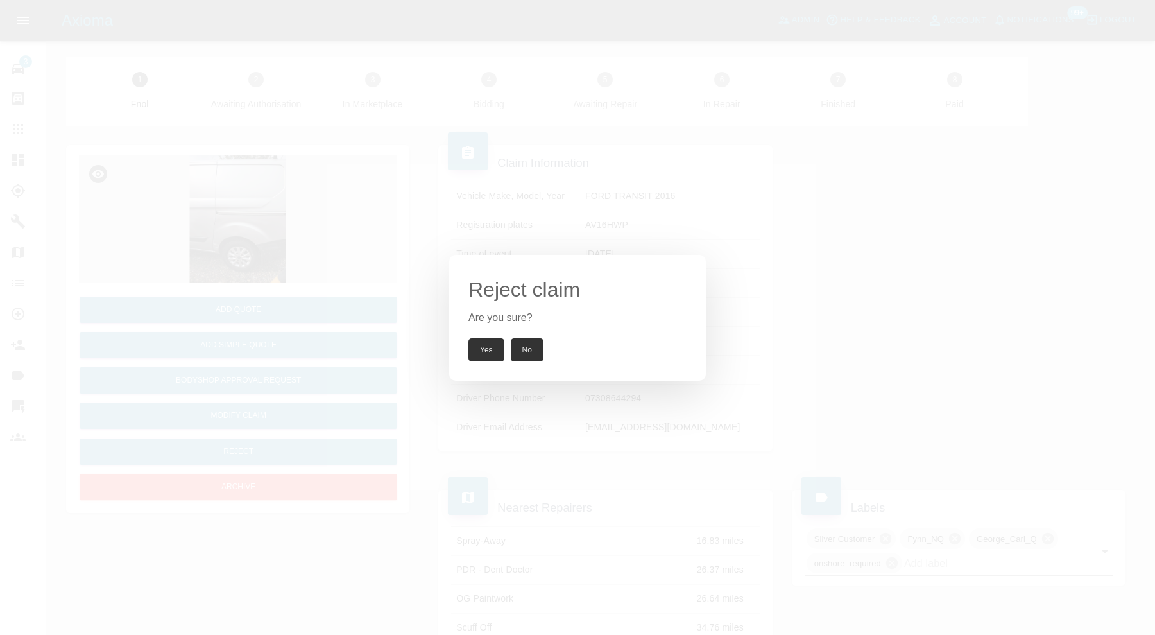
click at [482, 350] on button "Yes" at bounding box center [487, 349] width 36 height 23
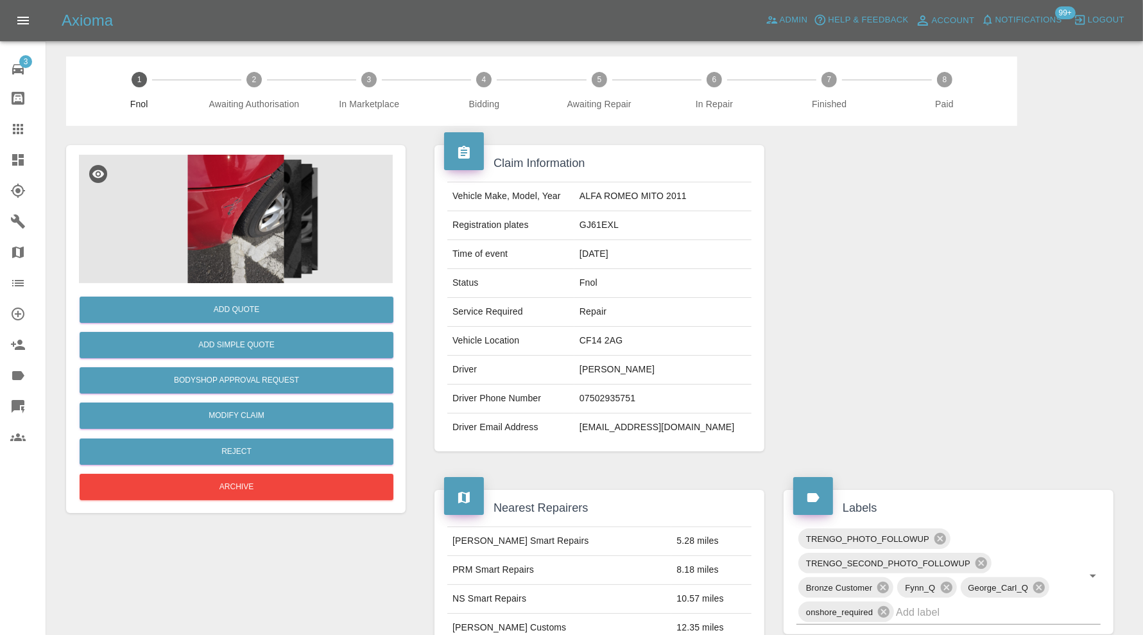
click at [237, 214] on img at bounding box center [236, 219] width 314 height 128
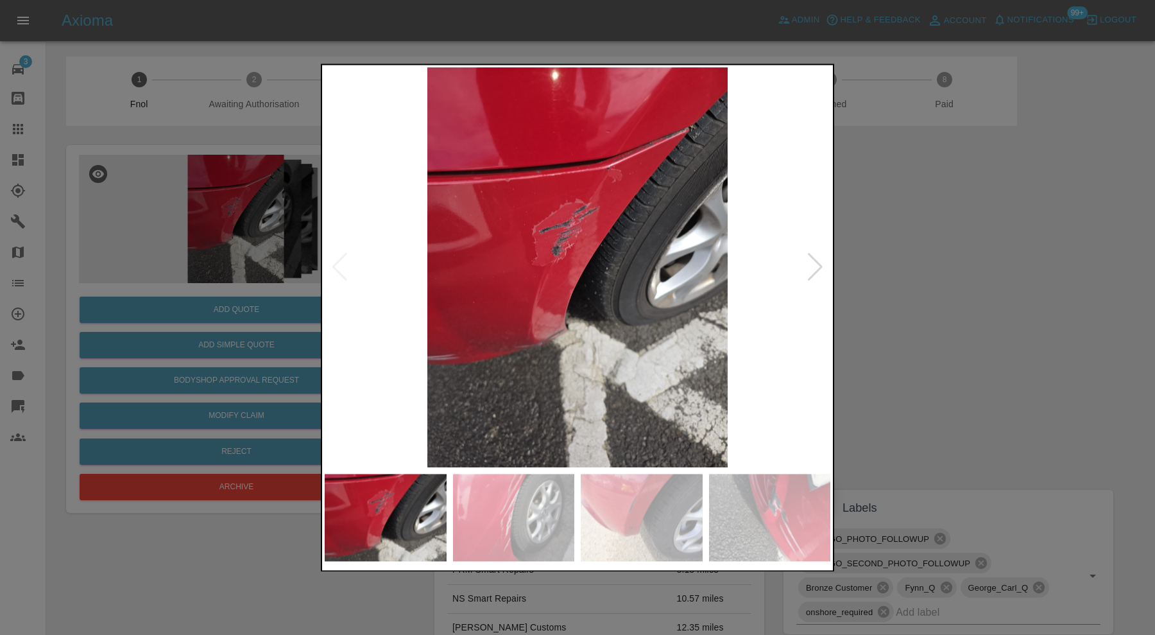
click at [810, 272] on div at bounding box center [815, 268] width 17 height 28
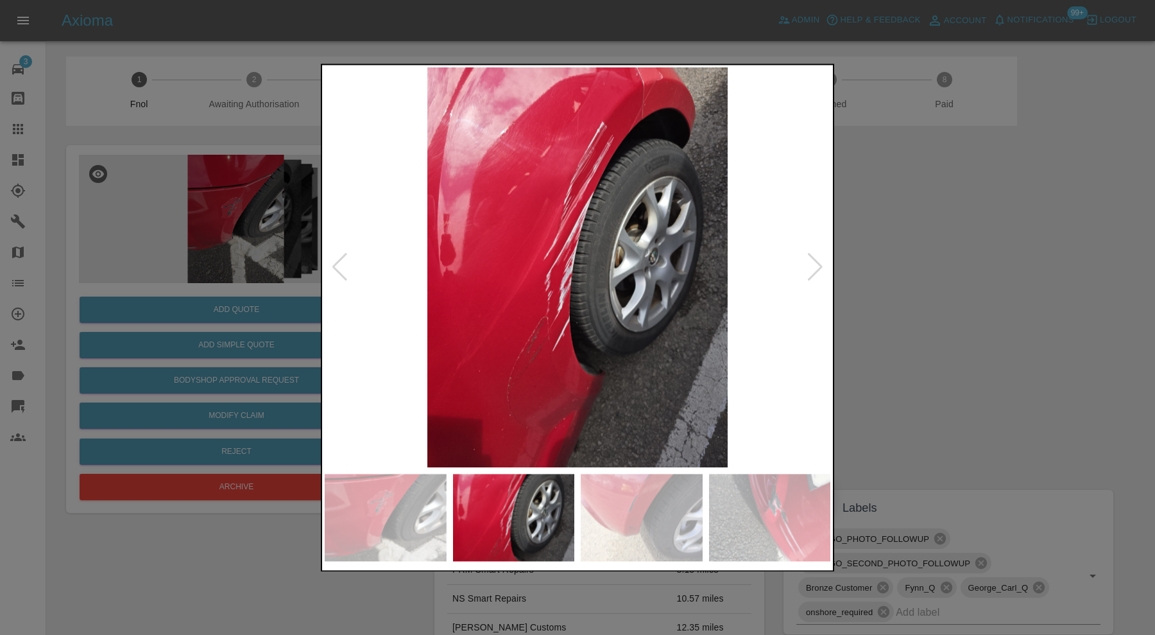
click at [813, 268] on div at bounding box center [815, 268] width 17 height 28
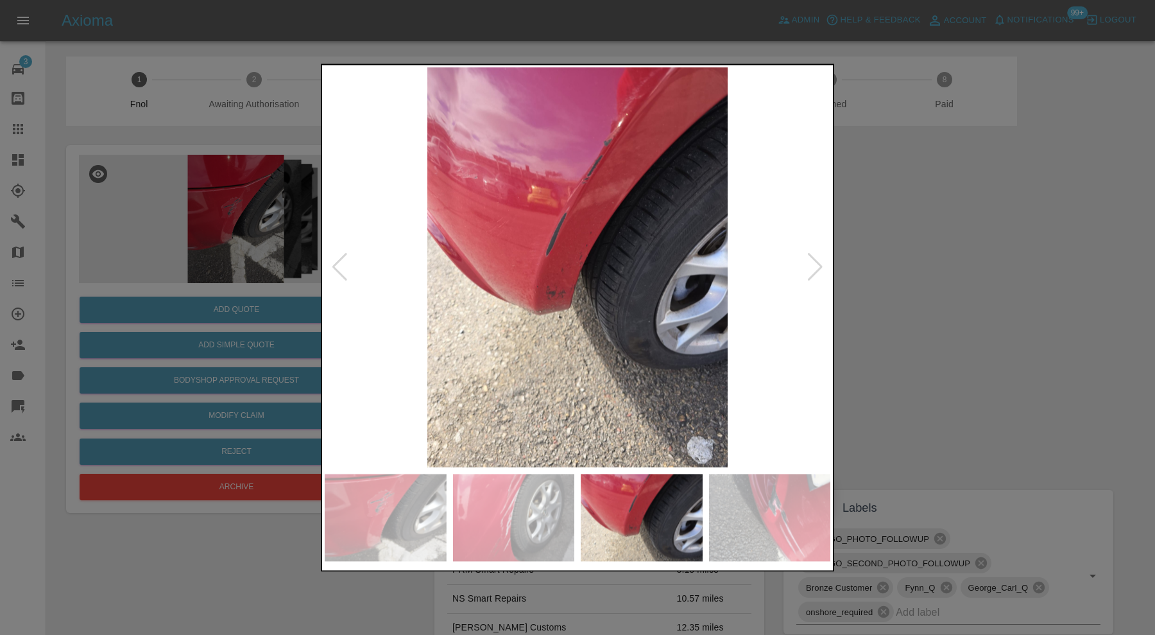
click at [813, 268] on div at bounding box center [815, 268] width 17 height 28
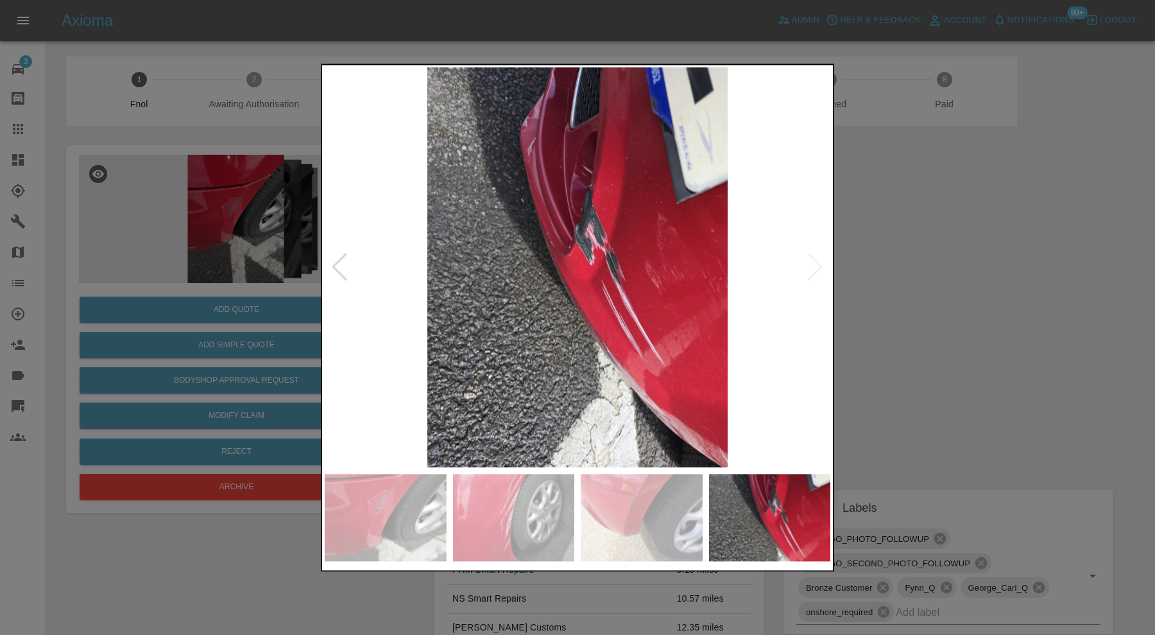
click at [813, 268] on img at bounding box center [578, 267] width 506 height 400
click at [345, 257] on div at bounding box center [339, 268] width 17 height 28
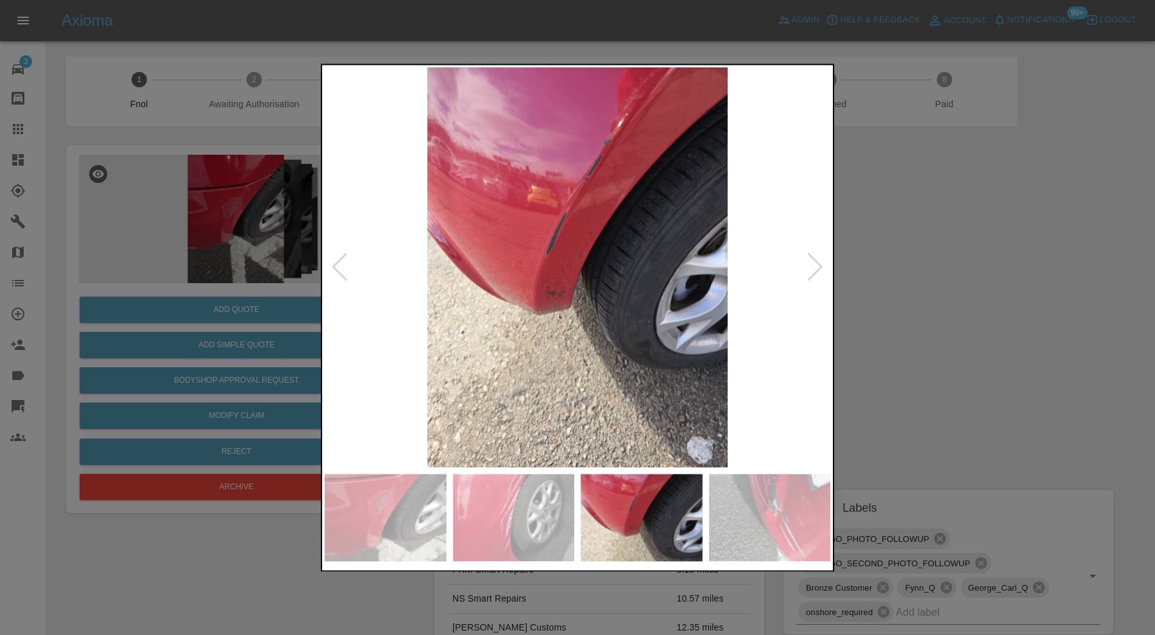
click at [343, 259] on div at bounding box center [339, 268] width 17 height 28
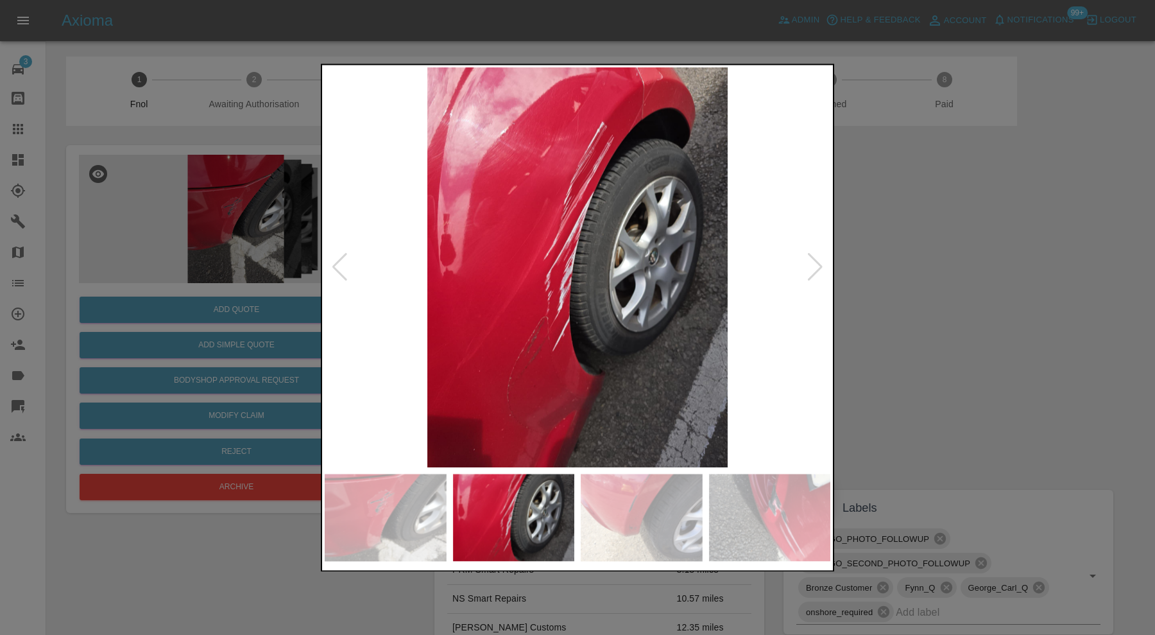
click at [343, 259] on div at bounding box center [339, 268] width 17 height 28
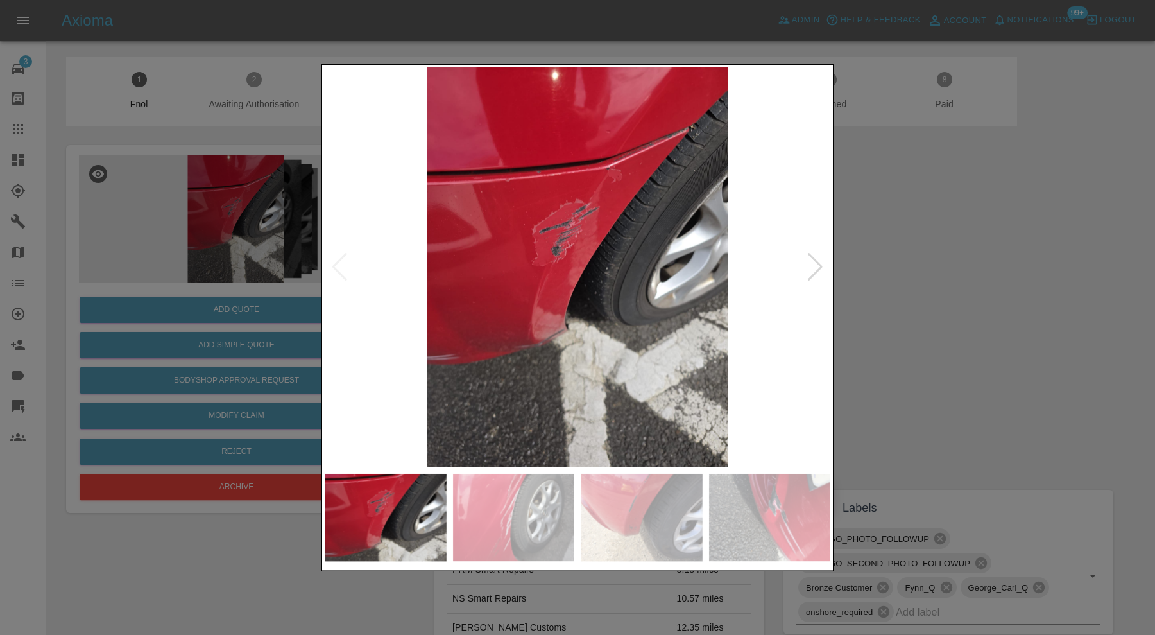
click at [343, 259] on img at bounding box center [578, 267] width 506 height 400
click at [952, 273] on div at bounding box center [577, 317] width 1155 height 635
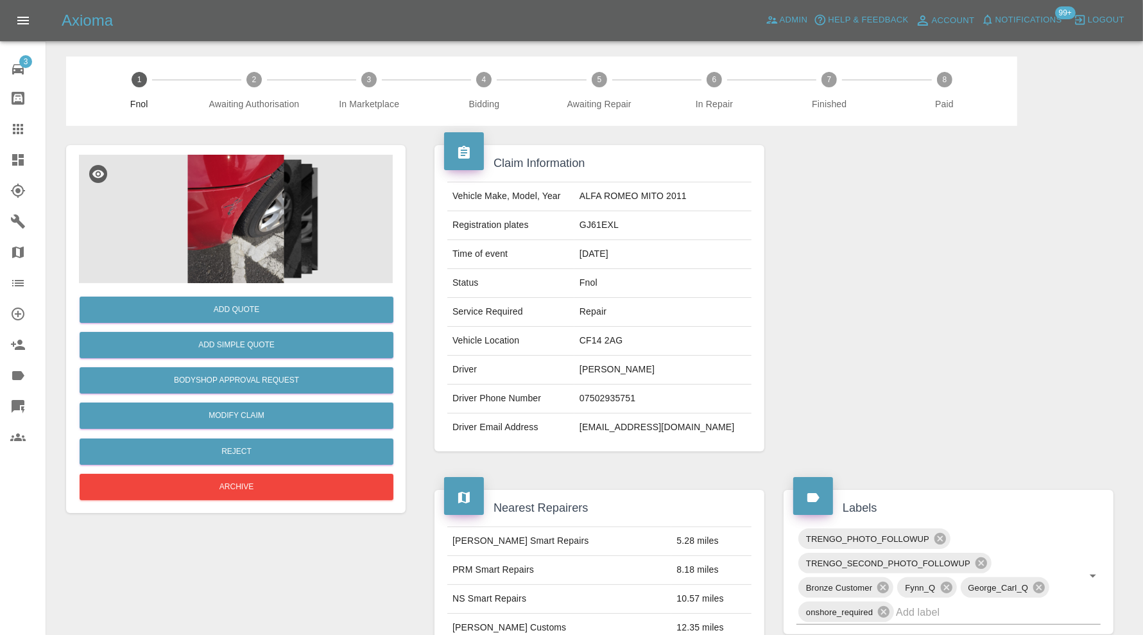
click at [256, 237] on img at bounding box center [236, 219] width 314 height 128
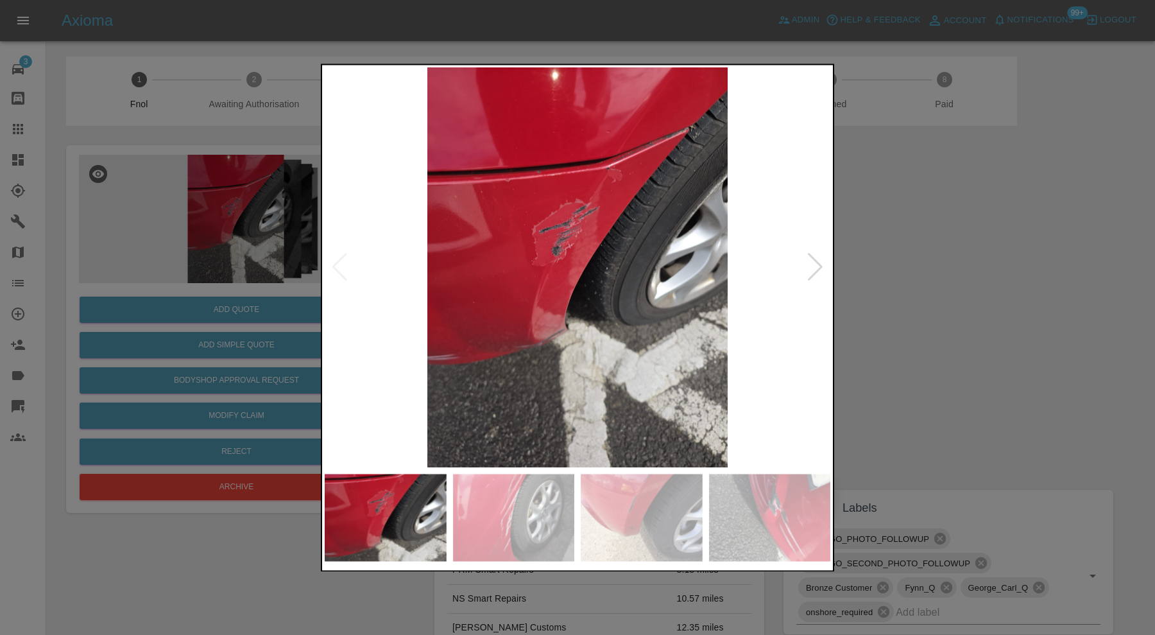
click at [815, 266] on div at bounding box center [815, 268] width 17 height 28
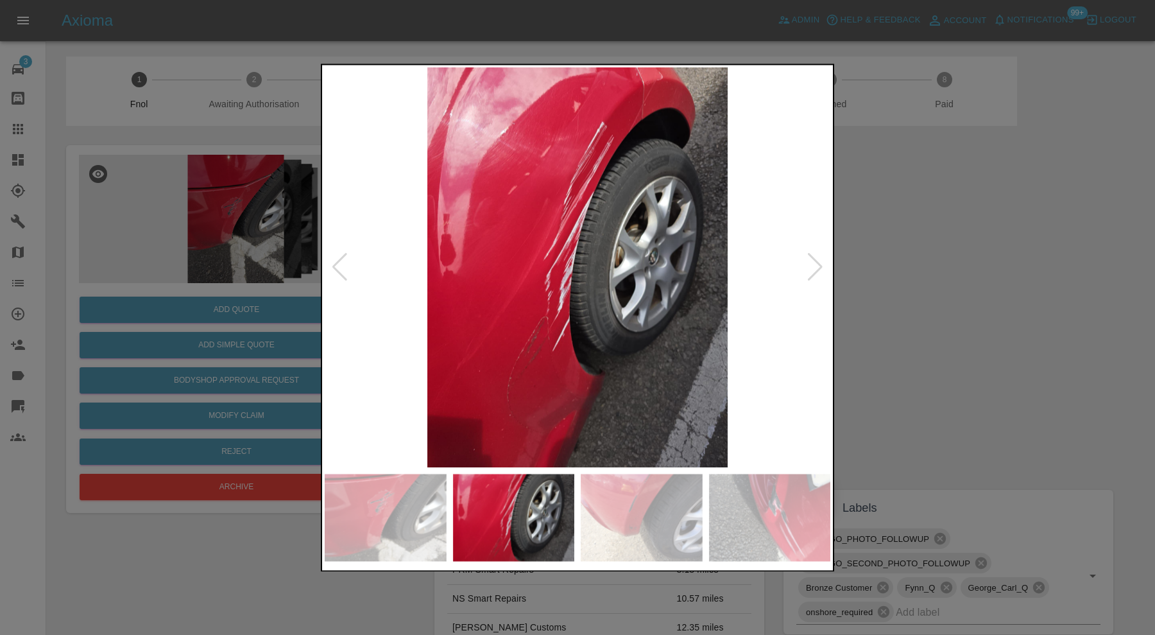
click at [815, 266] on div at bounding box center [815, 268] width 17 height 28
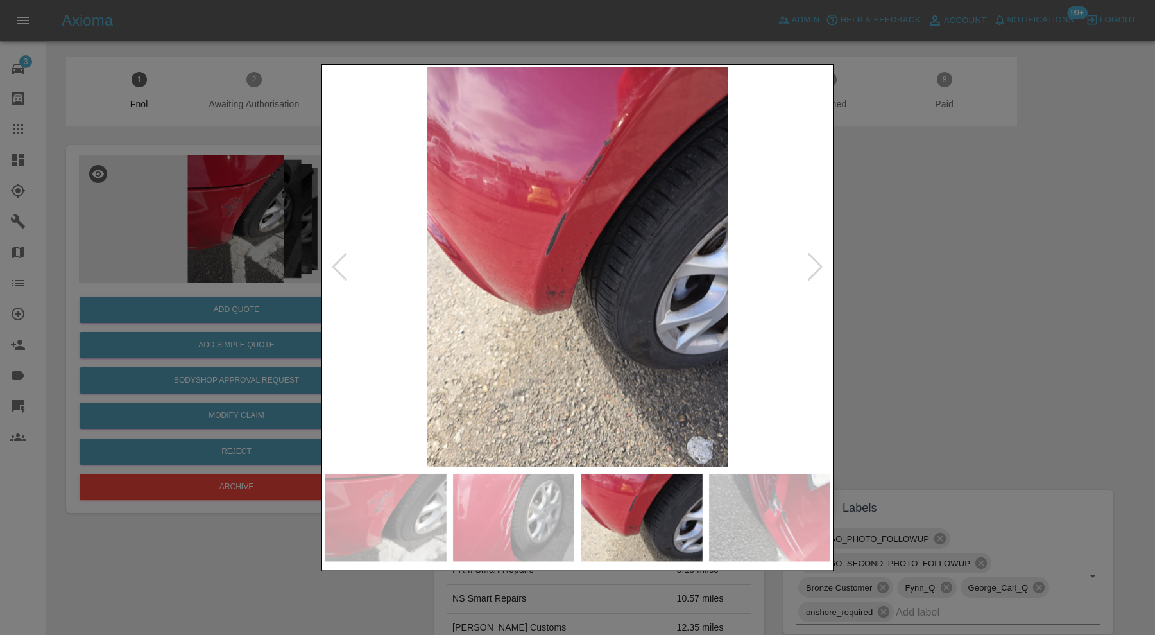
click at [815, 266] on div at bounding box center [815, 268] width 17 height 28
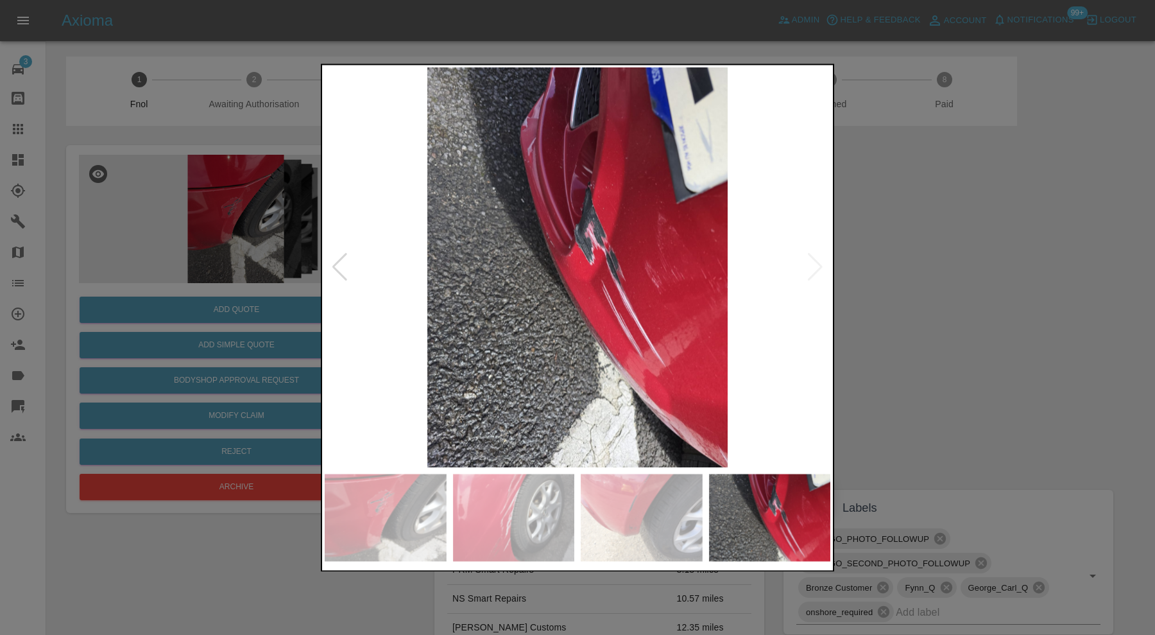
click at [815, 266] on img at bounding box center [578, 267] width 506 height 400
click at [342, 257] on div at bounding box center [339, 268] width 17 height 28
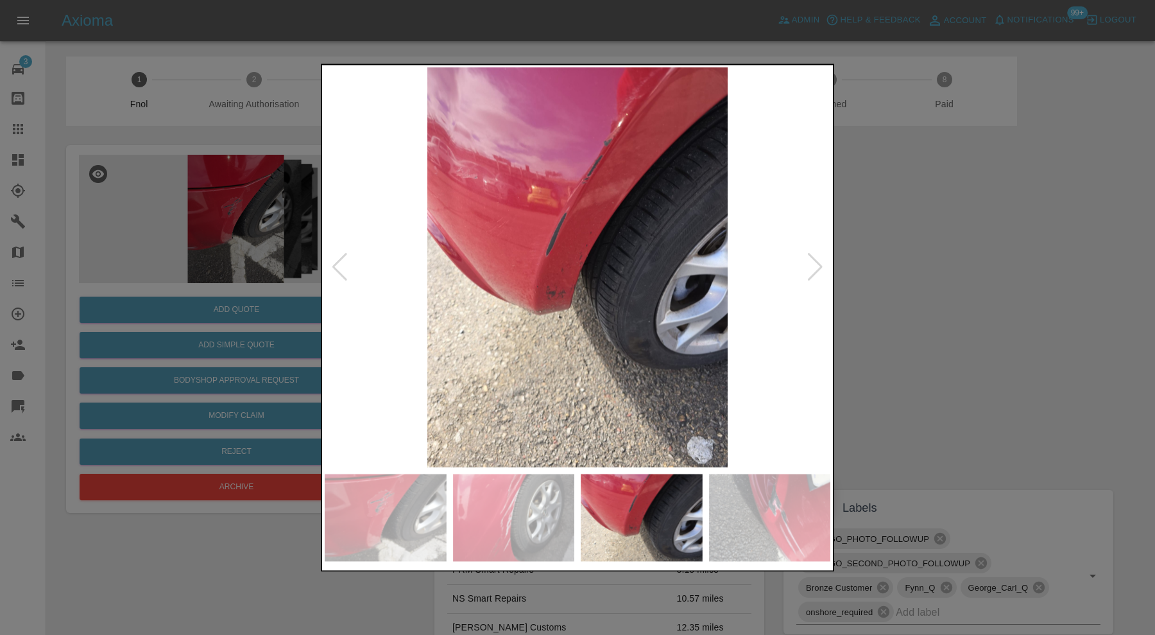
click at [342, 257] on div at bounding box center [339, 268] width 17 height 28
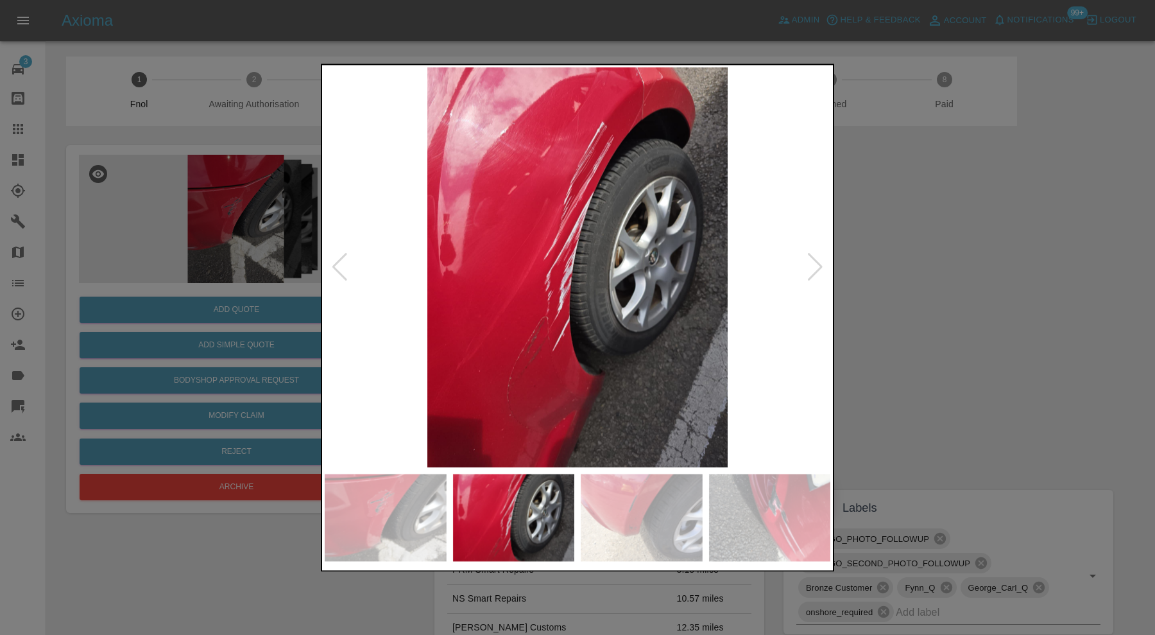
click at [342, 257] on div at bounding box center [339, 268] width 17 height 28
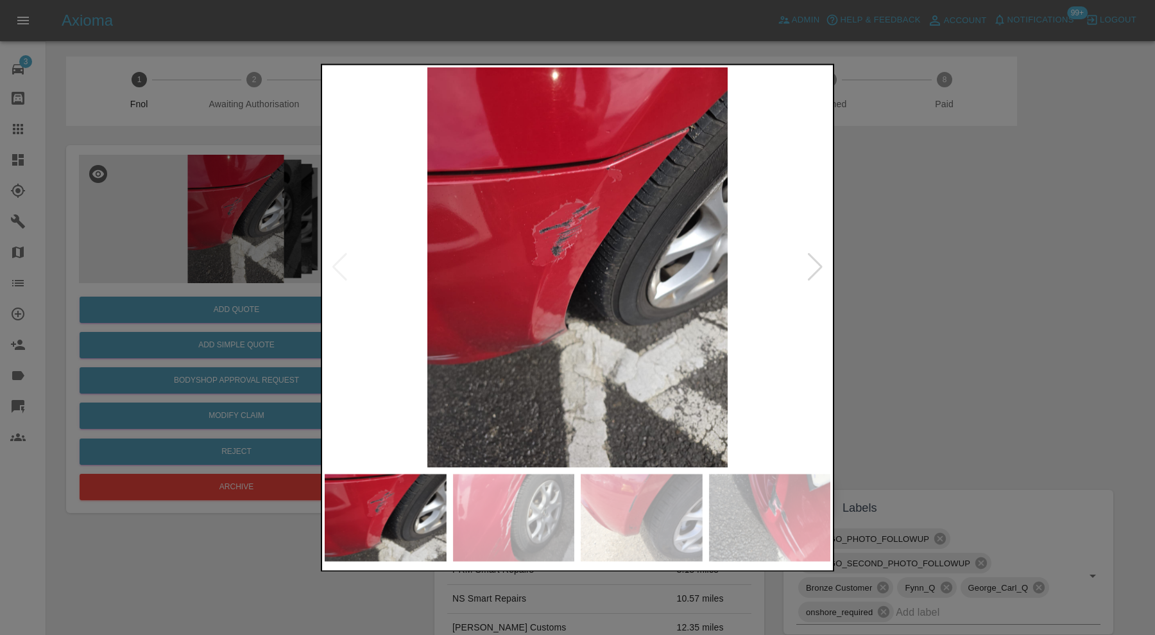
click at [342, 257] on img at bounding box center [578, 267] width 506 height 400
click at [892, 257] on div at bounding box center [577, 317] width 1155 height 635
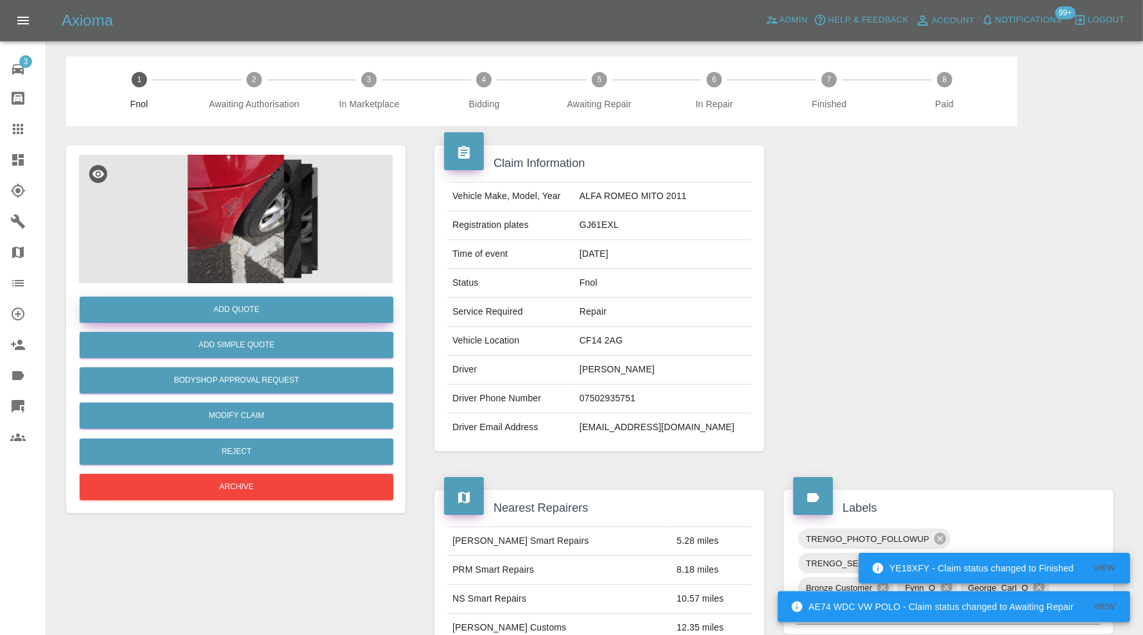
click at [330, 306] on button "Add Quote" at bounding box center [237, 310] width 314 height 26
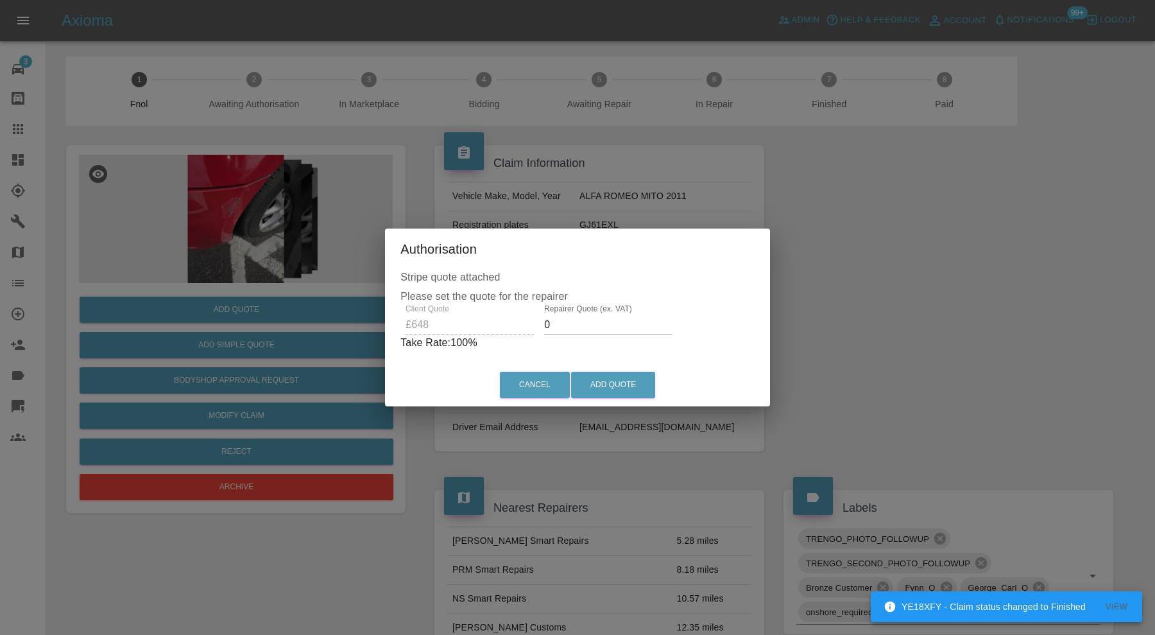
click at [635, 324] on input "0" at bounding box center [608, 325] width 128 height 21
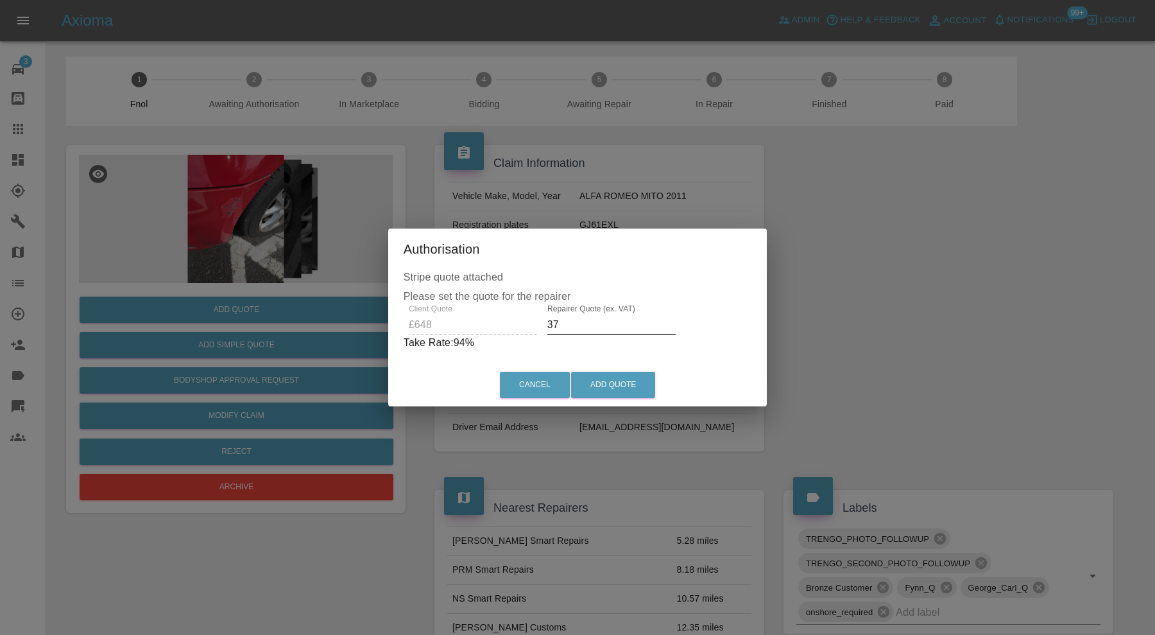
type input "3"
type input "400"
click at [622, 381] on button "Add Quote" at bounding box center [613, 385] width 84 height 26
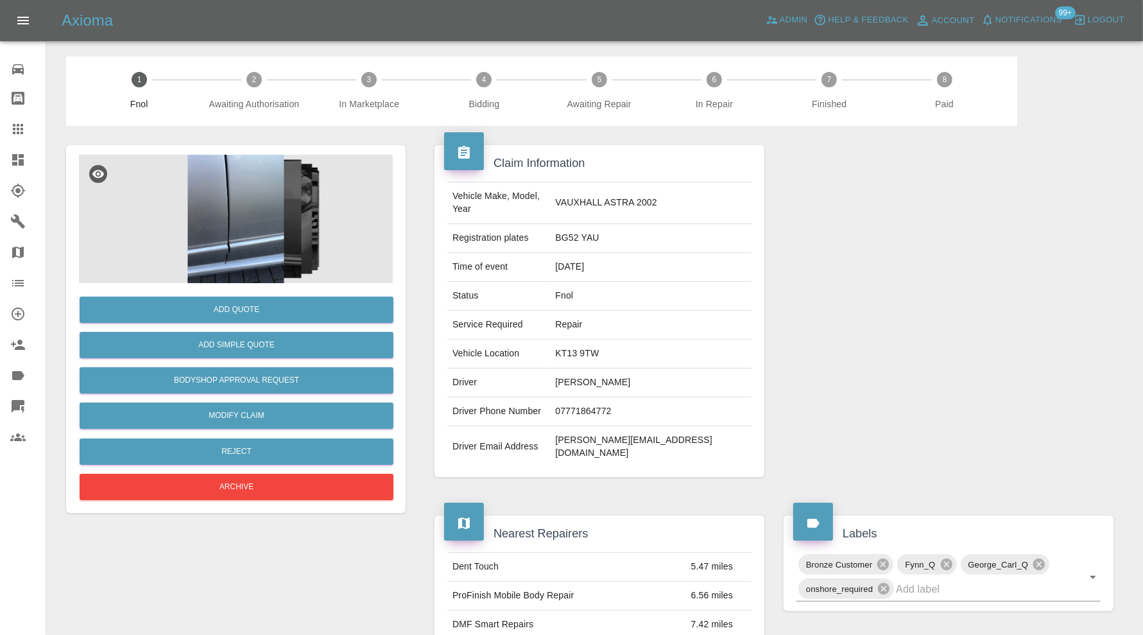
click at [220, 193] on img at bounding box center [236, 219] width 314 height 128
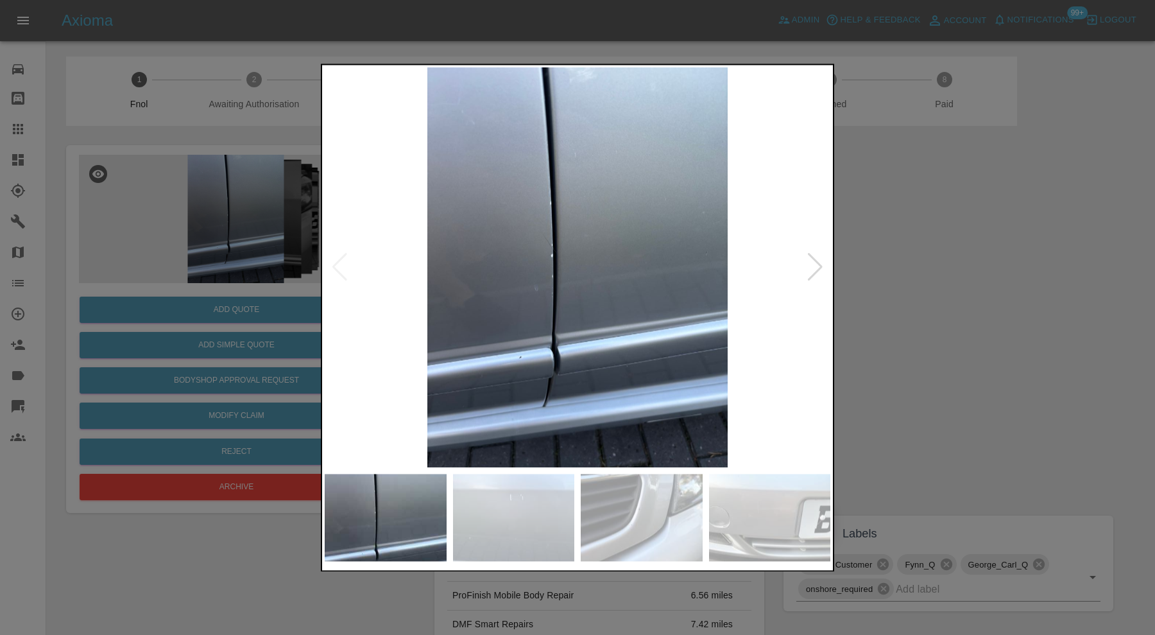
click at [820, 257] on div at bounding box center [815, 268] width 17 height 28
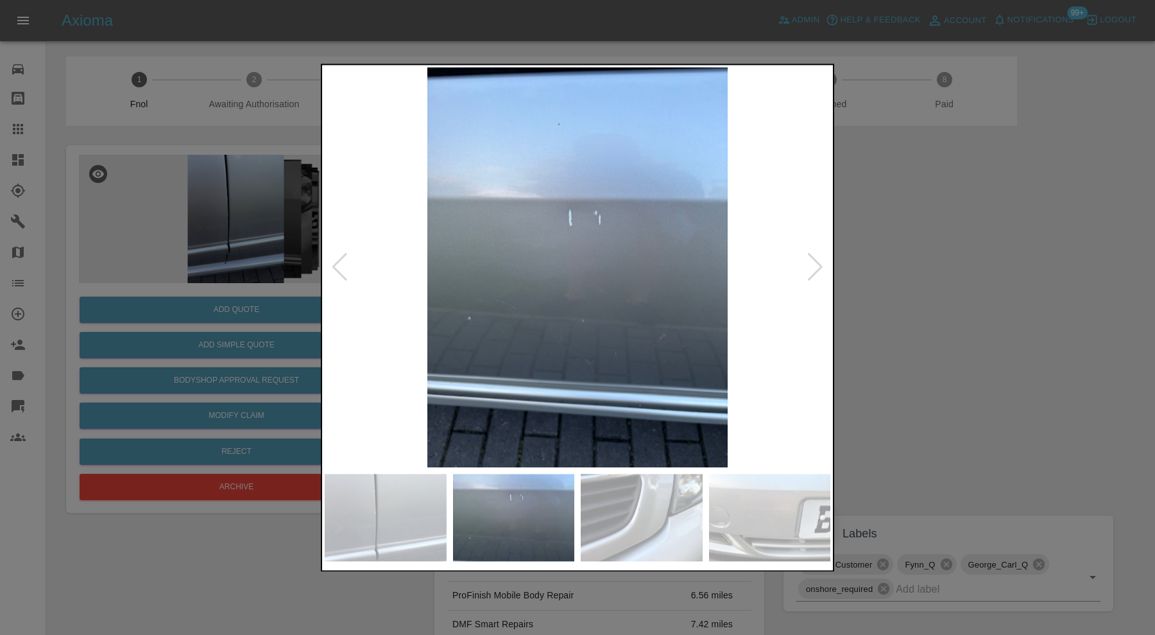
click at [820, 258] on div at bounding box center [815, 268] width 17 height 28
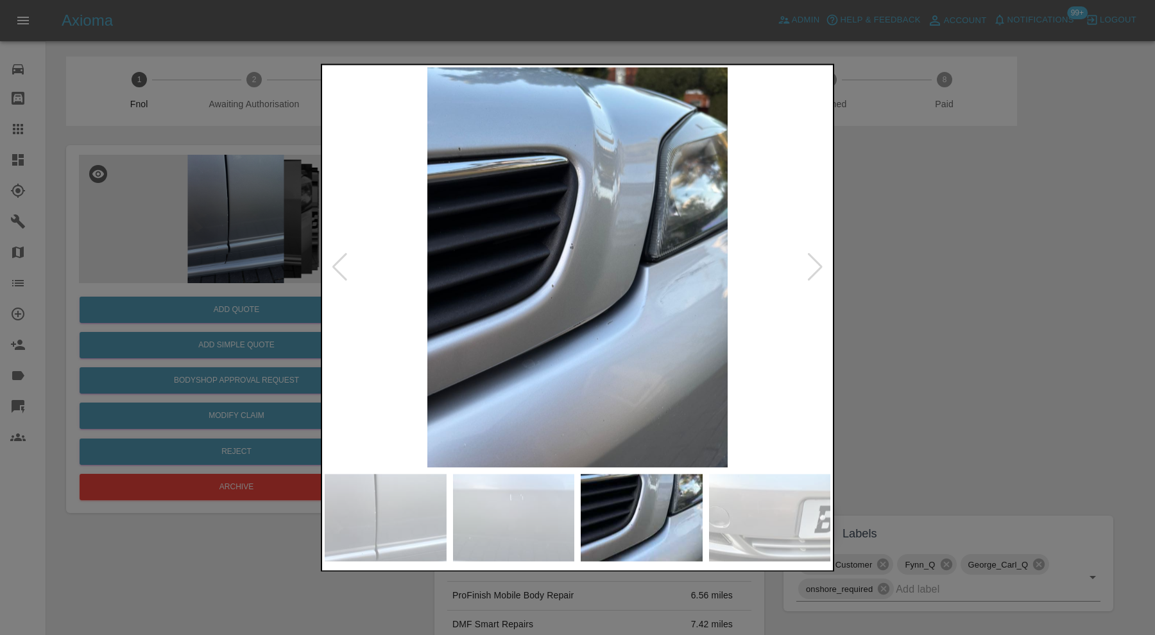
click at [820, 258] on div at bounding box center [815, 268] width 17 height 28
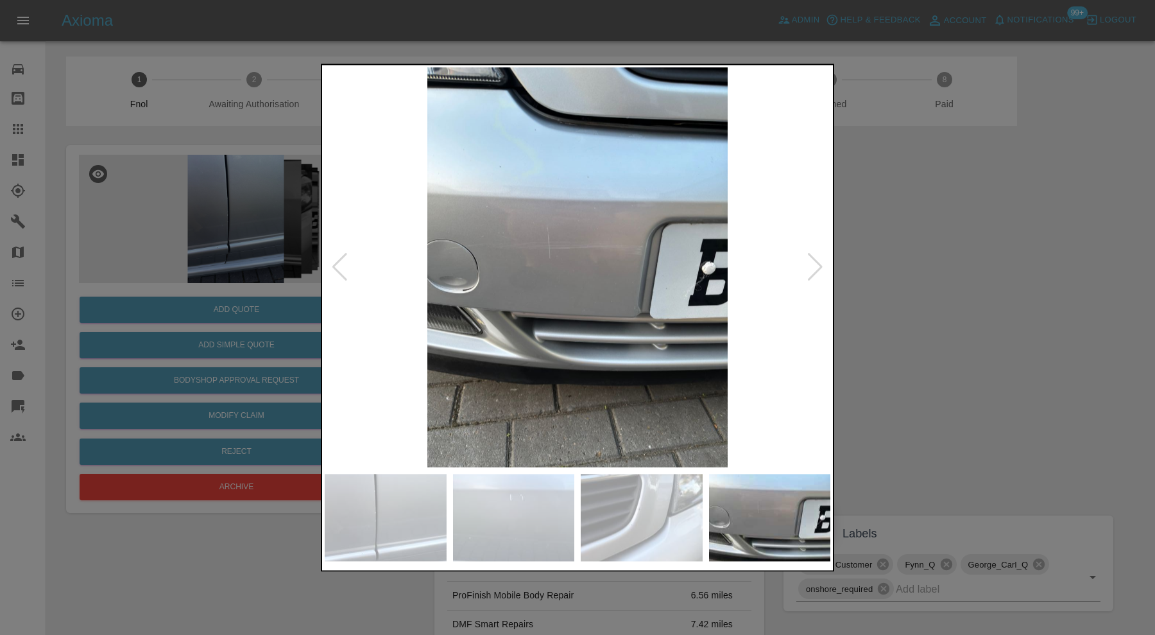
click at [820, 258] on div at bounding box center [815, 268] width 17 height 28
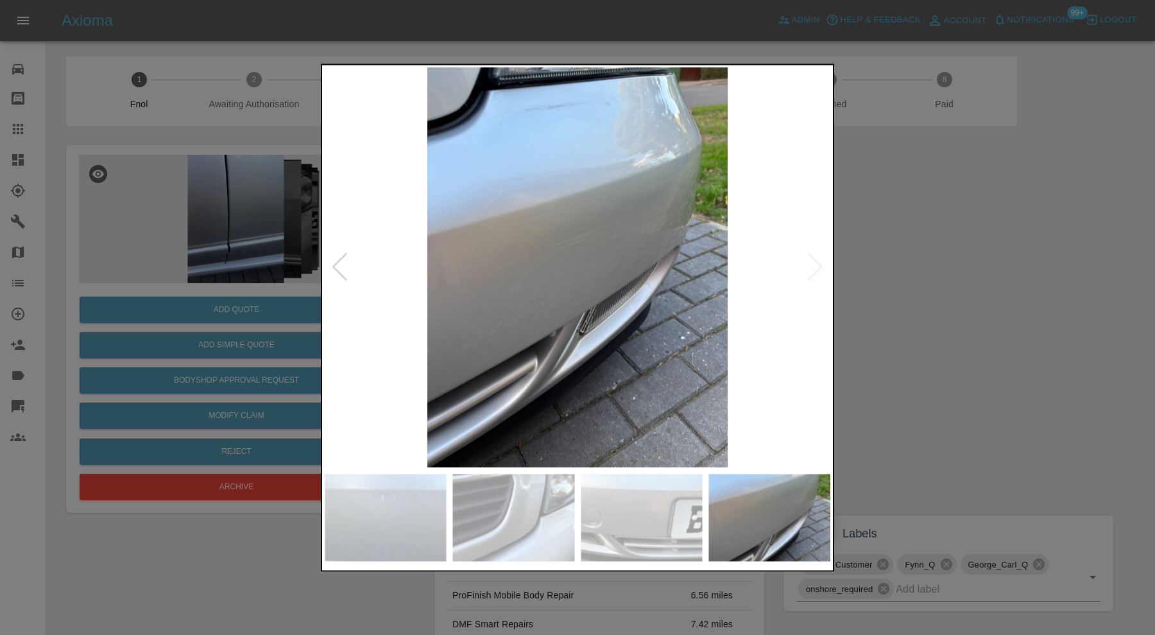
click at [820, 258] on img at bounding box center [578, 267] width 506 height 400
click at [346, 264] on div at bounding box center [339, 268] width 17 height 28
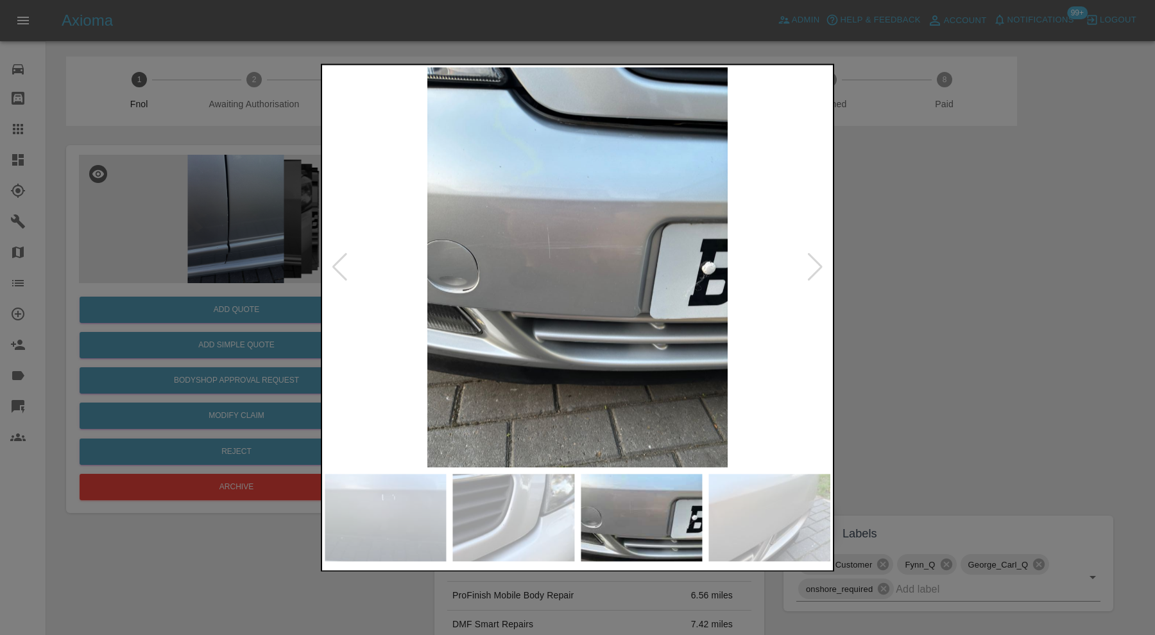
click at [346, 264] on div at bounding box center [339, 268] width 17 height 28
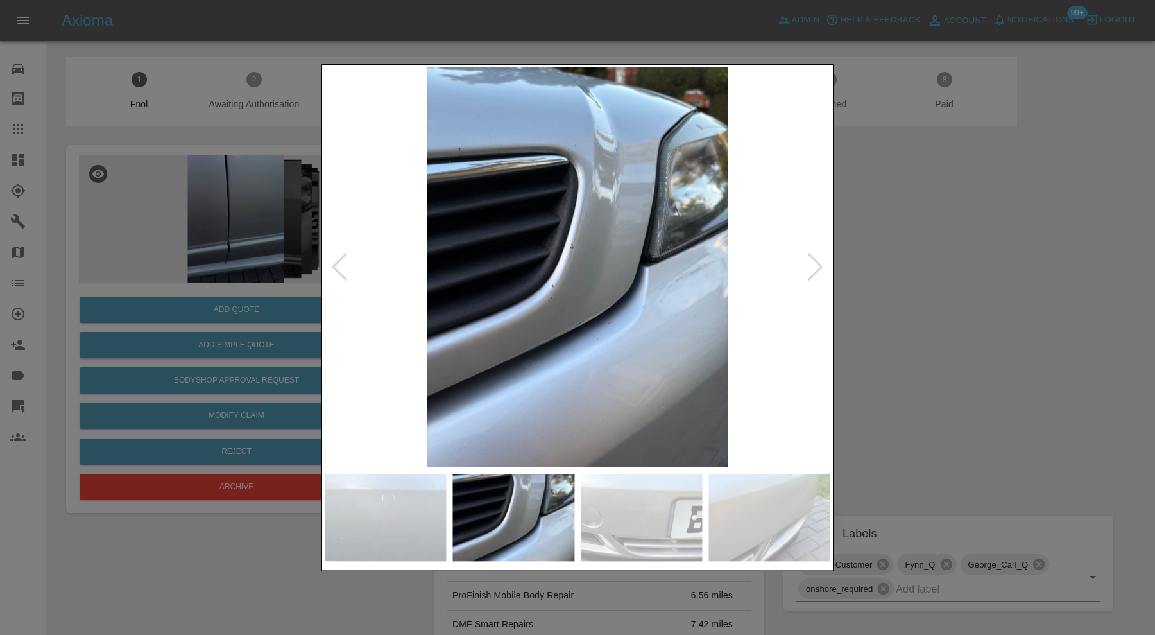
click at [346, 264] on div at bounding box center [339, 268] width 17 height 28
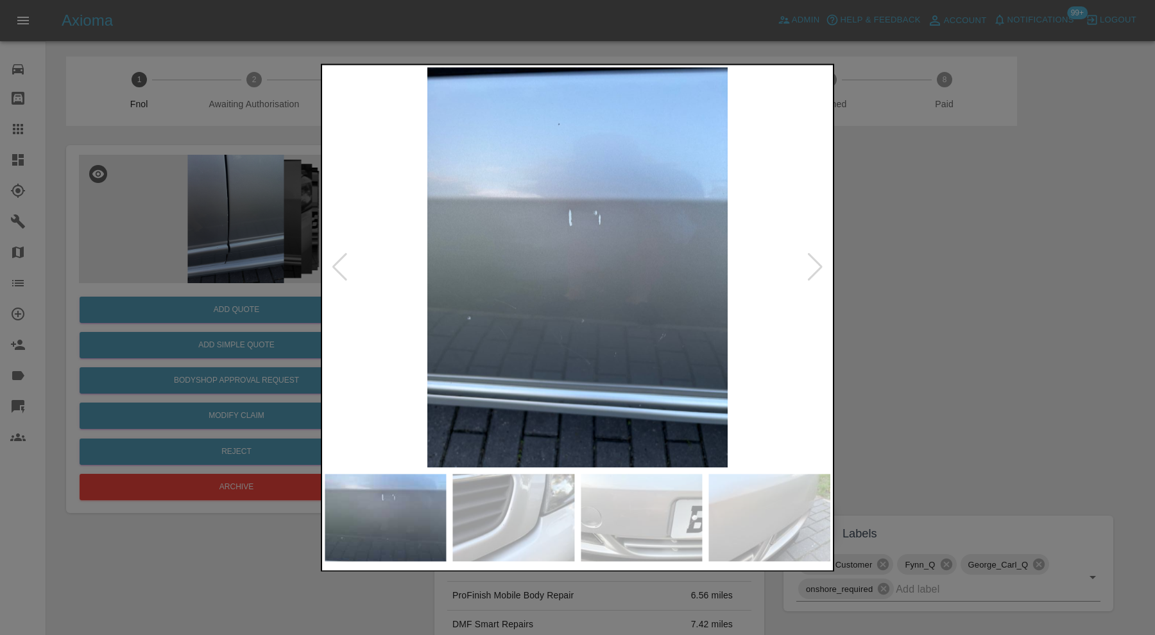
click at [345, 265] on div at bounding box center [339, 268] width 17 height 28
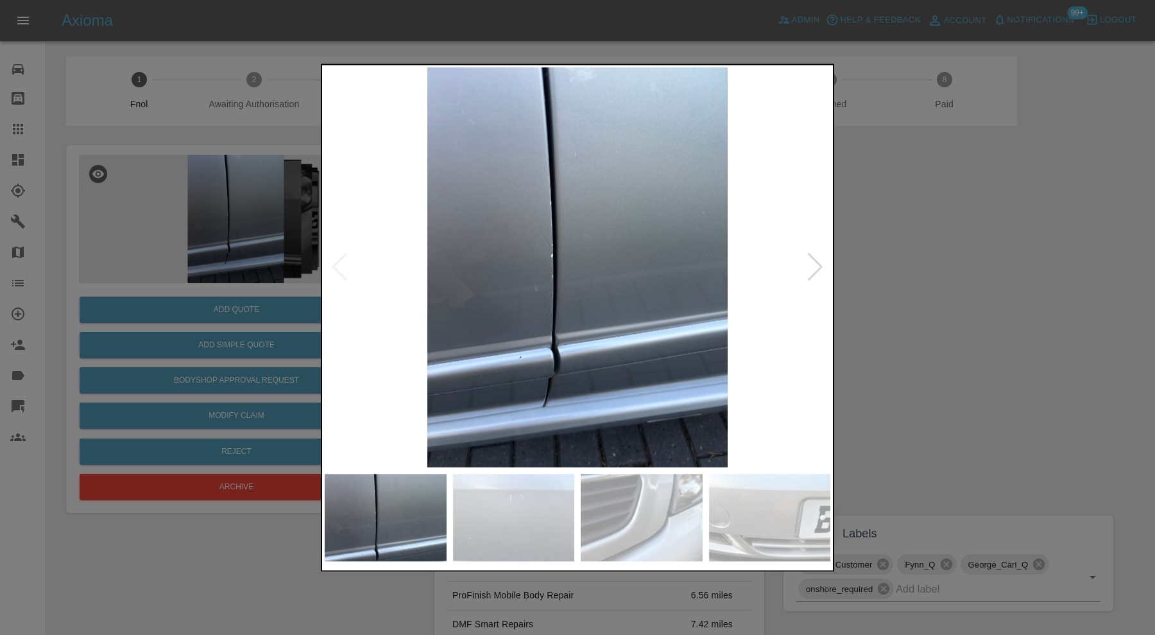
click at [345, 265] on img at bounding box center [578, 267] width 506 height 400
click at [899, 275] on div at bounding box center [577, 317] width 1155 height 635
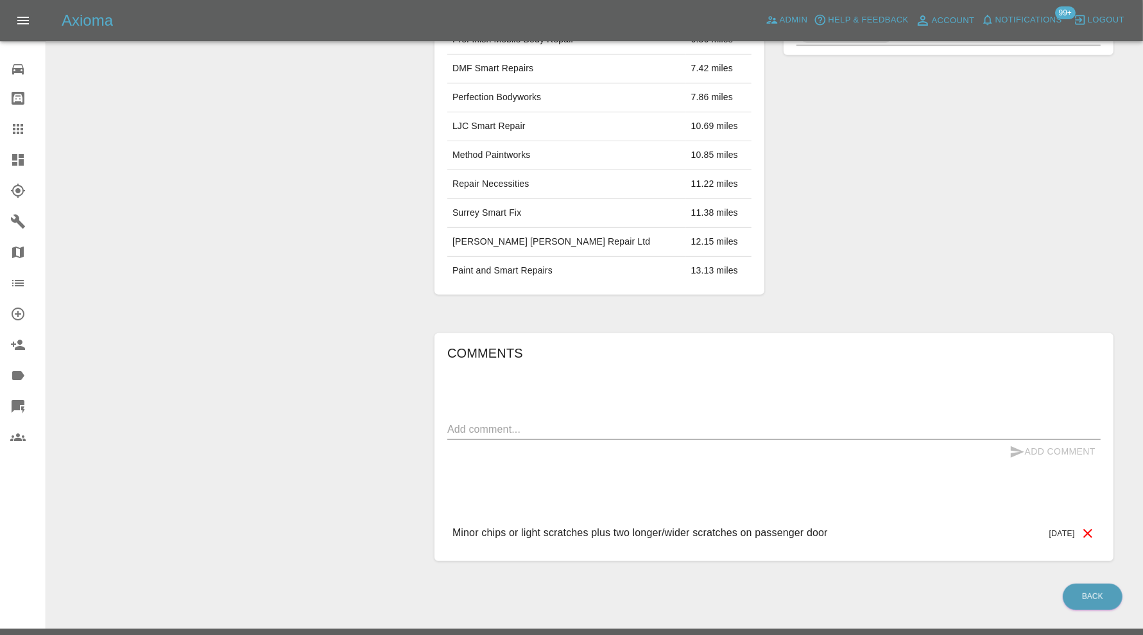
scroll to position [21, 0]
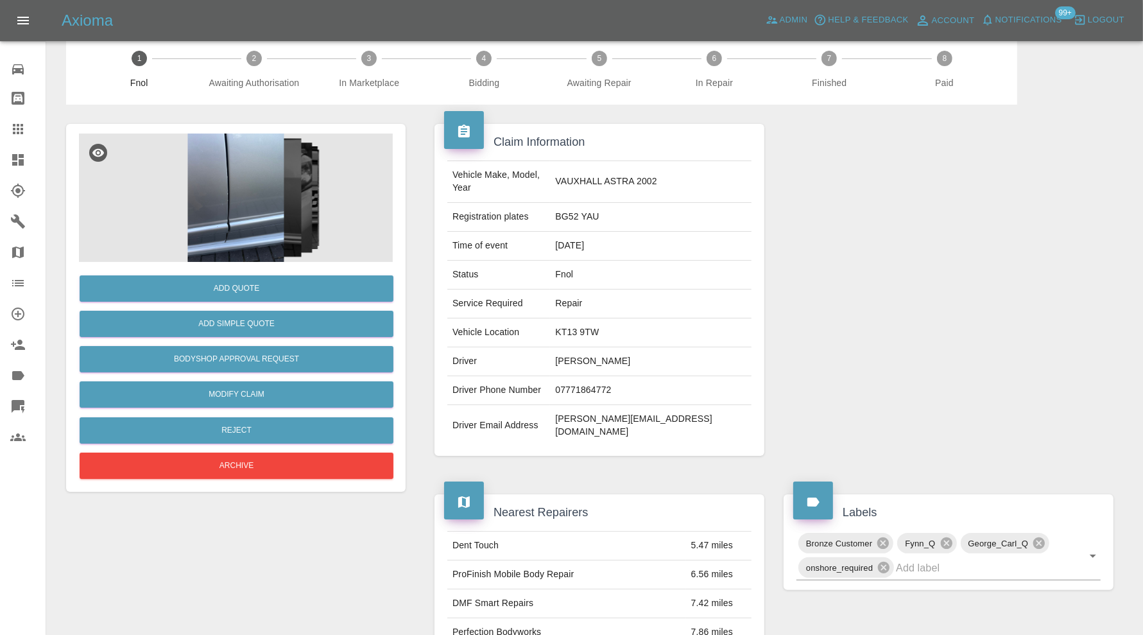
click at [222, 202] on img at bounding box center [236, 198] width 314 height 128
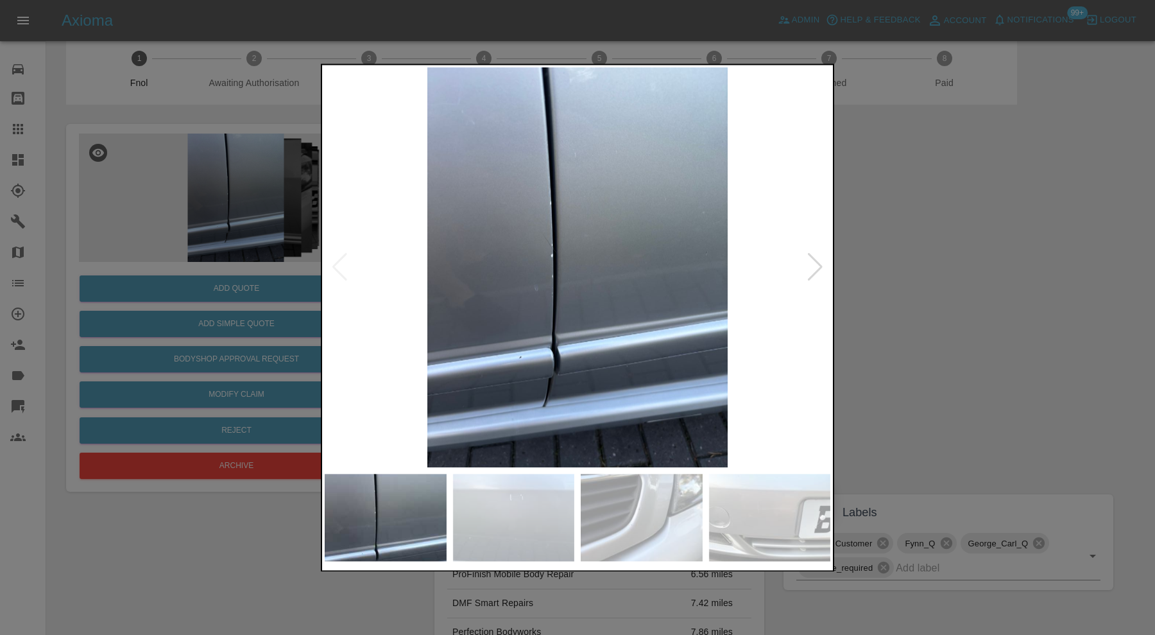
click at [817, 259] on div at bounding box center [815, 268] width 17 height 28
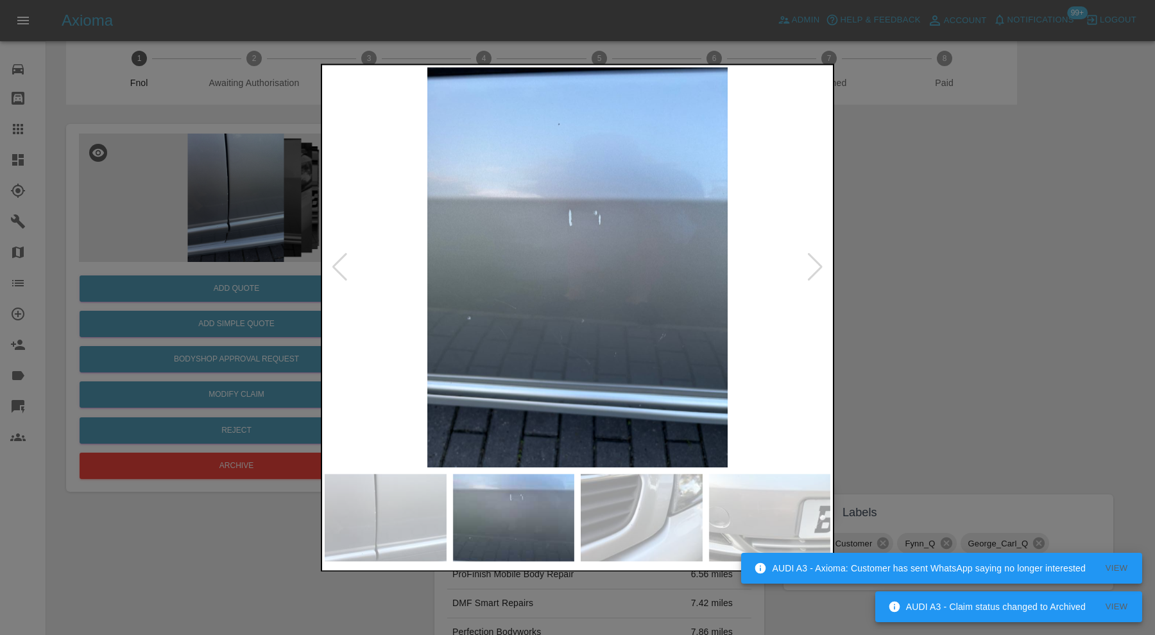
click at [819, 264] on div at bounding box center [815, 268] width 17 height 28
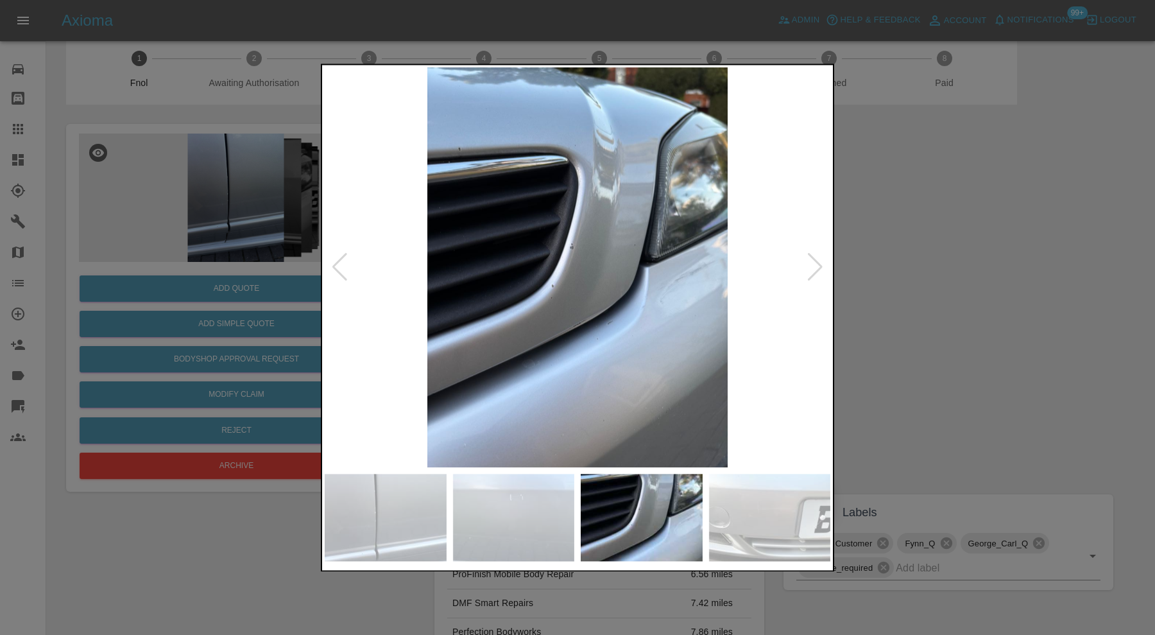
click at [343, 264] on div at bounding box center [339, 268] width 17 height 28
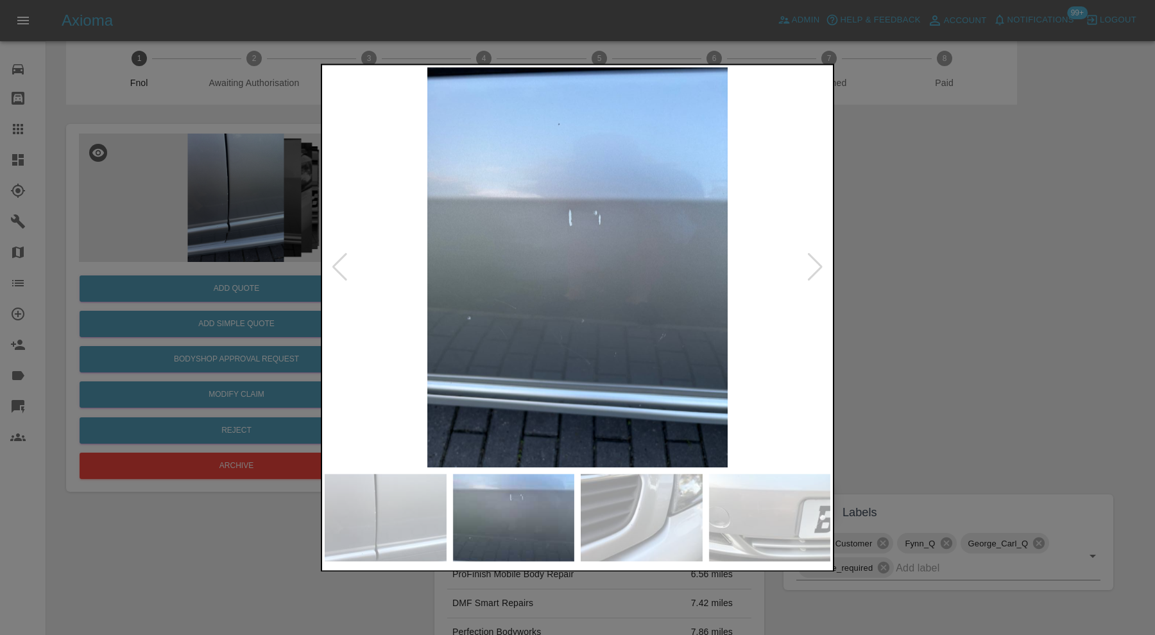
click at [343, 264] on div at bounding box center [339, 268] width 17 height 28
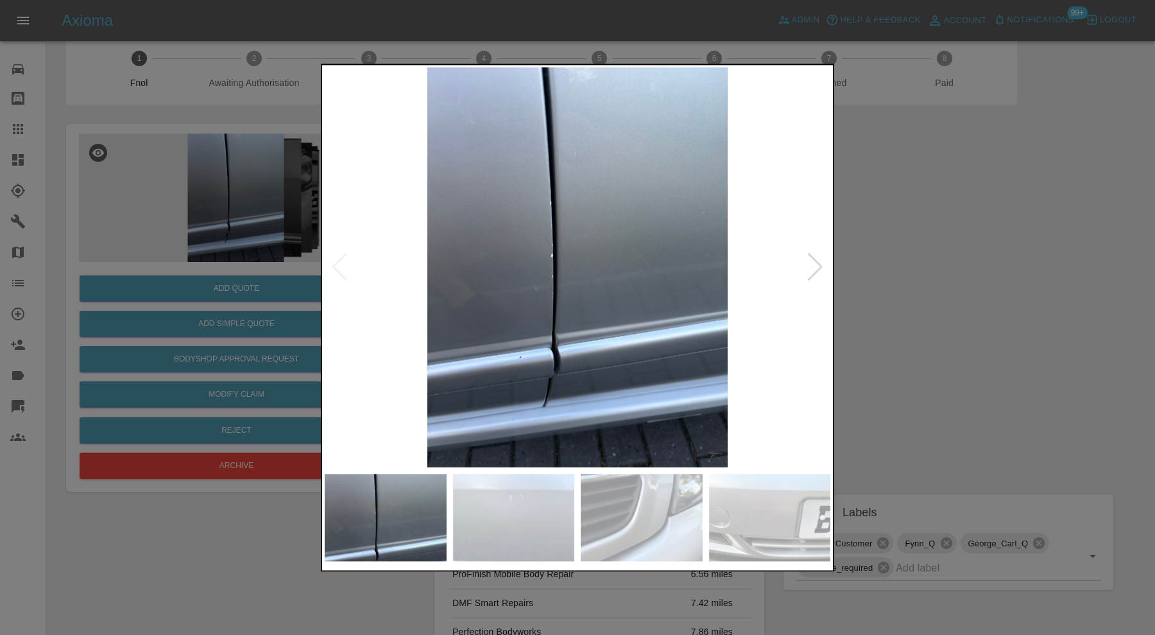
click at [1003, 260] on div at bounding box center [577, 317] width 1155 height 635
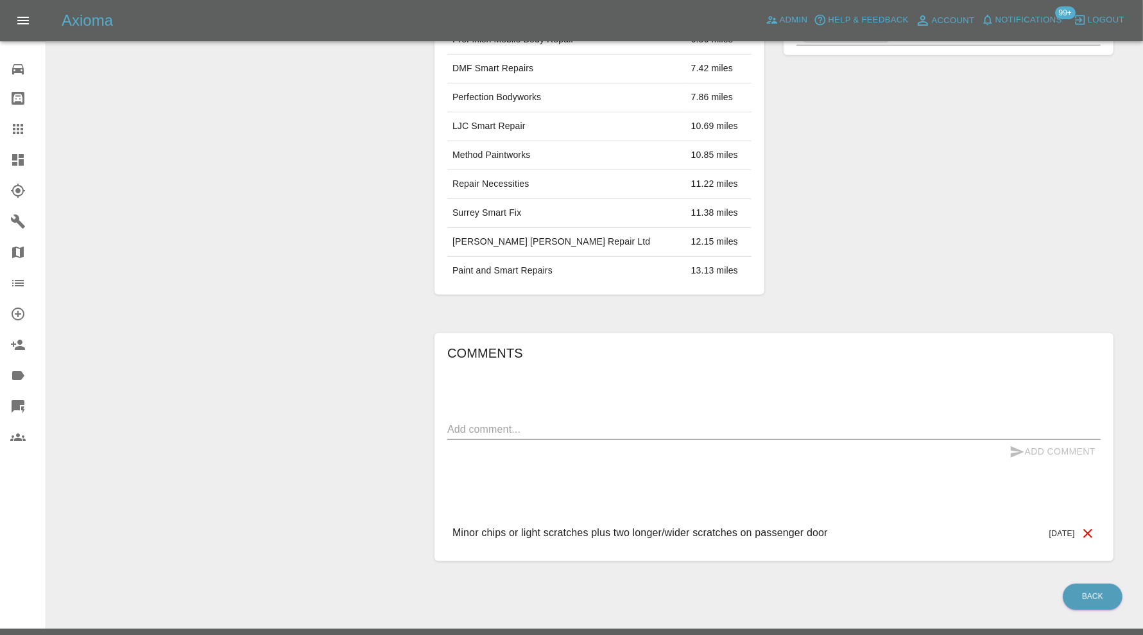
scroll to position [0, 0]
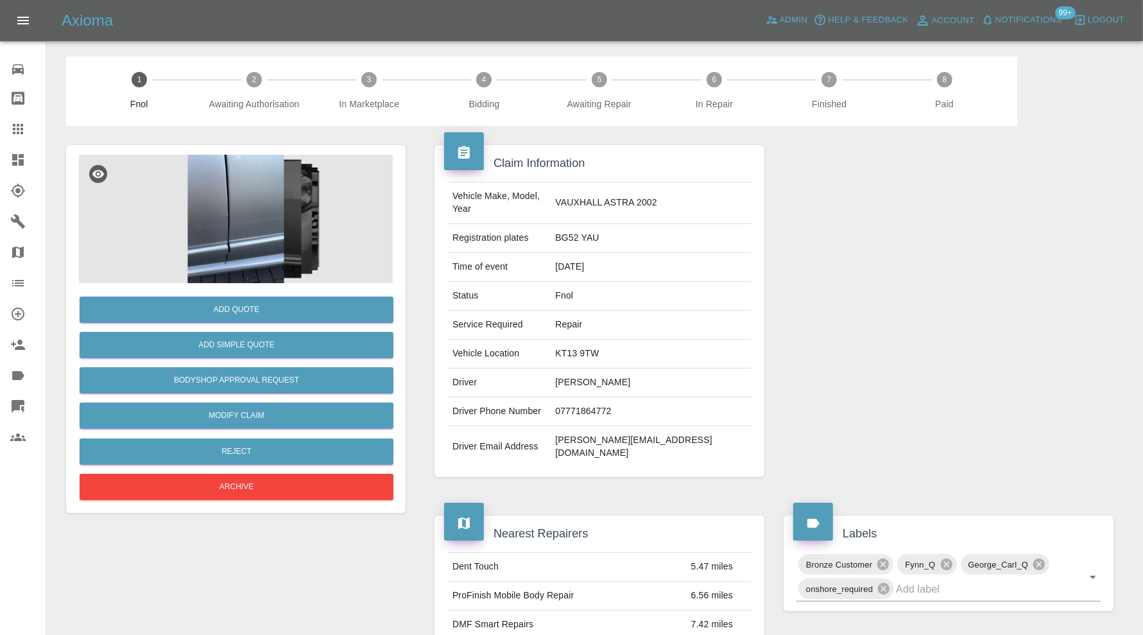
click at [224, 227] on img at bounding box center [236, 219] width 314 height 128
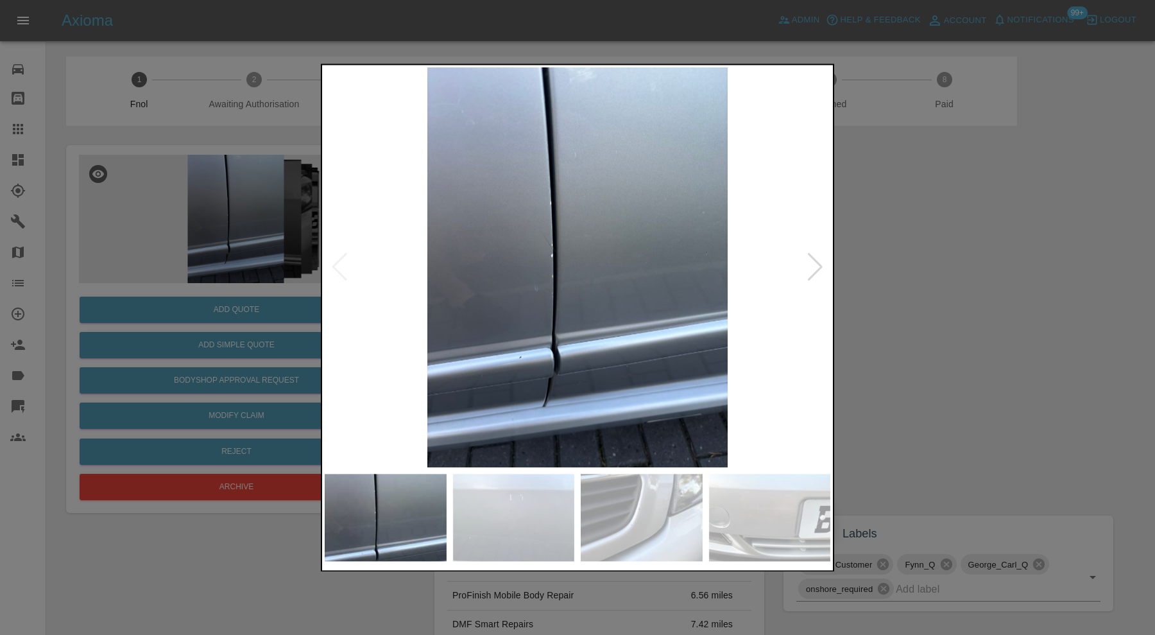
click at [820, 261] on div at bounding box center [815, 268] width 17 height 28
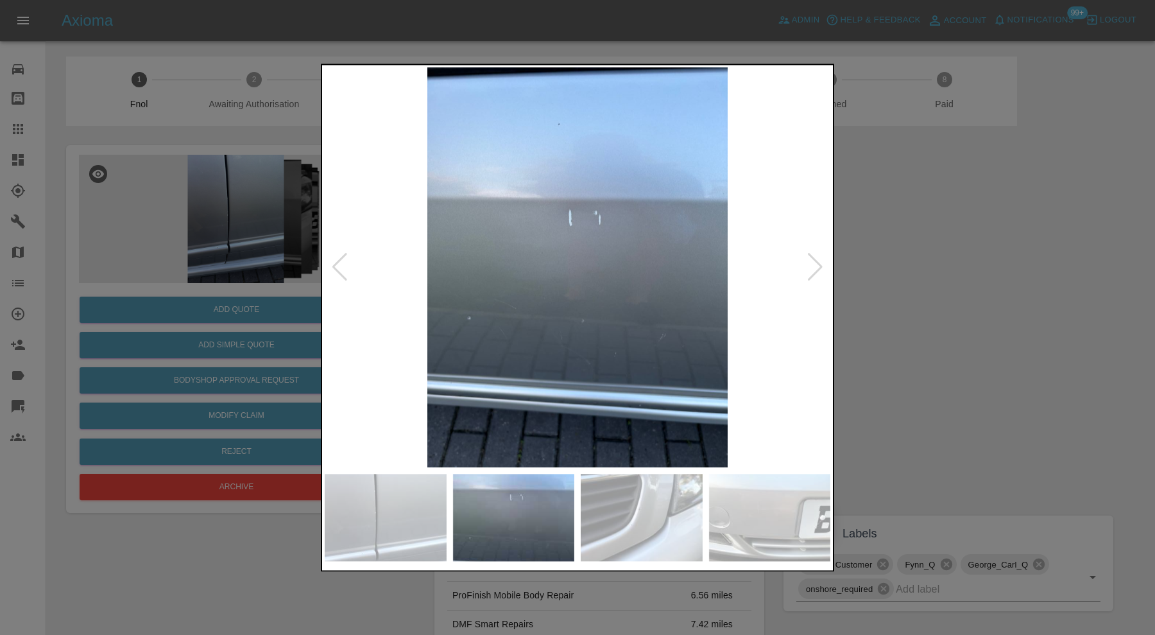
click at [820, 261] on div at bounding box center [815, 268] width 17 height 28
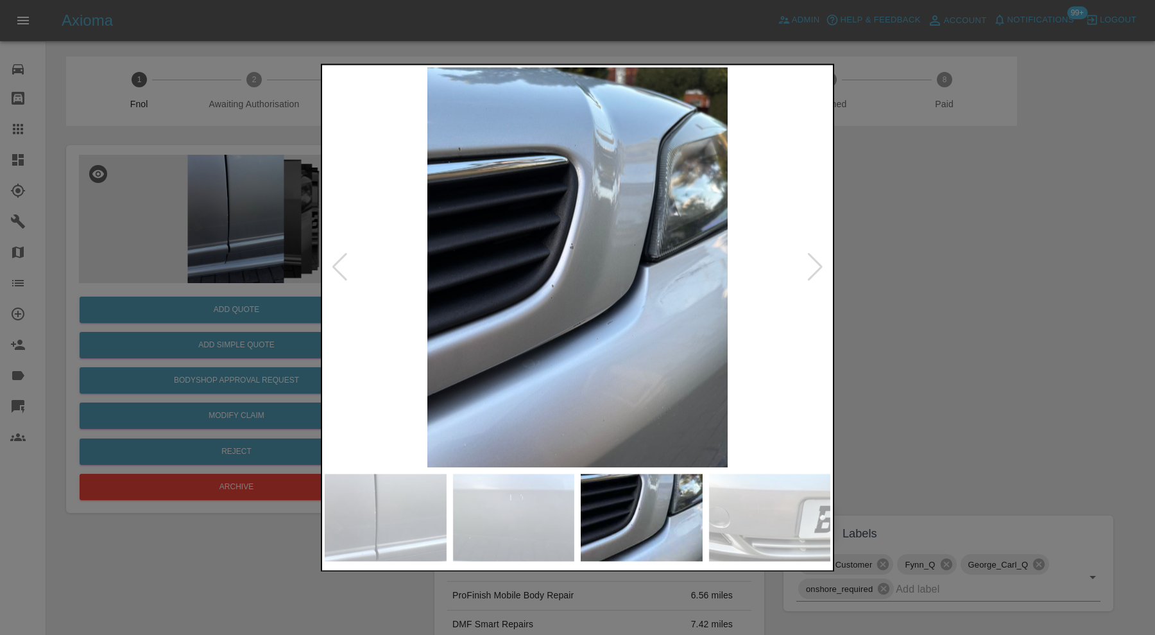
click at [820, 261] on div at bounding box center [815, 268] width 17 height 28
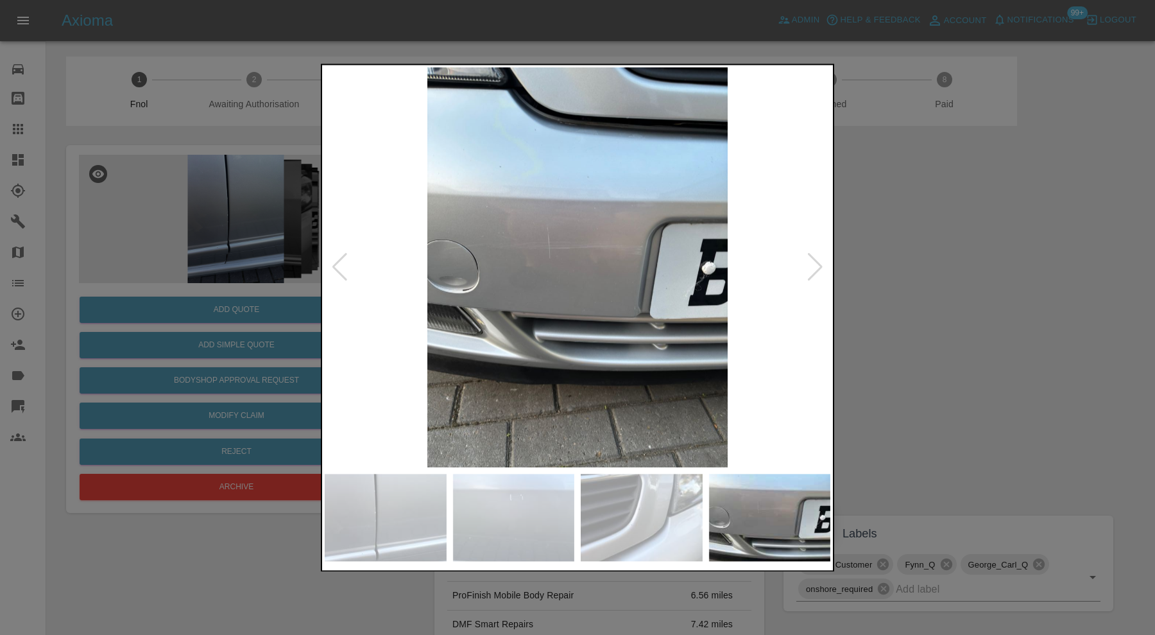
click at [820, 261] on div at bounding box center [815, 268] width 17 height 28
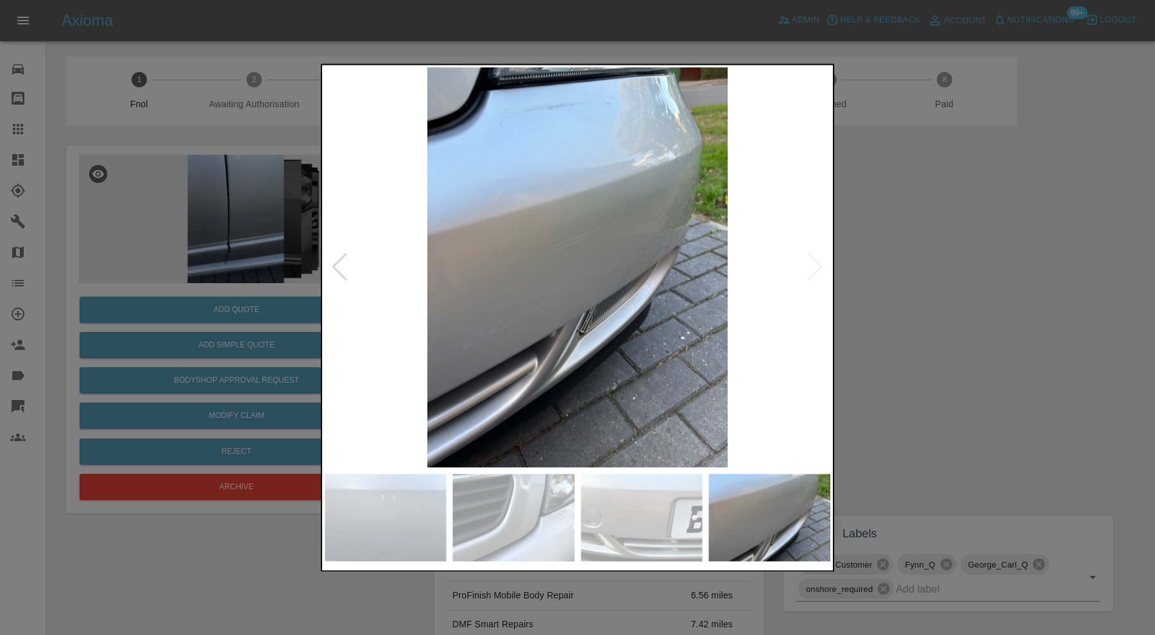
click at [941, 262] on div at bounding box center [577, 317] width 1155 height 635
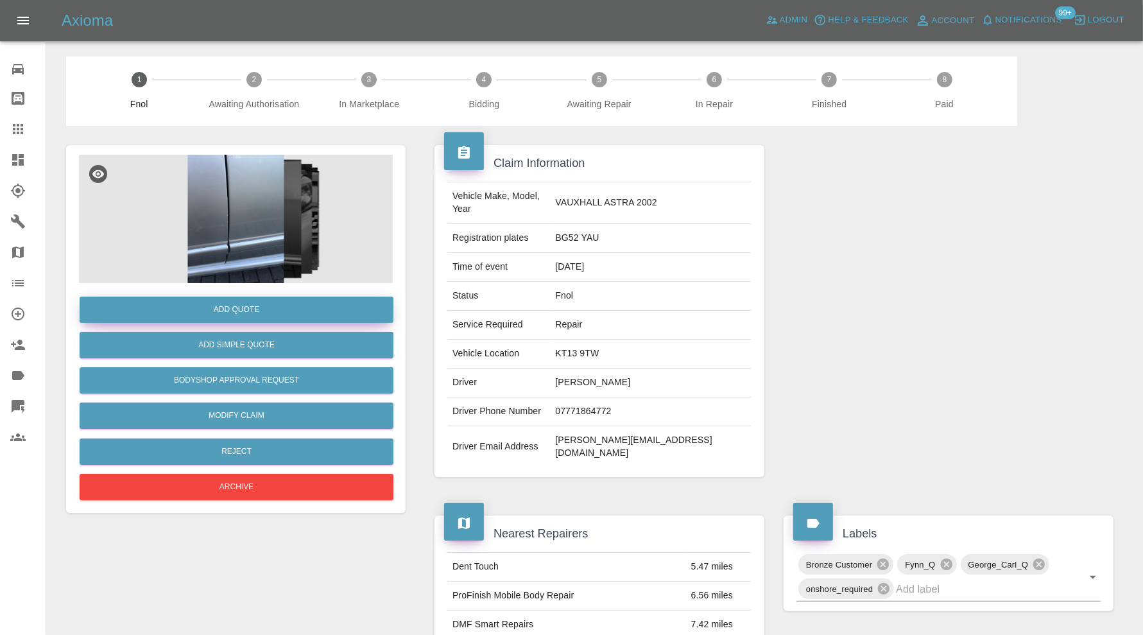
click at [264, 318] on button "Add Quote" at bounding box center [237, 310] width 314 height 26
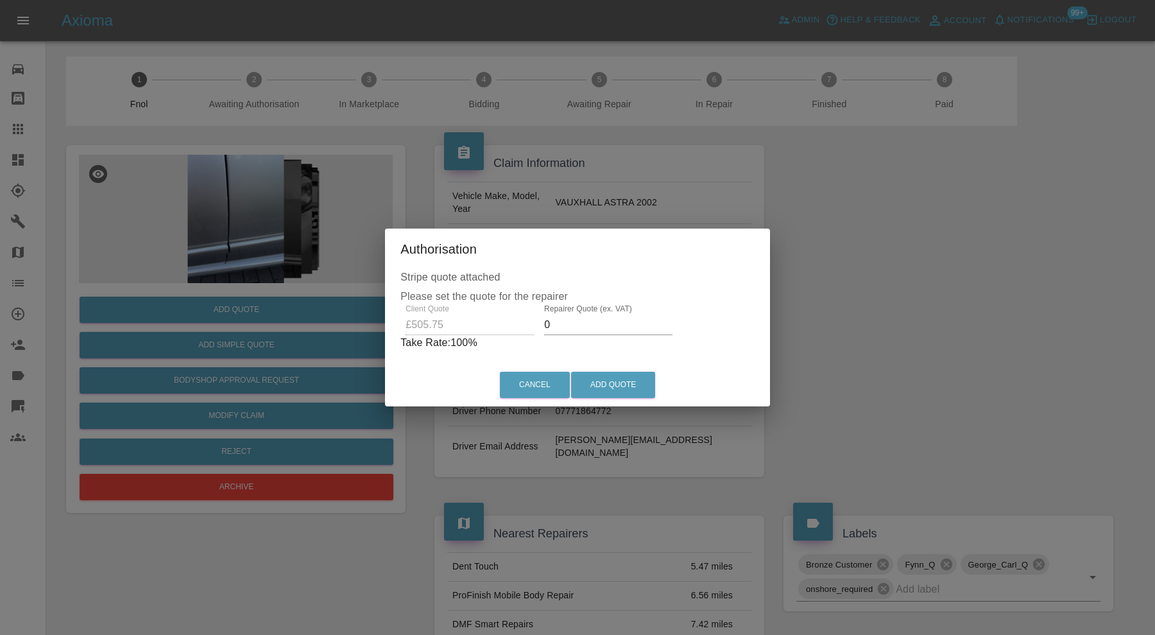
click at [576, 324] on input "0" at bounding box center [608, 325] width 128 height 21
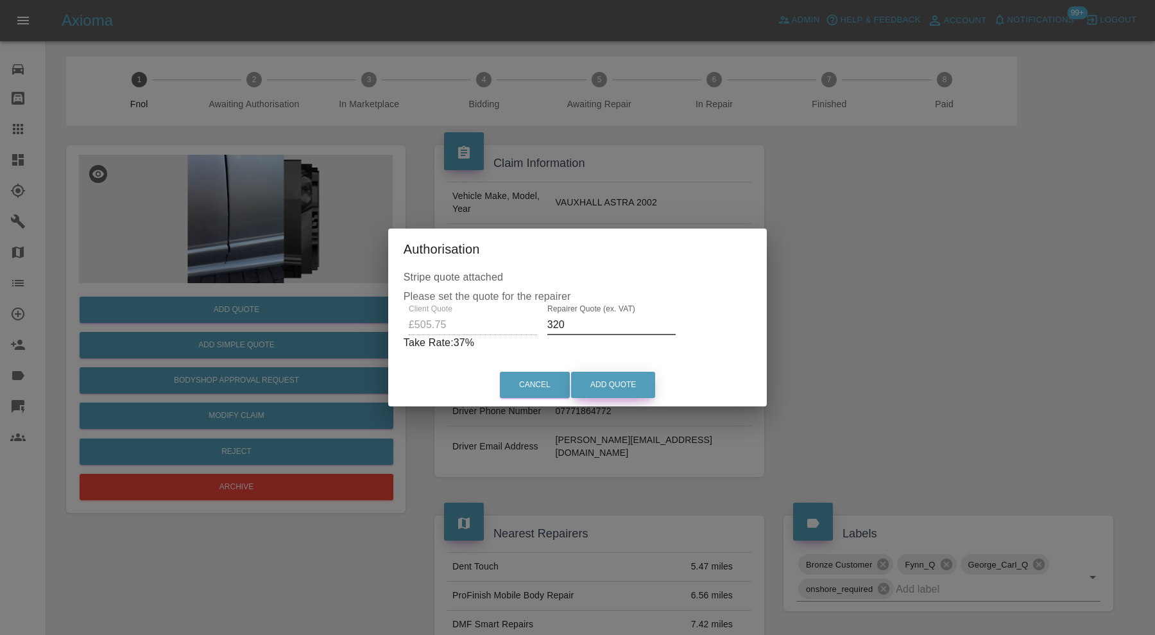
type input "320"
click at [587, 375] on button "Add Quote" at bounding box center [613, 385] width 84 height 26
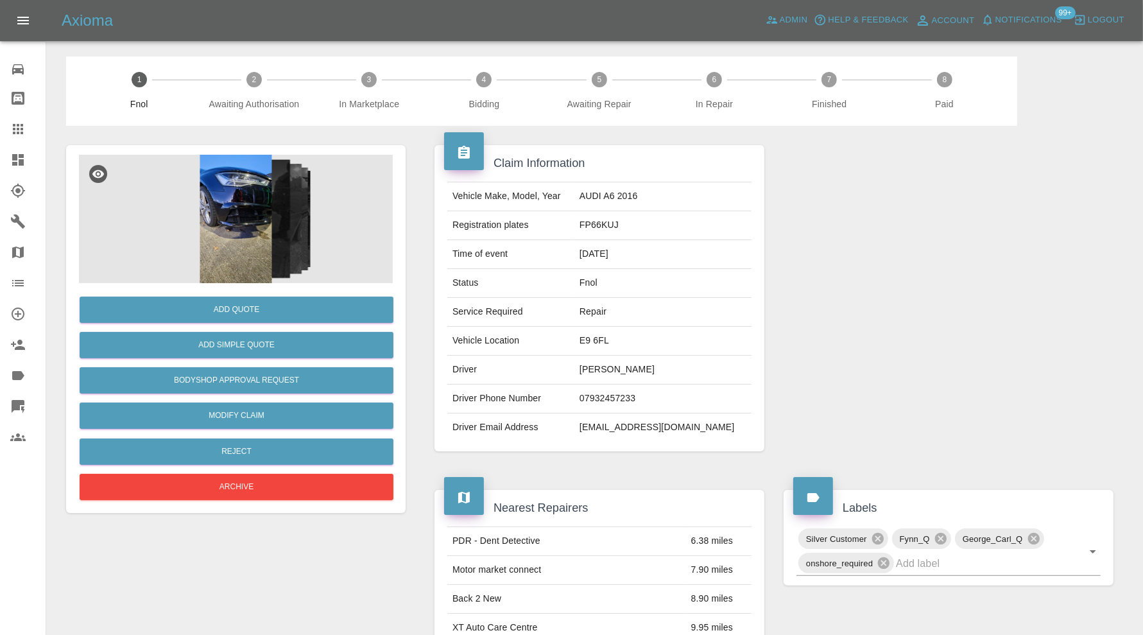
click at [261, 228] on img at bounding box center [236, 219] width 314 height 128
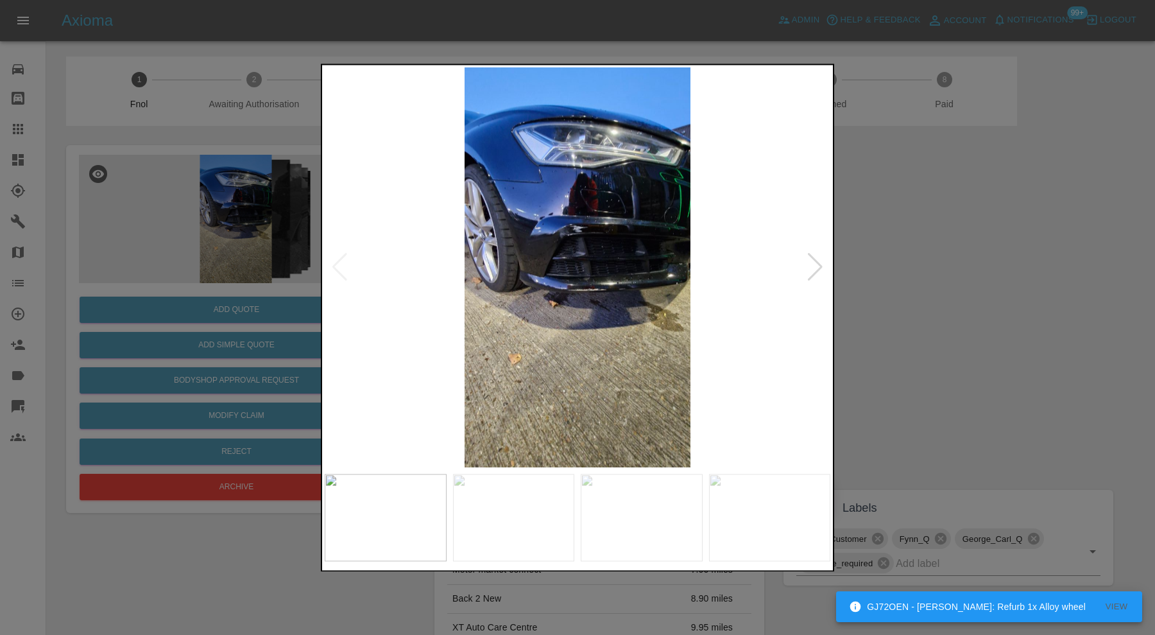
click at [822, 258] on div at bounding box center [815, 268] width 17 height 28
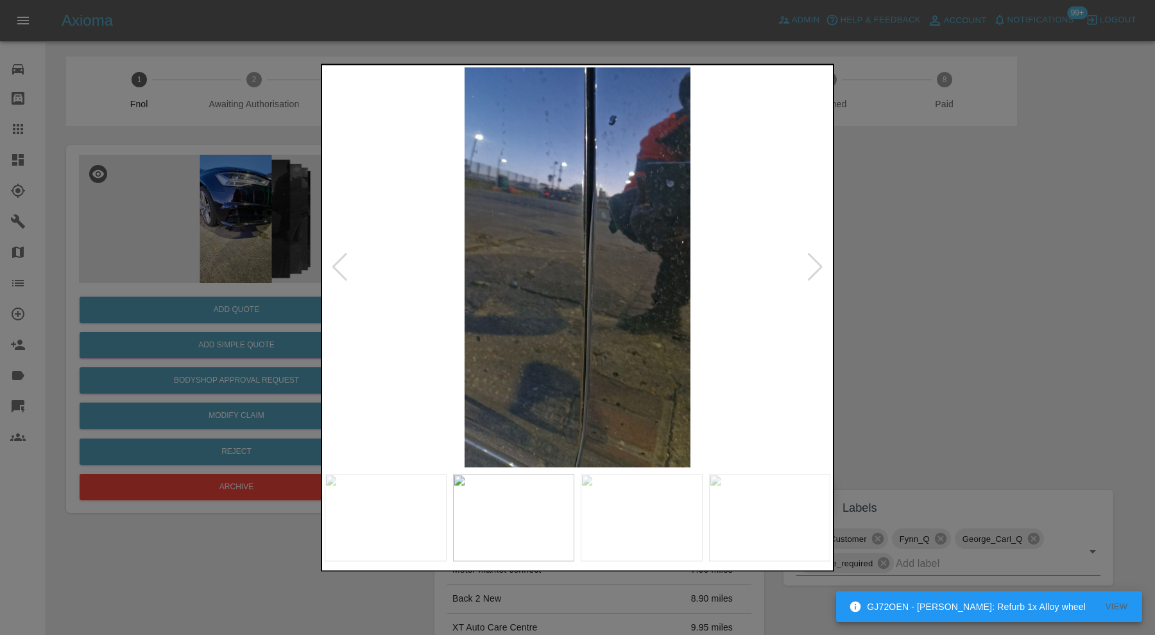
click at [822, 258] on div at bounding box center [815, 268] width 17 height 28
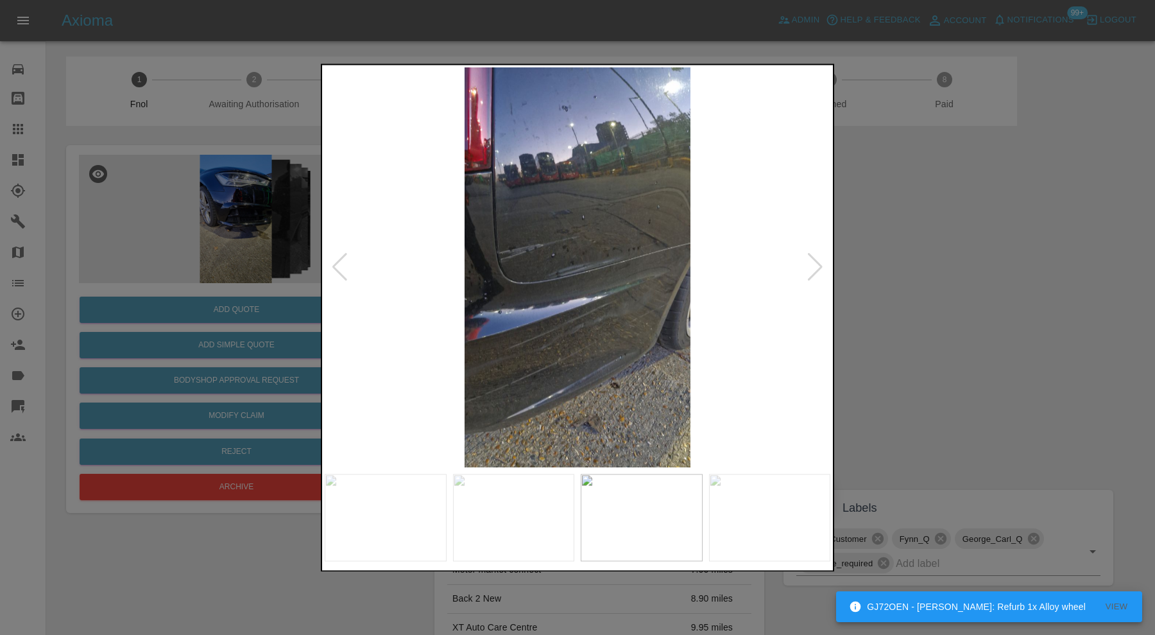
click at [820, 259] on div at bounding box center [815, 268] width 17 height 28
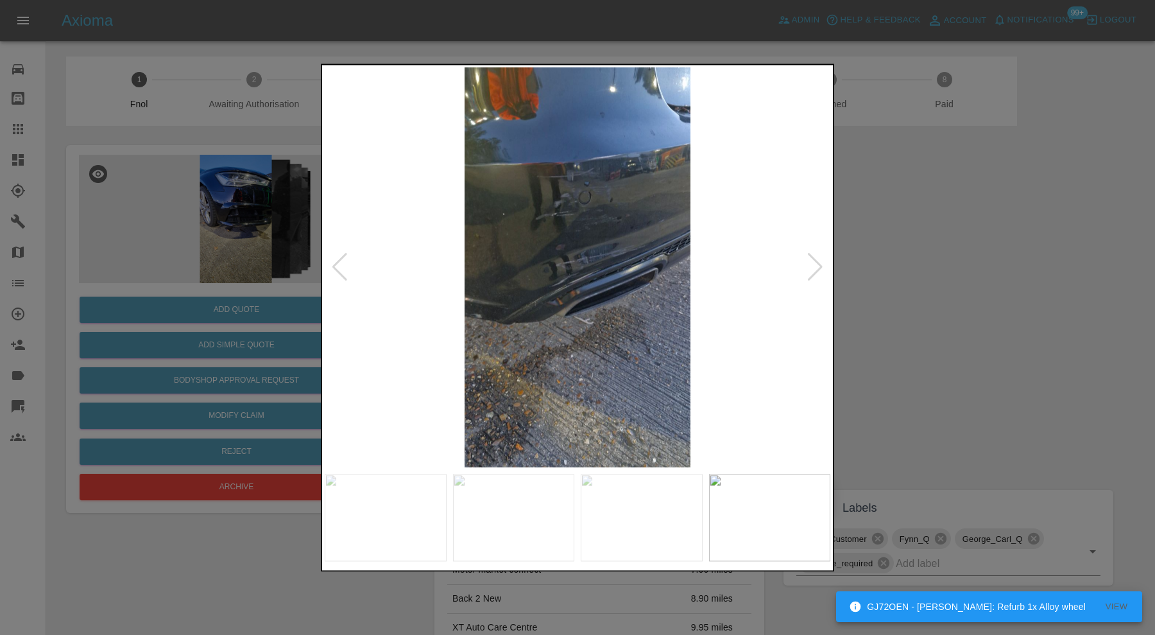
click at [820, 259] on div at bounding box center [815, 268] width 17 height 28
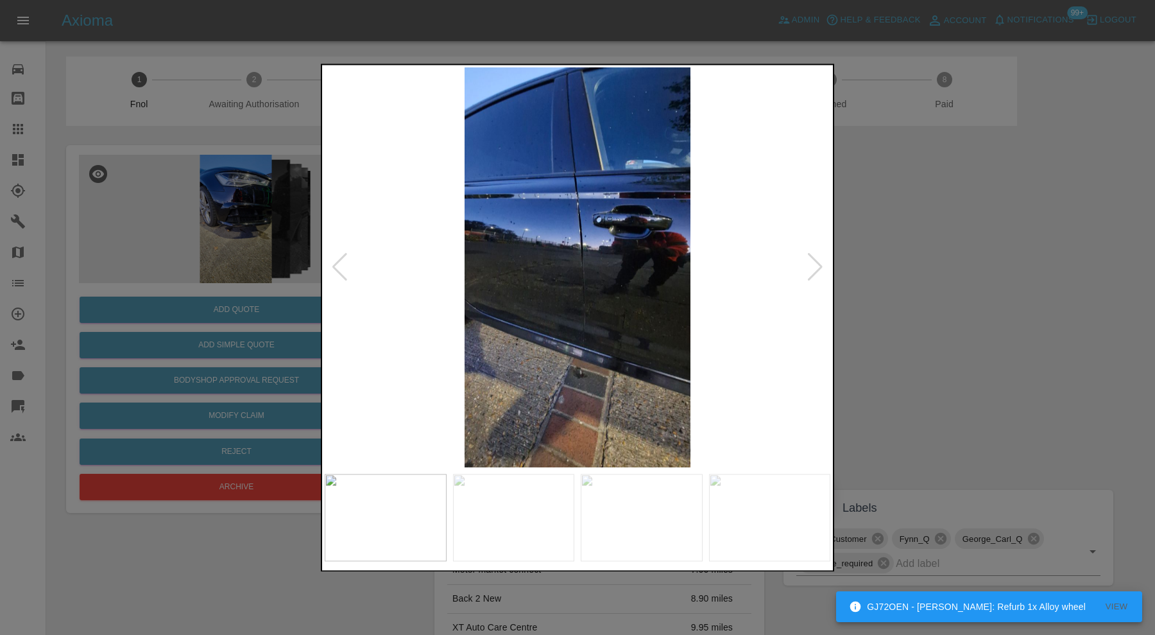
click at [820, 259] on div at bounding box center [815, 268] width 17 height 28
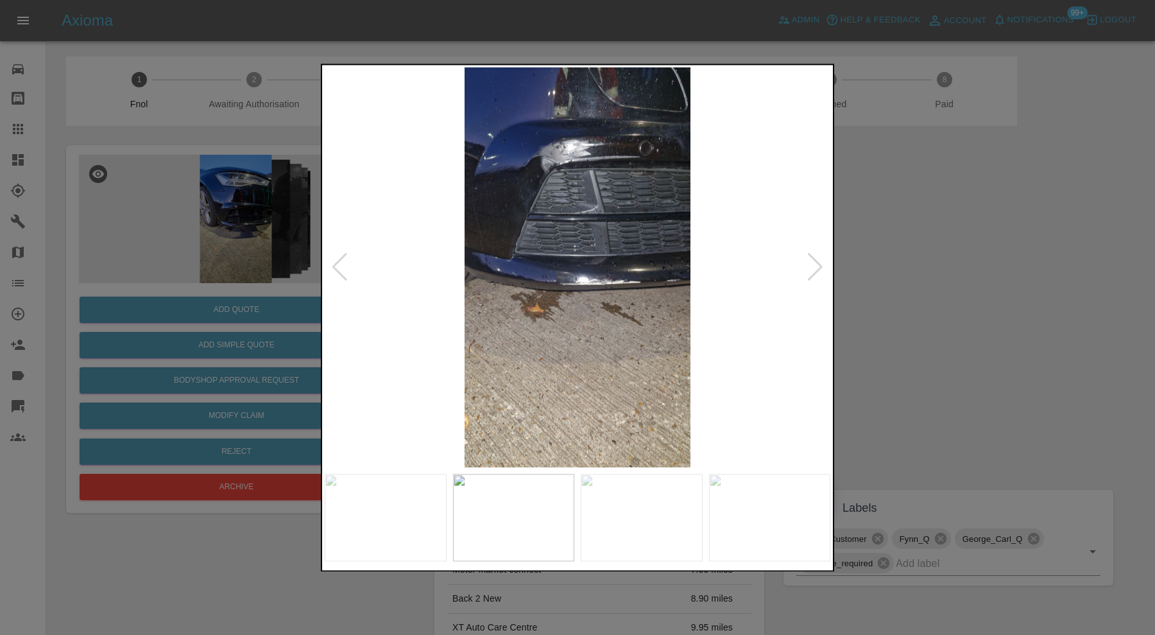
click at [820, 259] on div at bounding box center [815, 268] width 17 height 28
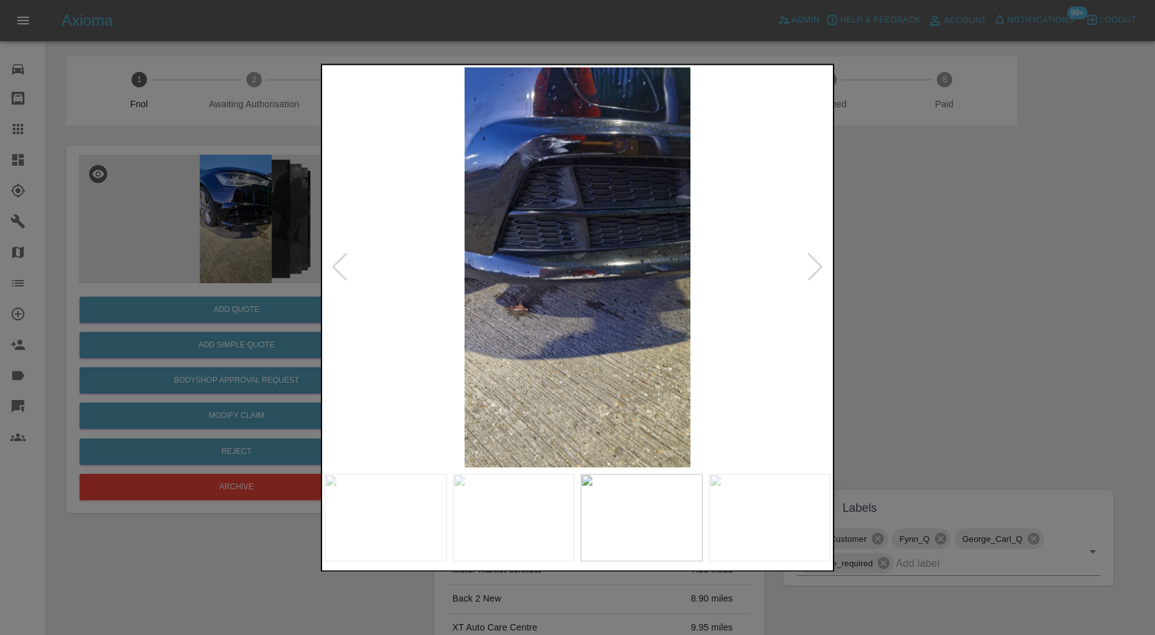
click at [820, 259] on div at bounding box center [815, 268] width 17 height 28
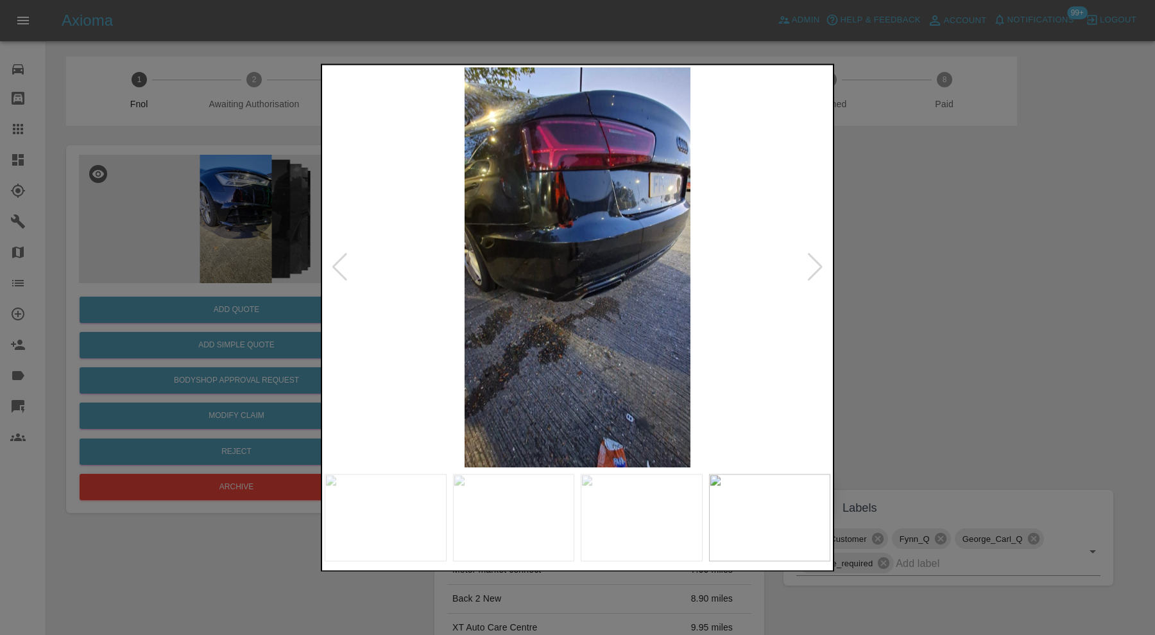
click at [820, 259] on div at bounding box center [815, 268] width 17 height 28
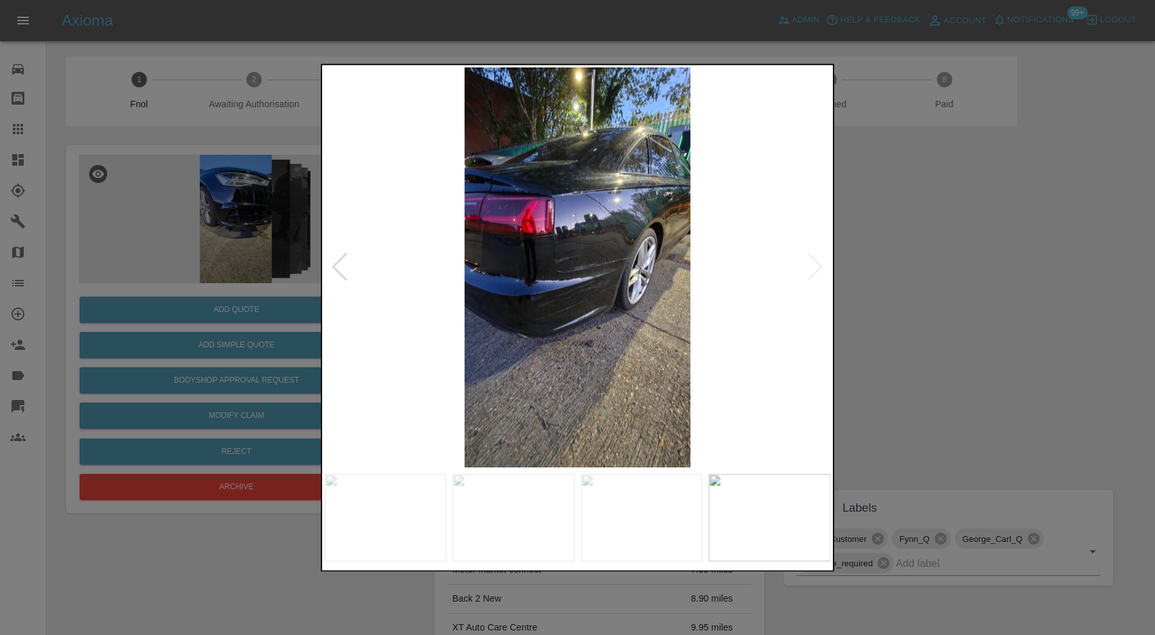
click at [820, 259] on img at bounding box center [578, 267] width 506 height 400
click at [937, 255] on div at bounding box center [577, 317] width 1155 height 635
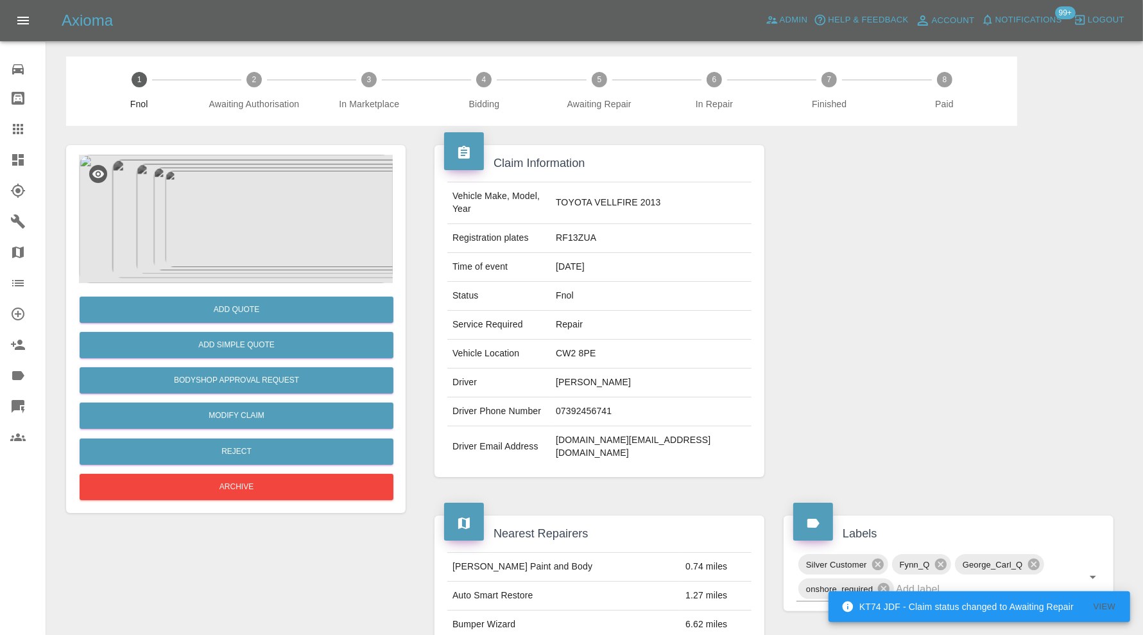
click at [230, 203] on img at bounding box center [236, 219] width 314 height 128
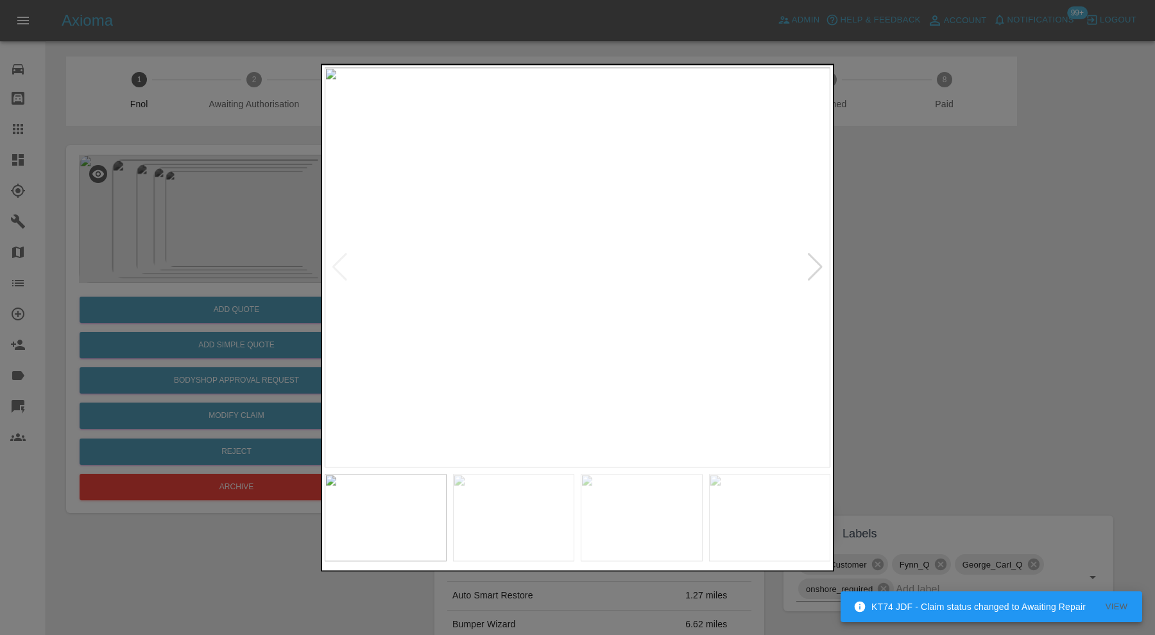
click at [814, 275] on div at bounding box center [815, 268] width 17 height 28
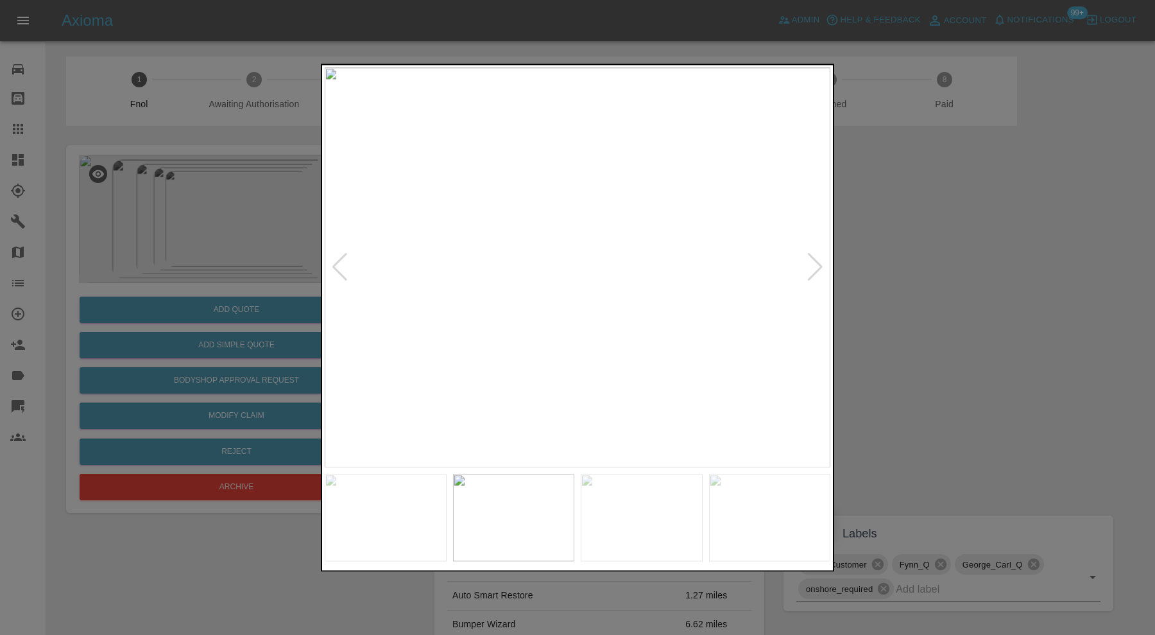
click at [815, 272] on div at bounding box center [815, 268] width 17 height 28
click at [956, 262] on div at bounding box center [577, 317] width 1155 height 635
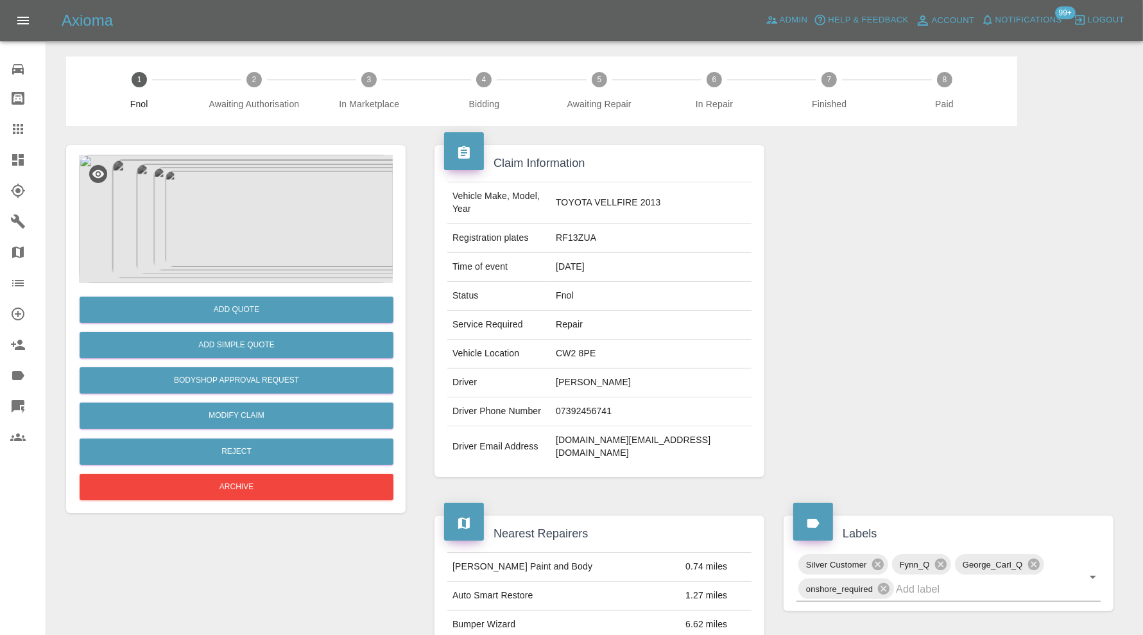
click at [260, 247] on img at bounding box center [236, 219] width 314 height 128
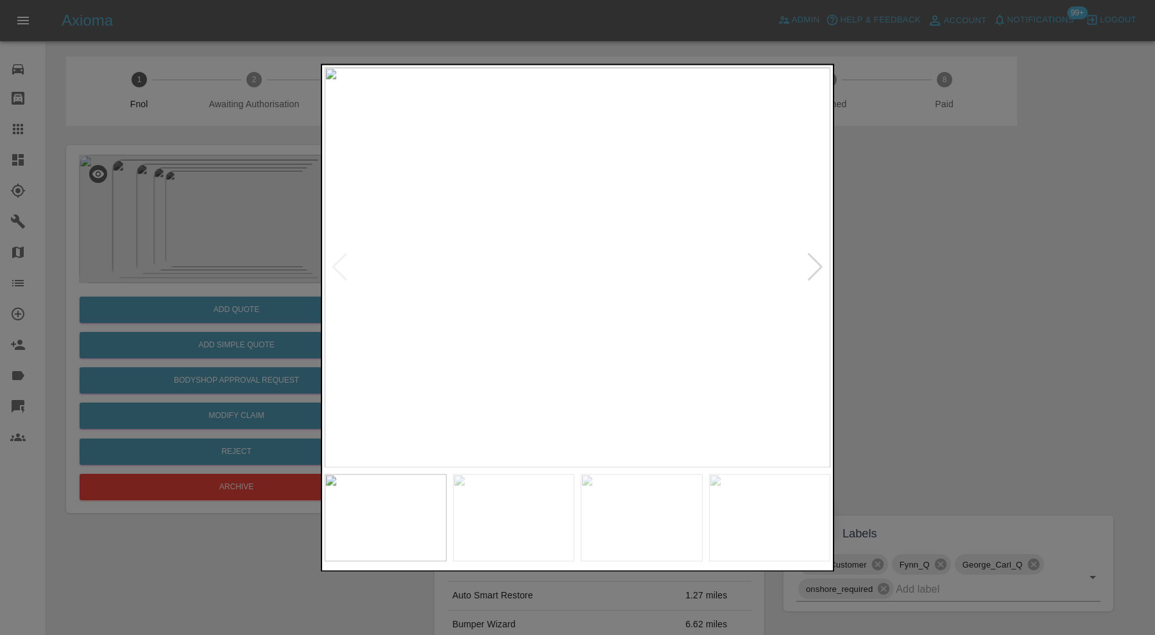
click at [810, 273] on div at bounding box center [815, 268] width 17 height 28
click at [812, 270] on div at bounding box center [815, 268] width 17 height 28
click at [972, 269] on div at bounding box center [577, 317] width 1155 height 635
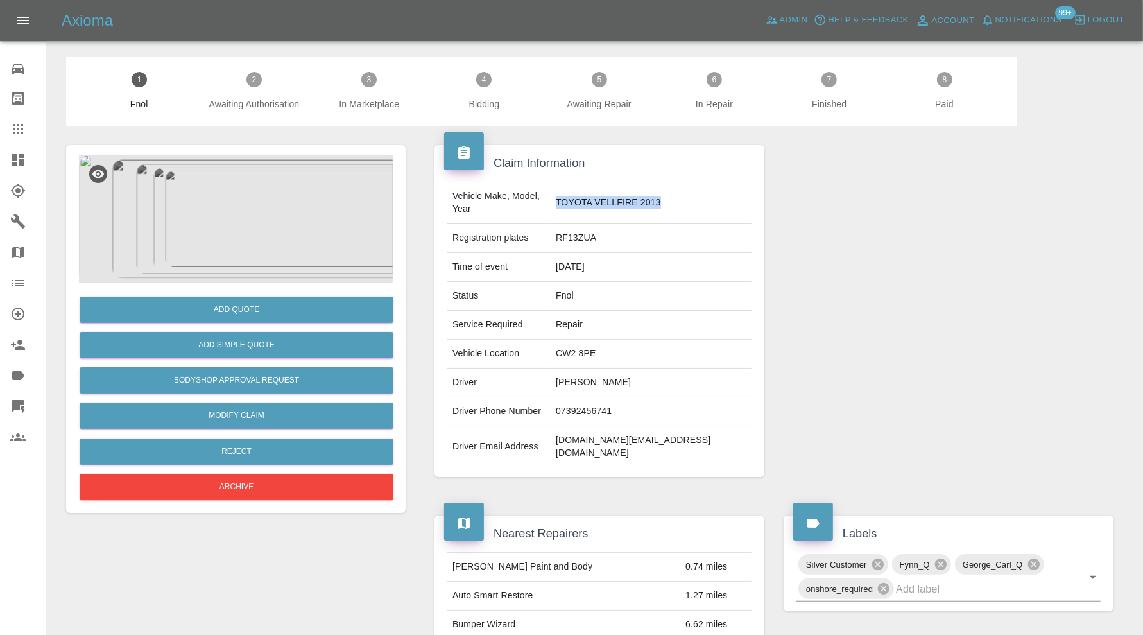
drag, startPoint x: 719, startPoint y: 198, endPoint x: 608, endPoint y: 194, distance: 110.4
click at [608, 194] on td "TOYOTA VELLFIRE 2013" at bounding box center [651, 203] width 201 height 42
copy td "TOYOTA VELLFIRE 2013"
click at [287, 442] on button "Reject" at bounding box center [237, 451] width 314 height 26
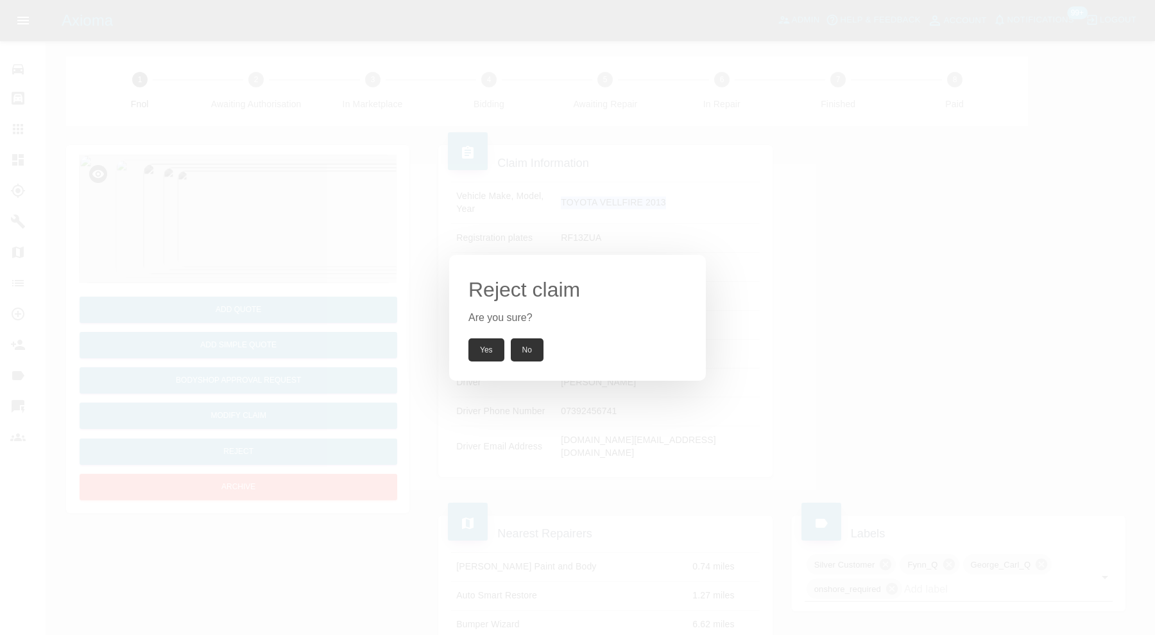
click at [488, 344] on button "Yes" at bounding box center [487, 349] width 36 height 23
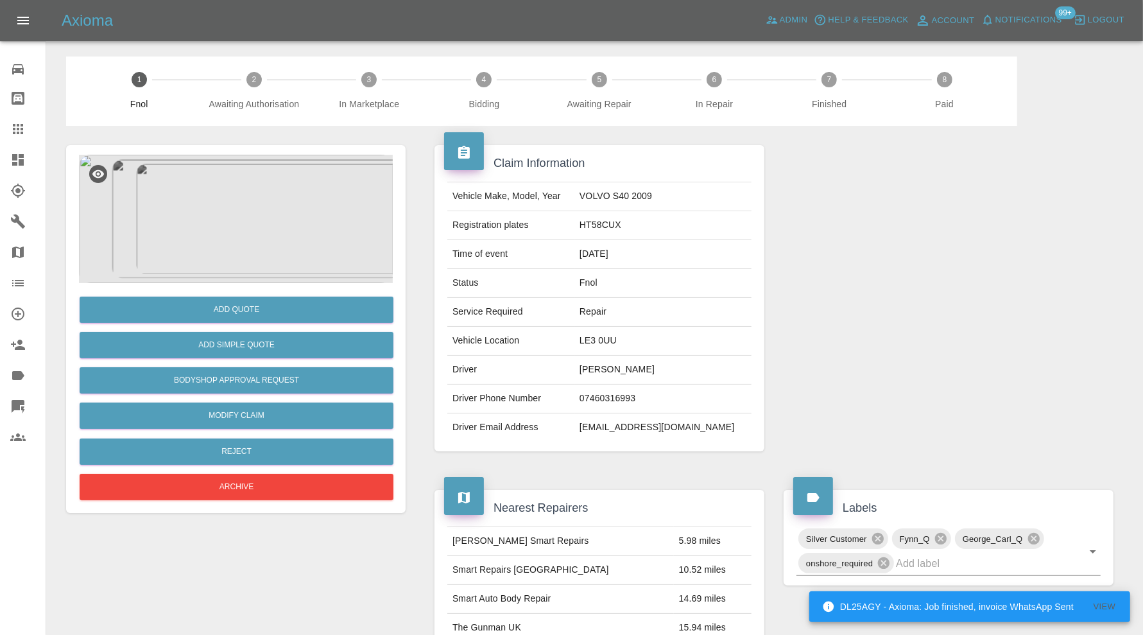
click at [249, 172] on img at bounding box center [236, 219] width 314 height 128
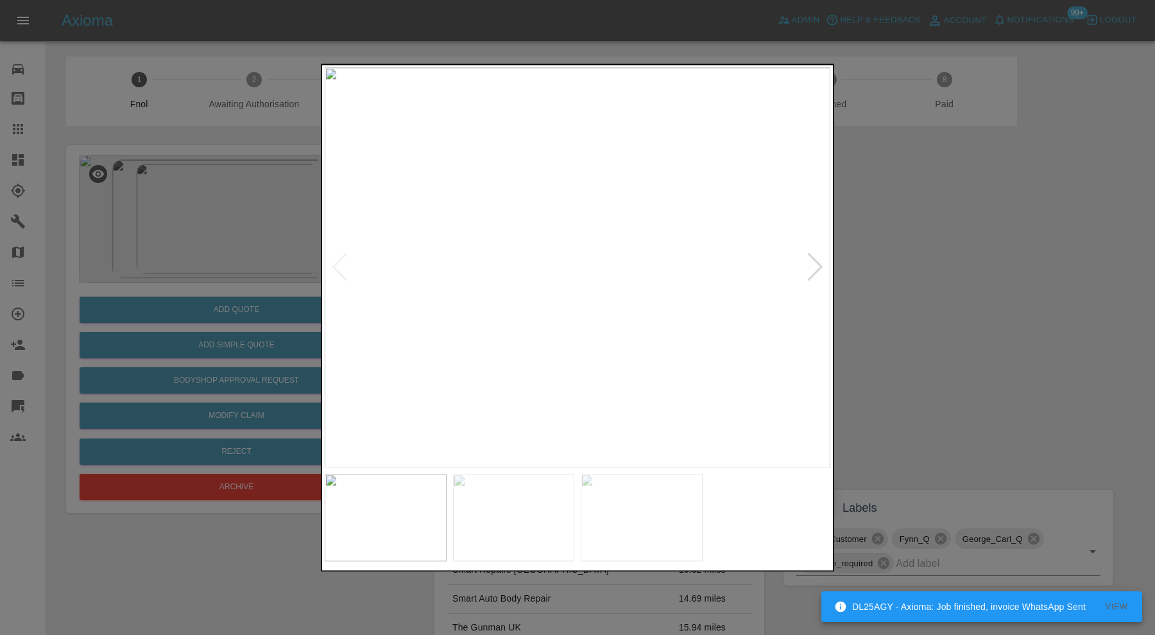
click at [818, 262] on div at bounding box center [815, 268] width 17 height 28
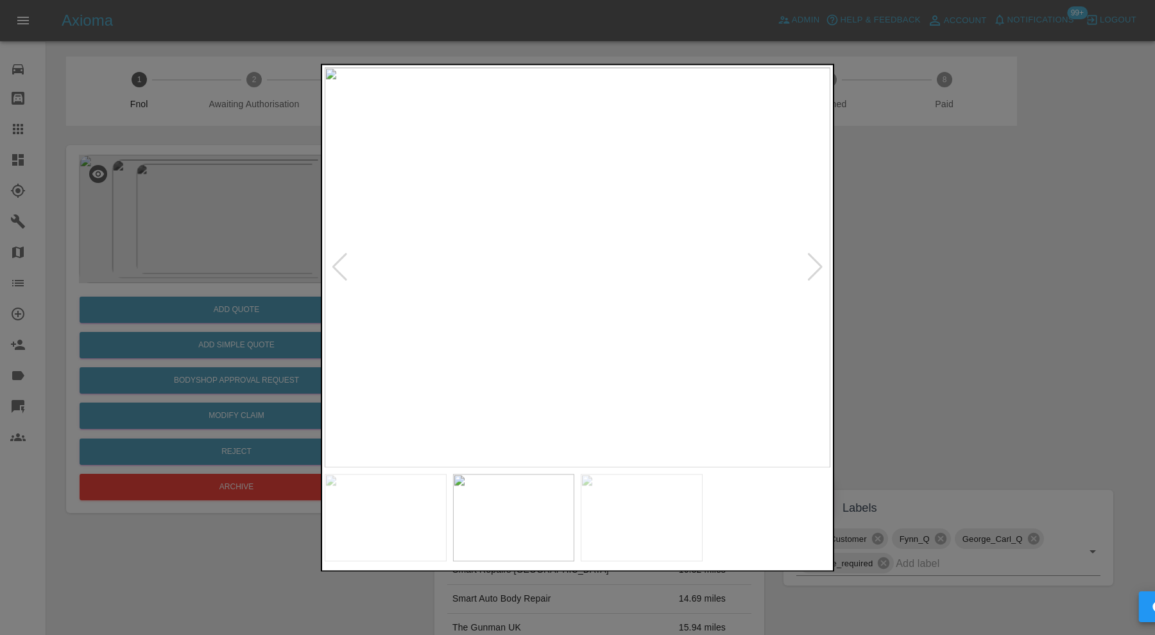
click at [818, 262] on div at bounding box center [815, 268] width 17 height 28
click at [818, 262] on img at bounding box center [578, 267] width 506 height 400
click at [408, 511] on img at bounding box center [386, 517] width 122 height 87
click at [814, 259] on div at bounding box center [815, 268] width 17 height 28
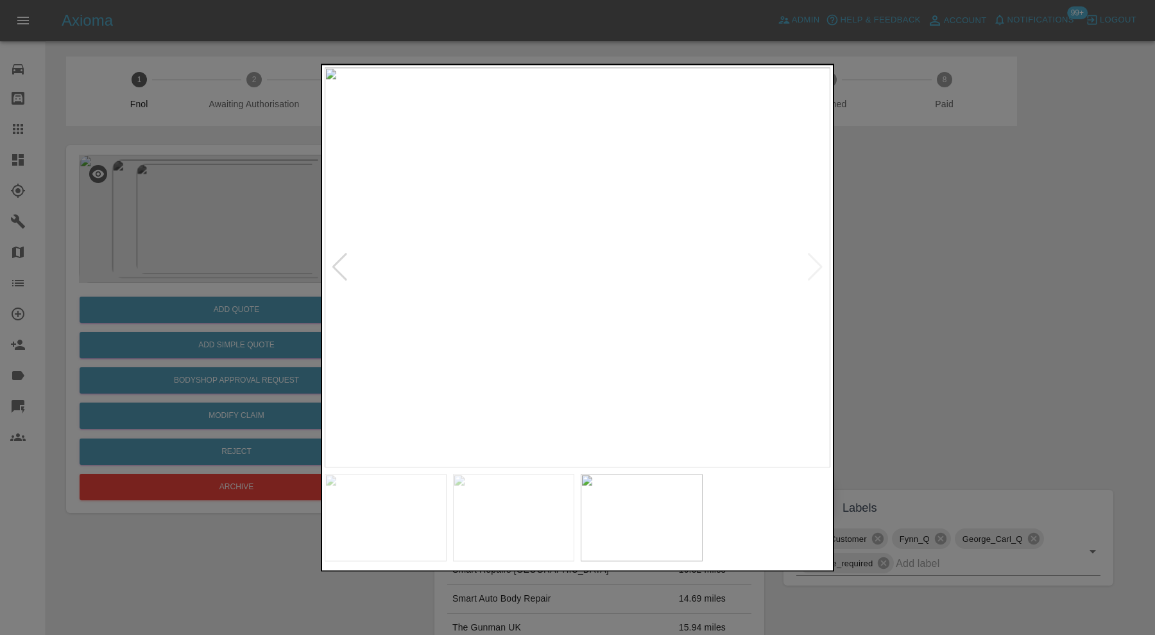
click at [814, 259] on img at bounding box center [578, 267] width 506 height 400
click at [983, 270] on div at bounding box center [577, 317] width 1155 height 635
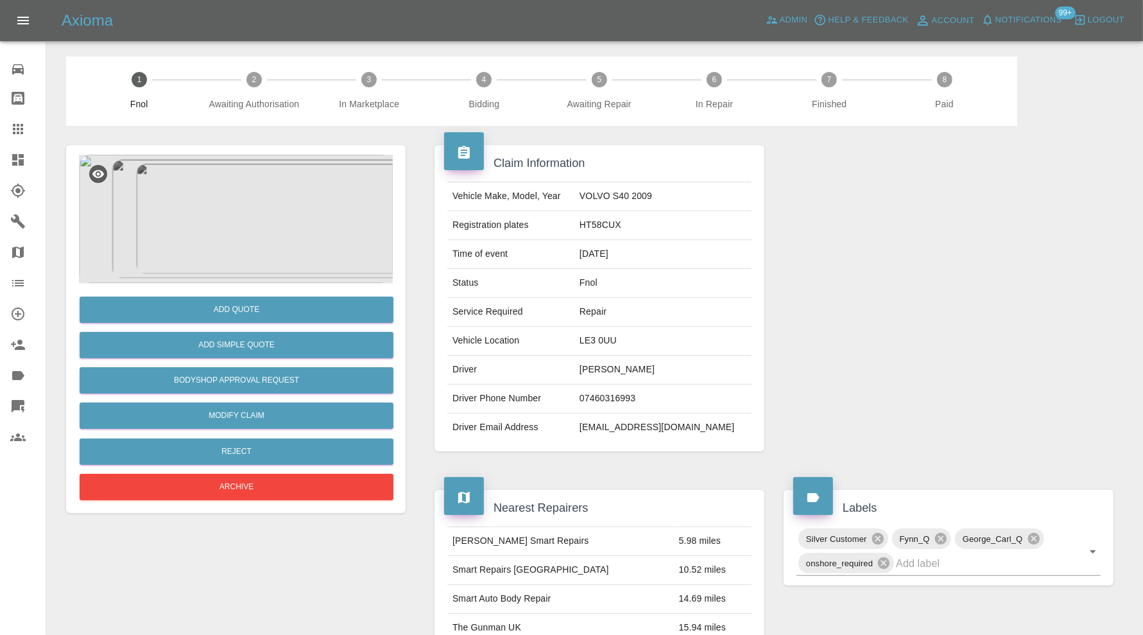
click at [268, 218] on img at bounding box center [236, 219] width 314 height 128
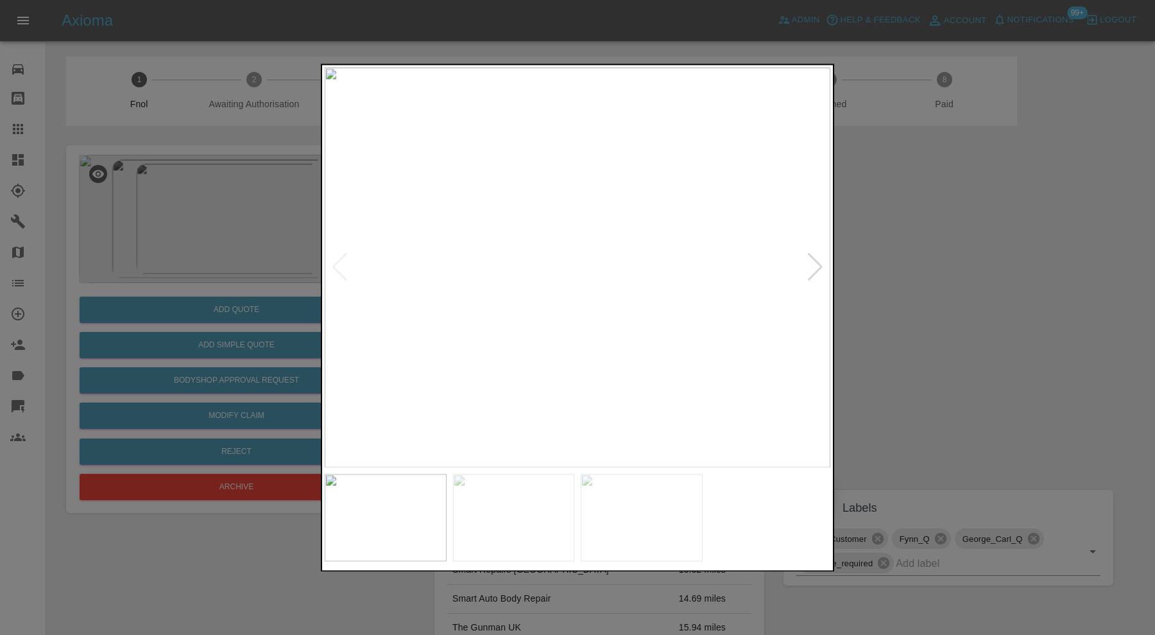
click at [809, 268] on div at bounding box center [815, 268] width 17 height 28
click at [809, 267] on div at bounding box center [815, 268] width 17 height 28
click at [809, 267] on img at bounding box center [578, 267] width 506 height 400
click at [904, 266] on div at bounding box center [577, 317] width 1155 height 635
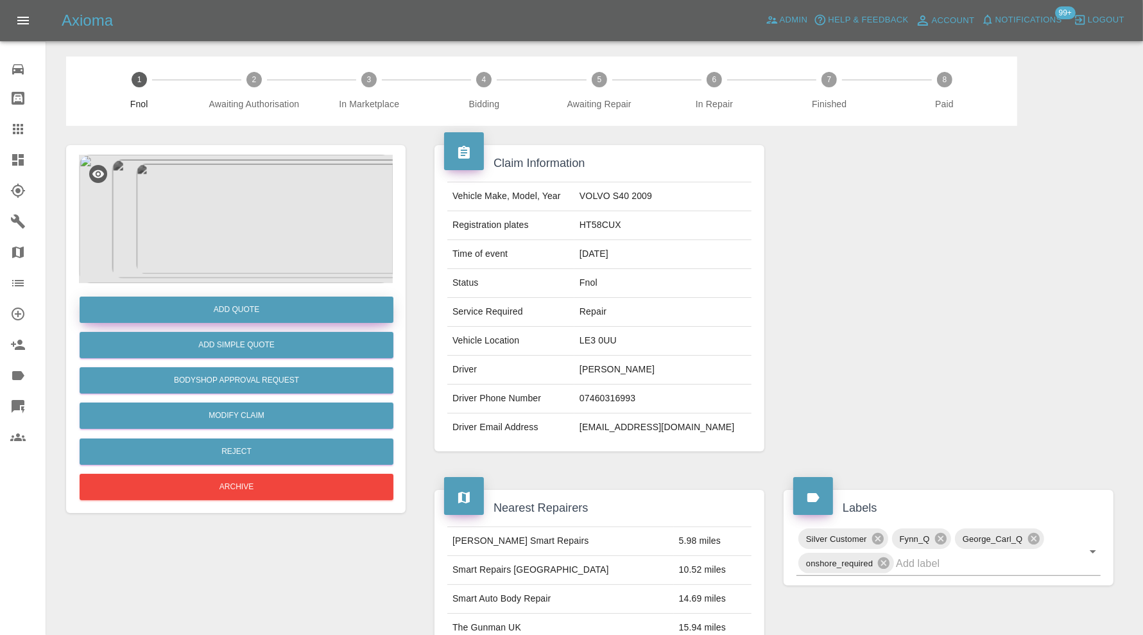
click at [295, 311] on button "Add Quote" at bounding box center [237, 310] width 314 height 26
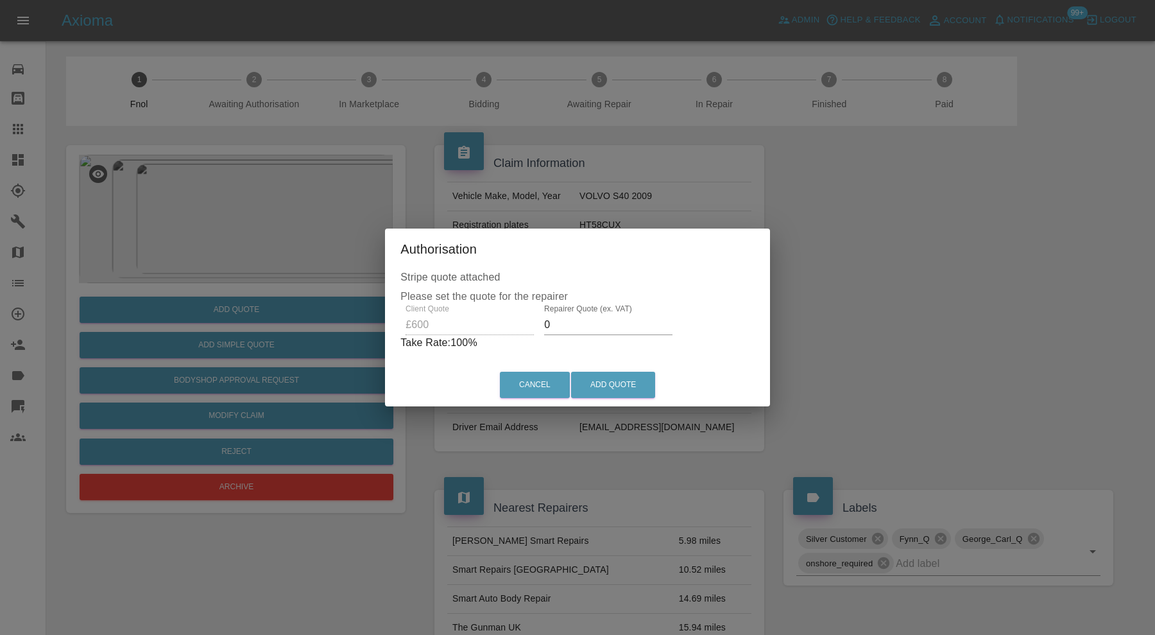
click at [574, 322] on input "0" at bounding box center [608, 325] width 128 height 21
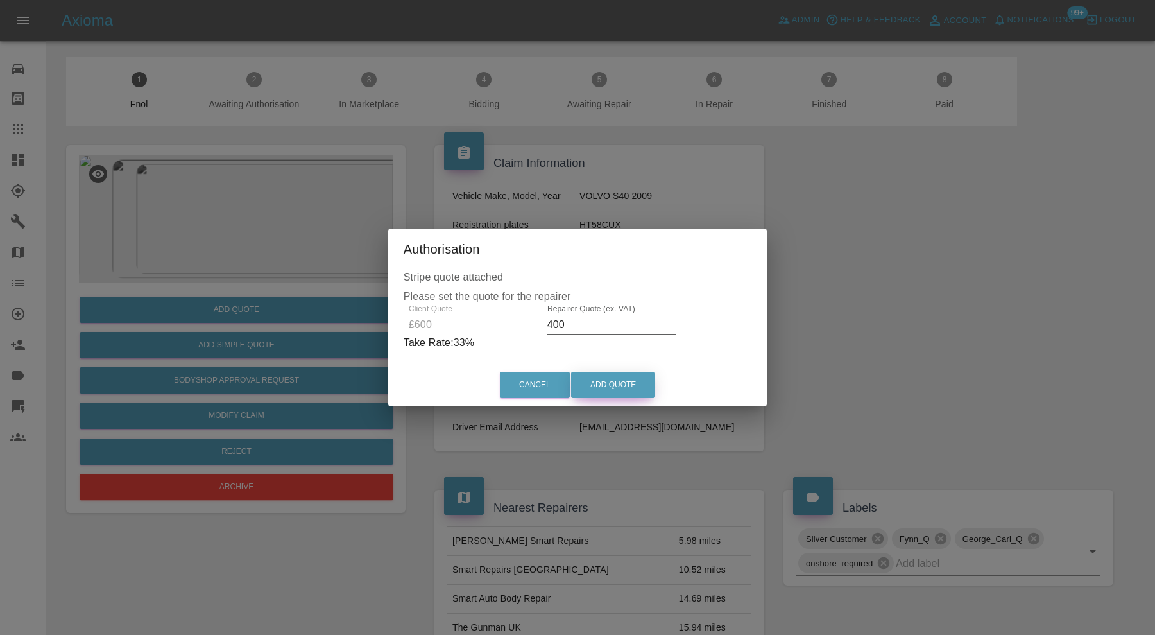
type input "400"
click at [600, 377] on button "Add Quote" at bounding box center [613, 385] width 84 height 26
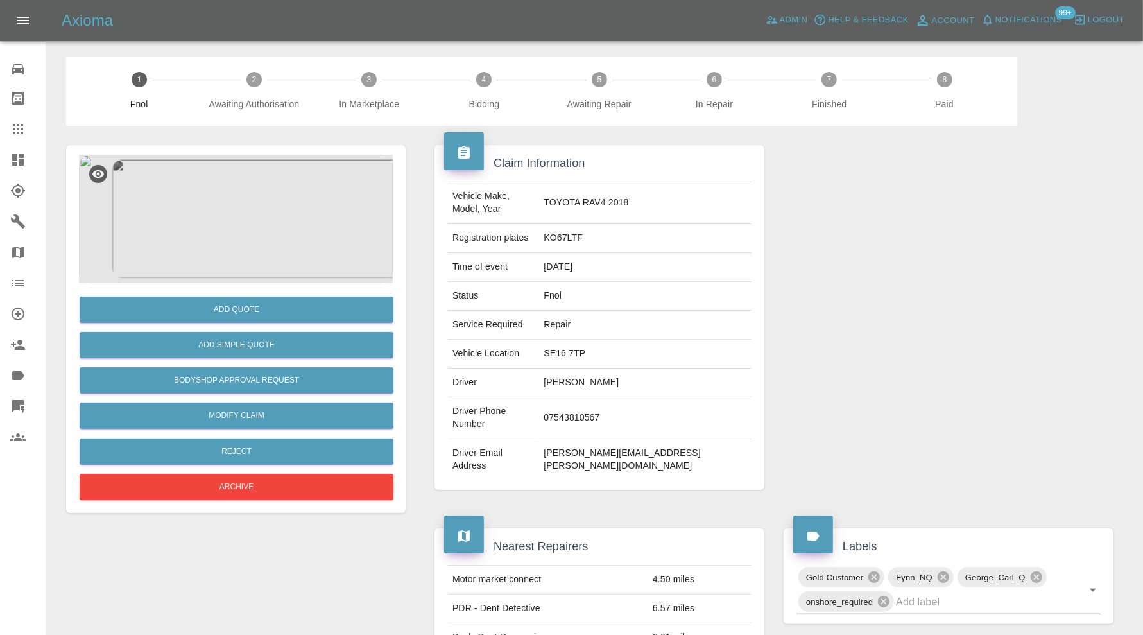
click at [214, 202] on img at bounding box center [236, 219] width 314 height 128
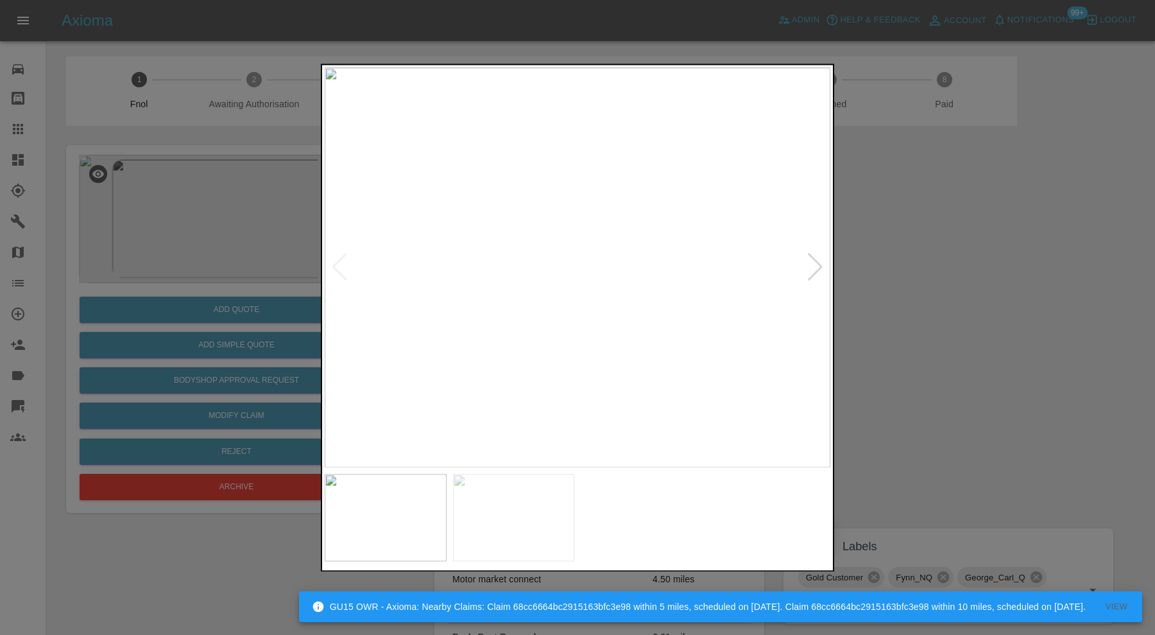
click at [813, 268] on div at bounding box center [815, 268] width 17 height 28
click at [523, 316] on img at bounding box center [578, 267] width 506 height 400
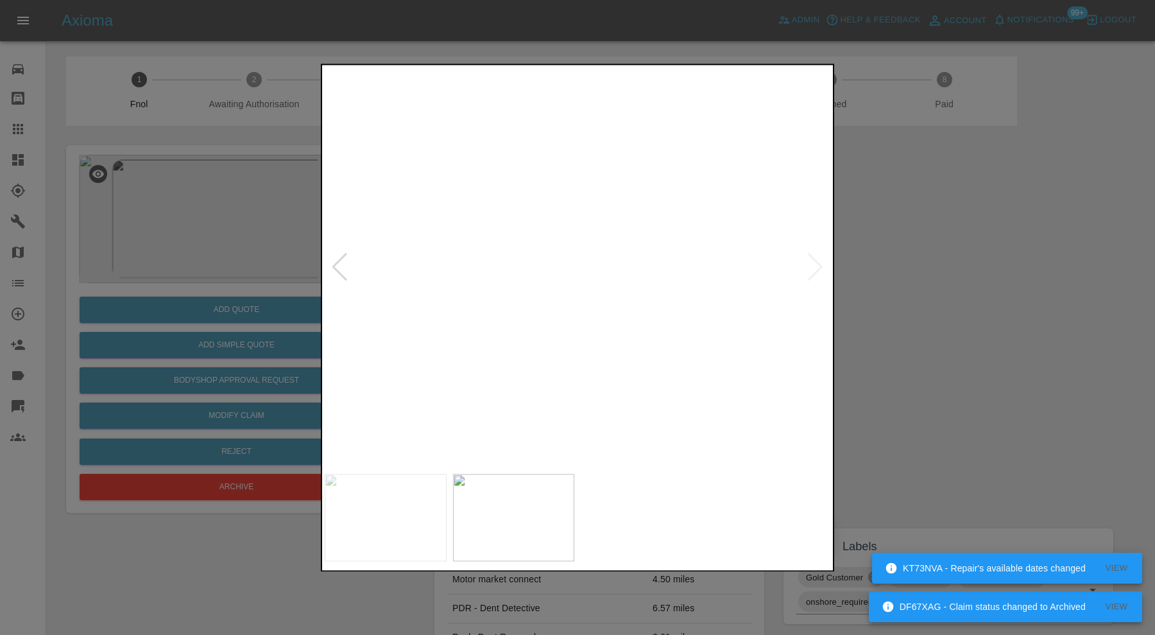
click at [1004, 281] on div at bounding box center [577, 317] width 1155 height 635
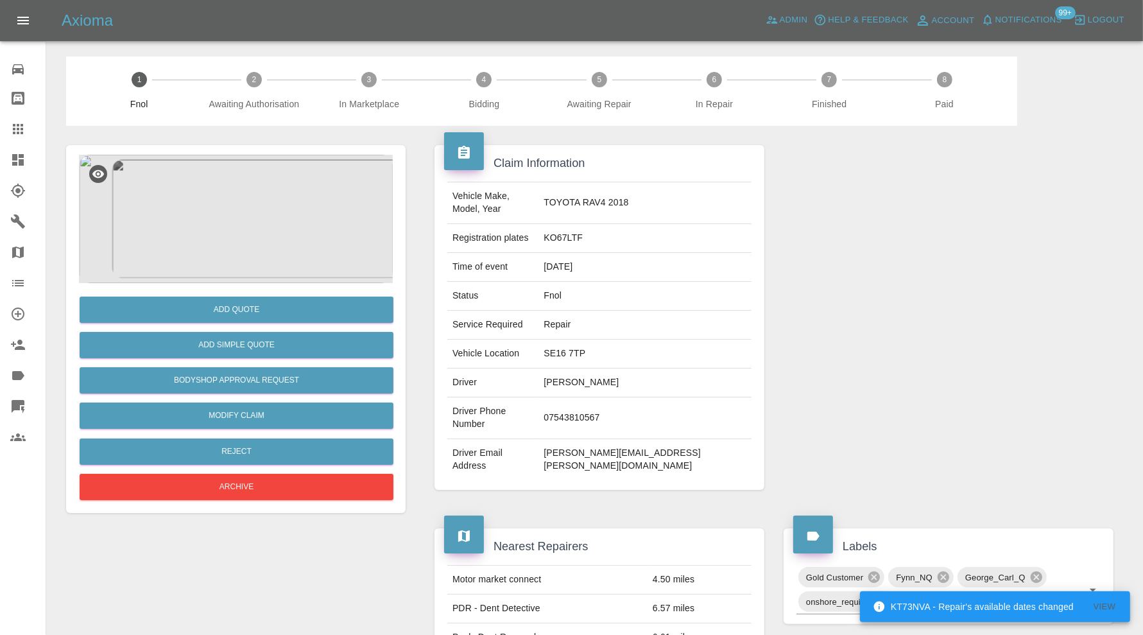
click at [250, 246] on img at bounding box center [236, 219] width 314 height 128
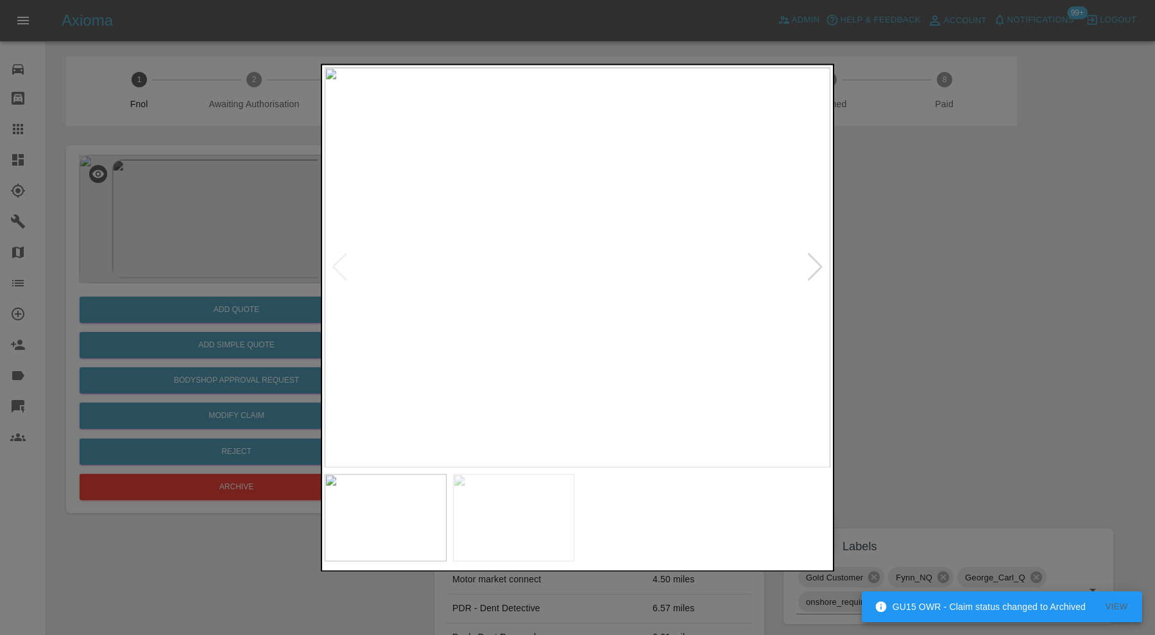
click at [532, 229] on img at bounding box center [578, 267] width 506 height 400
click at [813, 268] on div at bounding box center [815, 268] width 17 height 28
click at [623, 336] on img at bounding box center [578, 267] width 506 height 400
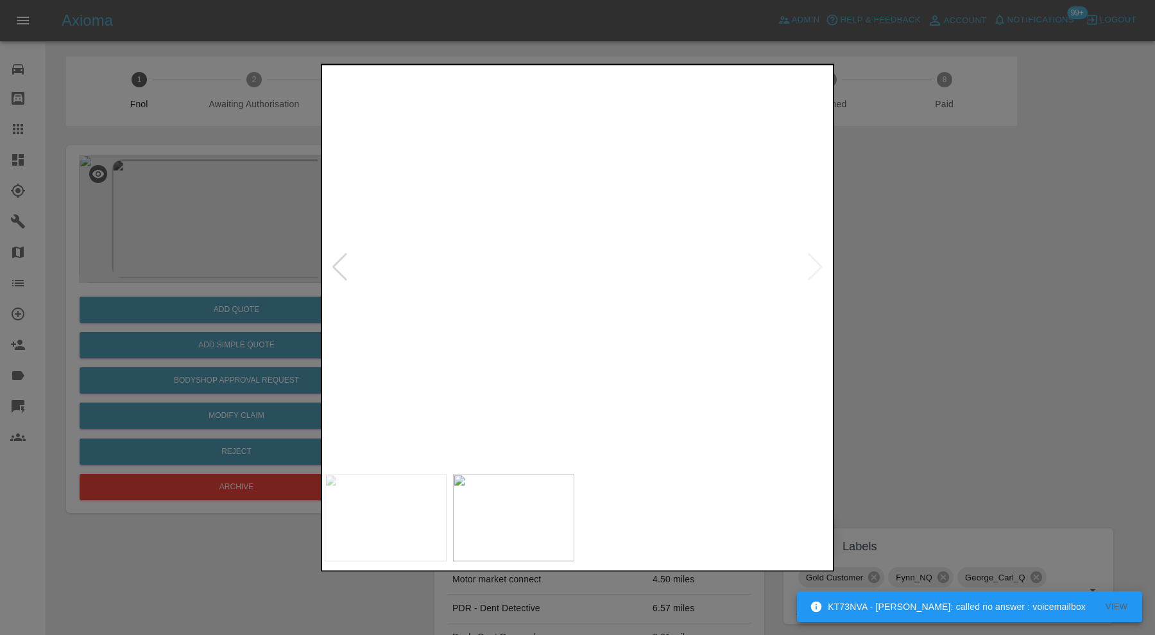
click at [549, 326] on img at bounding box center [621, 143] width 1517 height 1200
click at [949, 306] on div at bounding box center [577, 317] width 1155 height 635
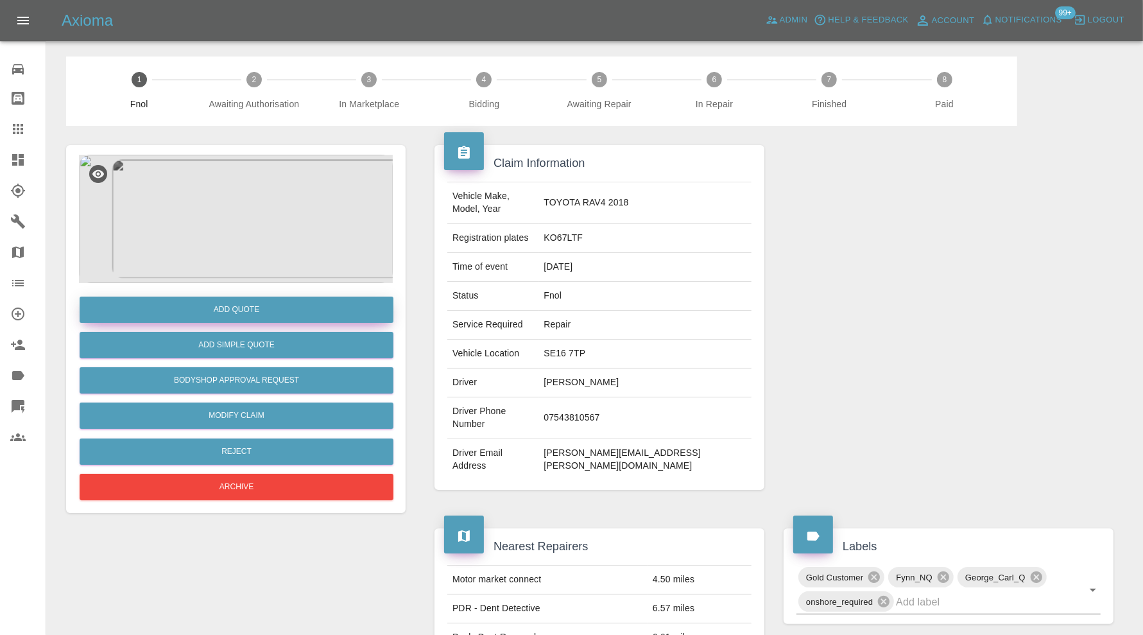
click at [278, 312] on button "Add Quote" at bounding box center [237, 310] width 314 height 26
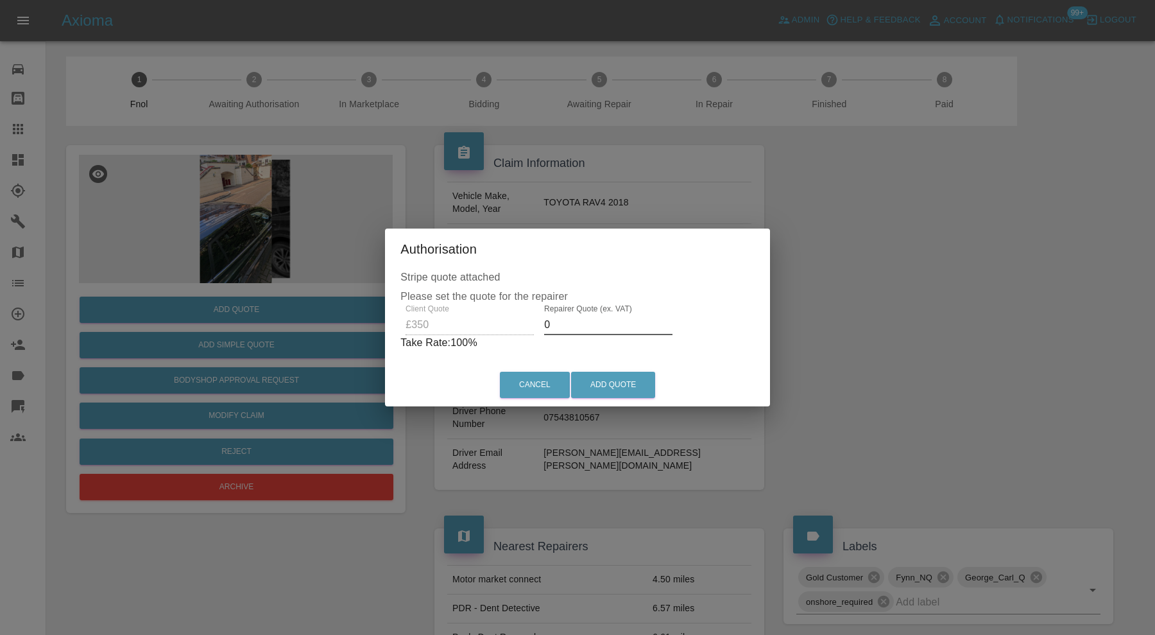
click at [589, 327] on input "0" at bounding box center [608, 325] width 128 height 21
type input "220"
click at [616, 379] on button "Add Quote" at bounding box center [613, 385] width 84 height 26
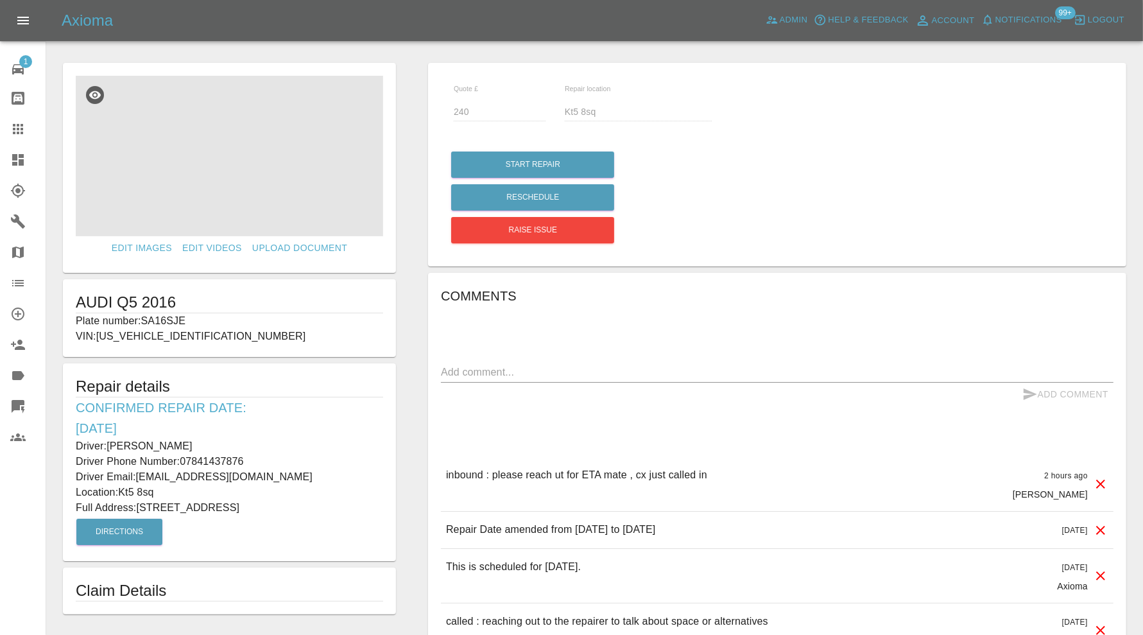
click at [273, 180] on img at bounding box center [229, 156] width 307 height 160
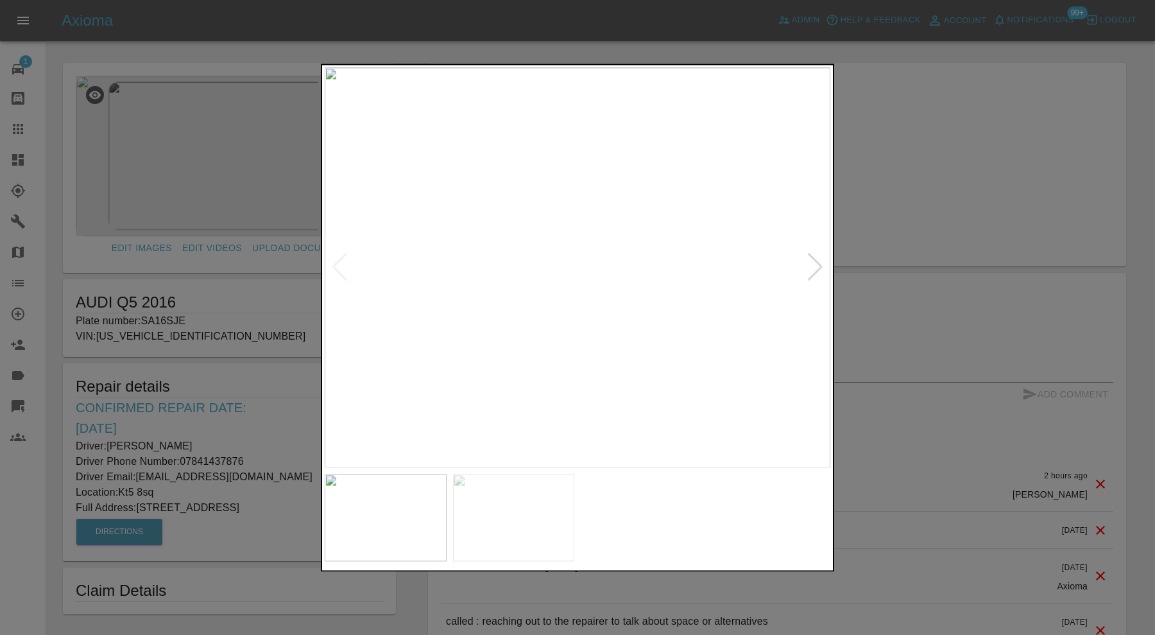
click at [880, 240] on div at bounding box center [577, 317] width 1155 height 635
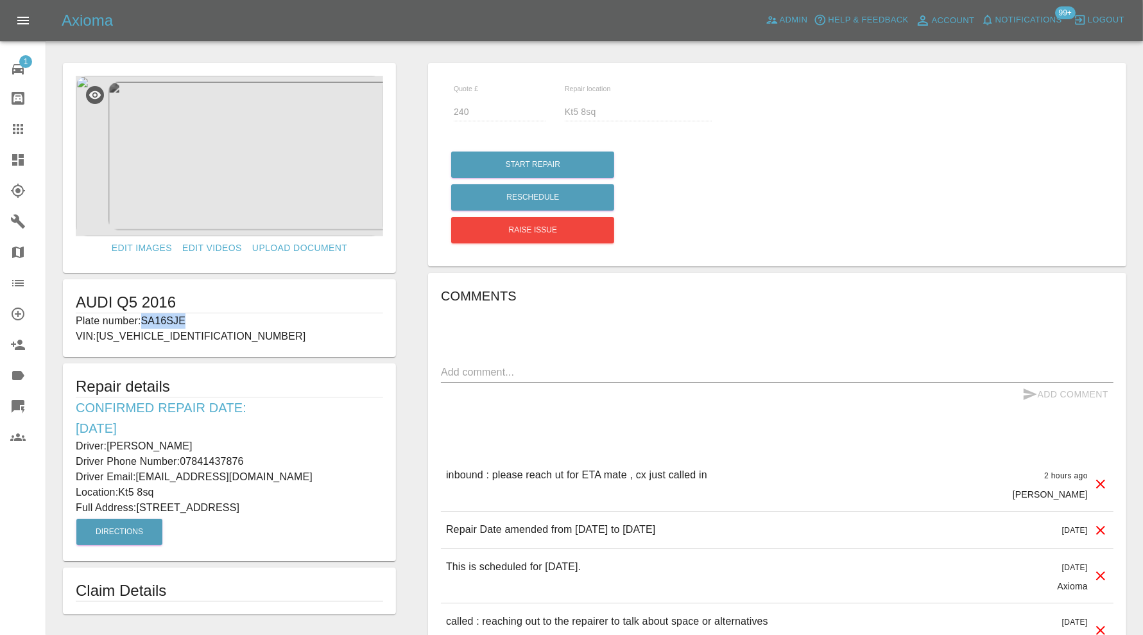
drag, startPoint x: 209, startPoint y: 324, endPoint x: 142, endPoint y: 324, distance: 66.1
click at [142, 324] on p "Plate number: SA16SJE" at bounding box center [229, 320] width 307 height 15
copy p "SA16SJE"
click at [19, 129] on icon at bounding box center [17, 128] width 15 height 15
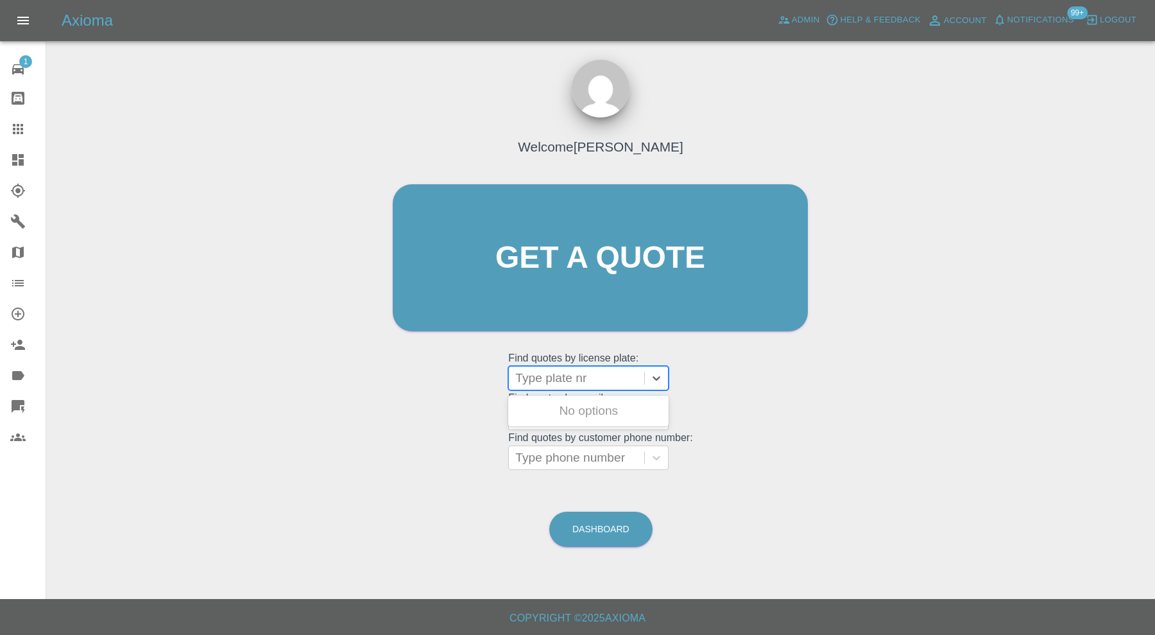
click at [565, 375] on div at bounding box center [576, 378] width 123 height 18
paste input "SA16SJE"
type input "SA16SJE"
click at [616, 404] on div "SA16SJE, Awaiting Repair" at bounding box center [588, 411] width 160 height 26
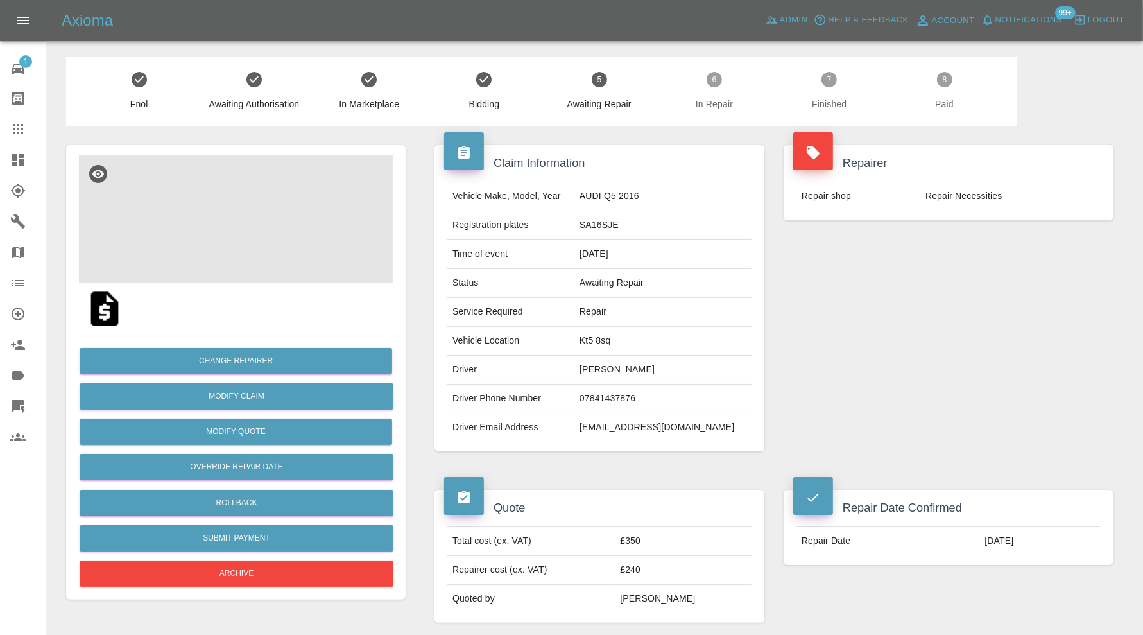
click at [229, 235] on img at bounding box center [236, 219] width 314 height 128
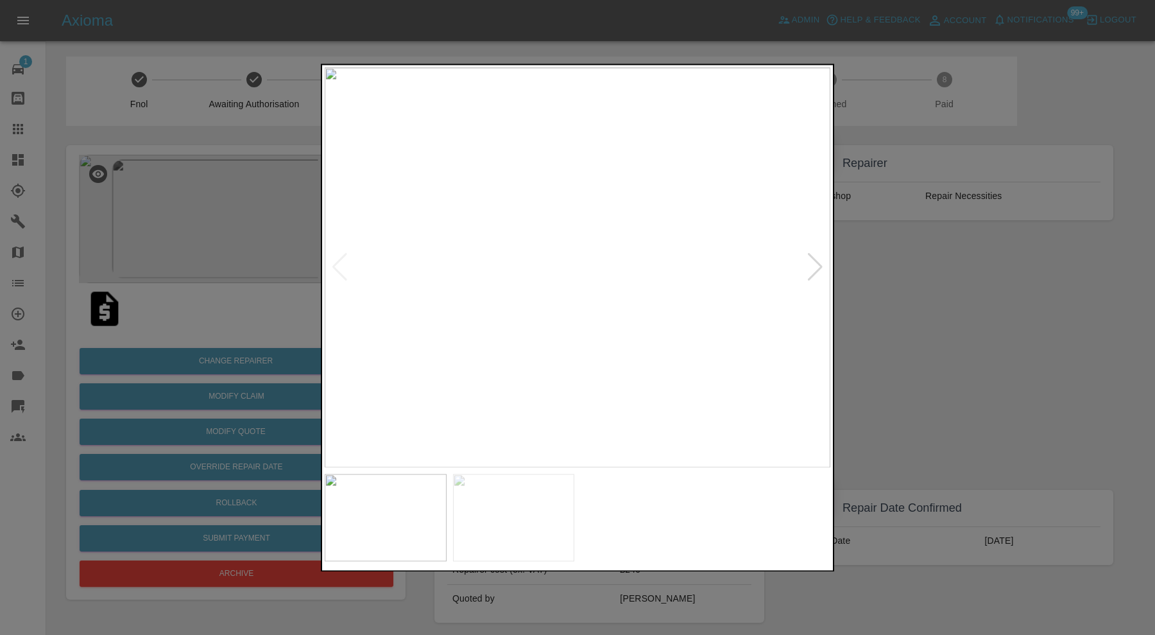
click at [426, 506] on img at bounding box center [386, 517] width 122 height 87
click at [571, 521] on img at bounding box center [514, 517] width 122 height 87
click at [813, 268] on img at bounding box center [578, 267] width 506 height 400
click at [341, 271] on div at bounding box center [339, 268] width 17 height 28
click at [882, 315] on div at bounding box center [577, 317] width 1155 height 635
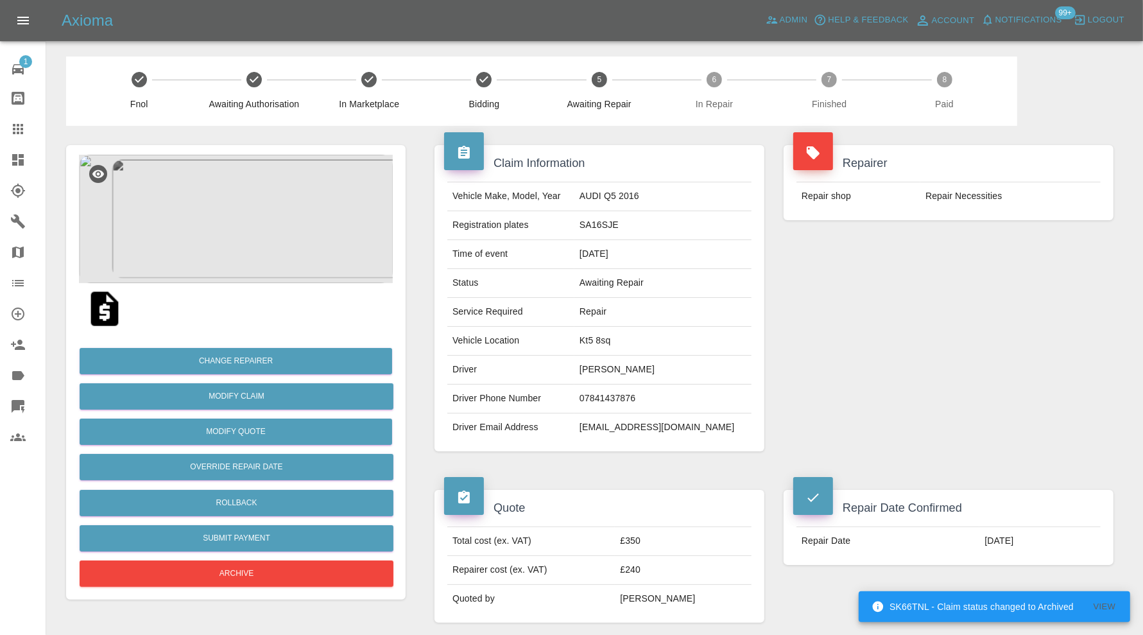
click at [266, 241] on img at bounding box center [236, 219] width 314 height 128
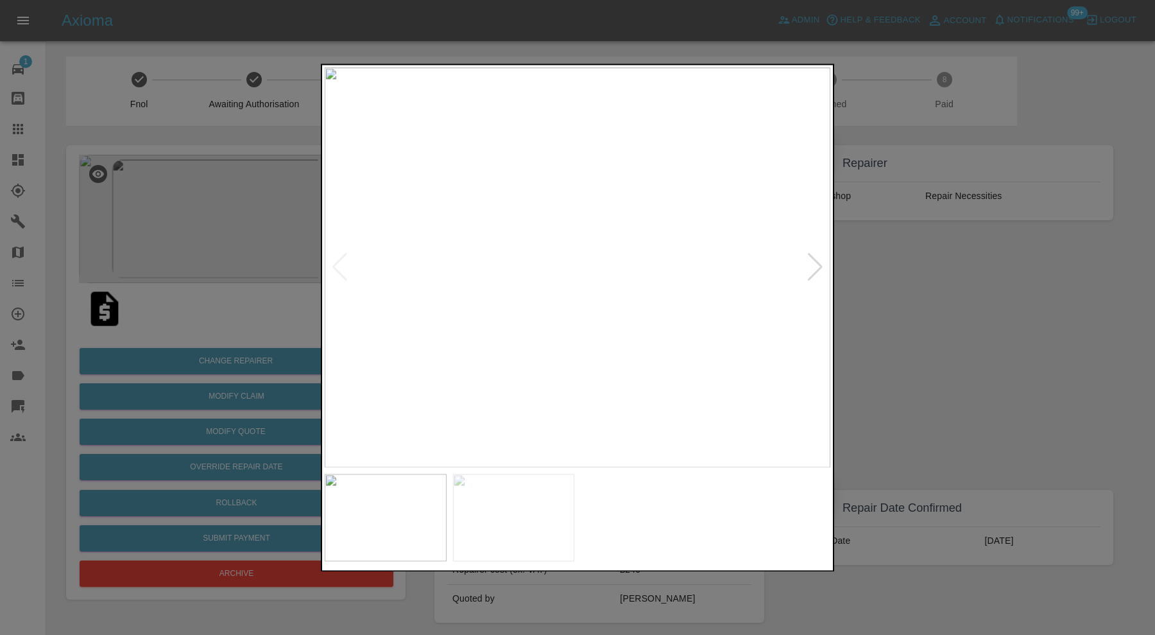
click at [919, 317] on div at bounding box center [577, 317] width 1155 height 635
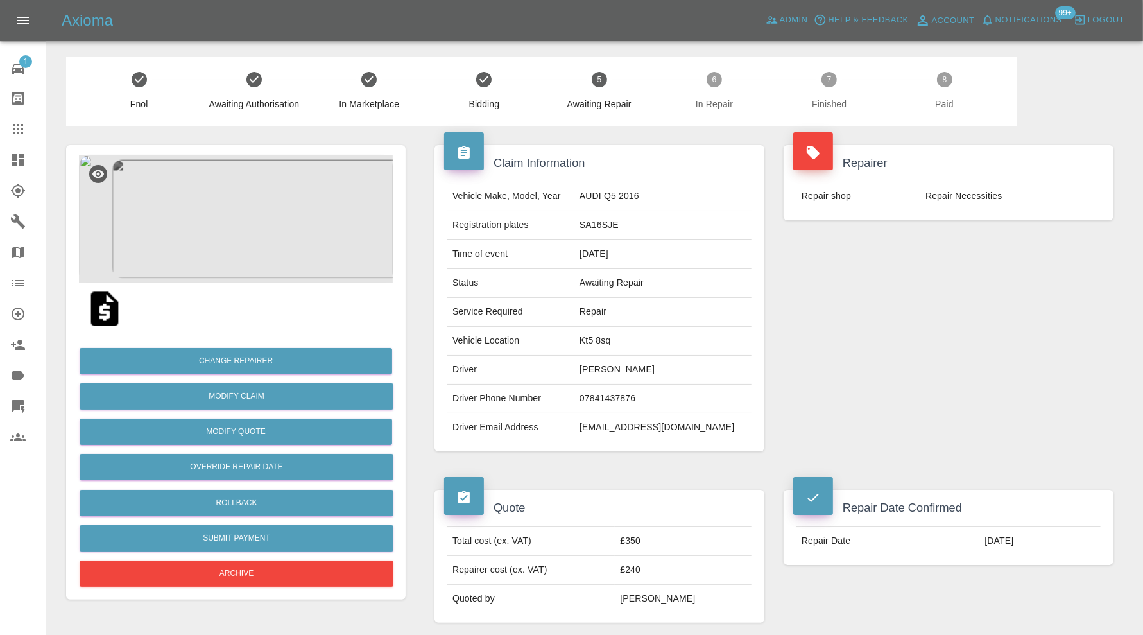
click at [283, 246] on img at bounding box center [236, 219] width 314 height 128
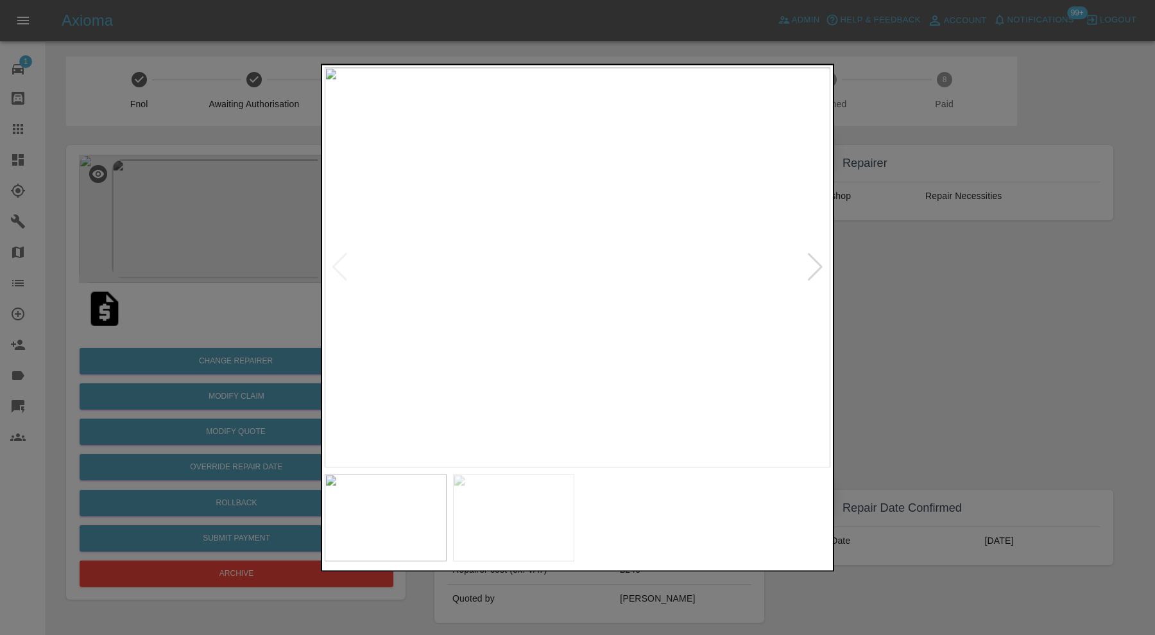
click at [809, 283] on img at bounding box center [578, 267] width 506 height 400
click at [814, 265] on div at bounding box center [815, 268] width 17 height 28
click at [346, 261] on div at bounding box center [339, 268] width 17 height 28
click at [807, 265] on div at bounding box center [815, 268] width 17 height 28
click at [807, 265] on img at bounding box center [578, 267] width 506 height 400
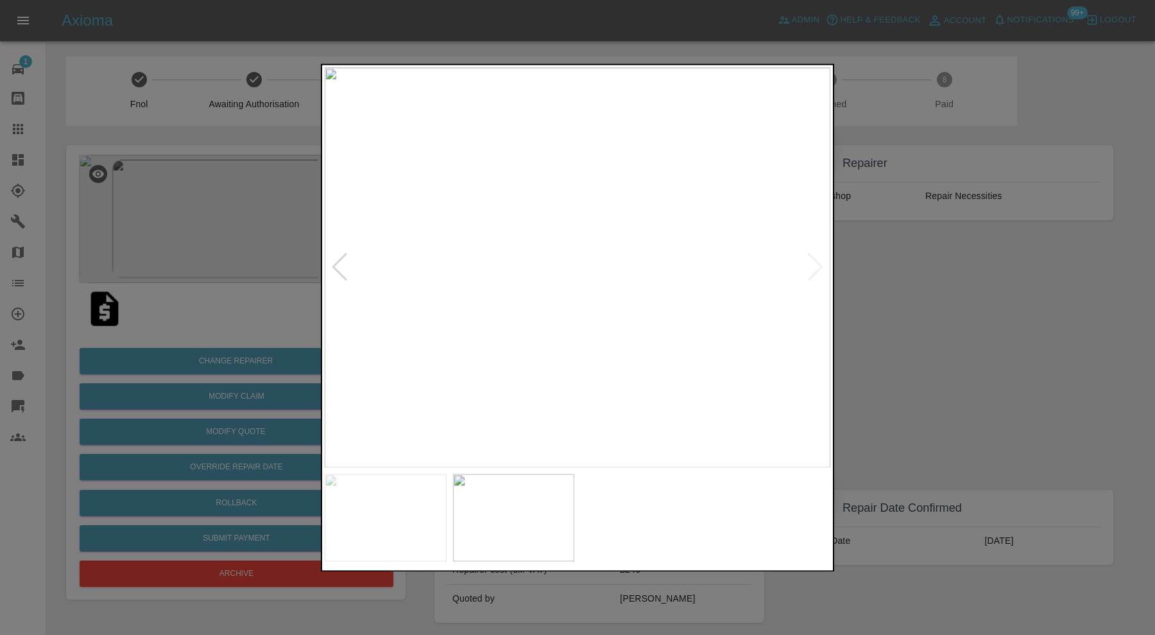
click at [852, 268] on div at bounding box center [577, 317] width 1155 height 635
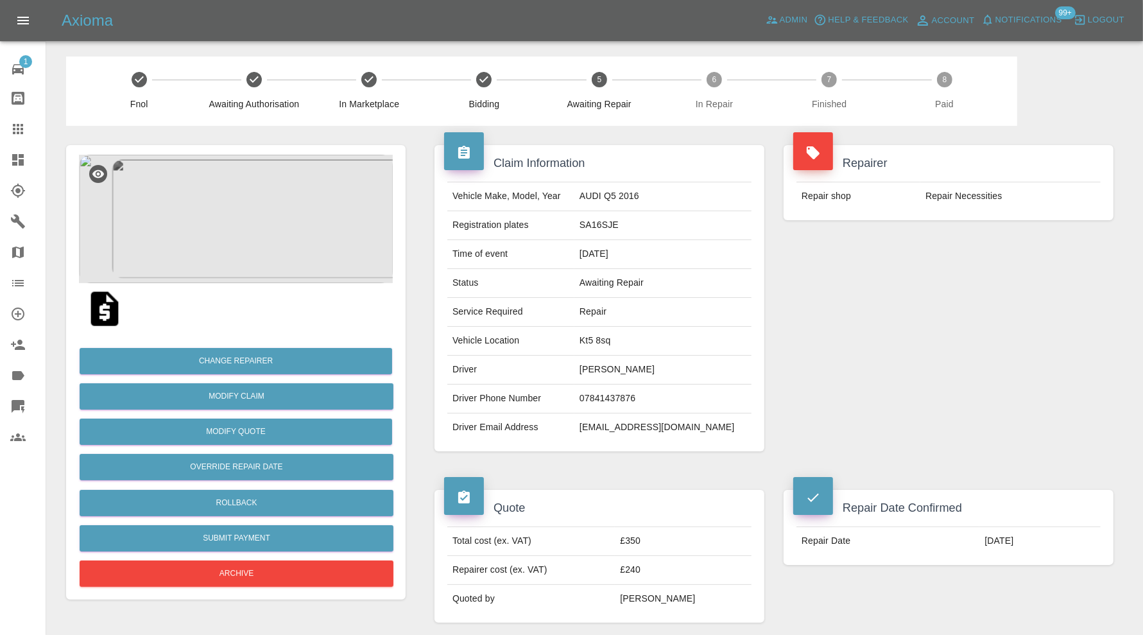
click at [239, 194] on img at bounding box center [236, 219] width 314 height 128
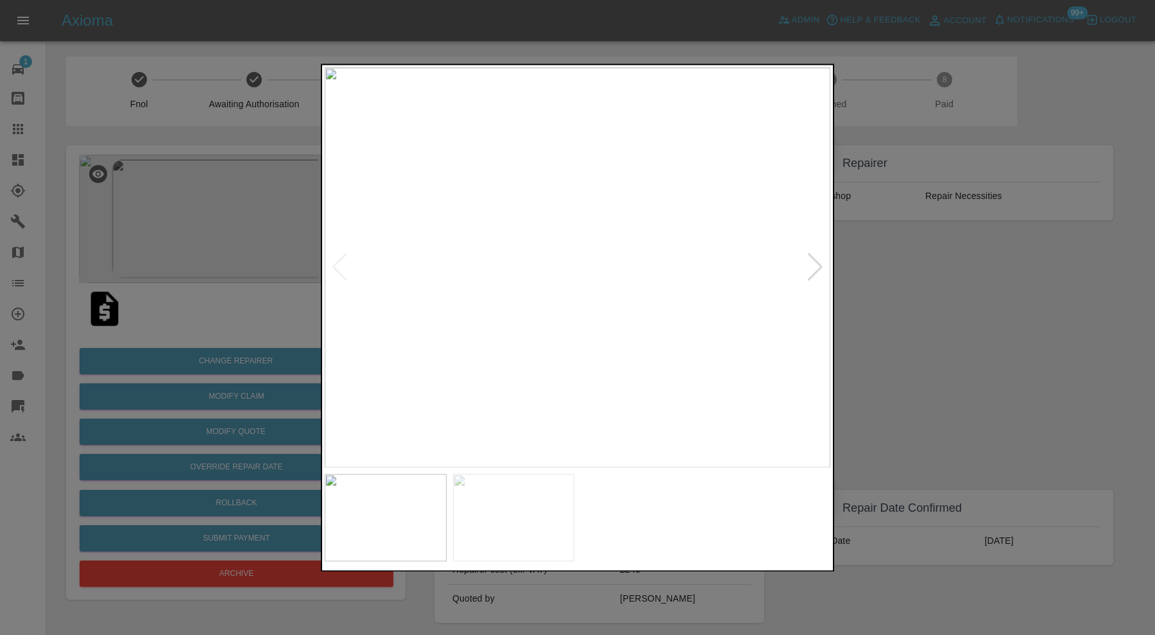
click at [334, 265] on img at bounding box center [578, 267] width 506 height 400
click at [815, 267] on div at bounding box center [815, 268] width 17 height 28
click at [900, 279] on div at bounding box center [577, 317] width 1155 height 635
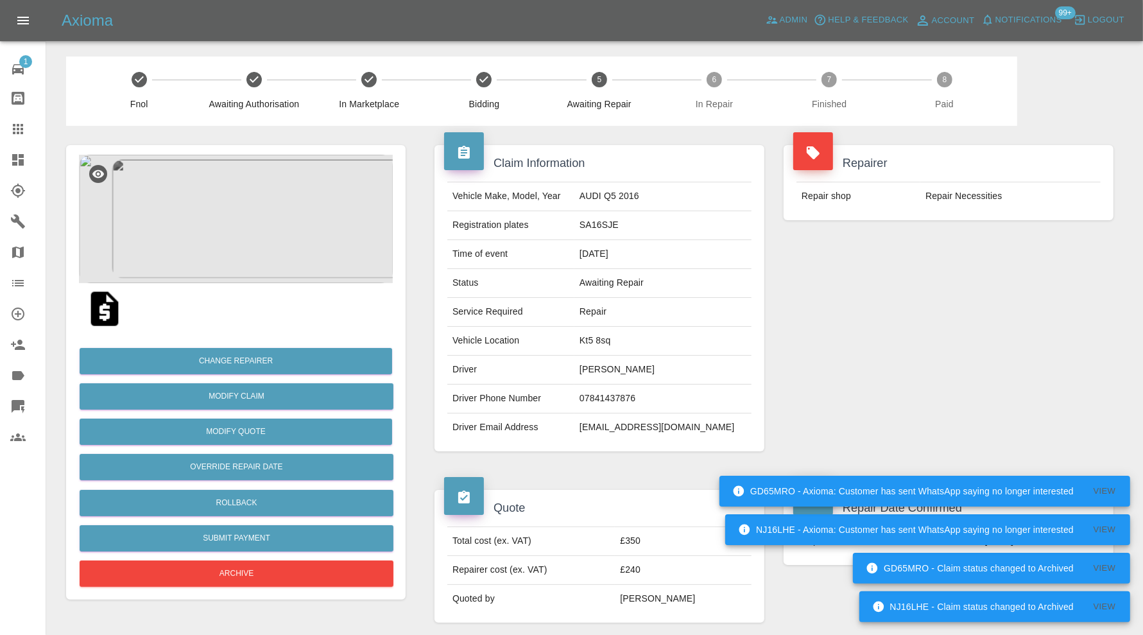
click at [305, 239] on img at bounding box center [236, 219] width 314 height 128
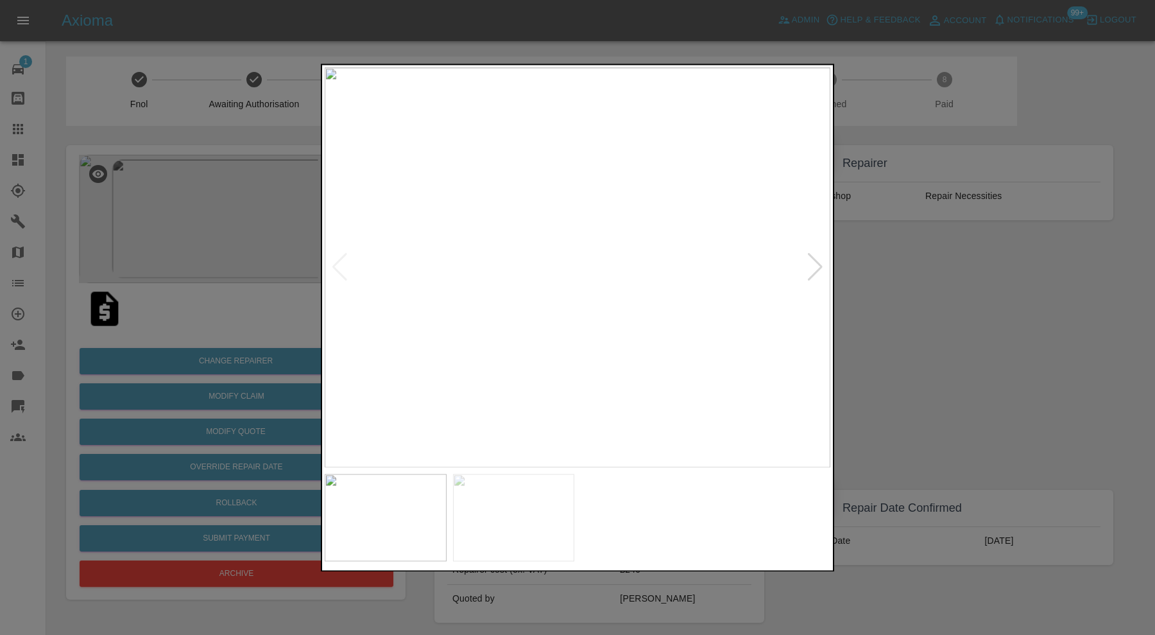
click at [975, 262] on div at bounding box center [577, 317] width 1155 height 635
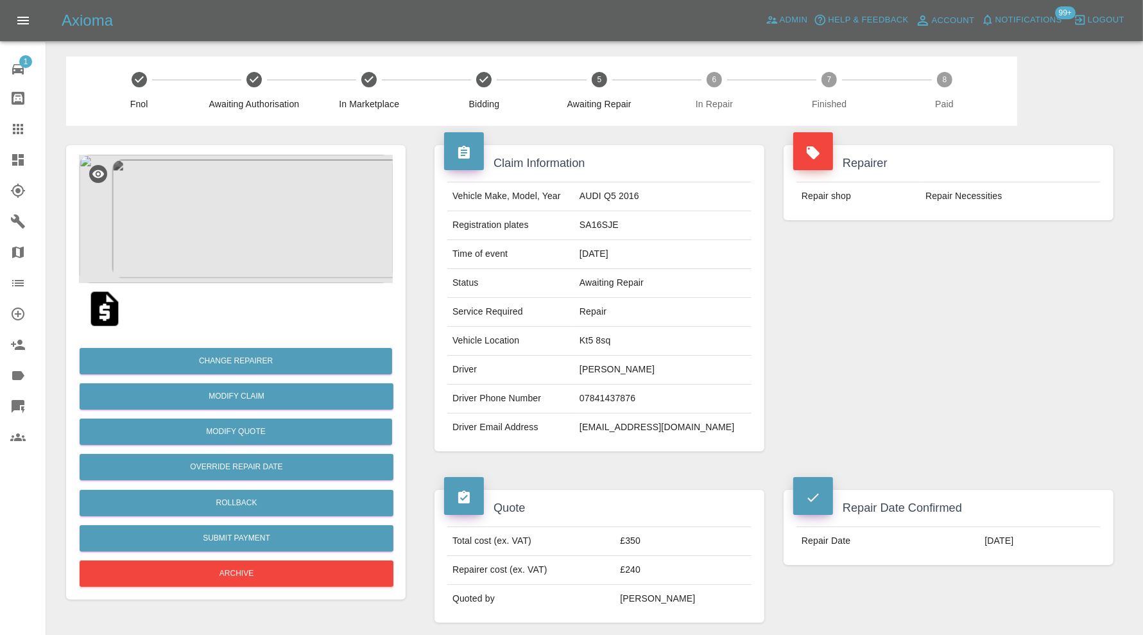
click at [218, 211] on img at bounding box center [236, 219] width 314 height 128
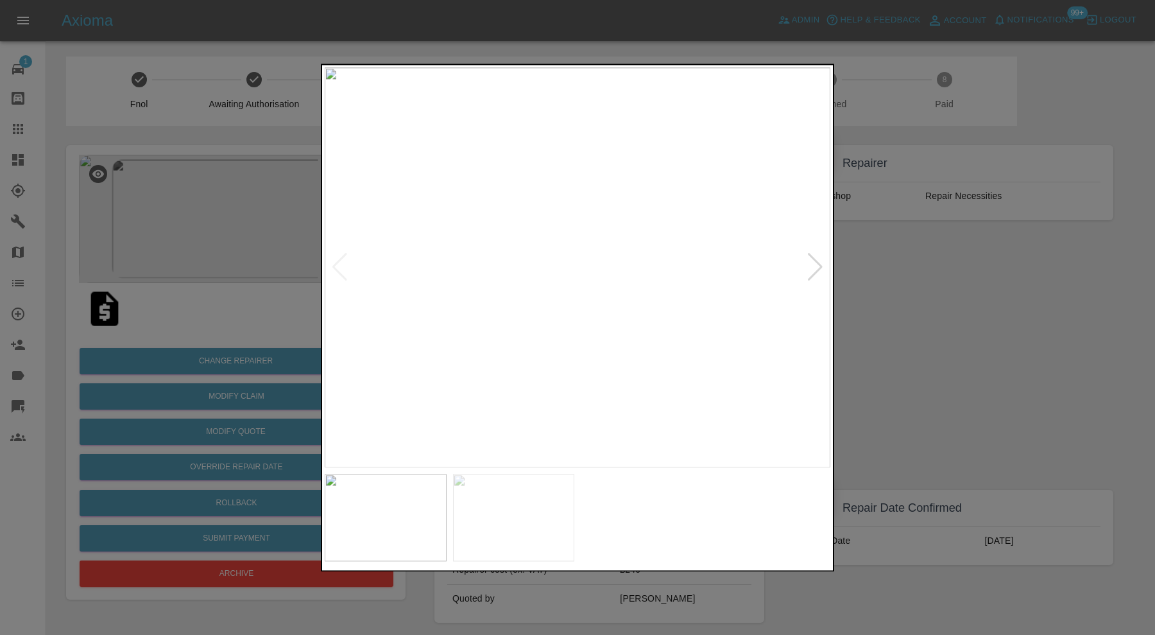
click at [915, 304] on div at bounding box center [577, 317] width 1155 height 635
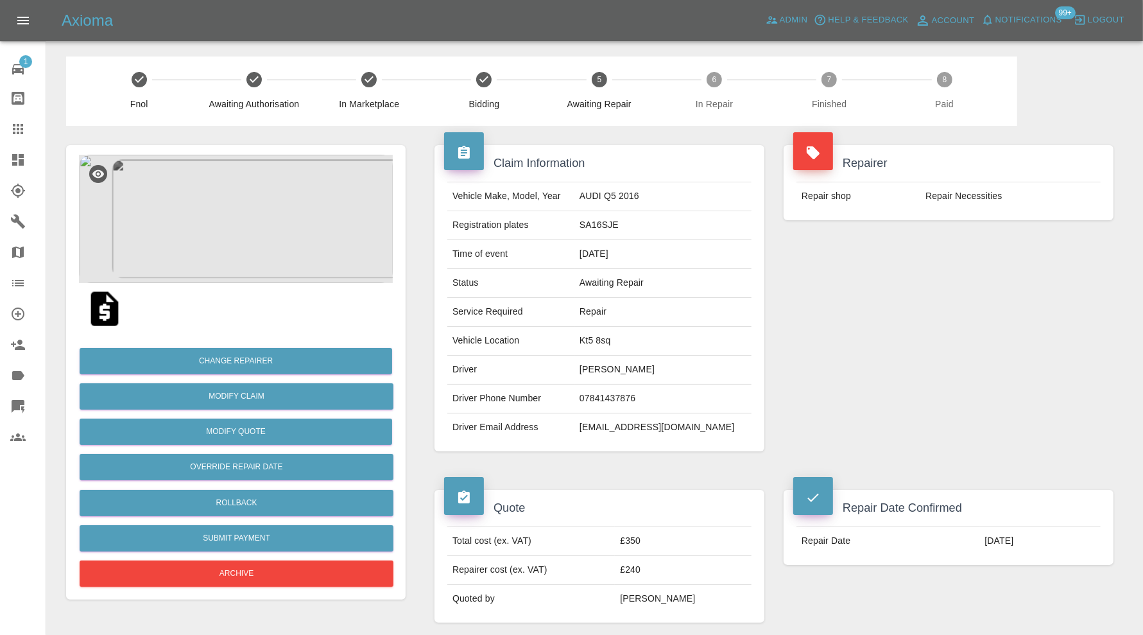
click at [1044, 385] on div "Repairer Repair shop Repair Necessities" at bounding box center [948, 298] width 349 height 345
click at [332, 227] on img at bounding box center [236, 219] width 314 height 128
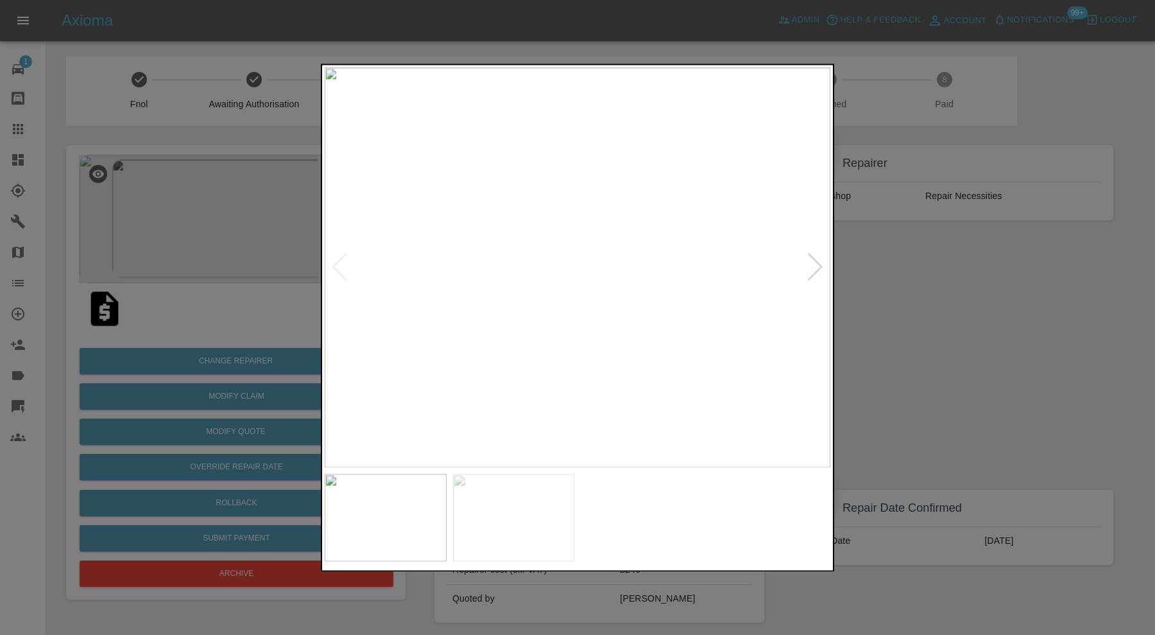
click at [816, 264] on div at bounding box center [815, 268] width 17 height 28
click at [816, 264] on img at bounding box center [578, 267] width 506 height 400
click at [890, 260] on div at bounding box center [577, 317] width 1155 height 635
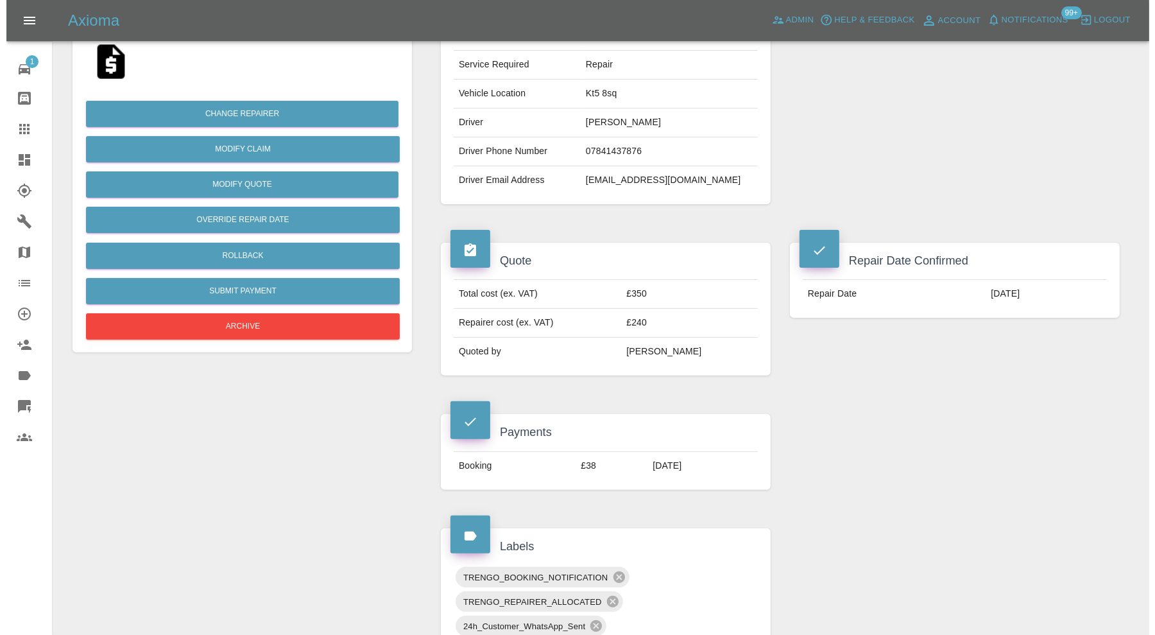
scroll to position [3, 0]
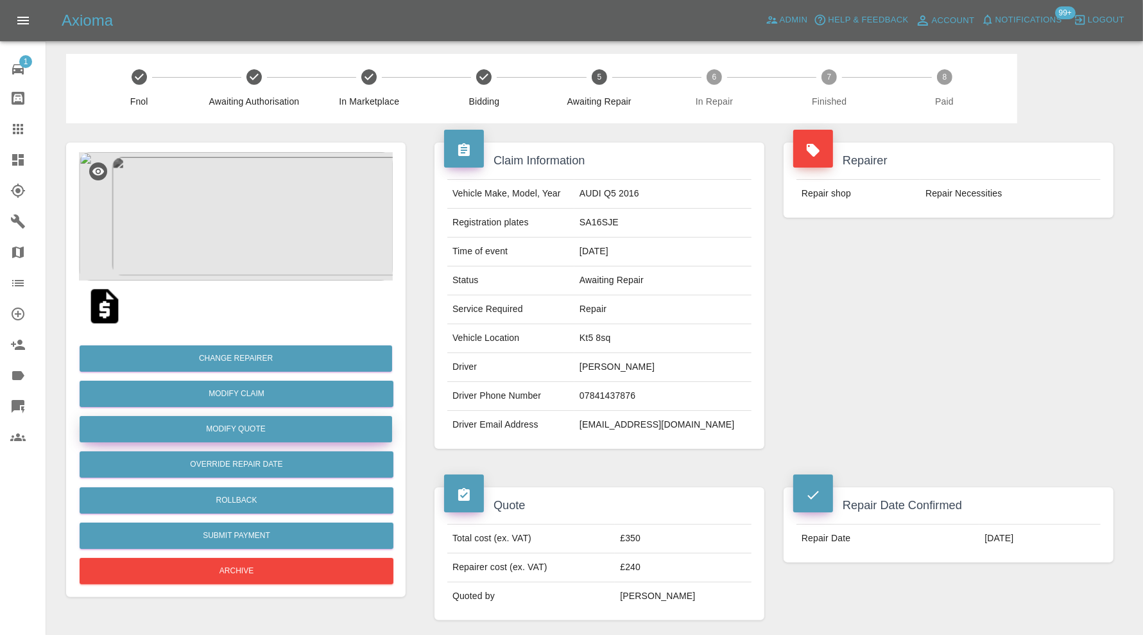
click at [325, 433] on button "Modify Quote" at bounding box center [236, 429] width 313 height 26
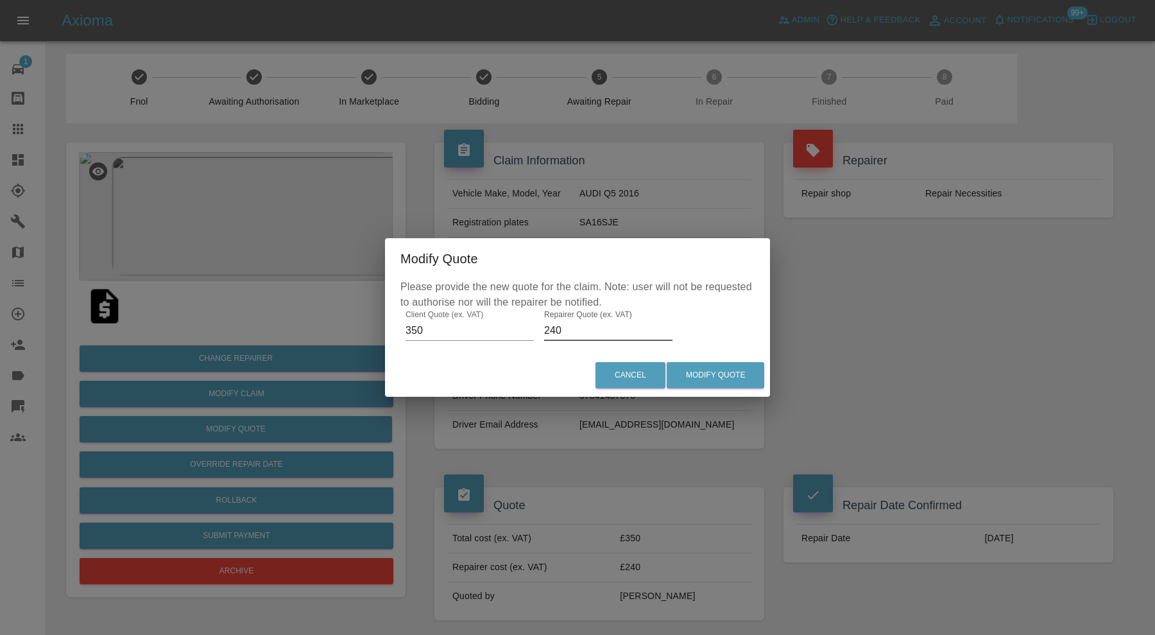
click at [597, 325] on input "240" at bounding box center [608, 330] width 128 height 21
type input "260"
click at [682, 370] on button "Modify Quote" at bounding box center [716, 375] width 98 height 26
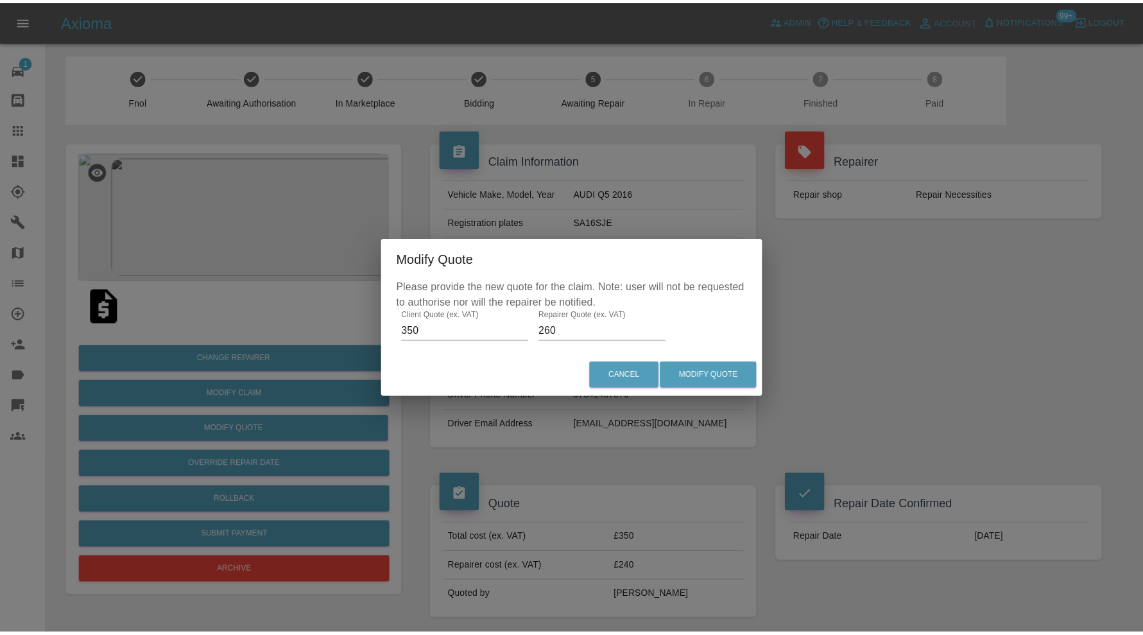
scroll to position [0, 0]
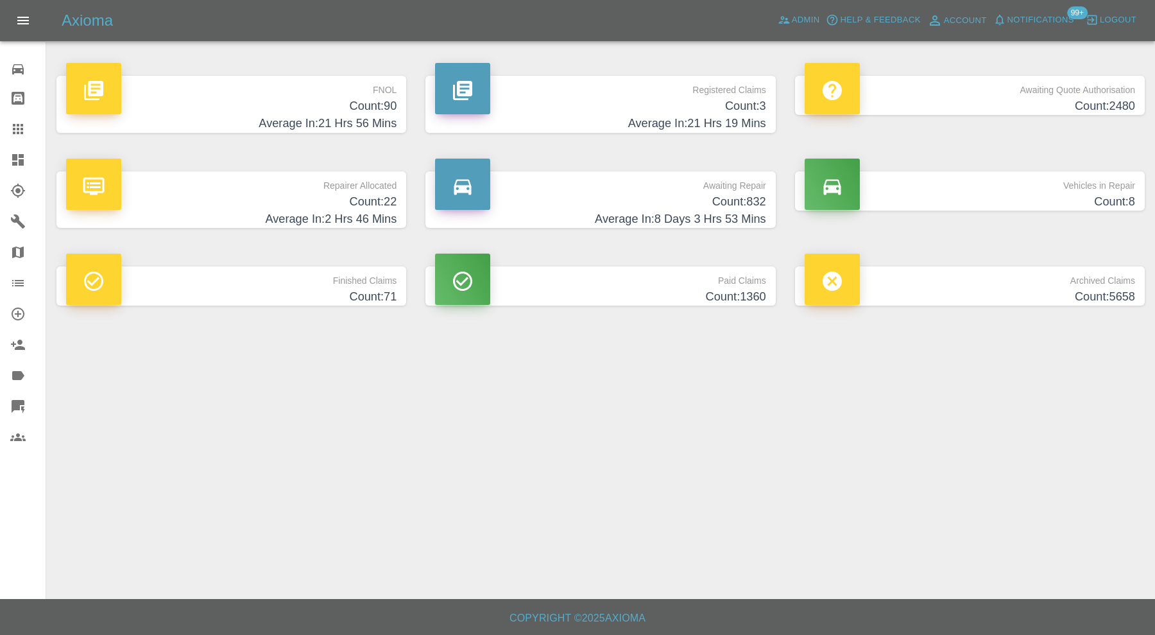
click at [214, 116] on h4 "Average In: 21 Hrs 56 Mins" at bounding box center [231, 123] width 331 height 17
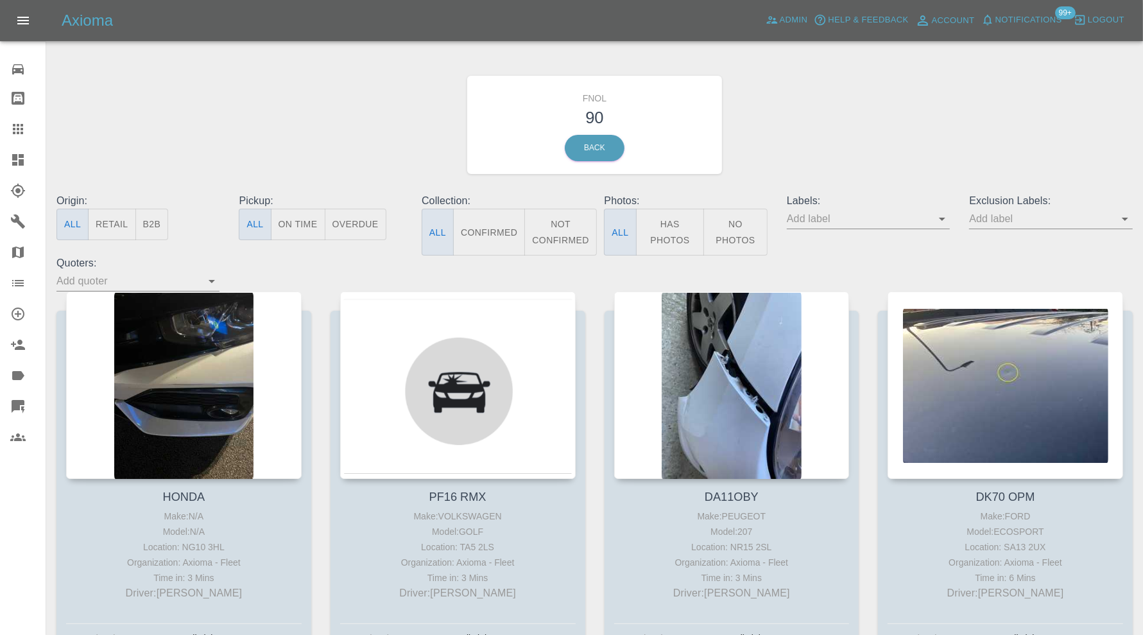
click at [867, 218] on input "text" at bounding box center [859, 219] width 144 height 20
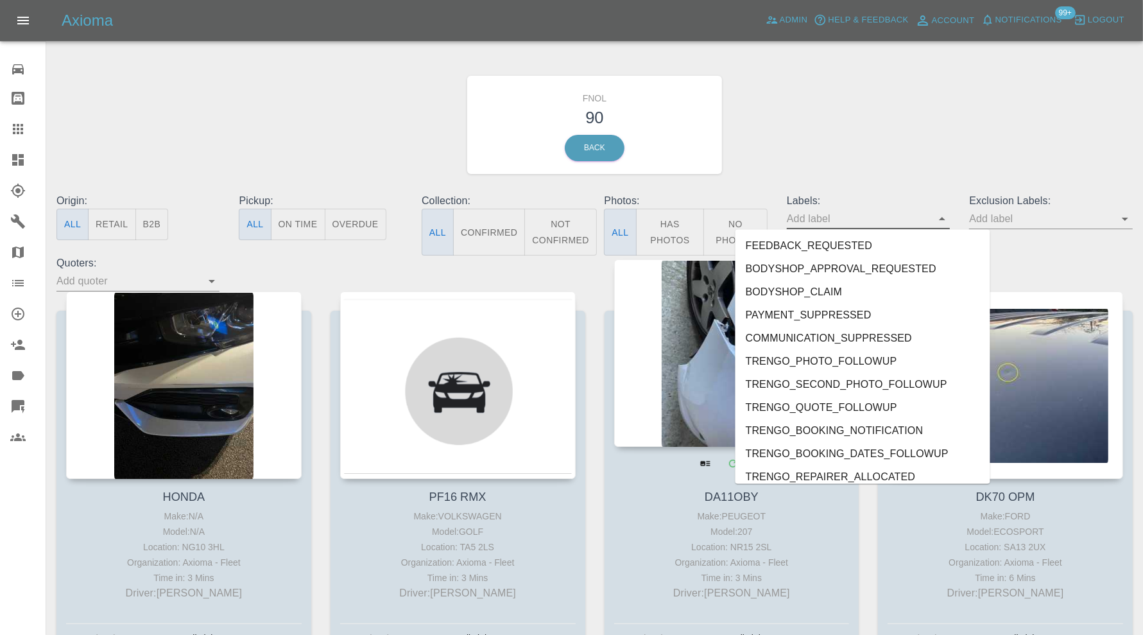
click at [693, 349] on div at bounding box center [732, 352] width 236 height 187
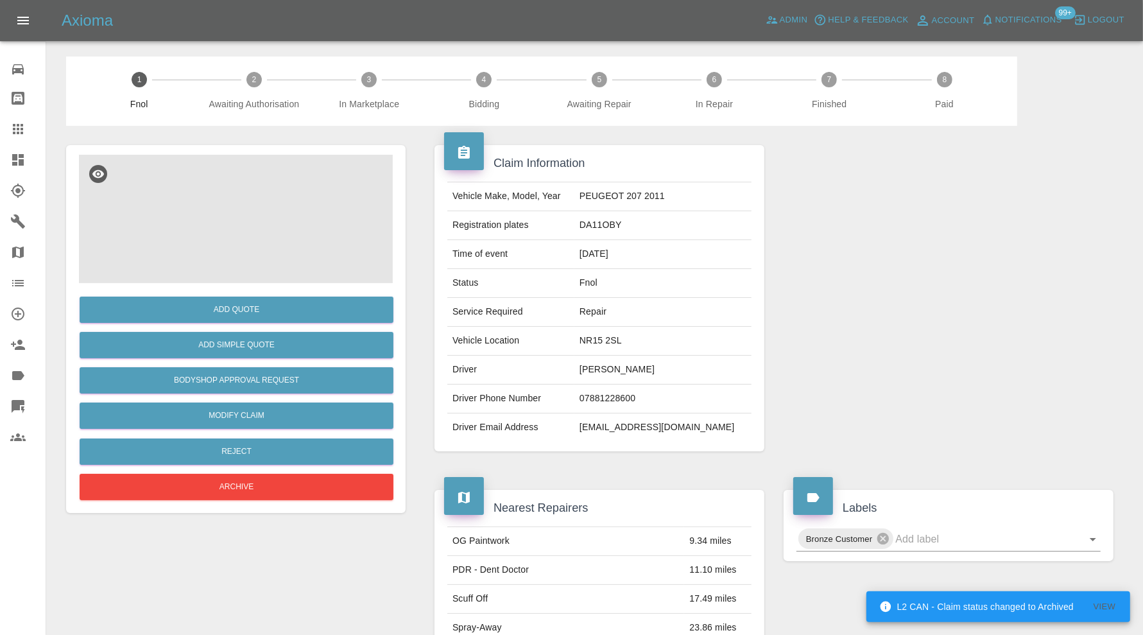
click at [231, 230] on img at bounding box center [236, 219] width 314 height 128
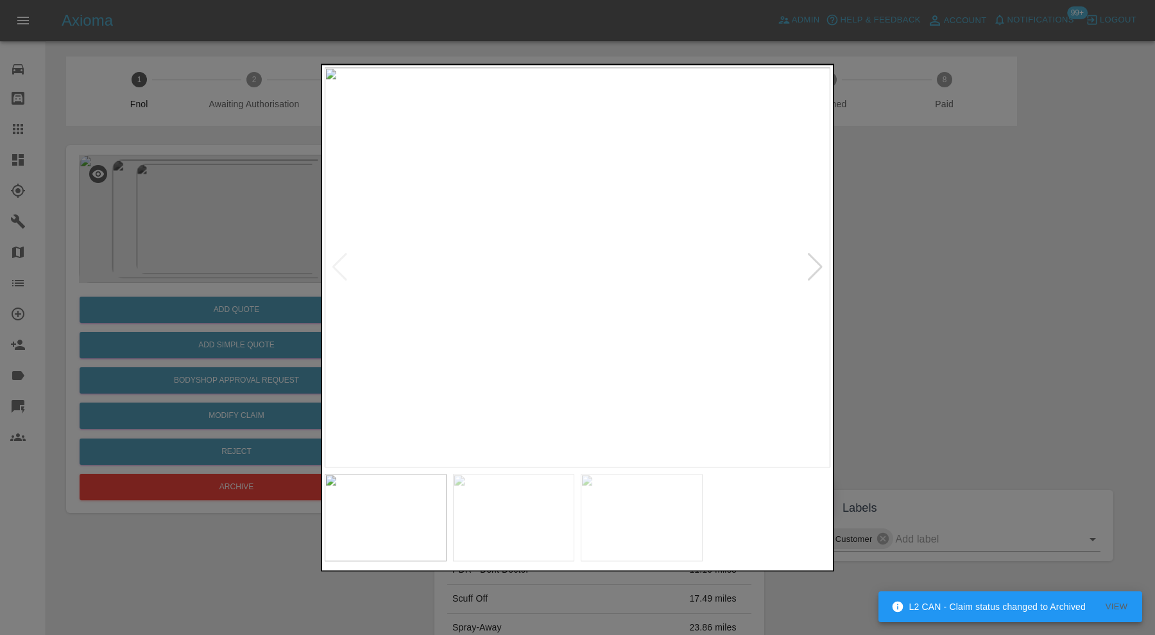
click at [928, 308] on div at bounding box center [577, 317] width 1155 height 635
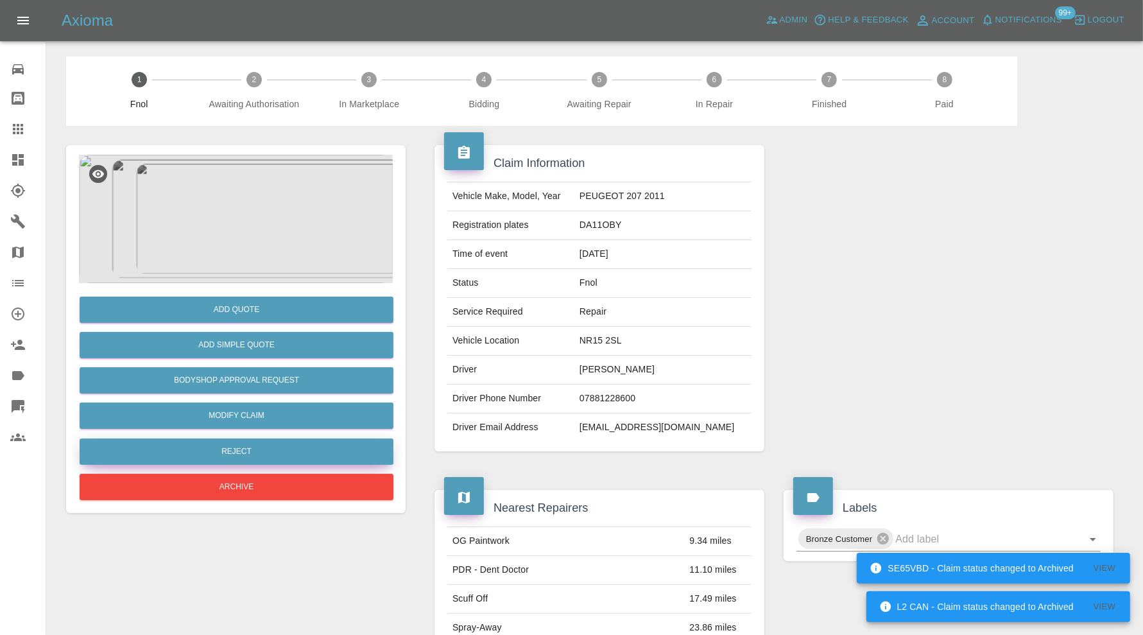
click at [306, 454] on button "Reject" at bounding box center [237, 451] width 314 height 26
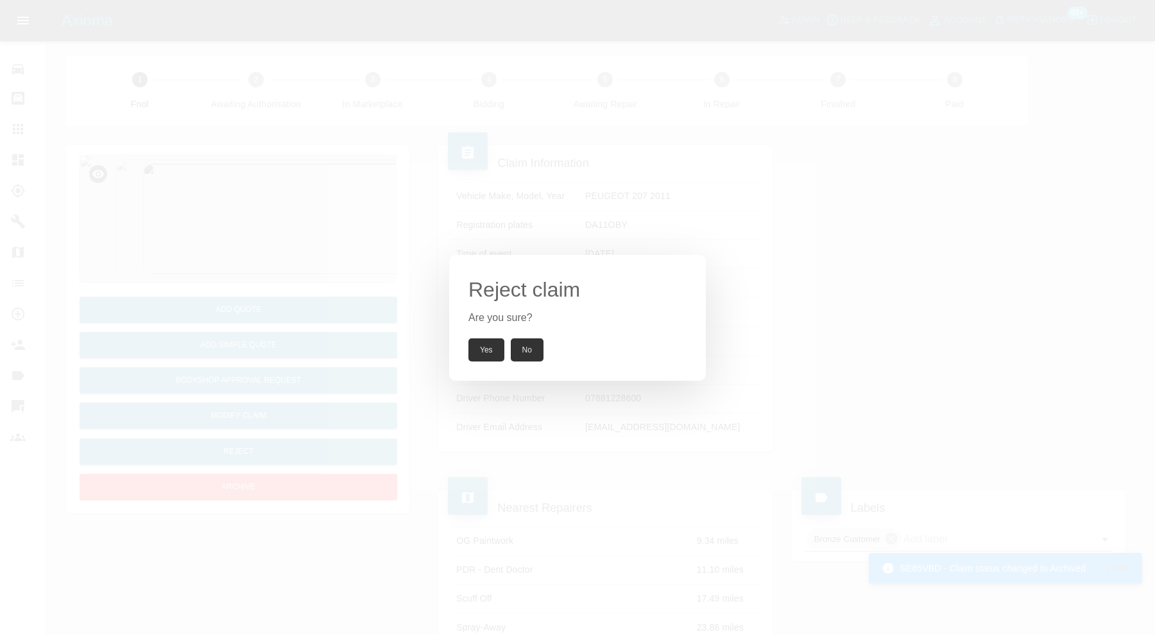
click at [482, 349] on button "Yes" at bounding box center [487, 349] width 36 height 23
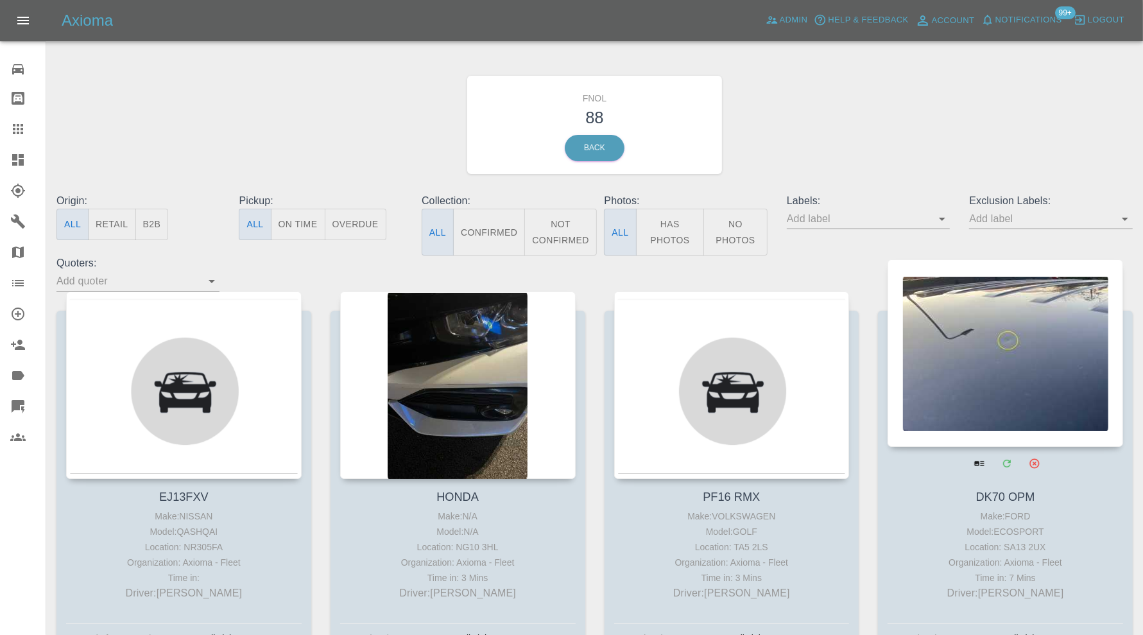
click at [974, 350] on div at bounding box center [1006, 352] width 236 height 187
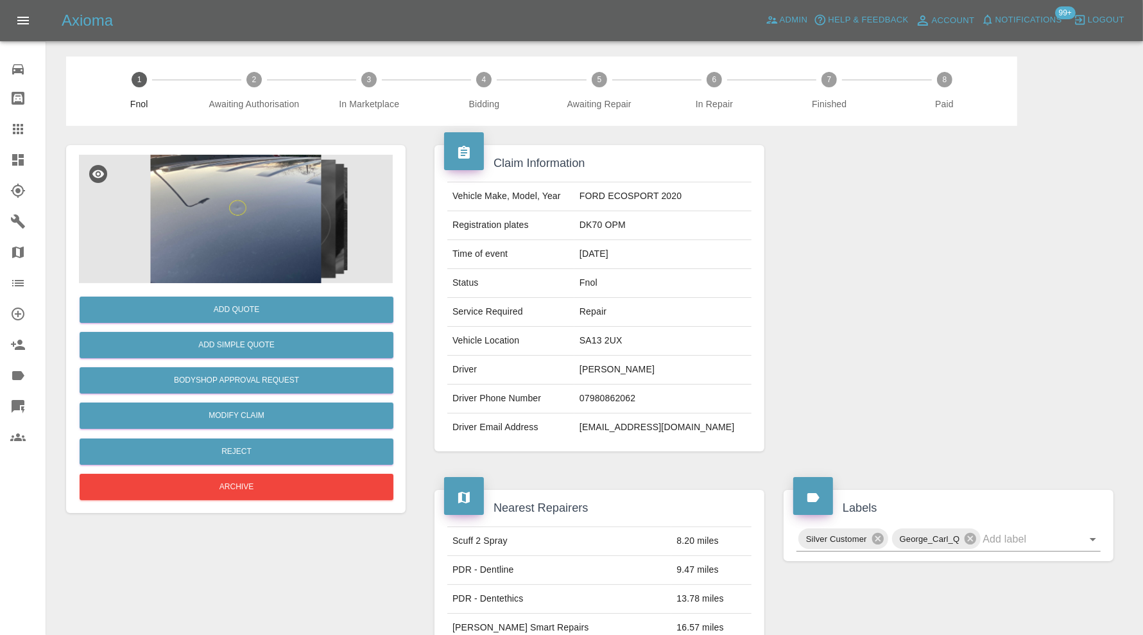
click at [277, 237] on img at bounding box center [236, 219] width 314 height 128
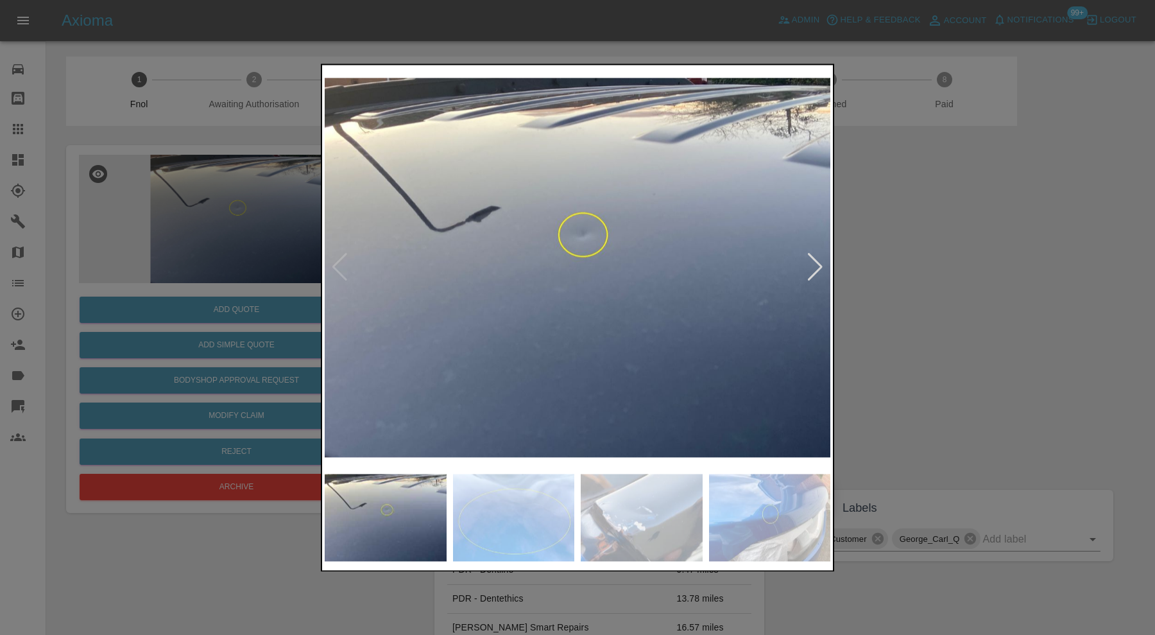
click at [813, 266] on div at bounding box center [815, 268] width 17 height 28
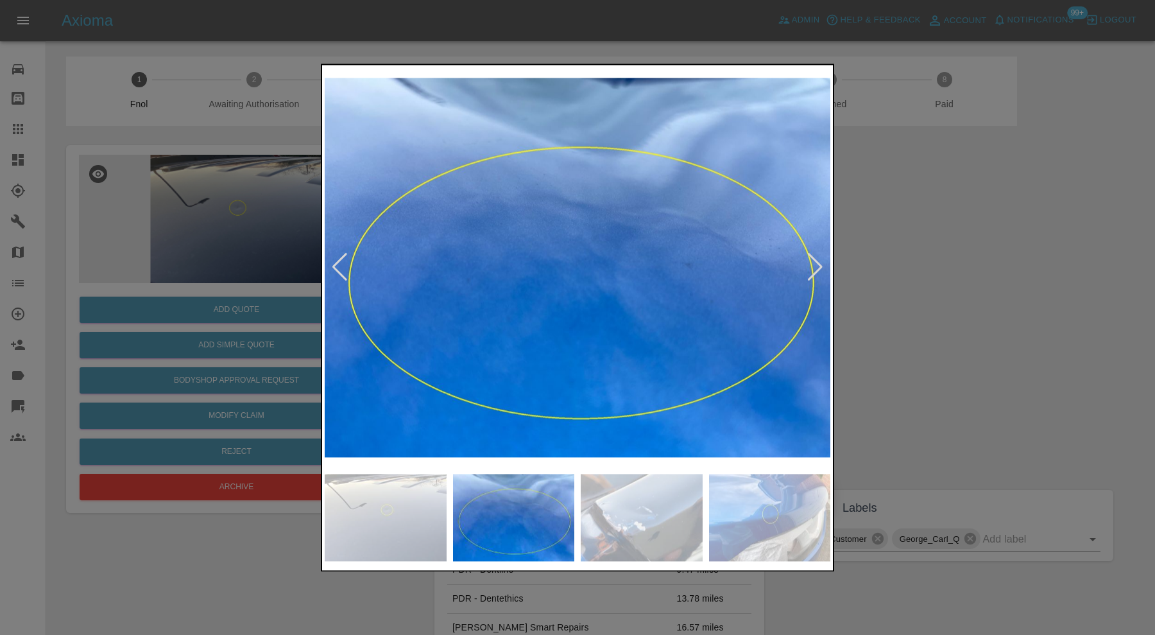
click at [813, 266] on div at bounding box center [815, 268] width 17 height 28
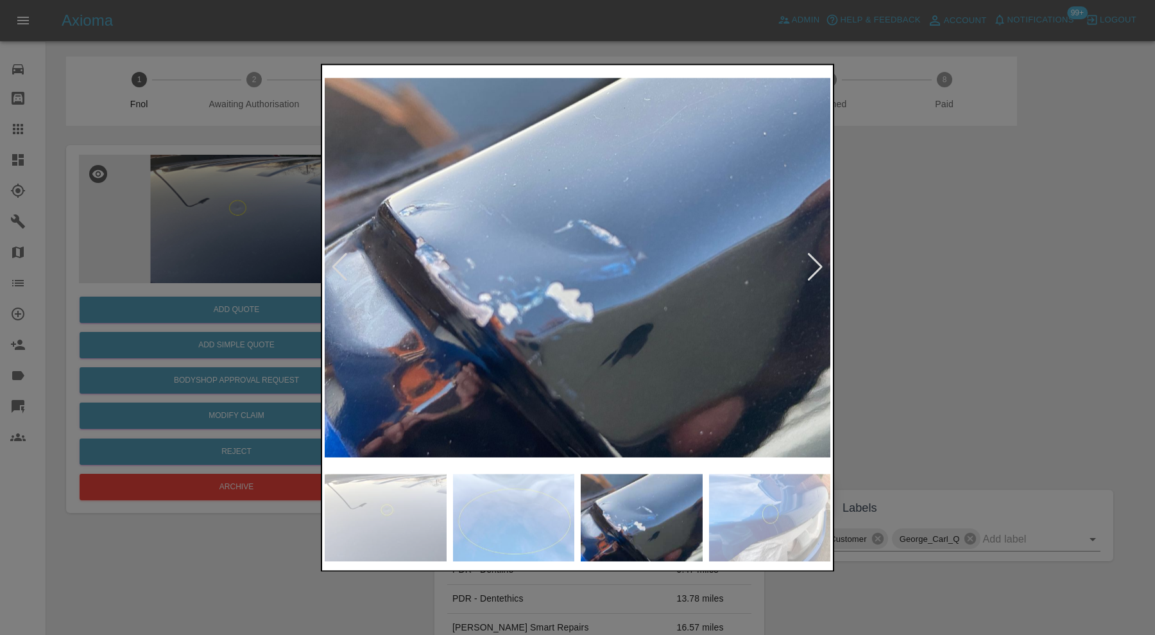
click at [813, 266] on div at bounding box center [815, 268] width 17 height 28
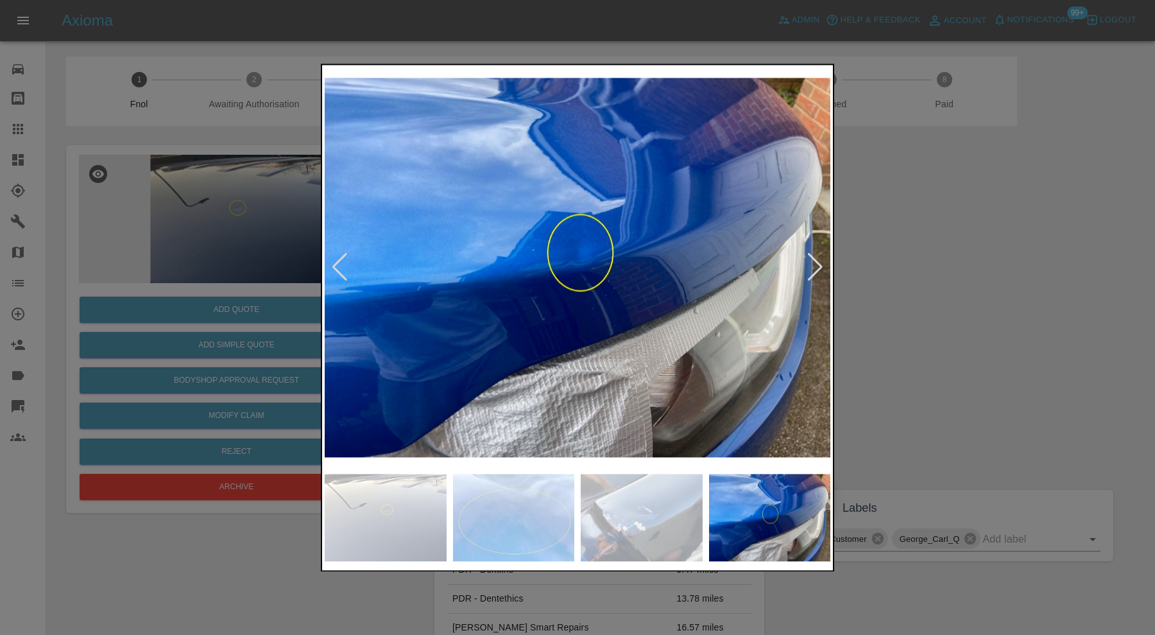
click at [813, 266] on div at bounding box center [815, 268] width 17 height 28
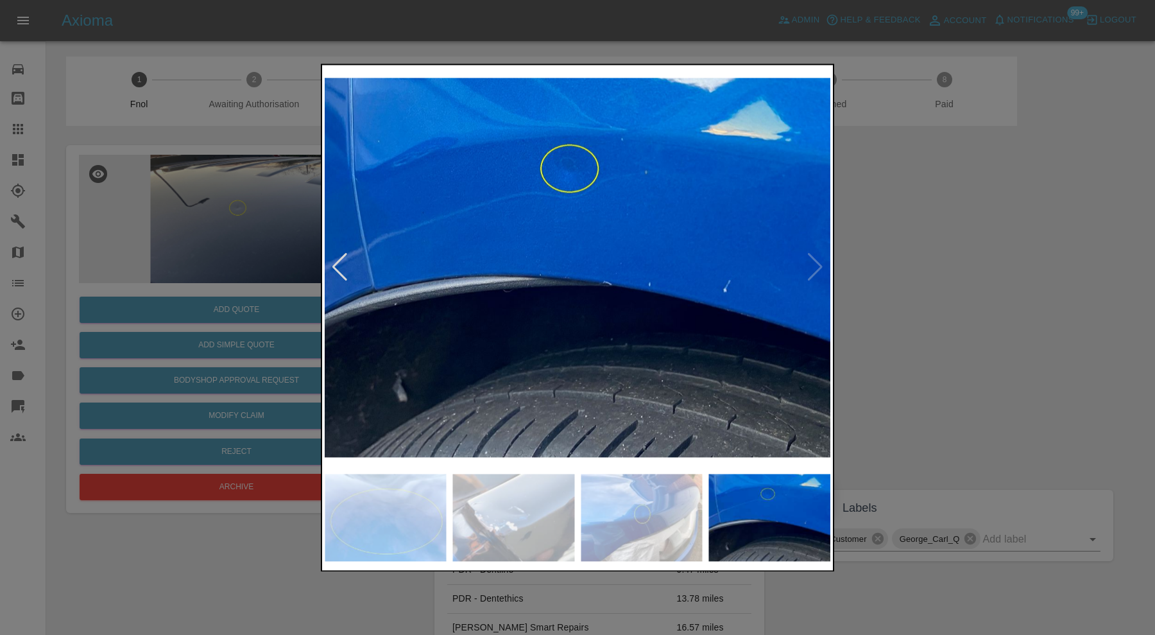
click at [813, 266] on img at bounding box center [578, 267] width 506 height 400
click at [953, 263] on div at bounding box center [577, 317] width 1155 height 635
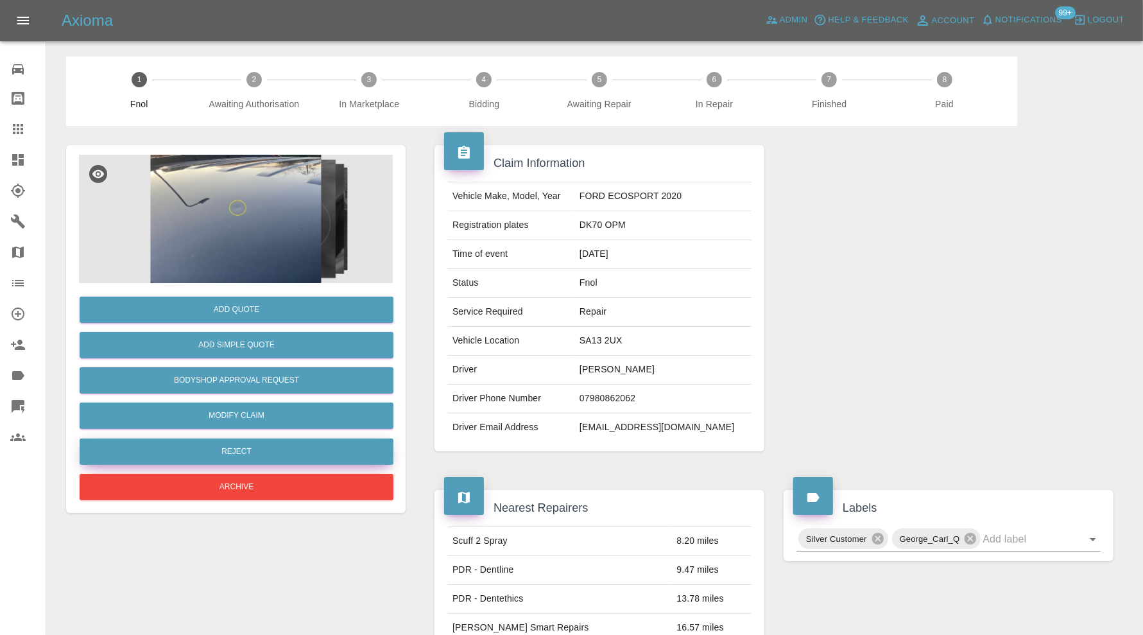
click at [259, 445] on button "Reject" at bounding box center [237, 451] width 314 height 26
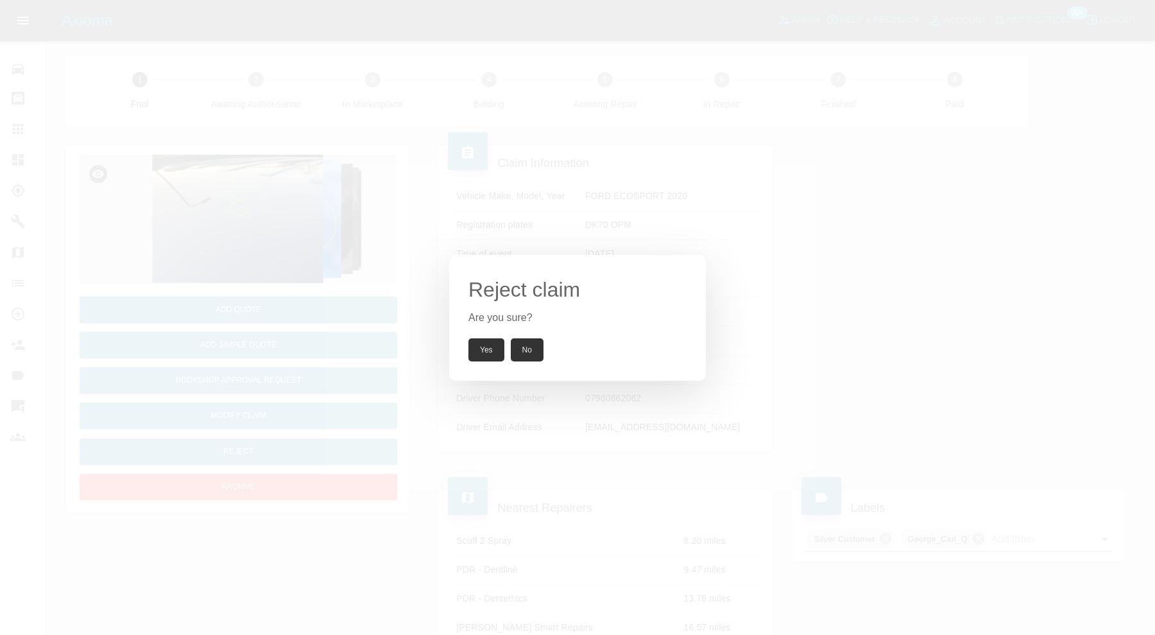
click at [492, 356] on button "Yes" at bounding box center [487, 349] width 36 height 23
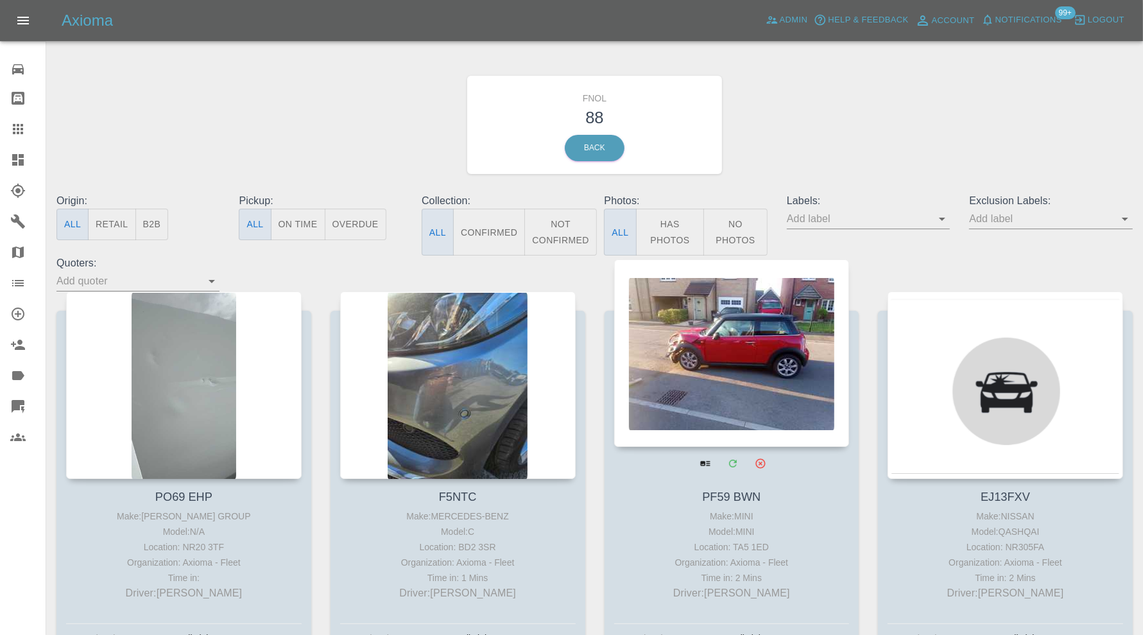
click at [685, 322] on div at bounding box center [732, 352] width 236 height 187
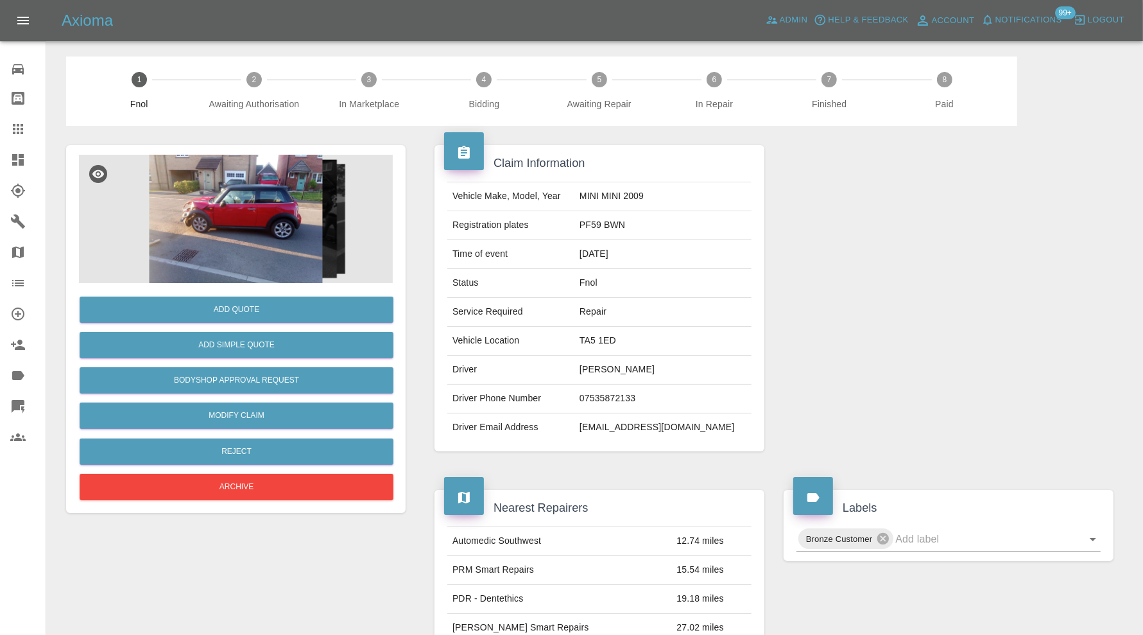
click at [257, 218] on img at bounding box center [236, 219] width 314 height 128
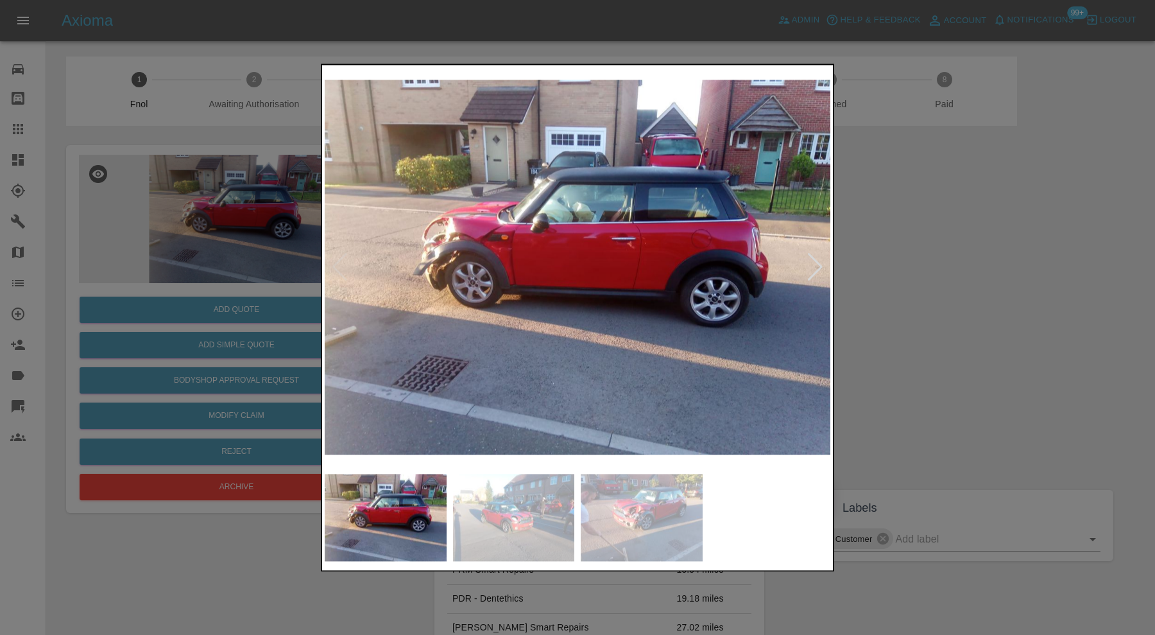
click at [966, 324] on div at bounding box center [577, 317] width 1155 height 635
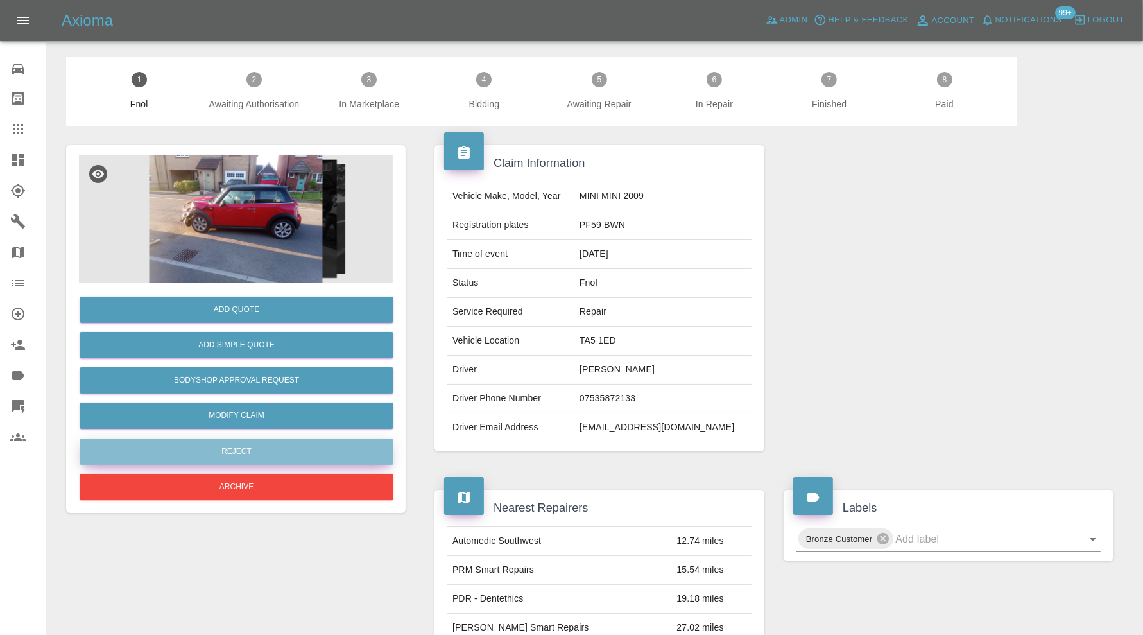
click at [352, 446] on button "Reject" at bounding box center [237, 451] width 314 height 26
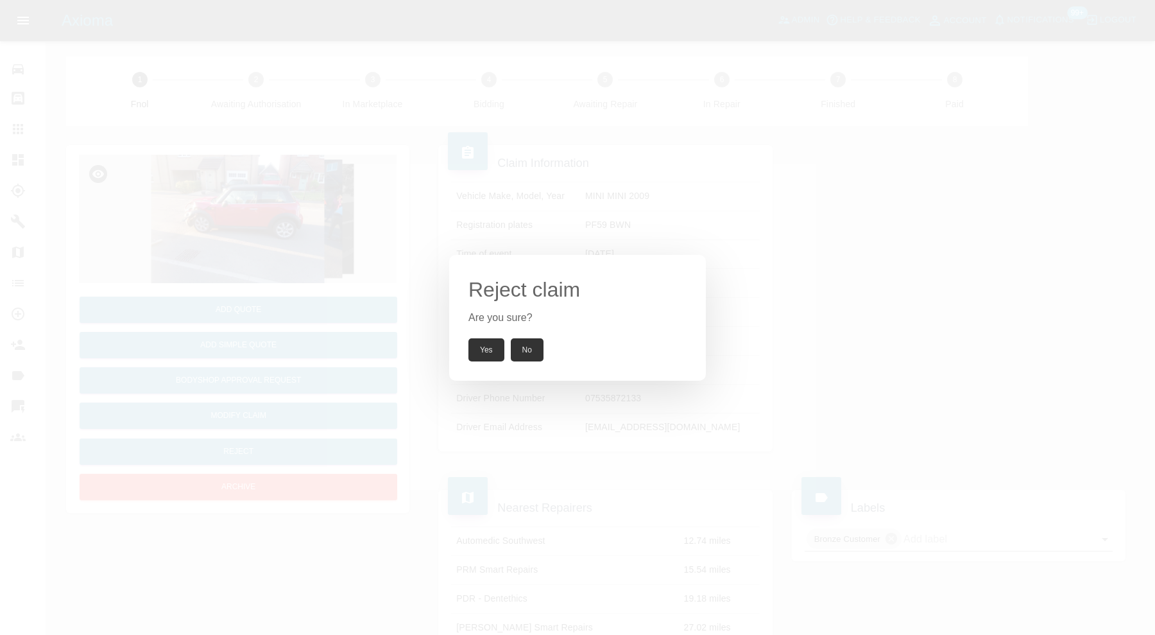
click at [487, 343] on button "Yes" at bounding box center [487, 349] width 36 height 23
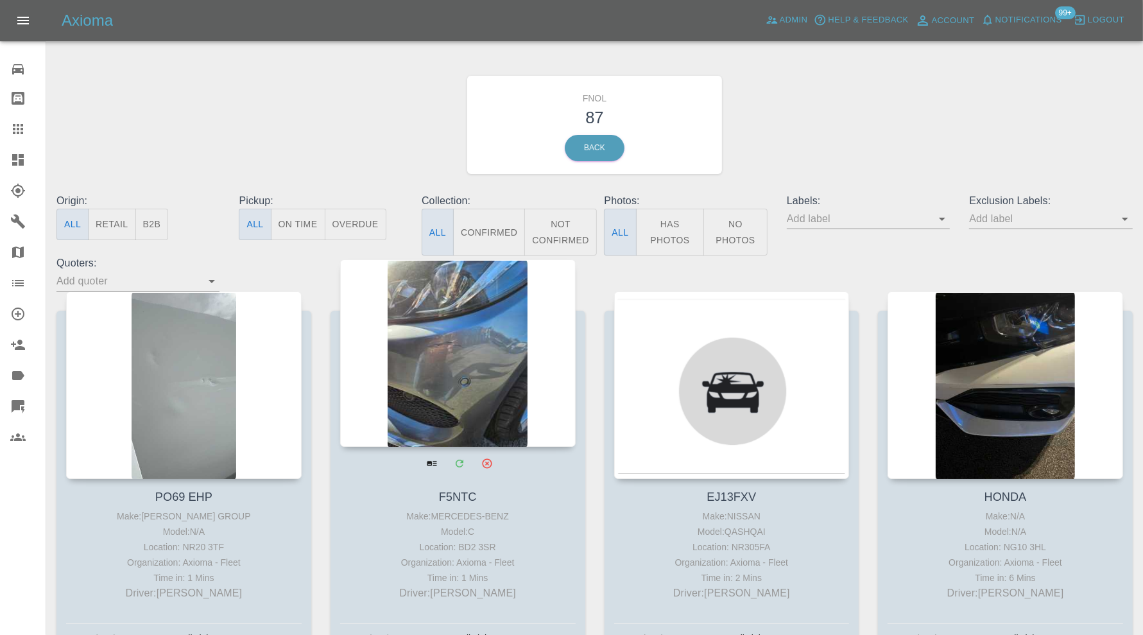
click at [447, 377] on div at bounding box center [458, 352] width 236 height 187
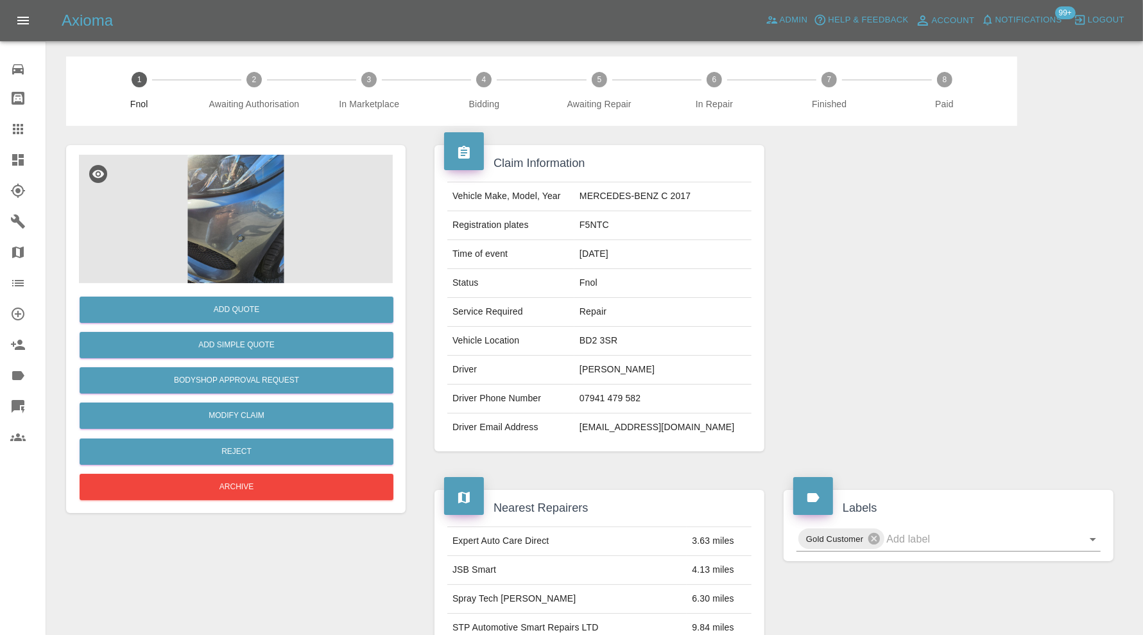
click at [208, 199] on img at bounding box center [236, 219] width 314 height 128
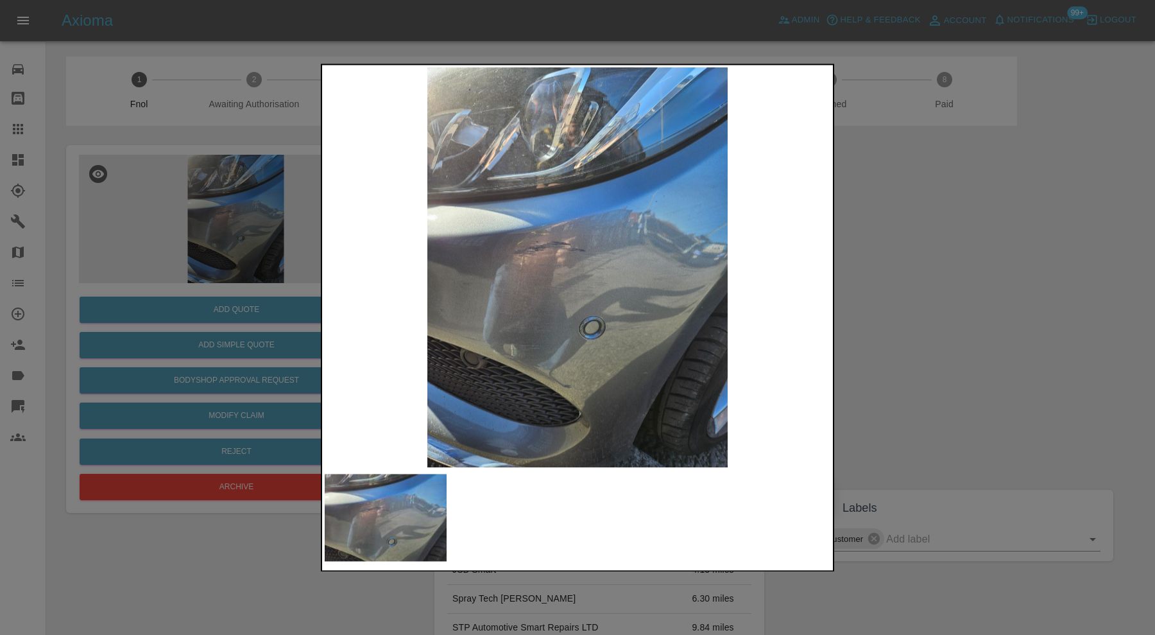
click at [906, 266] on div at bounding box center [577, 317] width 1155 height 635
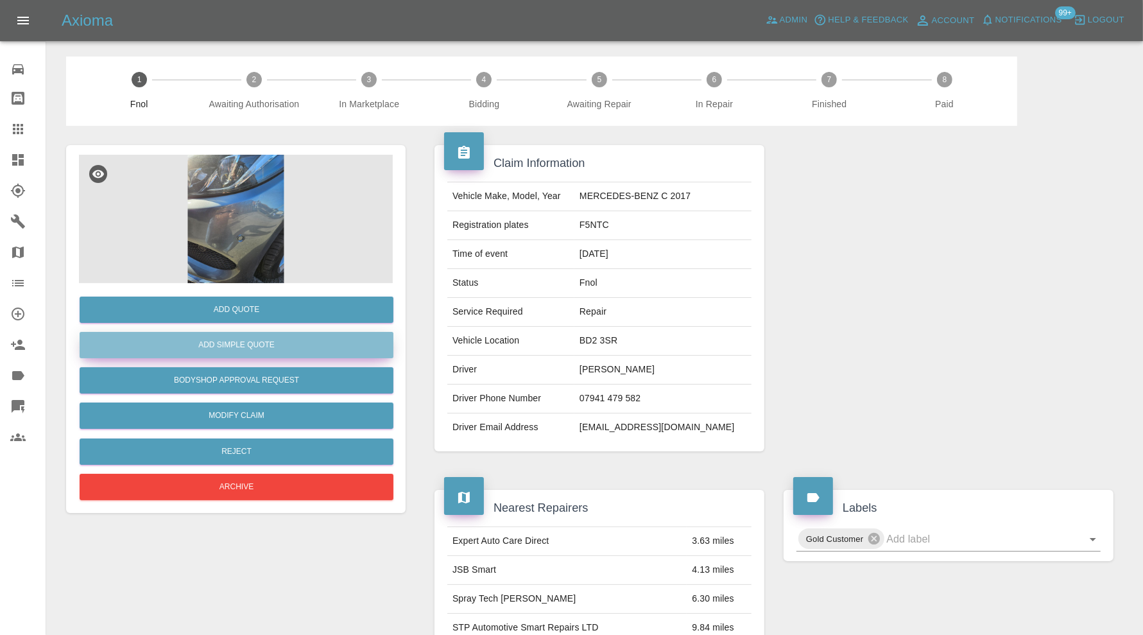
click at [291, 340] on button "Add Simple Quote" at bounding box center [237, 345] width 314 height 26
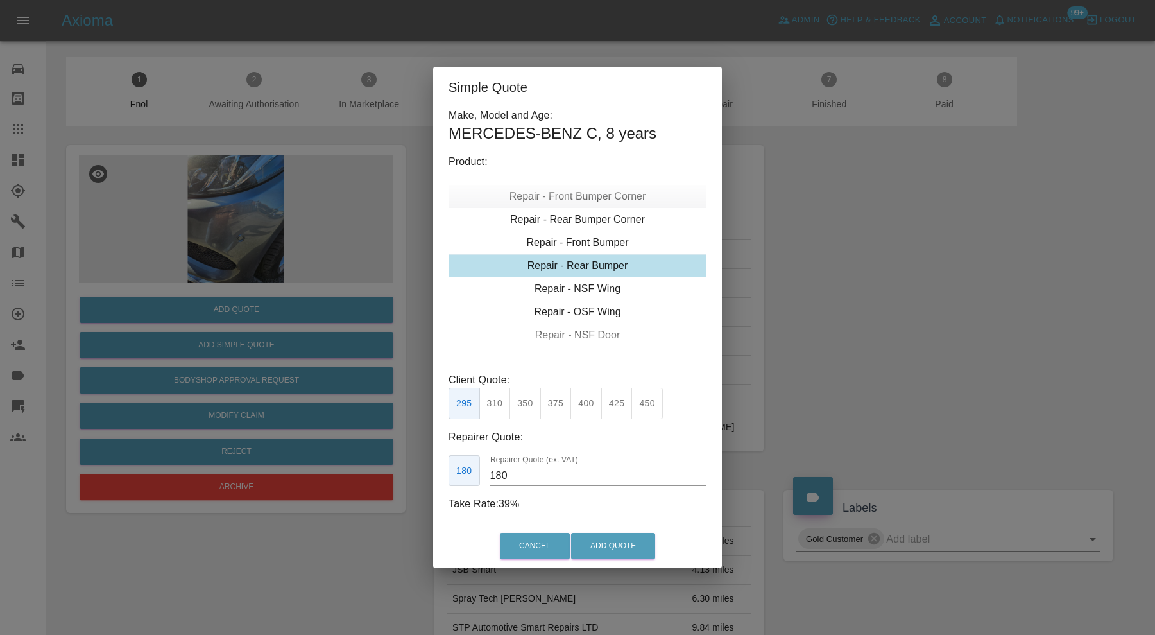
click at [619, 200] on div "Repair - Front Bumper Corner" at bounding box center [578, 196] width 258 height 23
type input "120"
click at [848, 349] on div "Simple Quote Make, Model and Age: MERCEDES-BENZ C , 8 years Product: Repair - F…" at bounding box center [577, 317] width 1155 height 635
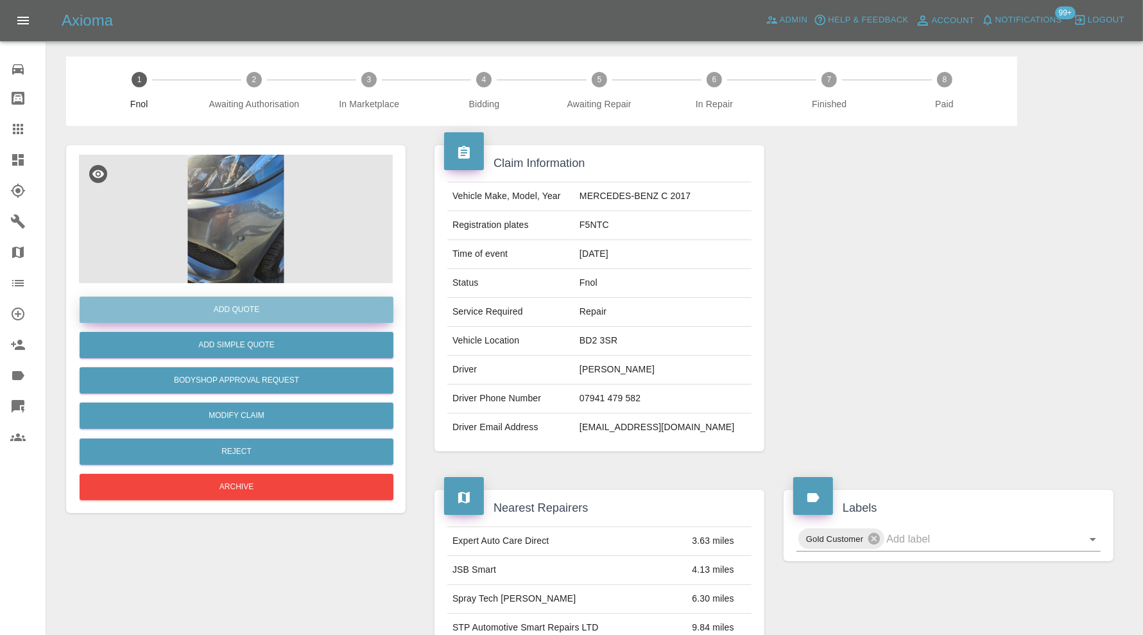
click at [329, 307] on button "Add Quote" at bounding box center [237, 310] width 314 height 26
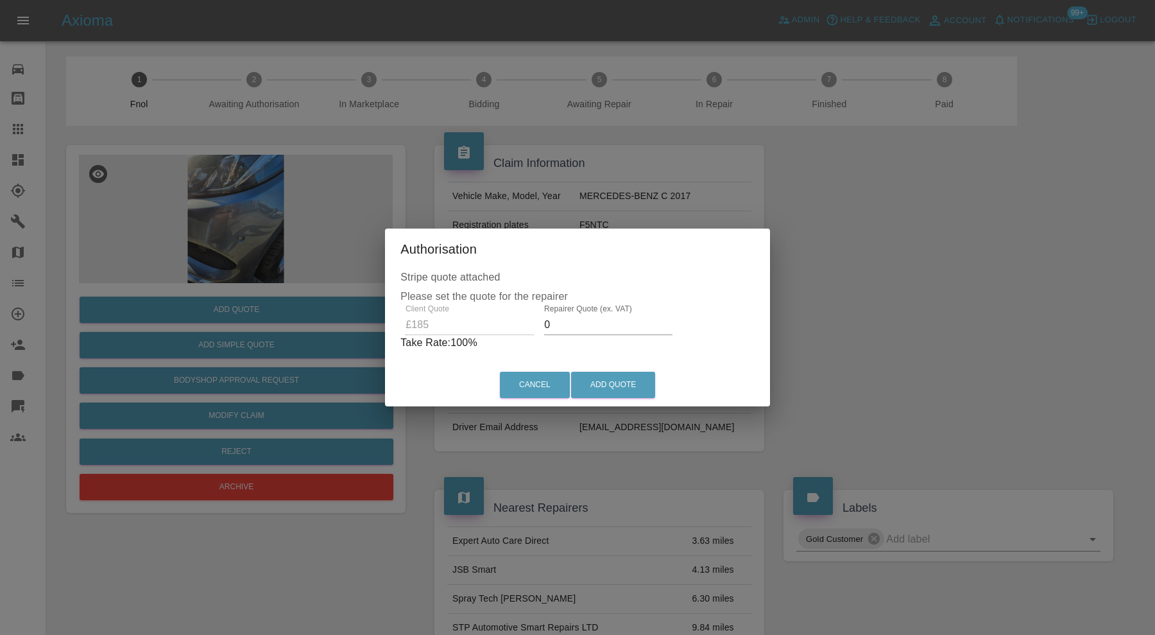
click at [592, 331] on input "0" at bounding box center [608, 325] width 128 height 21
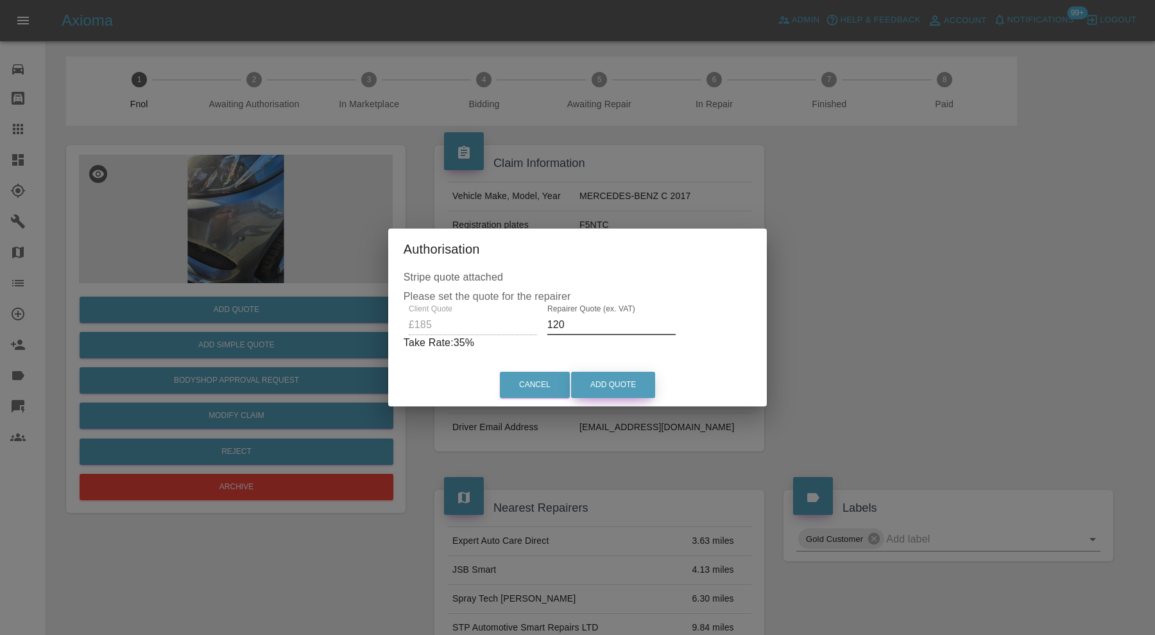
type input "120"
click at [623, 375] on button "Add Quote" at bounding box center [613, 385] width 84 height 26
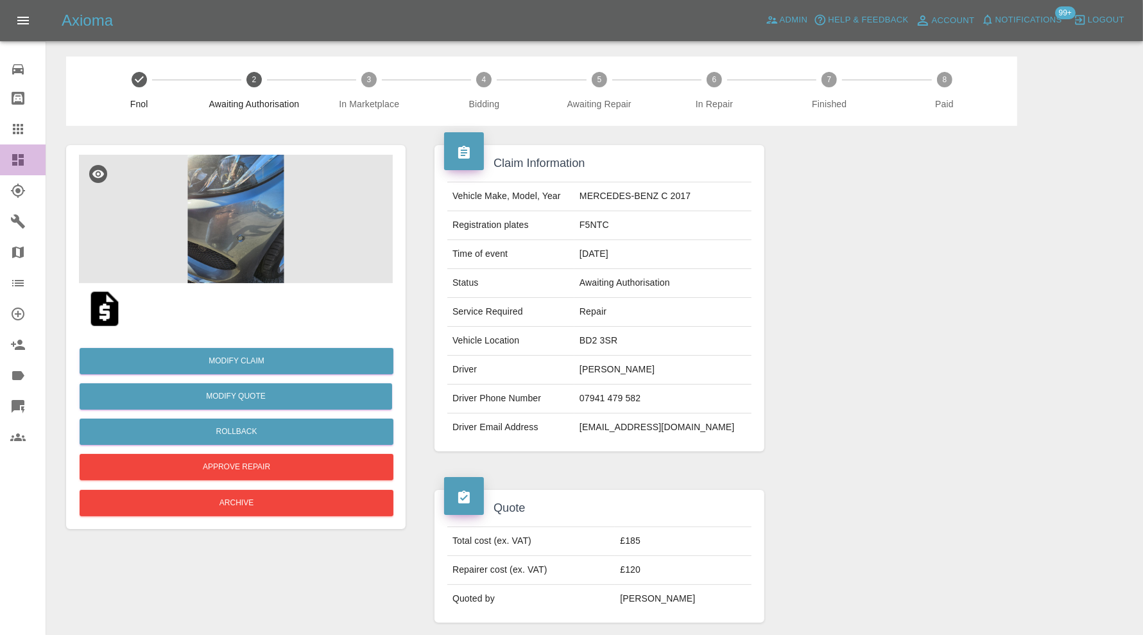
click at [18, 161] on icon at bounding box center [17, 159] width 15 height 15
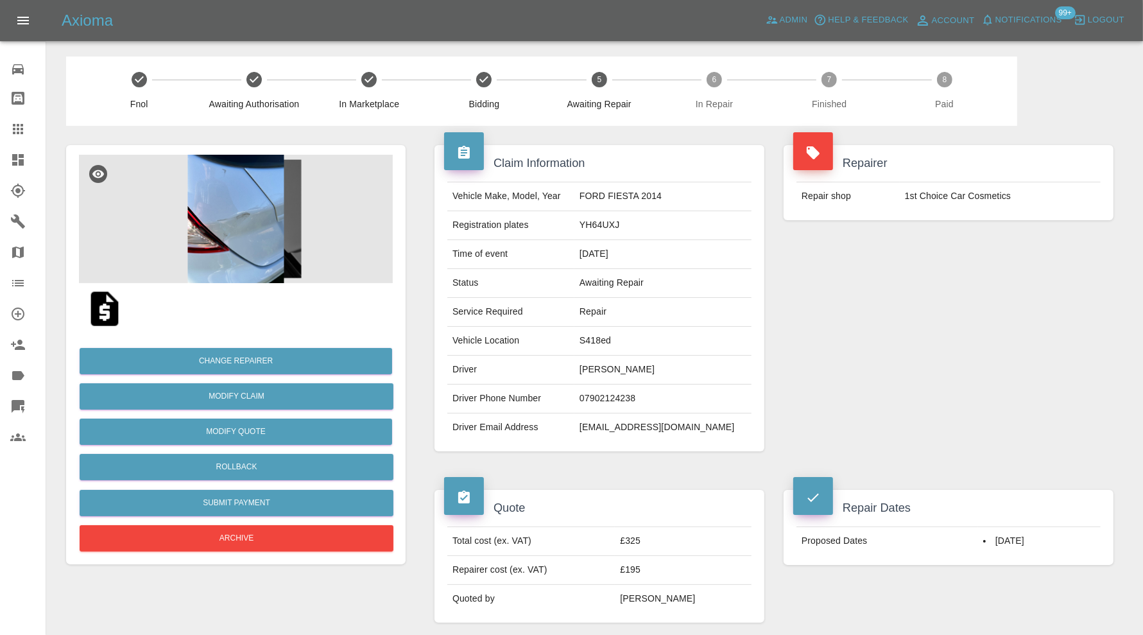
click at [264, 229] on img at bounding box center [236, 219] width 314 height 128
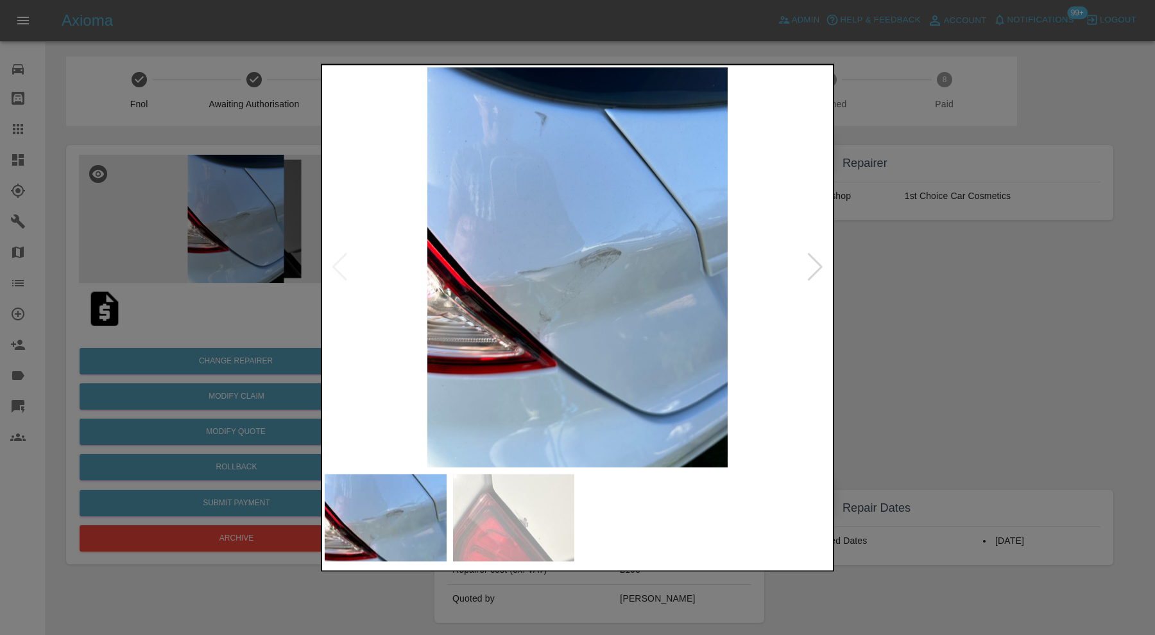
click at [949, 338] on div at bounding box center [577, 317] width 1155 height 635
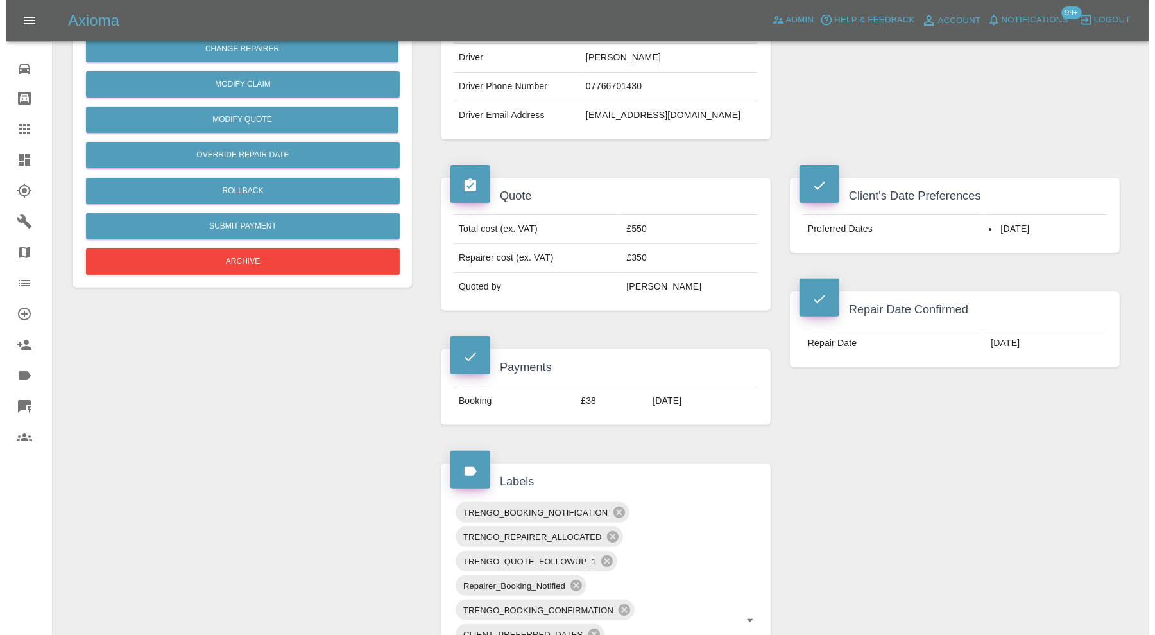
scroll to position [64, 0]
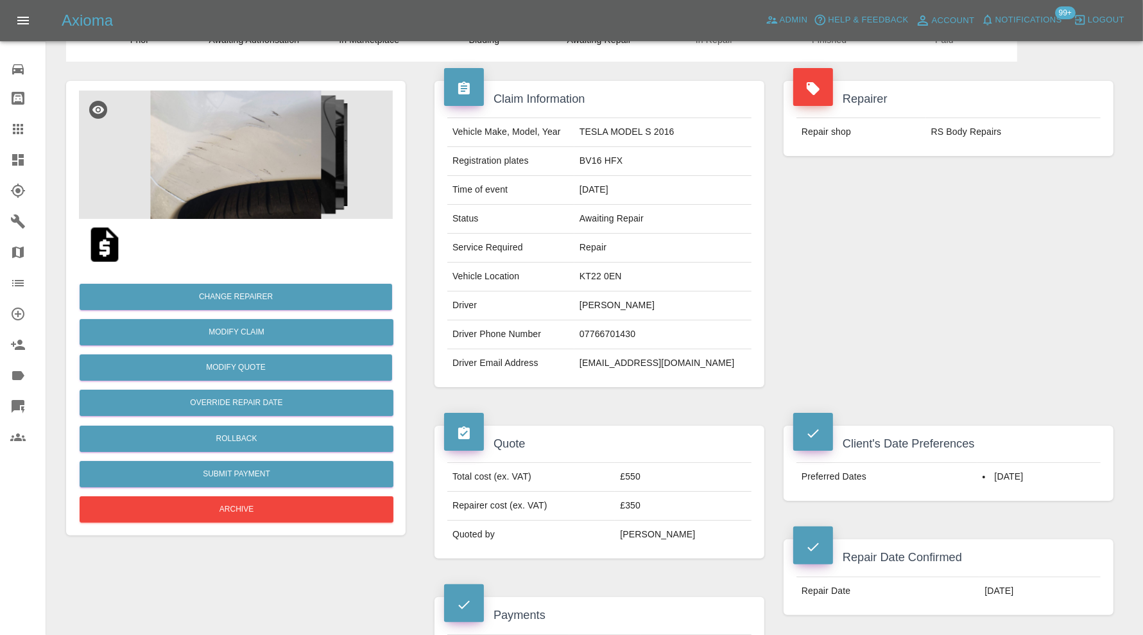
click at [371, 422] on div "Change Repairer Modify Claim Modify Quote Override Repair Date Rollback Submit …" at bounding box center [236, 397] width 314 height 255
click at [371, 433] on button "Rollback" at bounding box center [237, 439] width 314 height 26
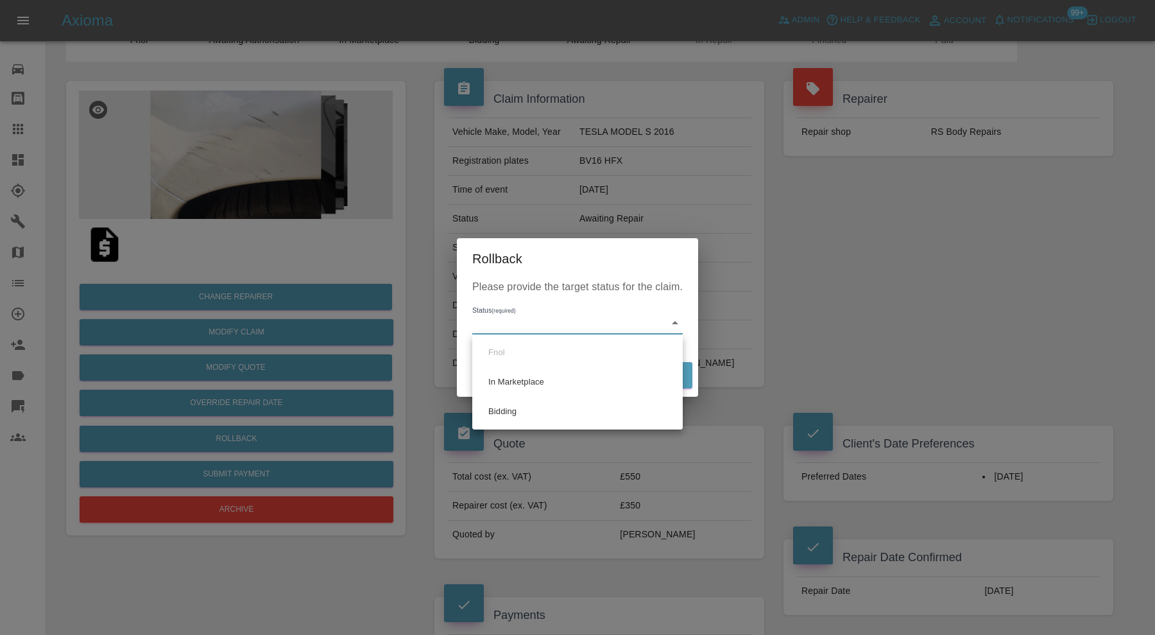
click at [548, 408] on li "Bidding" at bounding box center [578, 412] width 204 height 30
type input "bidding"
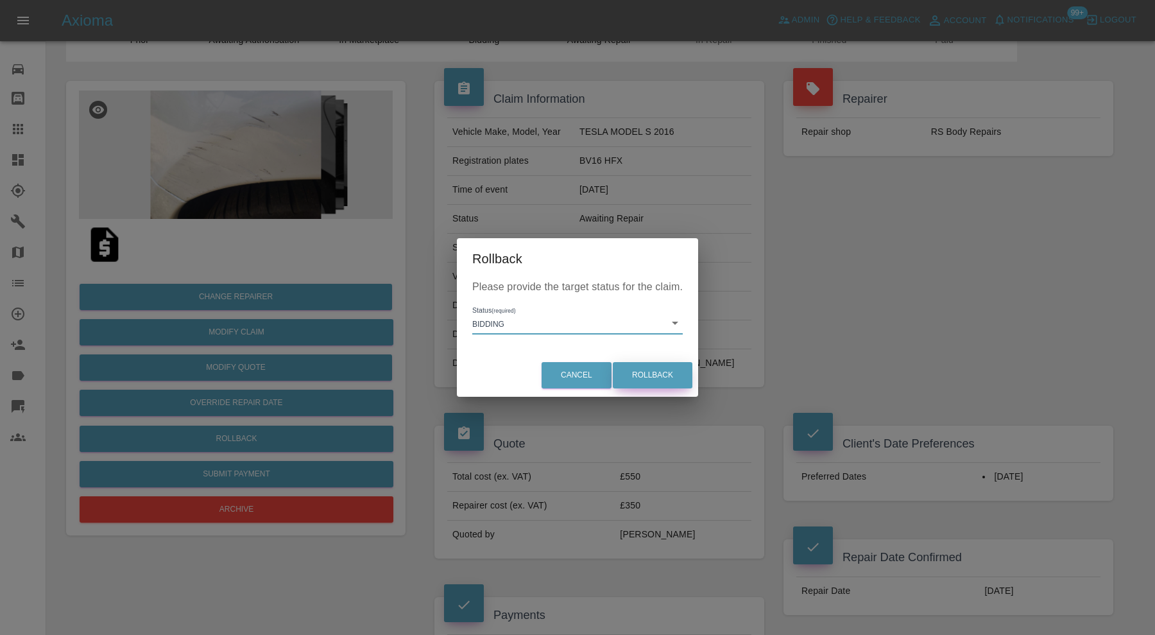
click at [653, 367] on button "Rollback" at bounding box center [653, 375] width 80 height 26
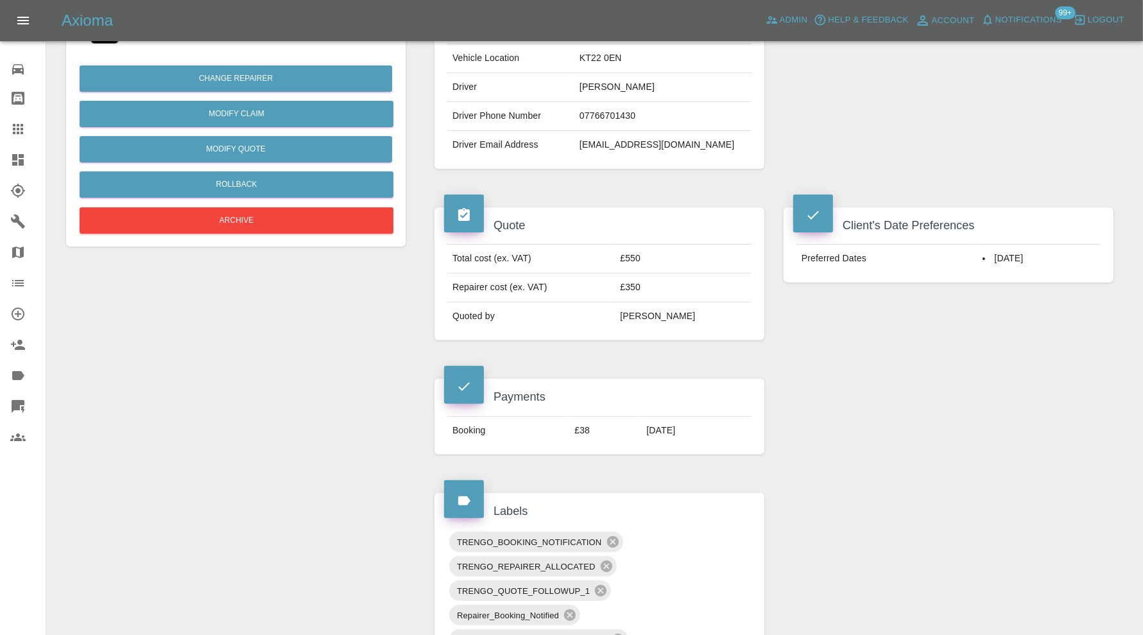
scroll to position [535, 0]
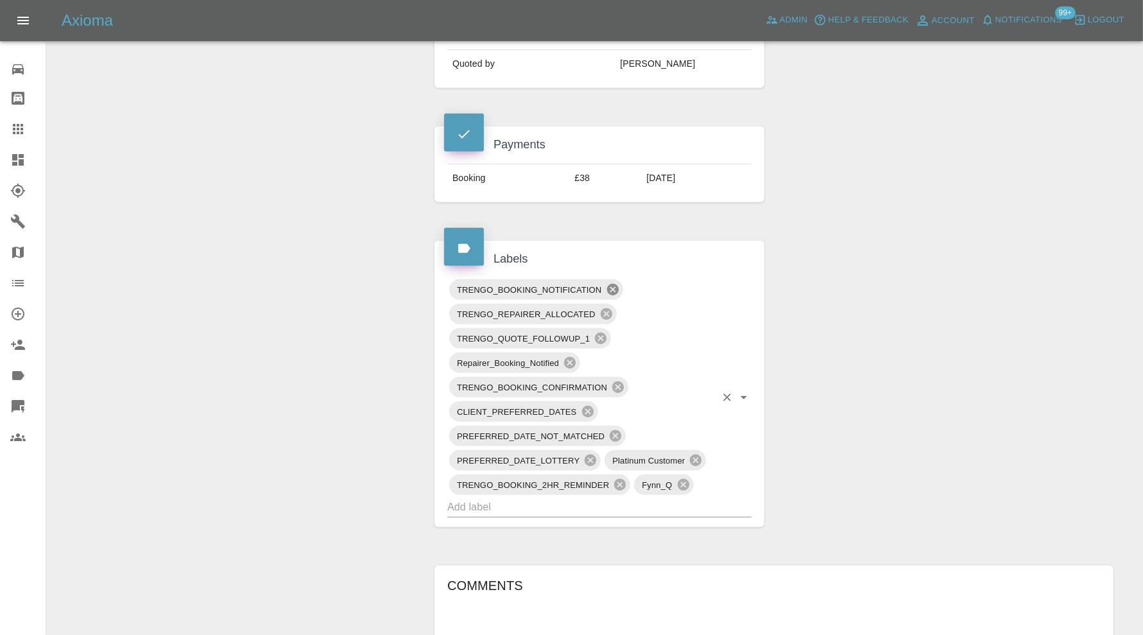
click at [614, 284] on icon at bounding box center [613, 290] width 12 height 12
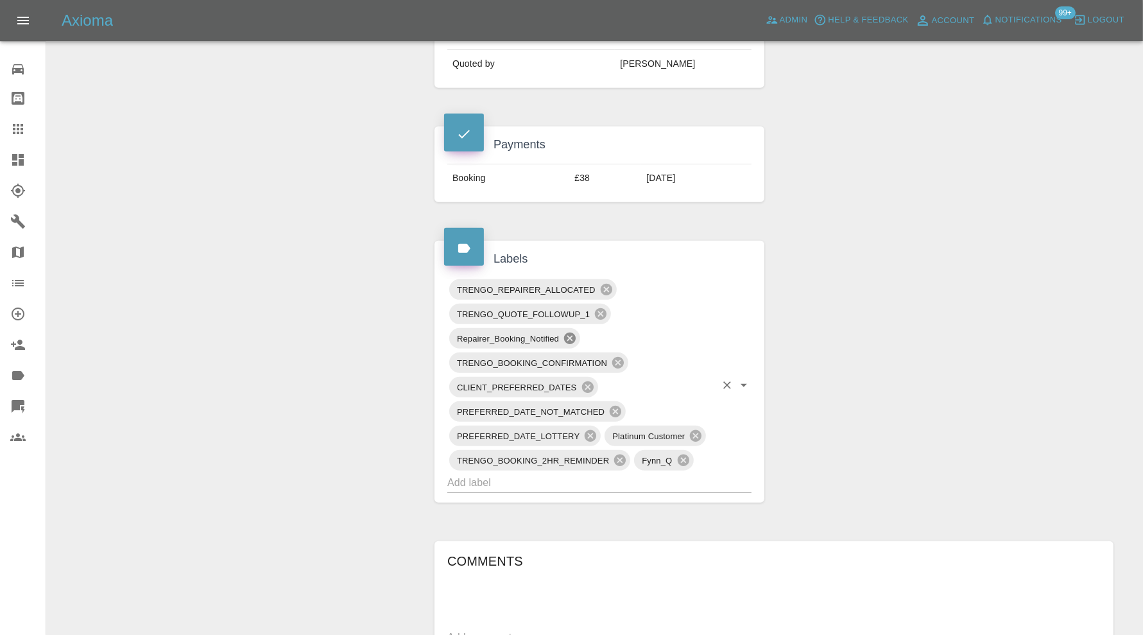
click at [572, 334] on icon at bounding box center [570, 338] width 12 height 12
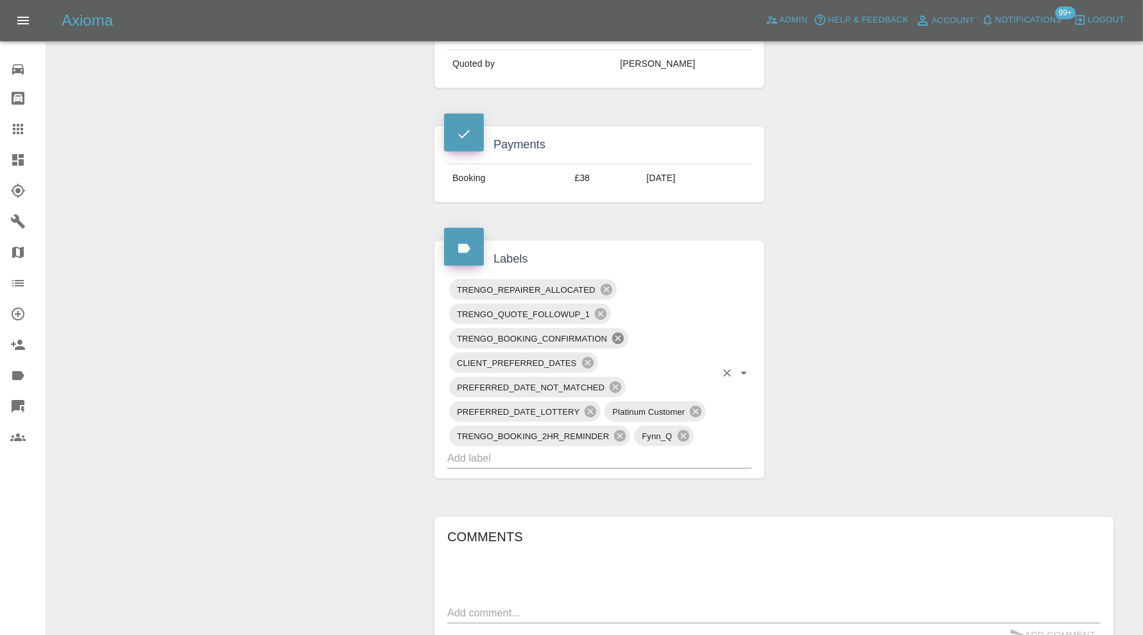
click at [617, 337] on icon at bounding box center [618, 338] width 12 height 12
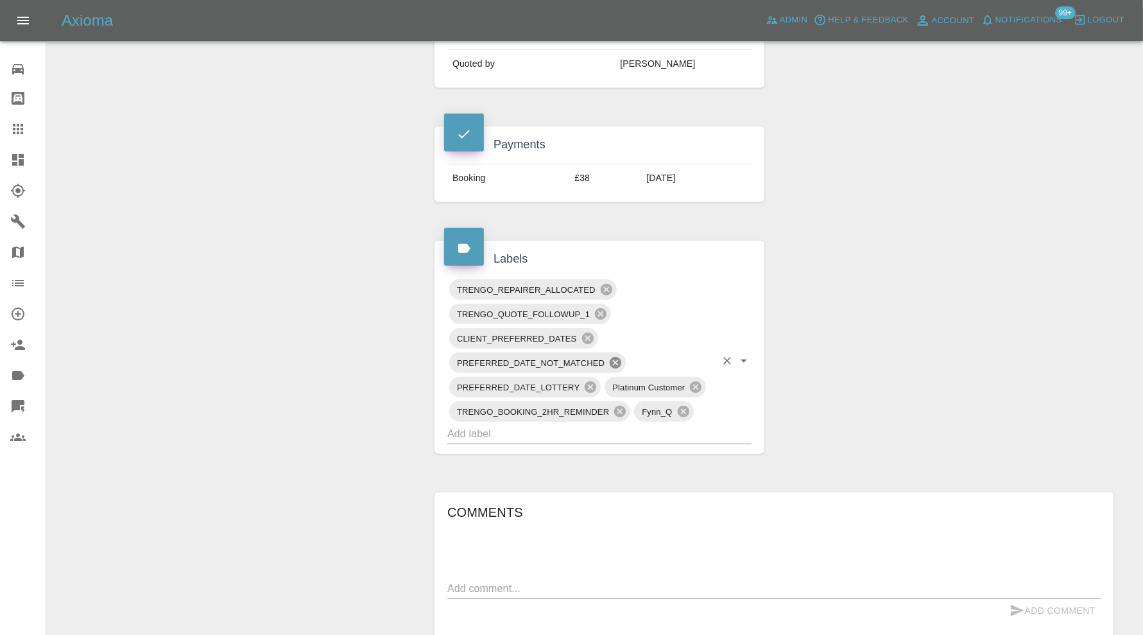
click at [617, 356] on icon at bounding box center [615, 363] width 14 height 14
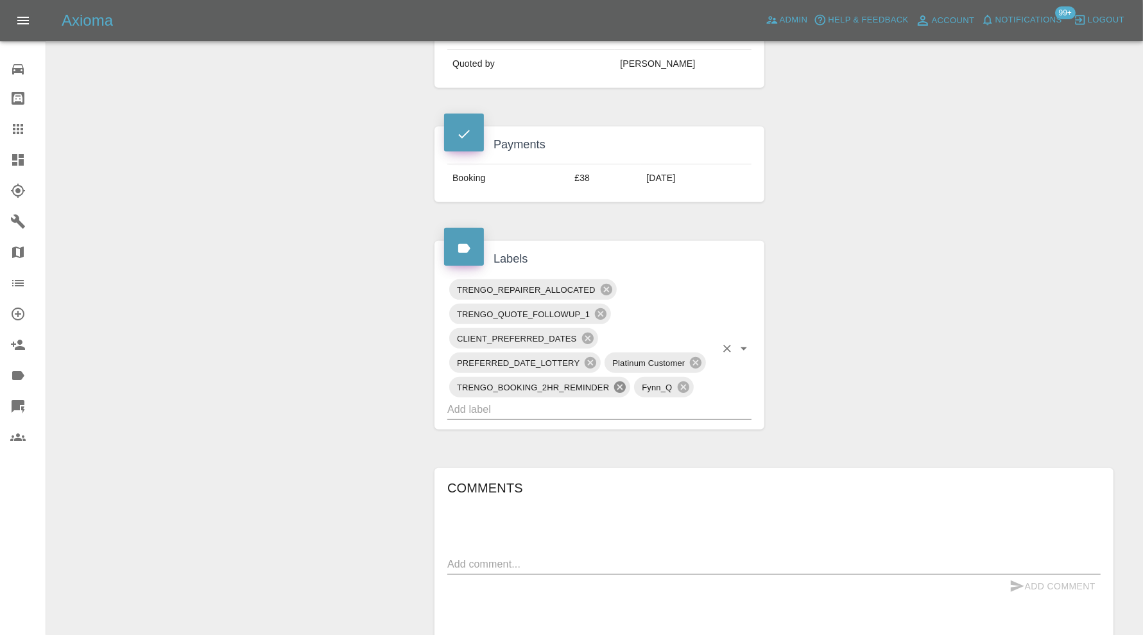
click at [620, 380] on icon at bounding box center [620, 387] width 14 height 14
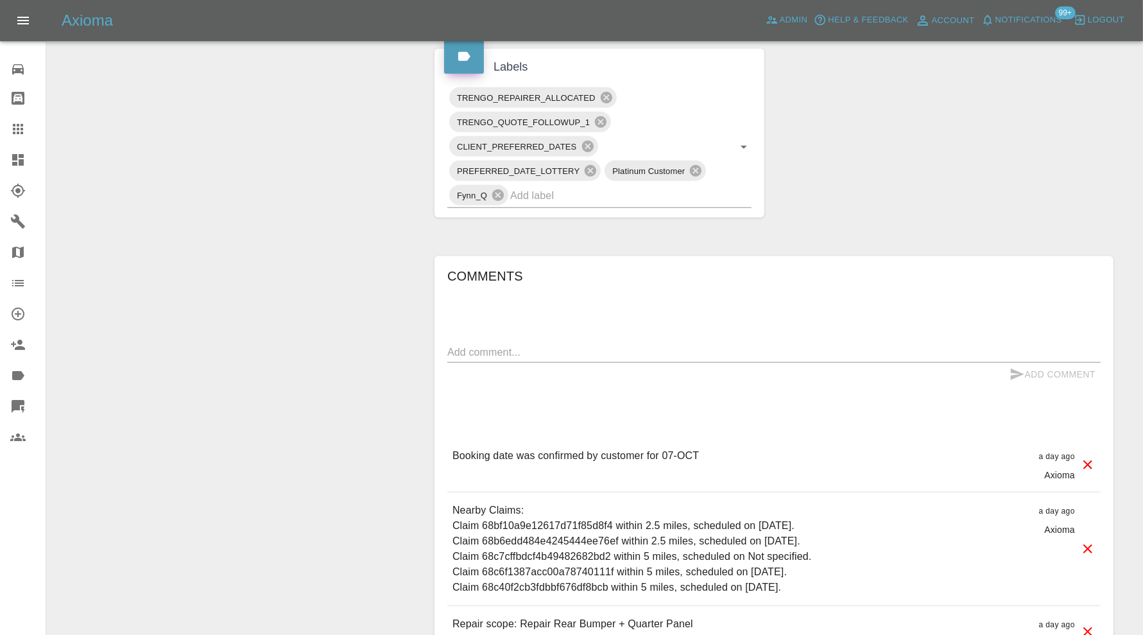
scroll to position [748, 0]
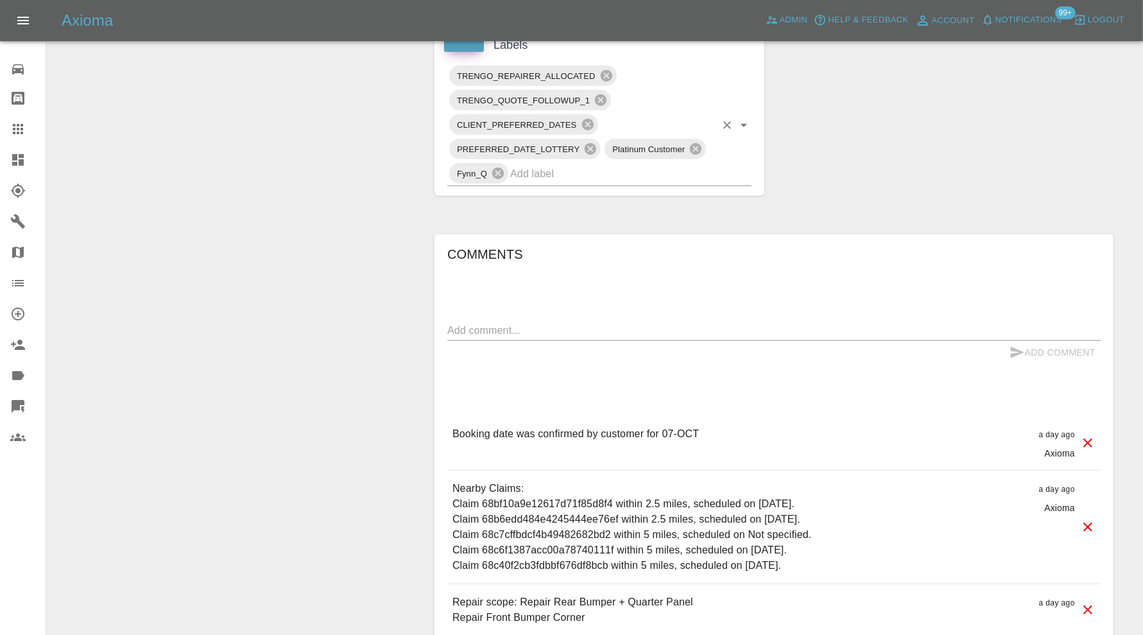
click at [569, 168] on input "text" at bounding box center [612, 174] width 205 height 20
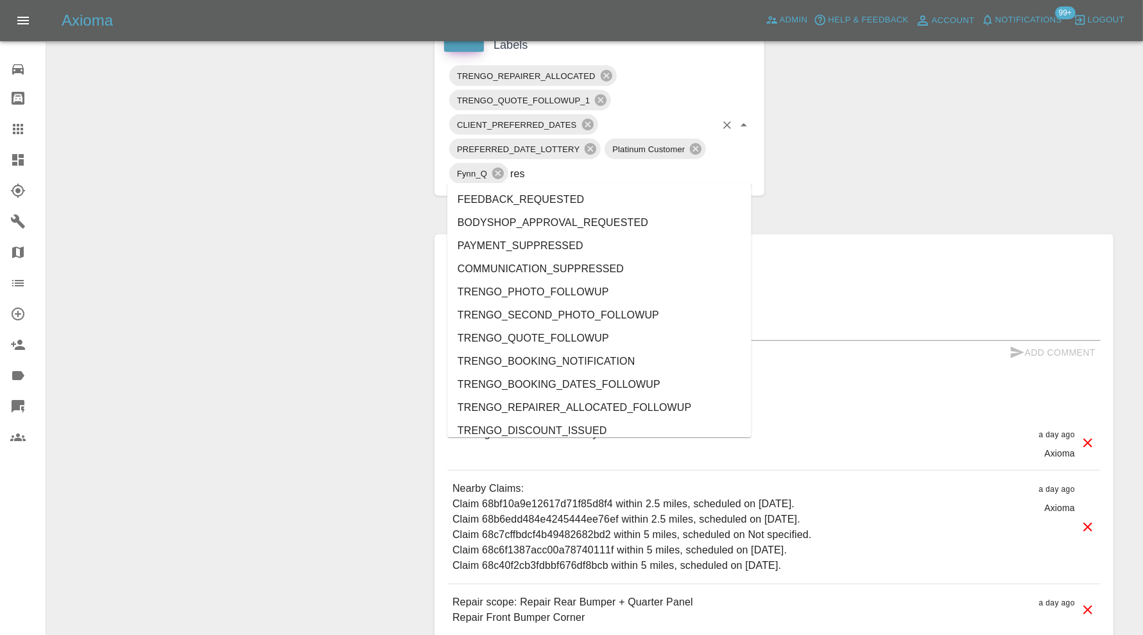
type input "resc"
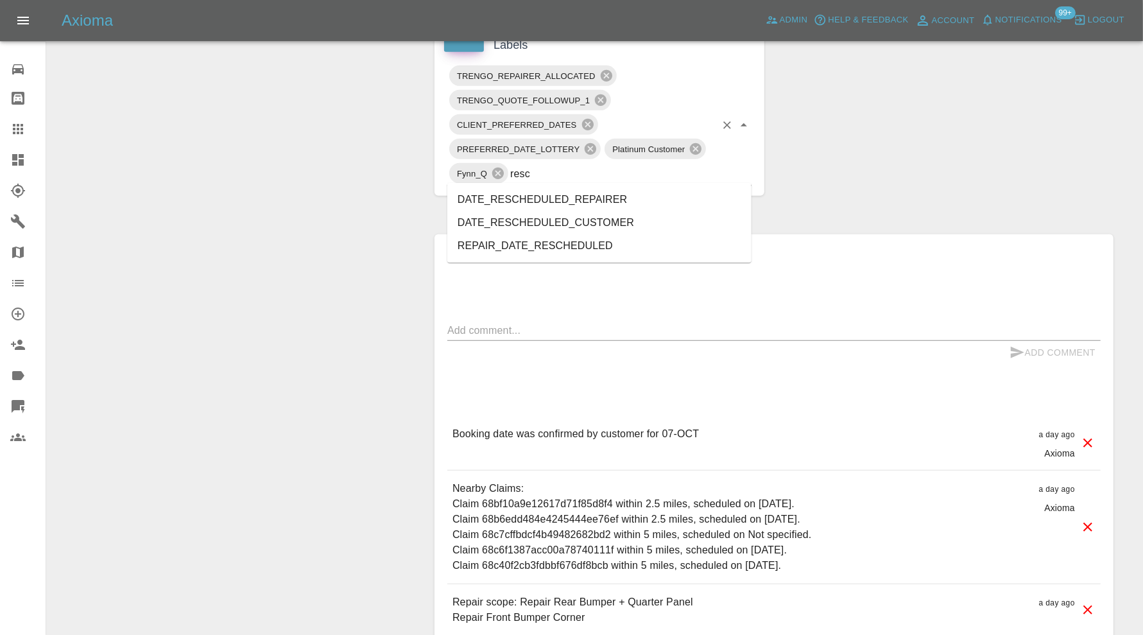
click at [551, 225] on li "DATE_RESCHEDULED_CUSTOMER" at bounding box center [599, 222] width 304 height 23
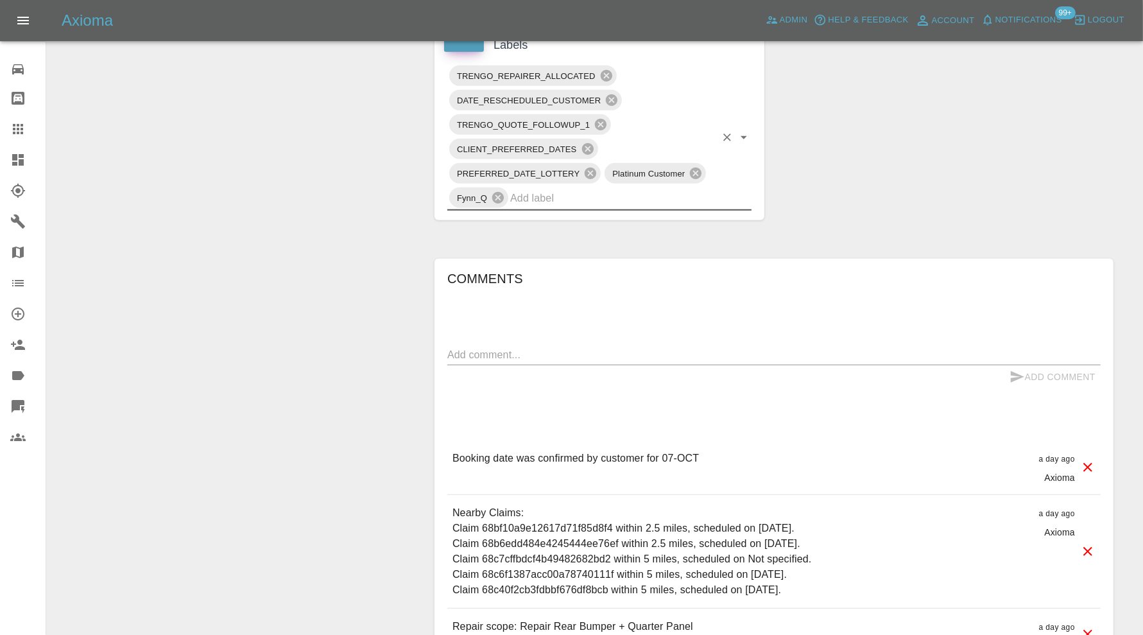
click at [543, 356] on textarea at bounding box center [773, 354] width 653 height 15
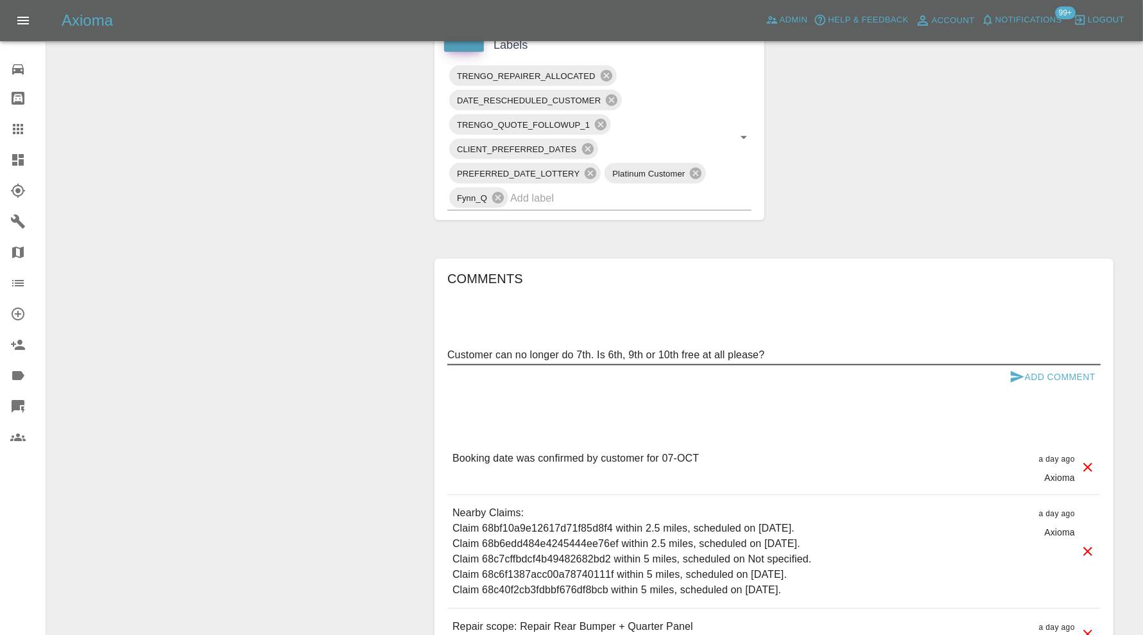
type textarea "Customer can no longer do 7th. Is 6th, 9th or 10th free at all please?"
click at [1039, 375] on button "Add Comment" at bounding box center [1053, 377] width 96 height 24
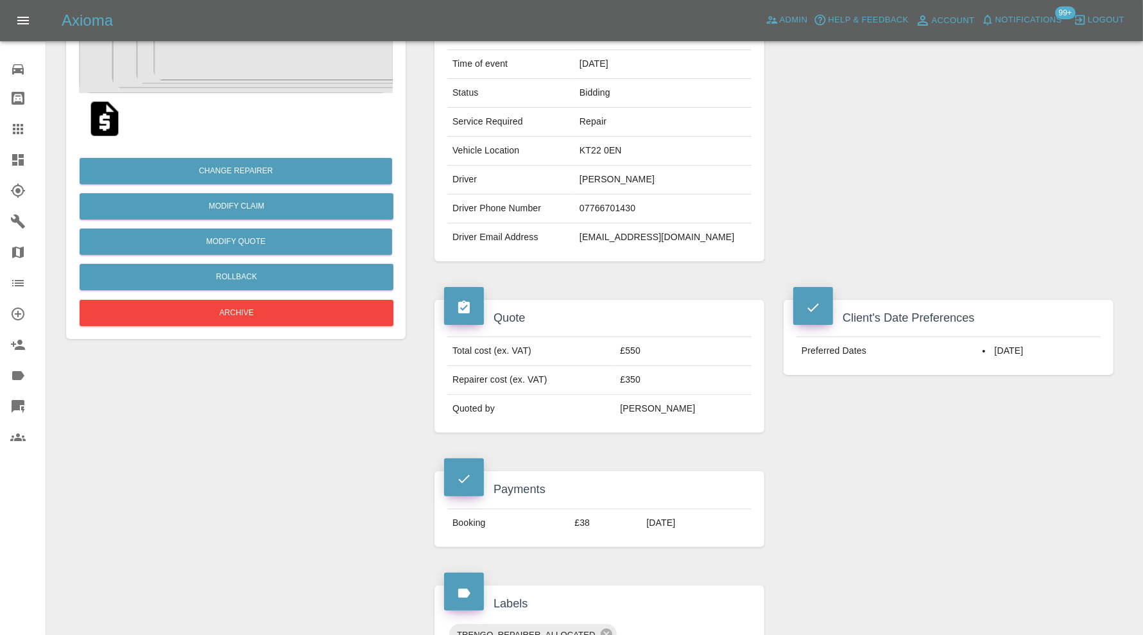
scroll to position [0, 0]
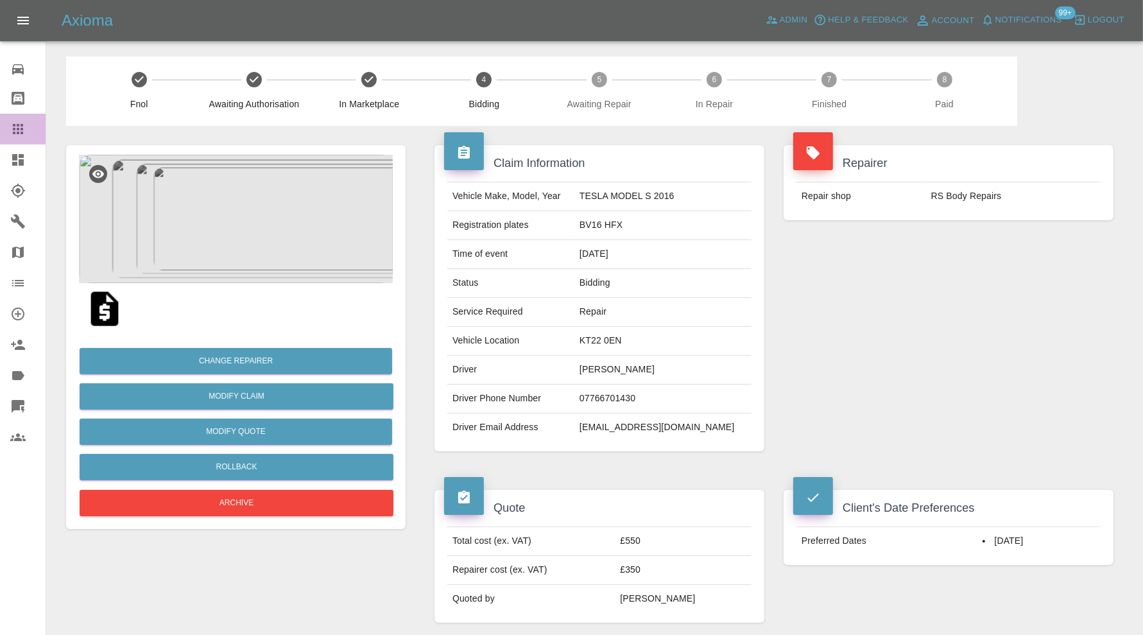
click at [23, 124] on icon at bounding box center [17, 128] width 15 height 15
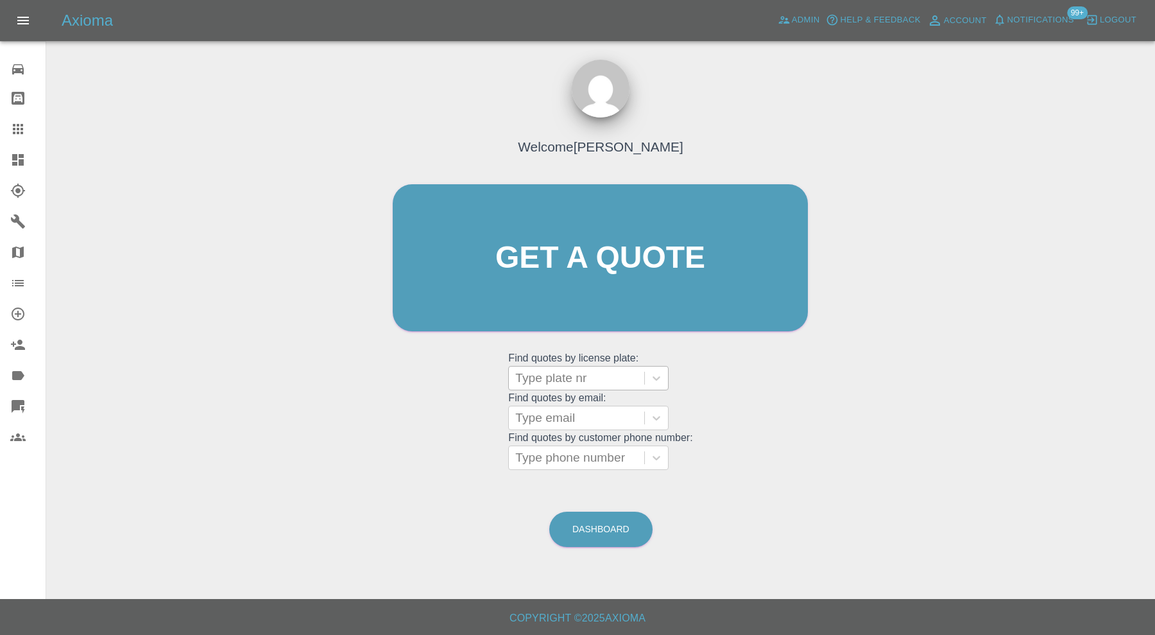
click at [580, 379] on div at bounding box center [576, 378] width 123 height 18
type input "sa16"
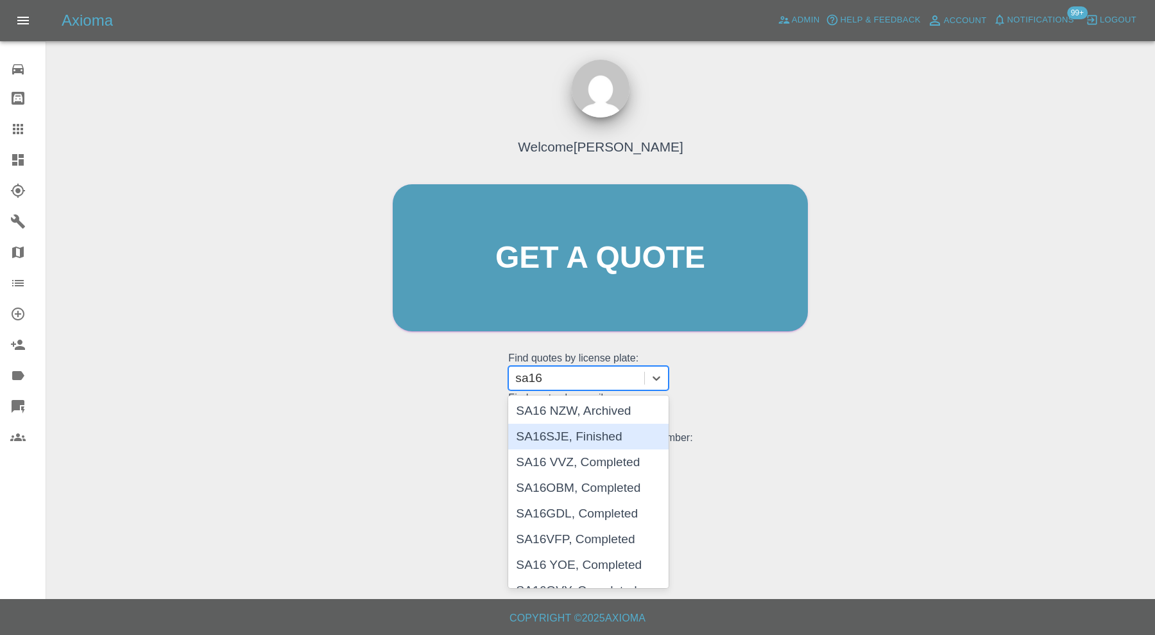
click at [598, 431] on div "SA16SJE, Finished" at bounding box center [588, 437] width 160 height 26
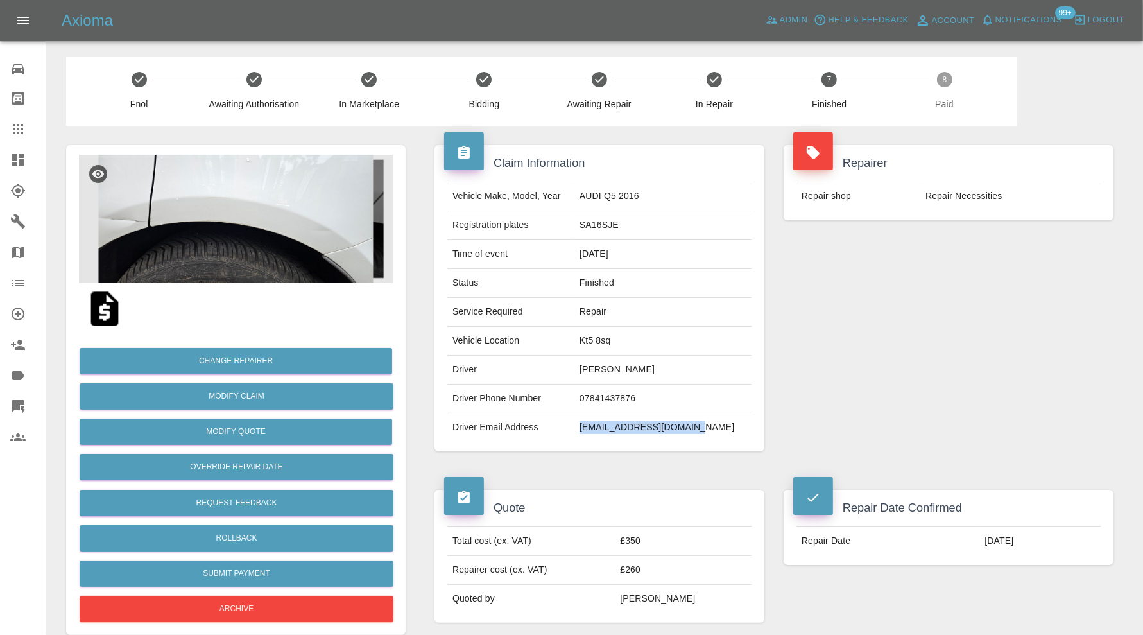
drag, startPoint x: 716, startPoint y: 430, endPoint x: 607, endPoint y: 433, distance: 109.8
click at [607, 433] on td "[EMAIL_ADDRESS][DOMAIN_NAME]" at bounding box center [662, 427] width 177 height 28
copy td "[EMAIL_ADDRESS][DOMAIN_NAME]"
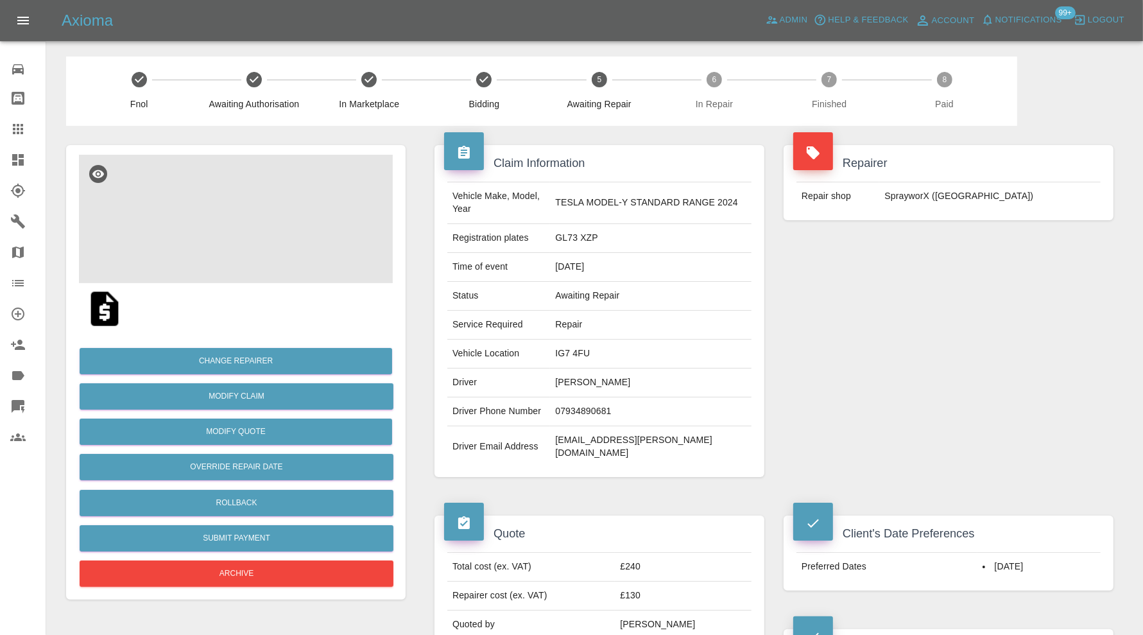
click at [251, 199] on img at bounding box center [236, 219] width 314 height 128
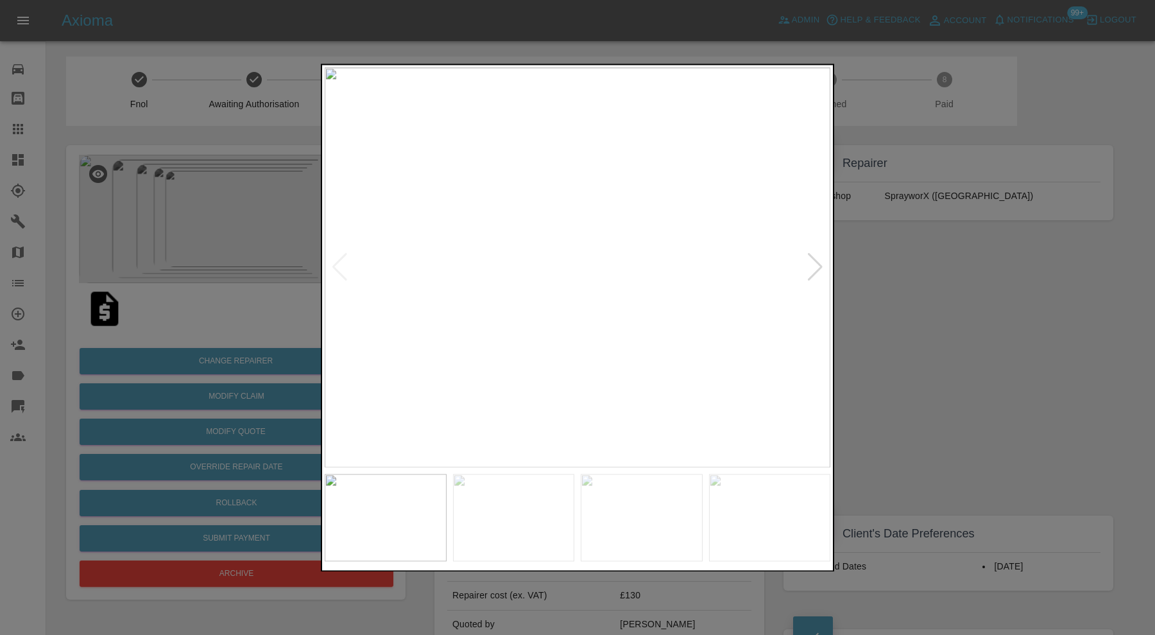
click at [813, 268] on div at bounding box center [815, 268] width 17 height 28
click at [607, 249] on img at bounding box center [578, 267] width 506 height 400
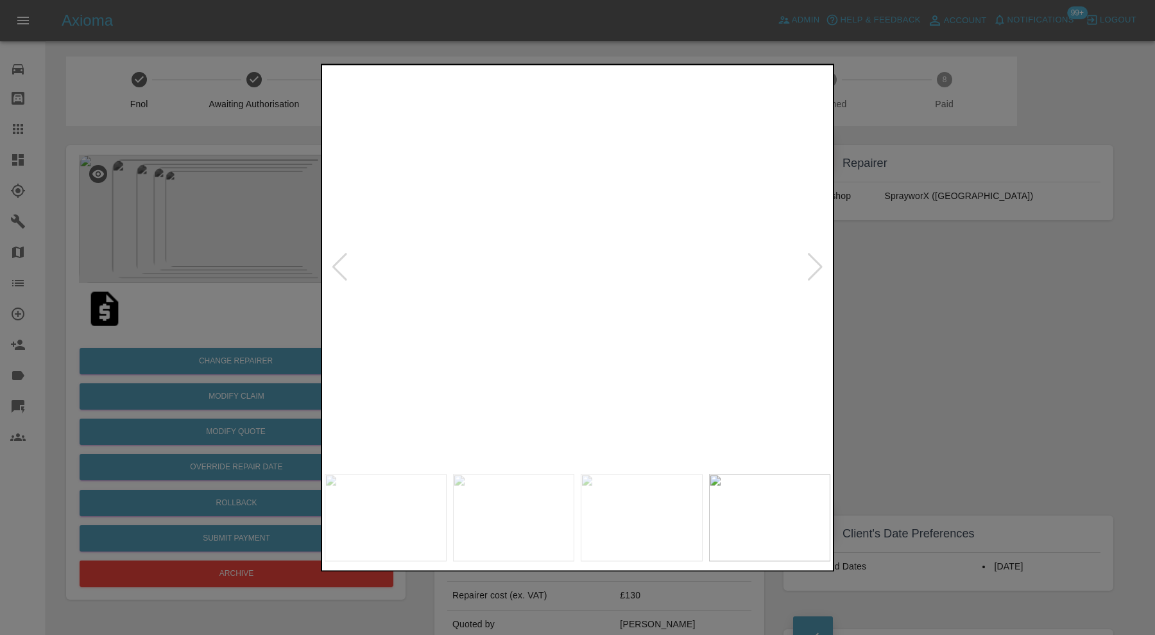
click at [508, 228] on img at bounding box center [359, 241] width 1517 height 1200
click at [818, 268] on div at bounding box center [815, 268] width 17 height 28
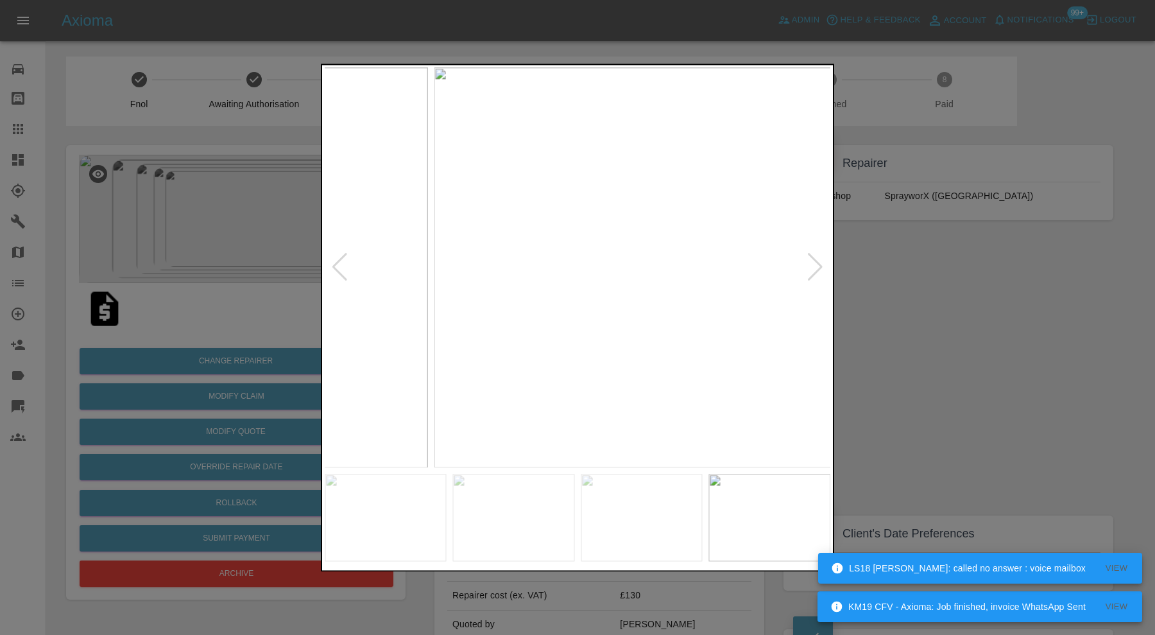
click at [583, 288] on img at bounding box center [688, 267] width 506 height 400
click at [510, 298] on img at bounding box center [578, 267] width 506 height 400
click at [513, 290] on img at bounding box center [401, 142] width 1517 height 1200
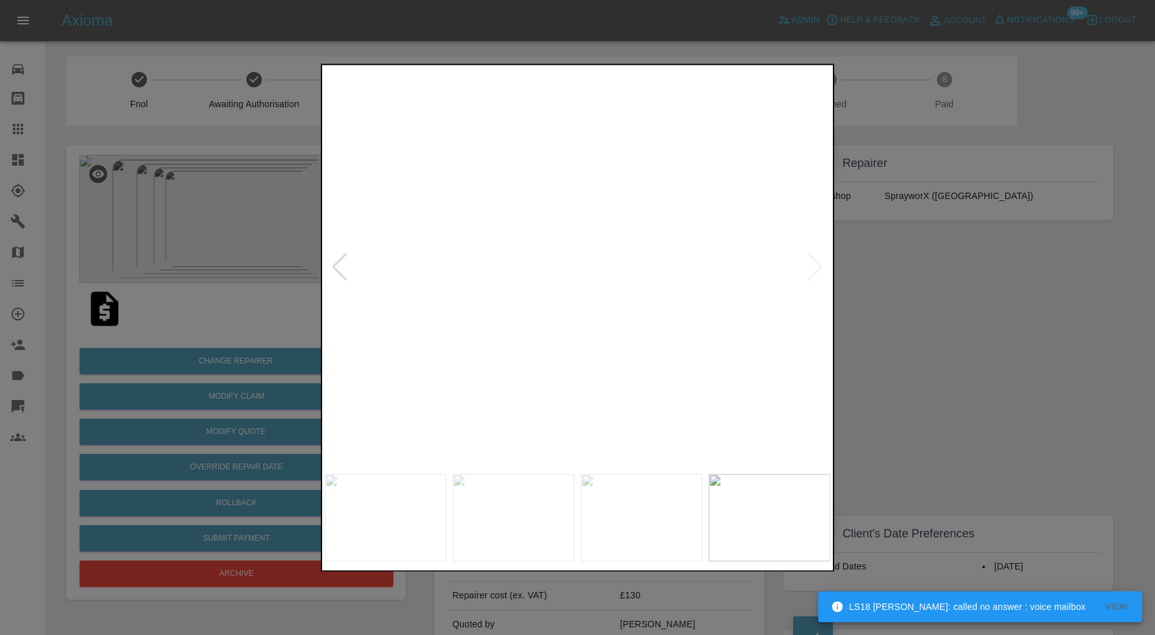
click at [942, 334] on div at bounding box center [577, 317] width 1155 height 635
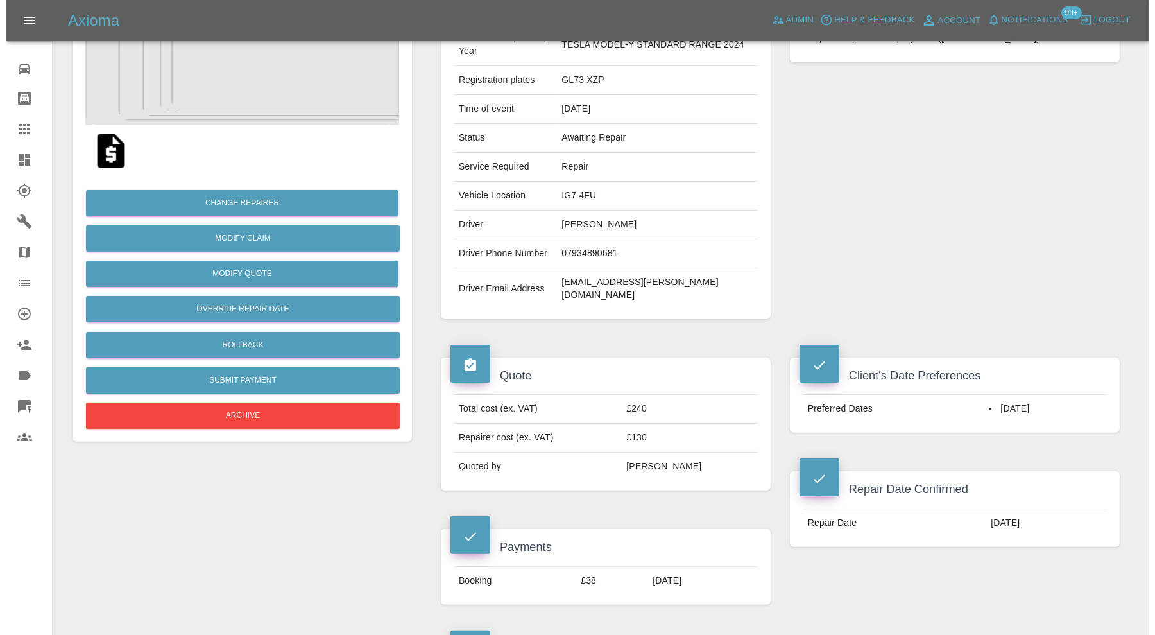
scroll to position [146, 0]
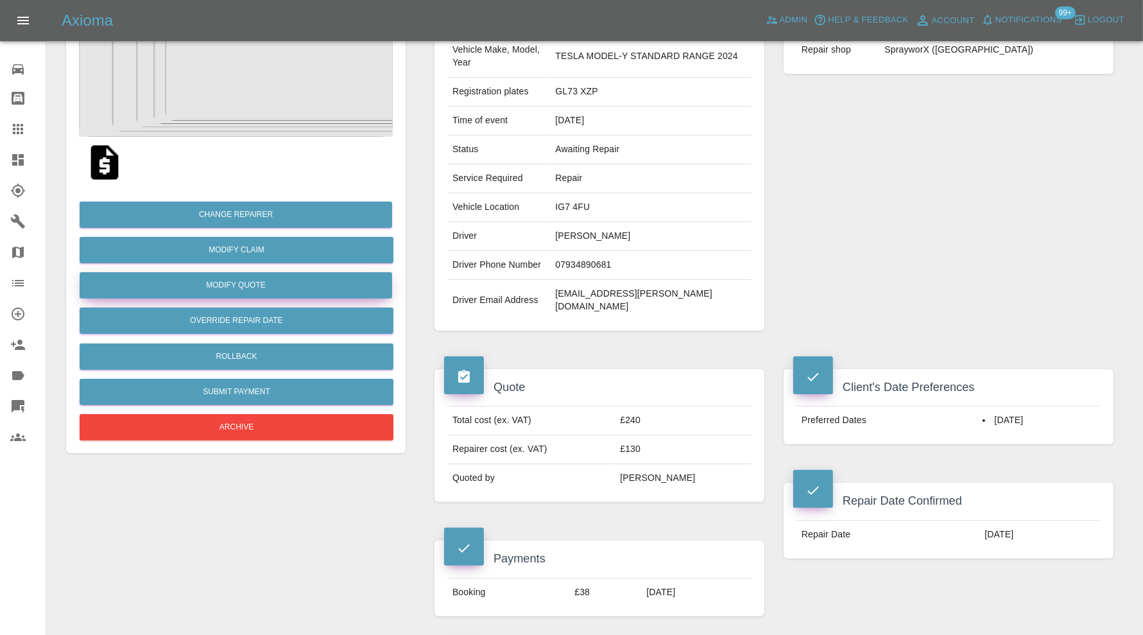
click at [311, 289] on button "Modify Quote" at bounding box center [236, 285] width 313 height 26
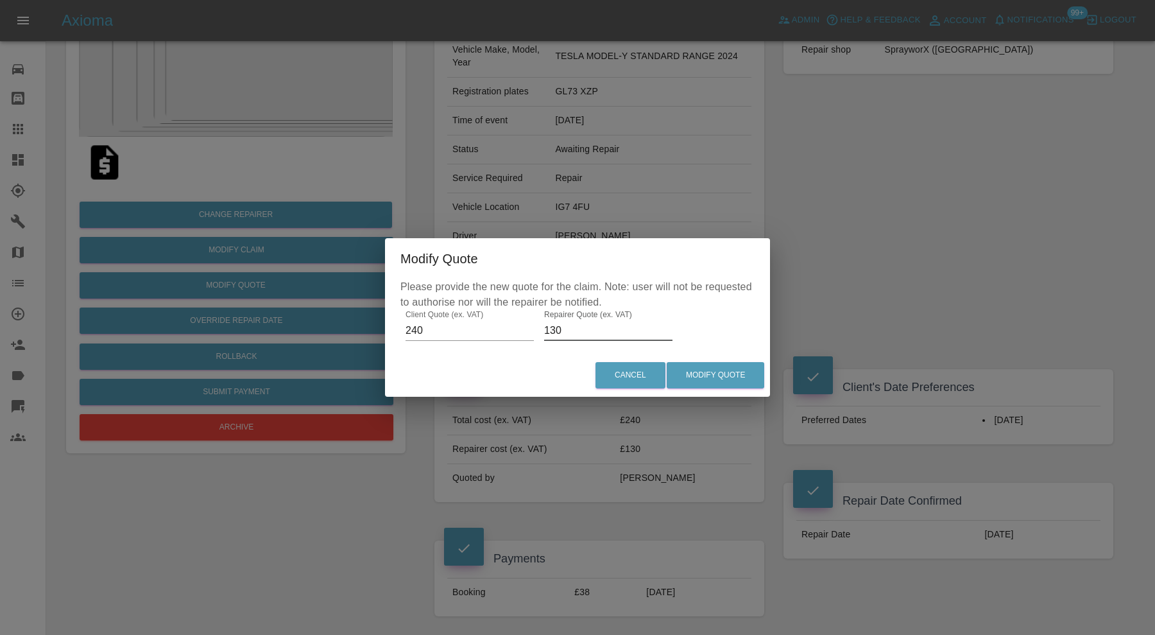
drag, startPoint x: 580, startPoint y: 329, endPoint x: 548, endPoint y: 332, distance: 32.3
click at [548, 332] on input "130" at bounding box center [608, 330] width 128 height 21
type input "150"
click at [739, 376] on button "Modify Quote" at bounding box center [716, 375] width 98 height 26
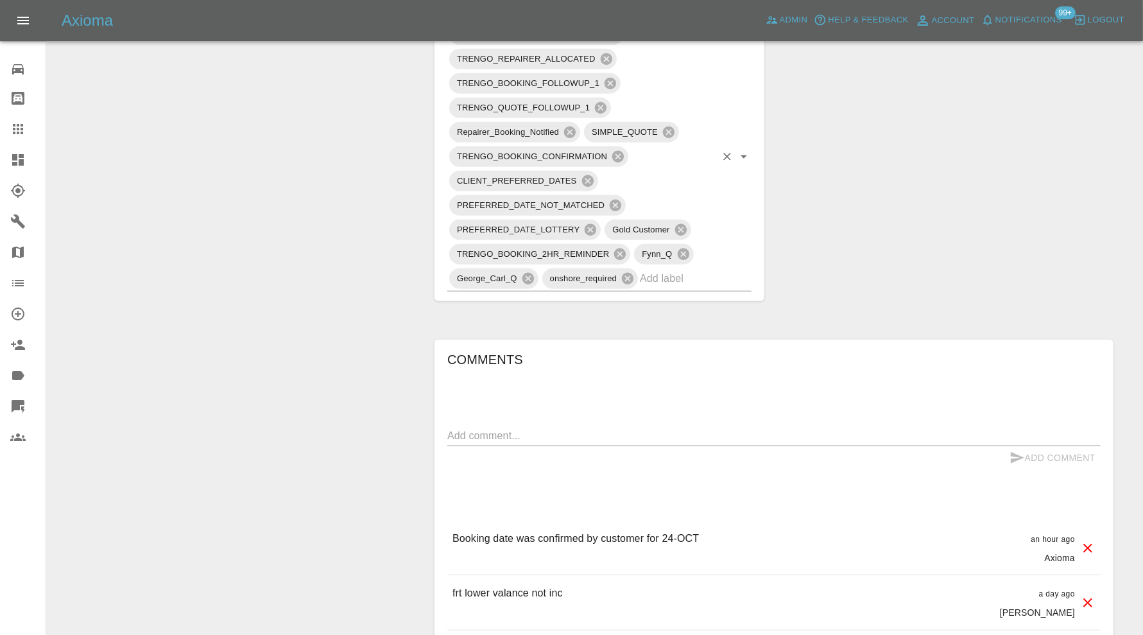
scroll to position [963, 0]
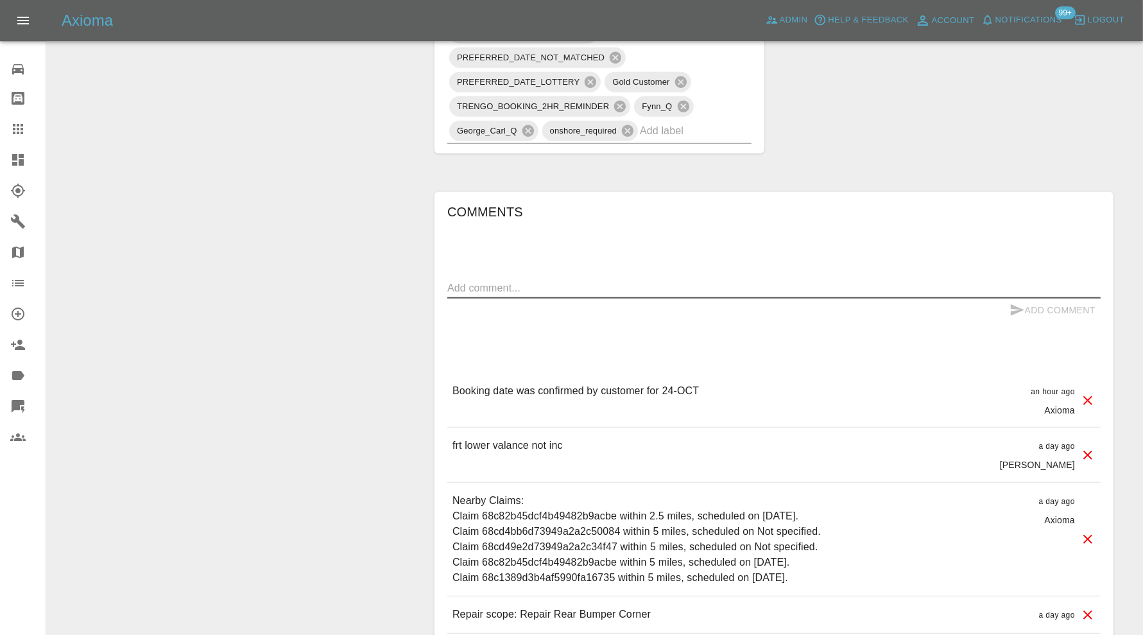
click at [620, 280] on textarea at bounding box center [773, 287] width 653 height 15
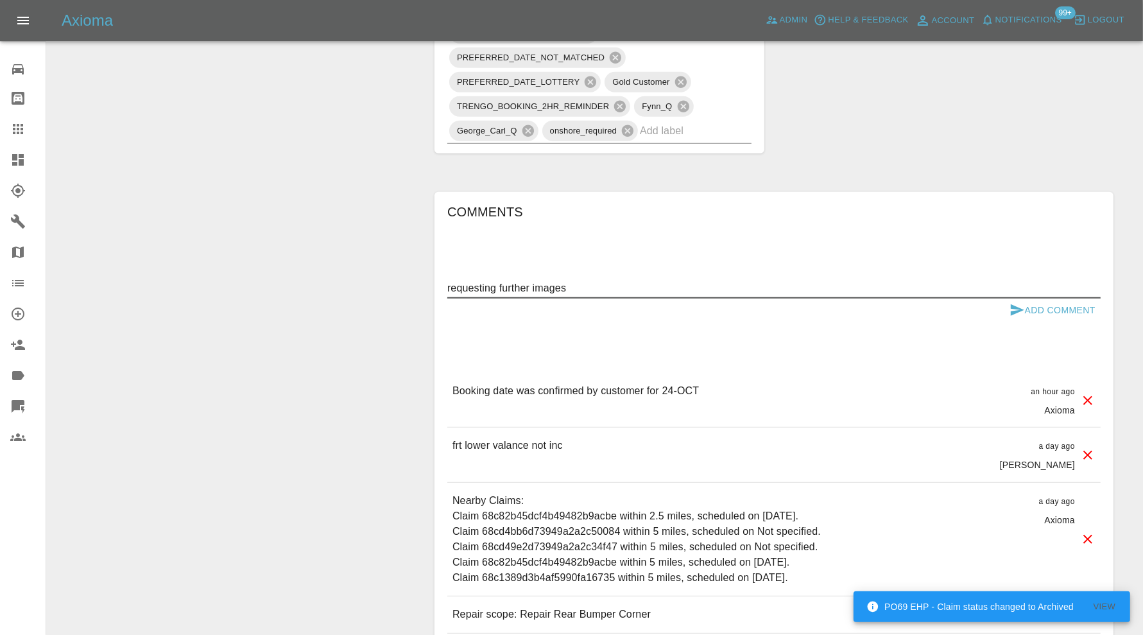
type textarea "requesting further images"
click at [1030, 298] on button "Add Comment" at bounding box center [1053, 310] width 96 height 24
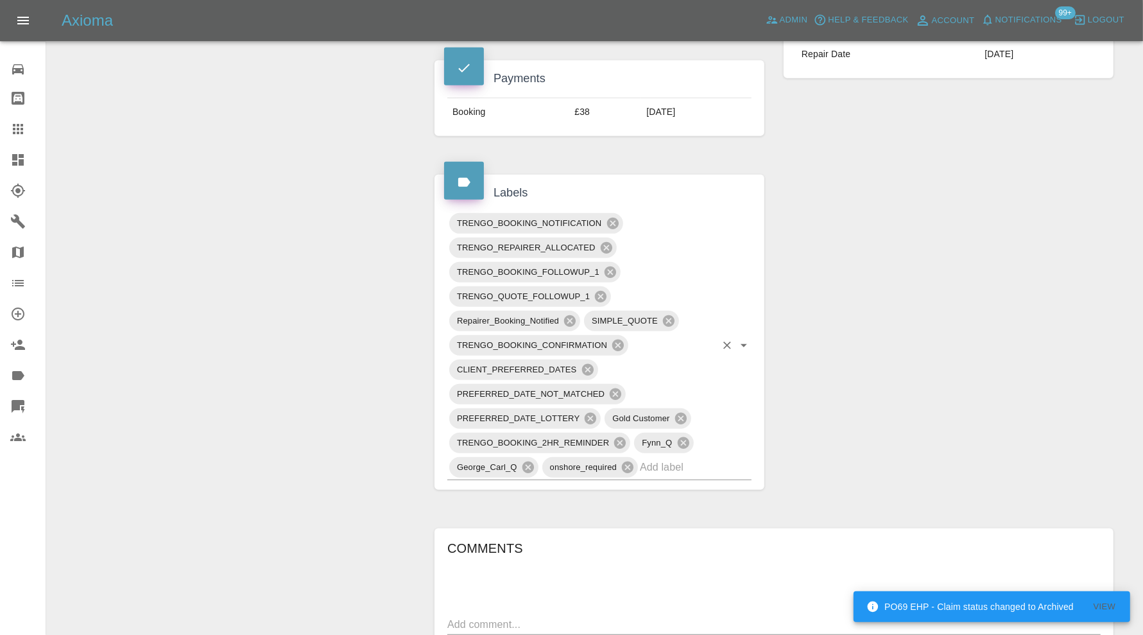
scroll to position [642, 0]
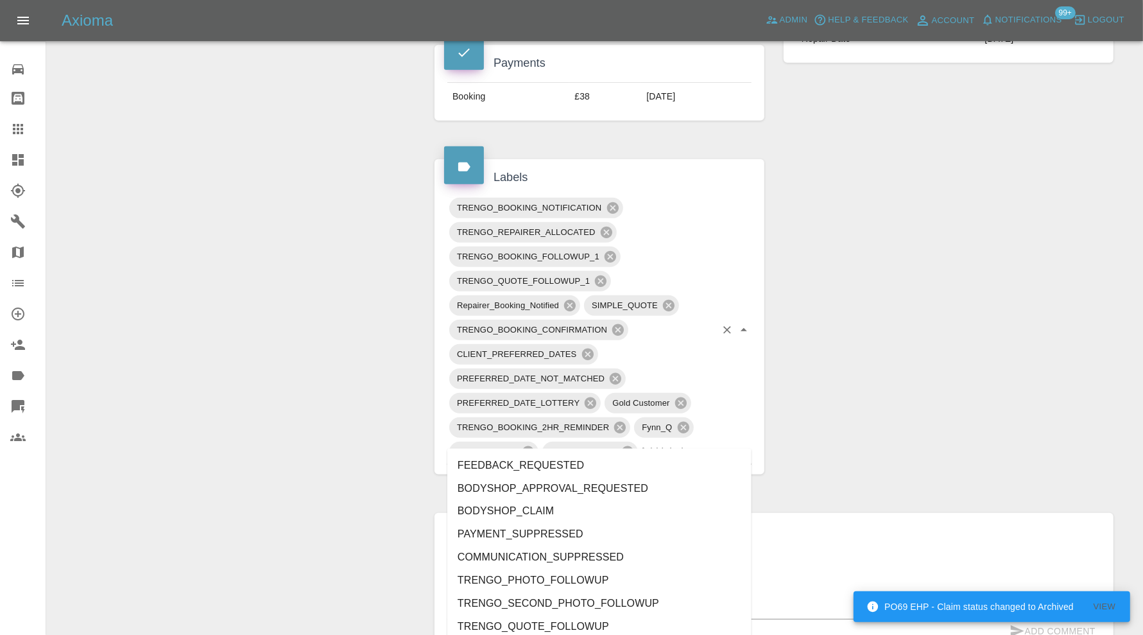
click at [695, 442] on input "text" at bounding box center [678, 452] width 76 height 20
type input "au"
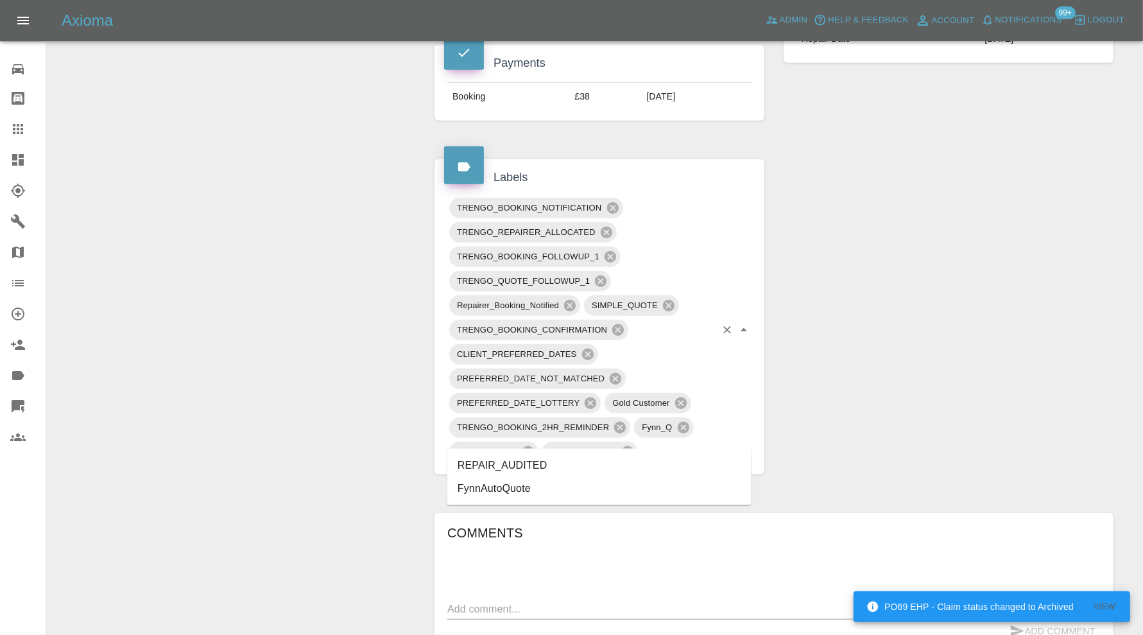
drag, startPoint x: 596, startPoint y: 461, endPoint x: 580, endPoint y: 461, distance: 15.4
click at [594, 461] on li "REPAIR_AUDITED" at bounding box center [599, 465] width 304 height 23
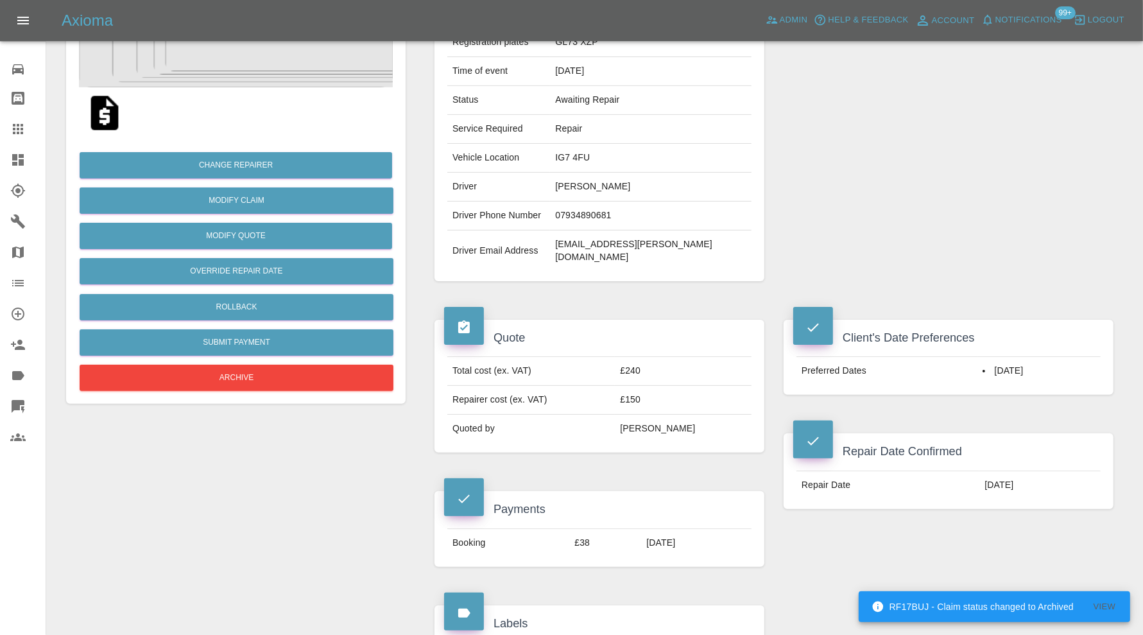
scroll to position [0, 0]
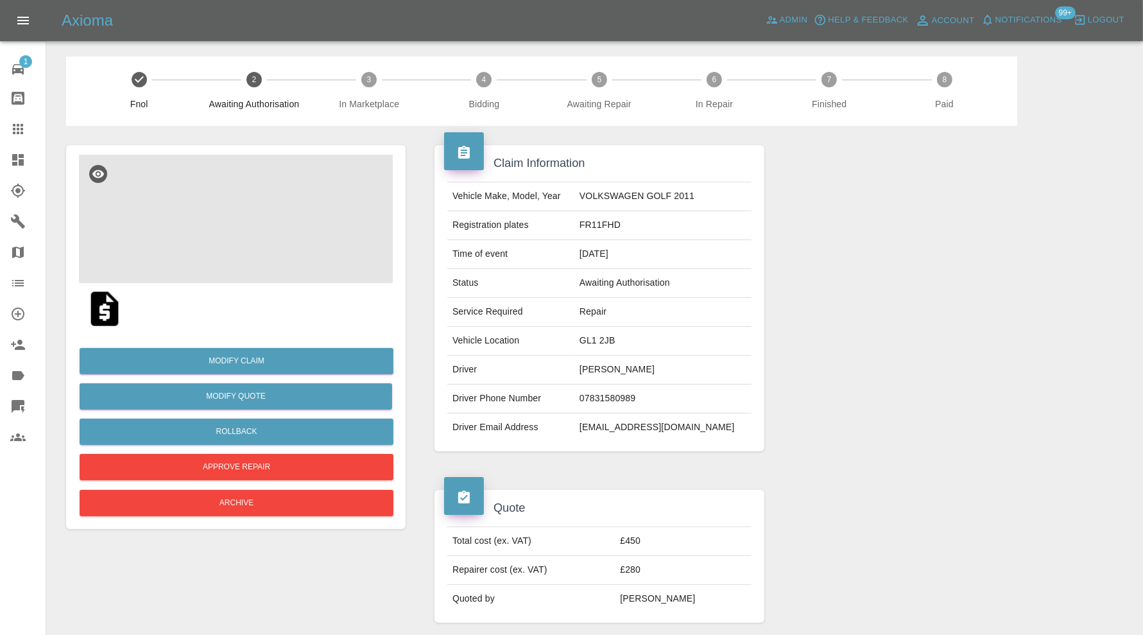
click at [241, 225] on img at bounding box center [236, 219] width 314 height 128
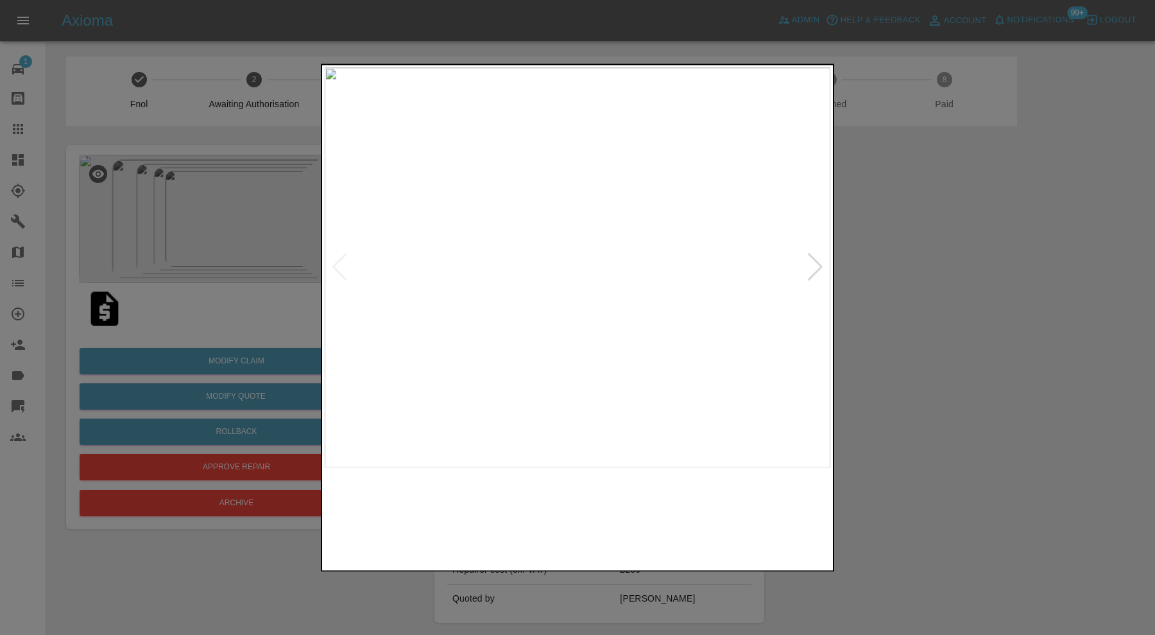
click at [524, 513] on img at bounding box center [514, 517] width 122 height 87
click at [809, 268] on div at bounding box center [815, 268] width 17 height 28
click at [813, 267] on div at bounding box center [815, 268] width 17 height 28
click at [820, 269] on div at bounding box center [815, 268] width 17 height 28
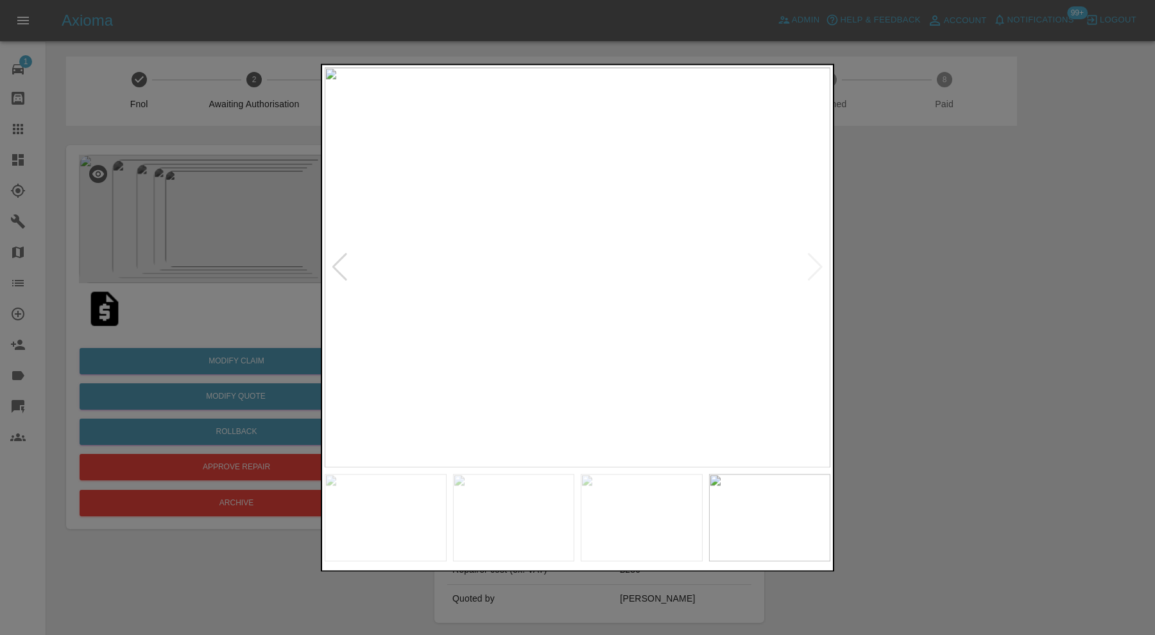
click at [820, 269] on img at bounding box center [578, 267] width 506 height 400
click at [896, 268] on div at bounding box center [577, 317] width 1155 height 635
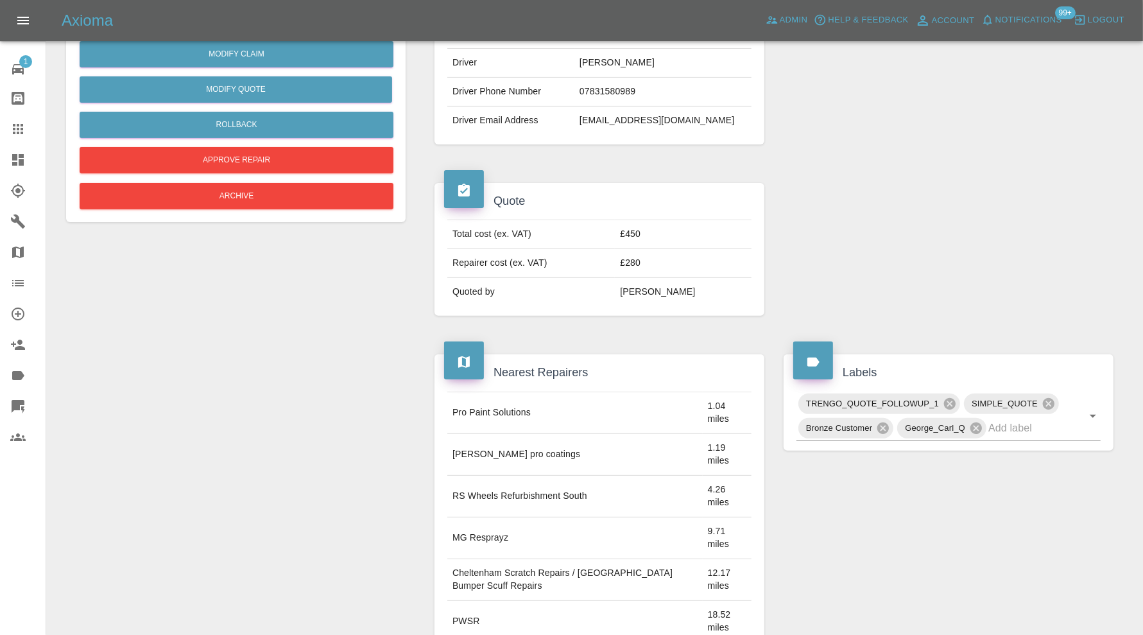
scroll to position [306, 0]
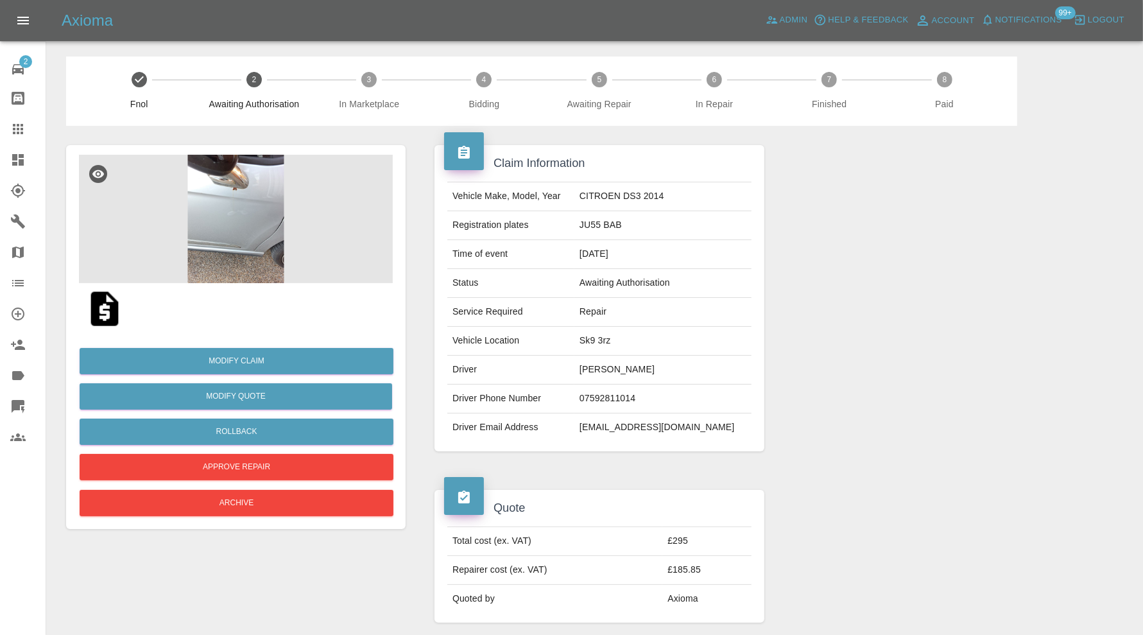
click at [261, 214] on img at bounding box center [236, 219] width 314 height 128
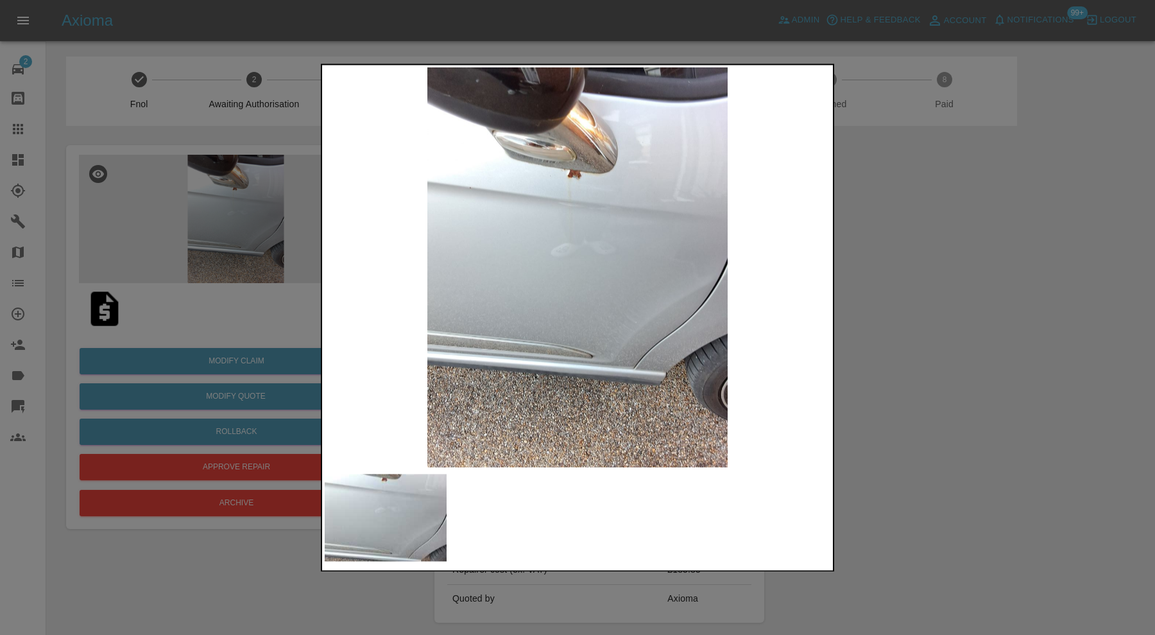
click at [875, 313] on div at bounding box center [577, 317] width 1155 height 635
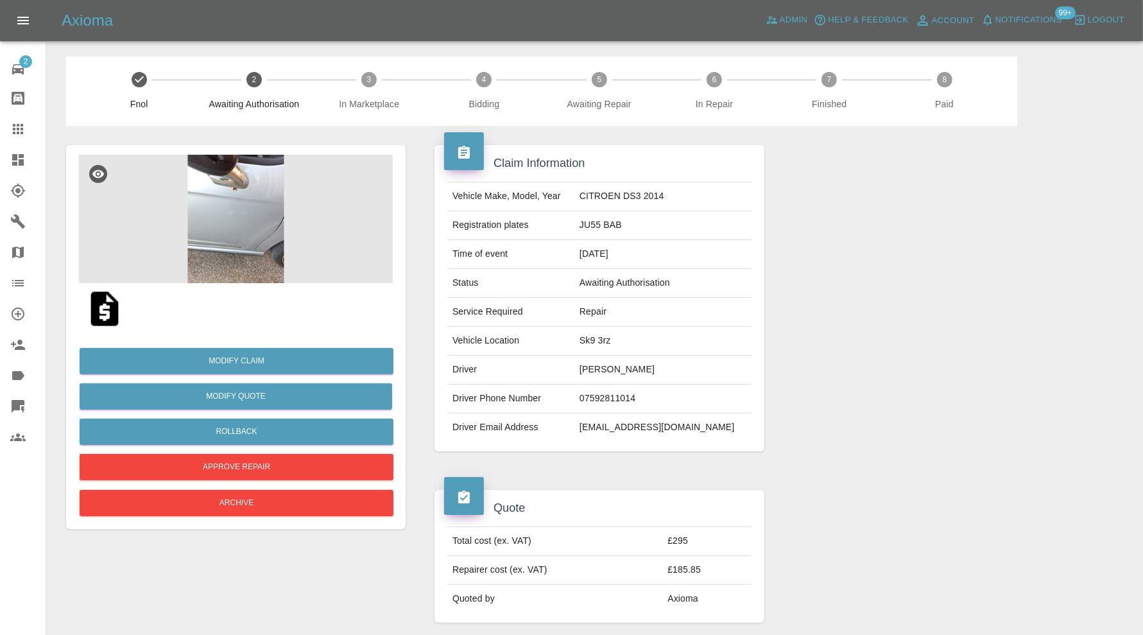
click at [237, 196] on img at bounding box center [236, 219] width 314 height 128
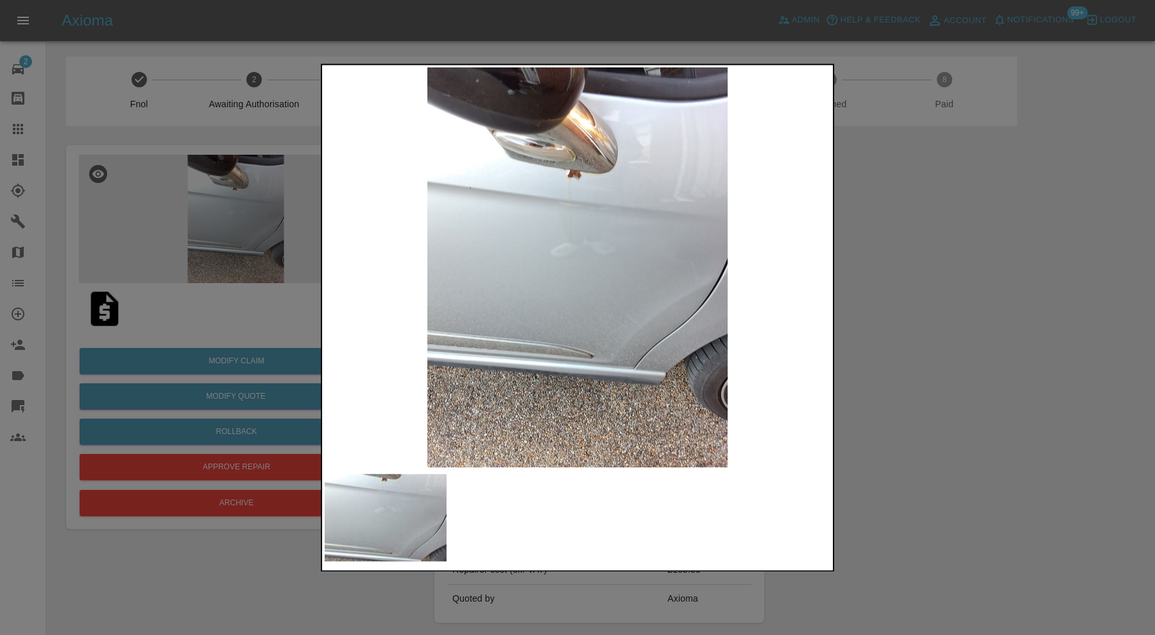
click at [381, 495] on img at bounding box center [386, 517] width 122 height 87
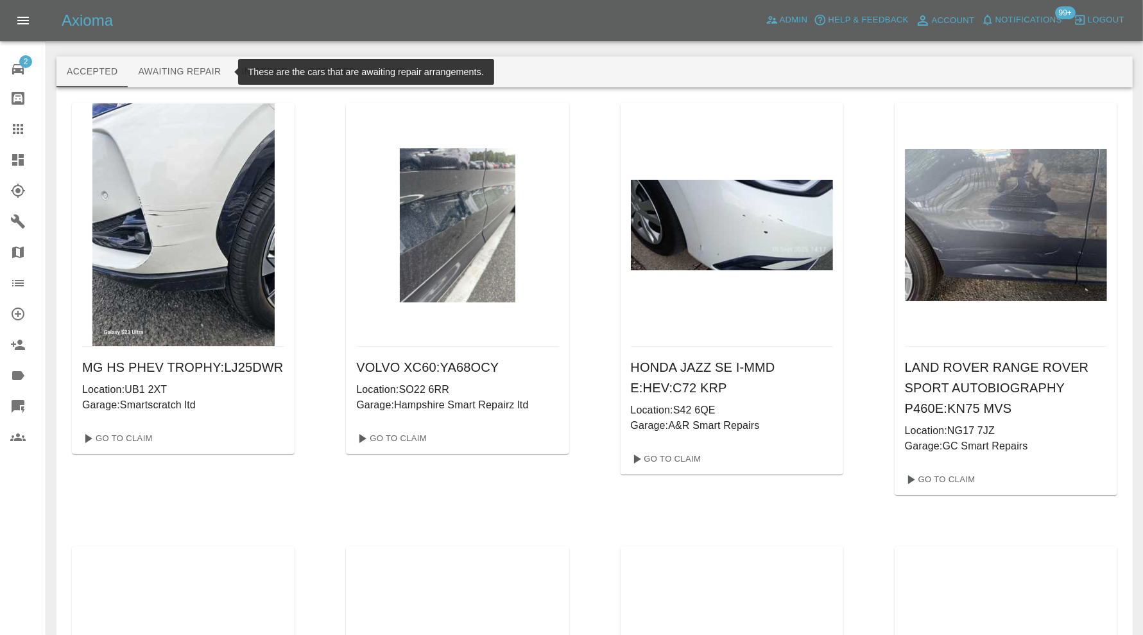
click at [180, 68] on button "Awaiting Repair" at bounding box center [179, 71] width 103 height 31
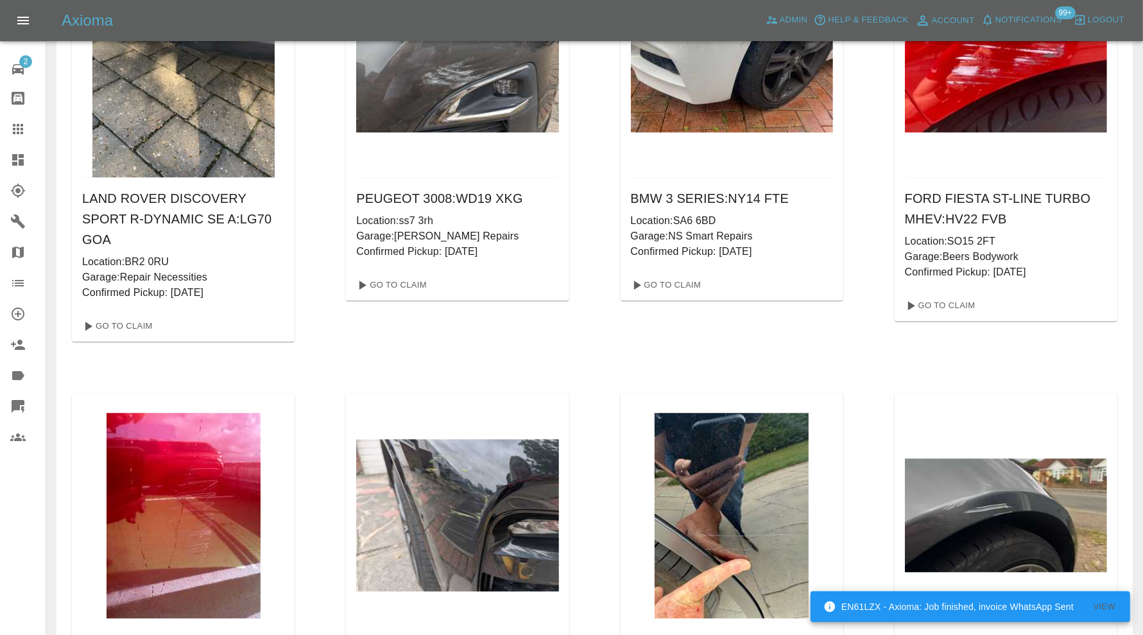
scroll to position [12561, 0]
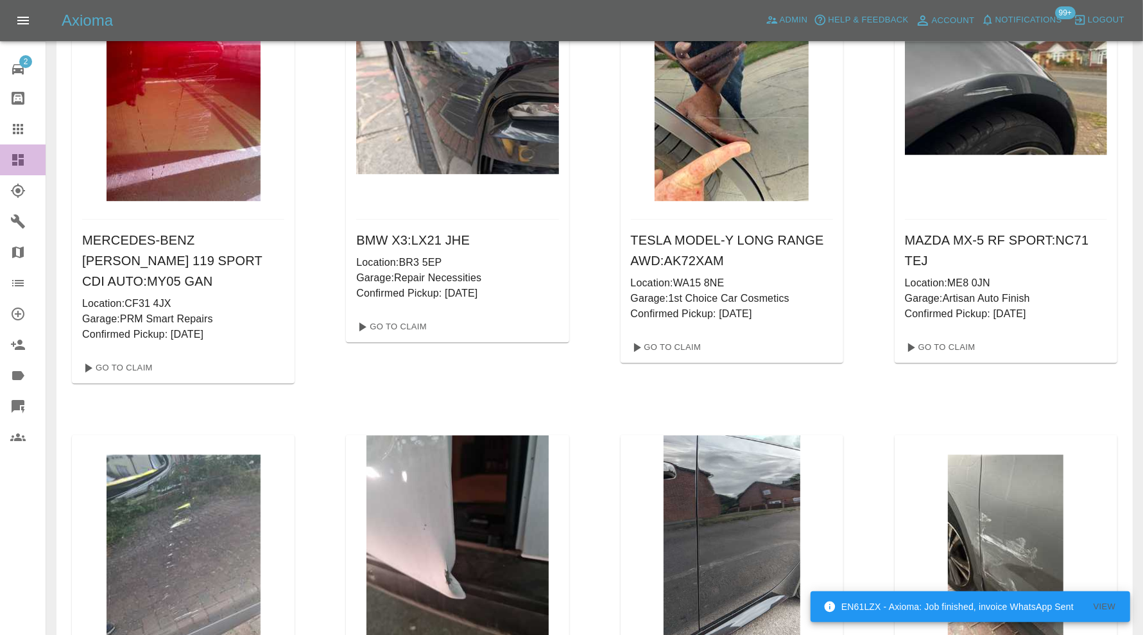
click at [15, 160] on icon at bounding box center [18, 160] width 12 height 12
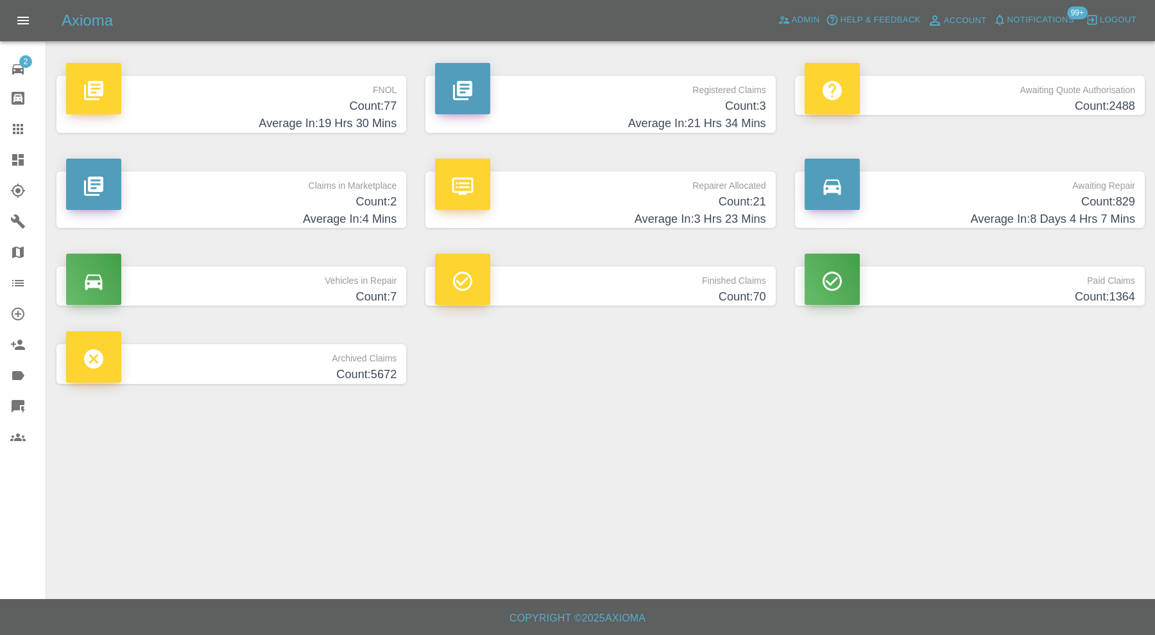
click at [331, 203] on h4 "Count: 2" at bounding box center [231, 201] width 331 height 17
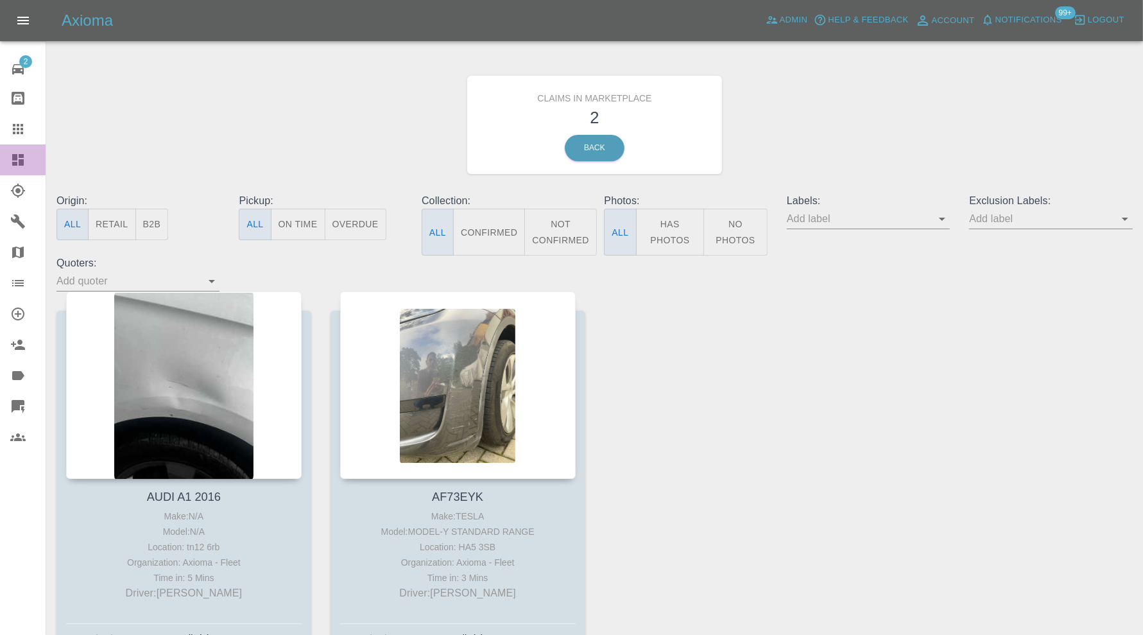
click at [23, 155] on icon at bounding box center [18, 160] width 12 height 12
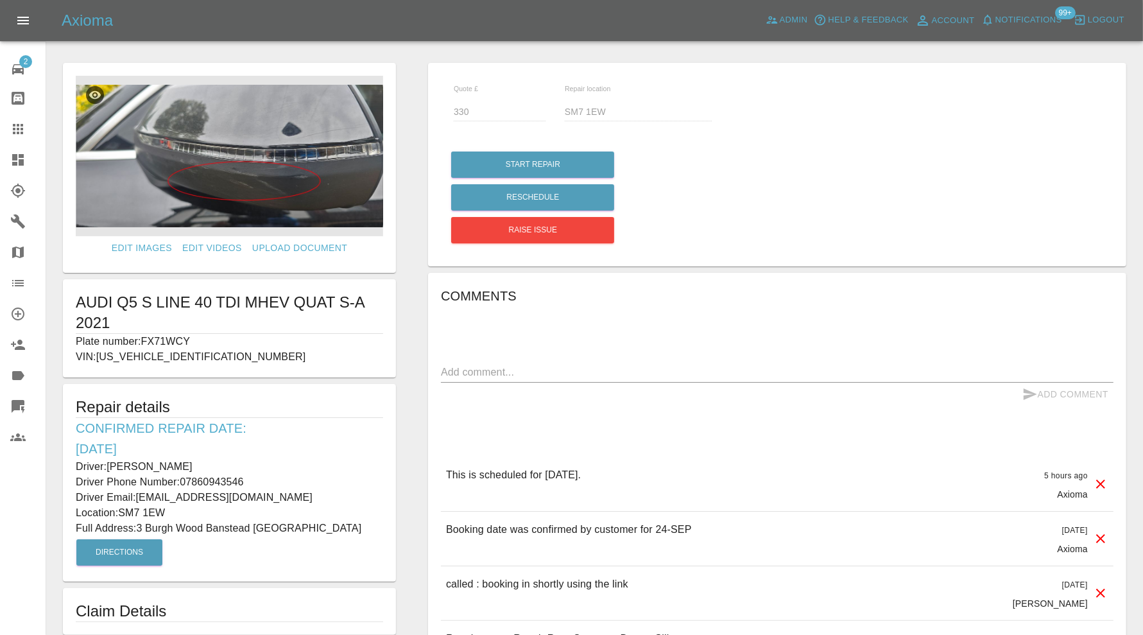
click at [299, 191] on img at bounding box center [229, 156] width 307 height 160
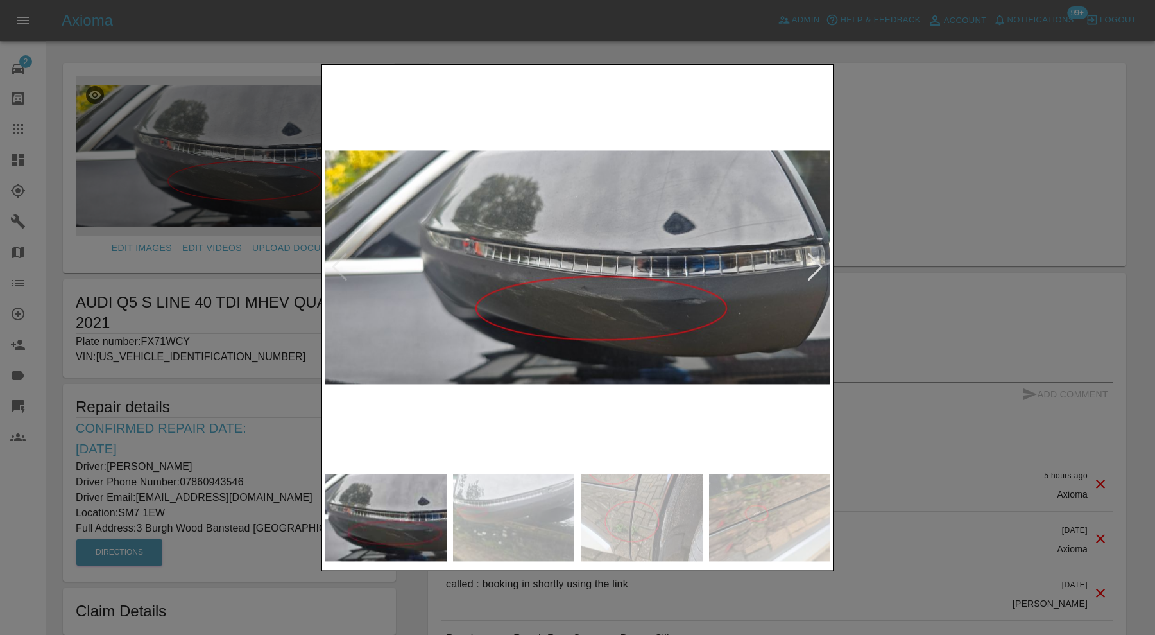
click at [510, 516] on img at bounding box center [514, 517] width 122 height 87
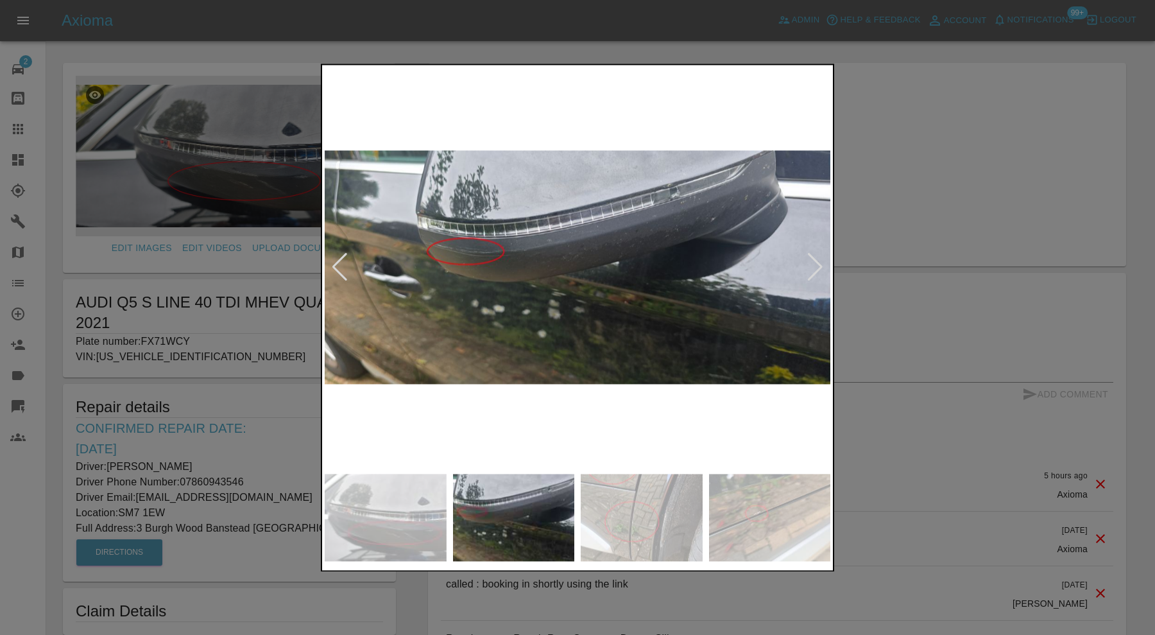
click at [657, 501] on img at bounding box center [642, 517] width 122 height 87
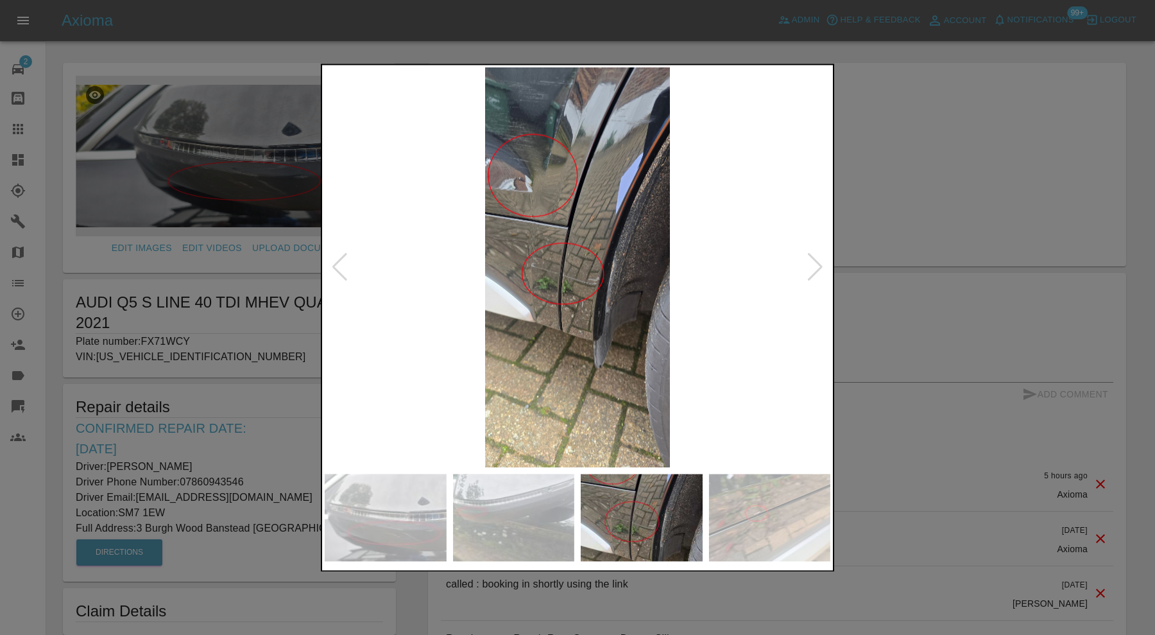
click at [745, 506] on img at bounding box center [770, 517] width 122 height 87
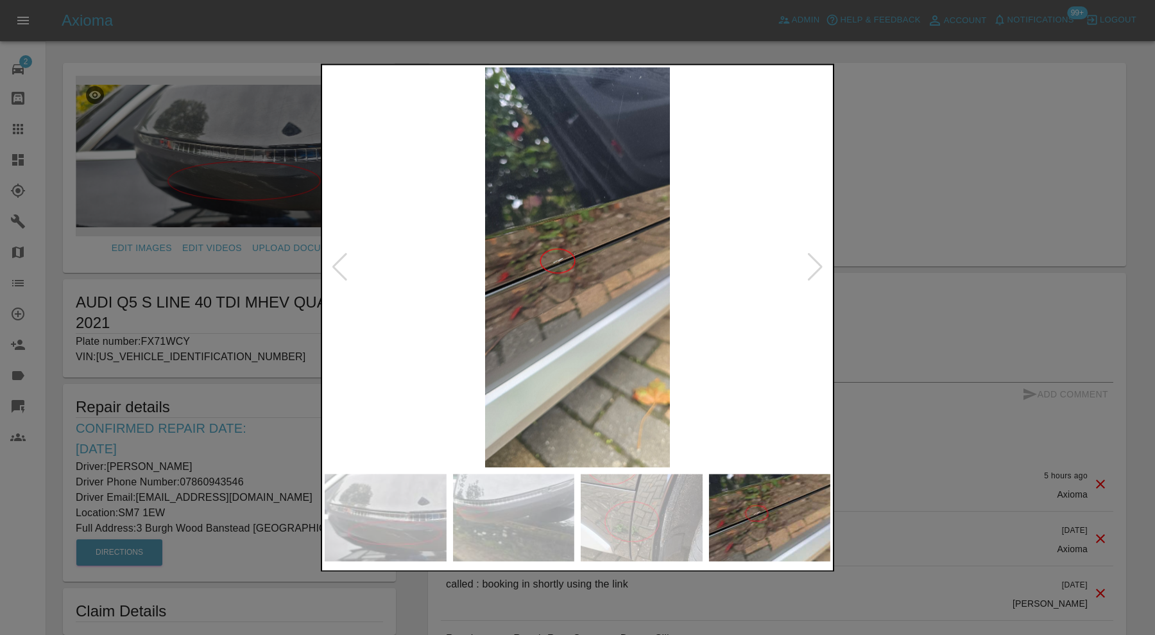
click at [806, 268] on img at bounding box center [578, 267] width 506 height 400
click at [815, 276] on div at bounding box center [815, 268] width 17 height 28
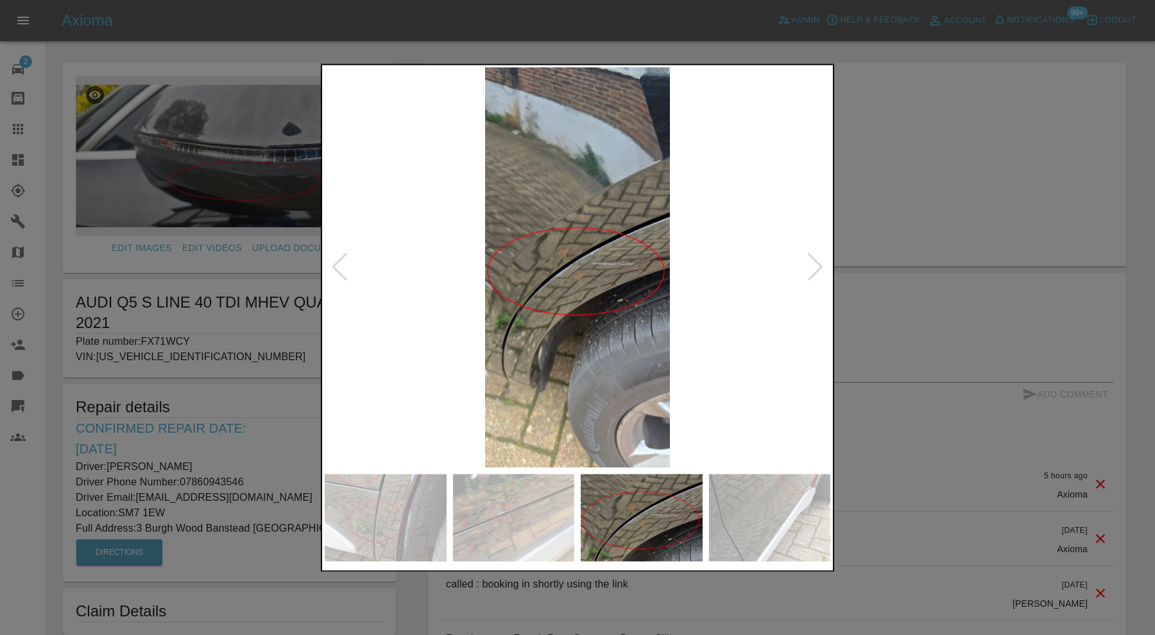
click at [815, 276] on div at bounding box center [815, 268] width 17 height 28
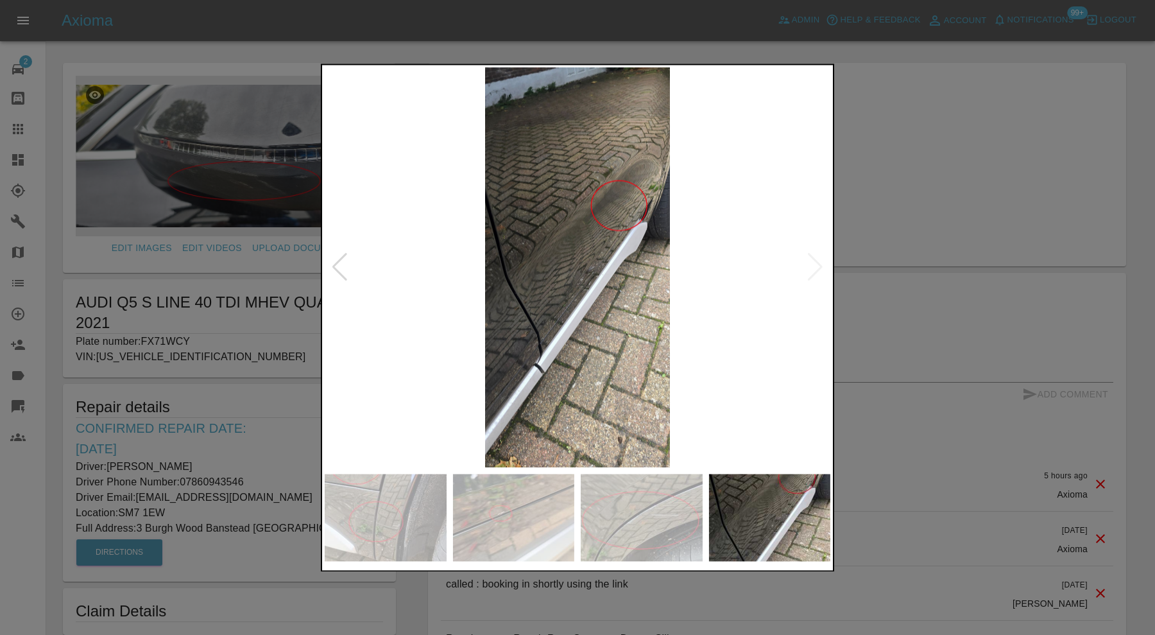
click at [815, 276] on img at bounding box center [578, 267] width 506 height 400
click at [956, 219] on div at bounding box center [577, 317] width 1155 height 635
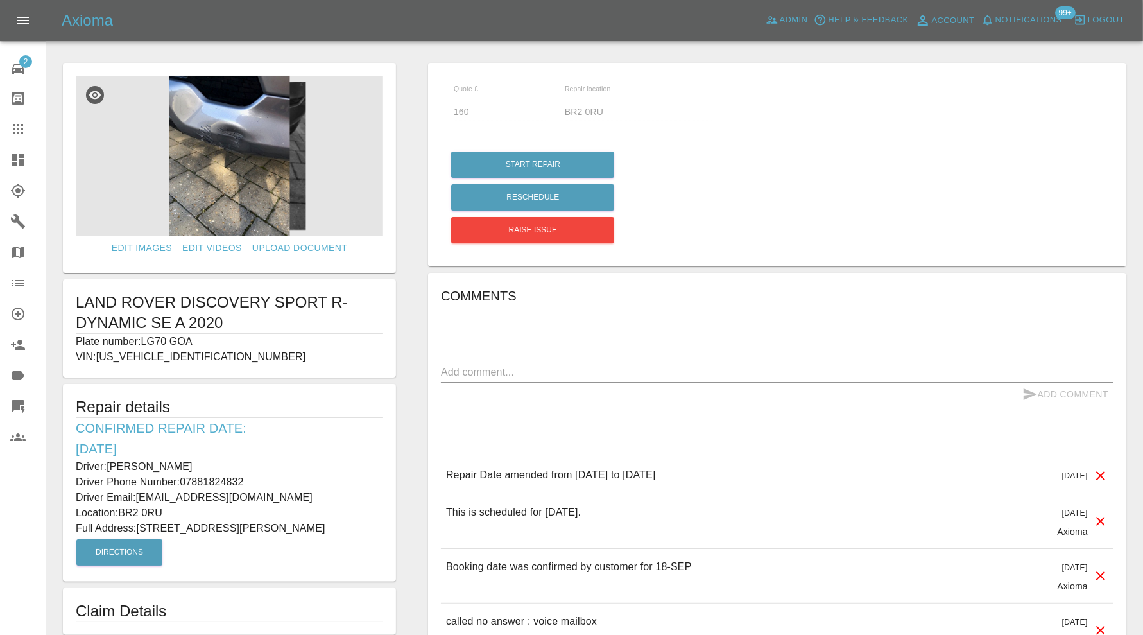
click at [257, 159] on img at bounding box center [229, 156] width 307 height 160
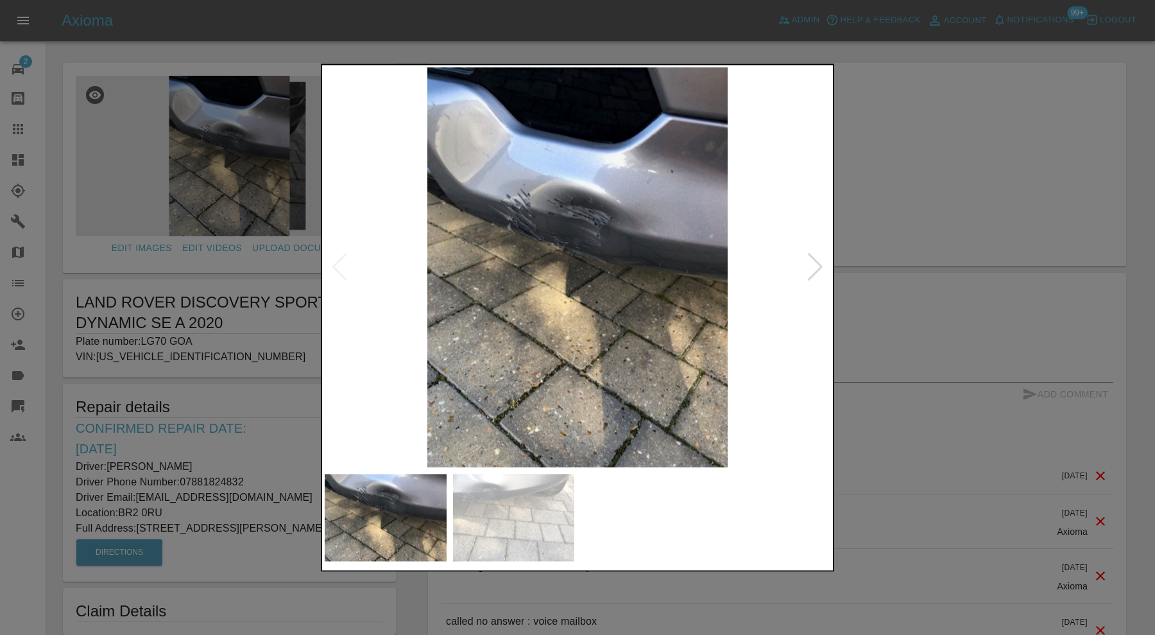
click at [815, 264] on div at bounding box center [815, 268] width 17 height 28
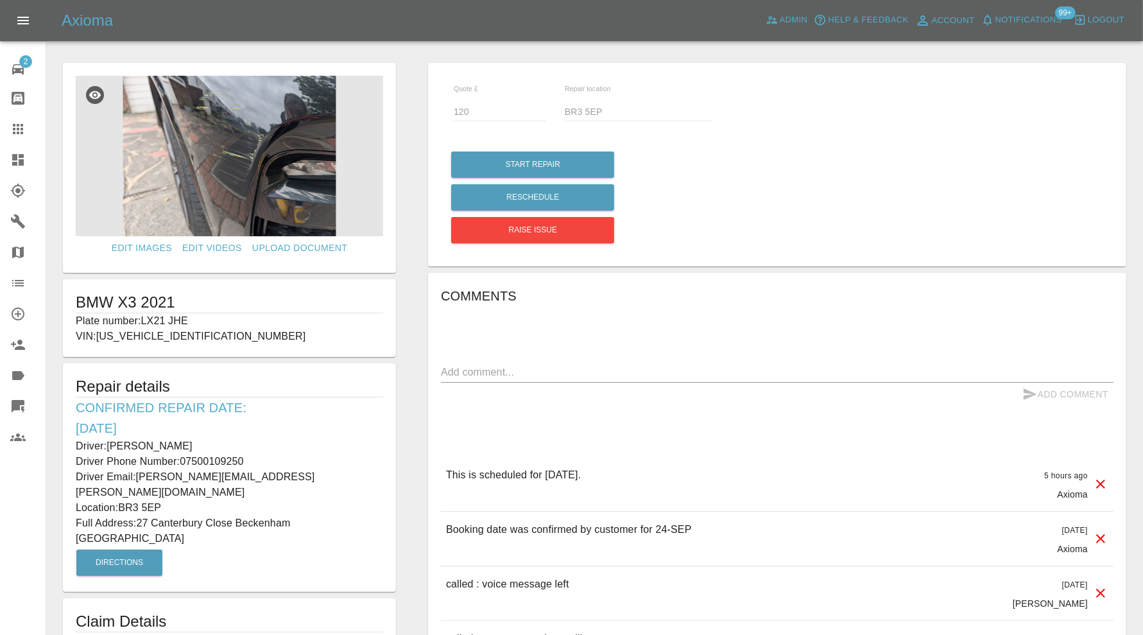
click at [187, 177] on img at bounding box center [229, 156] width 307 height 160
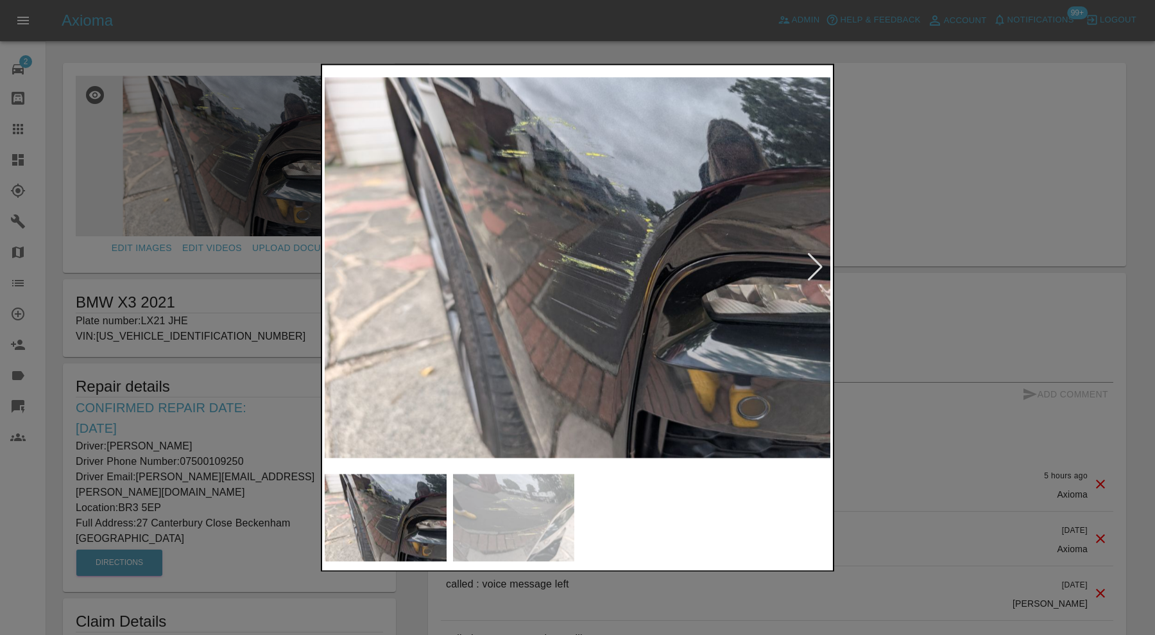
click at [857, 270] on div at bounding box center [577, 317] width 1155 height 635
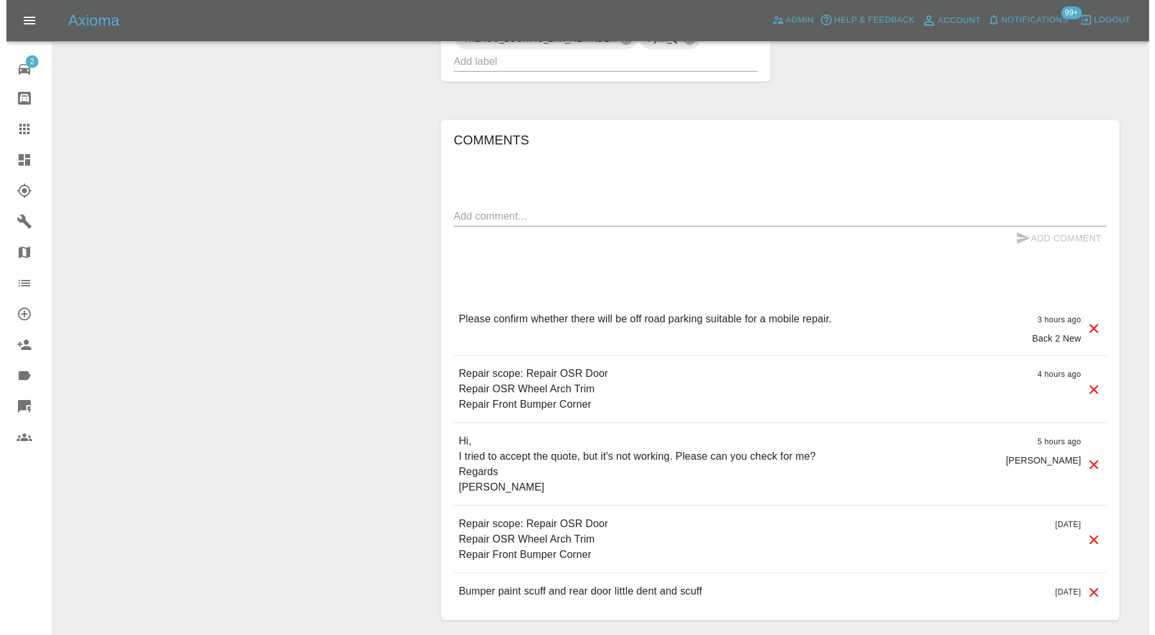
scroll to position [820, 0]
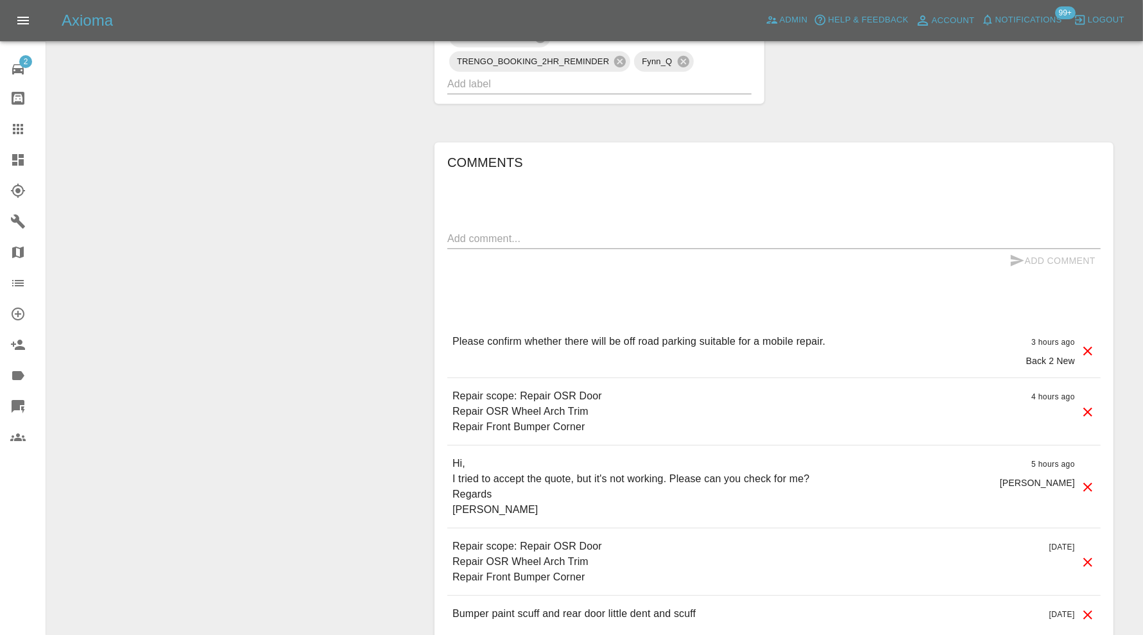
click at [1090, 557] on icon at bounding box center [1087, 562] width 15 height 15
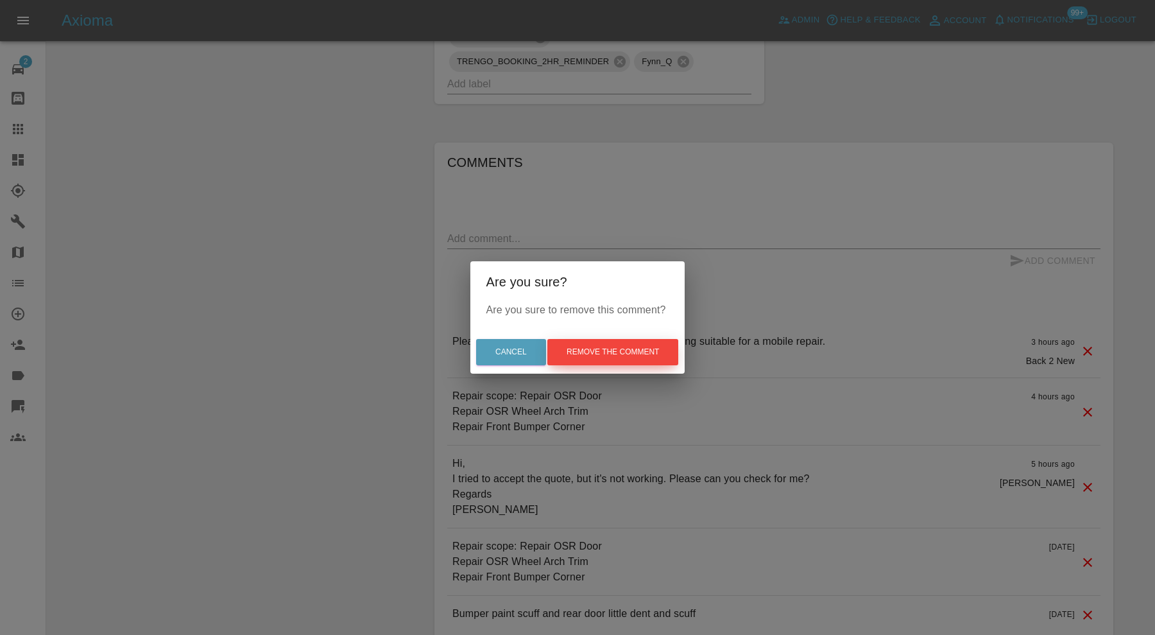
click at [645, 361] on button "Remove the comment" at bounding box center [613, 352] width 131 height 26
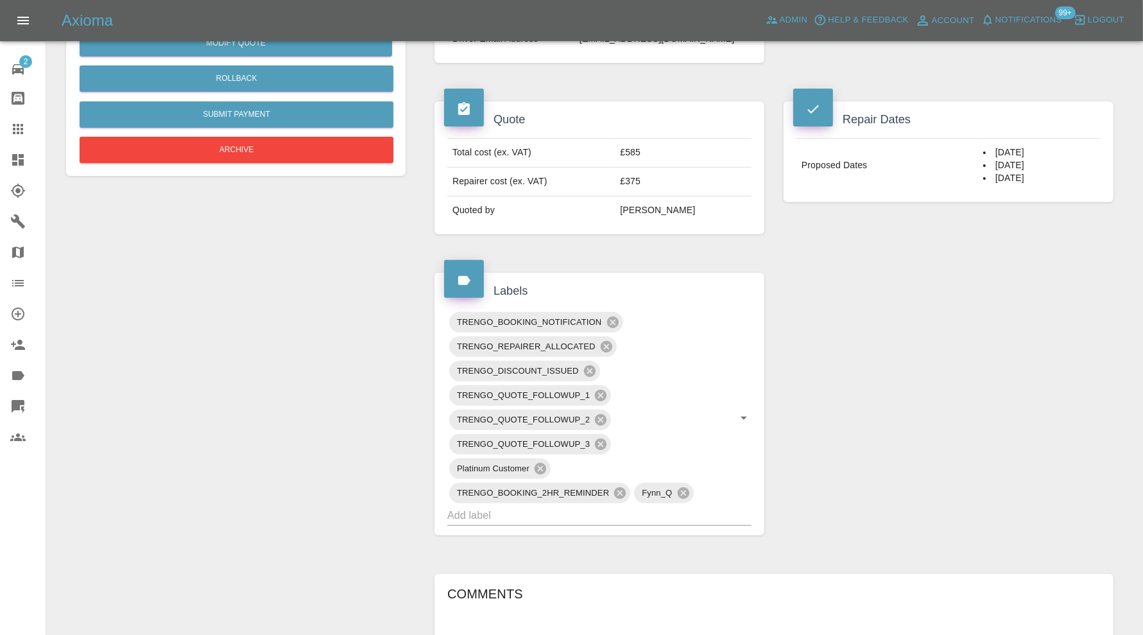
scroll to position [0, 0]
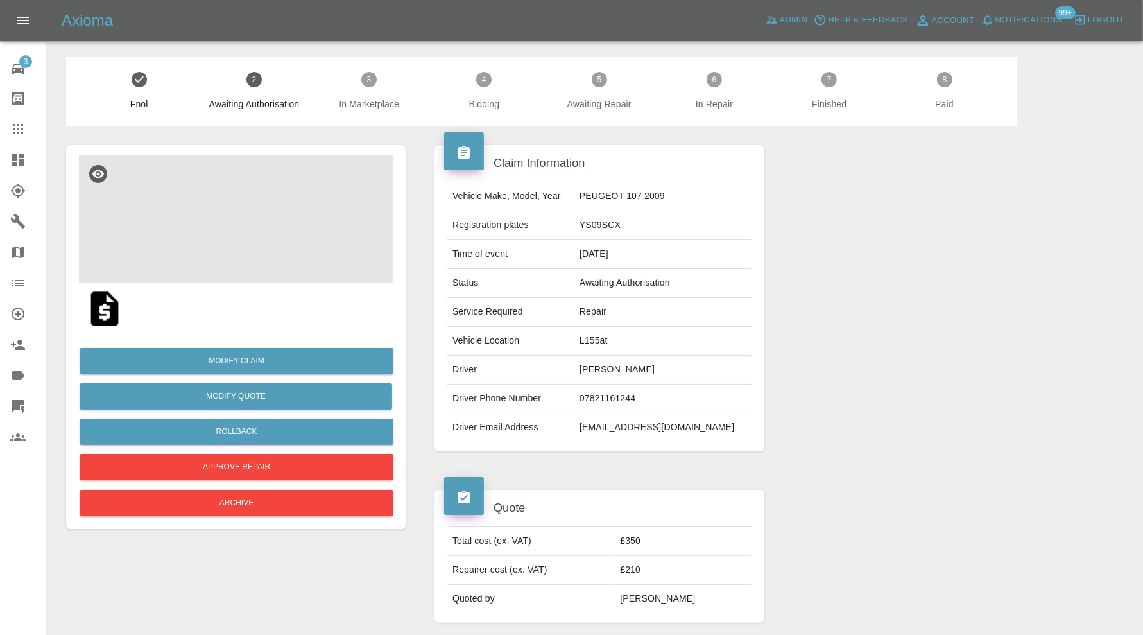
click at [236, 246] on img at bounding box center [236, 219] width 314 height 128
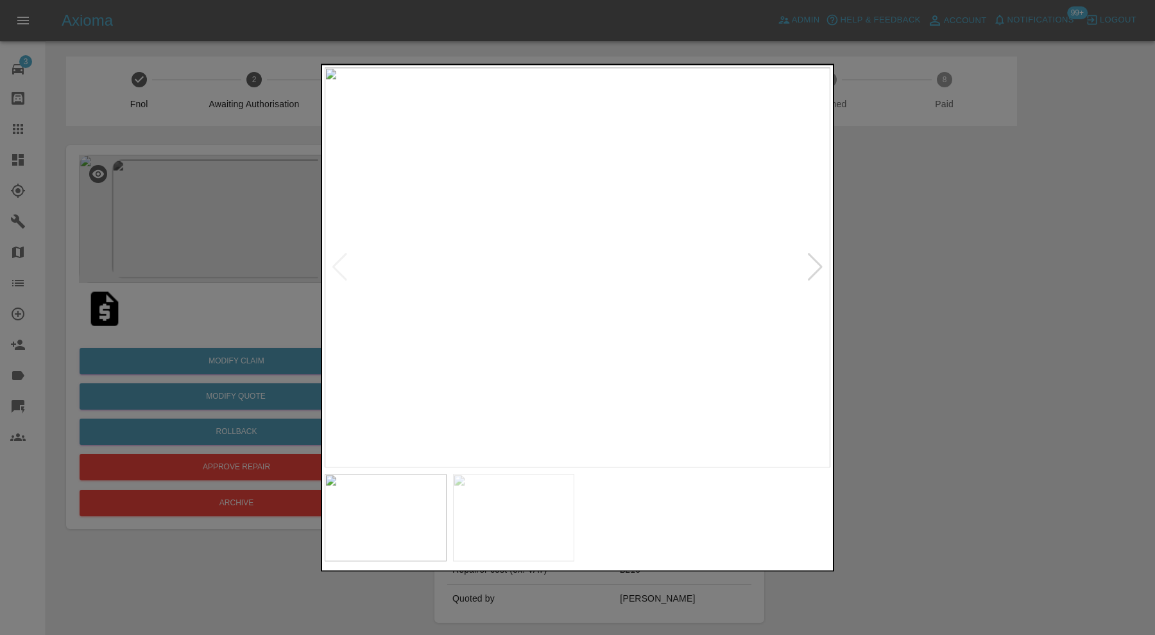
click at [499, 512] on img at bounding box center [514, 517] width 122 height 87
click at [814, 267] on img at bounding box center [578, 267] width 506 height 400
click at [334, 263] on div at bounding box center [339, 268] width 17 height 28
click at [881, 317] on div at bounding box center [577, 317] width 1155 height 635
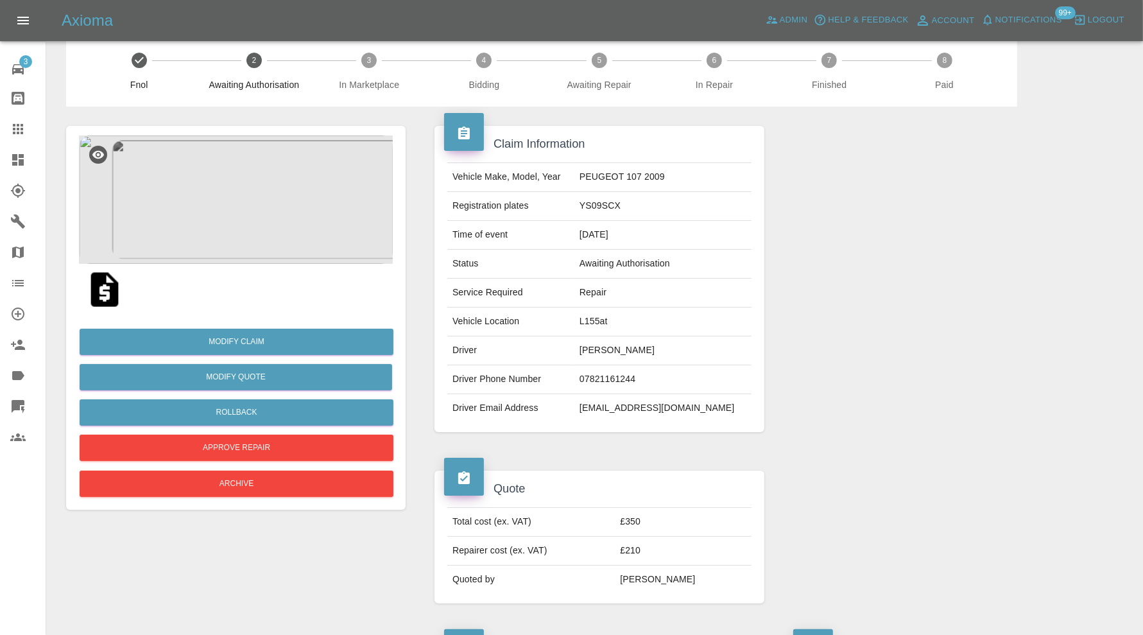
scroll to position [15, 0]
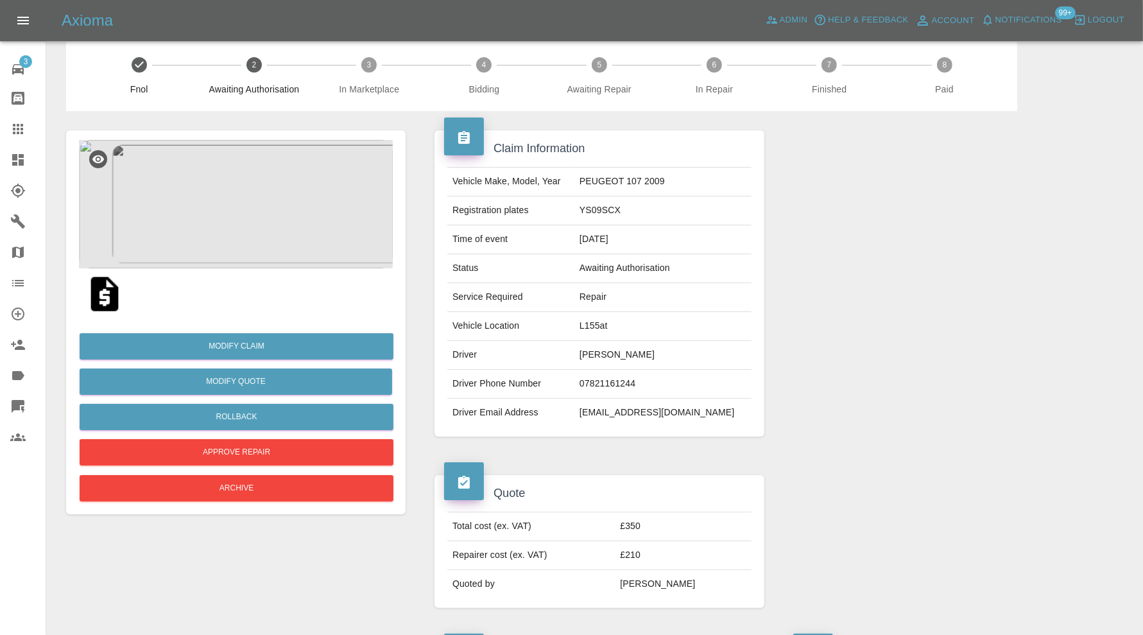
click at [258, 203] on img at bounding box center [236, 204] width 314 height 128
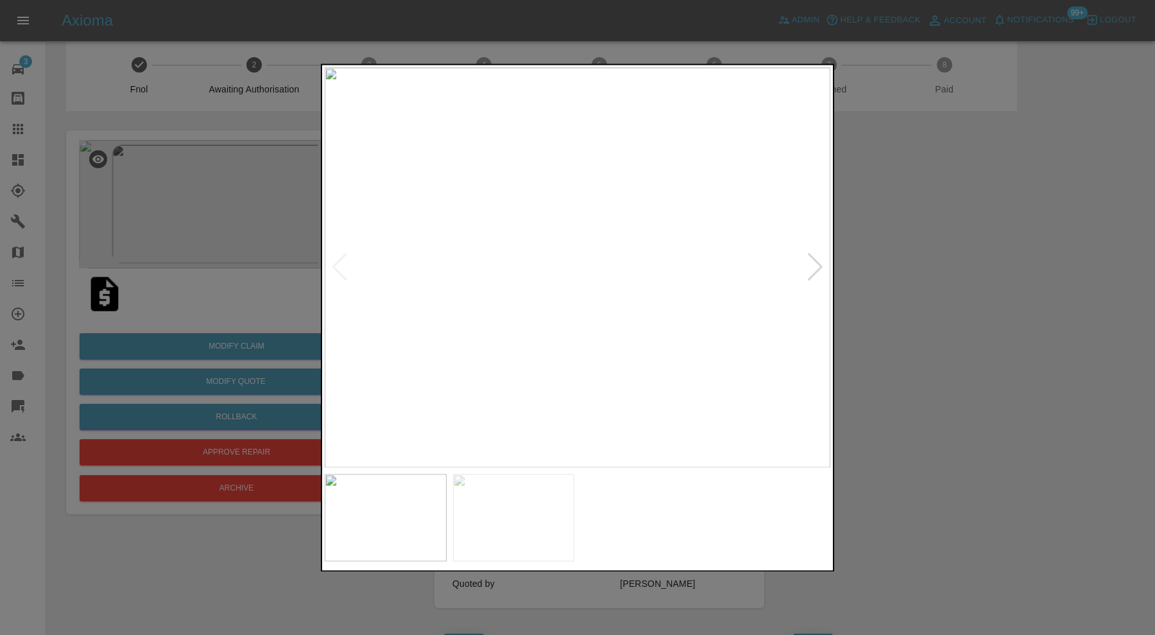
click at [496, 514] on img at bounding box center [514, 517] width 122 height 87
click at [413, 523] on img at bounding box center [386, 517] width 122 height 87
click at [501, 524] on img at bounding box center [514, 517] width 122 height 87
click at [419, 532] on img at bounding box center [386, 517] width 122 height 87
click at [941, 364] on div at bounding box center [577, 317] width 1155 height 635
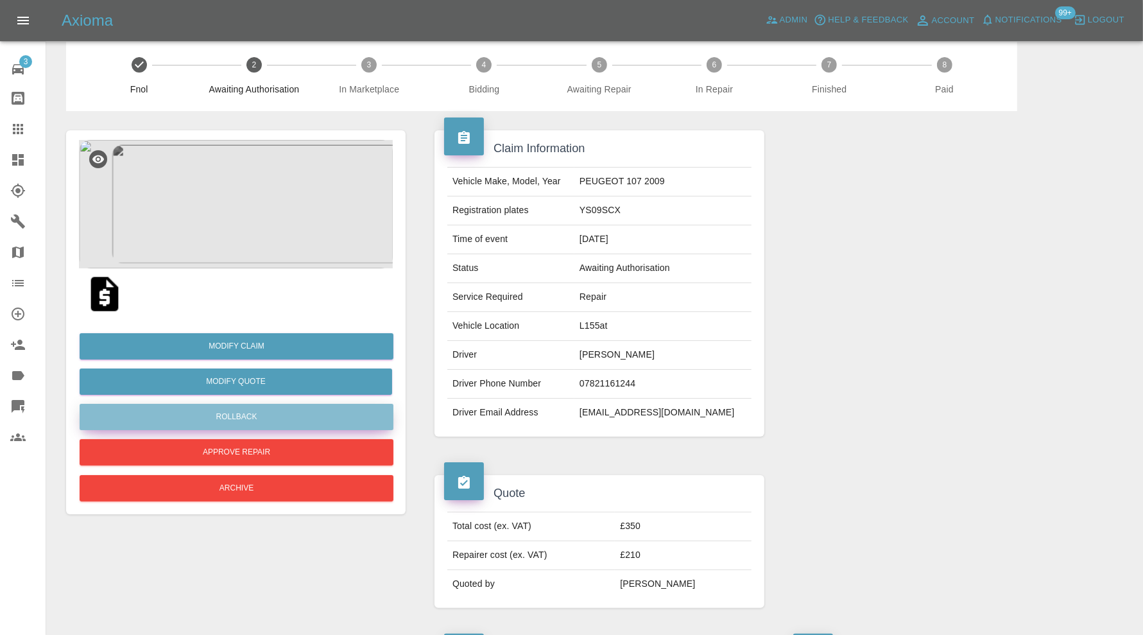
click at [363, 411] on button "Rollback" at bounding box center [237, 417] width 314 height 26
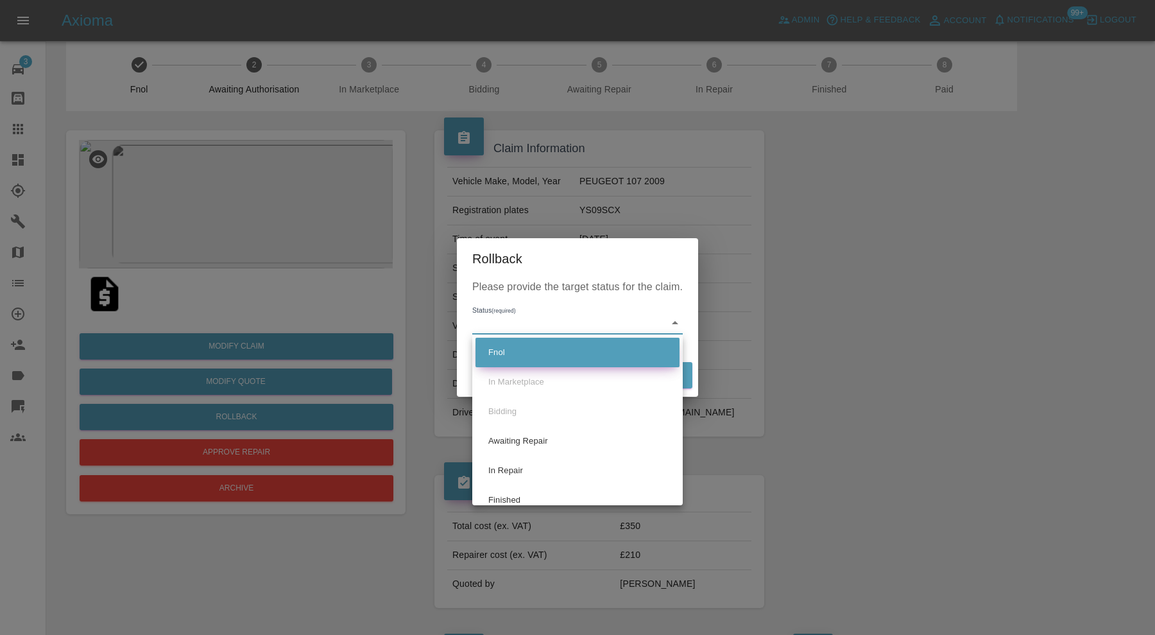
click at [520, 348] on li "Fnol" at bounding box center [578, 353] width 204 height 30
type input "fnol"
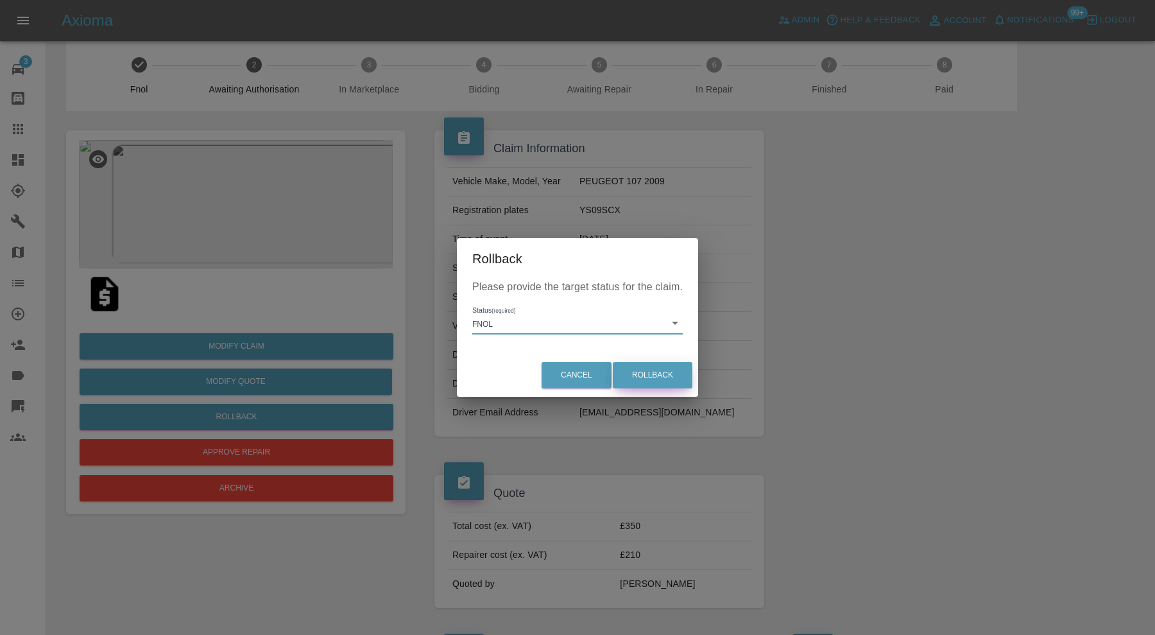
click at [659, 375] on button "Rollback" at bounding box center [653, 375] width 80 height 26
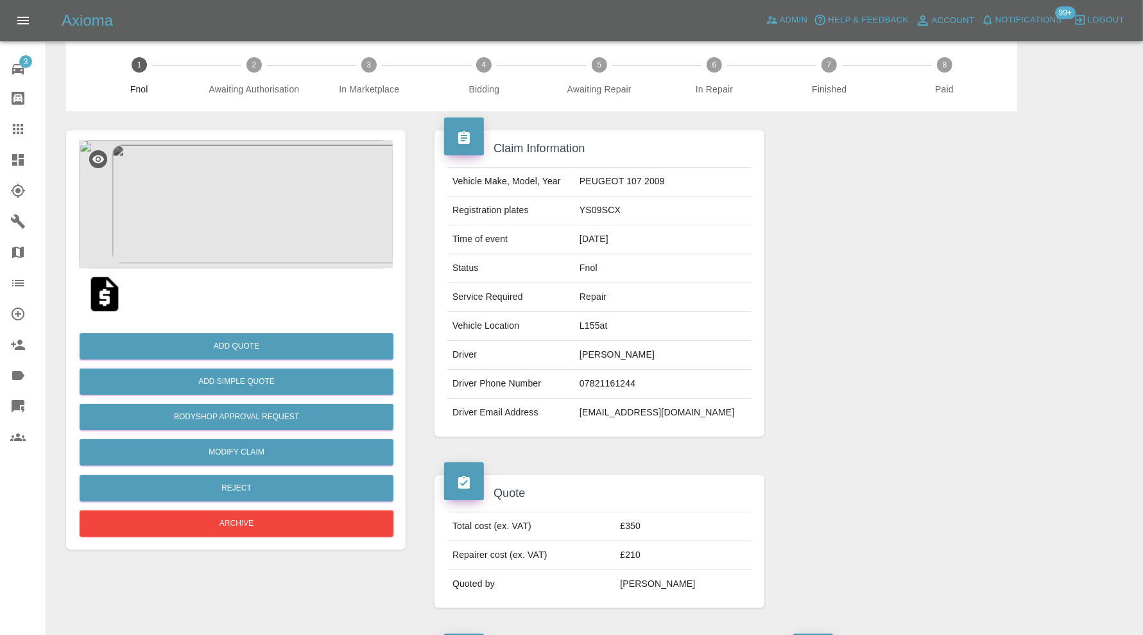
scroll to position [0, 0]
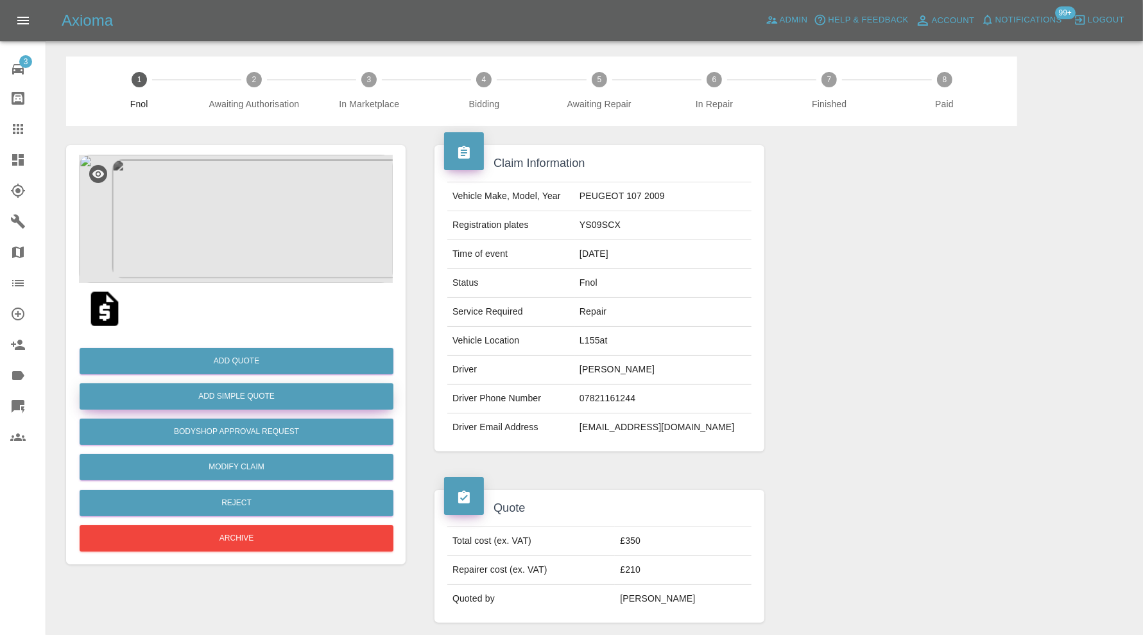
click at [278, 399] on button "Add Simple Quote" at bounding box center [237, 396] width 314 height 26
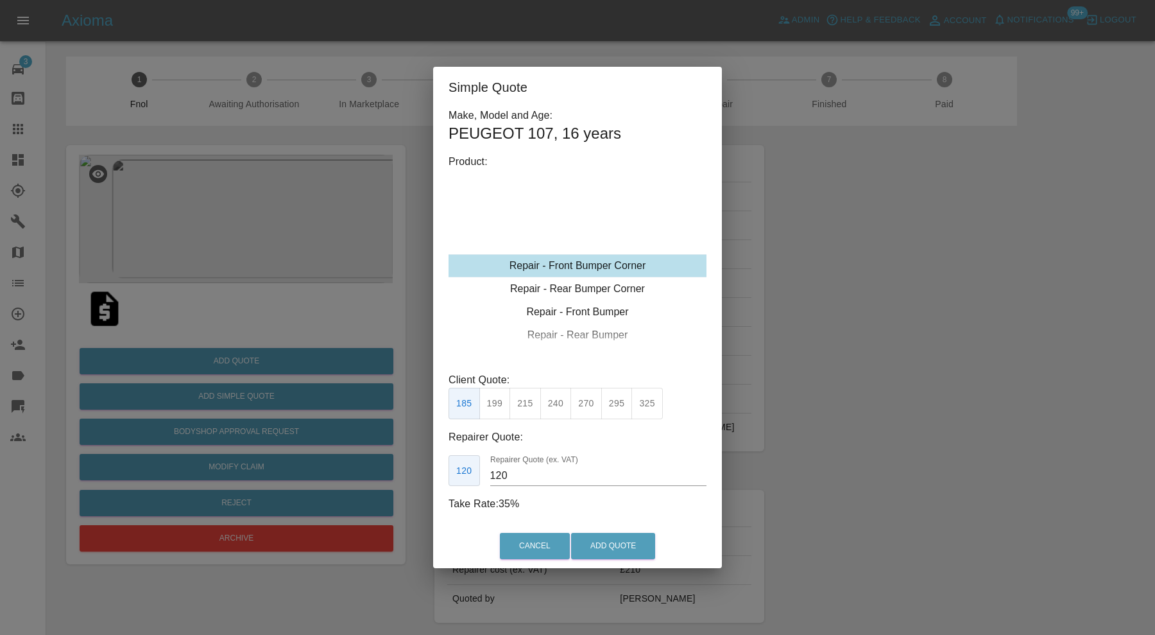
click at [595, 262] on div "Repair - Front Bumper Corner" at bounding box center [578, 265] width 258 height 23
click at [501, 401] on button "199" at bounding box center [494, 403] width 31 height 31
click at [524, 472] on input "120" at bounding box center [598, 475] width 216 height 21
type input "130"
click at [592, 543] on button "Add Quote" at bounding box center [613, 546] width 84 height 26
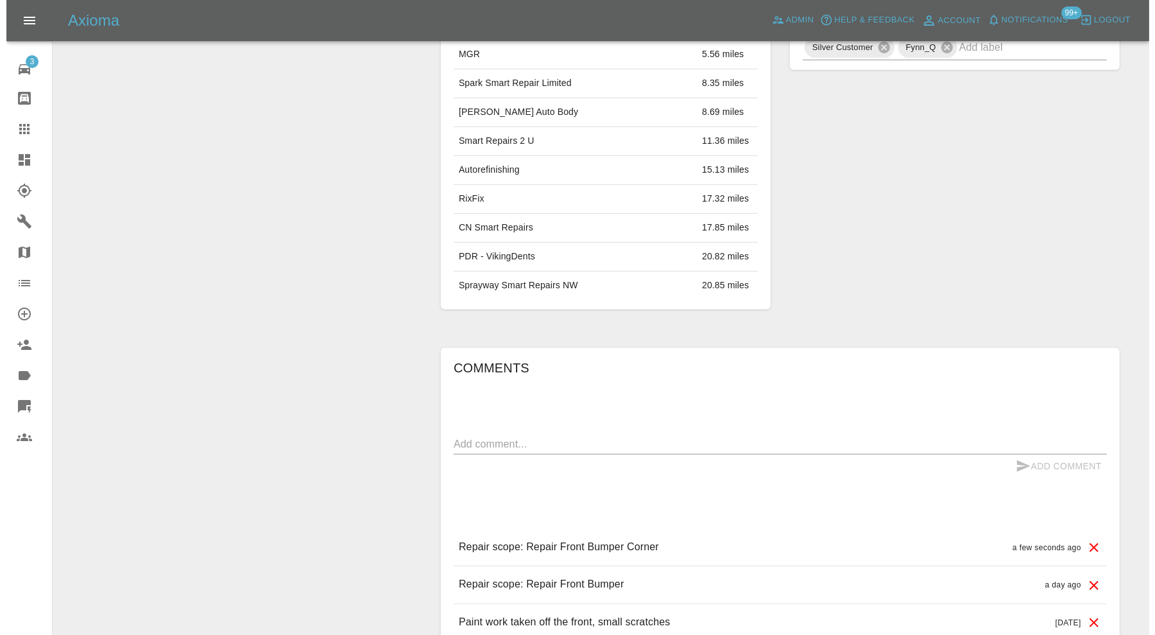
scroll to position [802, 0]
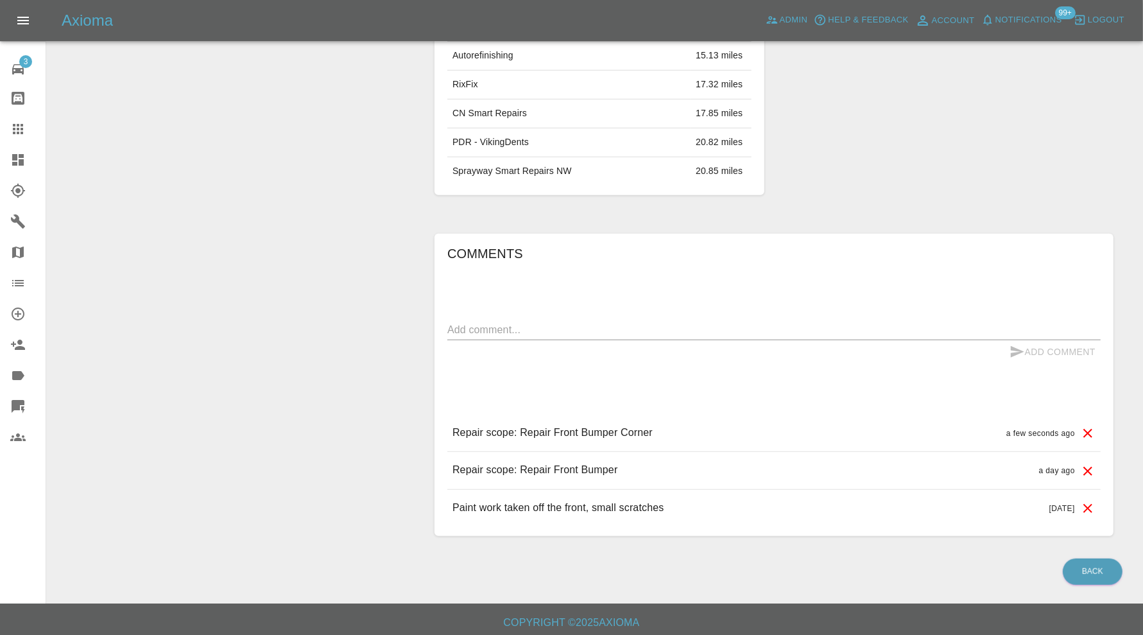
click at [1094, 464] on icon at bounding box center [1087, 470] width 15 height 15
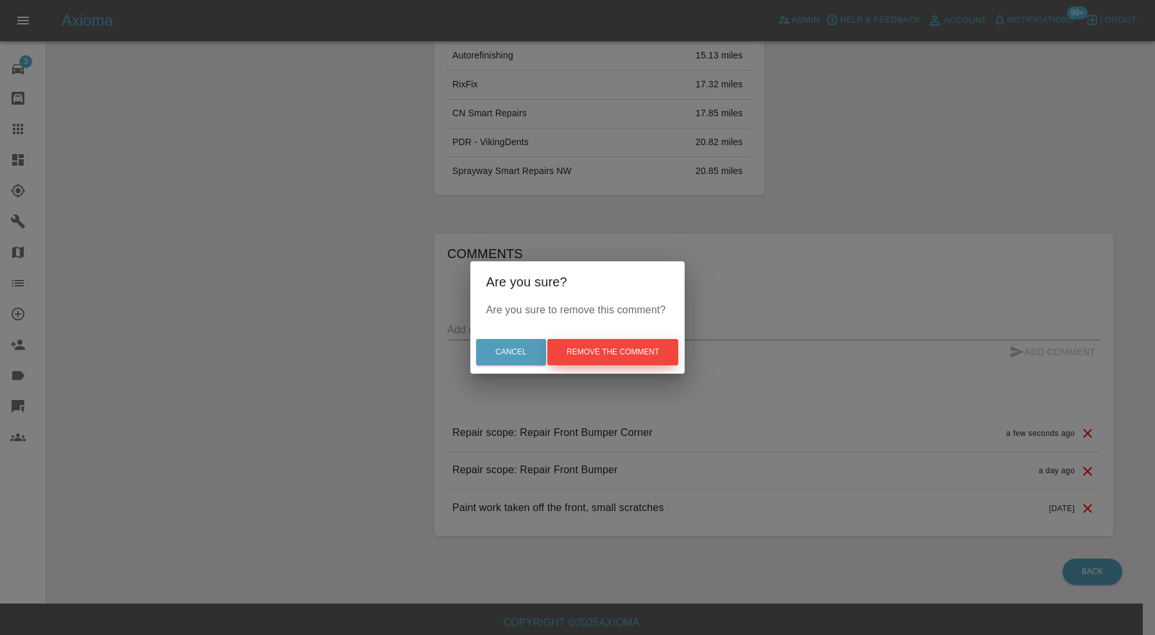
click at [614, 354] on button "Remove the comment" at bounding box center [613, 352] width 131 height 26
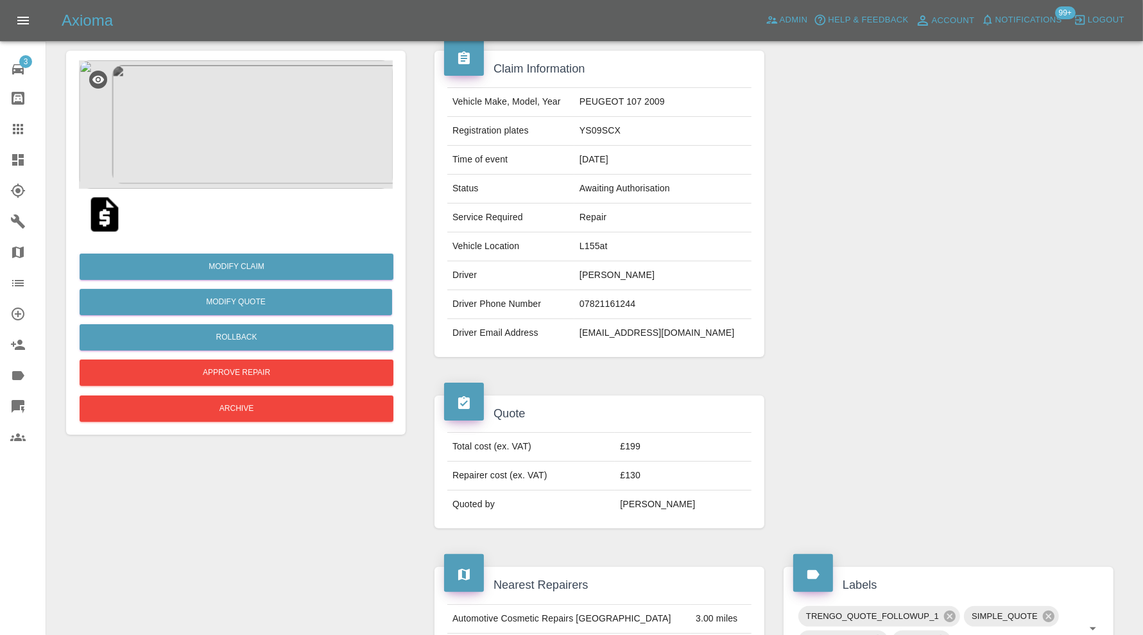
scroll to position [15, 0]
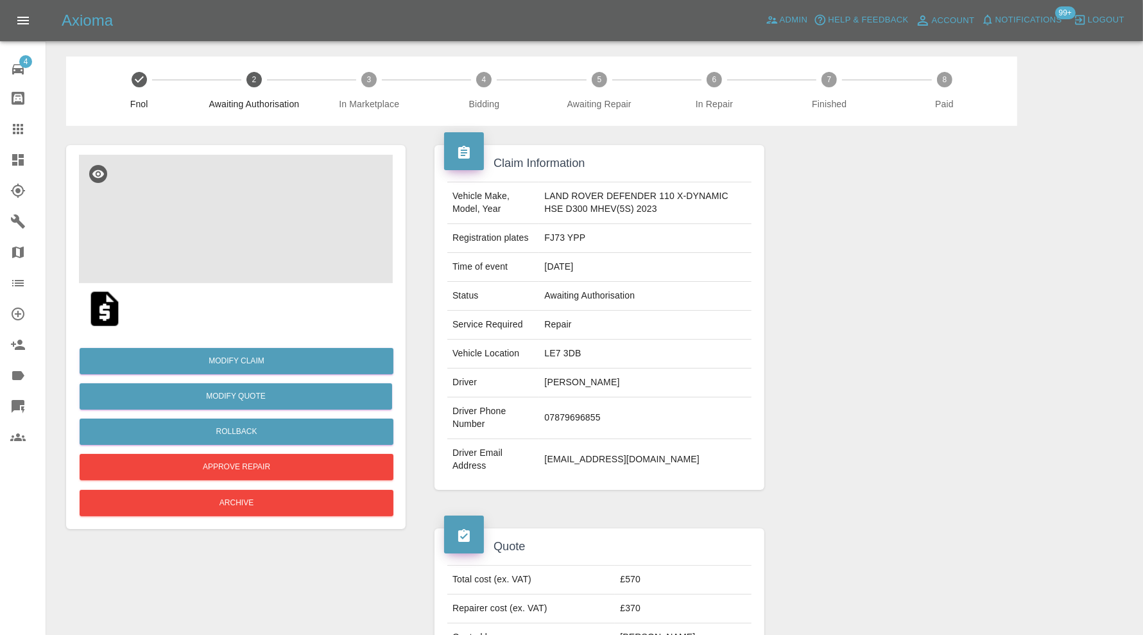
click at [250, 230] on img at bounding box center [236, 219] width 314 height 128
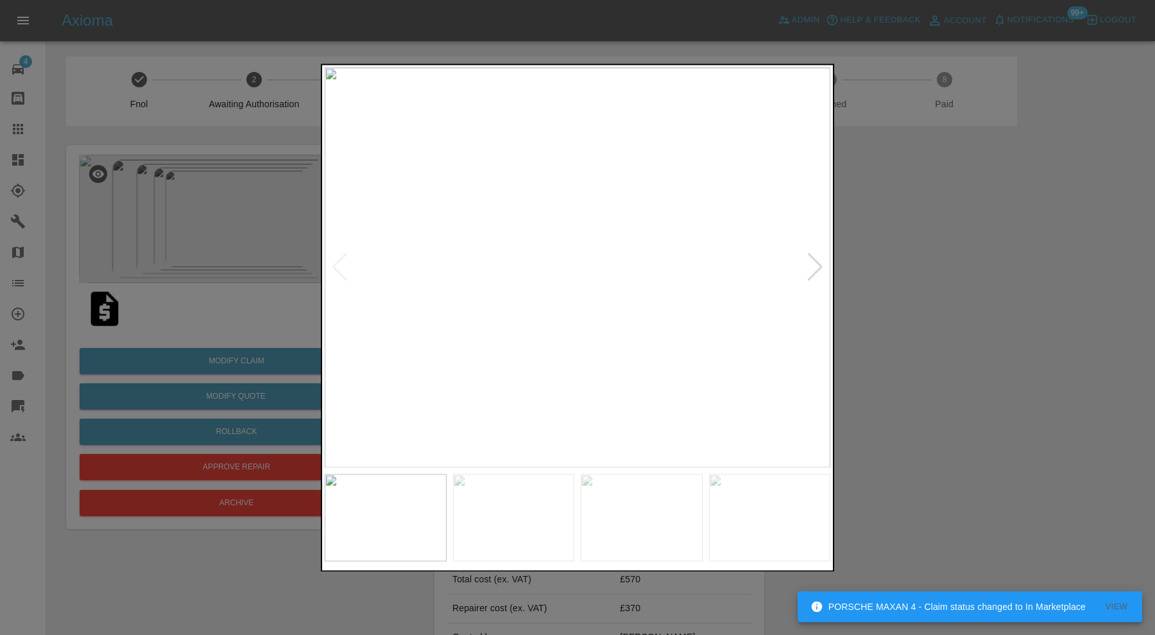
click at [817, 258] on div at bounding box center [815, 268] width 17 height 28
click at [818, 261] on div at bounding box center [815, 268] width 17 height 28
click at [966, 262] on div at bounding box center [577, 317] width 1155 height 635
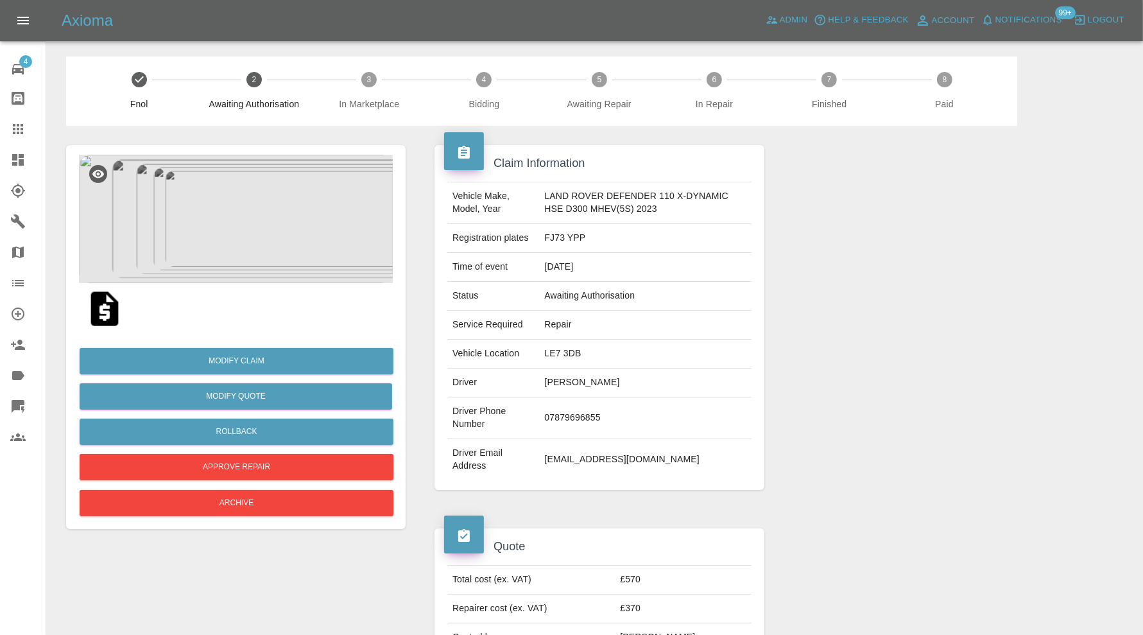
click at [228, 254] on img at bounding box center [236, 219] width 314 height 128
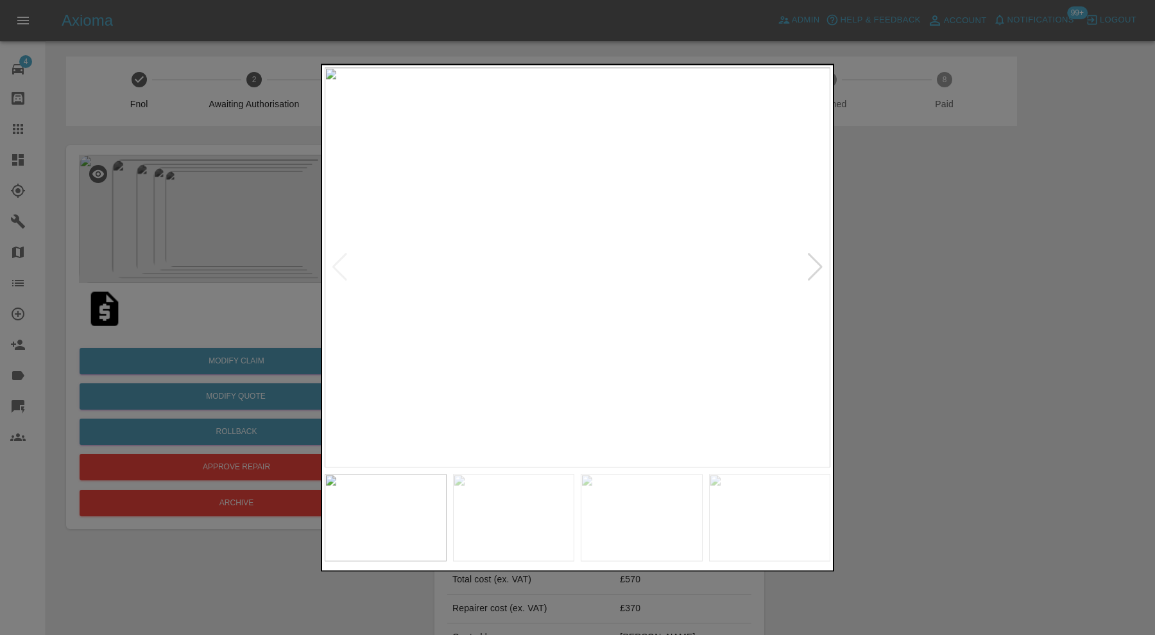
click at [811, 263] on div at bounding box center [815, 268] width 17 height 28
click at [814, 261] on div at bounding box center [815, 268] width 17 height 28
click at [814, 261] on img at bounding box center [578, 267] width 506 height 400
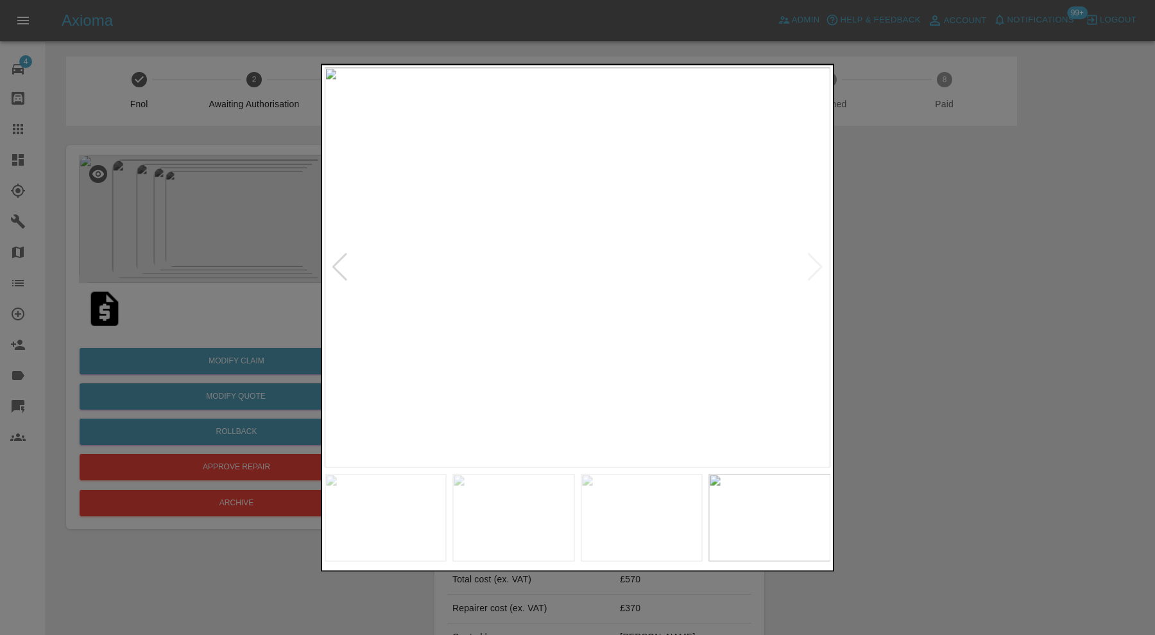
click at [886, 260] on div at bounding box center [577, 317] width 1155 height 635
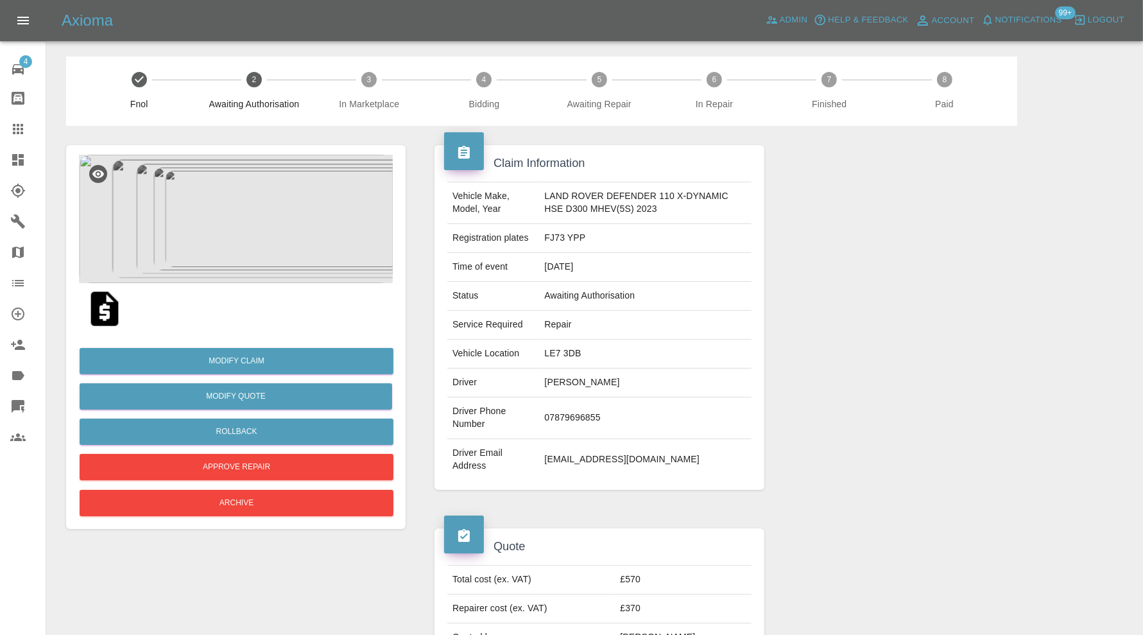
click at [108, 302] on img at bounding box center [104, 308] width 41 height 41
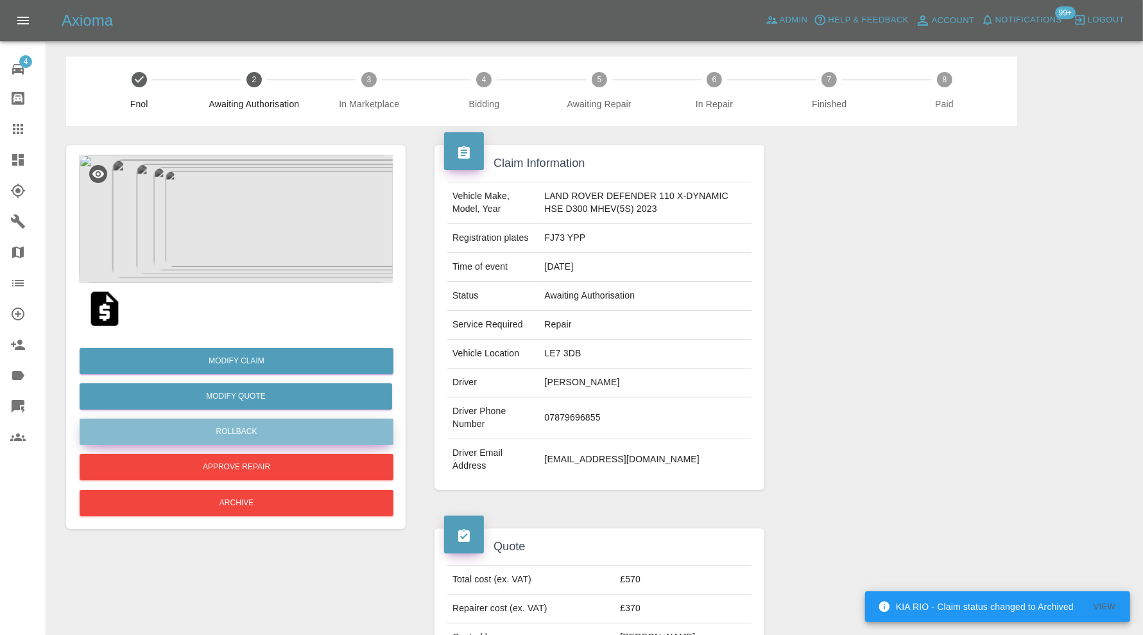
click at [216, 434] on button "Rollback" at bounding box center [237, 432] width 314 height 26
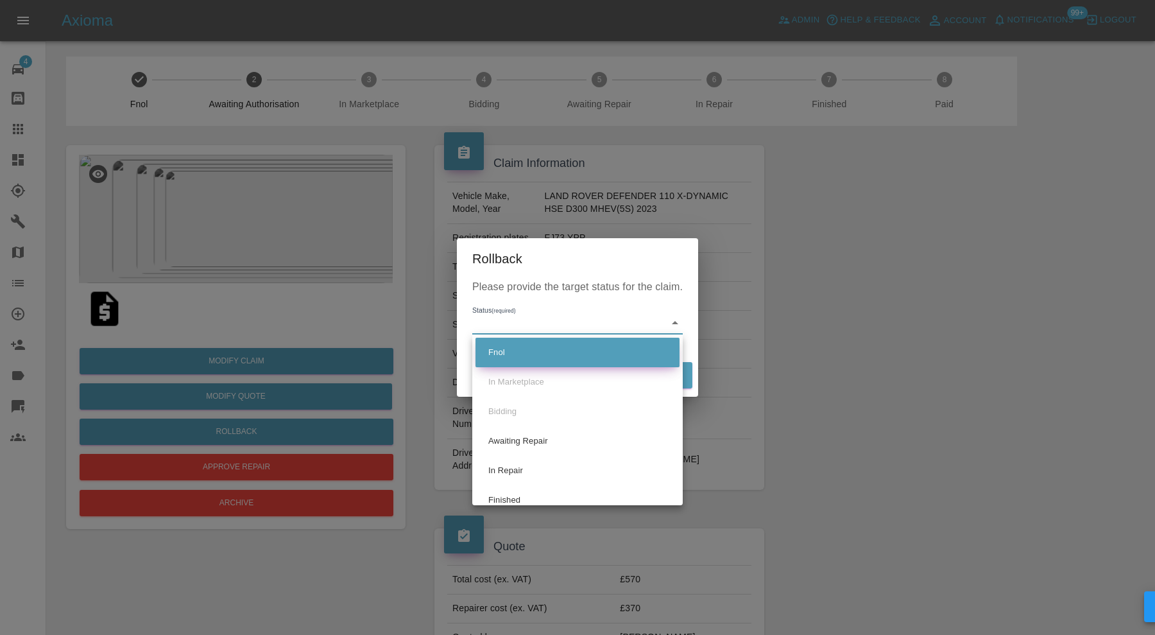
click at [516, 349] on li "Fnol" at bounding box center [578, 353] width 204 height 30
type input "fnol"
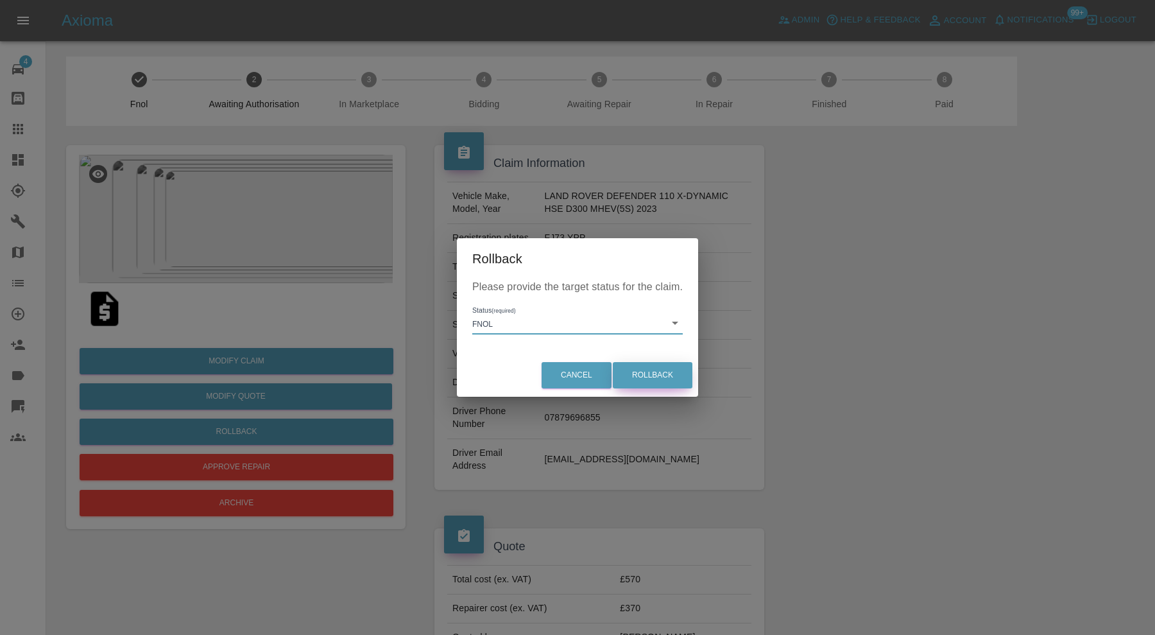
click at [630, 368] on button "Rollback" at bounding box center [653, 375] width 80 height 26
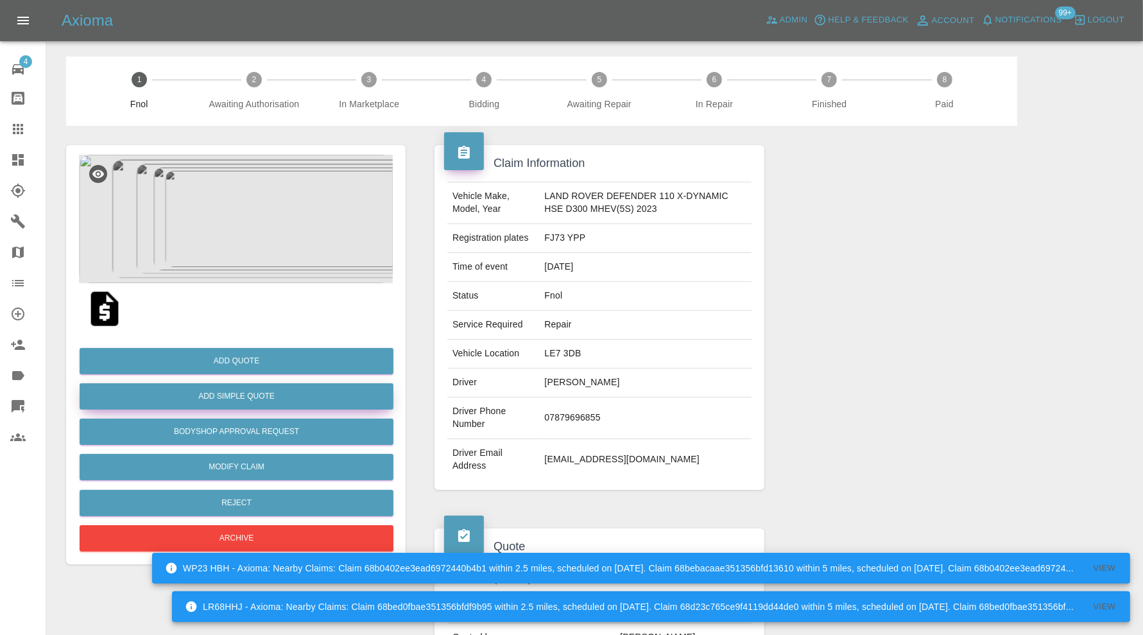
click at [268, 390] on button "Add Simple Quote" at bounding box center [237, 396] width 314 height 26
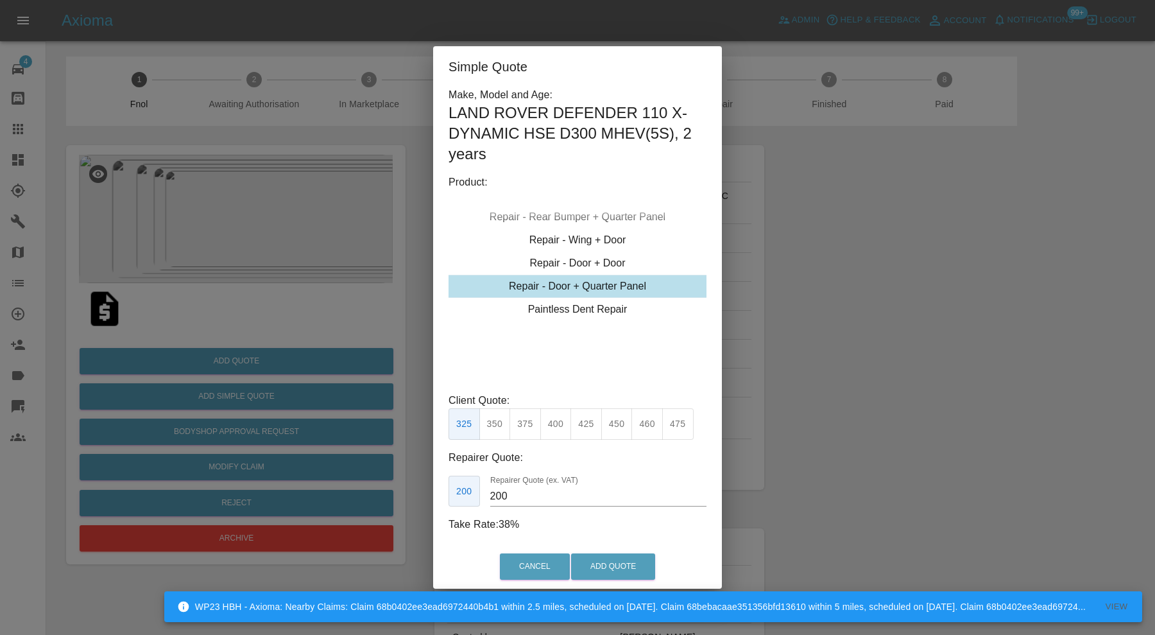
click at [547, 283] on div "Repair - Door + Quarter Panel" at bounding box center [578, 286] width 258 height 23
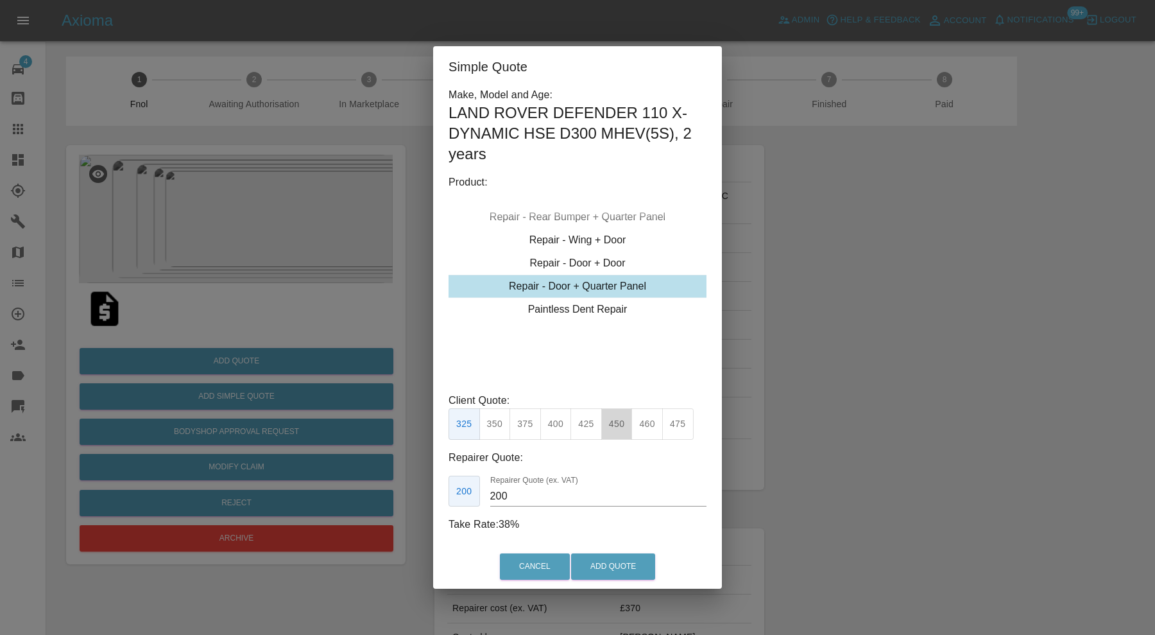
click at [619, 418] on button "450" at bounding box center [616, 423] width 31 height 31
type input "280"
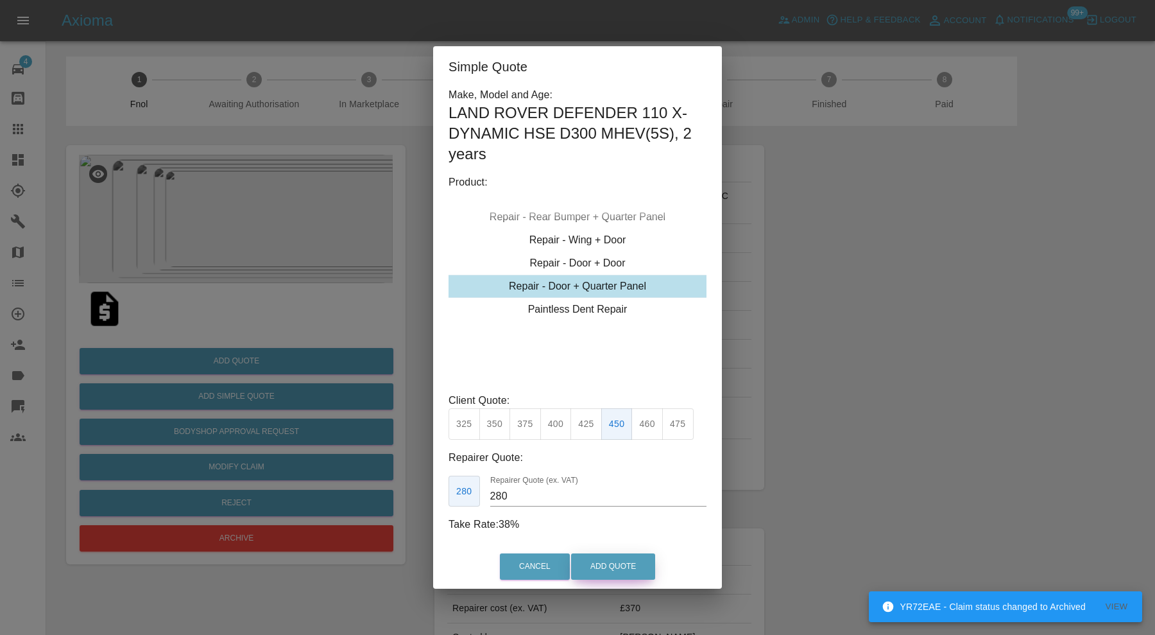
click at [610, 562] on button "Add Quote" at bounding box center [613, 566] width 84 height 26
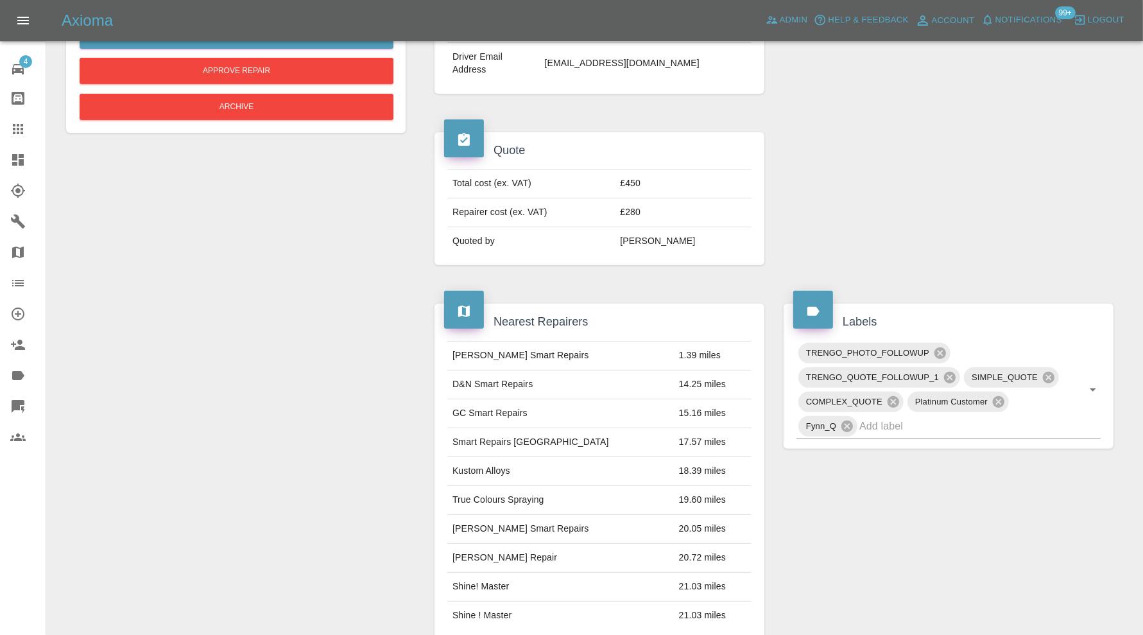
scroll to position [748, 0]
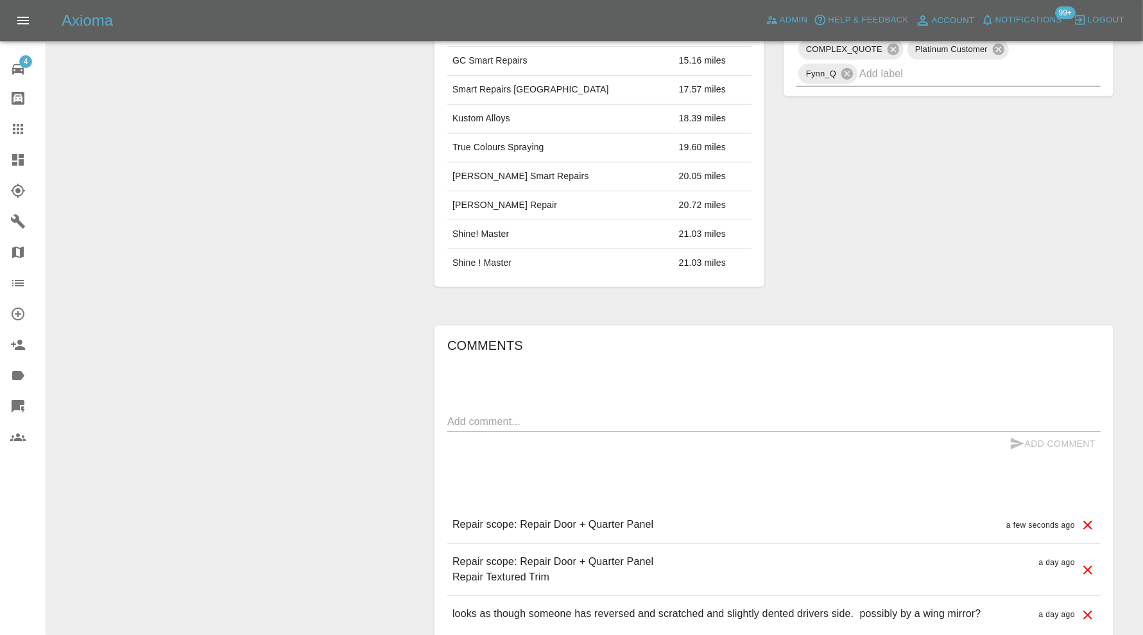
click at [1092, 565] on icon at bounding box center [1087, 569] width 15 height 15
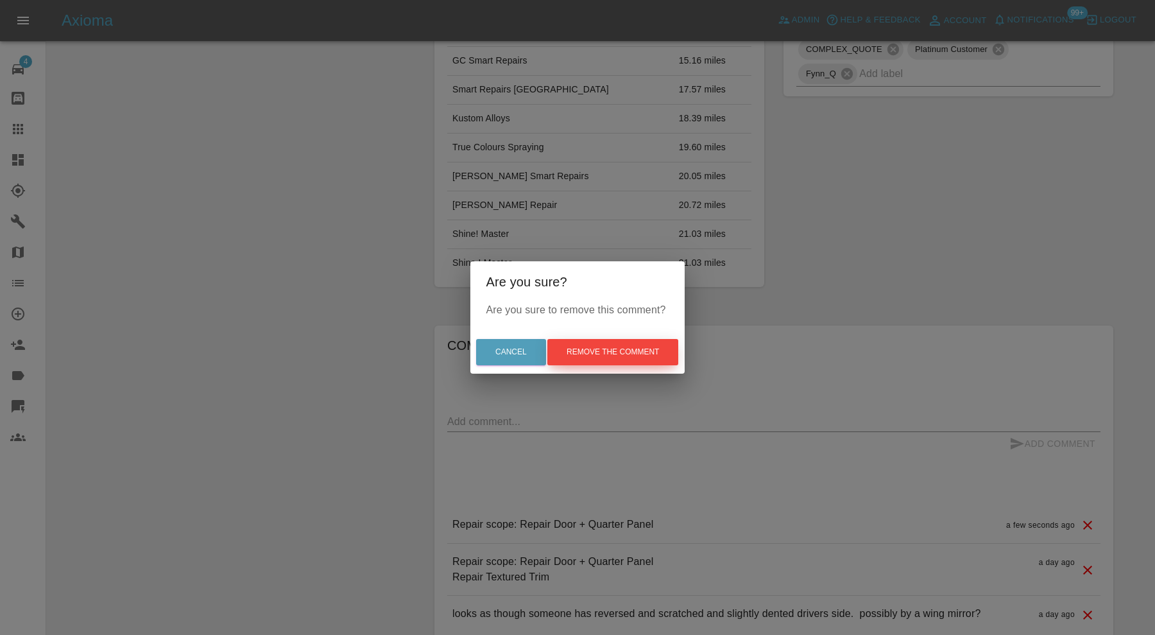
click at [650, 353] on button "Remove the comment" at bounding box center [613, 352] width 131 height 26
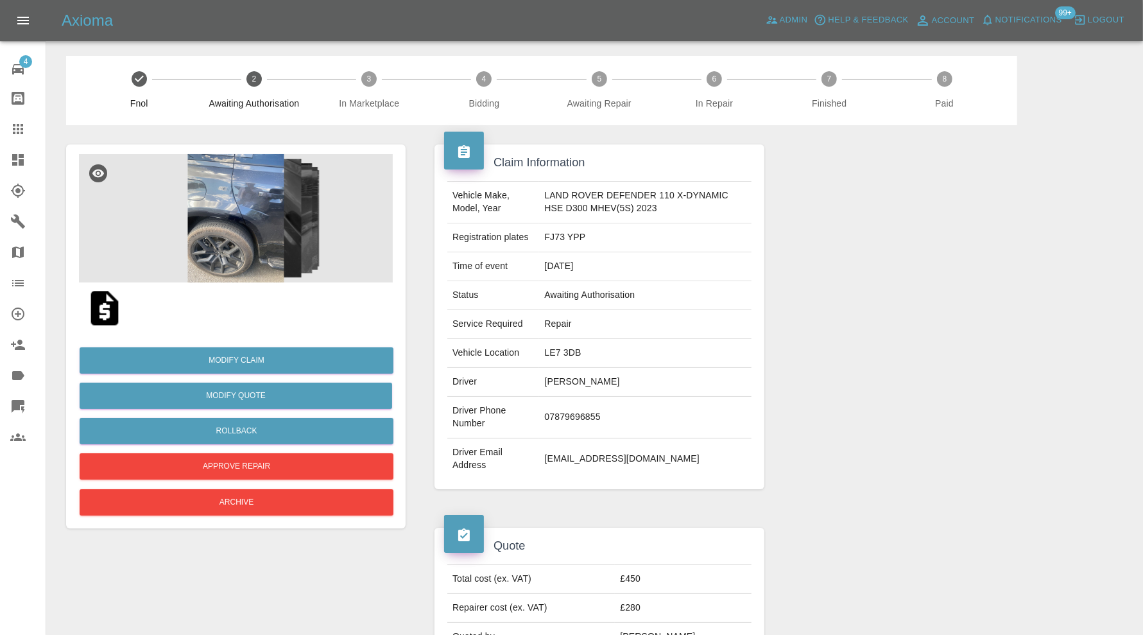
scroll to position [0, 0]
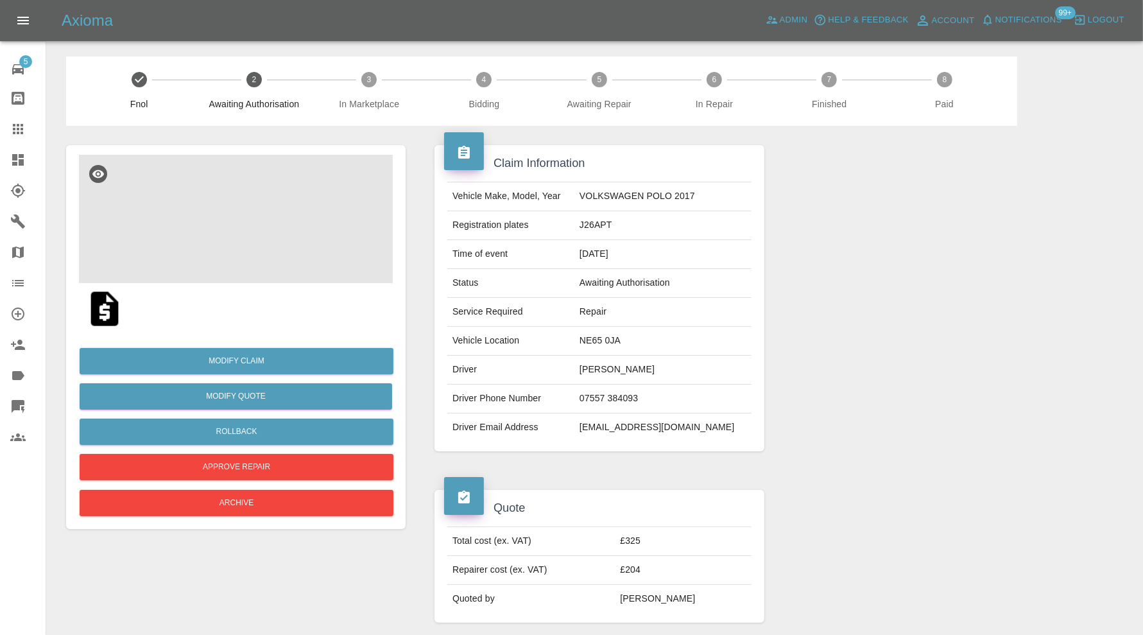
click at [273, 218] on img at bounding box center [236, 219] width 314 height 128
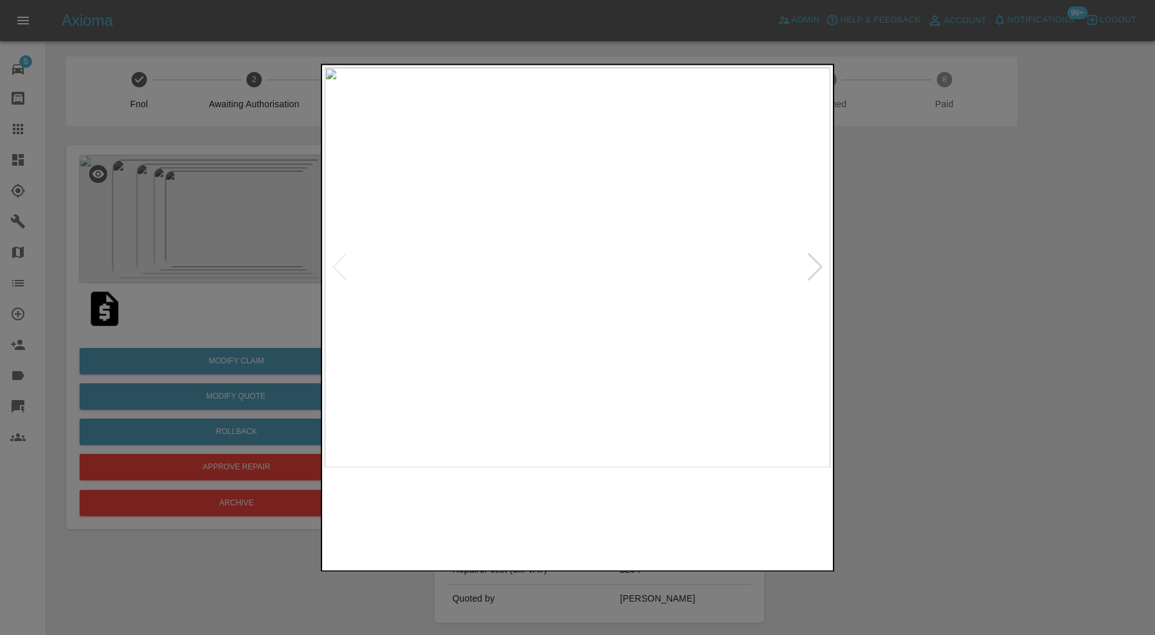
click at [503, 512] on img at bounding box center [514, 517] width 122 height 87
click at [604, 514] on img at bounding box center [642, 517] width 122 height 87
click at [728, 512] on img at bounding box center [770, 517] width 122 height 87
click at [886, 347] on div at bounding box center [577, 317] width 1155 height 635
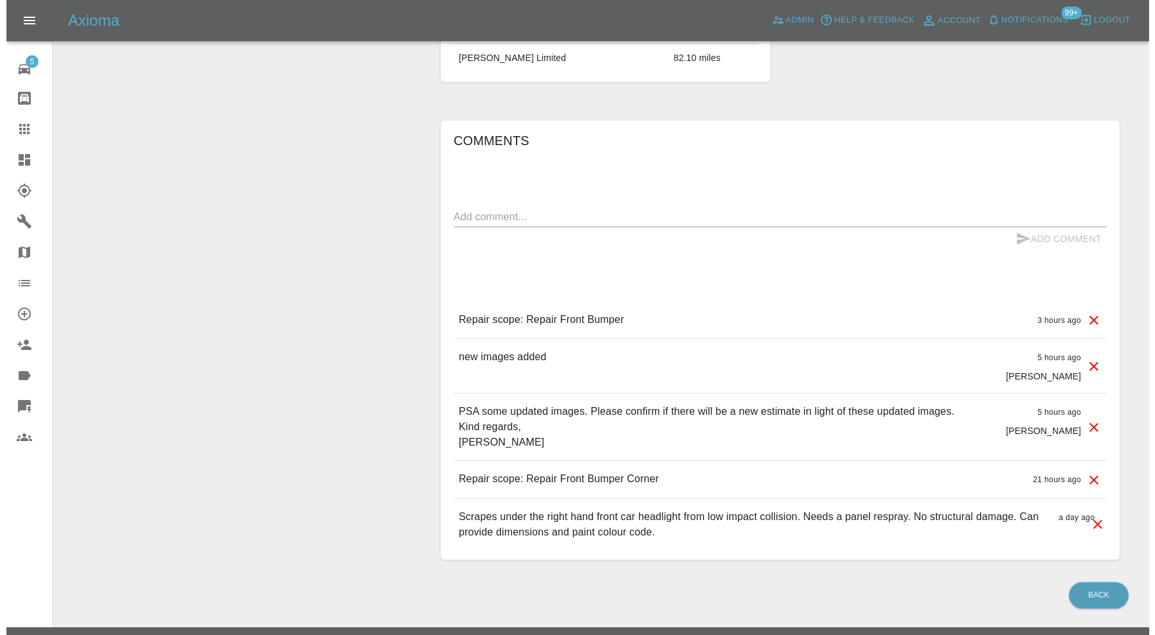
scroll to position [937, 0]
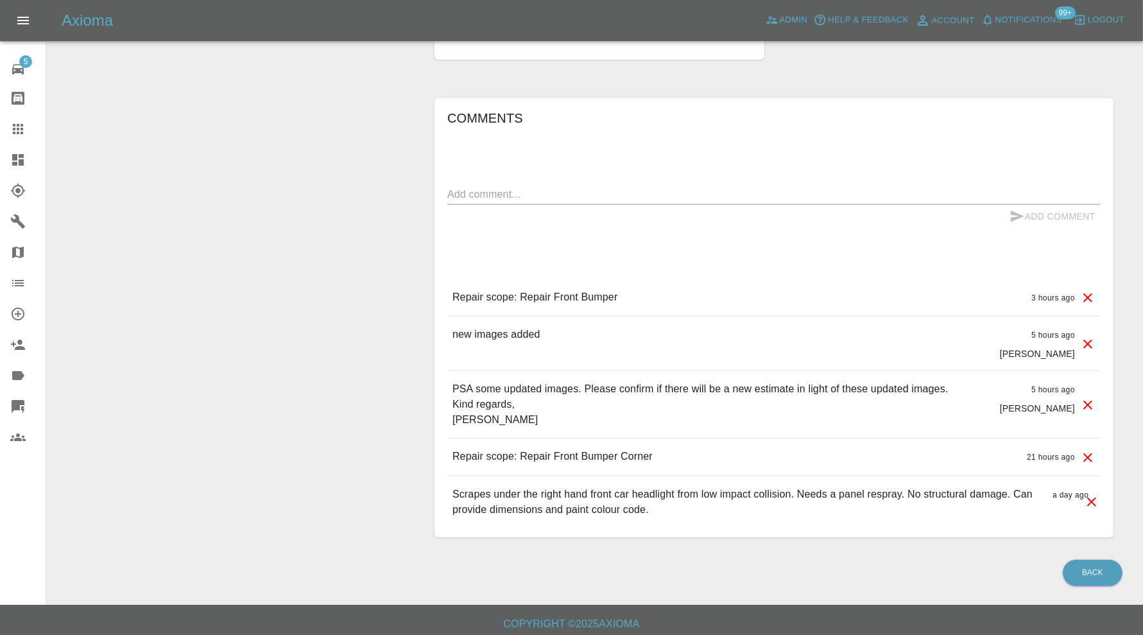
click at [1087, 450] on icon at bounding box center [1087, 457] width 15 height 15
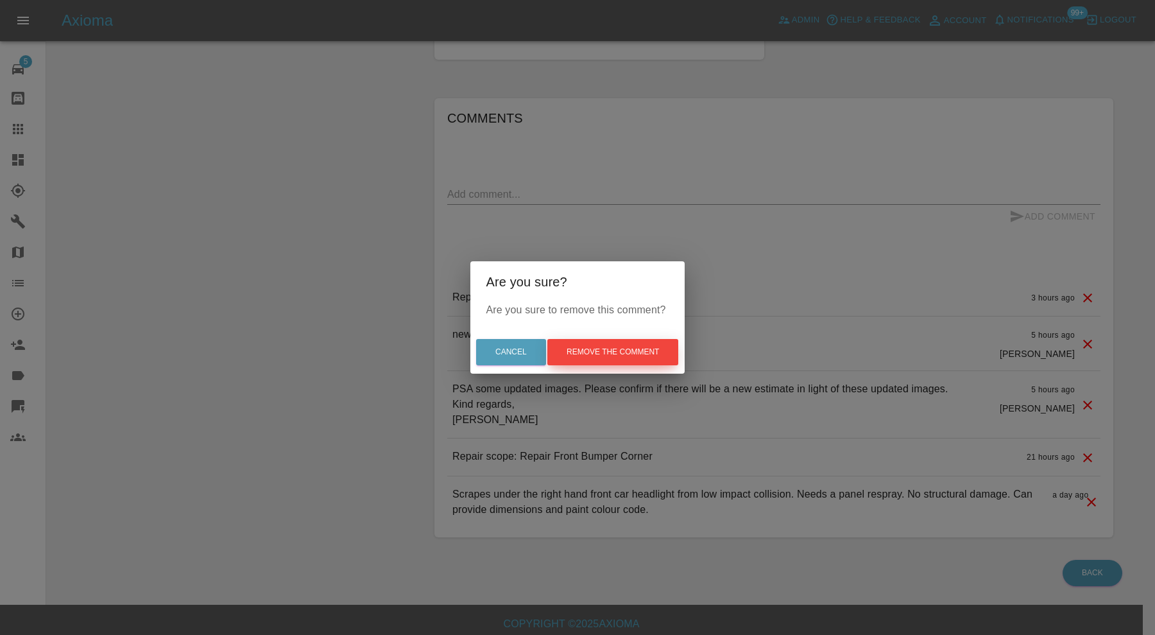
click at [634, 351] on button "Remove the comment" at bounding box center [613, 352] width 131 height 26
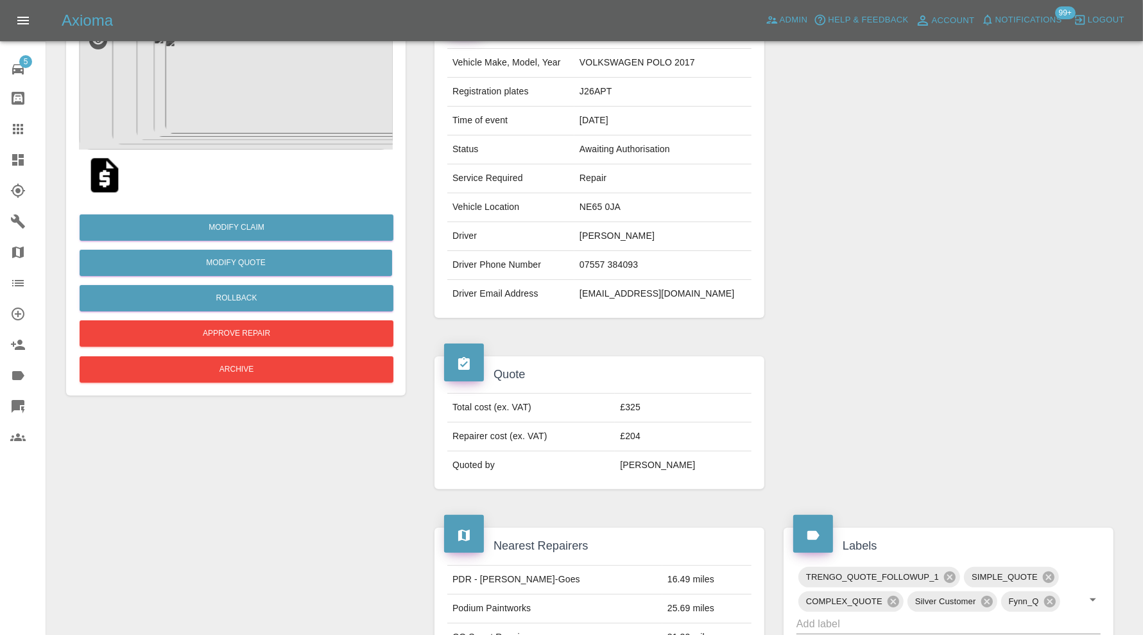
scroll to position [44, 0]
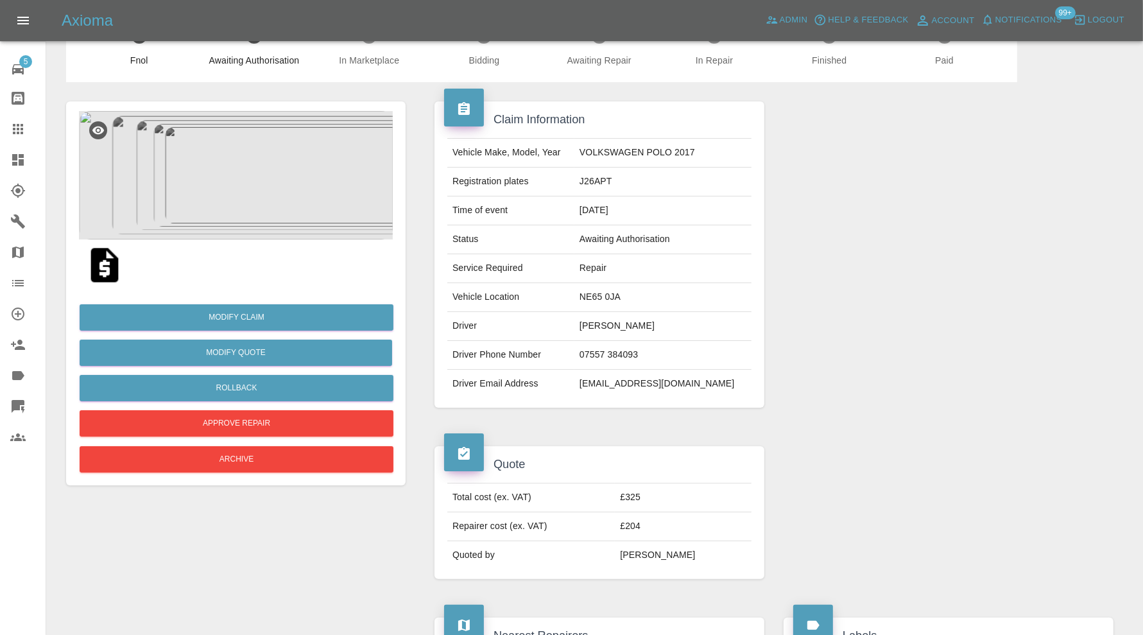
click at [263, 190] on img at bounding box center [236, 175] width 314 height 128
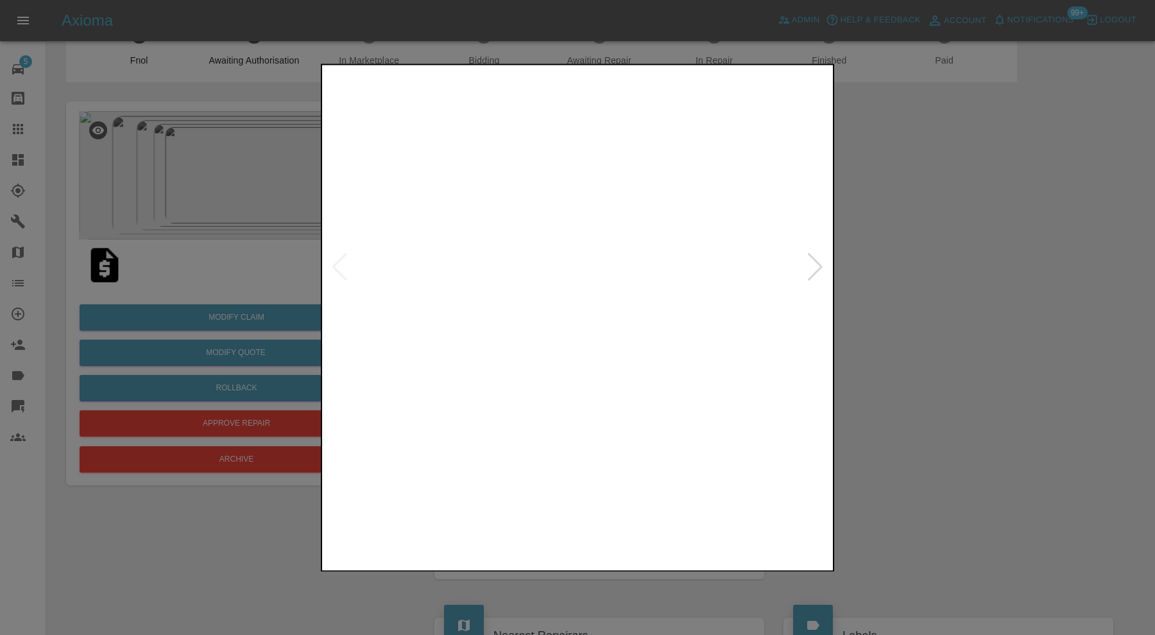
click at [549, 523] on img at bounding box center [514, 517] width 122 height 87
click at [629, 515] on img at bounding box center [642, 517] width 122 height 87
click at [732, 517] on img at bounding box center [770, 517] width 122 height 87
click at [815, 264] on div at bounding box center [815, 268] width 17 height 28
click at [339, 268] on div at bounding box center [339, 268] width 17 height 28
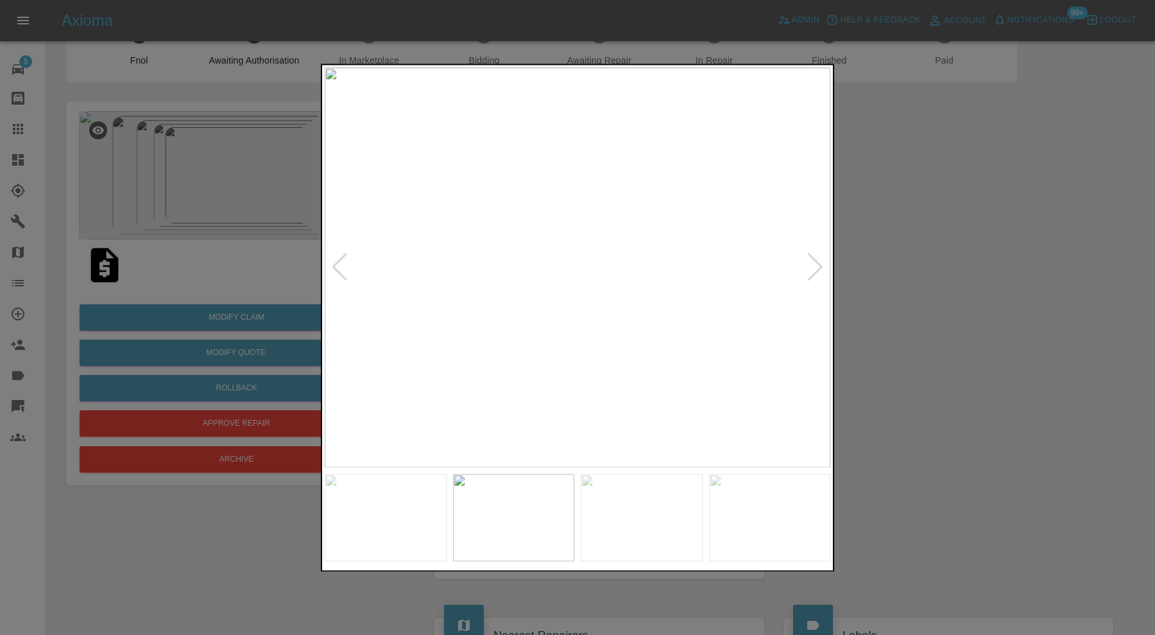
click at [339, 268] on div at bounding box center [339, 268] width 17 height 28
click at [333, 266] on img at bounding box center [578, 267] width 506 height 400
click at [813, 268] on div at bounding box center [815, 268] width 17 height 28
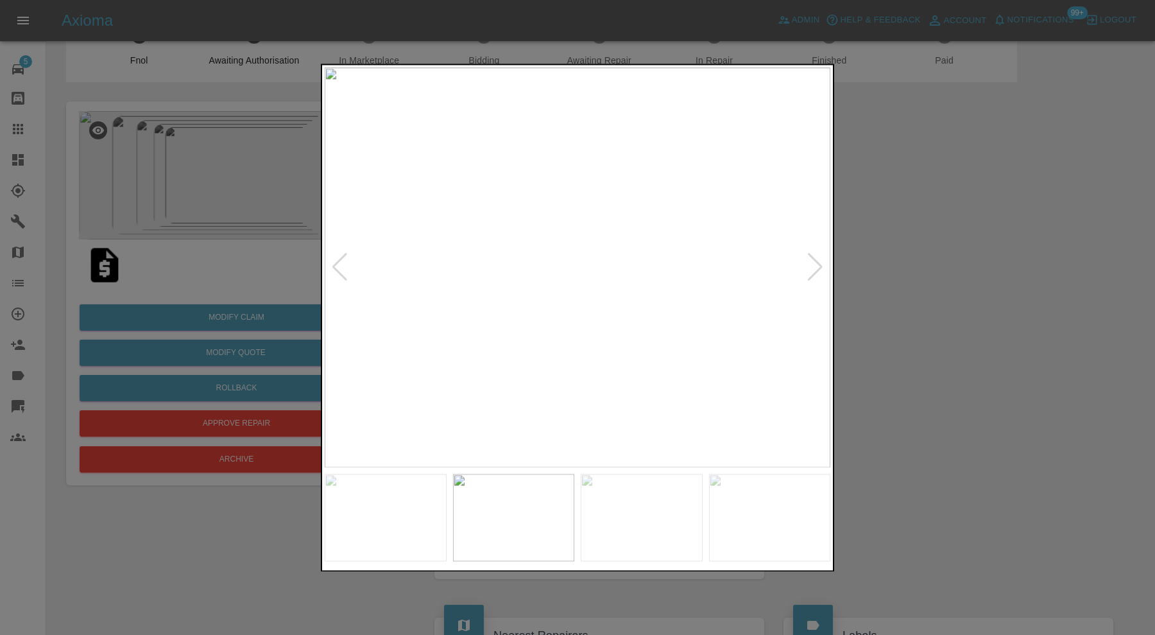
click at [813, 268] on div at bounding box center [815, 268] width 17 height 28
click at [813, 268] on img at bounding box center [578, 267] width 506 height 400
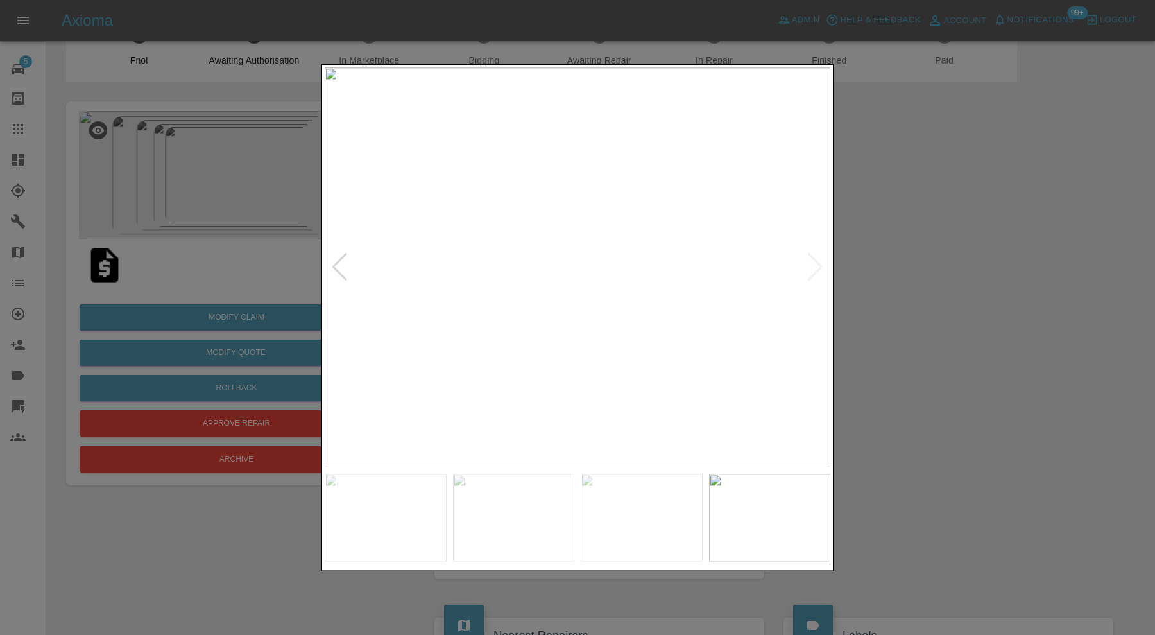
click at [936, 268] on div at bounding box center [577, 317] width 1155 height 635
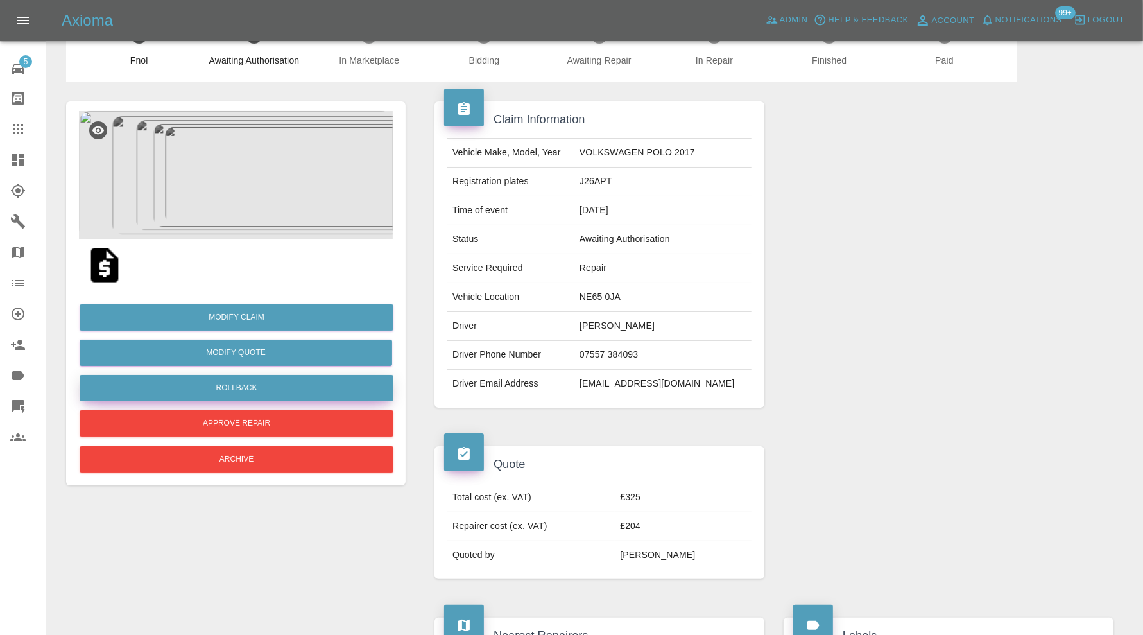
click at [251, 381] on button "Rollback" at bounding box center [237, 388] width 314 height 26
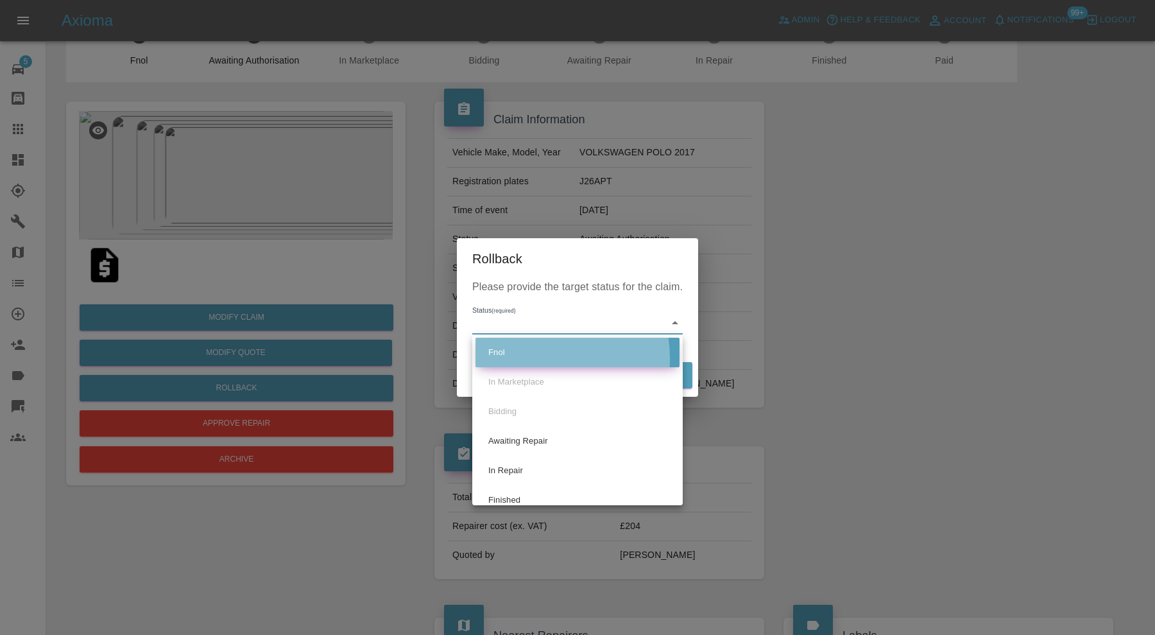
click at [529, 358] on li "Fnol" at bounding box center [578, 353] width 204 height 30
type input "fnol"
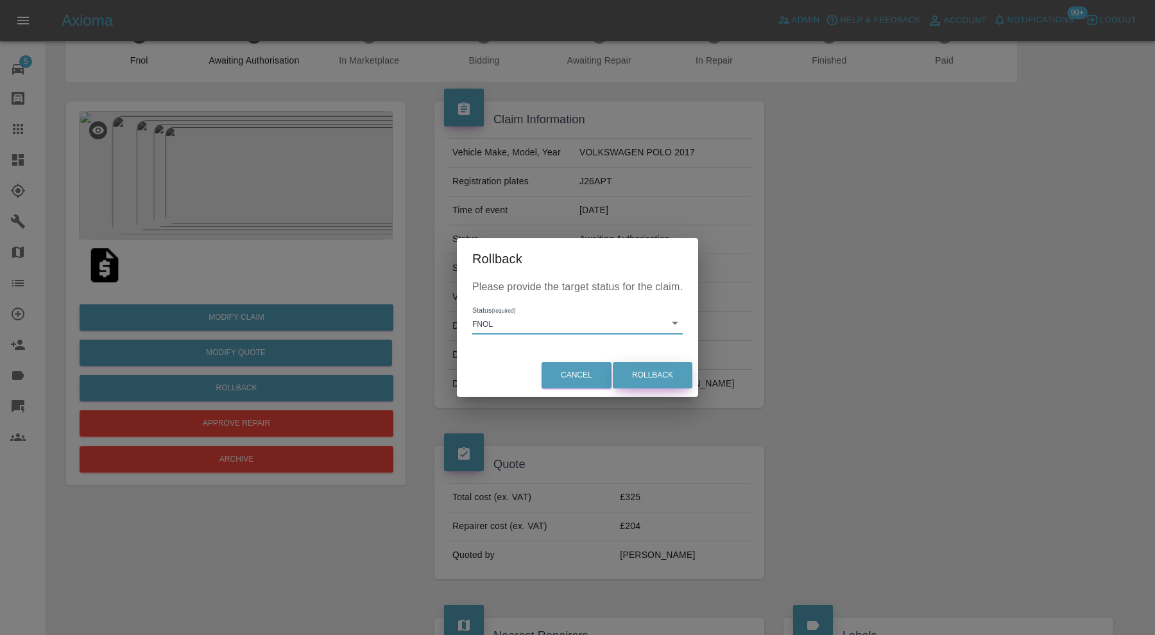
click at [633, 372] on button "Rollback" at bounding box center [653, 375] width 80 height 26
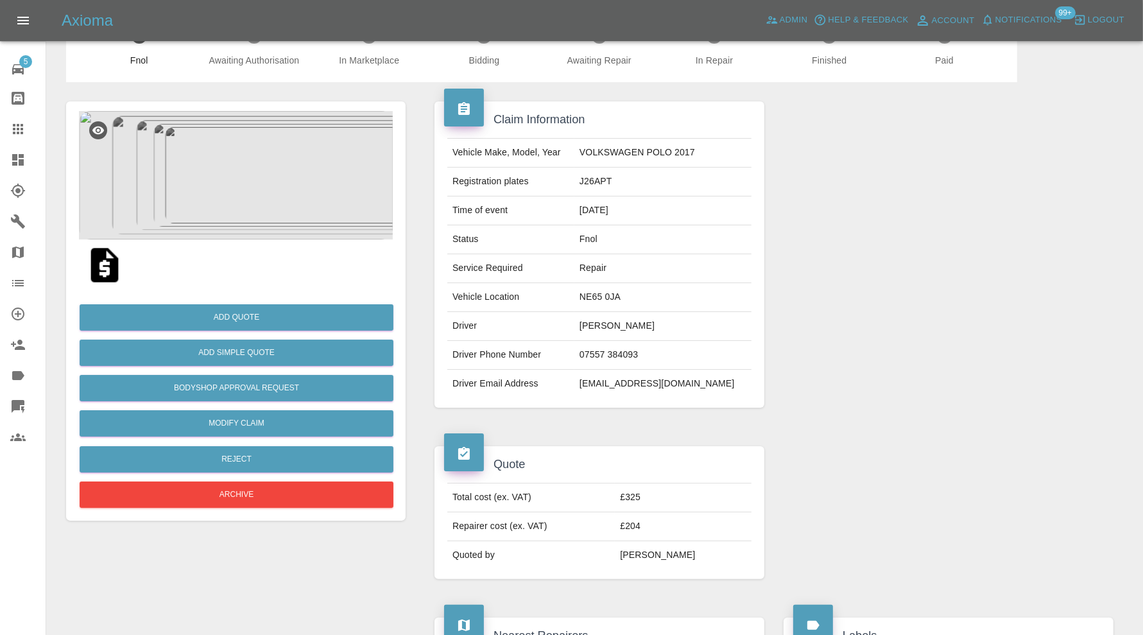
scroll to position [0, 0]
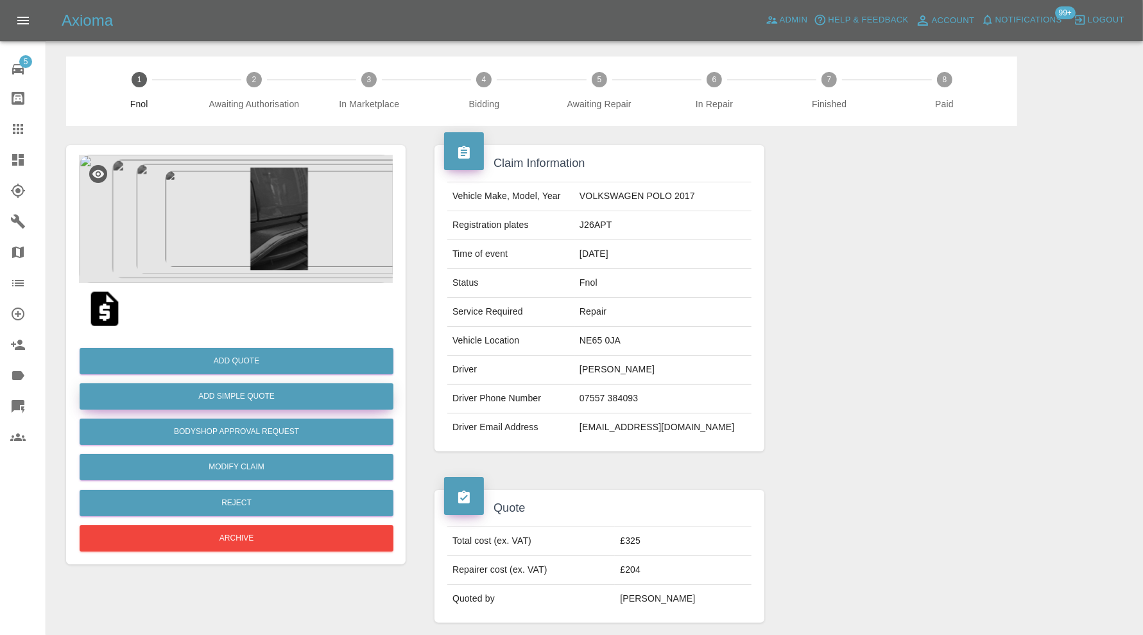
click at [297, 392] on button "Add Simple Quote" at bounding box center [237, 396] width 314 height 26
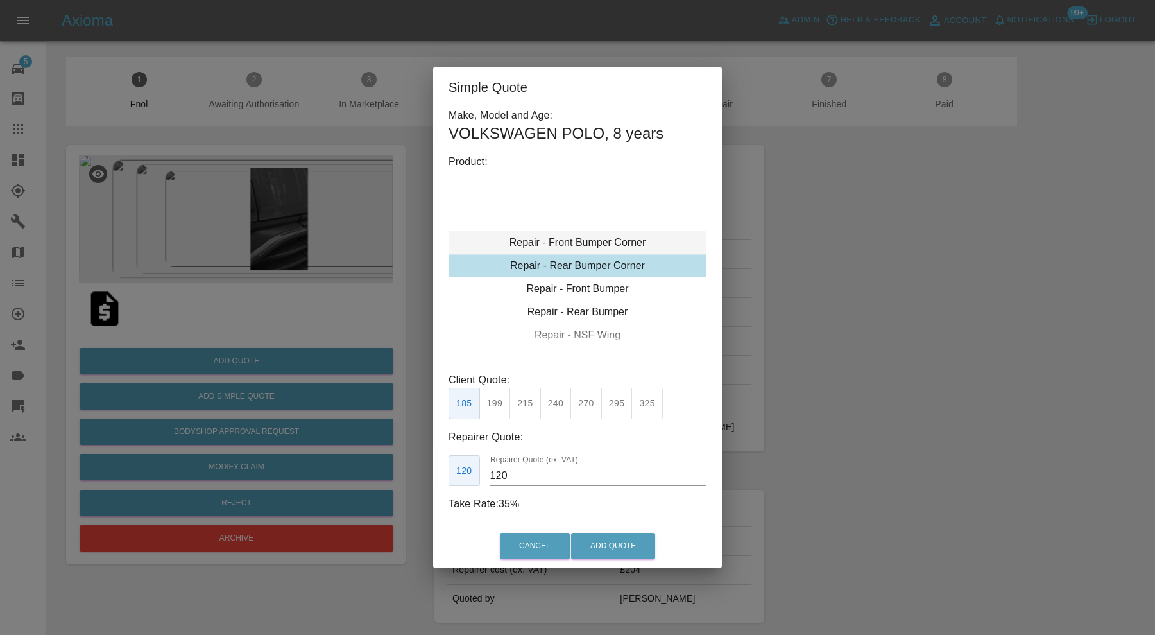
click at [572, 248] on div "Repair - Front Bumper Corner" at bounding box center [578, 242] width 258 height 23
click at [553, 395] on button "240" at bounding box center [555, 403] width 31 height 31
type input "150"
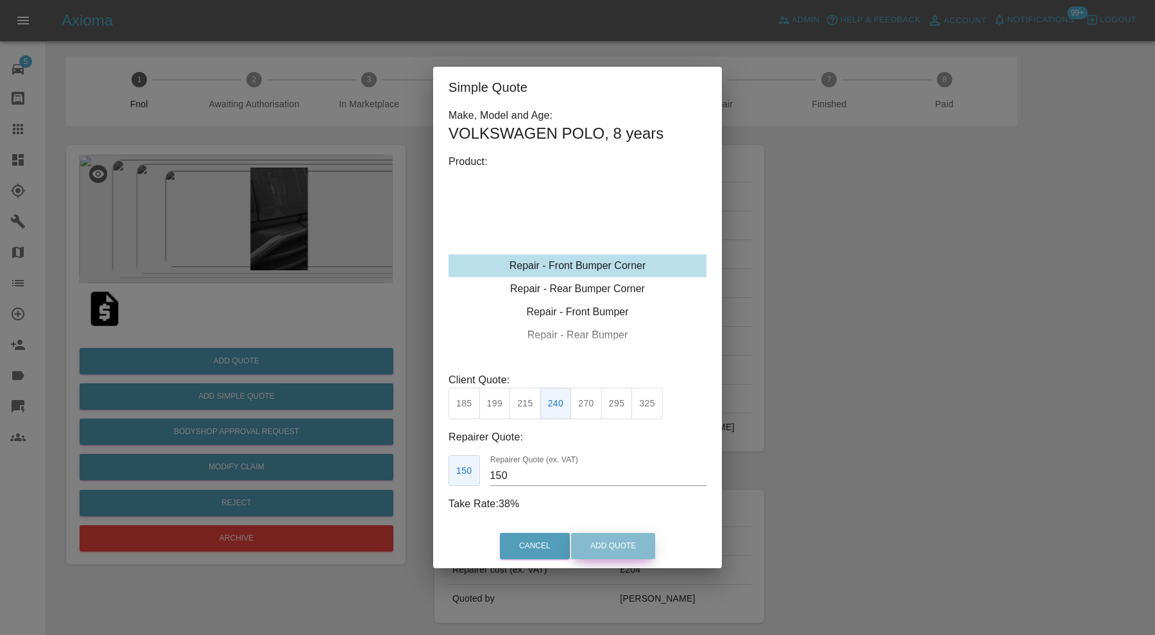
click at [601, 540] on button "Add Quote" at bounding box center [613, 546] width 84 height 26
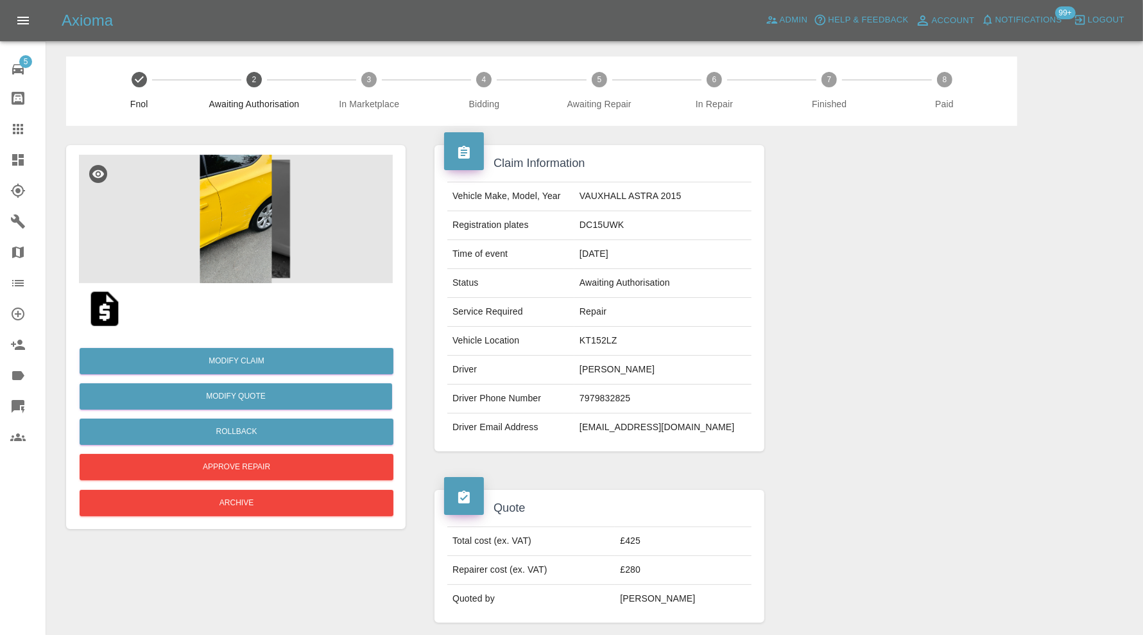
click at [250, 217] on img at bounding box center [236, 219] width 314 height 128
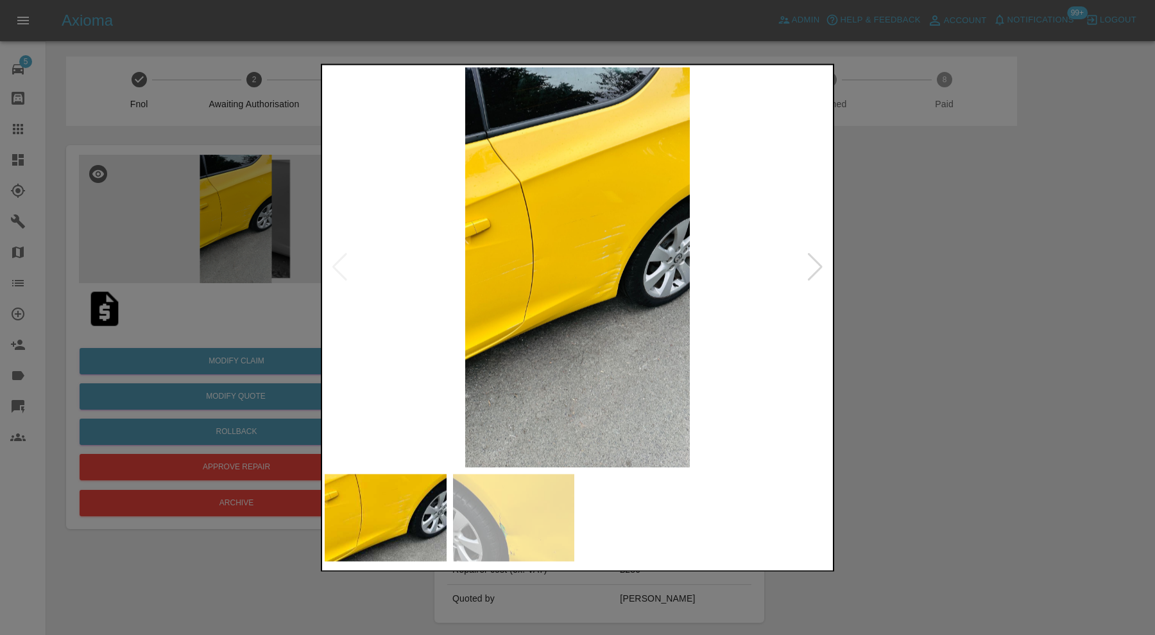
click at [819, 270] on div at bounding box center [815, 268] width 17 height 28
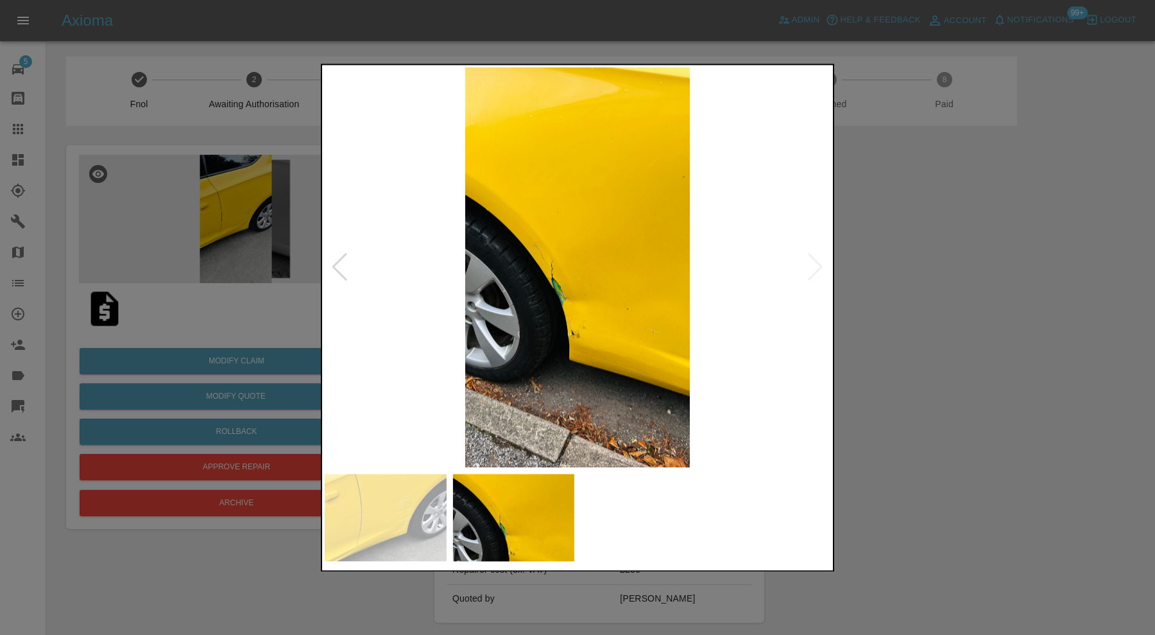
click at [591, 293] on img at bounding box center [578, 267] width 506 height 400
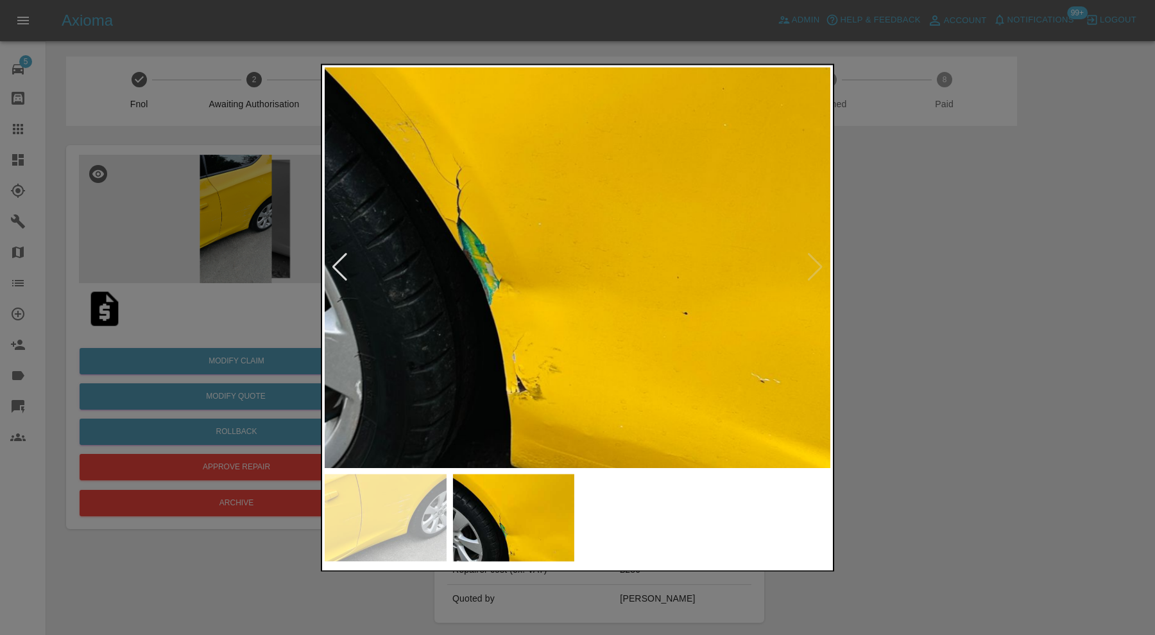
click at [958, 305] on div at bounding box center [577, 317] width 1155 height 635
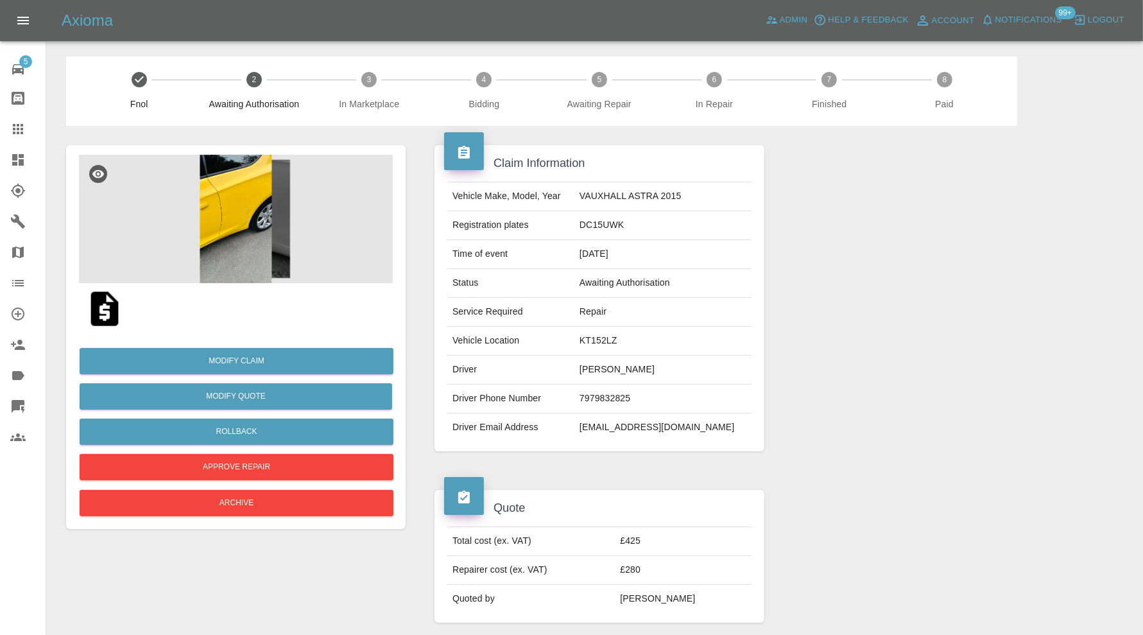
click at [954, 483] on div at bounding box center [948, 555] width 349 height 171
click at [254, 255] on img at bounding box center [236, 219] width 314 height 128
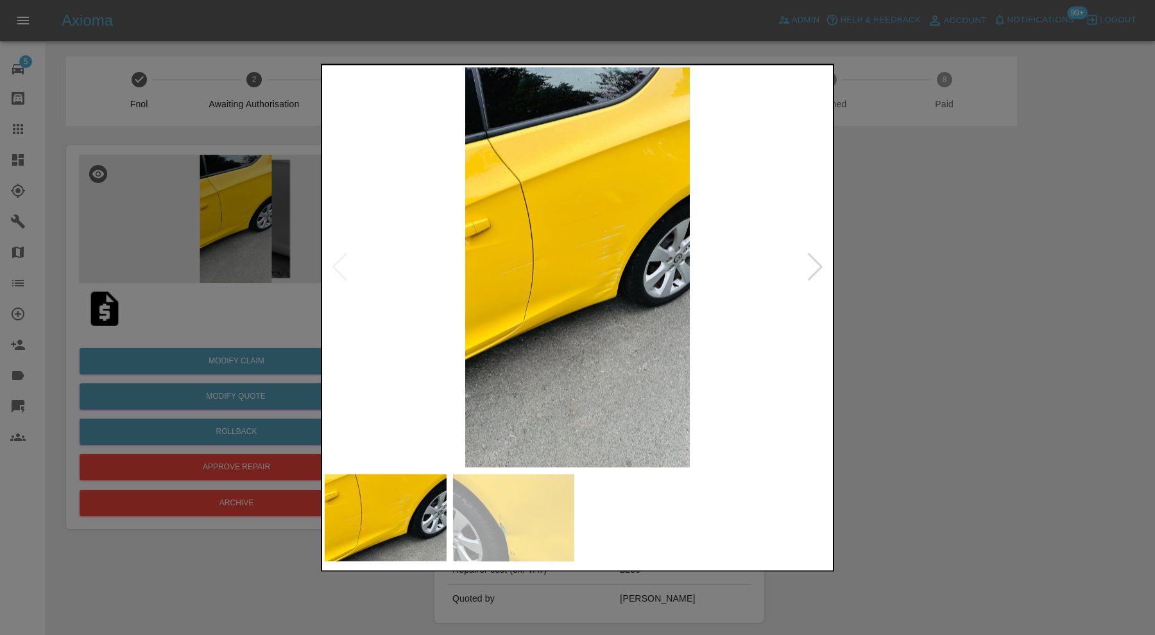
click at [817, 273] on div at bounding box center [815, 268] width 17 height 28
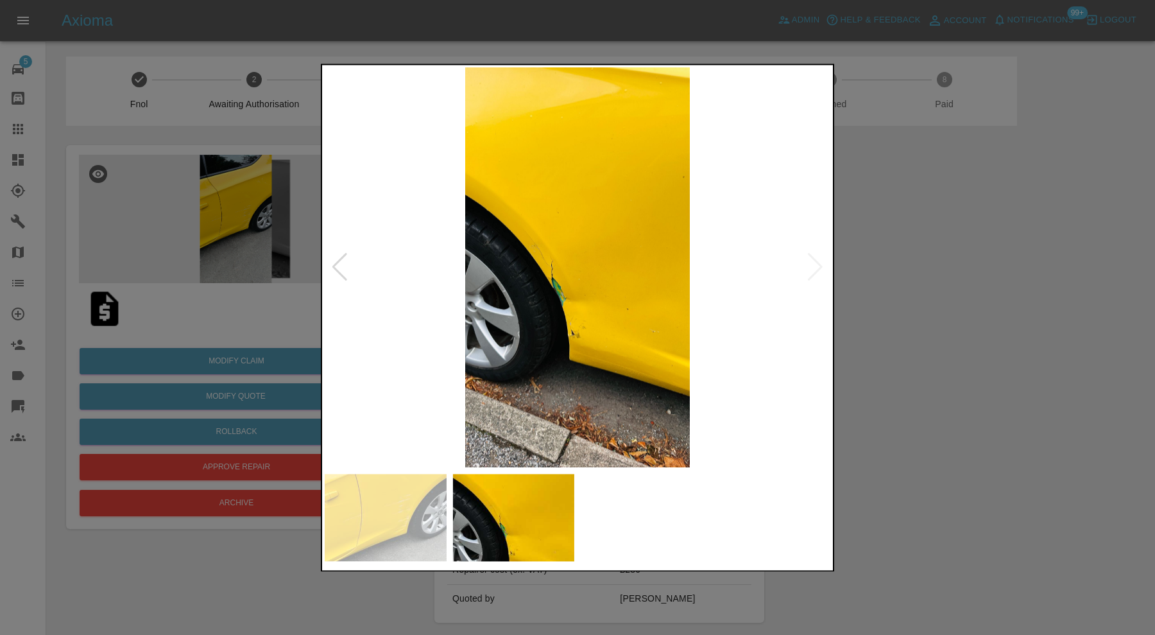
click at [568, 320] on img at bounding box center [578, 267] width 506 height 400
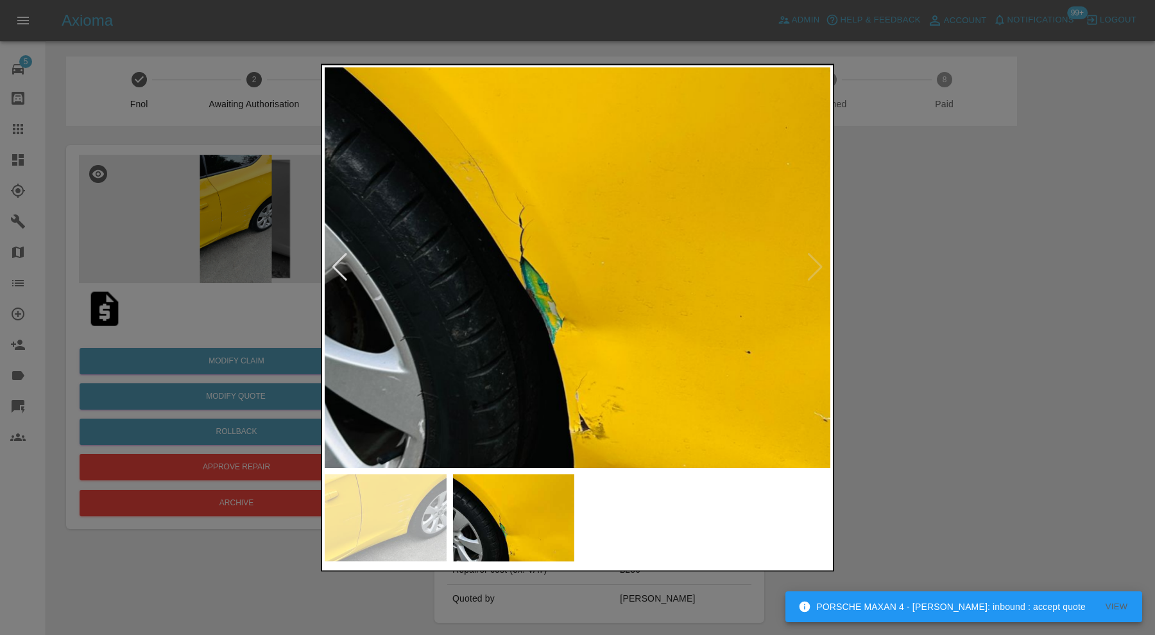
click at [644, 280] on img at bounding box center [598, 228] width 1517 height 1200
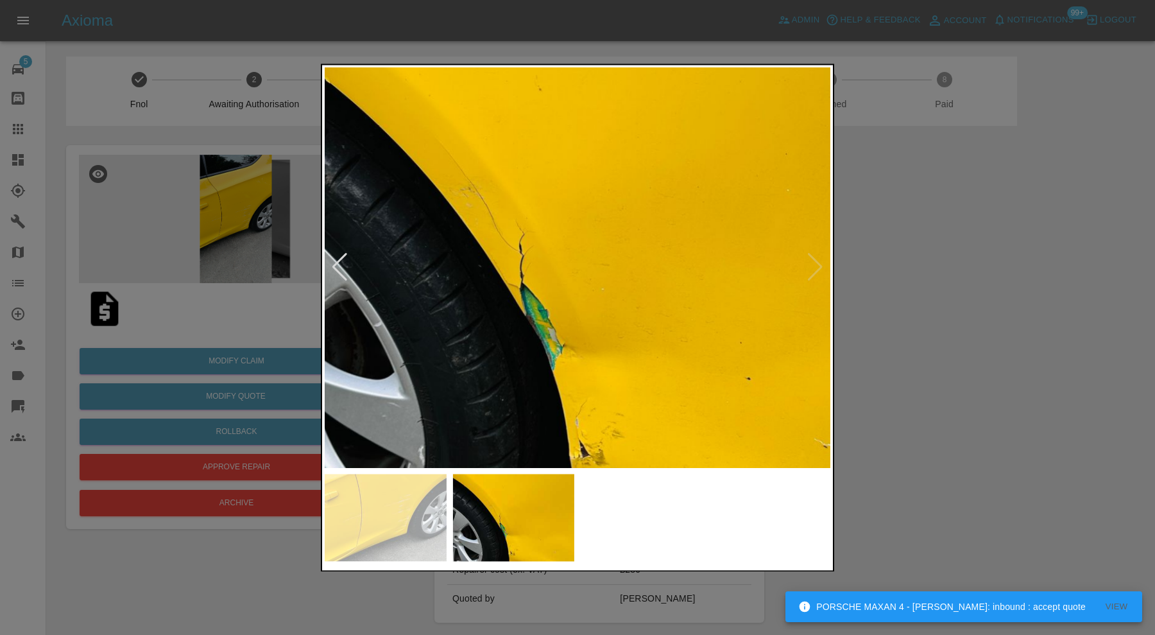
click at [929, 298] on div at bounding box center [577, 317] width 1155 height 635
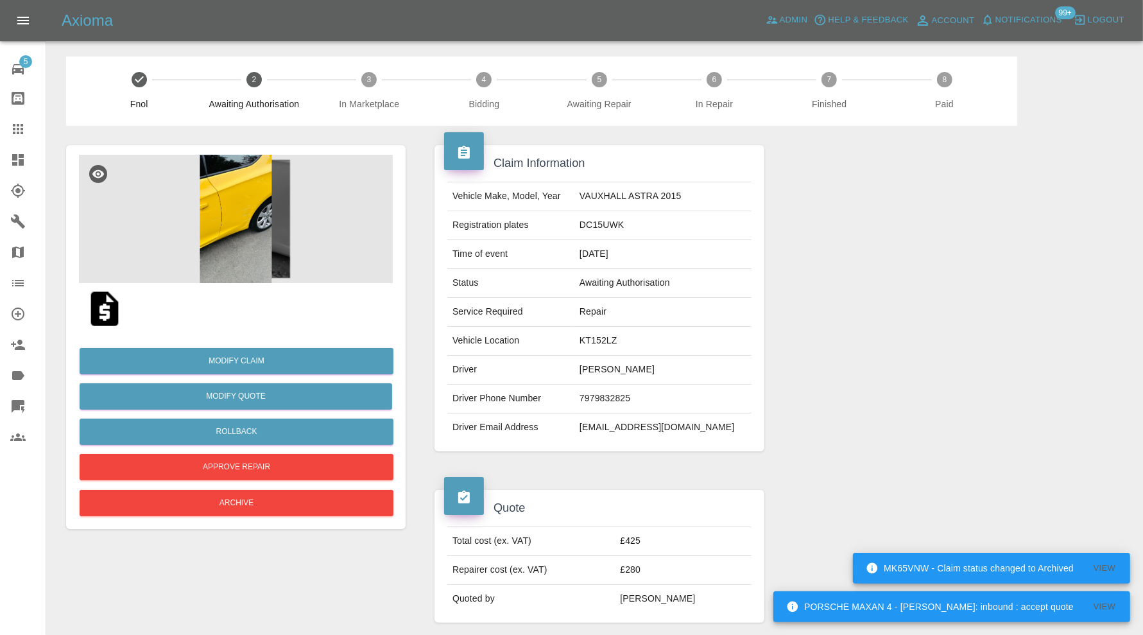
drag, startPoint x: 19, startPoint y: 130, endPoint x: 437, endPoint y: 336, distance: 466.2
click at [19, 131] on icon at bounding box center [17, 128] width 15 height 15
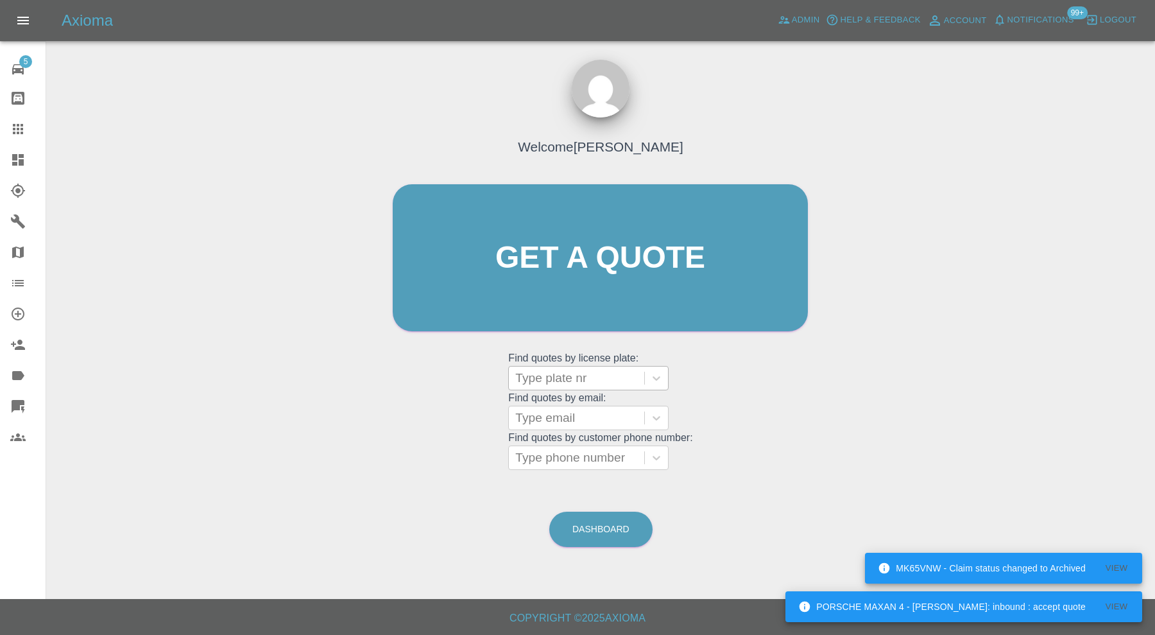
click at [604, 382] on div at bounding box center [576, 378] width 123 height 18
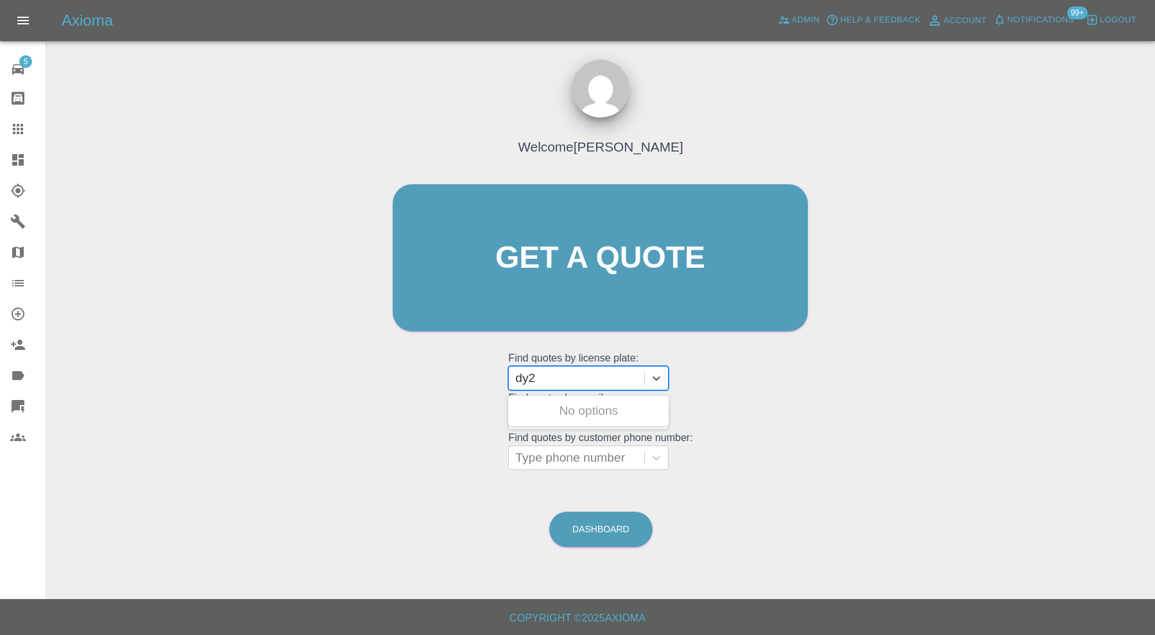
type input "dy25"
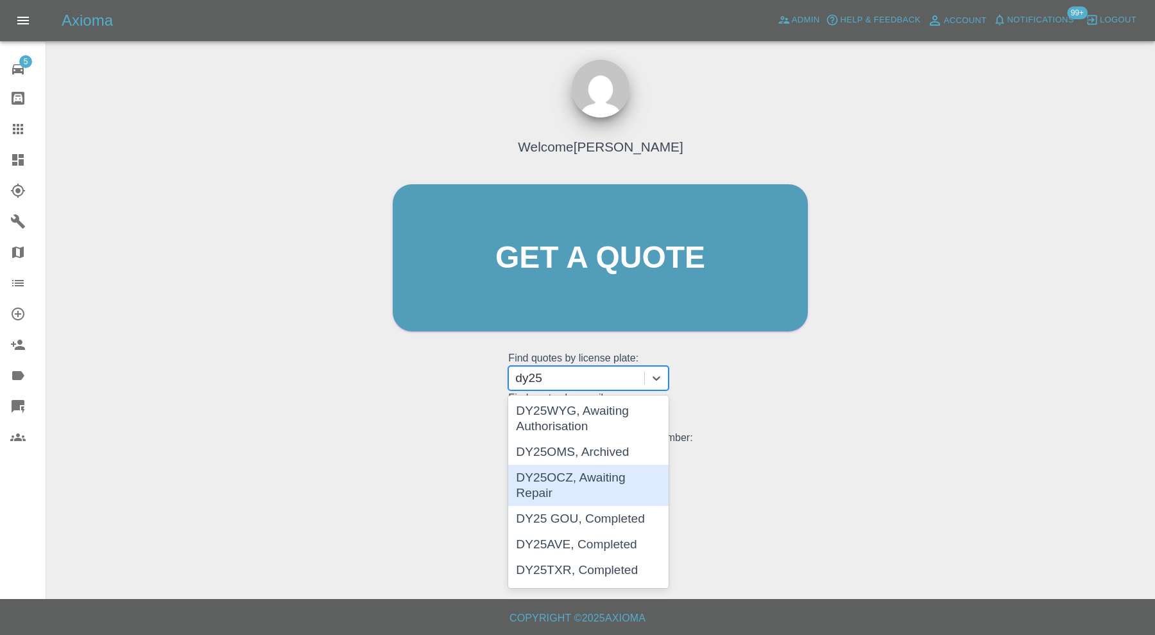
click at [599, 470] on div "DY25OCZ, Awaiting Repair" at bounding box center [588, 485] width 160 height 41
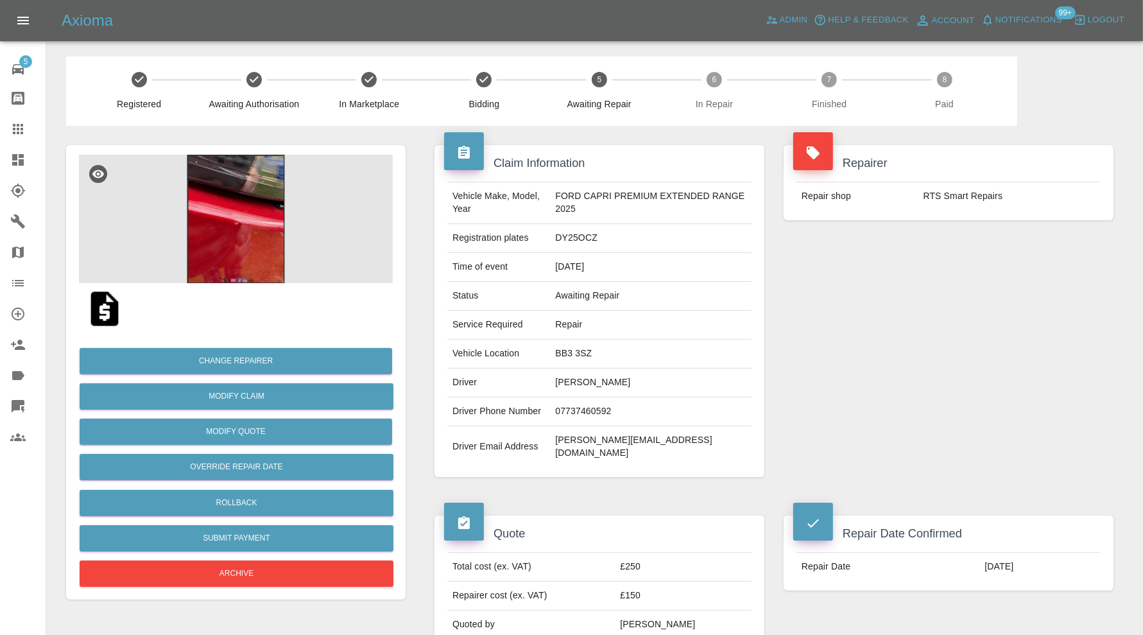
click at [232, 239] on img at bounding box center [236, 219] width 314 height 128
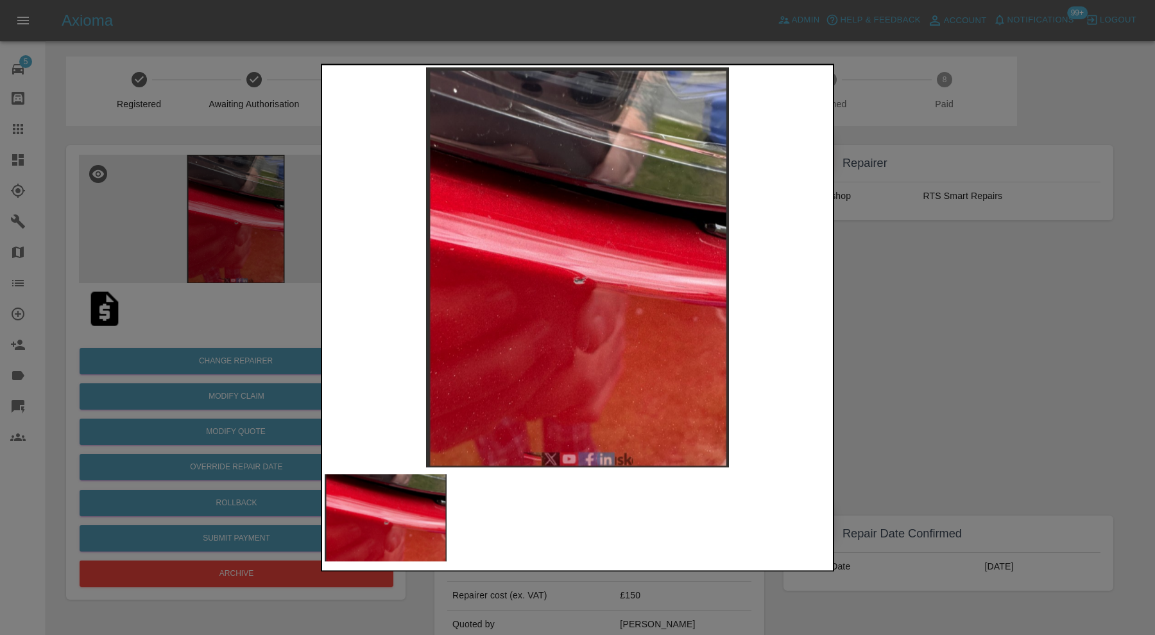
click at [918, 347] on div at bounding box center [577, 317] width 1155 height 635
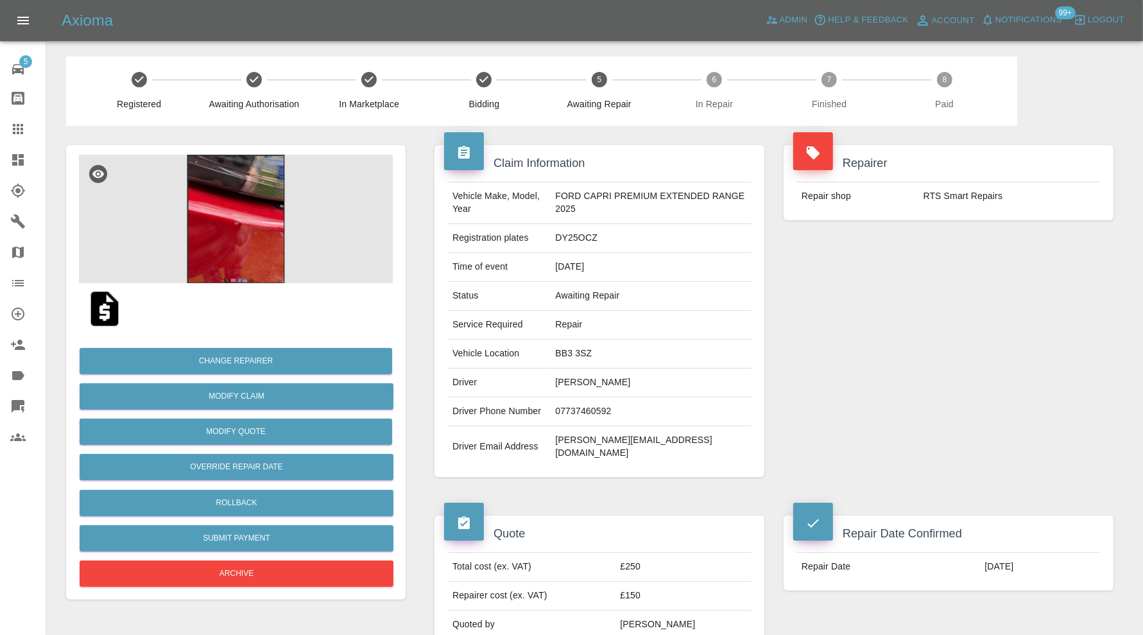
click at [270, 251] on img at bounding box center [236, 219] width 314 height 128
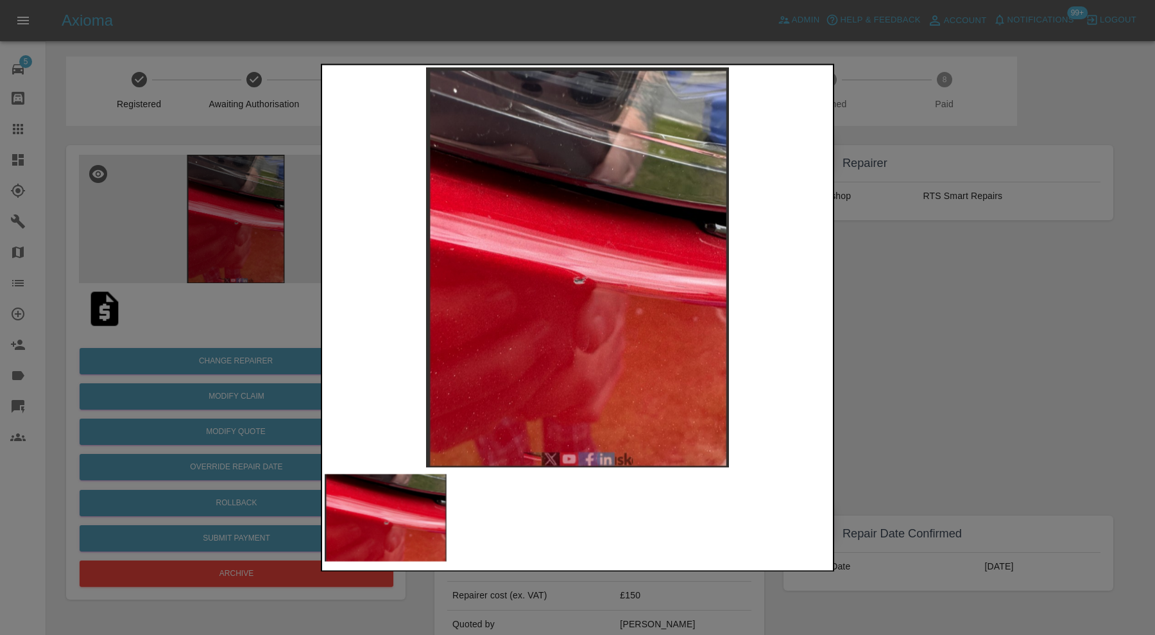
click at [948, 302] on div at bounding box center [577, 317] width 1155 height 635
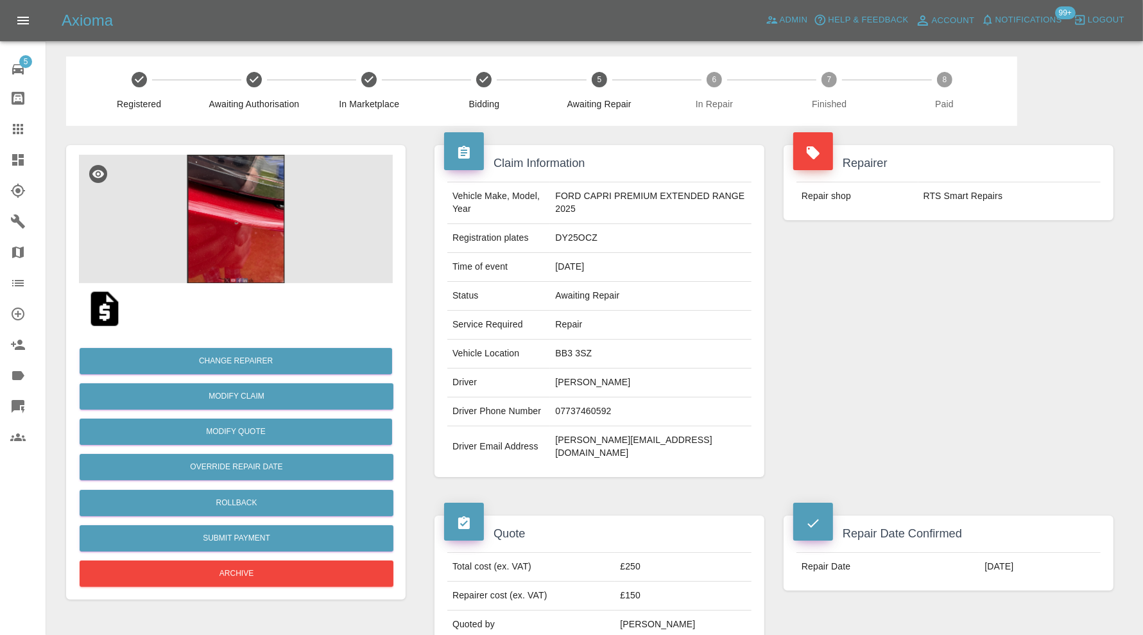
click at [248, 230] on img at bounding box center [236, 219] width 314 height 128
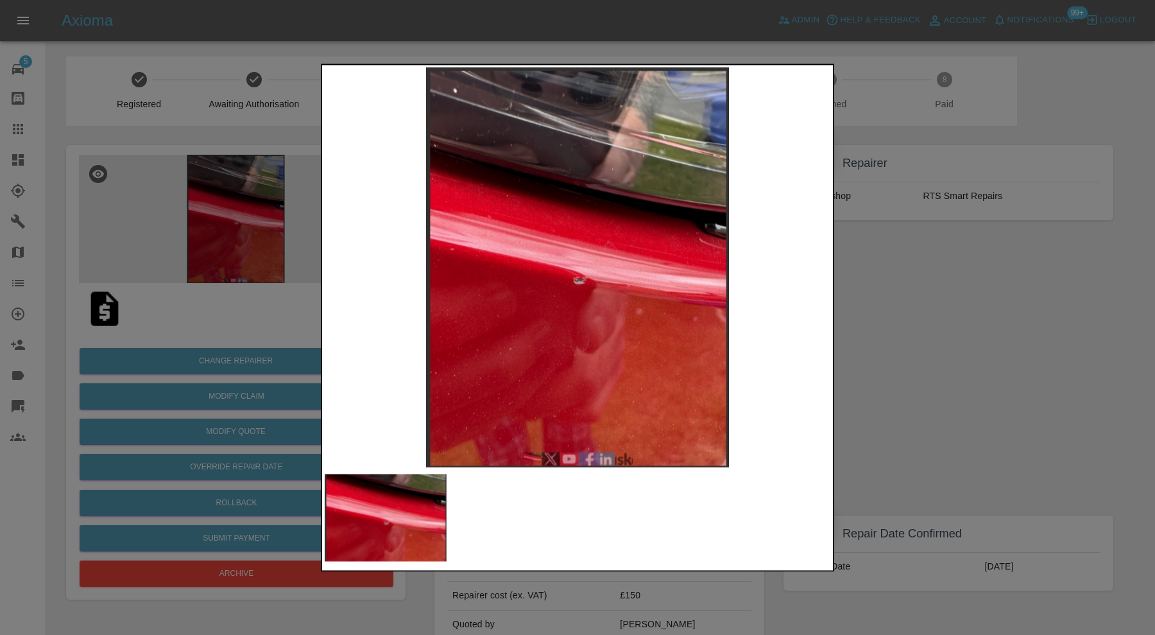
click at [874, 298] on div at bounding box center [577, 317] width 1155 height 635
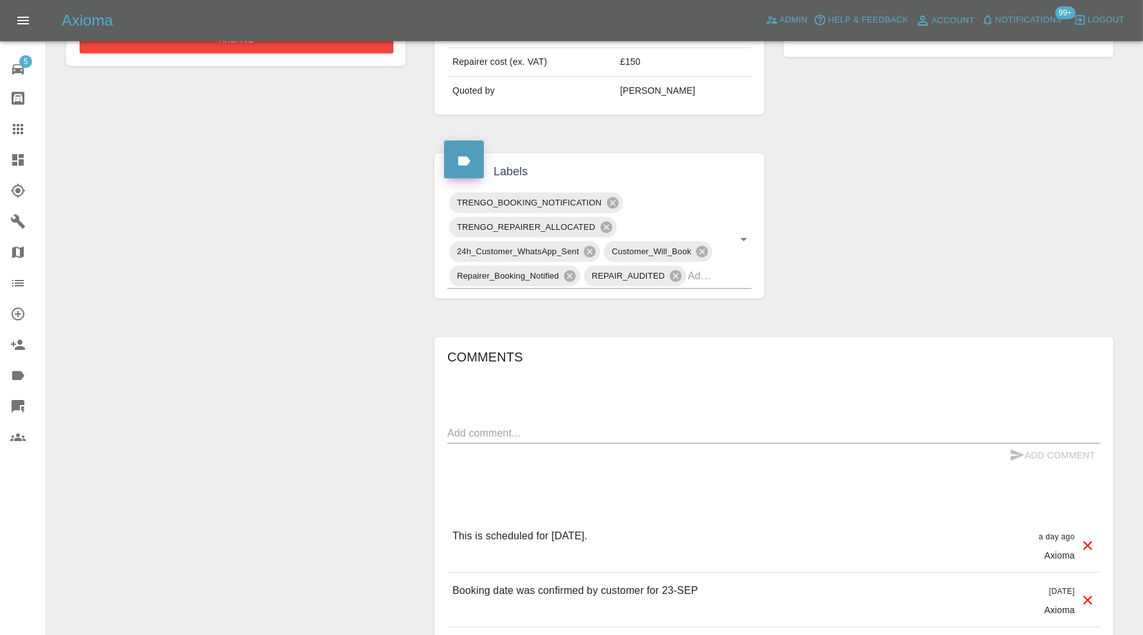
scroll to position [535, 0]
click at [713, 264] on input "text" at bounding box center [702, 274] width 28 height 20
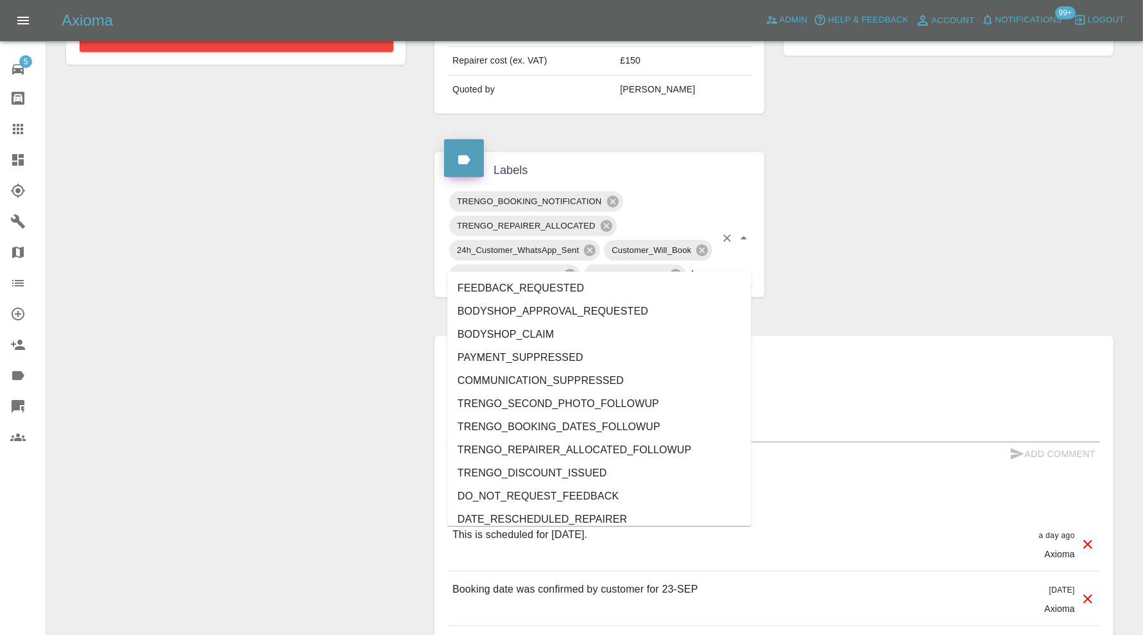
type input "do"
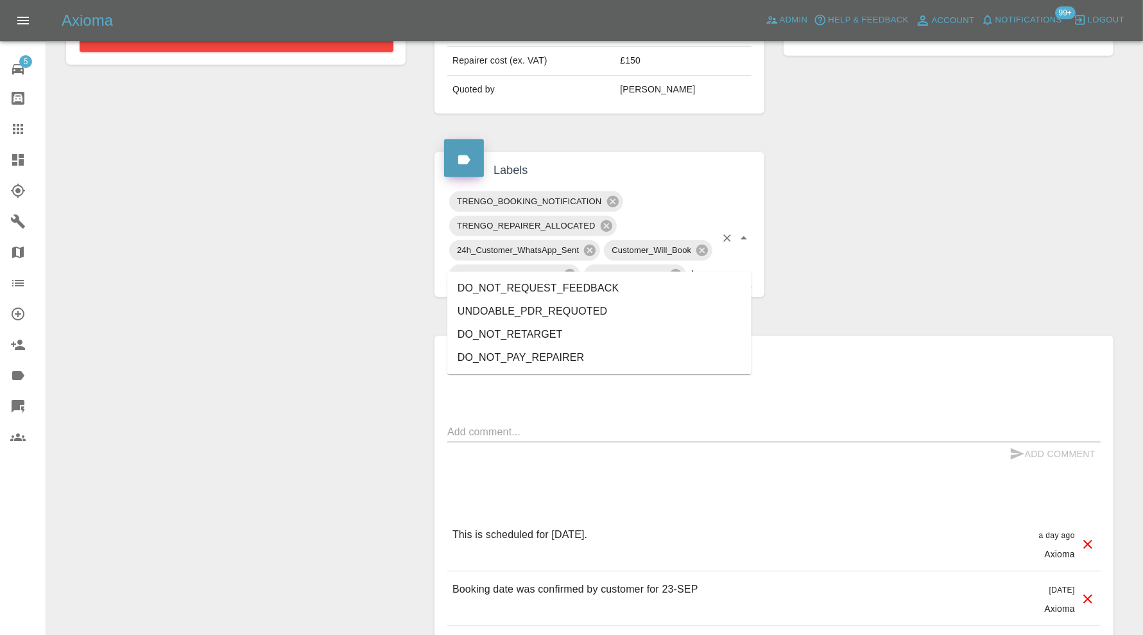
click at [681, 288] on li "DO_NOT_REQUEST_FEEDBACK" at bounding box center [599, 288] width 304 height 23
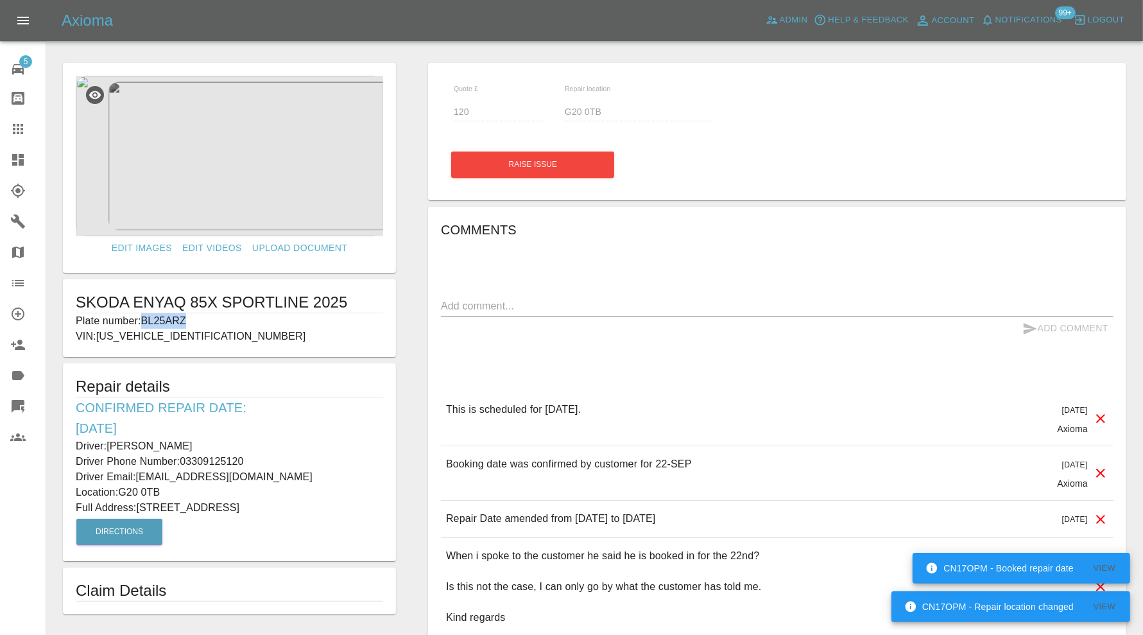
drag, startPoint x: 230, startPoint y: 325, endPoint x: 142, endPoint y: 324, distance: 88.6
click at [142, 324] on p "Plate number: BL25ARZ" at bounding box center [229, 320] width 307 height 15
copy p "BL25ARZ"
click at [13, 126] on icon at bounding box center [17, 128] width 15 height 15
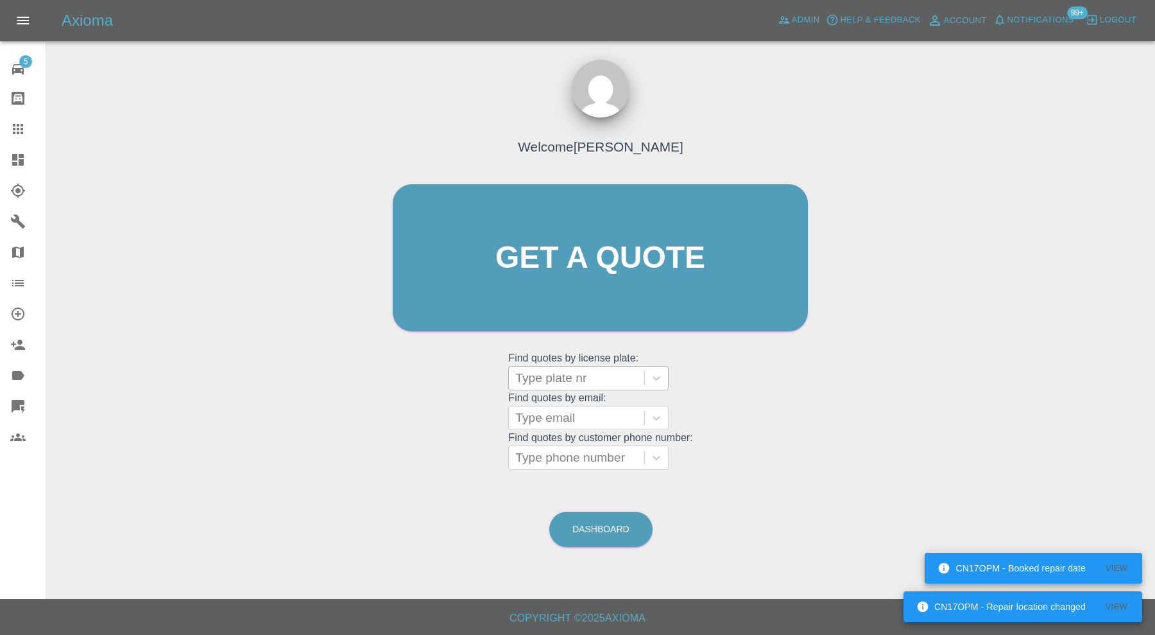
click at [548, 380] on div at bounding box center [576, 378] width 123 height 18
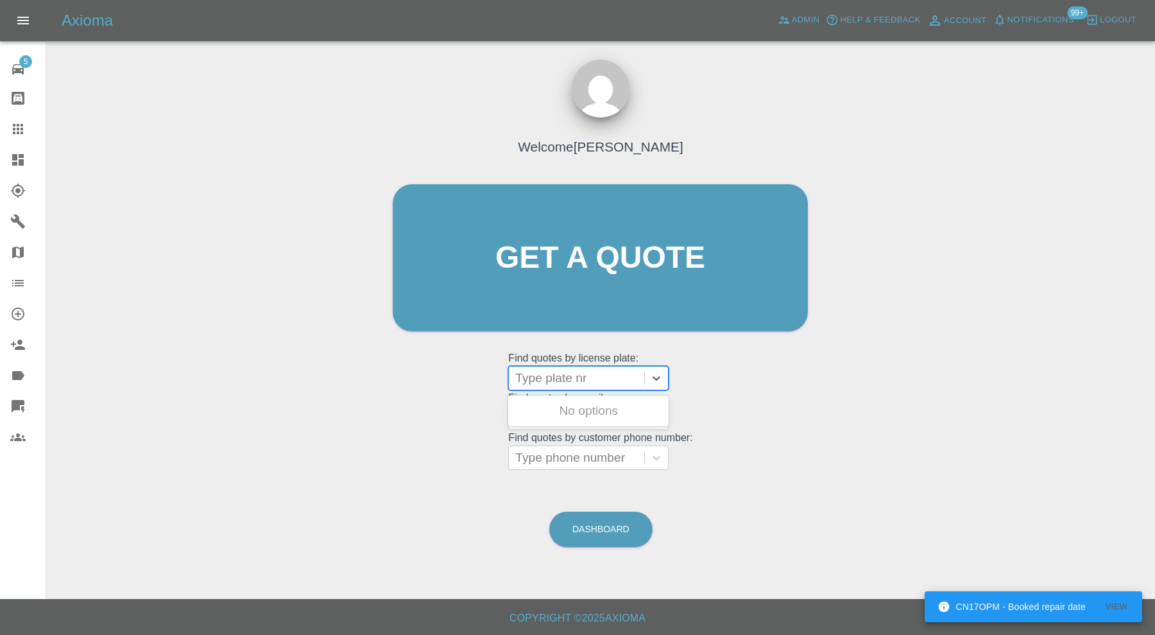
paste input "BL25ARZ"
type input "BL25ARZ"
click at [572, 408] on div "BL25ARZ, Paid" at bounding box center [588, 411] width 160 height 26
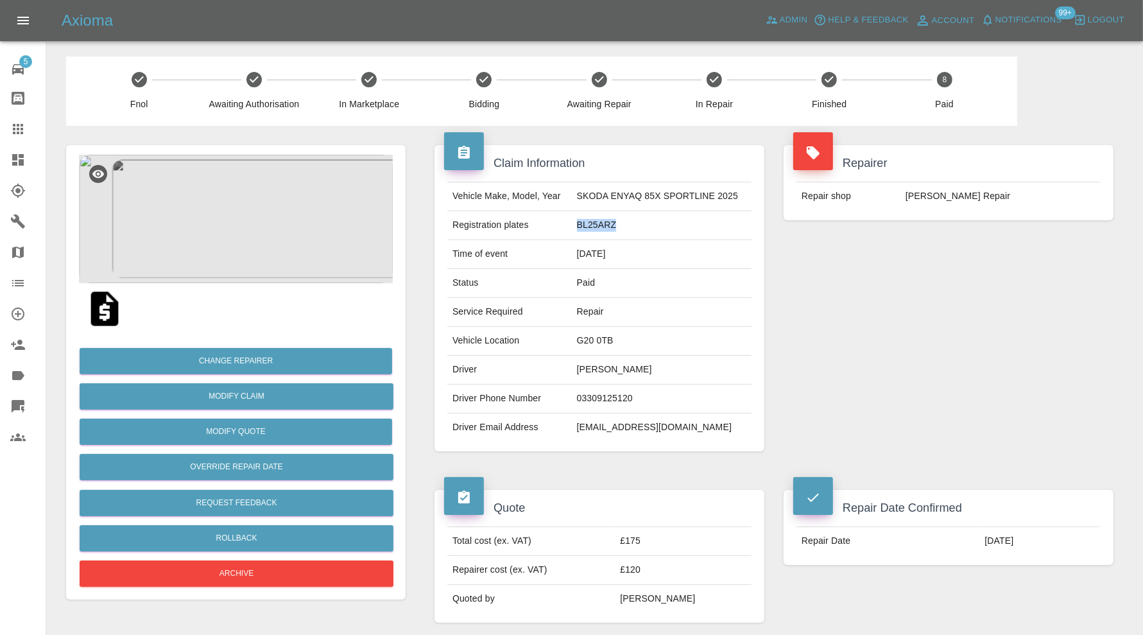
drag, startPoint x: 635, startPoint y: 217, endPoint x: 571, endPoint y: 223, distance: 65.1
click at [571, 223] on tr "Registration plates BL25ARZ" at bounding box center [599, 225] width 304 height 29
copy tr "BL25ARZ"
